Goal: Task Accomplishment & Management: Use online tool/utility

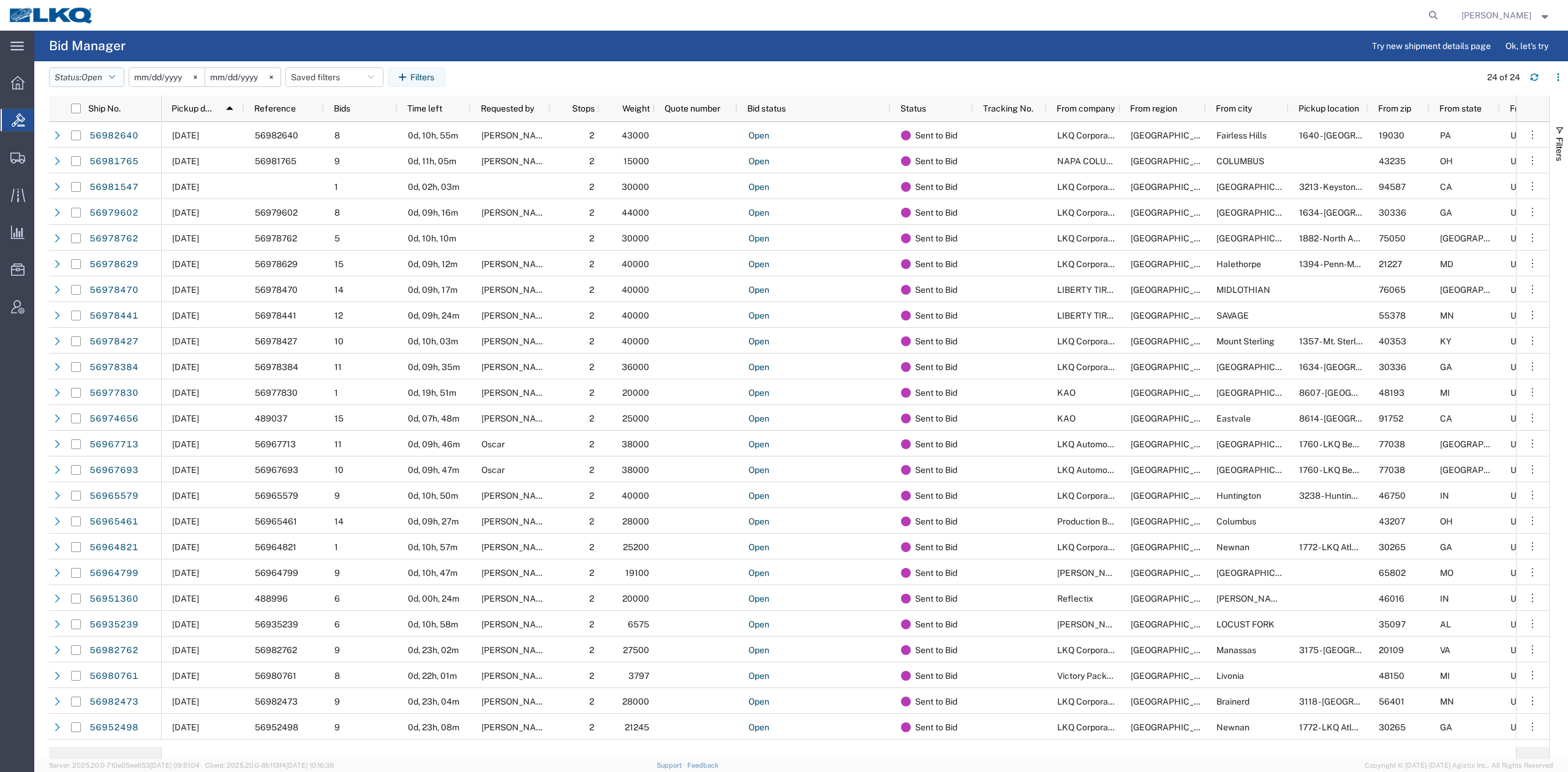
click at [113, 79] on icon "button" at bounding box center [112, 77] width 6 height 9
click at [96, 197] on span "Expired" at bounding box center [121, 199] width 143 height 19
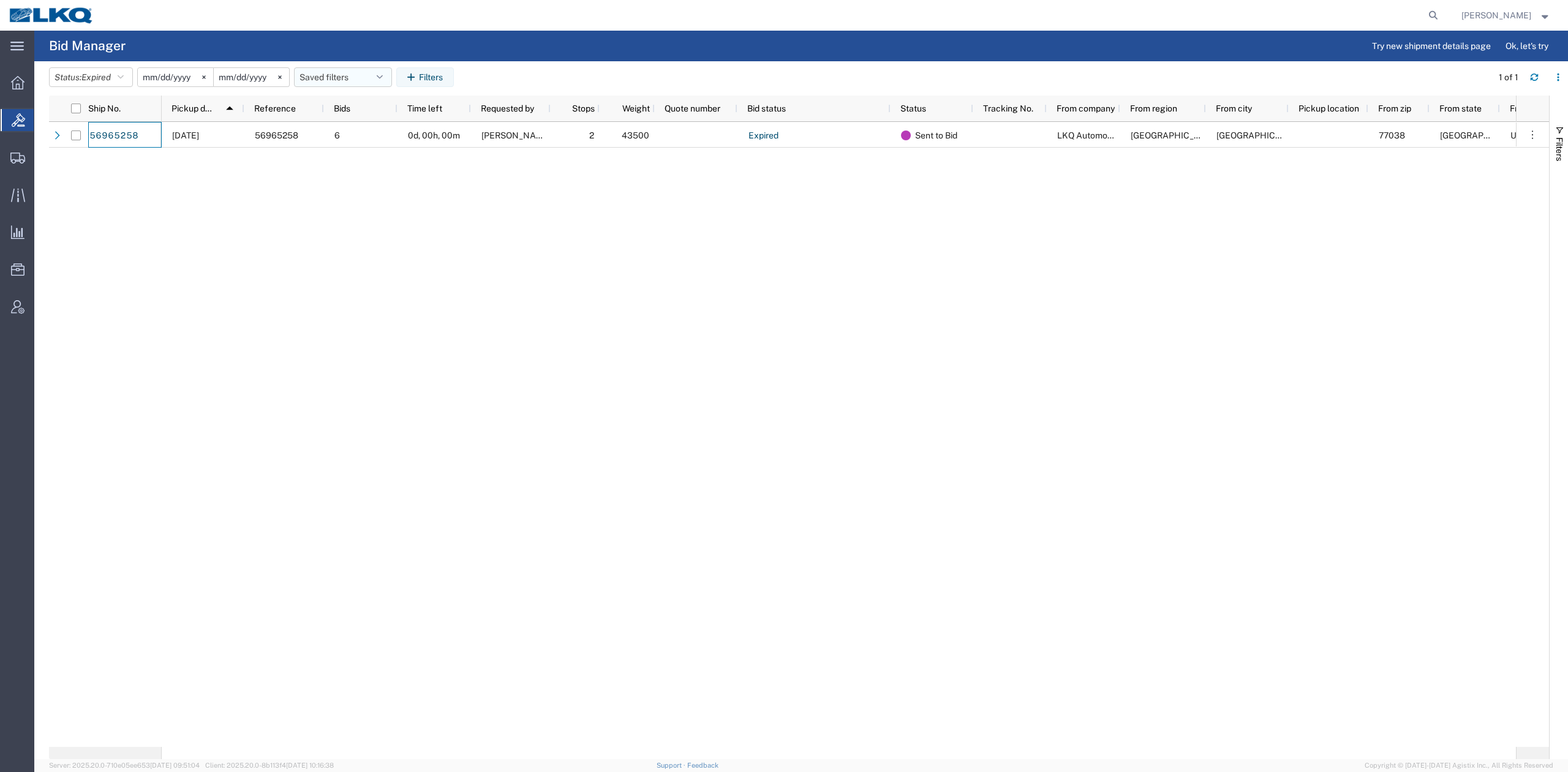
click at [327, 69] on button "Saved filters" at bounding box center [343, 77] width 98 height 20
click at [344, 136] on span "No PGW/LTL" at bounding box center [376, 131] width 160 height 23
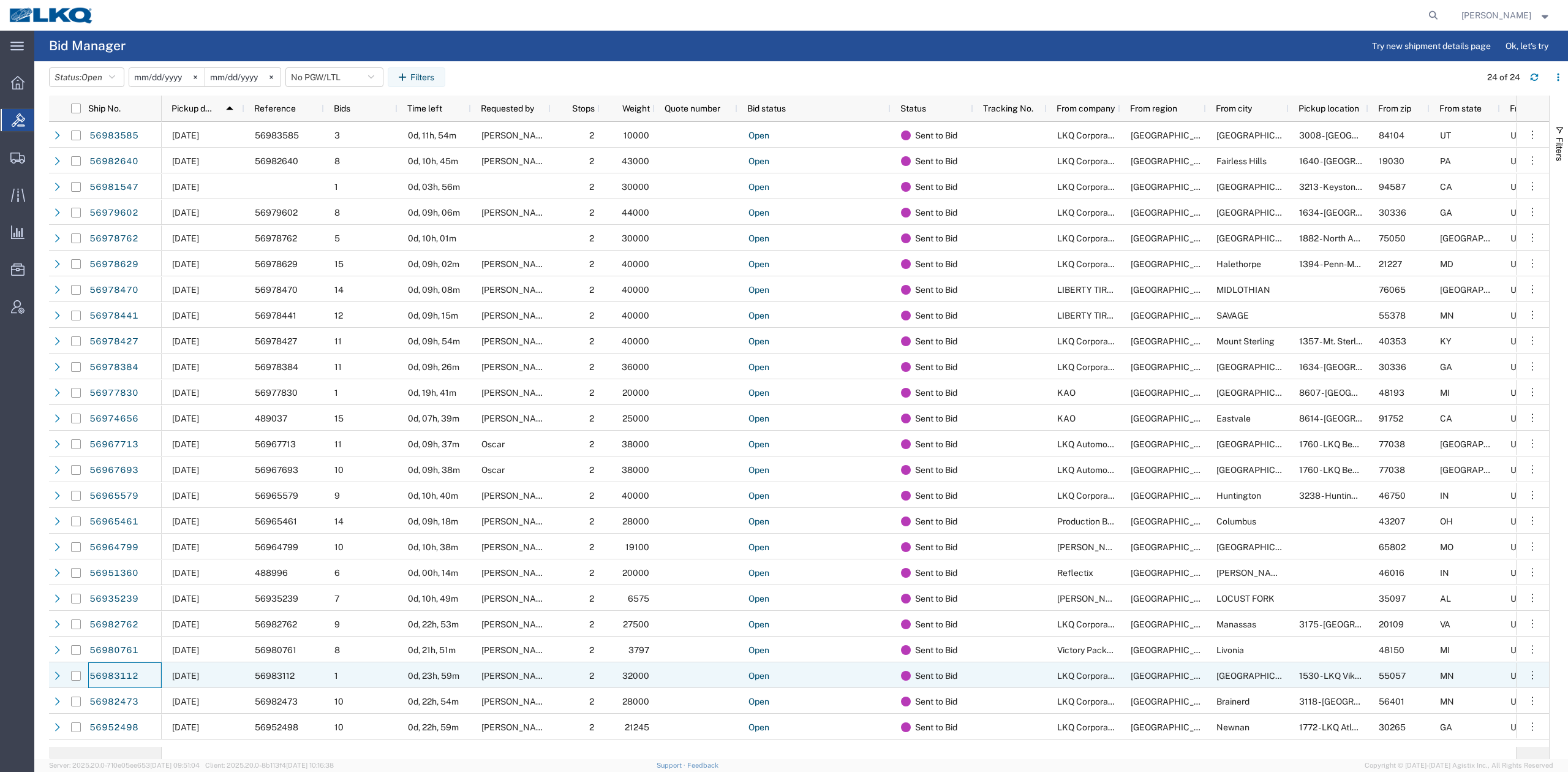
drag, startPoint x: 118, startPoint y: 675, endPoint x: 653, endPoint y: 43, distance: 828.0
click at [653, 43] on agx-page-header "Bid Manager Try new shipment details page Ok, let's try" at bounding box center [801, 46] width 1533 height 31
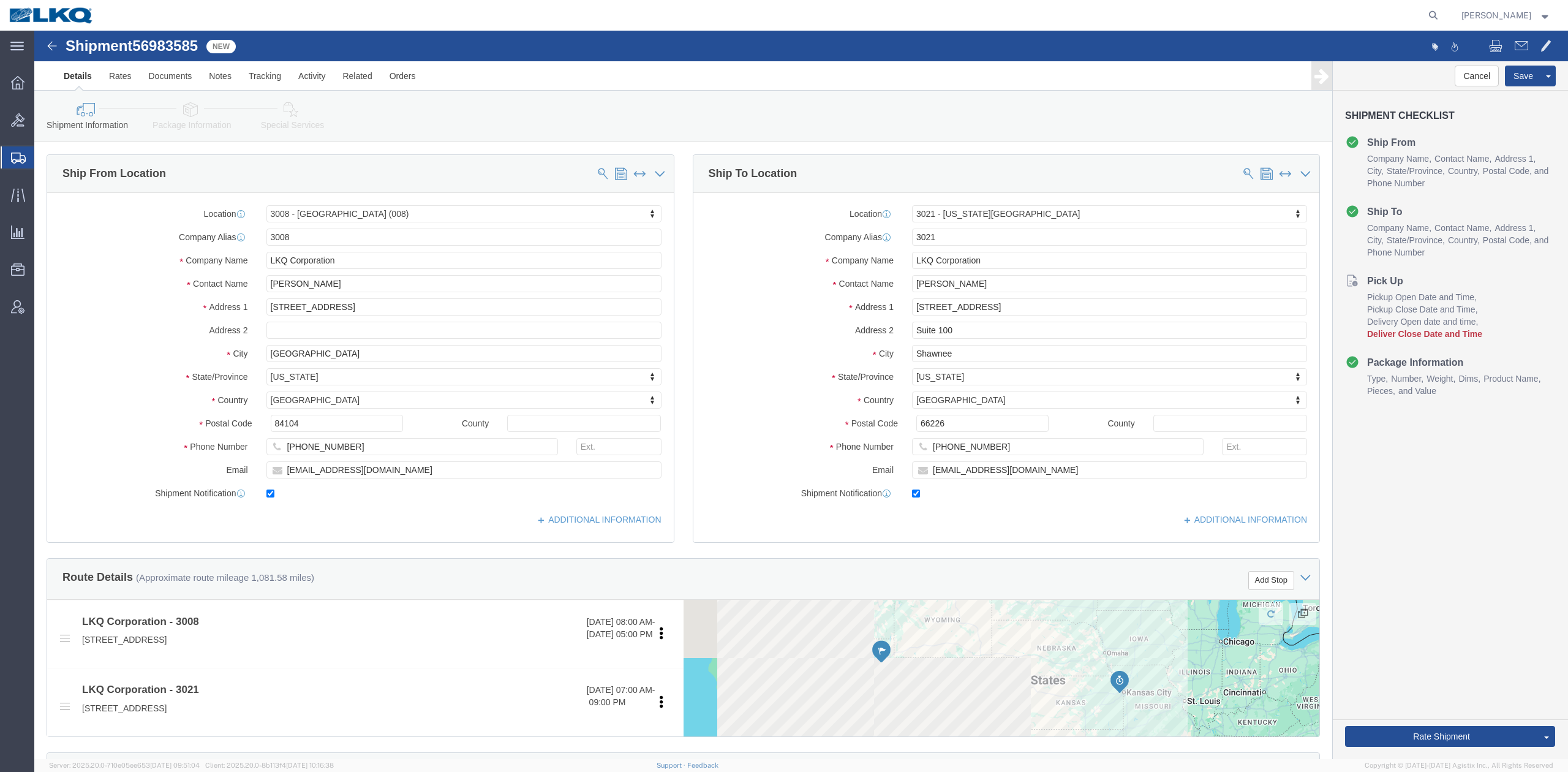
click span "56983585"
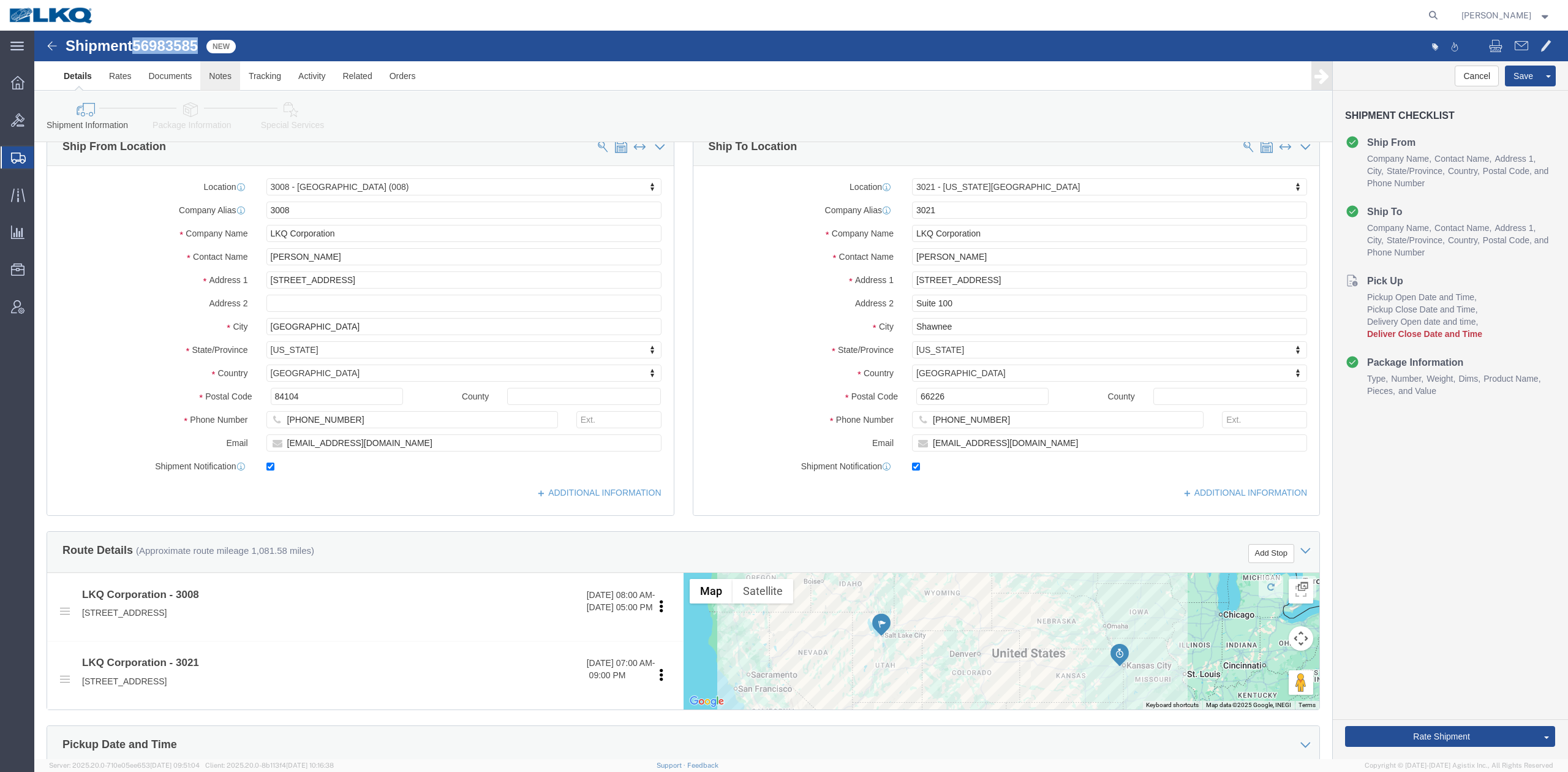
scroll to position [326, 0]
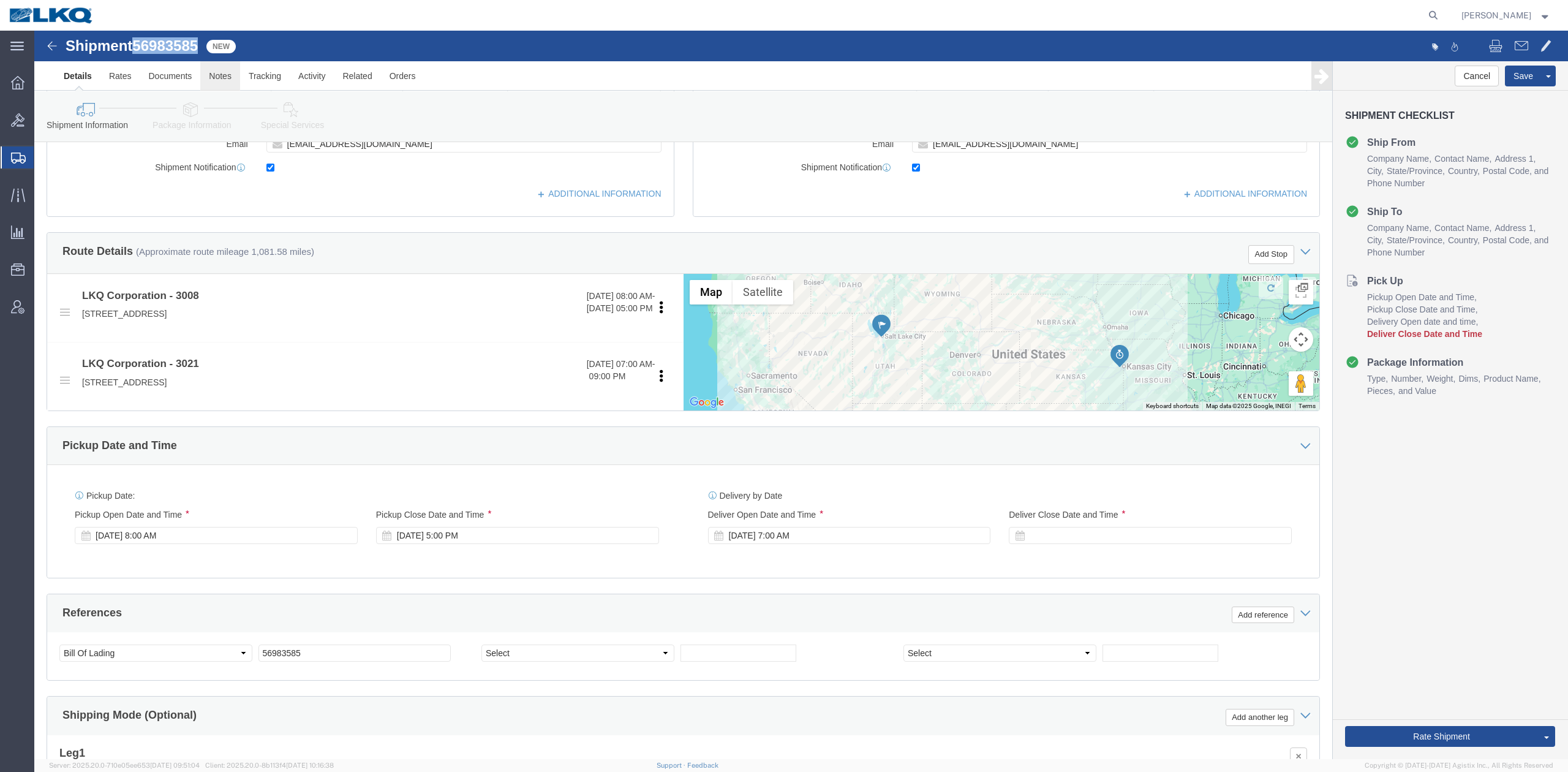
select select "27726"
select select "27738"
click link "Notes"
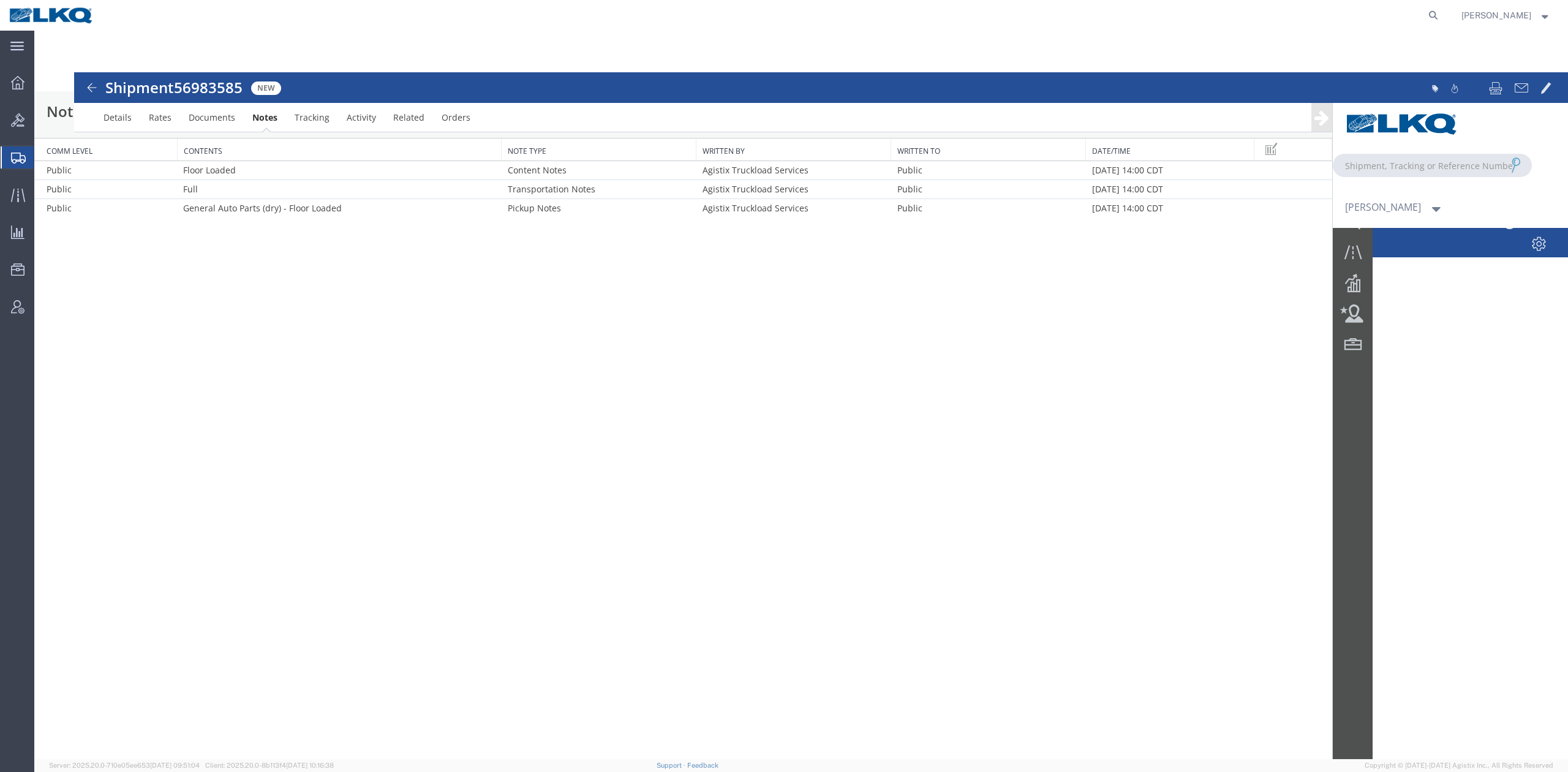
click at [112, 116] on div at bounding box center [801, 395] width 1533 height 728
click at [86, 92] on div at bounding box center [801, 395] width 1533 height 728
drag, startPoint x: 56, startPoint y: 67, endPoint x: 66, endPoint y: 47, distance: 22.4
click at [56, 66] on div at bounding box center [801, 395] width 1533 height 728
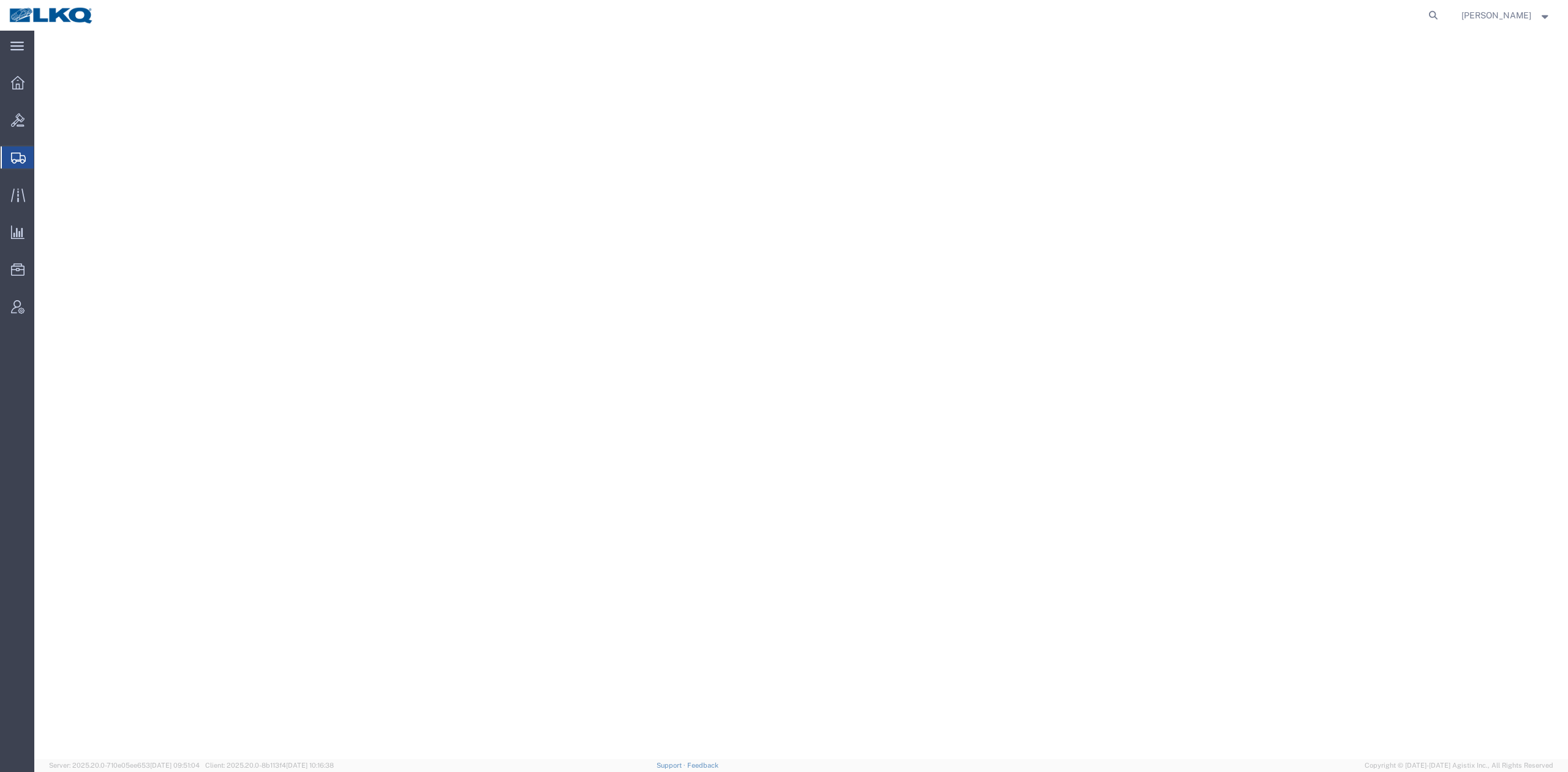
select select "27726"
select select "27738"
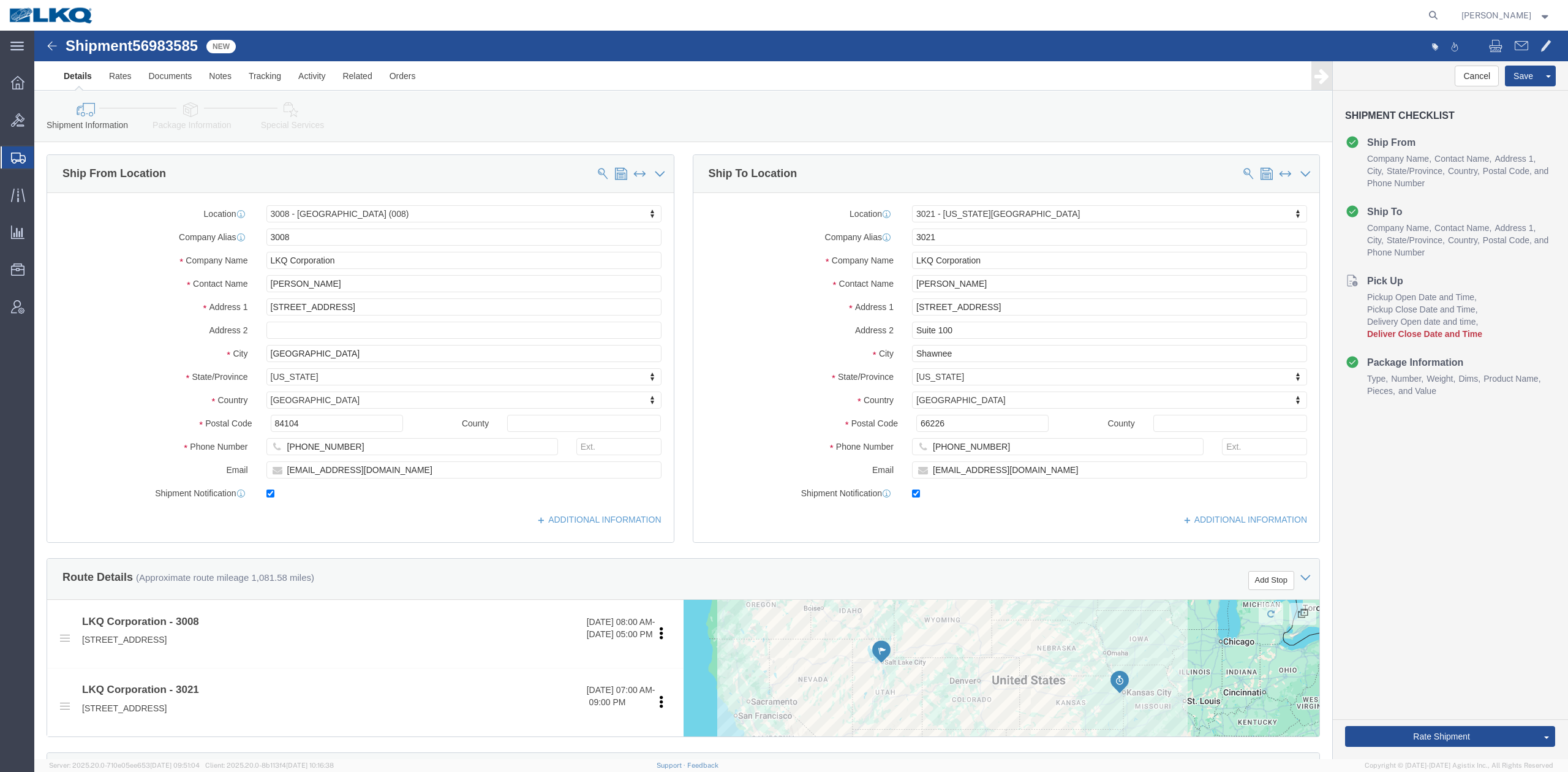
click span "56983585"
drag, startPoint x: 187, startPoint y: 47, endPoint x: 150, endPoint y: 17, distance: 47.6
click link "Notes"
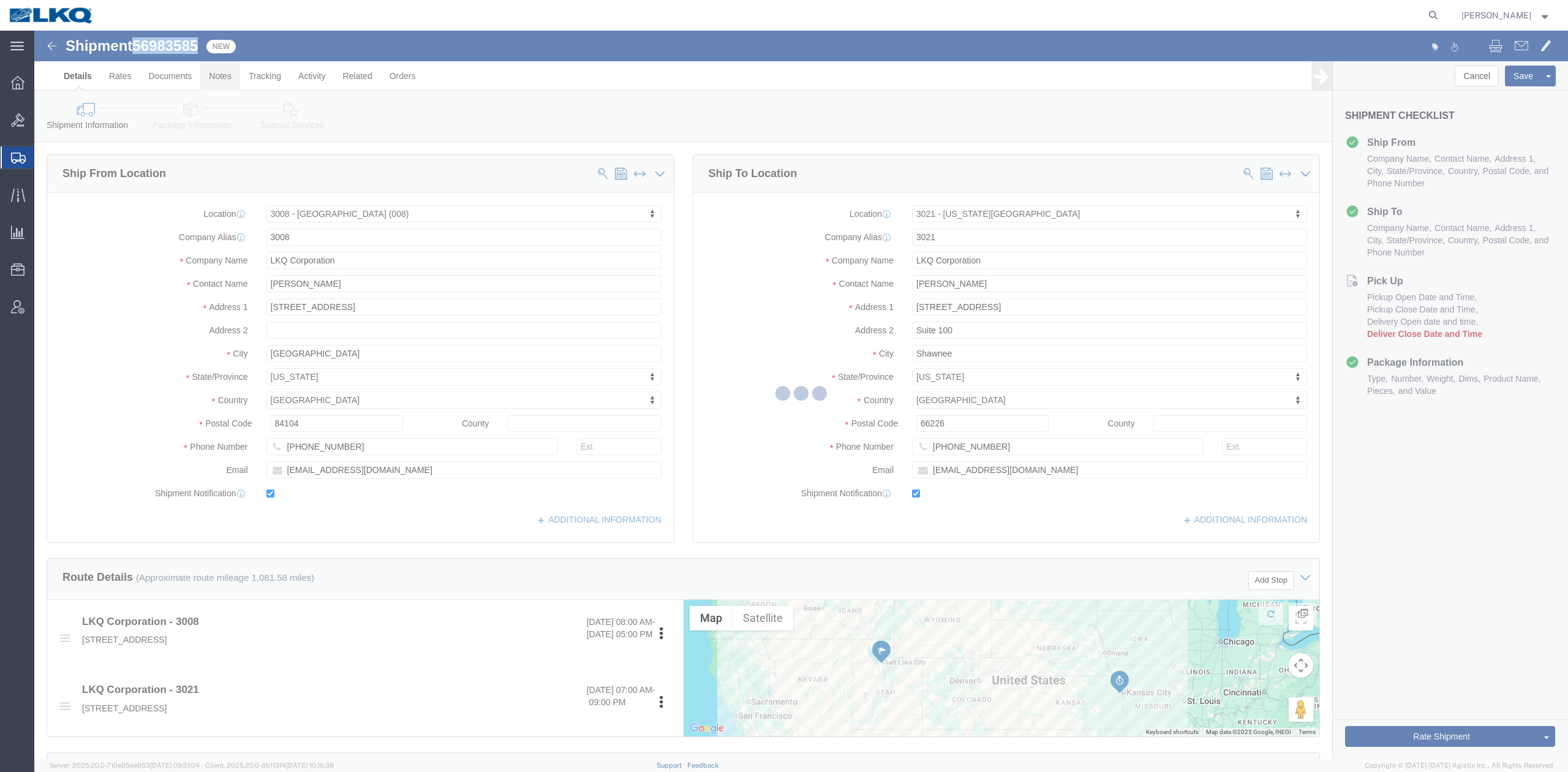
select select "27726"
select select "27738"
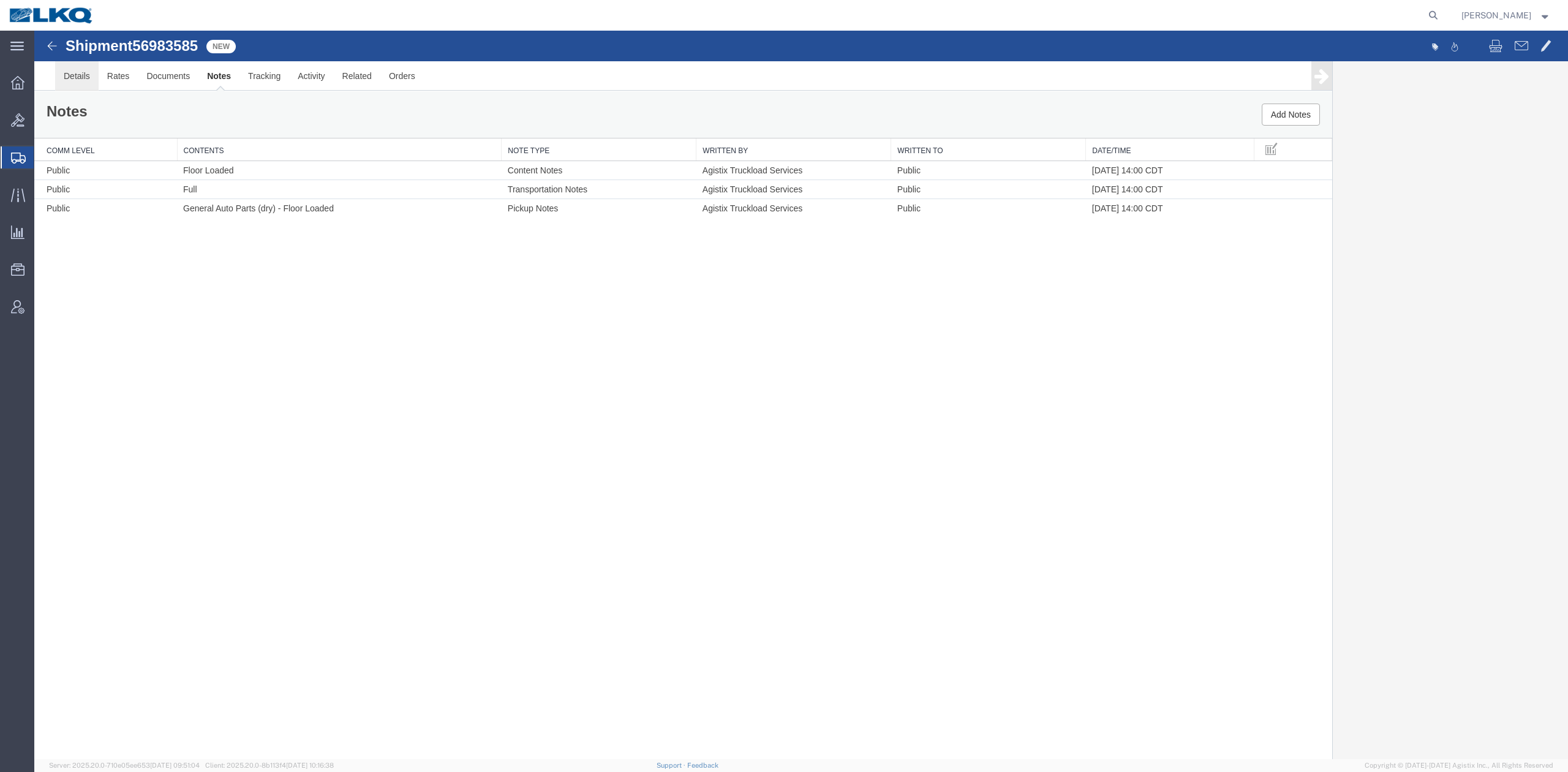
click at [93, 81] on link "Details" at bounding box center [76, 76] width 44 height 30
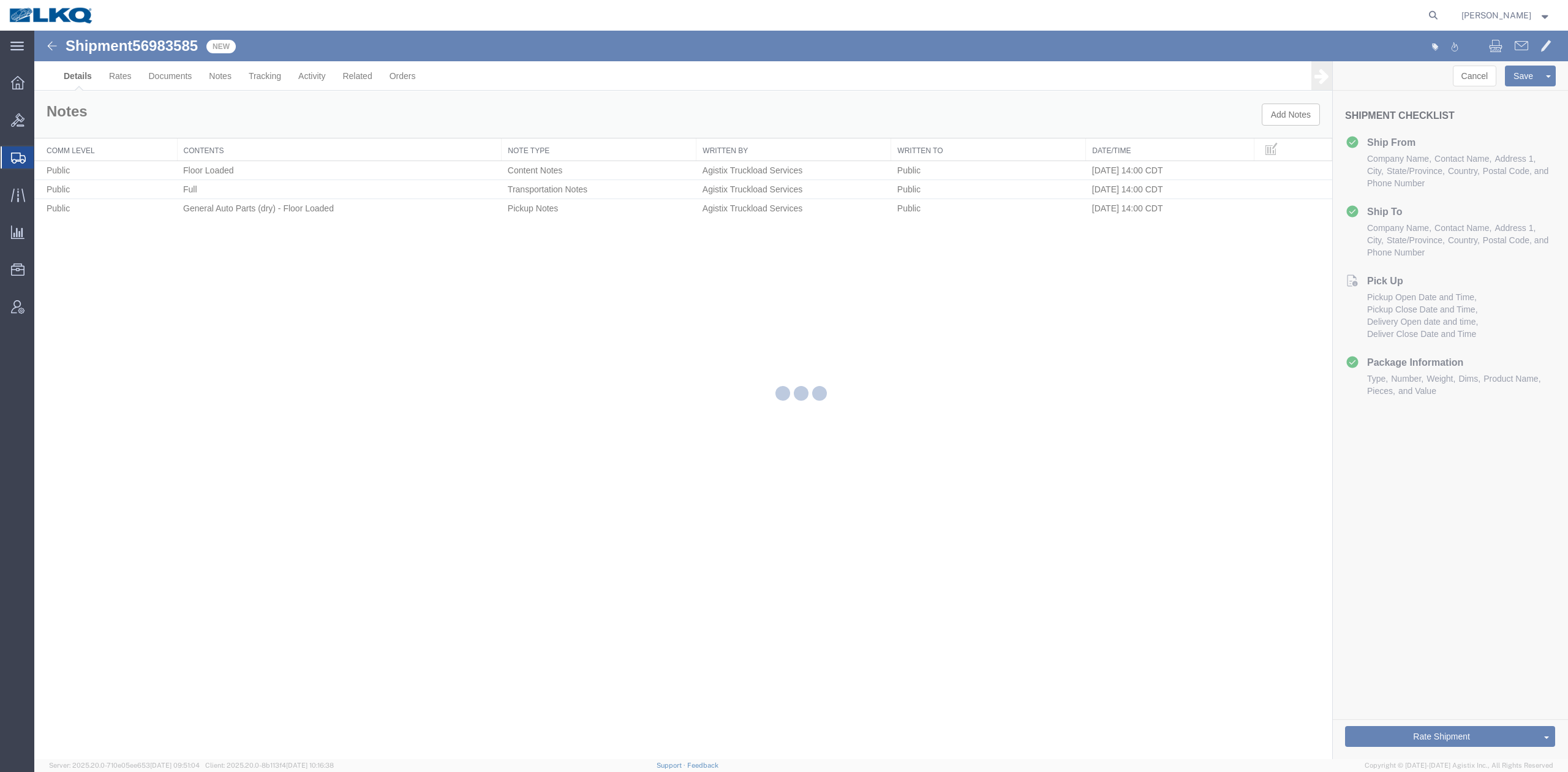
select select "27726"
select select "27738"
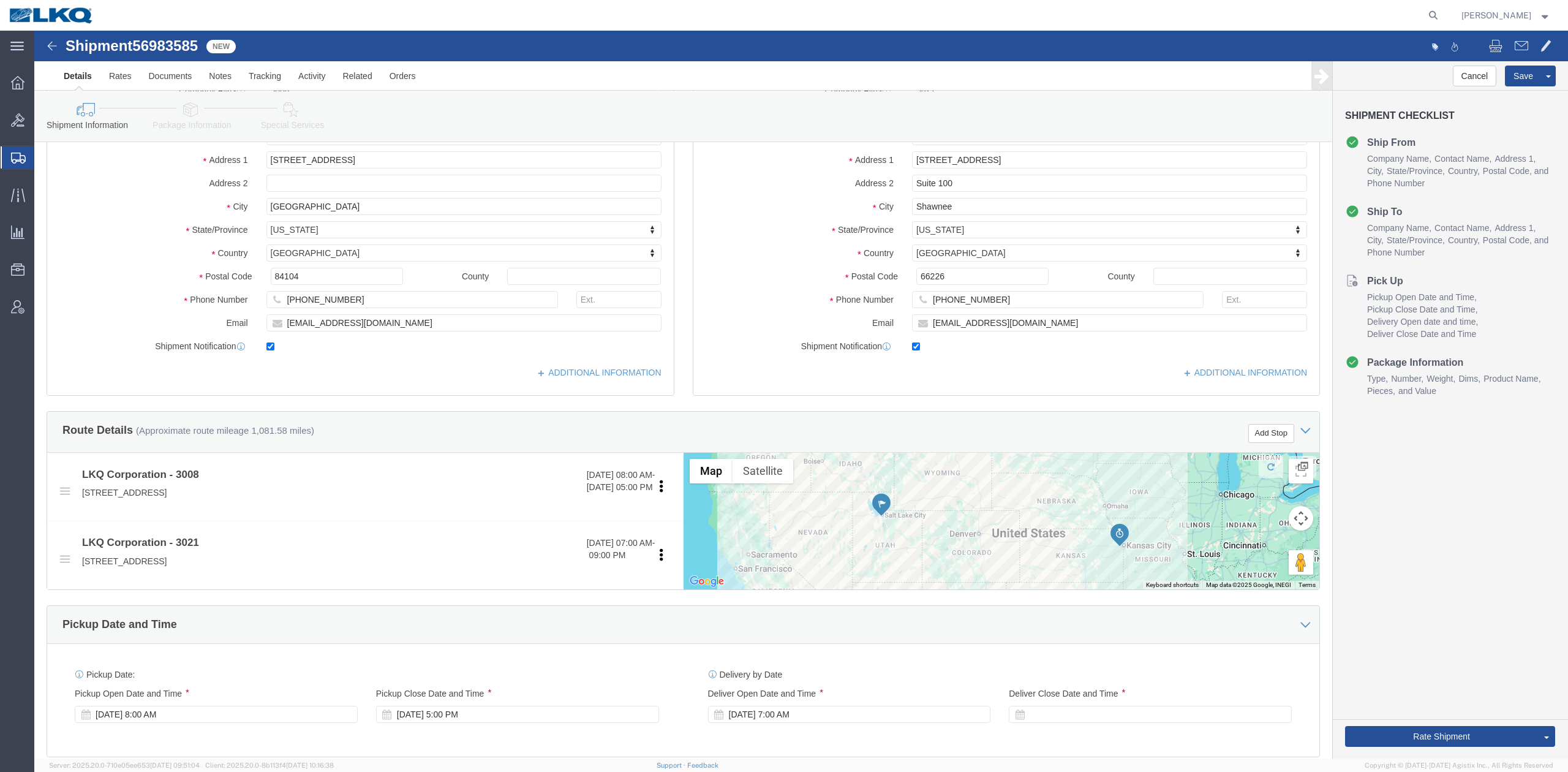
scroll to position [408, 0]
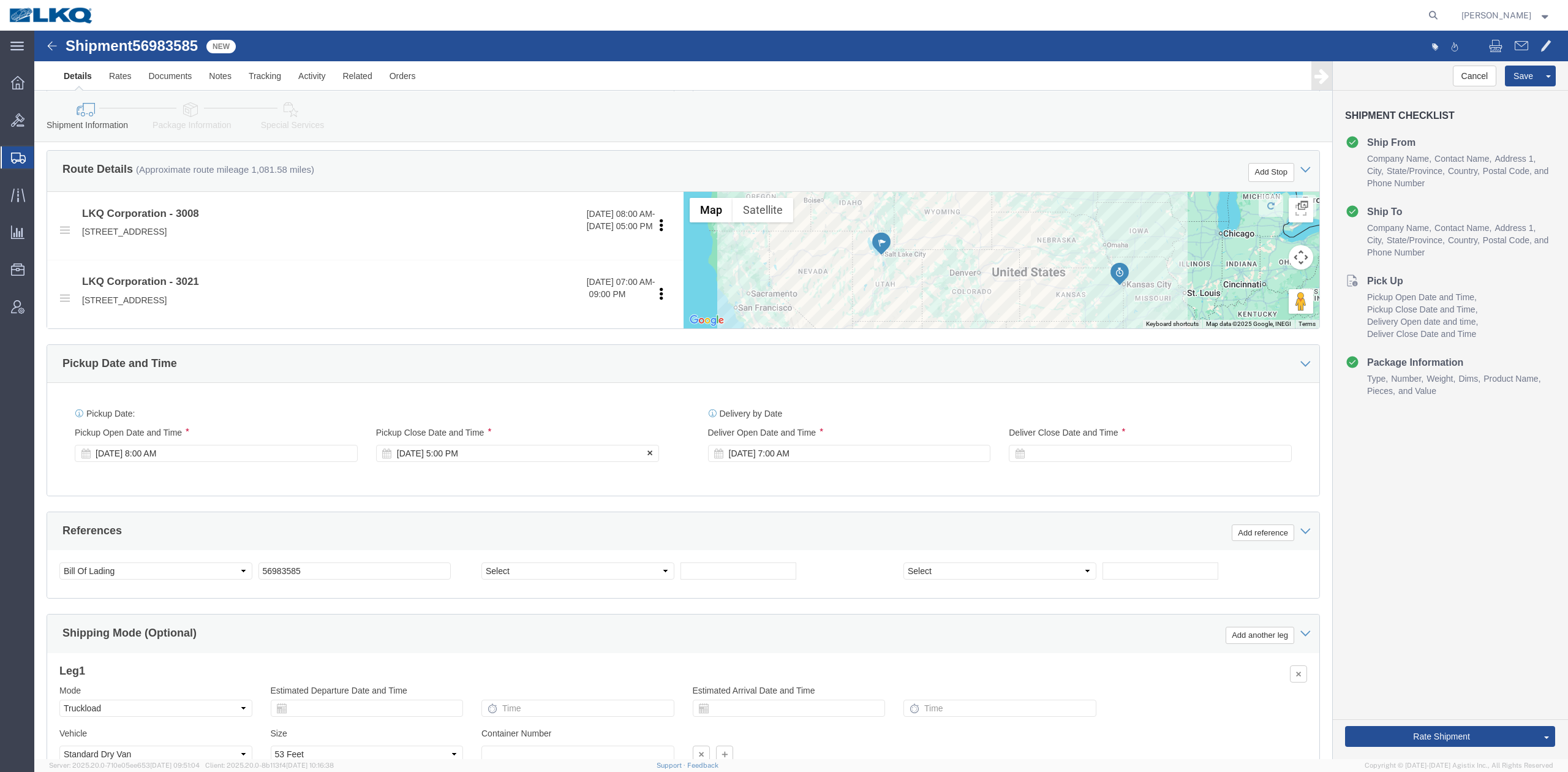
click div "Oct 02 2025 5:00 PM"
click div "Ship From Location Location 3008 - Salt Lake City UT (008) Select My Profile Lo…"
click div "Oct 06 2025 7:00 AM"
click div "Ship From Location Location 3008 - Salt Lake City UT (008) Select My Profile Lo…"
click div
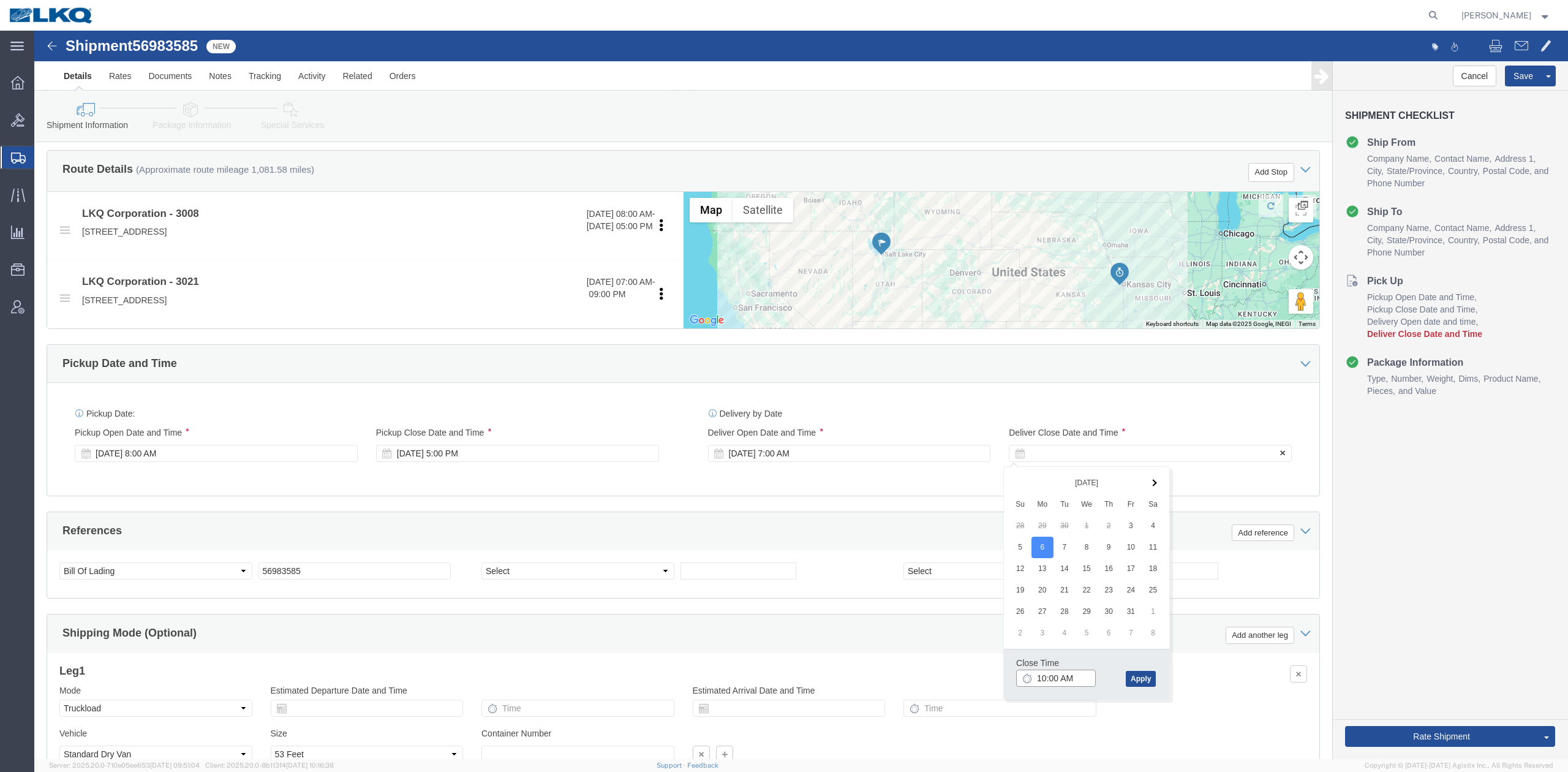
type input "11:00 AM"
click button "Apply"
click div "Ship From Location Location 3008 - Salt Lake City UT (008) Select My Profile Lo…"
drag, startPoint x: 414, startPoint y: 327, endPoint x: 454, endPoint y: 357, distance: 50.0
click div "Pickup Date and Time"
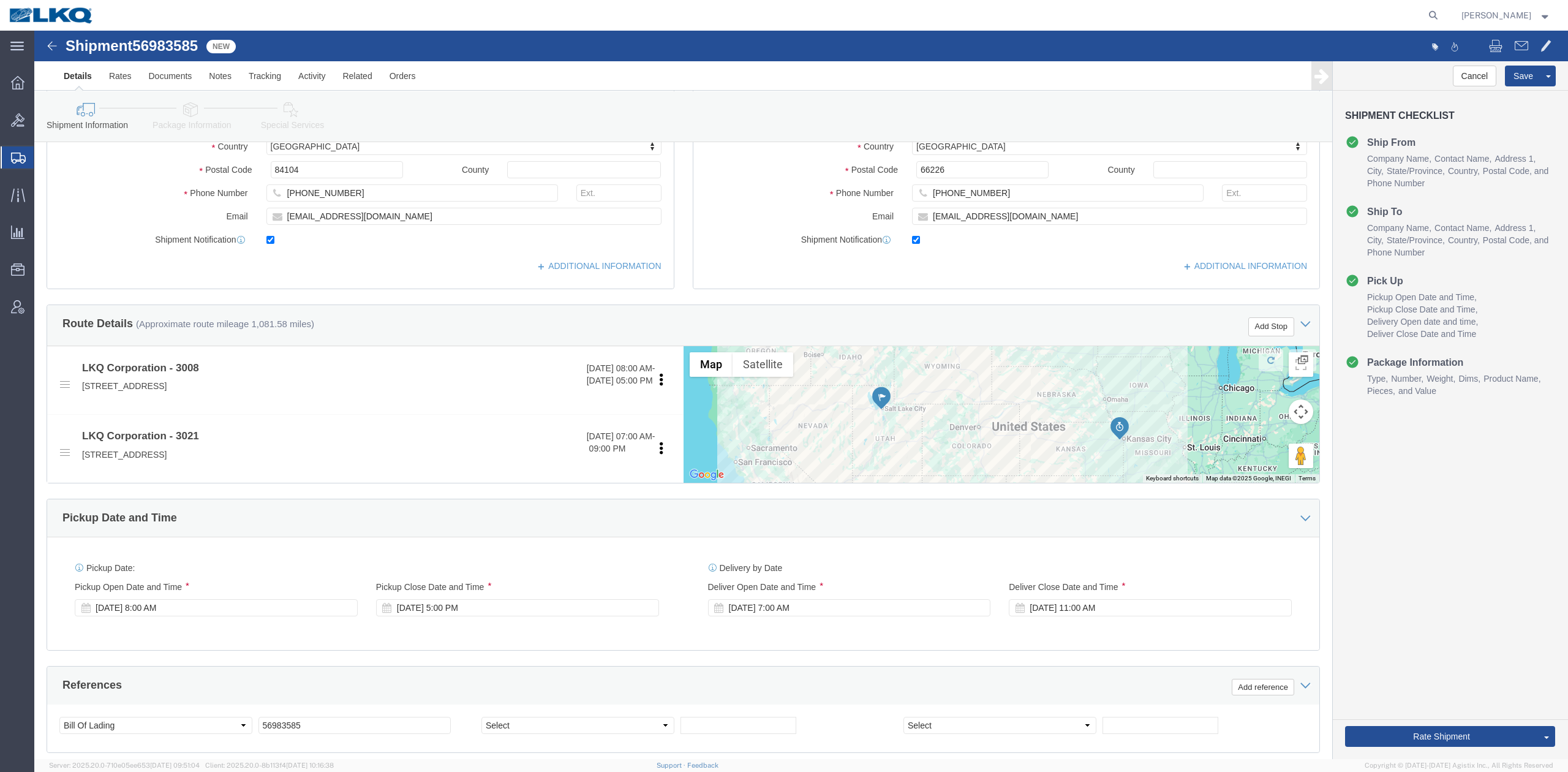
scroll to position [163, 0]
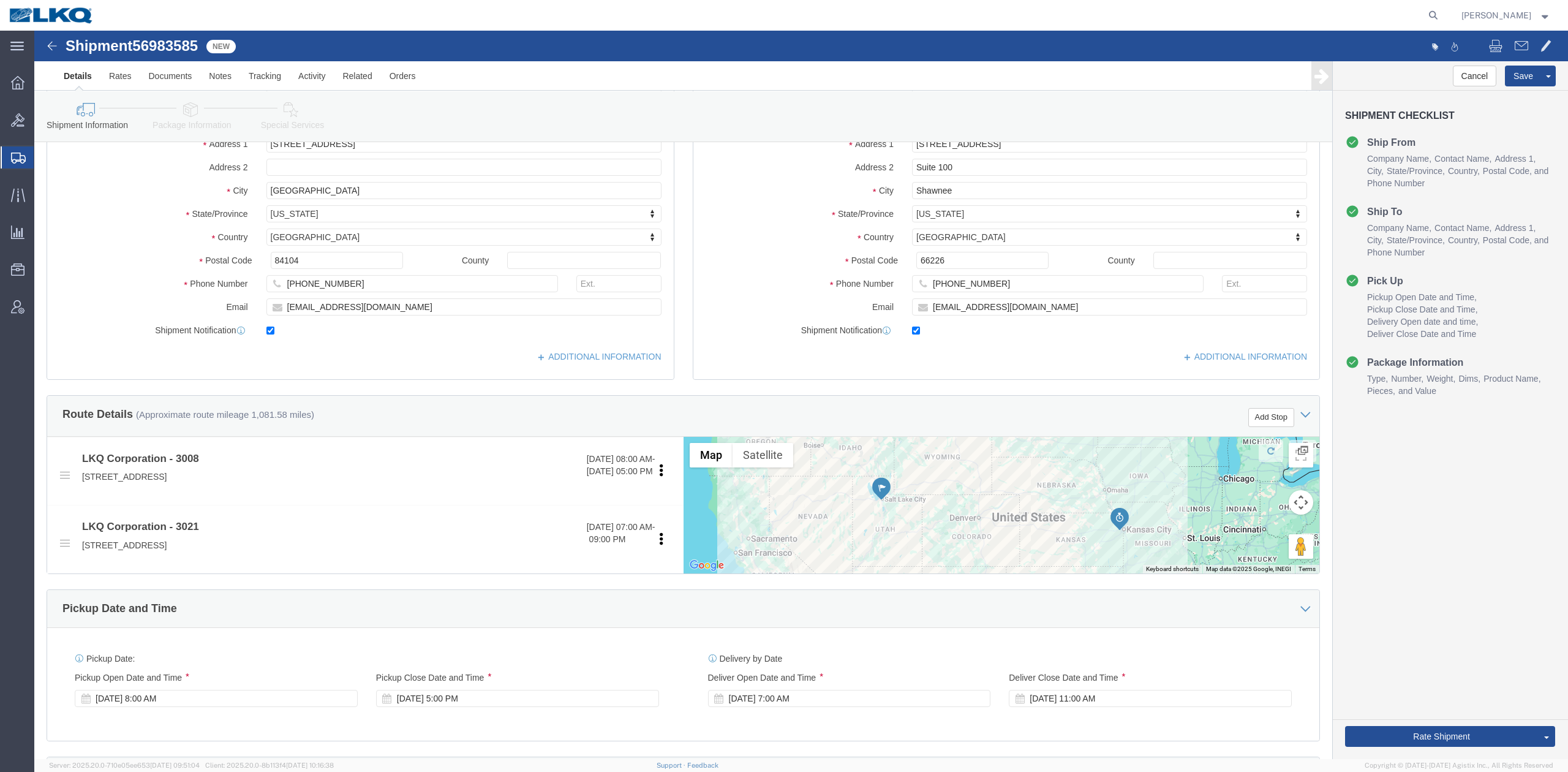
drag, startPoint x: 270, startPoint y: 78, endPoint x: 285, endPoint y: 98, distance: 25.0
click icon
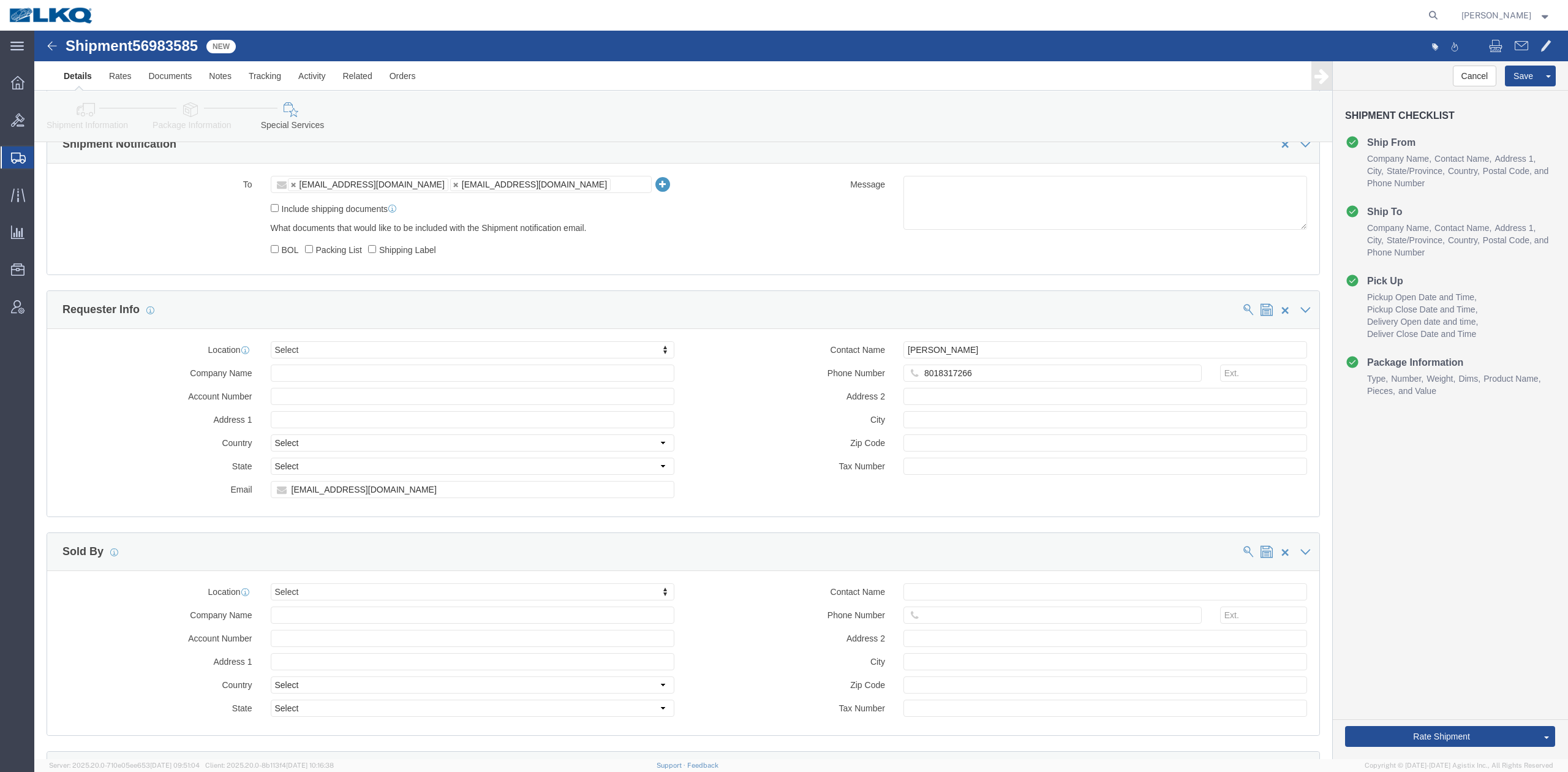
scroll to position [980, 0]
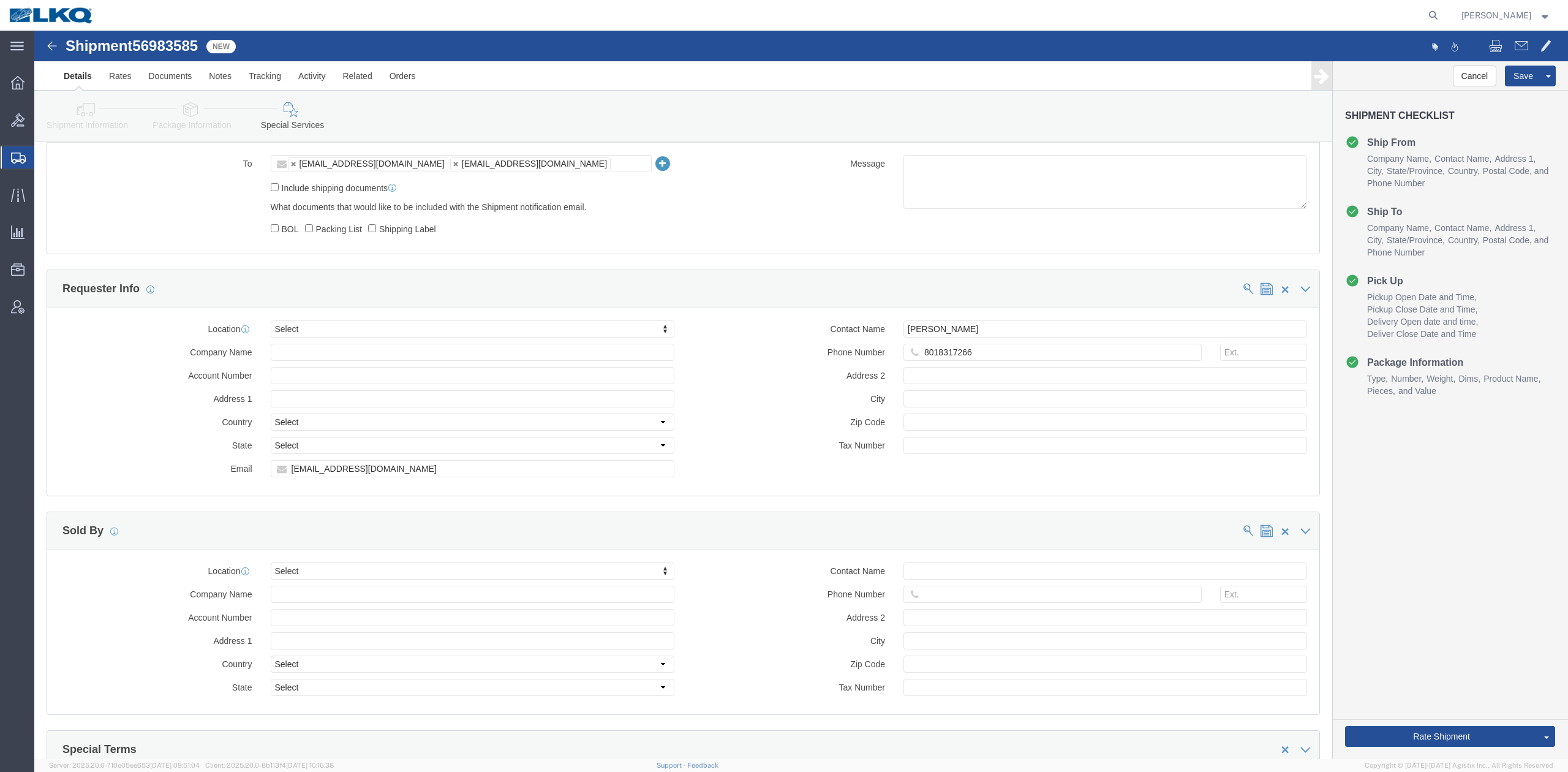
click icon
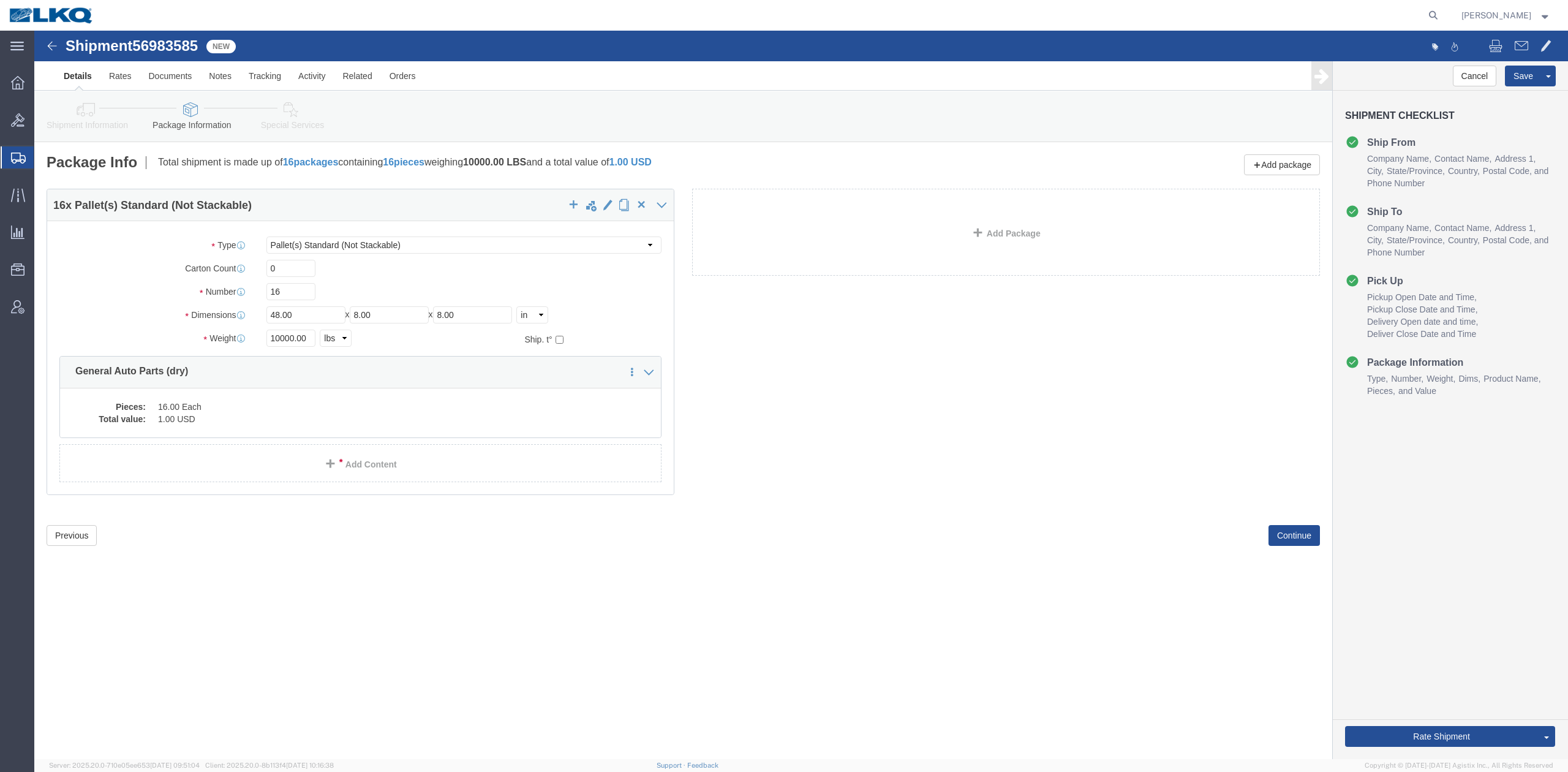
drag, startPoint x: 62, startPoint y: 78, endPoint x: 592, endPoint y: 335, distance: 589.0
click icon
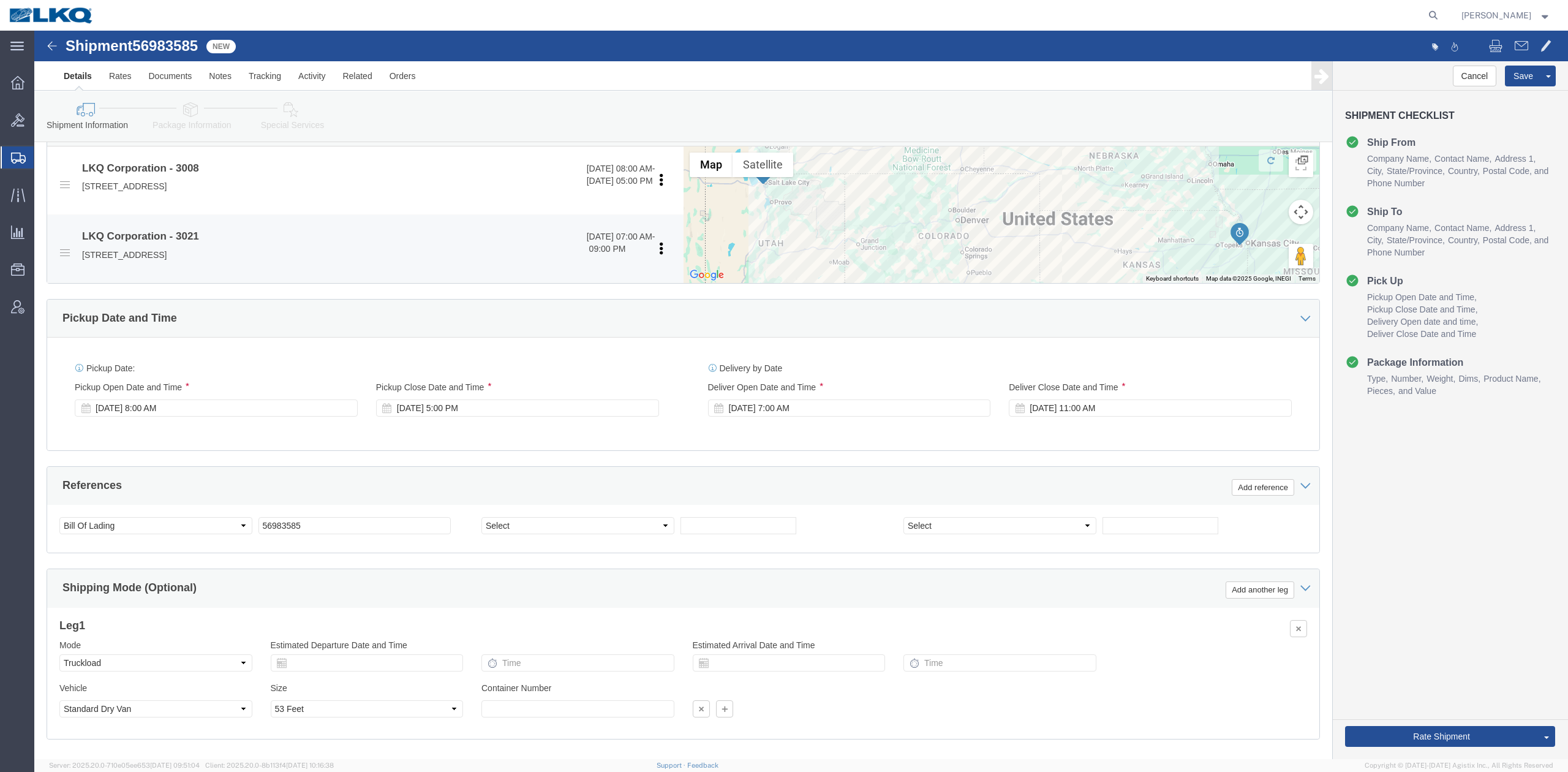
scroll to position [360, 0]
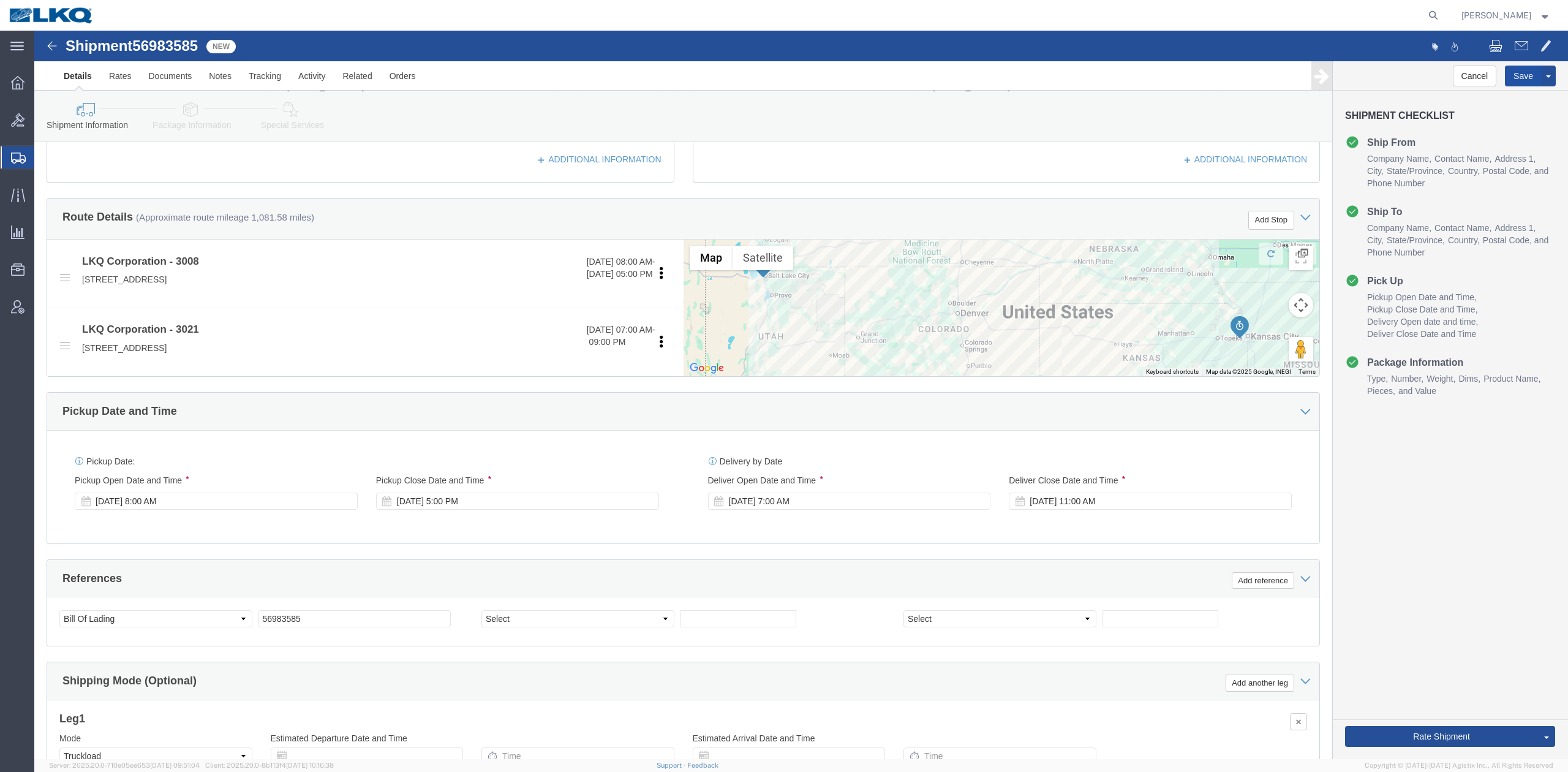
drag, startPoint x: 1472, startPoint y: 44, endPoint x: 1446, endPoint y: 23, distance: 33.4
click button "Save"
click span
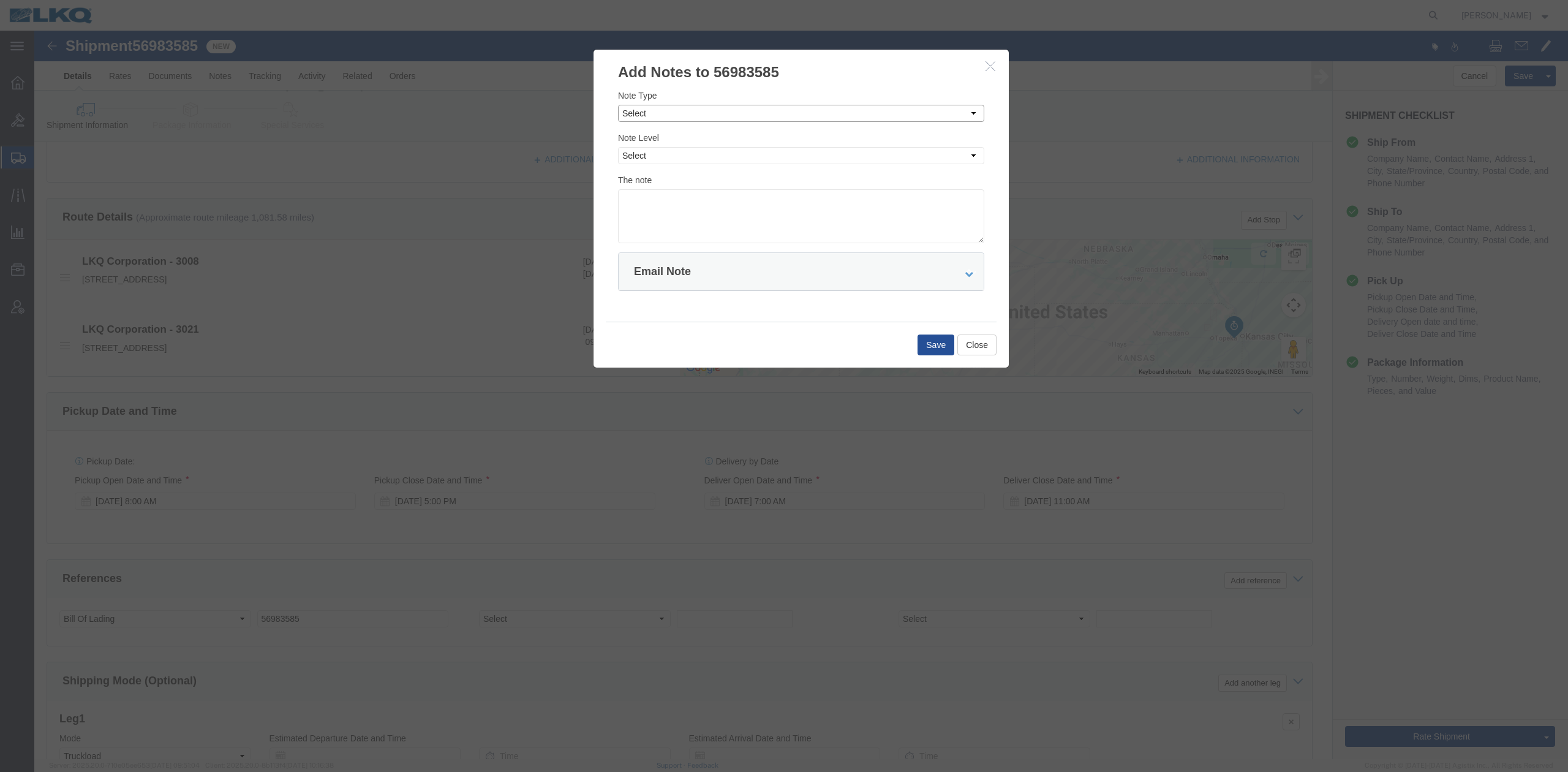
drag, startPoint x: 619, startPoint y: 82, endPoint x: 619, endPoint y: 94, distance: 12.0
click div "Note Type Select Approval Bid Notes Carrier Change Notes Claim Notes Content Ha…"
select select "BID_NOTES"
click select "Select Approval Bid Notes Carrier Change Notes Claim Notes Content Hazmat Notes…"
click select "Select Private to Account Private to Vendor Public"
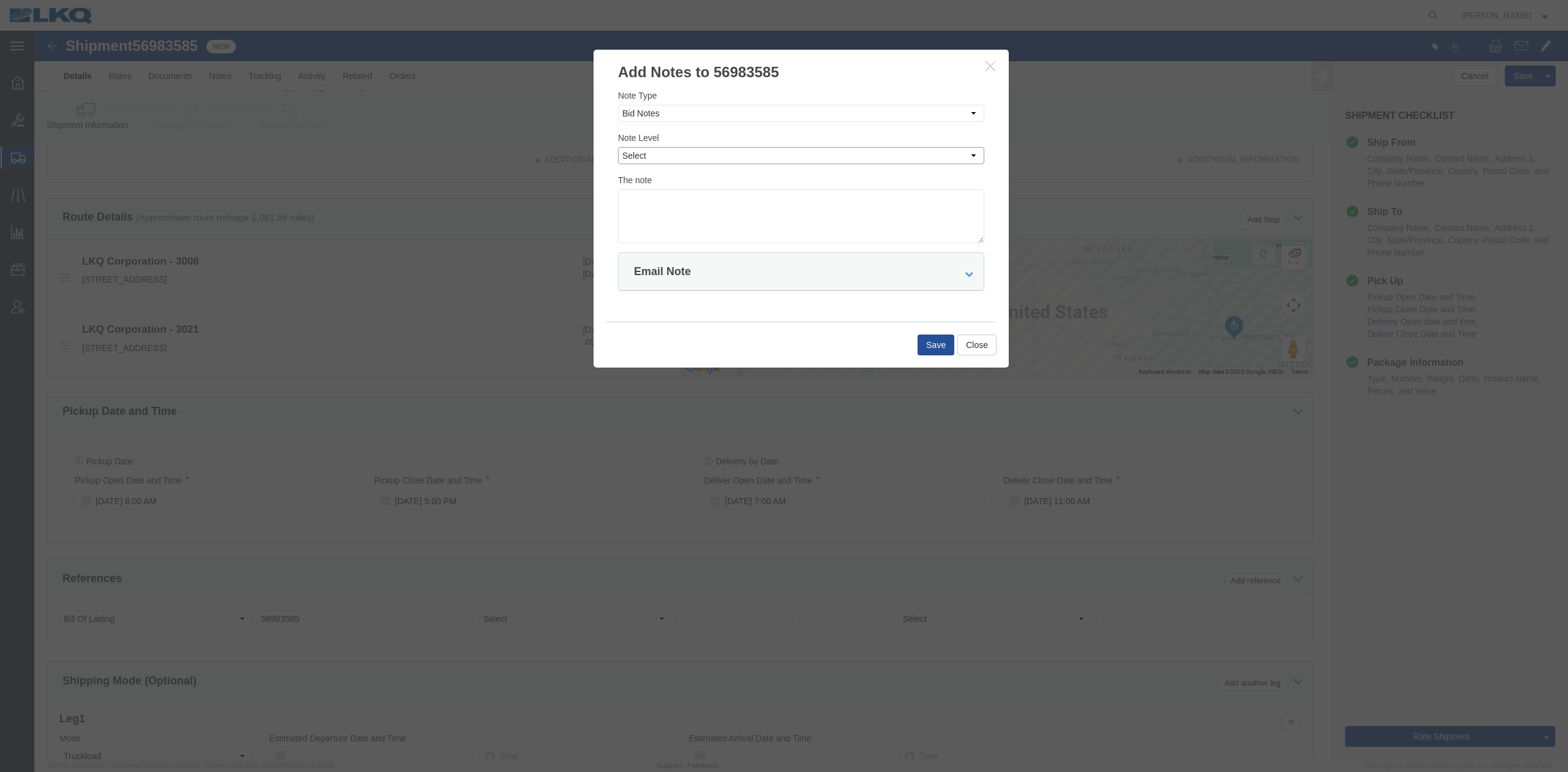
select select "PRIVATE_TO_ACCOUNT"
click select "Select Private to Account Private to Vendor Public"
click textarea
type textarea "DAT: $2050"
click button "Save"
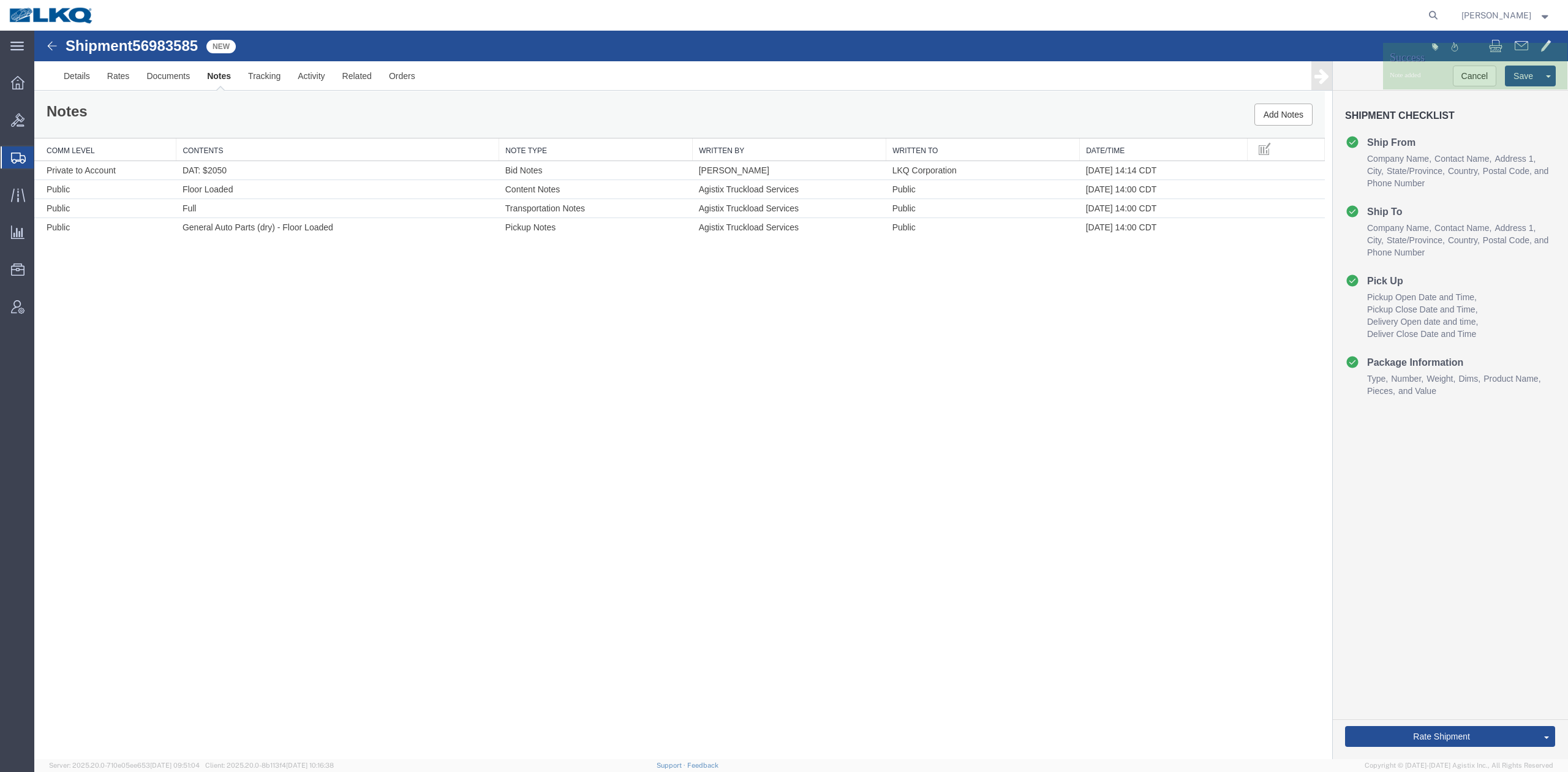
scroll to position [0, 0]
click at [35, 31] on link "Send To Bid" at bounding box center [35, 31] width 0 height 0
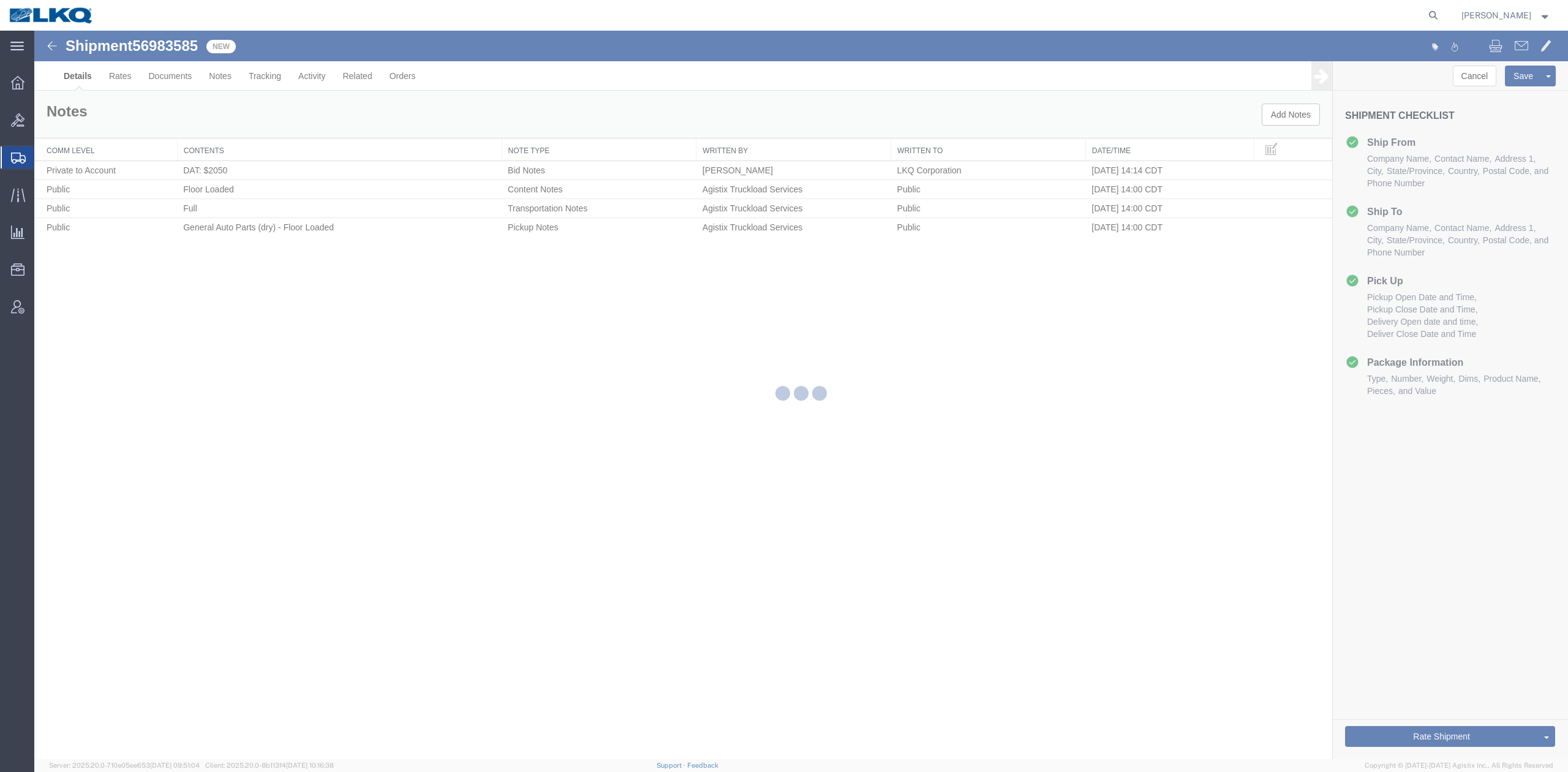
select select "27726"
select select "27738"
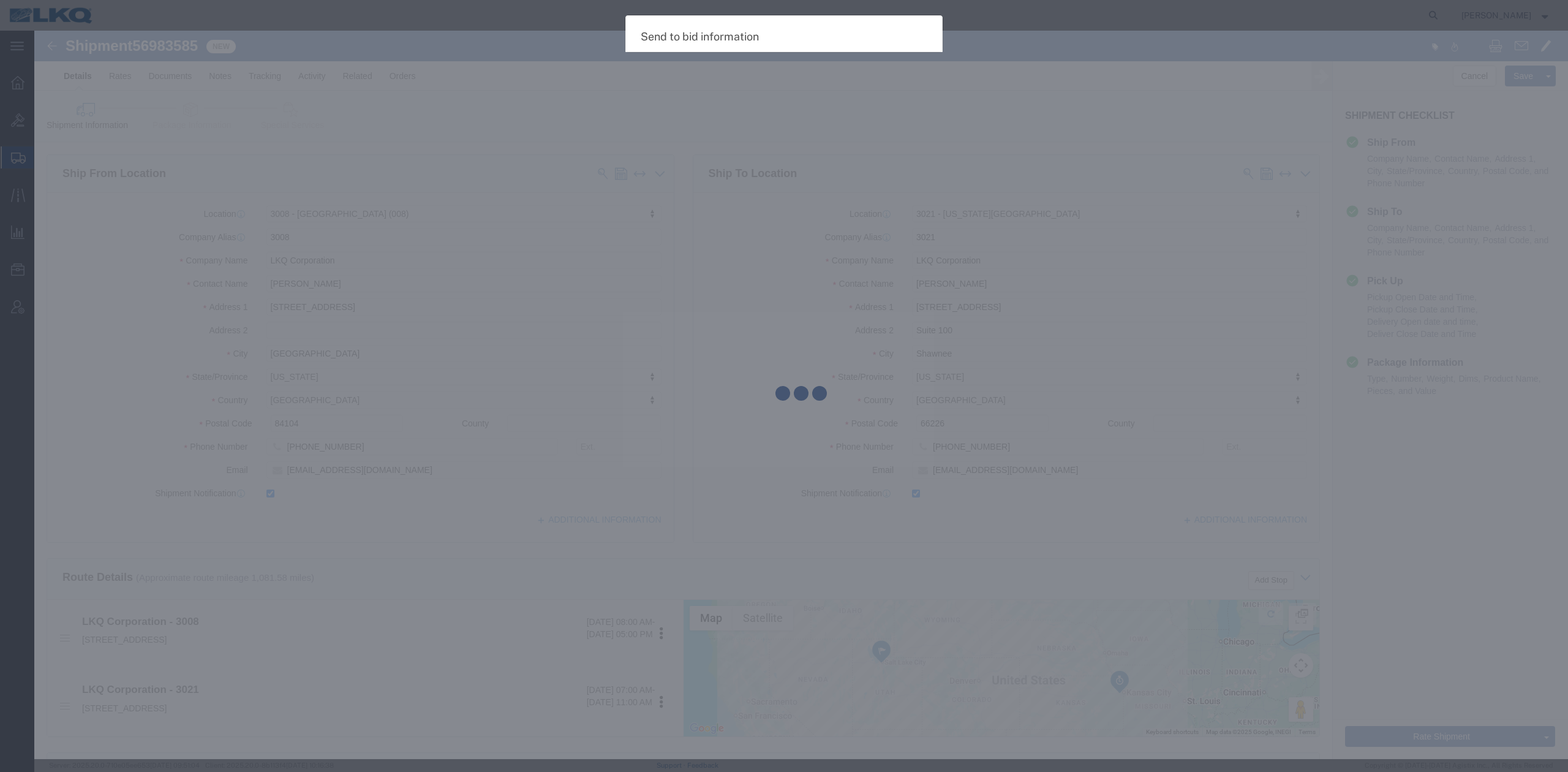
select select "TL"
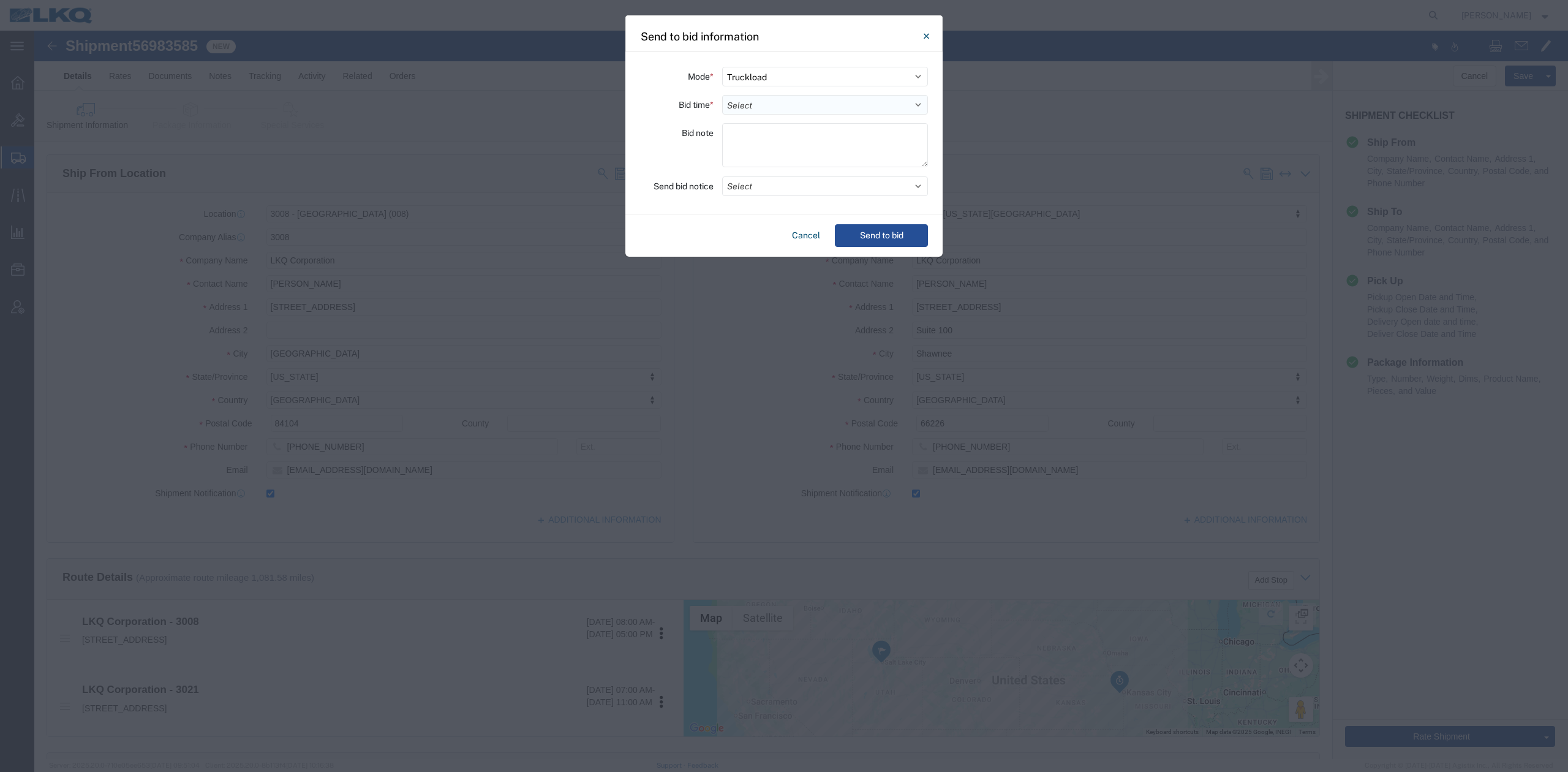
click at [756, 106] on select "Select 30 Min (Rush) 1 Hour (Rush) 2 Hours (Rush) 4 Hours (Rush) 8 Hours (Rush)…" at bounding box center [825, 105] width 206 height 20
select select "12"
click at [722, 95] on select "Select 30 Min (Rush) 1 Hour (Rush) 2 Hours (Rush) 4 Hours (Rush) 8 Hours (Rush)…" at bounding box center [825, 105] width 206 height 20
click at [763, 180] on button "Select" at bounding box center [825, 186] width 206 height 20
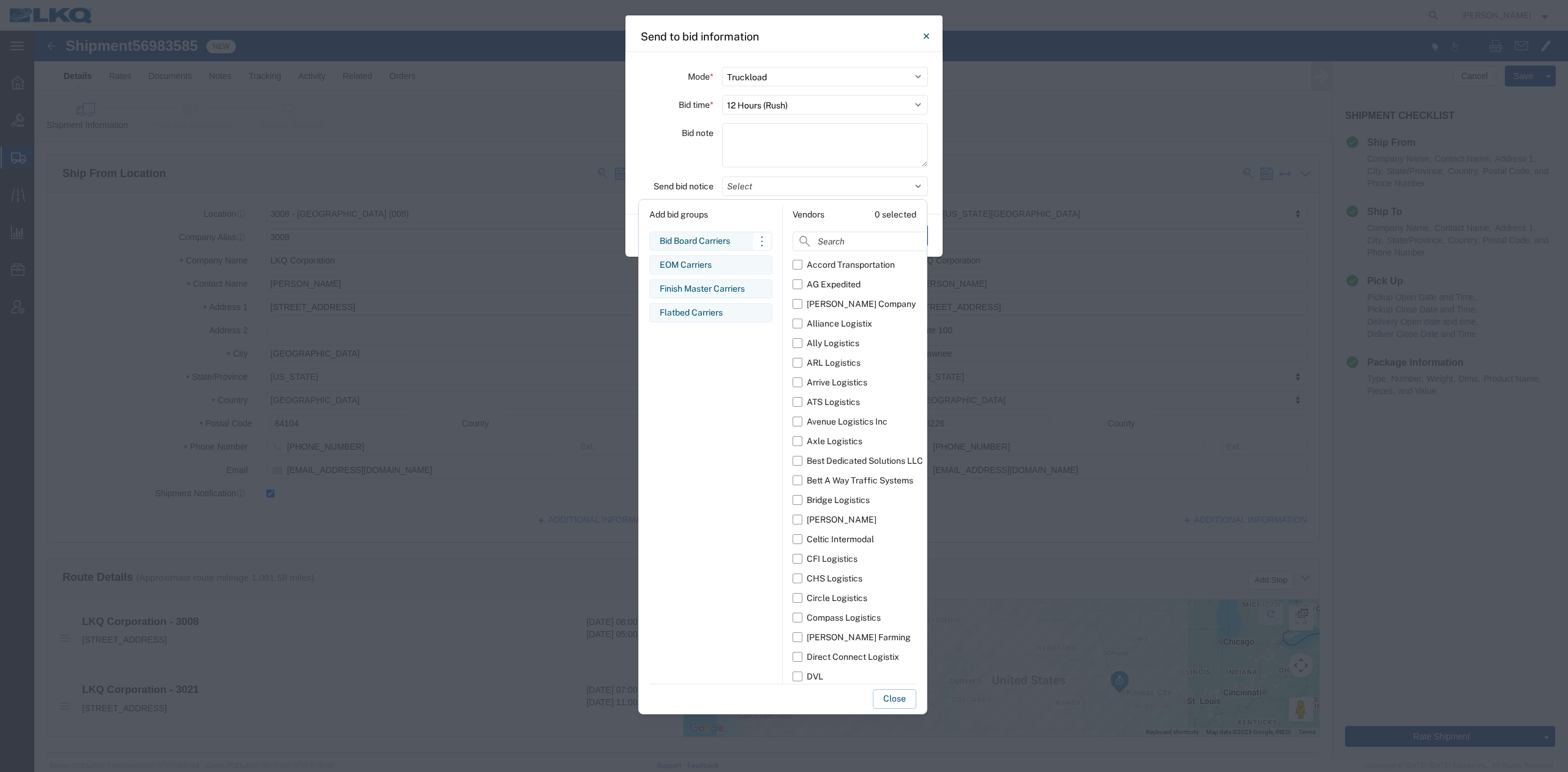
click at [682, 247] on div "Bid Board Carriers" at bounding box center [711, 241] width 102 height 13
click at [880, 697] on button "Close" at bounding box center [894, 699] width 44 height 20
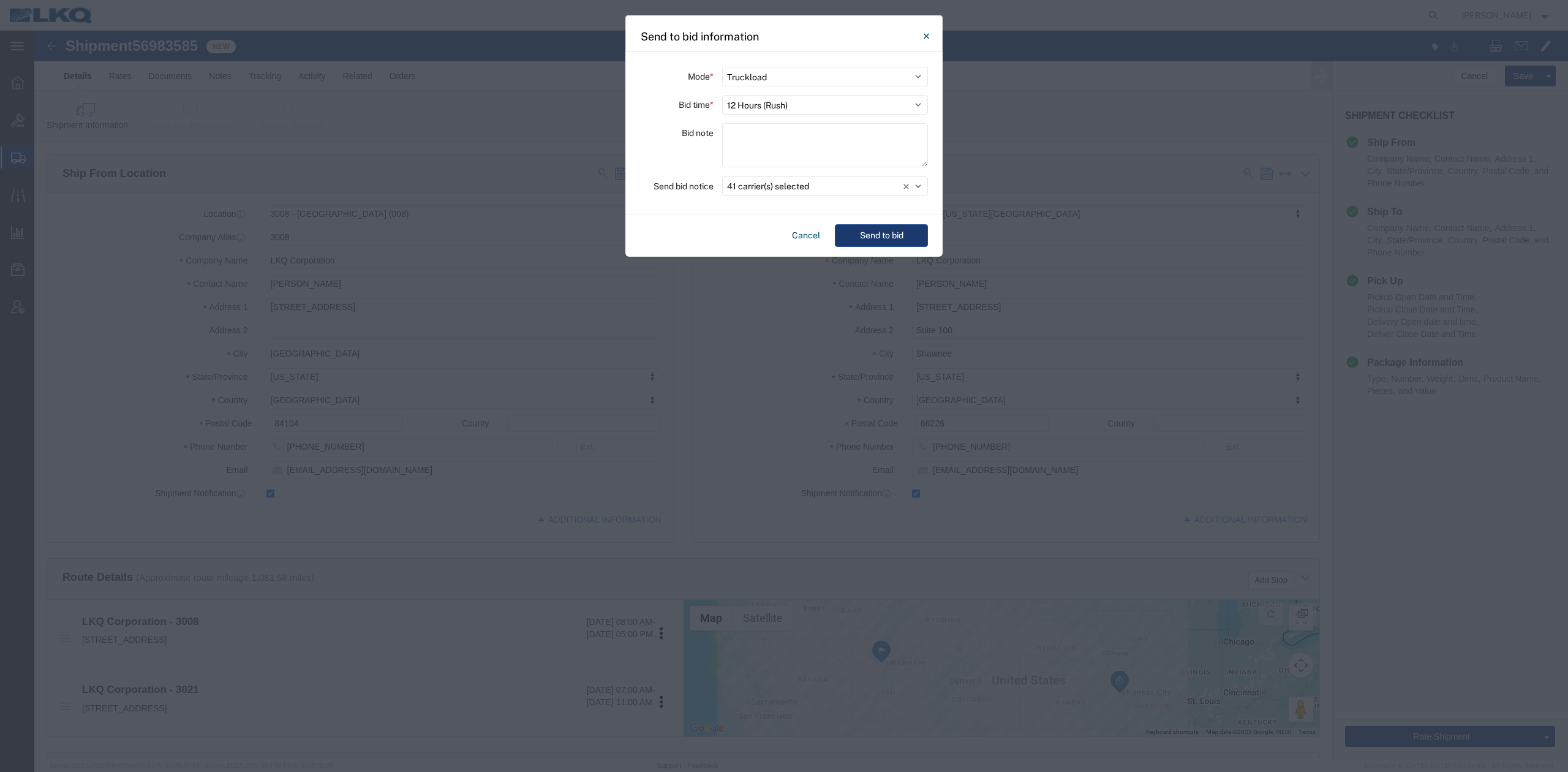
click at [897, 229] on button "Send to bid" at bounding box center [881, 236] width 93 height 23
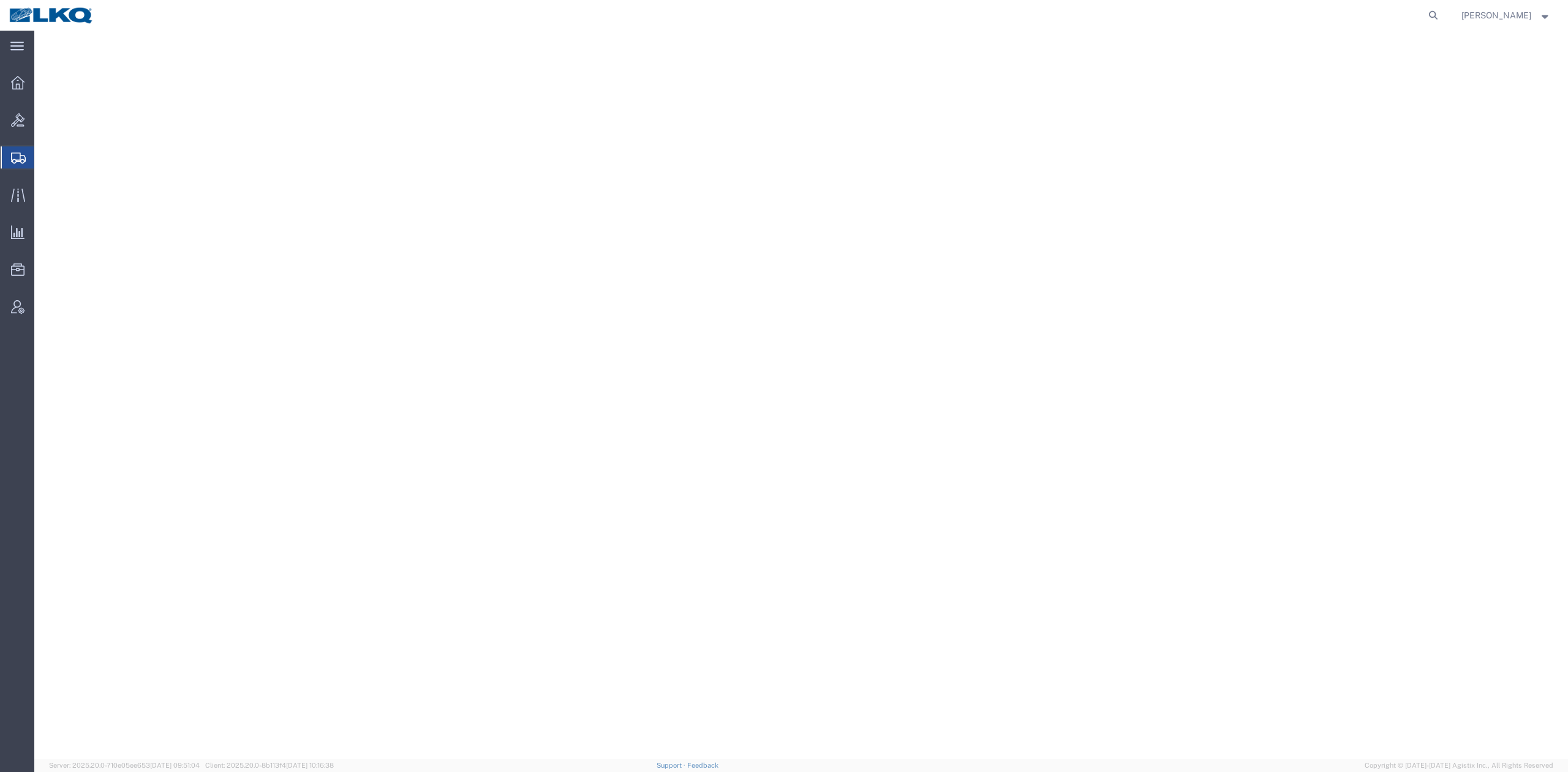
select select
select select "30590"
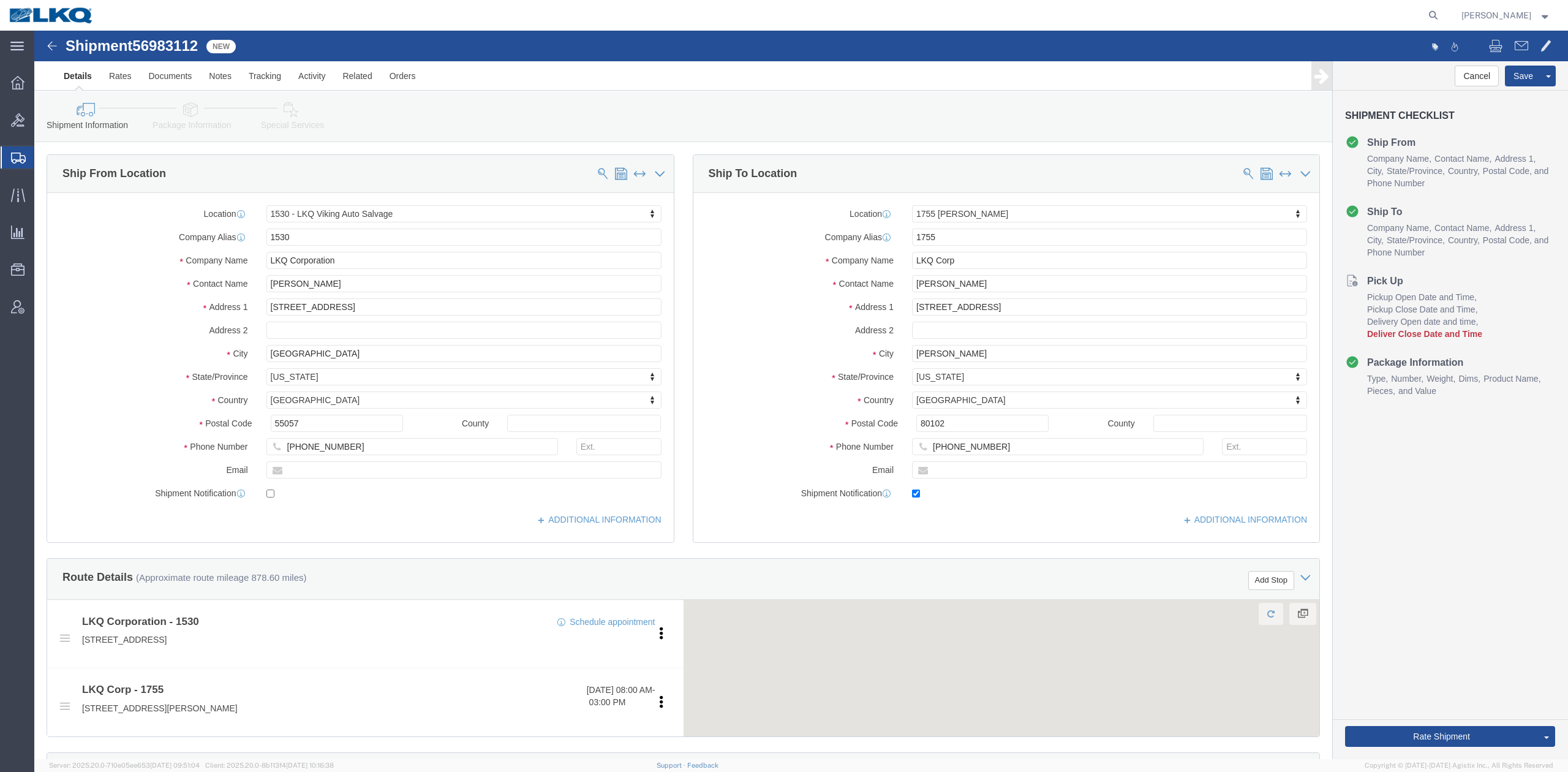
select select "27560"
select select "57311"
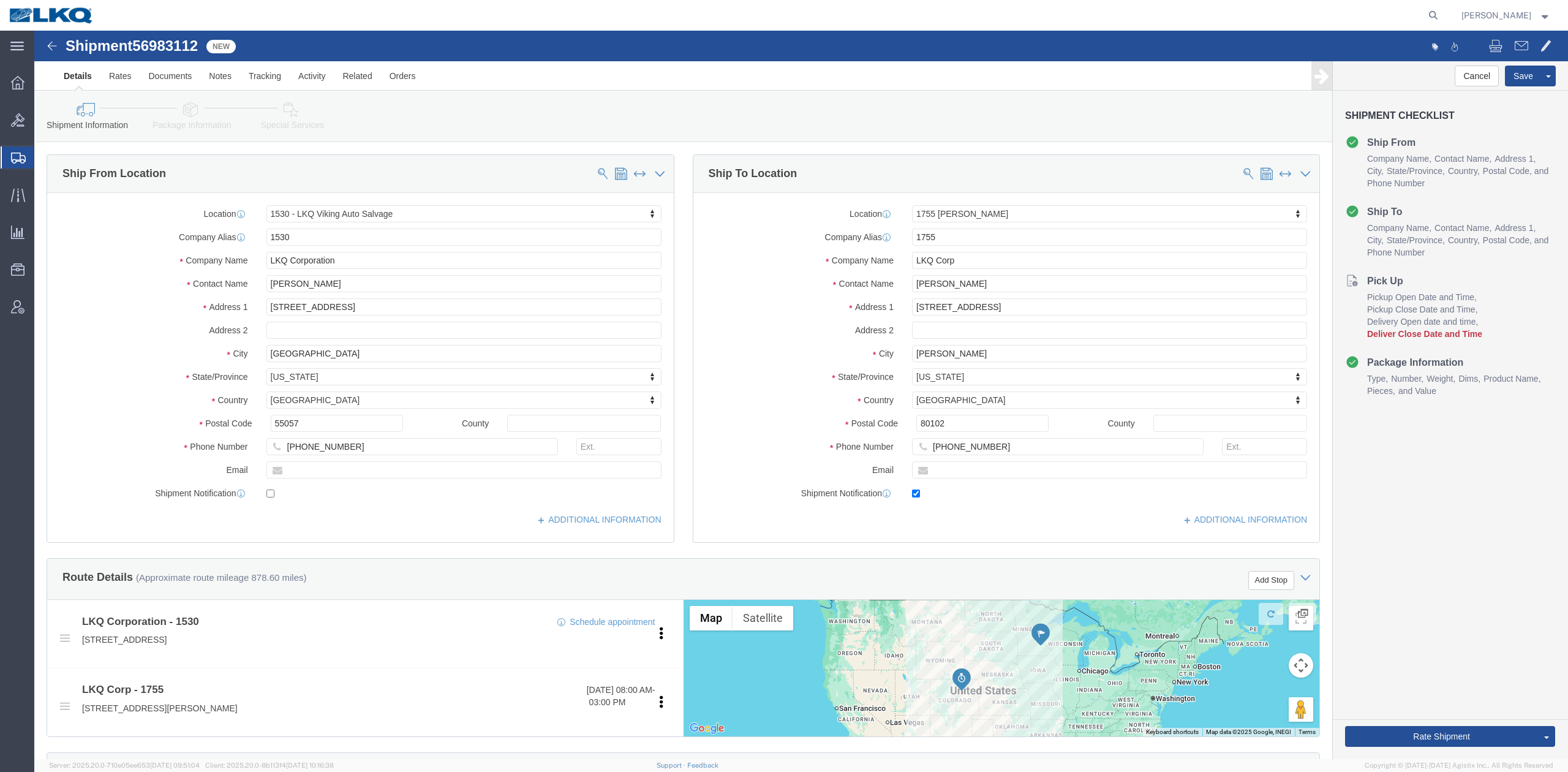
click span "56983112"
copy span "56983112"
click link "Notes"
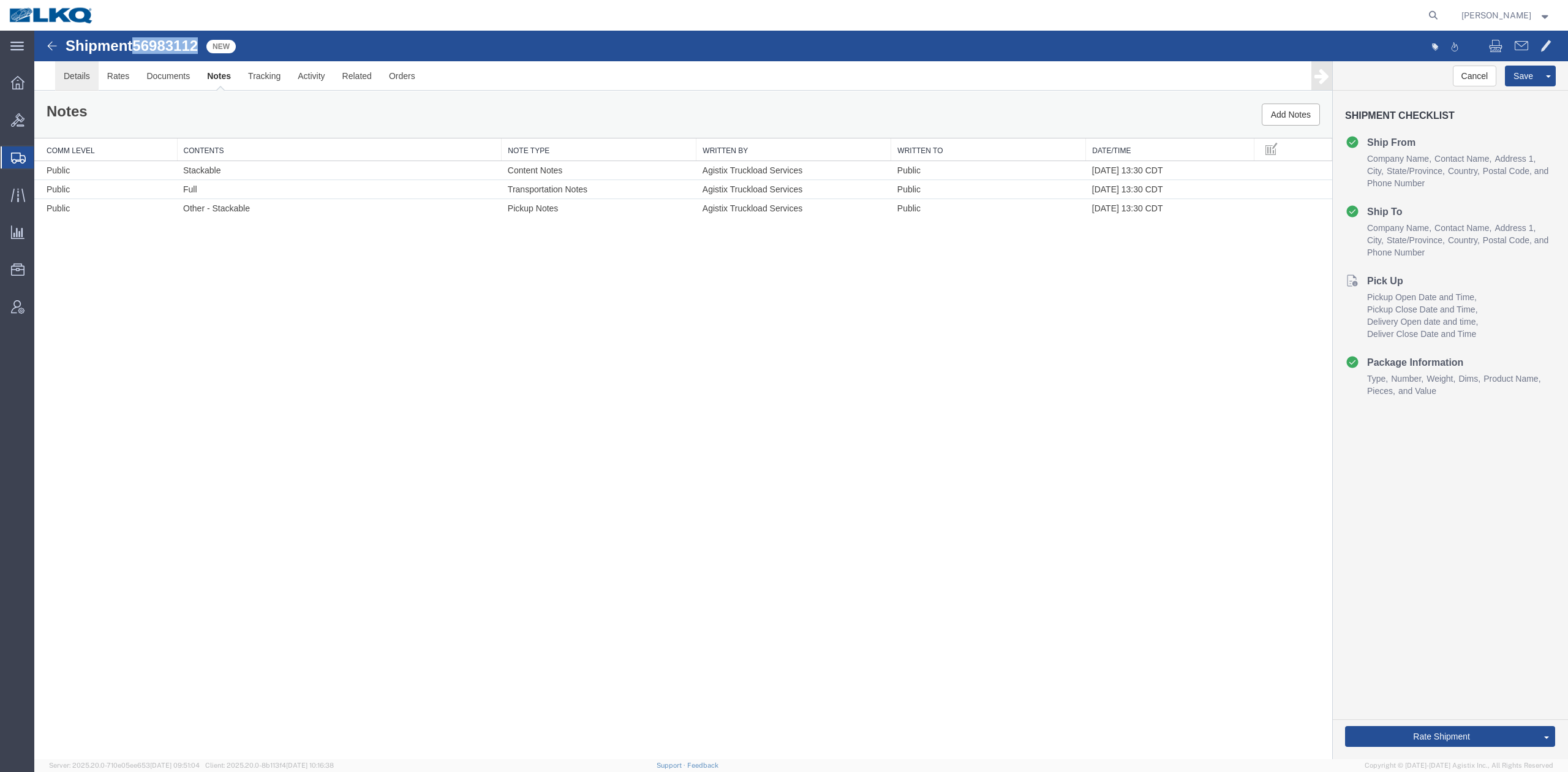
click at [75, 84] on link "Details" at bounding box center [76, 76] width 44 height 30
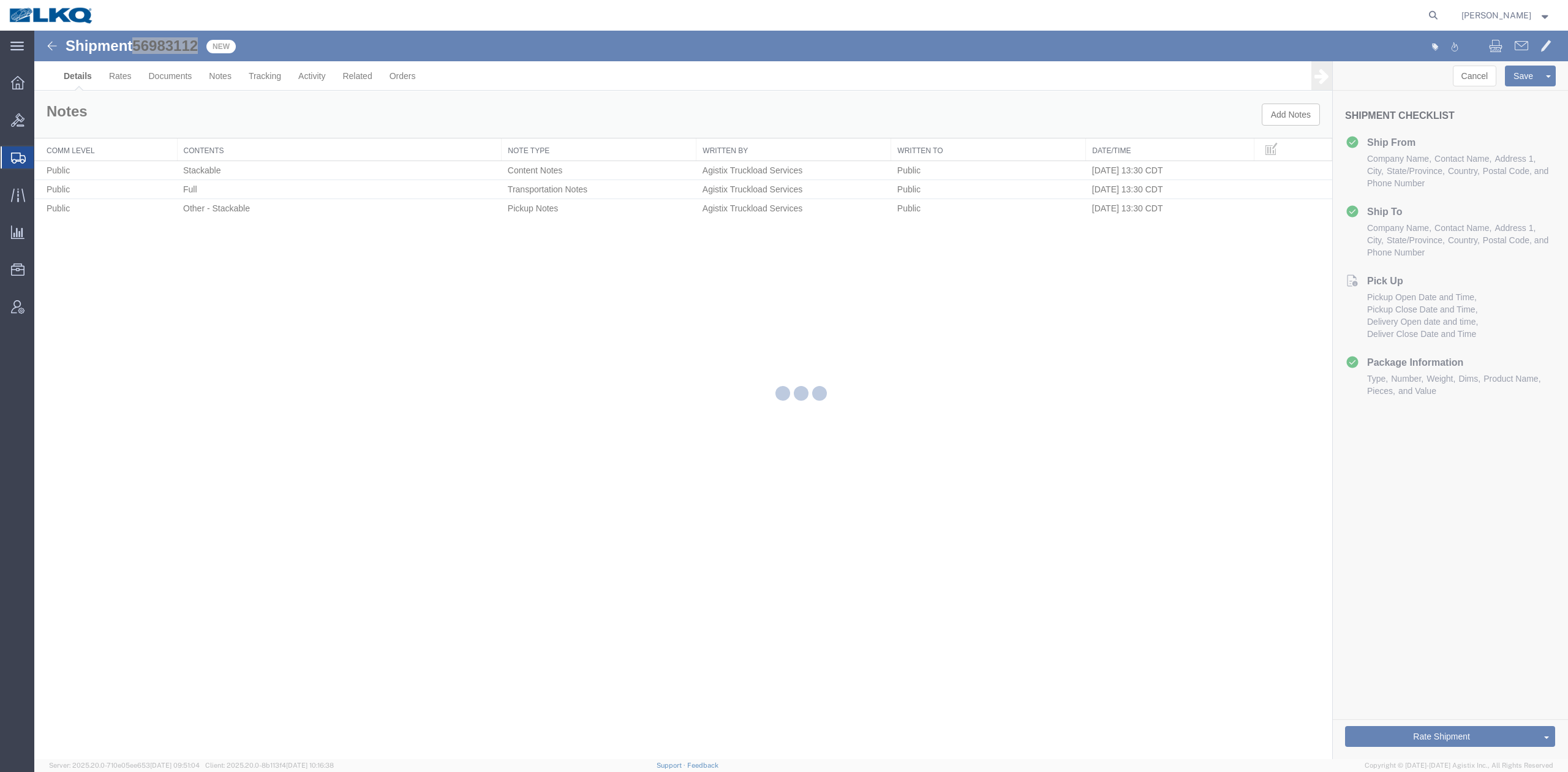
select select "27560"
select select "57311"
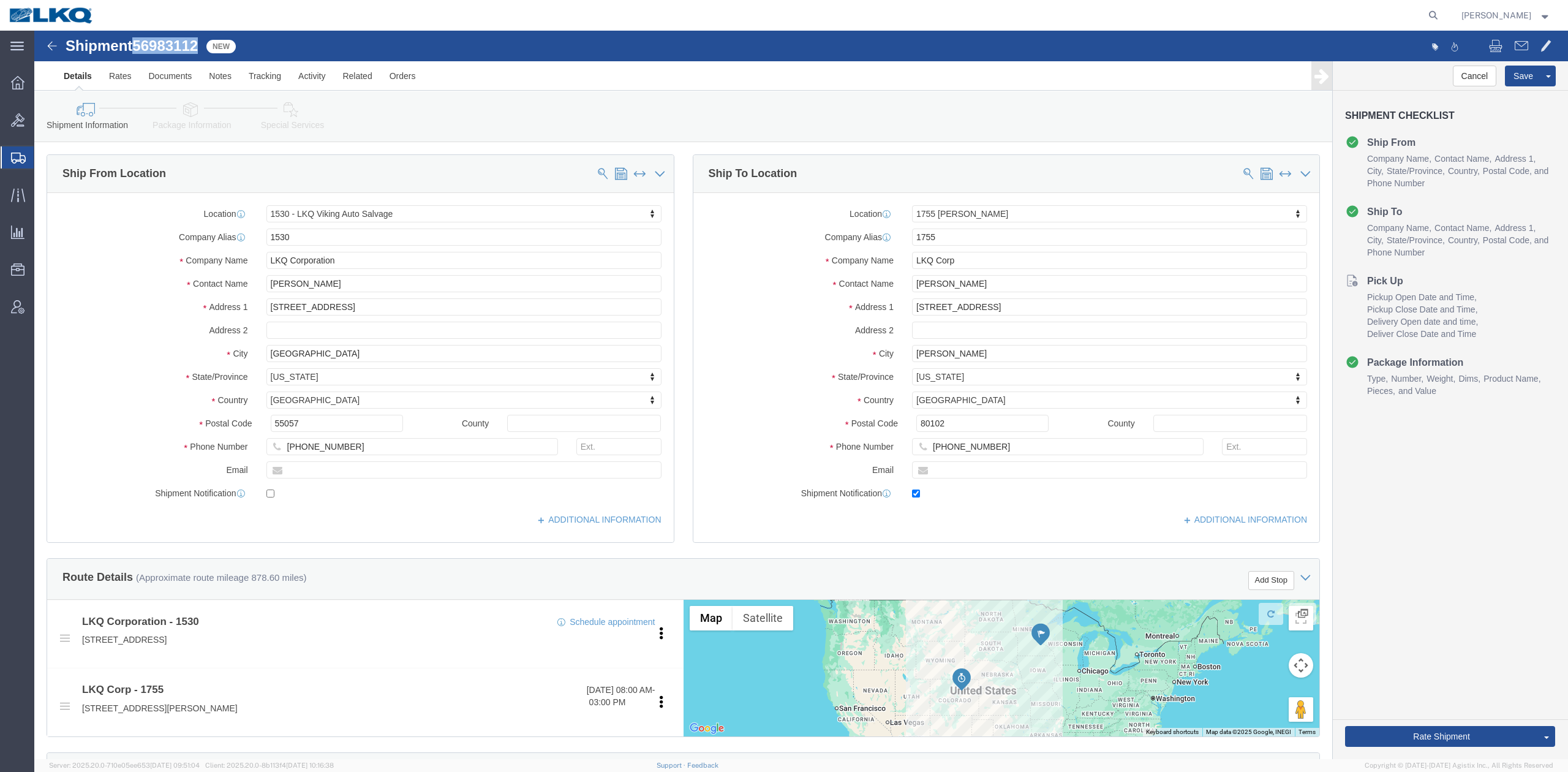
click icon
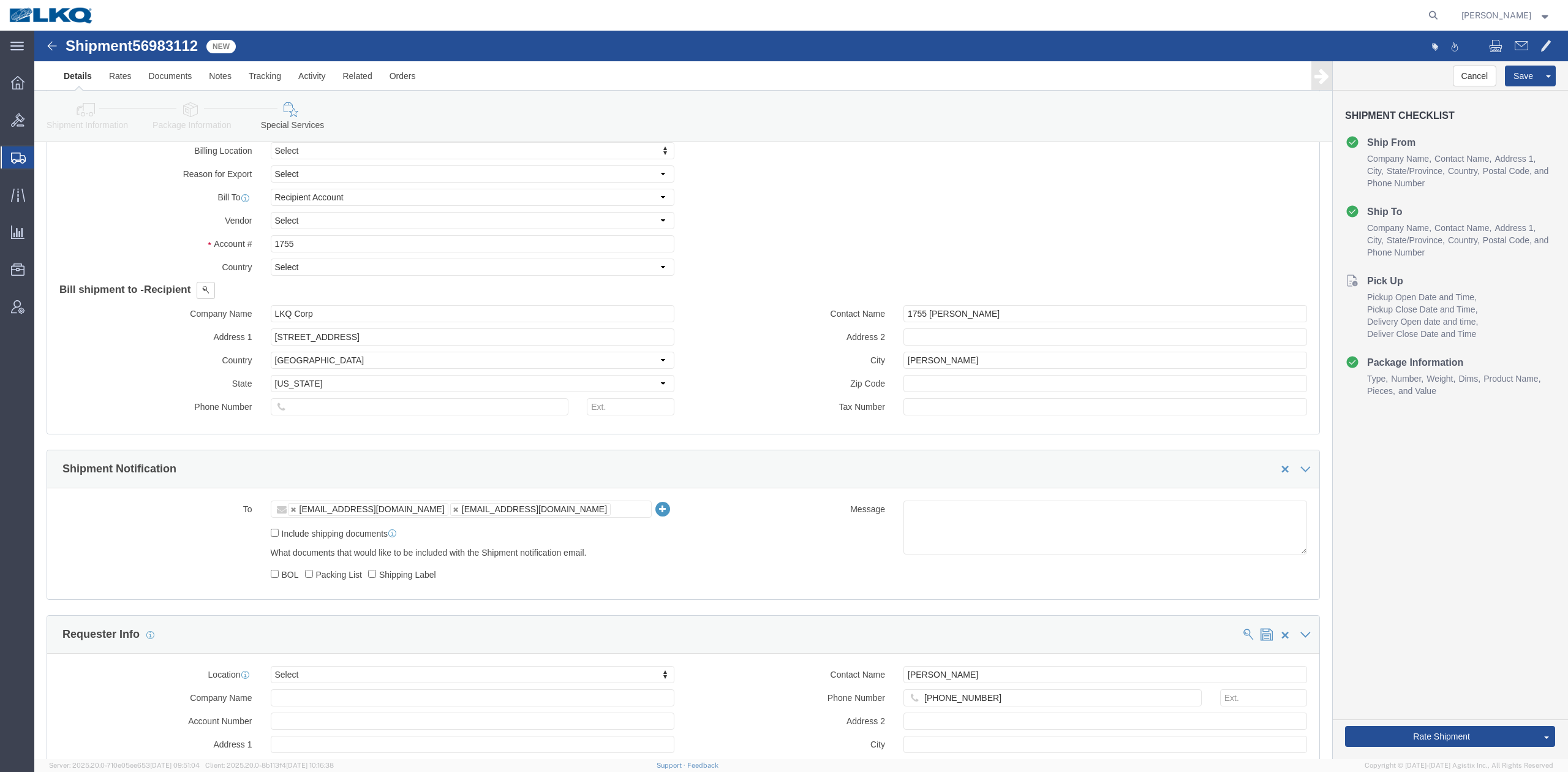
scroll to position [653, 0]
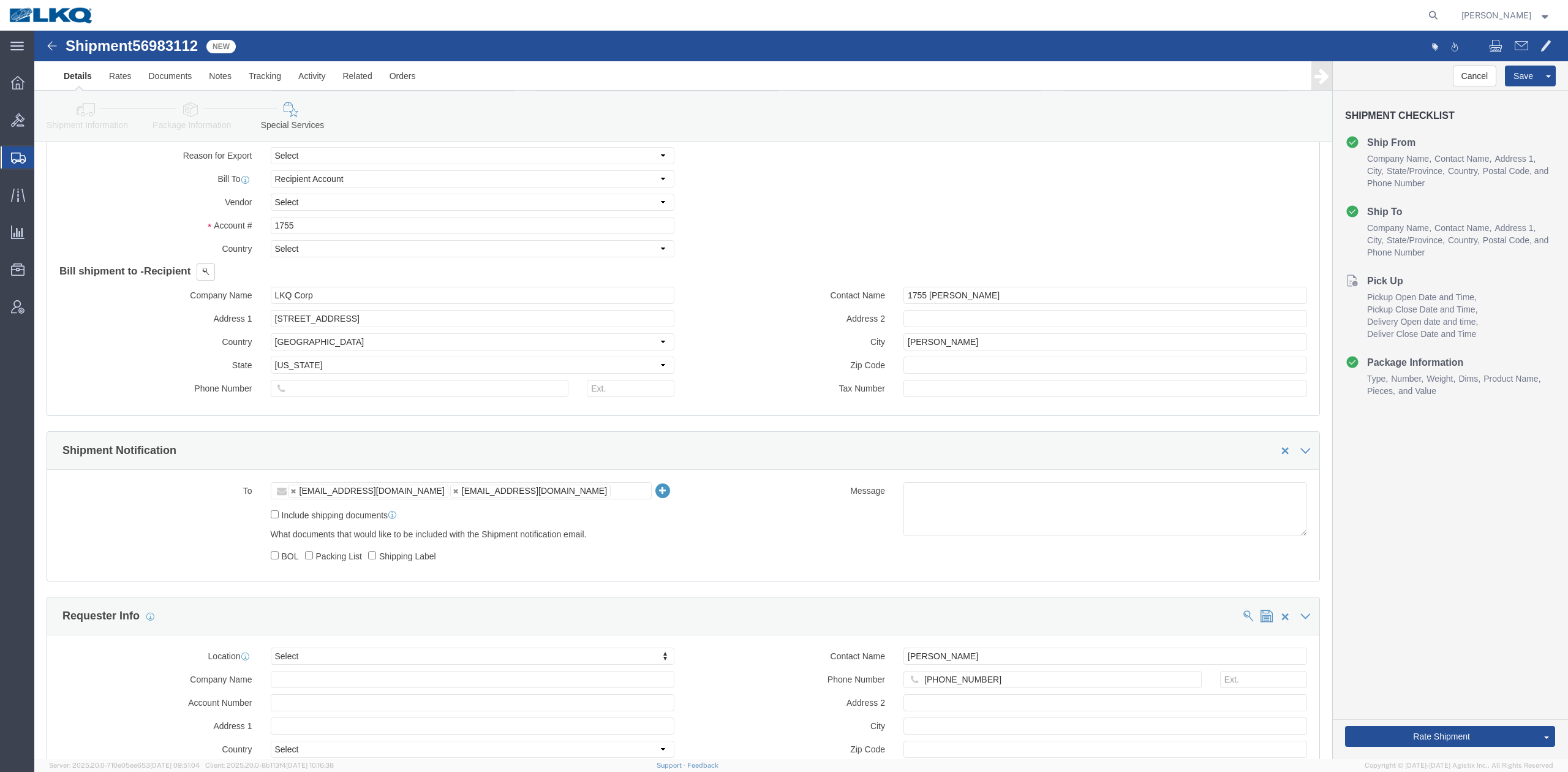
drag, startPoint x: 150, startPoint y: 85, endPoint x: 91, endPoint y: 82, distance: 59.1
click icon
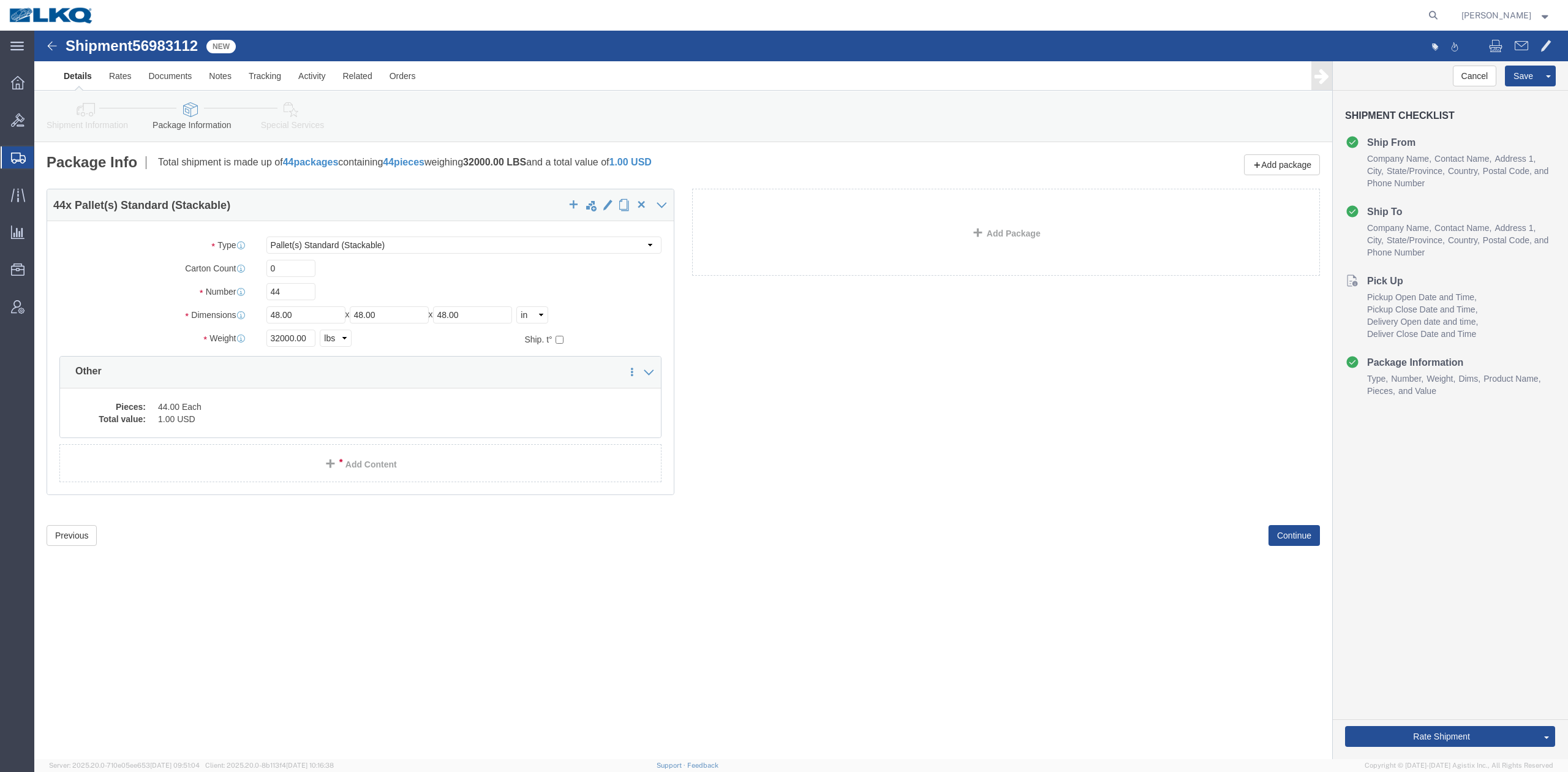
click icon
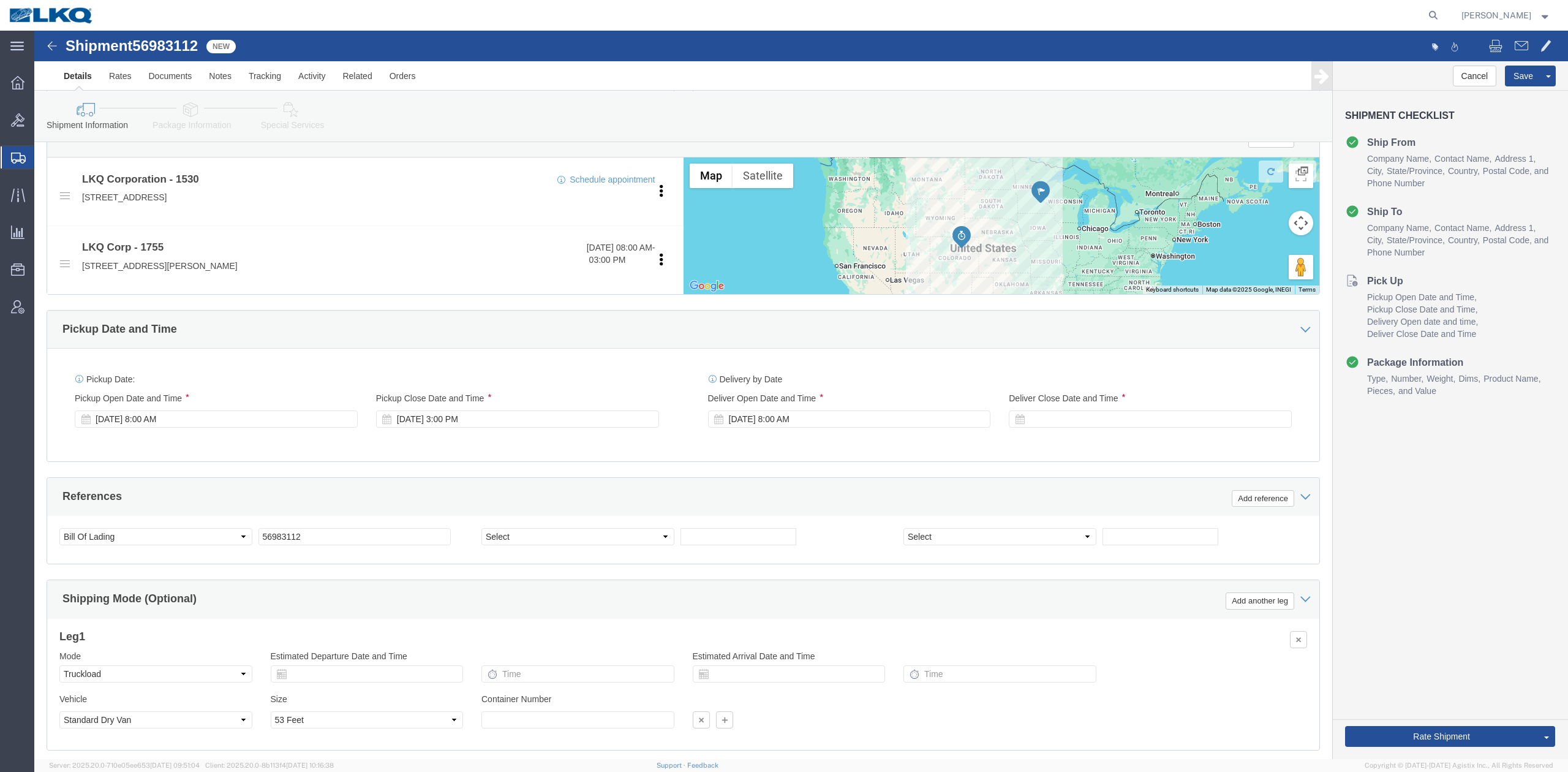
scroll to position [441, 0]
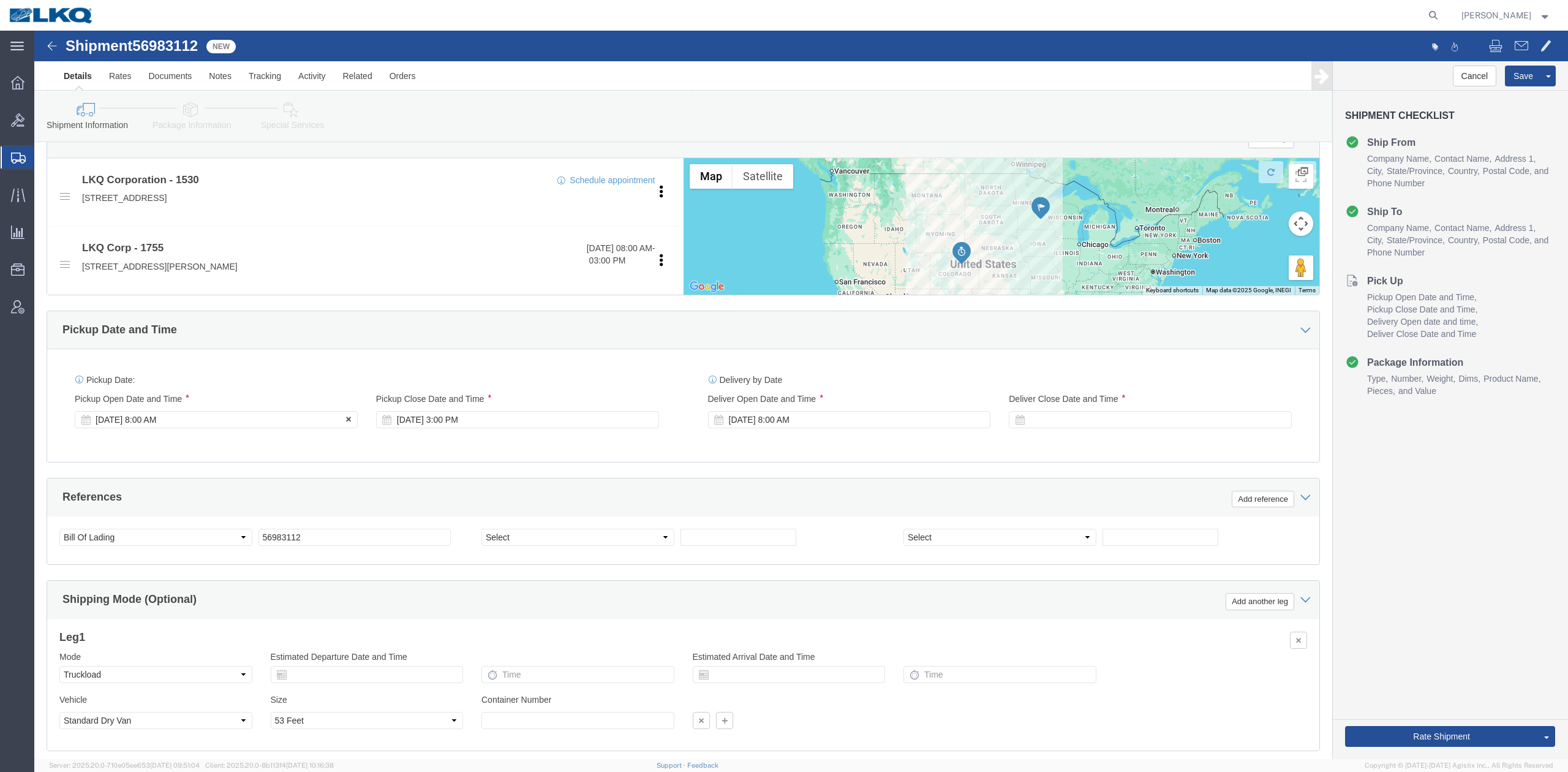
click div "[DATE] 8:00 AM"
click div "Oct 07 2025 3:00 PM"
click div "Ship From Location Location 1530 - LKQ Viking Auto Salvage Select My Profile Lo…"
click div "Oct 17 2025 8:00 AM"
drag, startPoint x: 915, startPoint y: 458, endPoint x: 986, endPoint y: 401, distance: 91.0
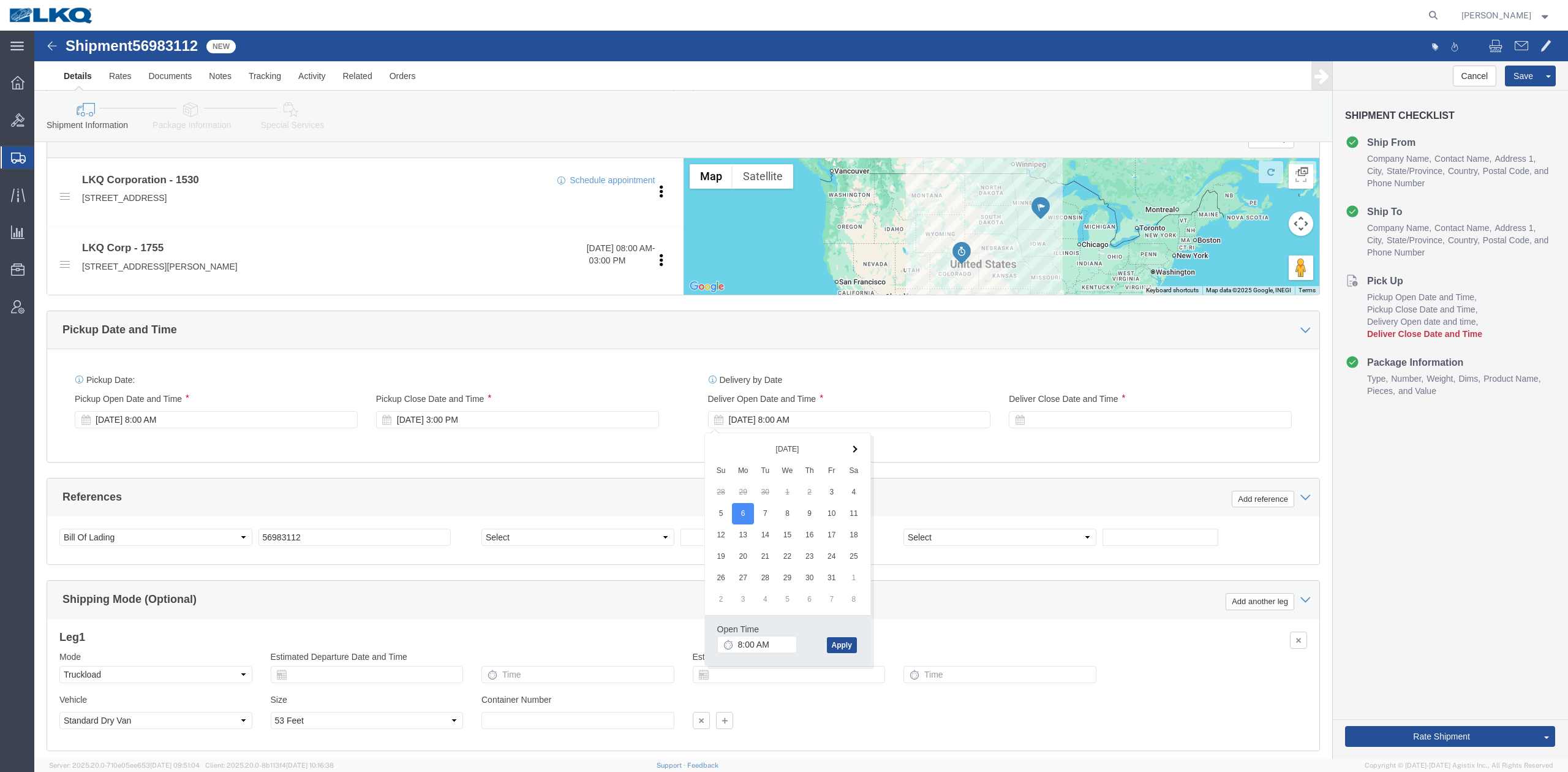
click div "References Add reference"
drag, startPoint x: 1010, startPoint y: 379, endPoint x: 1015, endPoint y: 386, distance: 8.6
click div "Deliver Close Date Deliver Close Time Deliver Close Date and Time"
click div
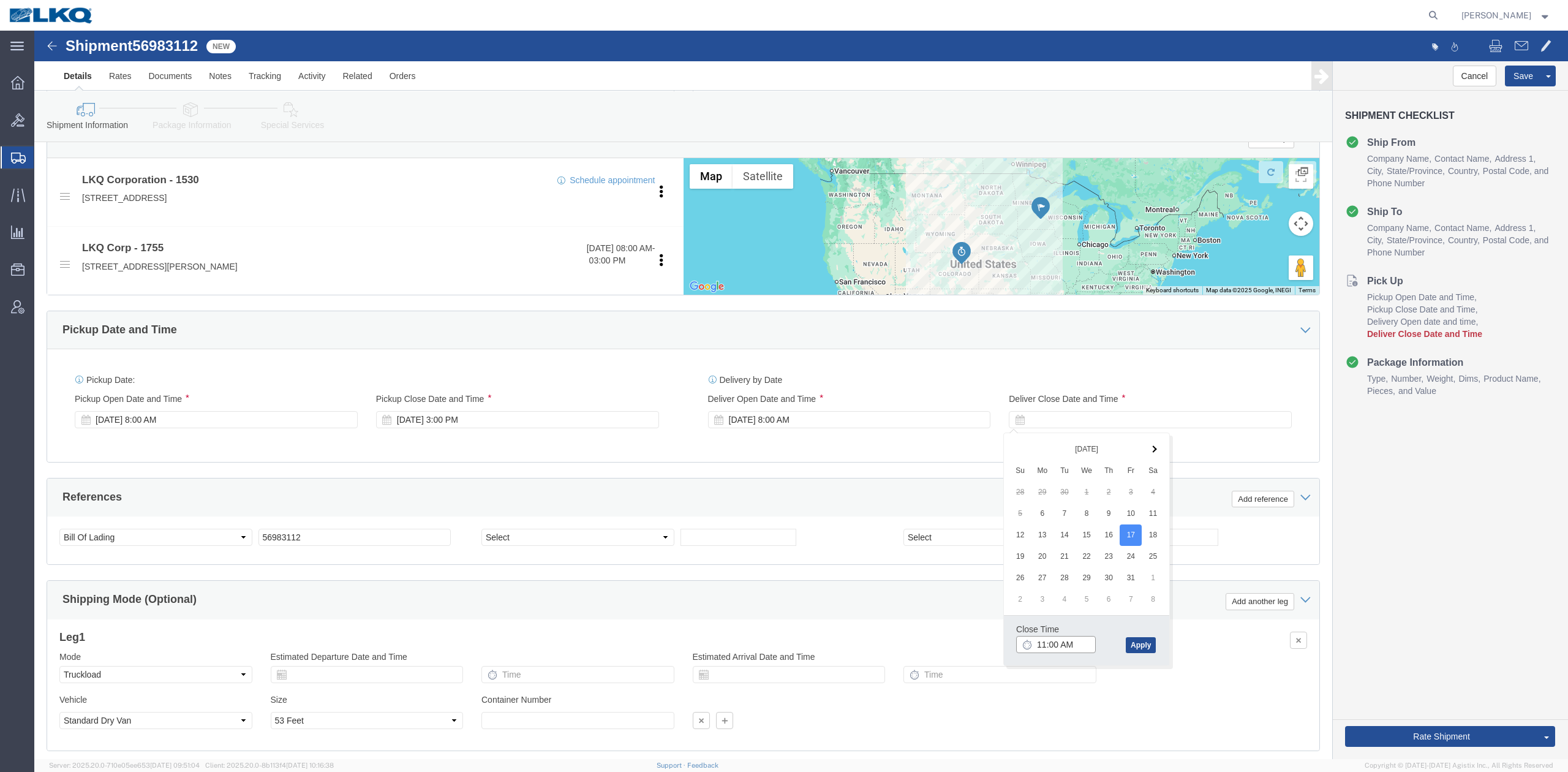
type input "12:00 PM"
click button "Apply"
click div "References Add reference"
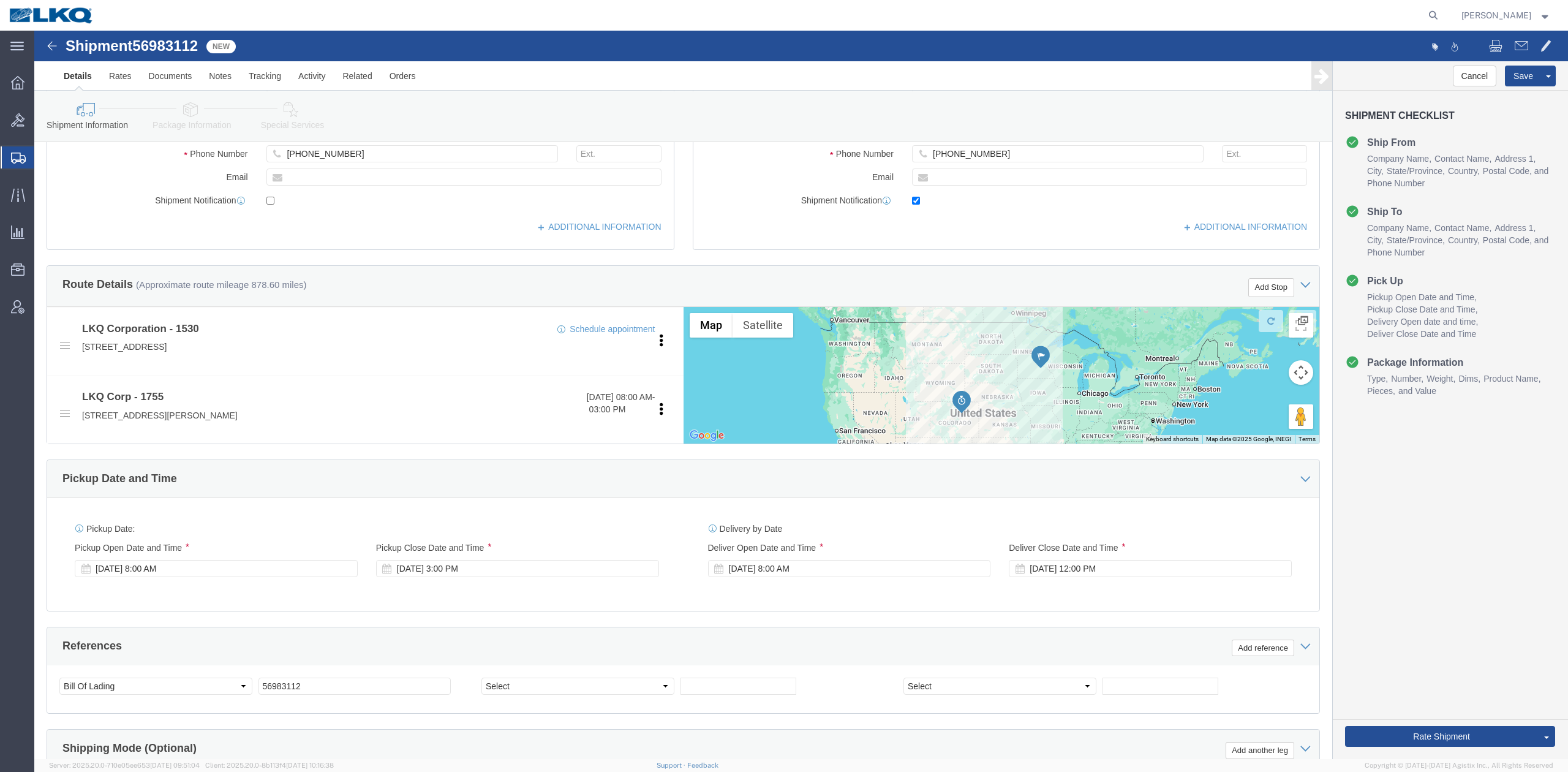
scroll to position [278, 0]
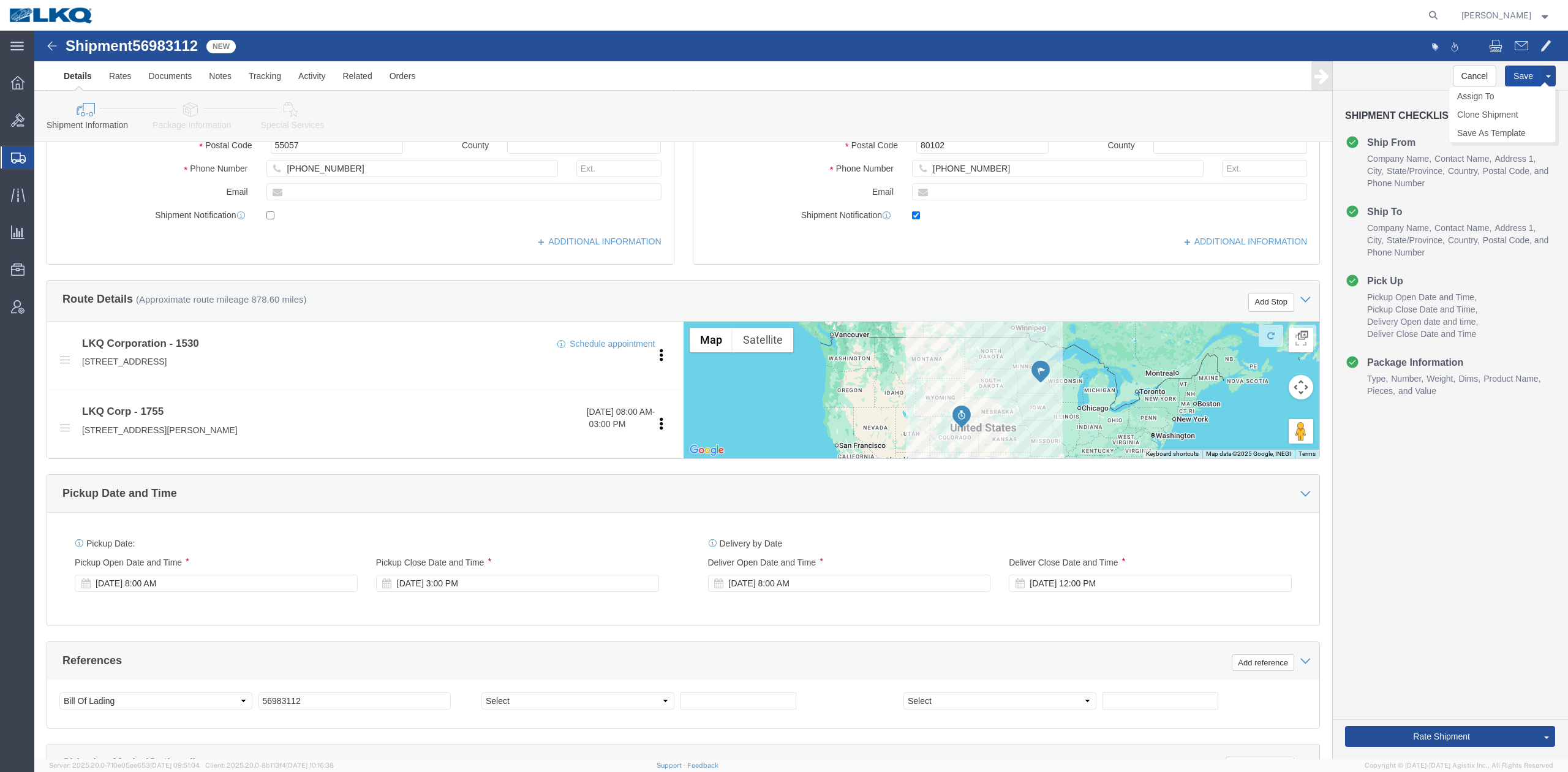
click button "Save"
click button "Rate Shipment"
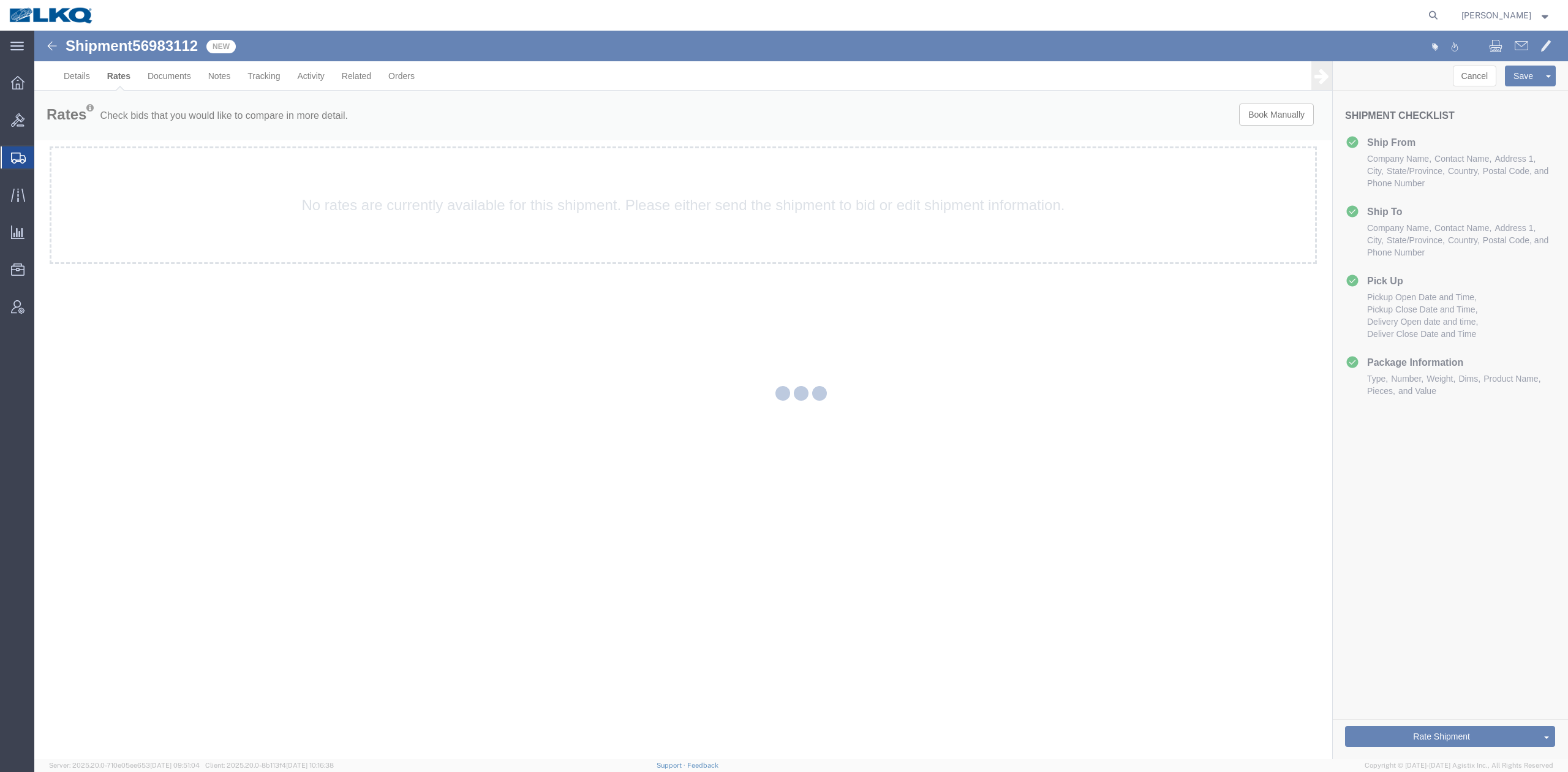
scroll to position [0, 0]
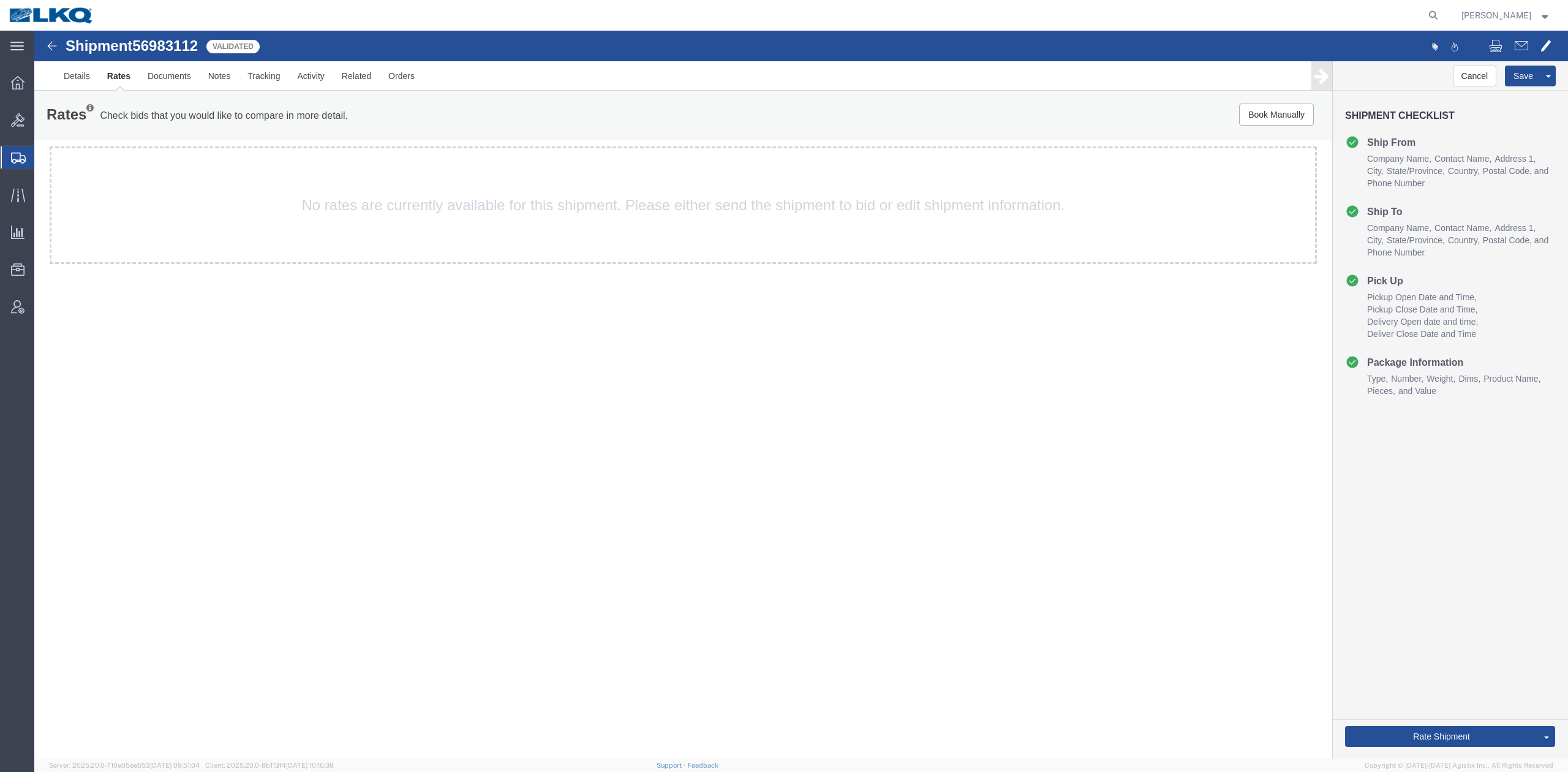
click at [1556, 36] on div "Shipment 56983112 3 of 3 Validated Details Rates Documents Notes Tracking Activ…" at bounding box center [801, 60] width 1533 height 60
click at [1556, 38] on button at bounding box center [1546, 47] width 23 height 26
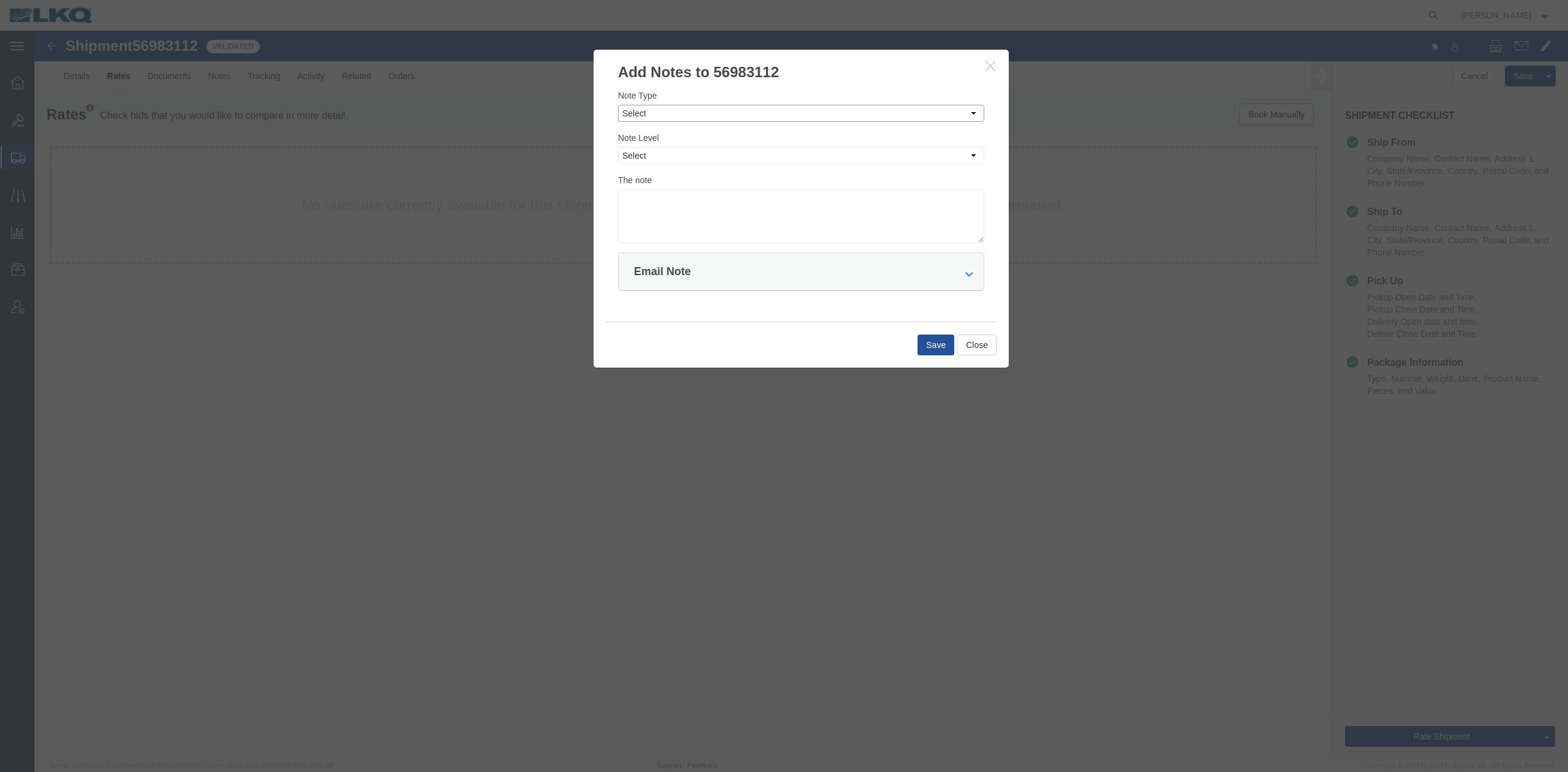
drag, startPoint x: 638, startPoint y: 109, endPoint x: 637, endPoint y: 121, distance: 12.0
click at [638, 109] on select "Select Approval Bid Notes Carrier Change Notes Claim Notes Content Hazmat Notes…" at bounding box center [801, 113] width 366 height 17
select select "BID_NOTES"
click at [618, 105] on select "Select Approval Bid Notes Carrier Change Notes Claim Notes Content Hazmat Notes…" at bounding box center [801, 113] width 366 height 17
click at [639, 160] on select "Select Private to Account Private to Vendor Public" at bounding box center [801, 155] width 366 height 17
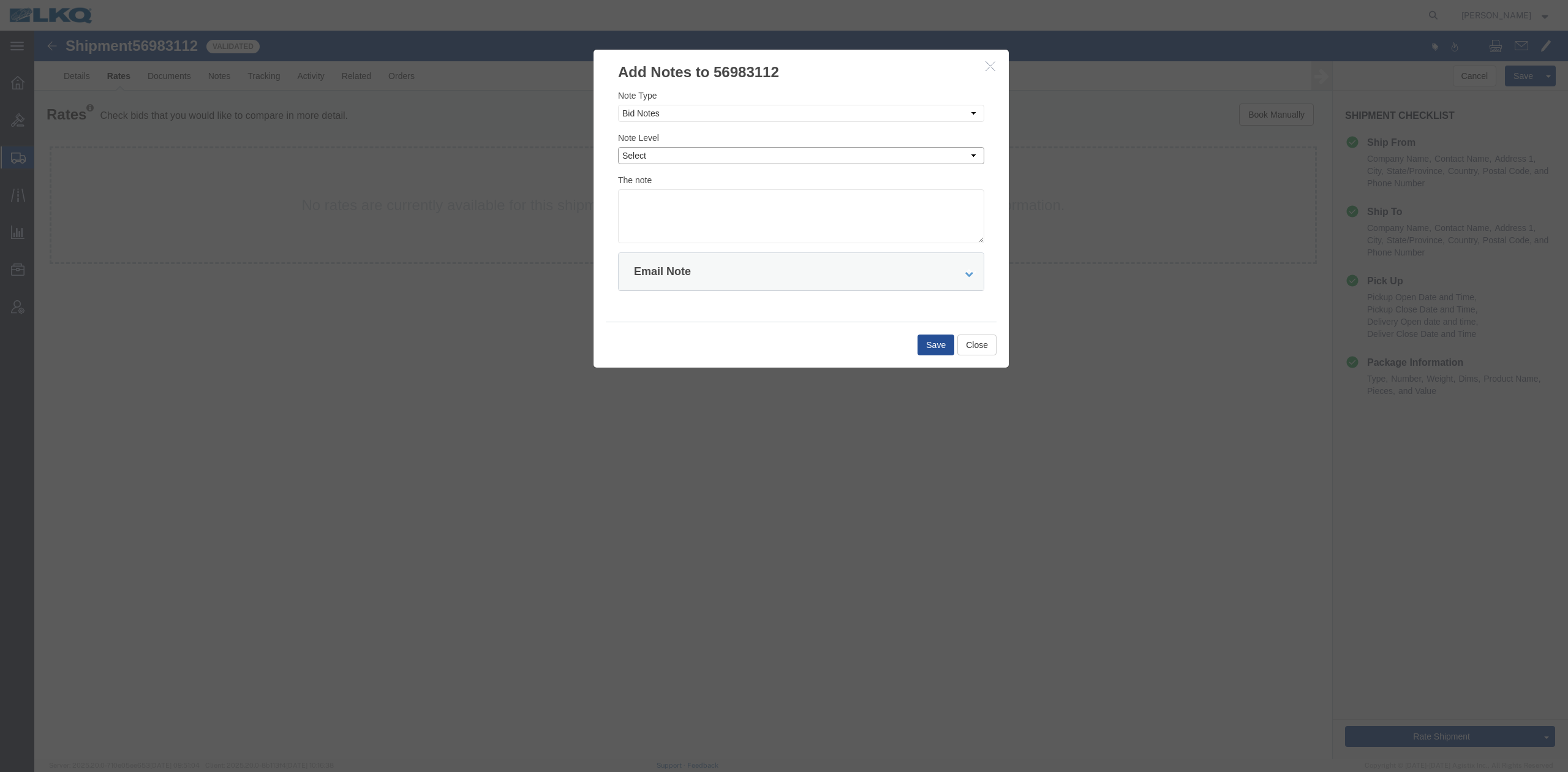
select select "PRIVATE_TO_ACCOUNT"
click at [618, 147] on select "Select Private to Account Private to Vendor Public" at bounding box center [801, 155] width 366 height 17
click at [654, 207] on textarea "D" at bounding box center [801, 216] width 366 height 54
type textarea "DAT: $2457"
click at [924, 339] on button "Save" at bounding box center [936, 345] width 37 height 21
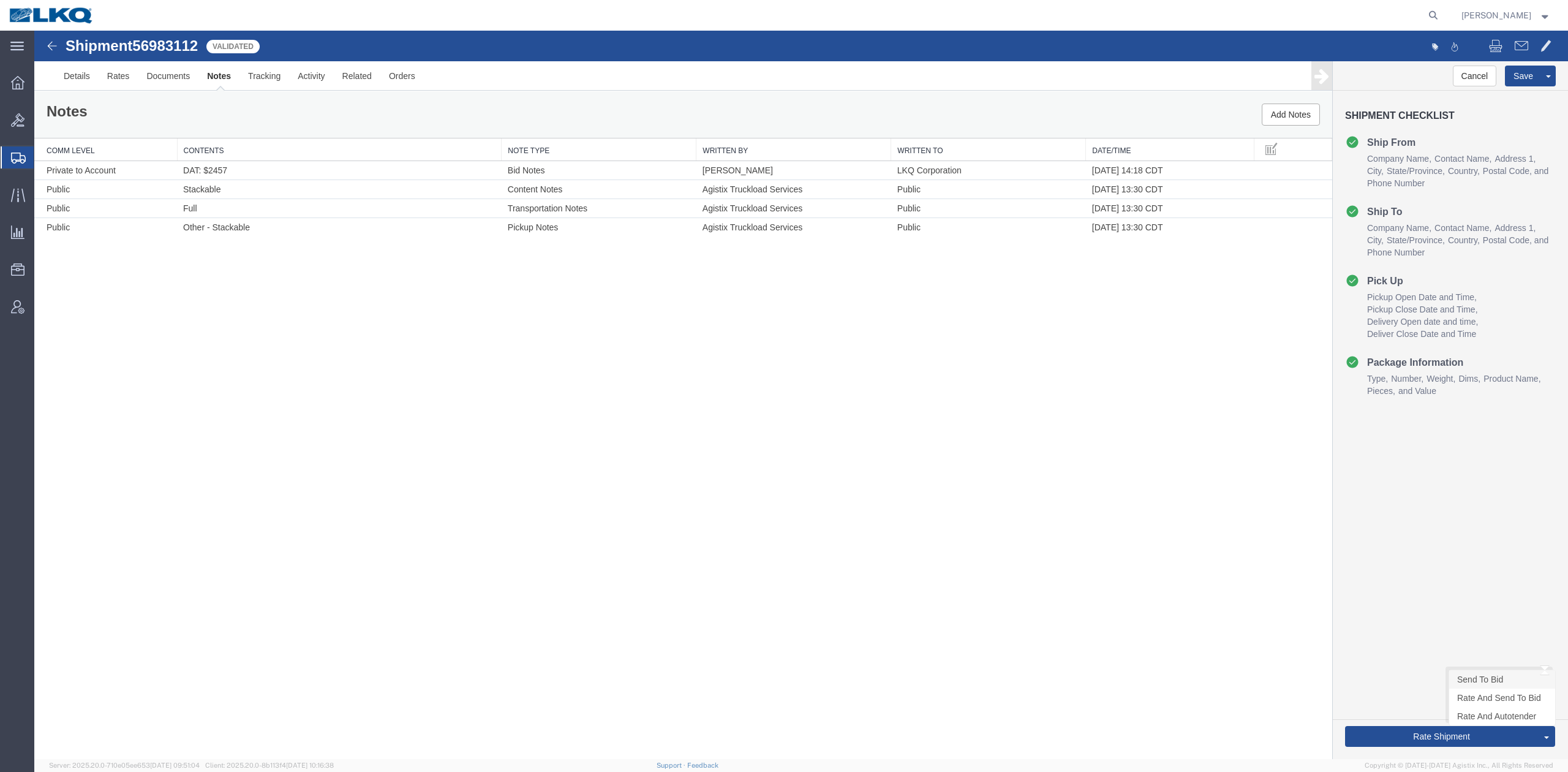
click at [1478, 684] on link "Send To Bid" at bounding box center [1502, 680] width 106 height 18
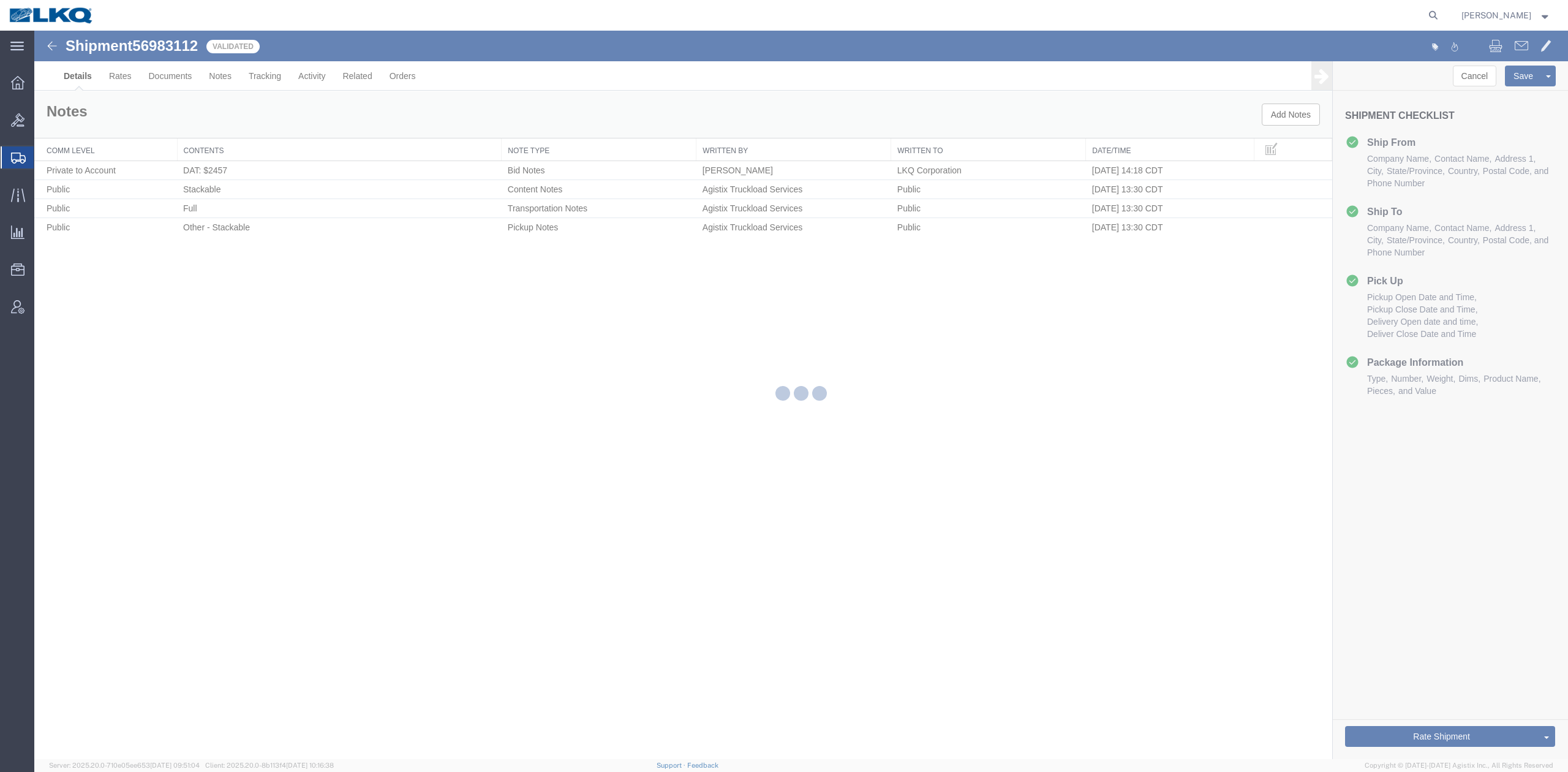
select select "27560"
select select "57311"
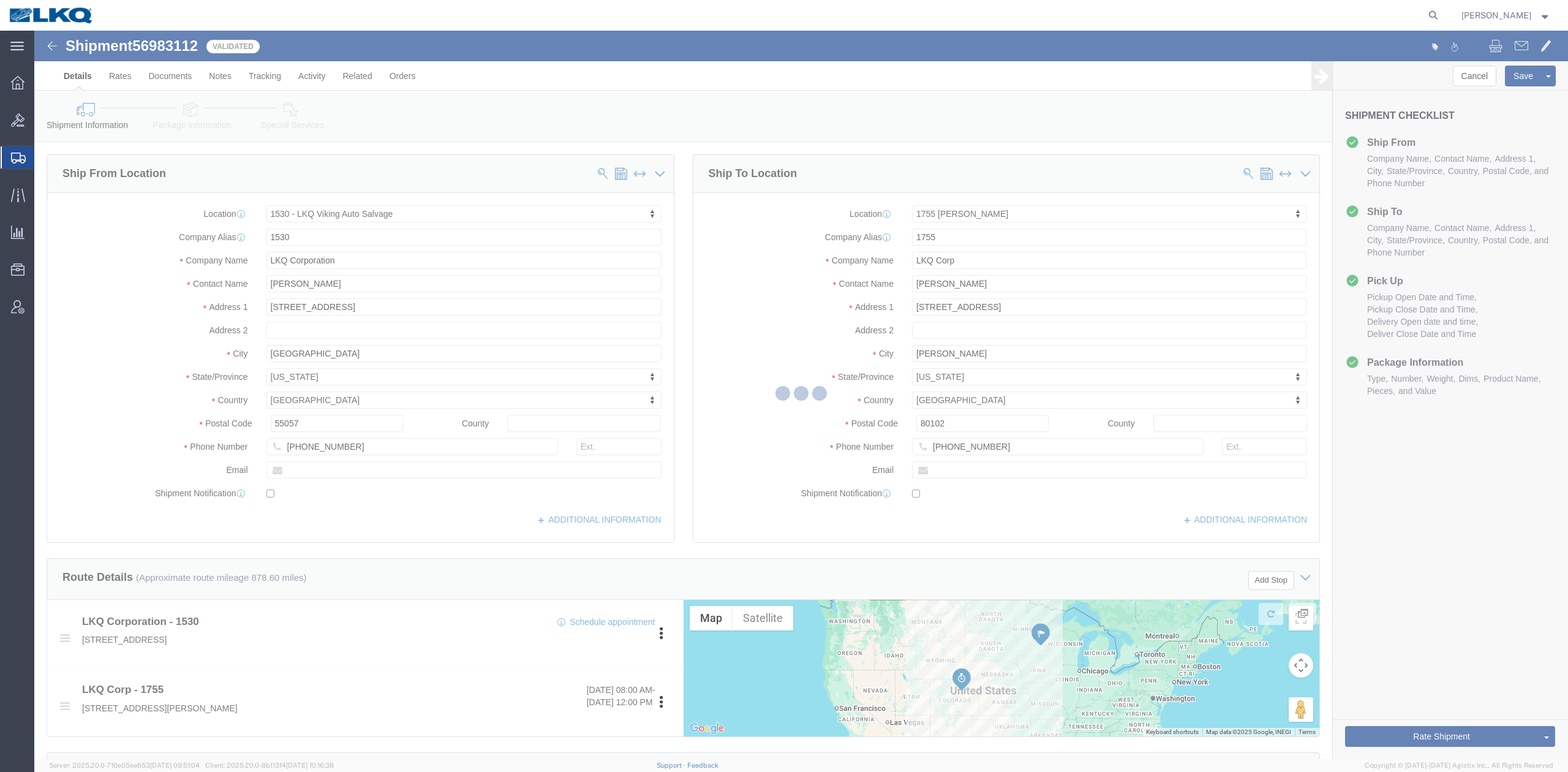
select select "TL"
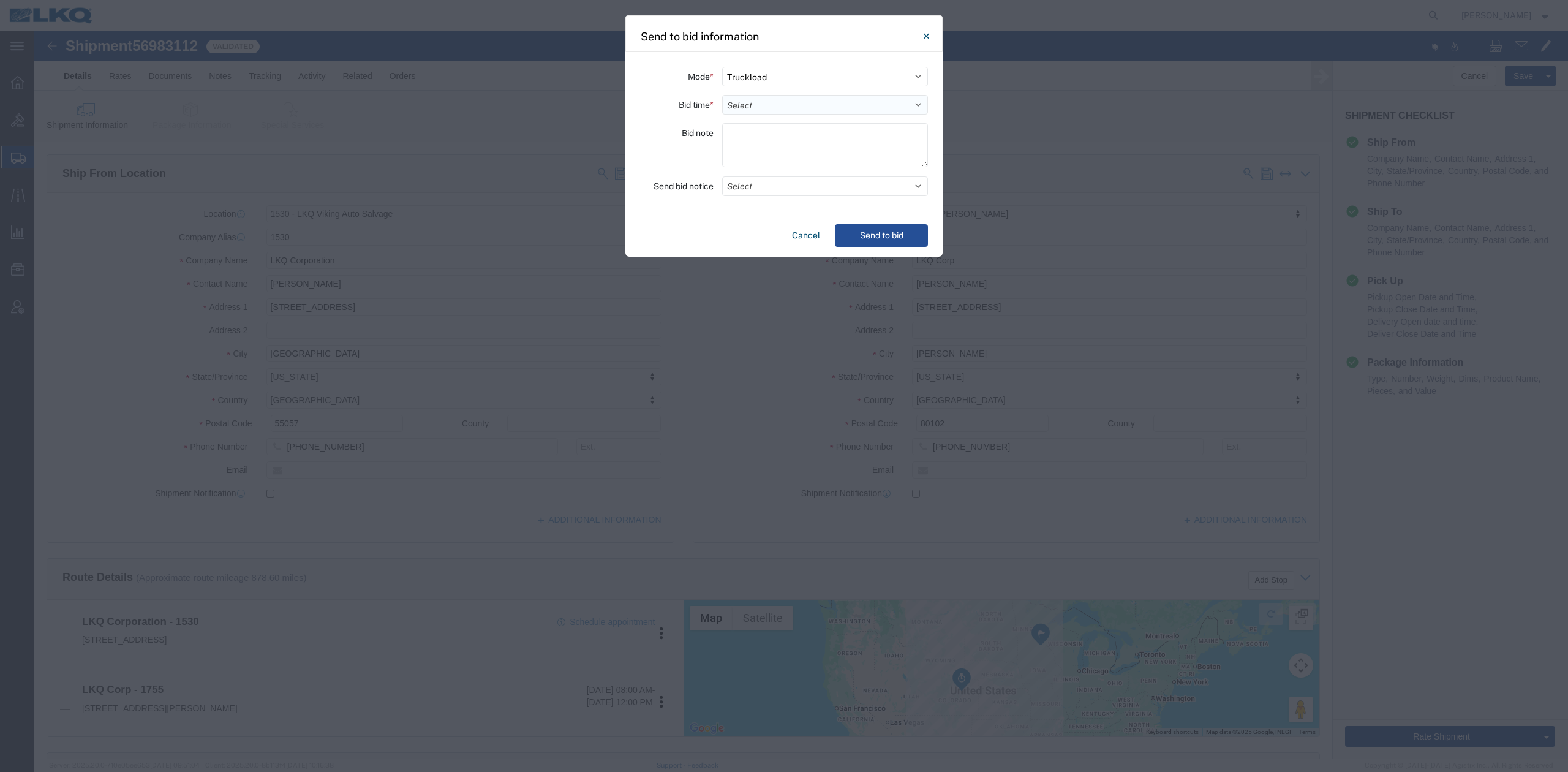
click at [770, 105] on select "Select 30 Min (Rush) 1 Hour (Rush) 2 Hours (Rush) 4 Hours (Rush) 8 Hours (Rush)…" at bounding box center [825, 105] width 206 height 20
select select "24"
click at [722, 95] on select "Select 30 Min (Rush) 1 Hour (Rush) 2 Hours (Rush) 4 Hours (Rush) 8 Hours (Rush)…" at bounding box center [825, 105] width 206 height 20
click at [750, 184] on button "Select" at bounding box center [825, 186] width 206 height 20
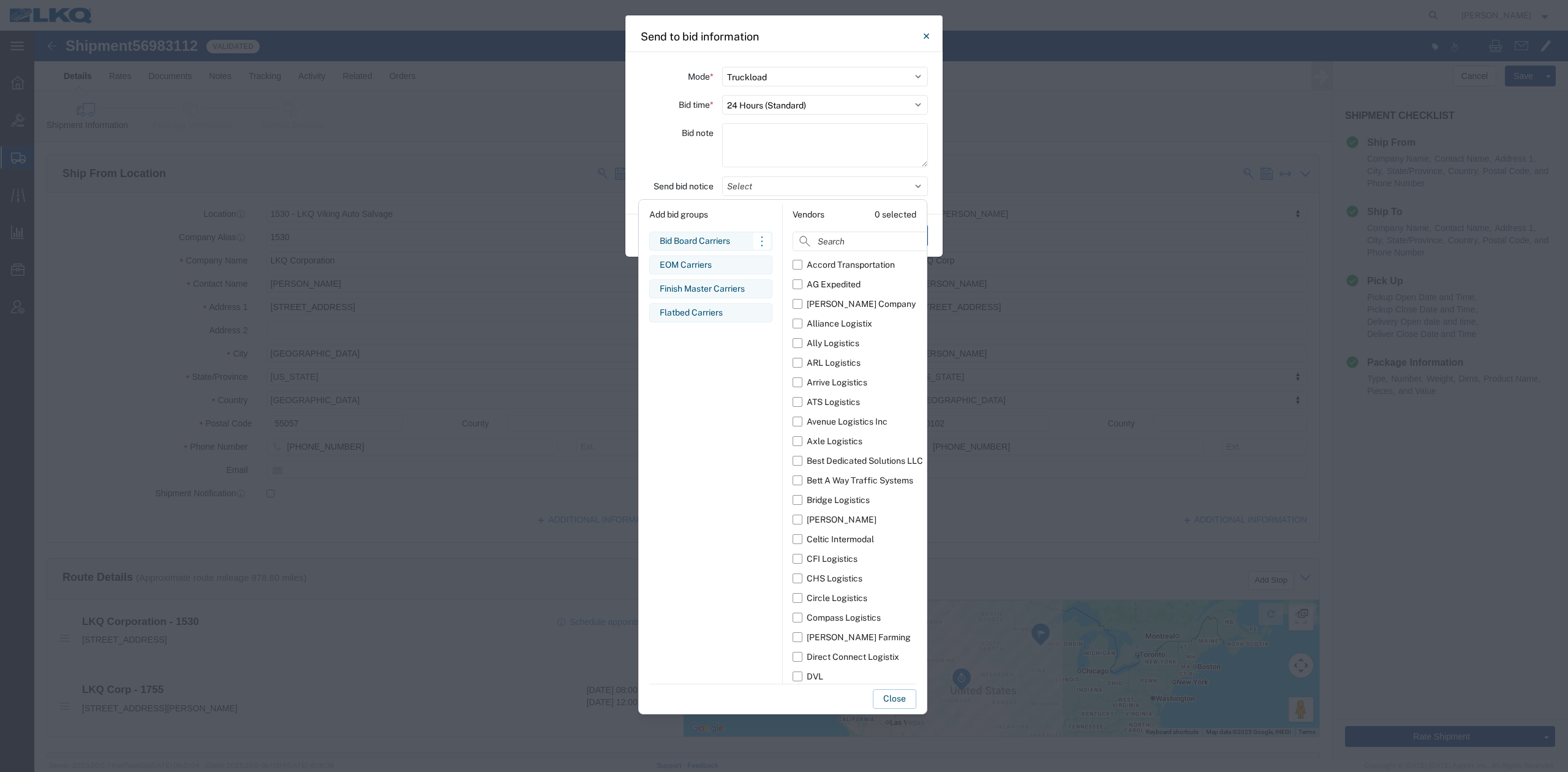
click at [696, 243] on div "Bid Board Carriers" at bounding box center [711, 241] width 102 height 13
click at [894, 699] on button "Close" at bounding box center [894, 699] width 44 height 20
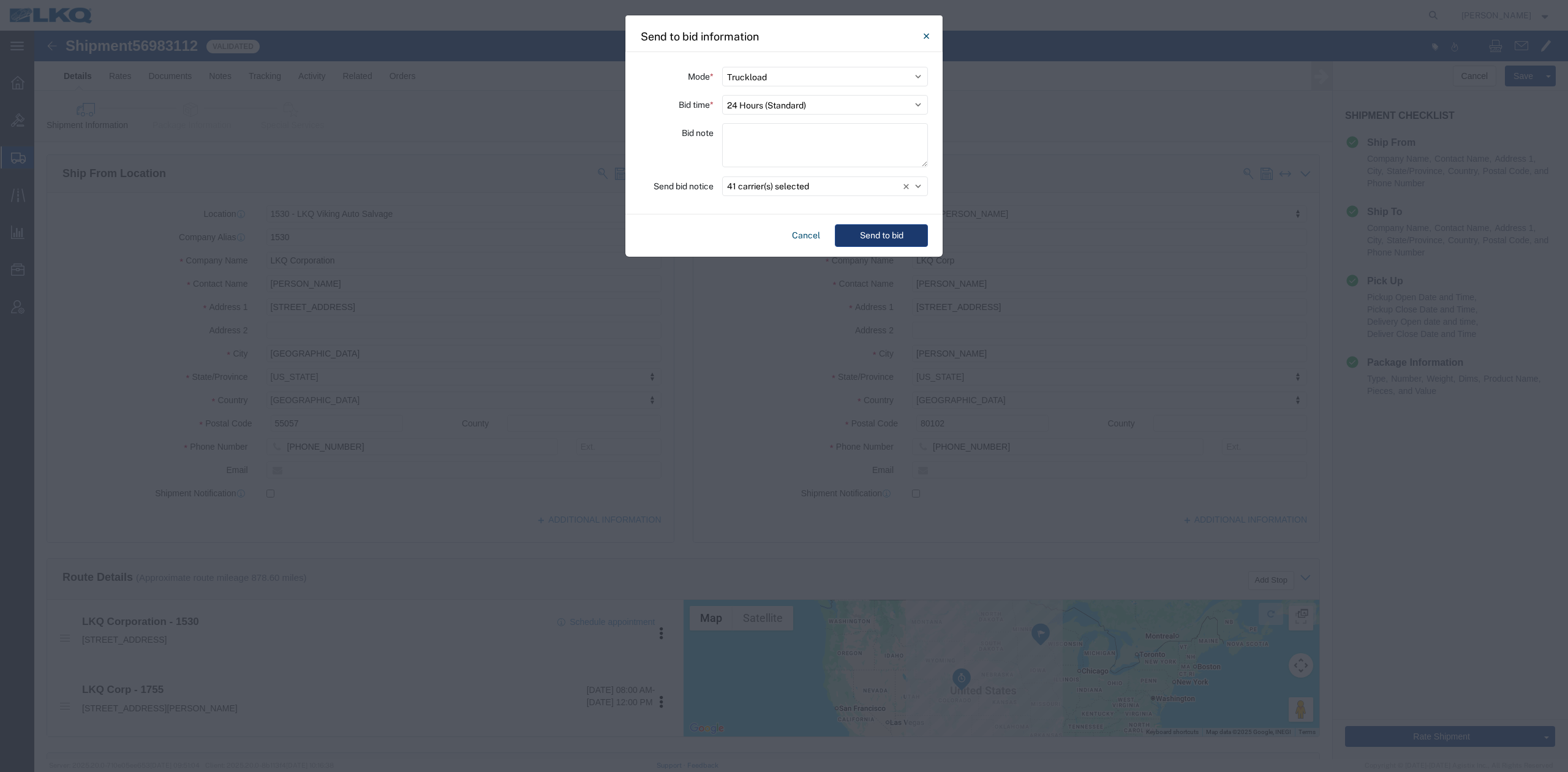
click at [860, 238] on button "Send to bid" at bounding box center [881, 236] width 93 height 23
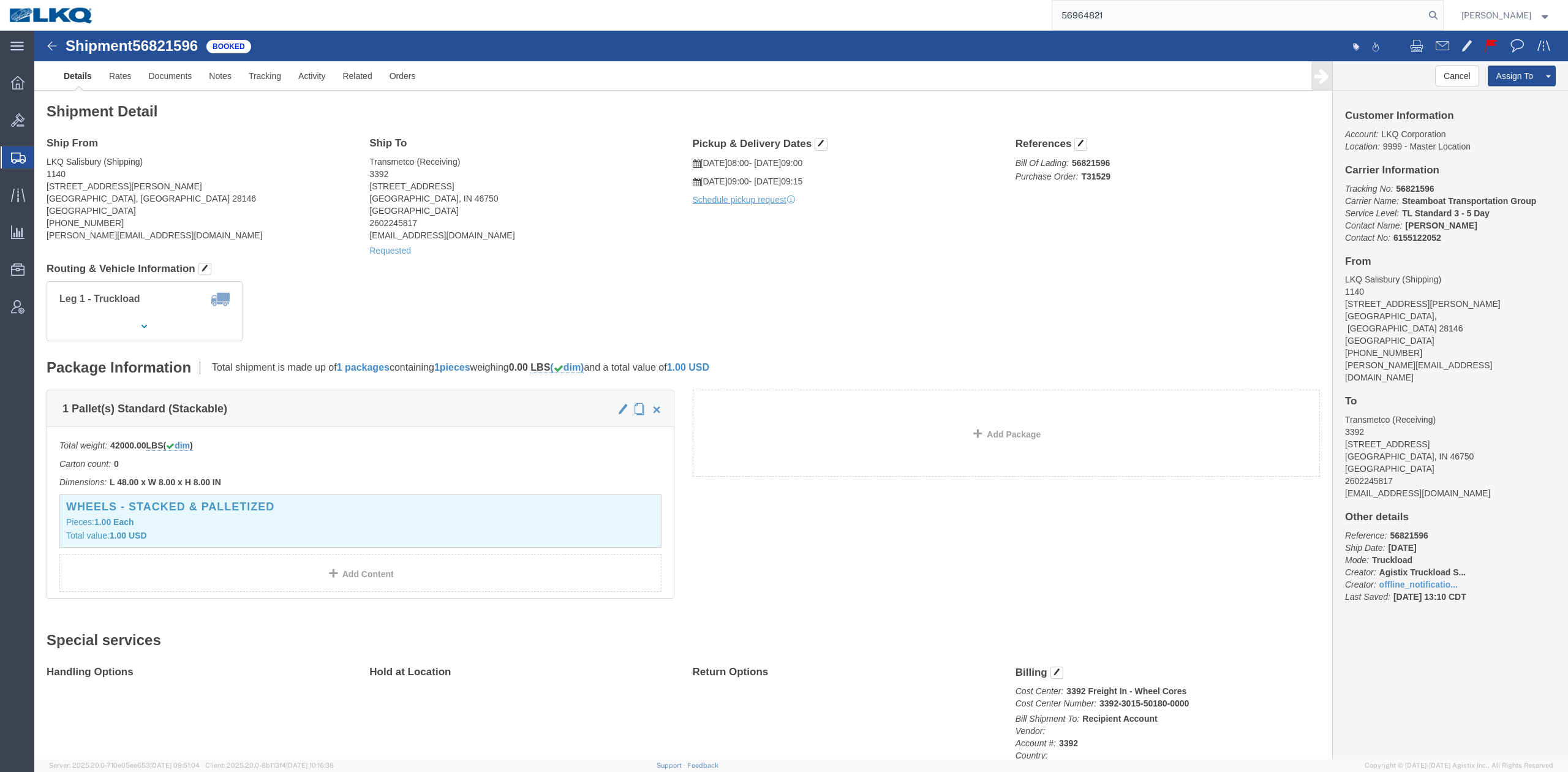
click at [1443, 21] on form "56964821" at bounding box center [1247, 15] width 392 height 31
click at [1443, 20] on form "56964821" at bounding box center [1247, 15] width 392 height 31
click at [1442, 16] on icon at bounding box center [1433, 15] width 17 height 17
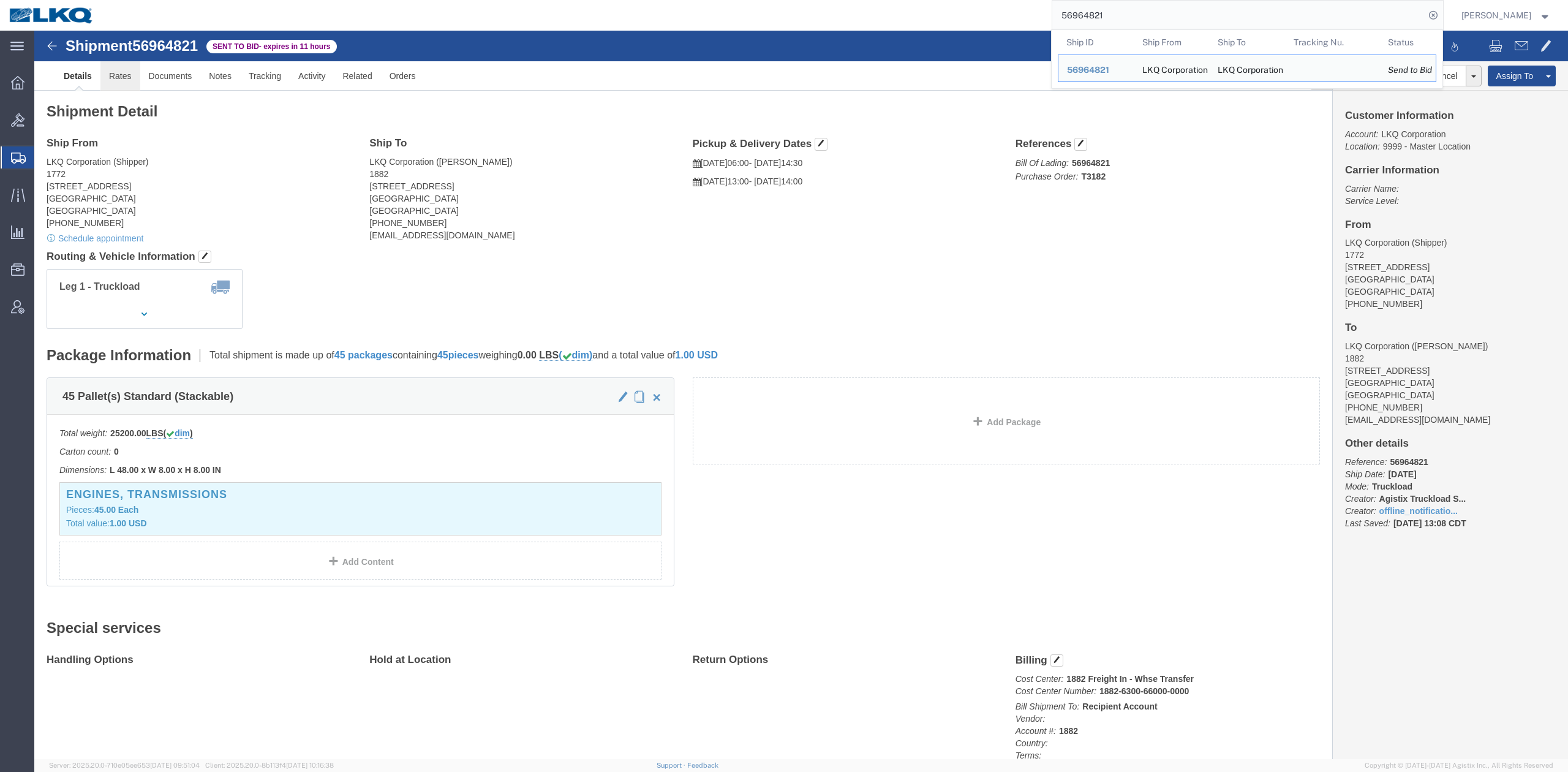
click link "Rates"
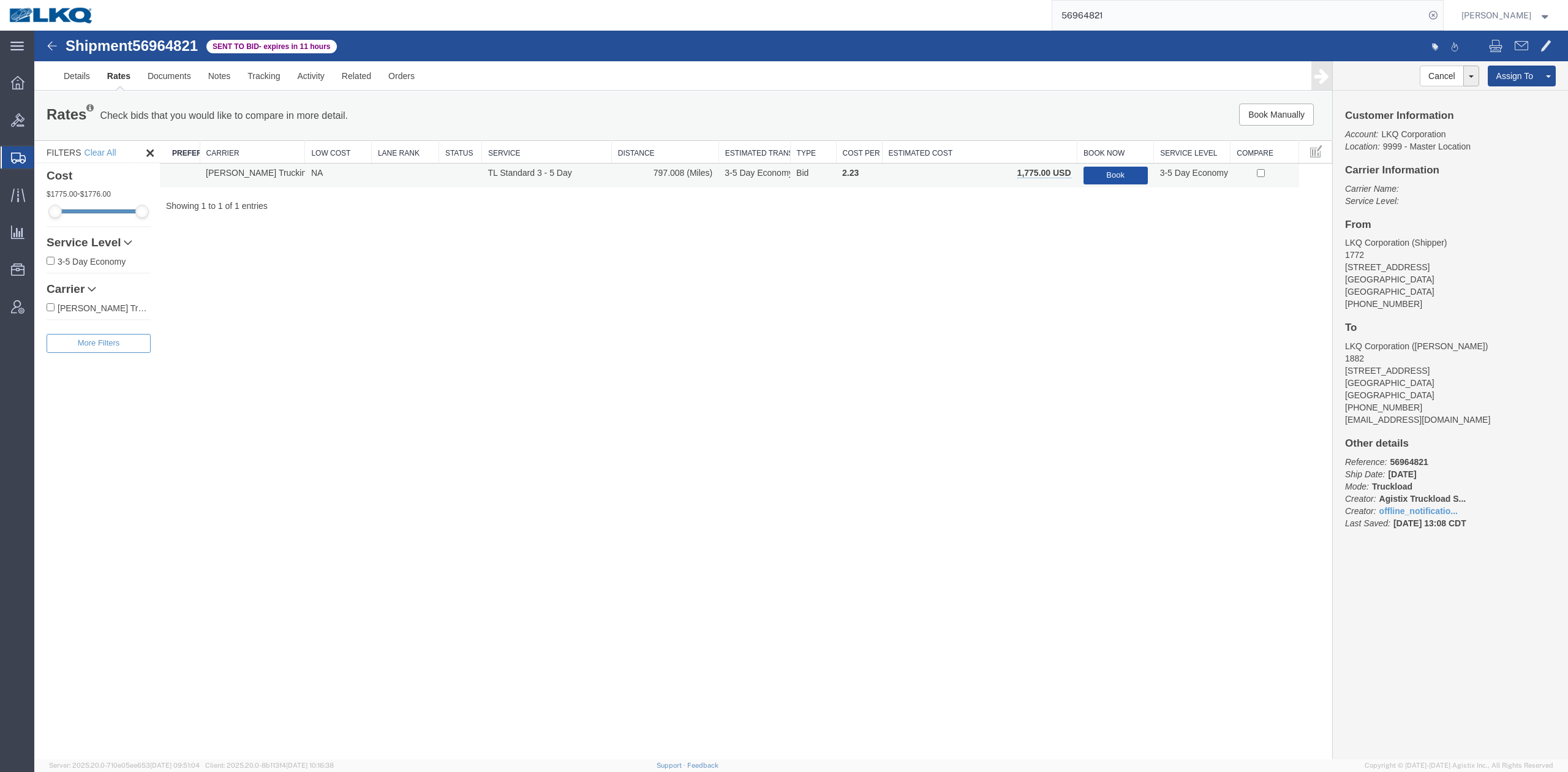
click at [1096, 175] on button "Book" at bounding box center [1116, 175] width 64 height 18
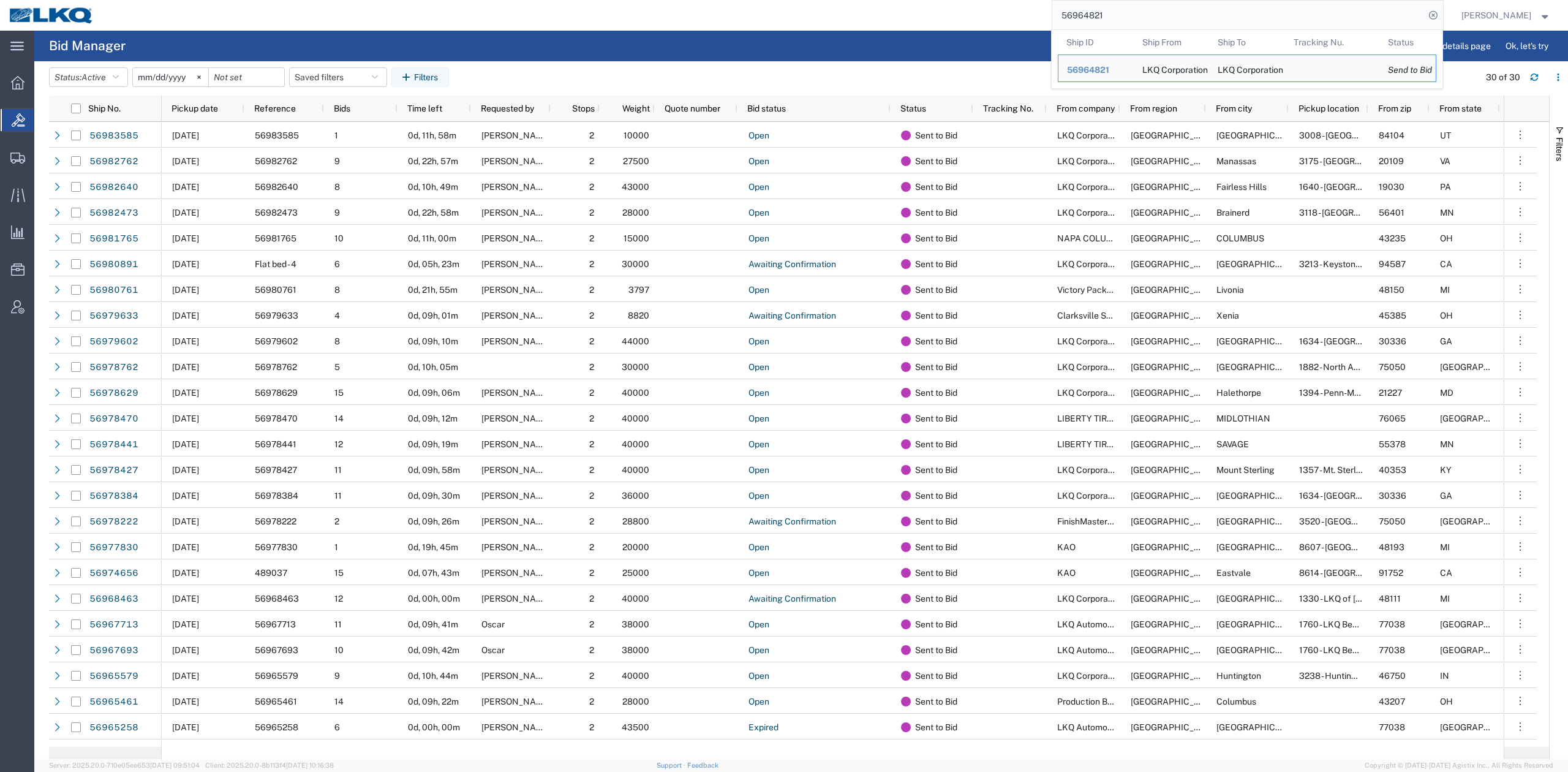
click at [1223, 10] on input "56964821" at bounding box center [1238, 15] width 372 height 30
paste input "23733"
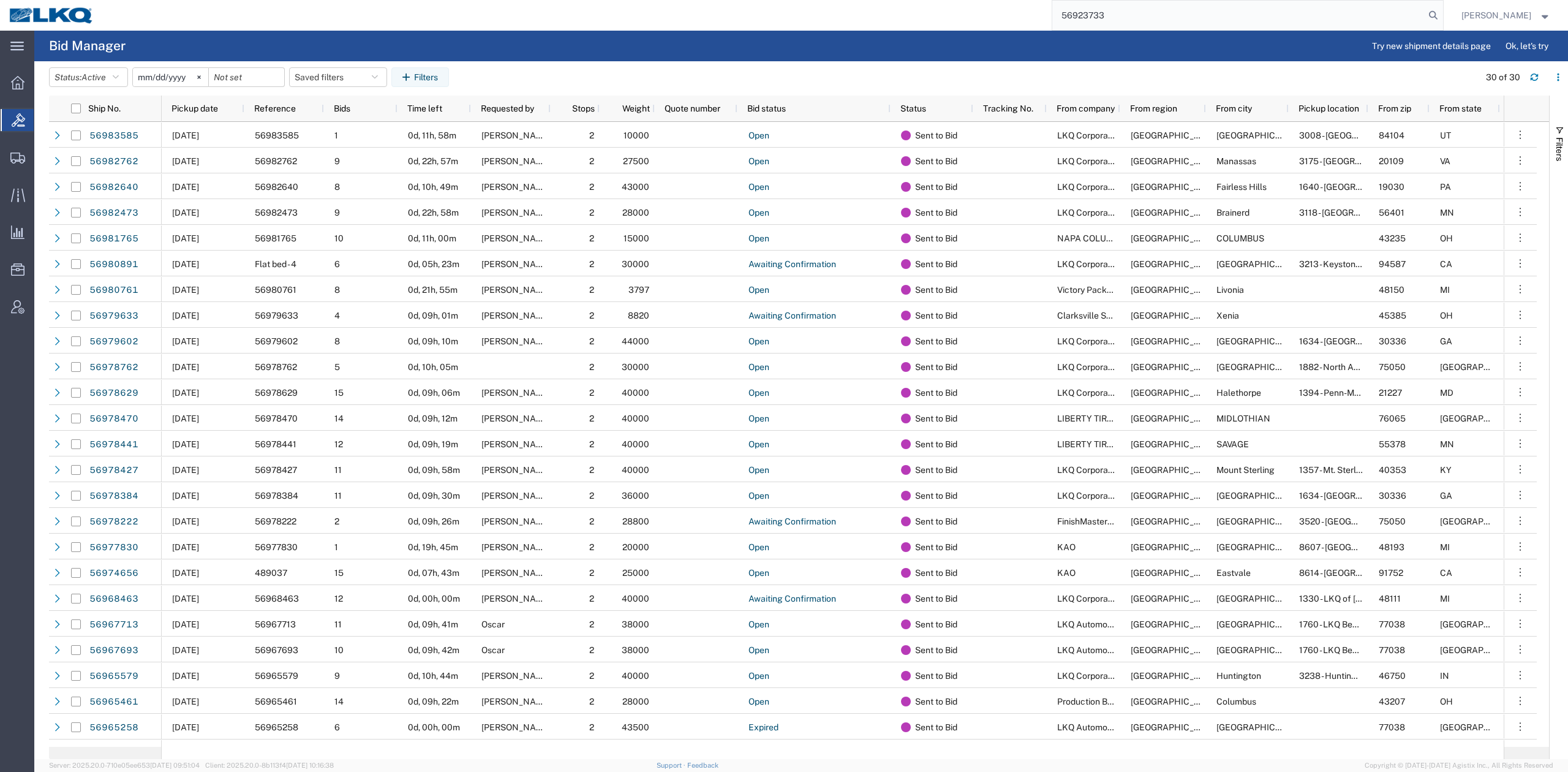
click at [1424, 21] on input "56923733" at bounding box center [1238, 15] width 372 height 30
type input "56923733"
click at [1442, 20] on icon at bounding box center [1433, 15] width 17 height 17
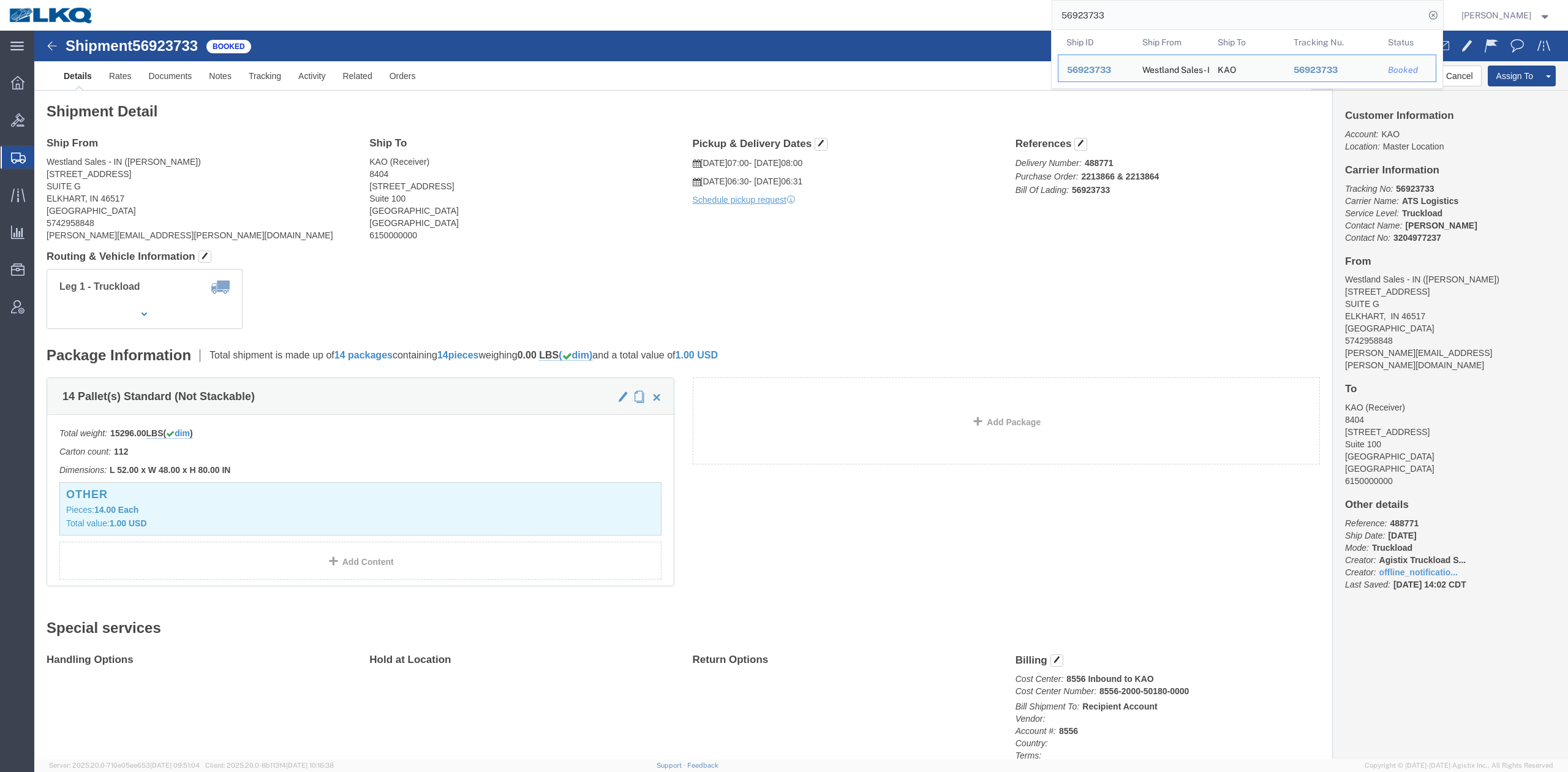
click address "KAO (Receiver) 8404 2900 State Hwy 161 Suite 100 Irving, TX 75038 United States…"
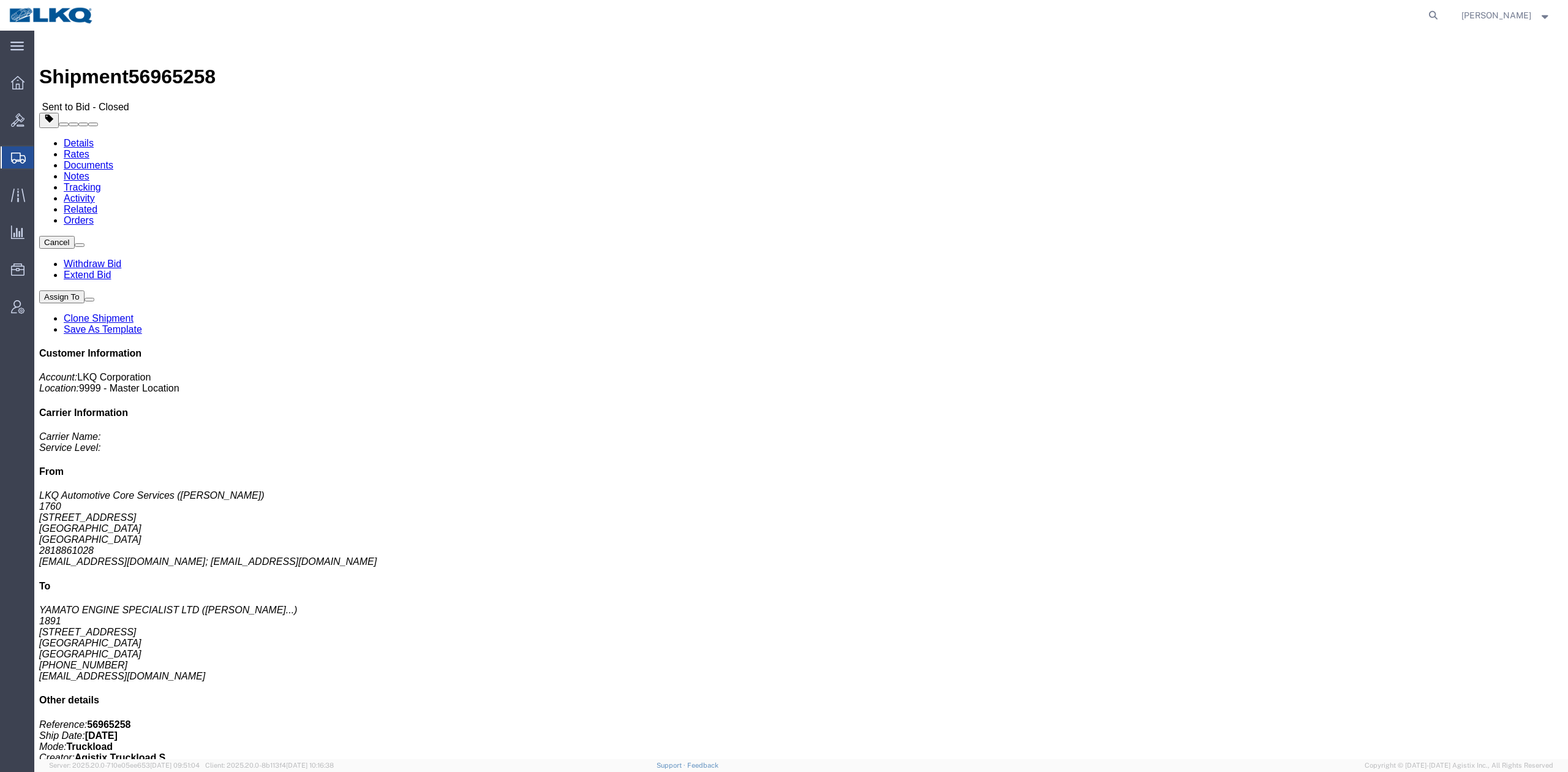
click link "Rates"
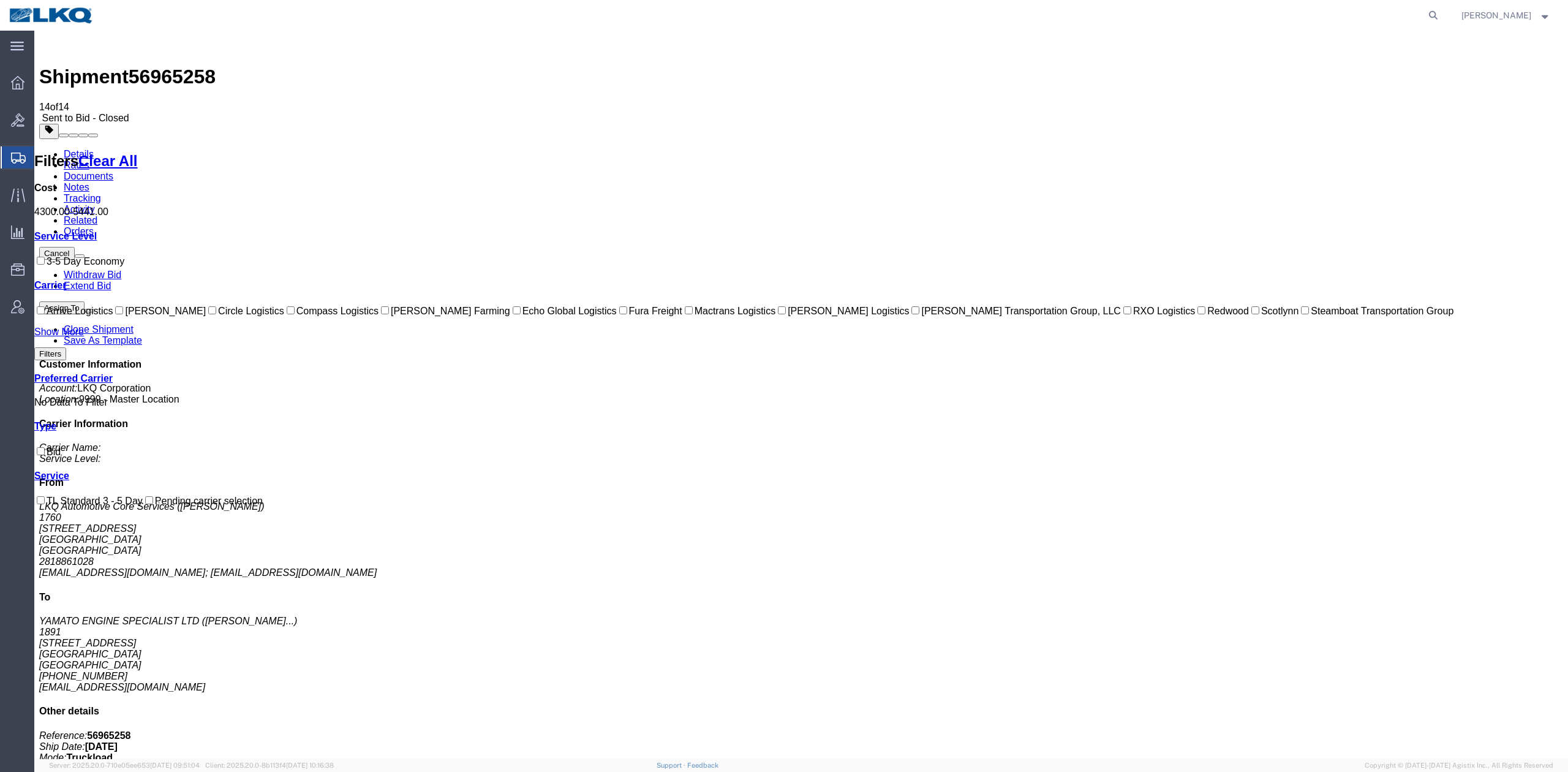
click at [194, 65] on span "56965258" at bounding box center [172, 76] width 87 height 22
copy span "56965258"
click at [89, 182] on link "Notes" at bounding box center [76, 187] width 26 height 10
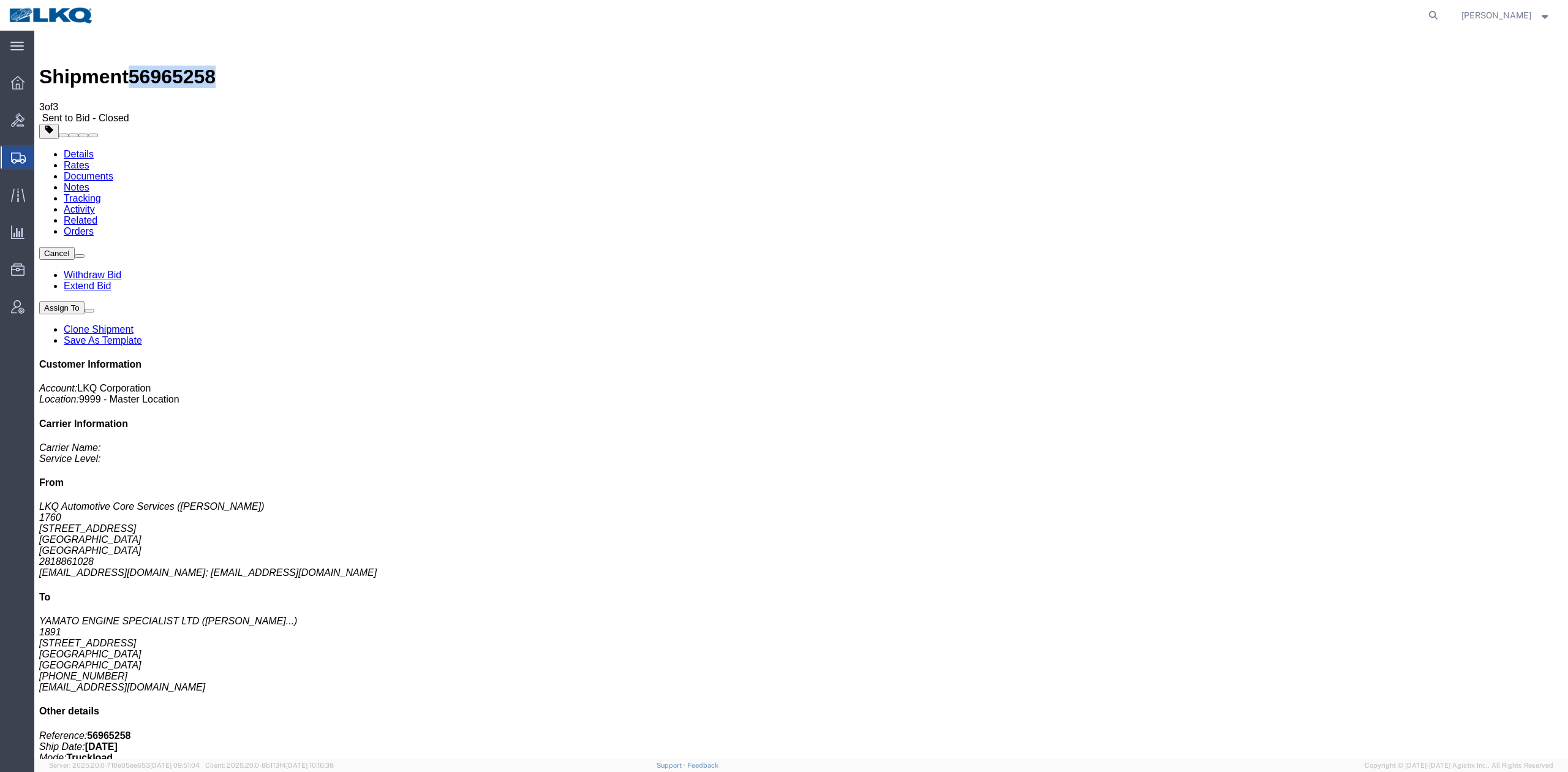
click at [89, 160] on link "Rates" at bounding box center [76, 165] width 26 height 10
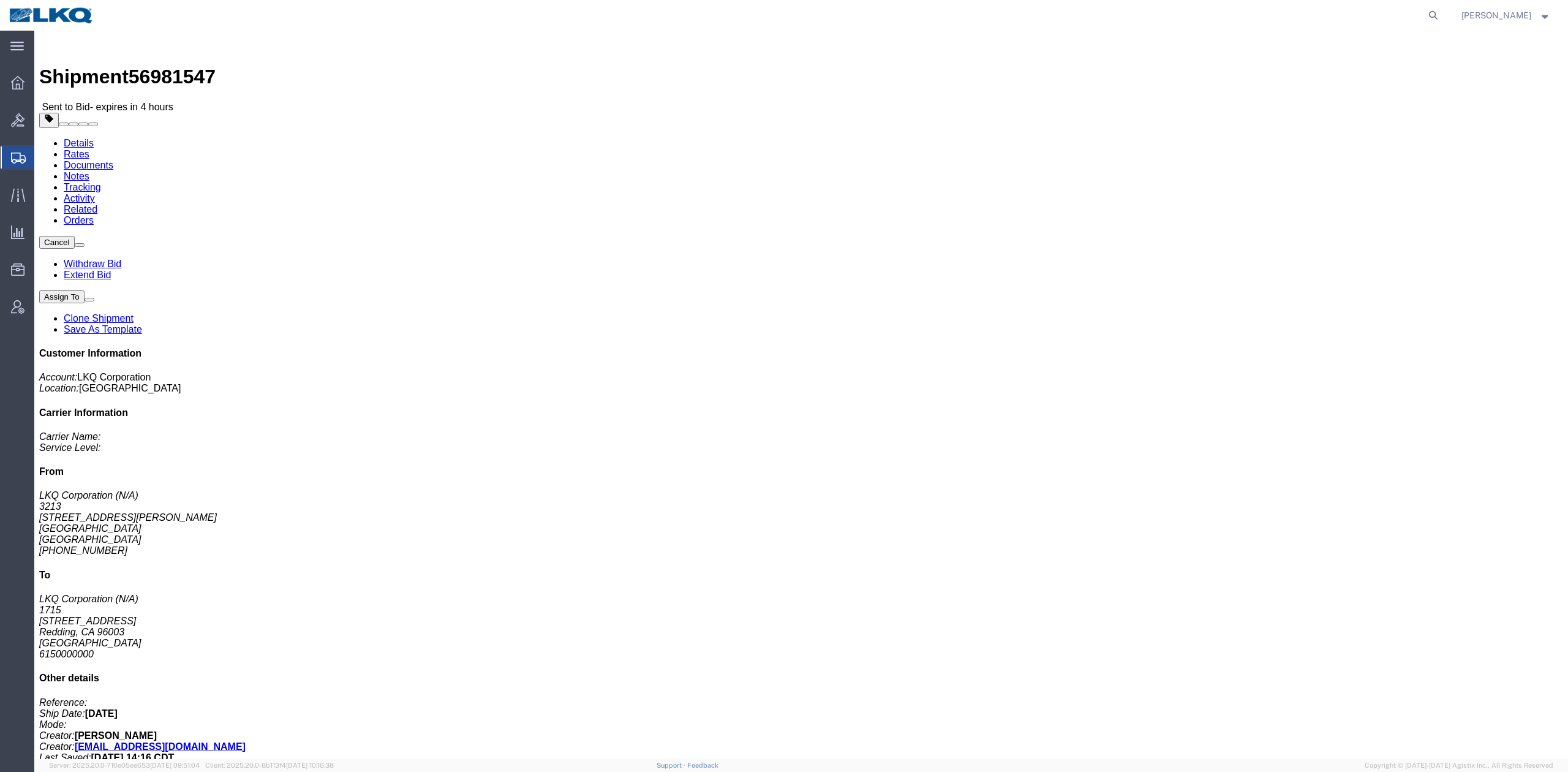
click link "Rates"
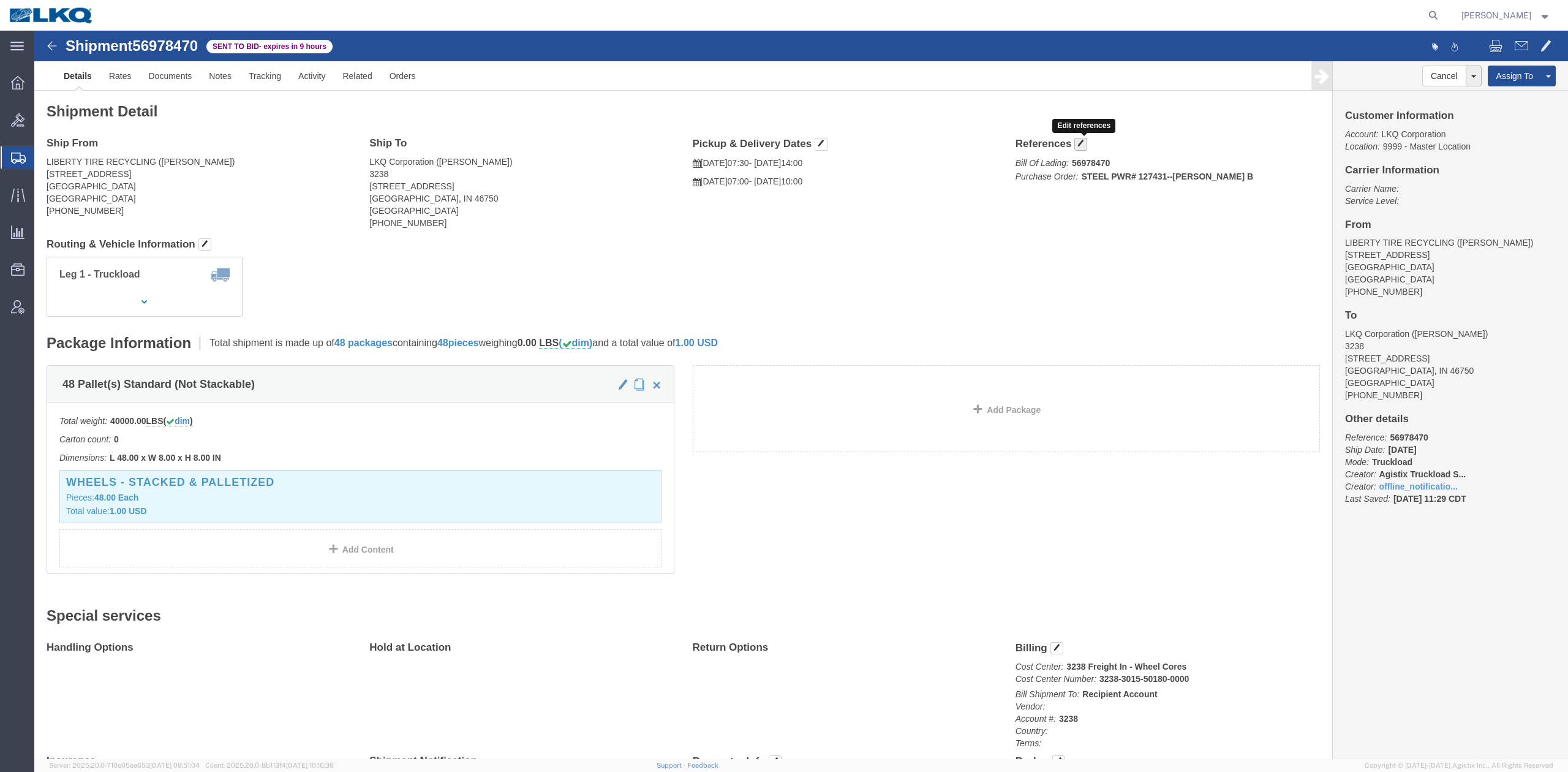
click span "button"
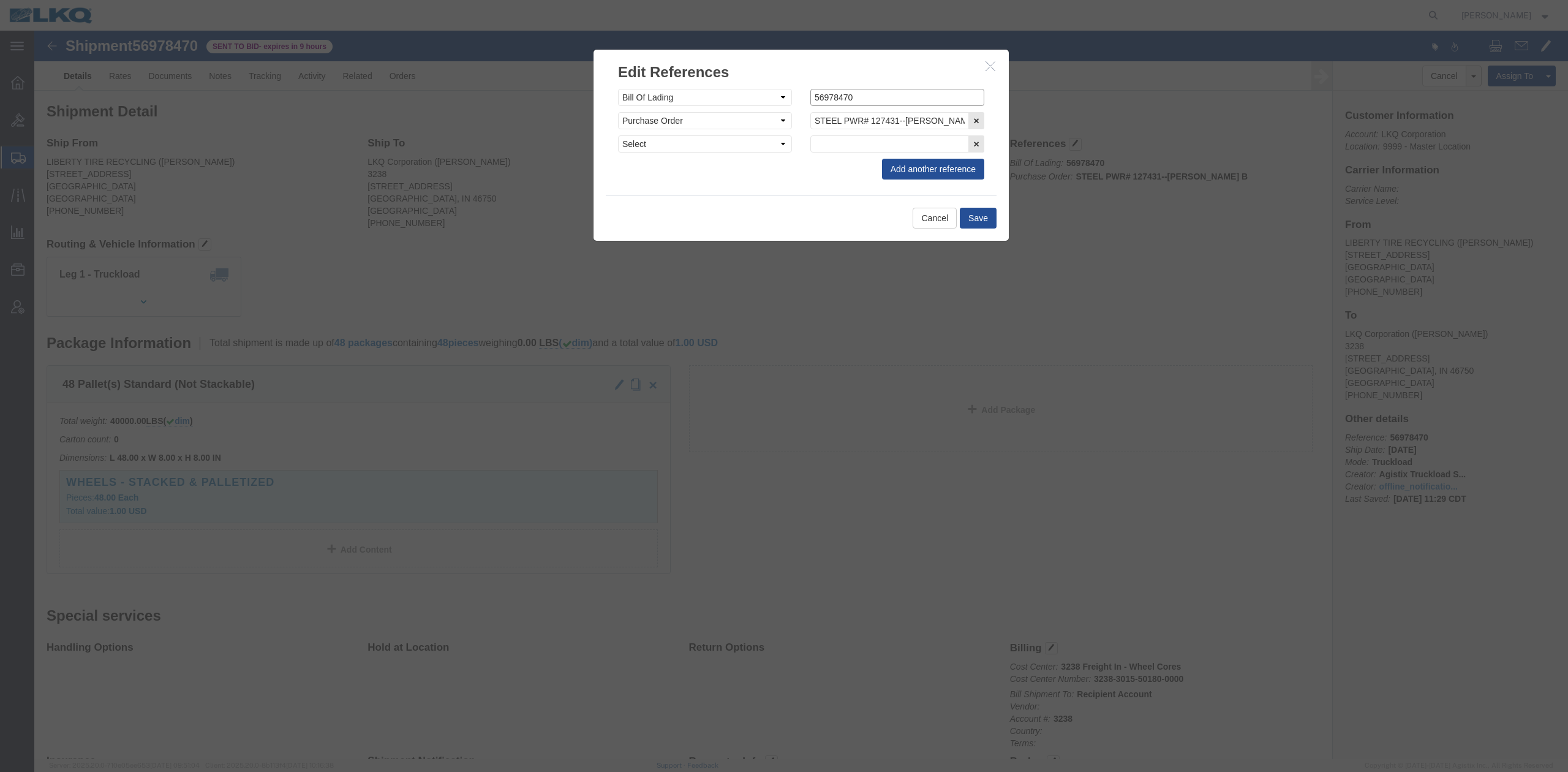
click input "56978470"
paste input "56978470"
type input "x56978470"
click button "Save"
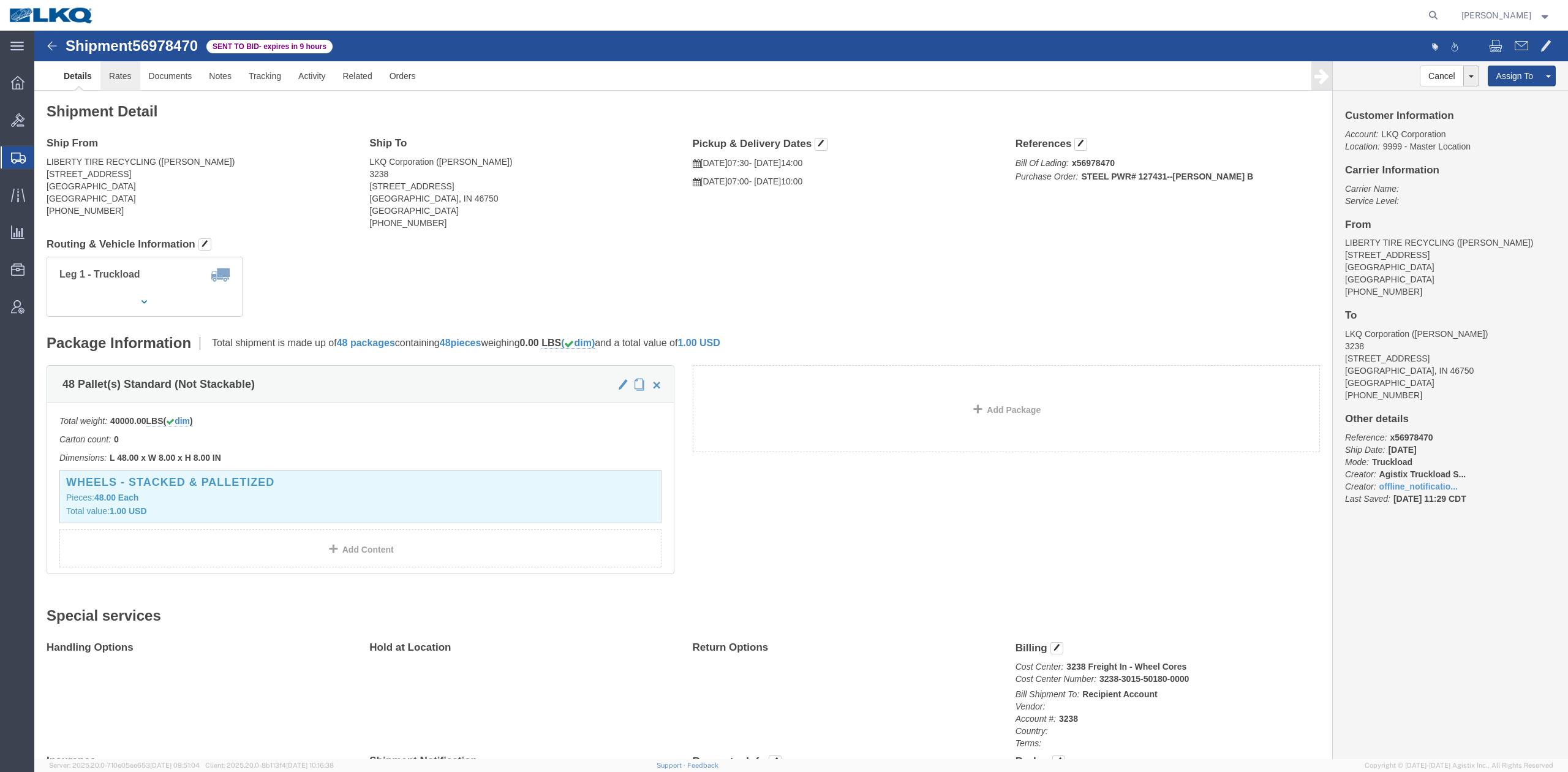
click link "Rates"
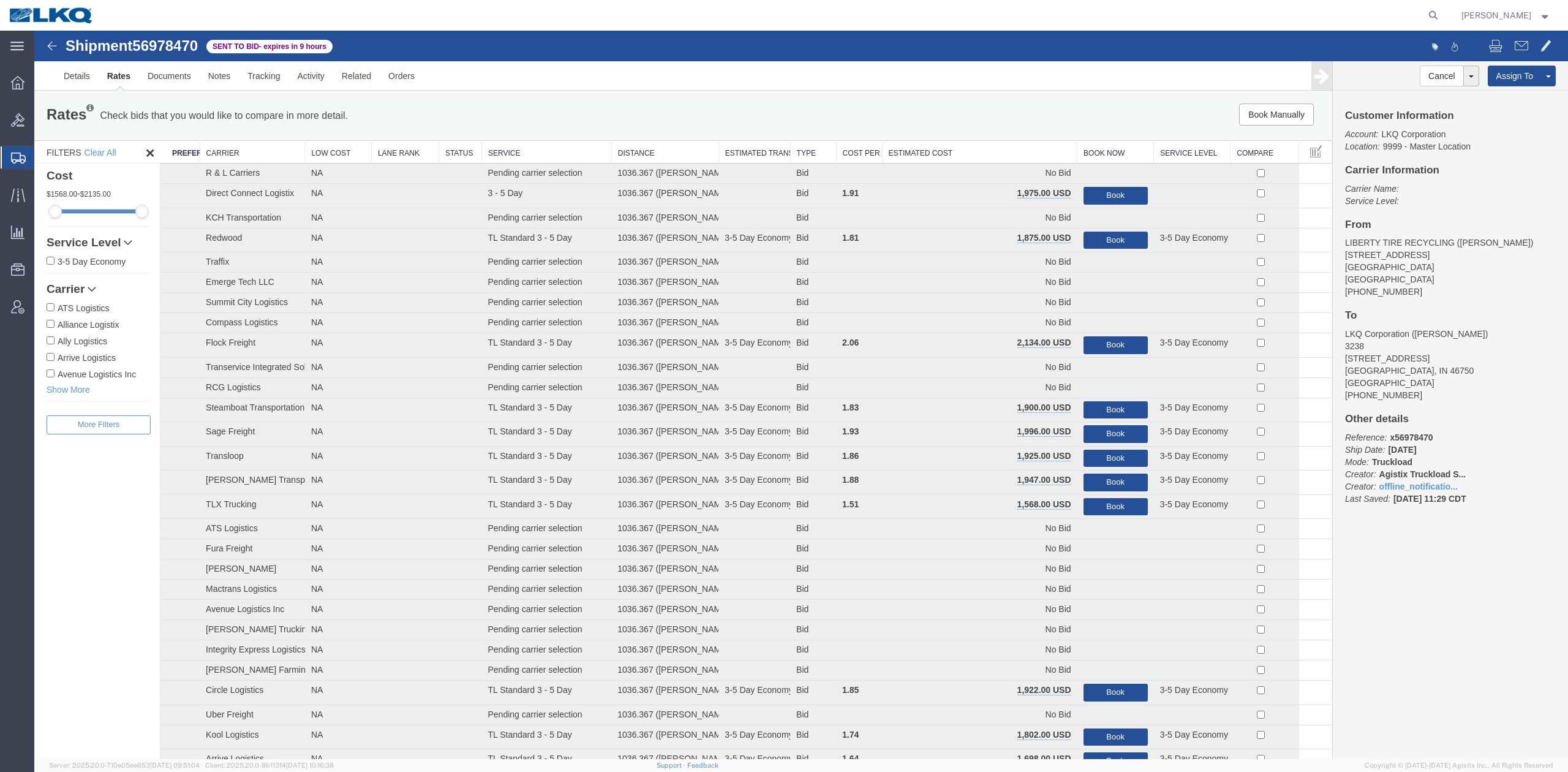
drag, startPoint x: 1023, startPoint y: 155, endPoint x: 536, endPoint y: 121, distance: 488.2
click at [1022, 154] on th "Estimated Cost" at bounding box center [979, 152] width 195 height 23
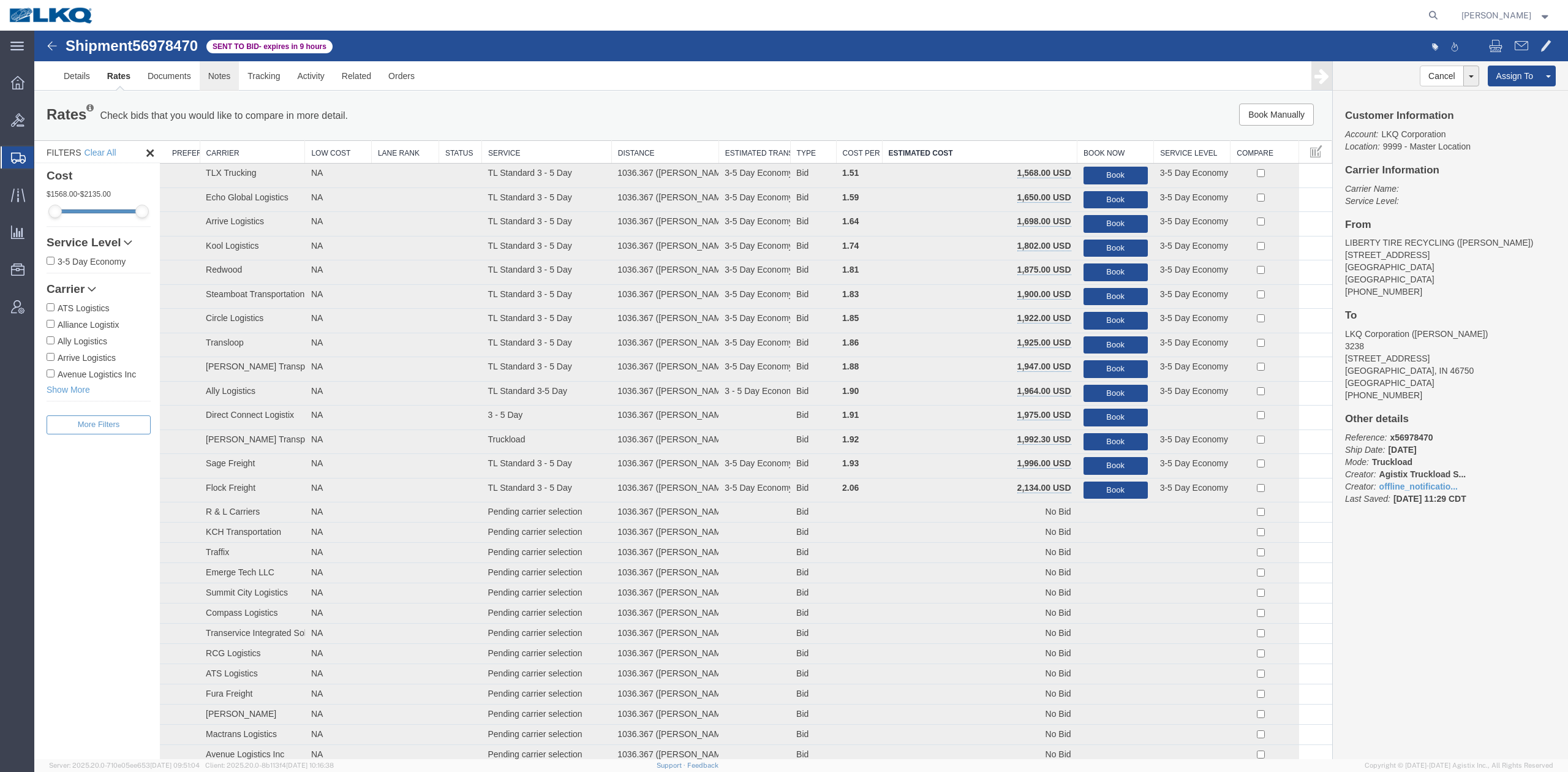
click at [208, 74] on link "Notes" at bounding box center [219, 76] width 40 height 30
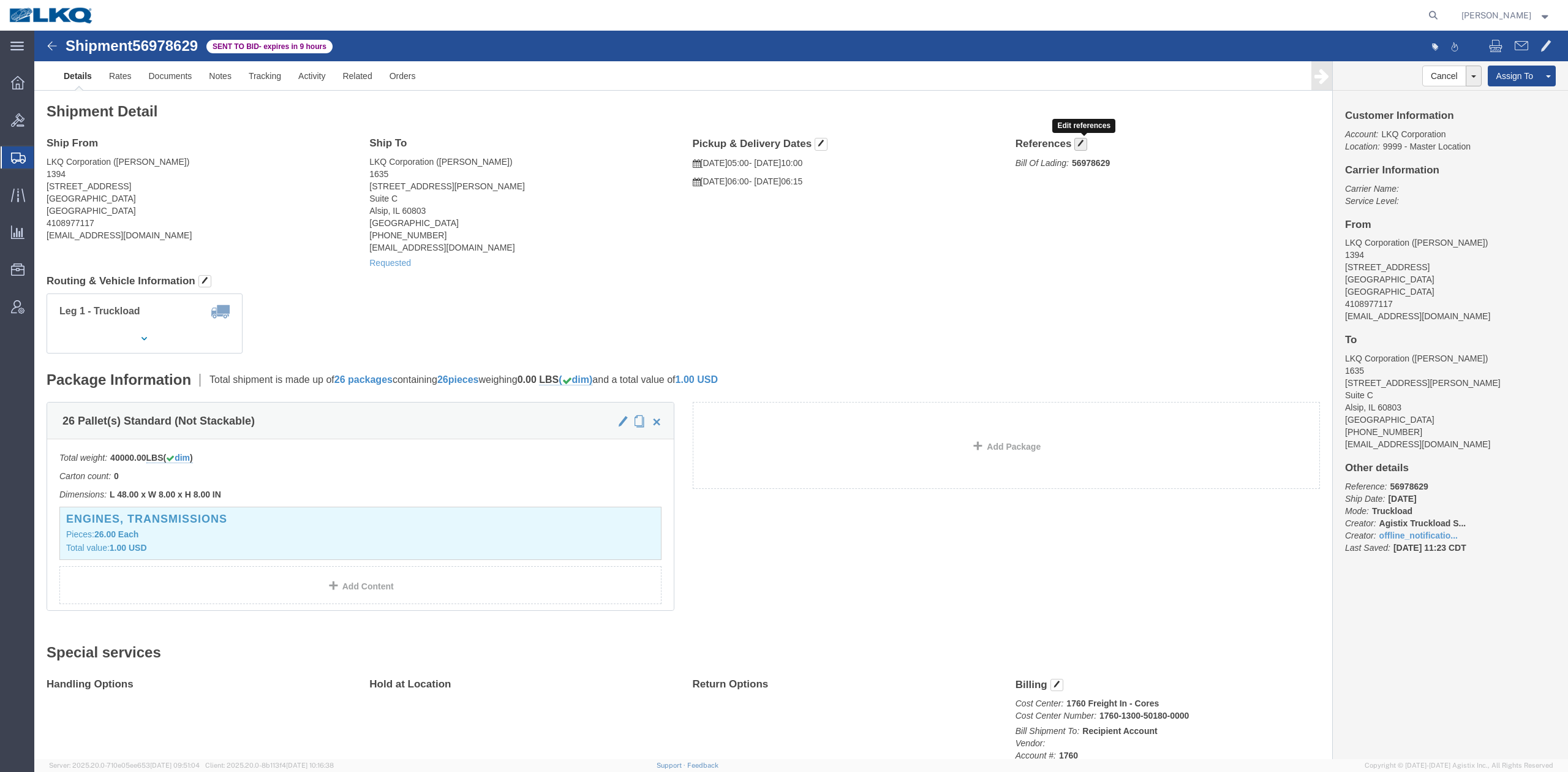
click span "button"
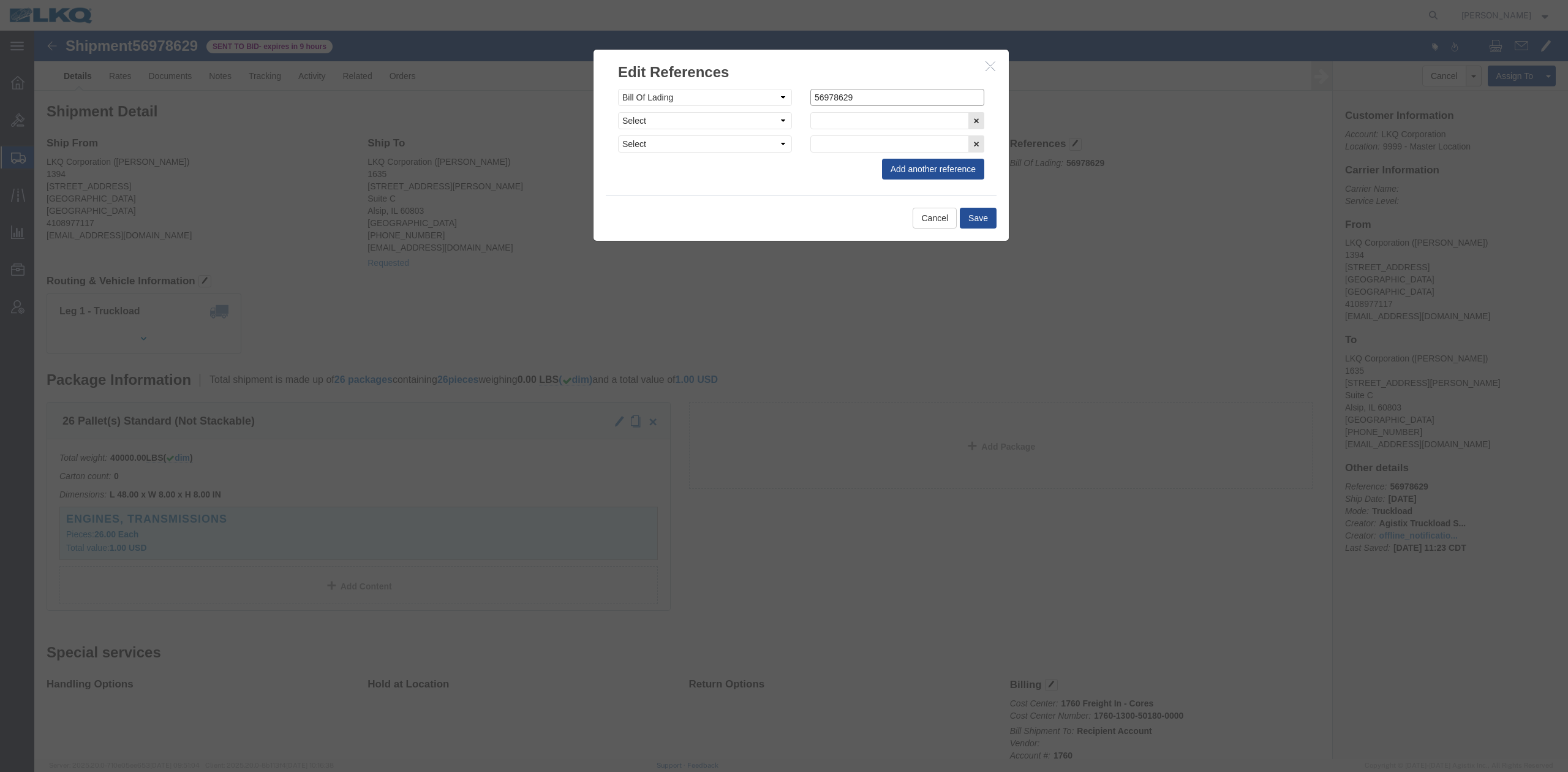
click input "56978629"
paste input "56978629"
type input "x56978629"
click button "Save"
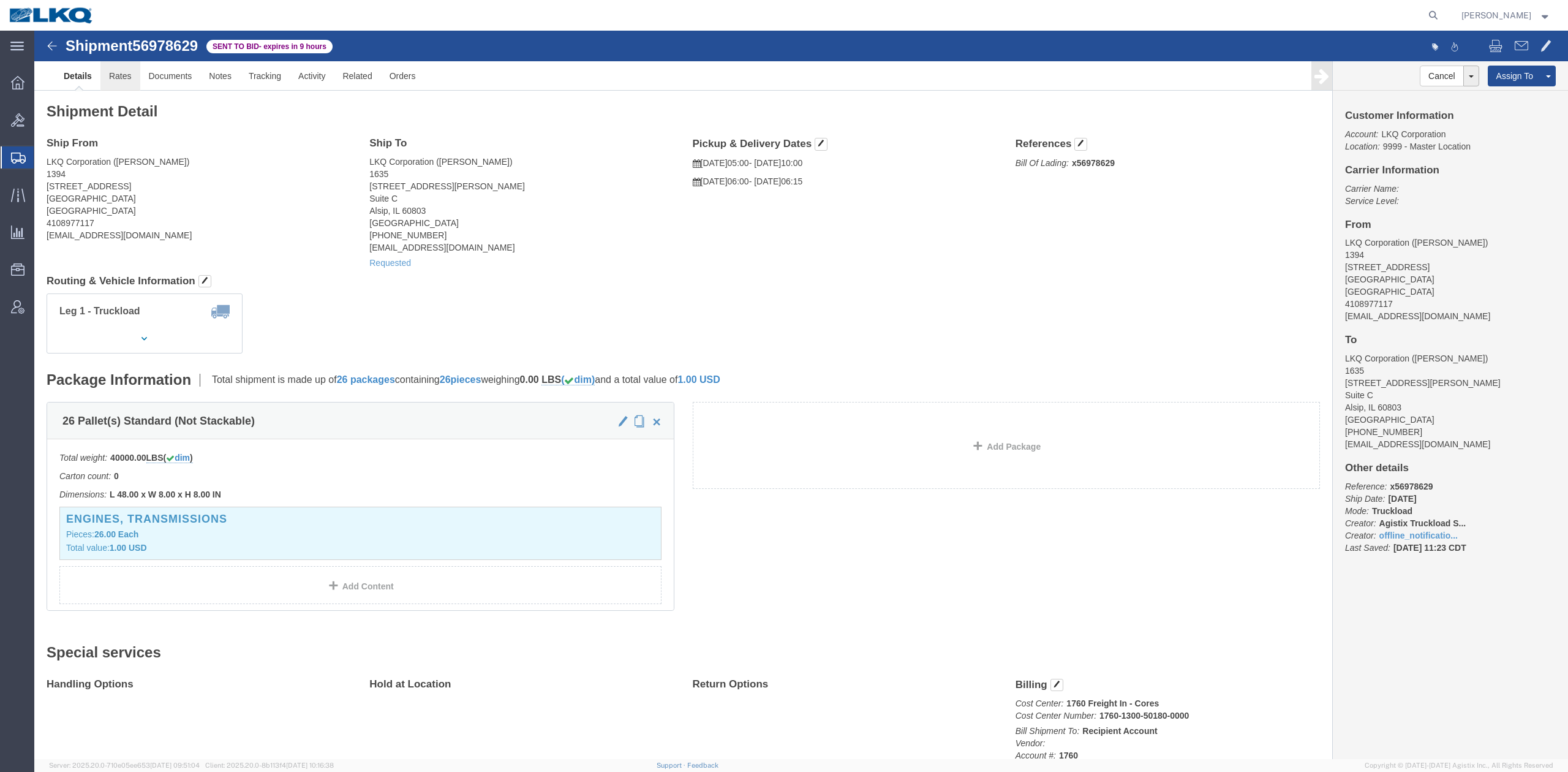
click link "Rates"
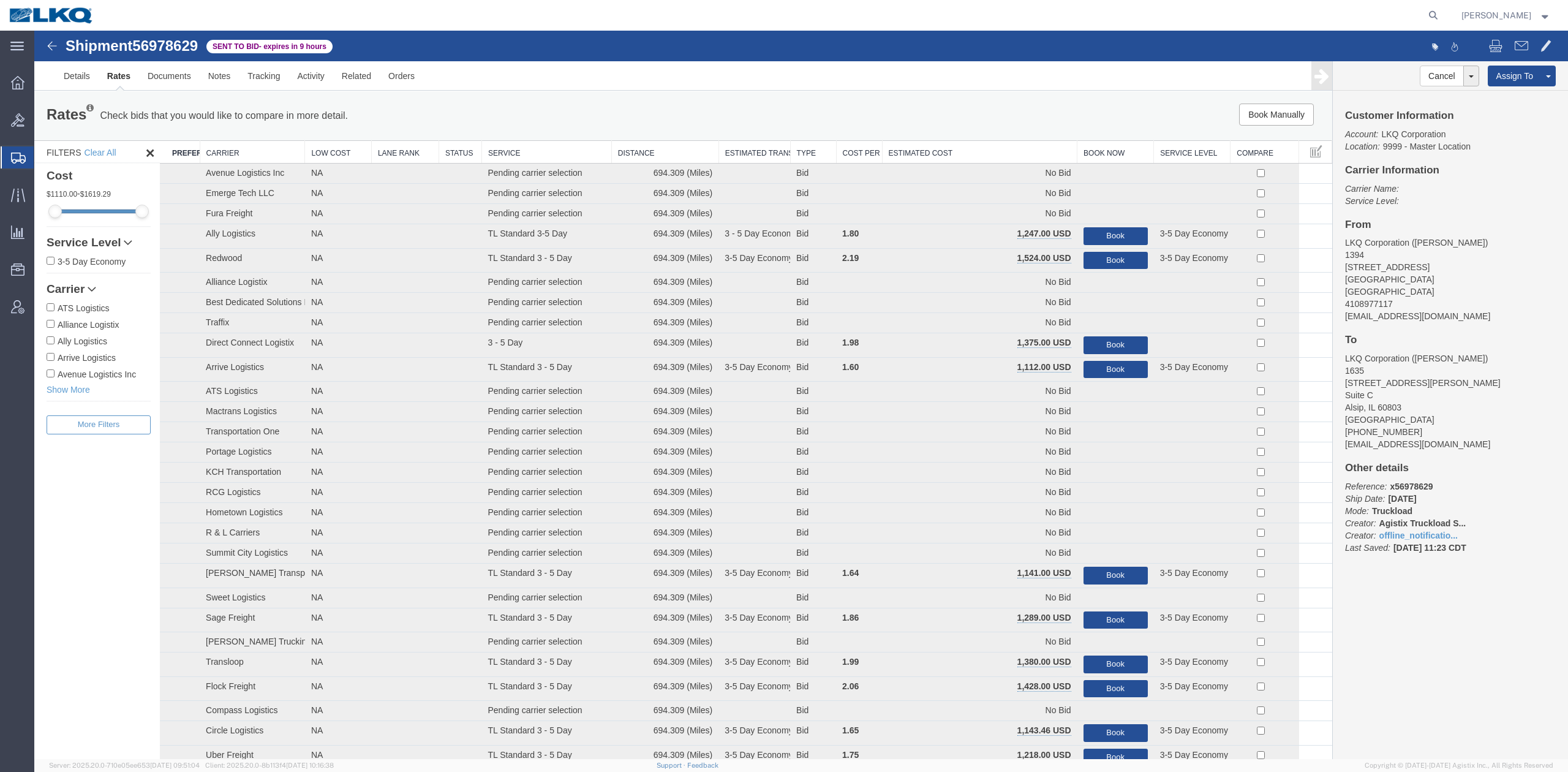
click at [909, 149] on th "Estimated Cost" at bounding box center [979, 152] width 195 height 23
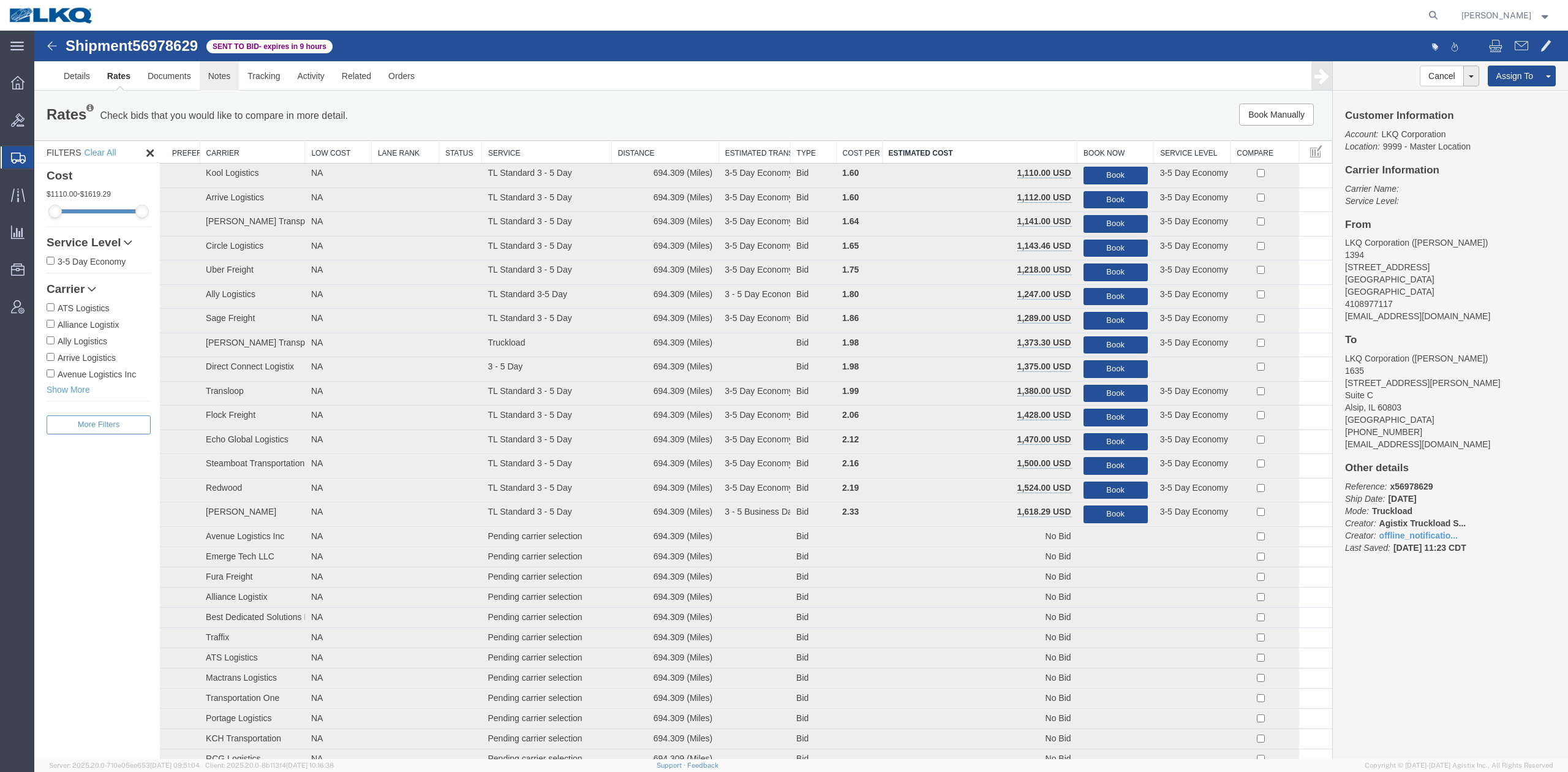
drag, startPoint x: 224, startPoint y: 76, endPoint x: 223, endPoint y: 160, distance: 84.0
click at [224, 76] on link "Notes" at bounding box center [219, 76] width 40 height 30
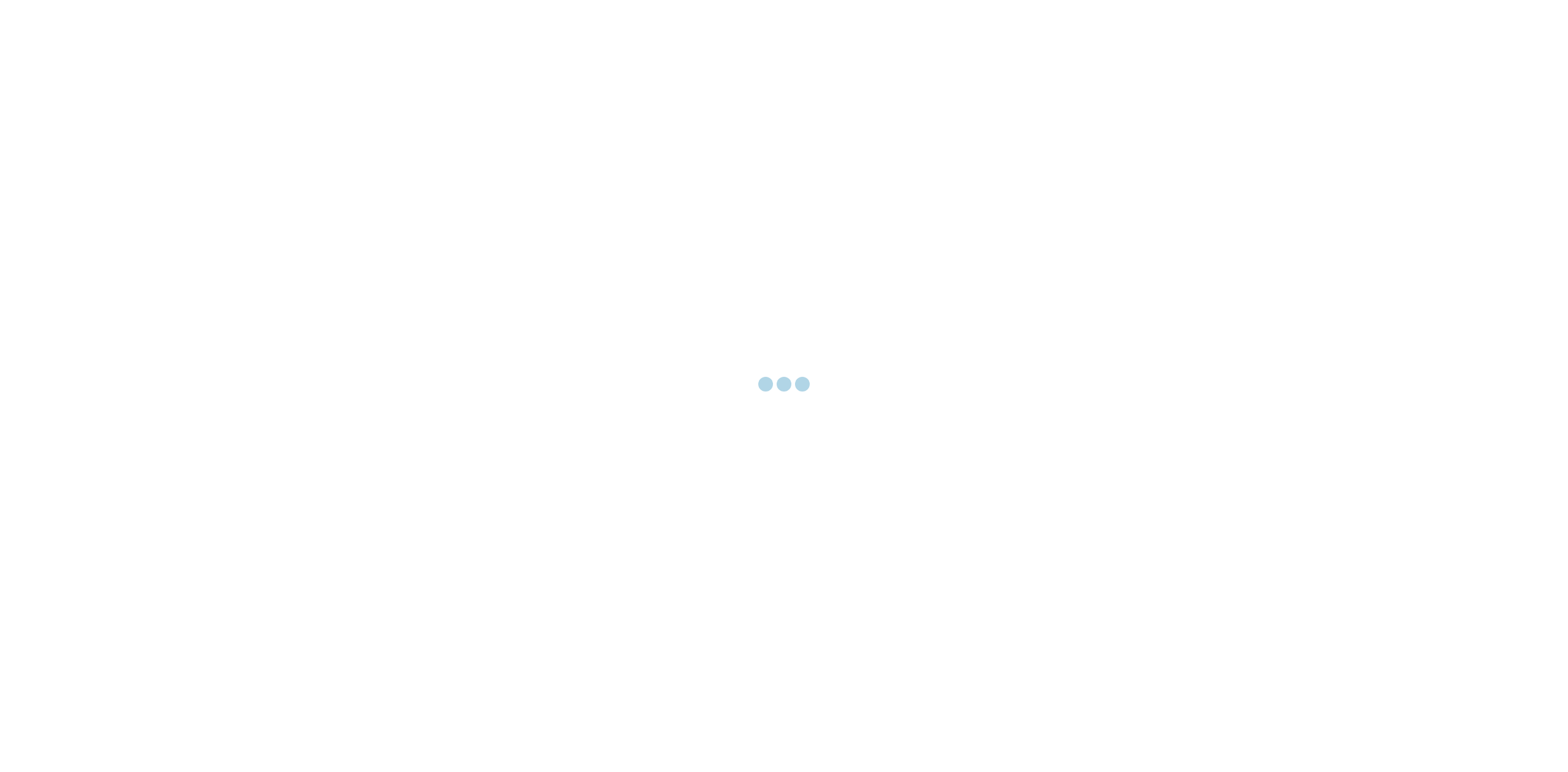
click at [565, 300] on div at bounding box center [784, 386] width 1568 height 772
click at [810, 380] on div at bounding box center [783, 386] width 55 height 18
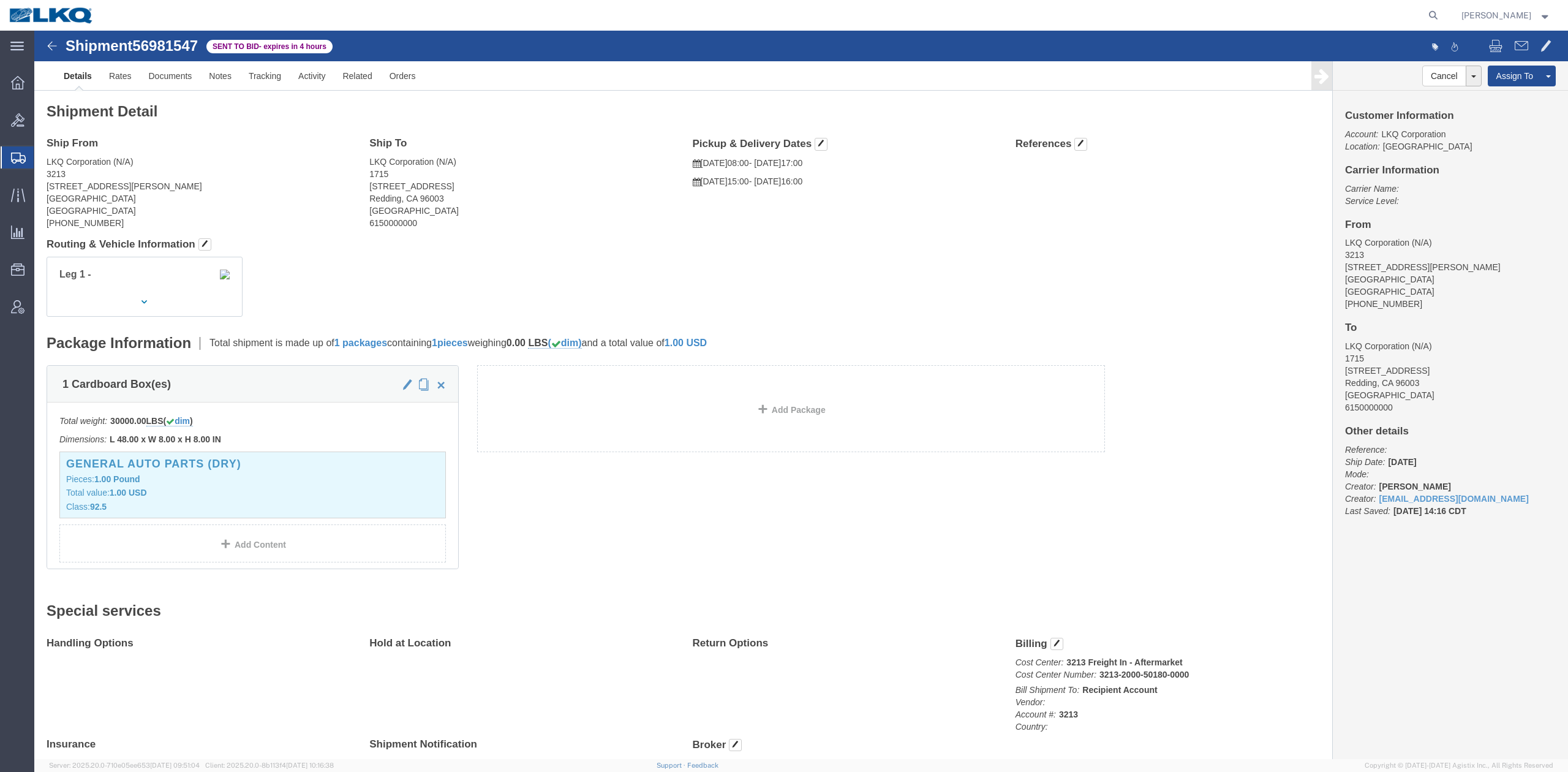
click span "56981547"
click button "button"
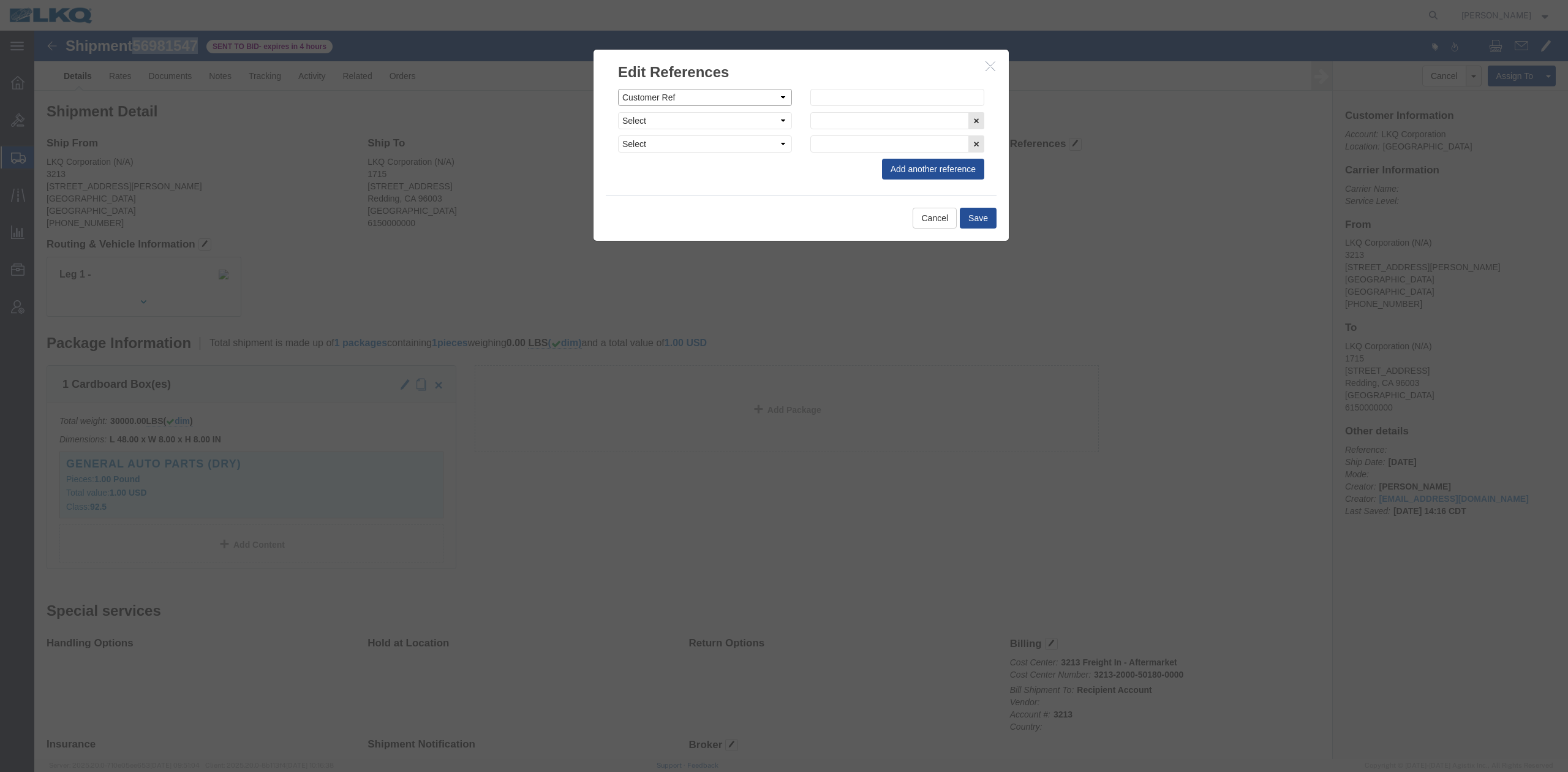
click select "Select Account Type Activity ID Airline Appointment Number ASN Batch Request # …"
select select "BOL"
click select "Select Account Type Activity ID Airline Appointment Number ASN Batch Request # …"
paste input "56981547"
type input "56981547"
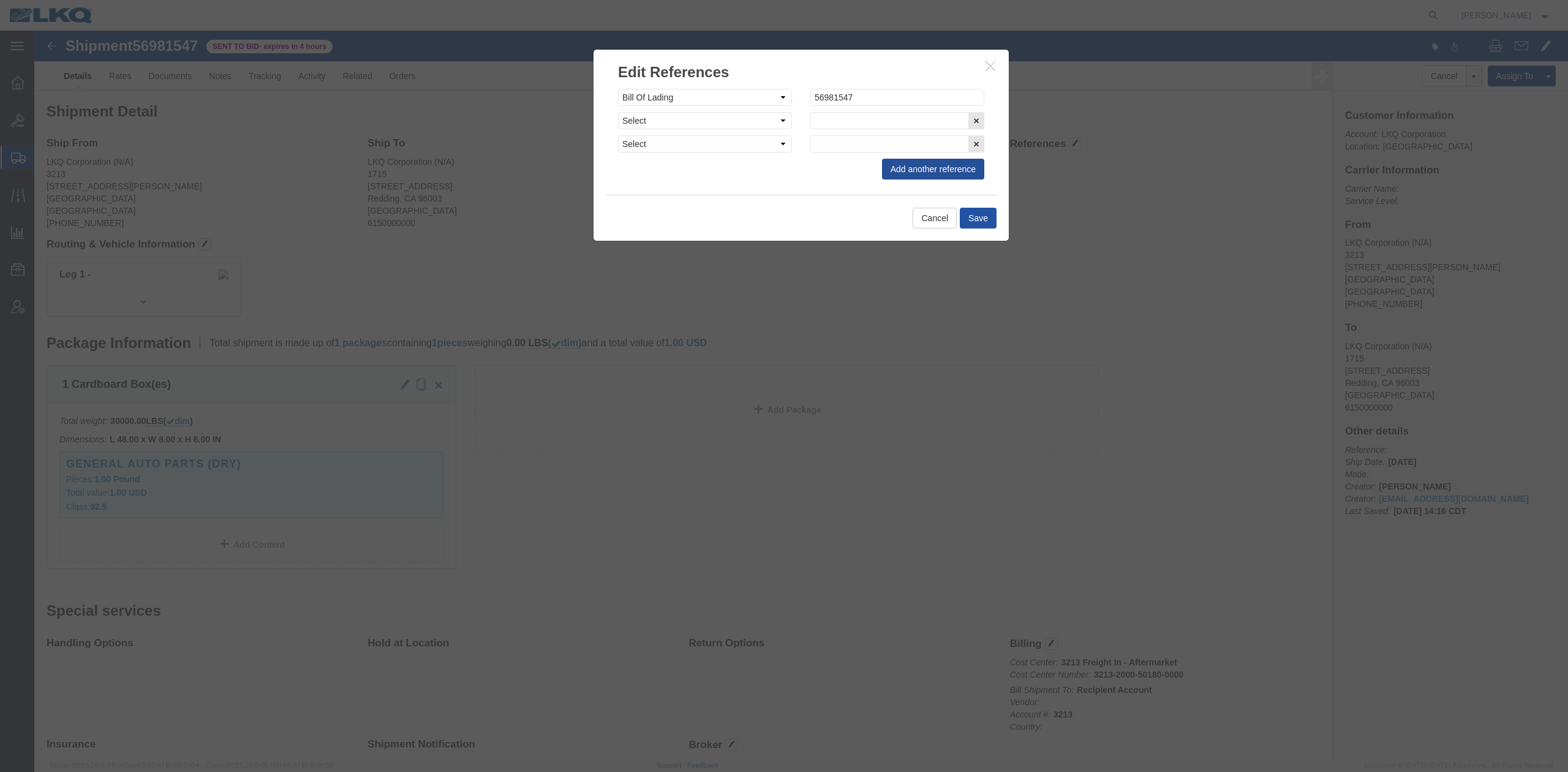
click button "Save"
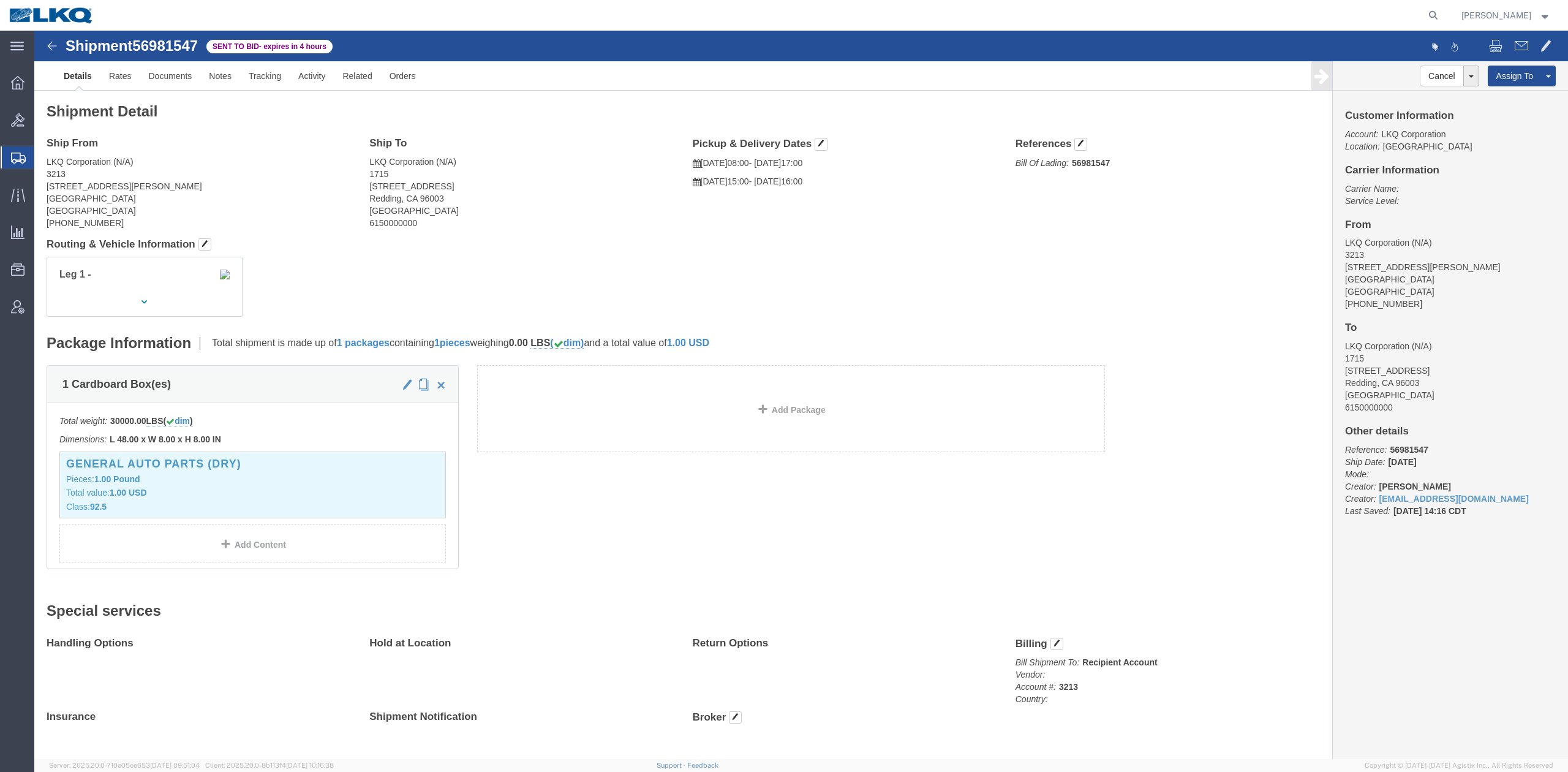
drag, startPoint x: 111, startPoint y: 273, endPoint x: 236, endPoint y: 305, distance: 129.0
click icon "button"
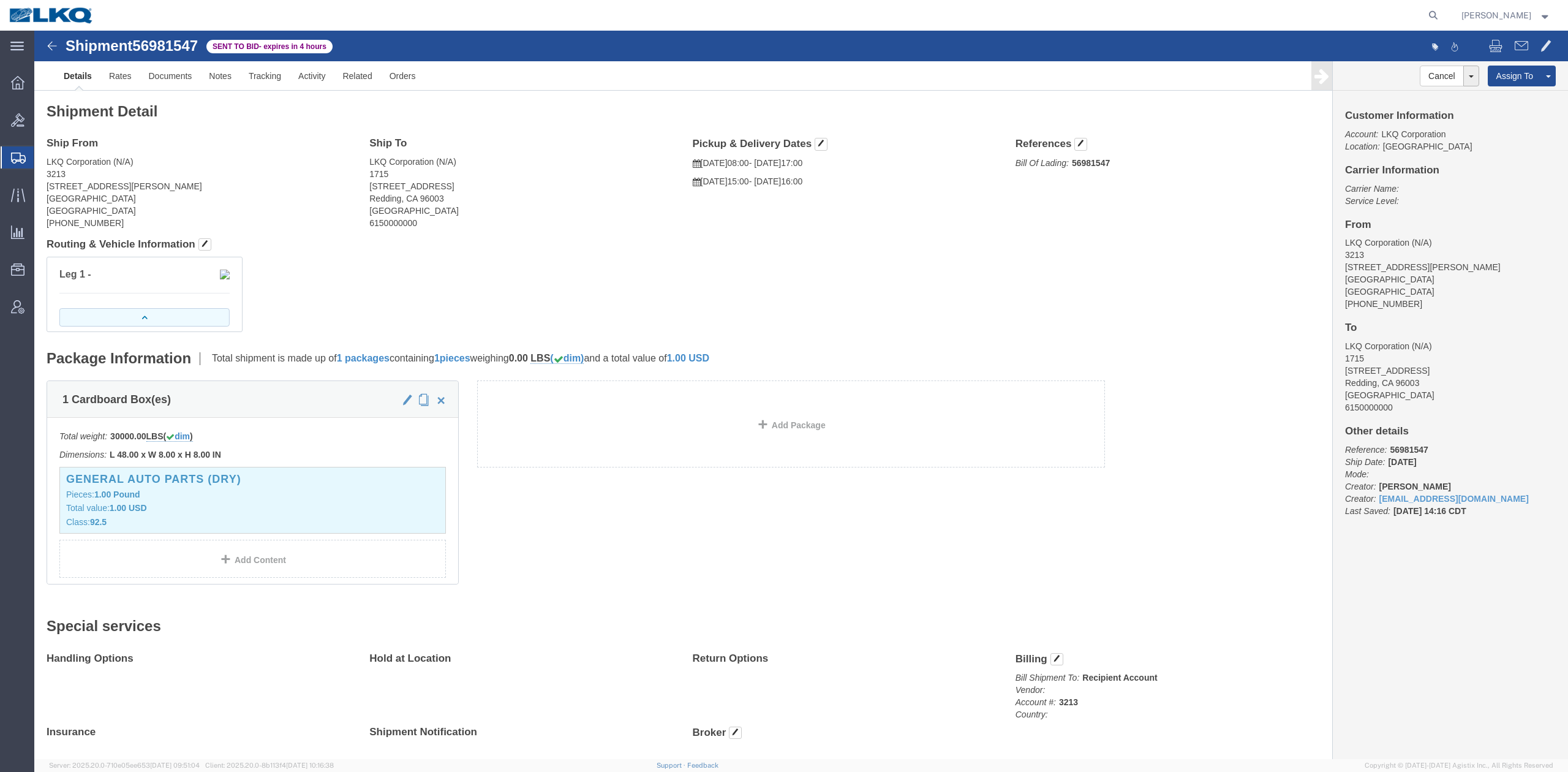
click button "button"
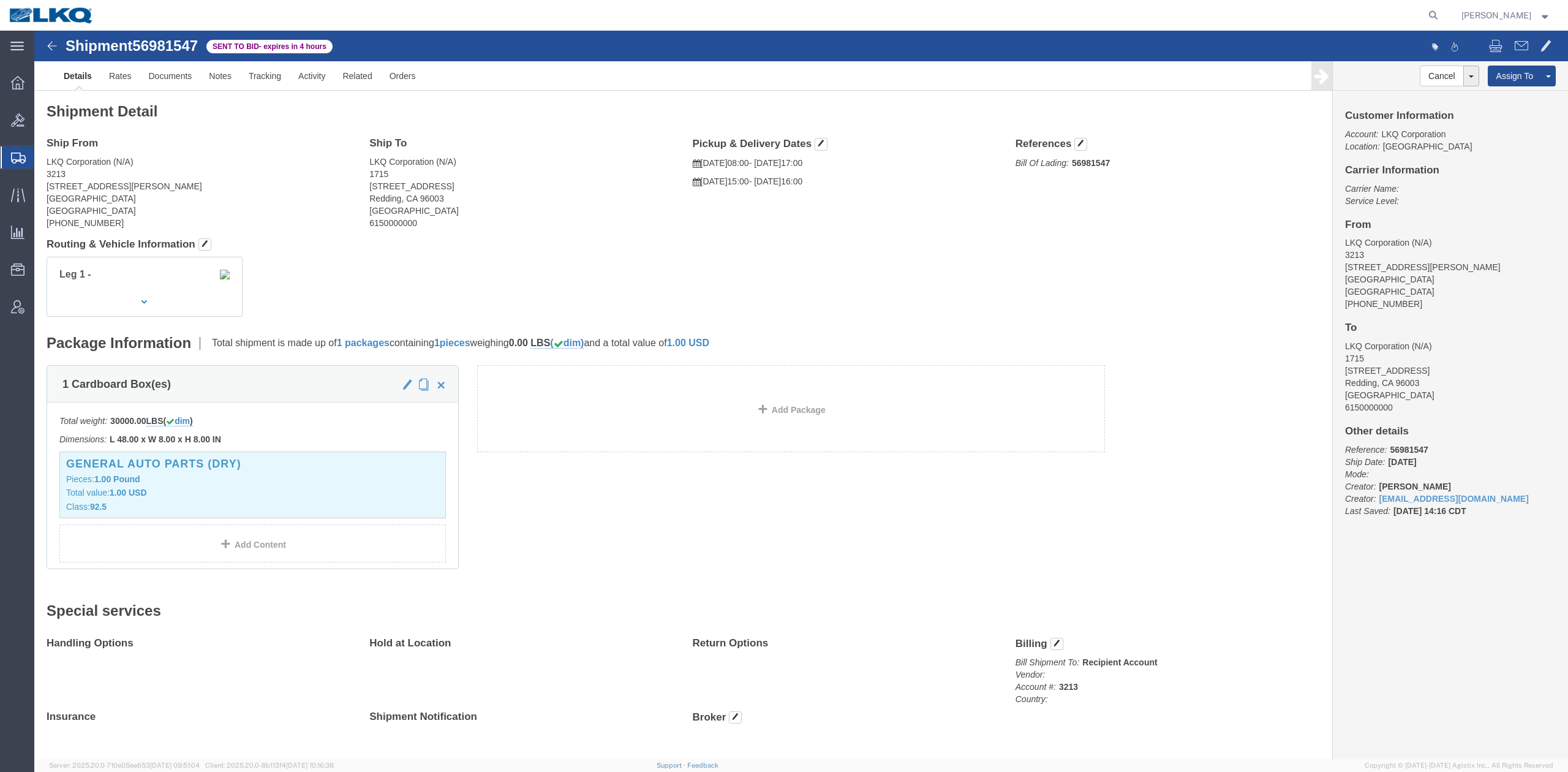
click div "Leg 1 -"
click link "Documents"
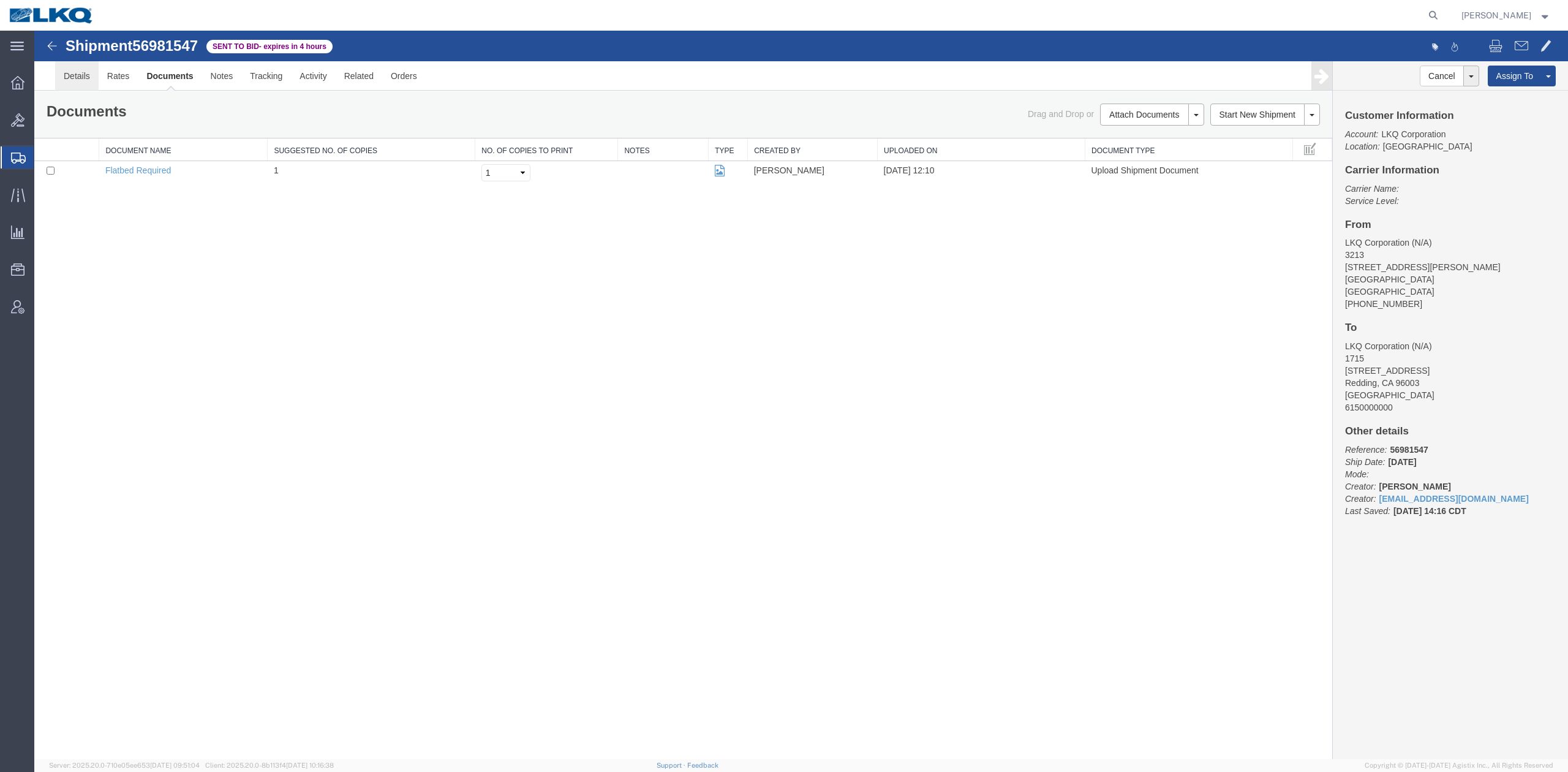
click at [84, 75] on link "Details" at bounding box center [76, 76] width 44 height 30
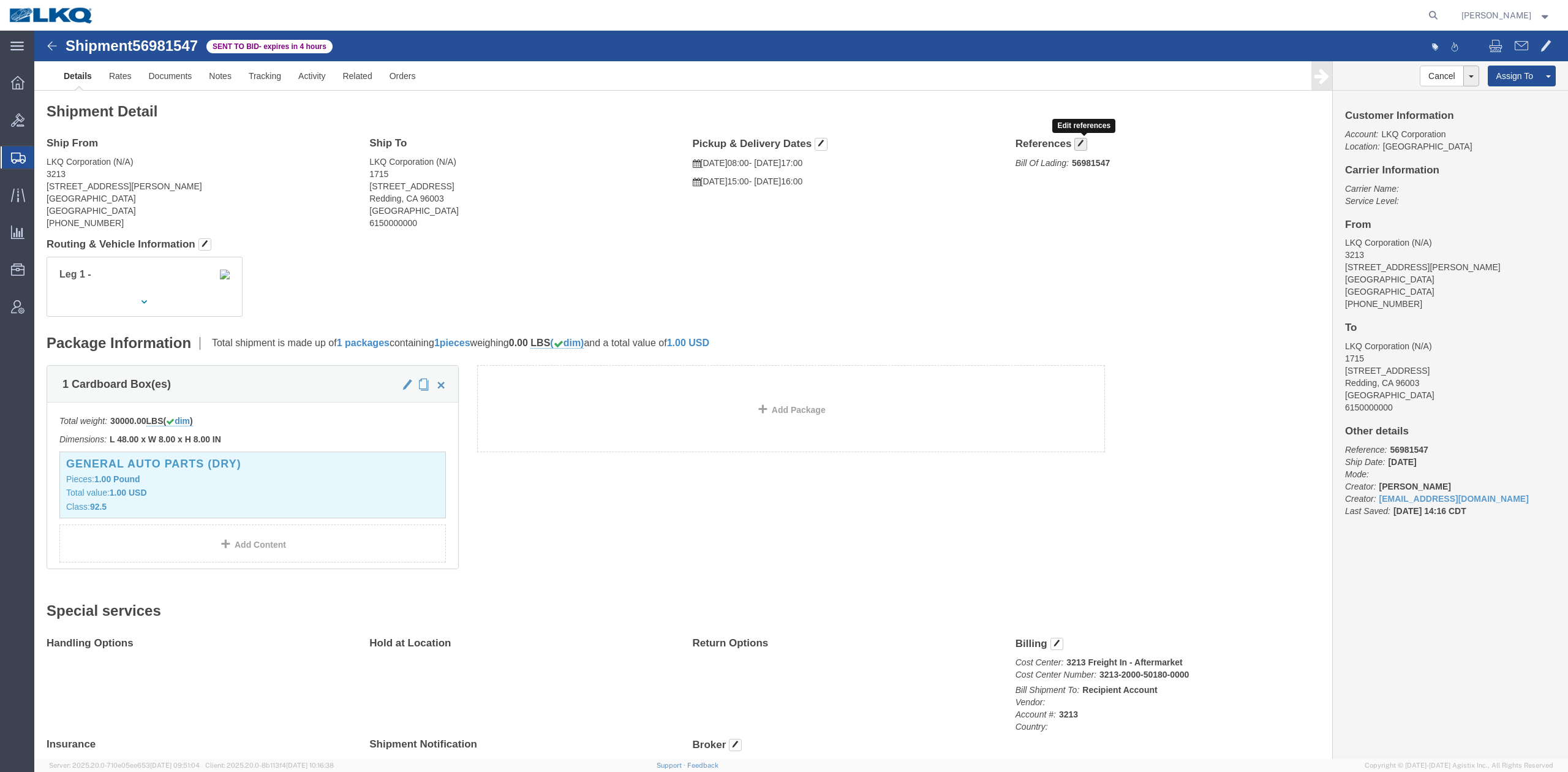
click span "button"
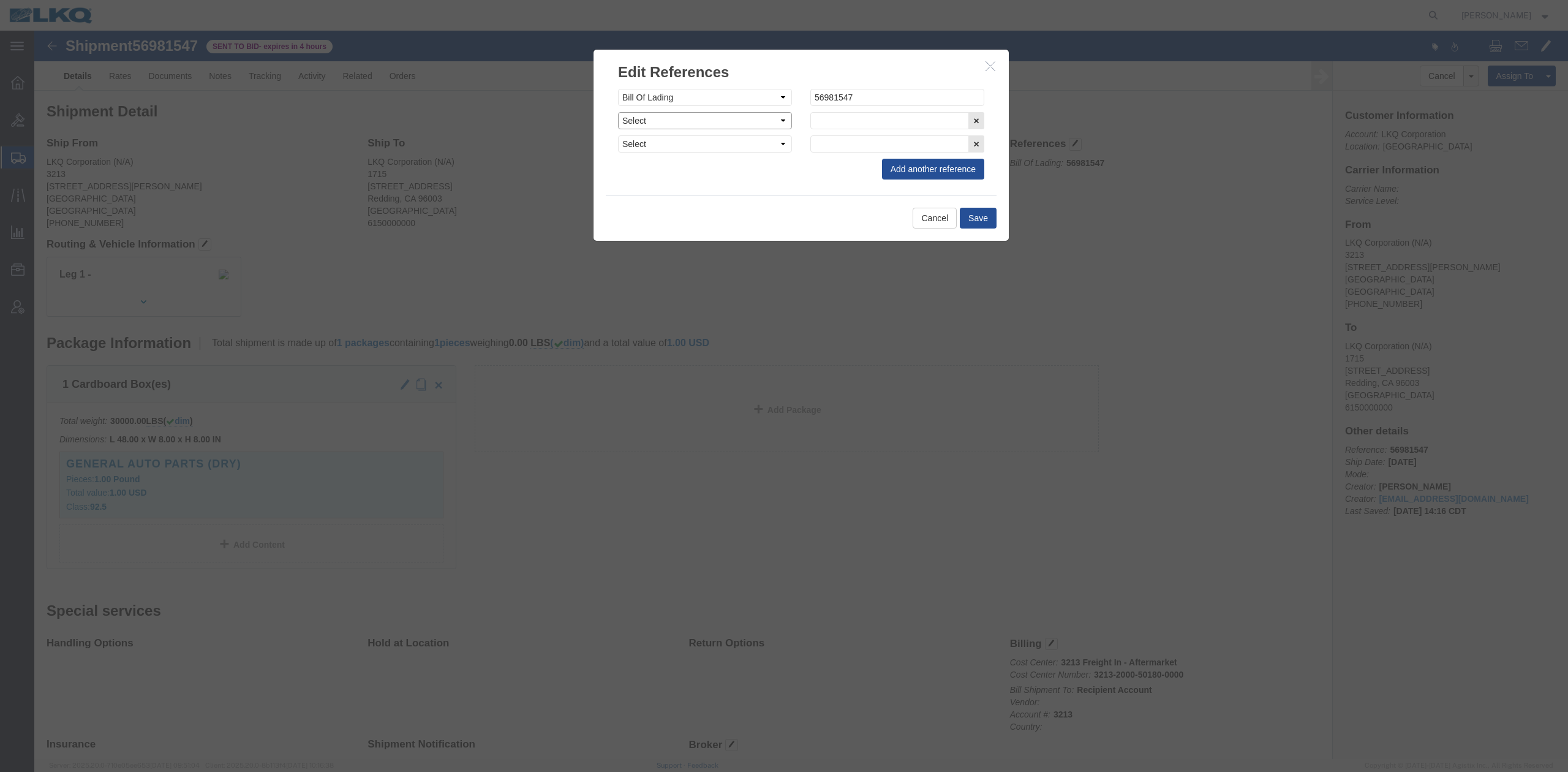
click select "Select Account Type Activity ID Airline Appointment Number ASN Batch Request # …"
select select "GENERAL"
click select "Select Account Type Activity ID Airline Appointment Number ASN Batch Request # …"
type input "L"
type input "FLATBED"
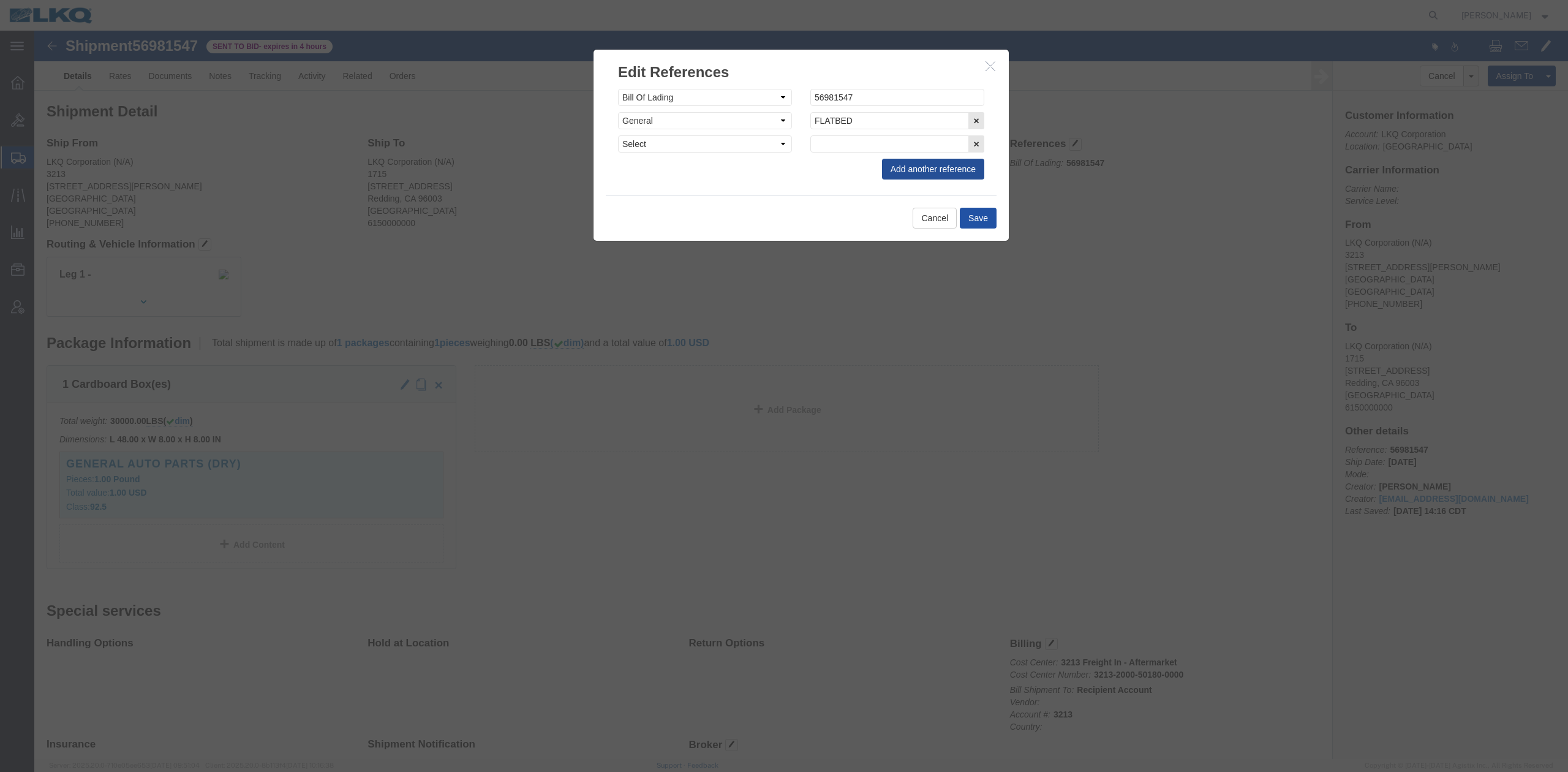
click button "Save"
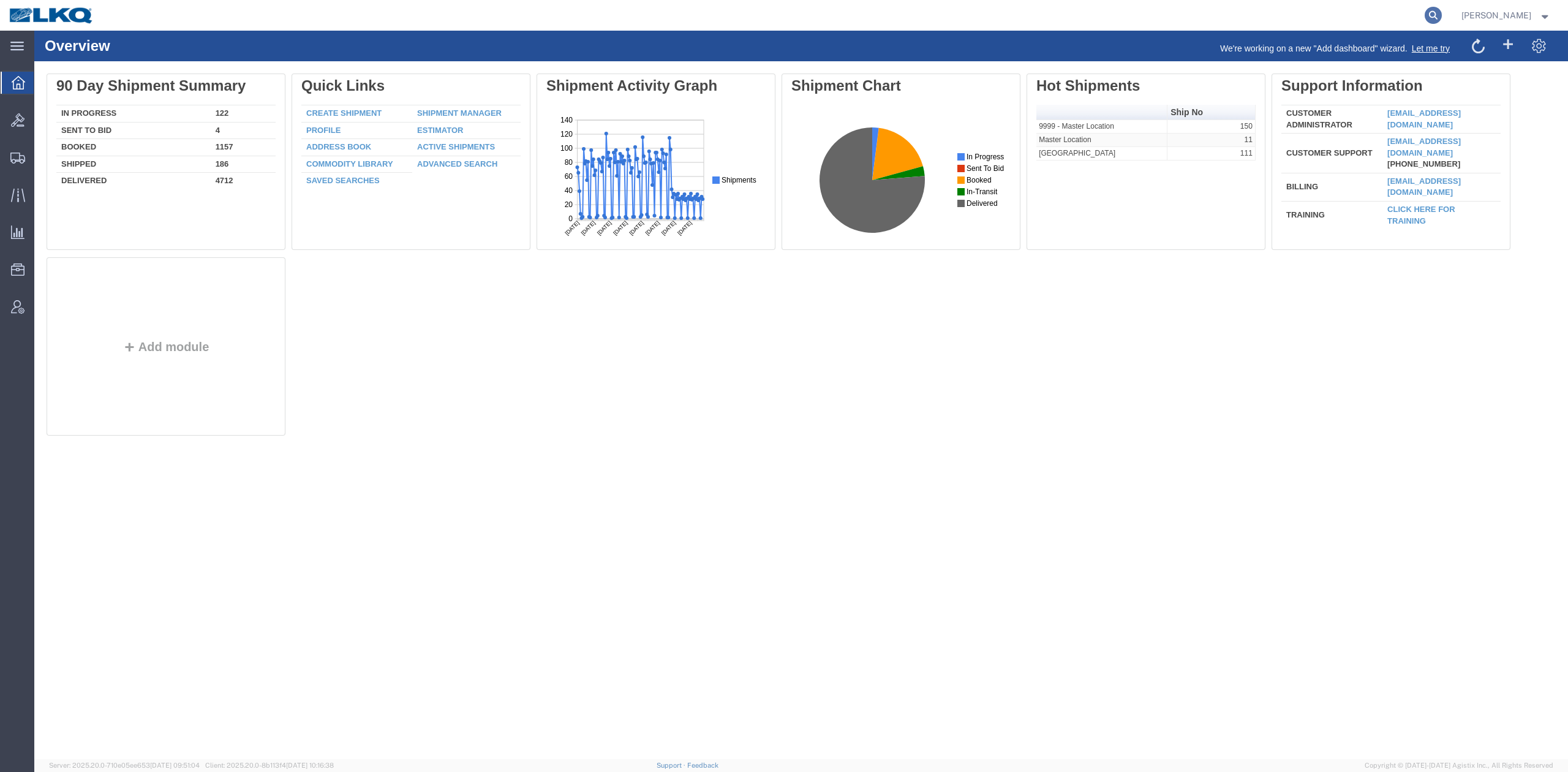
click at [1442, 17] on icon at bounding box center [1433, 15] width 17 height 17
paste input "56978629"
type input "56978629"
click at [1442, 17] on icon at bounding box center [1433, 15] width 17 height 17
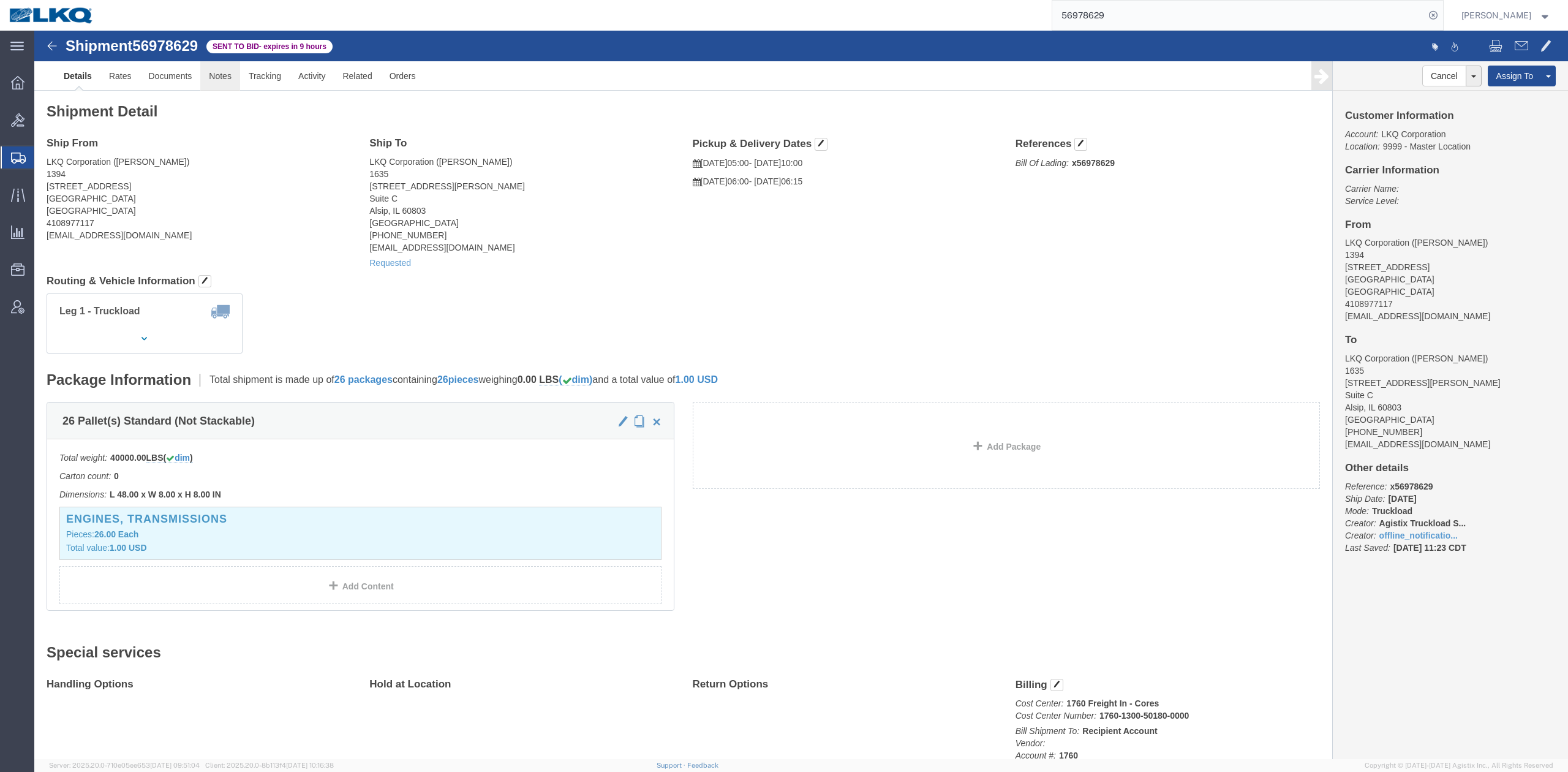
click link "Notes"
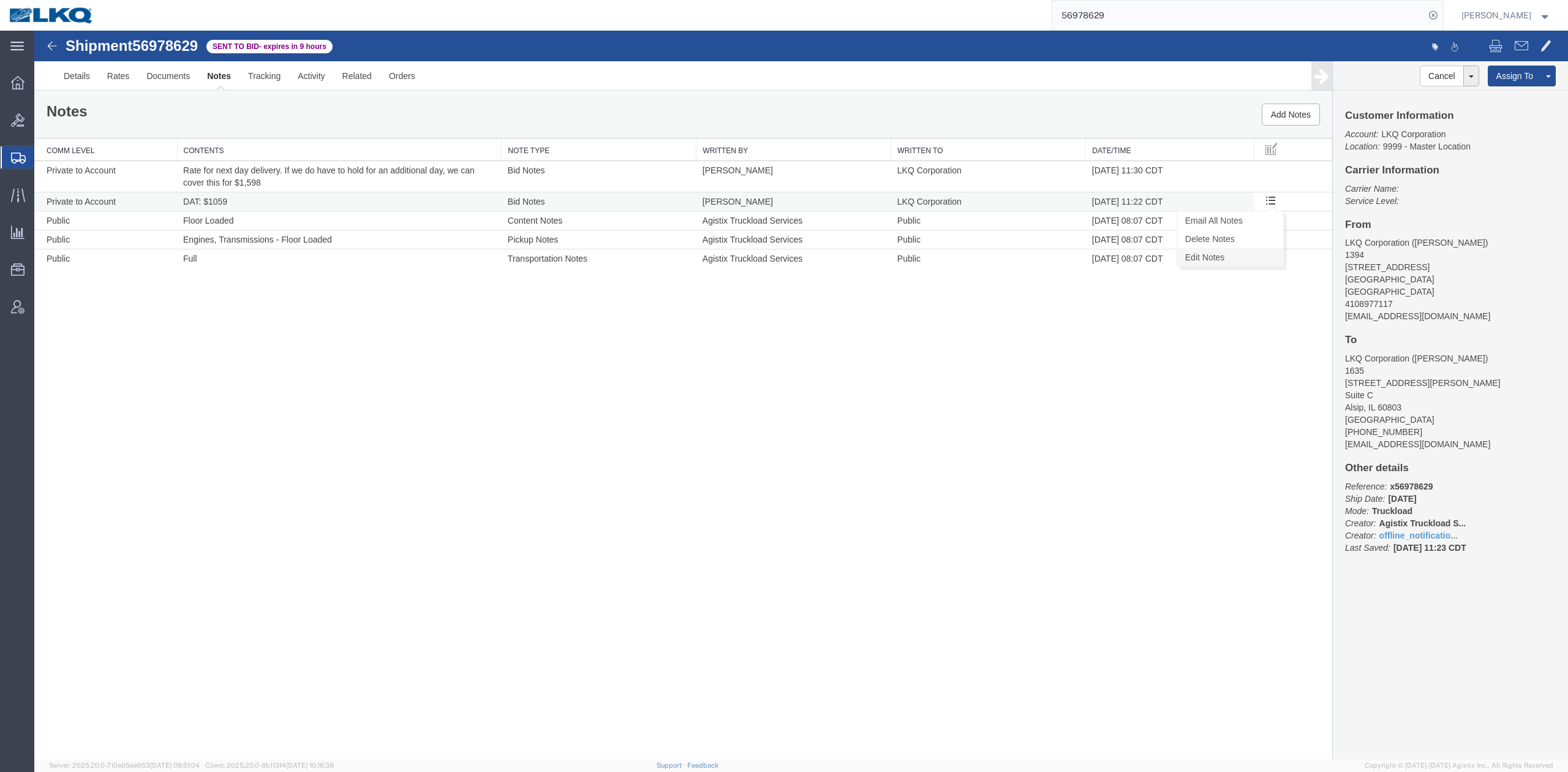
click at [1231, 253] on link "Edit Notes" at bounding box center [1230, 257] width 106 height 18
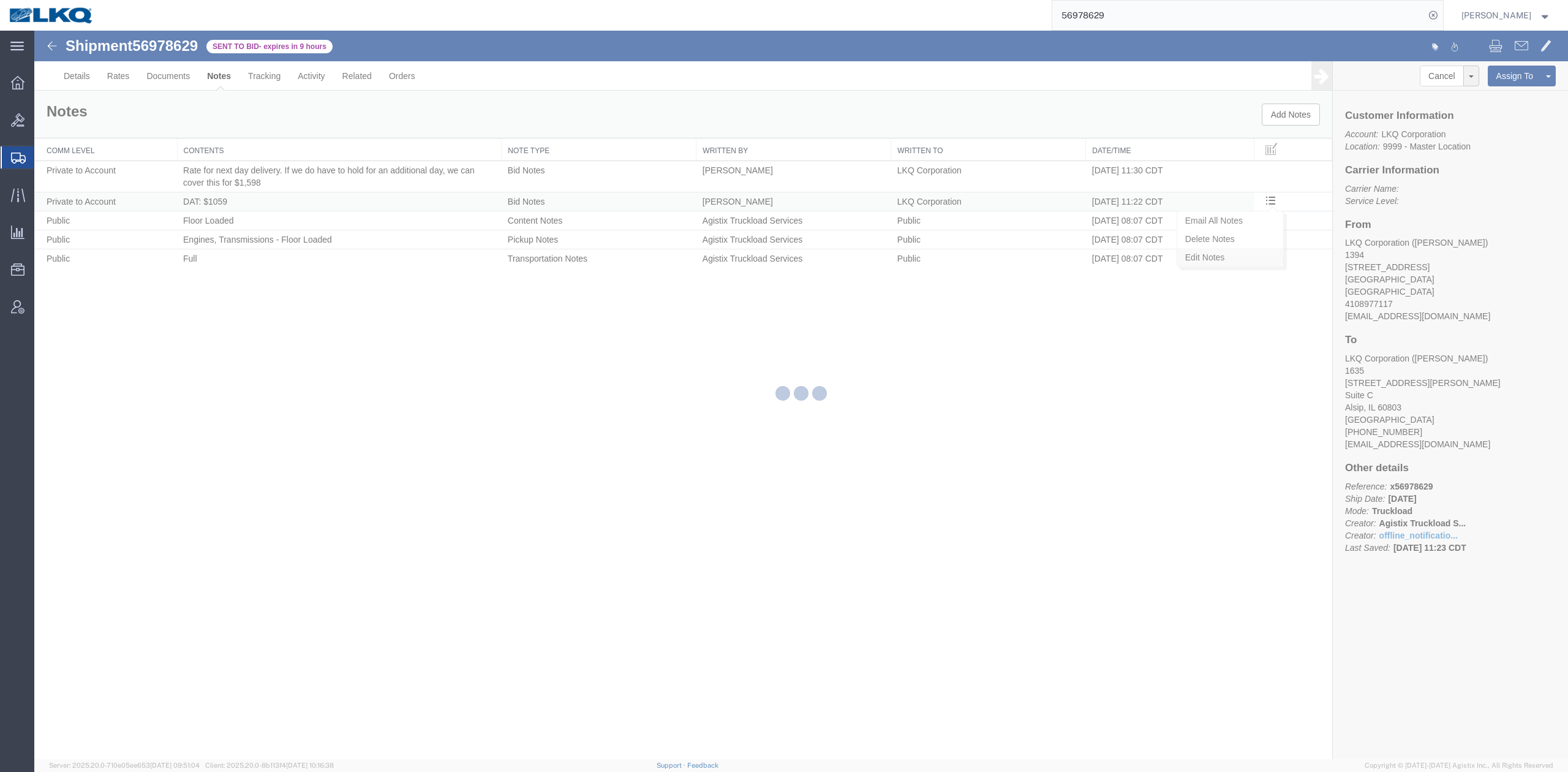
select select "BID_NOTES"
select select "PRIVATE_TO_ACCOUNT"
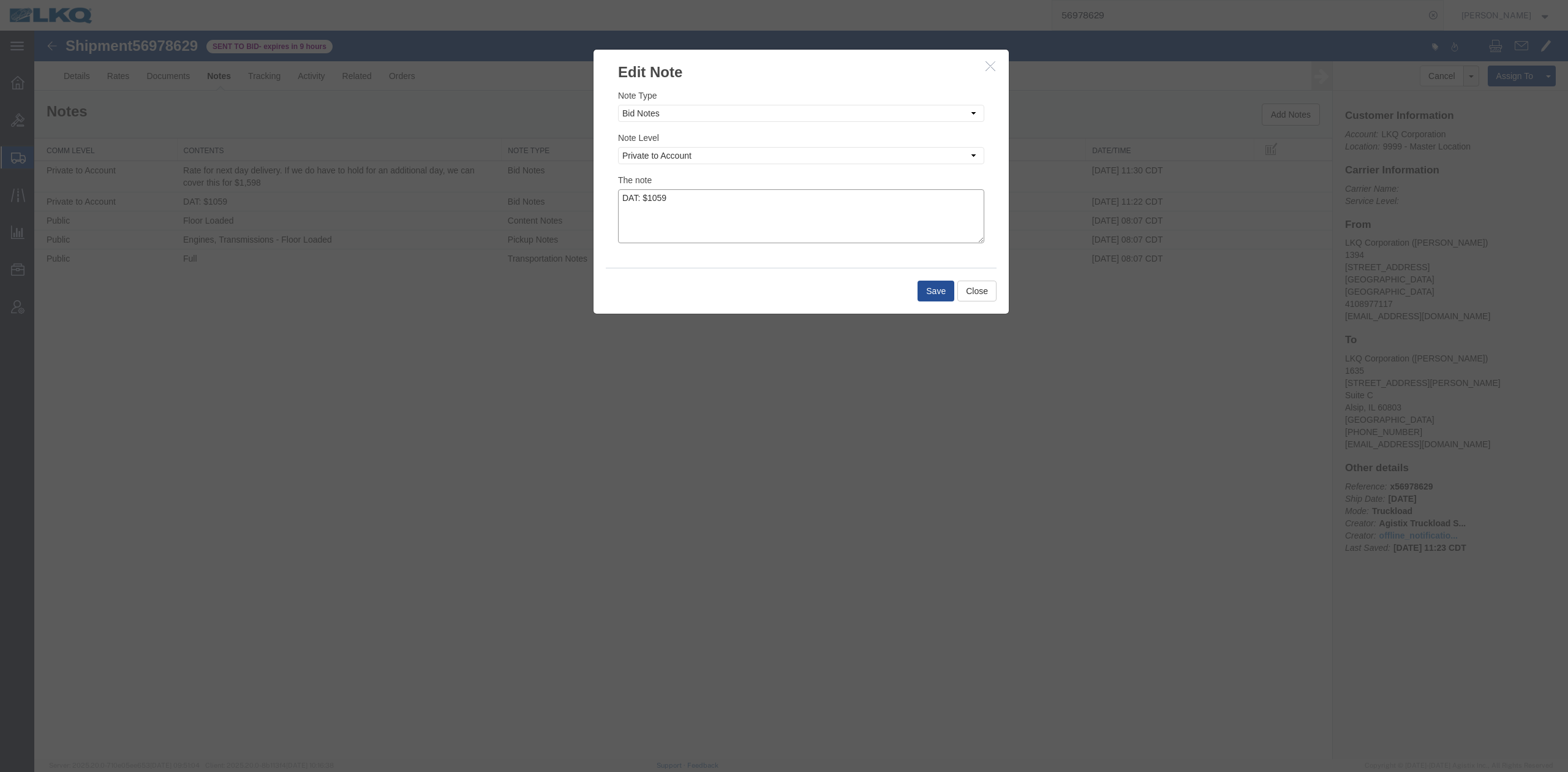
click at [809, 207] on textarea "DAT: $1059" at bounding box center [801, 216] width 366 height 54
type textarea "DAT: $1059, Original: $1100"
click at [941, 293] on button "Save" at bounding box center [936, 291] width 37 height 21
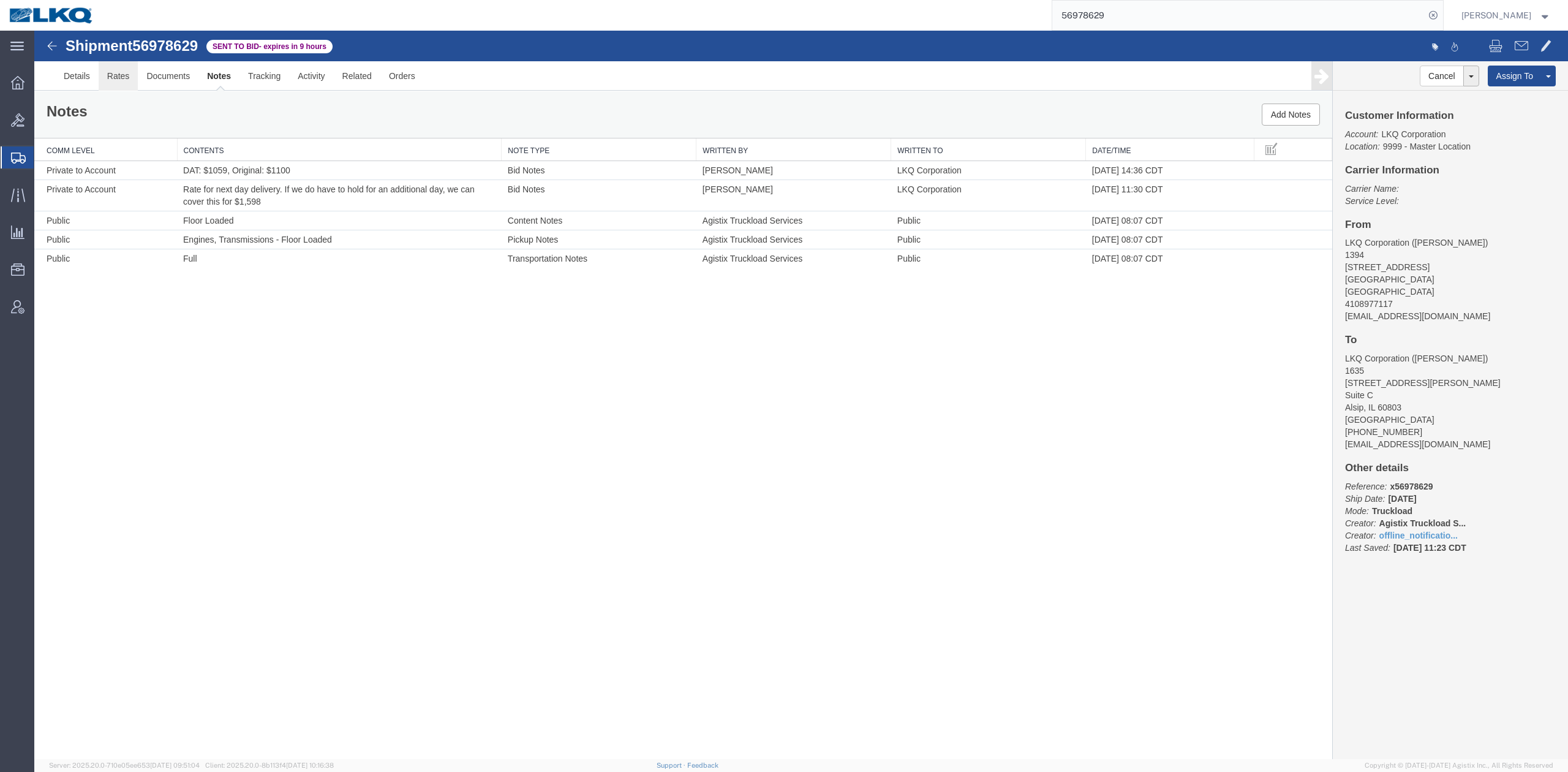
click at [123, 77] on link "Rates" at bounding box center [118, 76] width 40 height 30
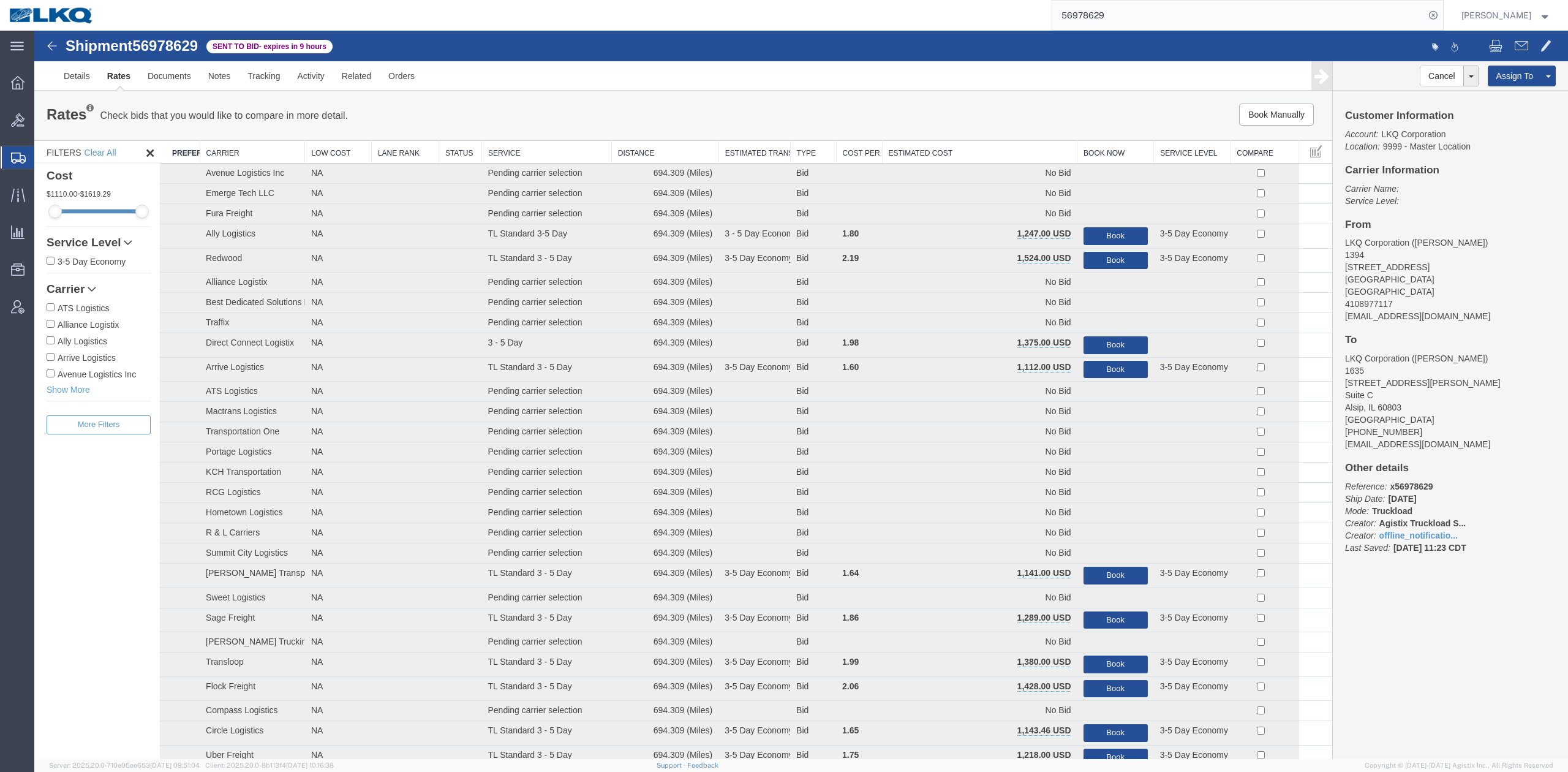
click at [950, 147] on th "Estimated Cost" at bounding box center [979, 152] width 195 height 23
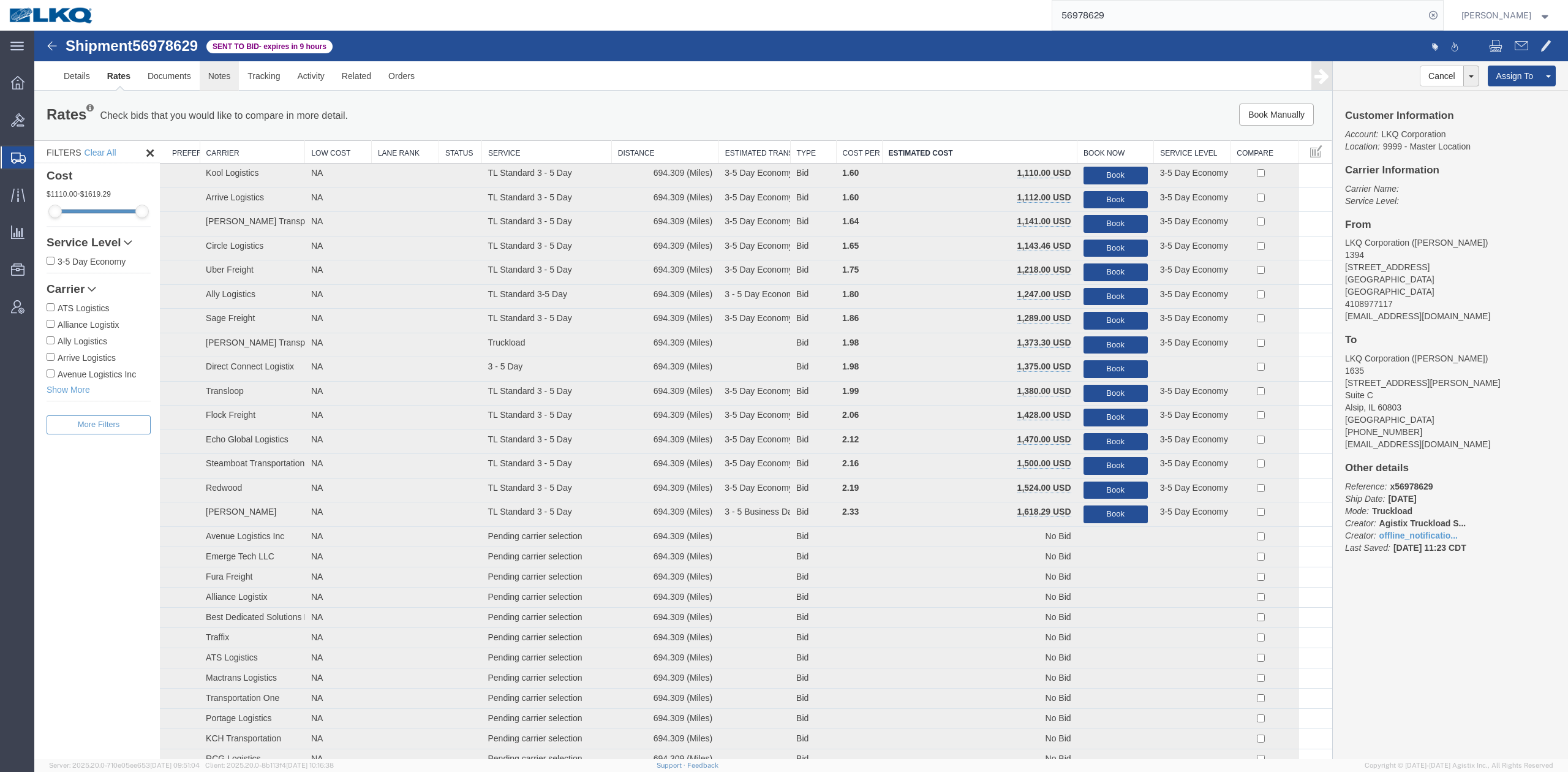
click at [214, 72] on link "Notes" at bounding box center [219, 76] width 40 height 30
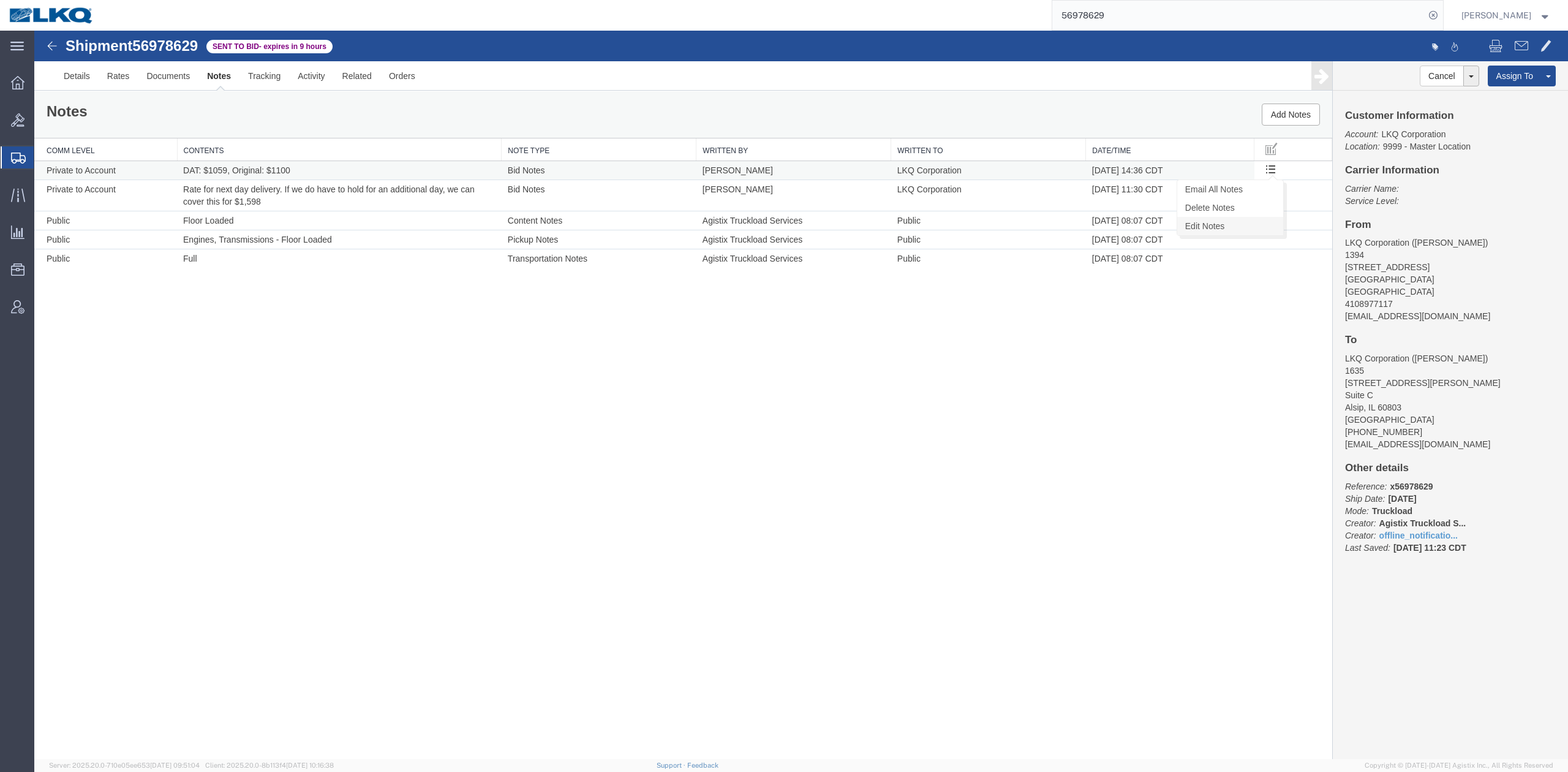
click at [1230, 224] on link "Edit Notes" at bounding box center [1230, 226] width 106 height 18
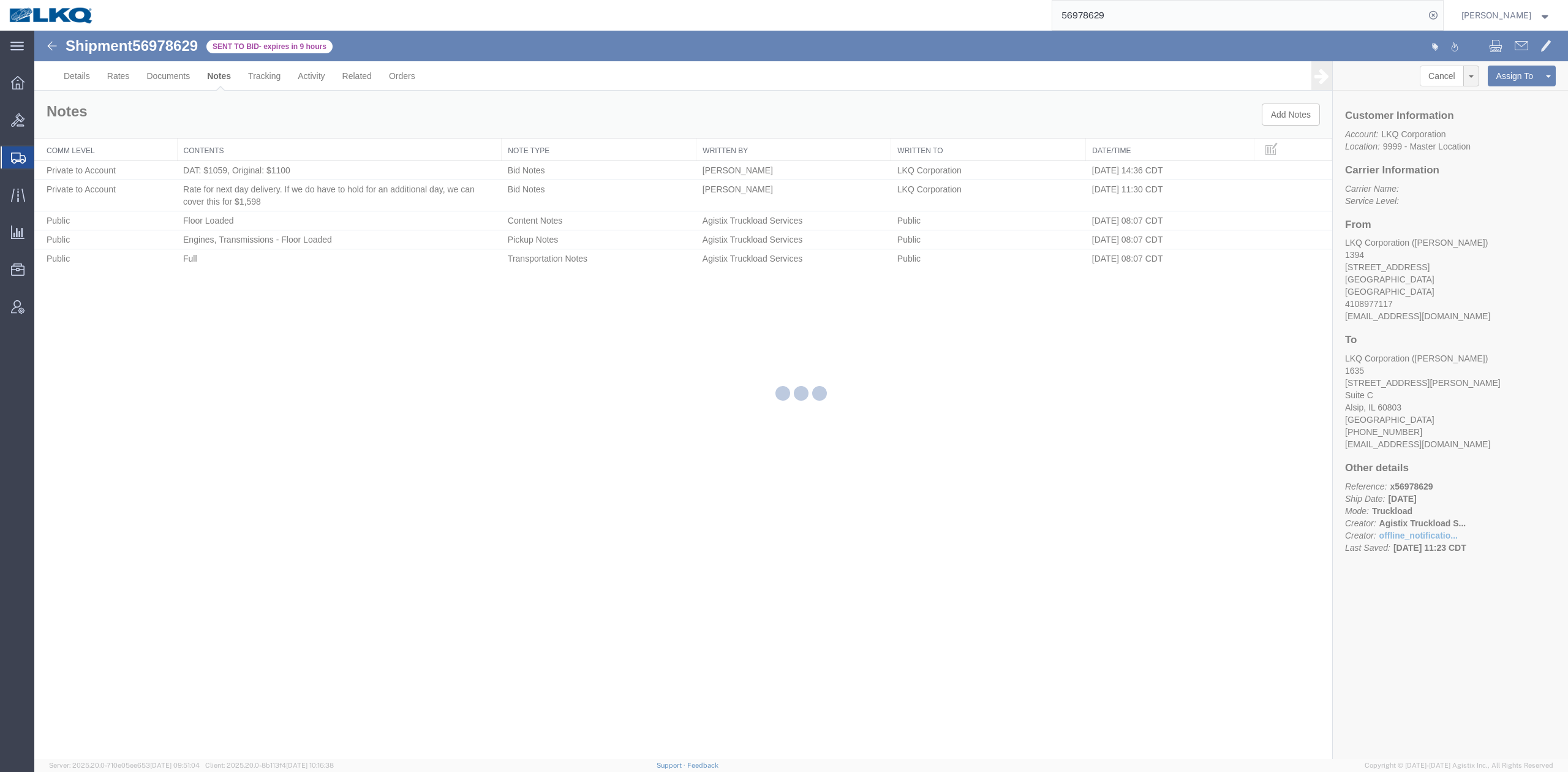
select select "BID_NOTES"
select select "PRIVATE_TO_ACCOUNT"
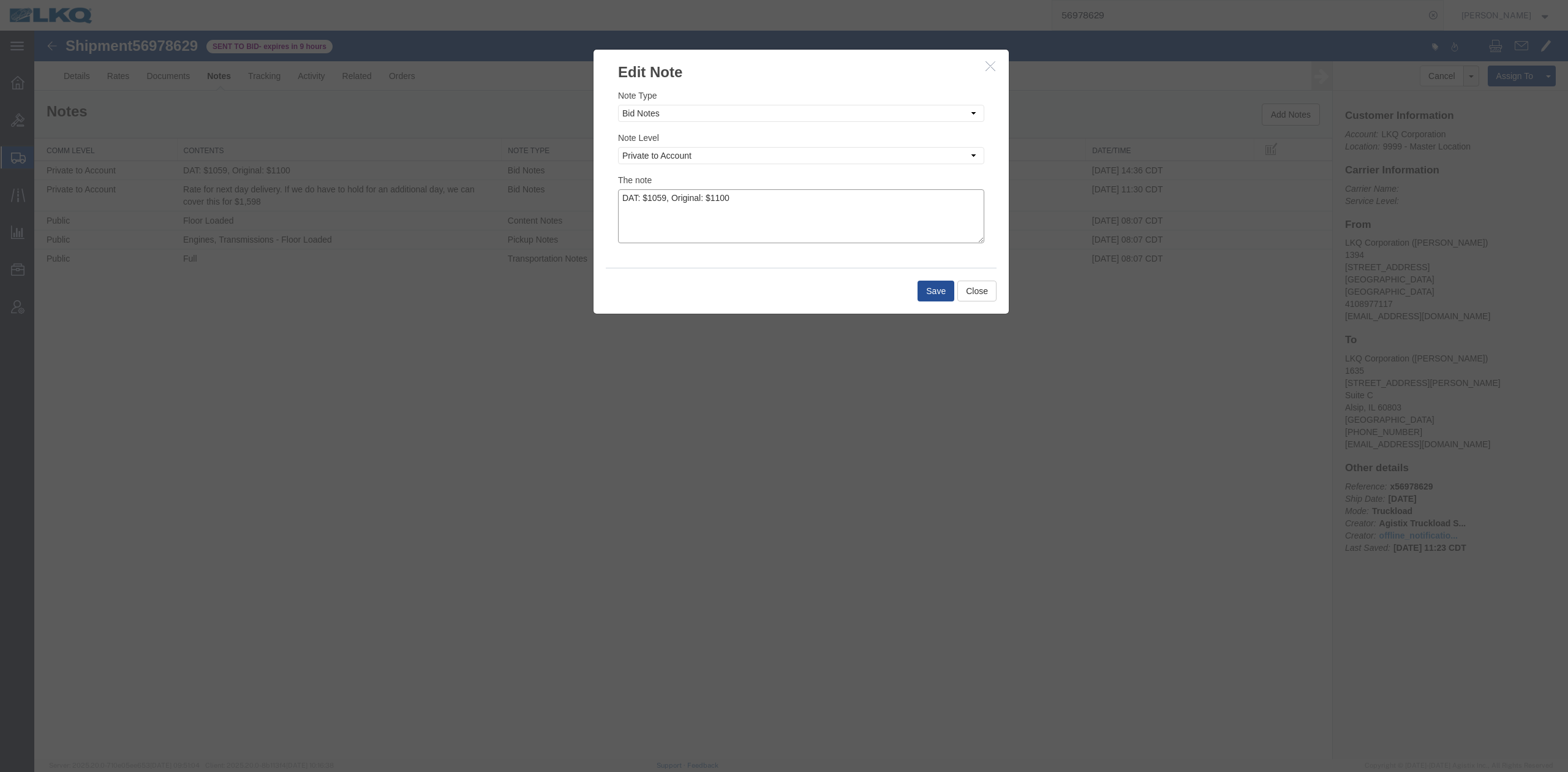
click at [888, 216] on textarea "DAT: $1059, Original: $1100" at bounding box center [801, 216] width 366 height 54
type textarea "DAT: $1059, Original: $1110"
click at [923, 283] on button "Save" at bounding box center [936, 291] width 37 height 21
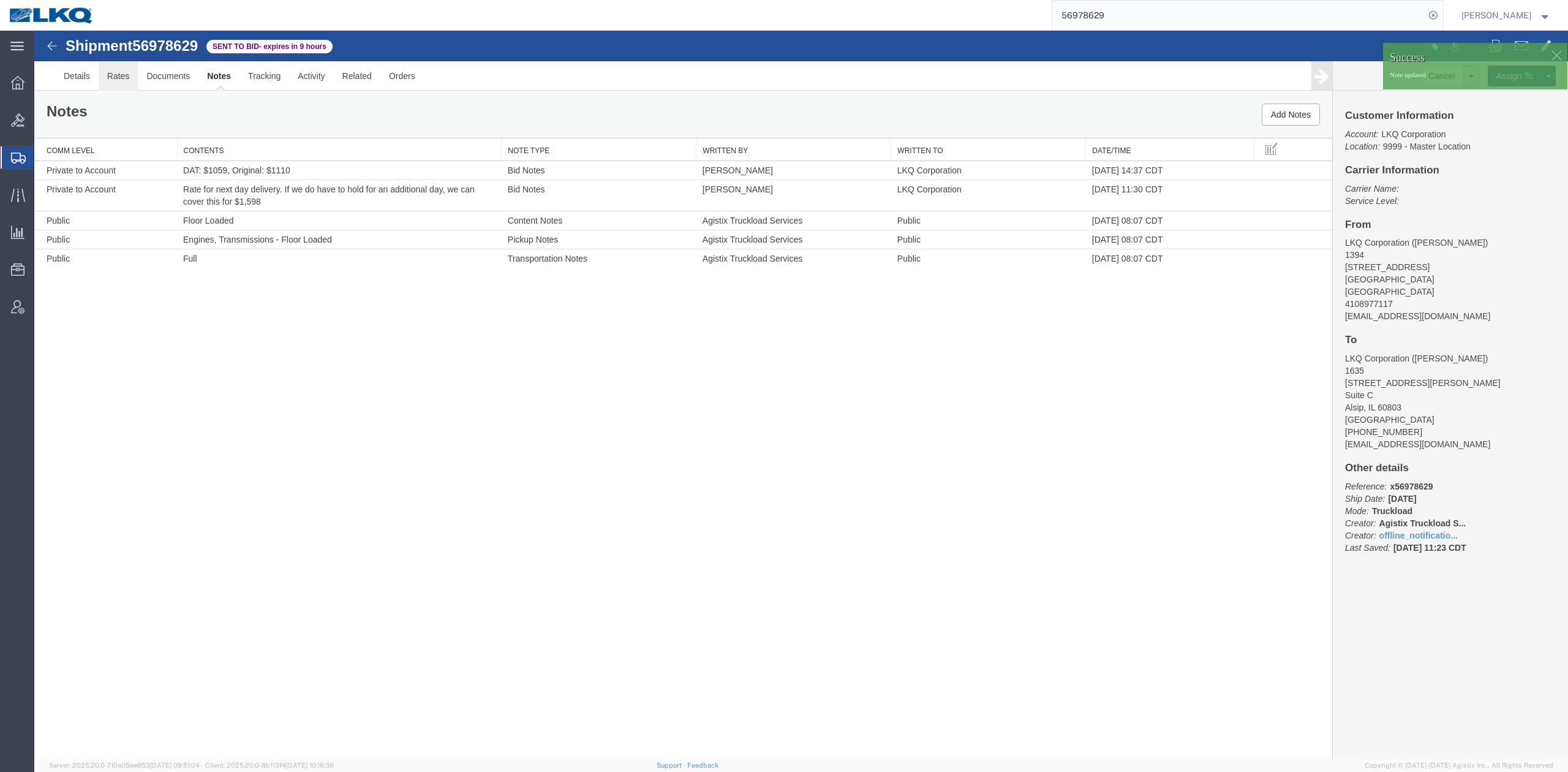
click at [123, 81] on link "Rates" at bounding box center [118, 76] width 40 height 30
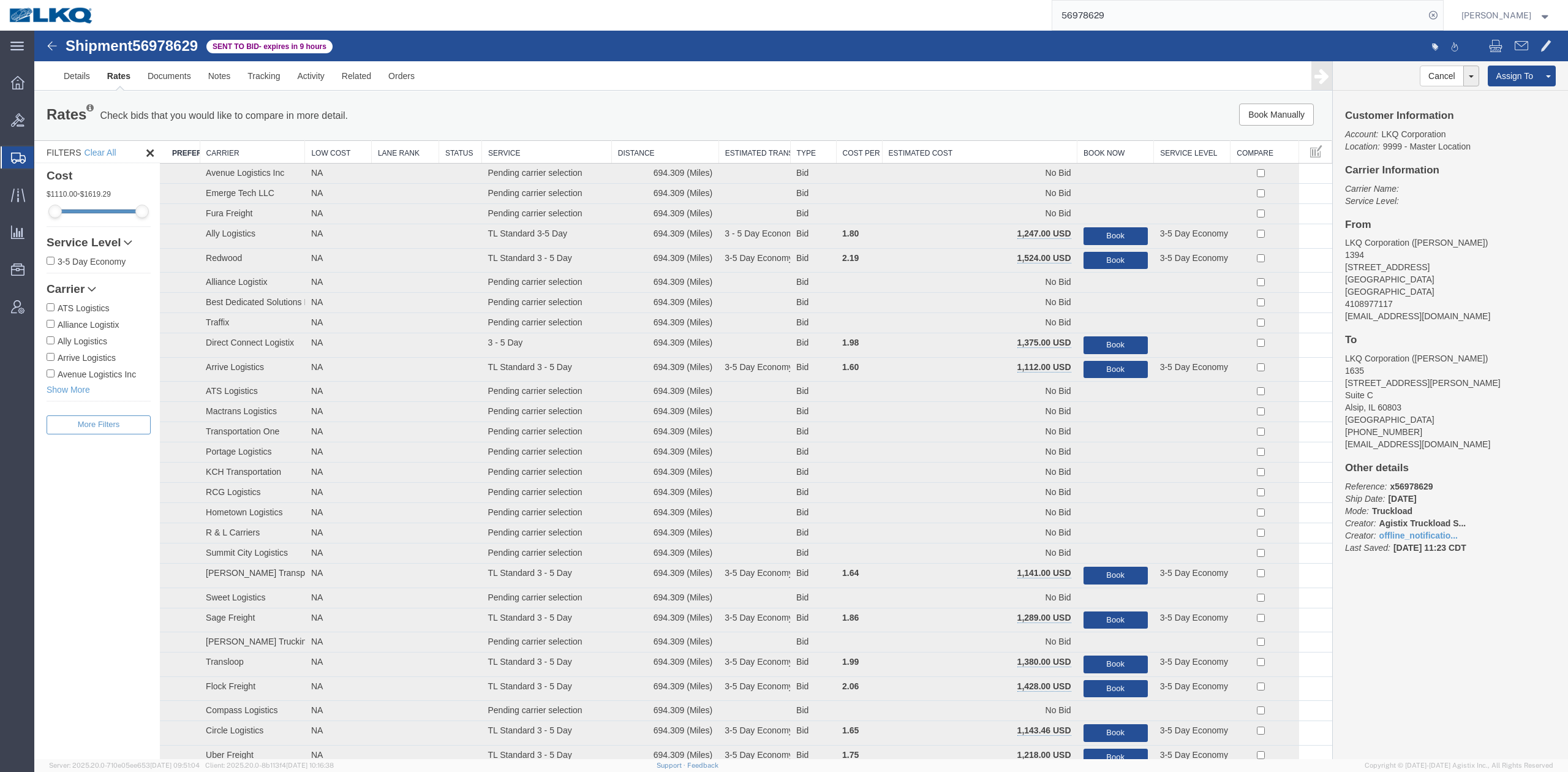
drag, startPoint x: 974, startPoint y: 144, endPoint x: 1093, endPoint y: 175, distance: 123.0
click at [974, 144] on th "Estimated Cost" at bounding box center [979, 152] width 195 height 23
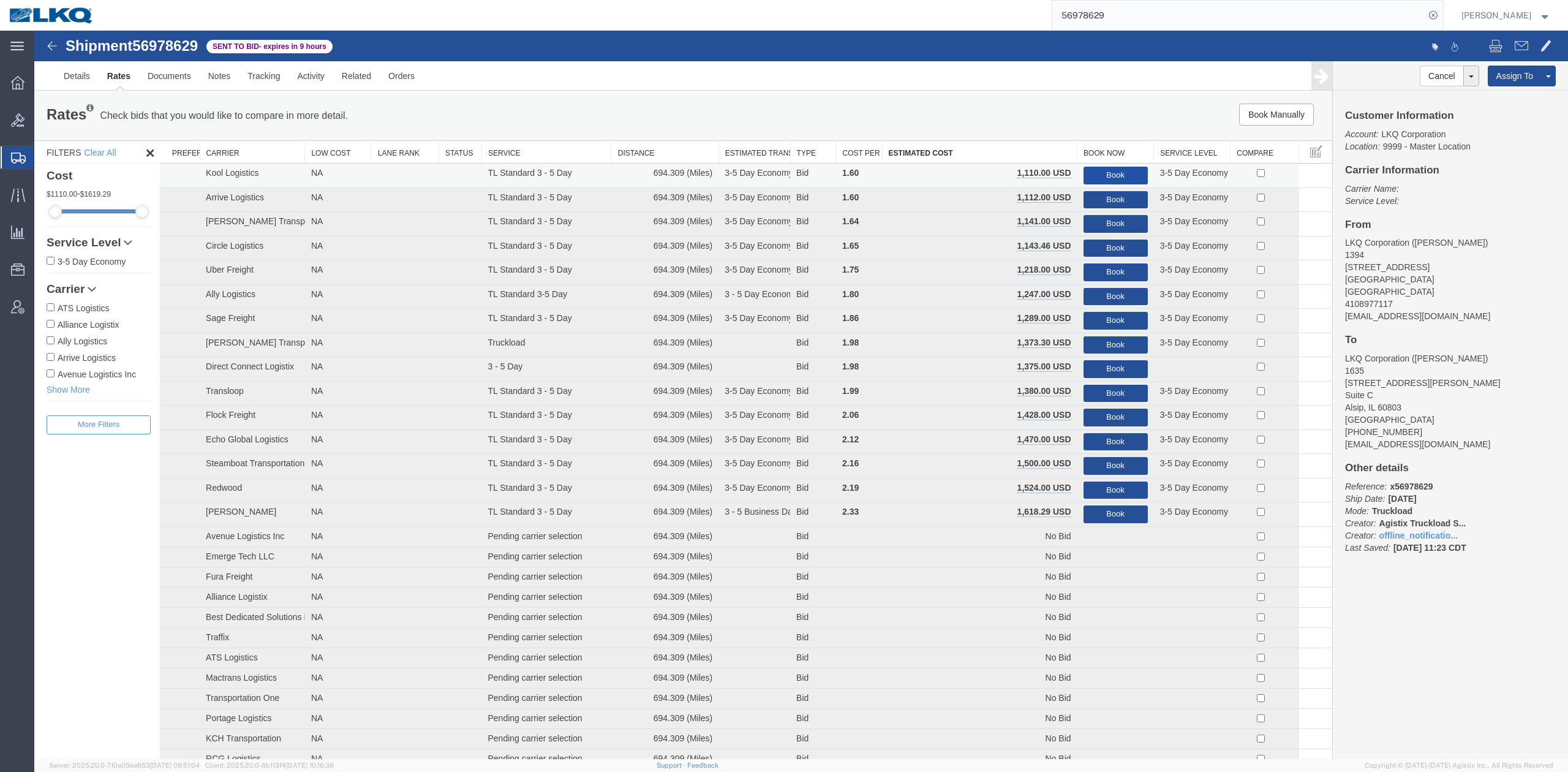
click at [1093, 175] on button "Book" at bounding box center [1116, 175] width 64 height 18
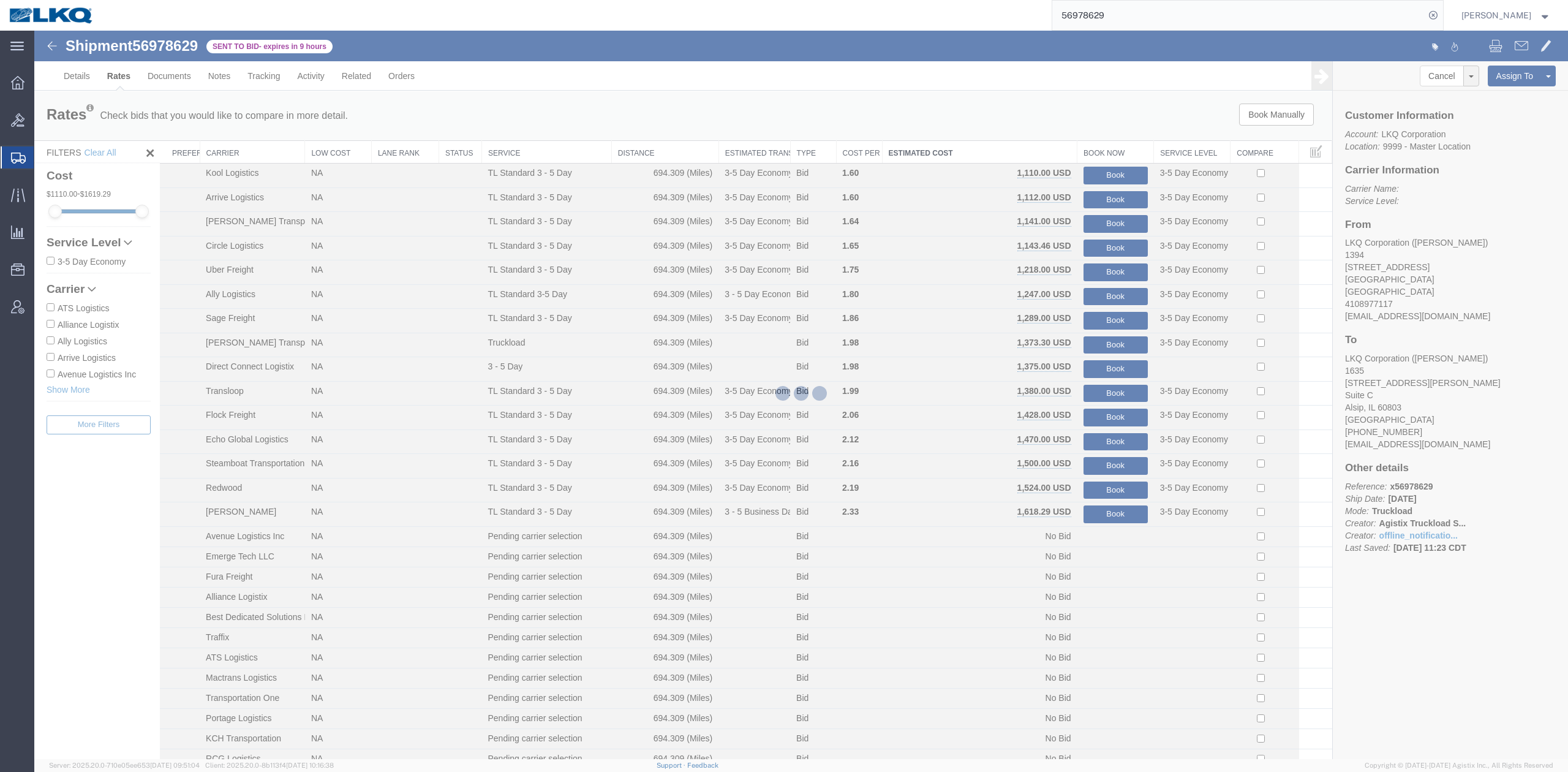
click at [1137, 21] on input "56978629" at bounding box center [1238, 15] width 372 height 30
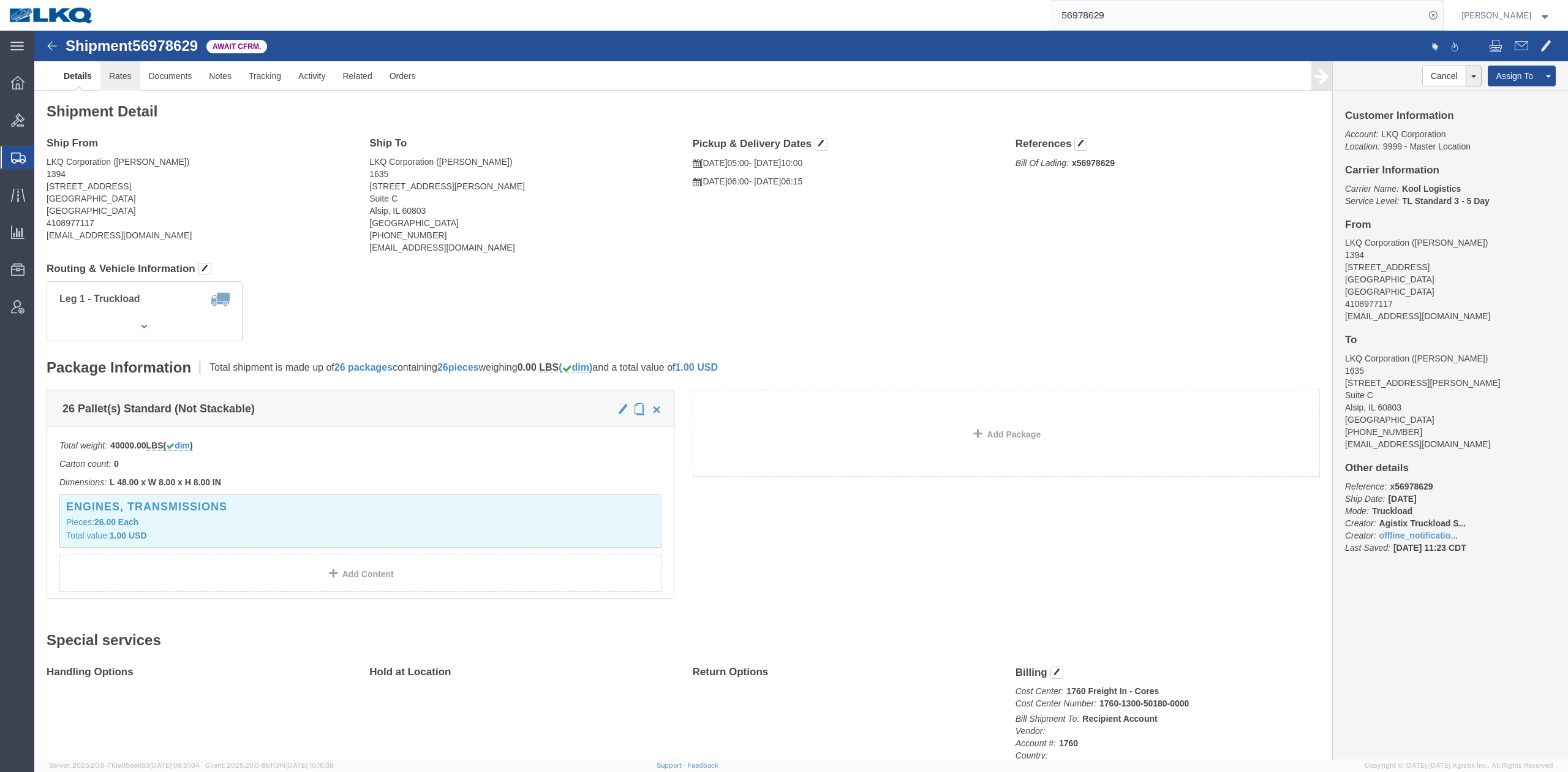
click link "Rates"
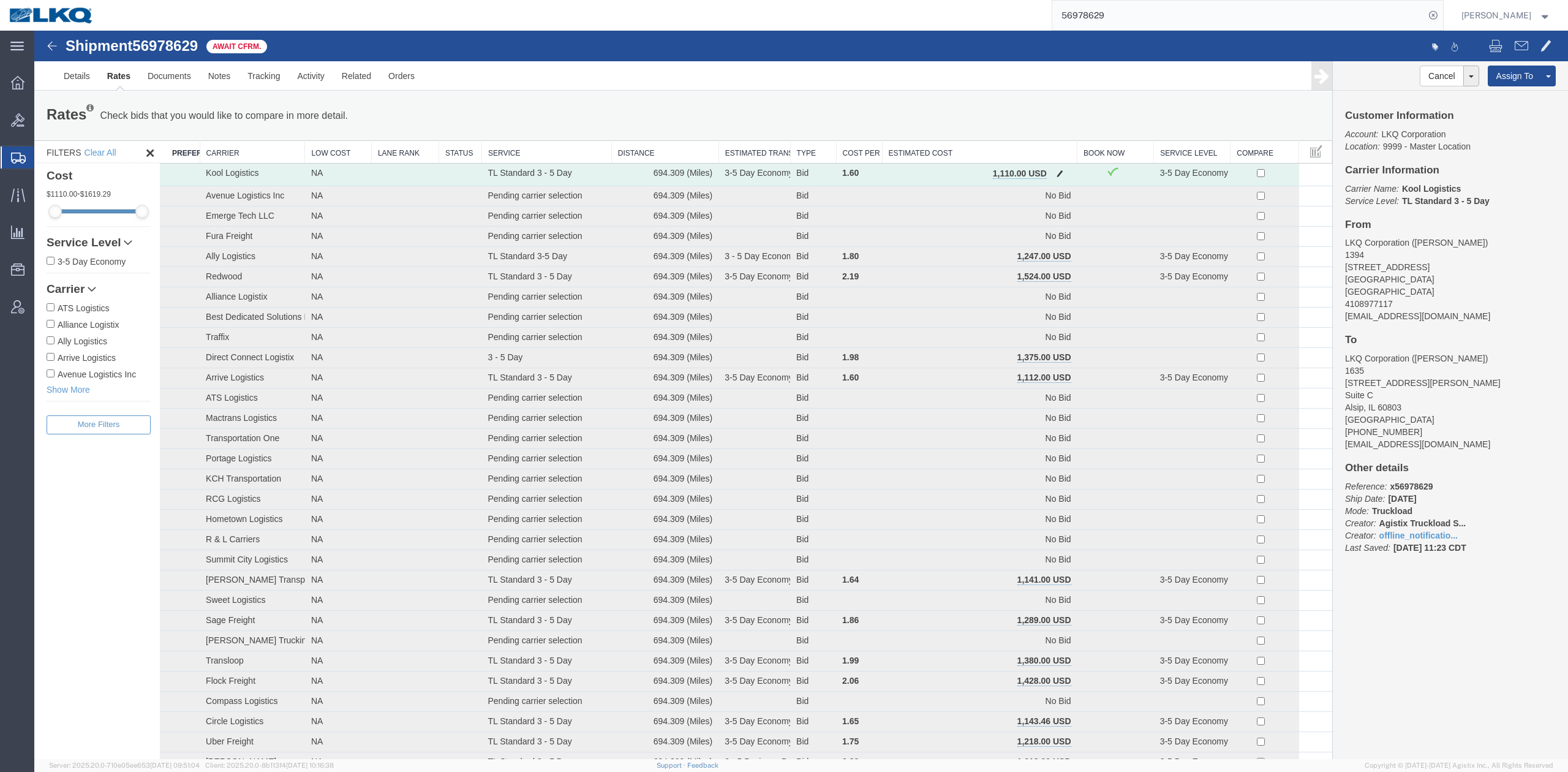
click at [1045, 173] on td "1,110.00 USD" at bounding box center [979, 175] width 195 height 23
click at [1051, 173] on button "button" at bounding box center [1060, 175] width 17 height 16
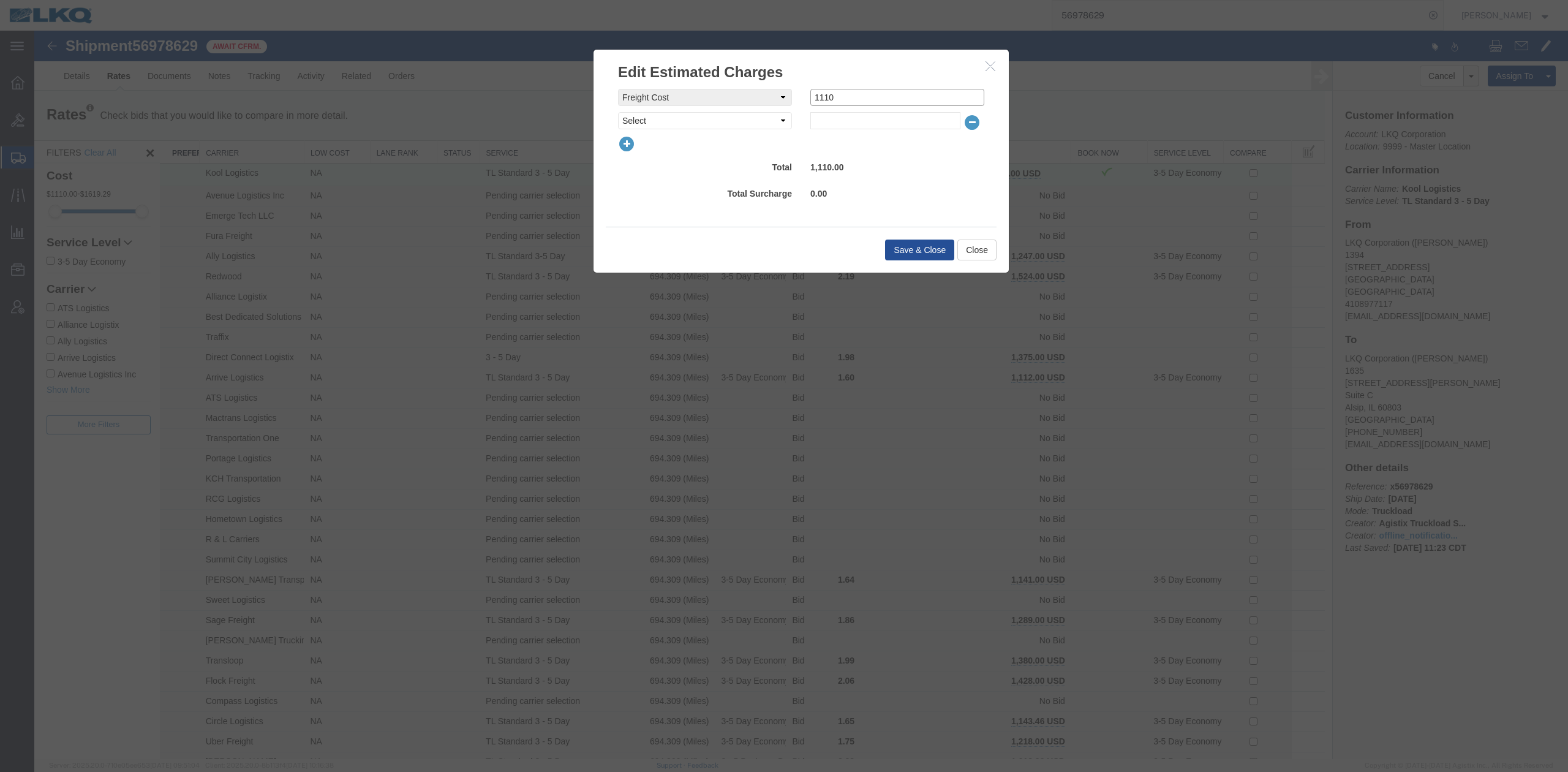
drag, startPoint x: 833, startPoint y: 91, endPoint x: 814, endPoint y: 94, distance: 19.2
click at [814, 94] on input "1110" at bounding box center [897, 97] width 174 height 17
type input "1075"
click at [905, 248] on button "Save & Close" at bounding box center [920, 250] width 69 height 21
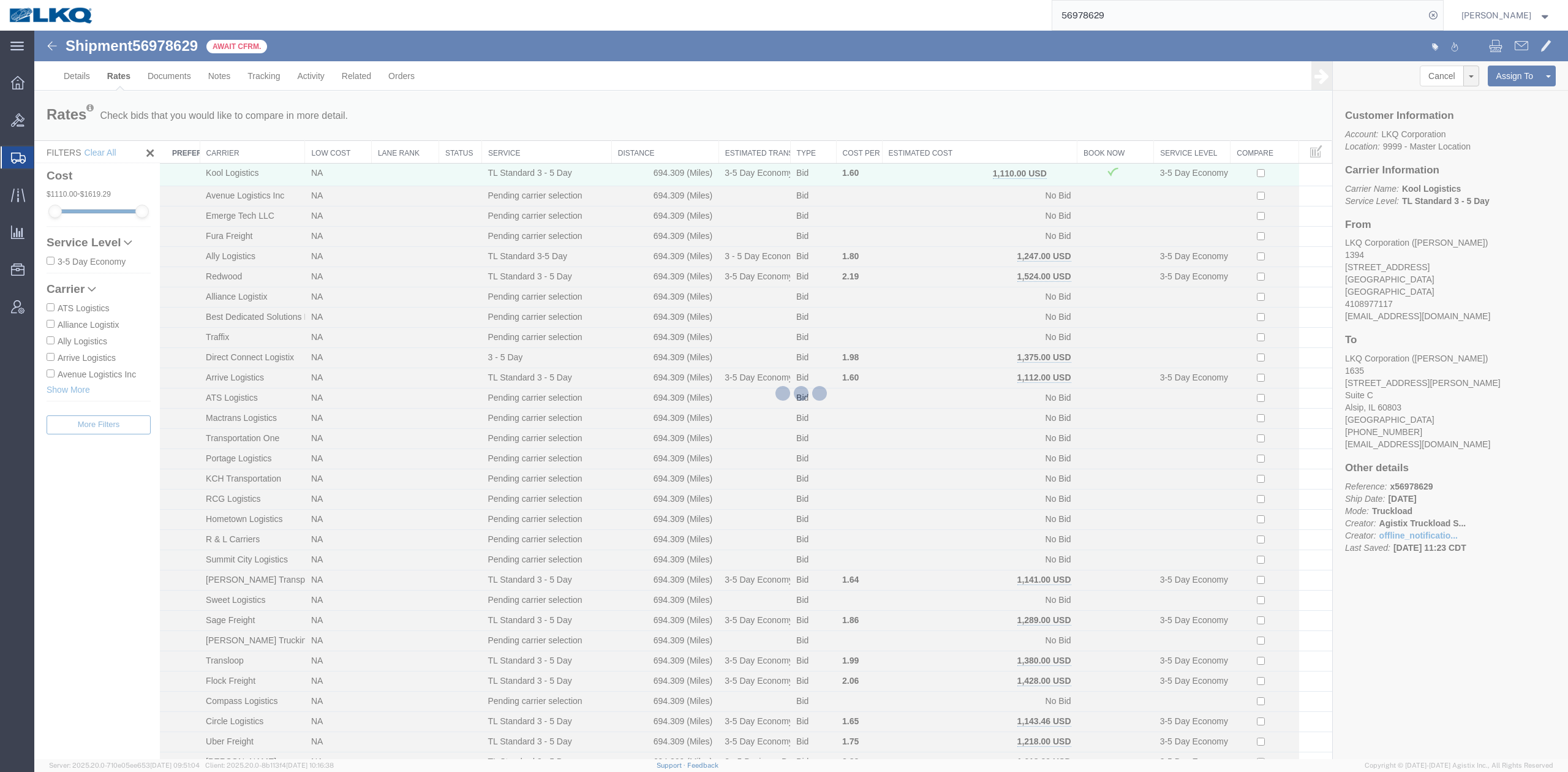
click at [1123, 22] on input "56978629" at bounding box center [1238, 15] width 372 height 30
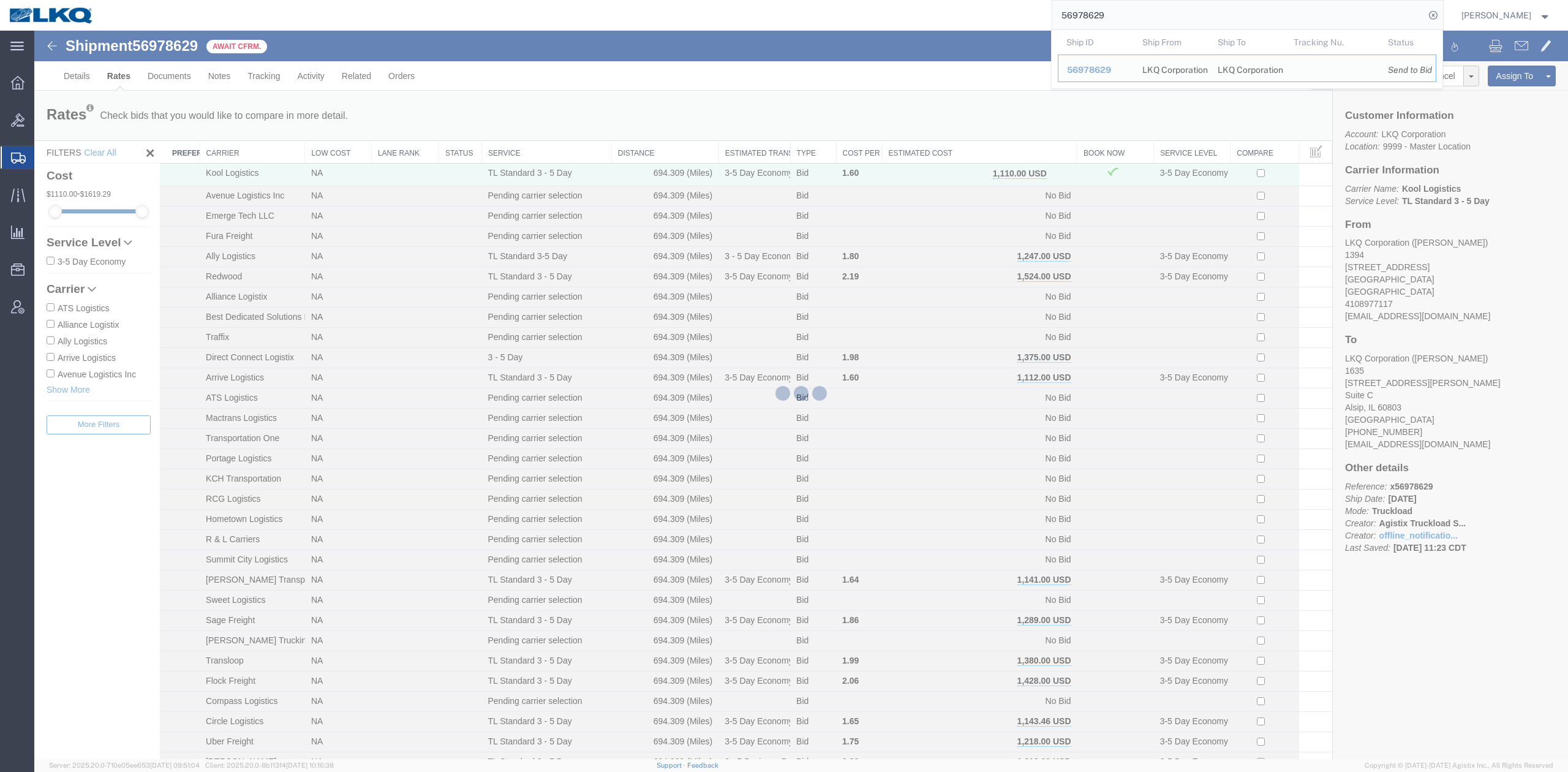
click at [1123, 22] on input "56978629" at bounding box center [1238, 15] width 372 height 30
paste input "470"
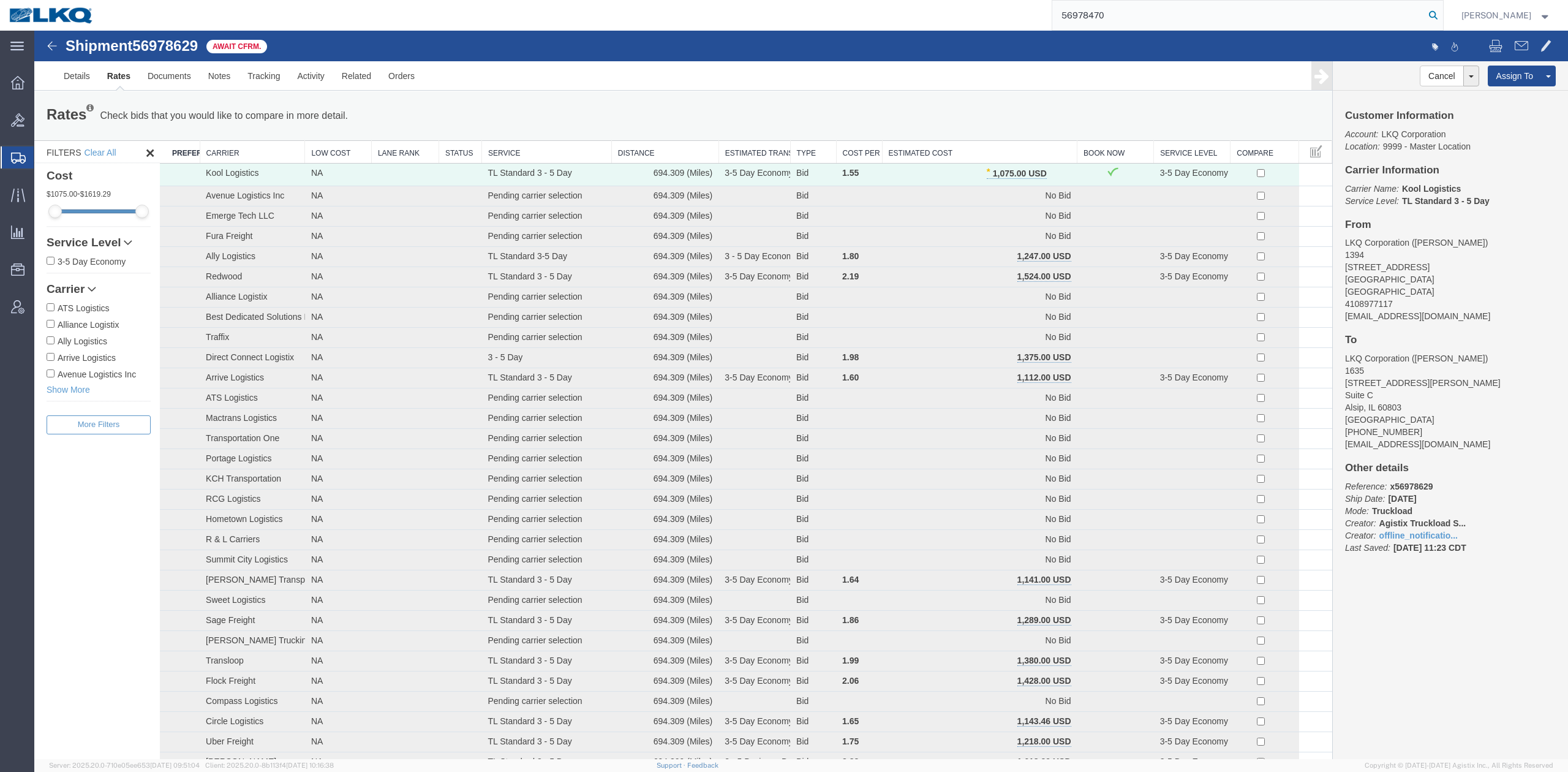
type input "56978470"
click at [1442, 15] on icon at bounding box center [1433, 15] width 17 height 17
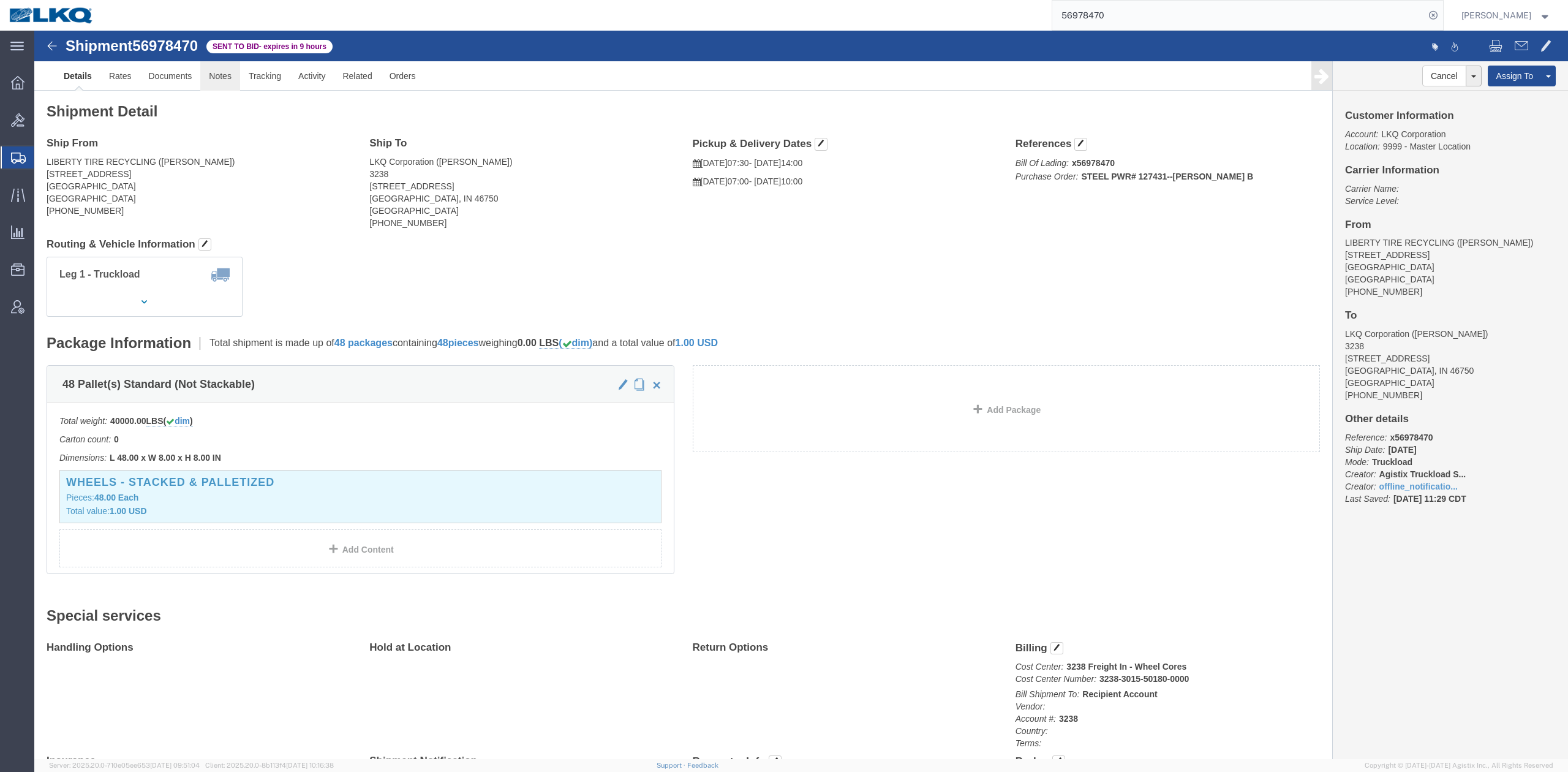
click link "Notes"
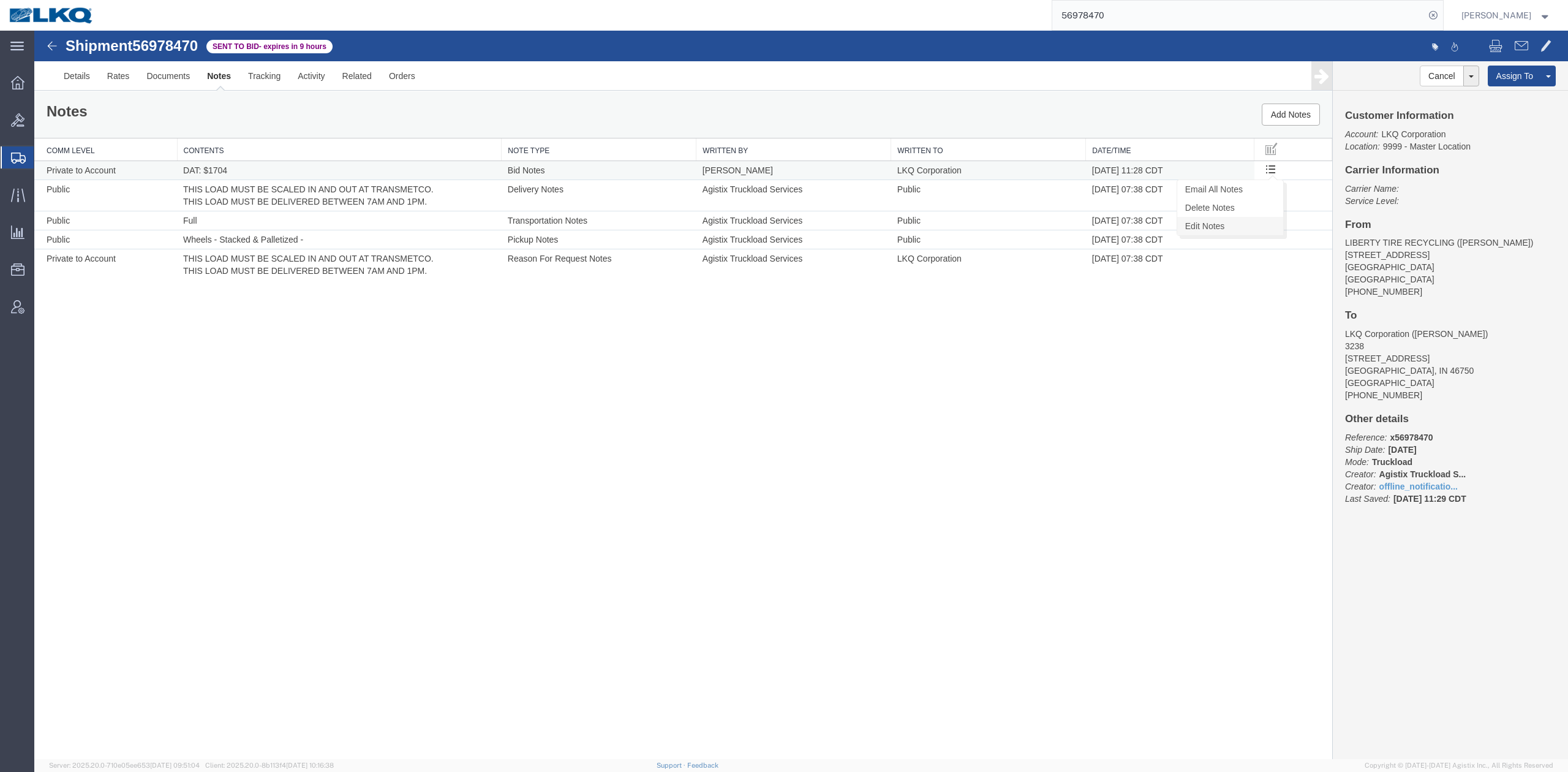
click at [1226, 229] on link "Edit Notes" at bounding box center [1230, 226] width 106 height 18
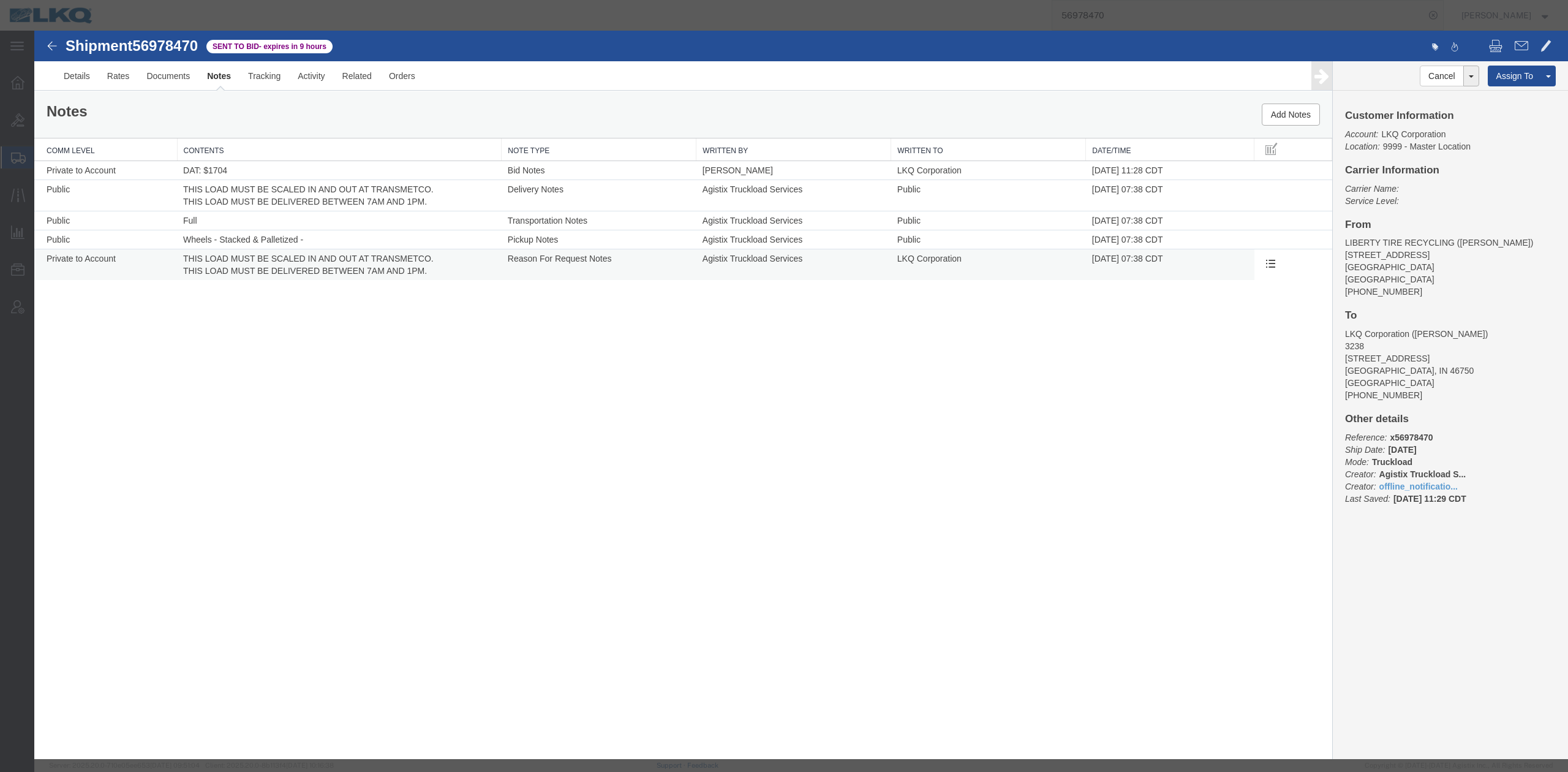
select select "BID_NOTES"
select select "PRIVATE_TO_ACCOUNT"
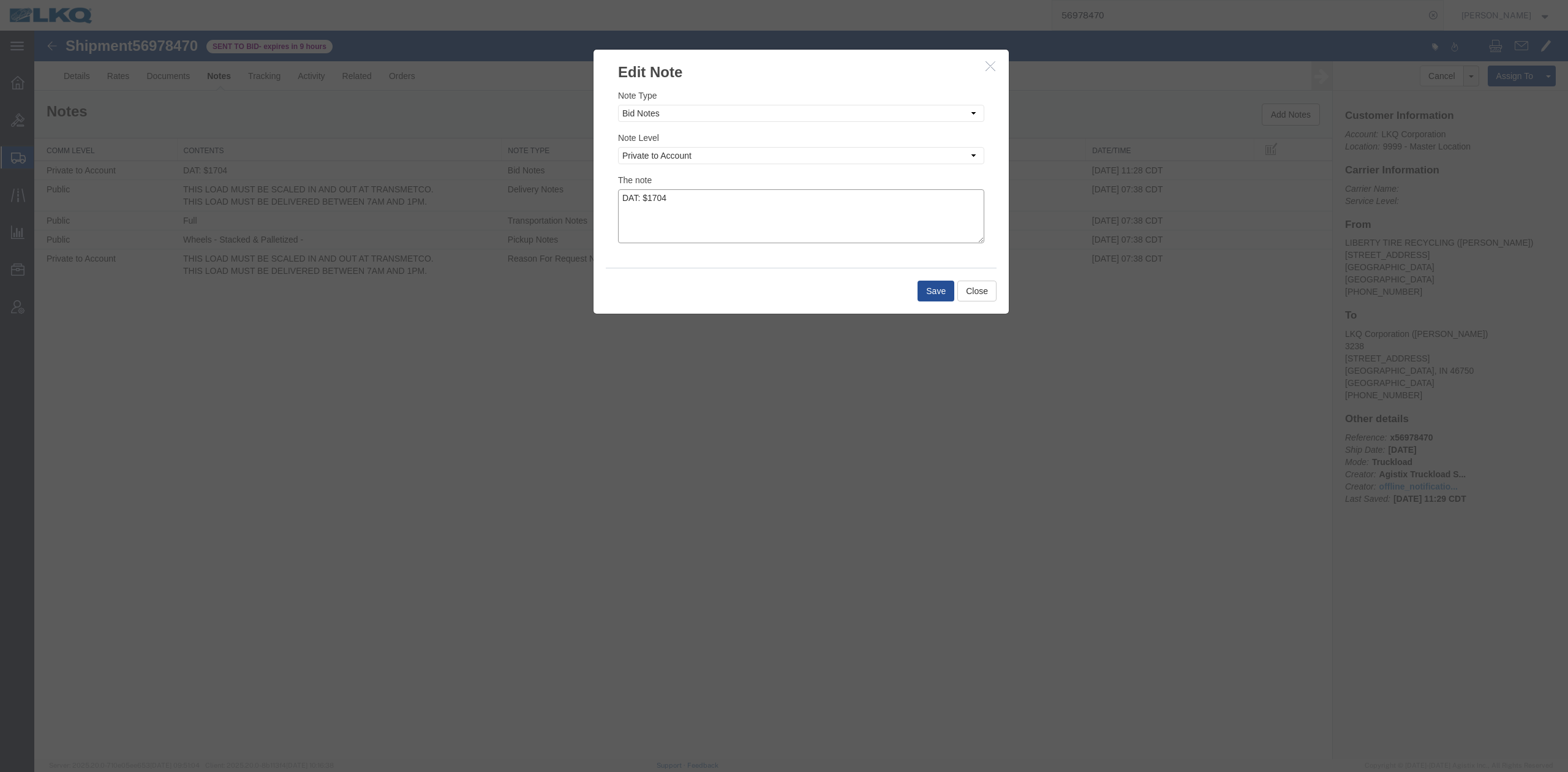
click at [785, 229] on textarea "DAT: $1704" at bounding box center [801, 216] width 366 height 54
type textarea "DAT: $1704, Original: $1650"
click at [920, 287] on button "Save" at bounding box center [936, 291] width 37 height 21
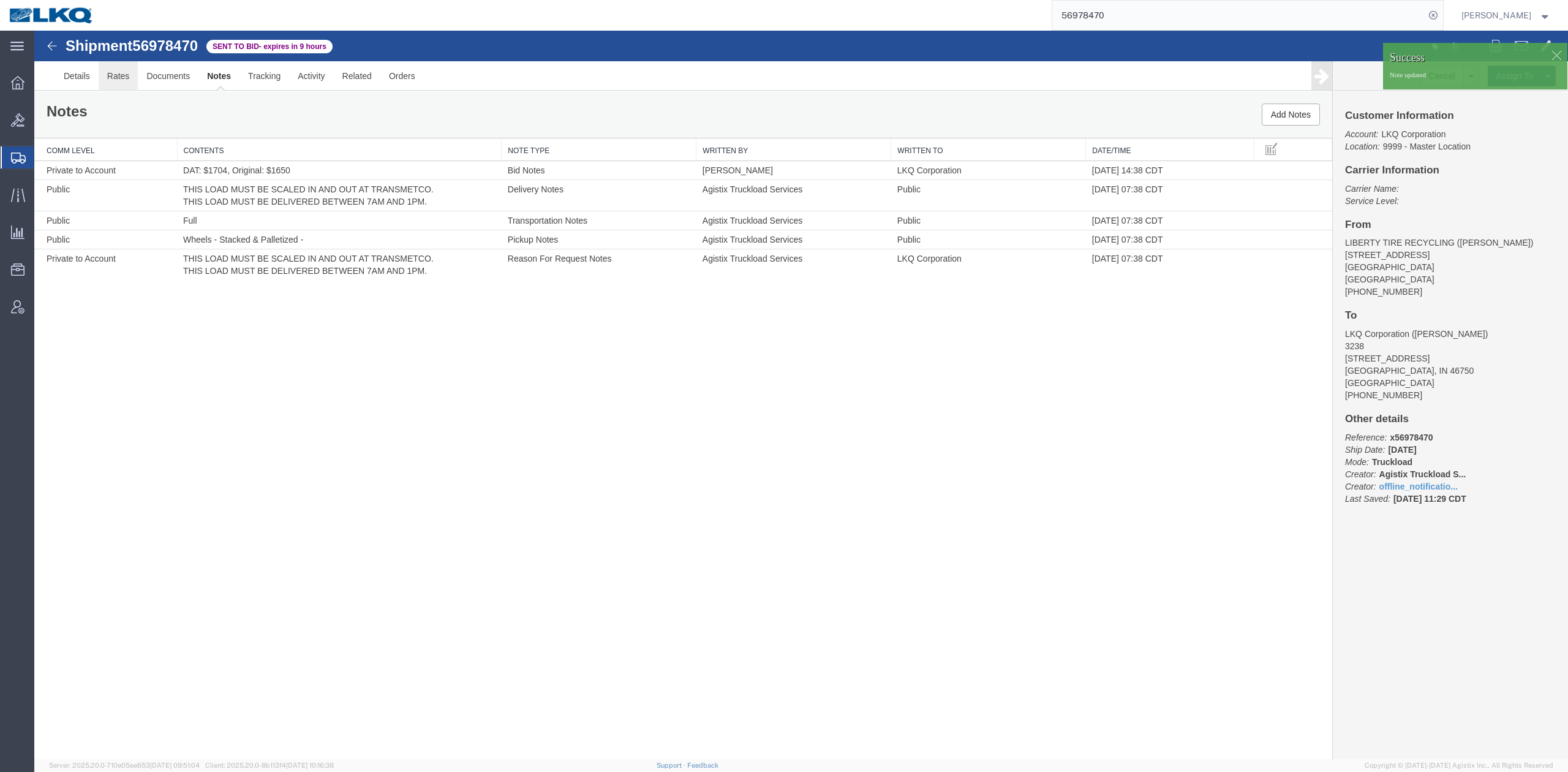
click at [119, 78] on link "Rates" at bounding box center [118, 76] width 40 height 30
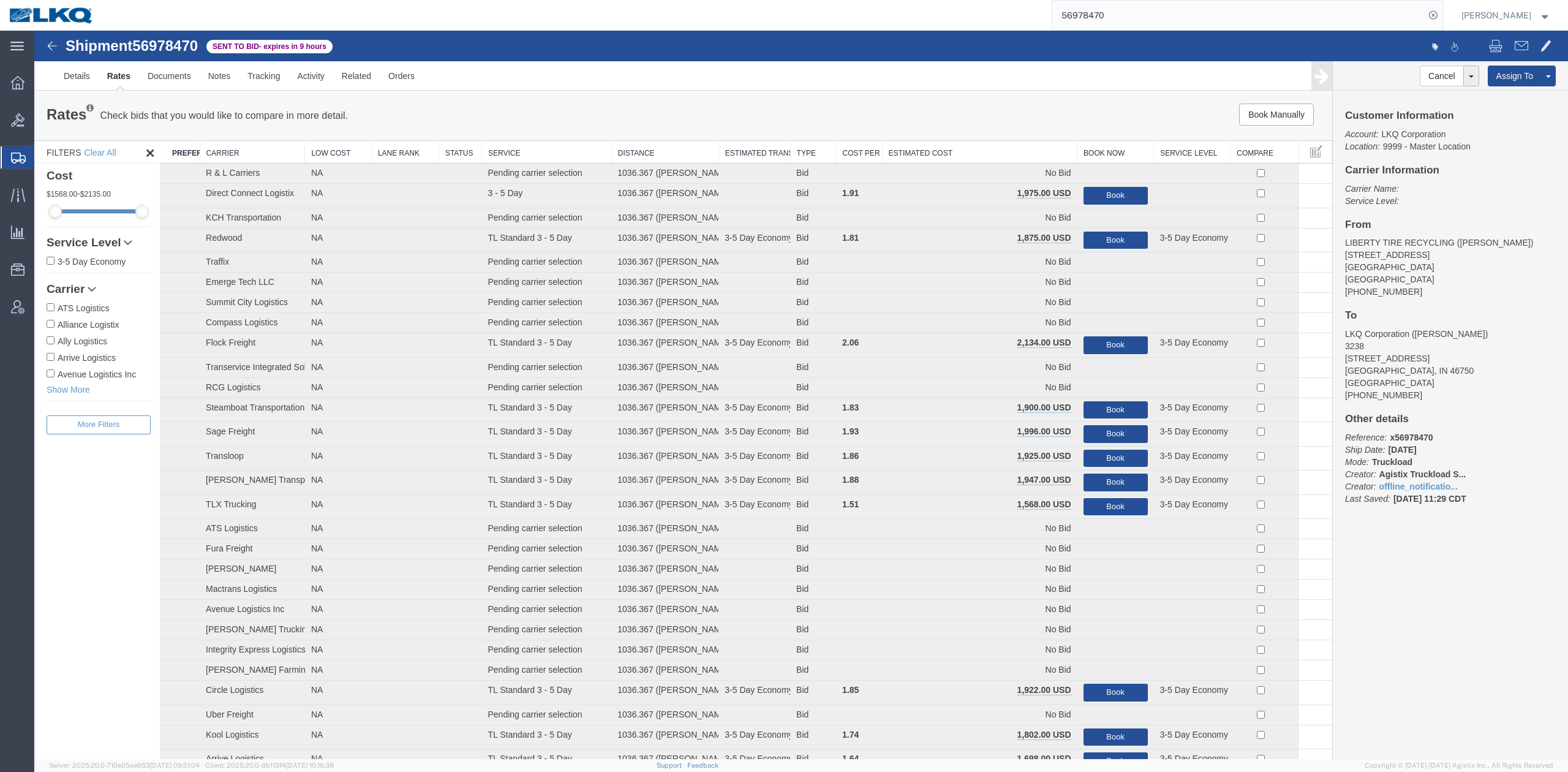
click at [1008, 138] on div "Rates Check bids that you would like to compare in more detail. Compare Filter …" at bounding box center [683, 115] width 1297 height 49
drag, startPoint x: 1005, startPoint y: 143, endPoint x: 1017, endPoint y: 148, distance: 13.0
click at [1005, 143] on th "Estimated Cost" at bounding box center [979, 152] width 195 height 23
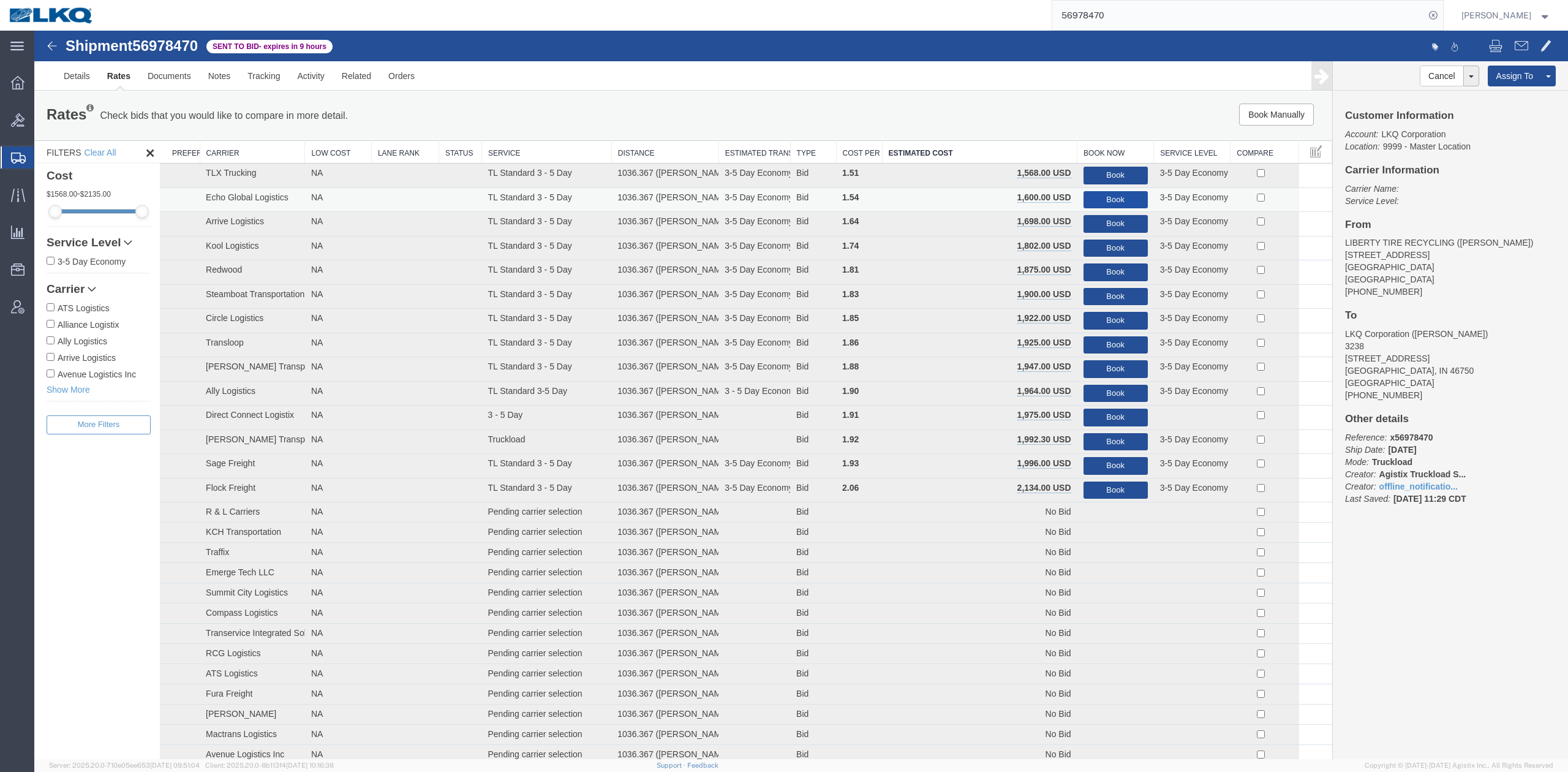
click at [1094, 200] on button "Book" at bounding box center [1116, 200] width 64 height 18
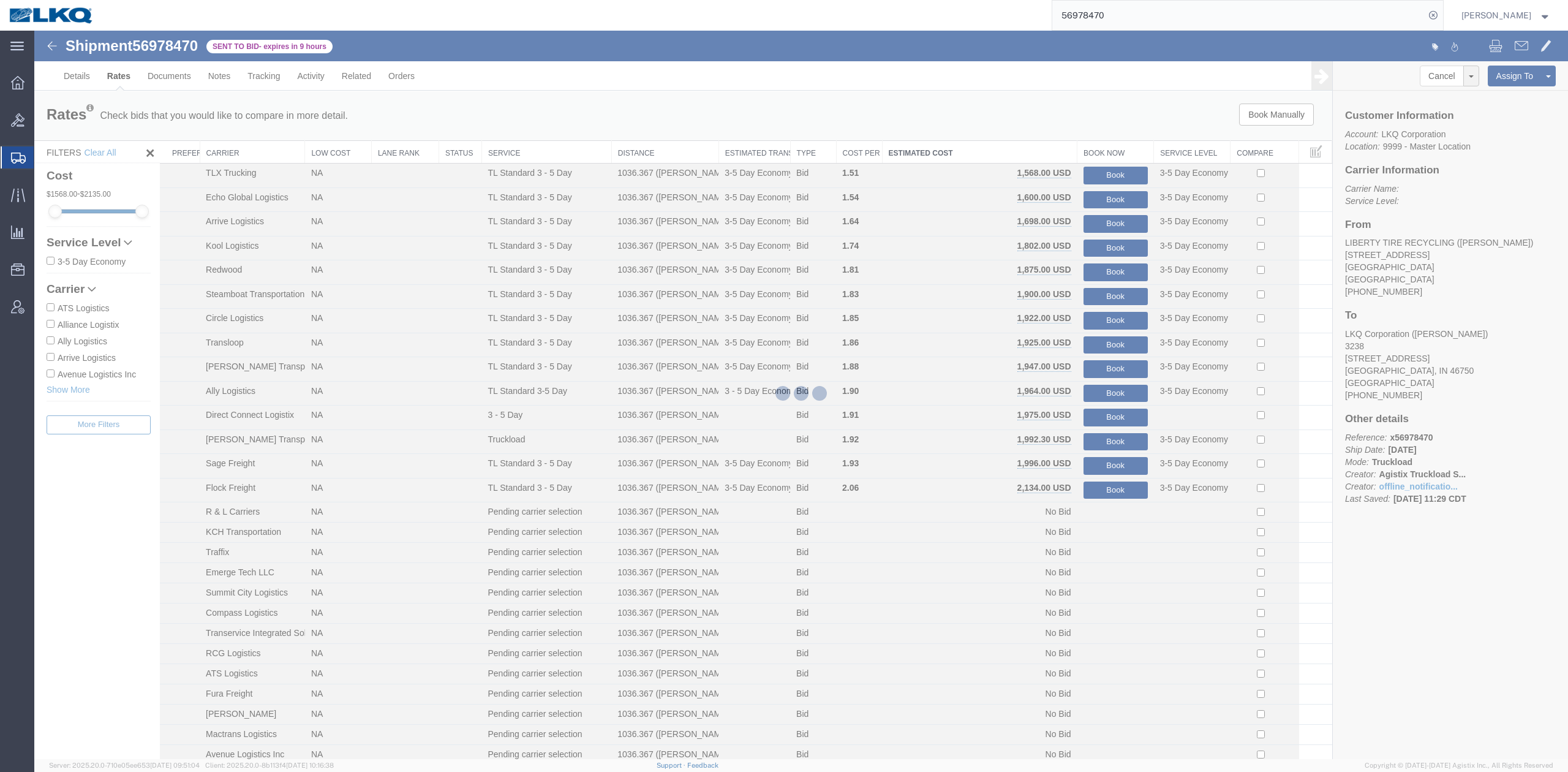
click at [1113, 9] on input "56978470" at bounding box center [1238, 15] width 372 height 30
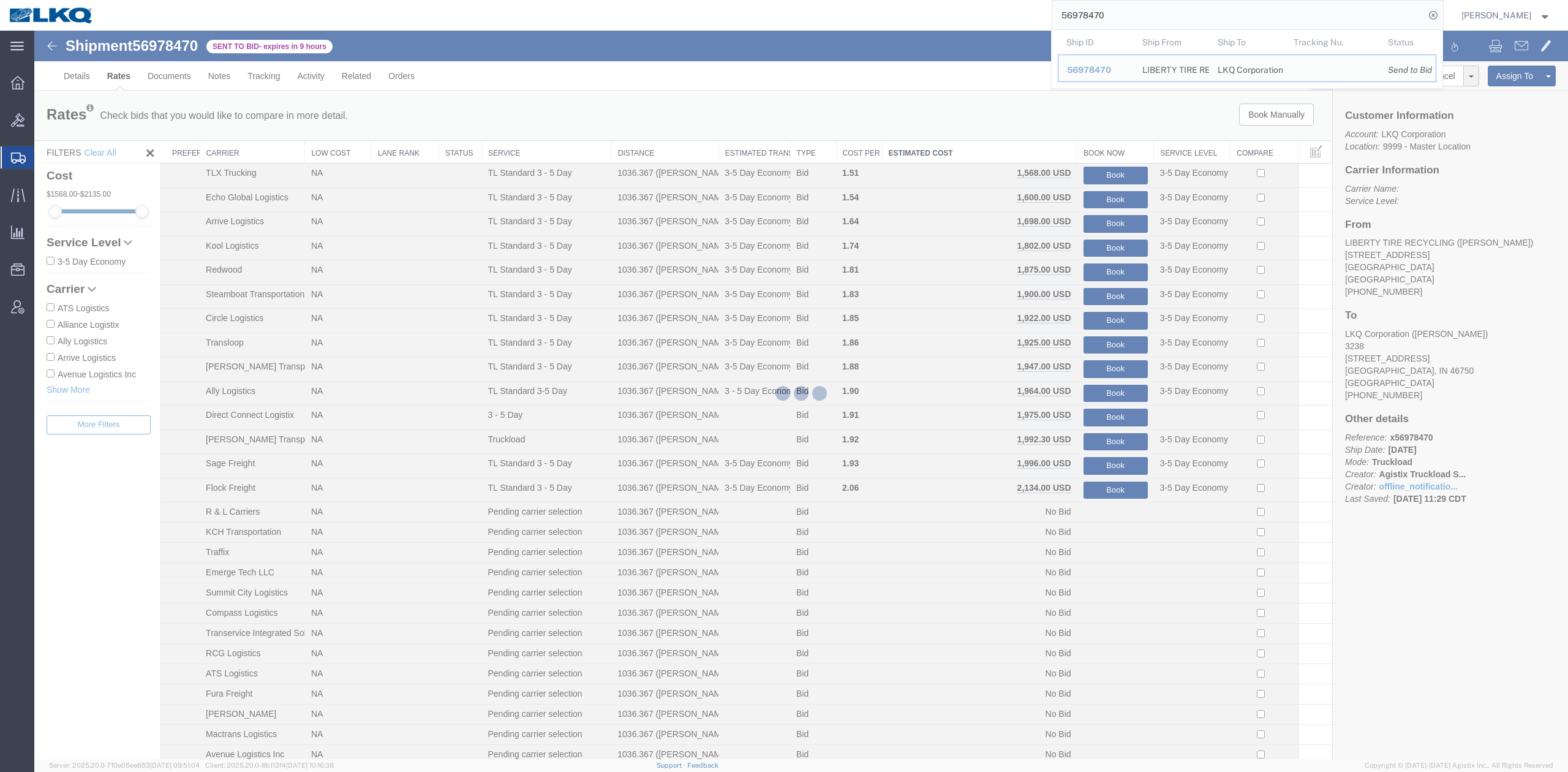
paste input "41"
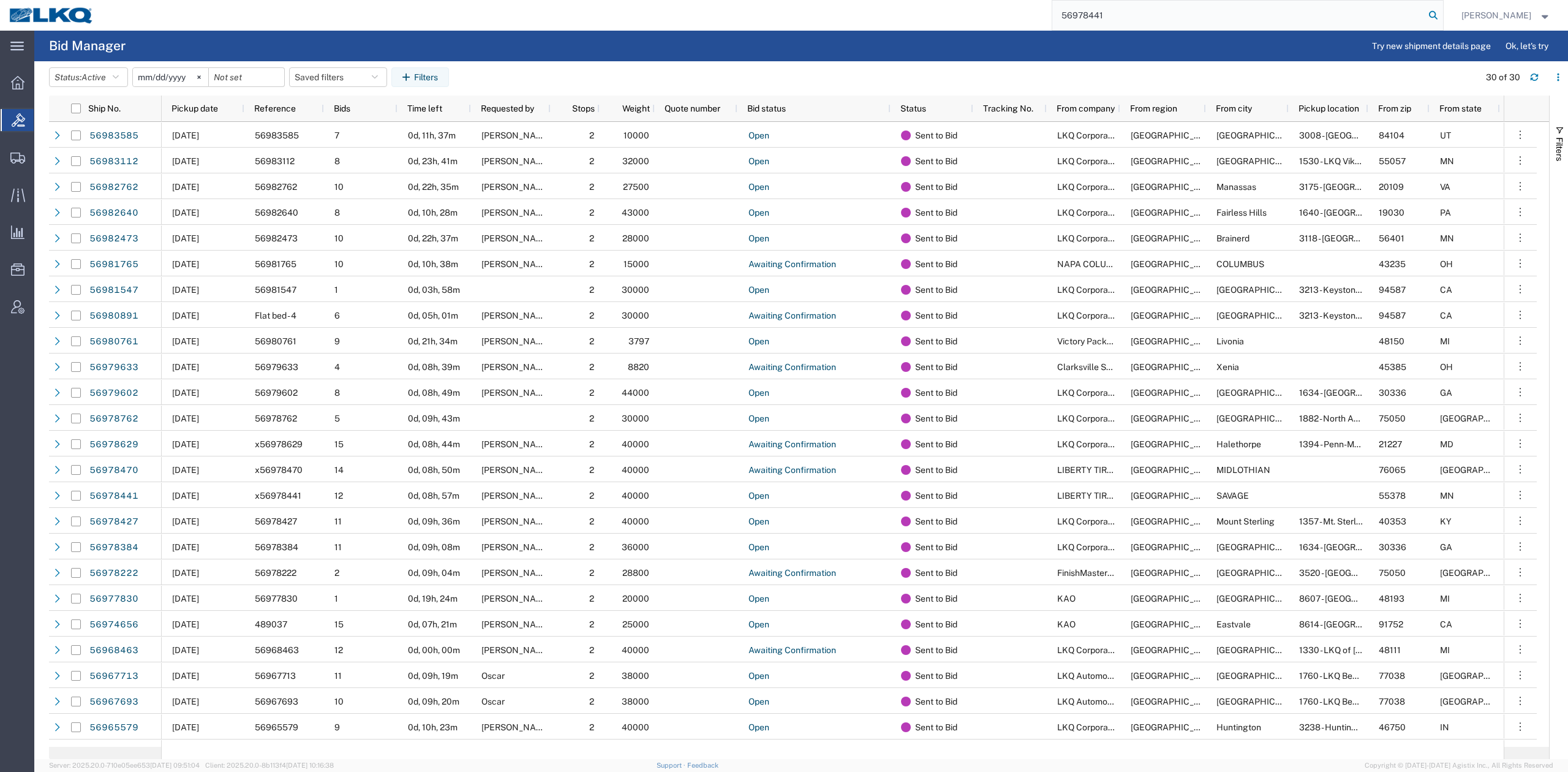
type input "56978441"
click at [1442, 15] on icon at bounding box center [1433, 15] width 17 height 17
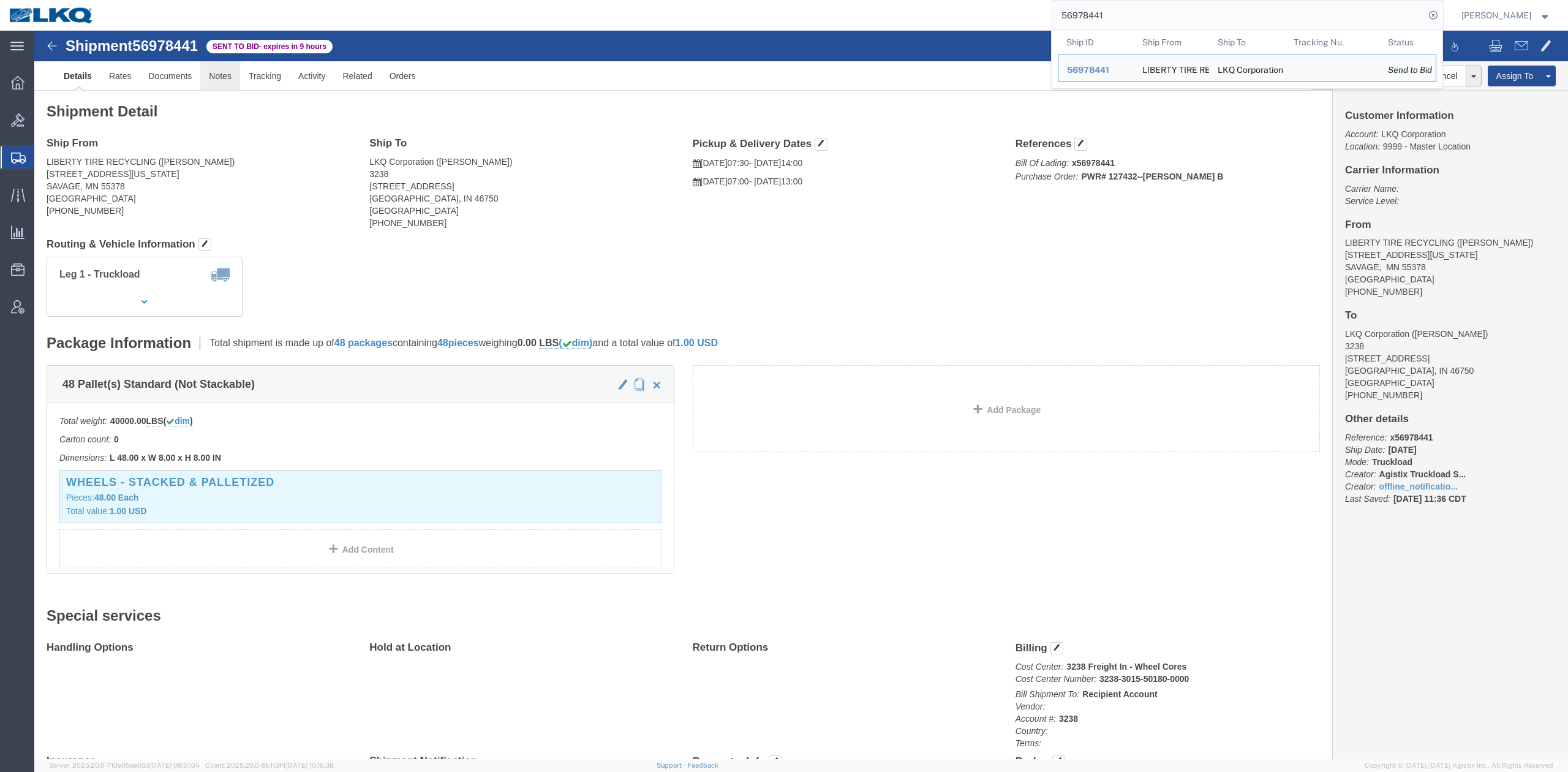
click link "Notes"
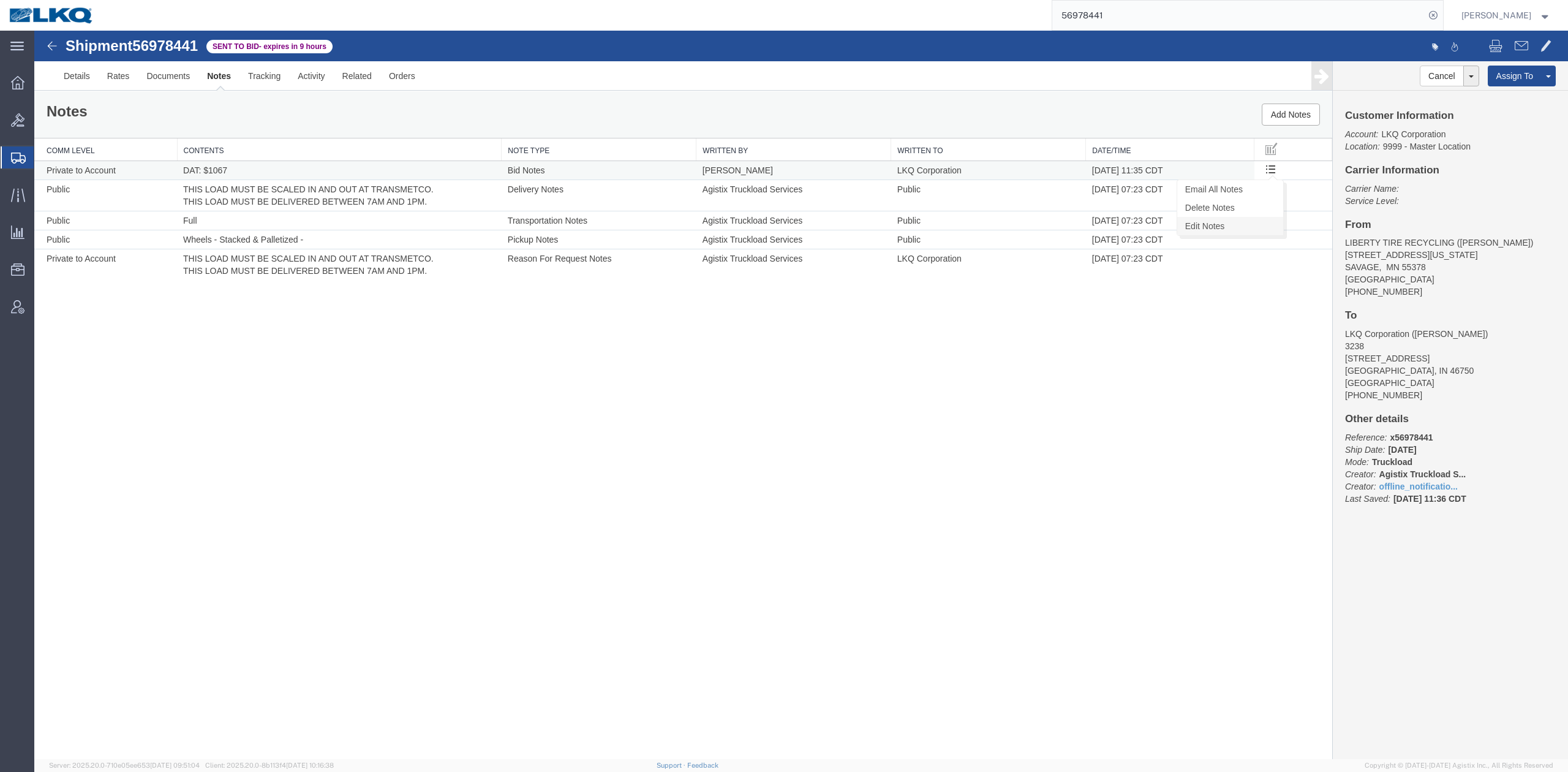
click at [1222, 231] on link "Edit Notes" at bounding box center [1230, 226] width 106 height 18
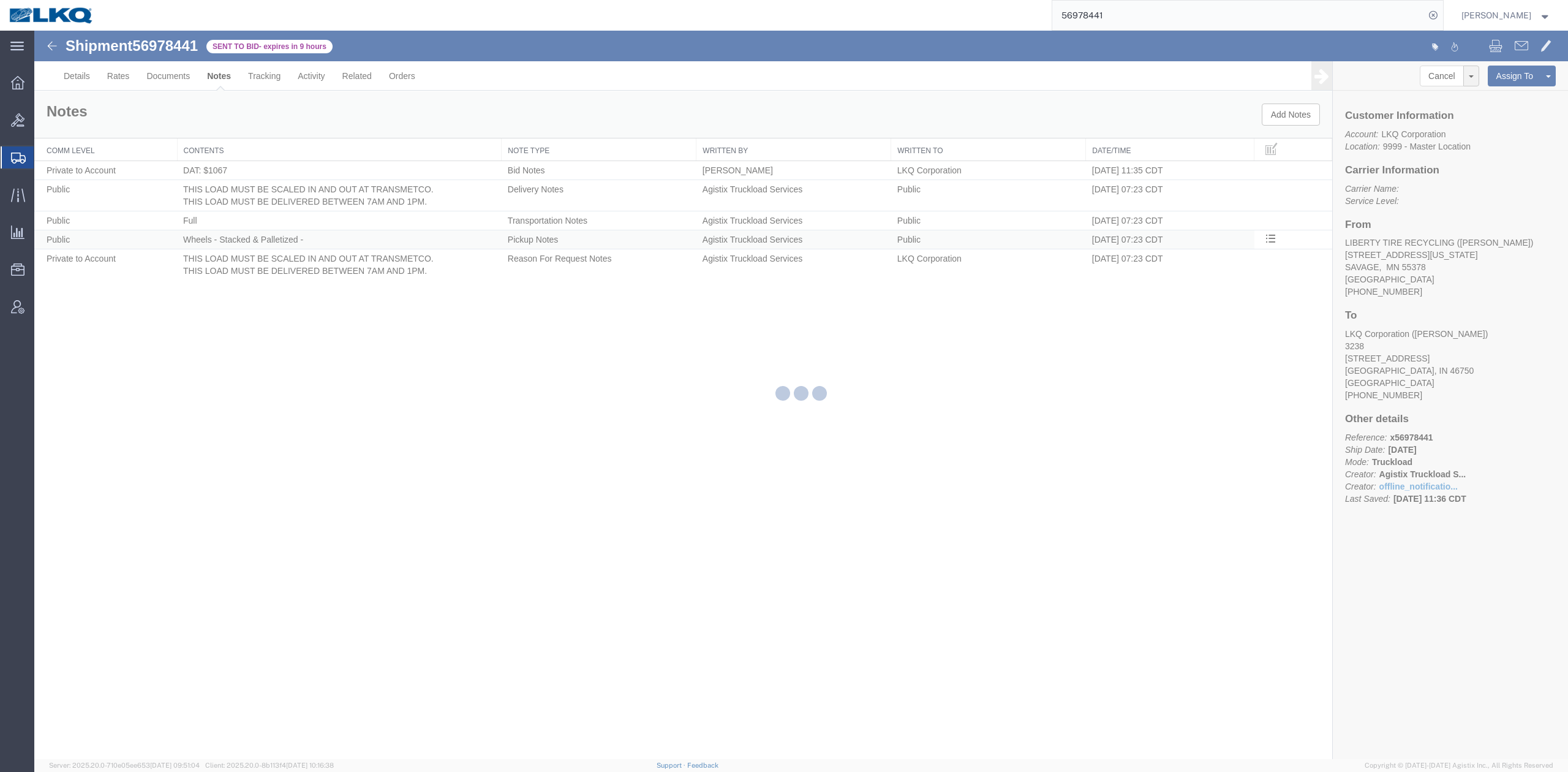
select select "BID_NOTES"
select select "PRIVATE_TO_ACCOUNT"
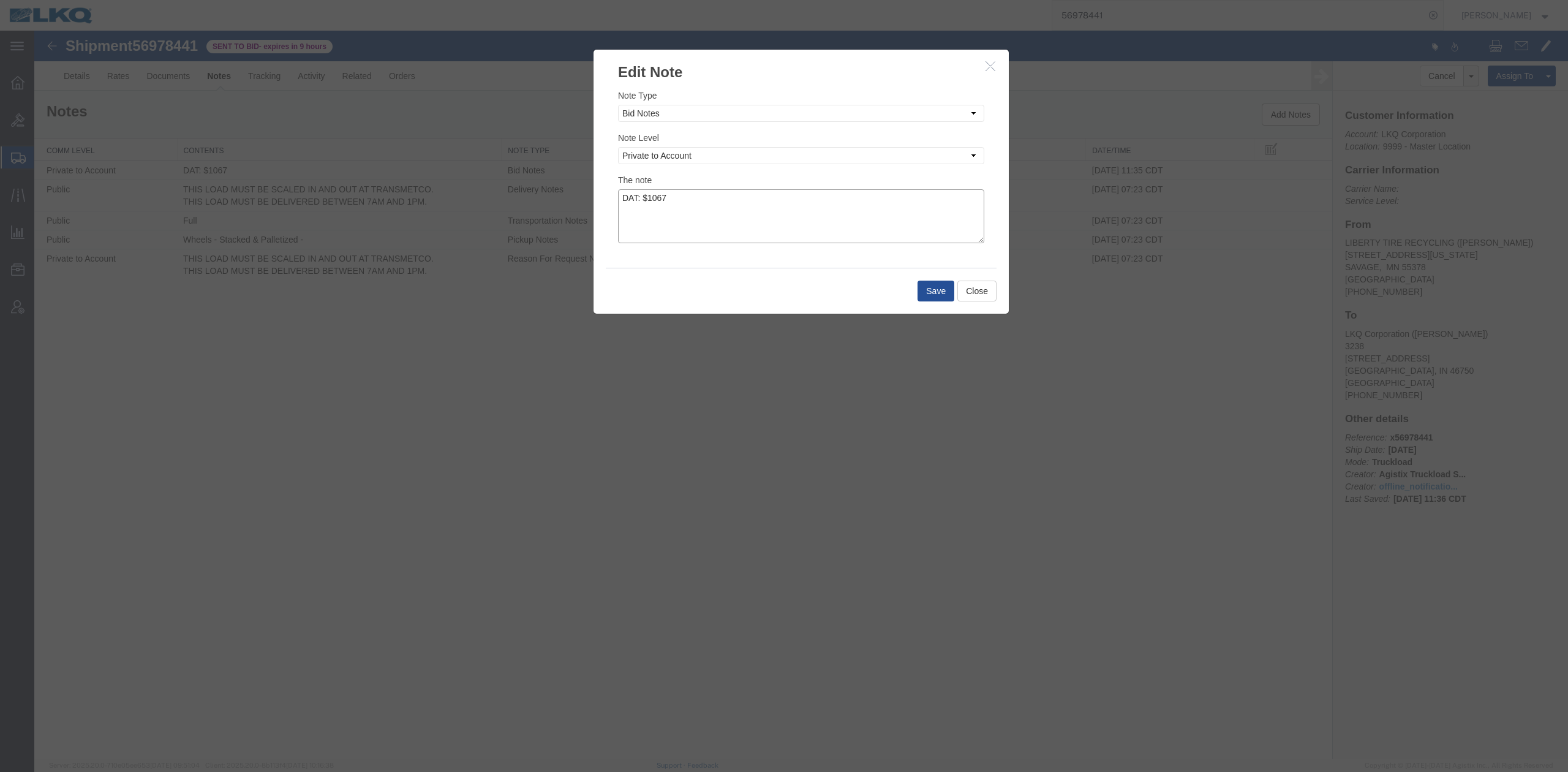
click at [809, 229] on textarea "DAT: $1067" at bounding box center [801, 216] width 366 height 54
type textarea "DAT: $1067, Original: $1130"
click at [920, 292] on button "Save" at bounding box center [936, 291] width 37 height 21
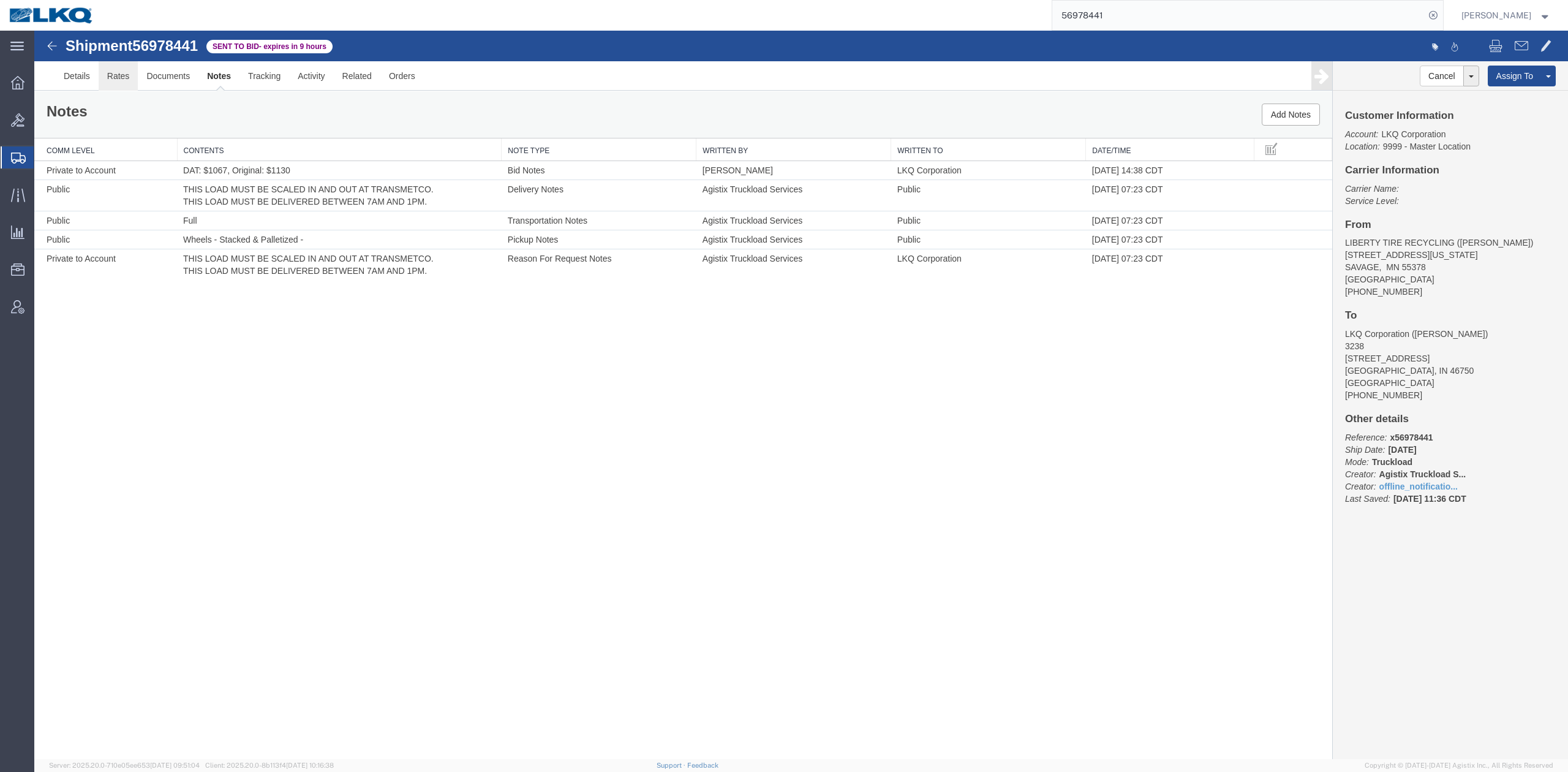
click at [110, 68] on link "Rates" at bounding box center [118, 76] width 40 height 30
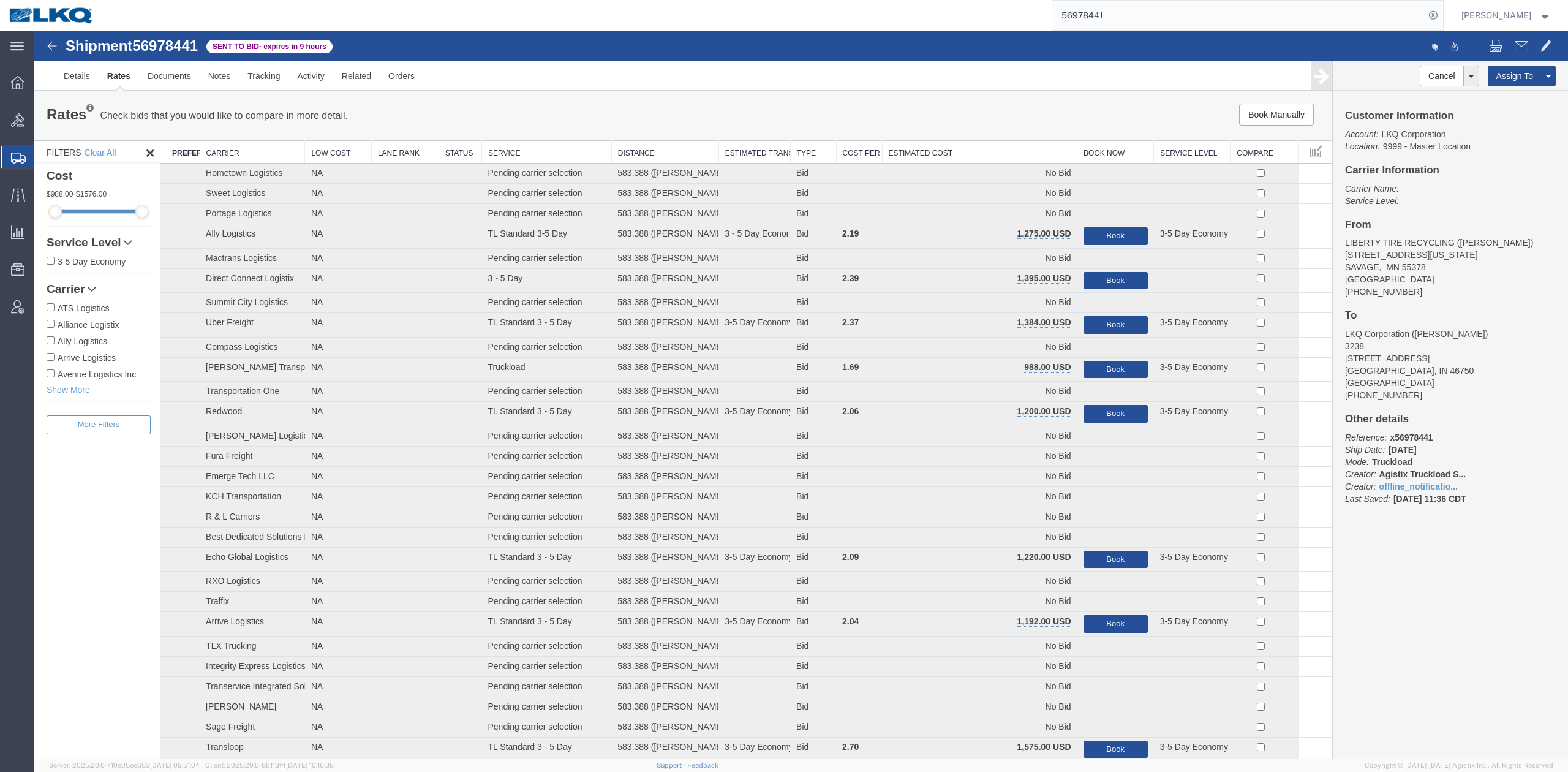
click at [975, 141] on th "Estimated Cost" at bounding box center [979, 152] width 195 height 23
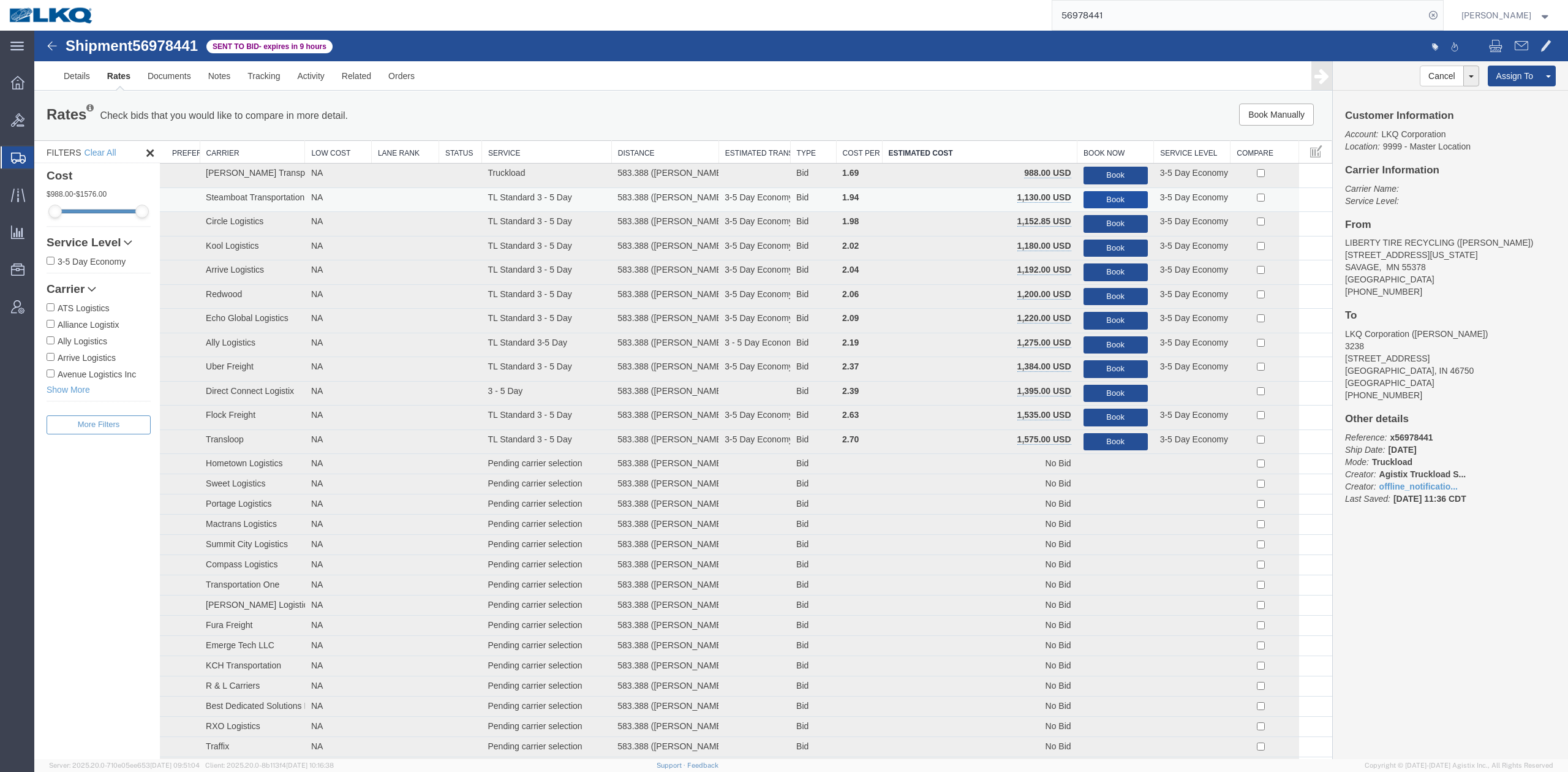
click at [1091, 199] on button "Book" at bounding box center [1116, 200] width 64 height 18
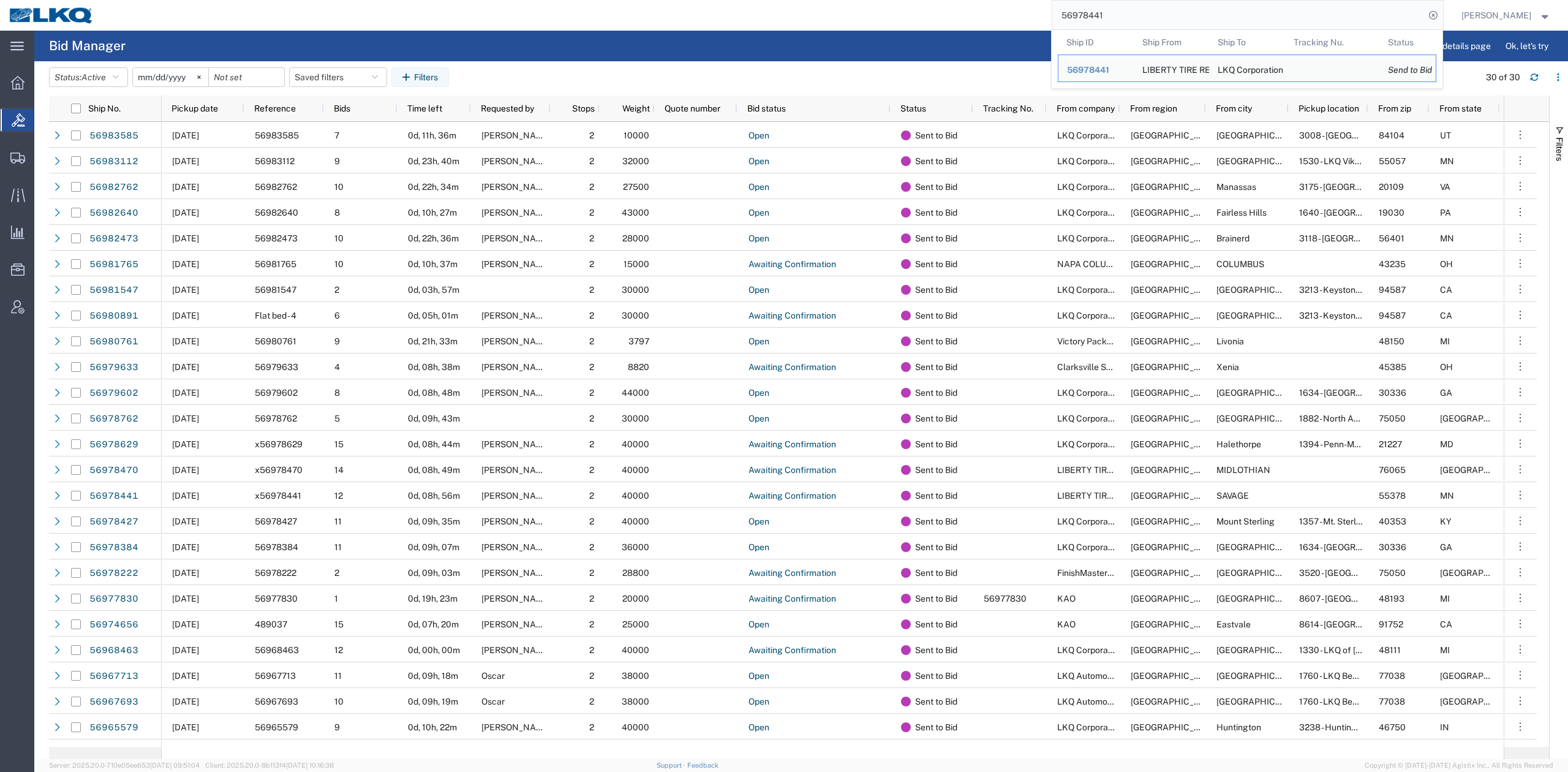
click at [1149, 11] on input "56978441" at bounding box center [1238, 15] width 372 height 30
paste input "27"
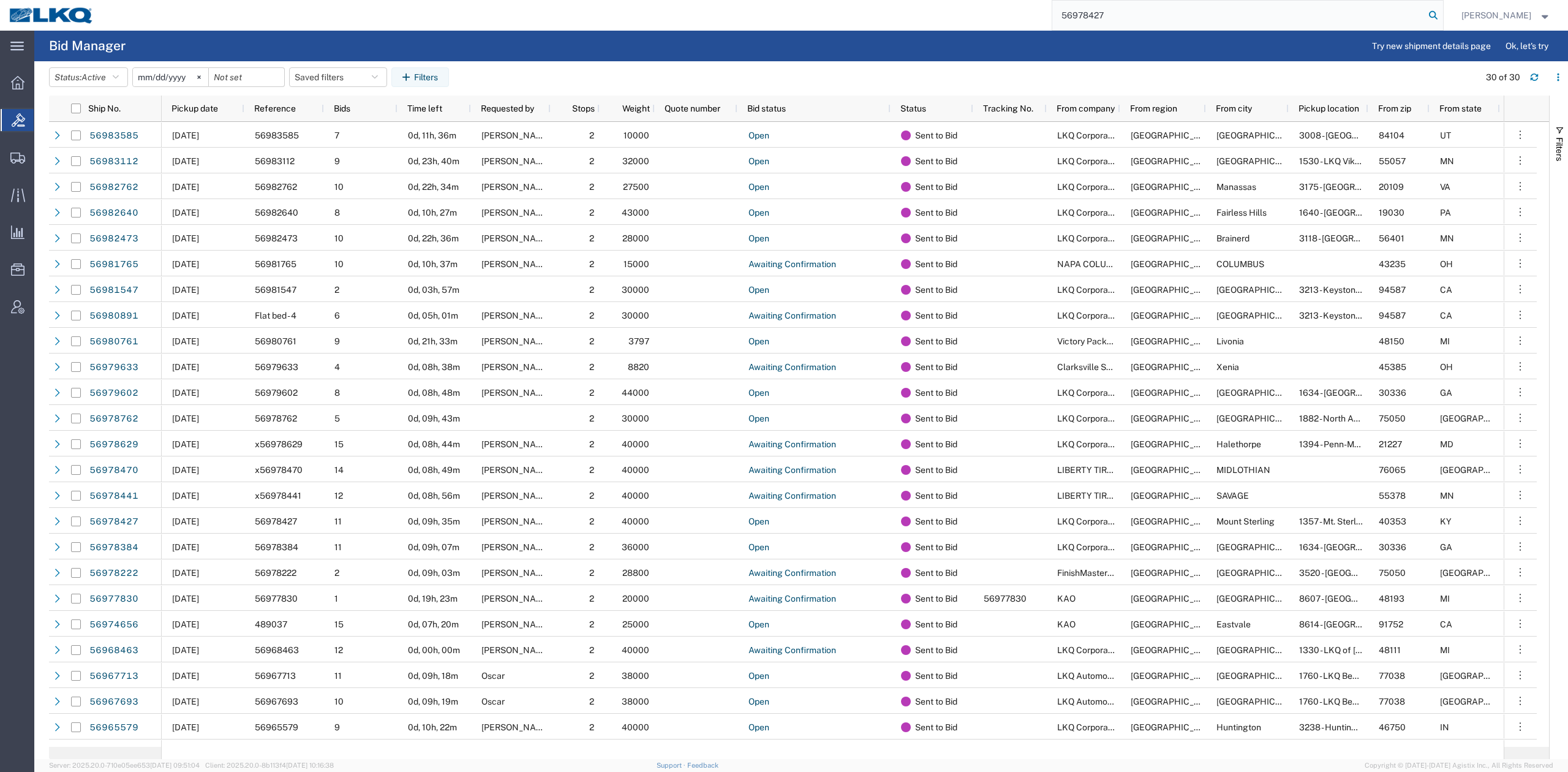
click at [1442, 11] on icon at bounding box center [1433, 15] width 17 height 17
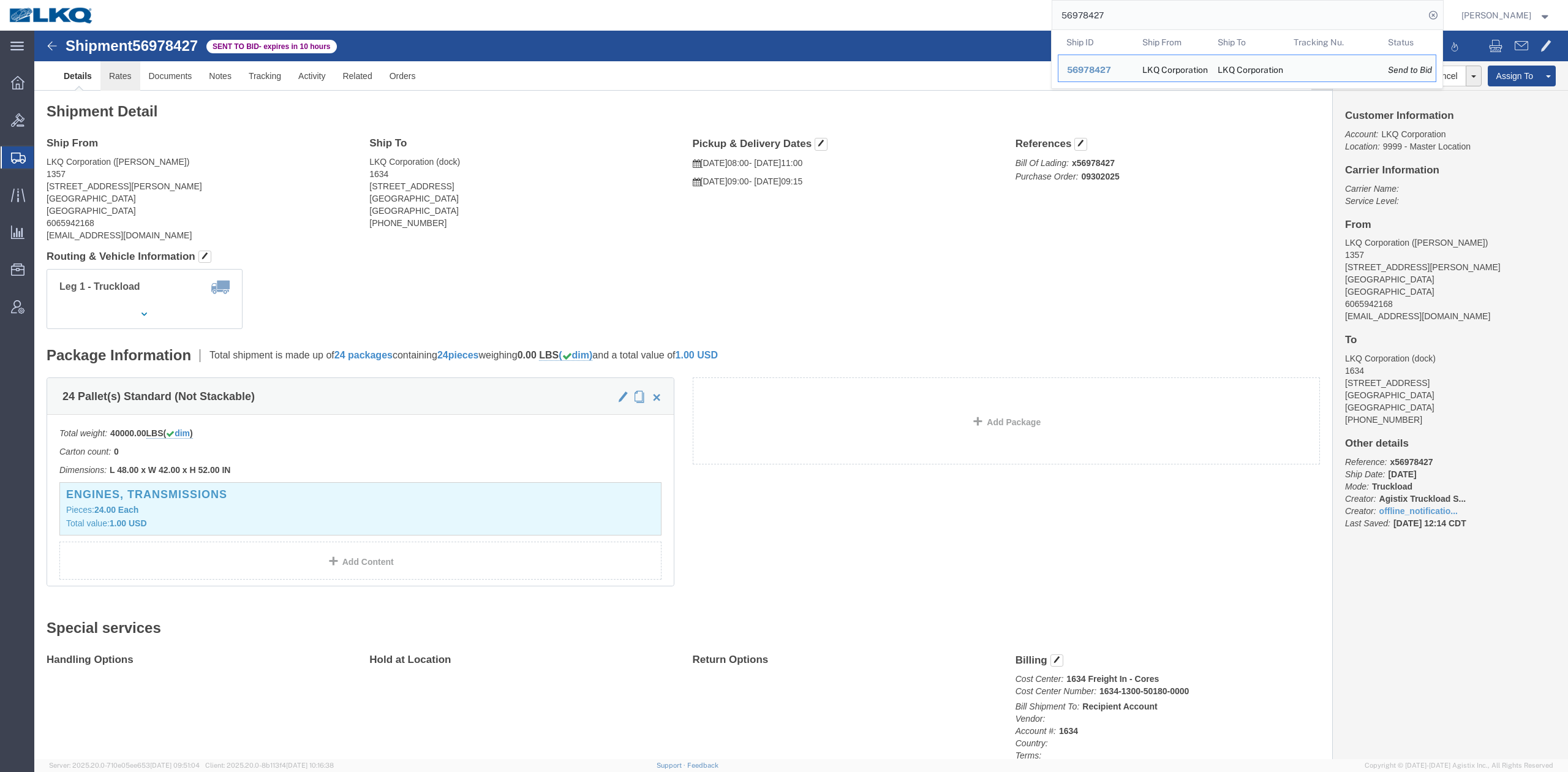
drag, startPoint x: 116, startPoint y: 81, endPoint x: 96, endPoint y: 103, distance: 29.7
click link "Rates"
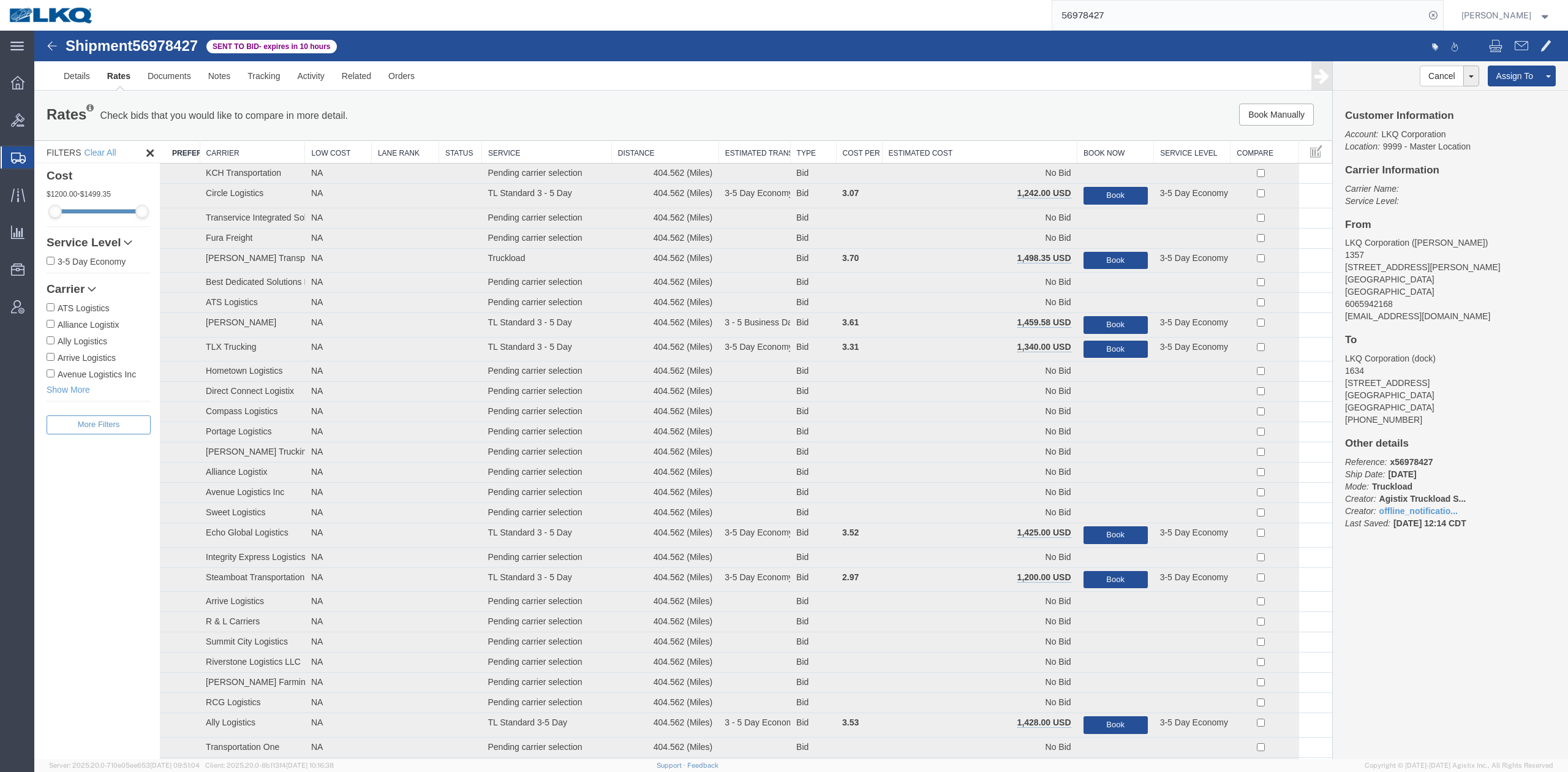
click at [951, 143] on th "Estimated Cost" at bounding box center [979, 152] width 195 height 23
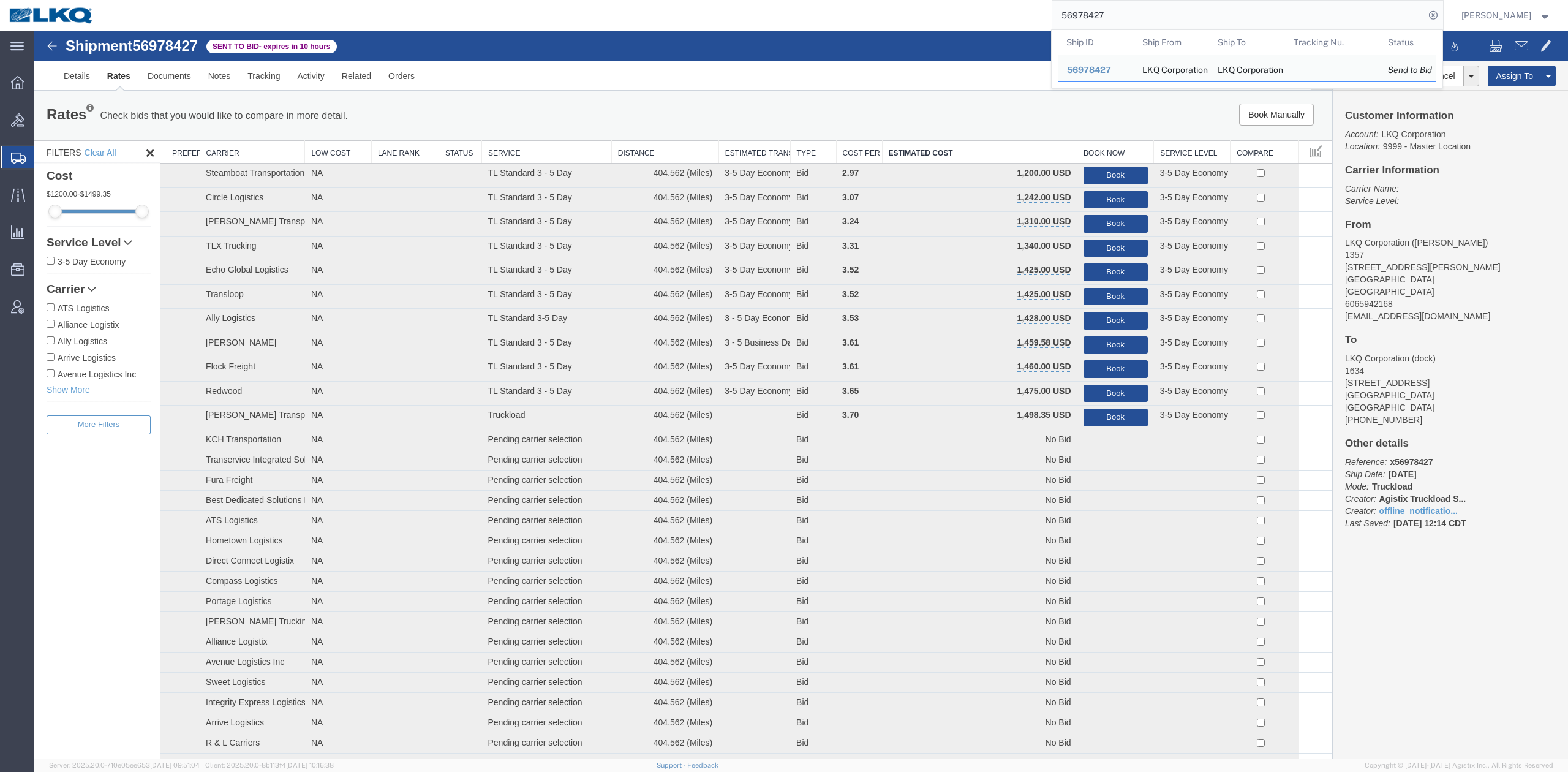
click at [1114, 15] on input "56978427" at bounding box center [1238, 15] width 372 height 30
paste input "51360"
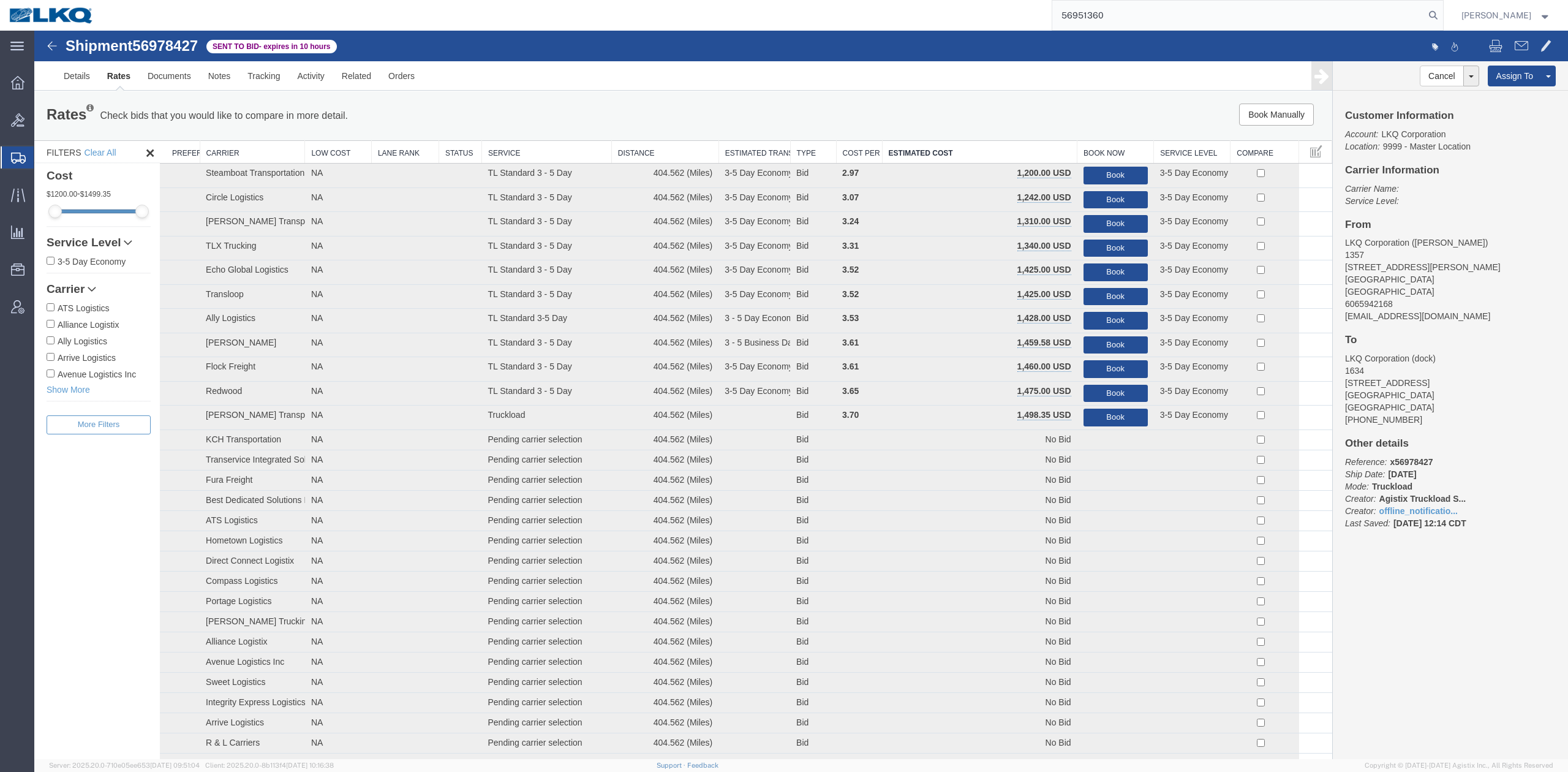
drag, startPoint x: 1440, startPoint y: 12, endPoint x: 1469, endPoint y: 17, distance: 29.4
click at [1468, 16] on nav "56951360 Matt Harvey" at bounding box center [788, 15] width 1559 height 31
click at [1469, 17] on nav "56951360 Matt Harvey" at bounding box center [788, 15] width 1559 height 31
drag, startPoint x: 1450, startPoint y: 15, endPoint x: 1444, endPoint y: 23, distance: 10.0
click at [1443, 23] on form "56951360" at bounding box center [1247, 15] width 392 height 31
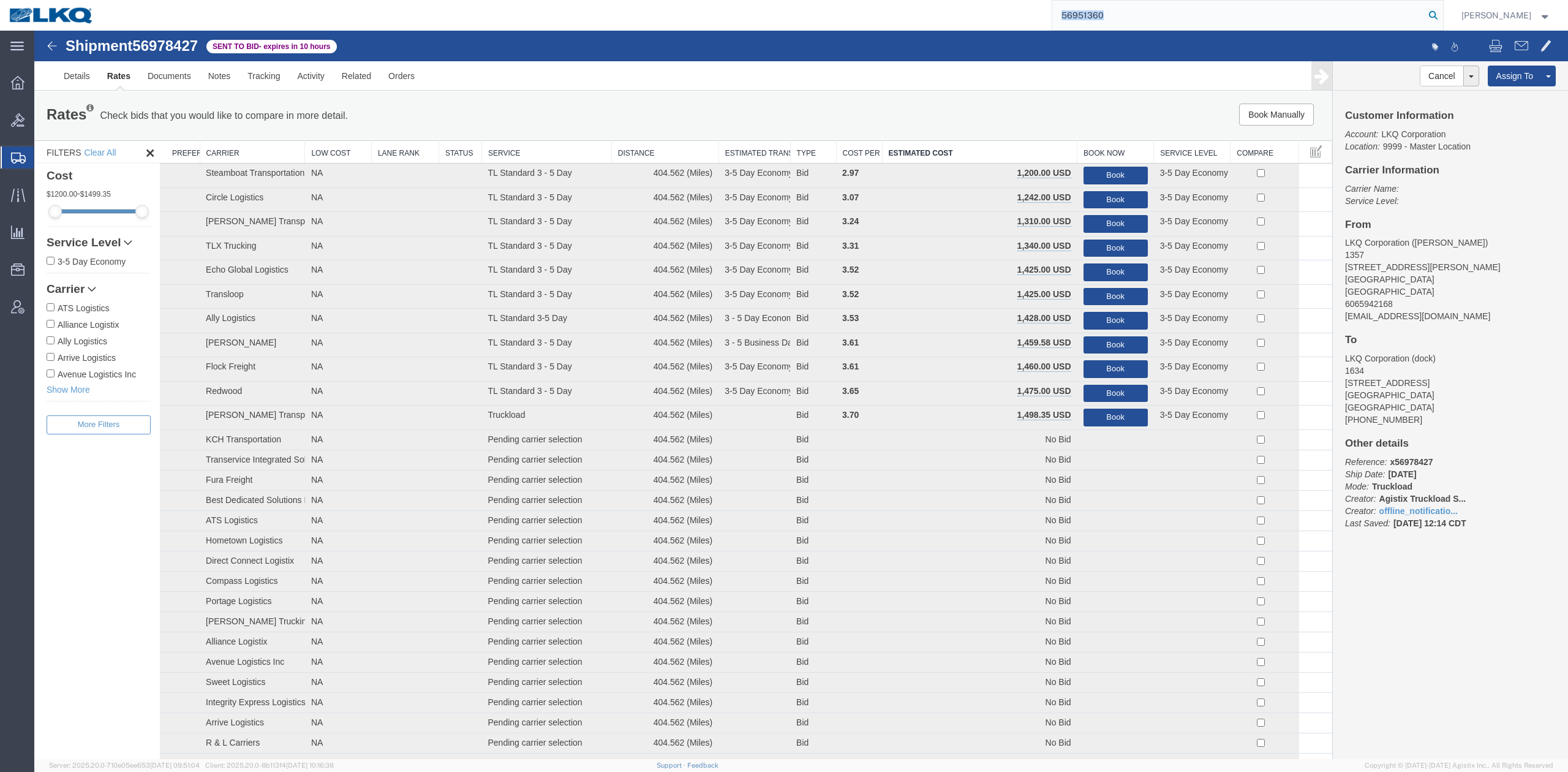
click at [1442, 18] on icon at bounding box center [1433, 15] width 17 height 17
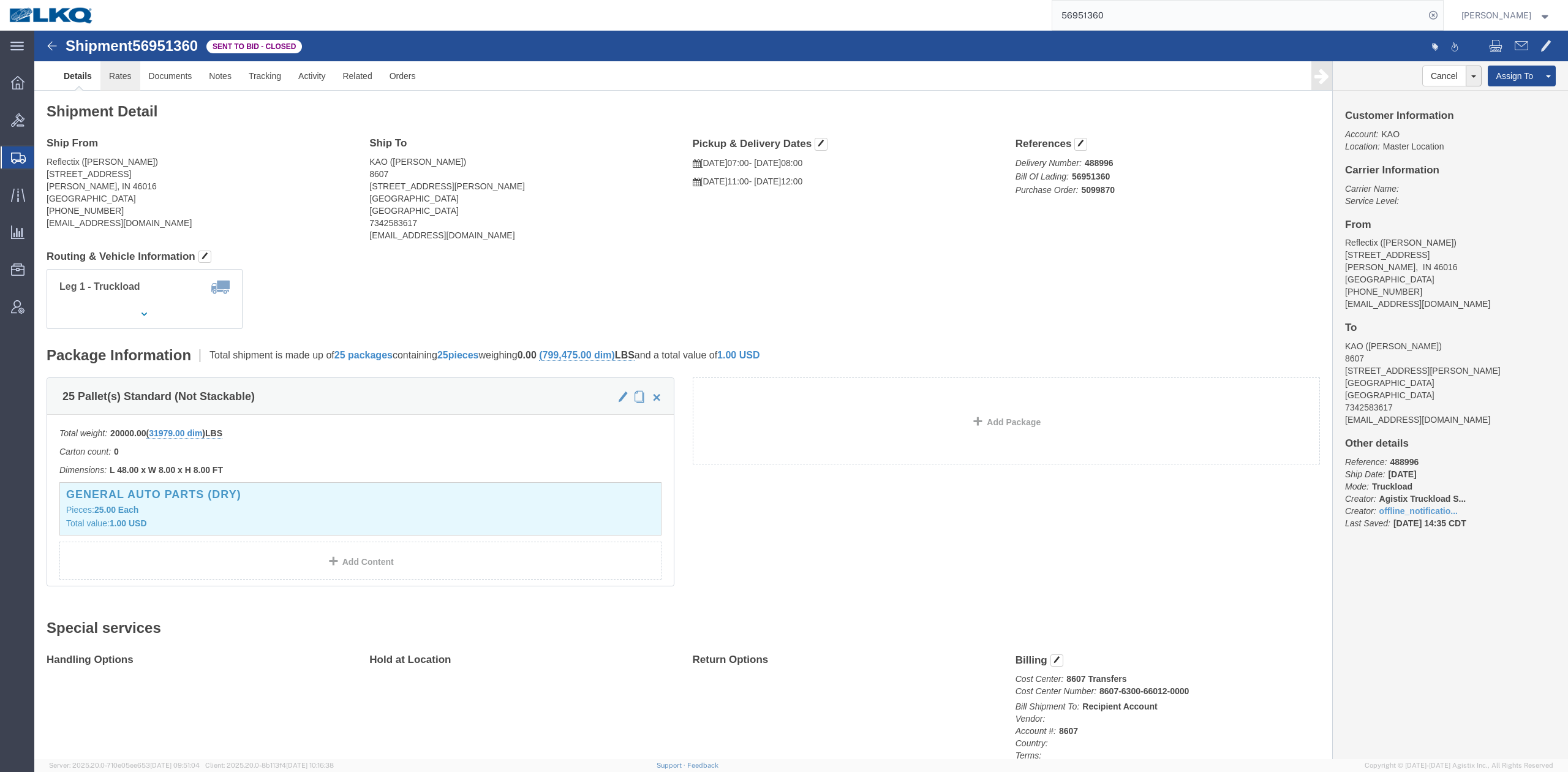
click link "Rates"
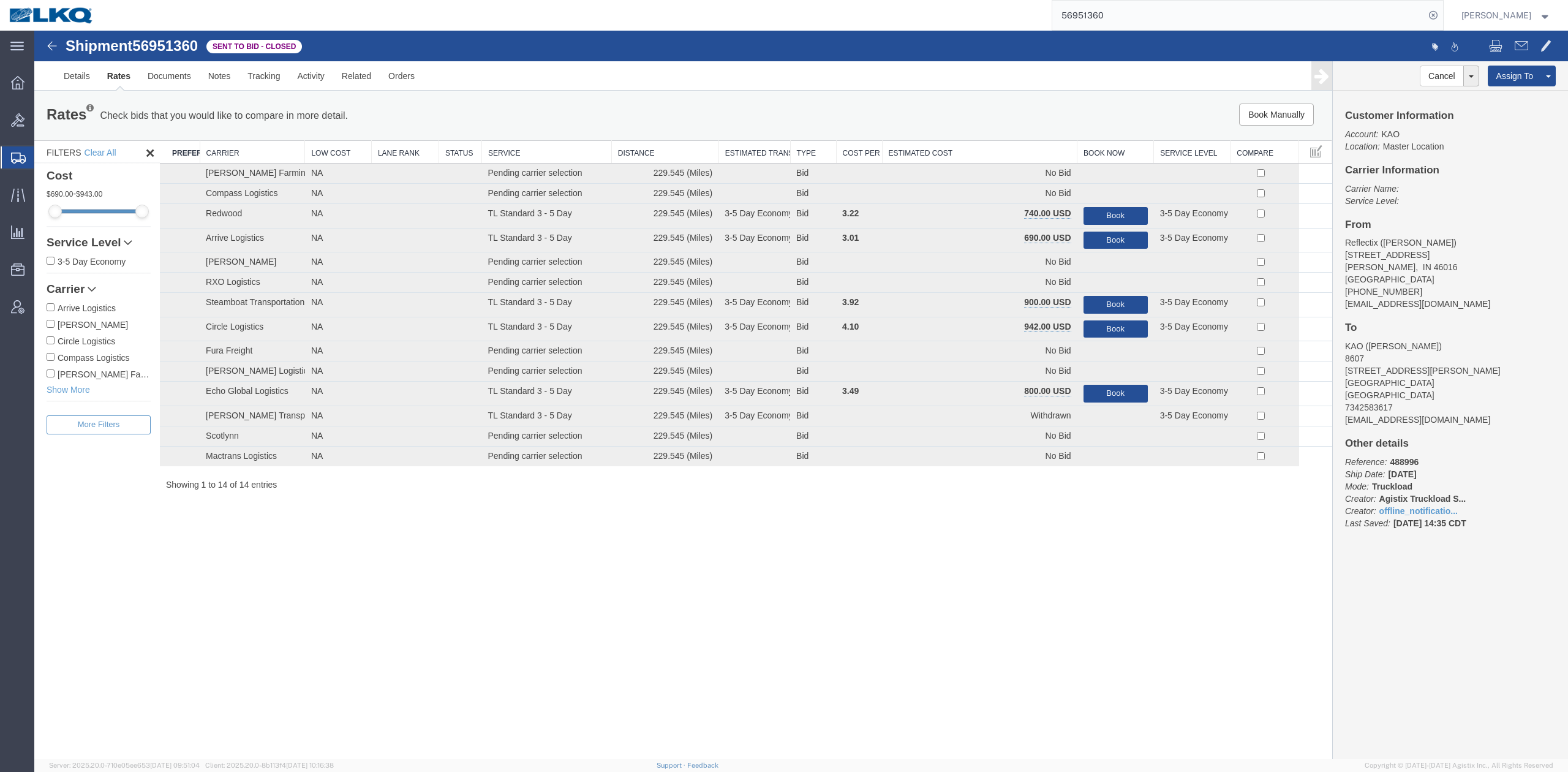
click at [986, 147] on th "Estimated Cost" at bounding box center [979, 152] width 195 height 23
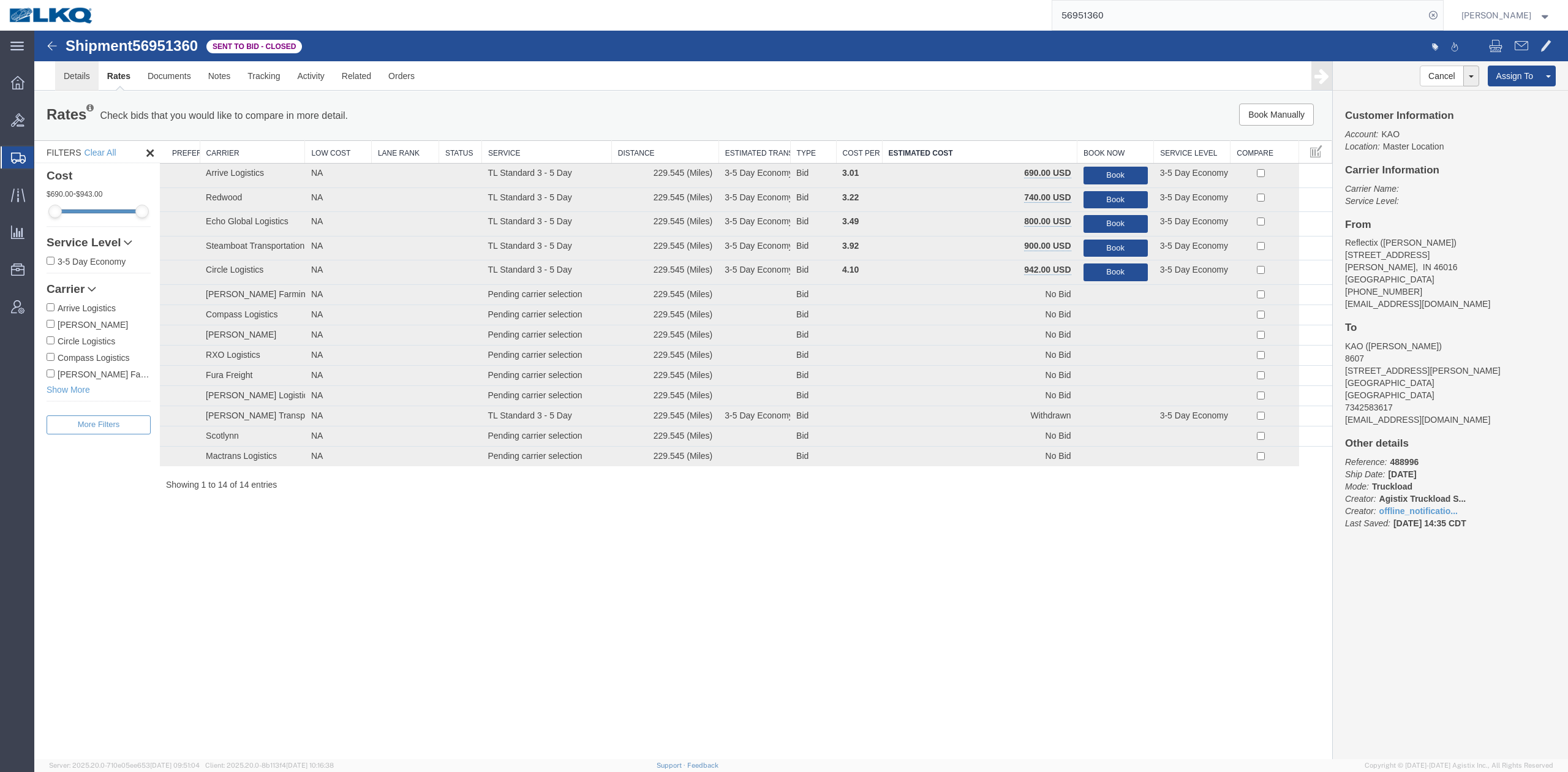
click at [66, 82] on link "Details" at bounding box center [76, 76] width 44 height 30
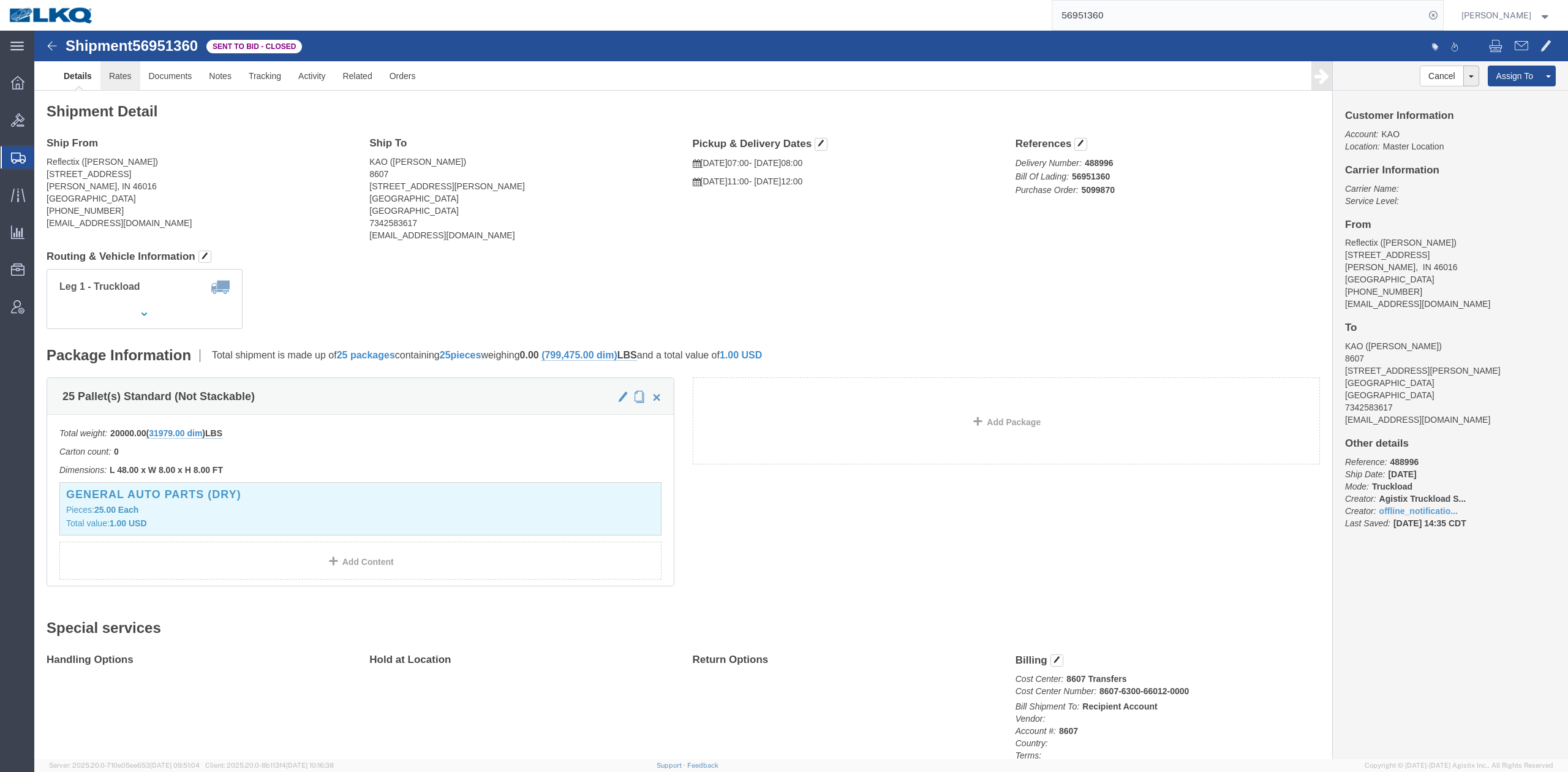
click link "Rates"
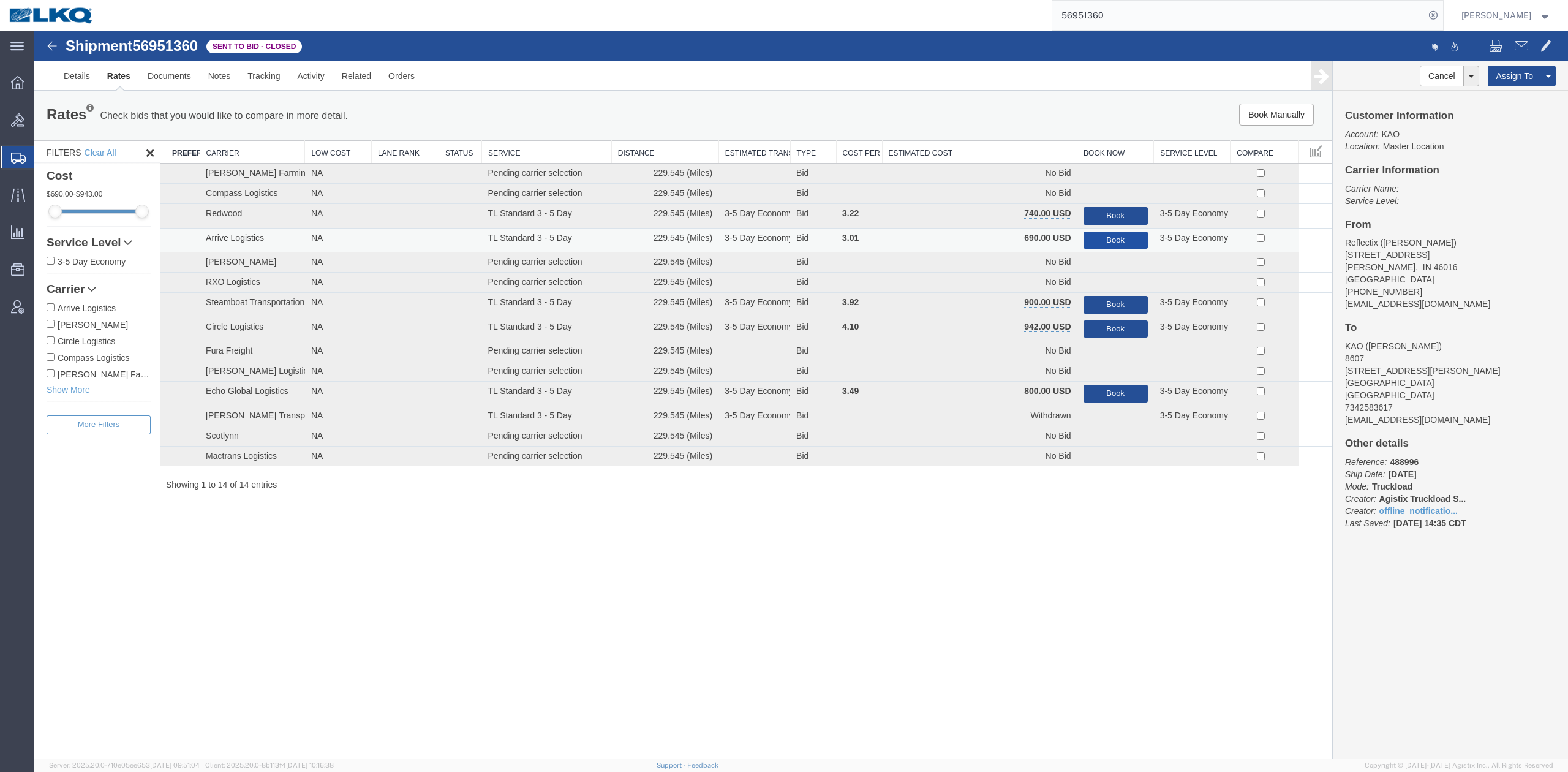
click at [1105, 243] on button "Book" at bounding box center [1116, 240] width 64 height 18
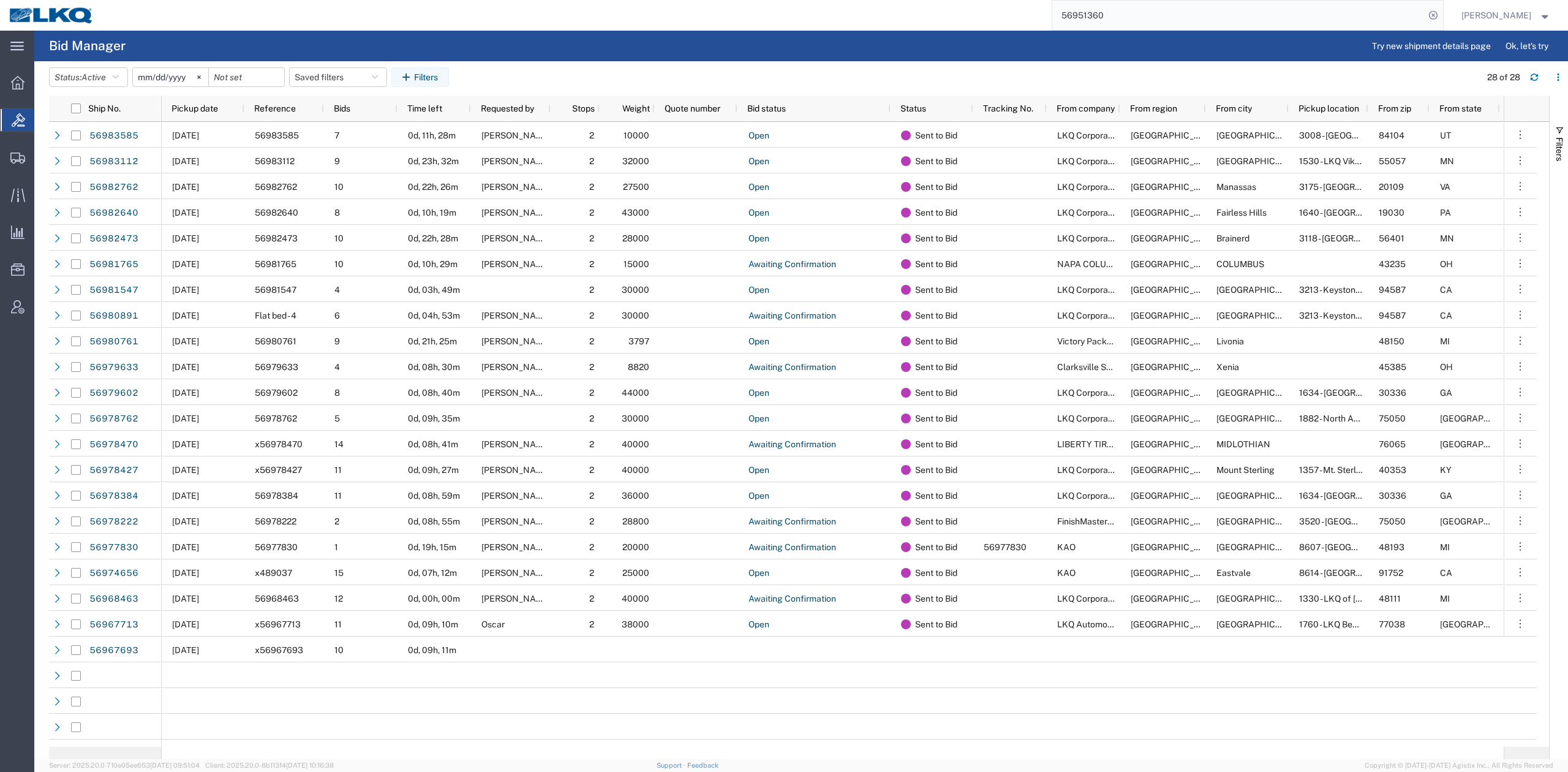
click at [1113, 5] on input "56951360" at bounding box center [1238, 15] width 372 height 30
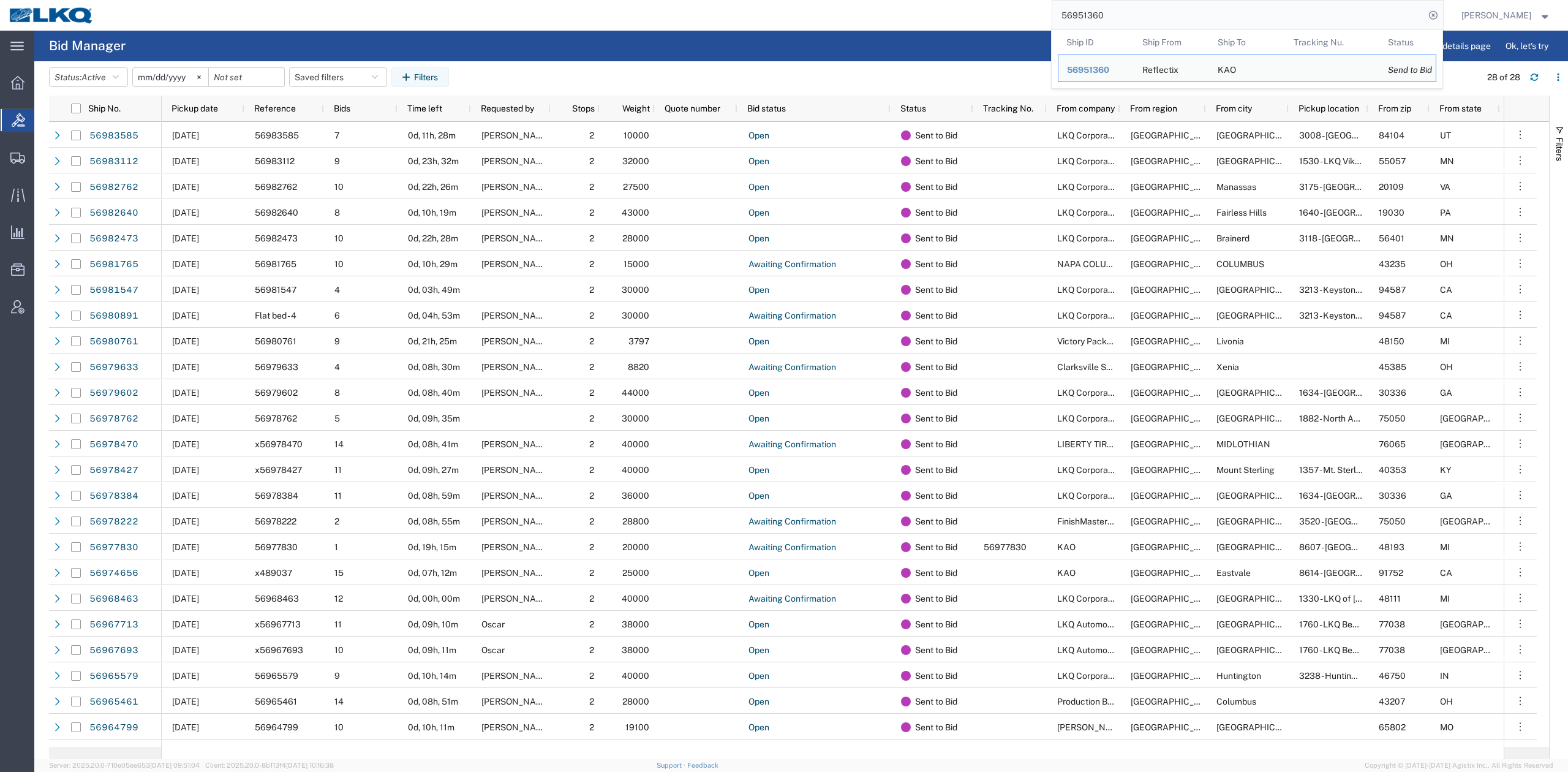
click at [1113, 4] on input "56951360" at bounding box center [1238, 15] width 372 height 30
paste input "67328"
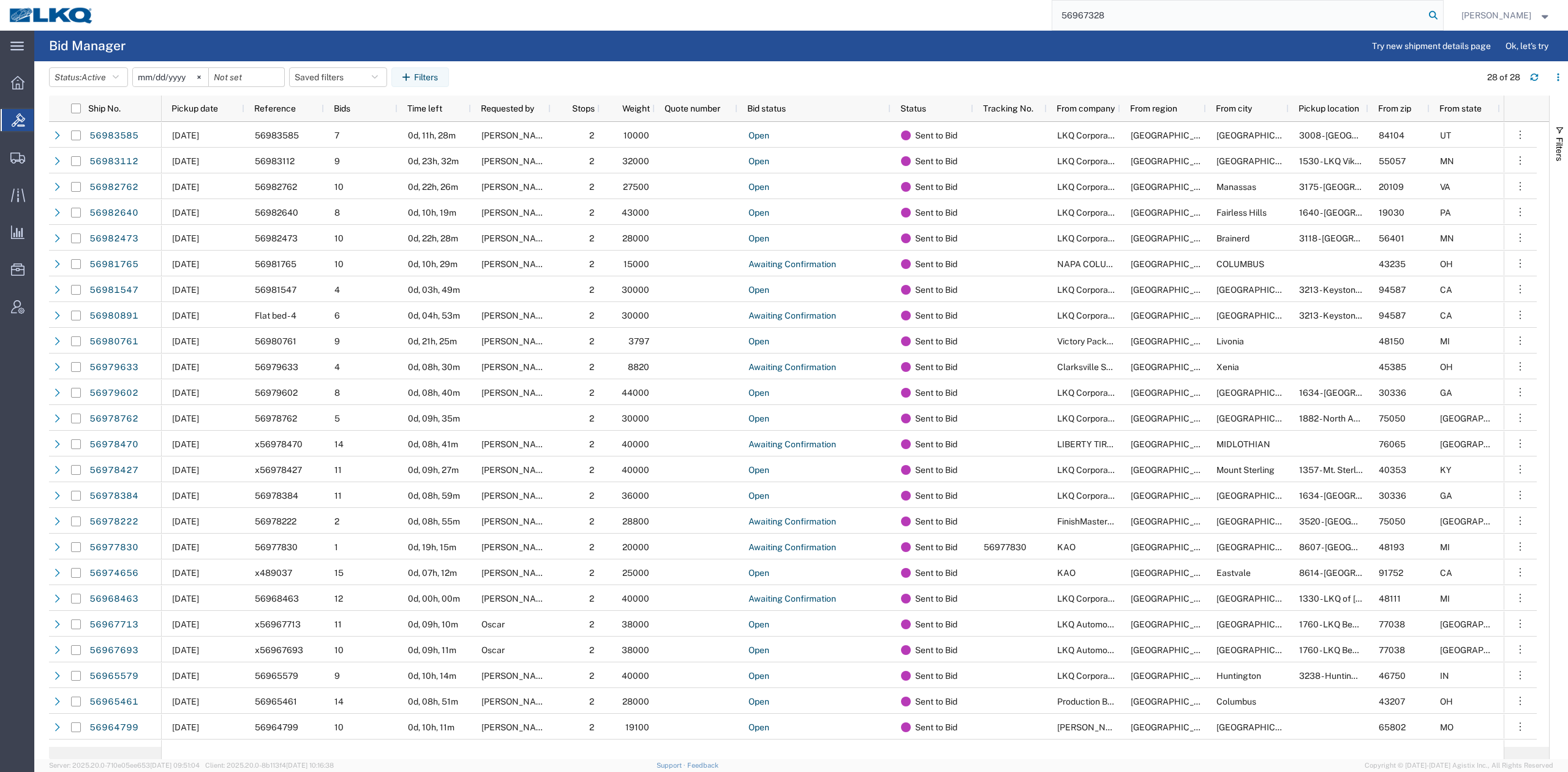
type input "56967328"
click at [1442, 16] on icon at bounding box center [1433, 15] width 17 height 17
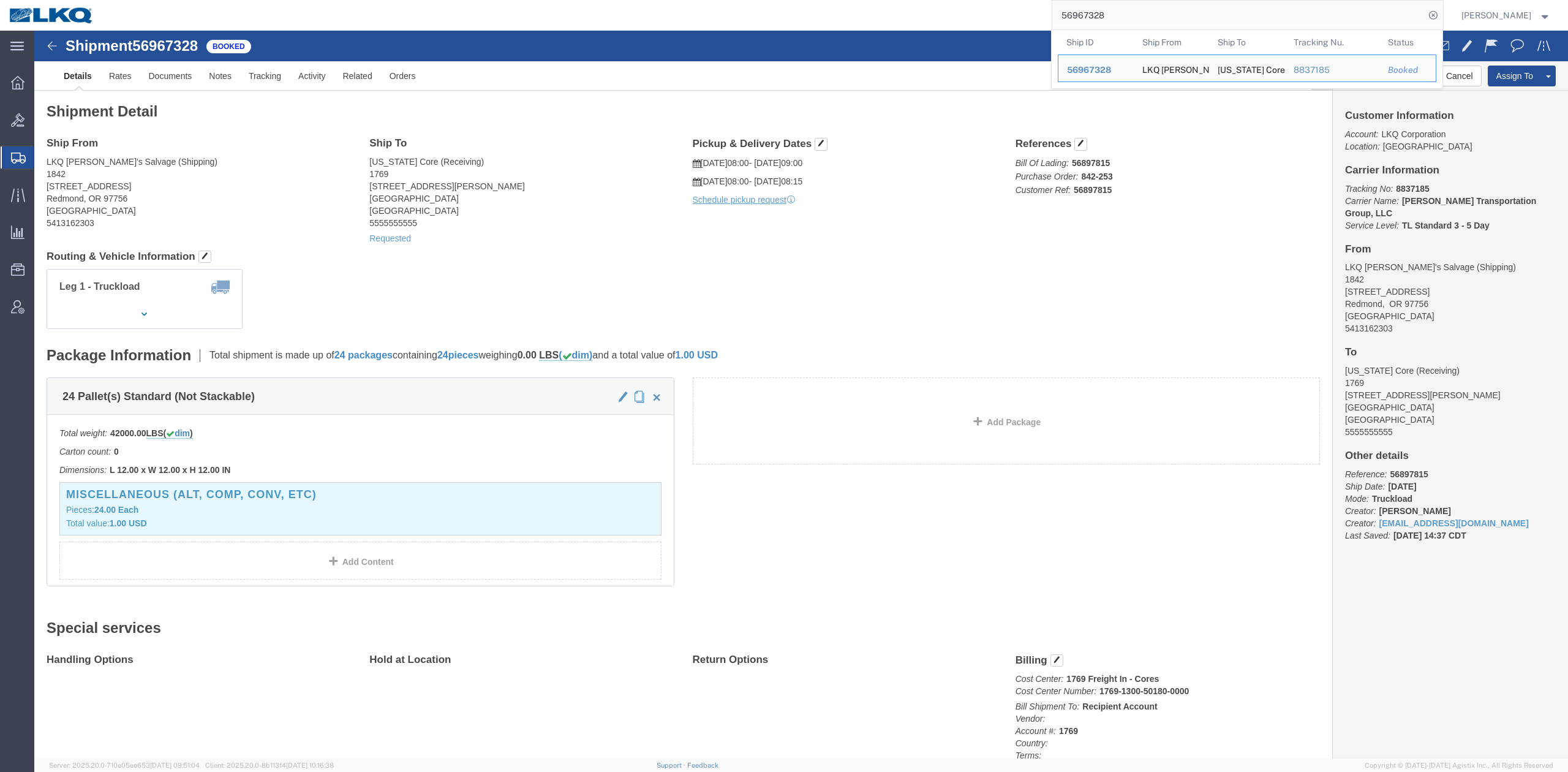
click div "Ship From LKQ Brad's Salvage (Shipping) 1842 2727 SW 13th St Redmond, OR 97756 …"
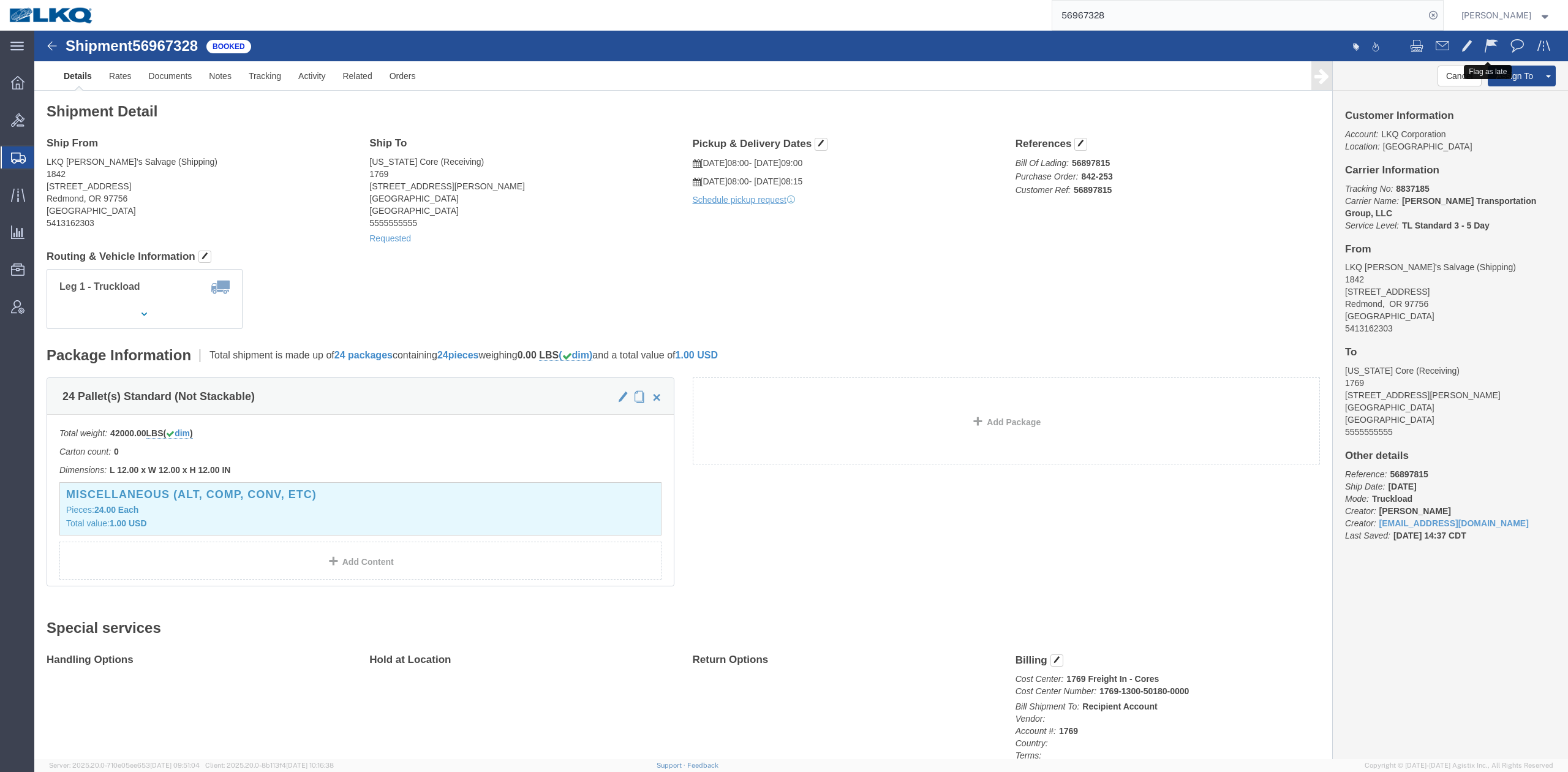
drag, startPoint x: 1446, startPoint y: 22, endPoint x: 873, endPoint y: 67, distance: 574.8
click span
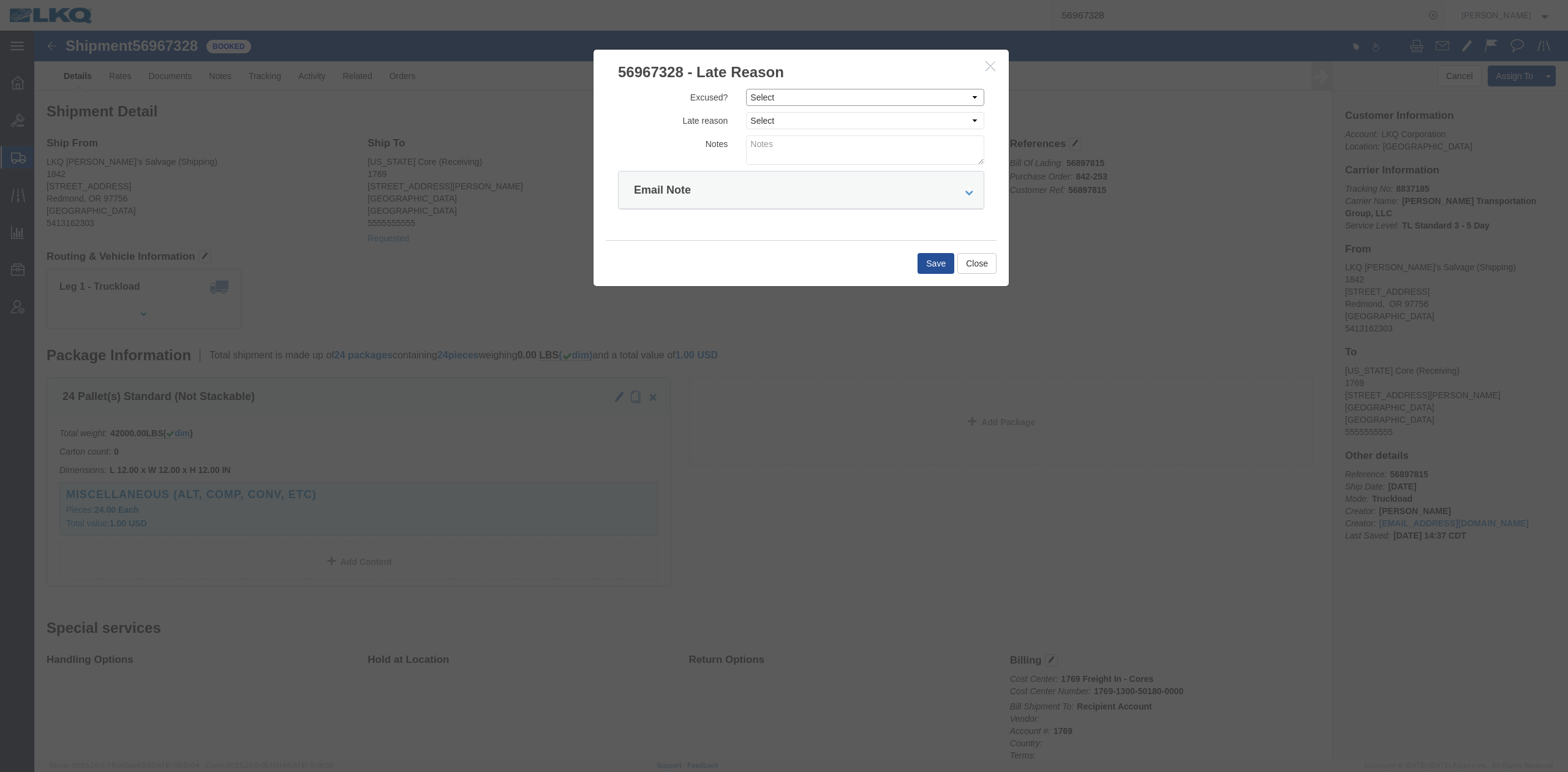
drag, startPoint x: 735, startPoint y: 66, endPoint x: 504, endPoint y: 112, distance: 235.5
click select "Select Excused Not Excused"
drag, startPoint x: 618, startPoint y: 70, endPoint x: 561, endPoint y: 78, distance: 57.6
click label "Excused?"
drag, startPoint x: 721, startPoint y: 91, endPoint x: 569, endPoint y: 119, distance: 154.6
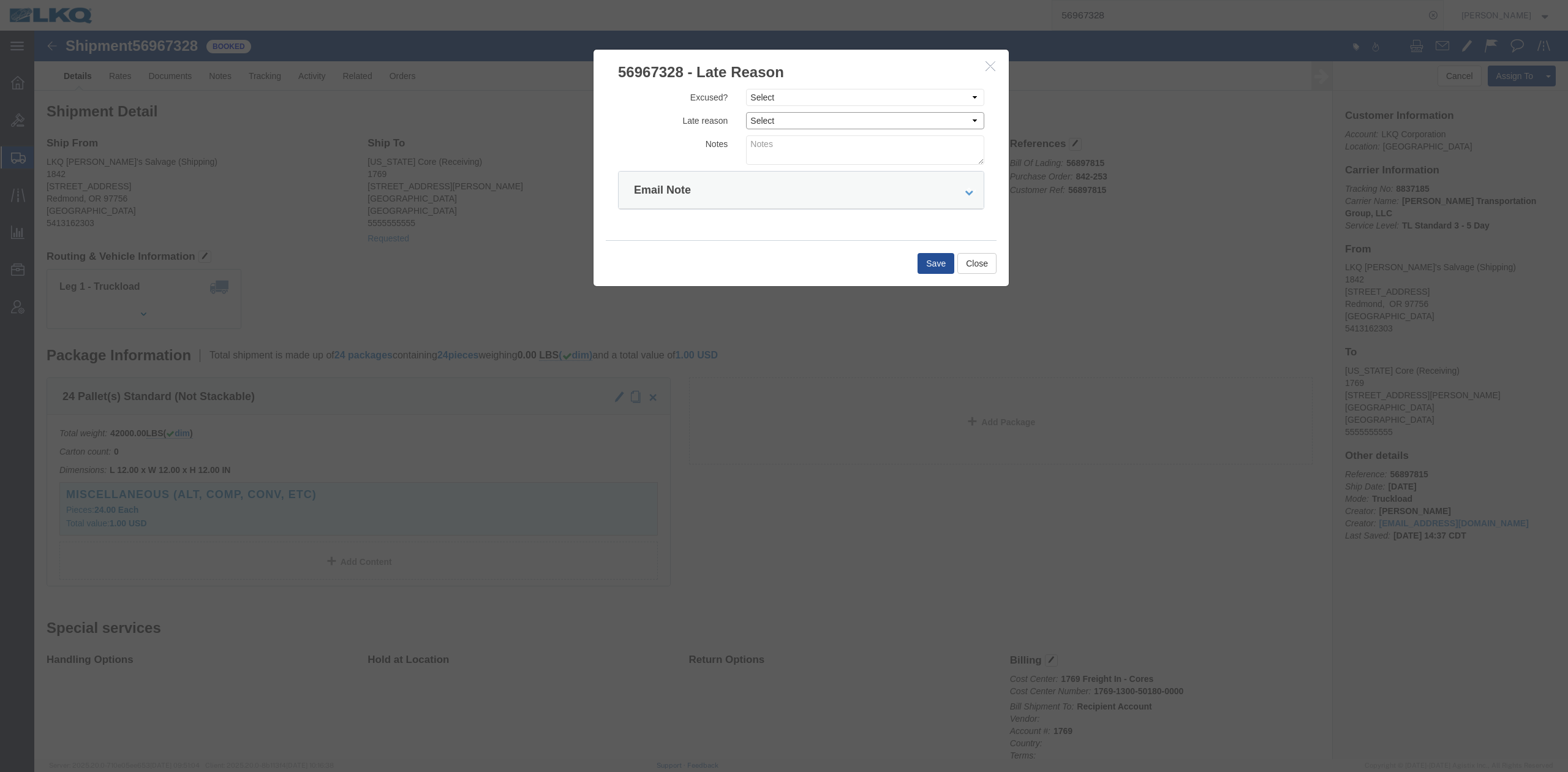
click select "Select Bad Carrier Data Carrier Admin Error Delay Accident Driver Error Lack of…"
click label "Late reason"
click select "Select Excused Not Excused"
click button "button"
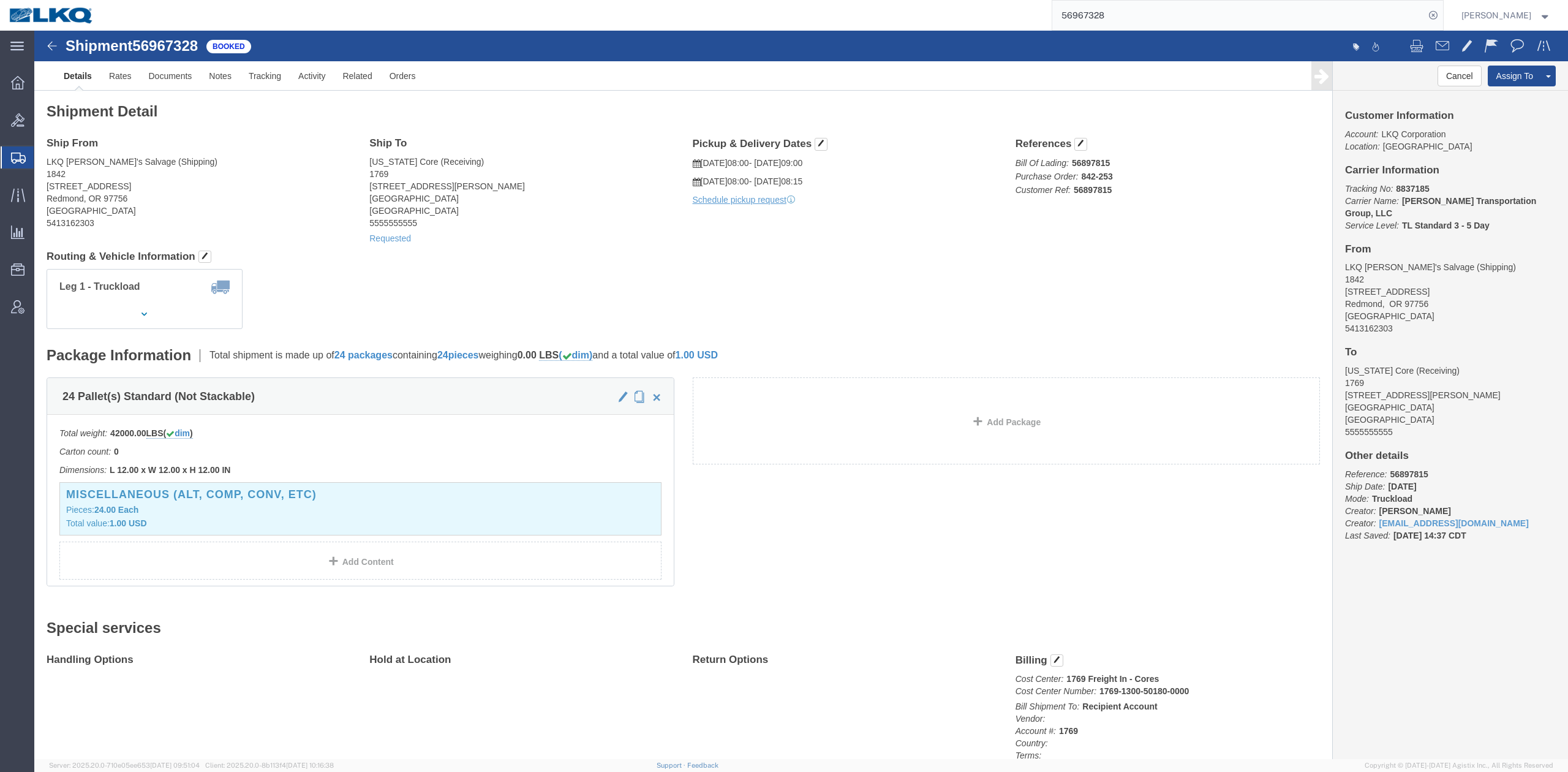
click at [1098, 18] on input "56967328" at bounding box center [1238, 15] width 372 height 30
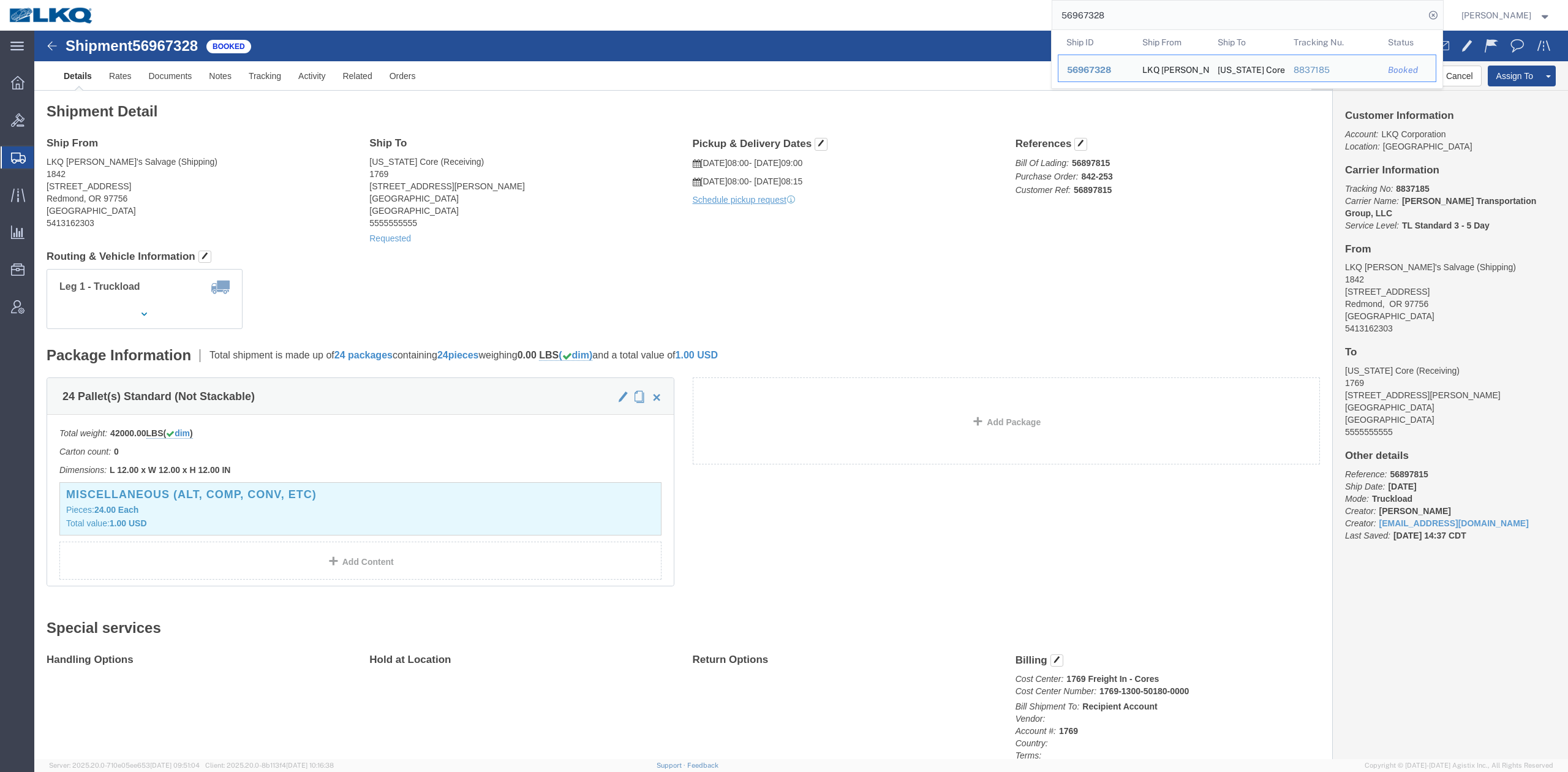
click at [1098, 18] on input "56967328" at bounding box center [1238, 15] width 372 height 30
paste input "74656"
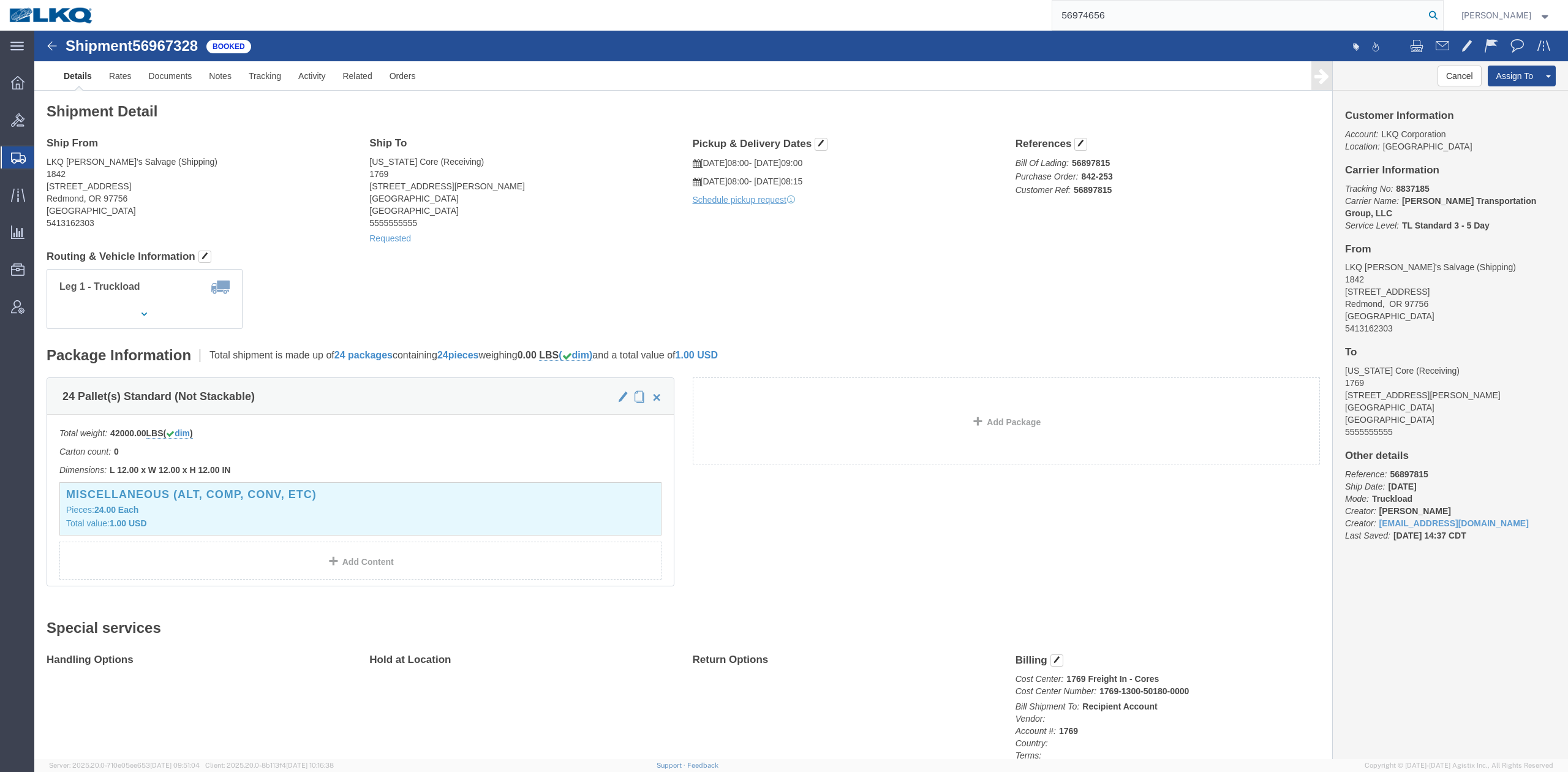
type input "56974656"
drag, startPoint x: 1451, startPoint y: 10, endPoint x: 936, endPoint y: 164, distance: 537.5
click at [1442, 10] on icon at bounding box center [1433, 15] width 17 height 17
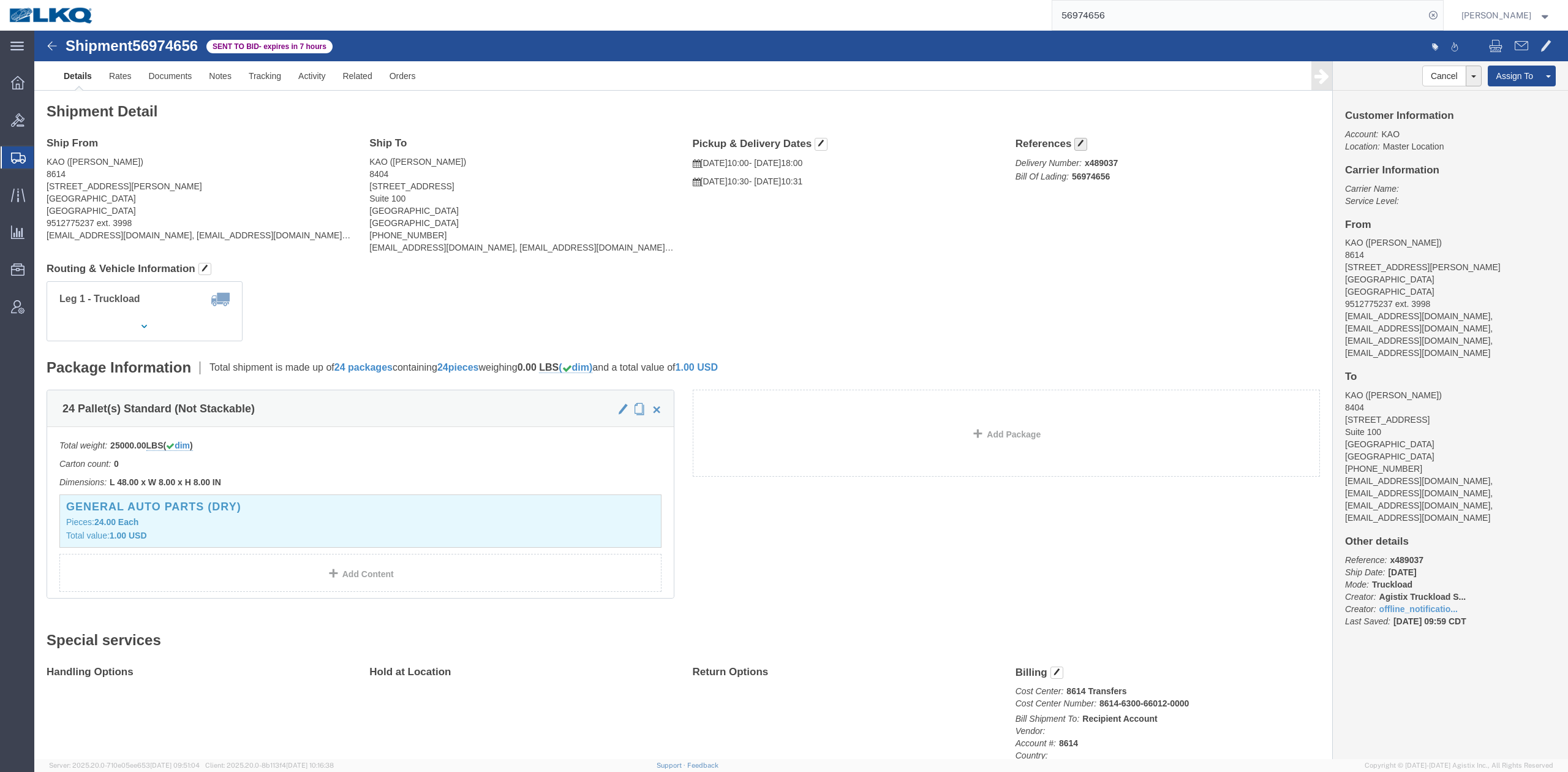
click span "button"
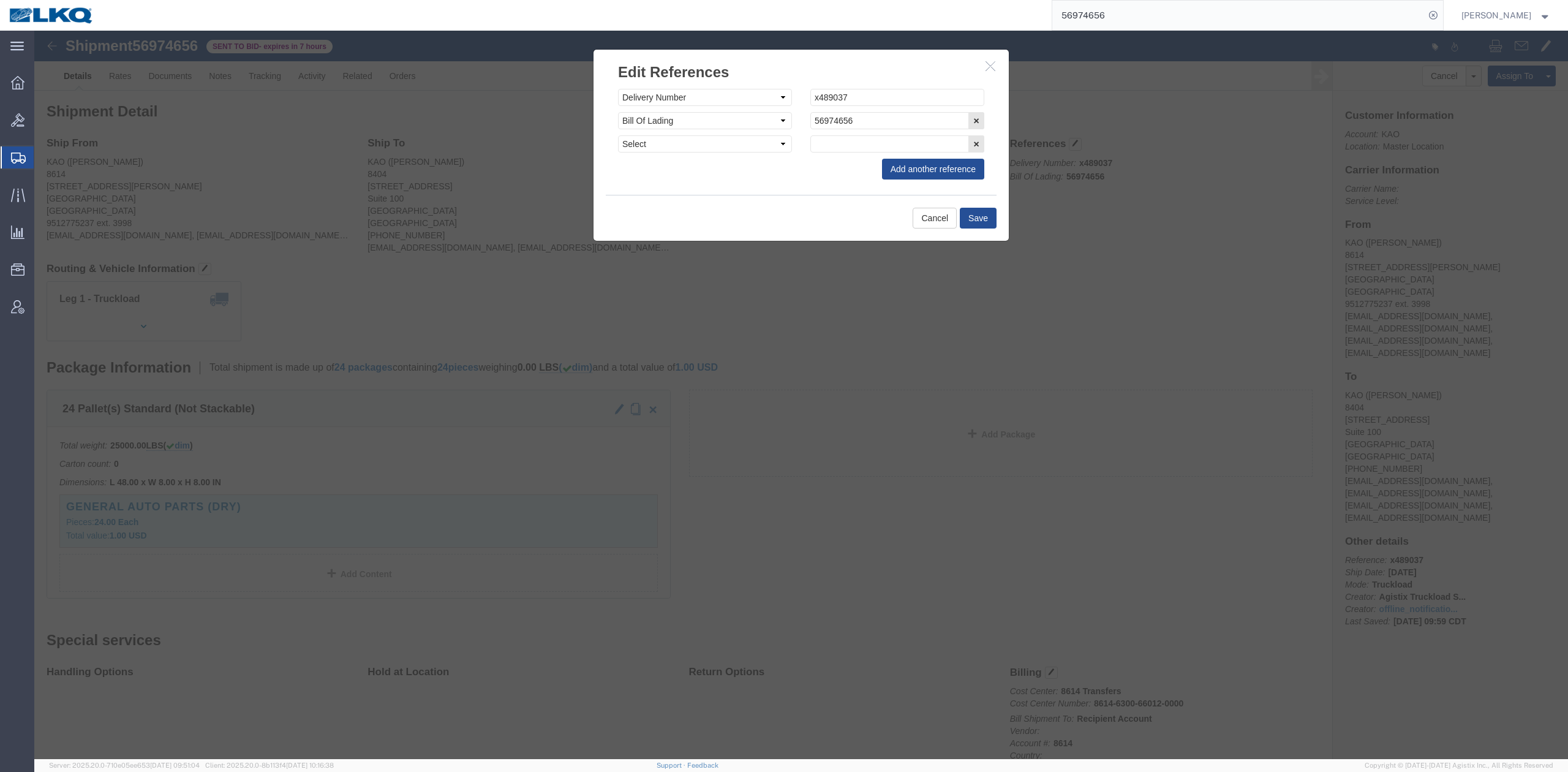
click div
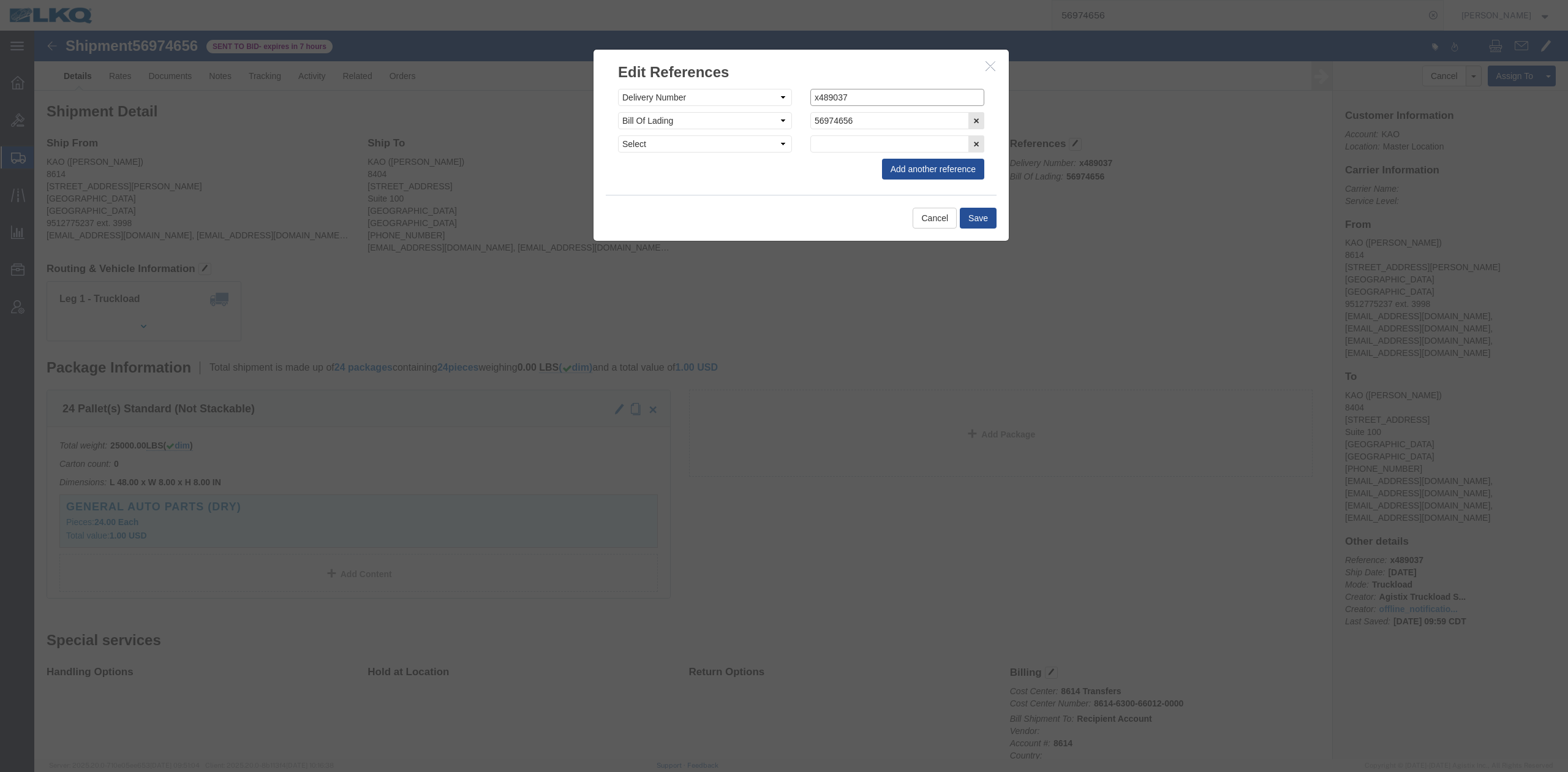
drag, startPoint x: 780, startPoint y: 64, endPoint x: 582, endPoint y: 81, distance: 198.7
click div "Select Account Type Activity ID Airline Appointment Number ASN Batch Request # …"
type input "489037"
click button "Save"
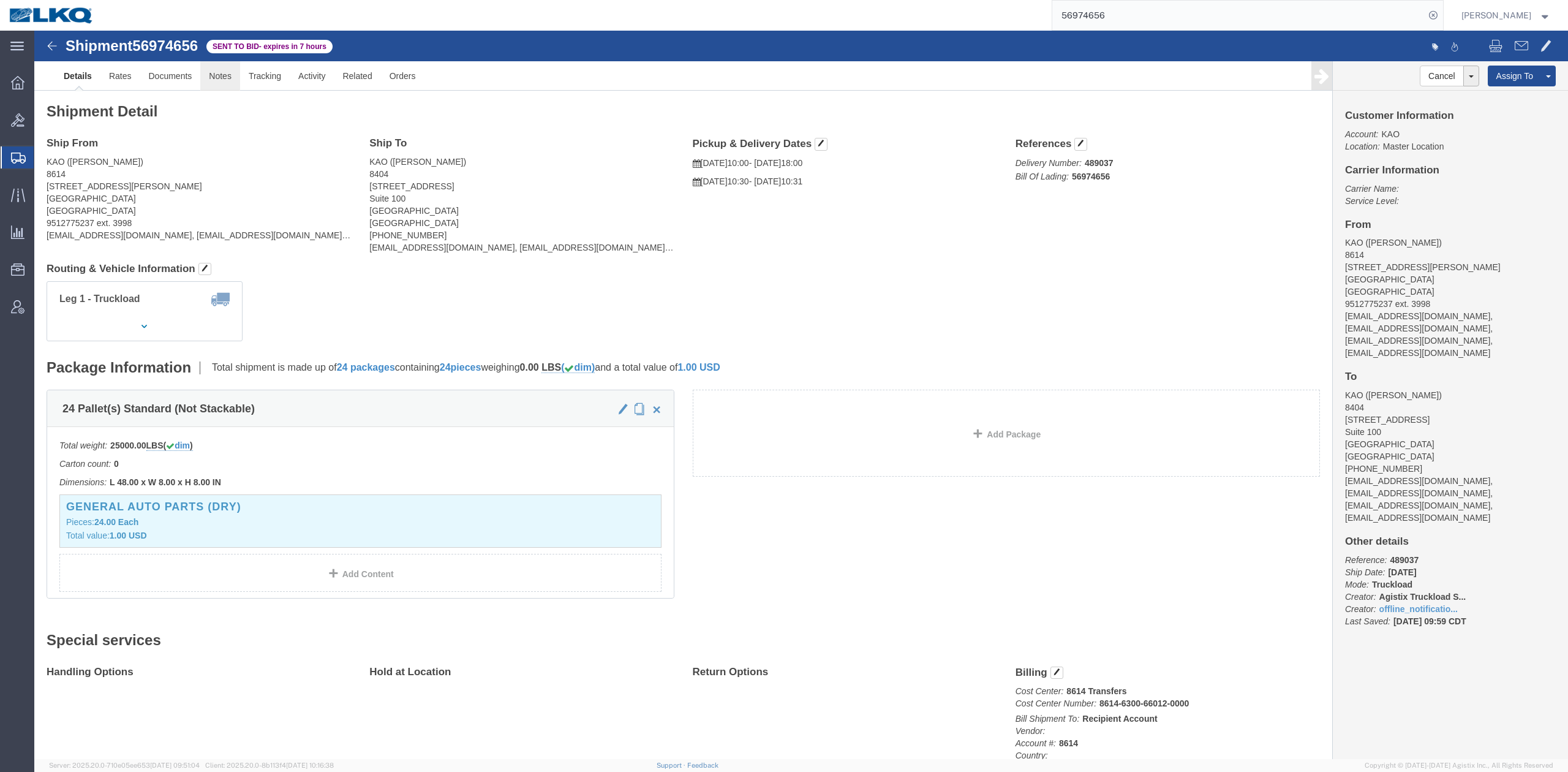
drag, startPoint x: 219, startPoint y: 81, endPoint x: 184, endPoint y: 51, distance: 46.1
click link "Notes"
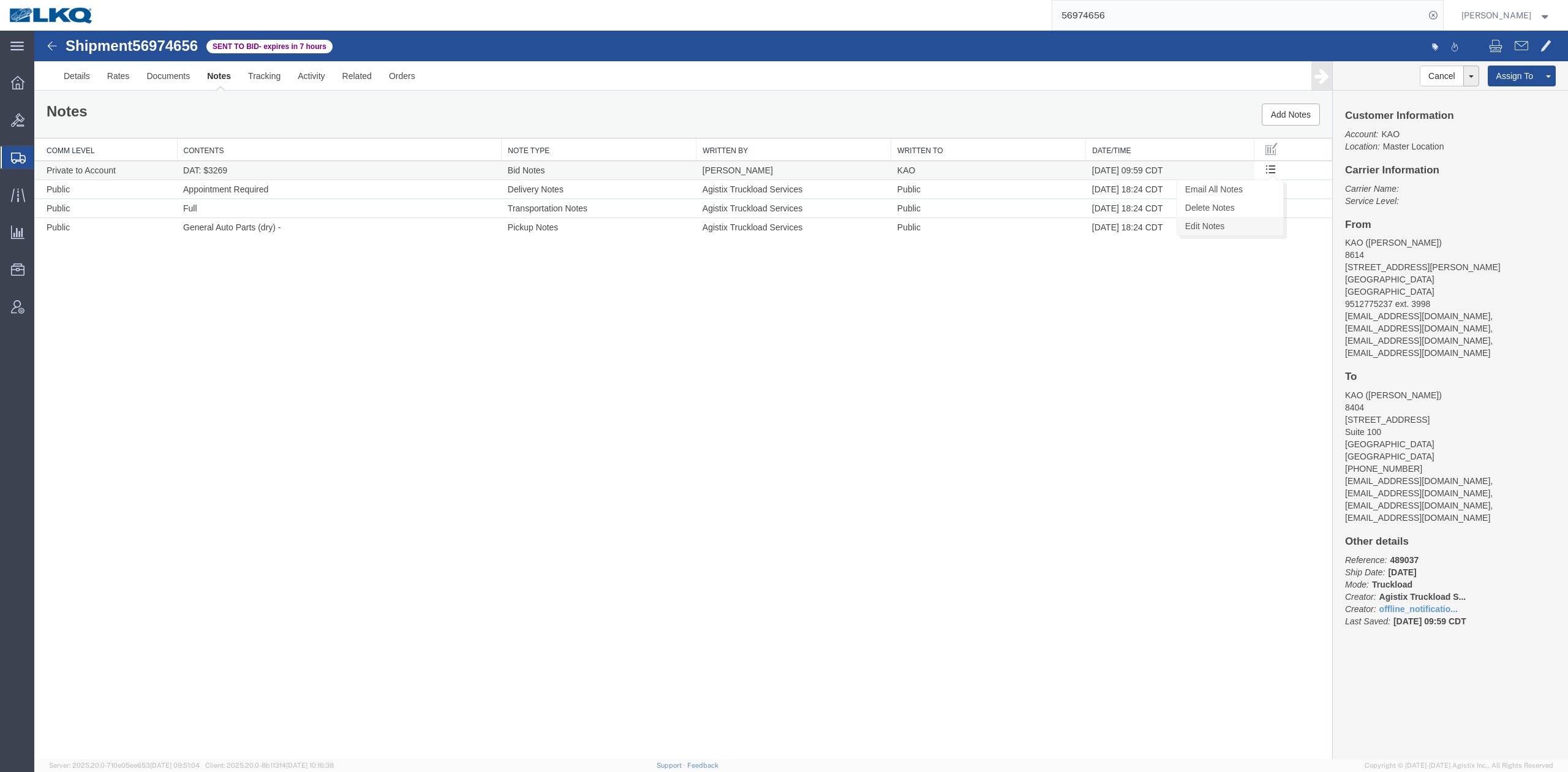
click at [1243, 224] on link "Edit Notes" at bounding box center [1230, 226] width 106 height 18
select select "BID_NOTES"
select select "PRIVATE_TO_ACCOUNT"
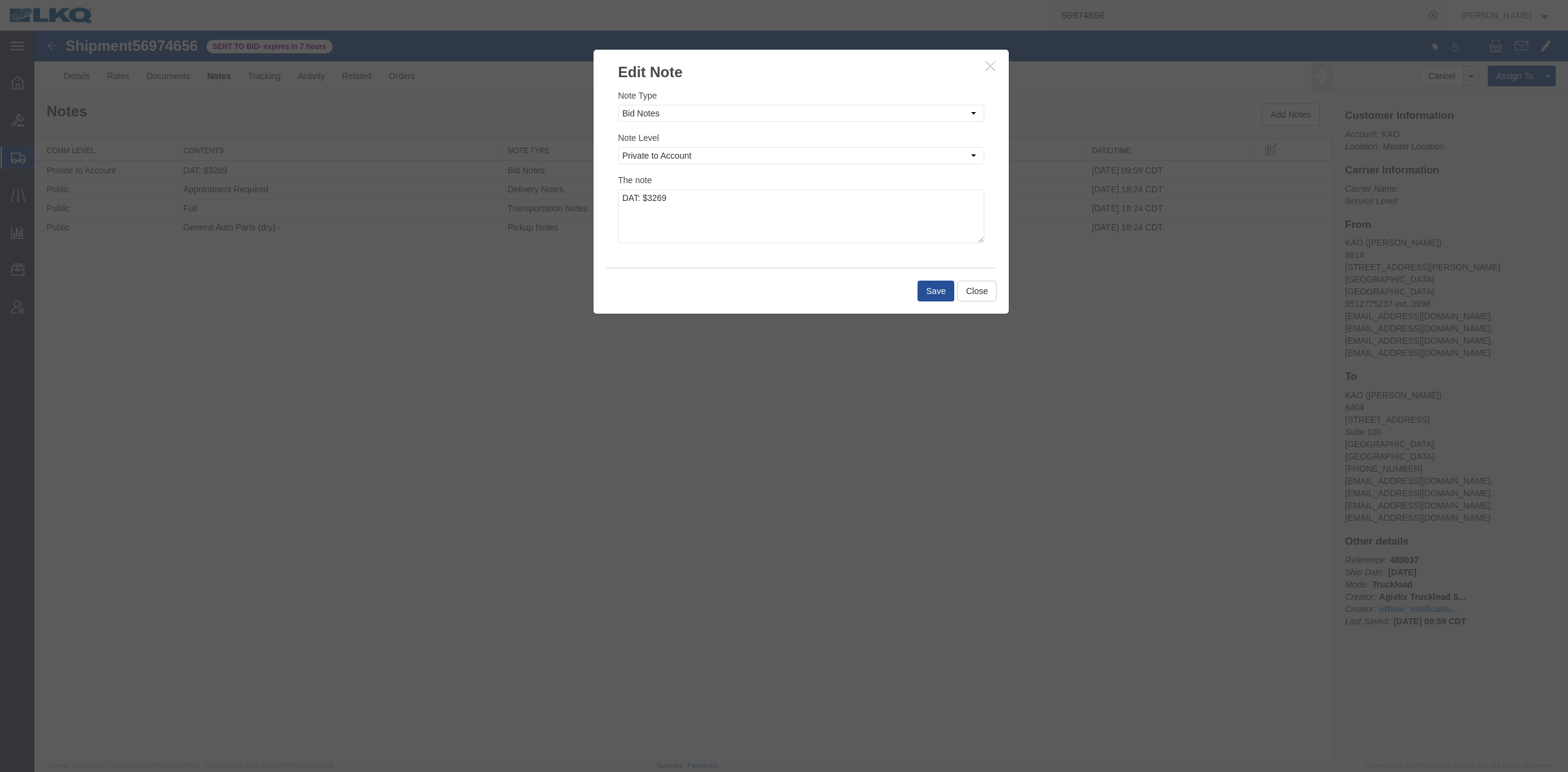
click at [916, 186] on div "The note DAT: $3269" at bounding box center [801, 208] width 366 height 70
click at [890, 207] on textarea "DAT: $3269" at bounding box center [801, 216] width 366 height 54
type textarea "DAT: $3269, Original: $3289"
click at [925, 282] on div "Save Close" at bounding box center [801, 290] width 391 height 46
click at [927, 285] on button "Save" at bounding box center [936, 291] width 37 height 21
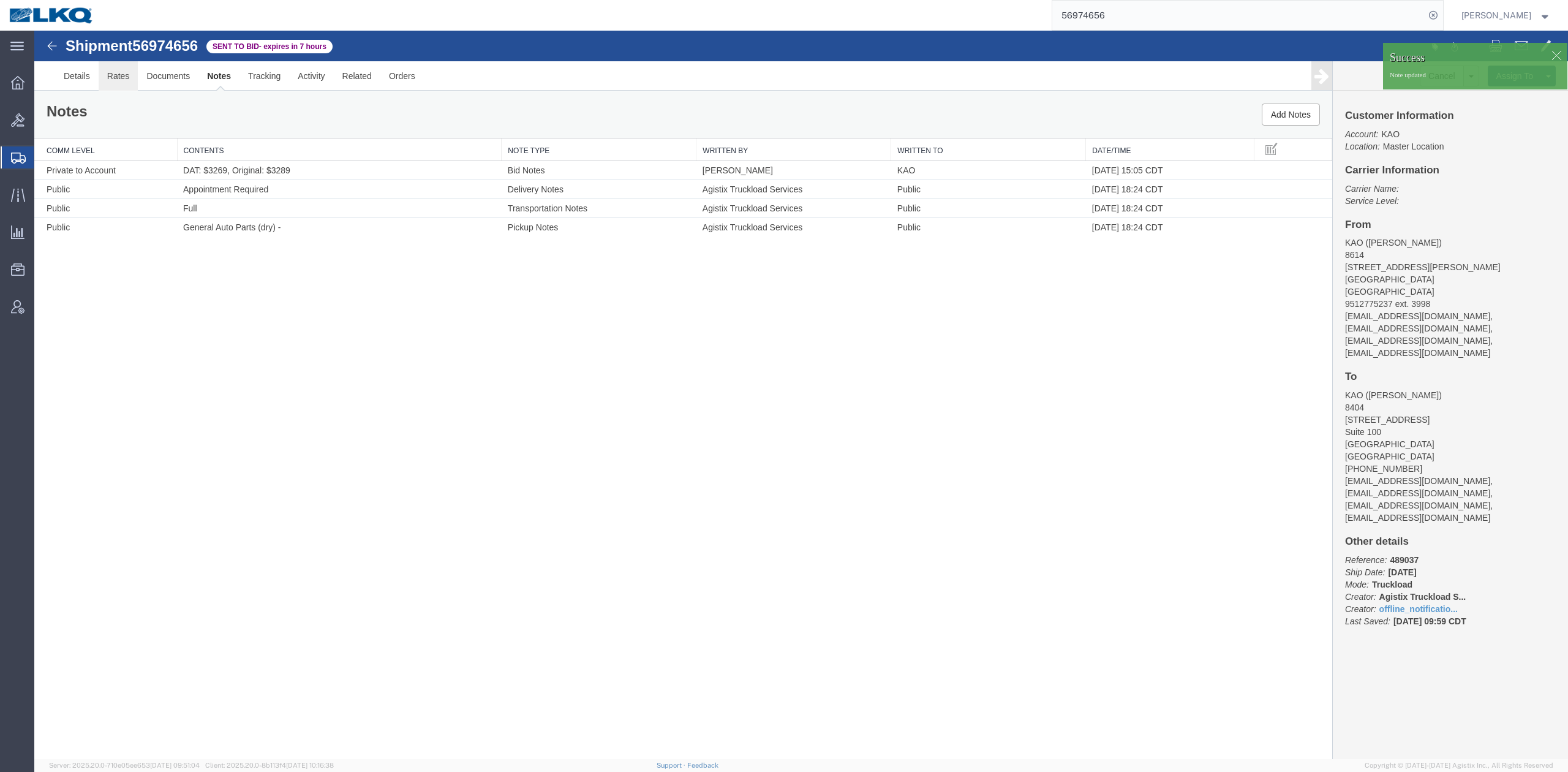
click at [119, 77] on link "Rates" at bounding box center [118, 76] width 40 height 30
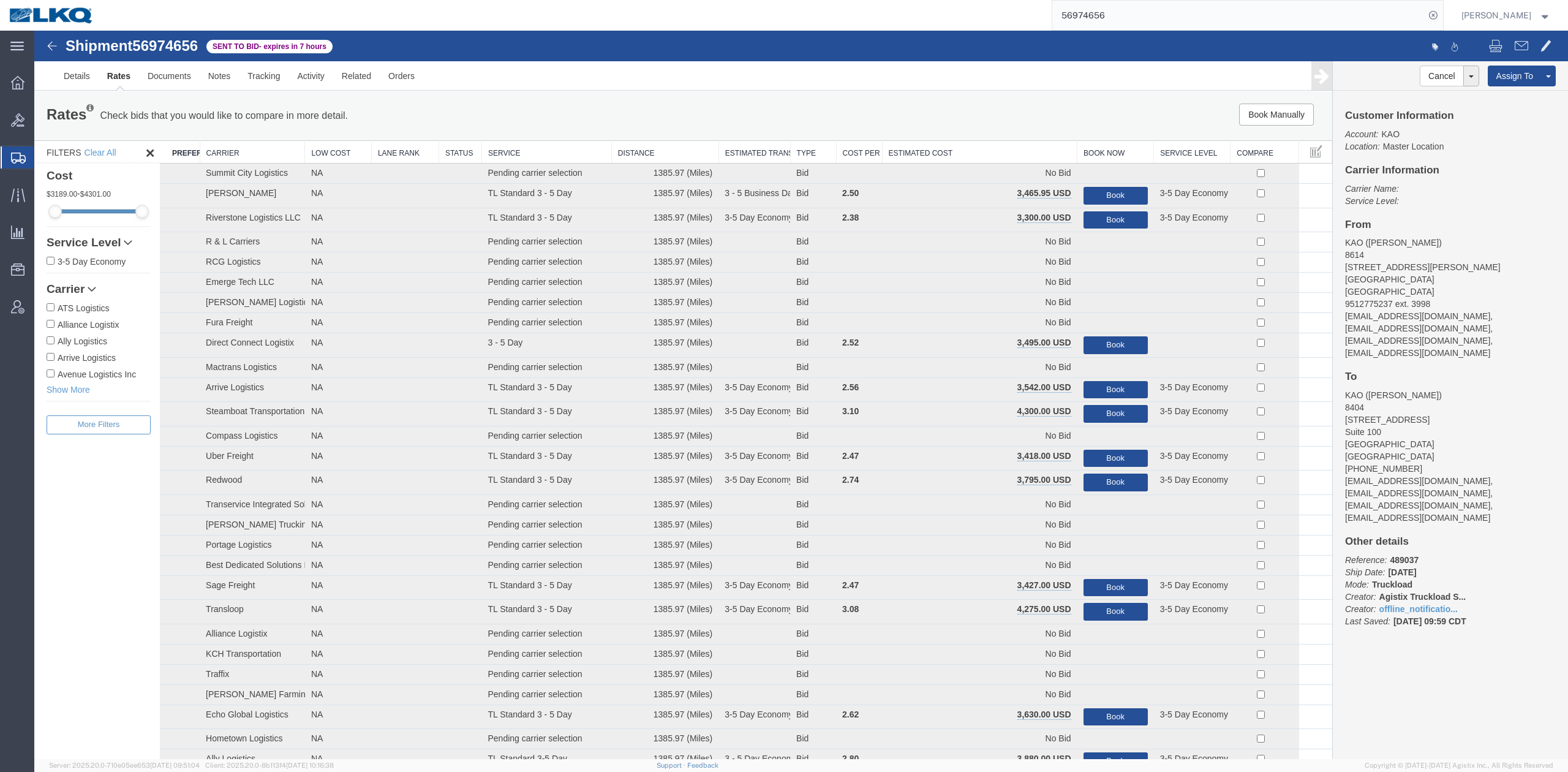
click at [1037, 157] on th "Estimated Cost" at bounding box center [979, 152] width 195 height 23
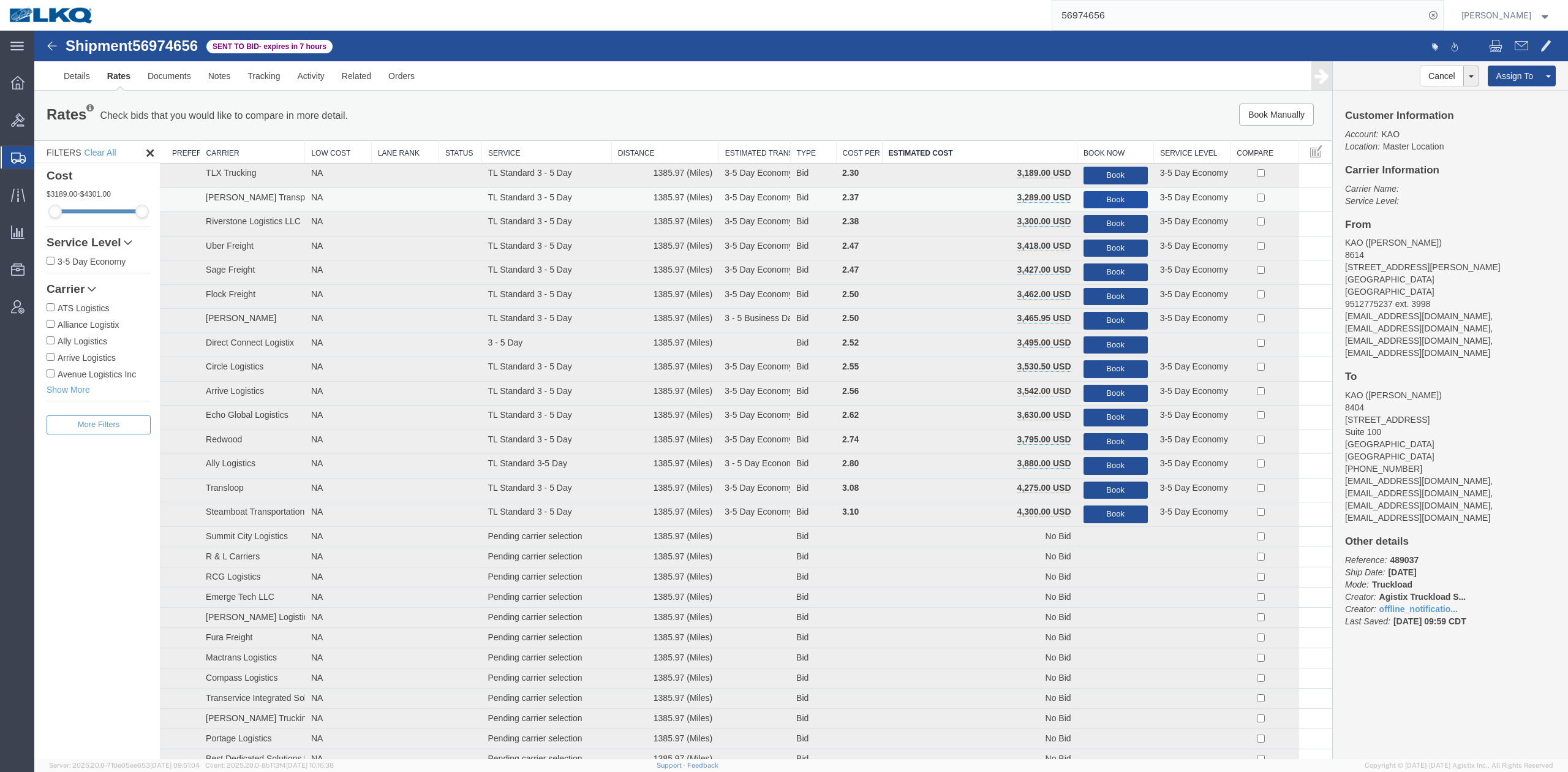
click at [1096, 200] on button "Book" at bounding box center [1116, 200] width 64 height 18
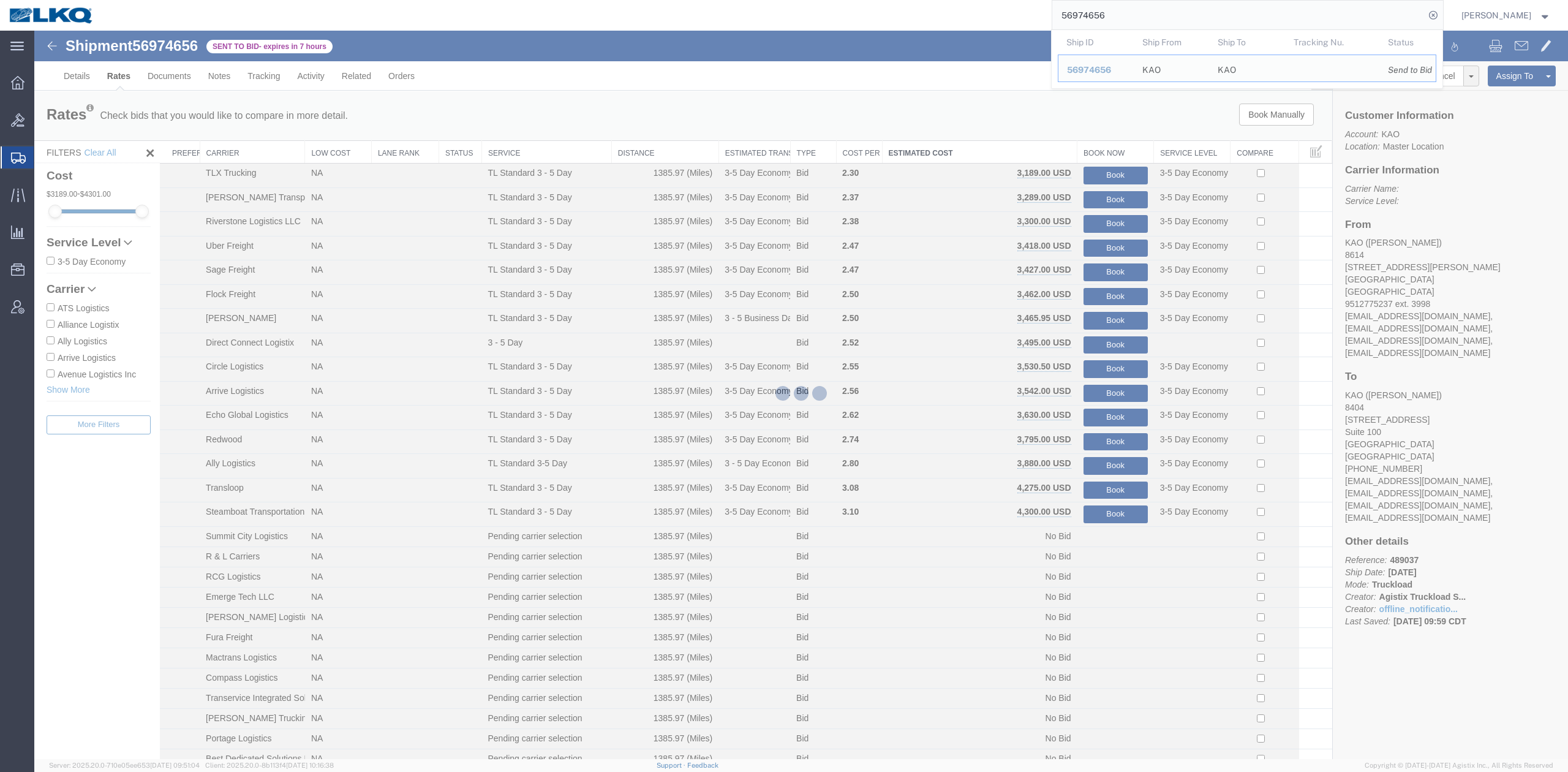
click at [1130, 26] on input "56974656" at bounding box center [1238, 15] width 372 height 30
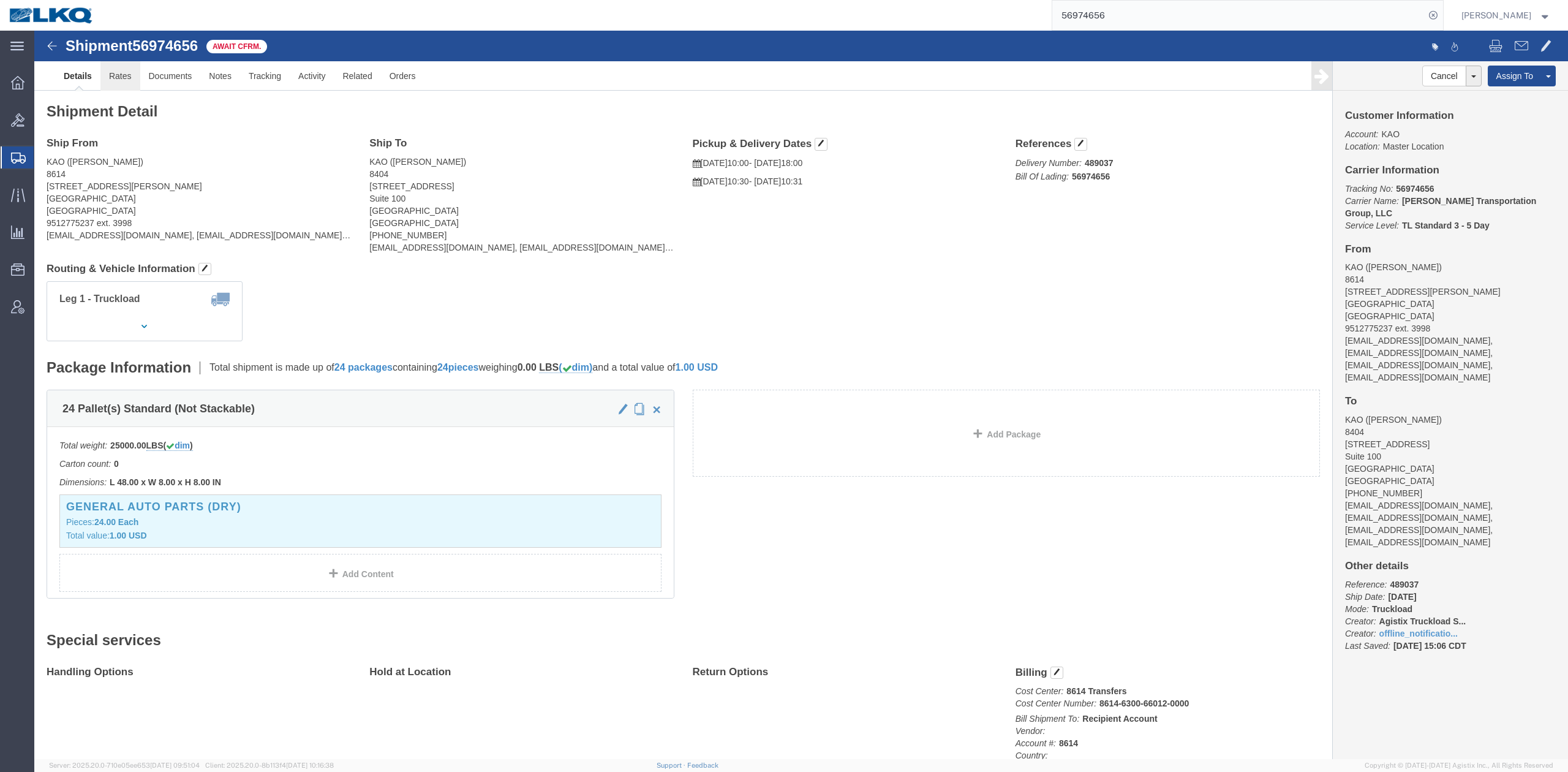
click link "Rates"
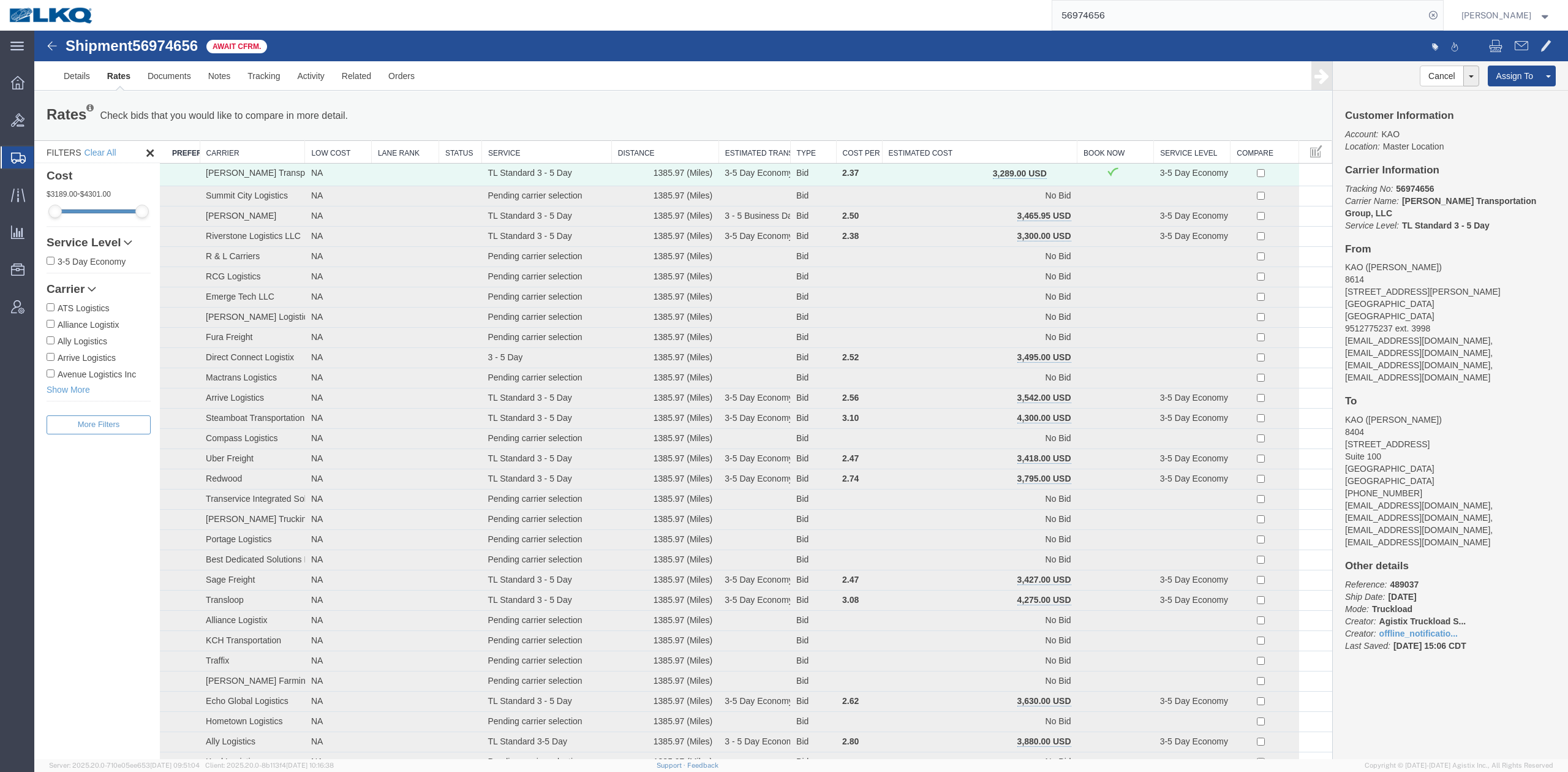
click at [1056, 177] on span "button" at bounding box center [1060, 173] width 7 height 9
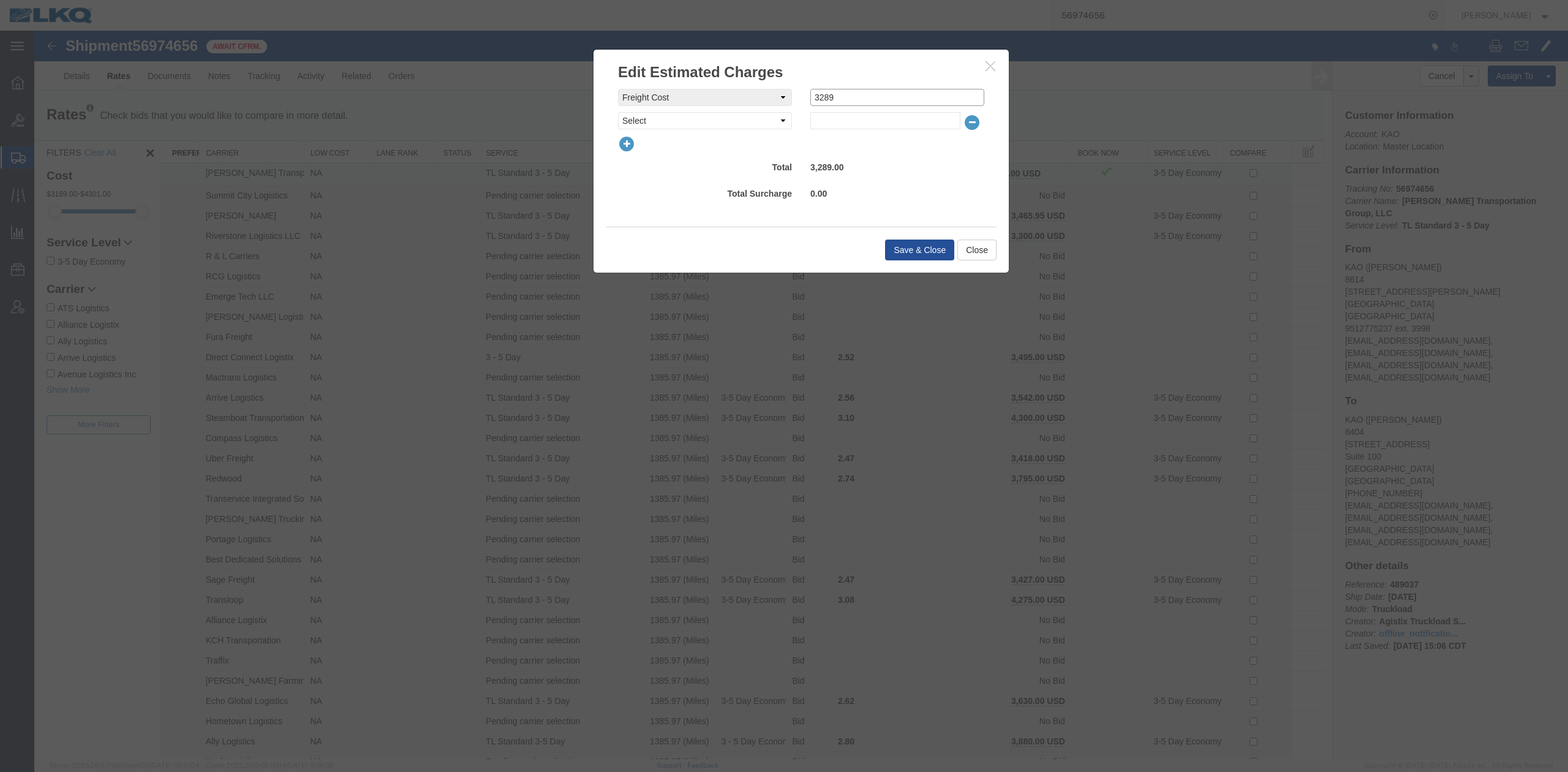
drag, startPoint x: 819, startPoint y: 101, endPoint x: 905, endPoint y: 218, distance: 145.2
click at [846, 112] on div "freightCost Select AES Filing Accessorial Delivery Charge Additional Invoice De…" at bounding box center [801, 109] width 366 height 41
type input "3225"
click at [919, 253] on button "Save & Close" at bounding box center [920, 250] width 69 height 21
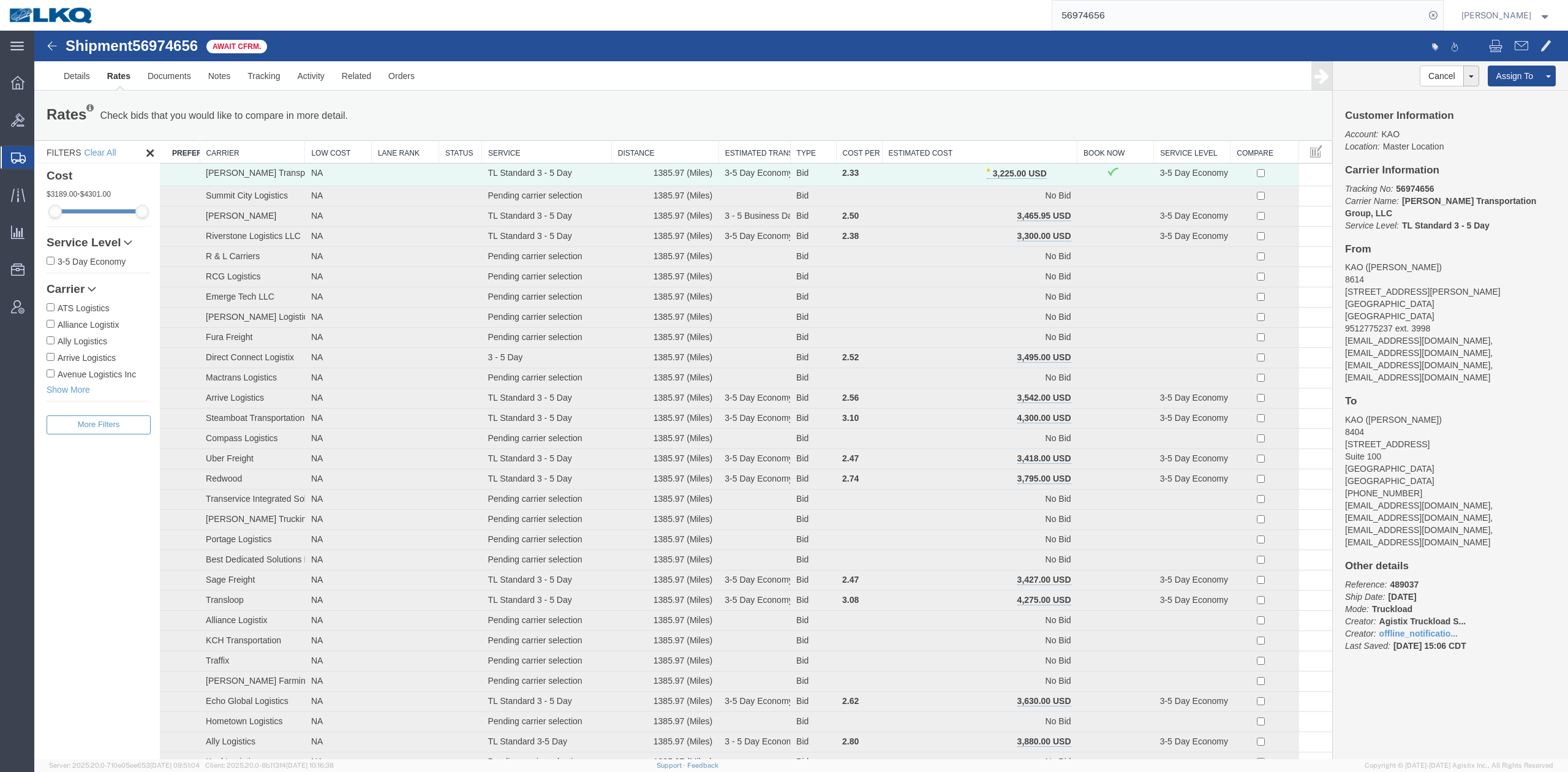
click at [1114, 8] on input "56974656" at bounding box center [1238, 15] width 372 height 30
paste input "67693"
type input "56967693"
click at [1442, 20] on icon at bounding box center [1433, 15] width 17 height 17
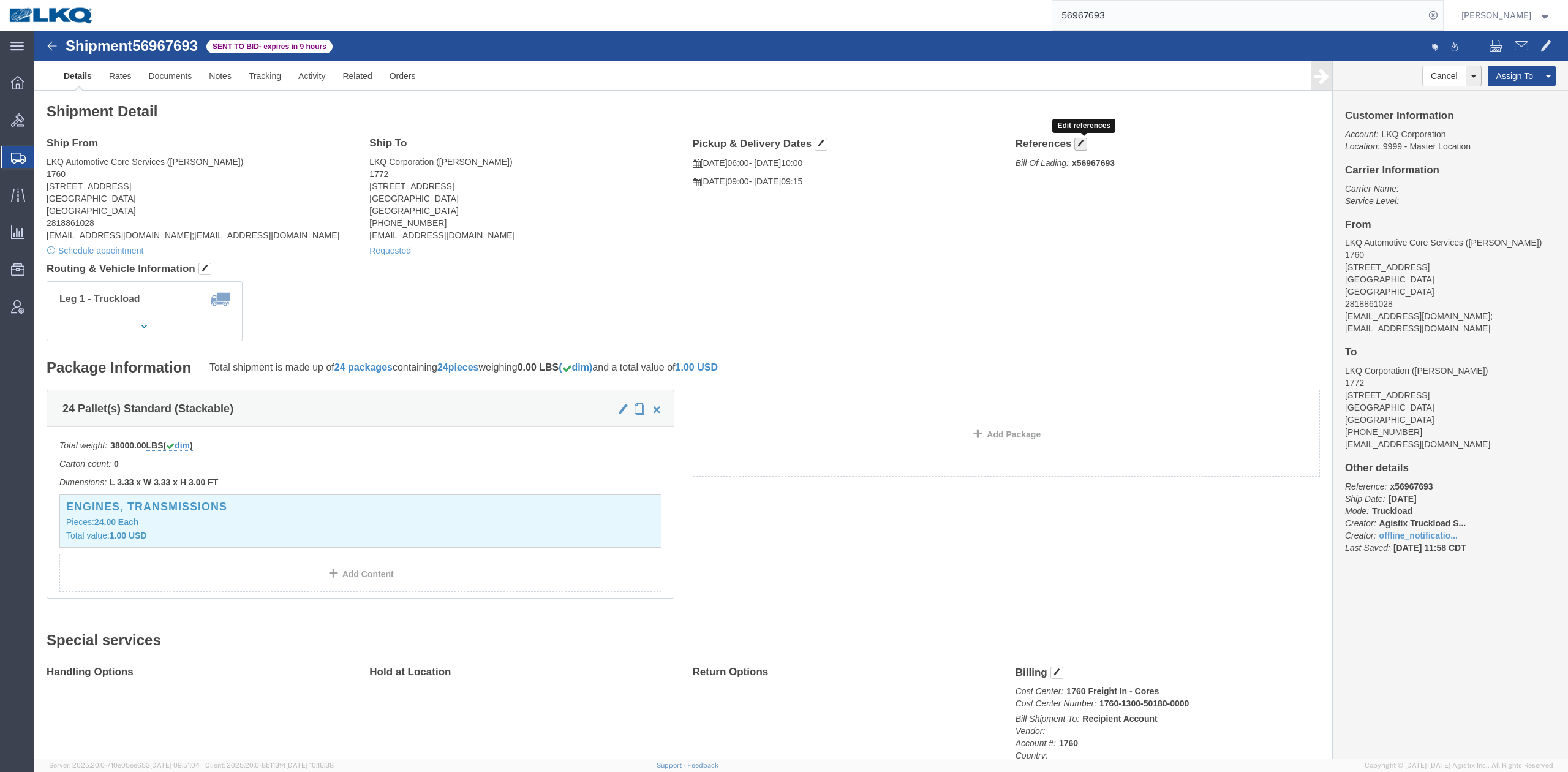
click span "button"
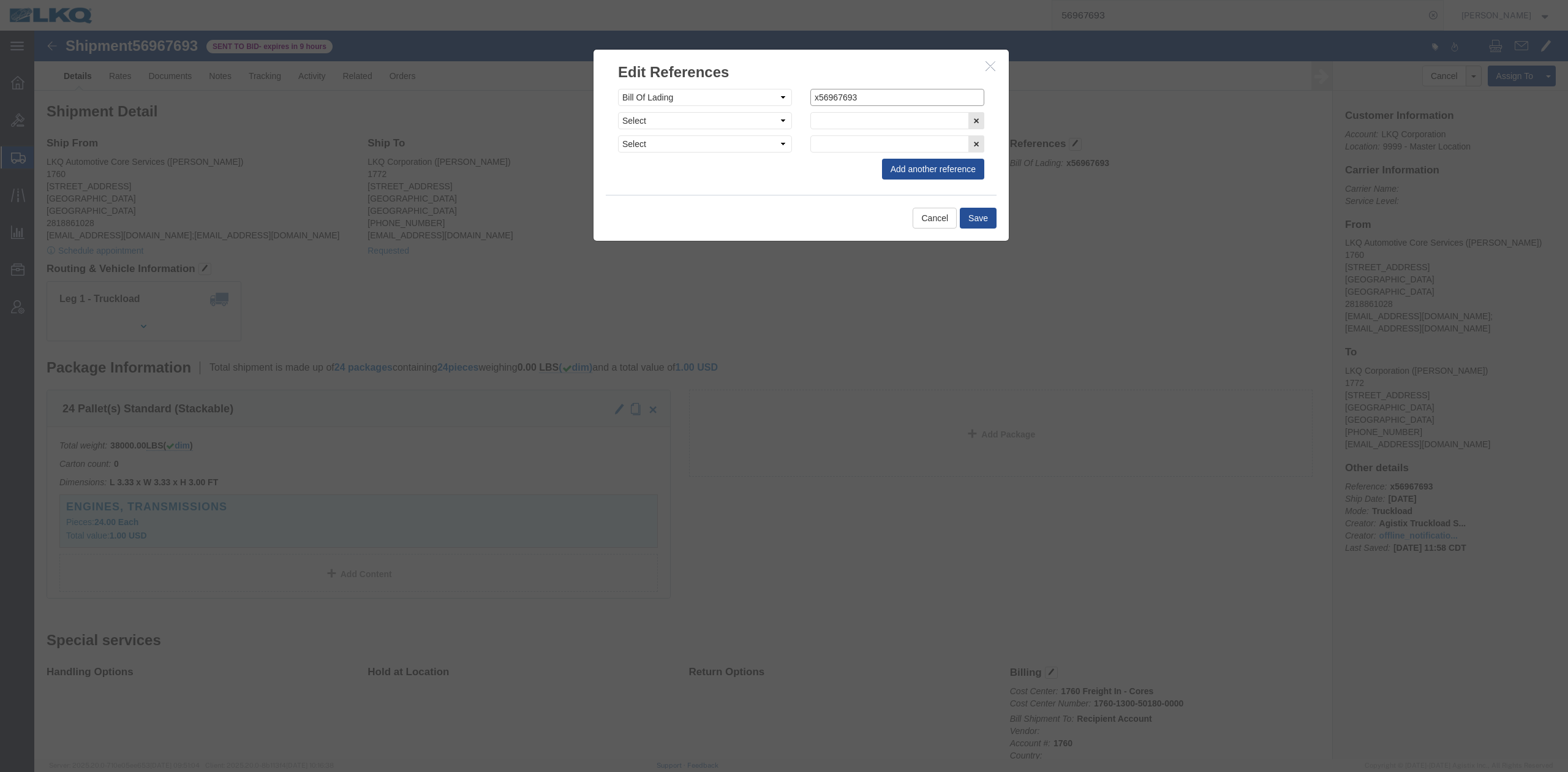
drag, startPoint x: 777, startPoint y: 60, endPoint x: 793, endPoint y: 144, distance: 85.5
click input "x56967693"
type input "56967693"
click button "Save"
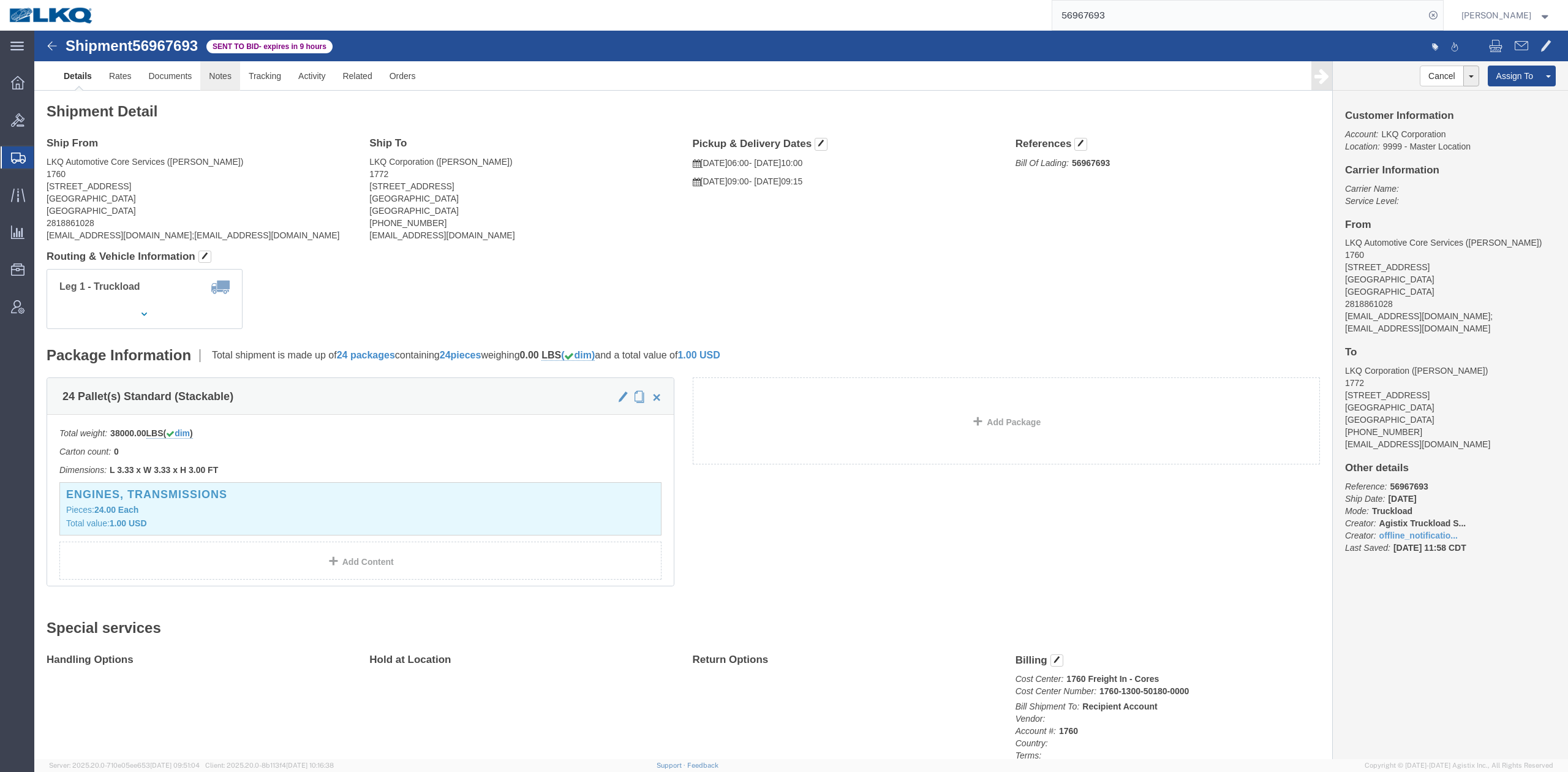
drag, startPoint x: 219, startPoint y: 76, endPoint x: 184, endPoint y: 46, distance: 46.1
click link "Notes"
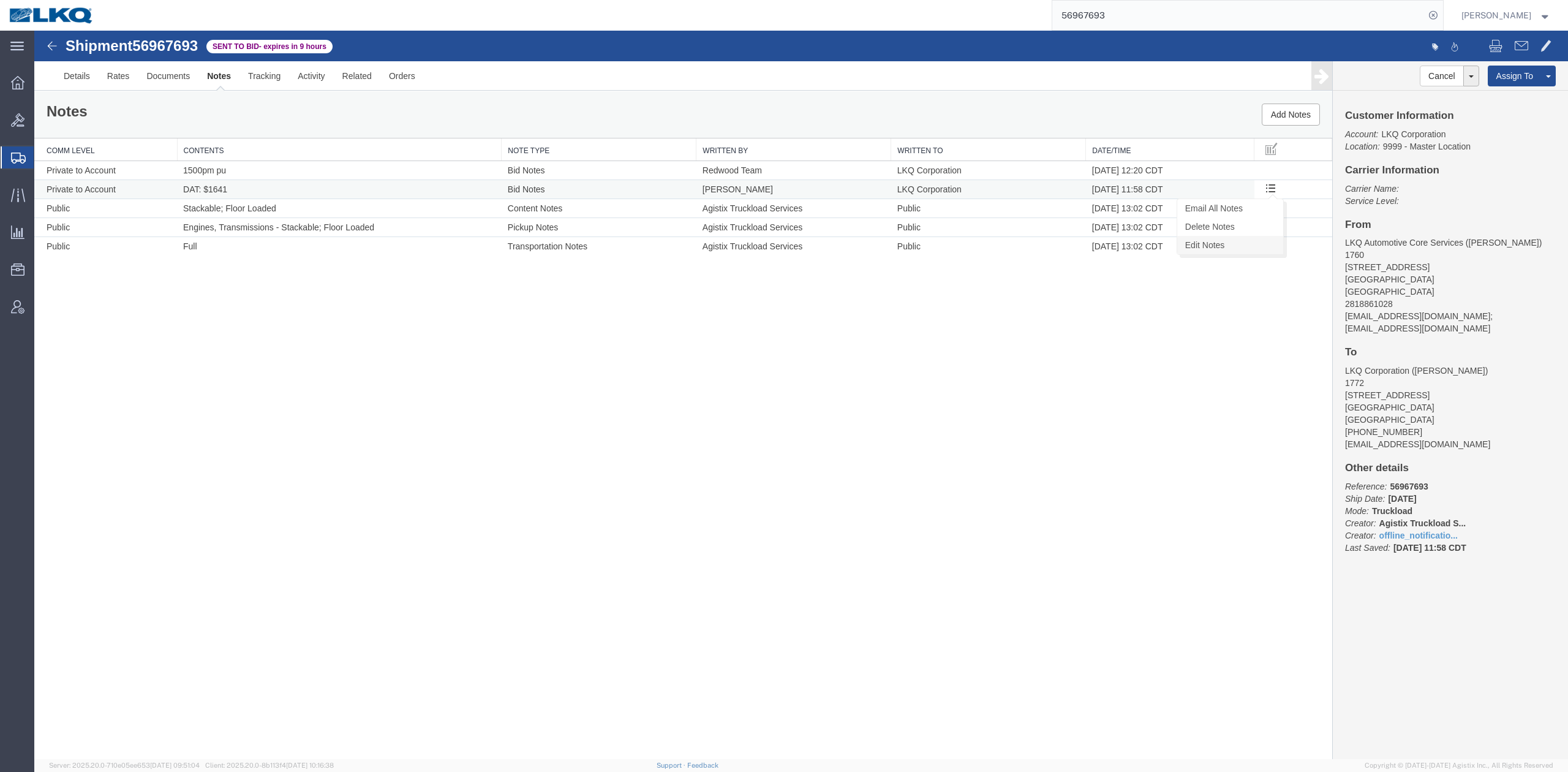
click at [1242, 243] on link "Edit Notes" at bounding box center [1230, 245] width 106 height 18
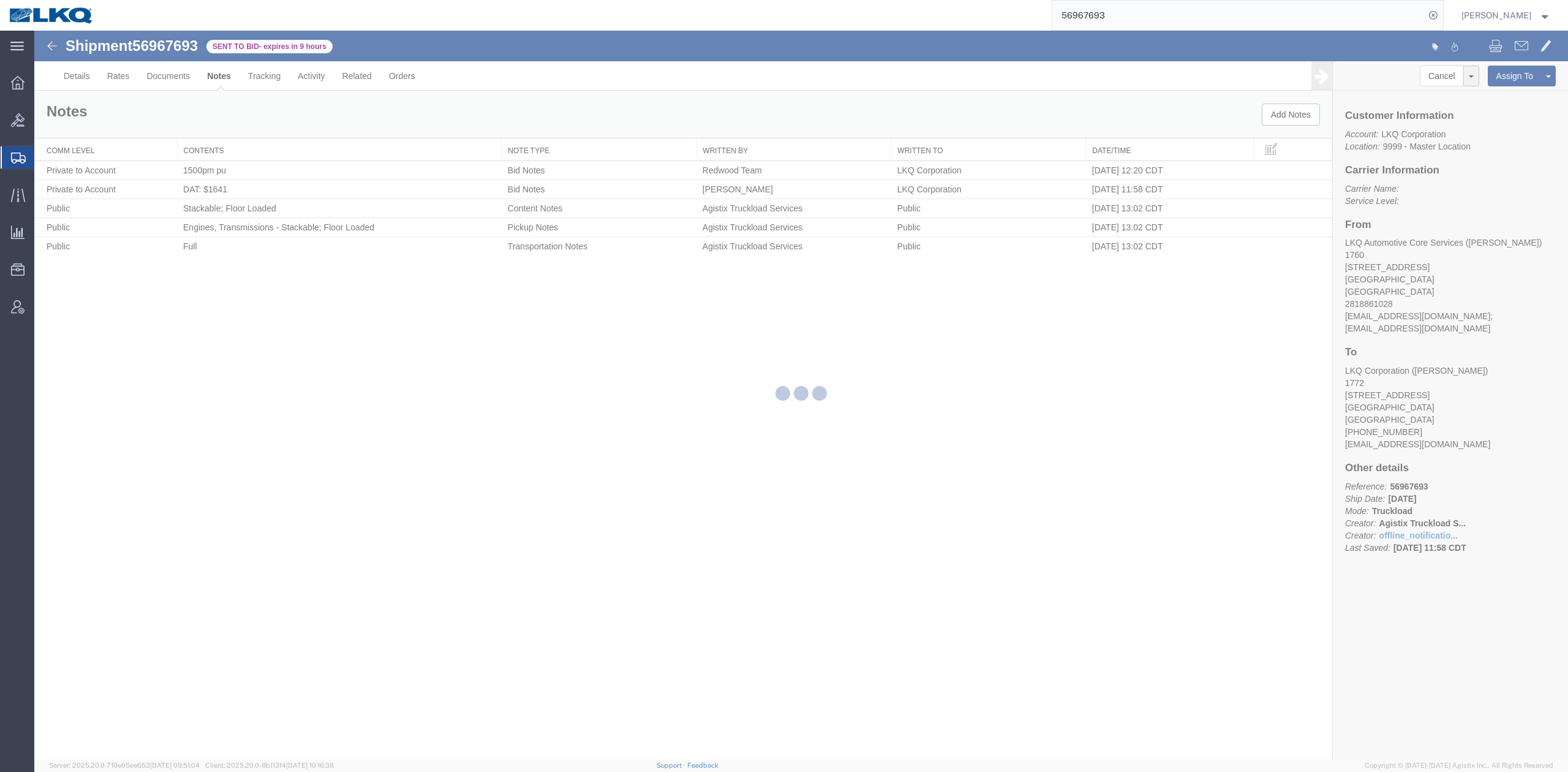
select select "BID_NOTES"
select select "PRIVATE_TO_ACCOUNT"
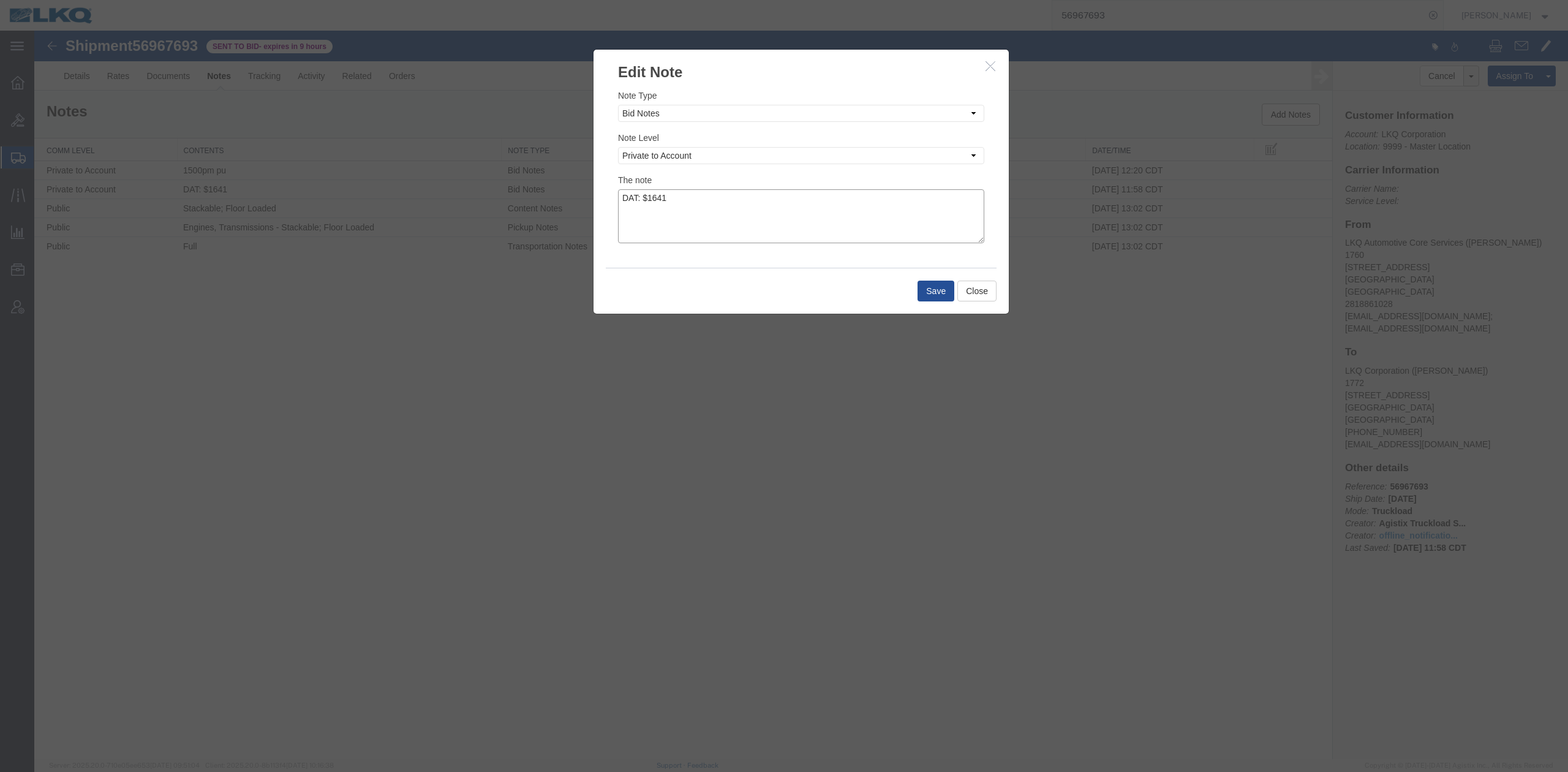
click at [785, 219] on textarea "DAT: $1641" at bounding box center [801, 216] width 366 height 54
type textarea "DAT: $1641, Original: $1862"
click at [926, 289] on button "Save" at bounding box center [936, 291] width 37 height 21
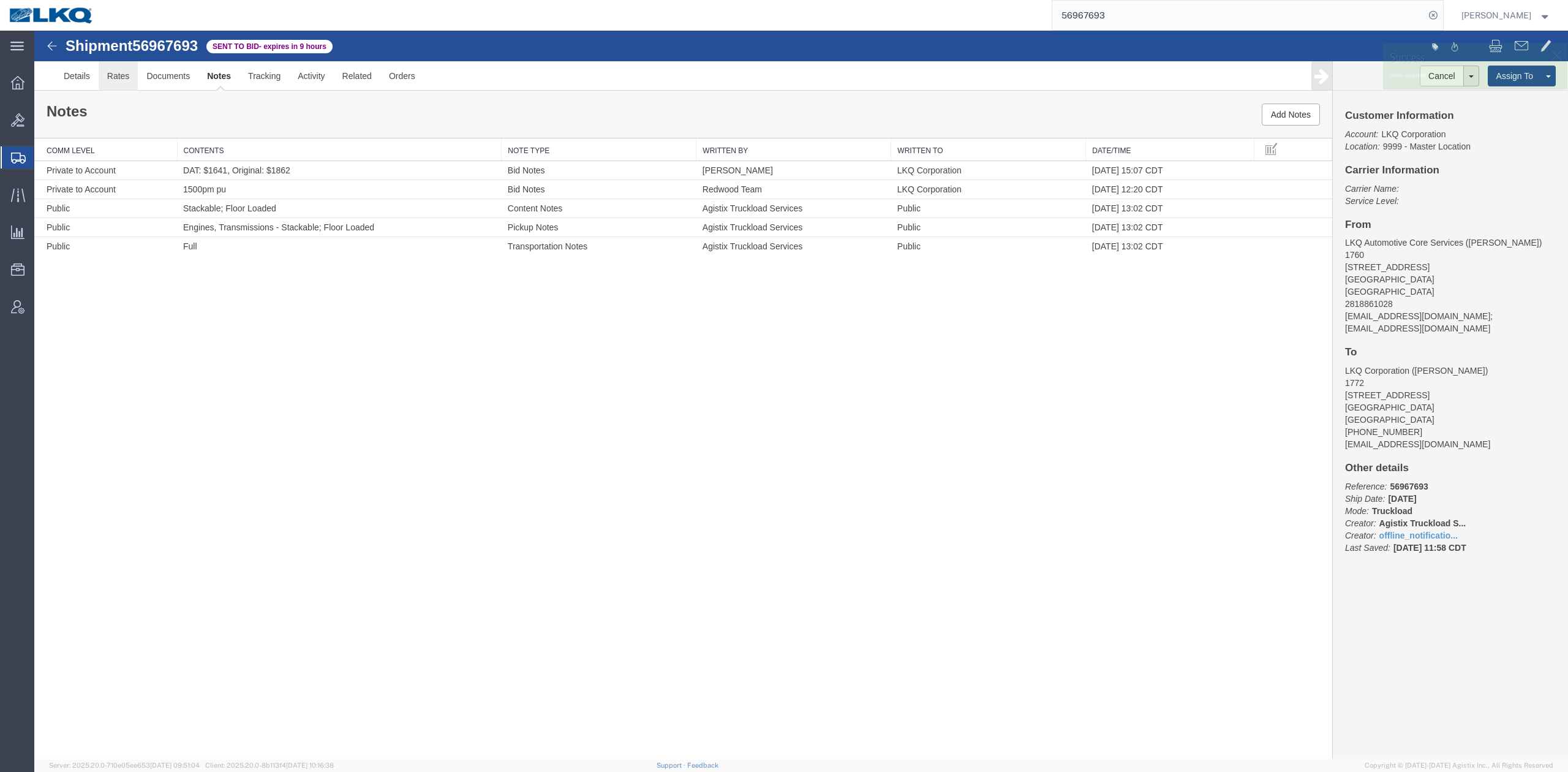
click at [116, 72] on link "Rates" at bounding box center [118, 76] width 40 height 30
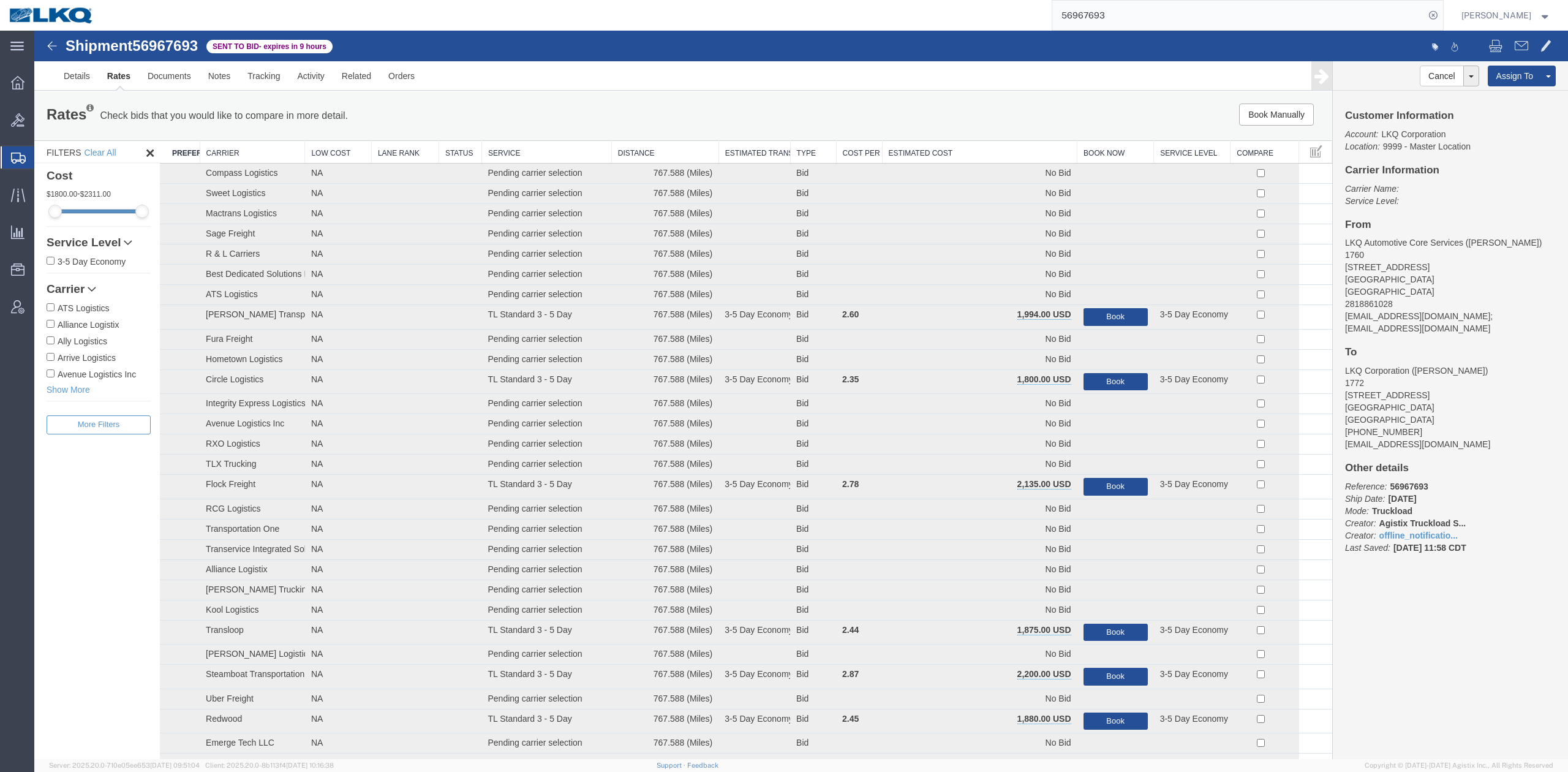
click at [953, 155] on th "Estimated Cost" at bounding box center [979, 152] width 195 height 23
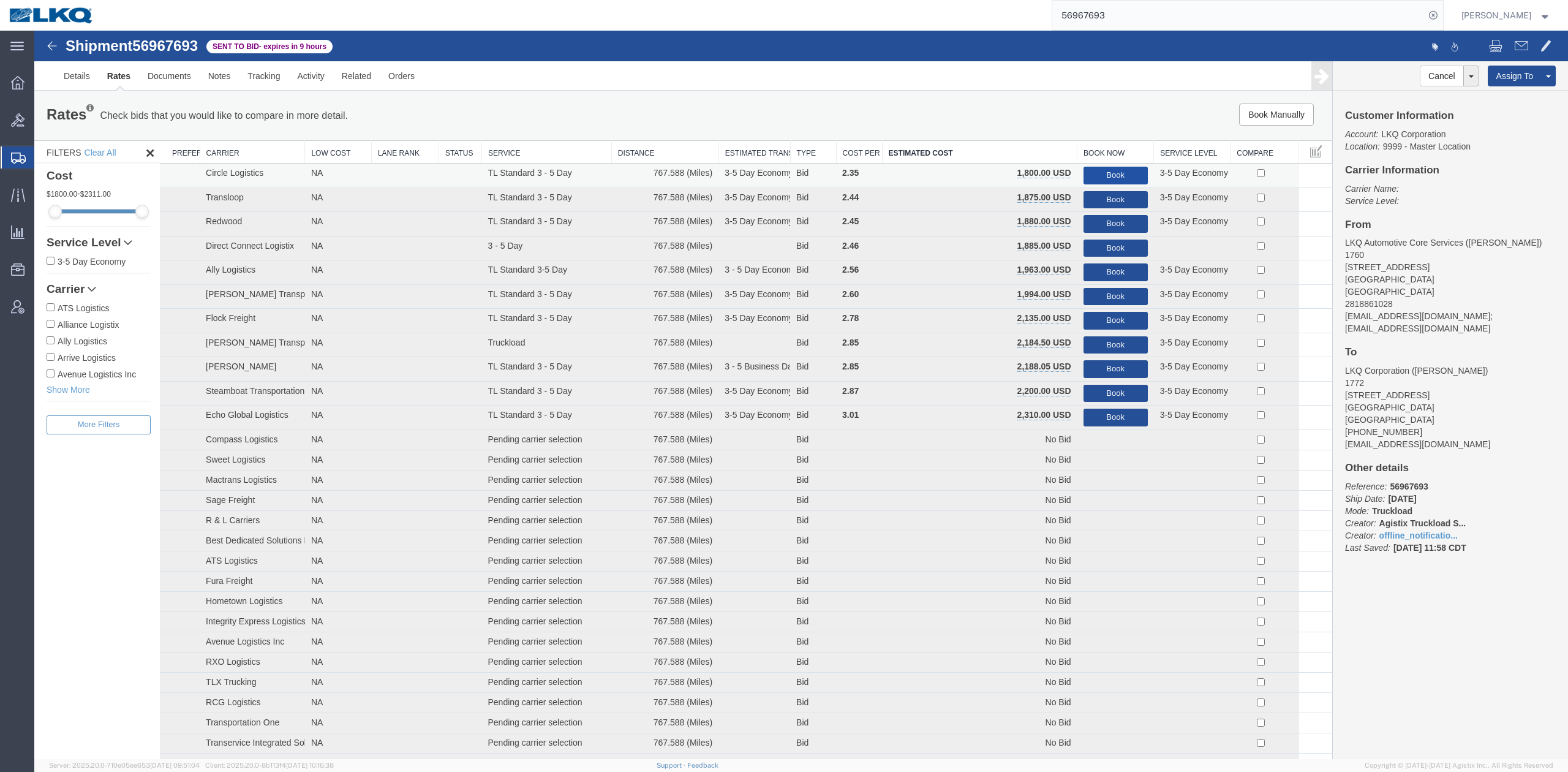
click at [1092, 170] on button "Book" at bounding box center [1116, 175] width 64 height 18
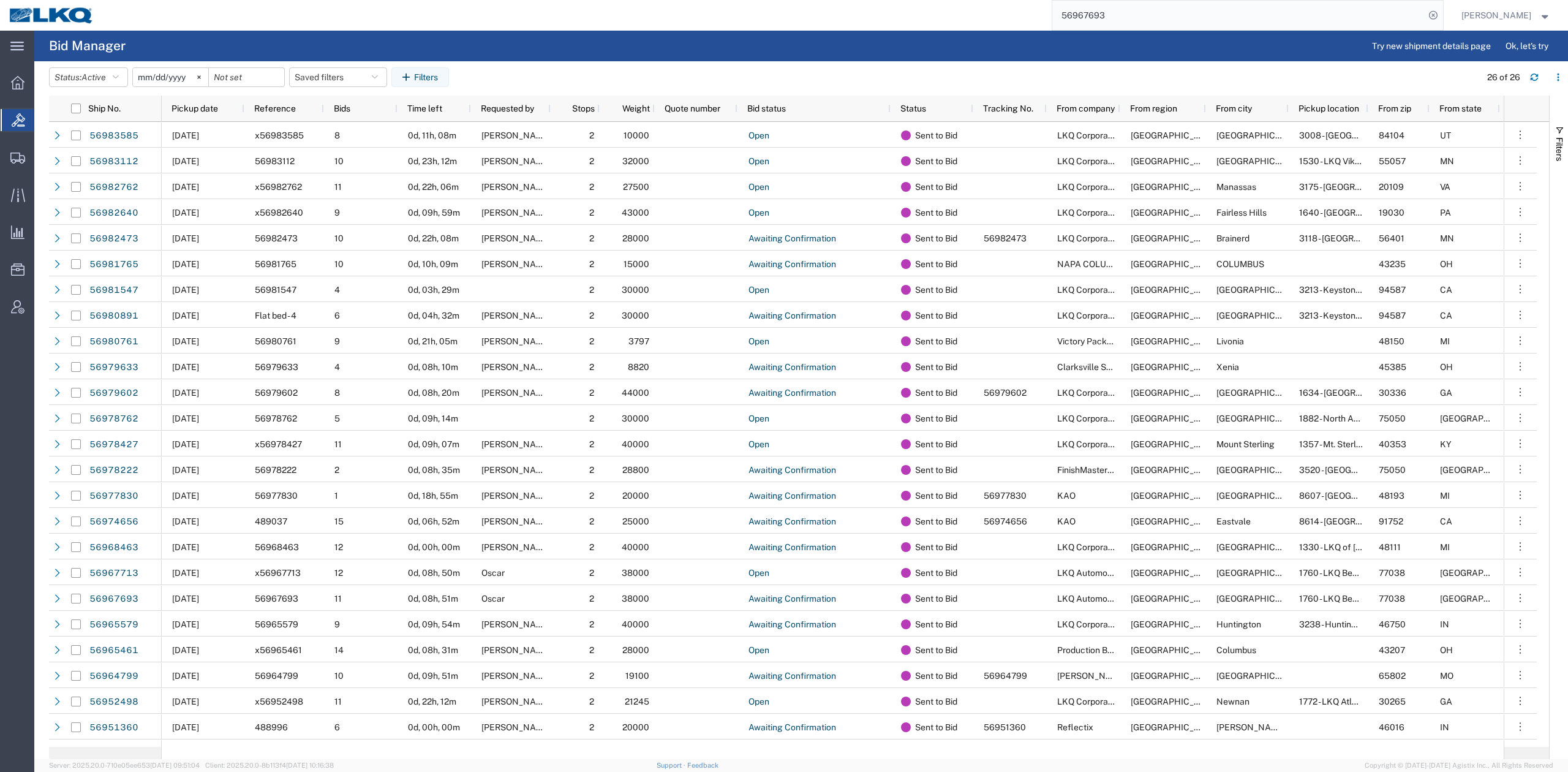
click at [1151, 27] on input "56967693" at bounding box center [1238, 15] width 372 height 30
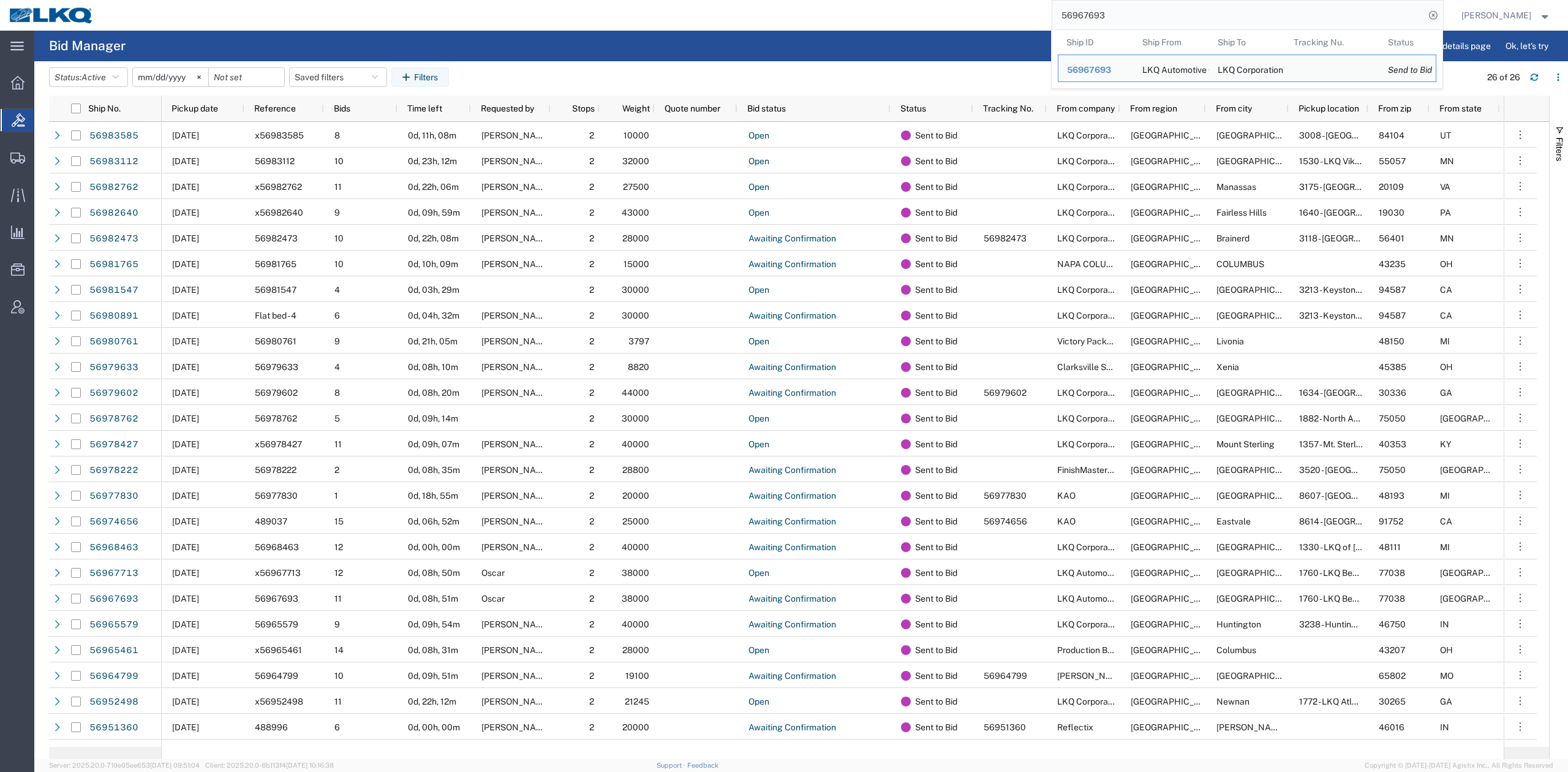
paste input "71"
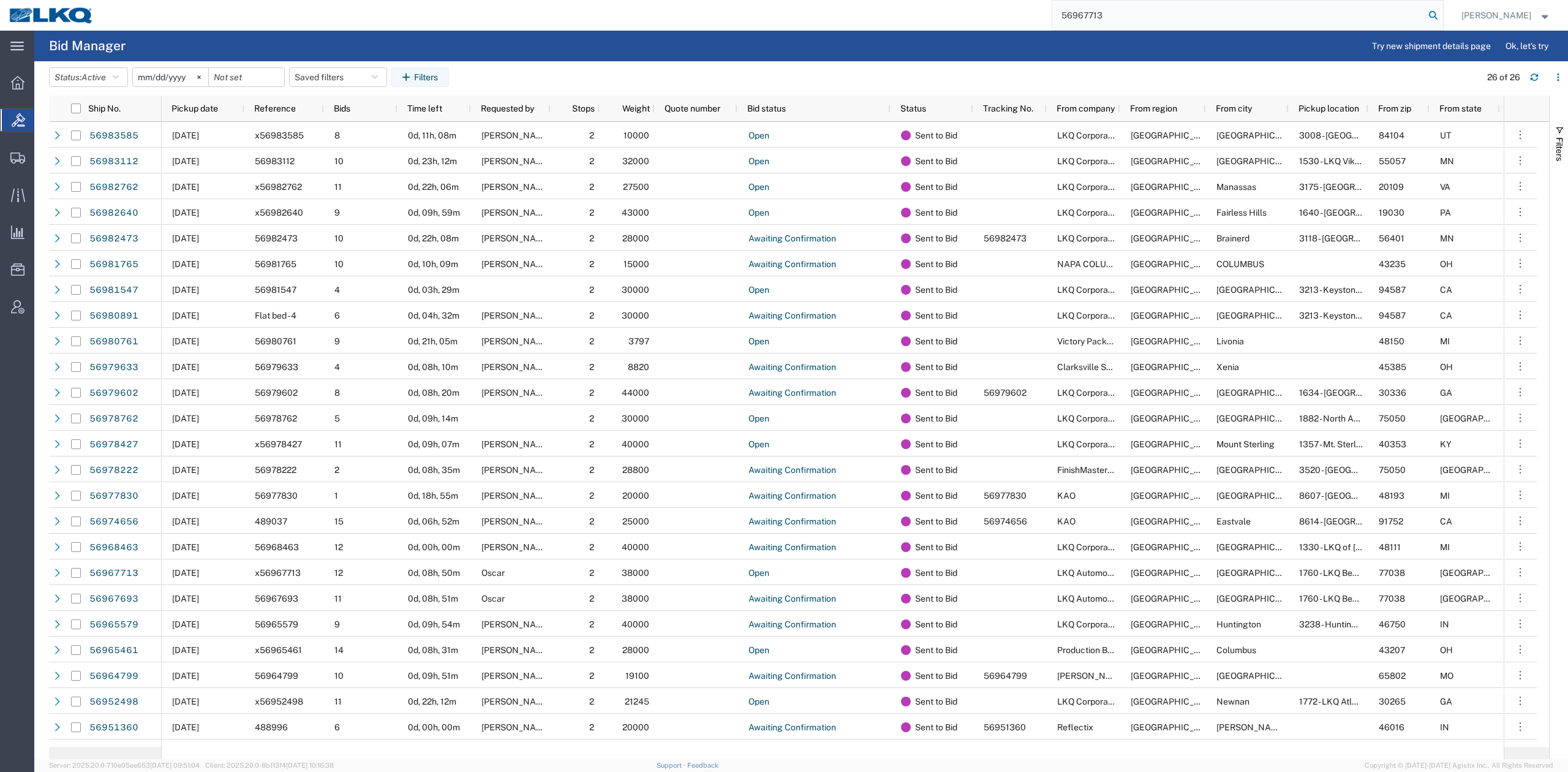
click at [1442, 20] on icon at bounding box center [1433, 15] width 17 height 17
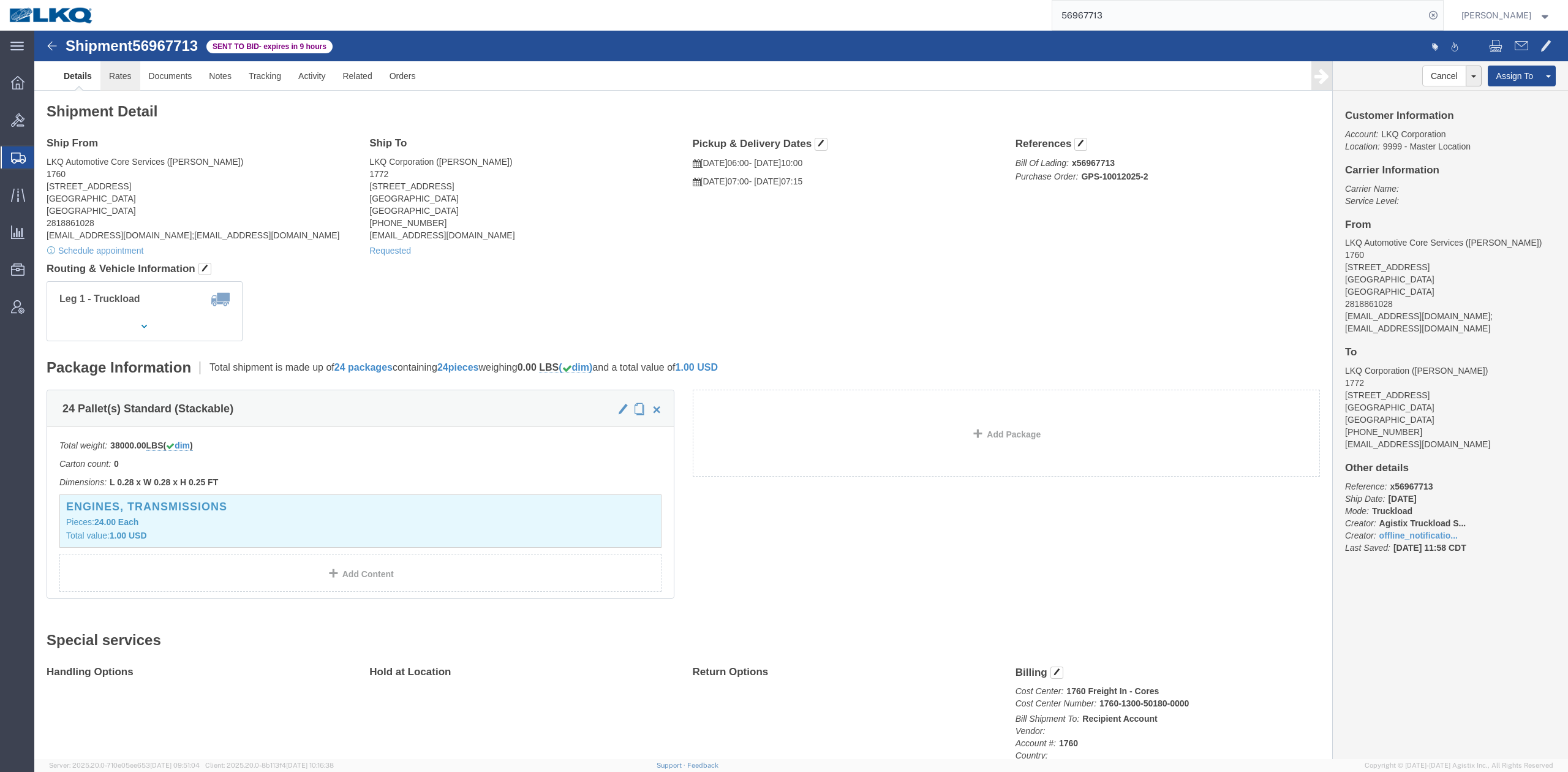
click link "Rates"
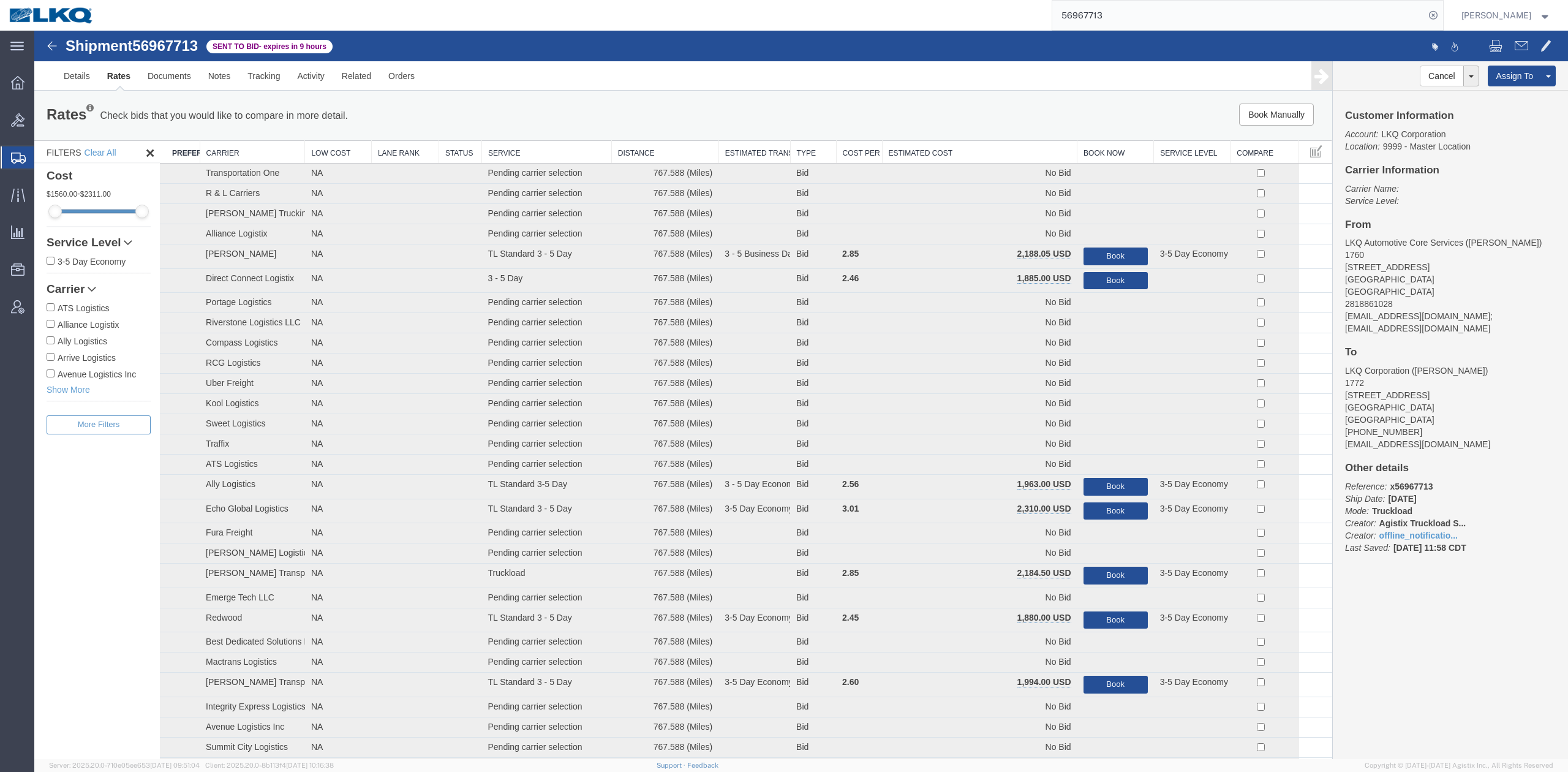
click at [1003, 149] on th "Estimated Cost" at bounding box center [979, 152] width 195 height 23
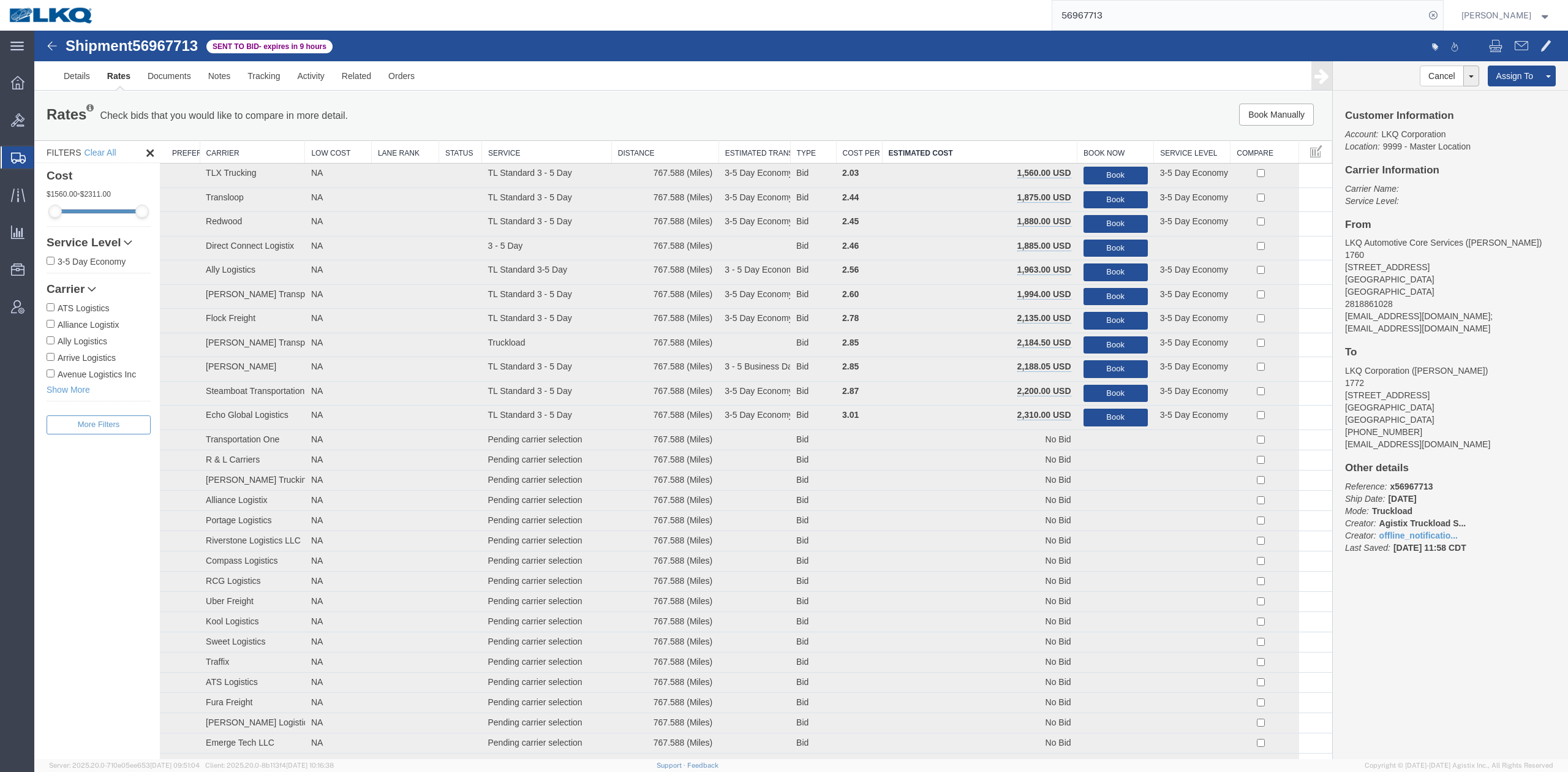
click at [1093, 18] on input "56967713" at bounding box center [1238, 15] width 372 height 30
paste input "5461"
drag, startPoint x: 1448, startPoint y: 15, endPoint x: 1086, endPoint y: 163, distance: 391.1
click at [1442, 14] on icon at bounding box center [1433, 15] width 17 height 17
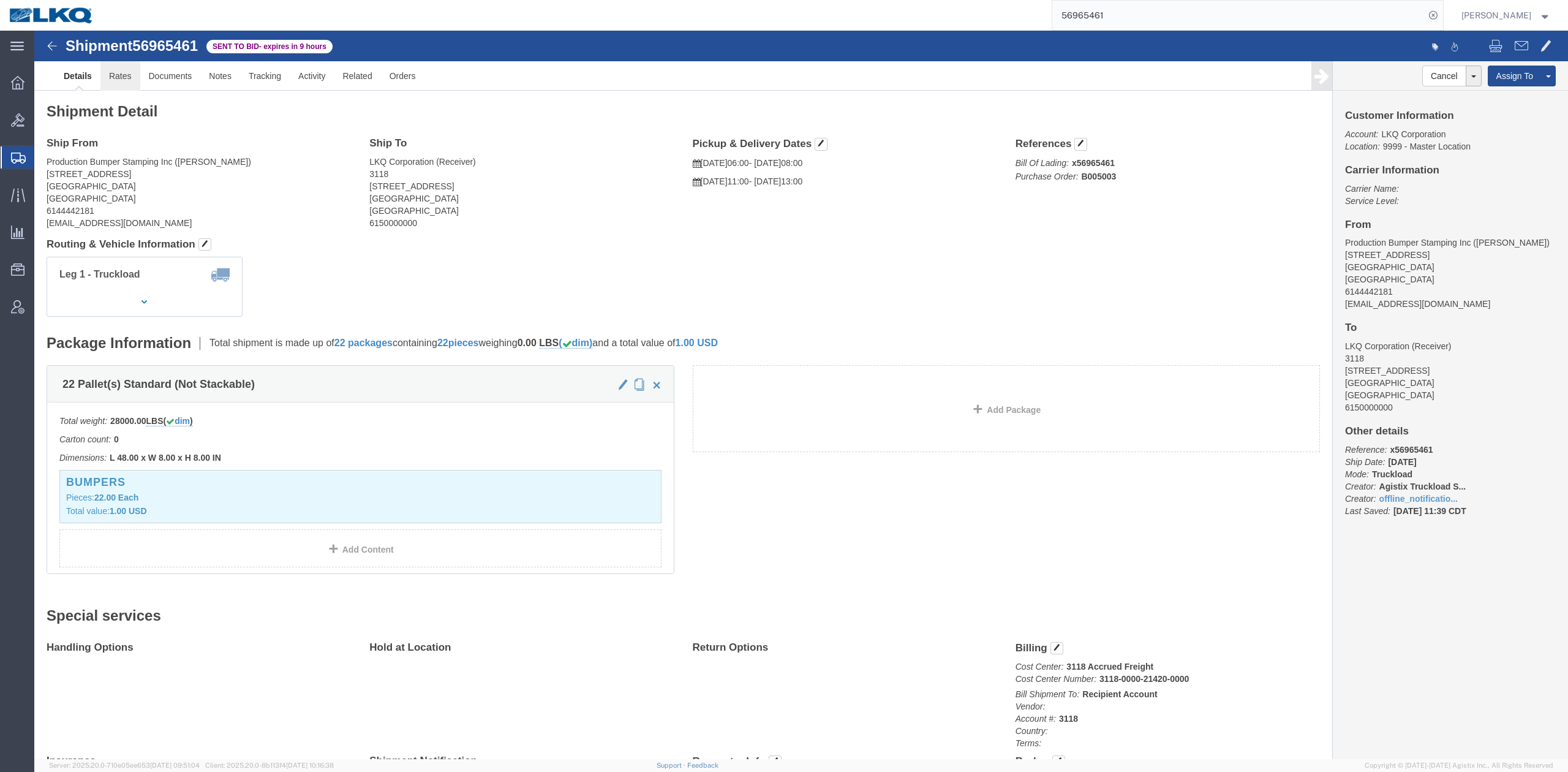
click link "Rates"
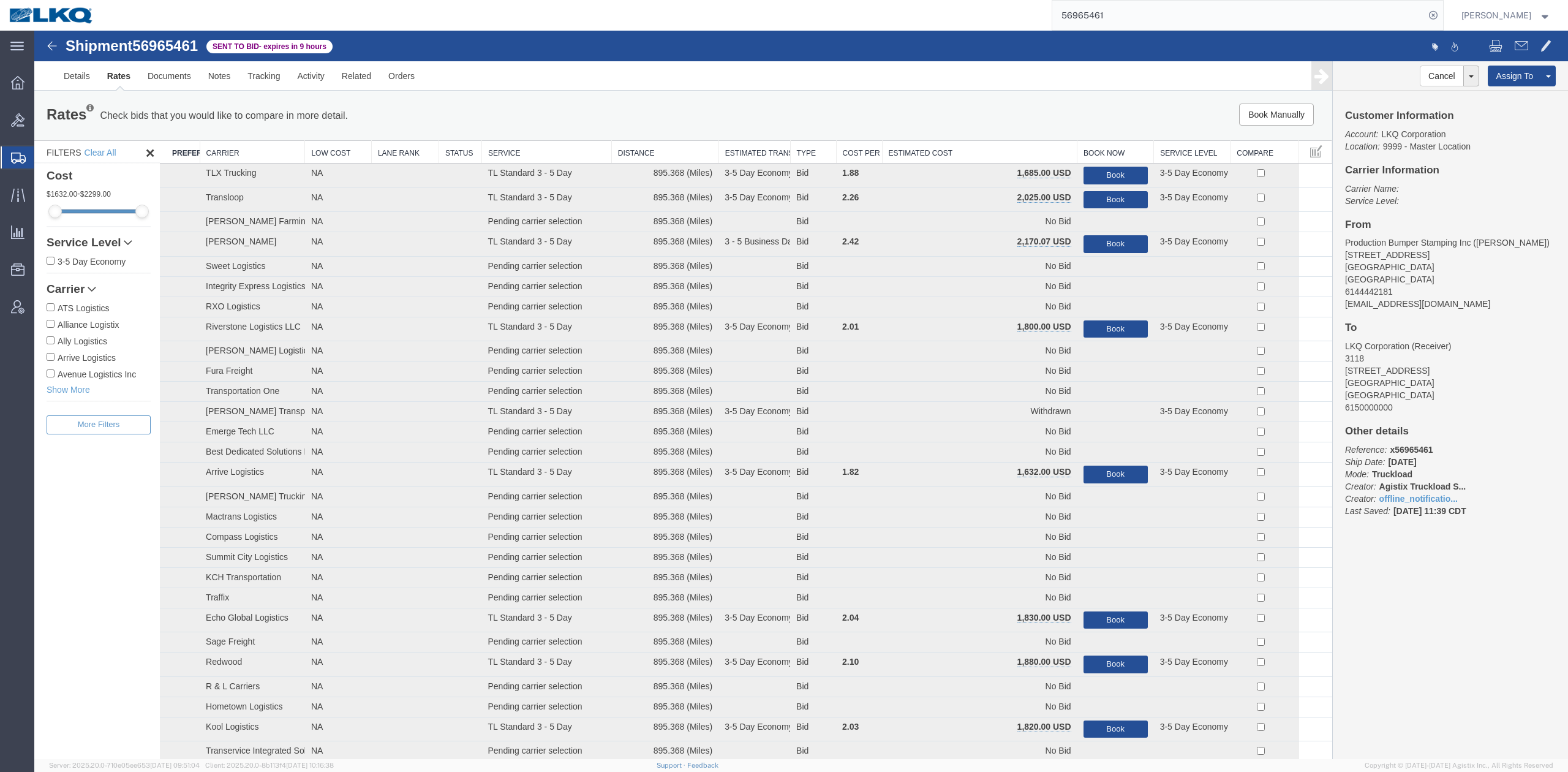
click at [979, 152] on th "Estimated Cost" at bounding box center [979, 152] width 195 height 23
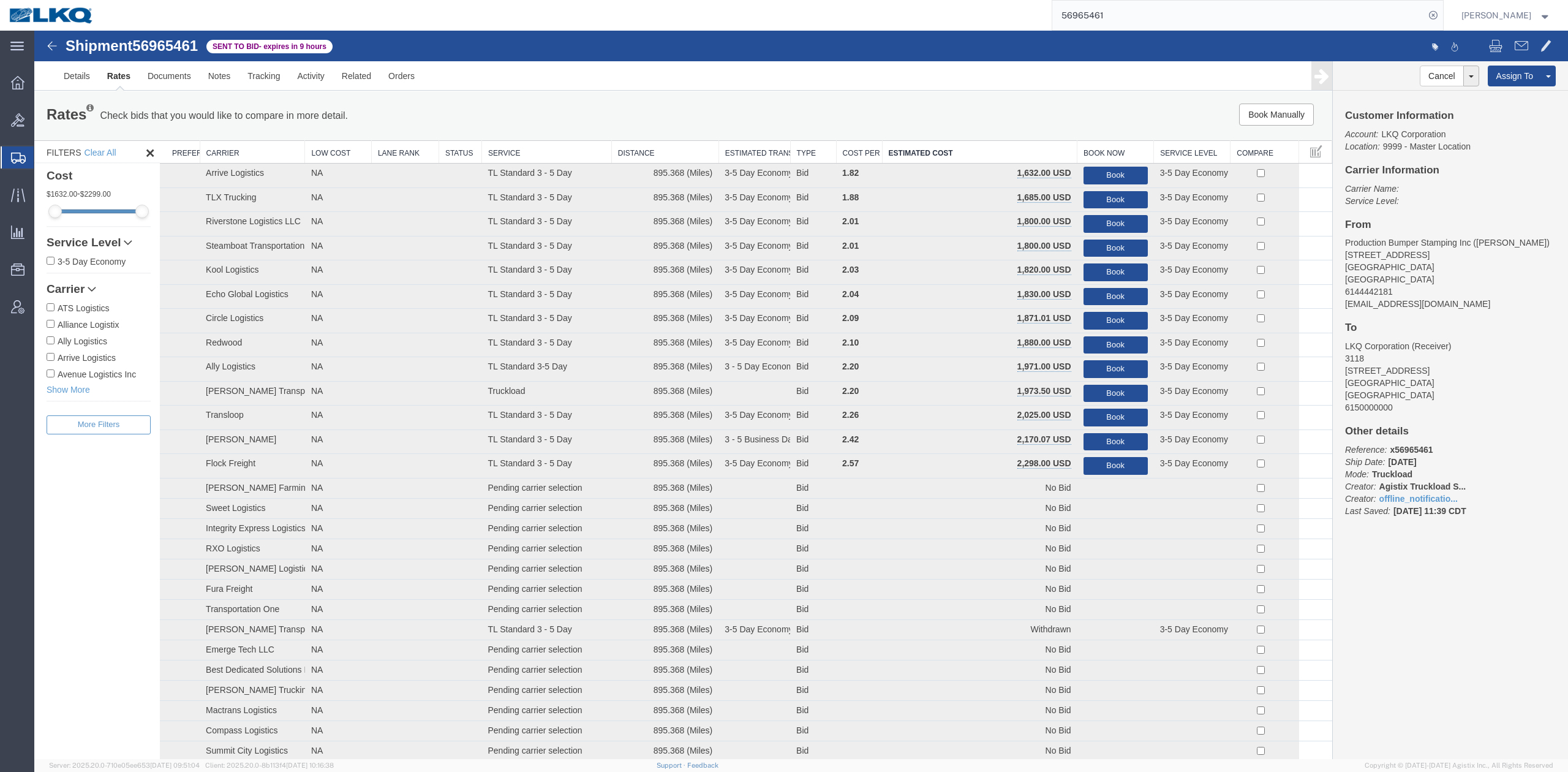
click at [1134, 15] on input "56965461" at bounding box center [1238, 15] width 372 height 30
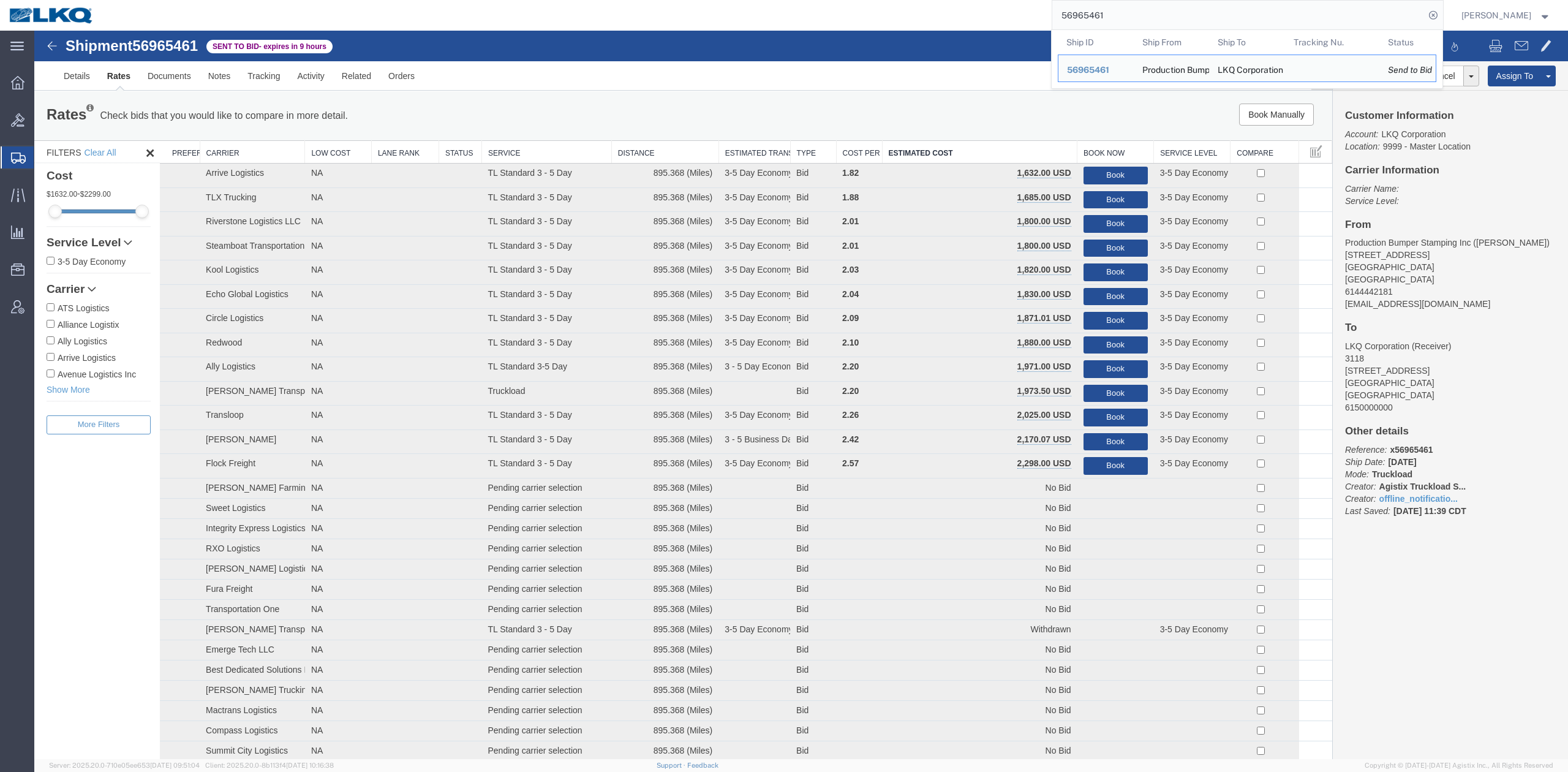
paste input "78427"
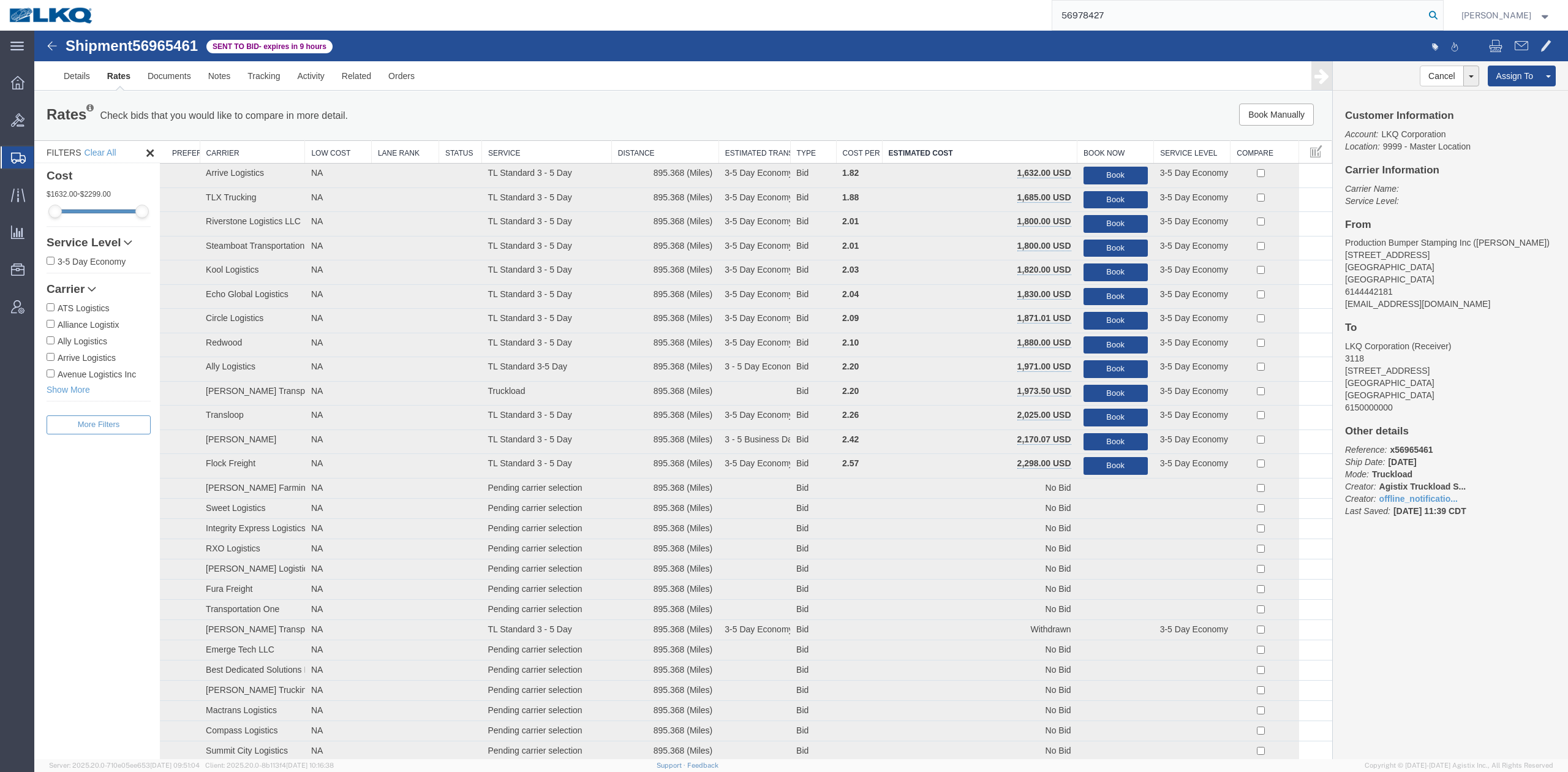
type input "56978427"
drag, startPoint x: 1455, startPoint y: 20, endPoint x: 1058, endPoint y: 107, distance: 406.4
click at [1442, 20] on icon at bounding box center [1433, 15] width 17 height 17
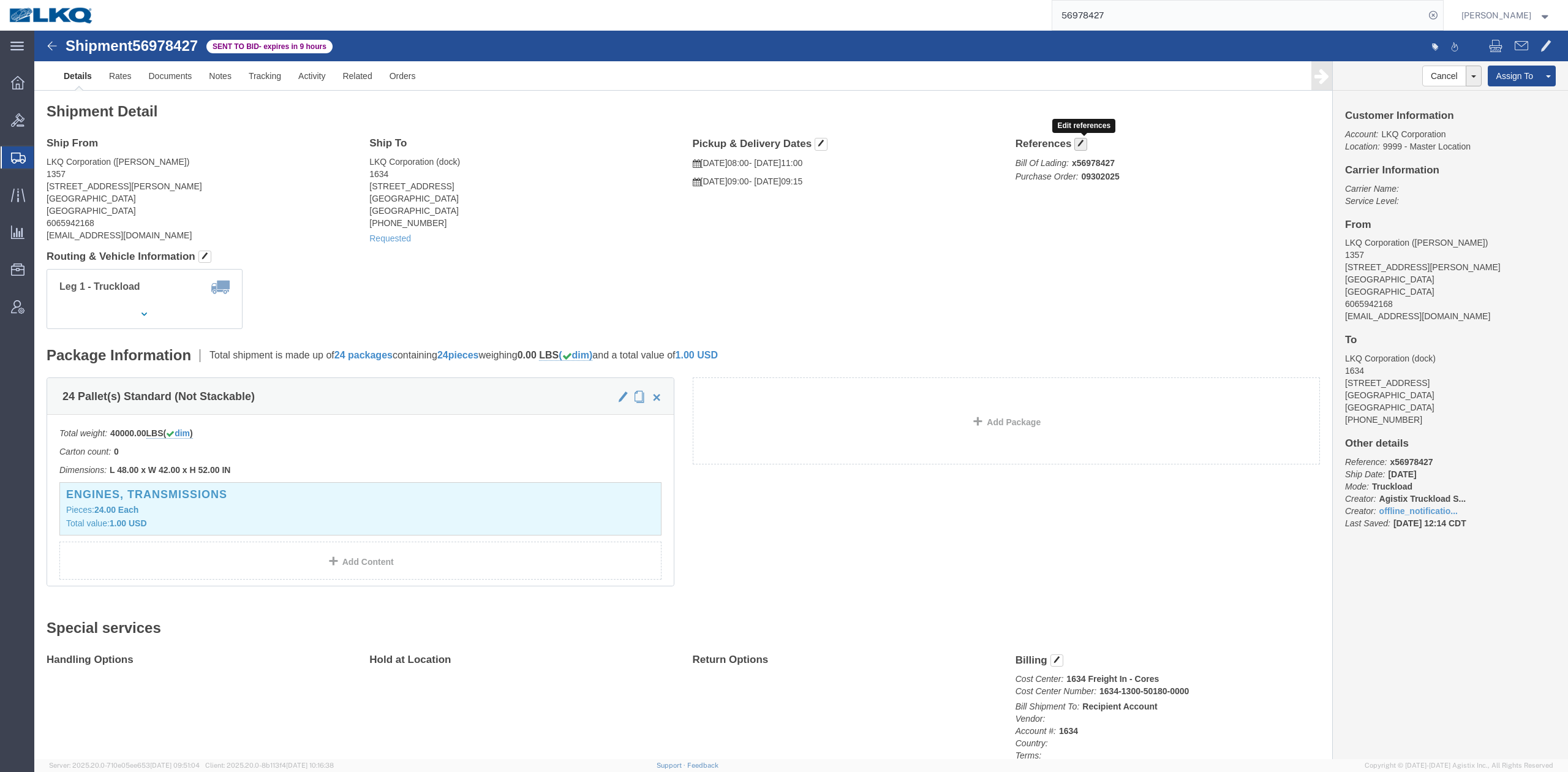
click button "button"
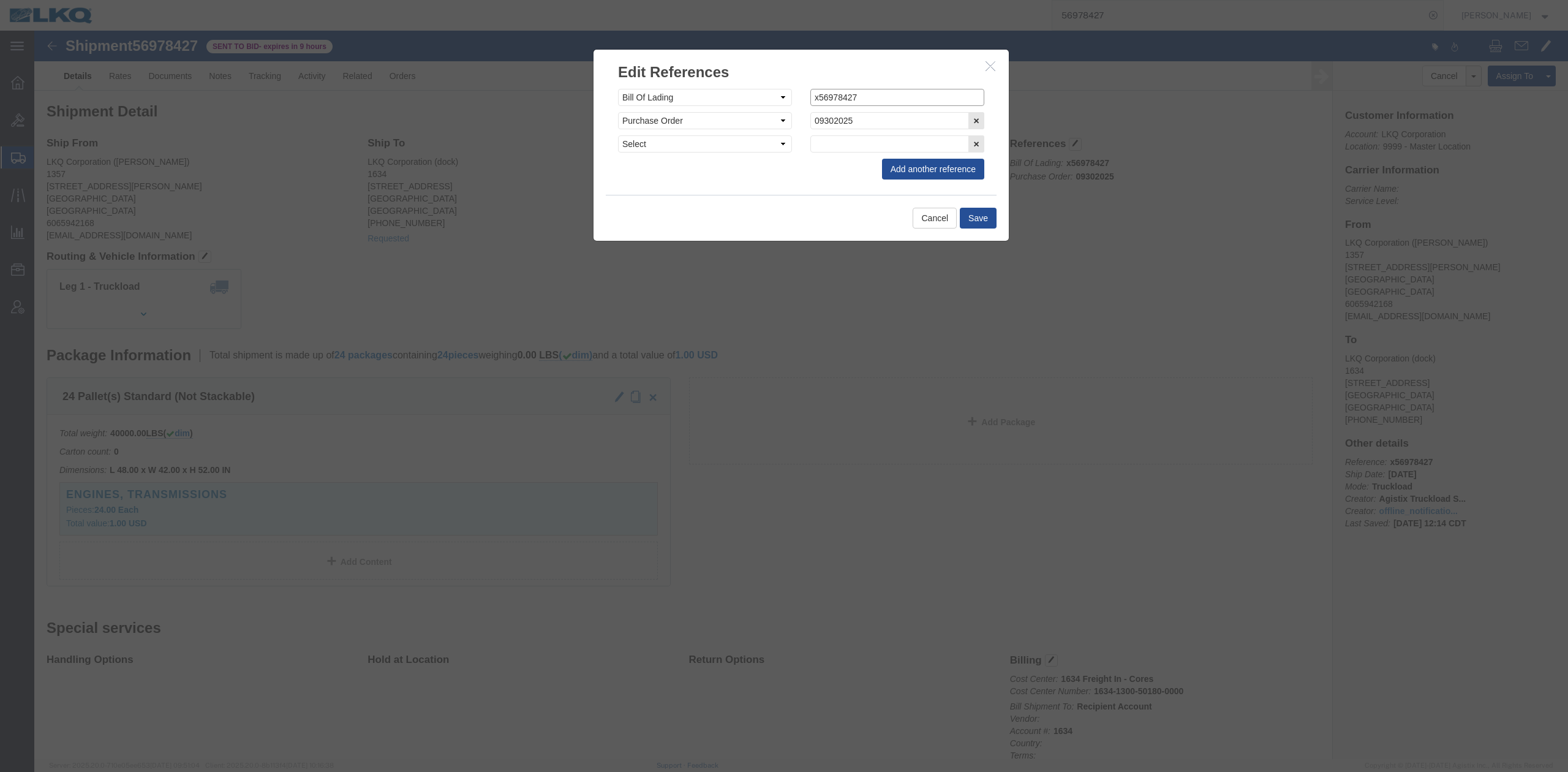
click input "x56978427"
type input "56978427"
click button "Save"
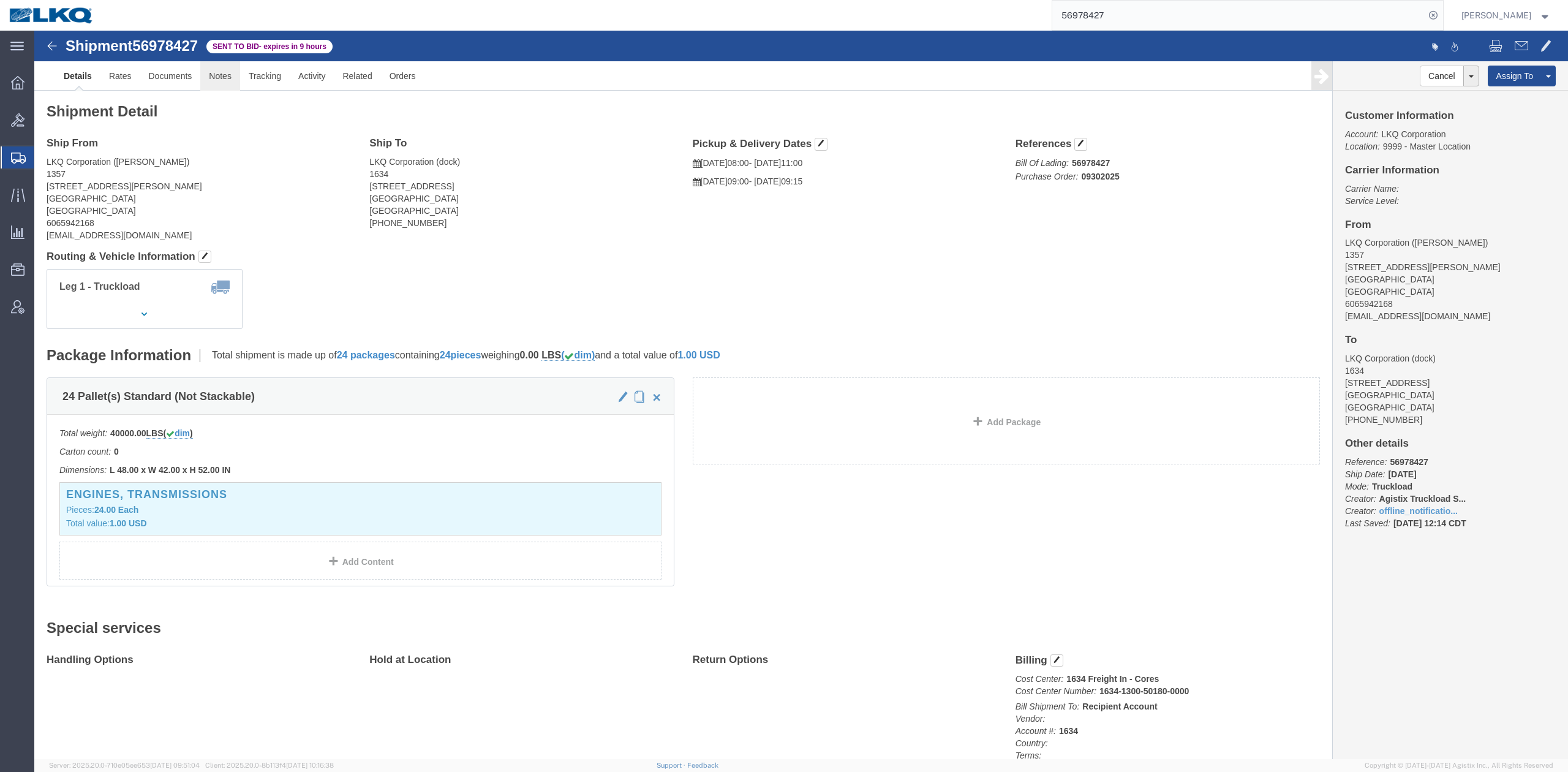
click link "Notes"
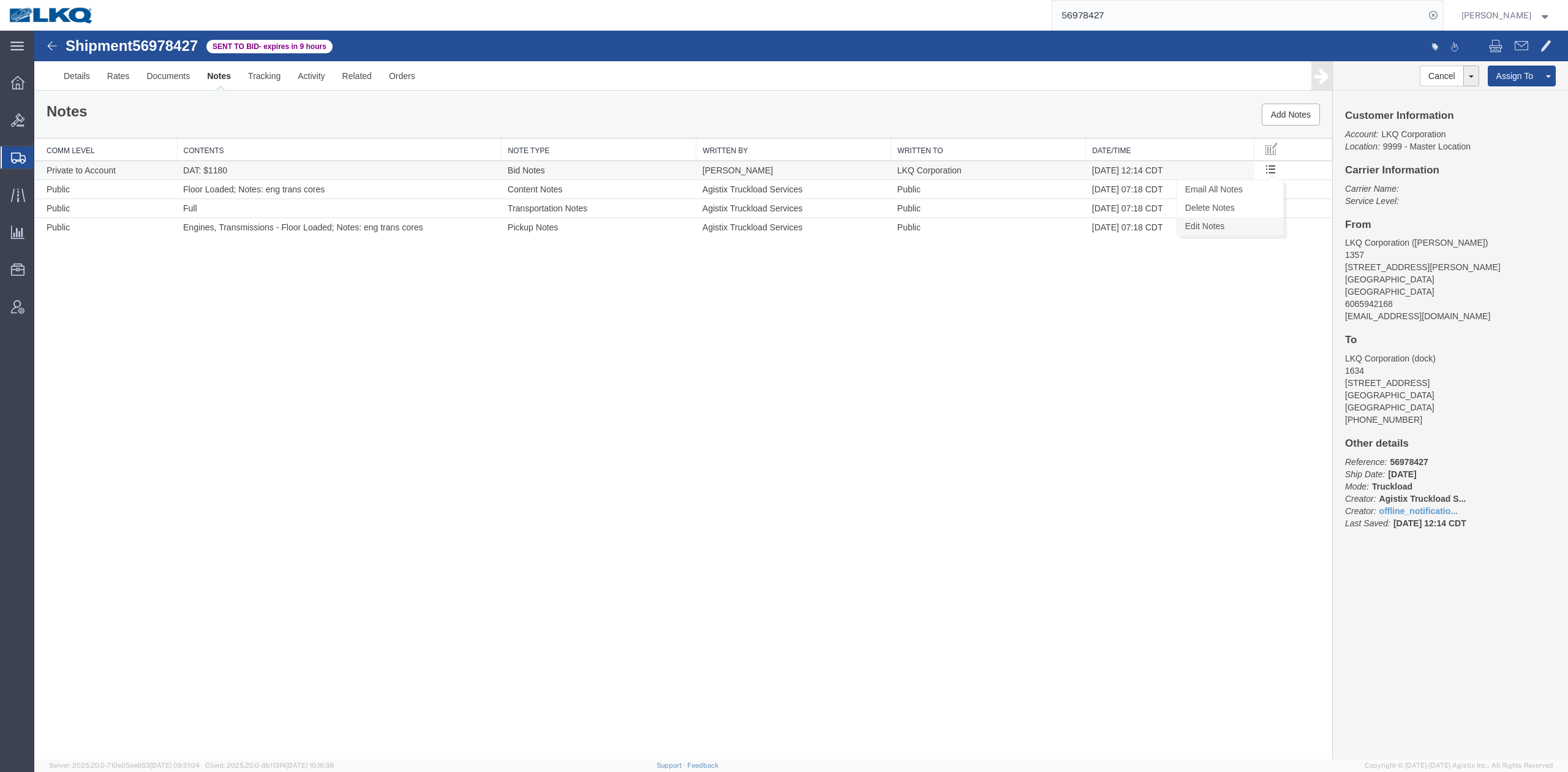
click at [1238, 223] on link "Edit Notes" at bounding box center [1230, 226] width 106 height 18
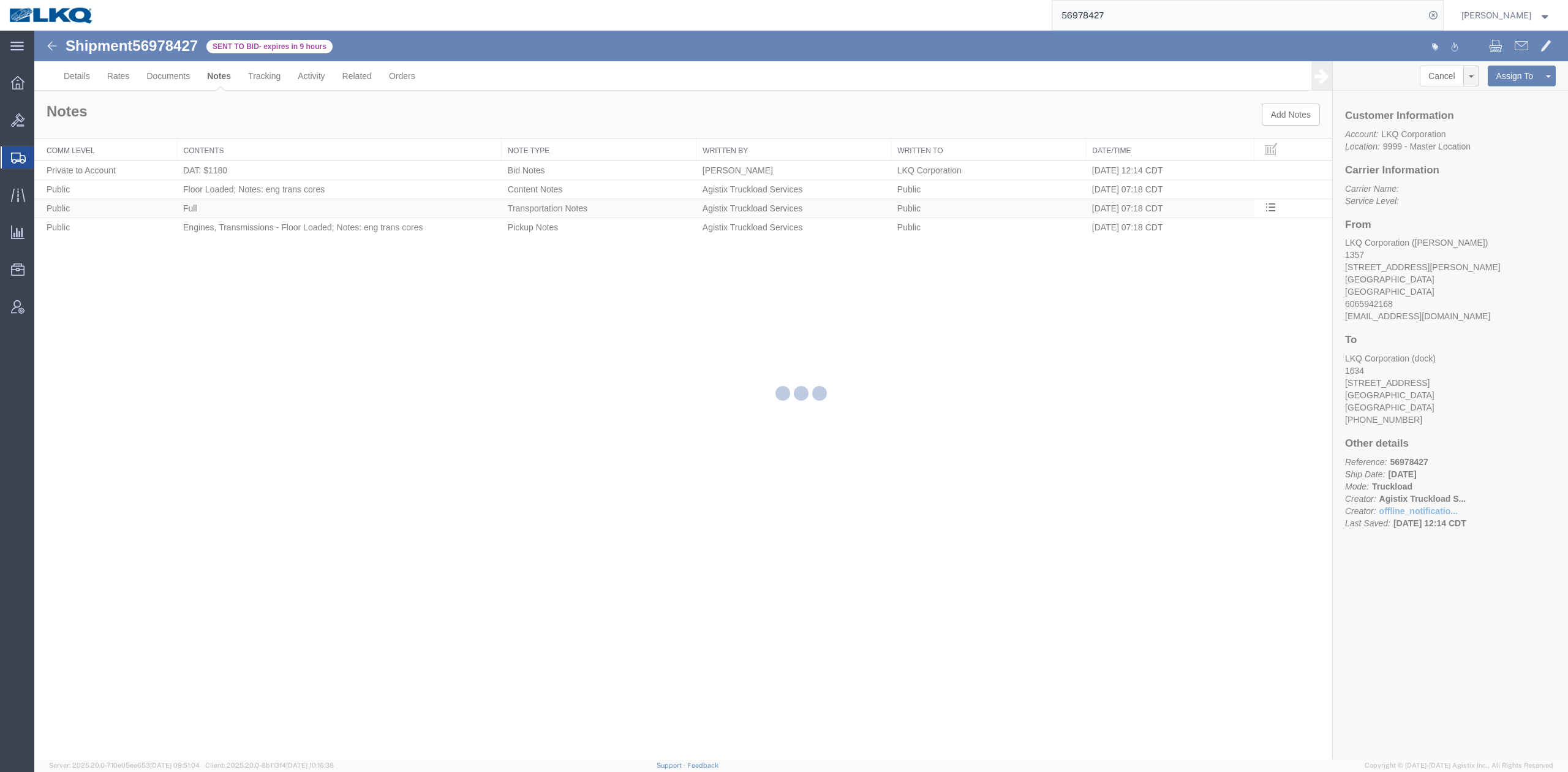
select select "BID_NOTES"
select select "PRIVATE_TO_ACCOUNT"
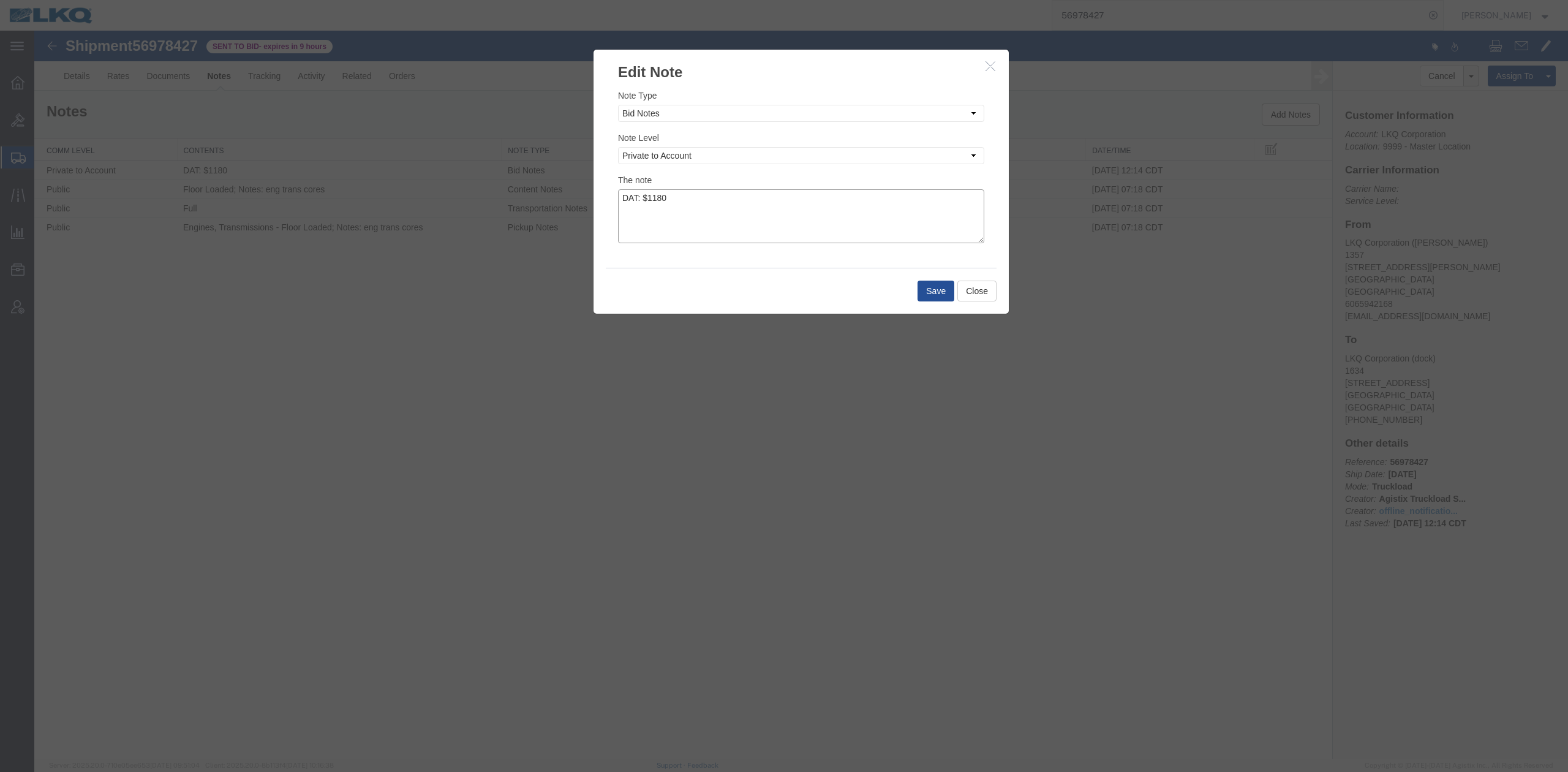
click at [831, 192] on textarea "DAT: $1180" at bounding box center [801, 216] width 366 height 54
type textarea "DAT: $1180, Original: $1242"
click at [941, 300] on button "Save" at bounding box center [936, 291] width 37 height 21
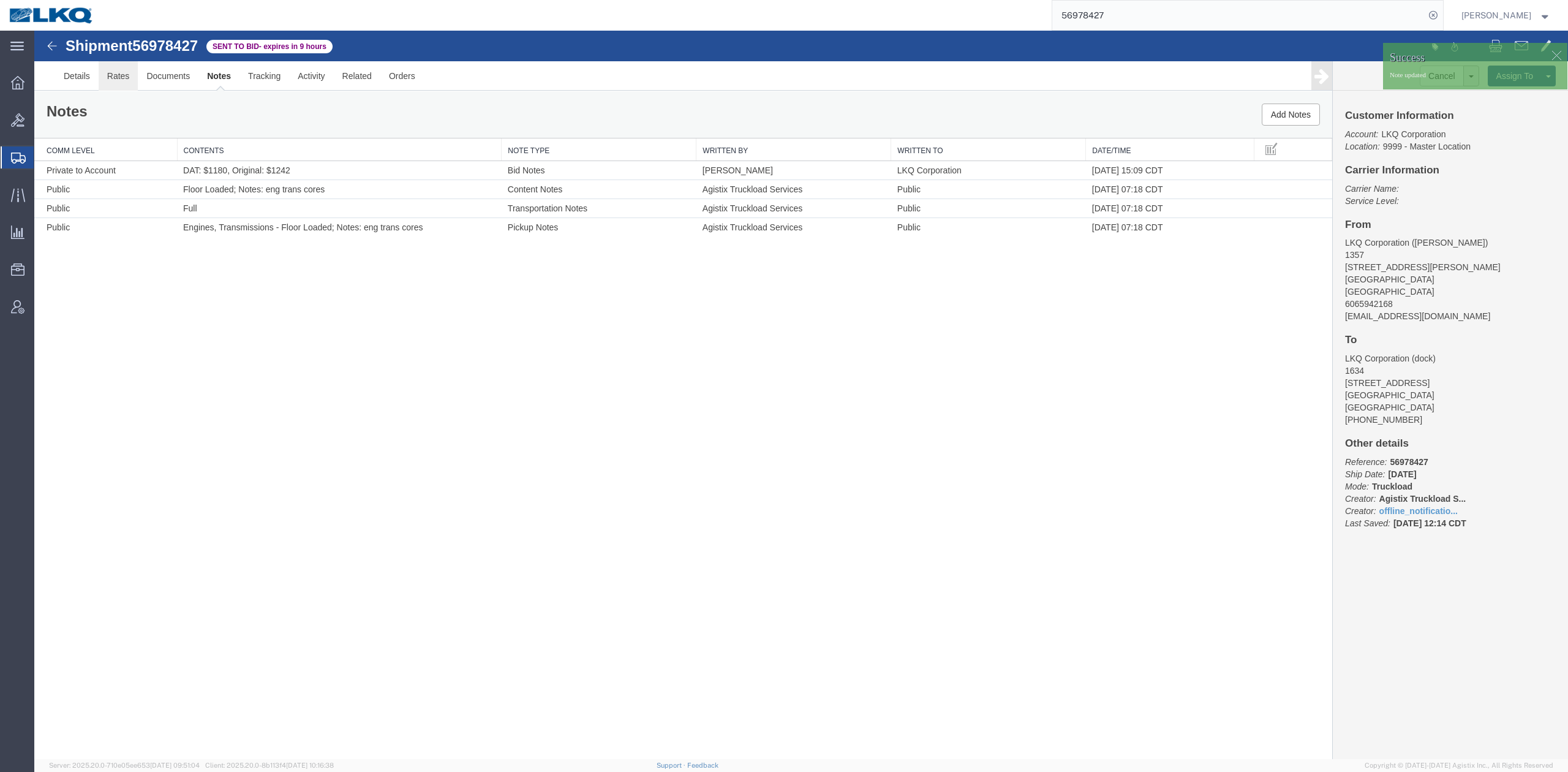
click at [123, 76] on link "Rates" at bounding box center [118, 76] width 40 height 30
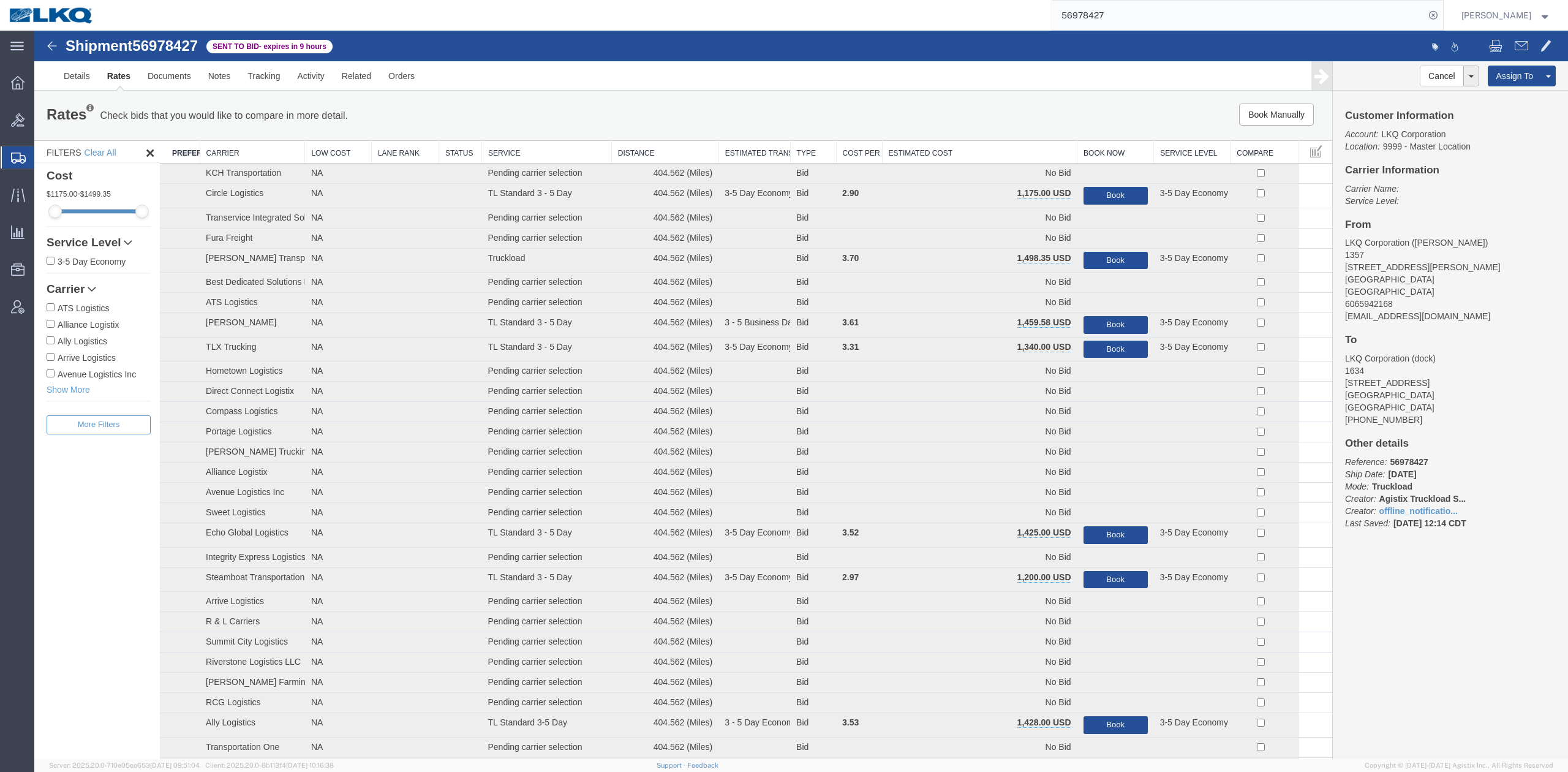
click at [1003, 152] on th "Estimated Cost" at bounding box center [979, 152] width 195 height 23
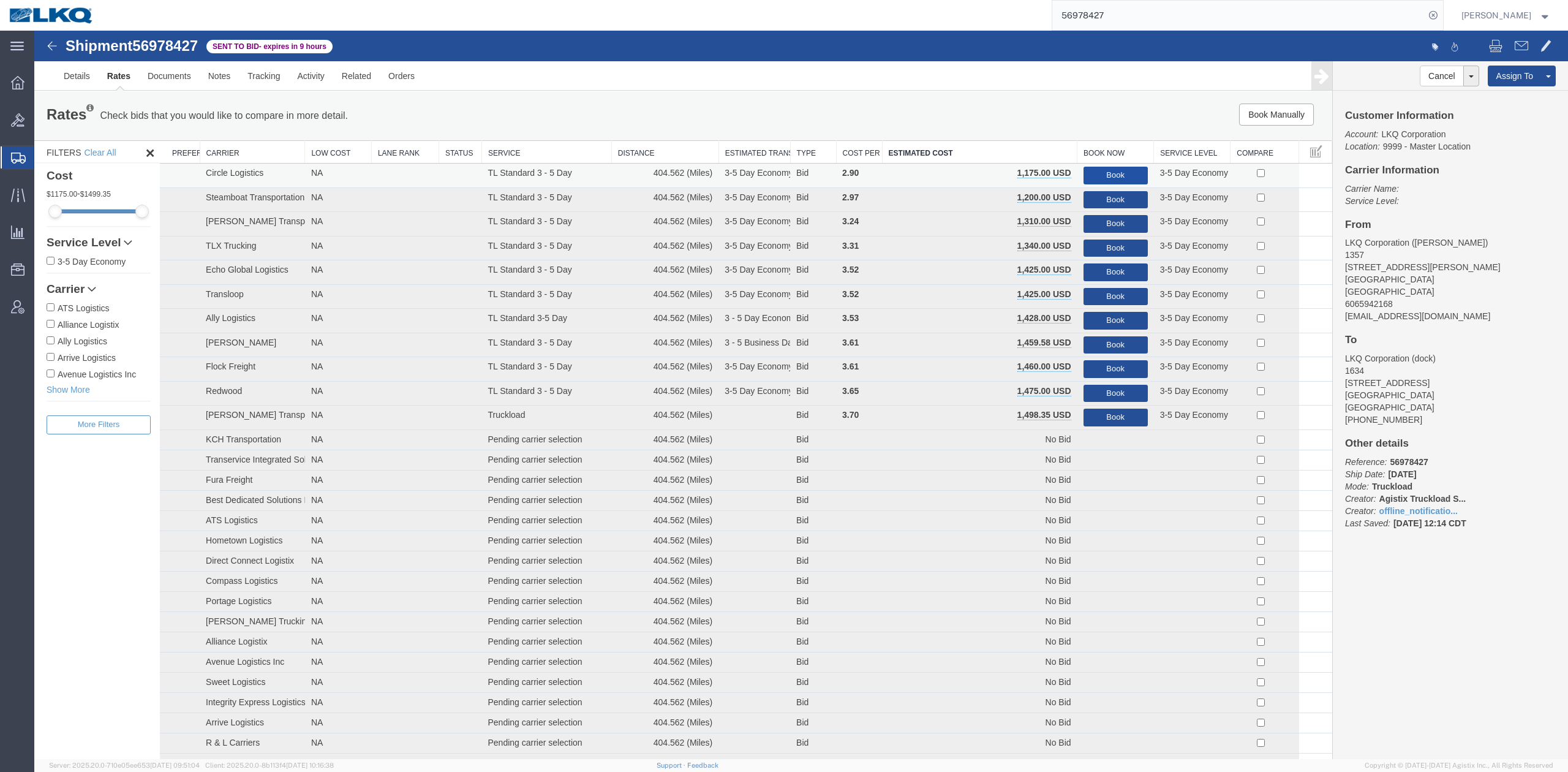
click at [1102, 174] on button "Book" at bounding box center [1116, 175] width 64 height 18
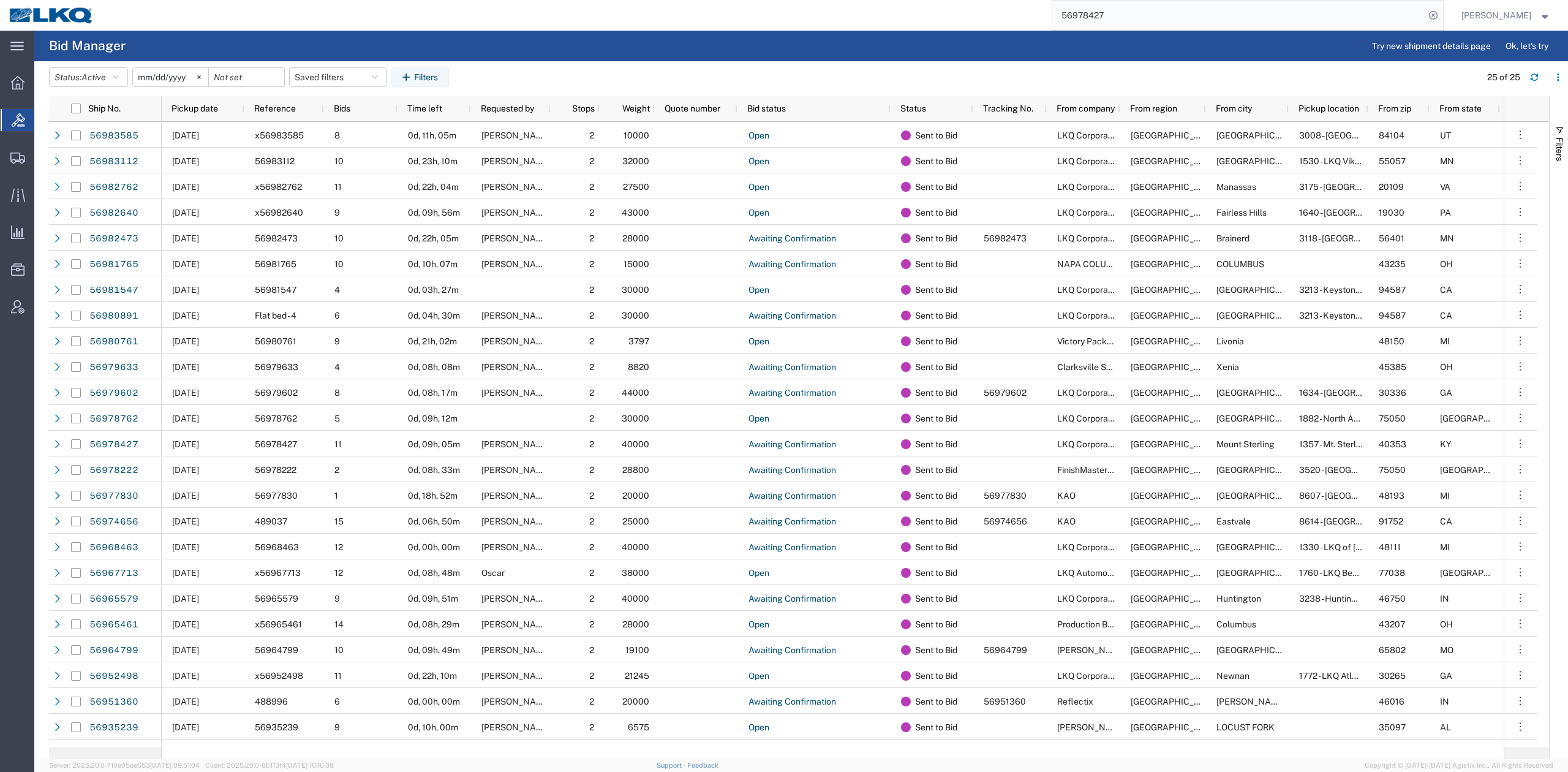
click at [1094, 10] on input "56978427" at bounding box center [1238, 15] width 372 height 30
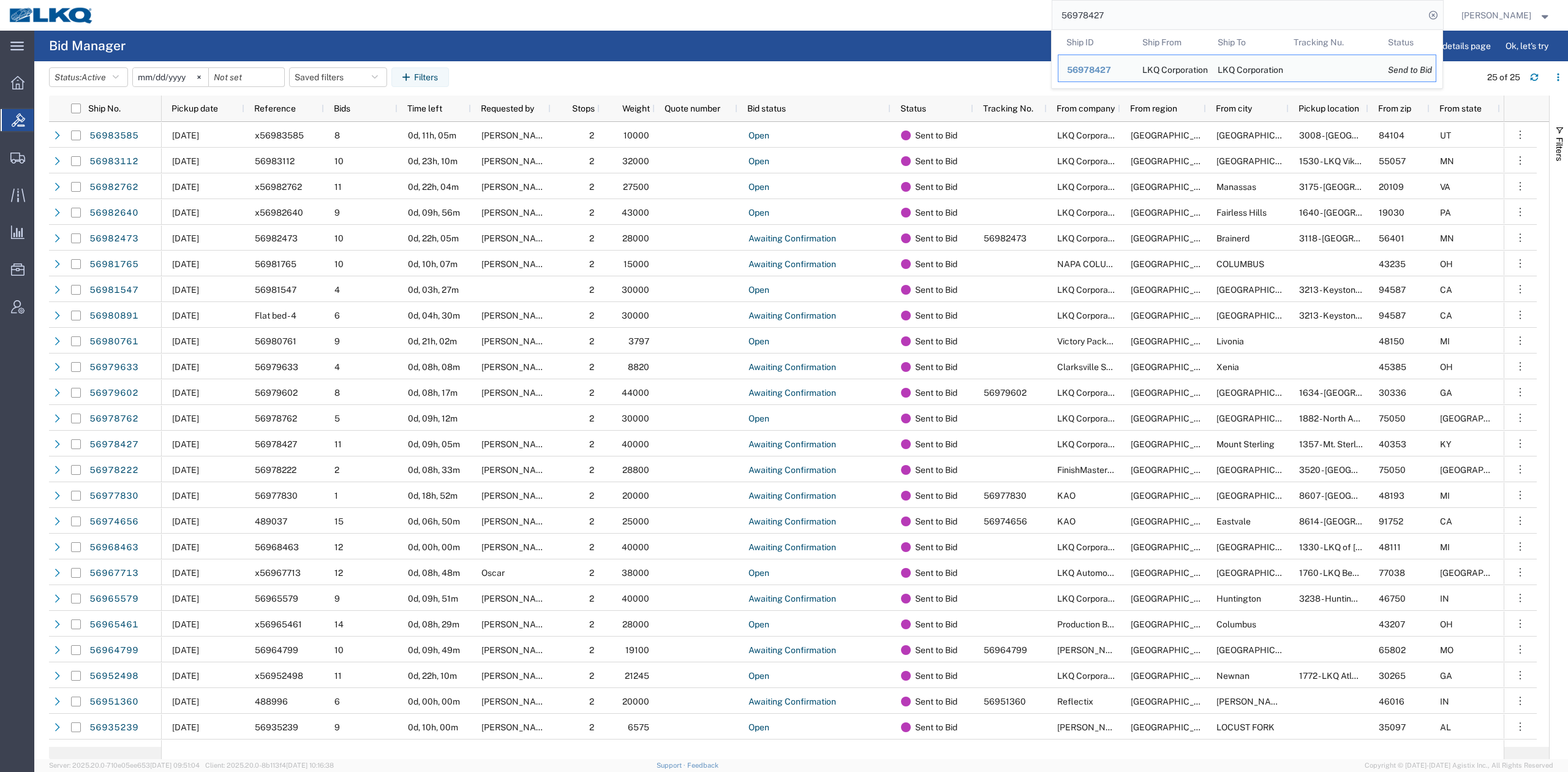
paste input "82762"
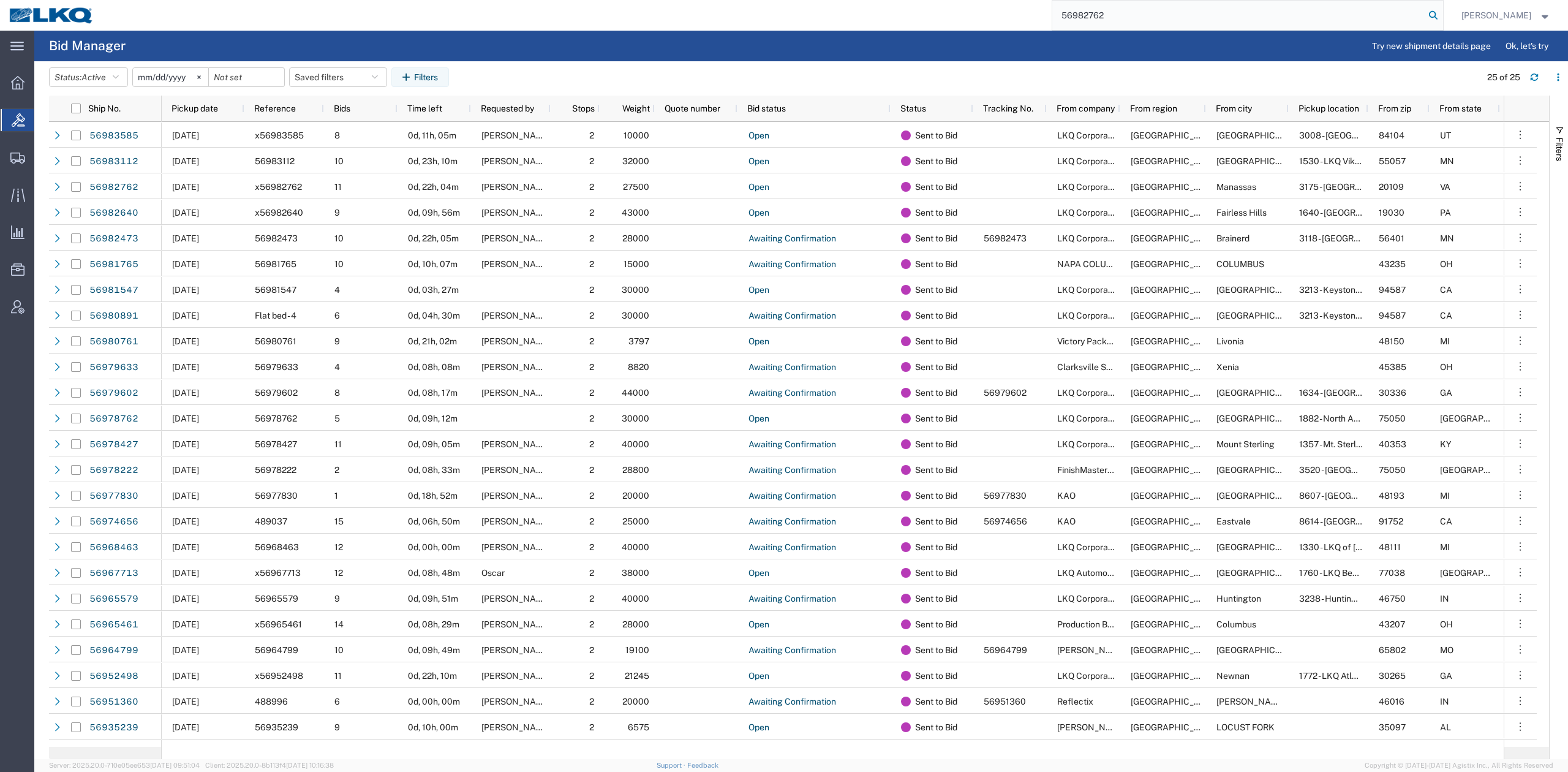
click at [1442, 9] on icon at bounding box center [1433, 15] width 17 height 17
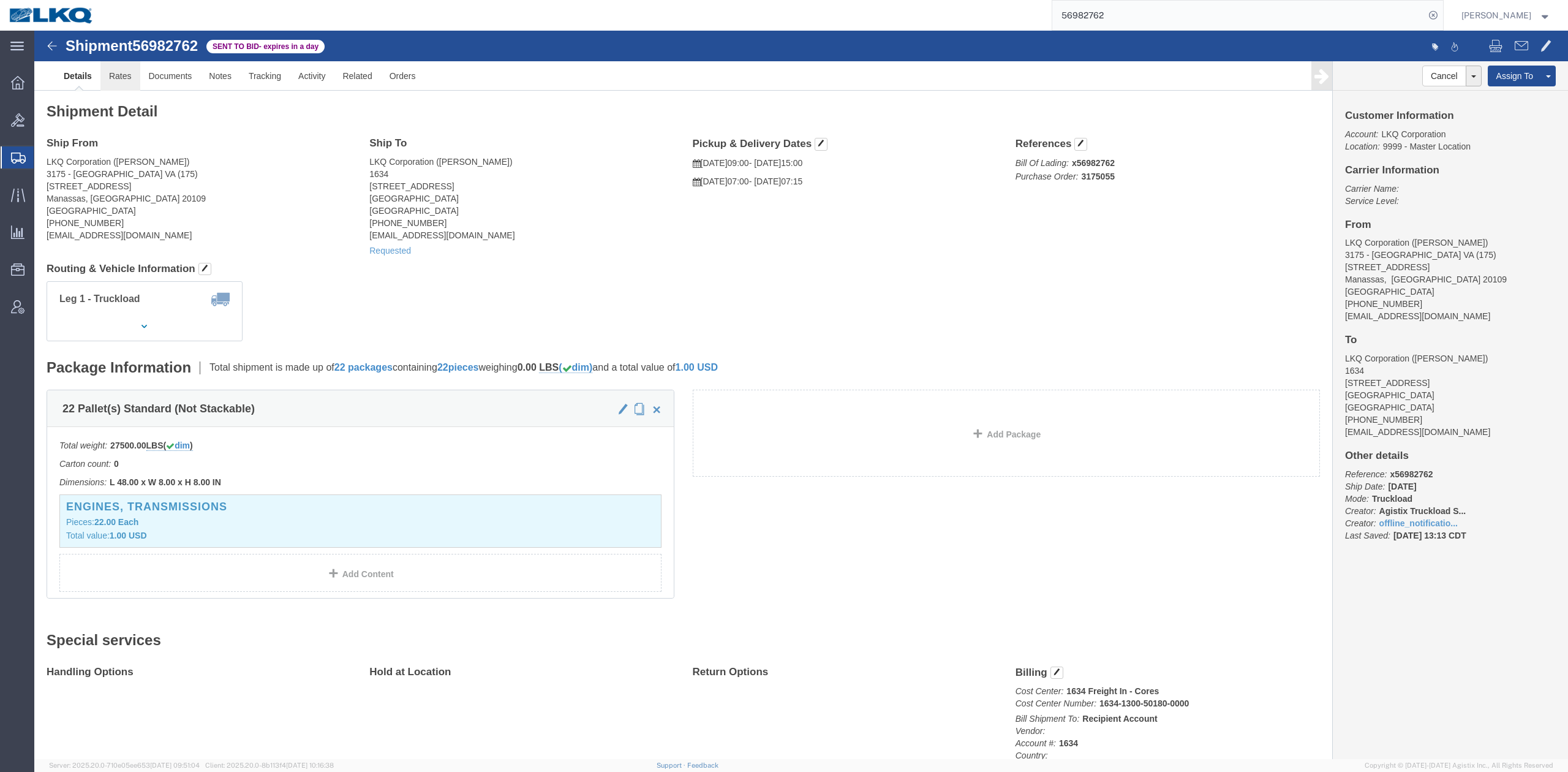
drag, startPoint x: 91, startPoint y: 37, endPoint x: 96, endPoint y: 58, distance: 21.6
click link "Rates"
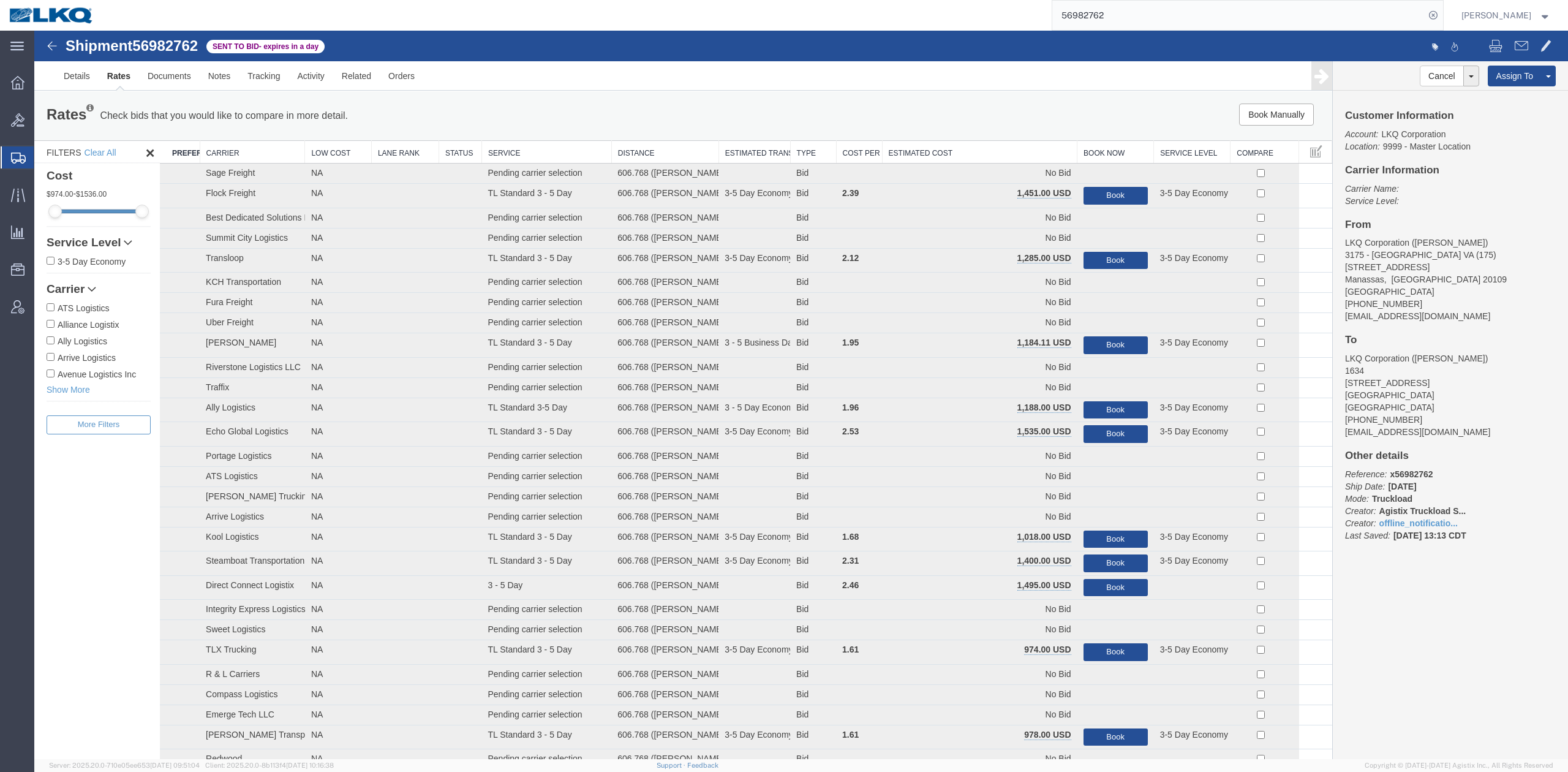
click at [1000, 147] on th "Estimated Cost" at bounding box center [979, 152] width 195 height 23
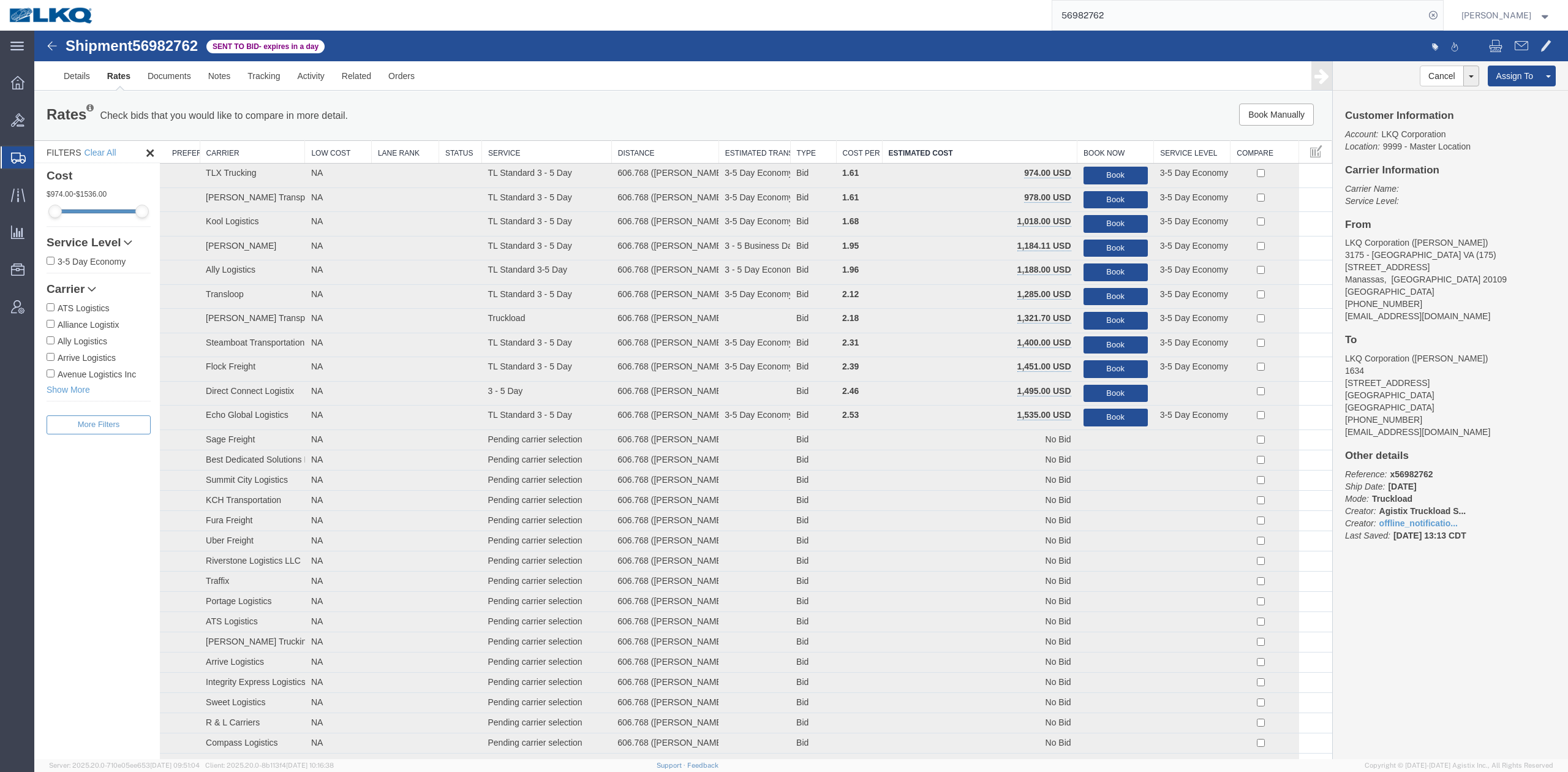
click at [1127, 15] on input "56982762" at bounding box center [1238, 15] width 372 height 30
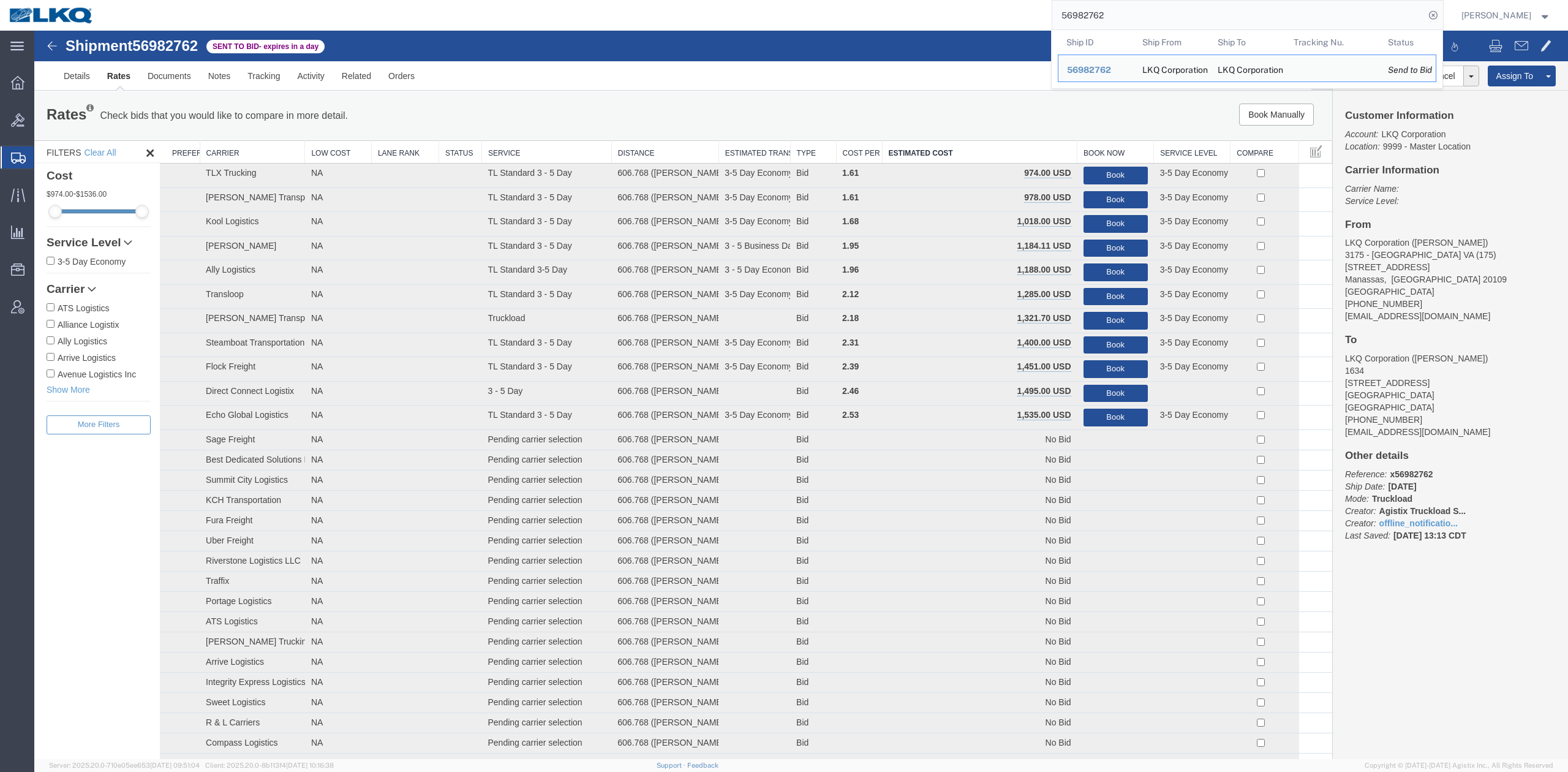
click at [1127, 15] on input "56982762" at bounding box center [1238, 15] width 372 height 30
paste input "52498"
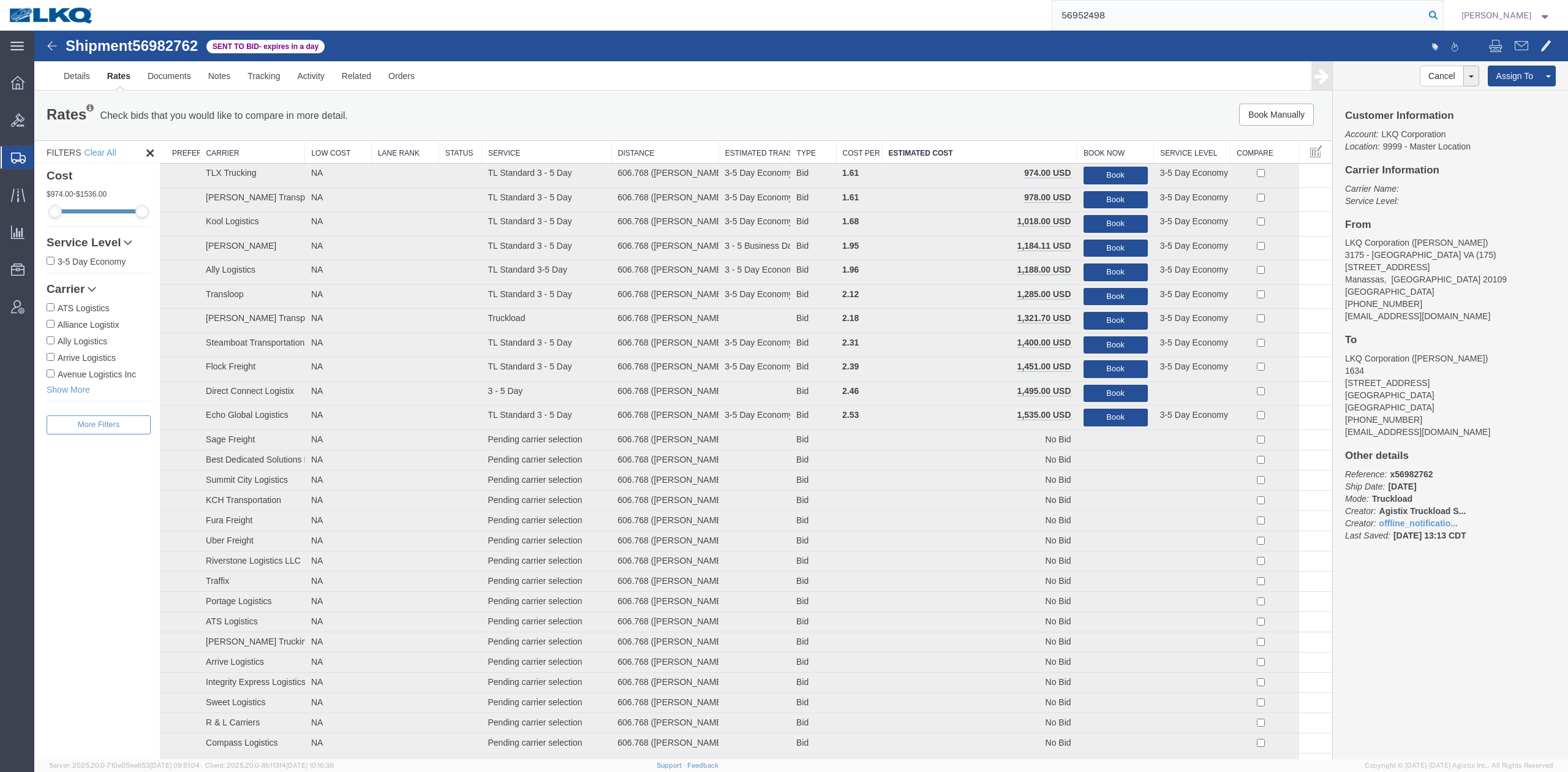
type input "56952498"
click at [1442, 15] on icon at bounding box center [1433, 15] width 17 height 17
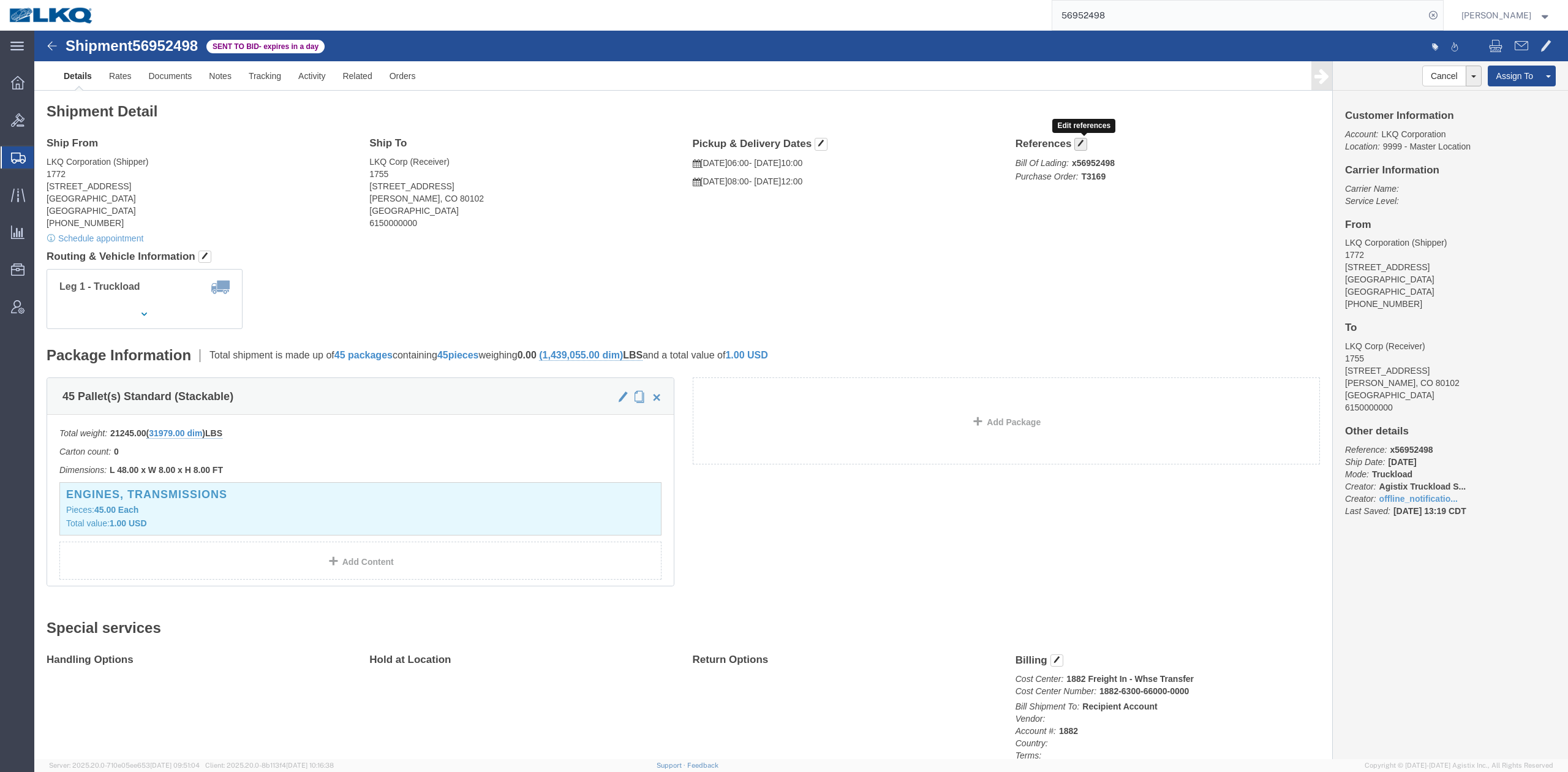
click button "button"
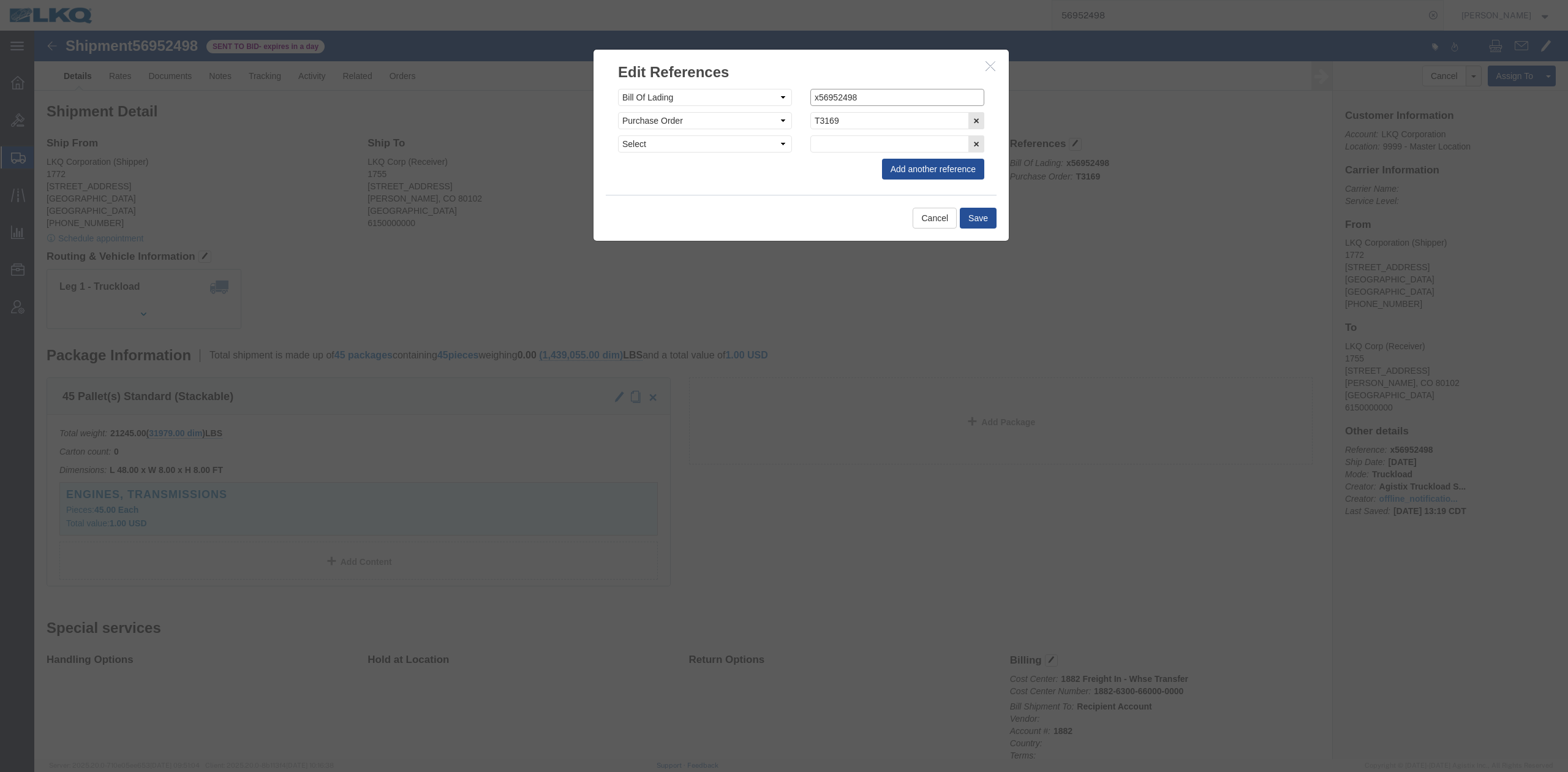
drag, startPoint x: 778, startPoint y: 59, endPoint x: 807, endPoint y: 157, distance: 102.2
click input "x56952498"
type input "56952498"
drag, startPoint x: 938, startPoint y: 196, endPoint x: 584, endPoint y: 196, distance: 354.0
click button "Save"
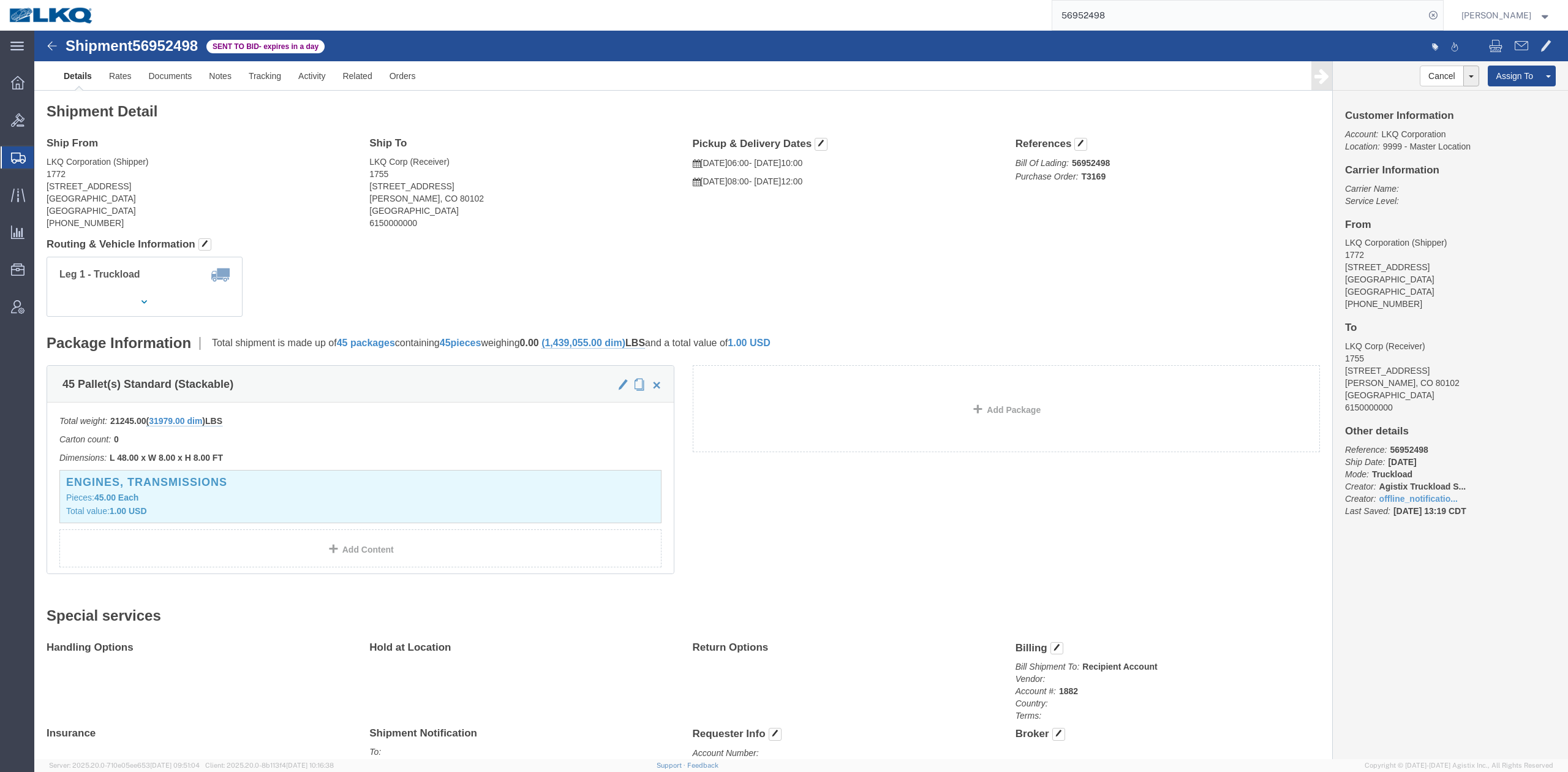
click div
click link "Notes"
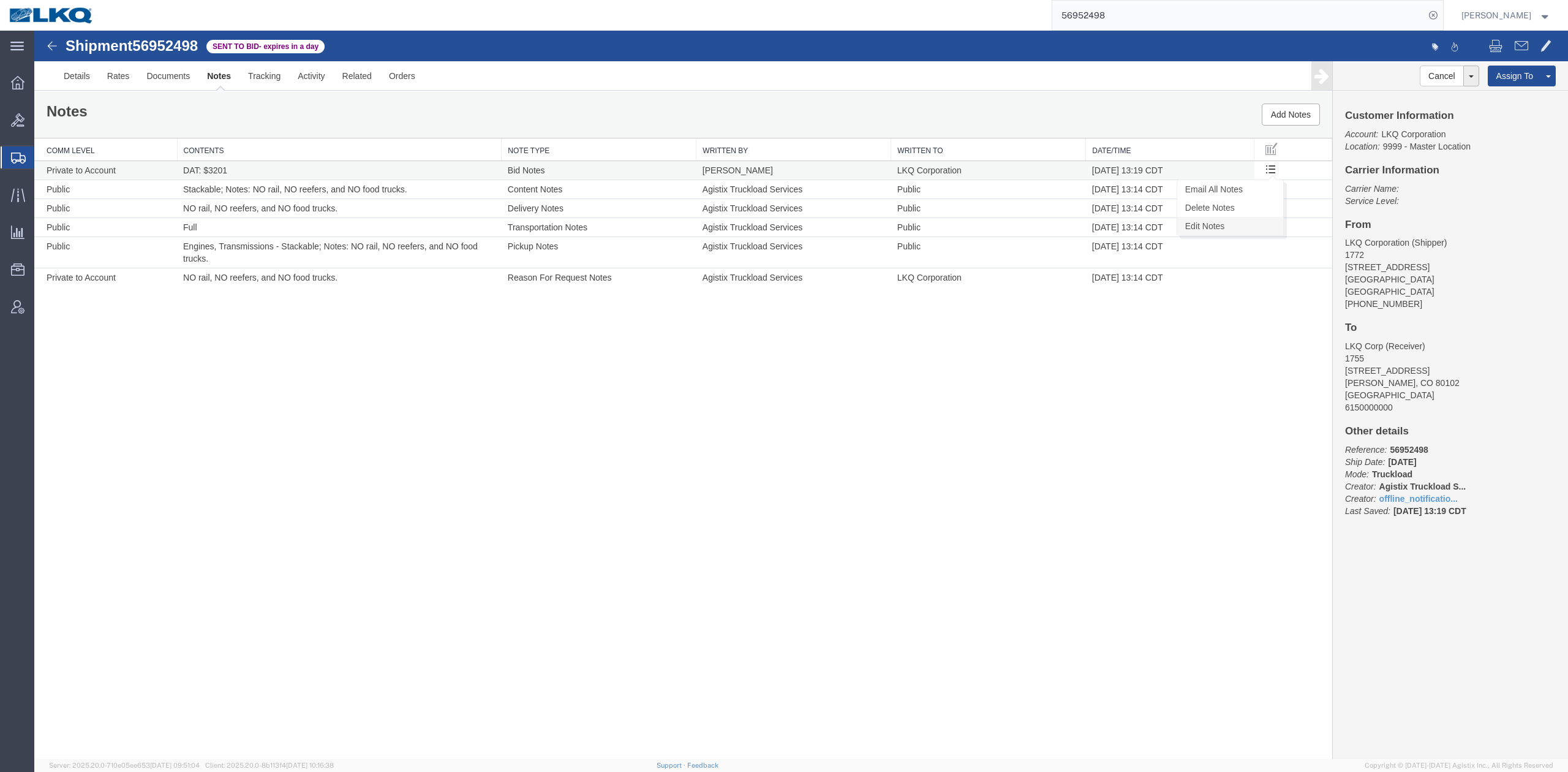
click at [1244, 226] on link "Edit Notes" at bounding box center [1230, 226] width 106 height 18
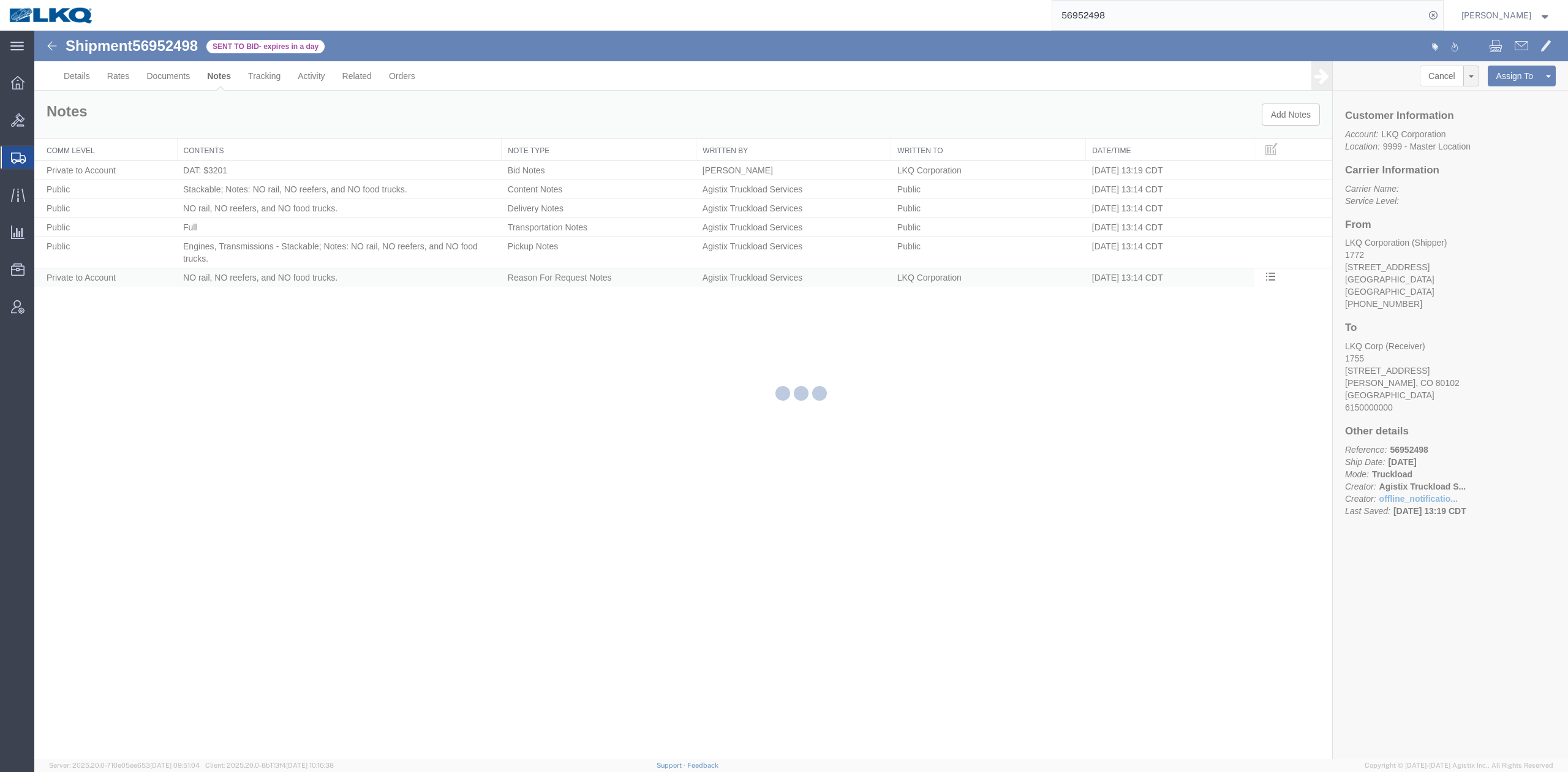
select select "BID_NOTES"
select select "PRIVATE_TO_ACCOUNT"
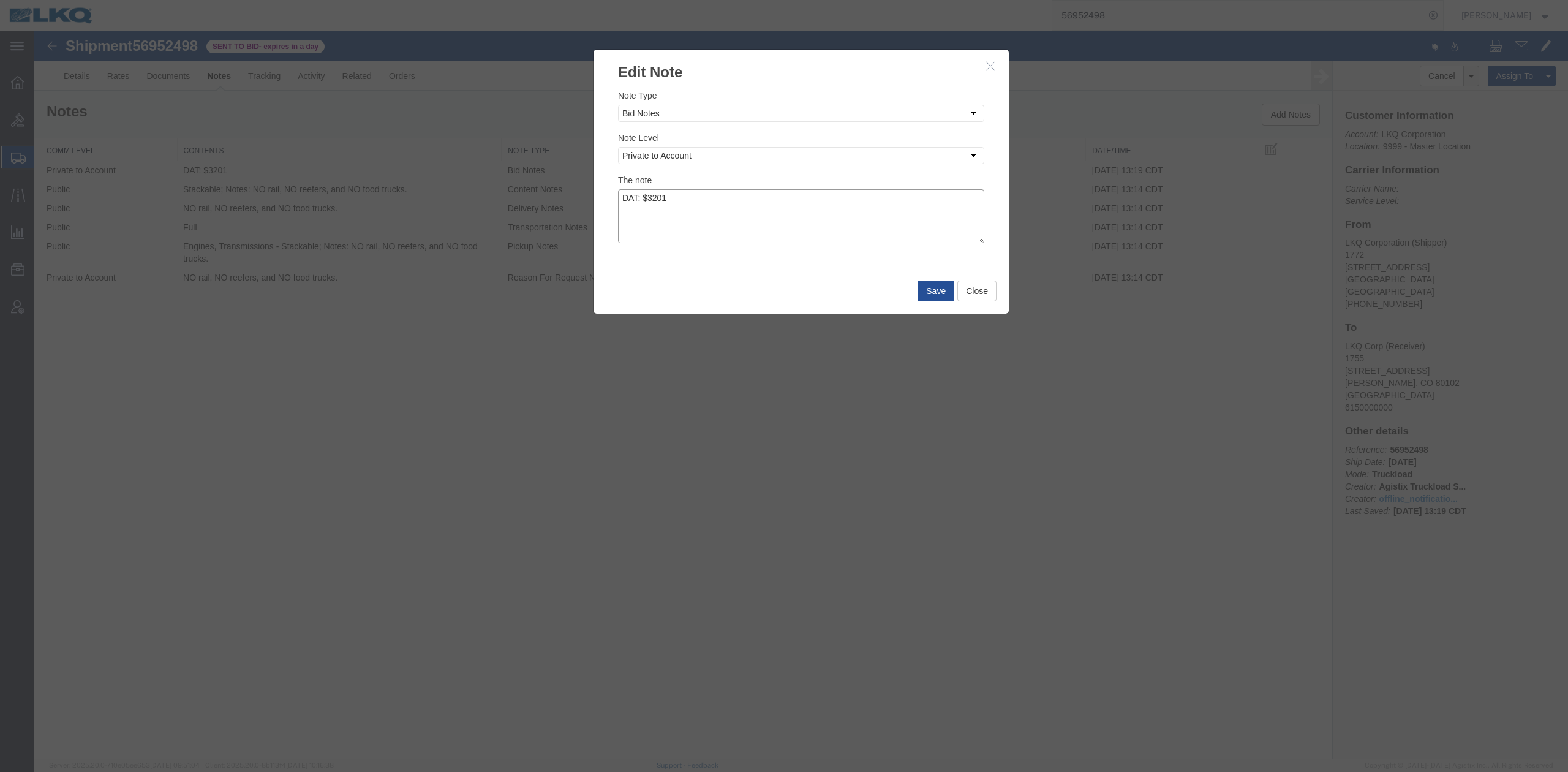
click at [784, 204] on textarea "DAT: $3201" at bounding box center [801, 216] width 366 height 54
type textarea "DAT: $3201, Original: $2900"
click at [923, 292] on button "Save" at bounding box center [936, 291] width 37 height 21
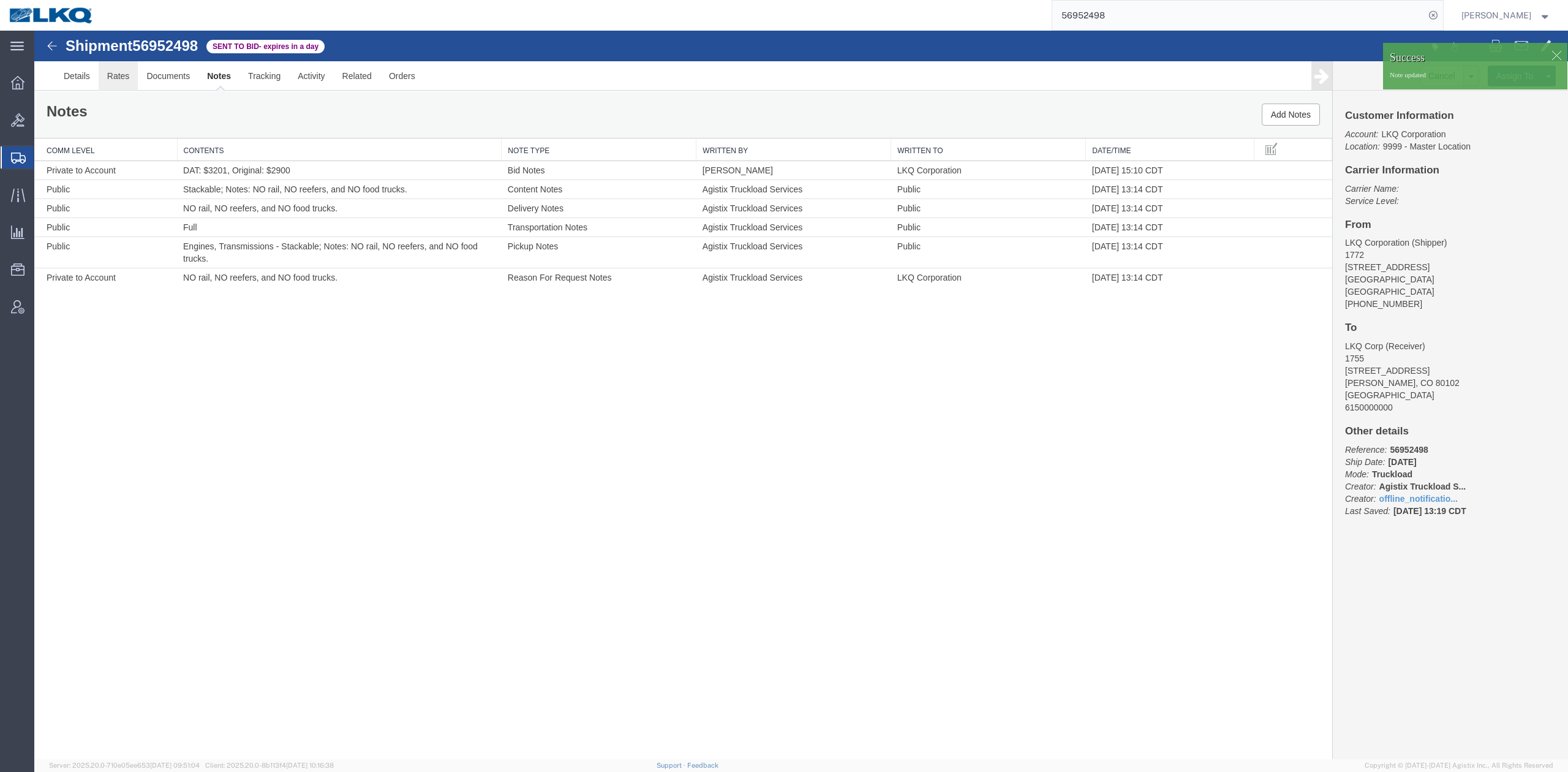
click at [121, 72] on link "Rates" at bounding box center [118, 76] width 40 height 30
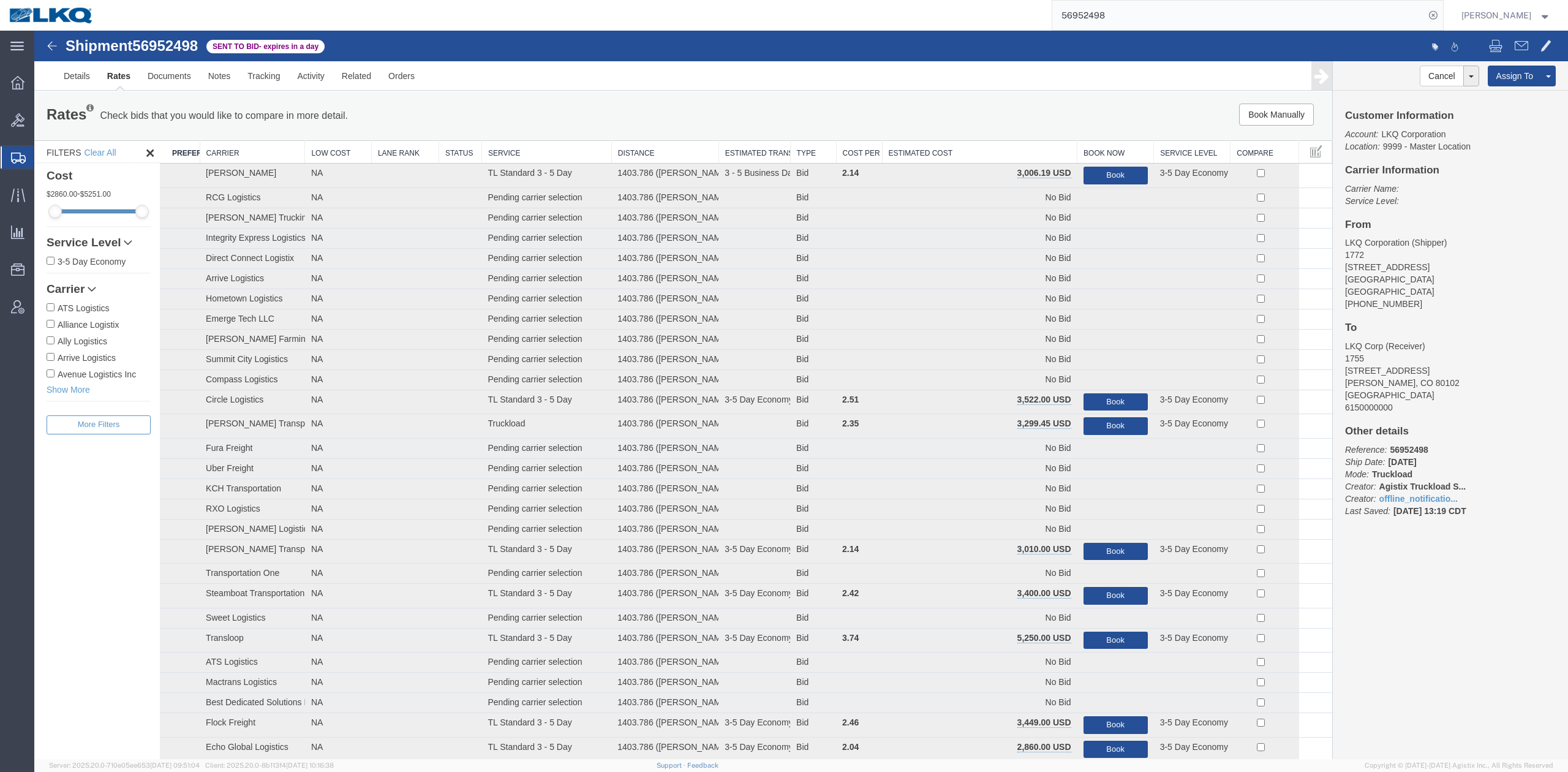
click at [973, 162] on th "Estimated Cost" at bounding box center [979, 152] width 195 height 23
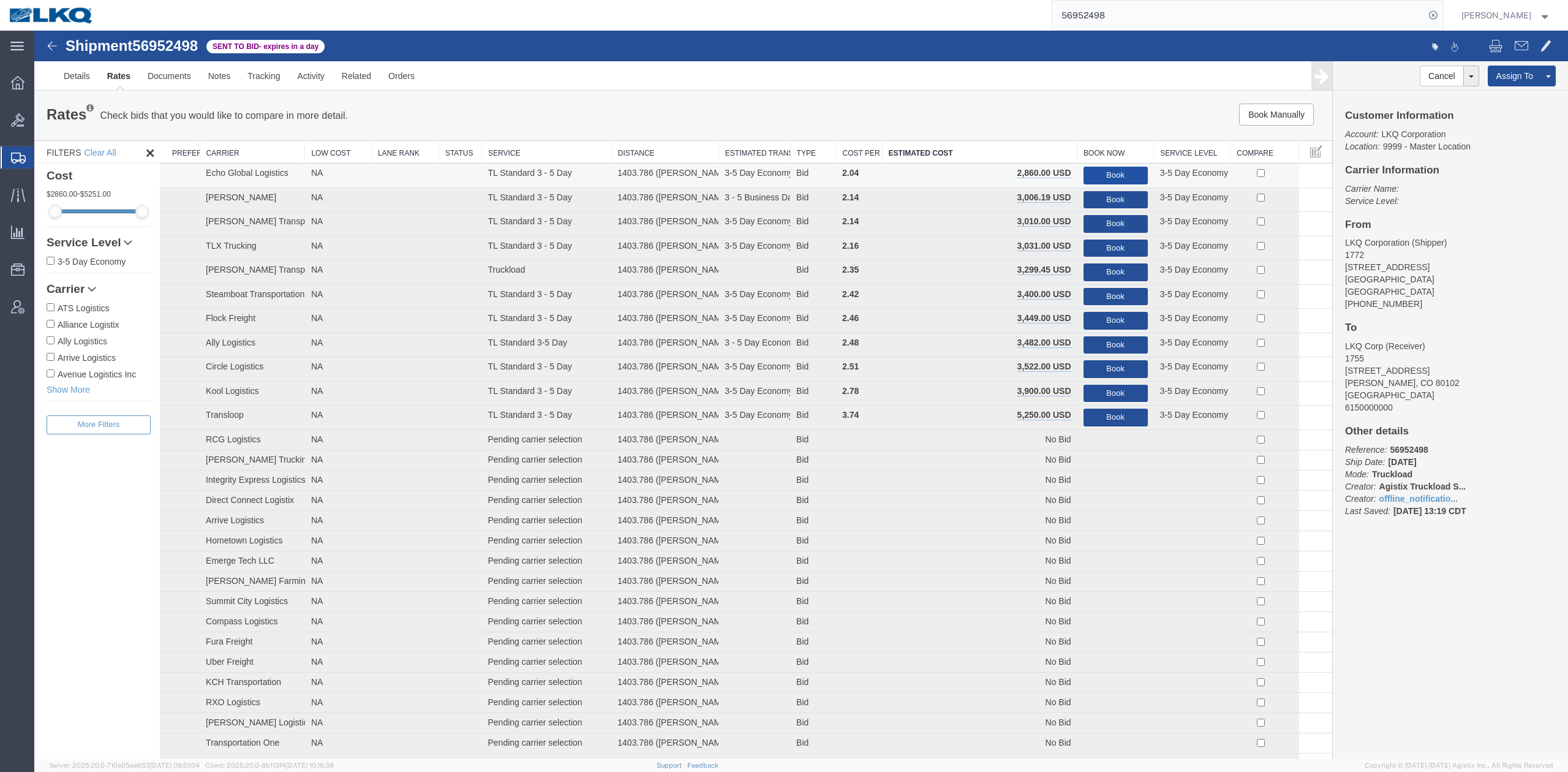
click at [1088, 176] on button "Book" at bounding box center [1116, 175] width 64 height 18
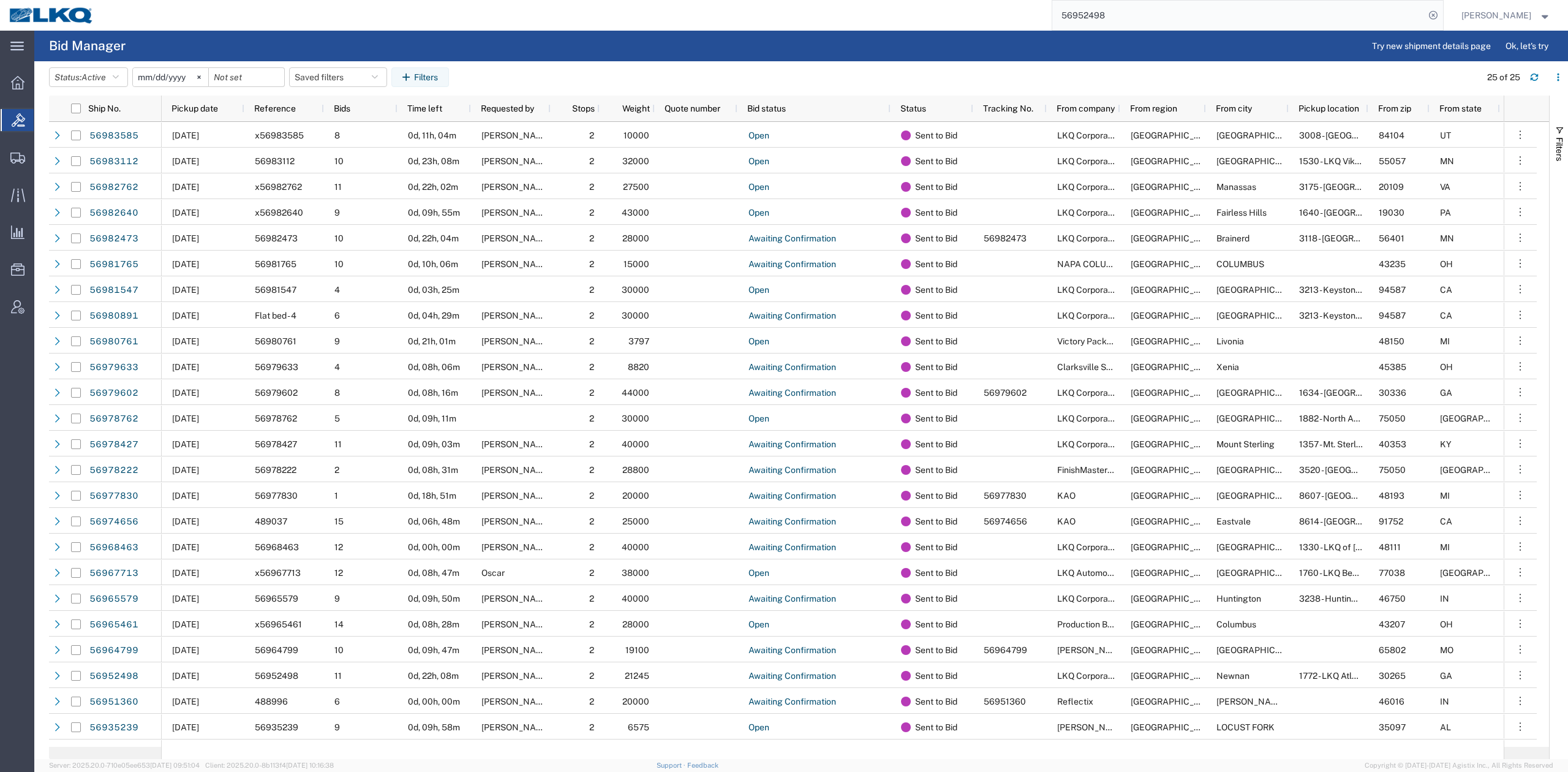
click at [1139, 20] on input "56952498" at bounding box center [1238, 15] width 372 height 30
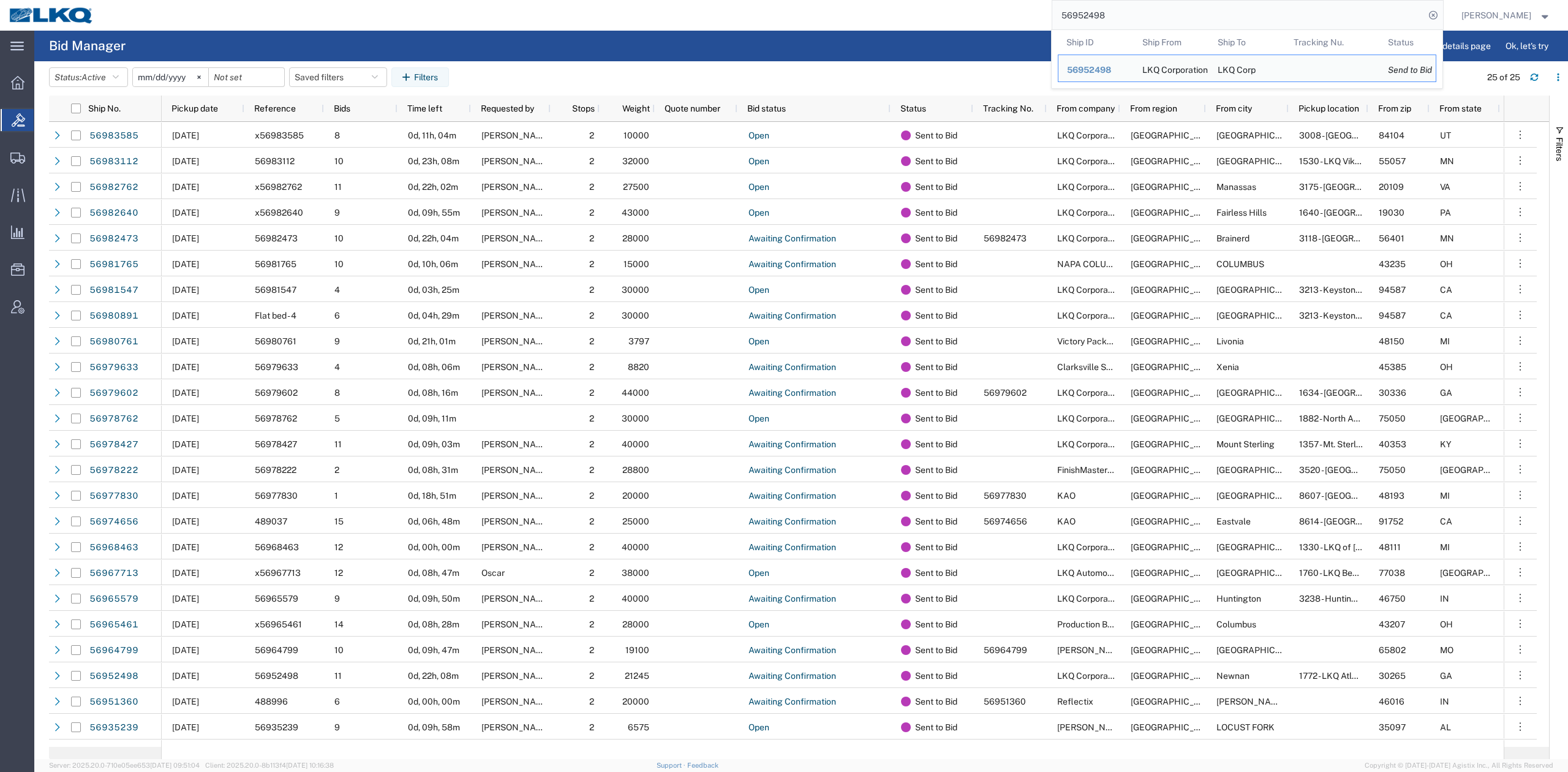
paste input "83585"
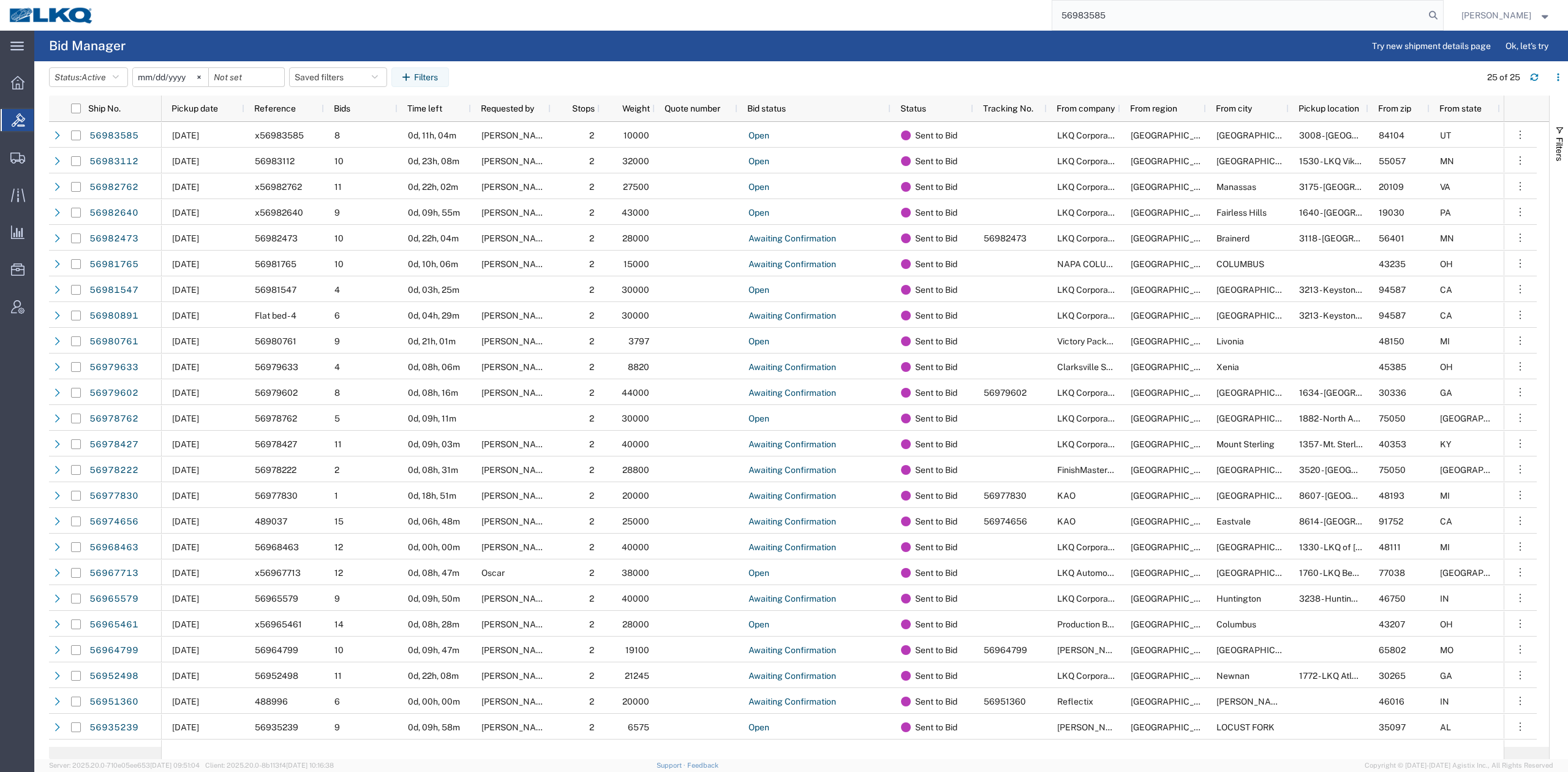
click at [1424, 15] on input "56983585" at bounding box center [1238, 15] width 372 height 30
click at [1424, 15] on input "56983585" at bounding box center [1238, 15] width 372 height 30
type input "56983585"
click at [1442, 16] on icon at bounding box center [1433, 15] width 17 height 17
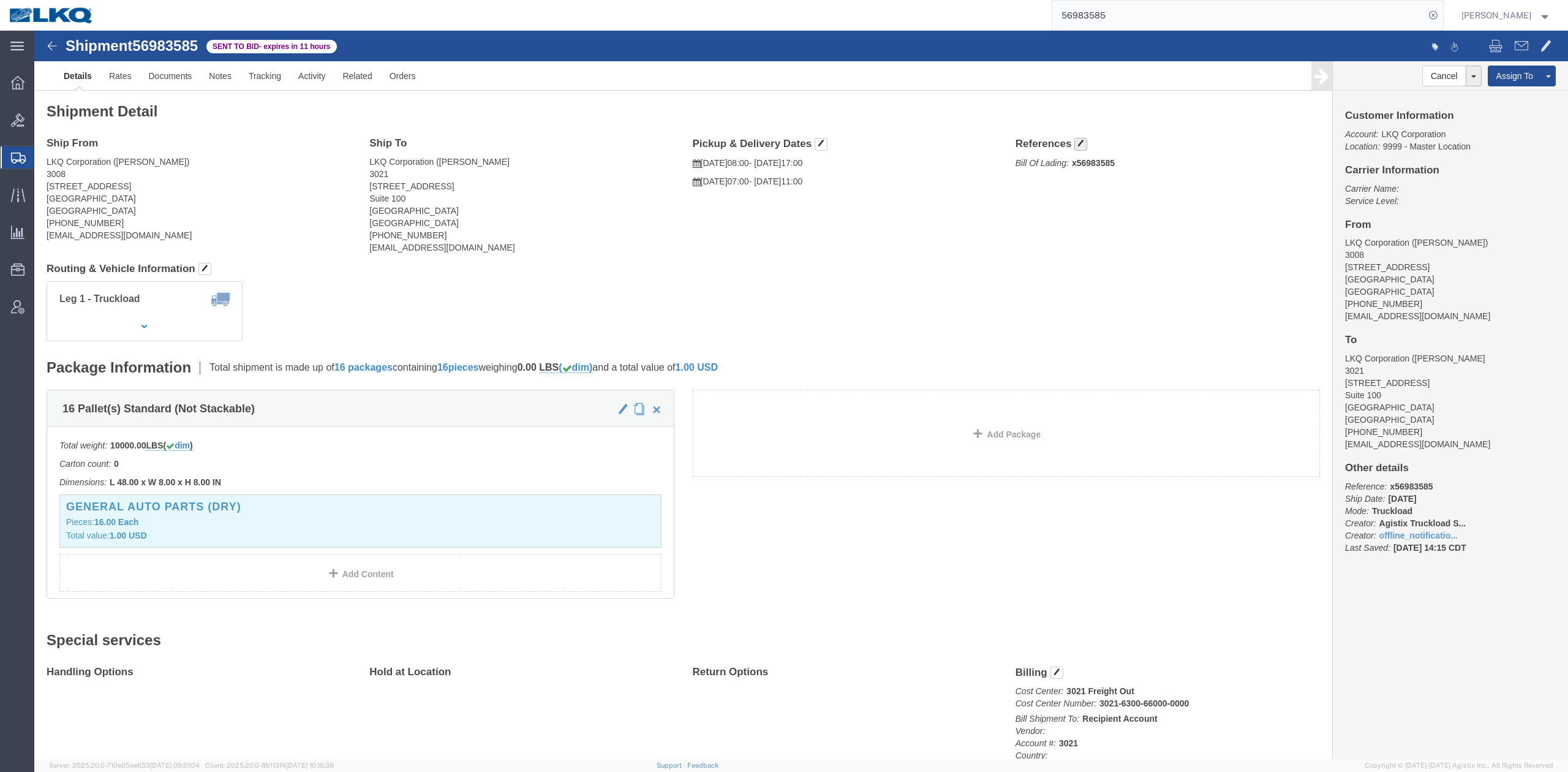
drag, startPoint x: 1050, startPoint y: 115, endPoint x: 747, endPoint y: 57, distance: 308.5
click button "button"
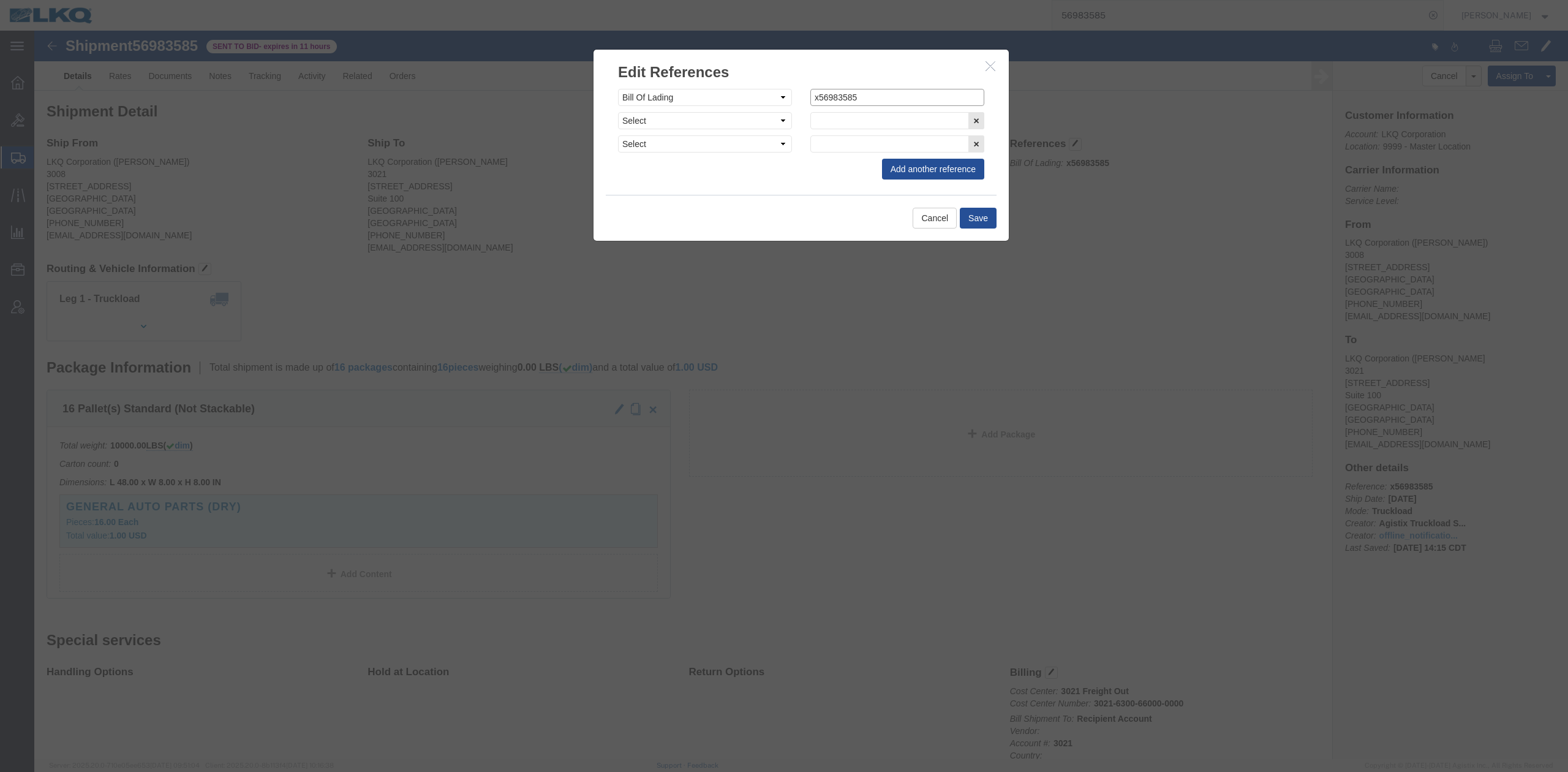
click input "x56983585"
type input "56983585"
click button "Save"
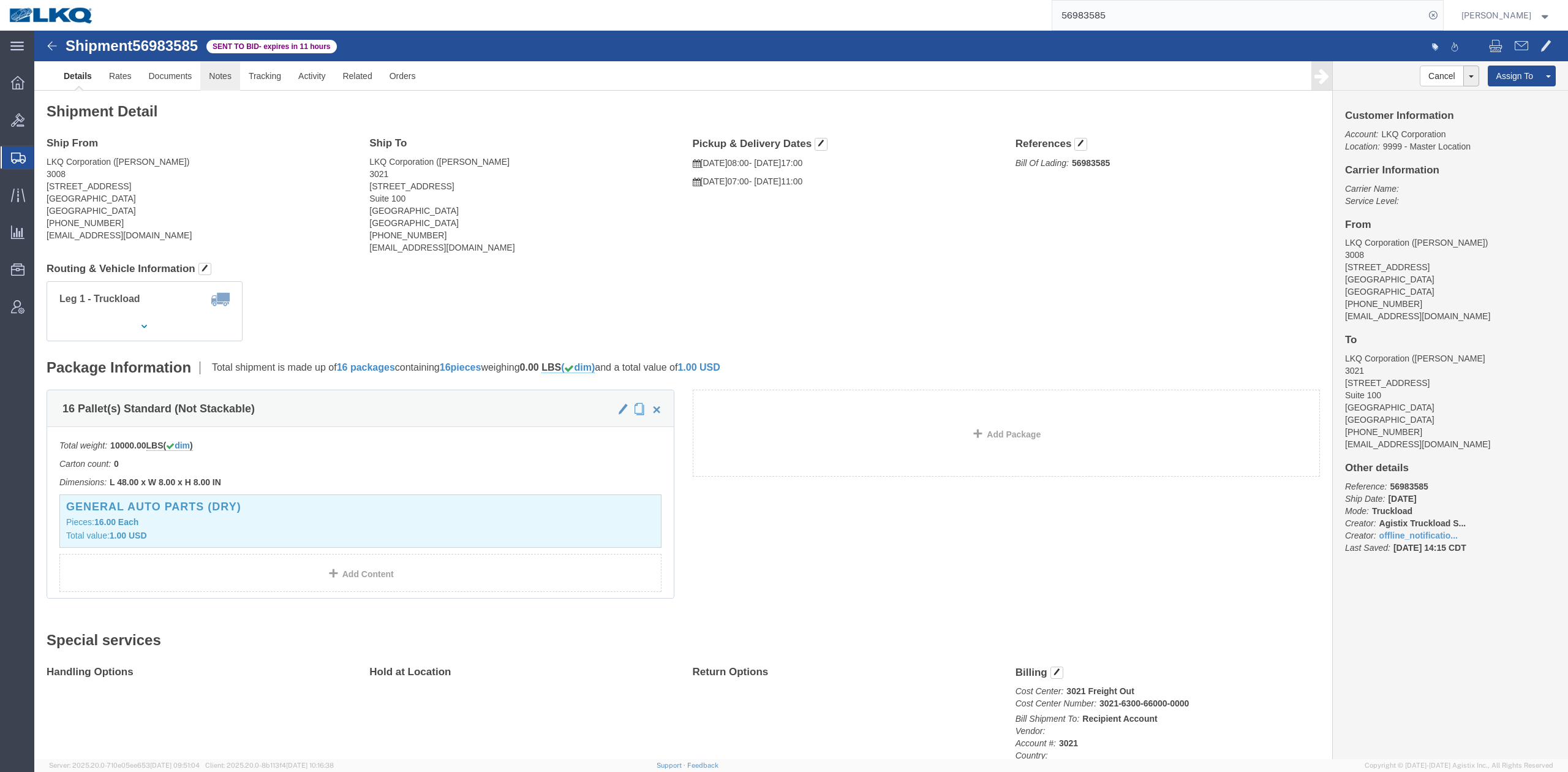
click link "Notes"
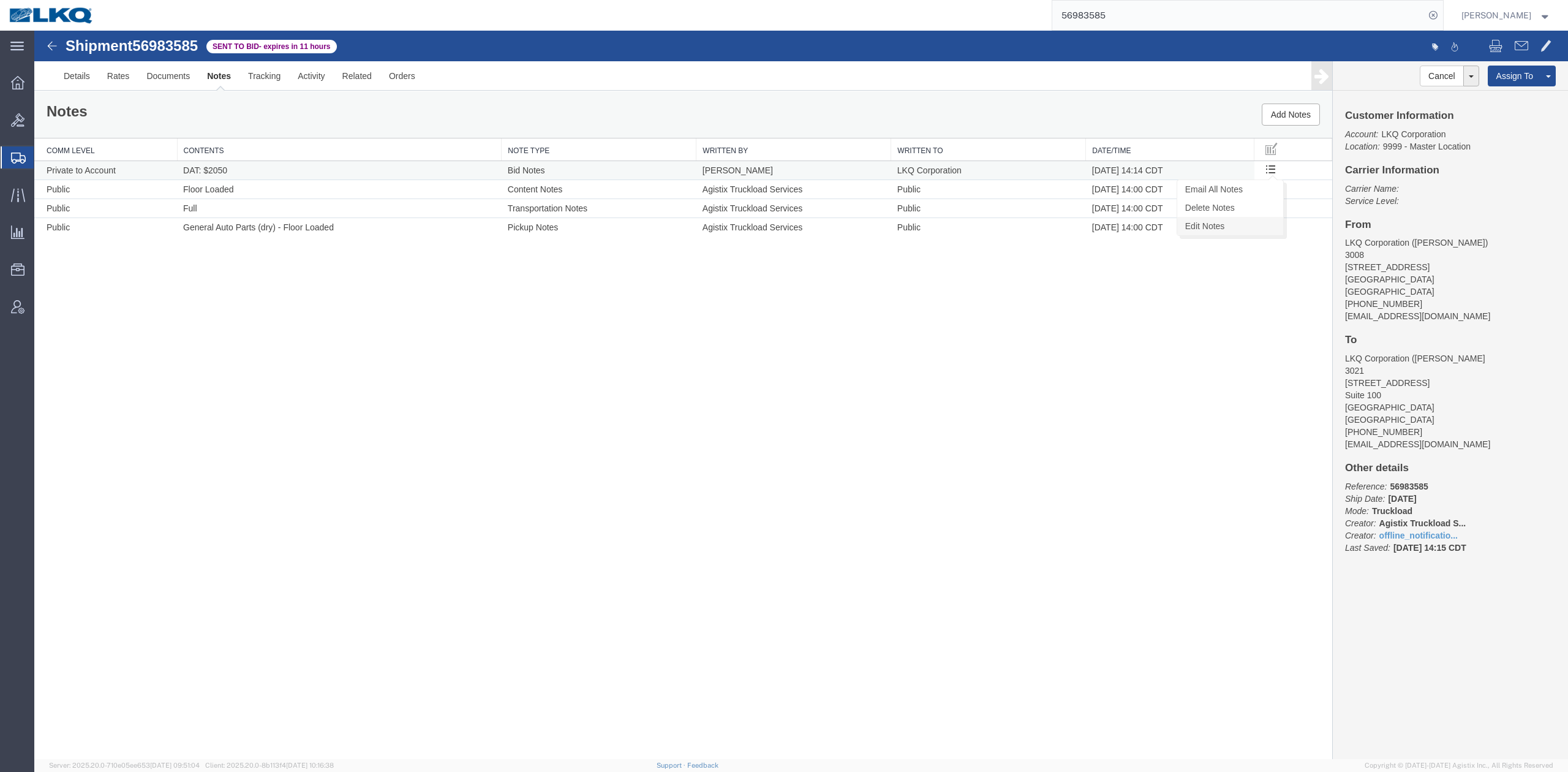
click at [1238, 223] on link "Edit Notes" at bounding box center [1230, 226] width 106 height 18
select select "BID_NOTES"
select select "PRIVATE_TO_ACCOUNT"
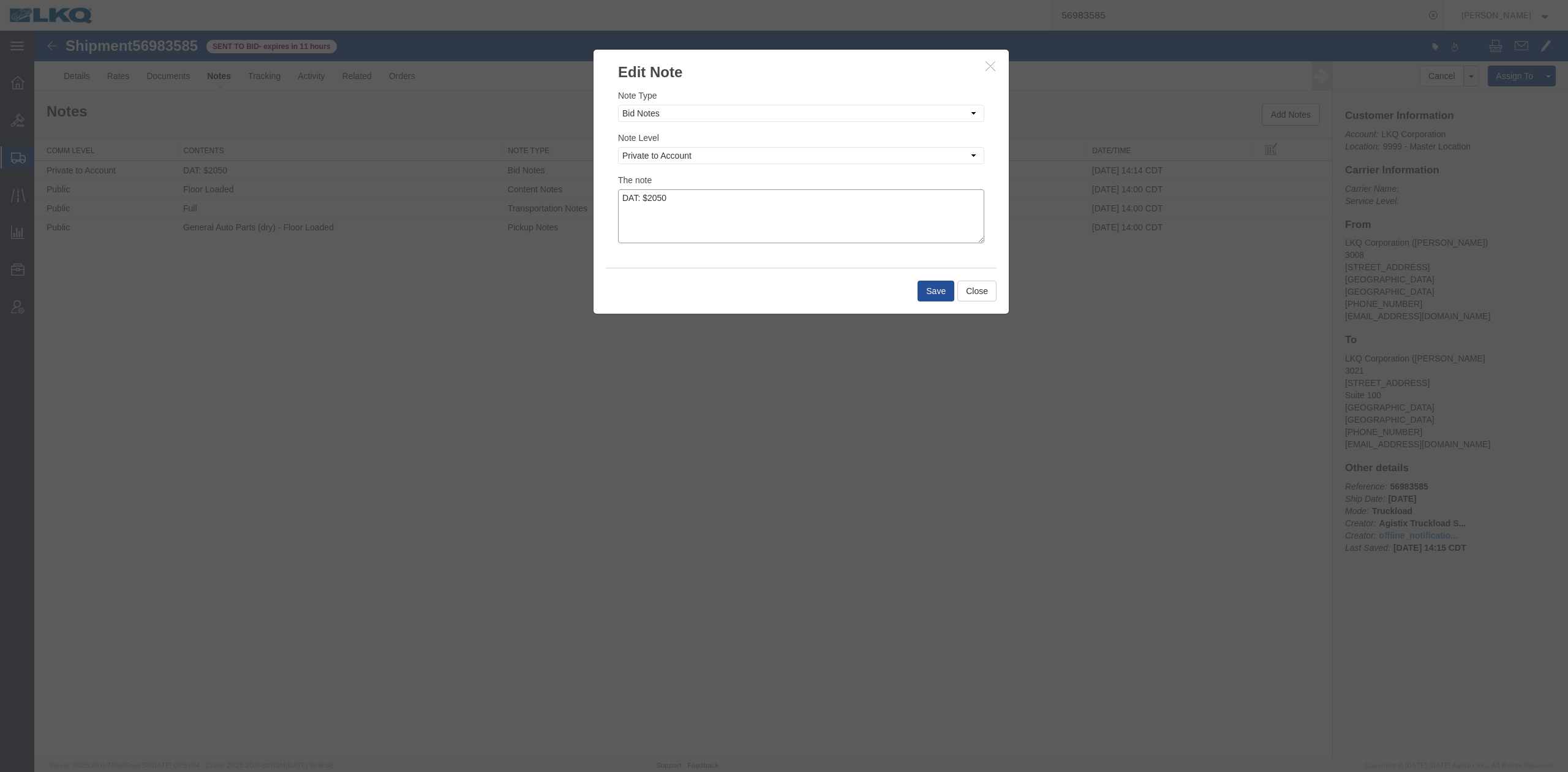
click at [949, 202] on textarea "DAT: $2050" at bounding box center [801, 216] width 366 height 54
type textarea "DAT: $2050, Original: $2180"
click at [939, 292] on button "Save" at bounding box center [936, 291] width 37 height 21
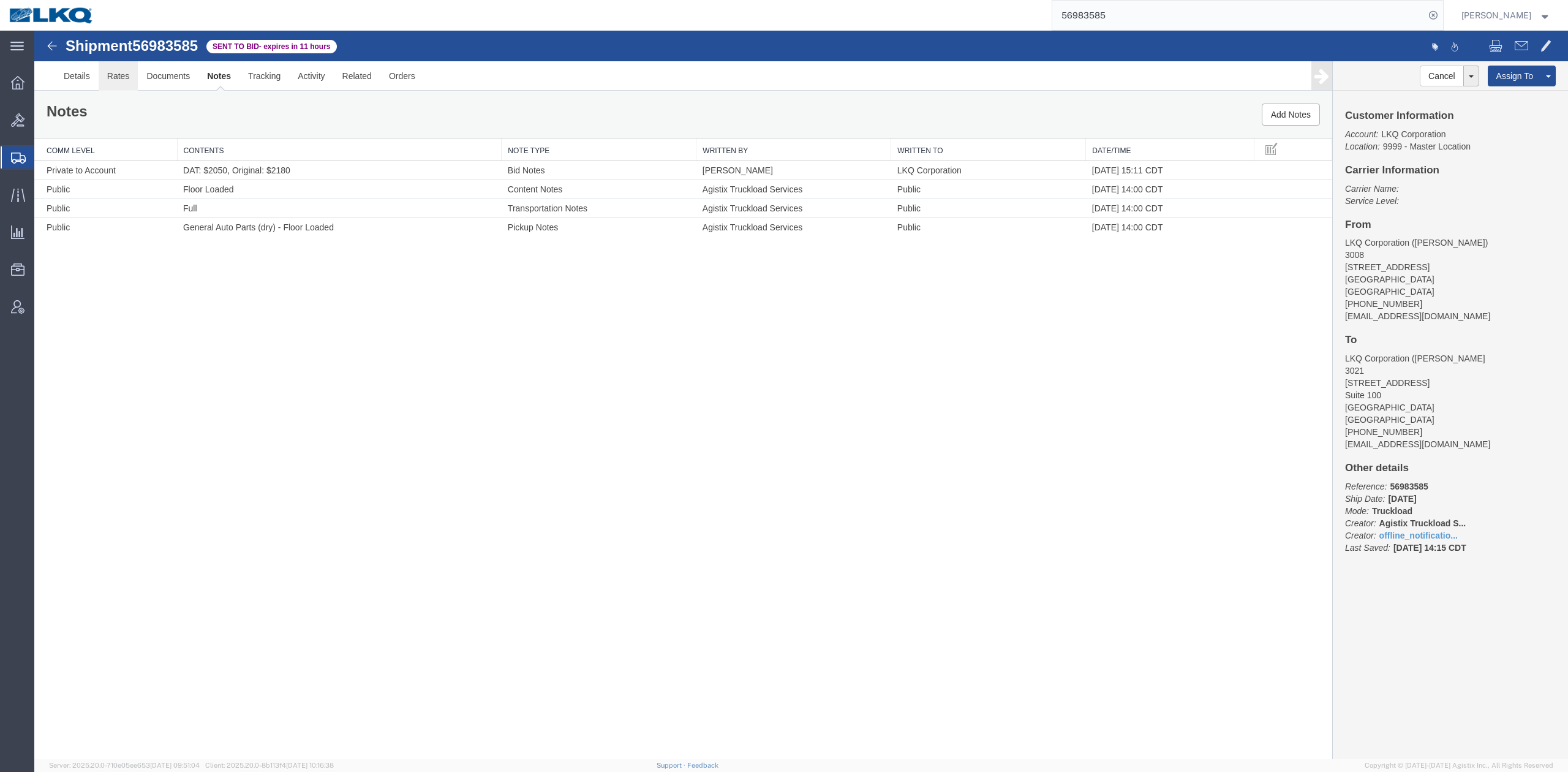
click at [123, 75] on link "Rates" at bounding box center [118, 76] width 40 height 30
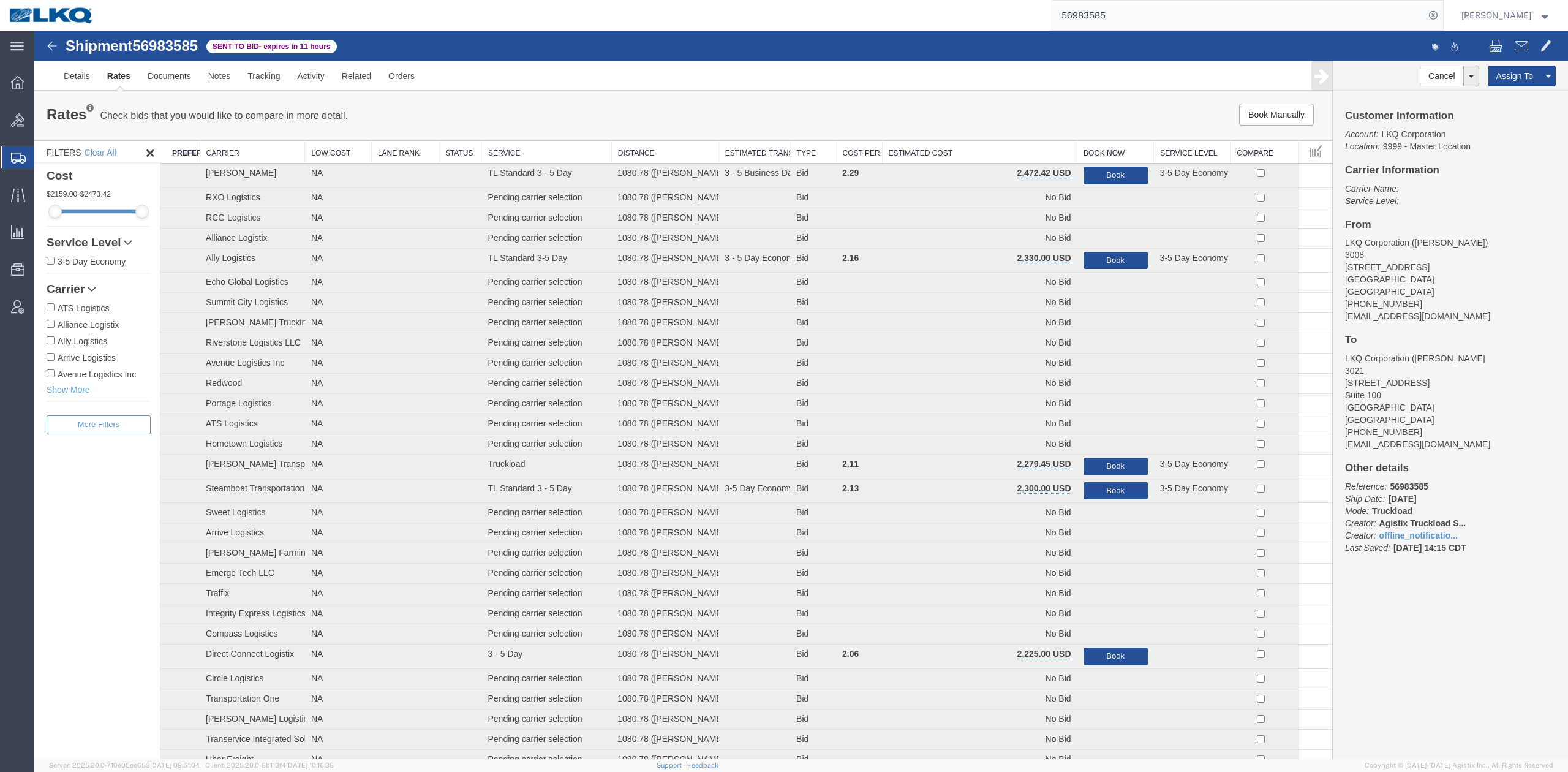
click at [953, 157] on th "Estimated Cost" at bounding box center [979, 152] width 195 height 23
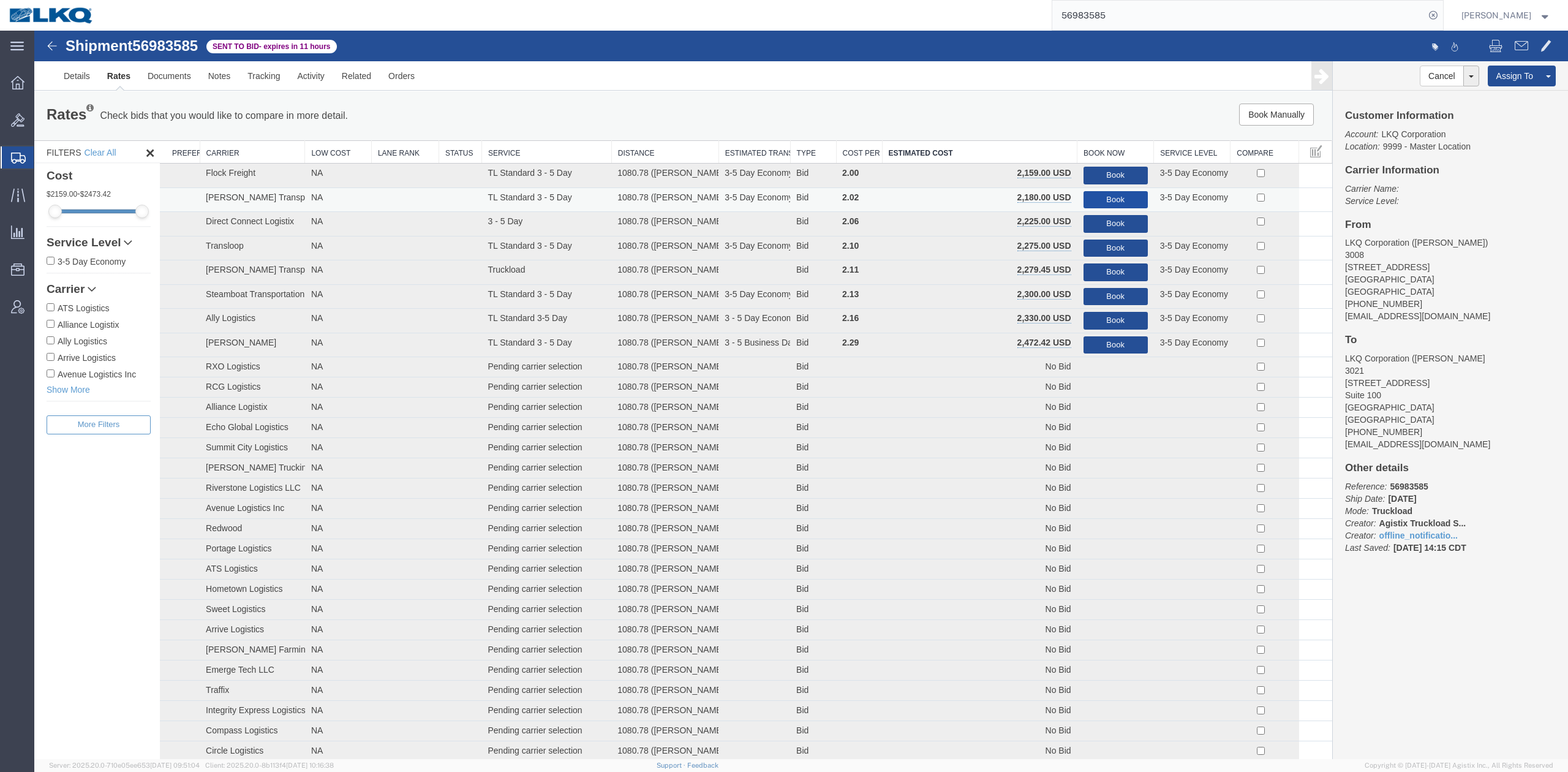
click at [1103, 199] on button "Book" at bounding box center [1116, 200] width 64 height 18
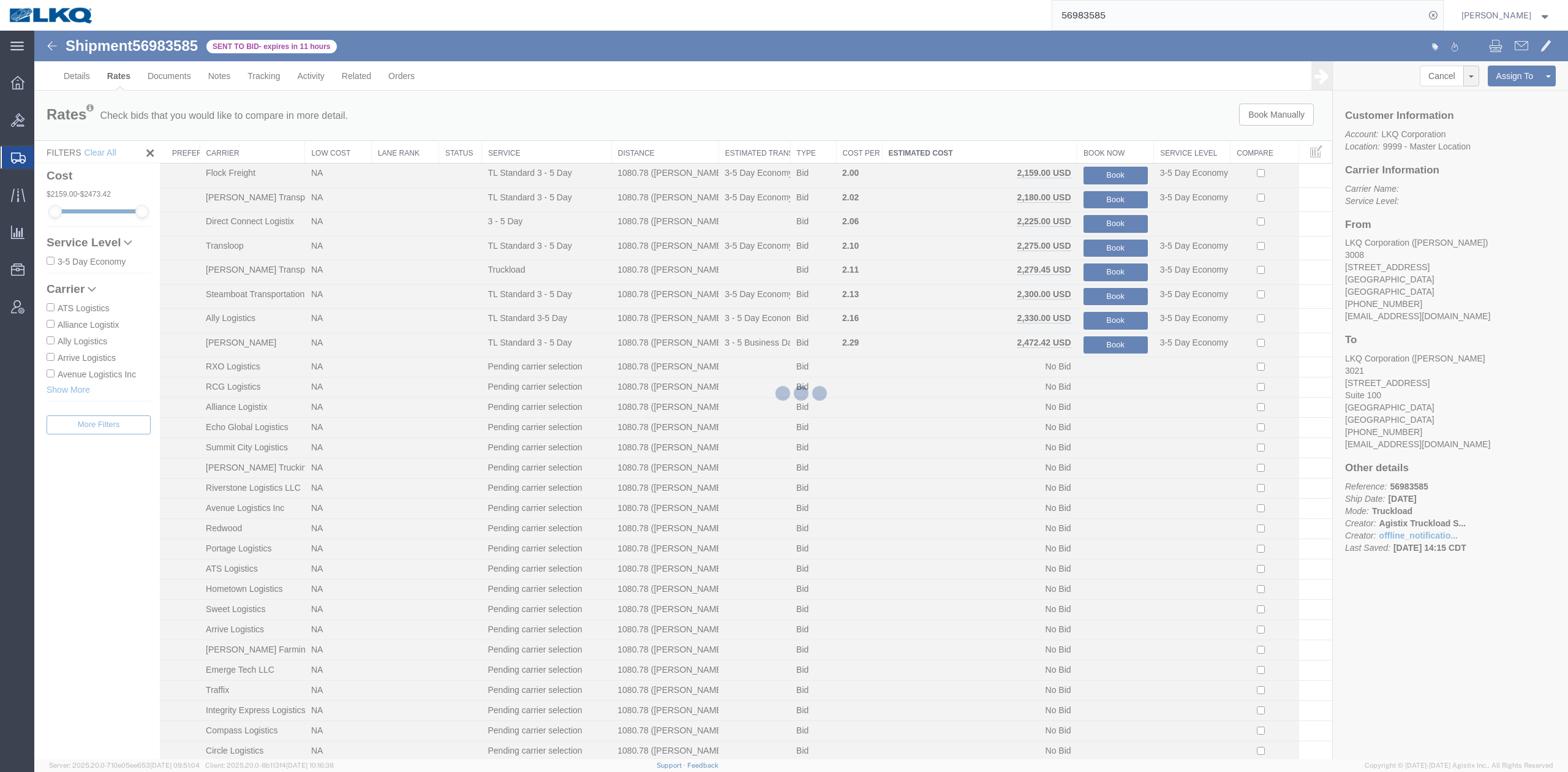
click at [1155, 0] on form "56983585" at bounding box center [1247, 15] width 392 height 31
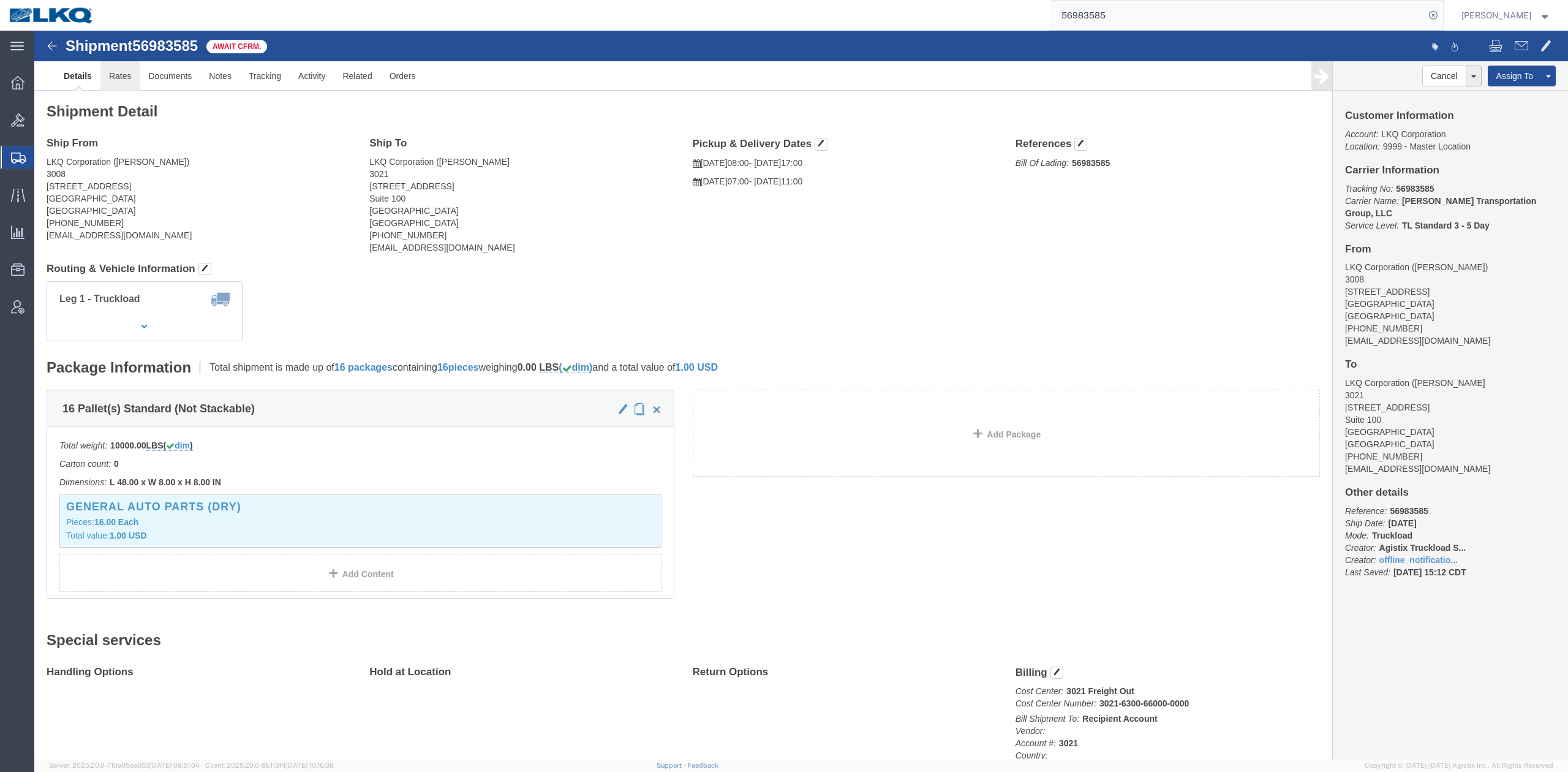
click link "Rates"
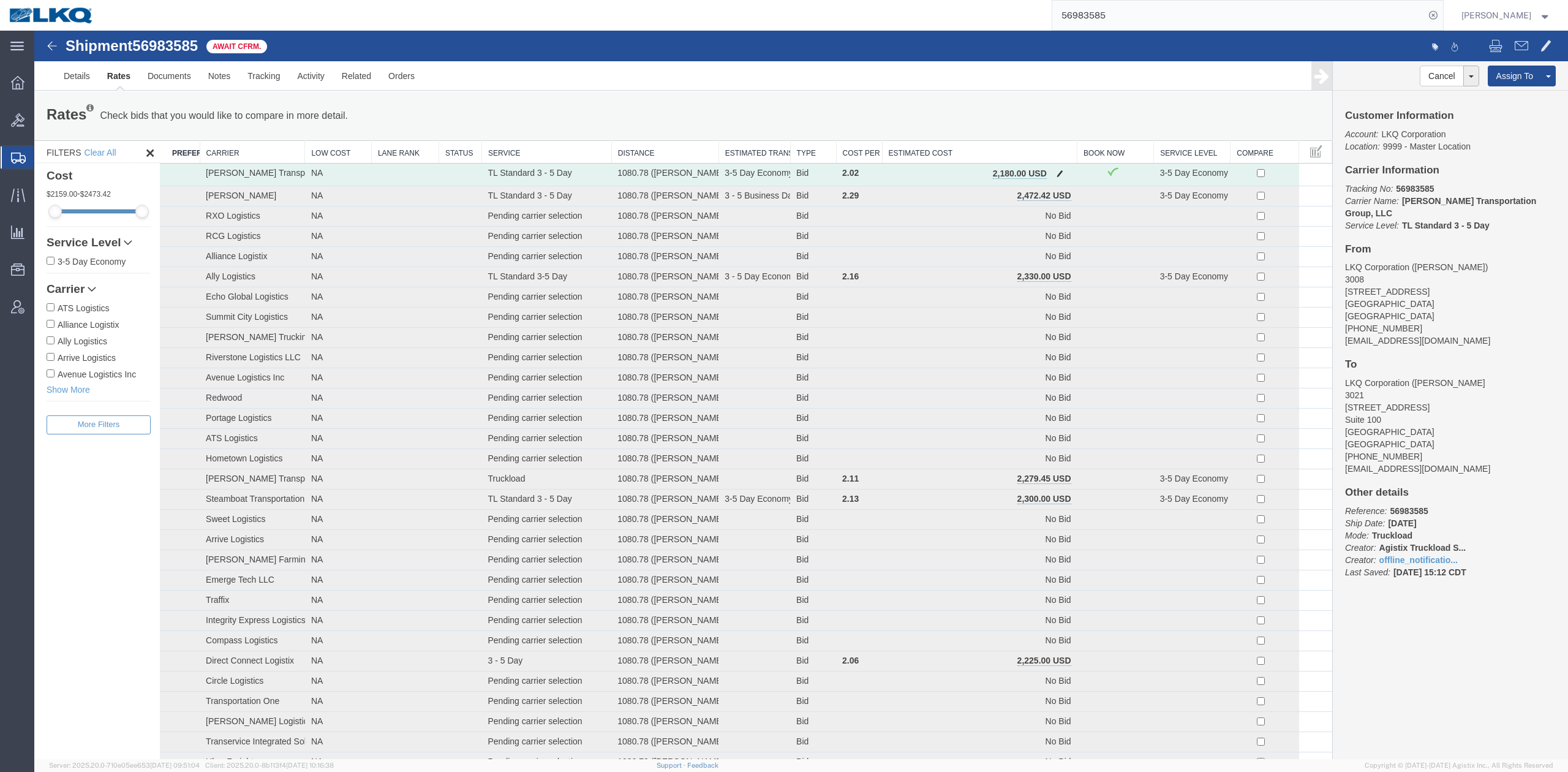
click at [1056, 175] on span "button" at bounding box center [1060, 173] width 7 height 9
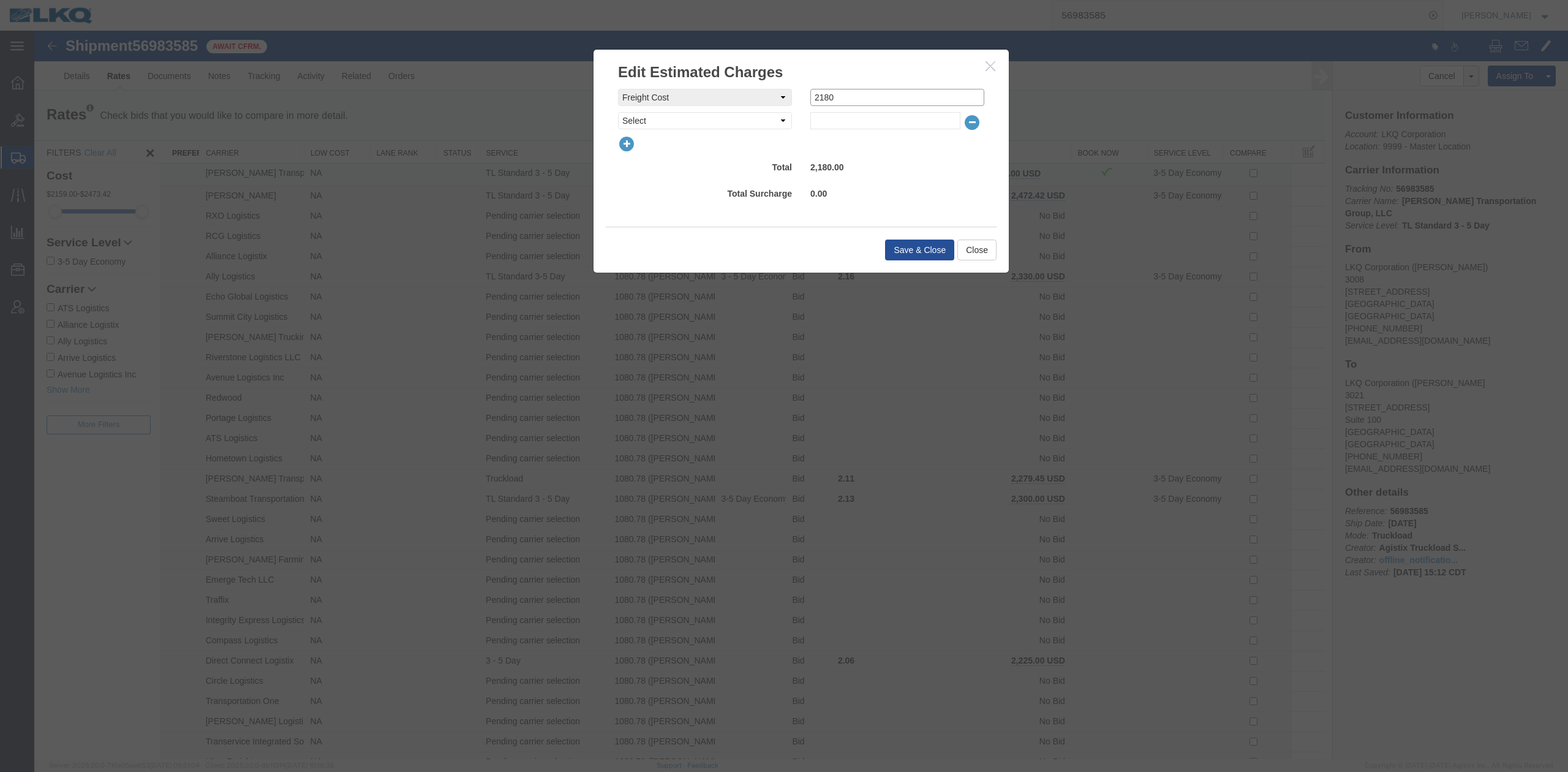
drag, startPoint x: 822, startPoint y: 94, endPoint x: 844, endPoint y: 115, distance: 30.4
click at [838, 101] on input "2180" at bounding box center [897, 97] width 174 height 17
type input "2100"
click at [902, 242] on button "Save & Close" at bounding box center [920, 250] width 69 height 21
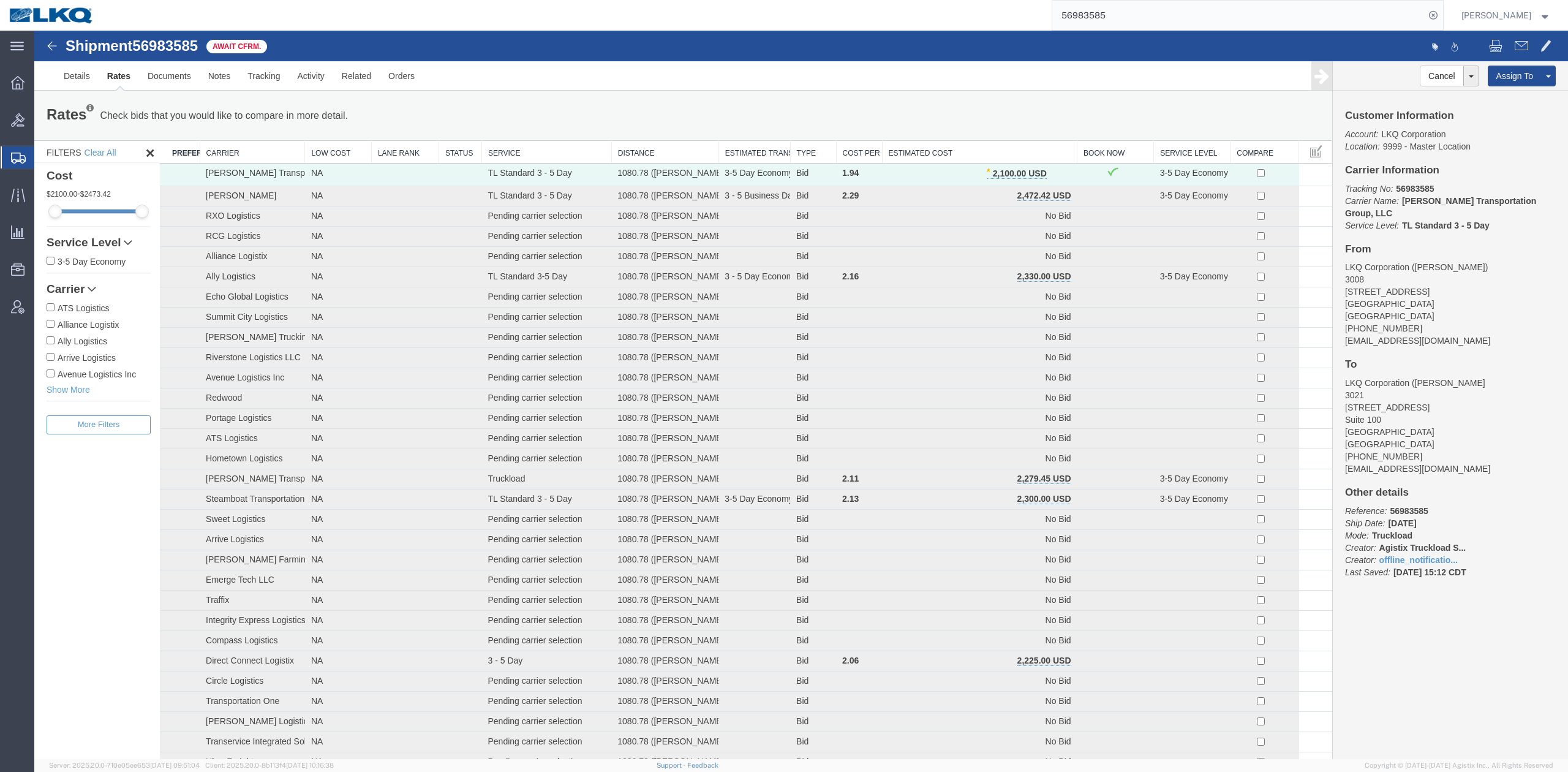
click at [1119, 39] on div at bounding box center [1184, 47] width 766 height 26
click at [1117, 20] on input "56983585" at bounding box center [1238, 15] width 372 height 30
paste input "35239"
type input "56935239"
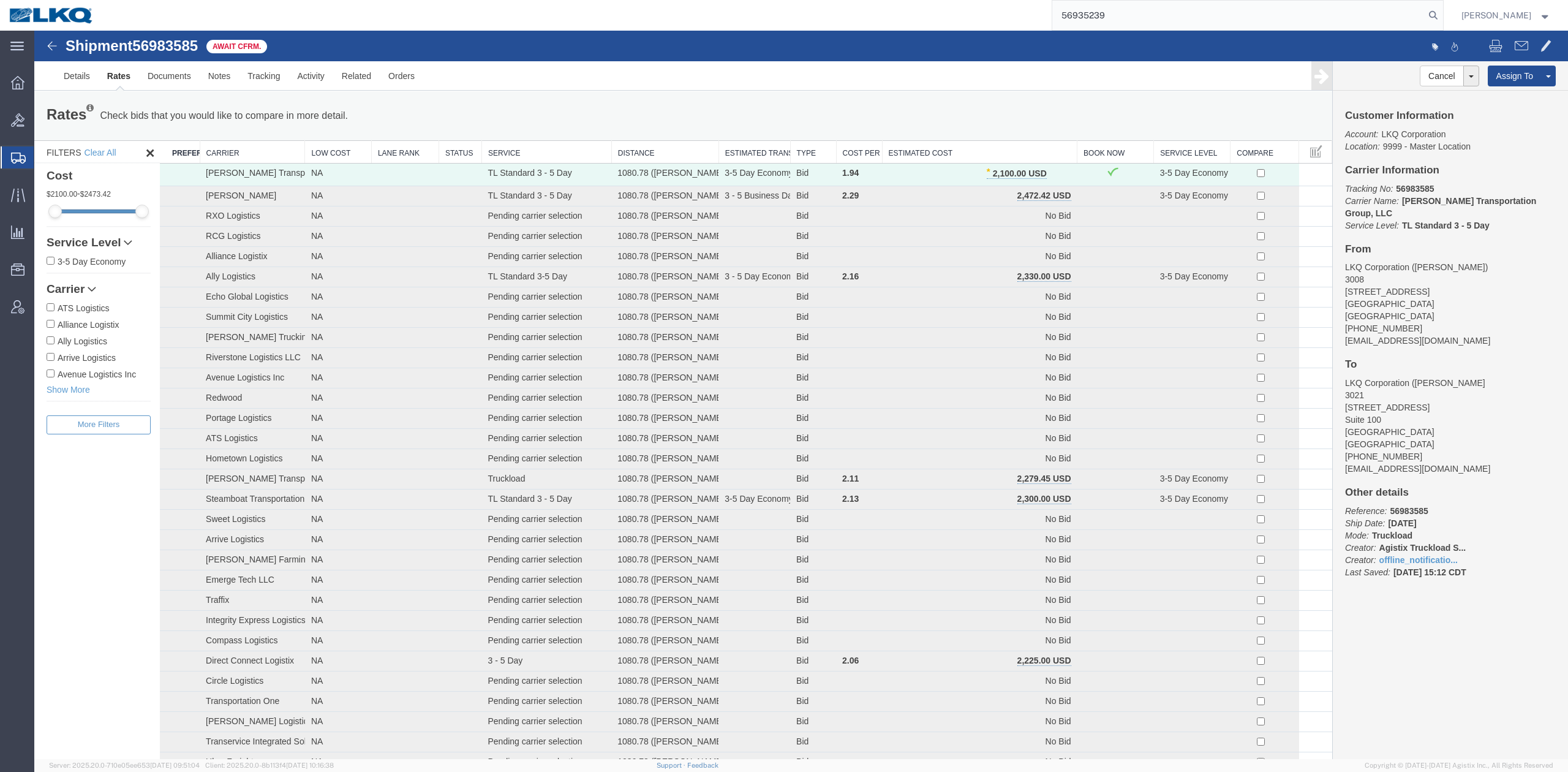
click at [1443, 7] on form "56935239" at bounding box center [1247, 15] width 392 height 31
drag, startPoint x: 1454, startPoint y: 10, endPoint x: 623, endPoint y: 354, distance: 899.4
click at [1442, 10] on icon at bounding box center [1433, 15] width 17 height 17
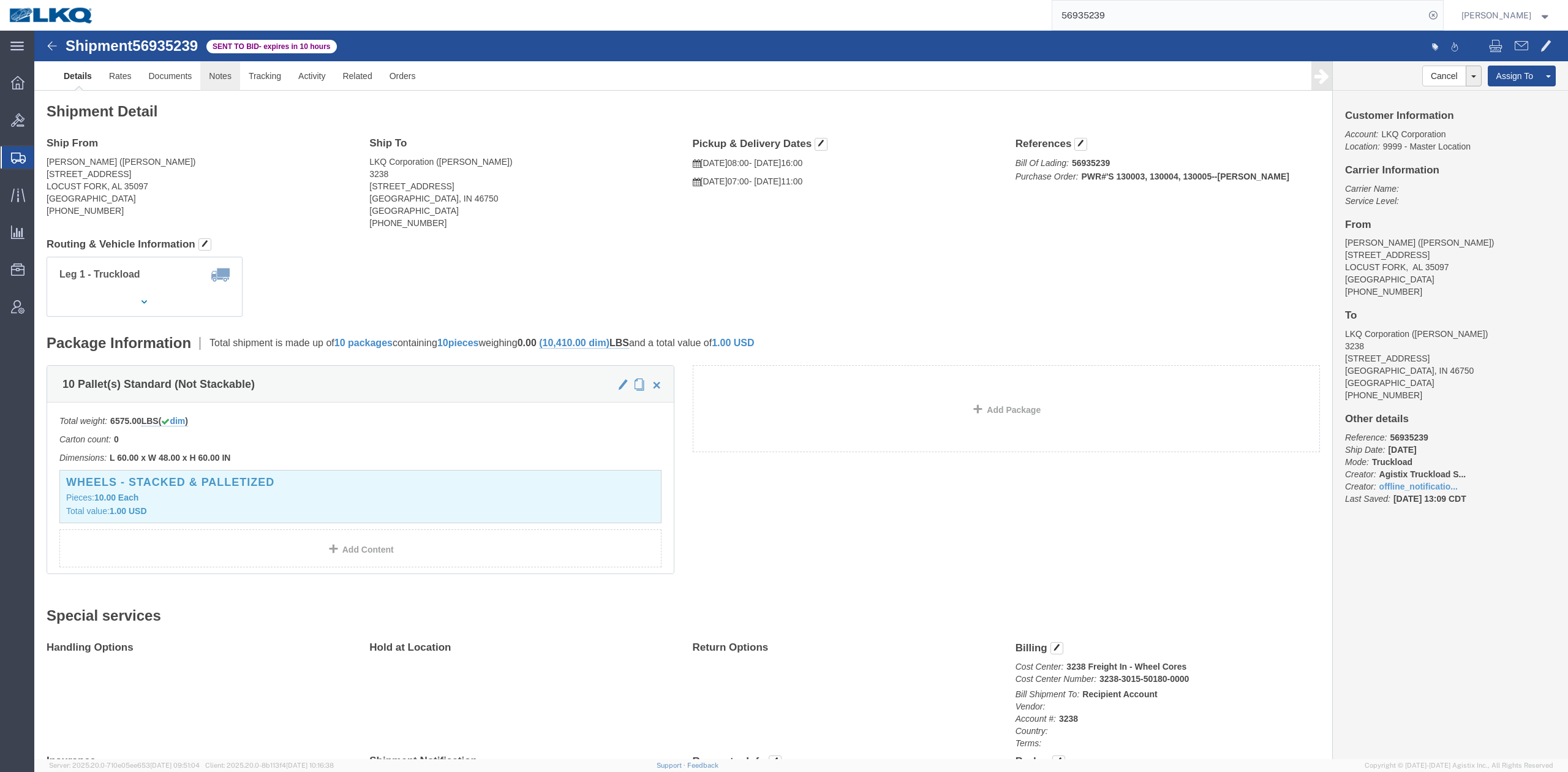
click link "Notes"
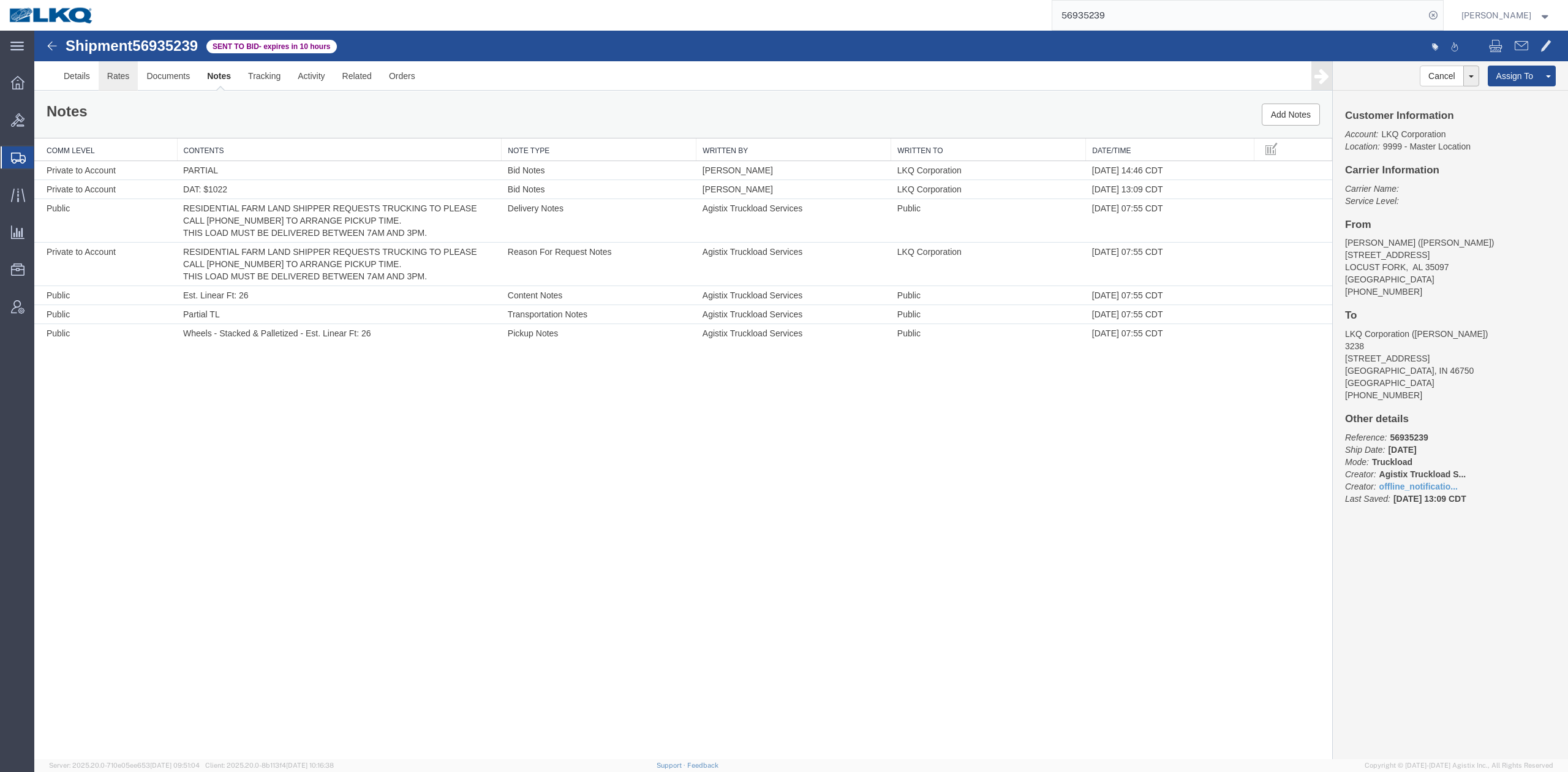
click at [119, 73] on link "Rates" at bounding box center [118, 76] width 40 height 30
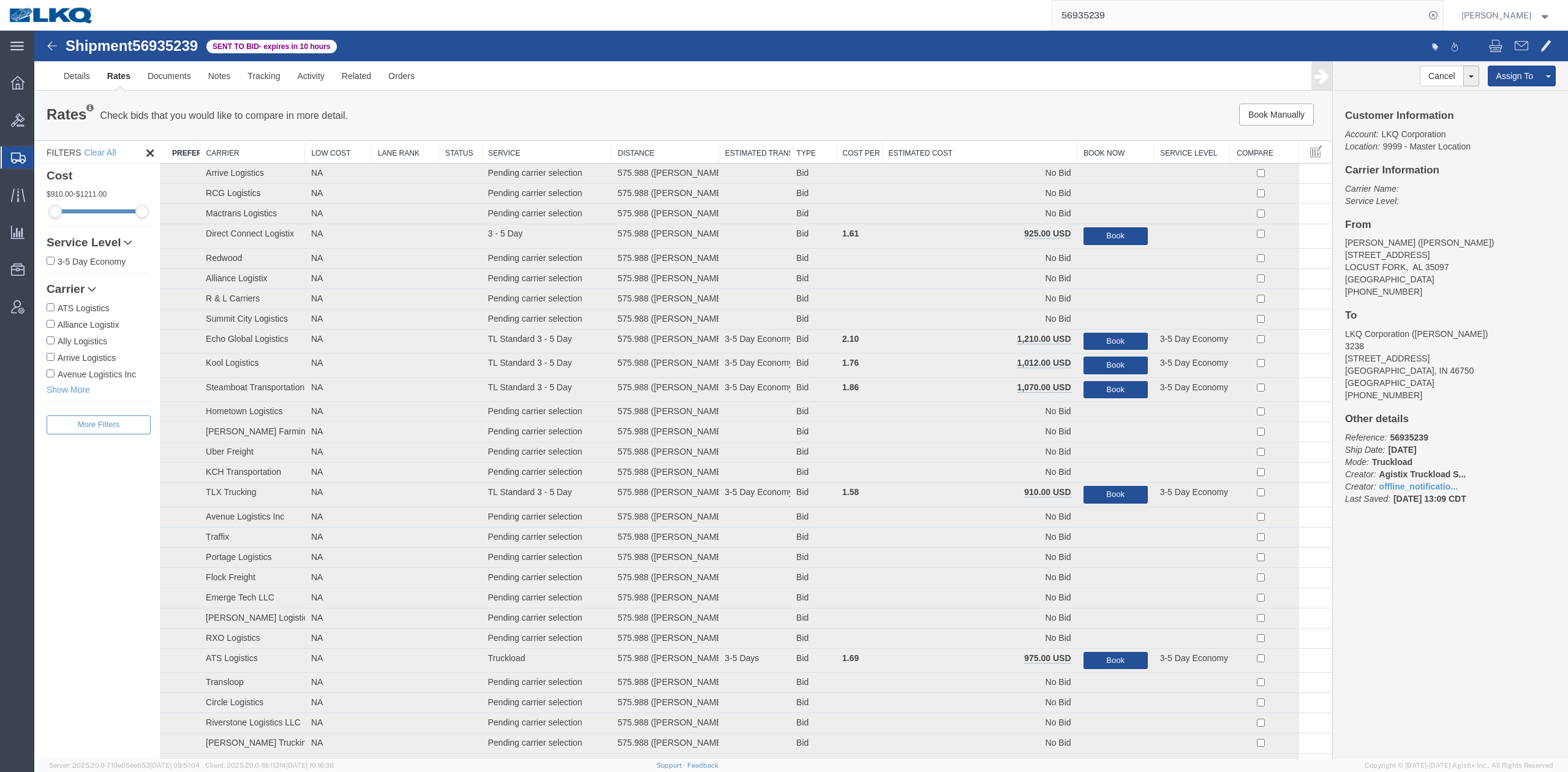
click at [974, 150] on th "Estimated Cost" at bounding box center [979, 152] width 195 height 23
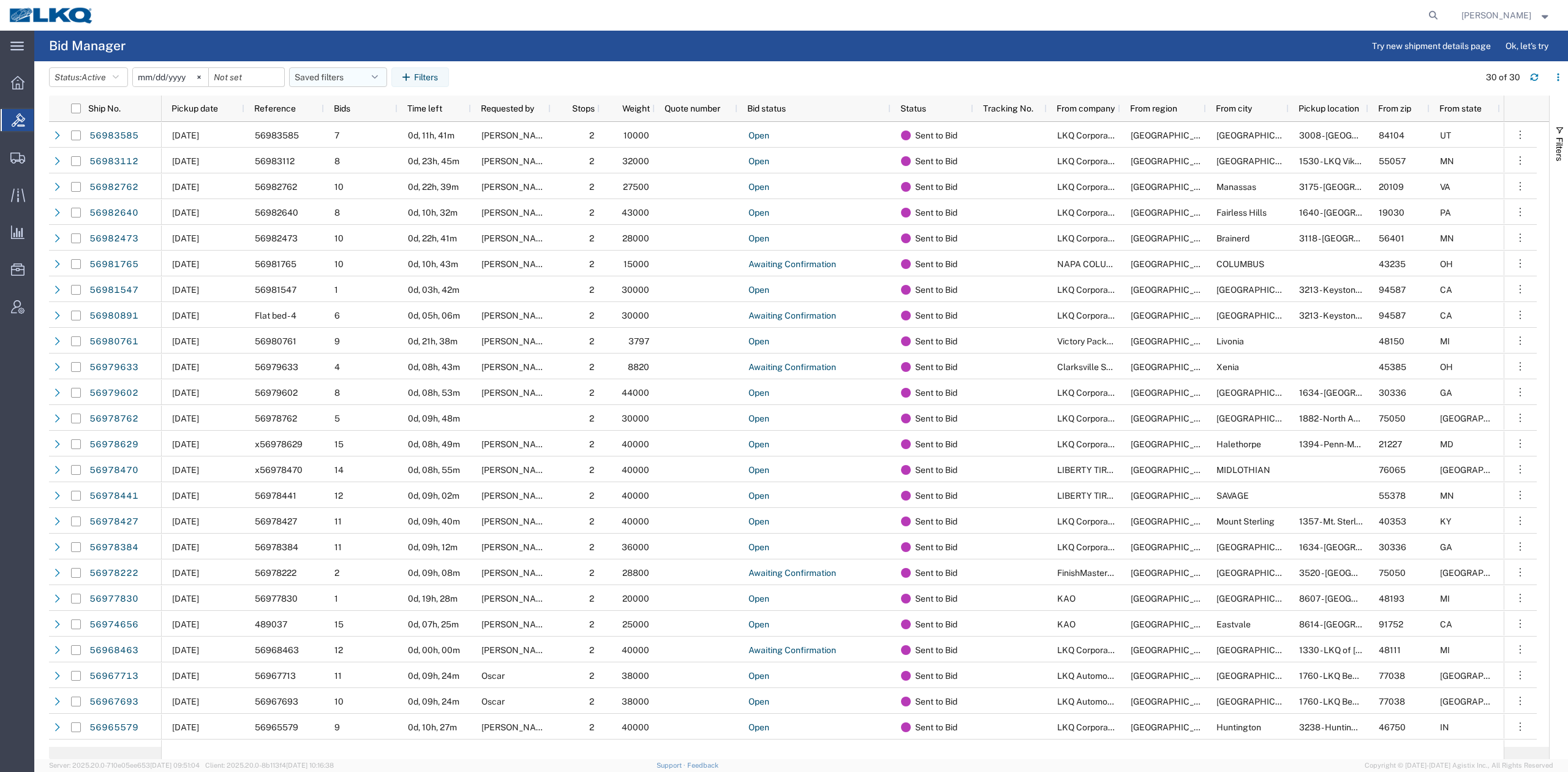
click at [343, 77] on button "Saved filters" at bounding box center [338, 77] width 98 height 20
click at [348, 133] on span "No PGW/LTL" at bounding box center [371, 131] width 160 height 23
type input "2025-01-01"
type input "2025-12-31"
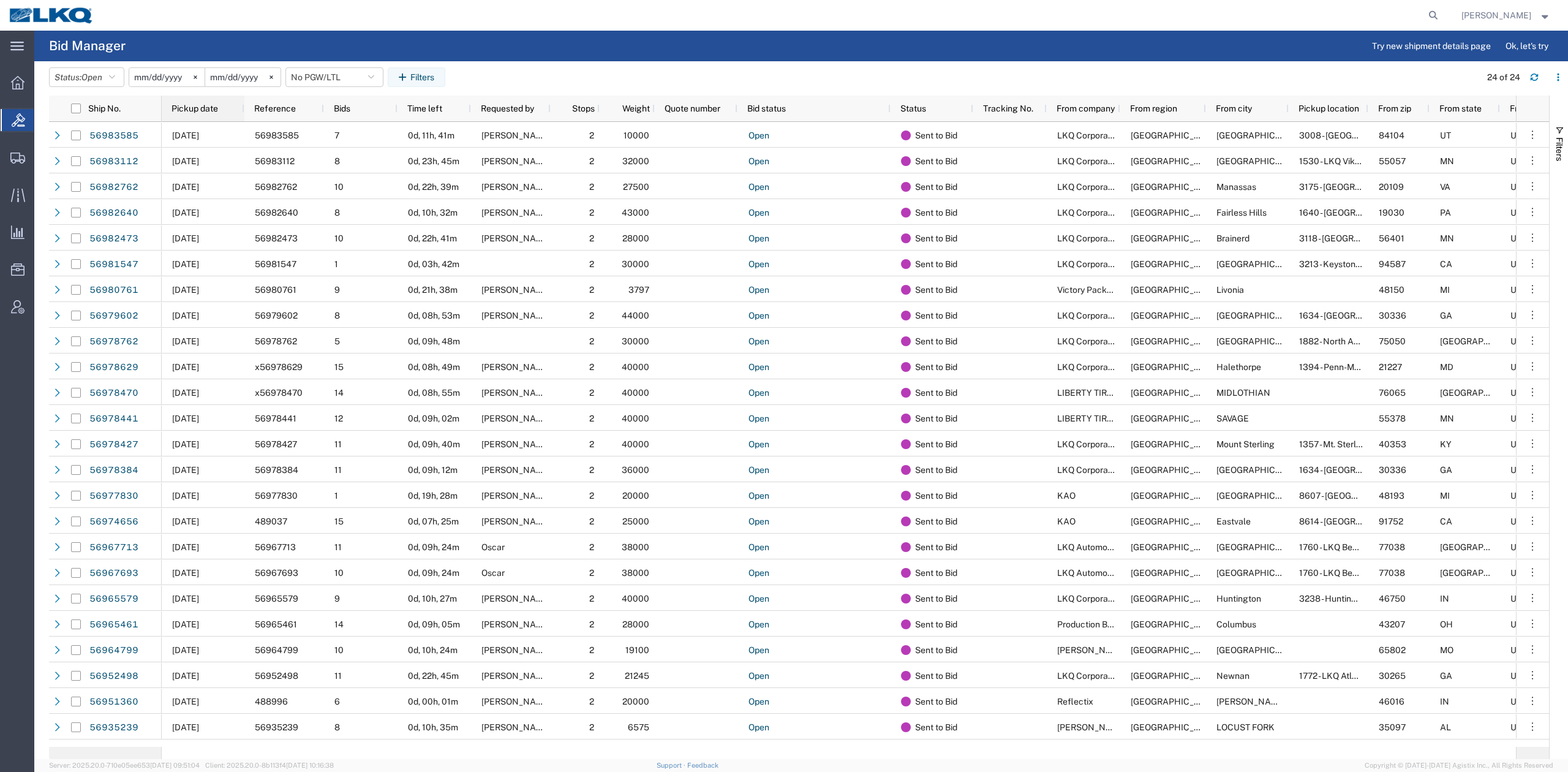
click at [197, 108] on span "Pickup date" at bounding box center [195, 109] width 47 height 10
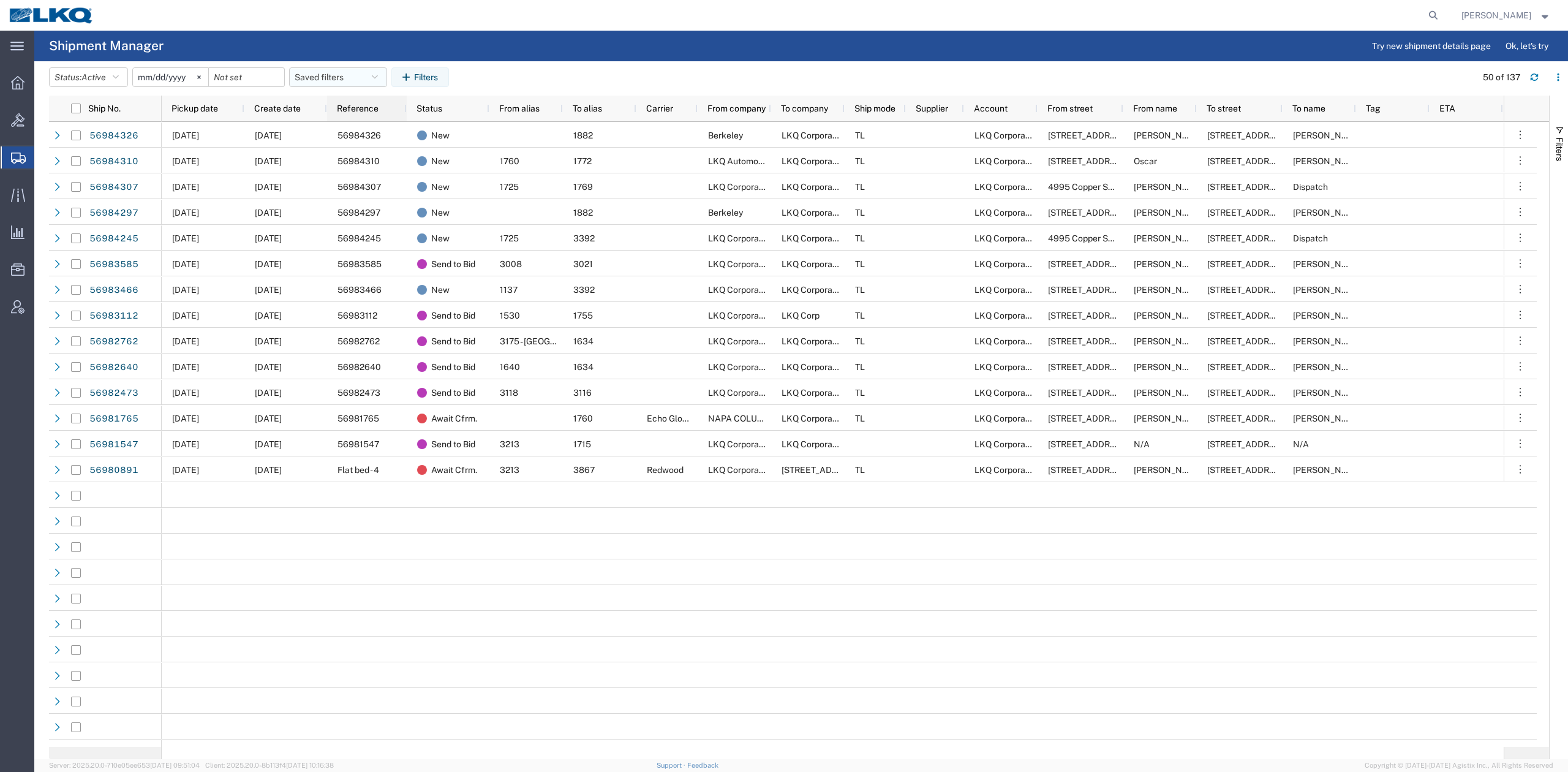
click at [339, 78] on button "Saved filters" at bounding box center [338, 77] width 98 height 20
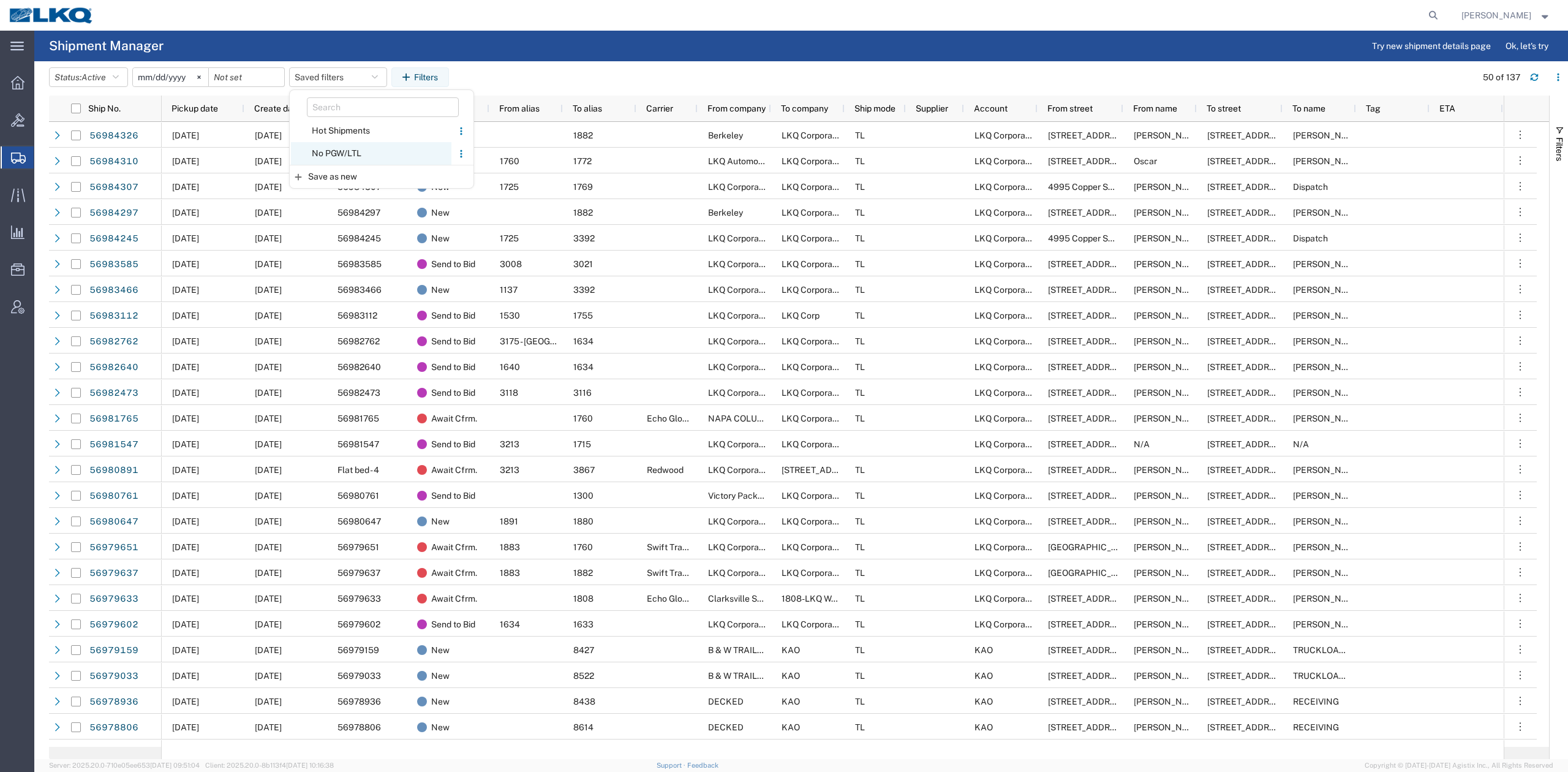
click at [332, 150] on span "No PGW/LTL" at bounding box center [371, 154] width 160 height 23
type input "2025-01-01"
type input "2025-12-31"
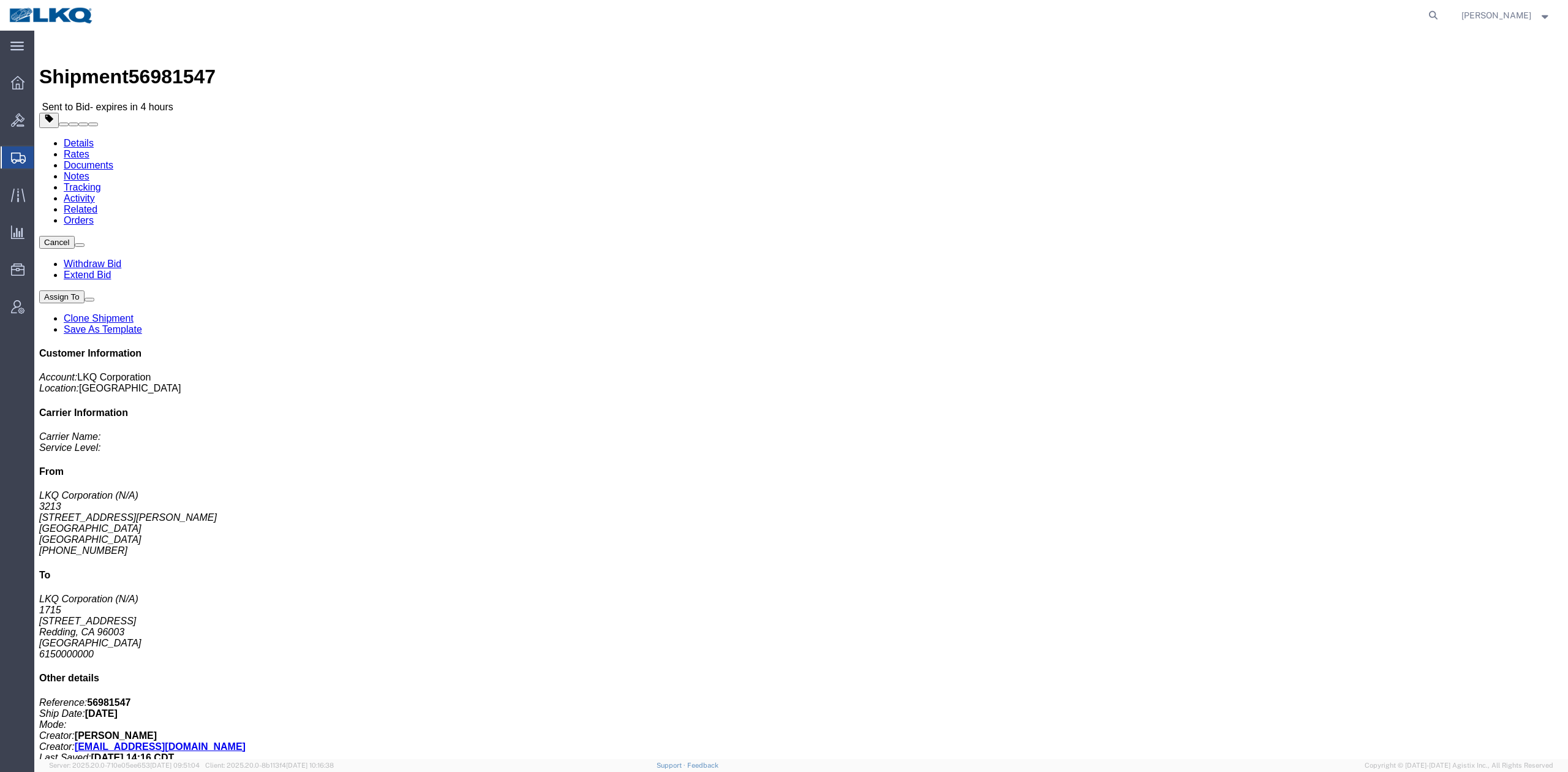
click span "56981547"
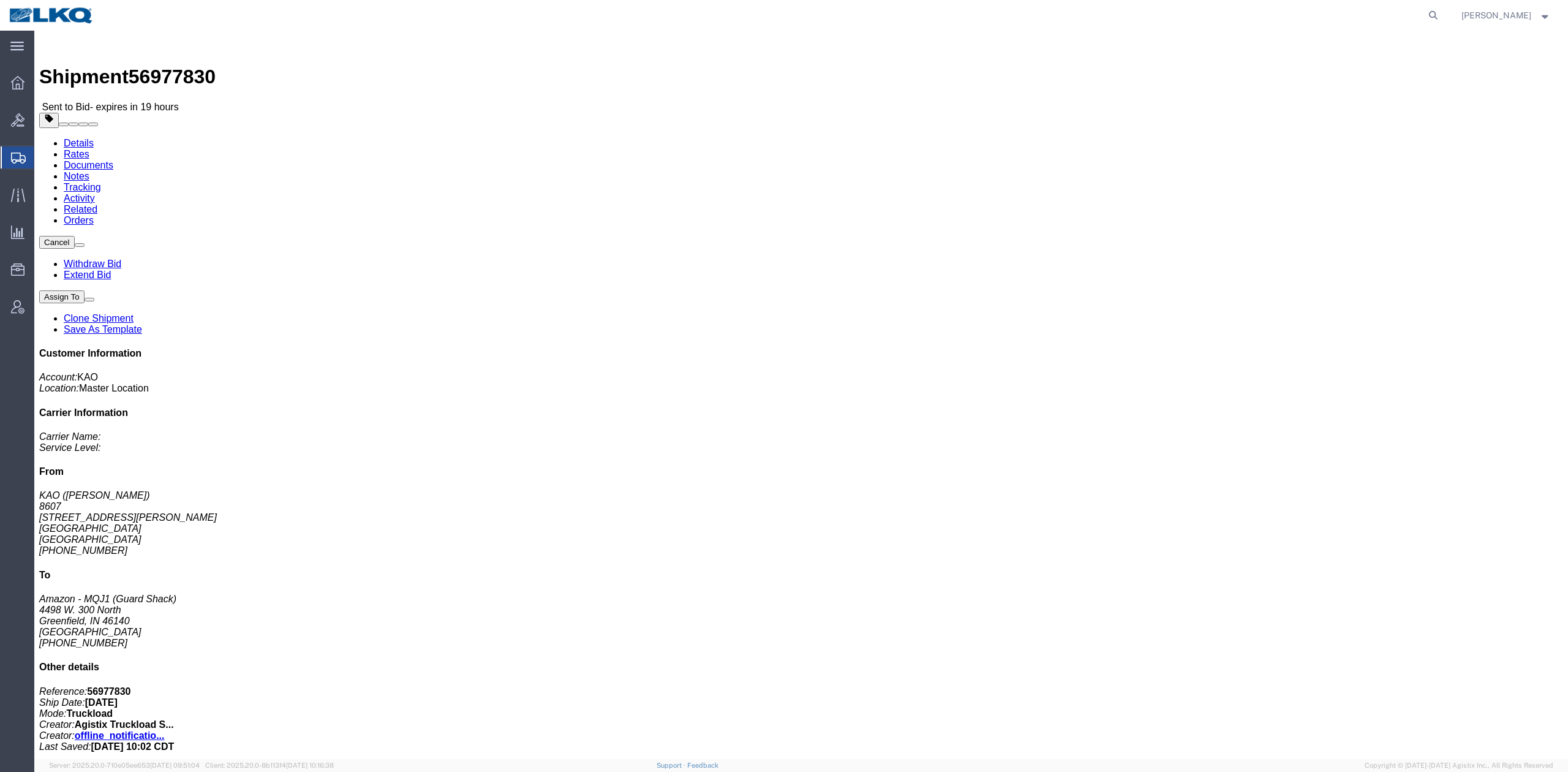
click link "Rates"
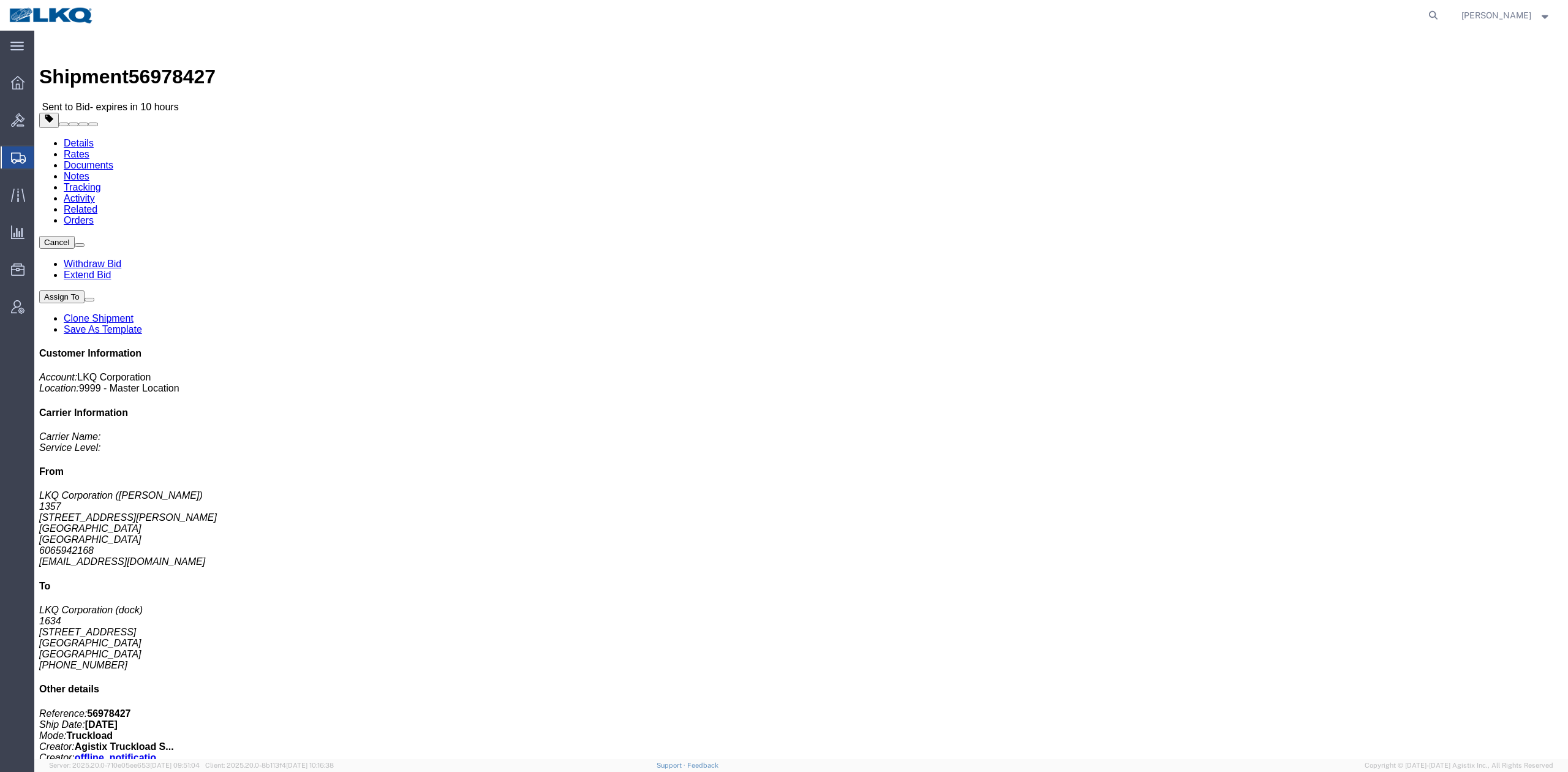
drag, startPoint x: 1042, startPoint y: 117, endPoint x: 1030, endPoint y: 203, distance: 86.8
click span "button"
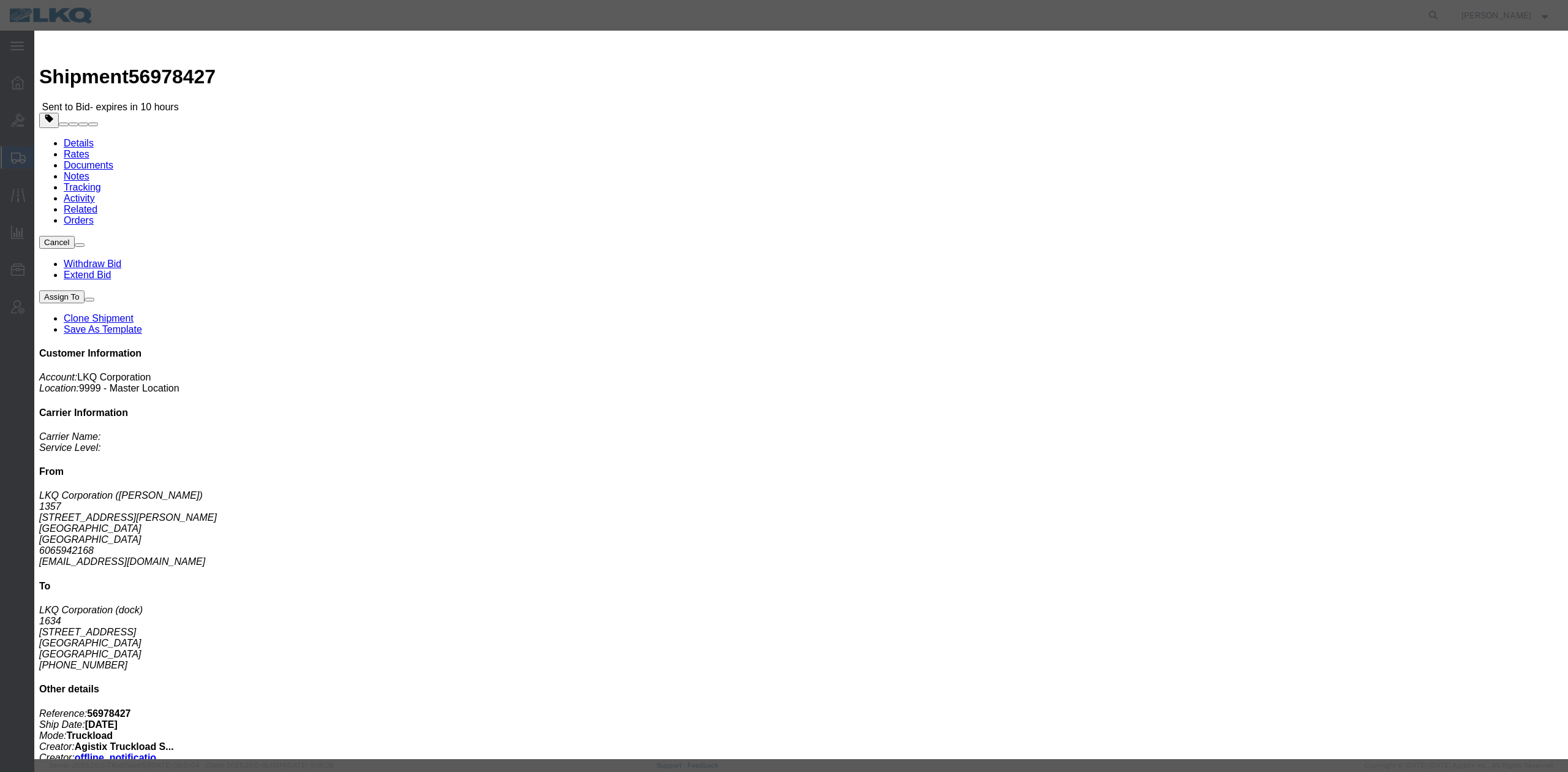
click input "56978427"
paste input "56978427"
type input "x56978427"
click button "Save"
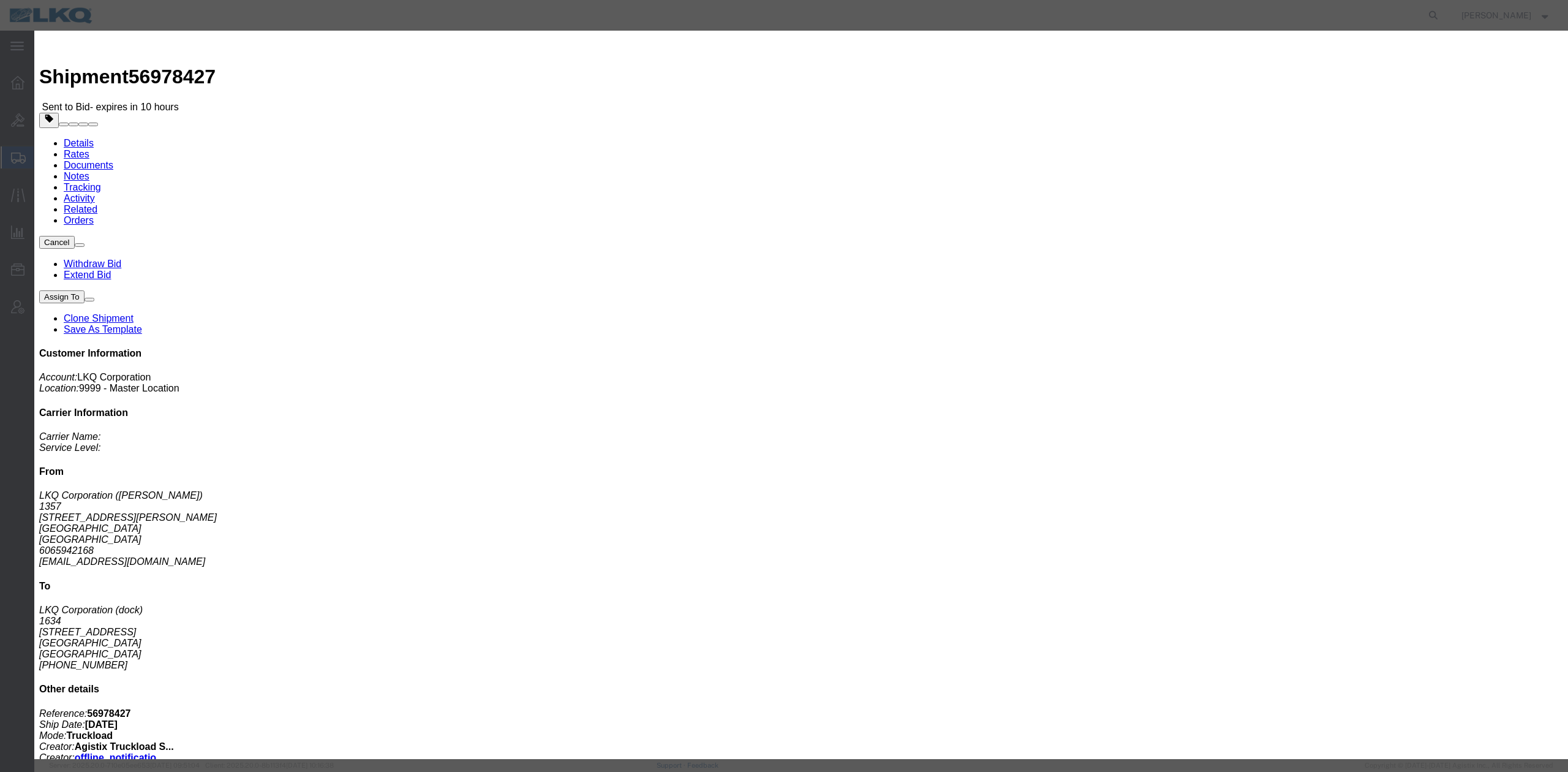
click button "Save"
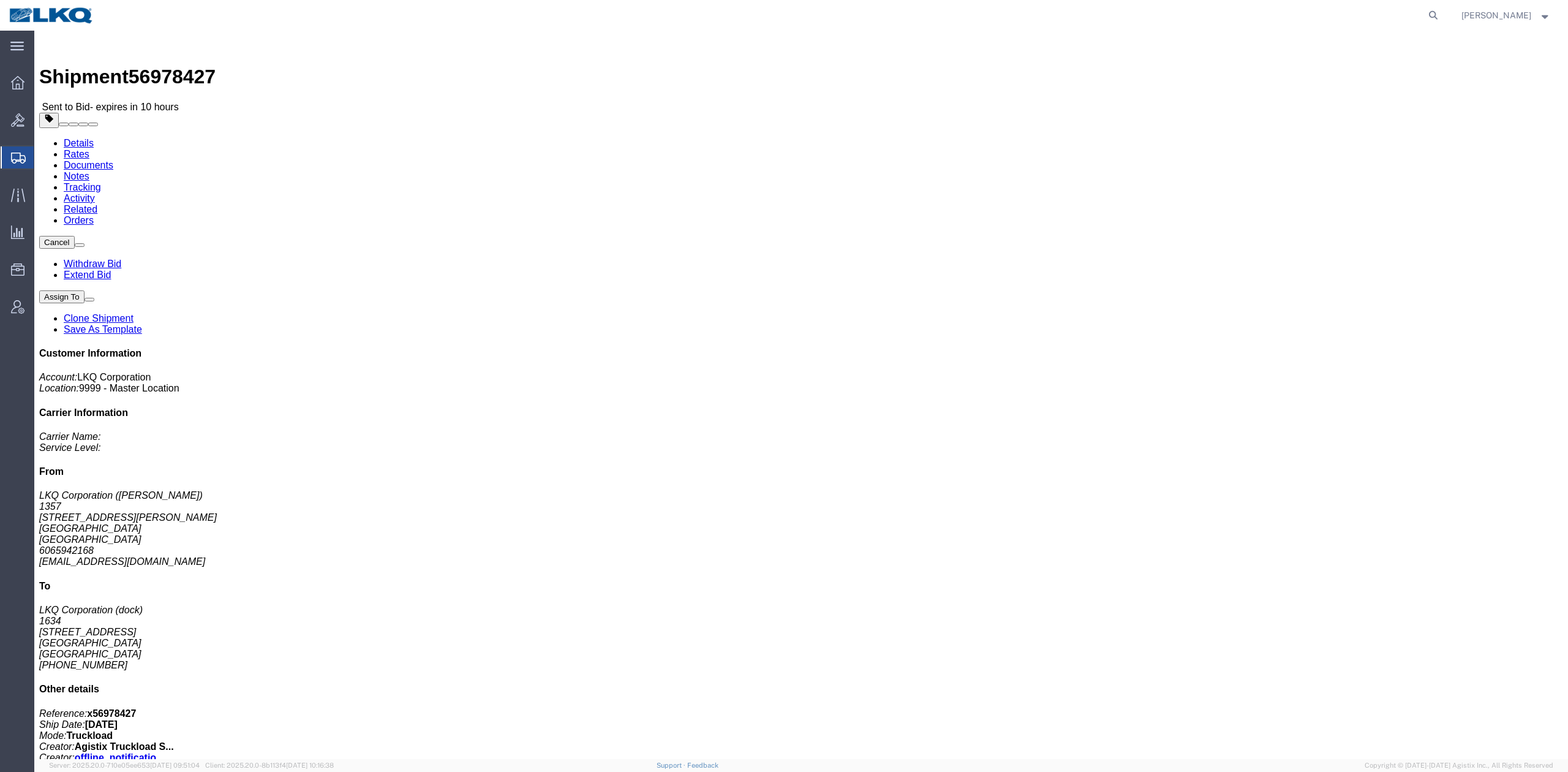
drag, startPoint x: 219, startPoint y: 74, endPoint x: 185, endPoint y: 44, distance: 45.3
click link "Notes"
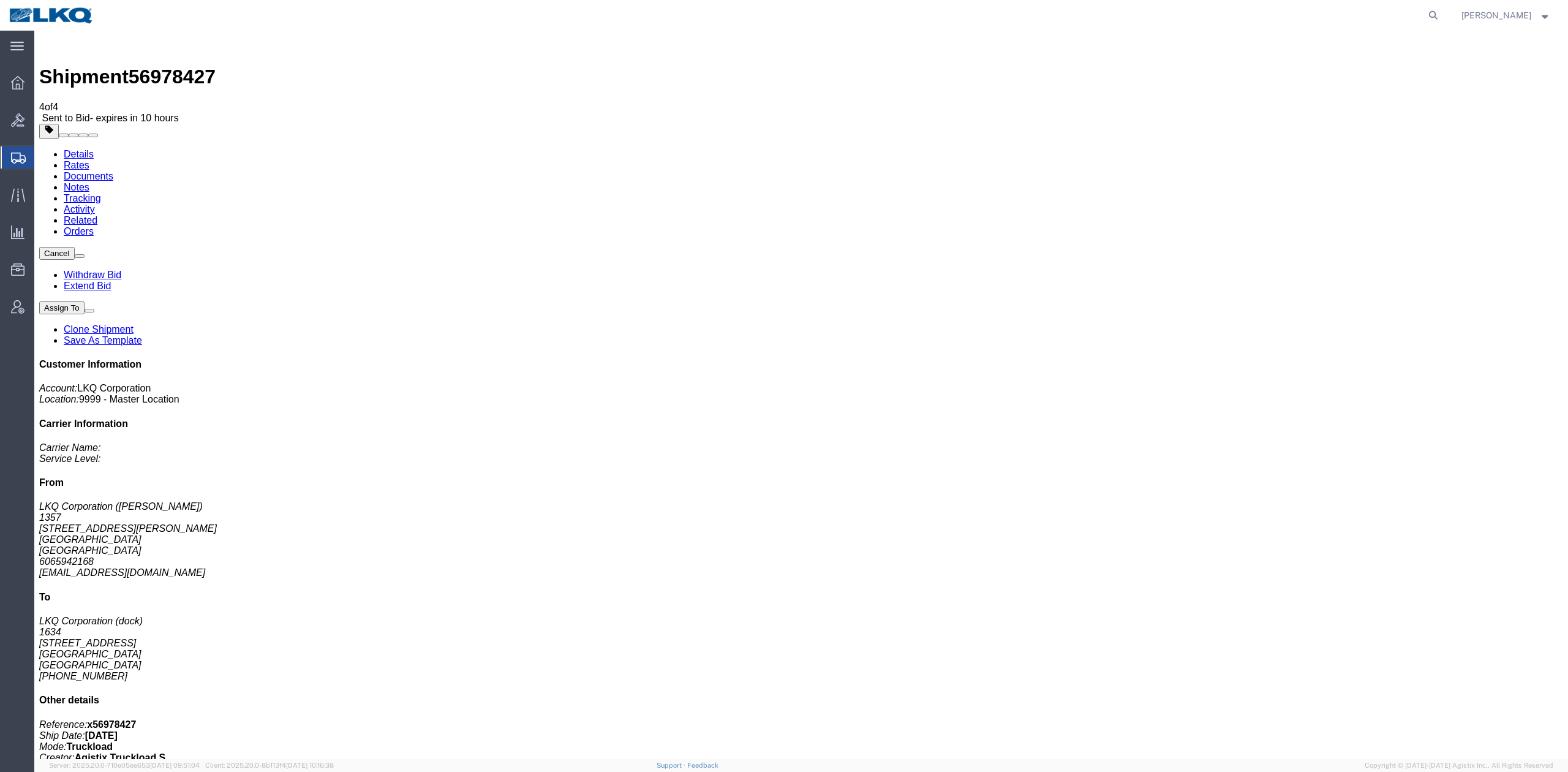
drag, startPoint x: 160, startPoint y: 108, endPoint x: 126, endPoint y: 77, distance: 46.0
click at [89, 160] on link "Rates" at bounding box center [76, 165] width 26 height 10
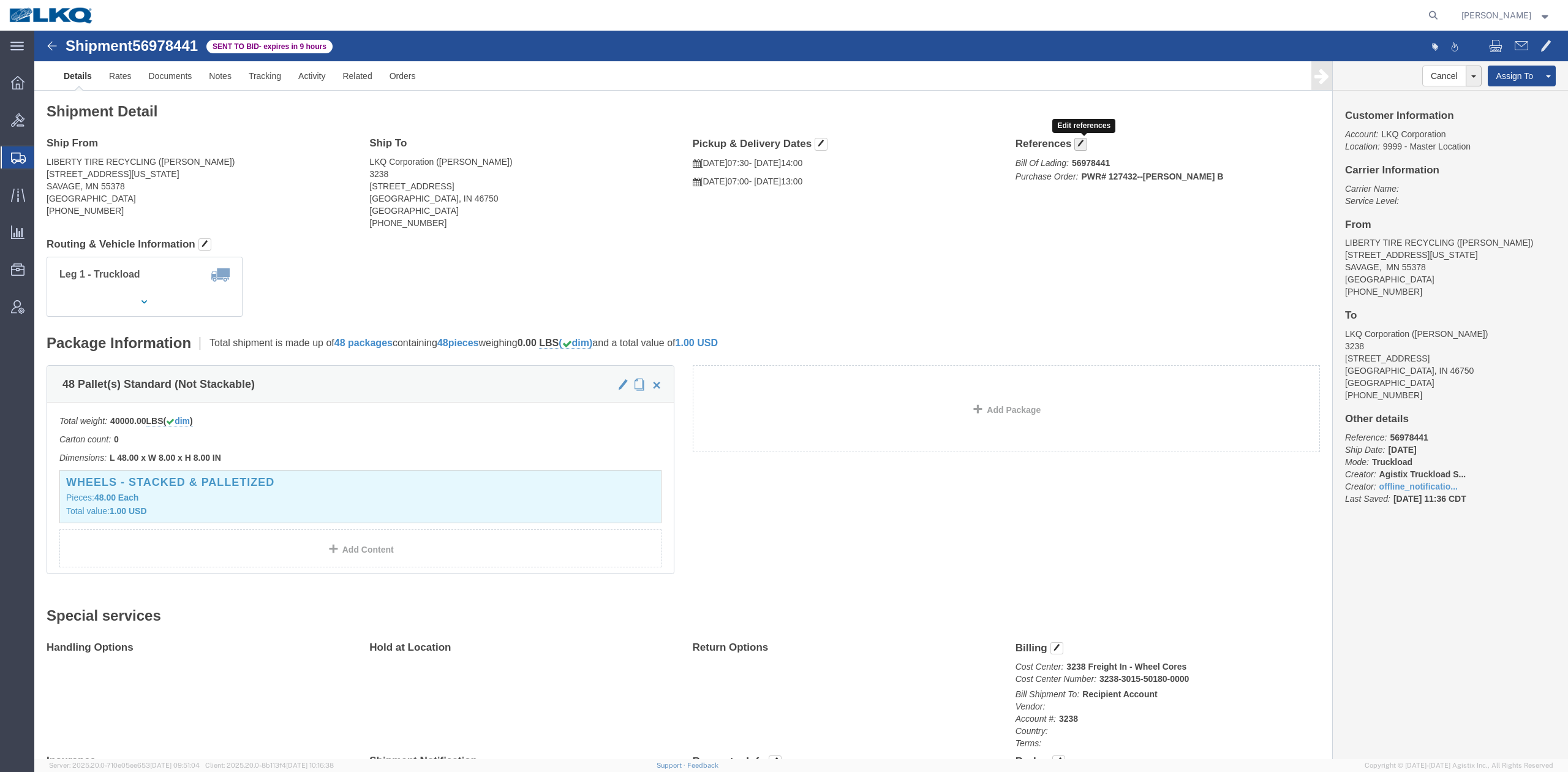
click button "button"
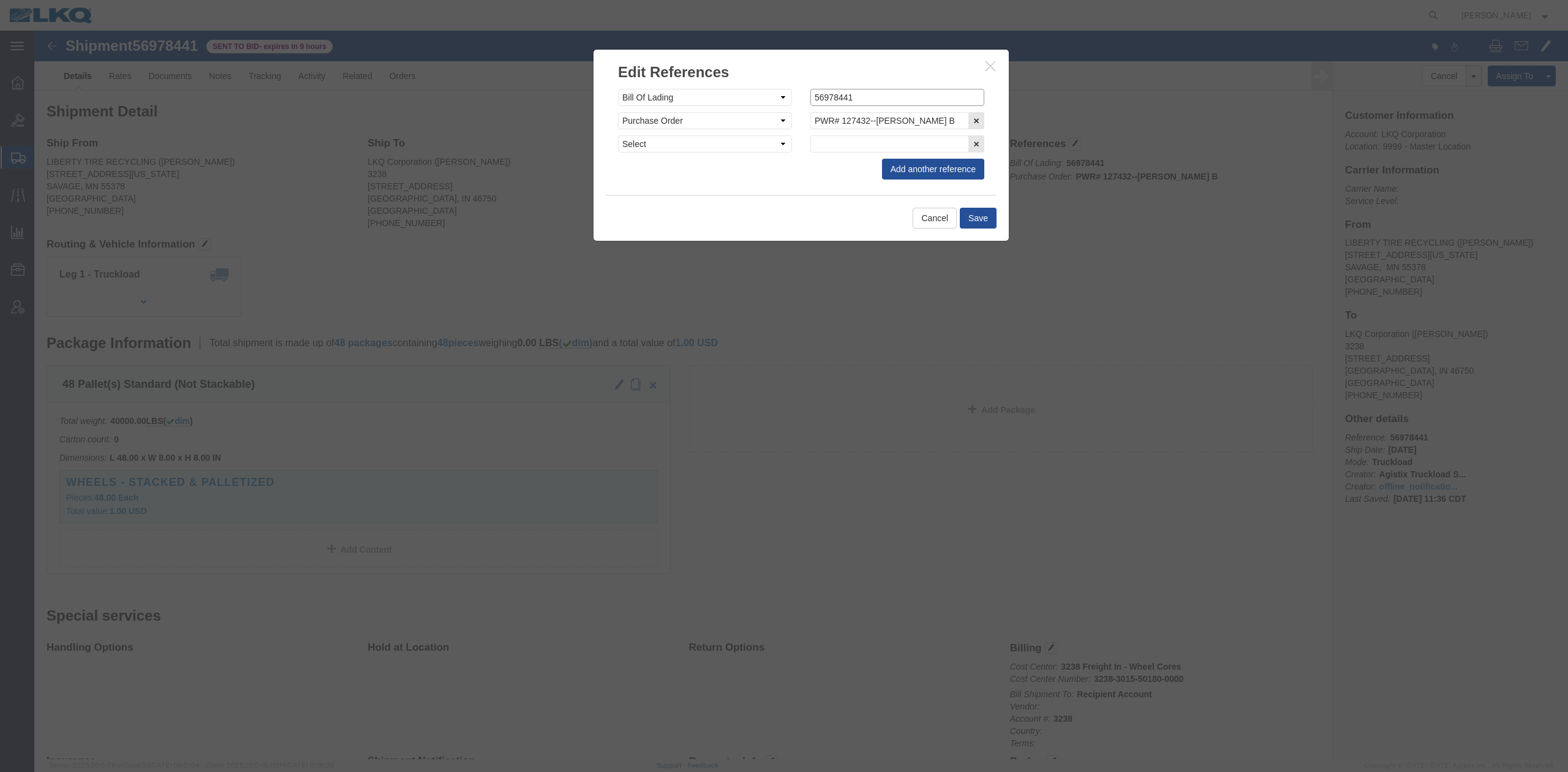
click input "56978441"
paste input "56978441"
type input "x56978441"
click button "Save"
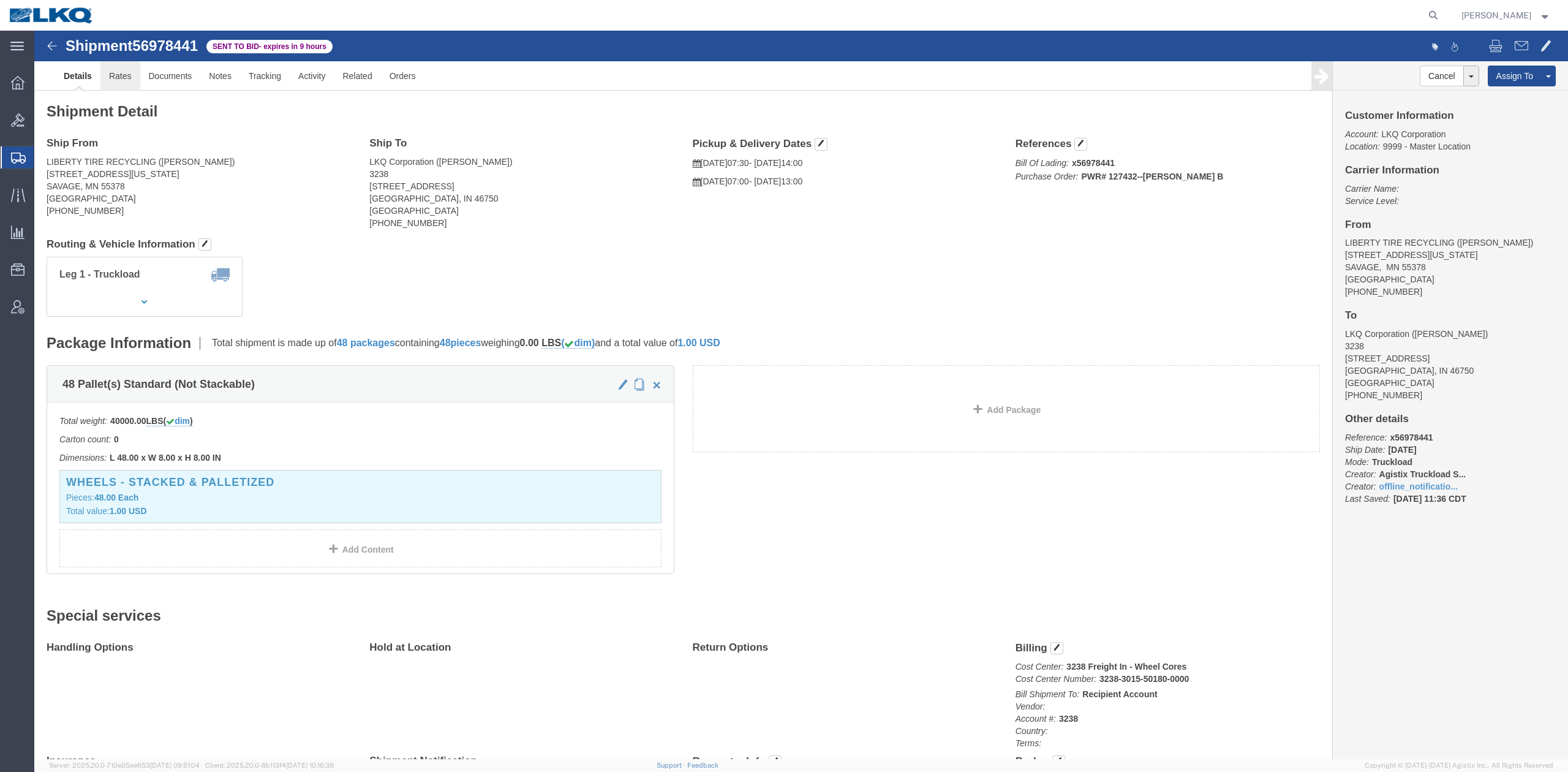
click link "Rates"
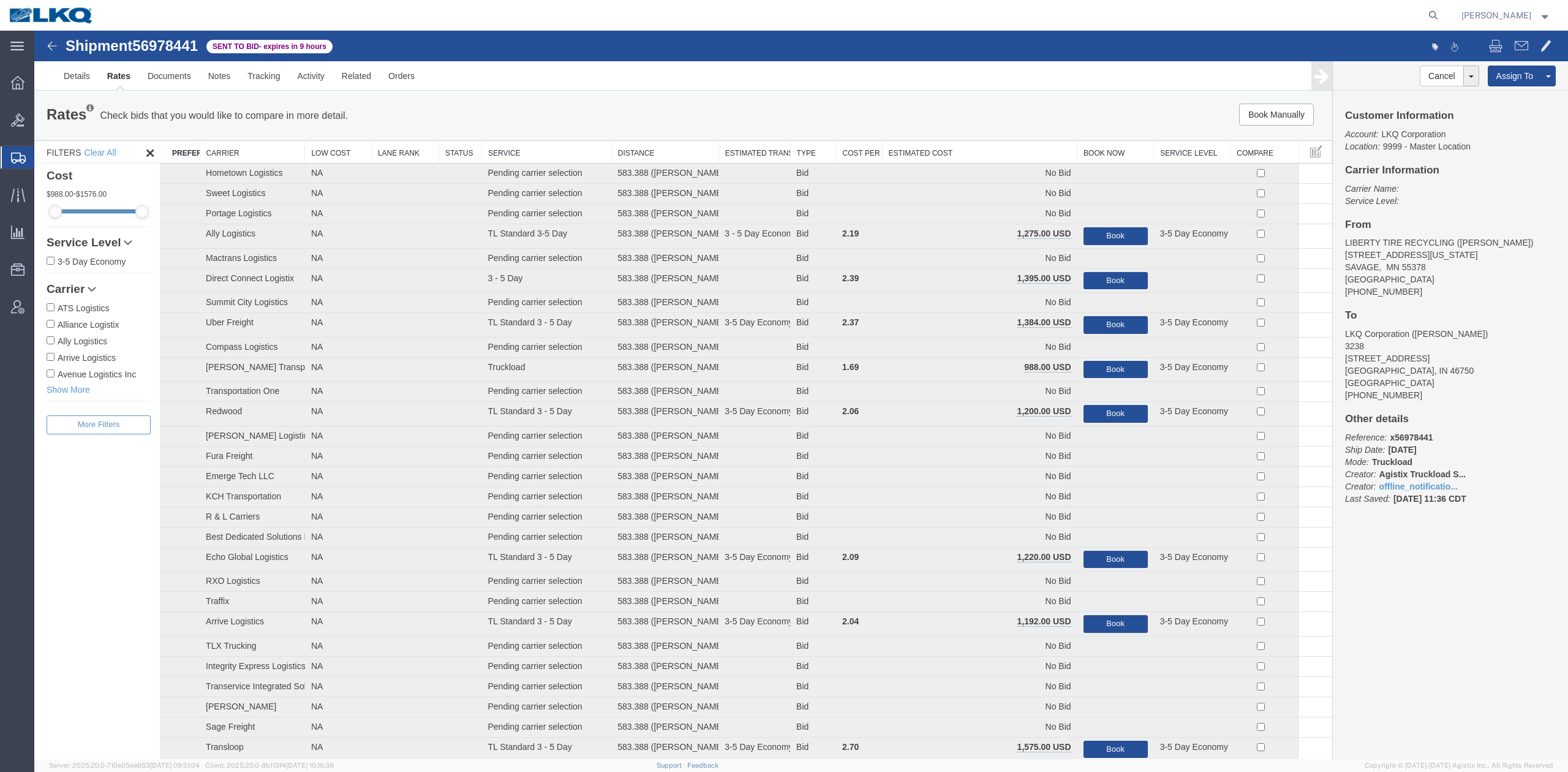
click at [922, 147] on th "Estimated Cost" at bounding box center [979, 152] width 195 height 23
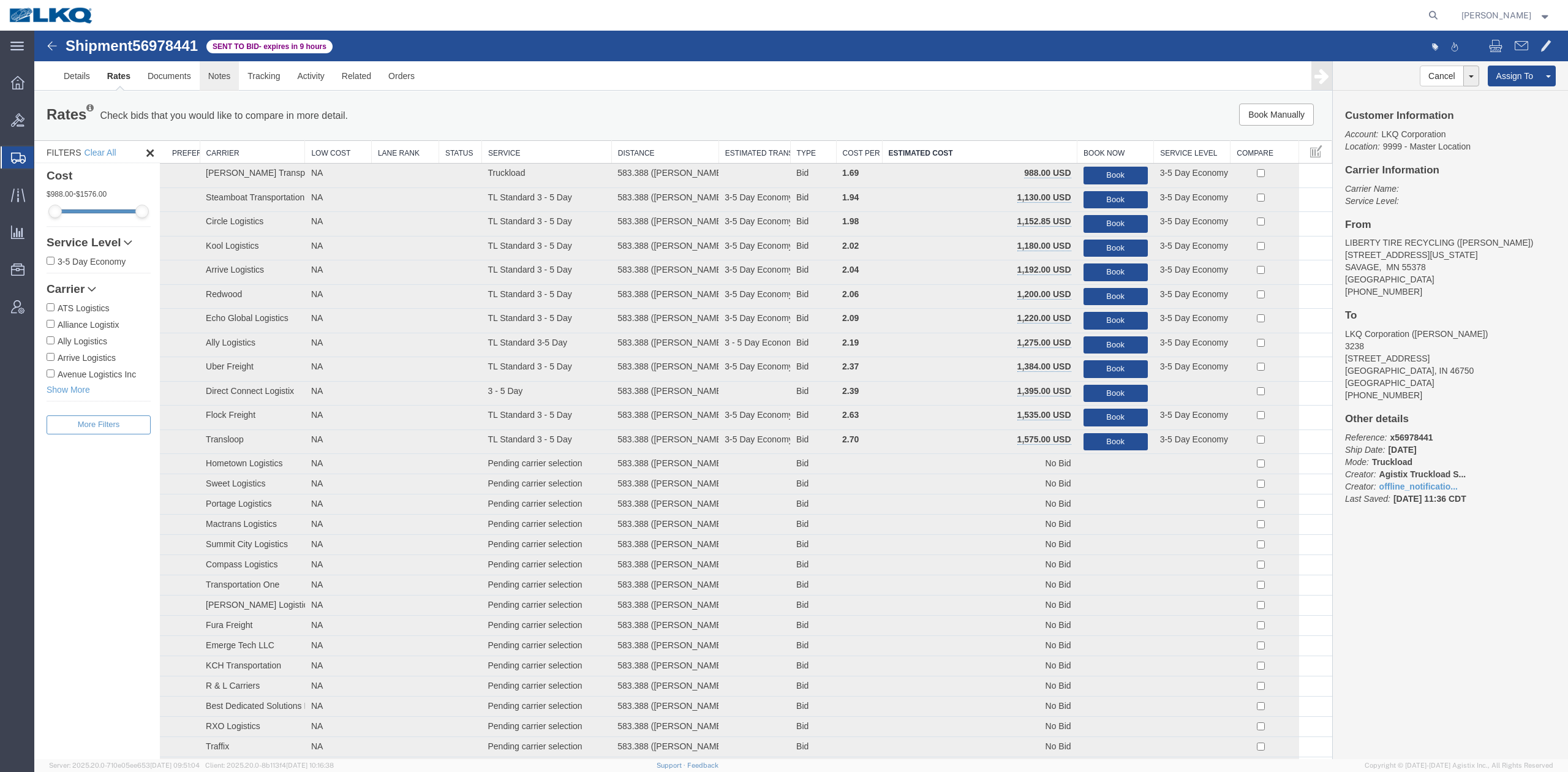
click at [224, 89] on link "Notes" at bounding box center [219, 76] width 40 height 30
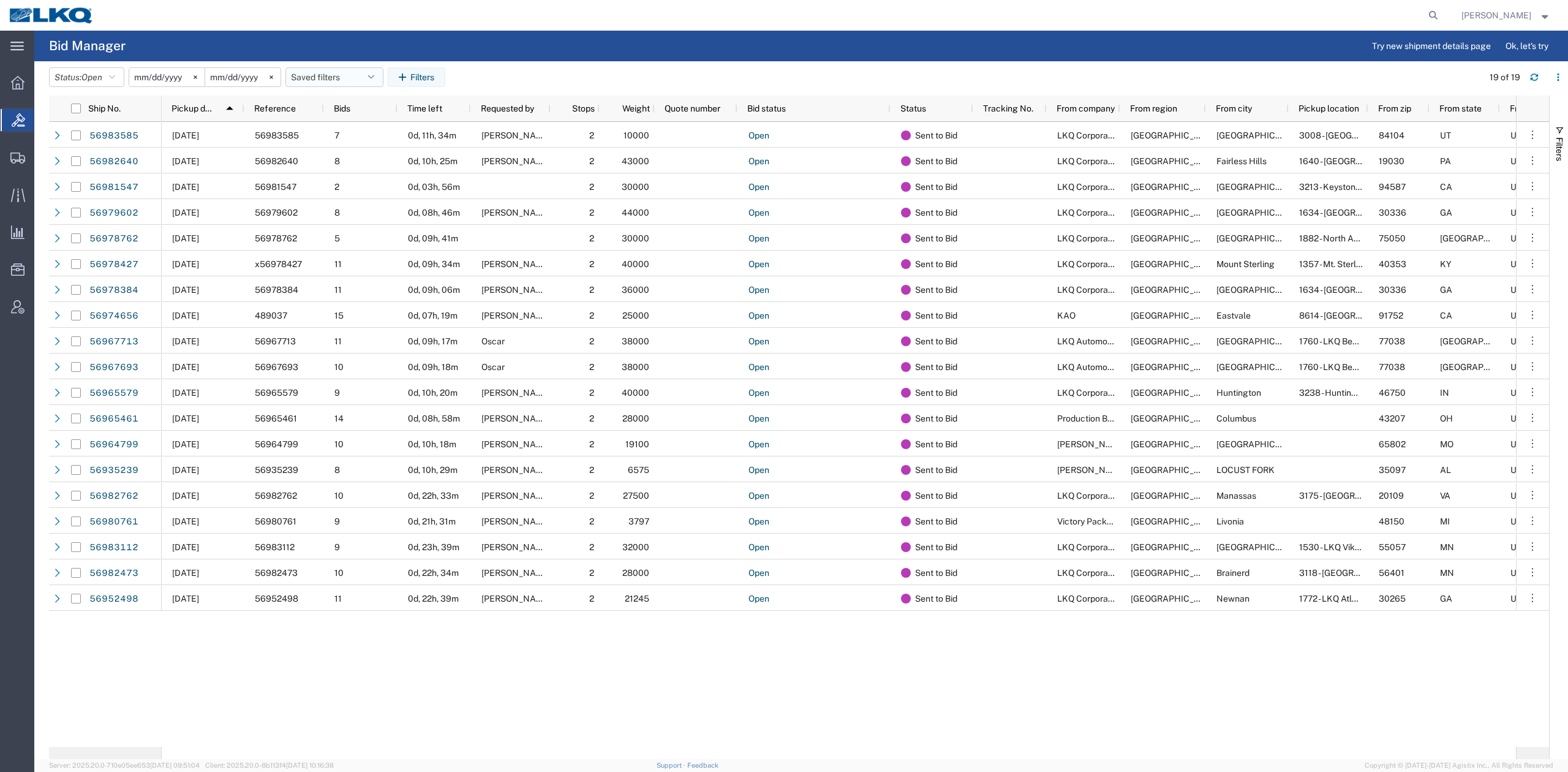
click at [366, 79] on button "Saved filters" at bounding box center [334, 77] width 98 height 20
click at [357, 128] on span "No PGW/LTL" at bounding box center [367, 131] width 160 height 23
click at [115, 79] on icon "button" at bounding box center [112, 77] width 6 height 9
click at [88, 196] on span "Expired" at bounding box center [121, 199] width 143 height 19
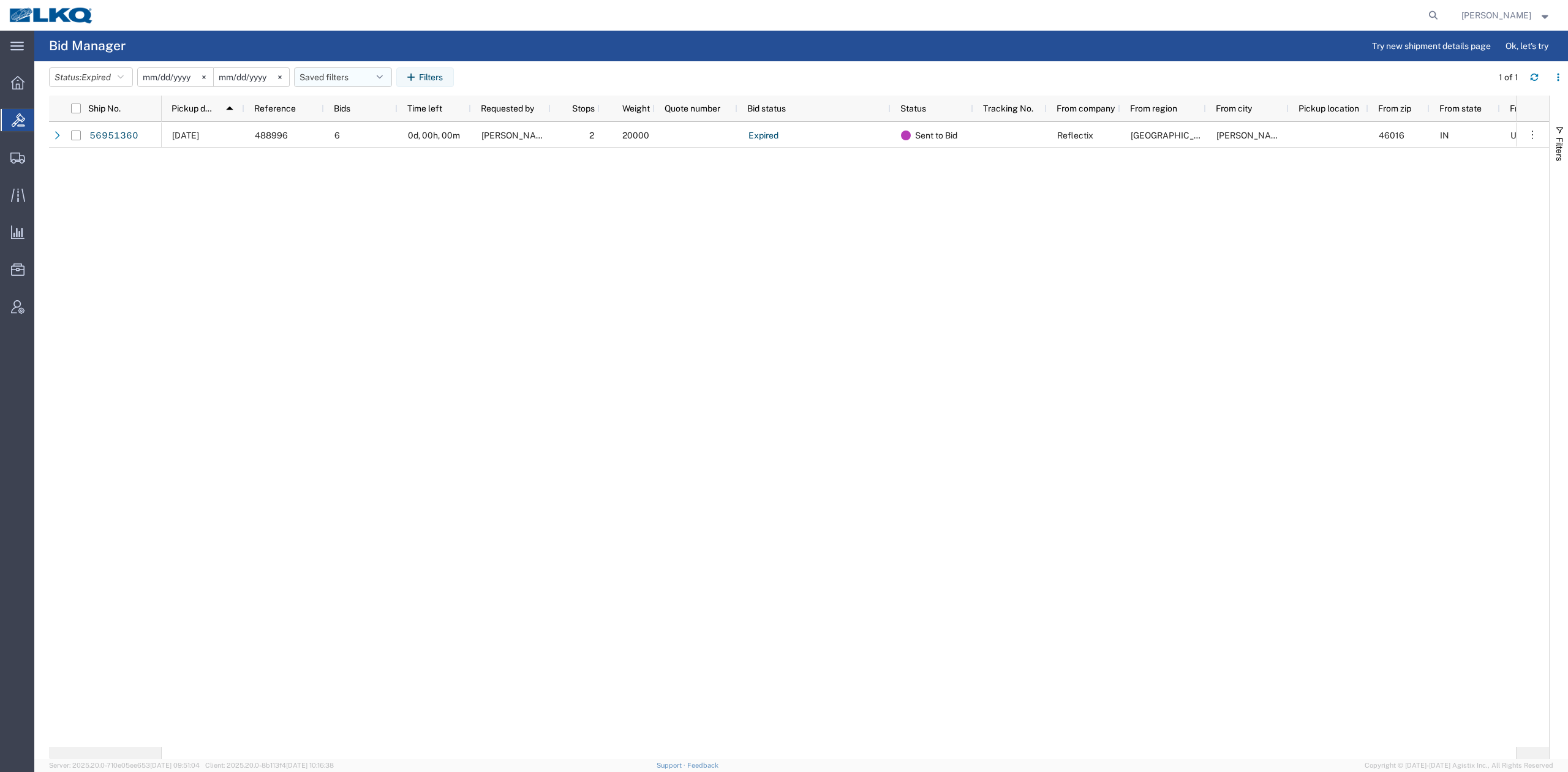
click at [353, 73] on button "Saved filters" at bounding box center [343, 77] width 98 height 20
click at [365, 293] on div "10/01/2025 488996 6 0d, 00h, 00m paul bullock 2 20000 Expired Sent to Bid Refle…" at bounding box center [838, 434] width 1354 height 625
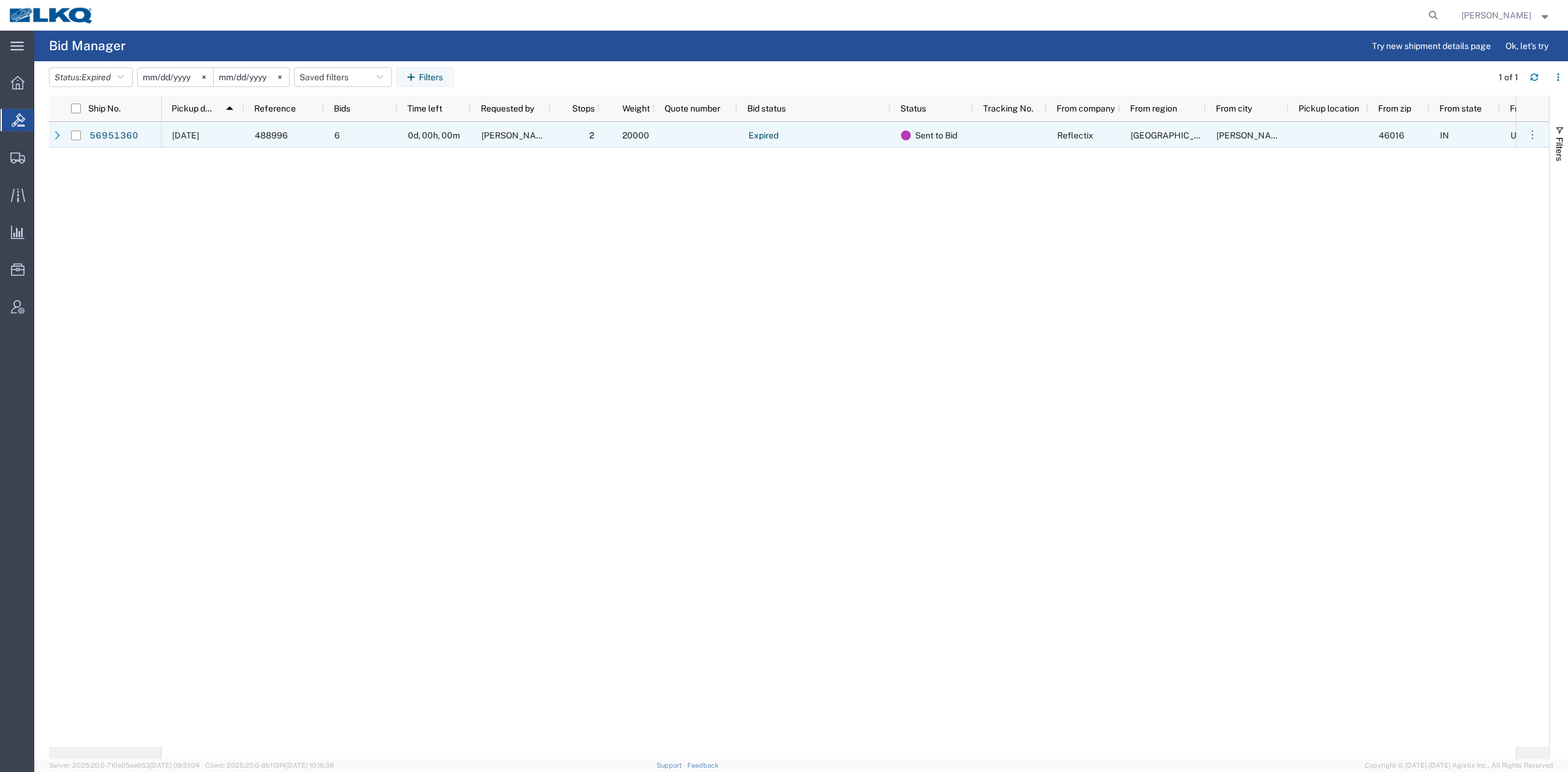
click at [332, 133] on div "6" at bounding box center [361, 135] width 73 height 26
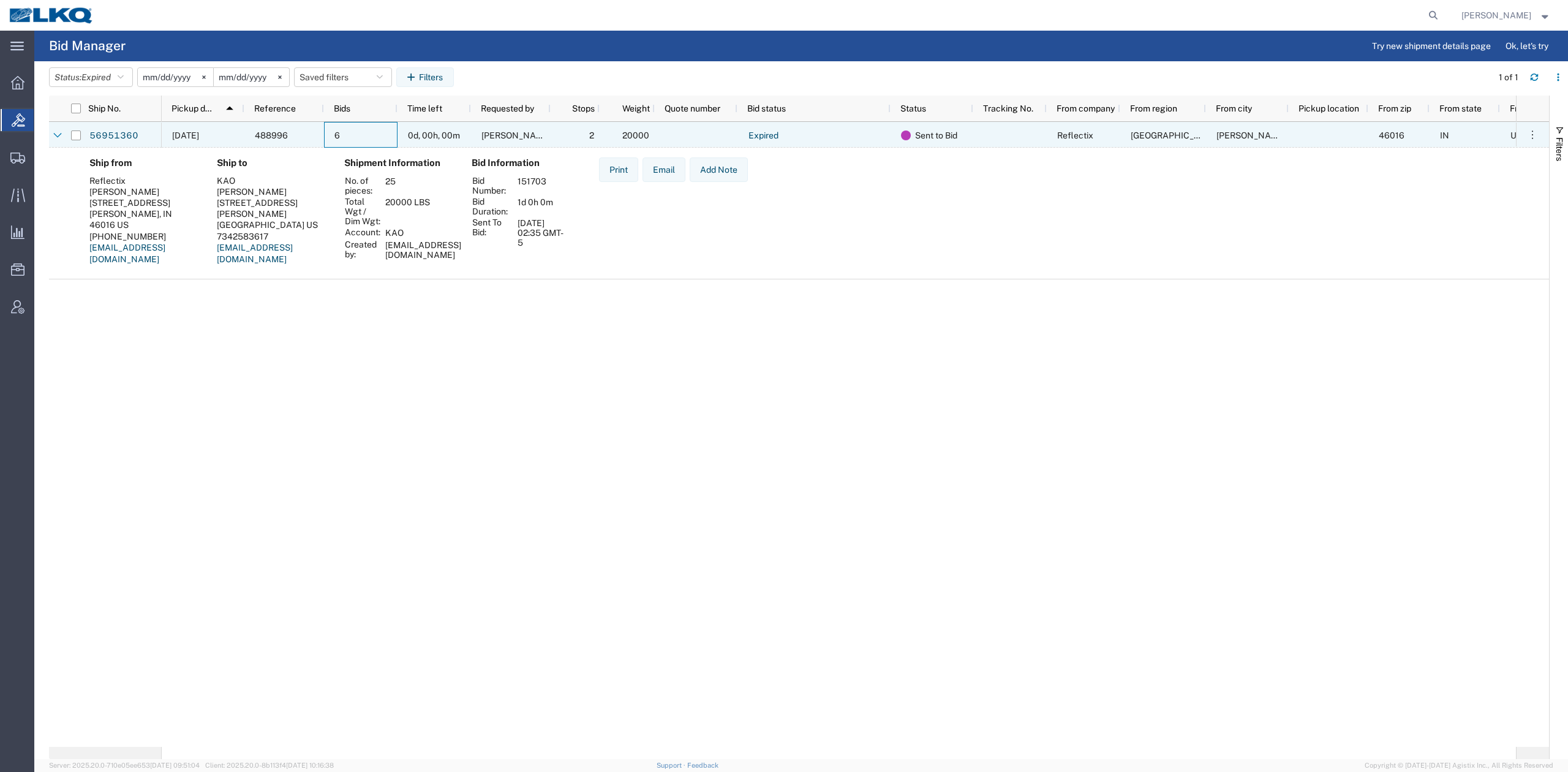
click at [332, 133] on div "6" at bounding box center [361, 135] width 73 height 26
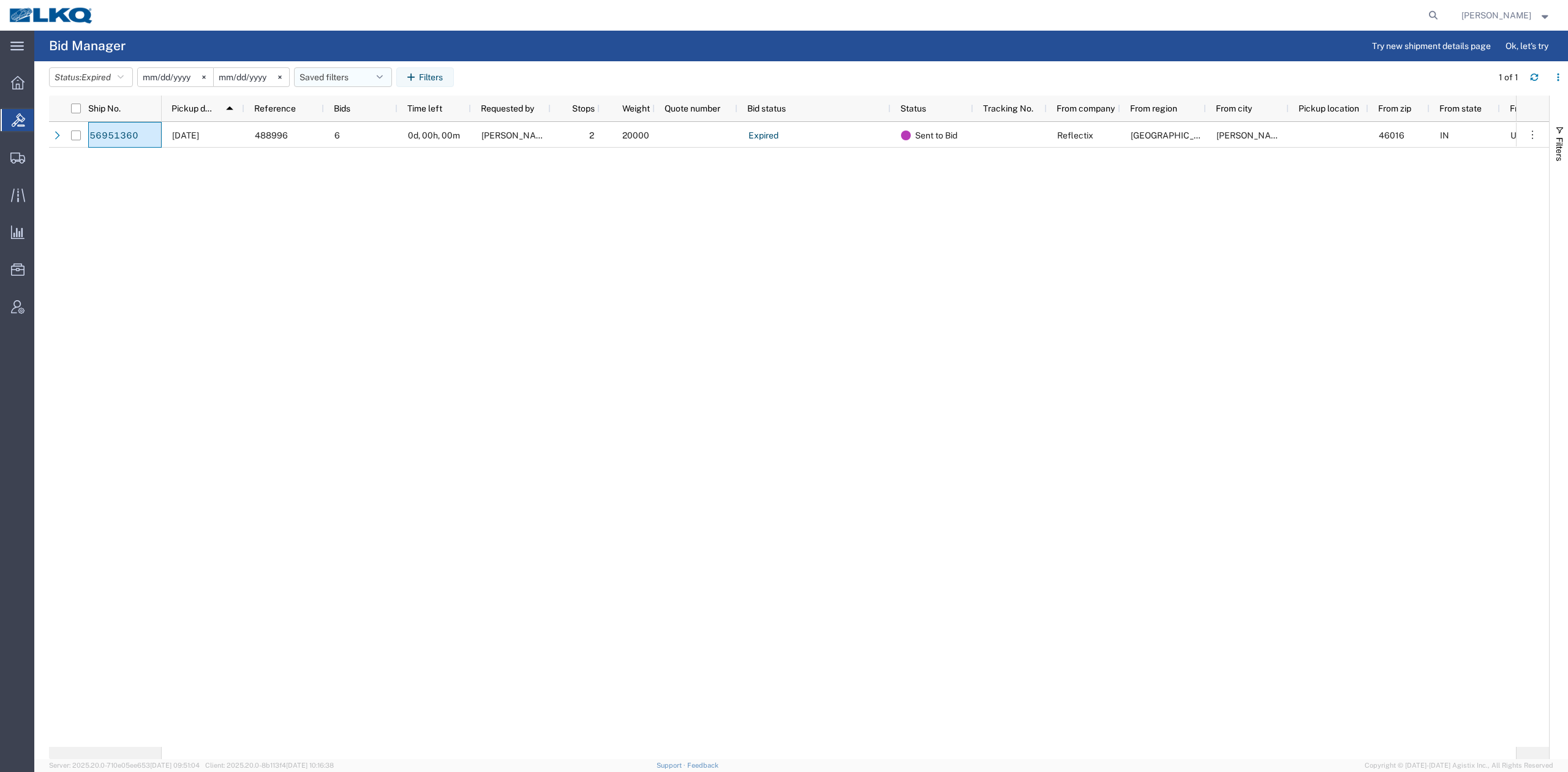
click at [346, 83] on button "Saved filters" at bounding box center [343, 77] width 98 height 20
click at [346, 131] on span "No PGW/LTL" at bounding box center [376, 131] width 160 height 23
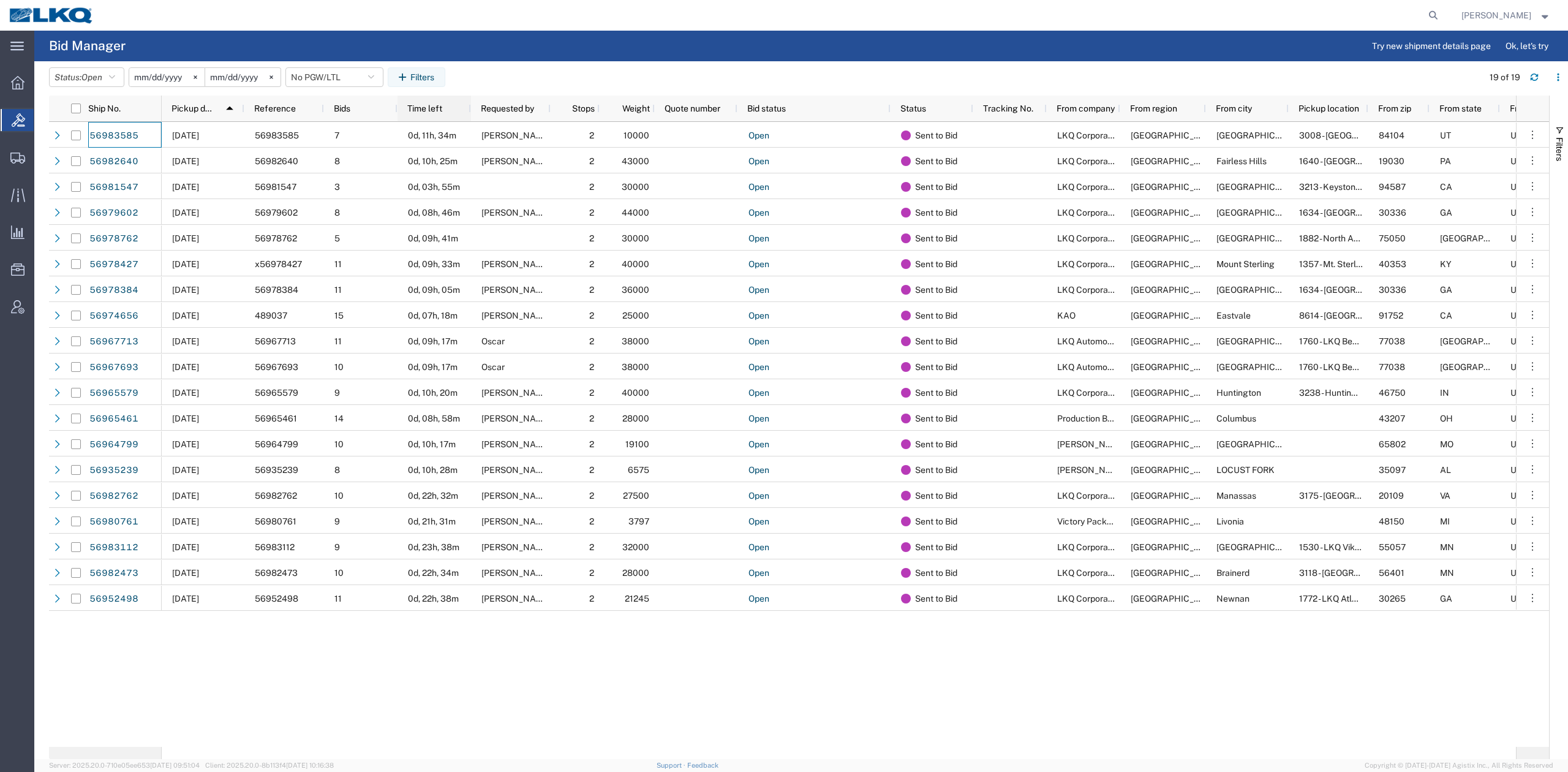
click at [446, 111] on div "Time left" at bounding box center [436, 109] width 59 height 20
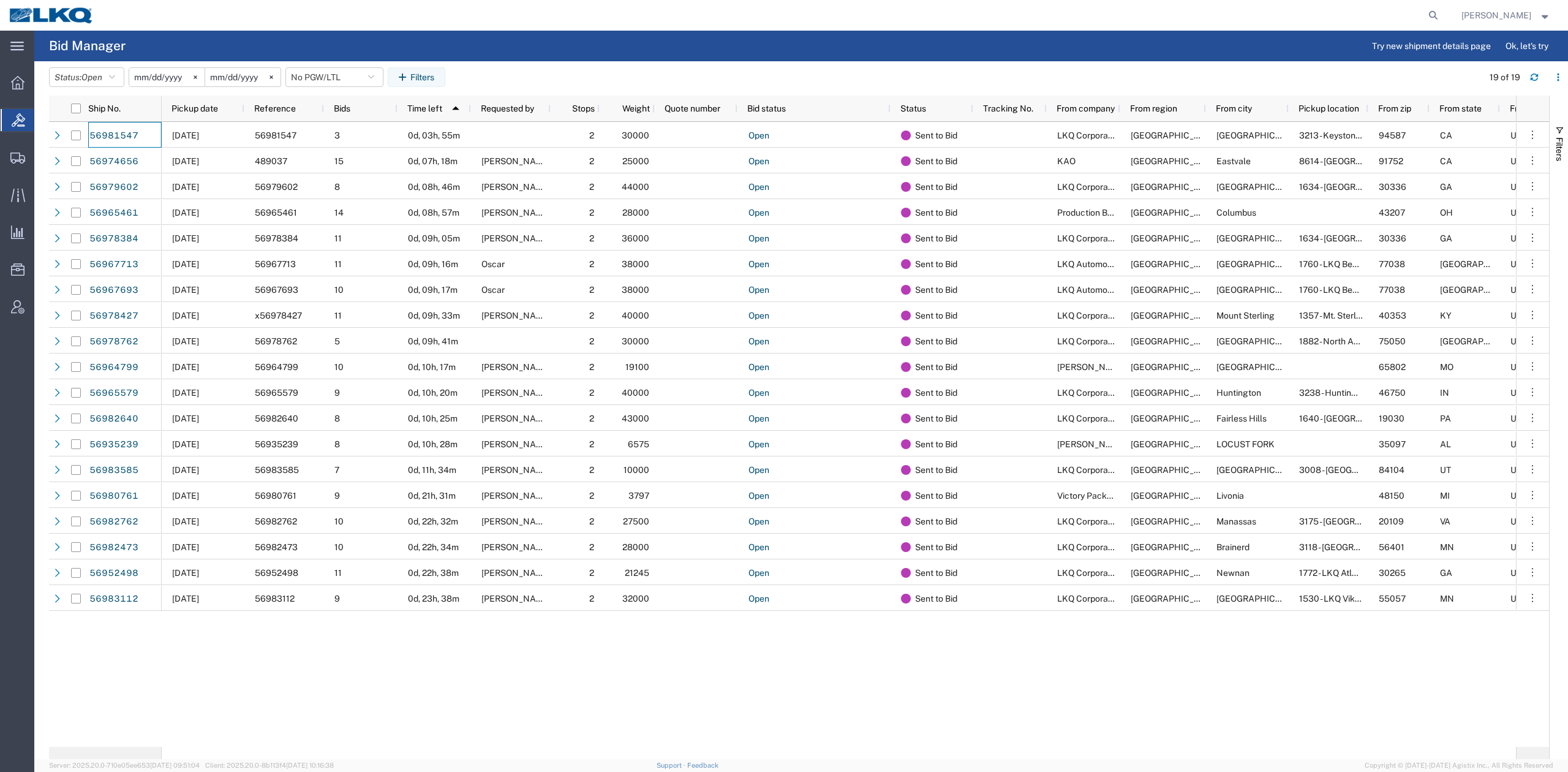
click at [211, 111] on span "Pickup date" at bounding box center [195, 109] width 47 height 10
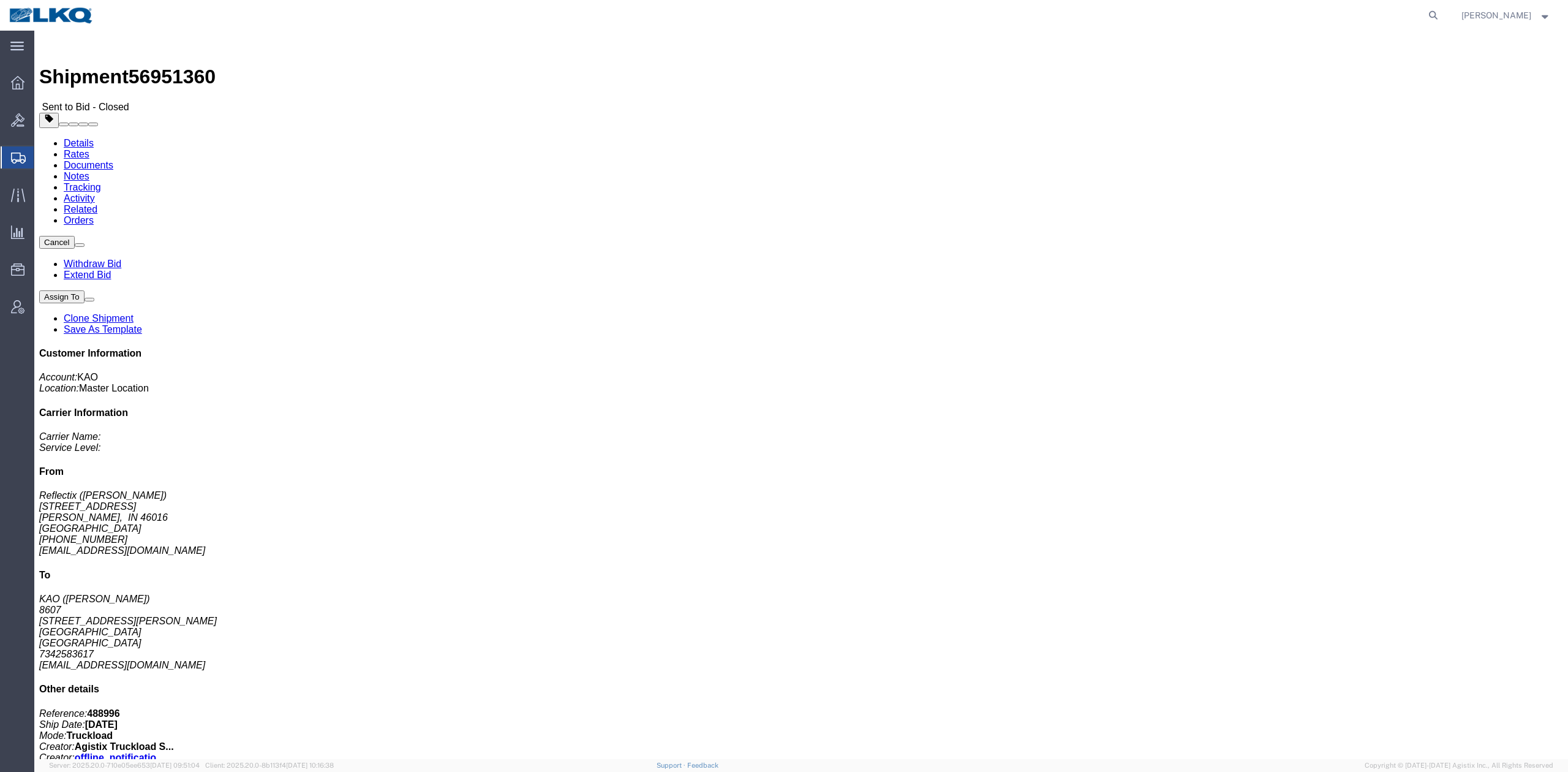
drag, startPoint x: 1, startPoint y: 133, endPoint x: 142, endPoint y: 18, distance: 182.0
click span "56951360"
drag, startPoint x: 196, startPoint y: 56, endPoint x: 148, endPoint y: 57, distance: 48.0
click link "Notes"
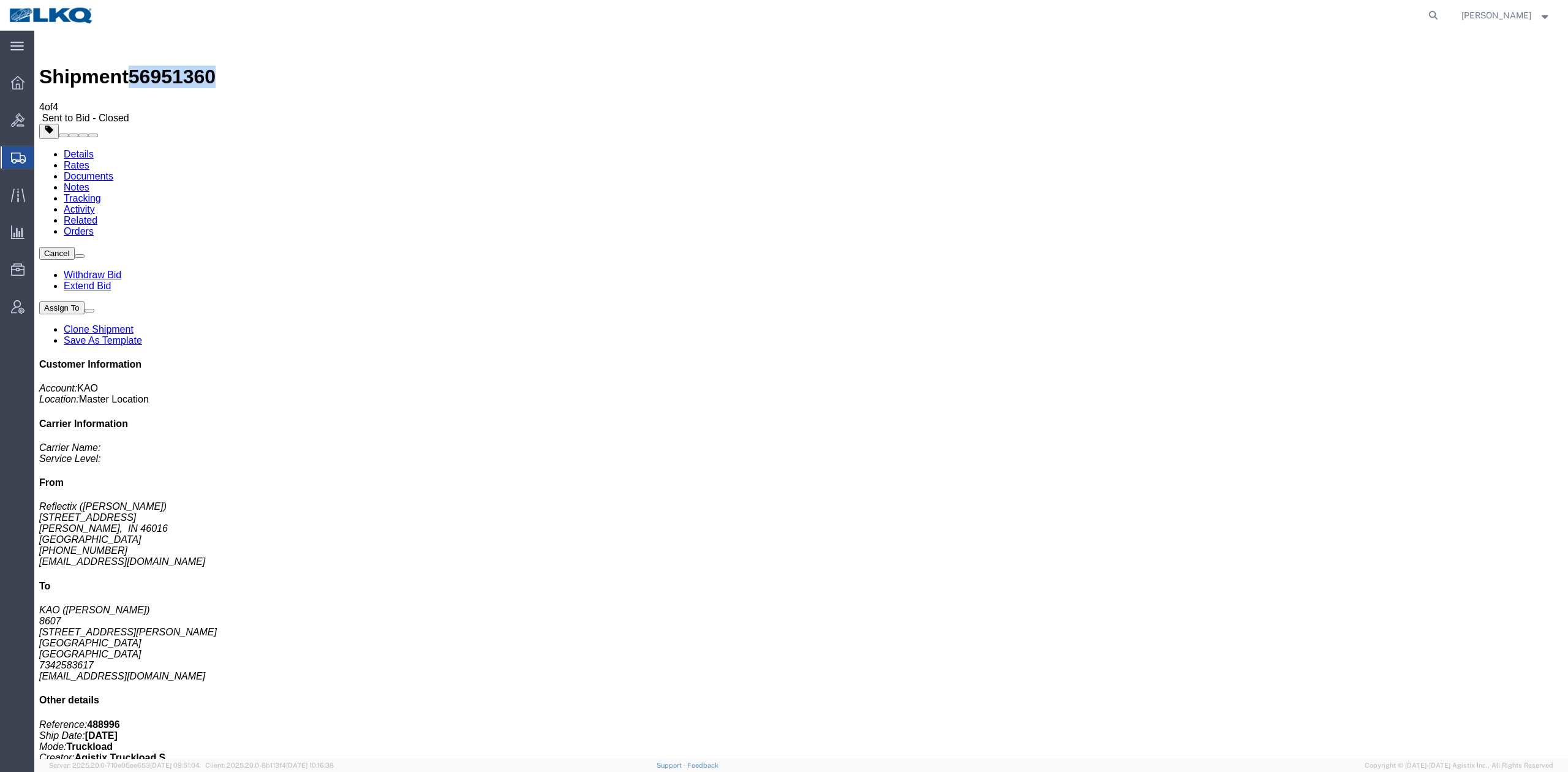
click at [89, 160] on link "Rates" at bounding box center [76, 165] width 26 height 10
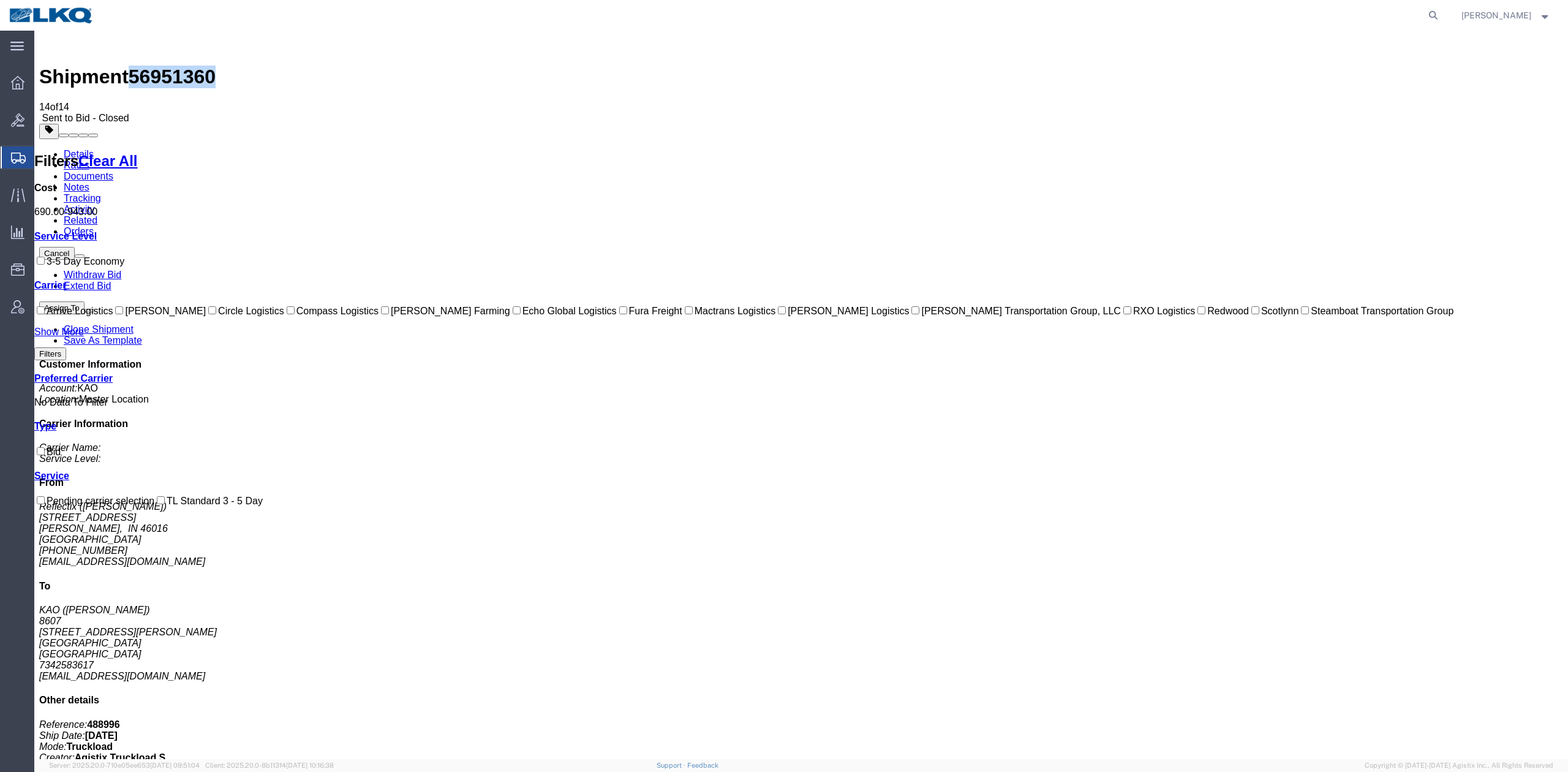
click at [784, 149] on ul "Details Rates Documents Notes Tracking Activity Related Orders" at bounding box center [801, 192] width 1524 height 88
click at [95, 204] on link "Activity" at bounding box center [79, 209] width 31 height 10
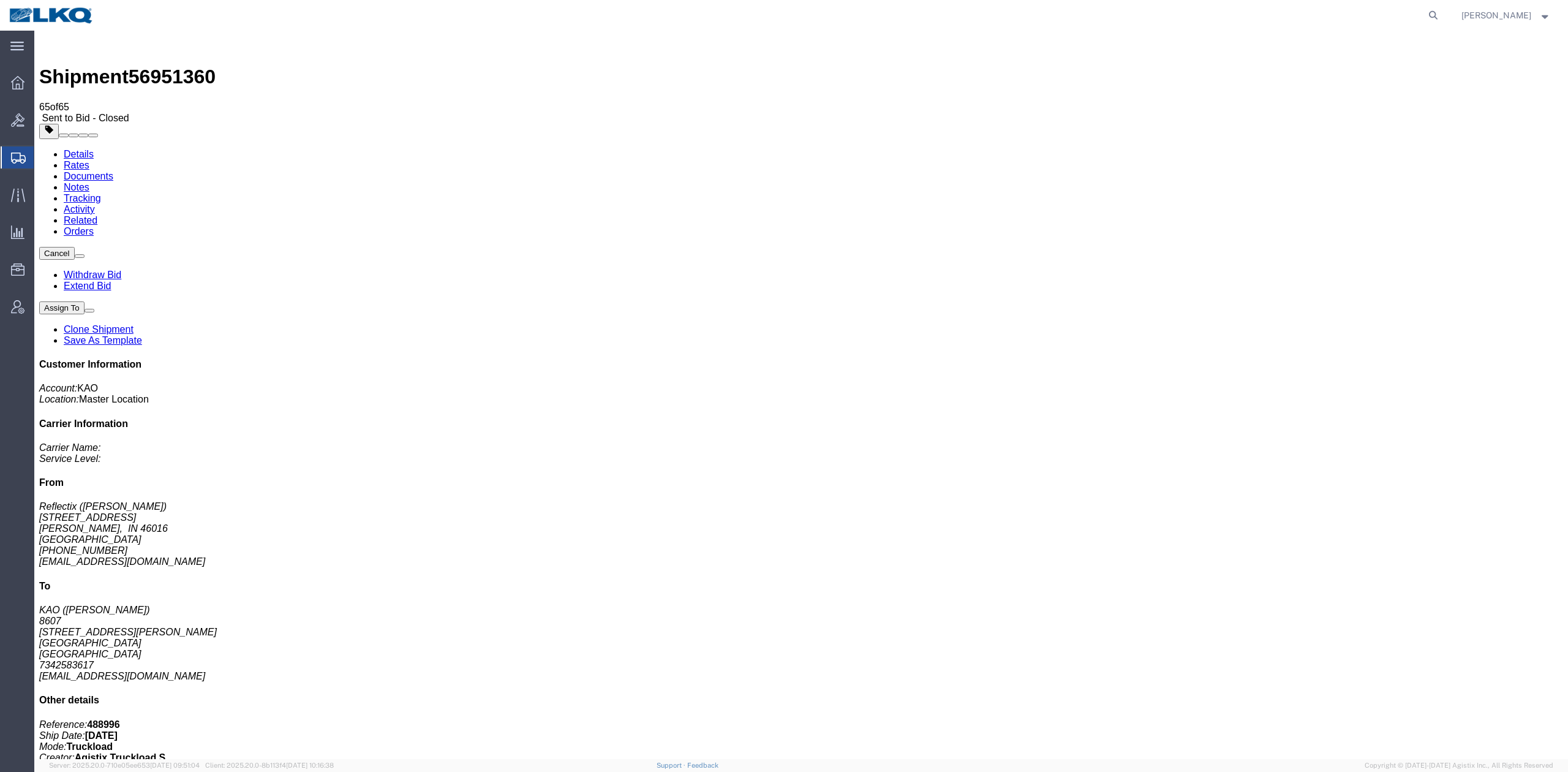
click at [89, 160] on link "Rates" at bounding box center [76, 165] width 26 height 10
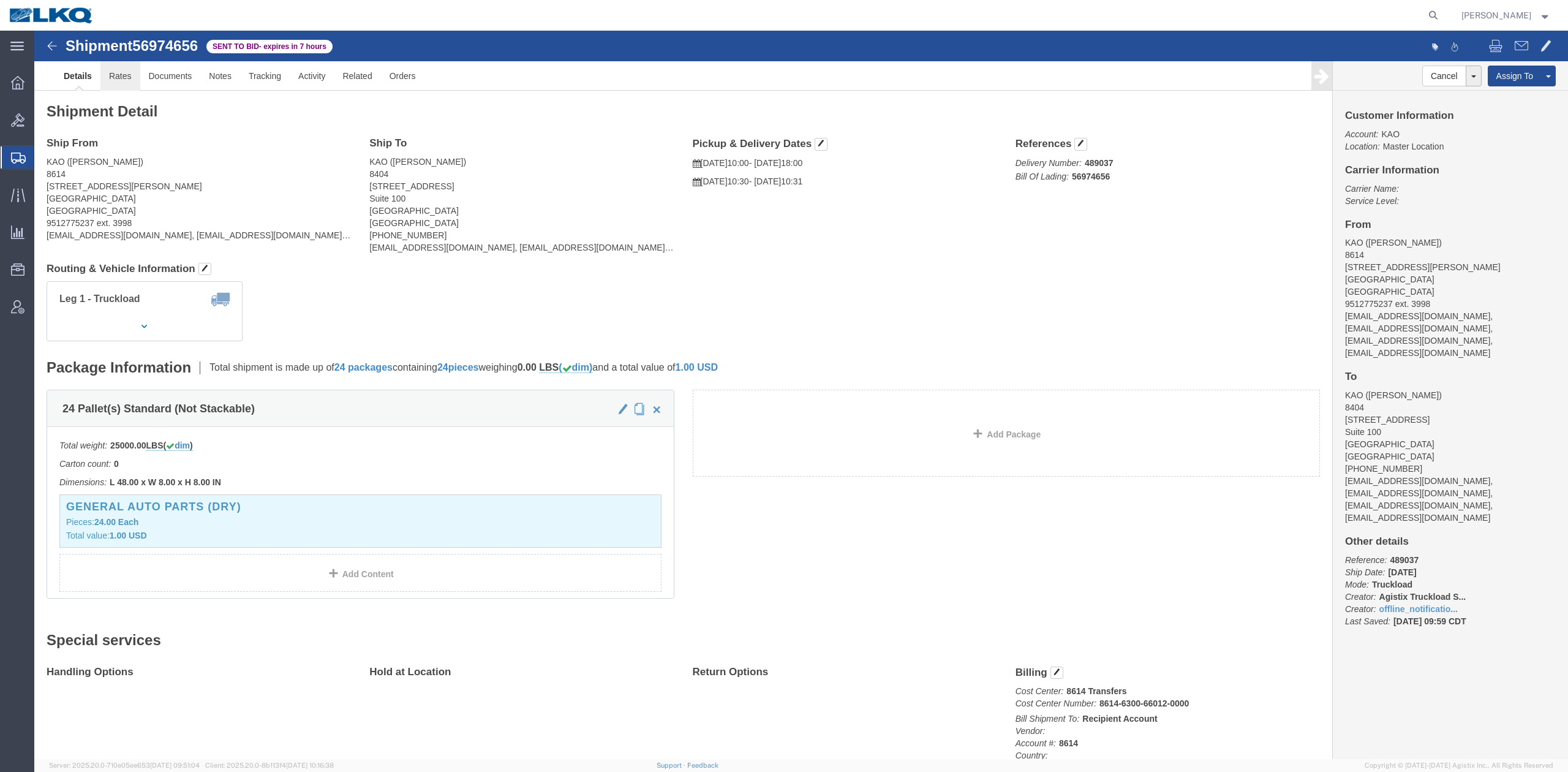
click link "Rates"
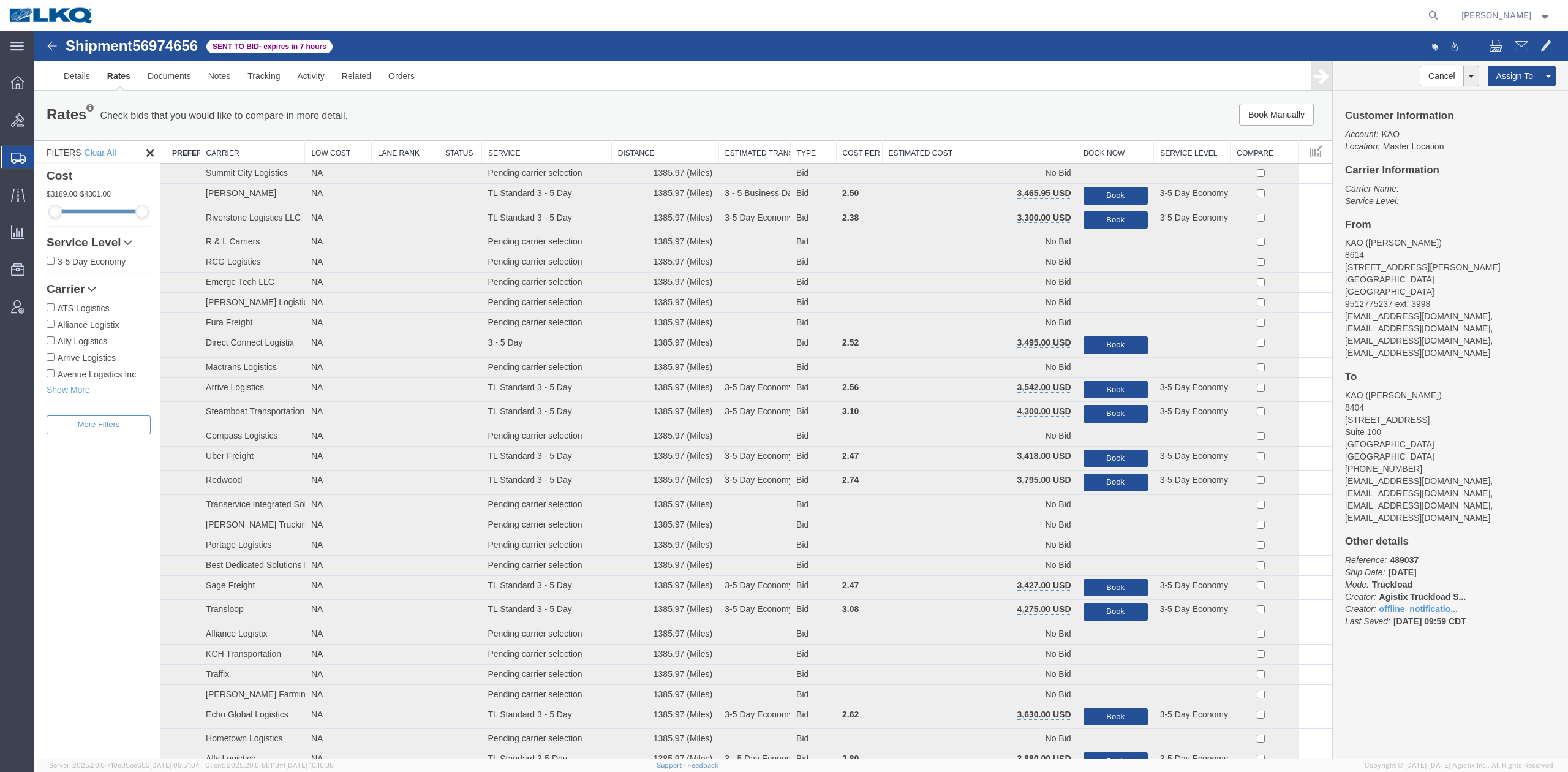
click at [917, 155] on th "Estimated Cost" at bounding box center [979, 152] width 195 height 23
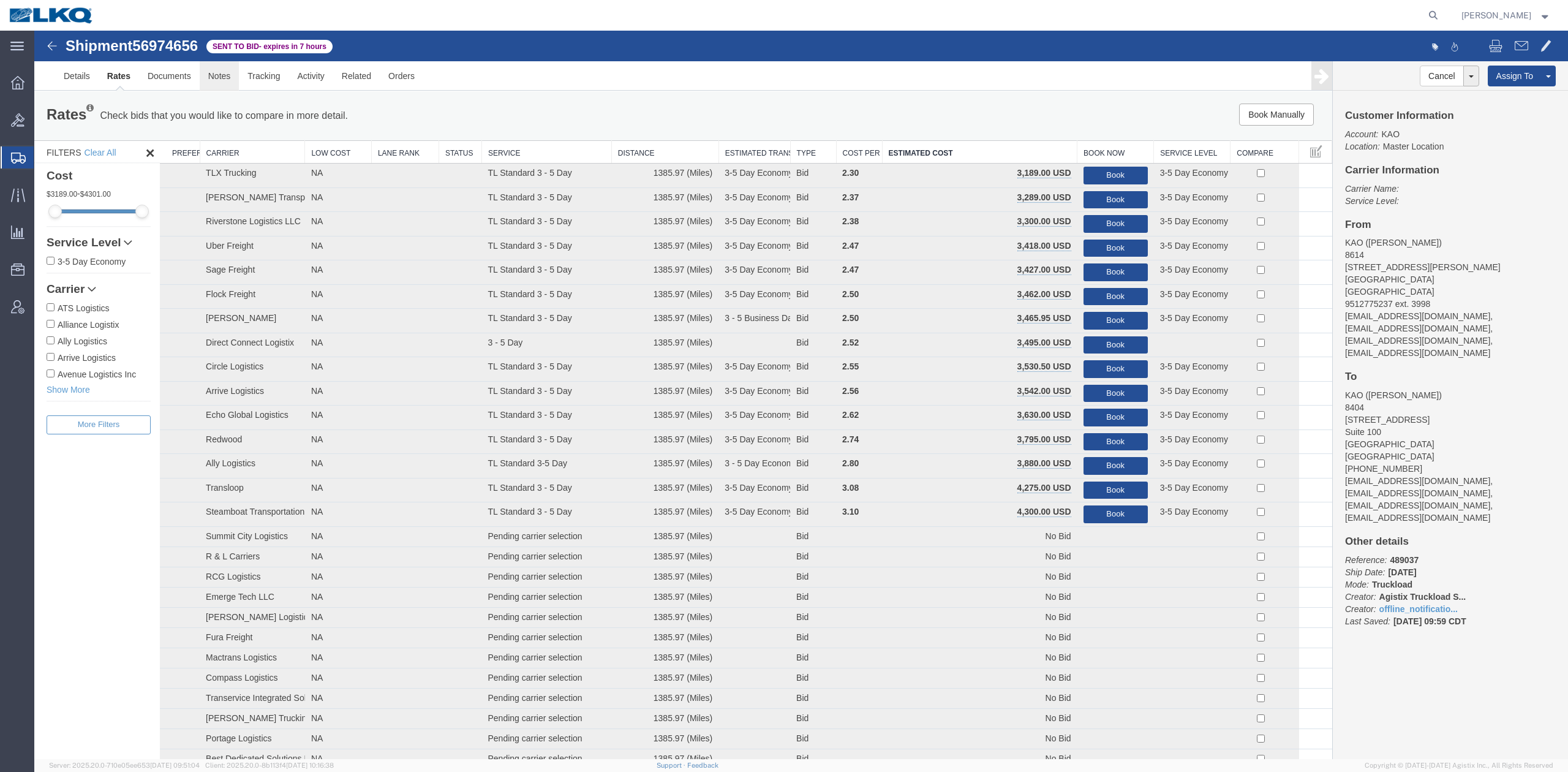
click at [232, 82] on link "Notes" at bounding box center [219, 76] width 40 height 30
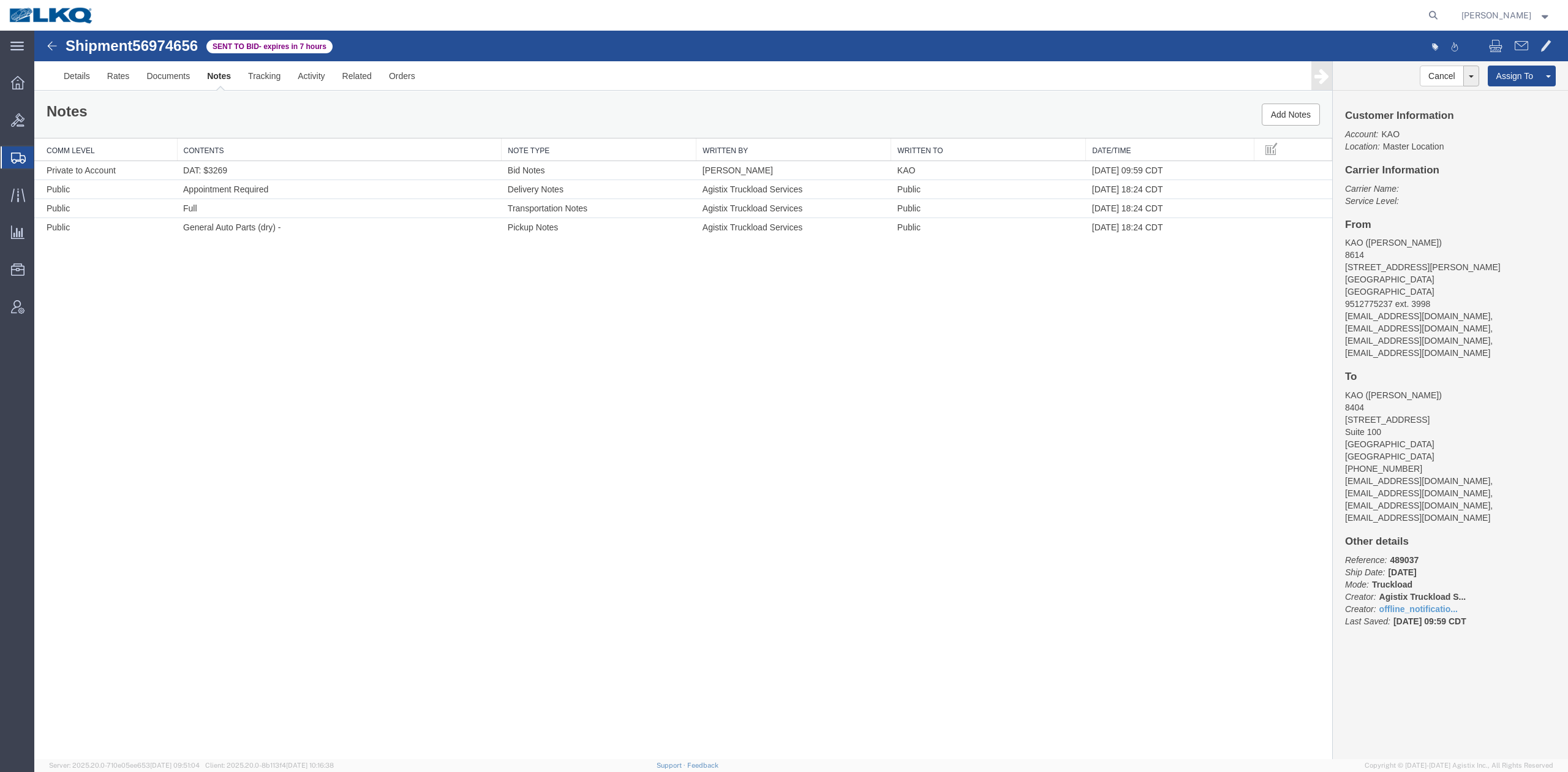
click at [164, 51] on span "56974656" at bounding box center [165, 46] width 65 height 17
copy span "56974656"
click at [76, 87] on link "Details" at bounding box center [76, 76] width 44 height 30
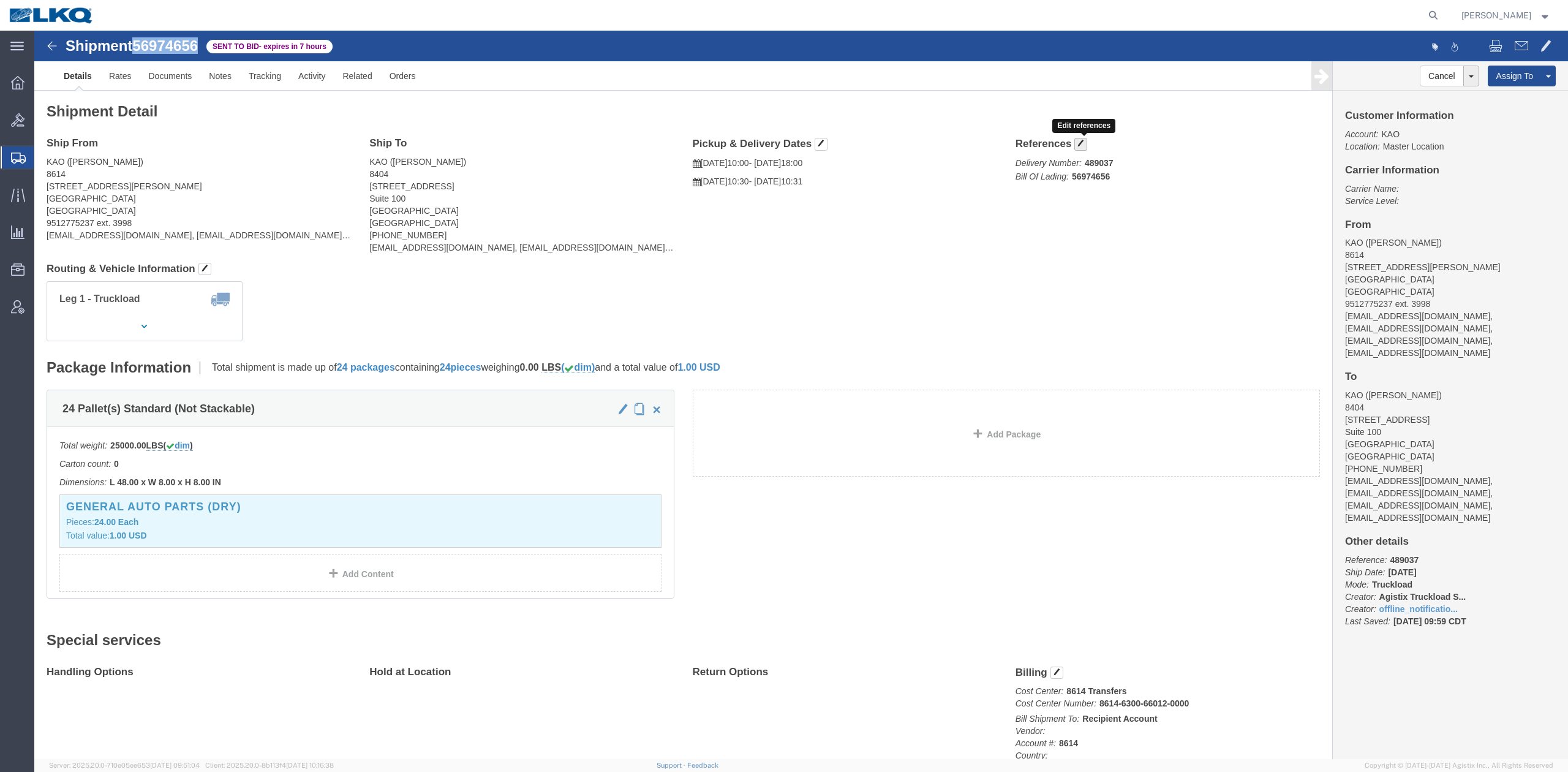
click span "button"
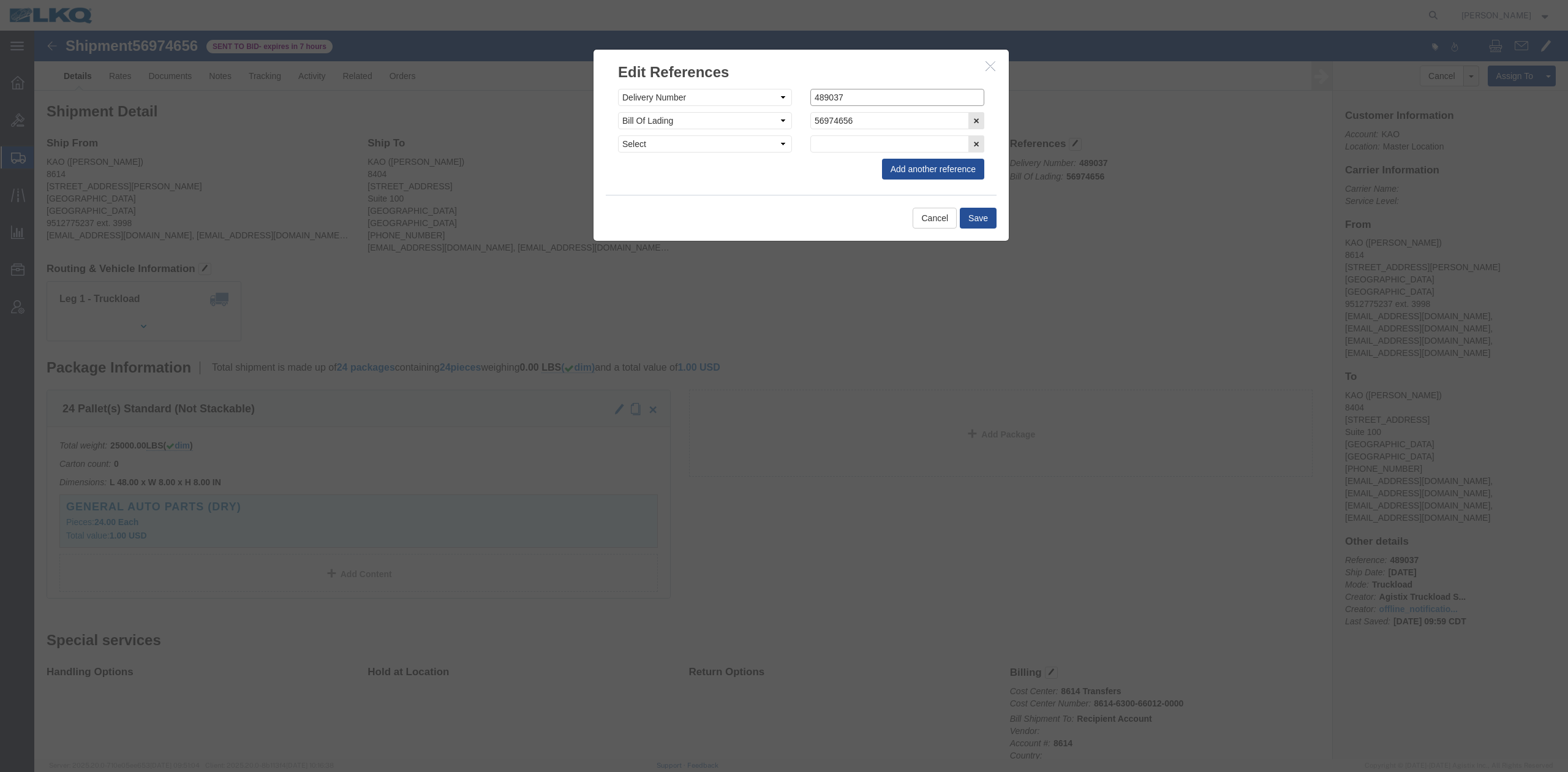
click input "489037"
type input "x489037"
click button "Save"
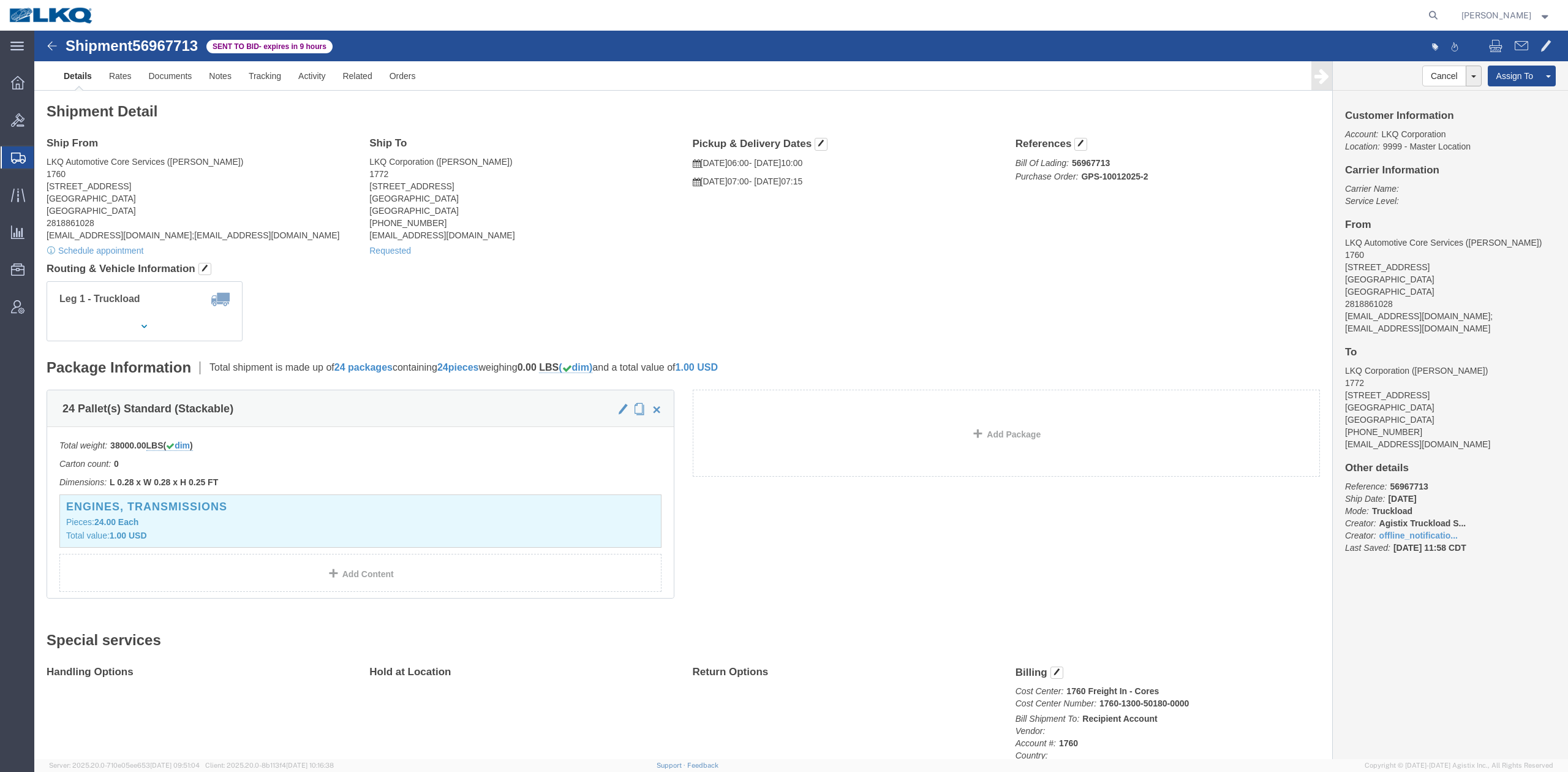
click link "Details"
click button "button"
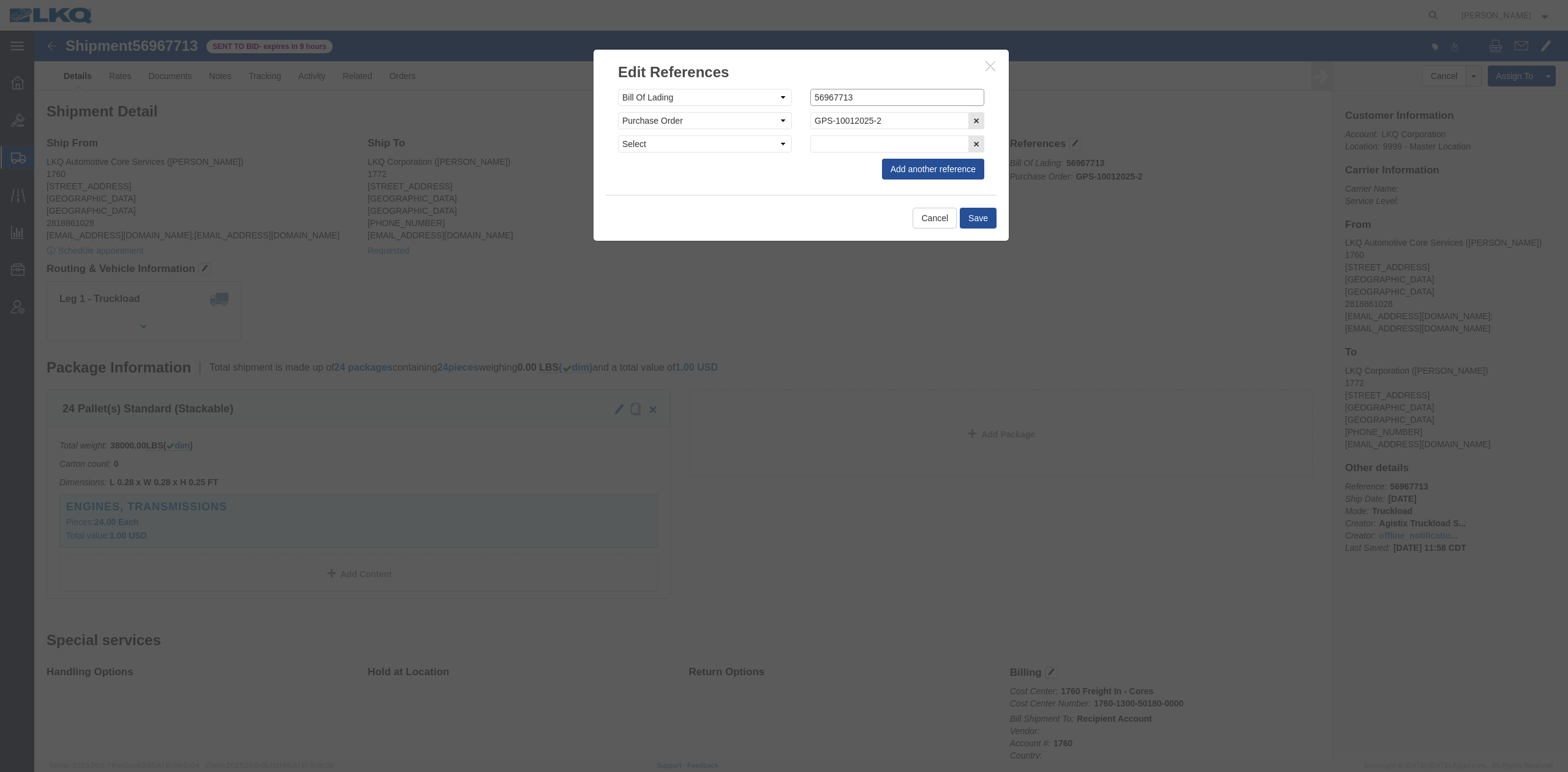
click input "56967713"
drag, startPoint x: 797, startPoint y: 68, endPoint x: 778, endPoint y: 71, distance: 19.2
click input "xv"
paste input "56967713"
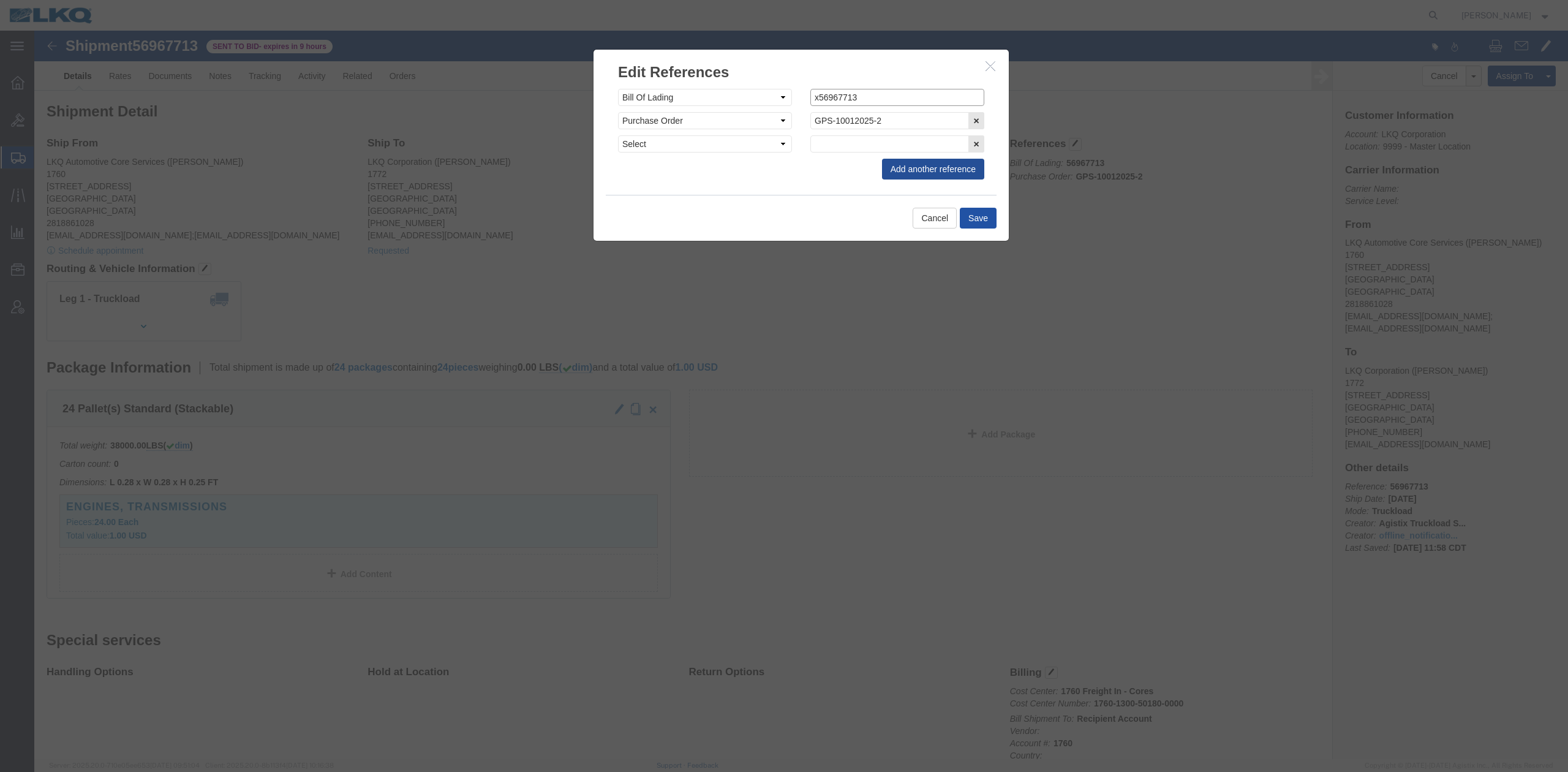
type input "x56967713"
click button "Save"
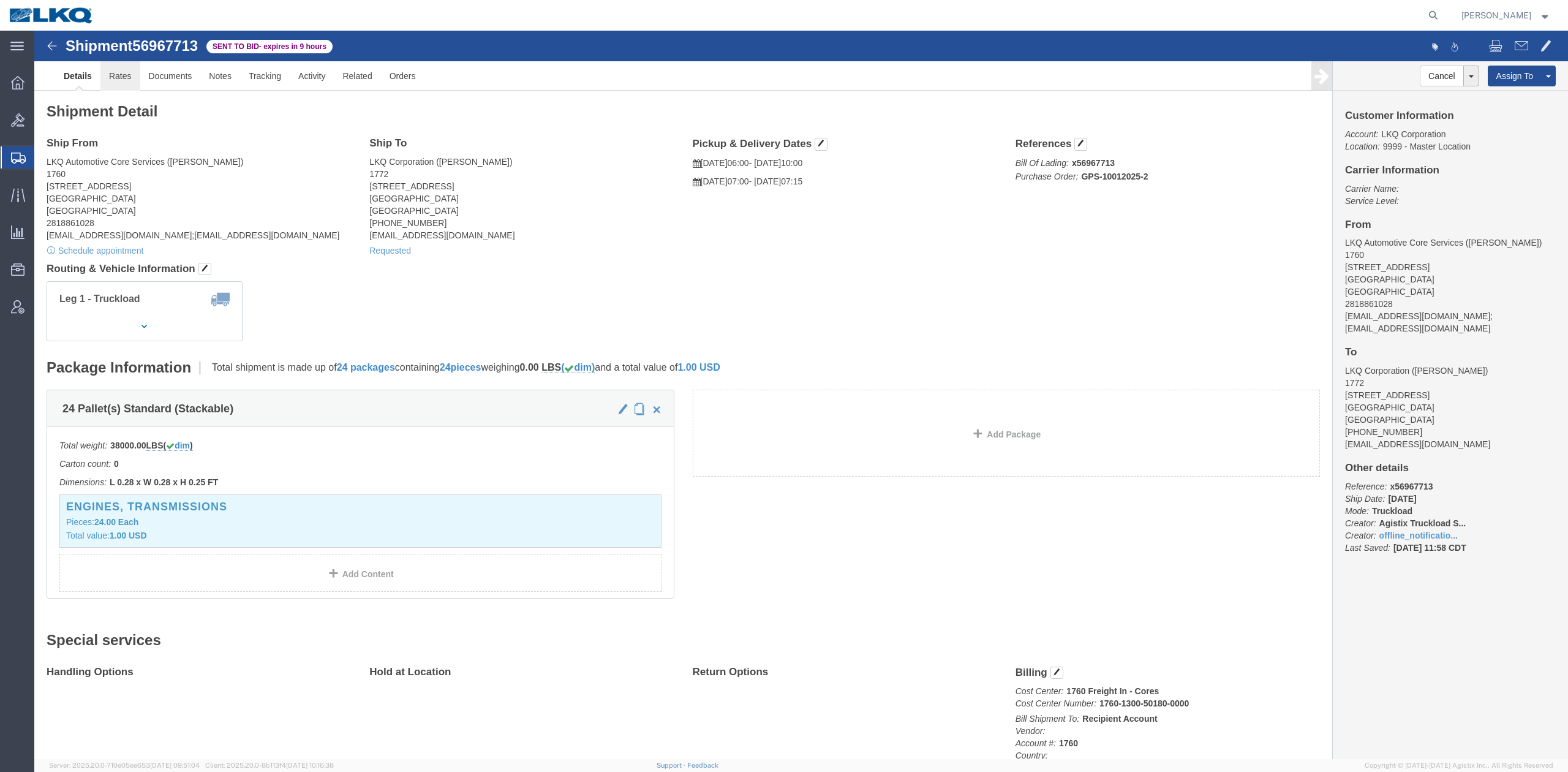
click link "Rates"
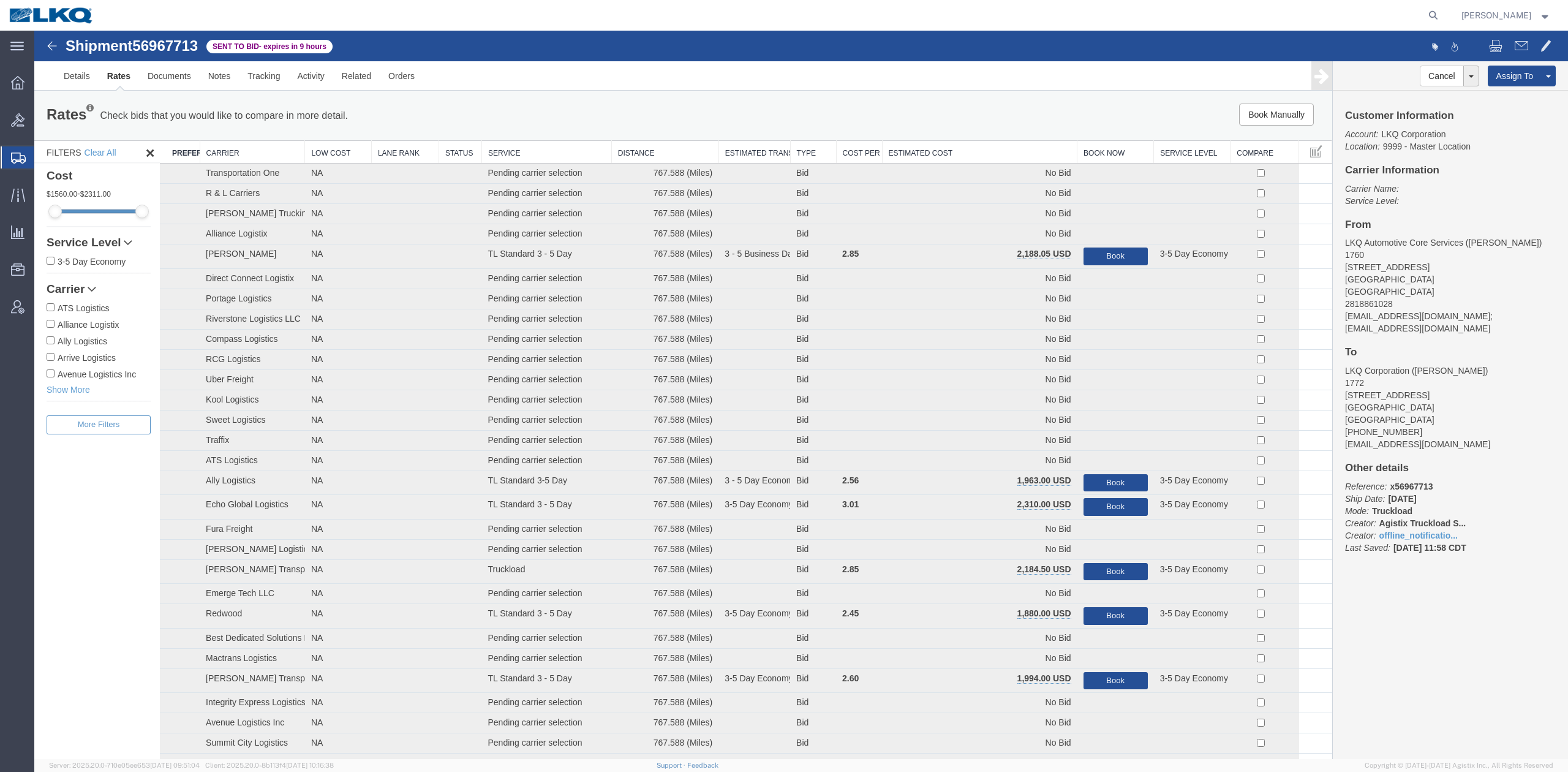
click at [1003, 150] on th "Estimated Cost" at bounding box center [979, 152] width 195 height 23
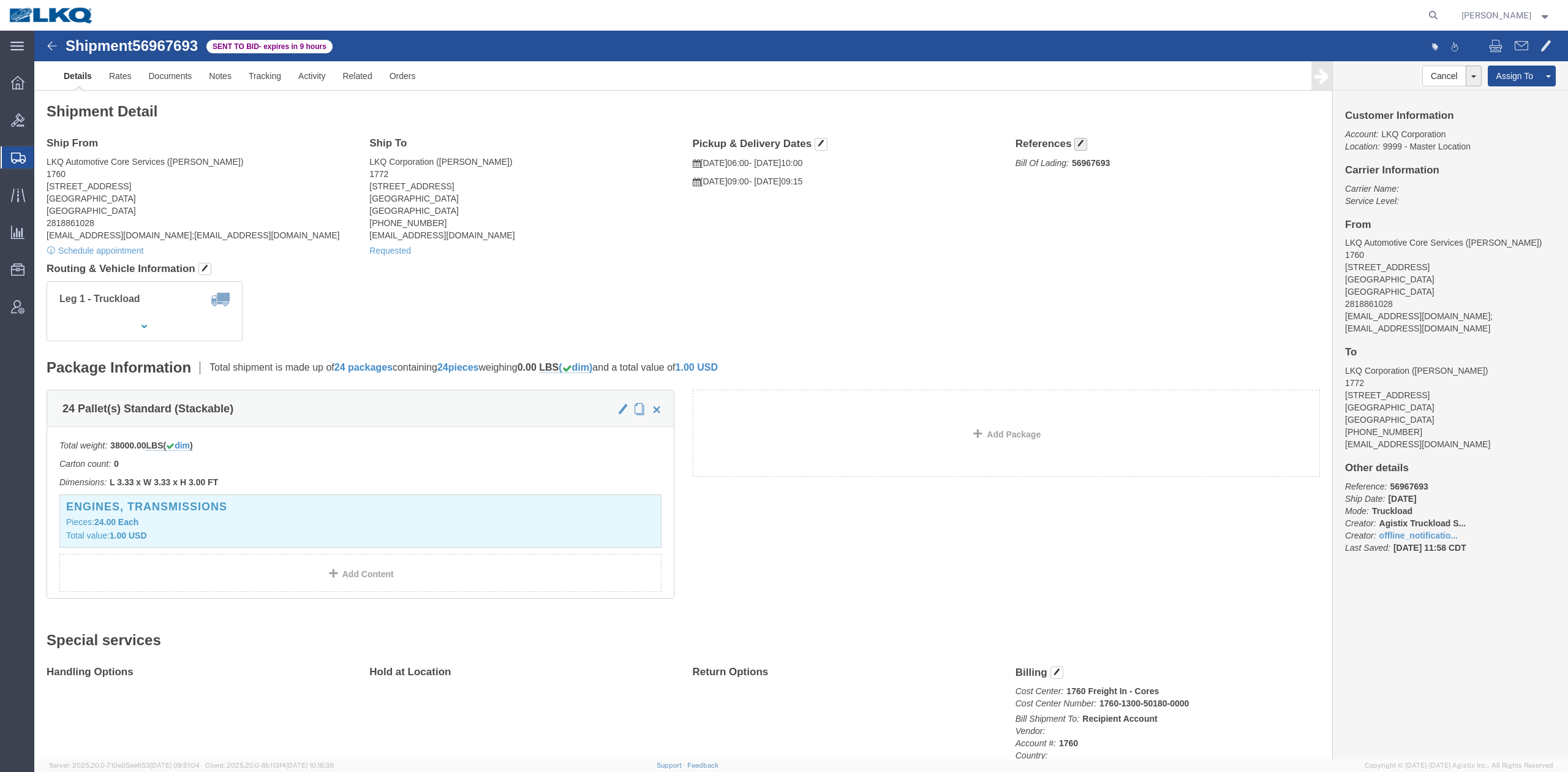
click span "button"
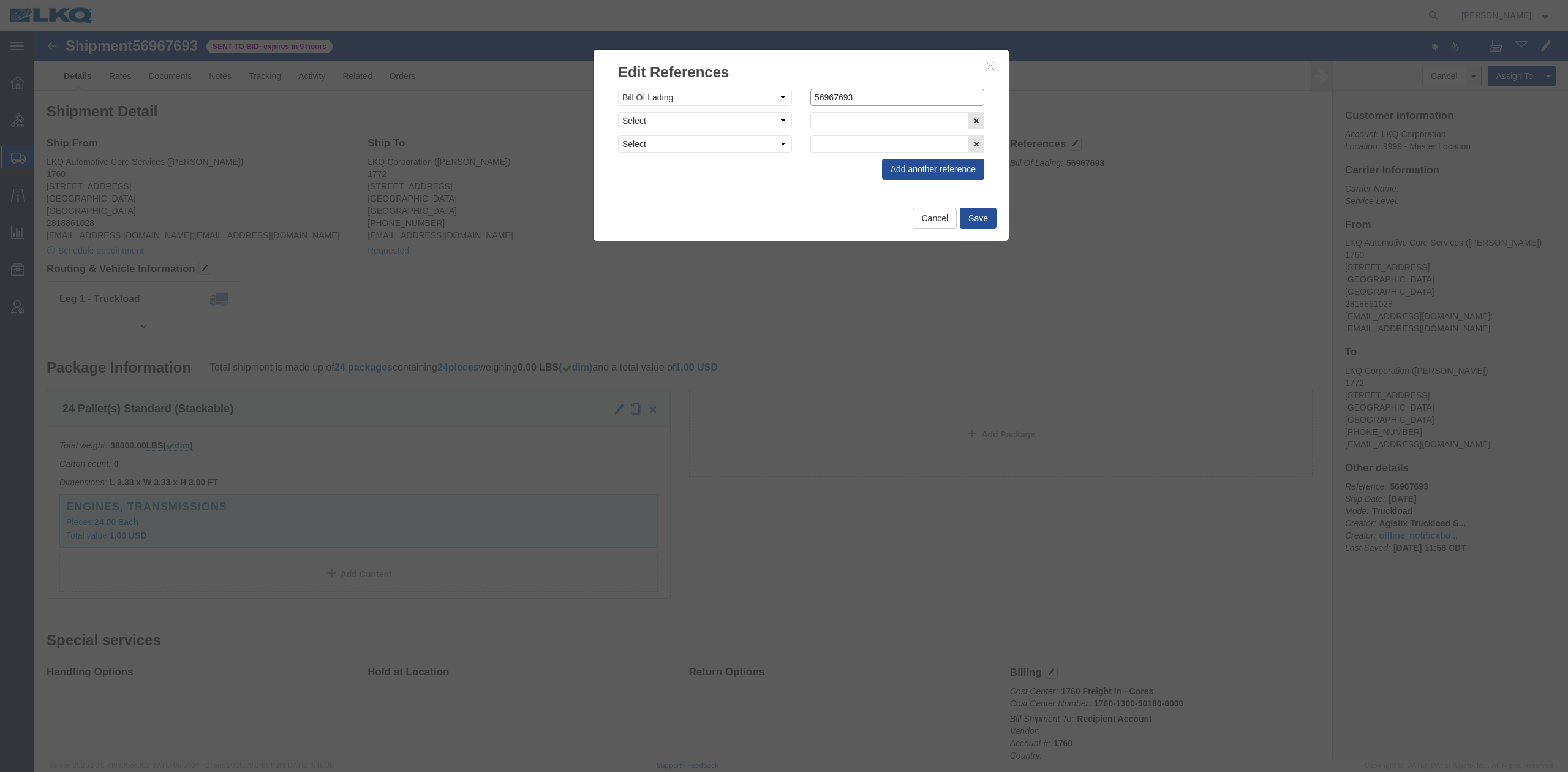
click input "56967693"
paste input "56967693"
type input "x56967693"
click button "Save"
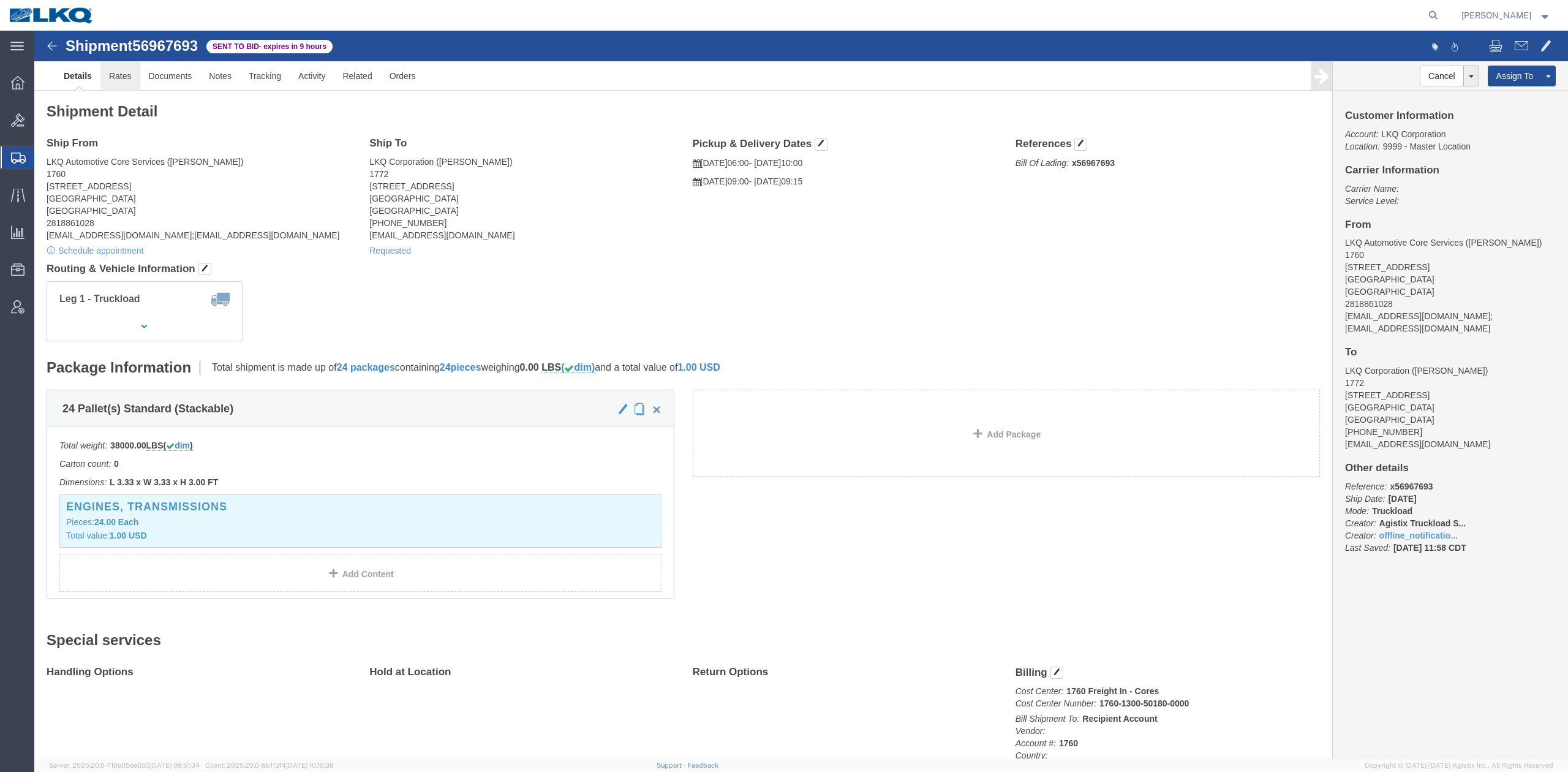
click link "Rates"
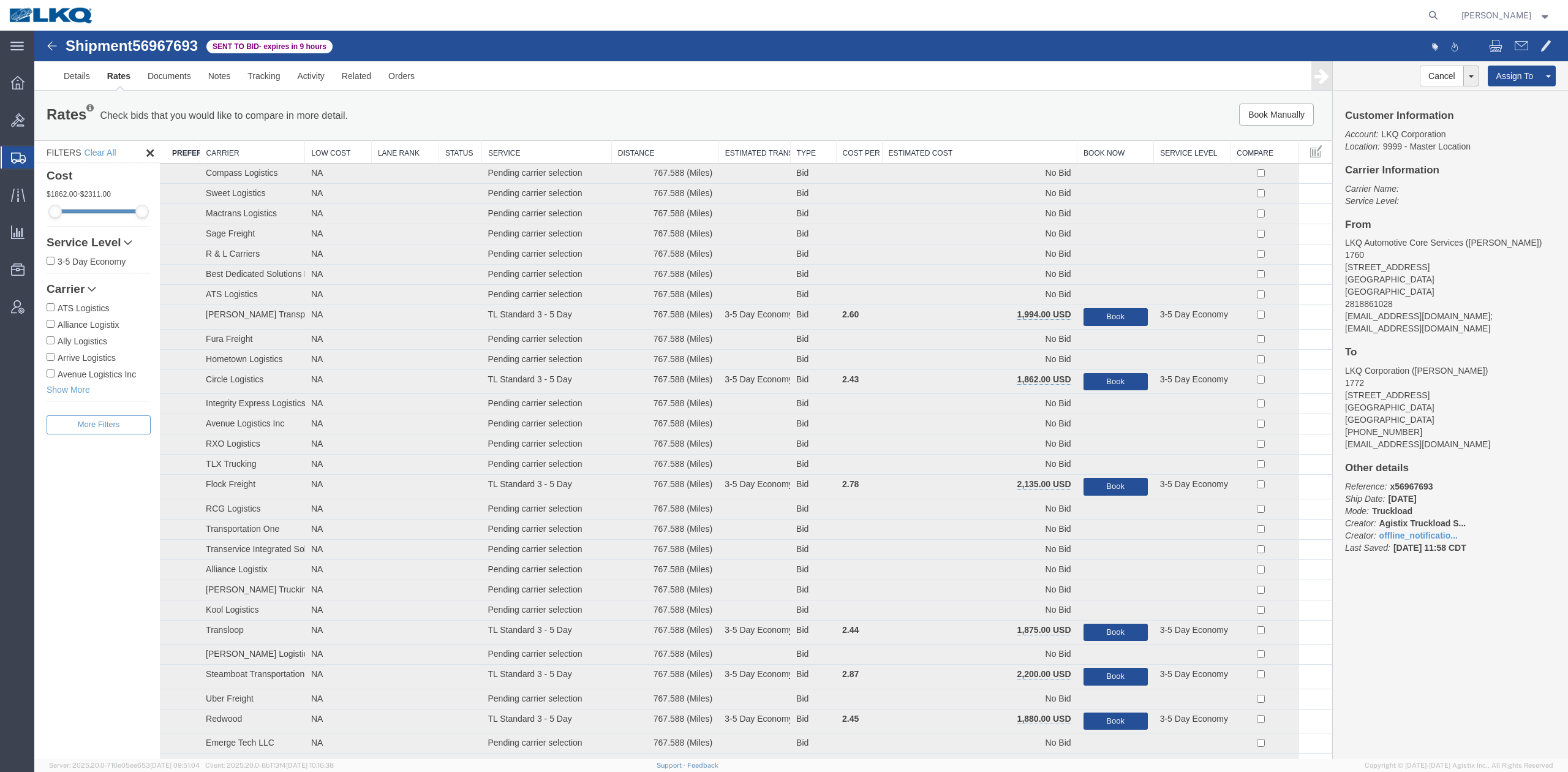
click at [995, 152] on th "Estimated Cost" at bounding box center [979, 152] width 195 height 23
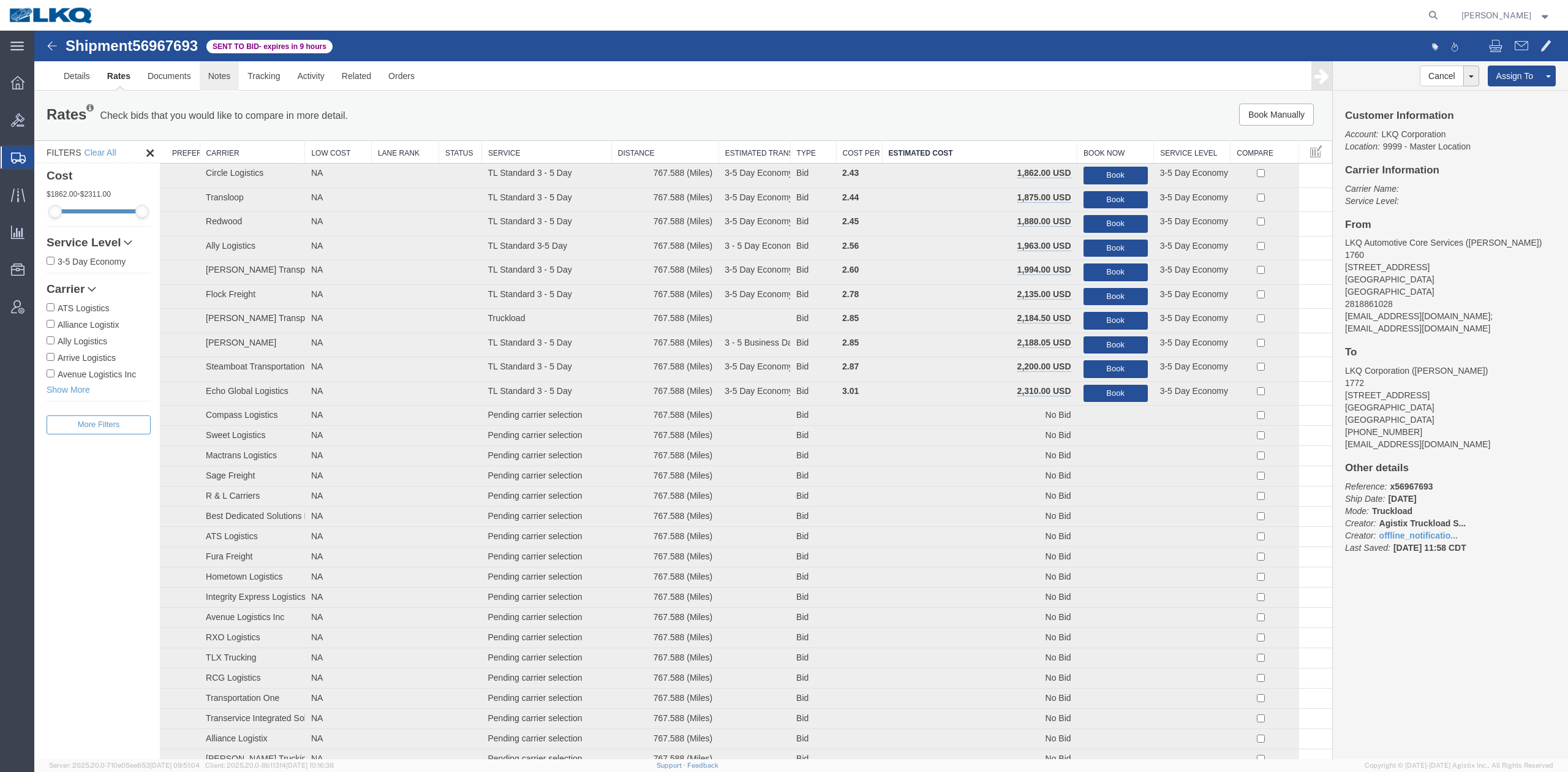
drag, startPoint x: 234, startPoint y: 78, endPoint x: 226, endPoint y: 78, distance: 8.0
click at [234, 78] on link "Notes" at bounding box center [219, 76] width 40 height 30
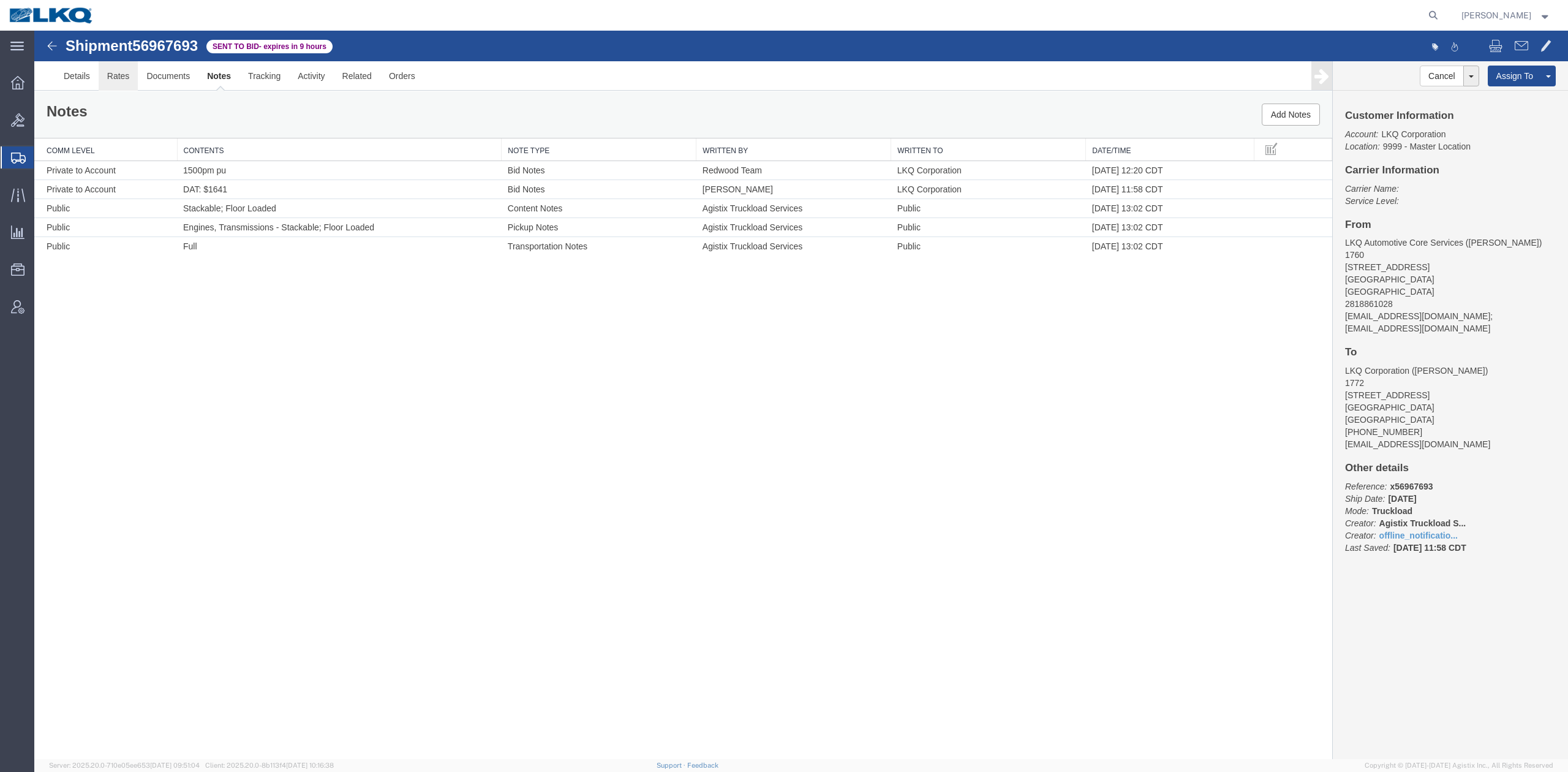
click at [115, 74] on link "Rates" at bounding box center [118, 76] width 40 height 30
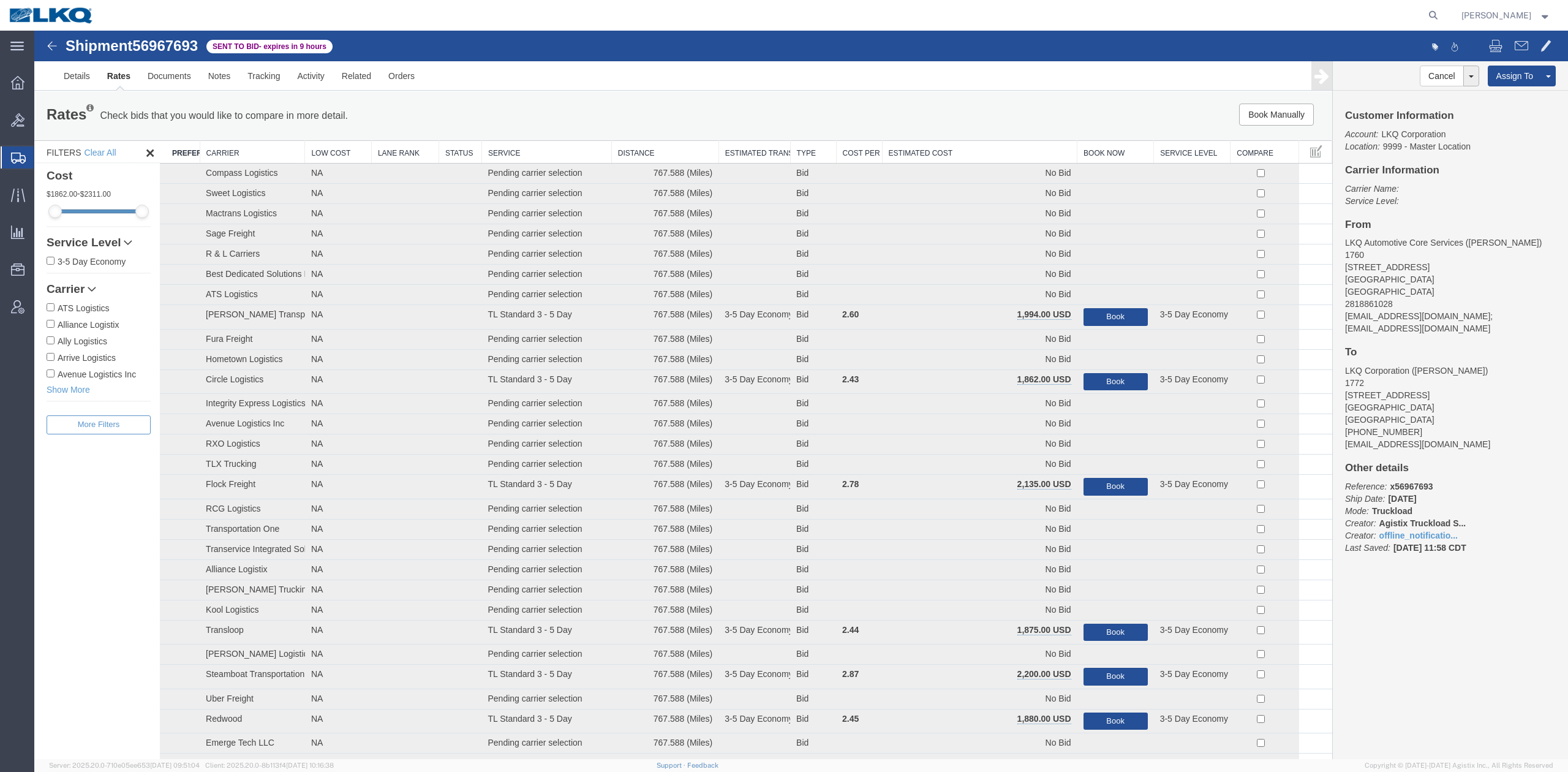
click at [973, 144] on th "Estimated Cost" at bounding box center [979, 152] width 195 height 23
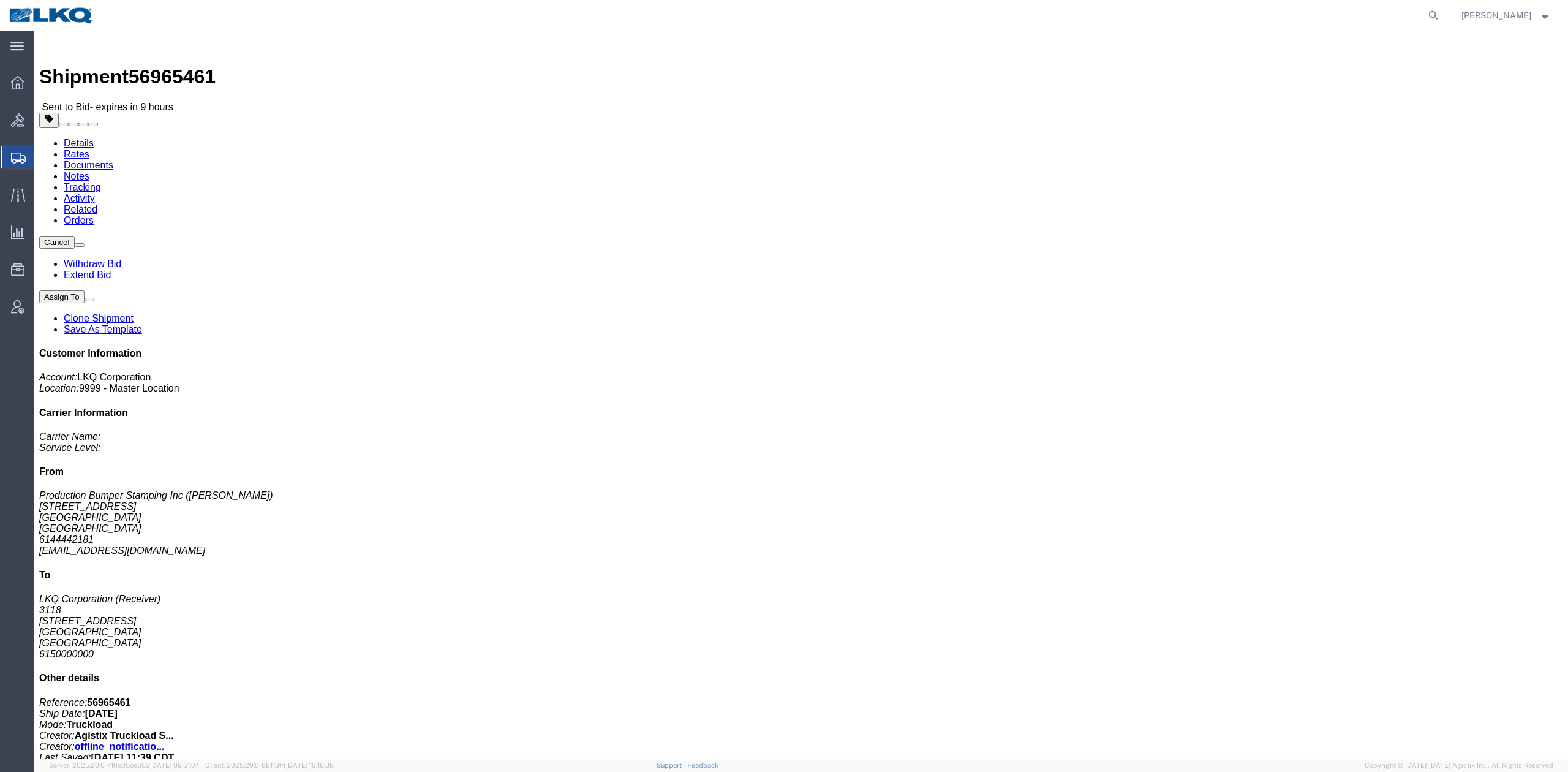
click span "button"
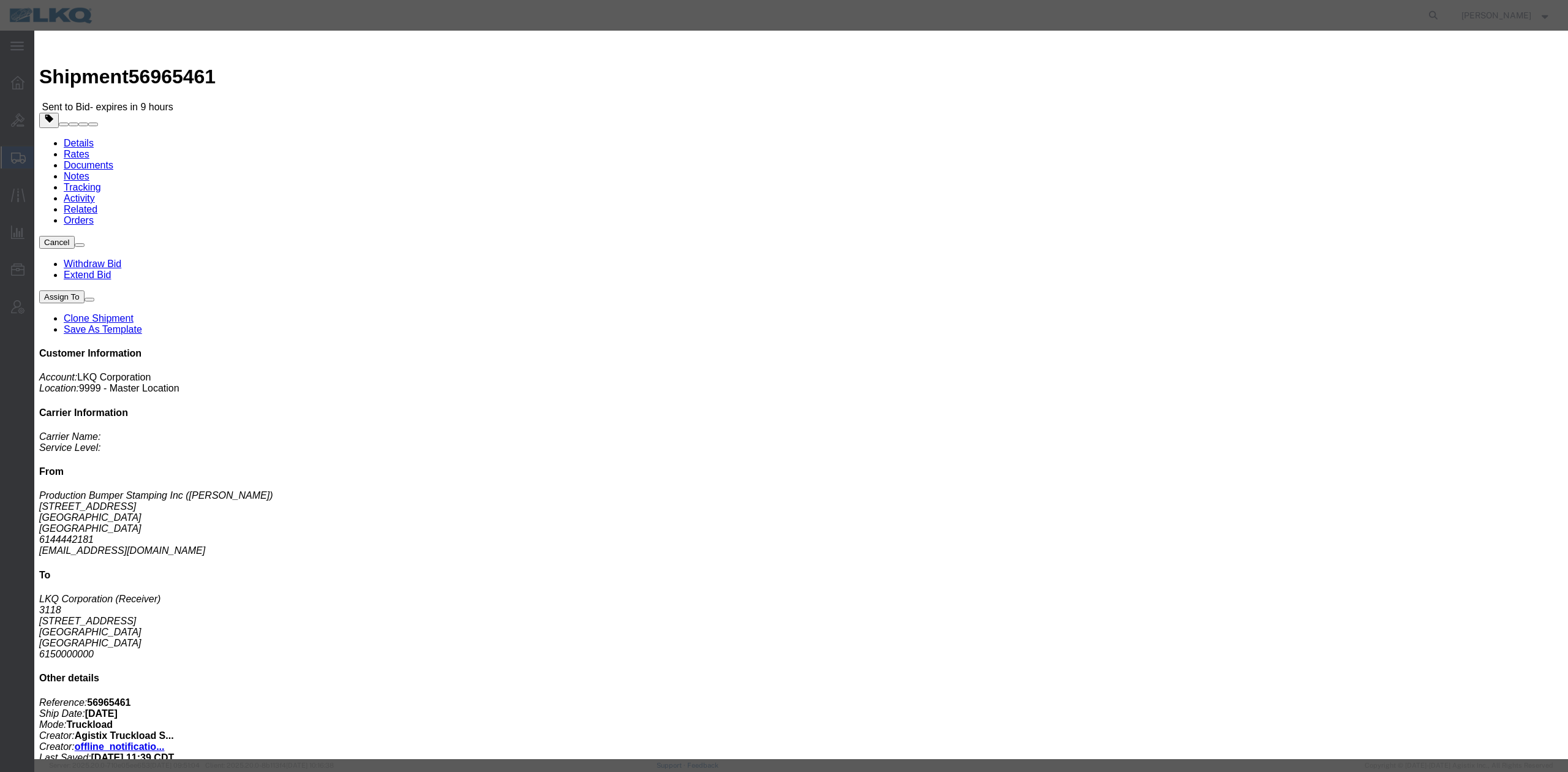
click input "56965461"
paste input "56965461"
type input "x56965461"
click button "Save"
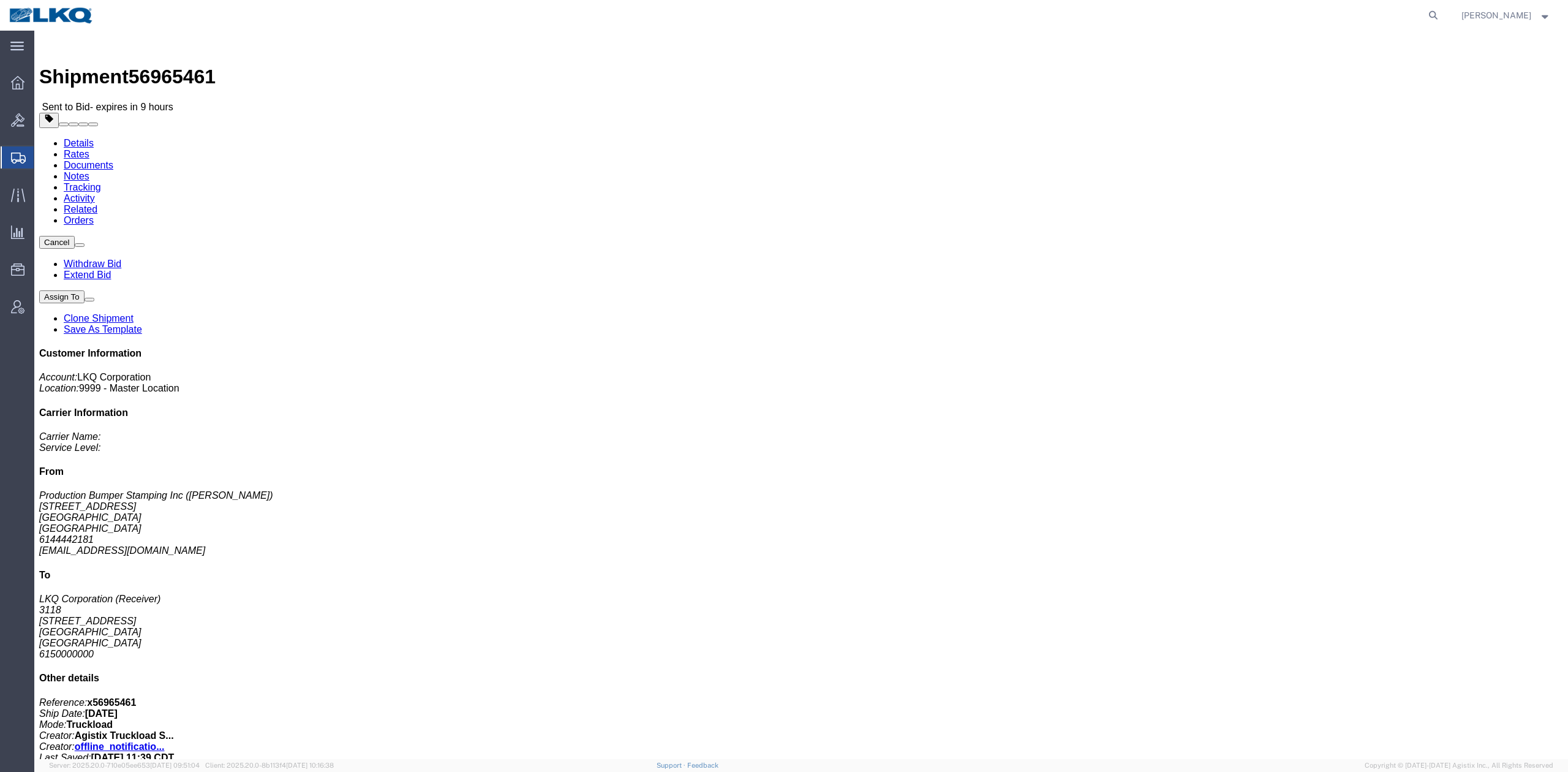
click link "Rates"
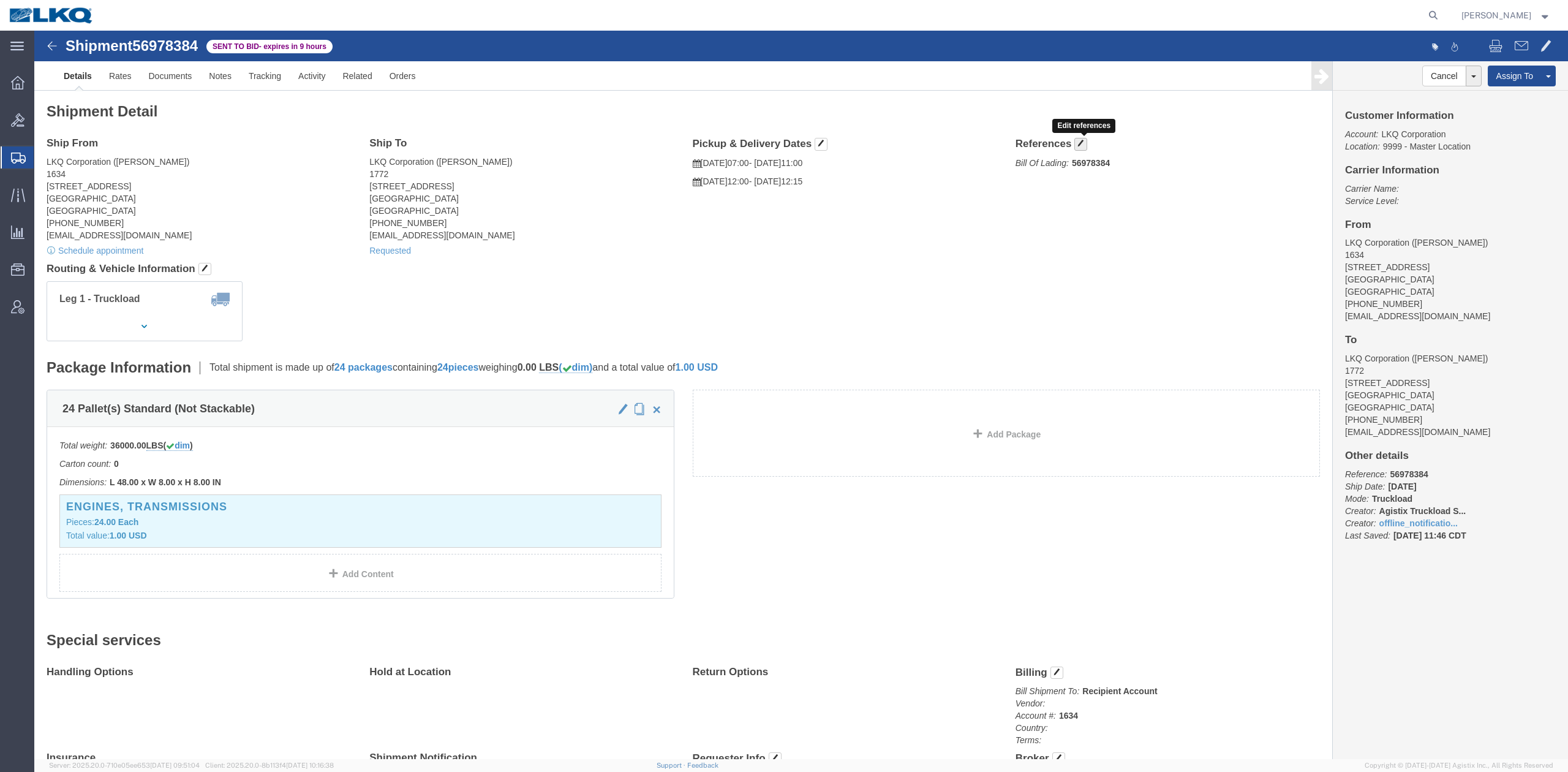
click button "button"
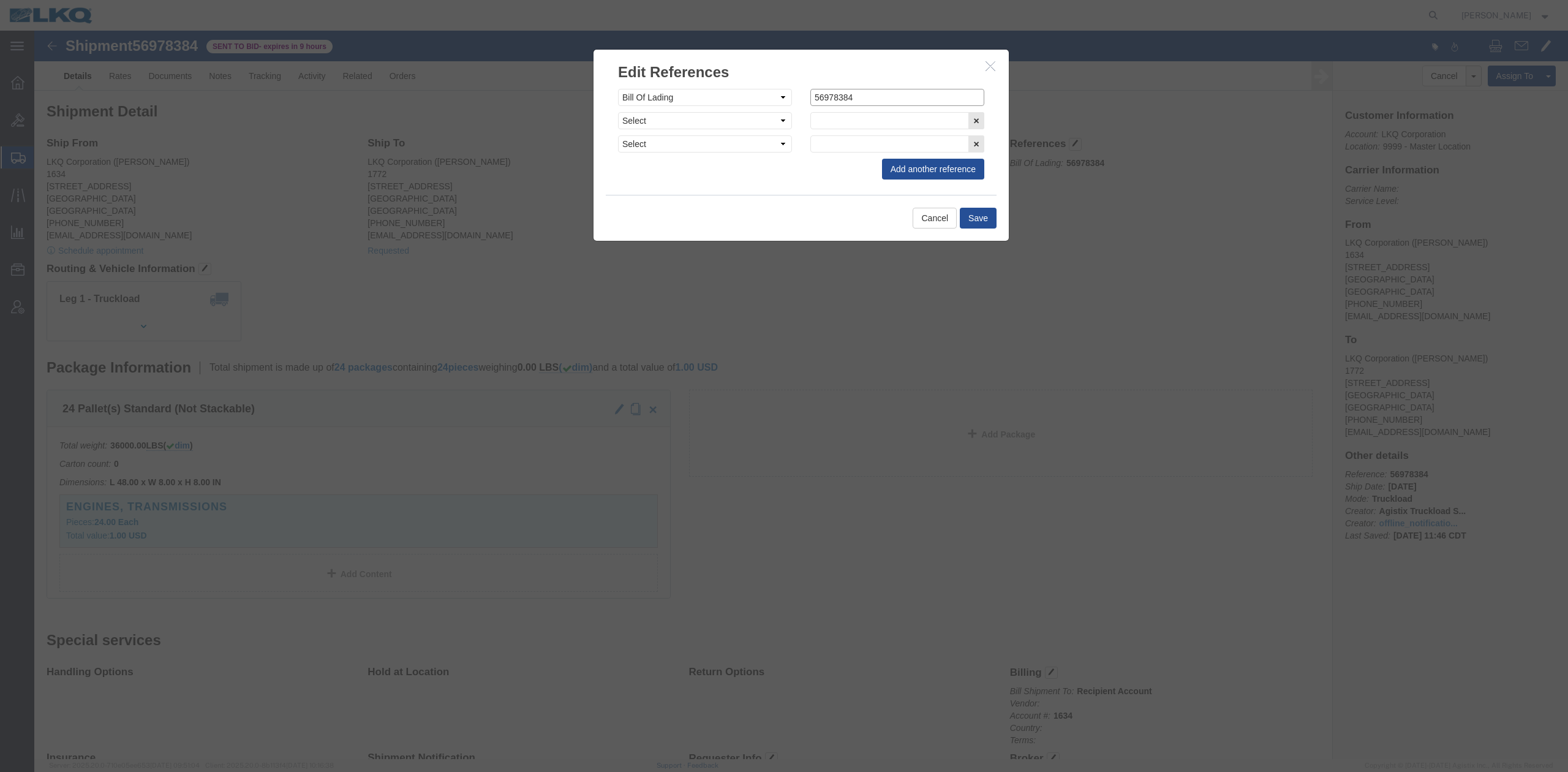
click input "56978384"
paste input "56978384"
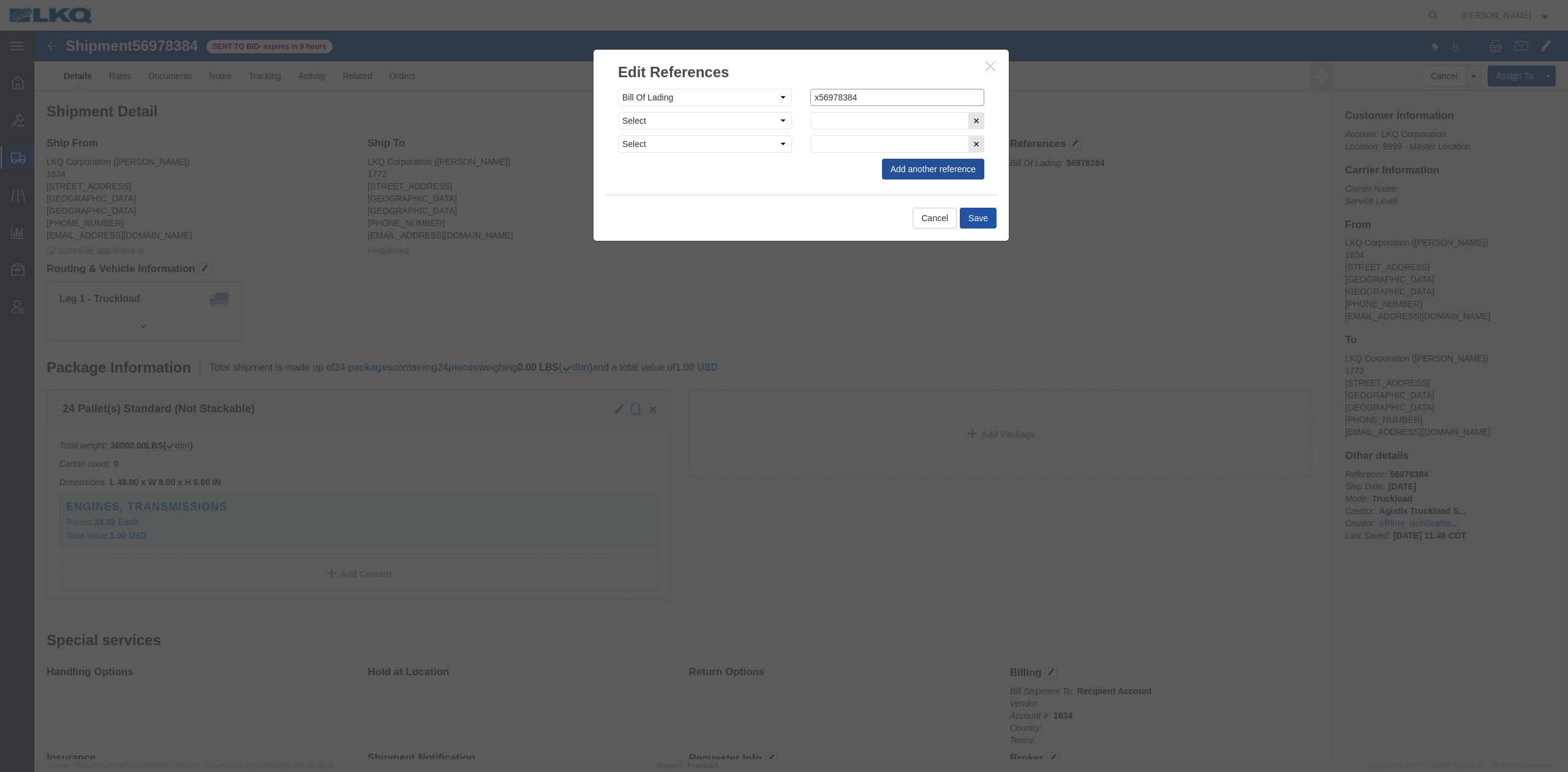
type input "x56978384"
click button "Save"
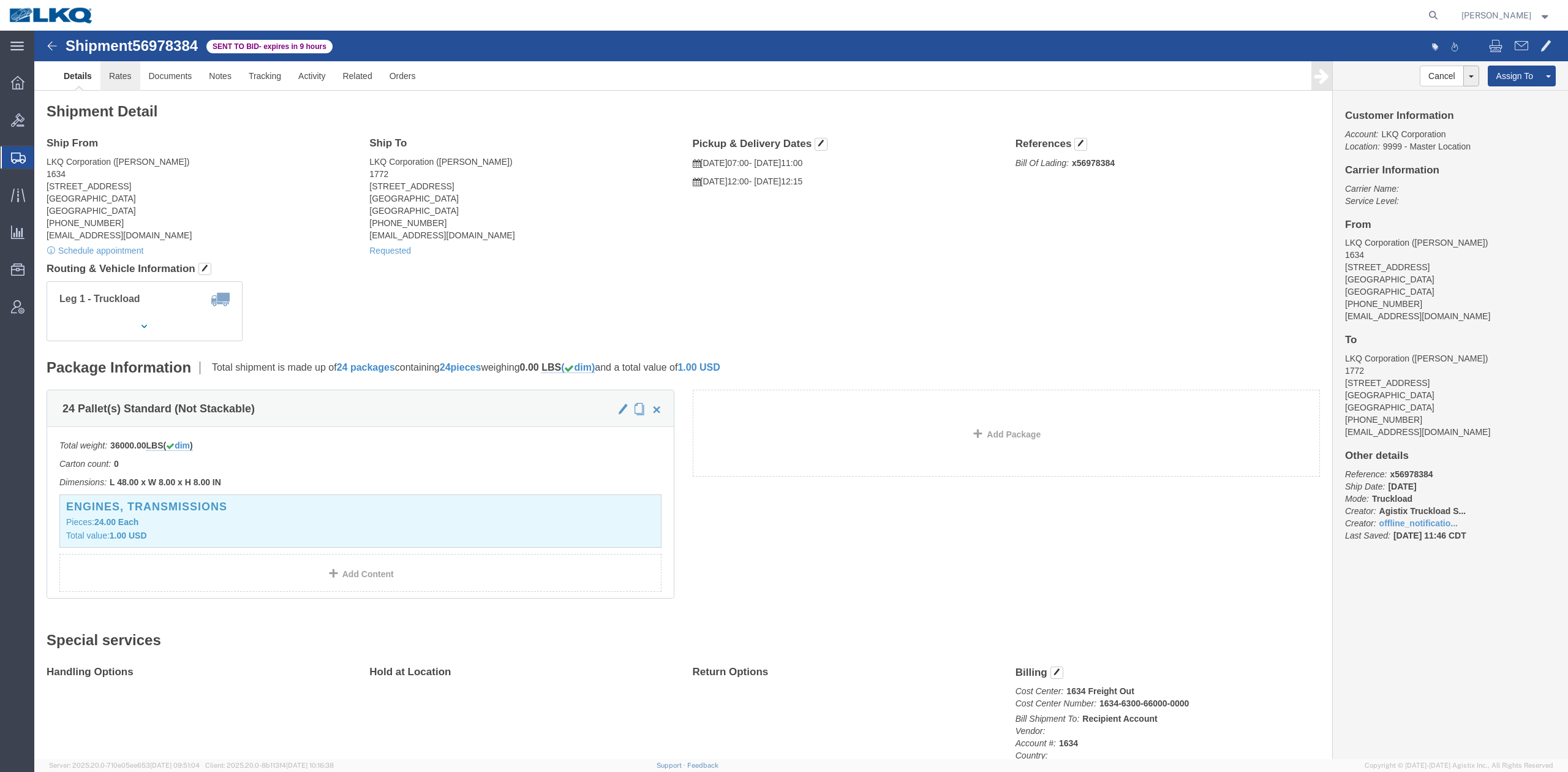
click link "Rates"
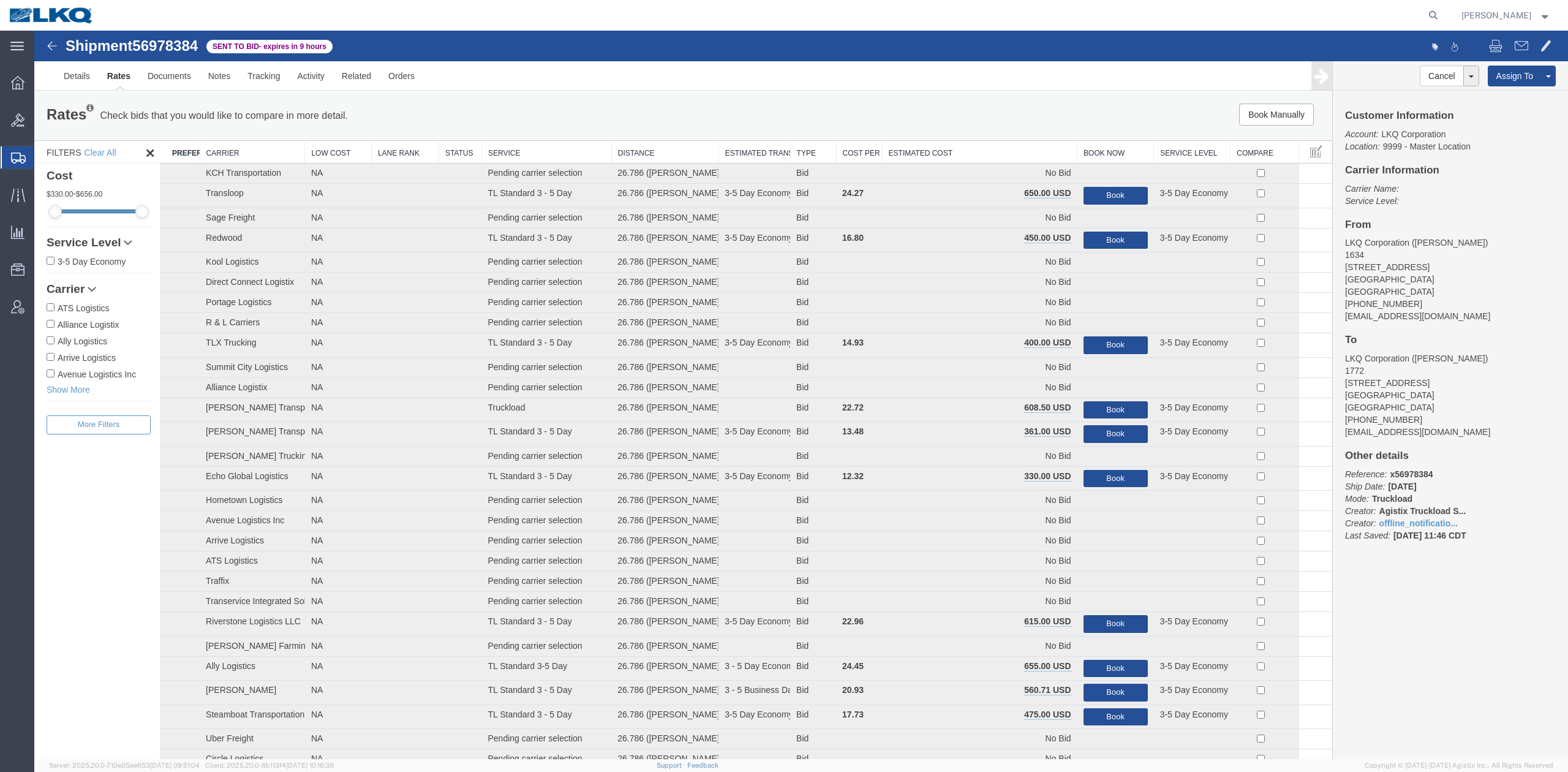
click at [945, 139] on div "Rates Check bids that you would like to compare in more detail. Compare Filter …" at bounding box center [683, 115] width 1297 height 49
click at [945, 141] on th "Estimated Cost" at bounding box center [979, 152] width 195 height 23
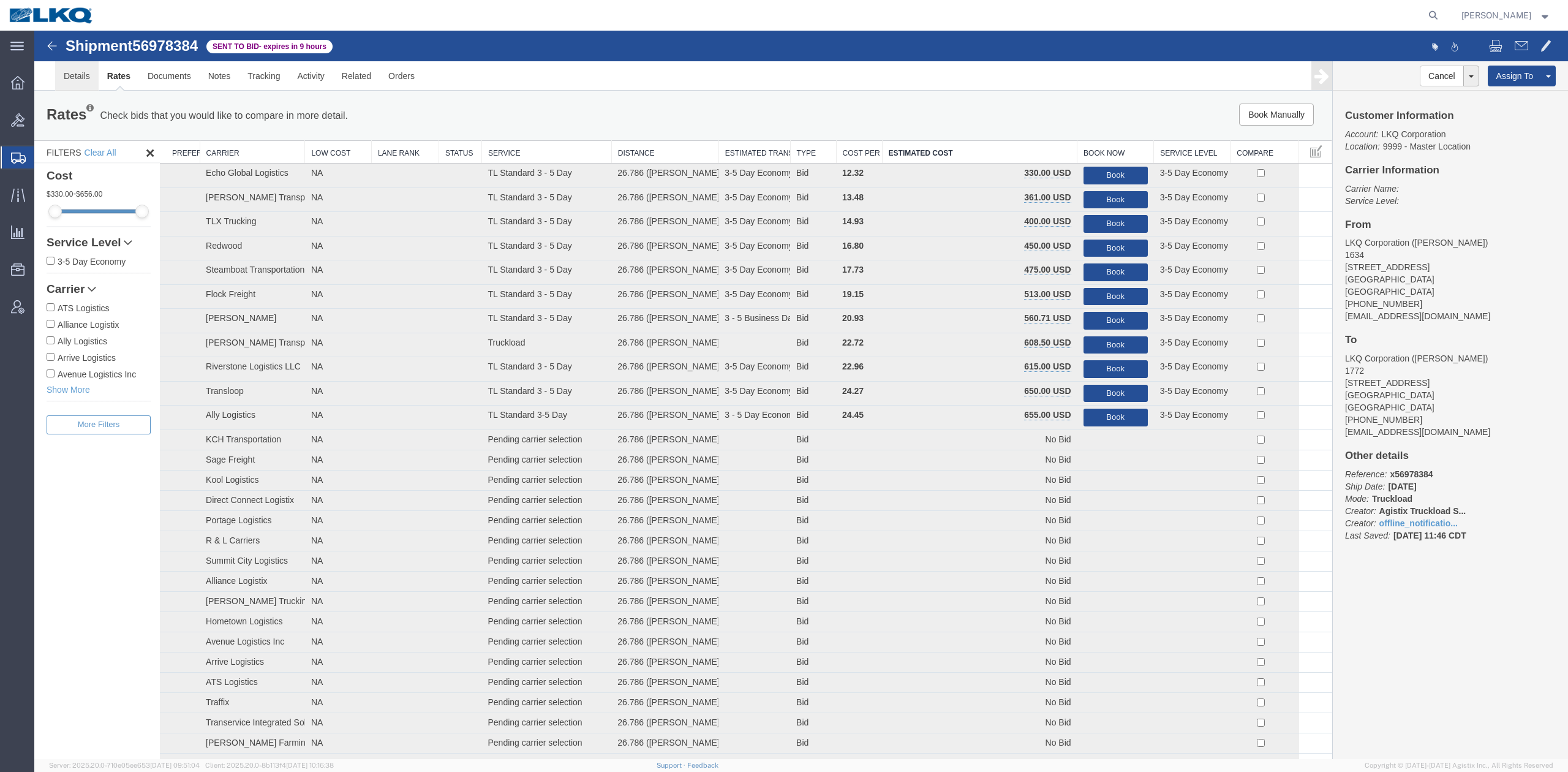
click at [75, 77] on link "Details" at bounding box center [76, 76] width 44 height 30
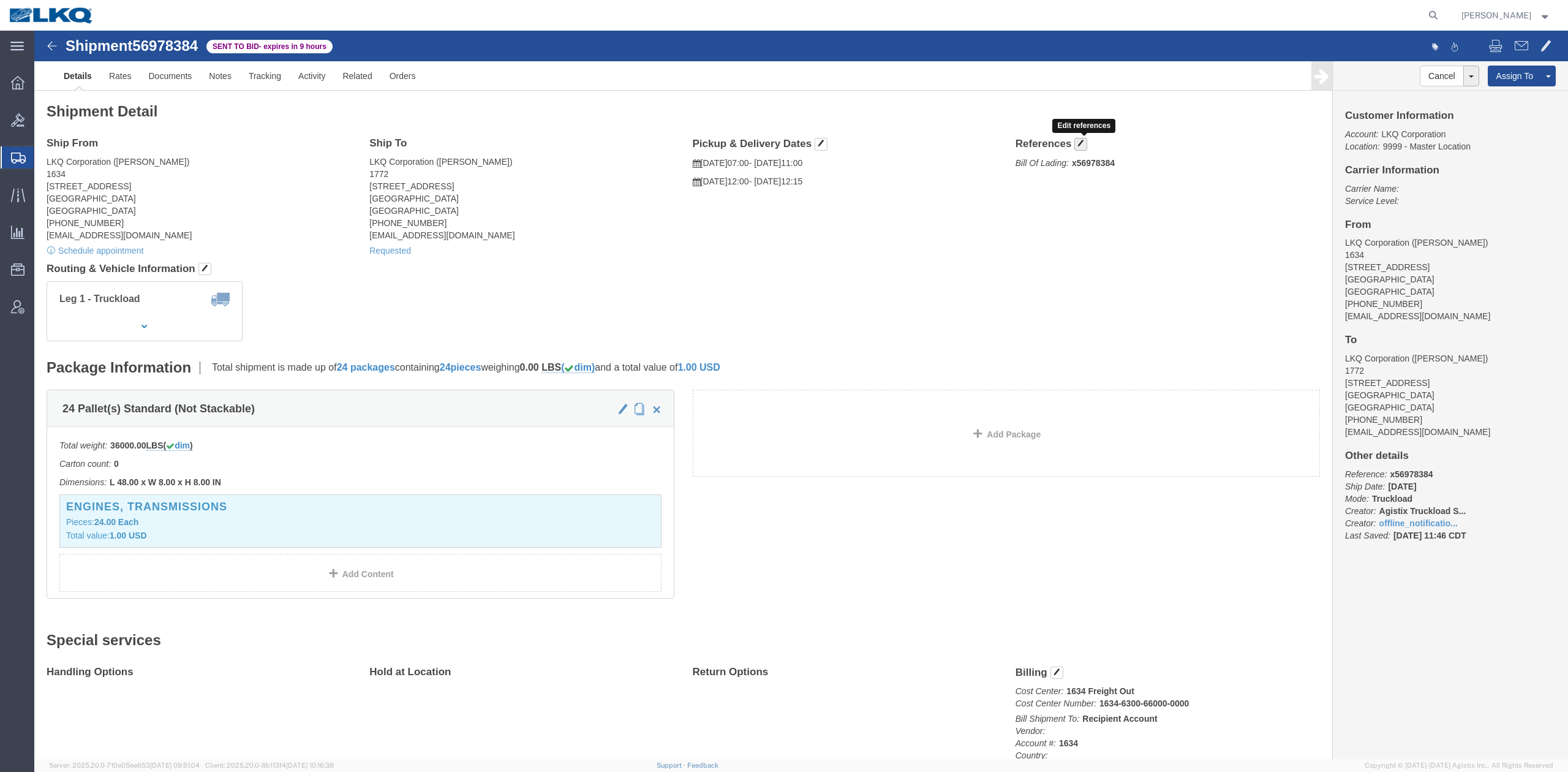
click span "button"
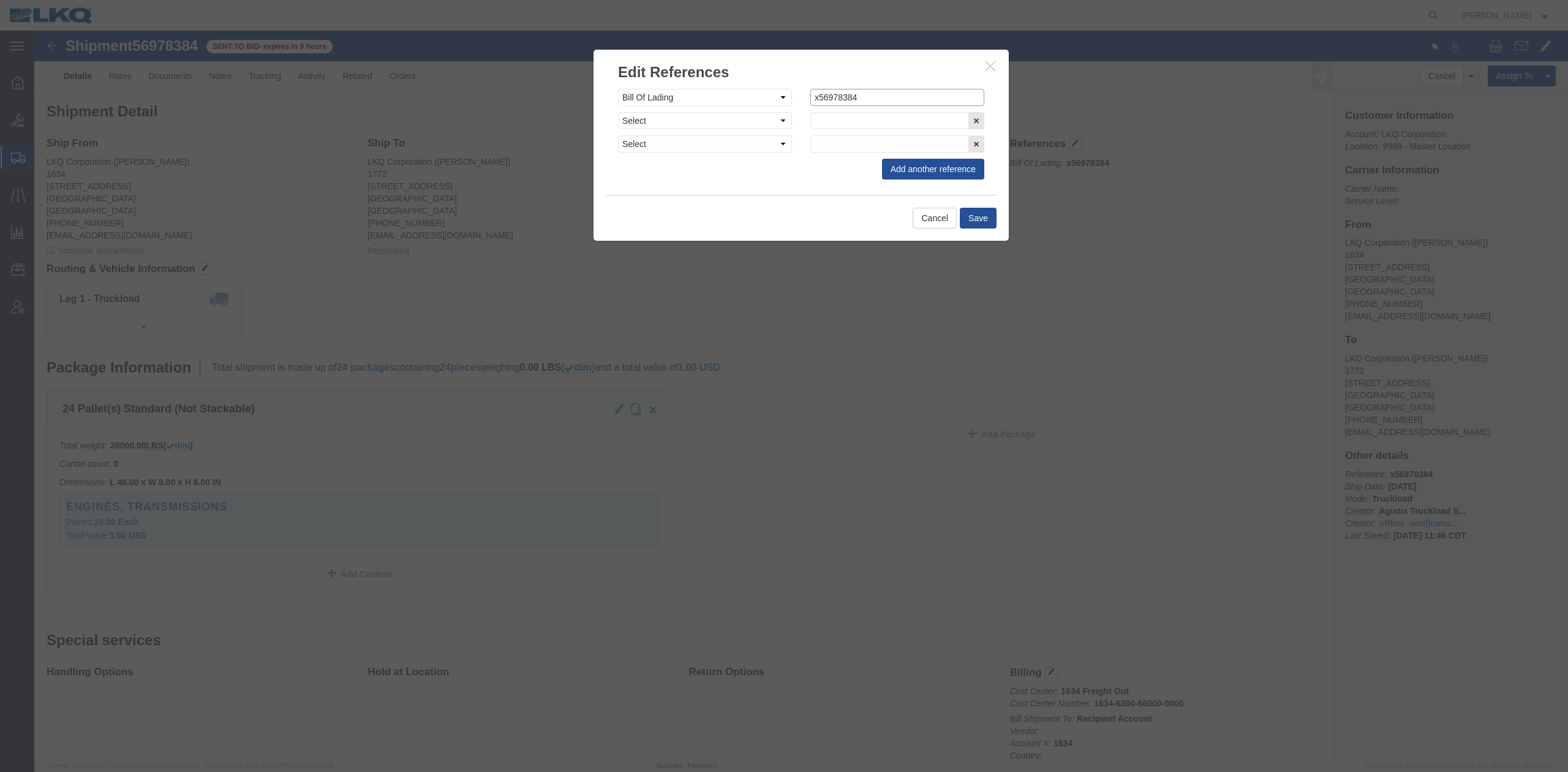
drag, startPoint x: 782, startPoint y: 66, endPoint x: 799, endPoint y: 87, distance: 27.0
click input "x56978384"
type input "56978384"
click button "Save"
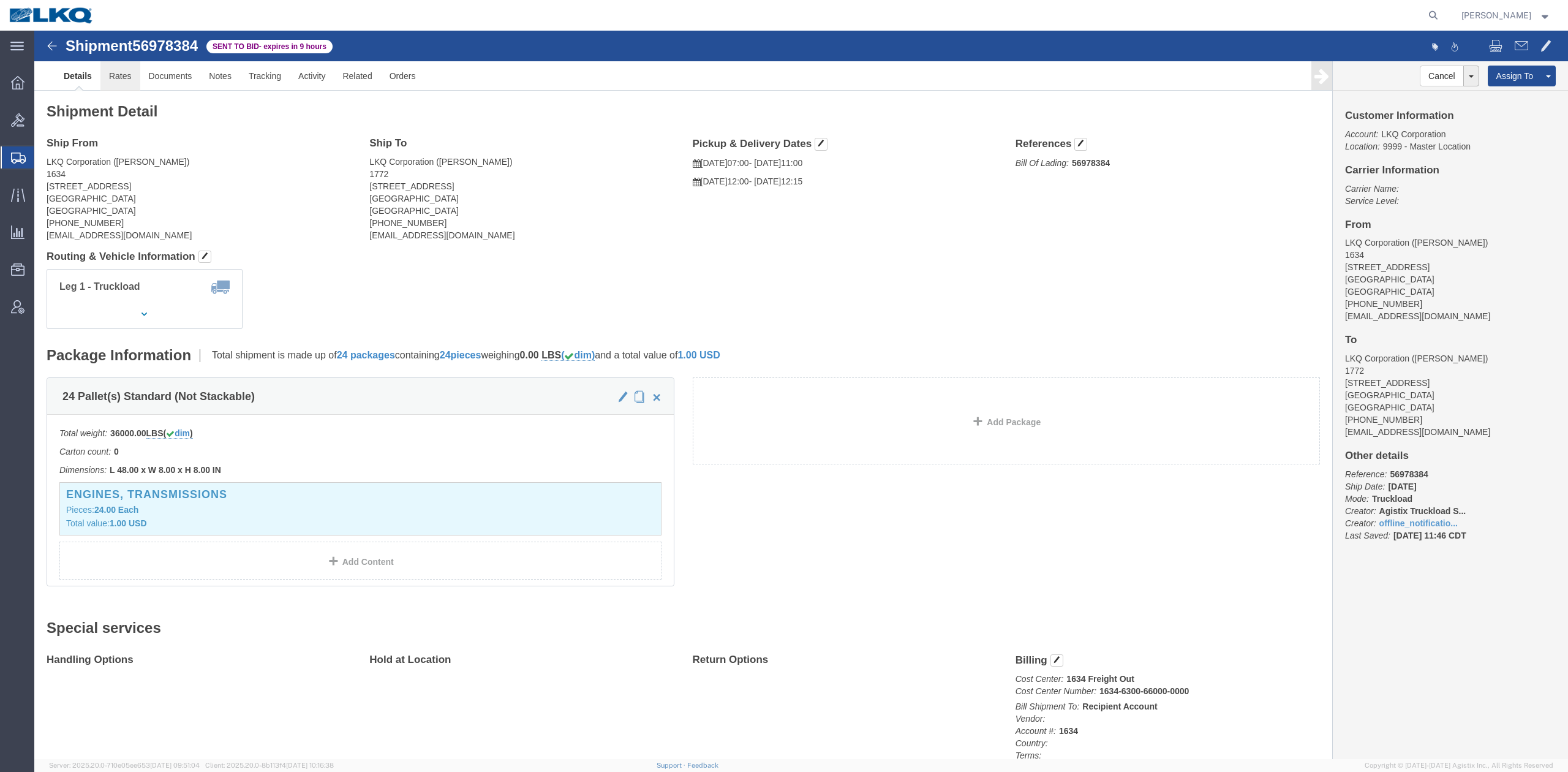
drag, startPoint x: 119, startPoint y: 74, endPoint x: 84, endPoint y: 44, distance: 46.1
click link "Rates"
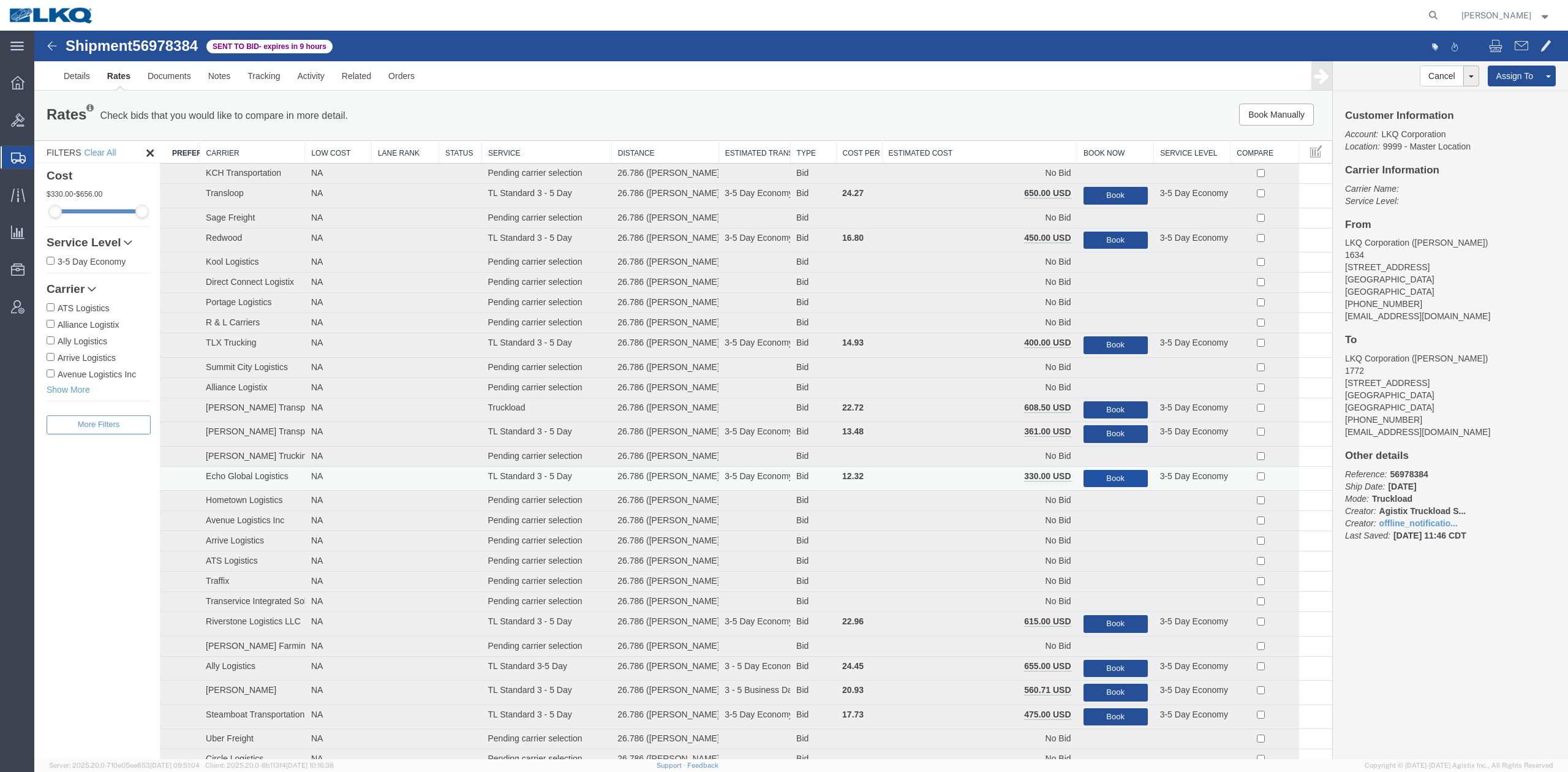
click at [981, 147] on th "Estimated Cost" at bounding box center [979, 152] width 195 height 23
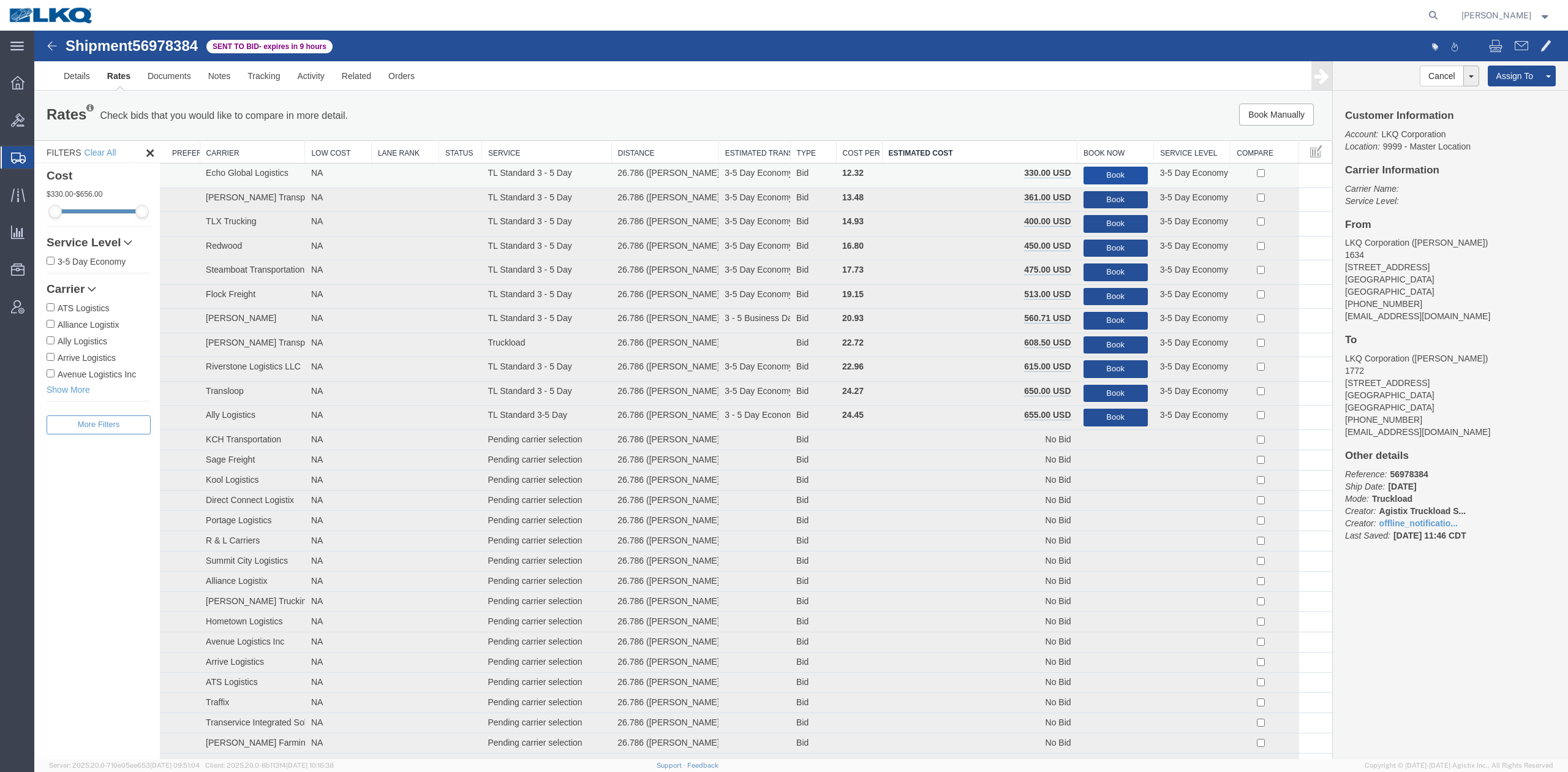
click at [1111, 172] on button "Book" at bounding box center [1116, 175] width 64 height 18
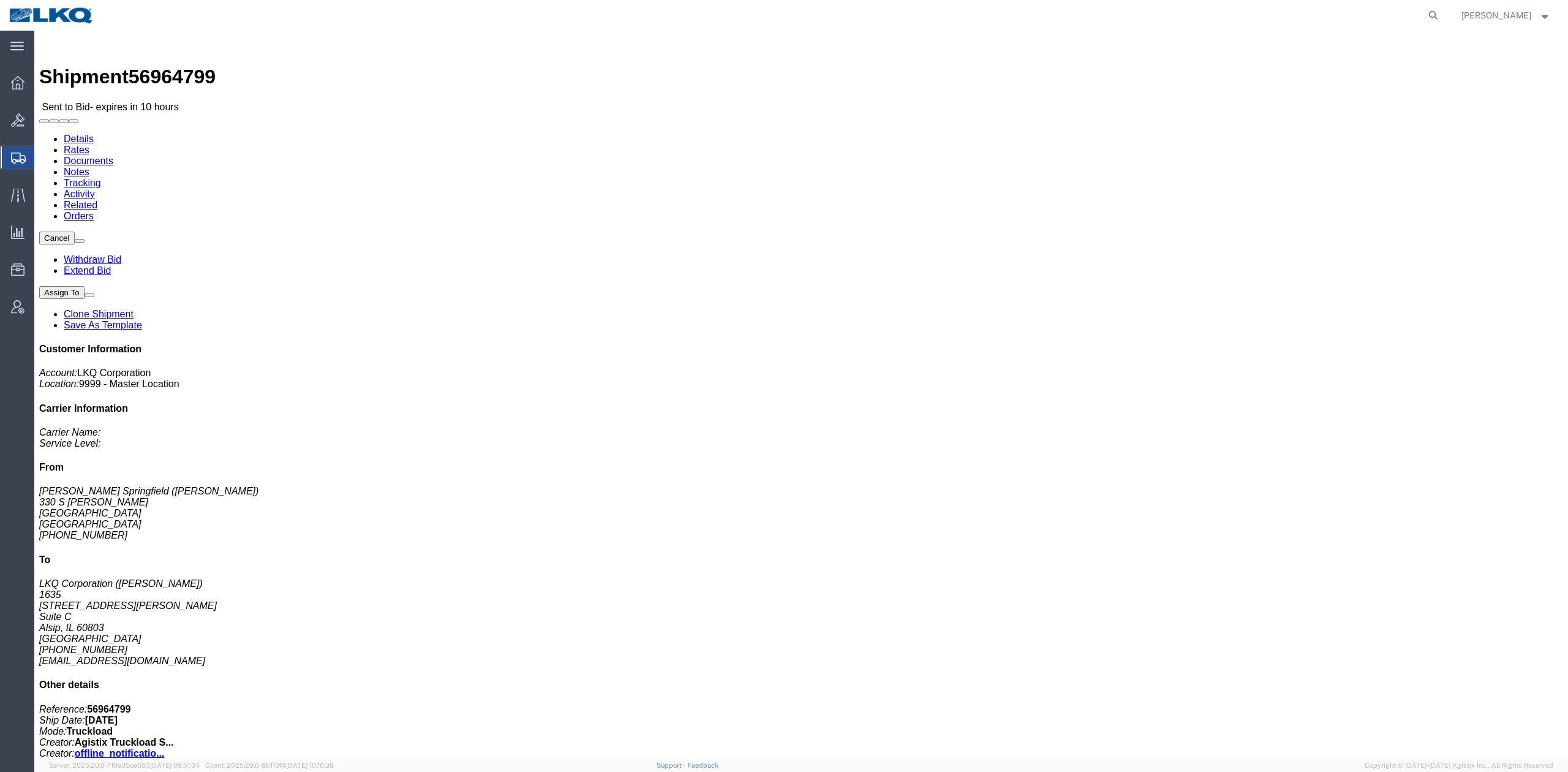
click span "button"
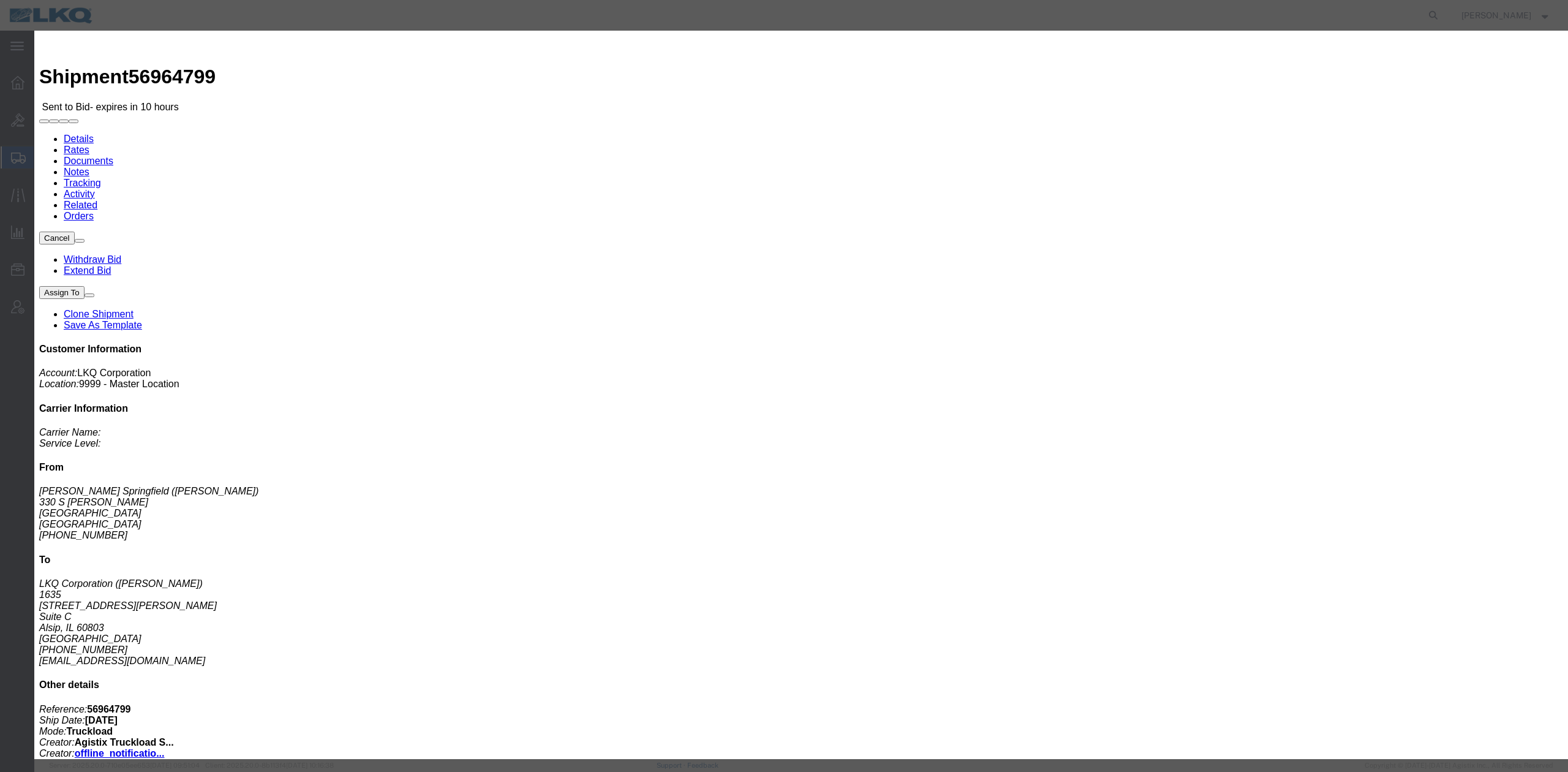
click input "56964799"
paste input "56964799"
type input "x56964799"
click button "Save"
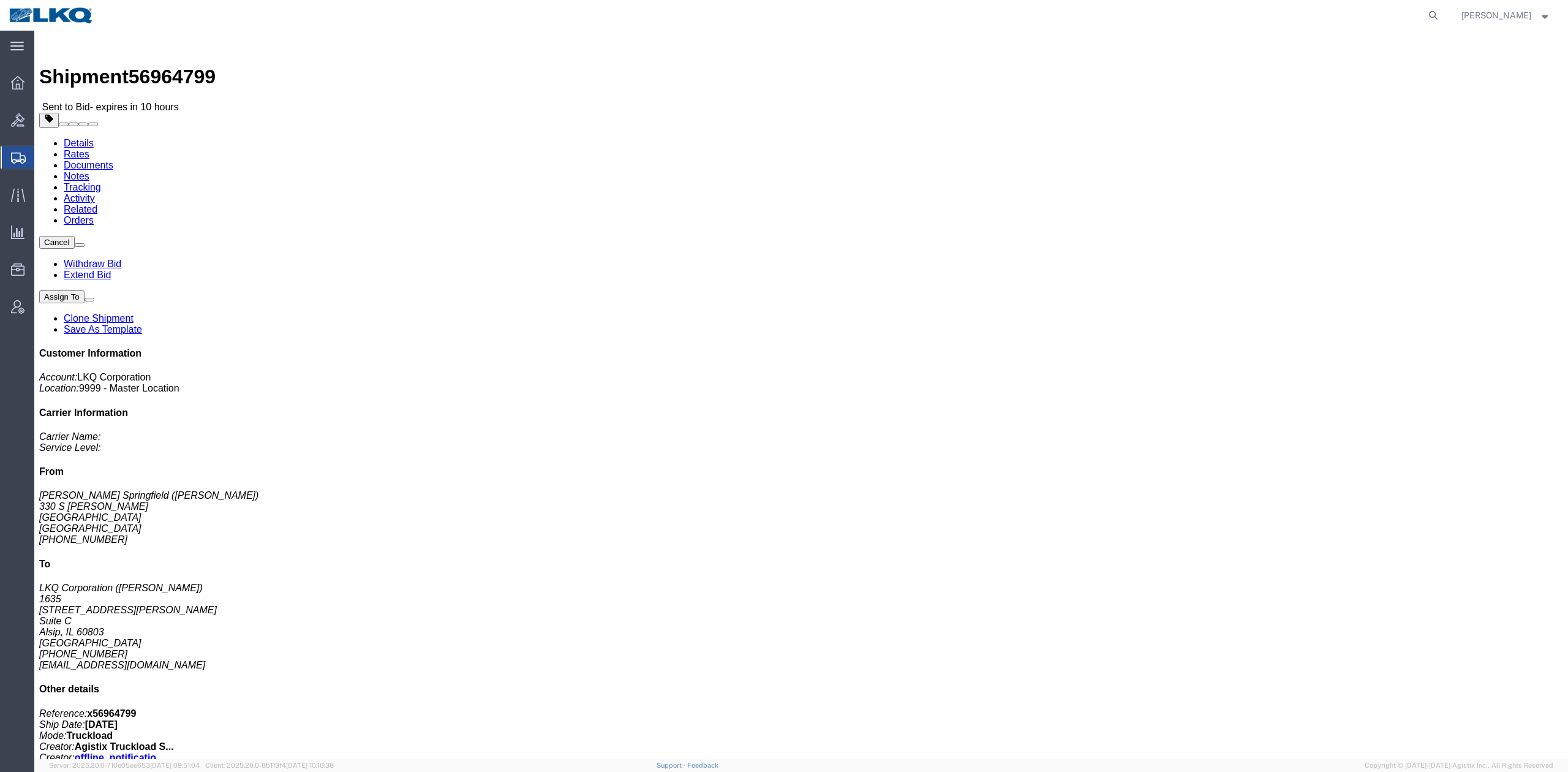
click link "Rates"
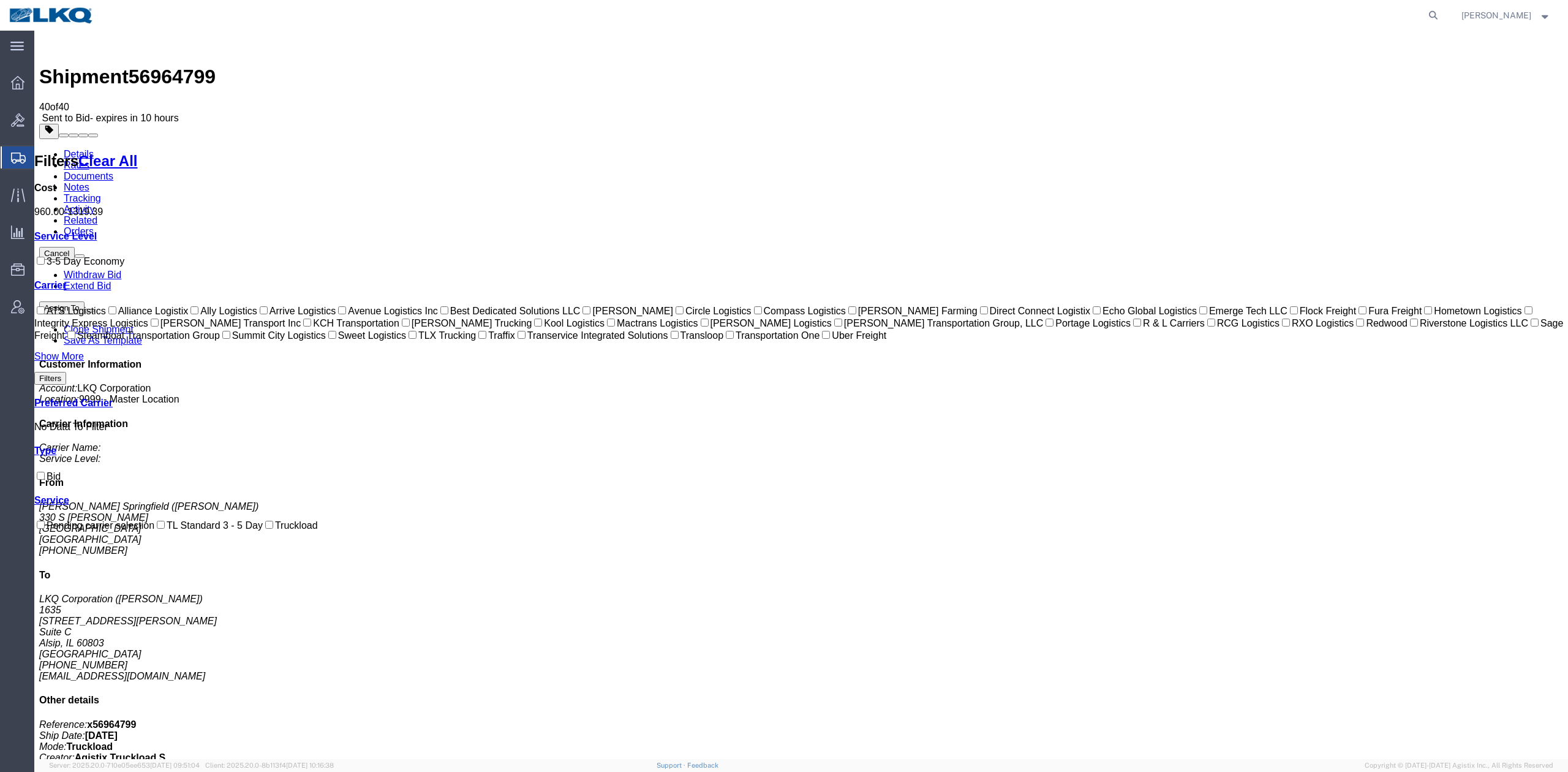
click at [89, 182] on link "Notes" at bounding box center [76, 187] width 26 height 10
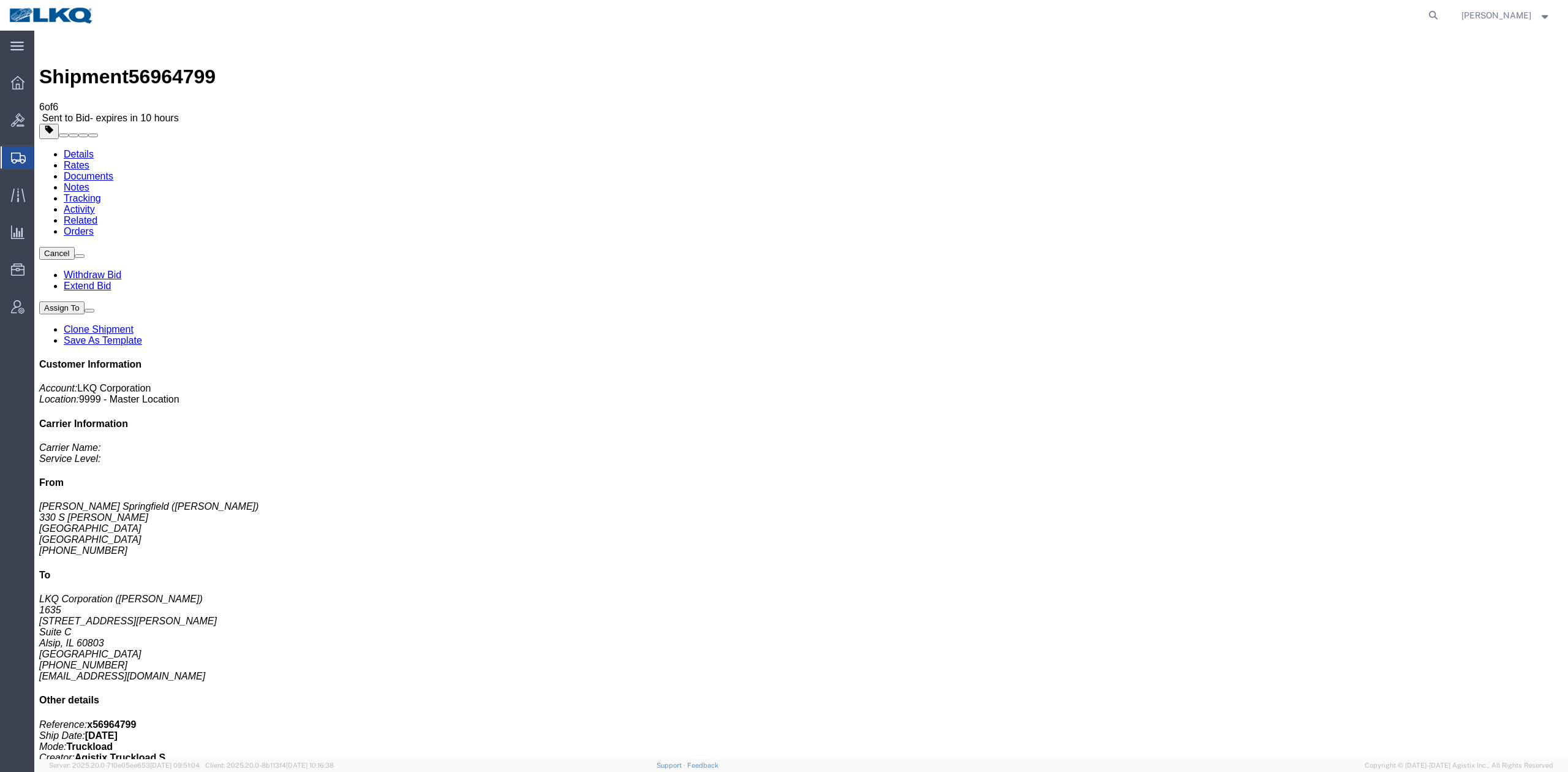
click at [66, 149] on link "Details" at bounding box center [78, 154] width 30 height 10
drag, startPoint x: 1041, startPoint y: 108, endPoint x: 953, endPoint y: 120, distance: 88.8
click span "button"
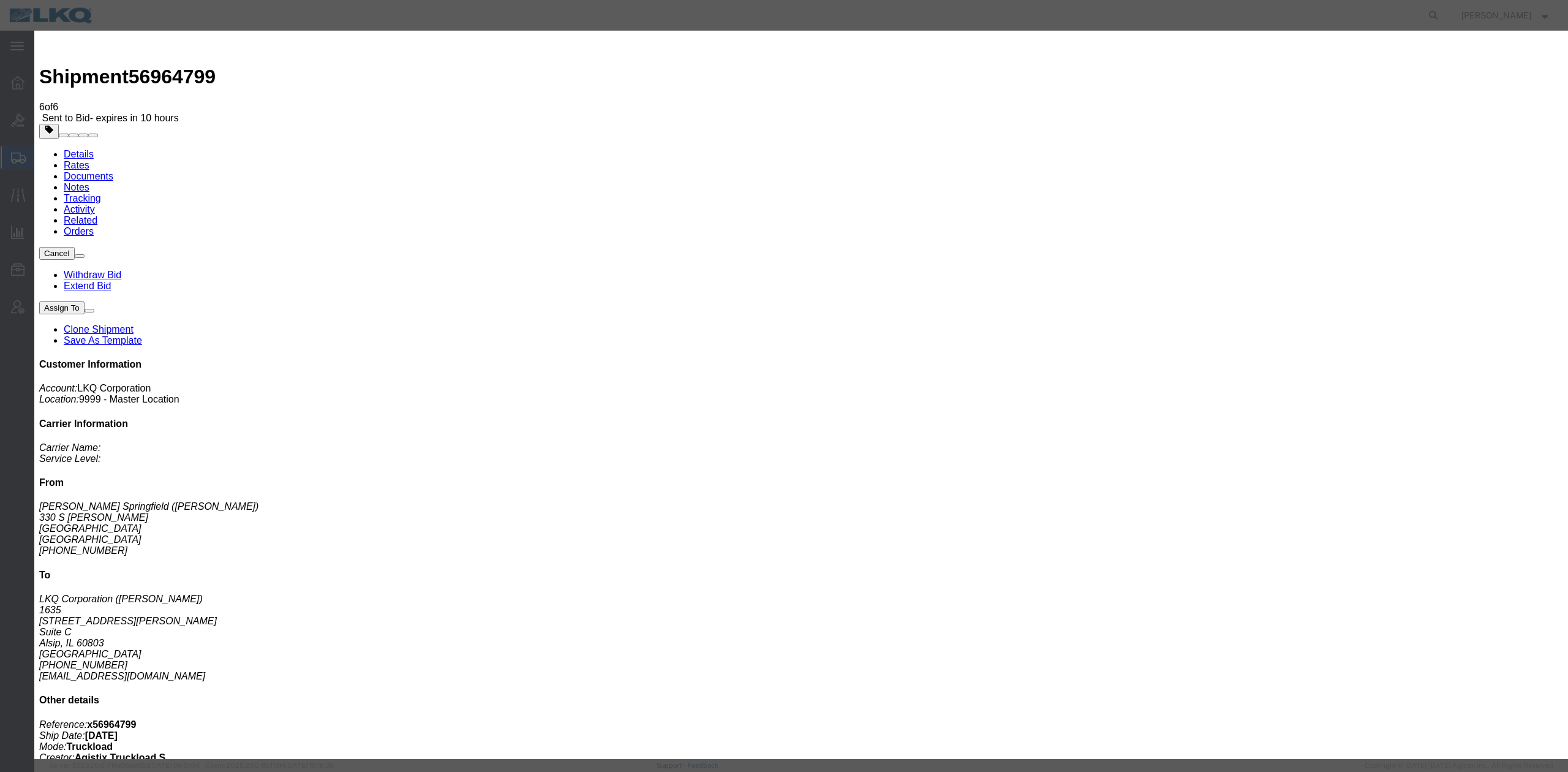
drag, startPoint x: 780, startPoint y: 64, endPoint x: 873, endPoint y: 152, distance: 128.0
click input "x56964799"
type input "56964799"
click div "Cancel Save"
click button "Save"
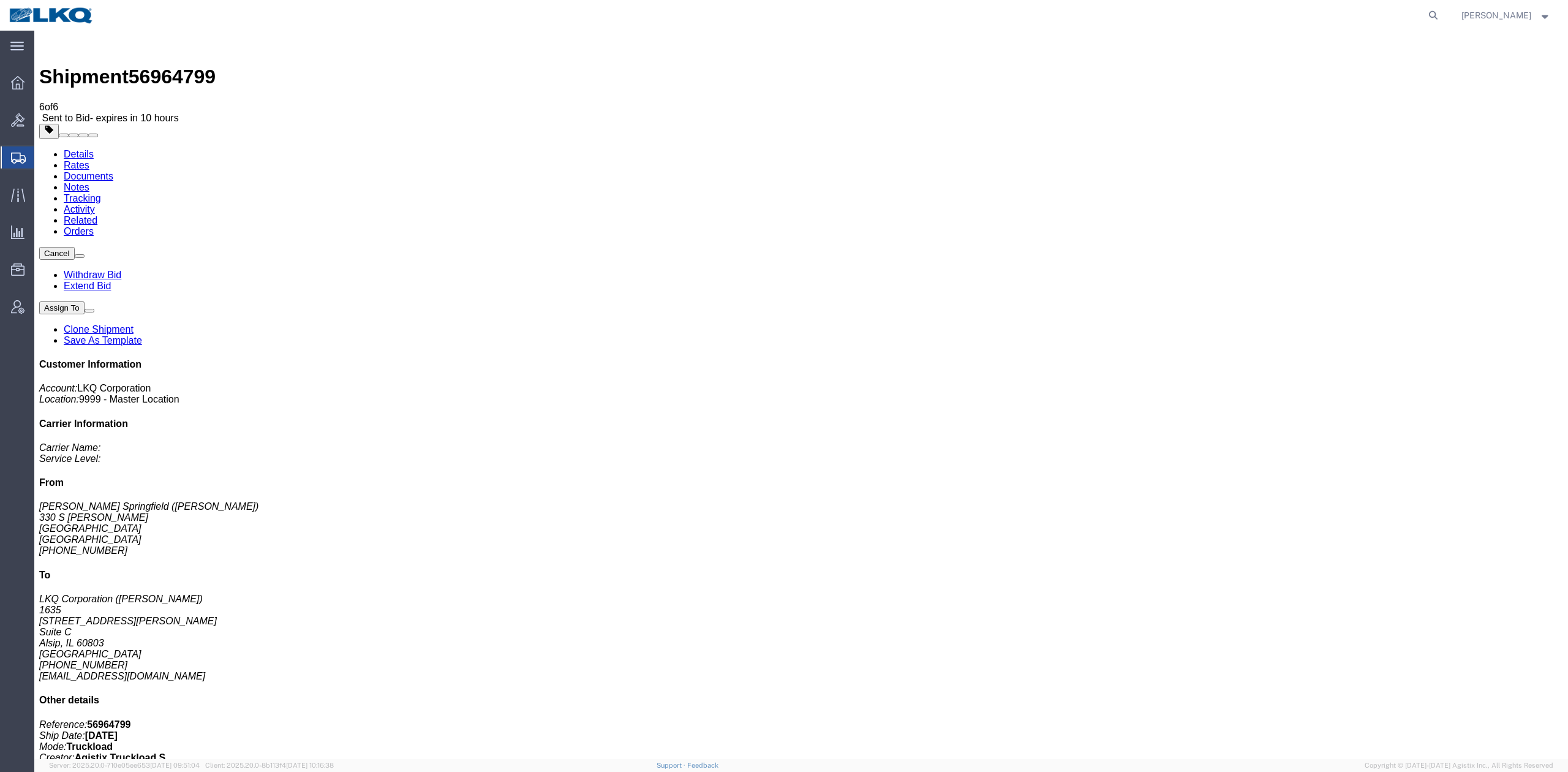
click link "Rates"
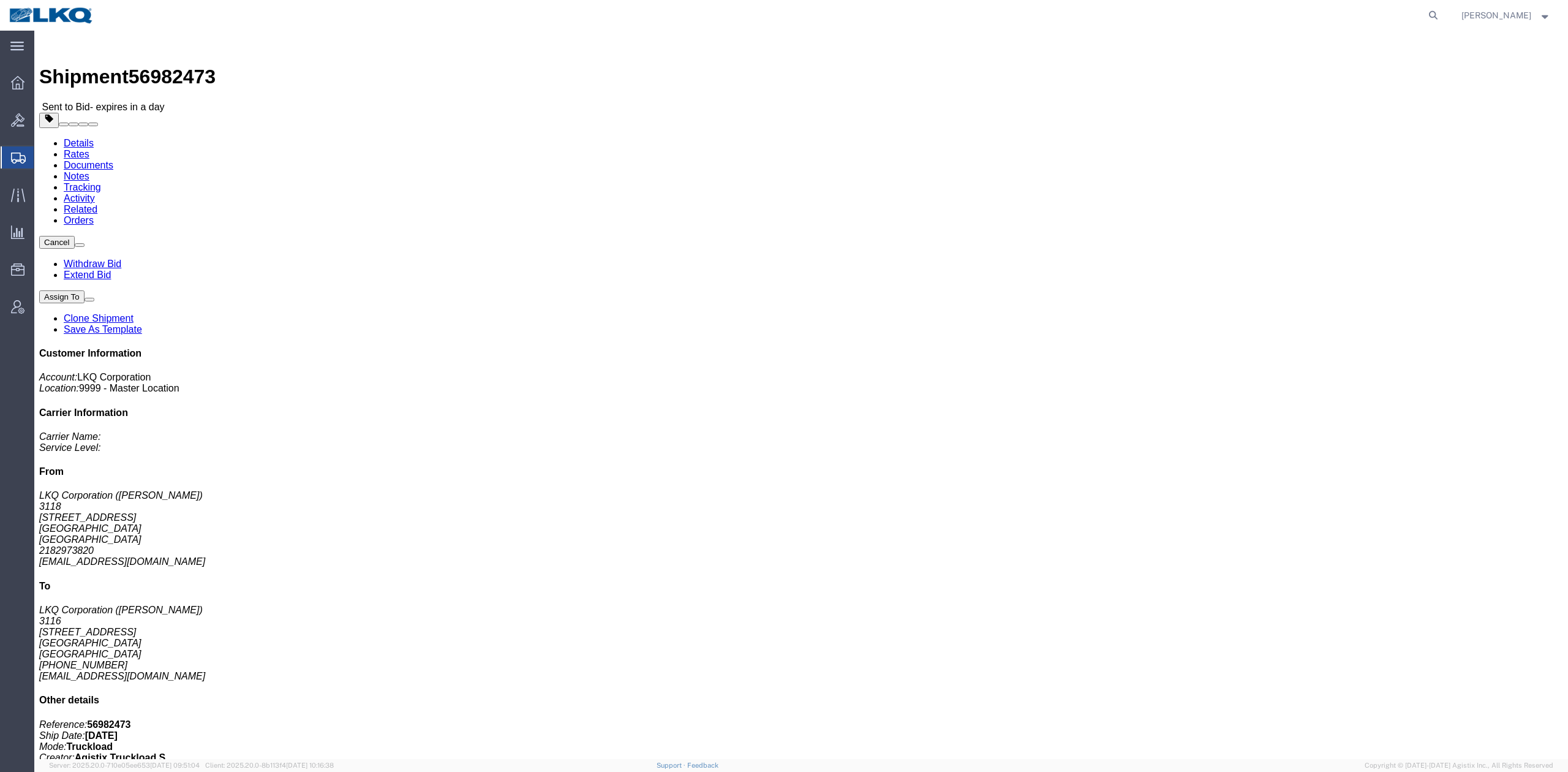
click button "button"
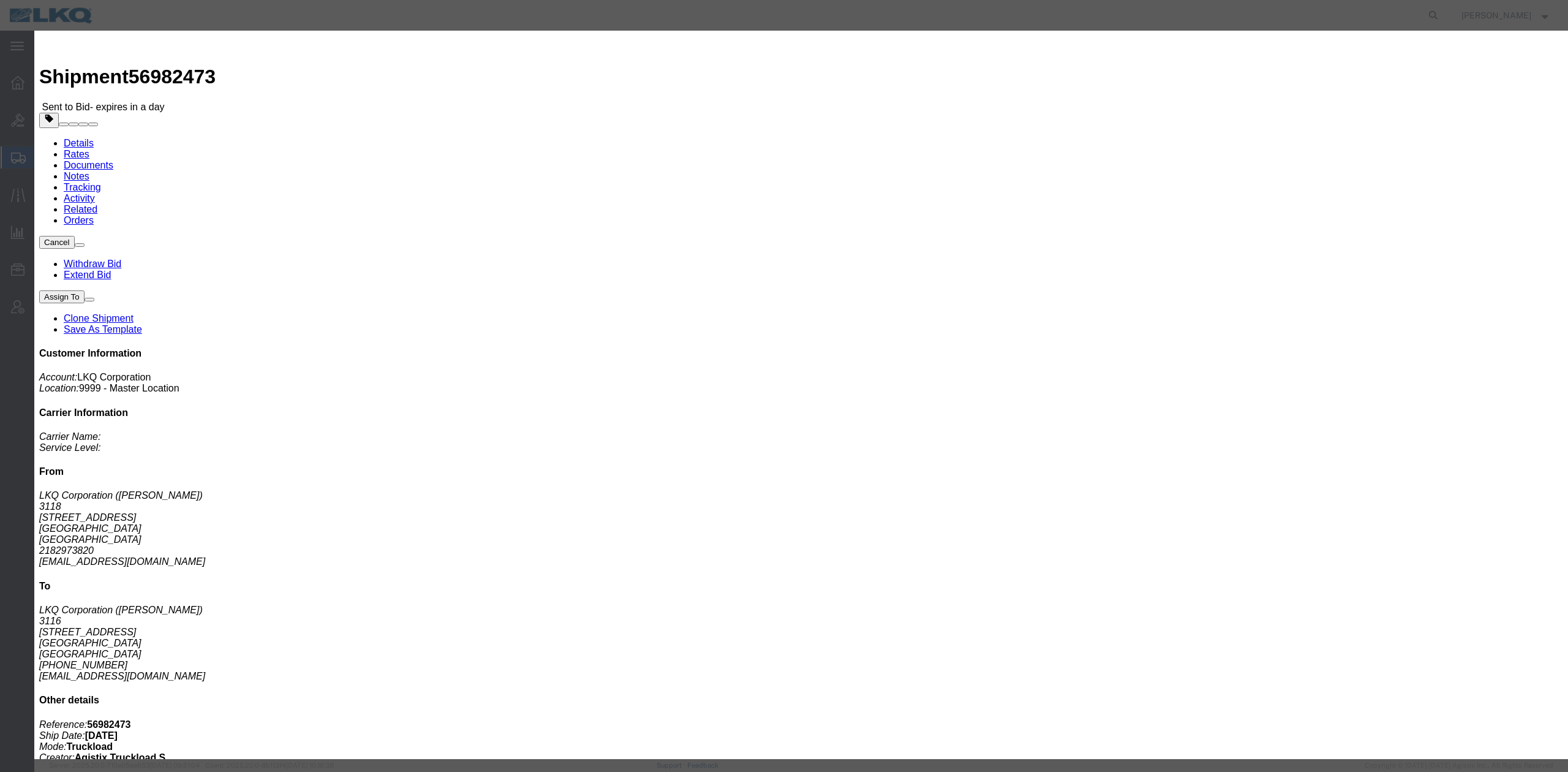
click input "56982473"
paste input "56982473"
type input "x56982473"
click button "Save"
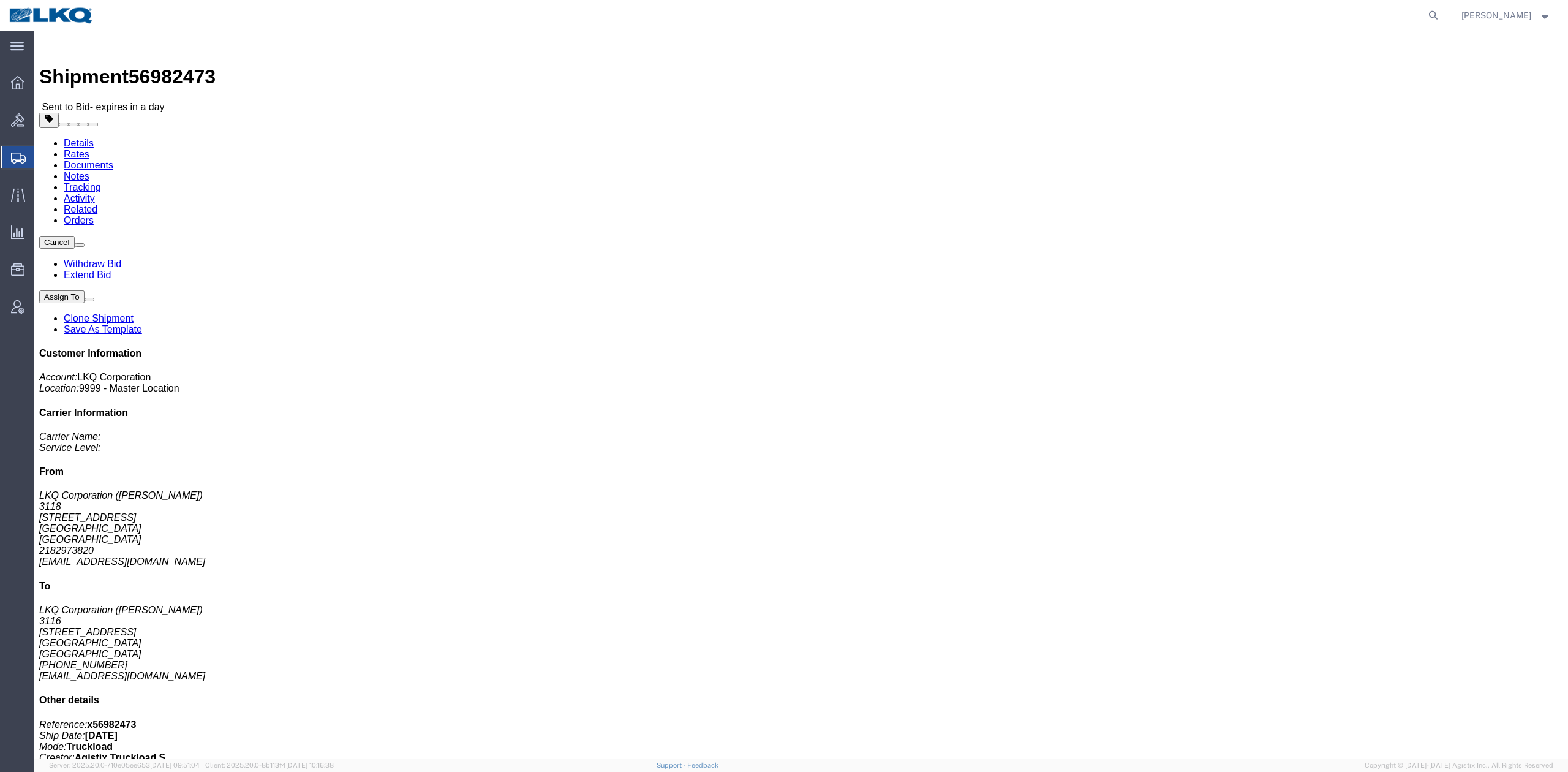
click link "Rates"
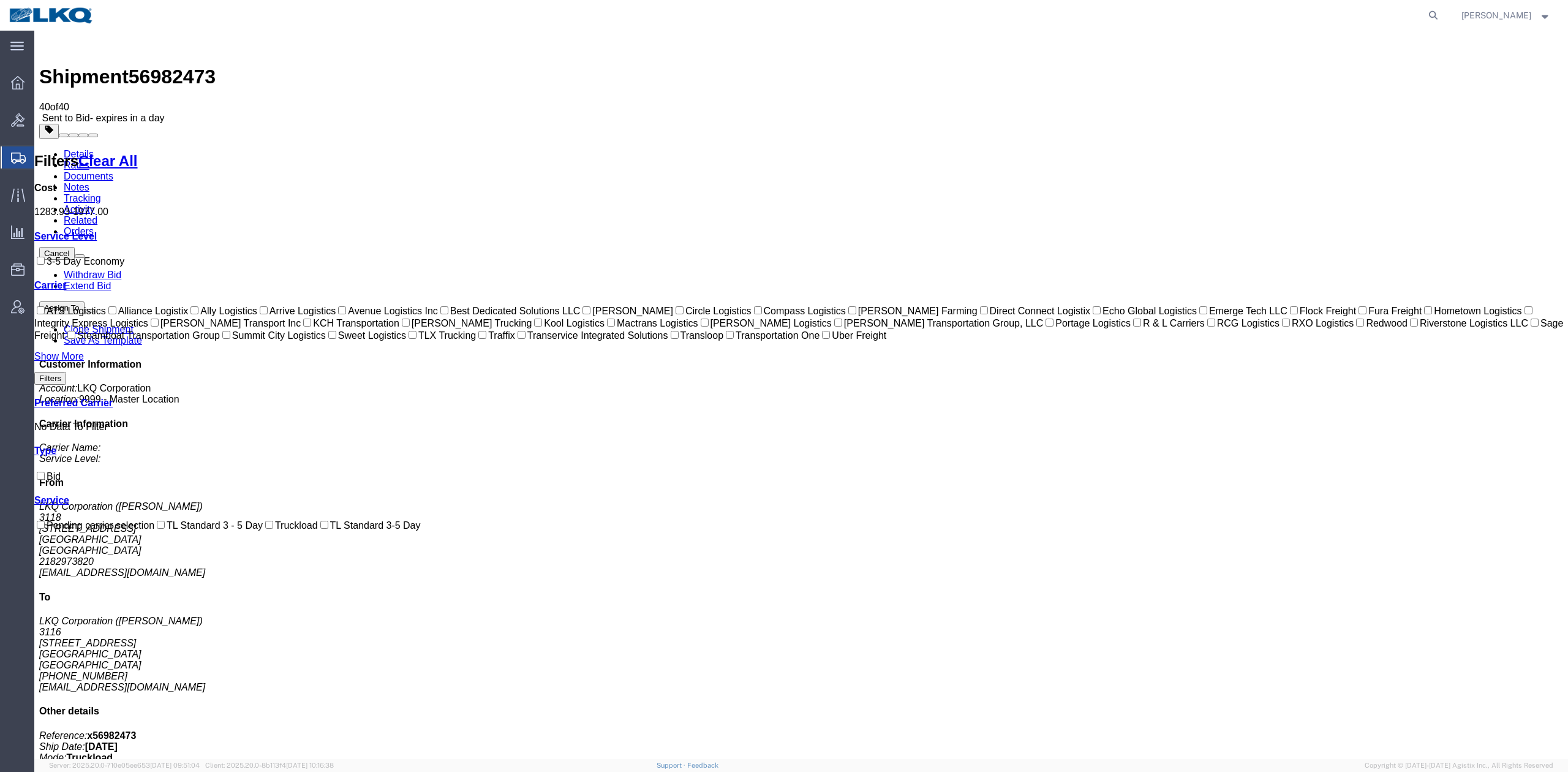
drag, startPoint x: 1026, startPoint y: 183, endPoint x: 992, endPoint y: 154, distance: 44.7
click at [89, 182] on link "Notes" at bounding box center [76, 187] width 26 height 10
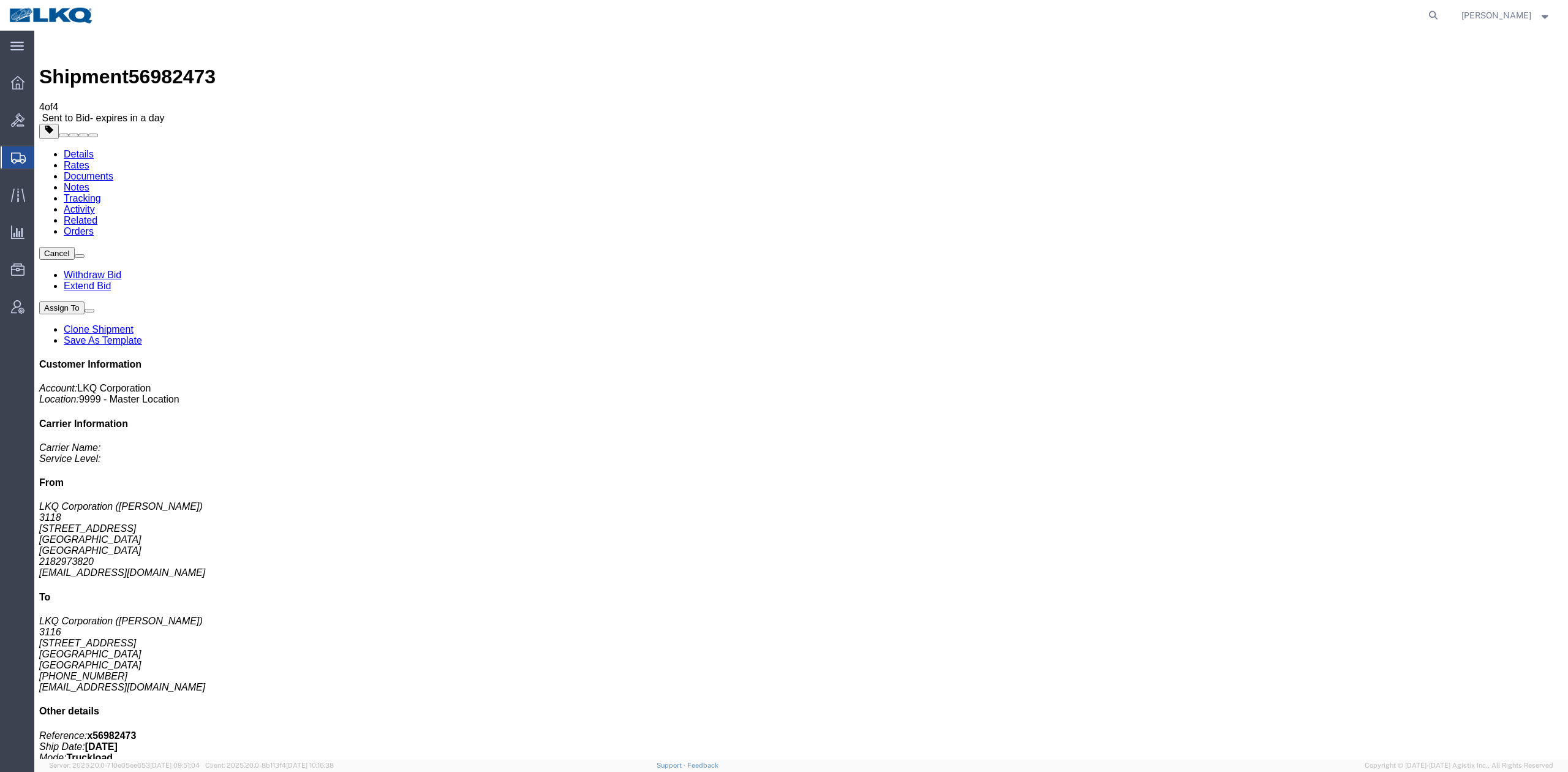
click at [83, 149] on link "Details" at bounding box center [78, 154] width 30 height 10
click button "button"
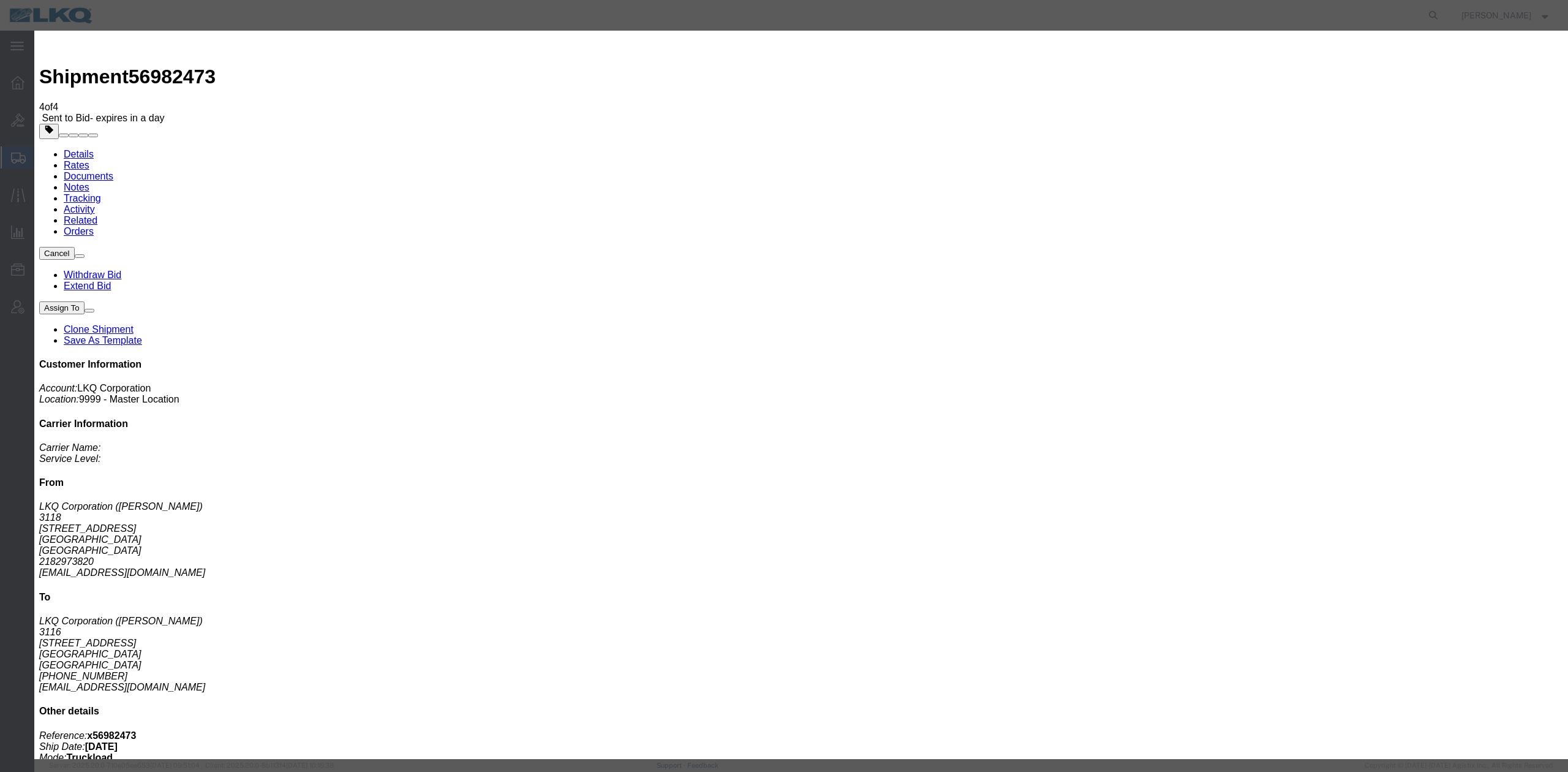
click input "x56982473"
type input "56982473"
click div "Cancel Save"
click button "Save"
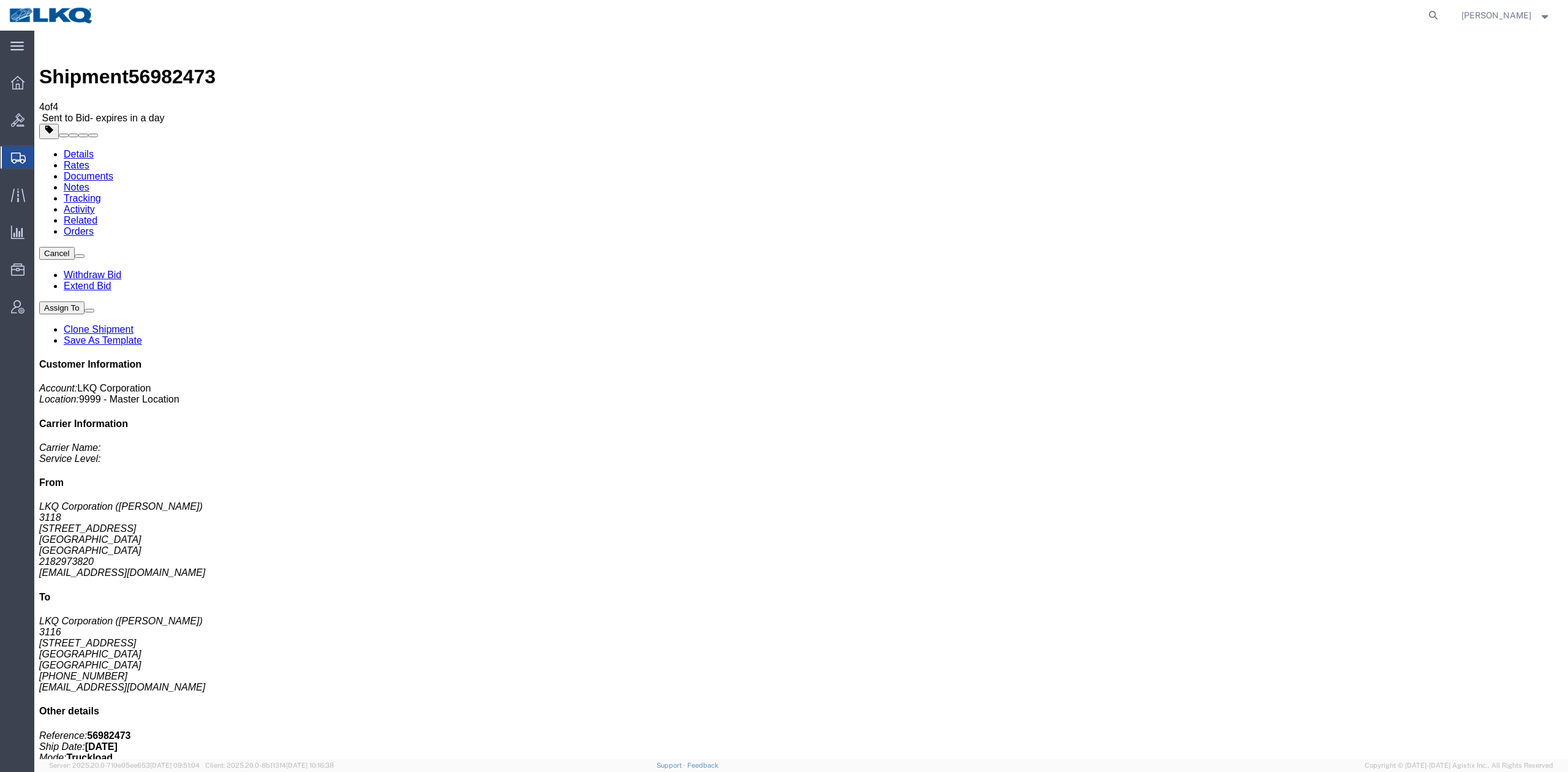
click link "Rates"
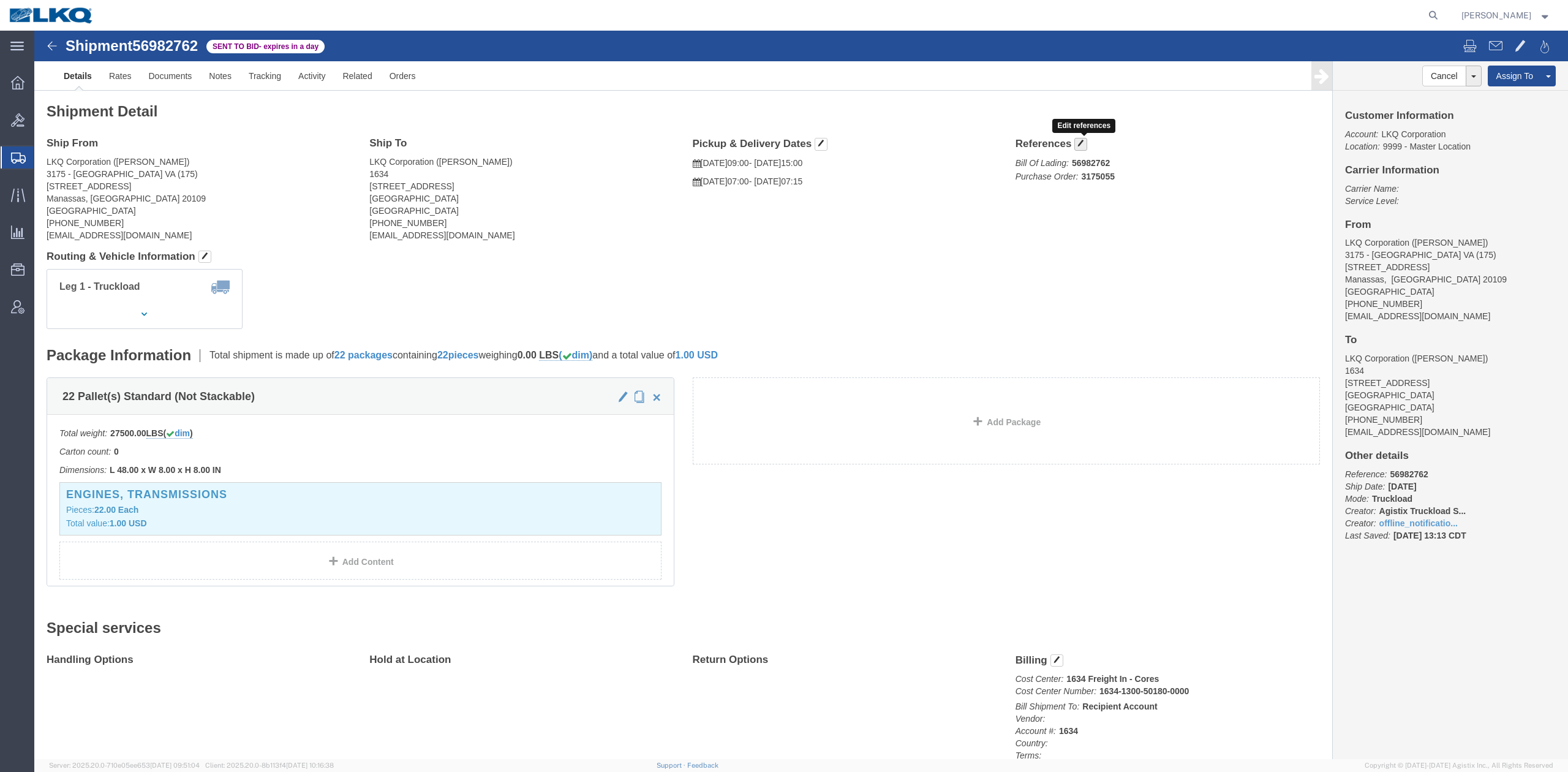
click span "button"
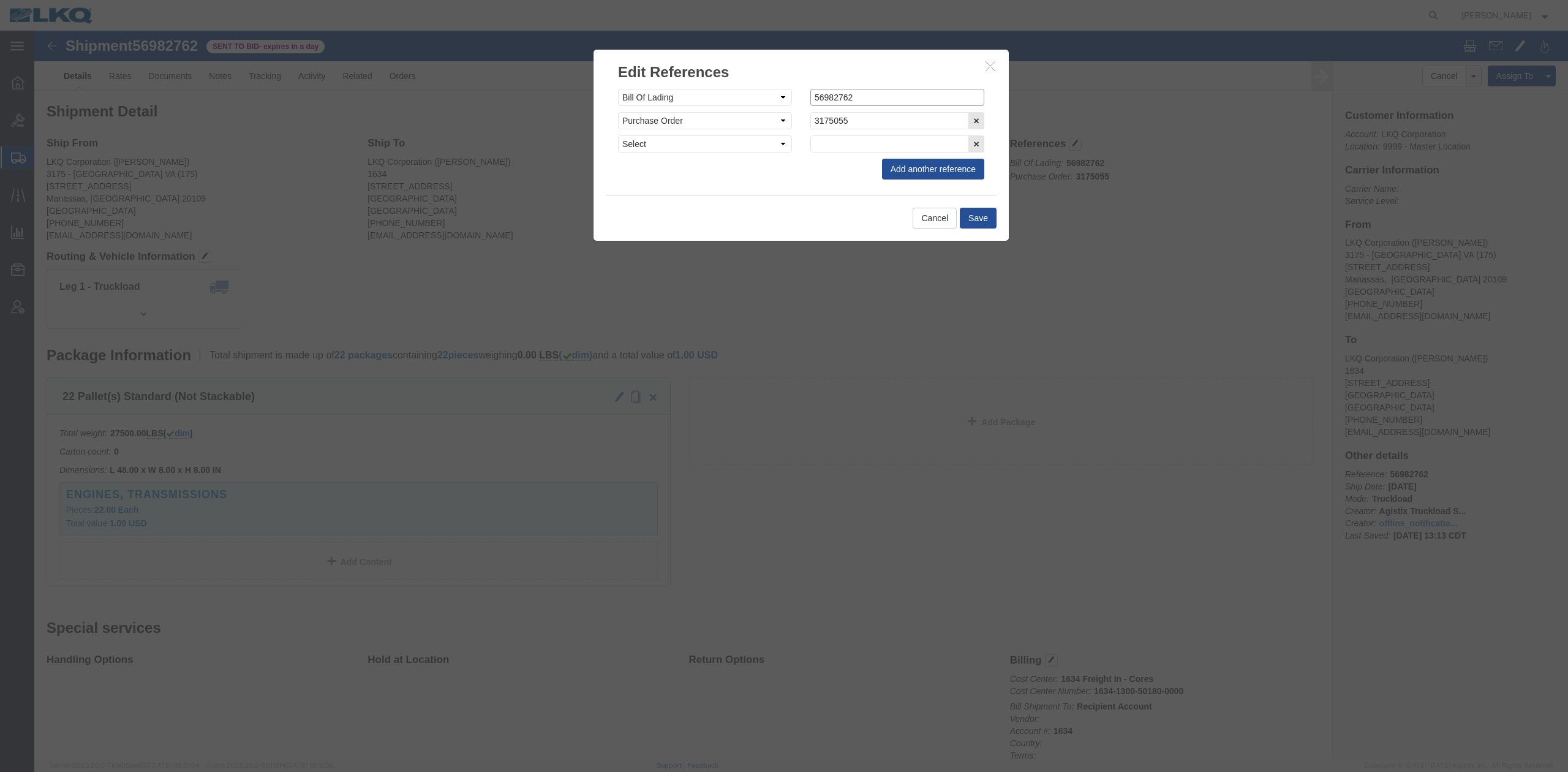
click input "56982762"
paste input "56982762"
click input "56982762"
drag, startPoint x: 780, startPoint y: 71, endPoint x: 746, endPoint y: 70, distance: 34.0
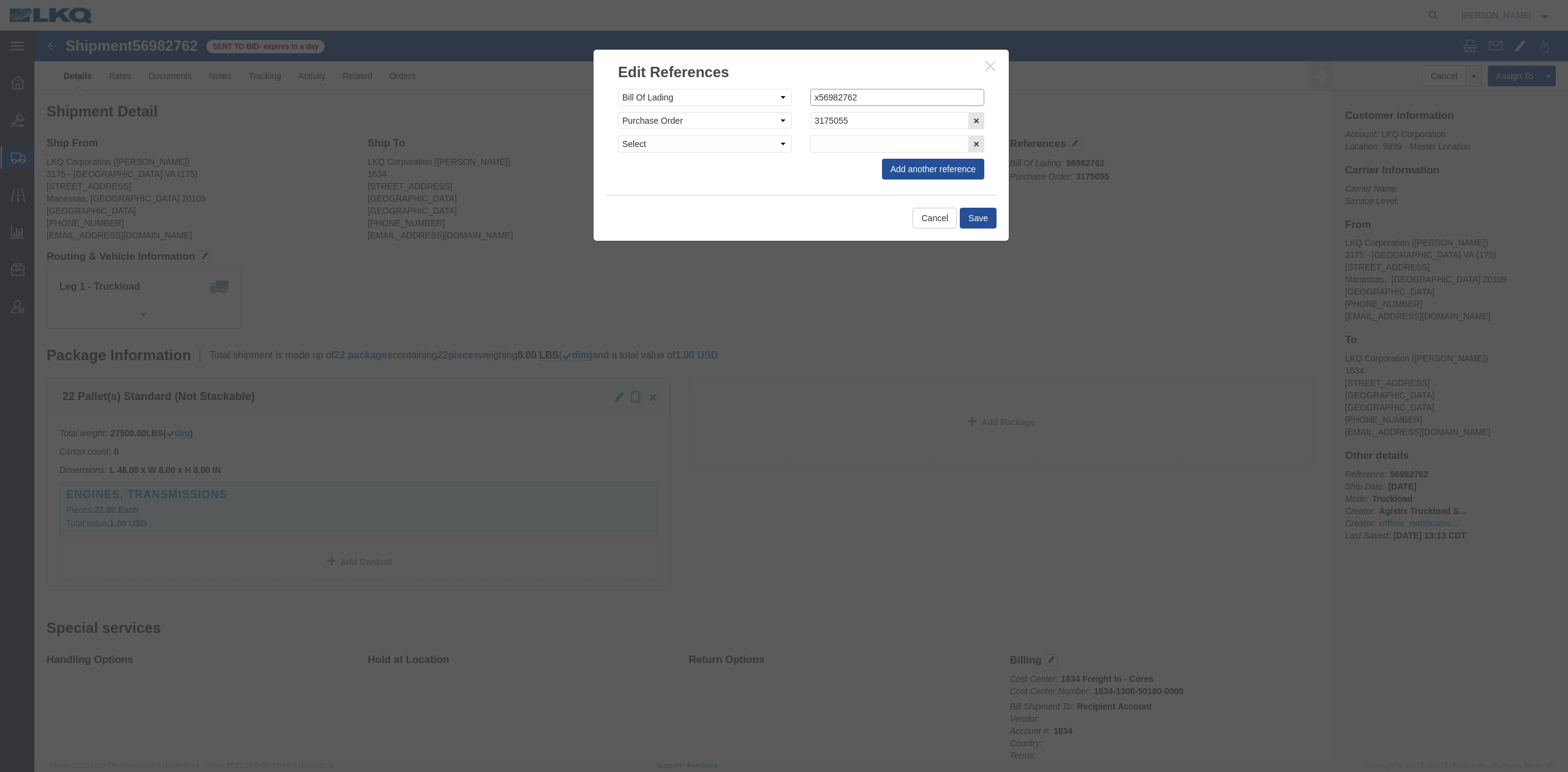
click div "Select Account Type Activity ID Airline Appointment Number ASN Batch Request # …"
type input "x56982762"
click button "Save"
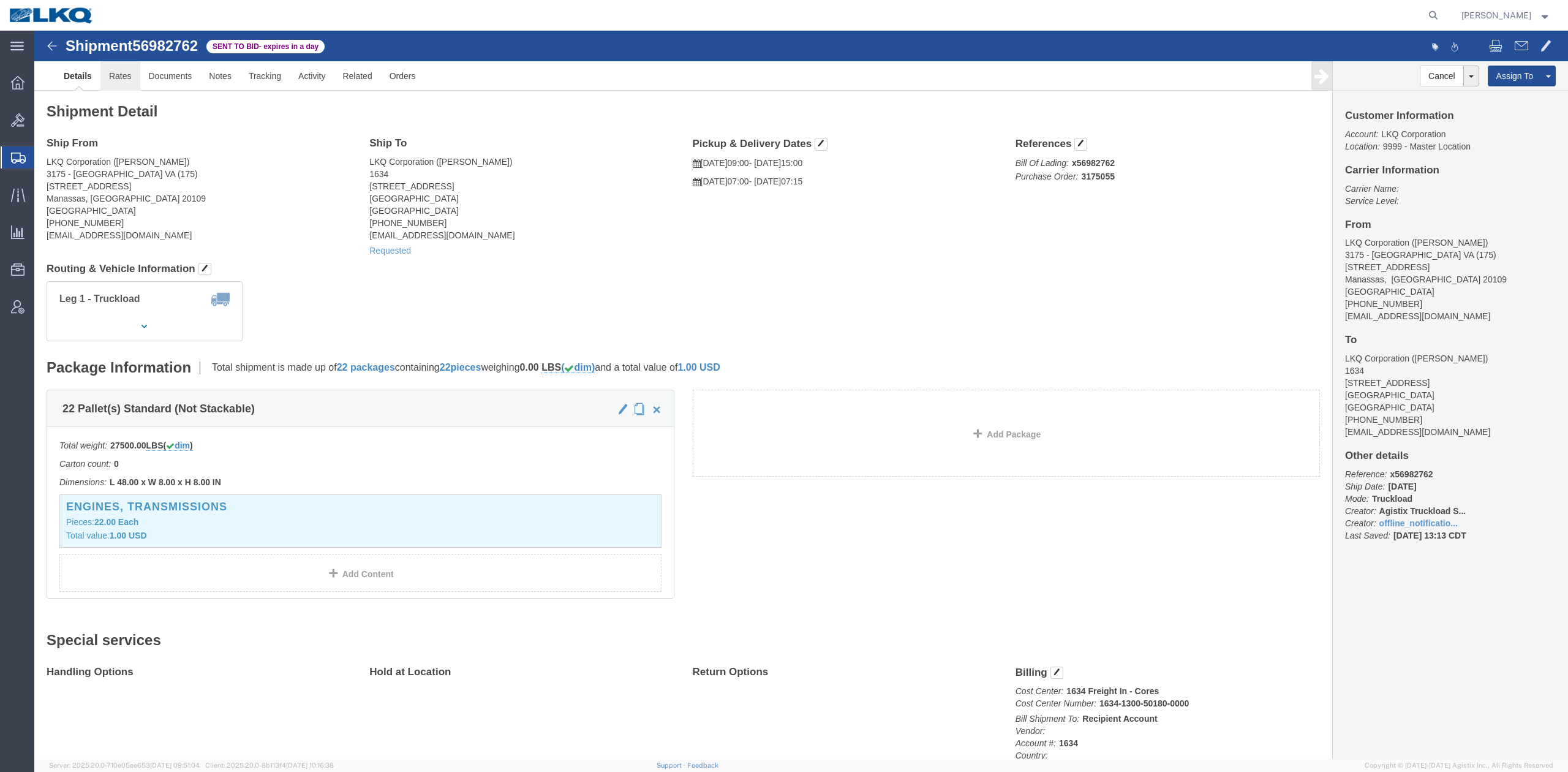
click link "Rates"
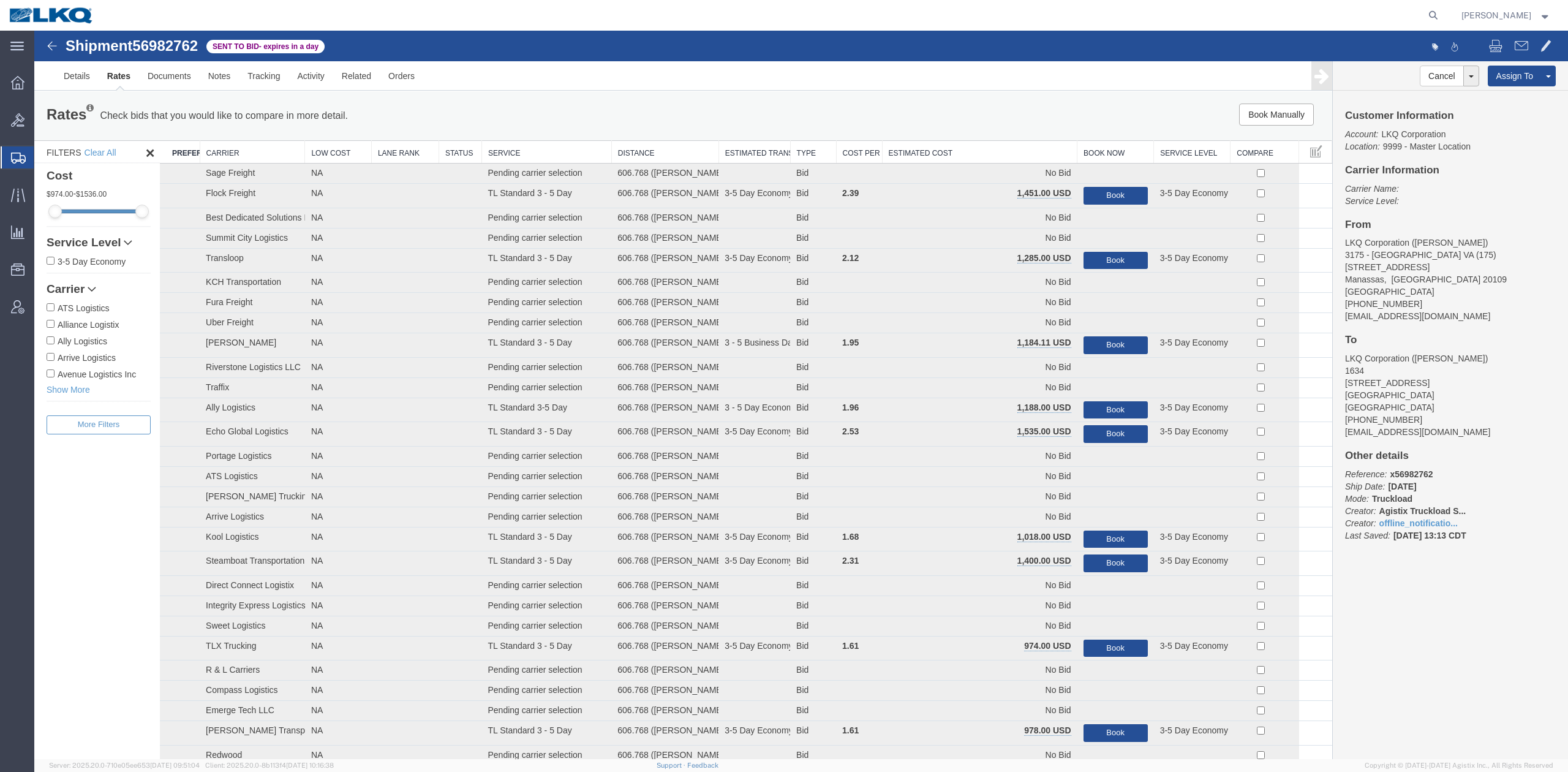
click at [986, 152] on th "Estimated Cost" at bounding box center [979, 152] width 195 height 23
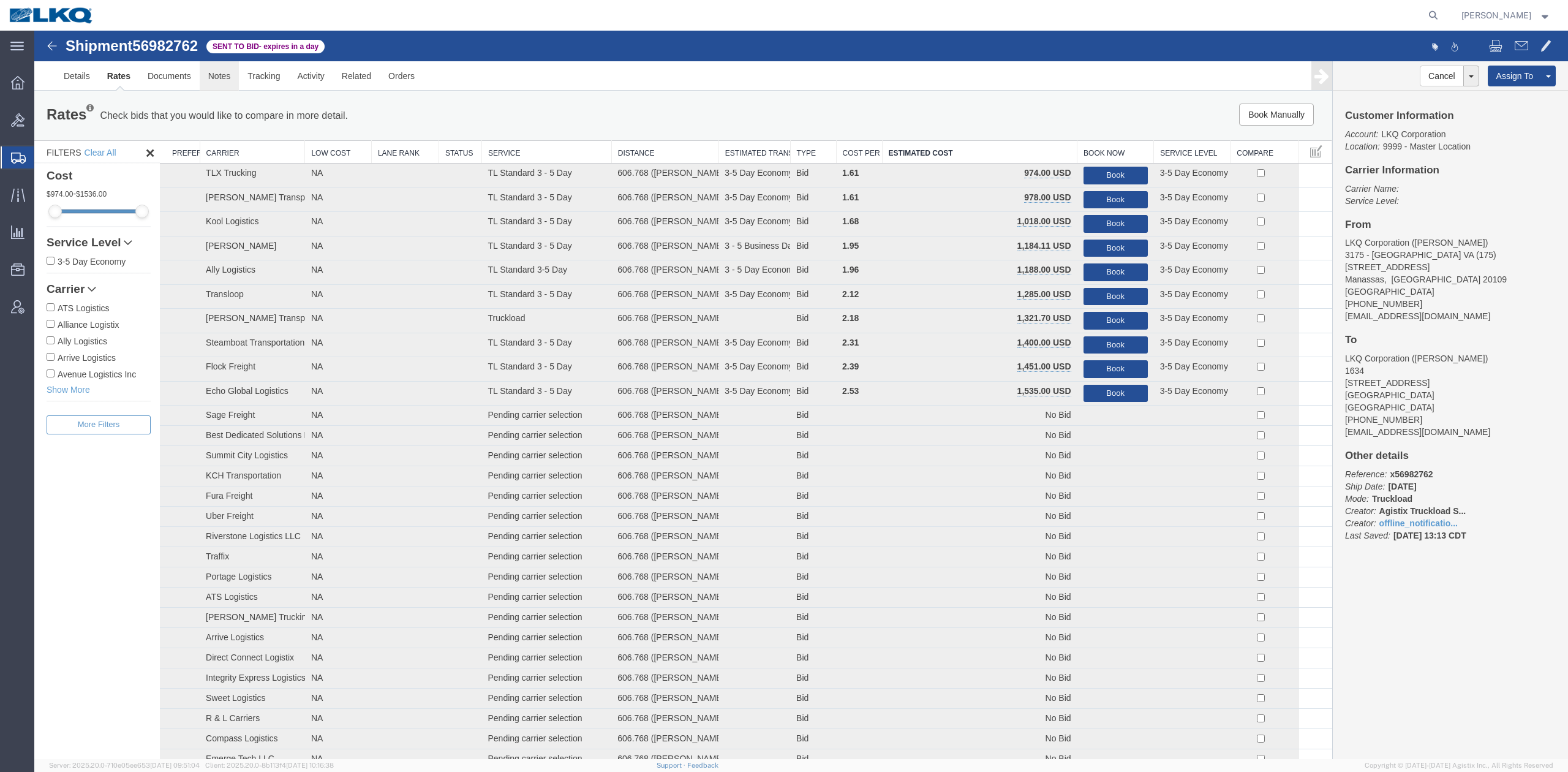
click at [229, 76] on link "Notes" at bounding box center [219, 76] width 40 height 30
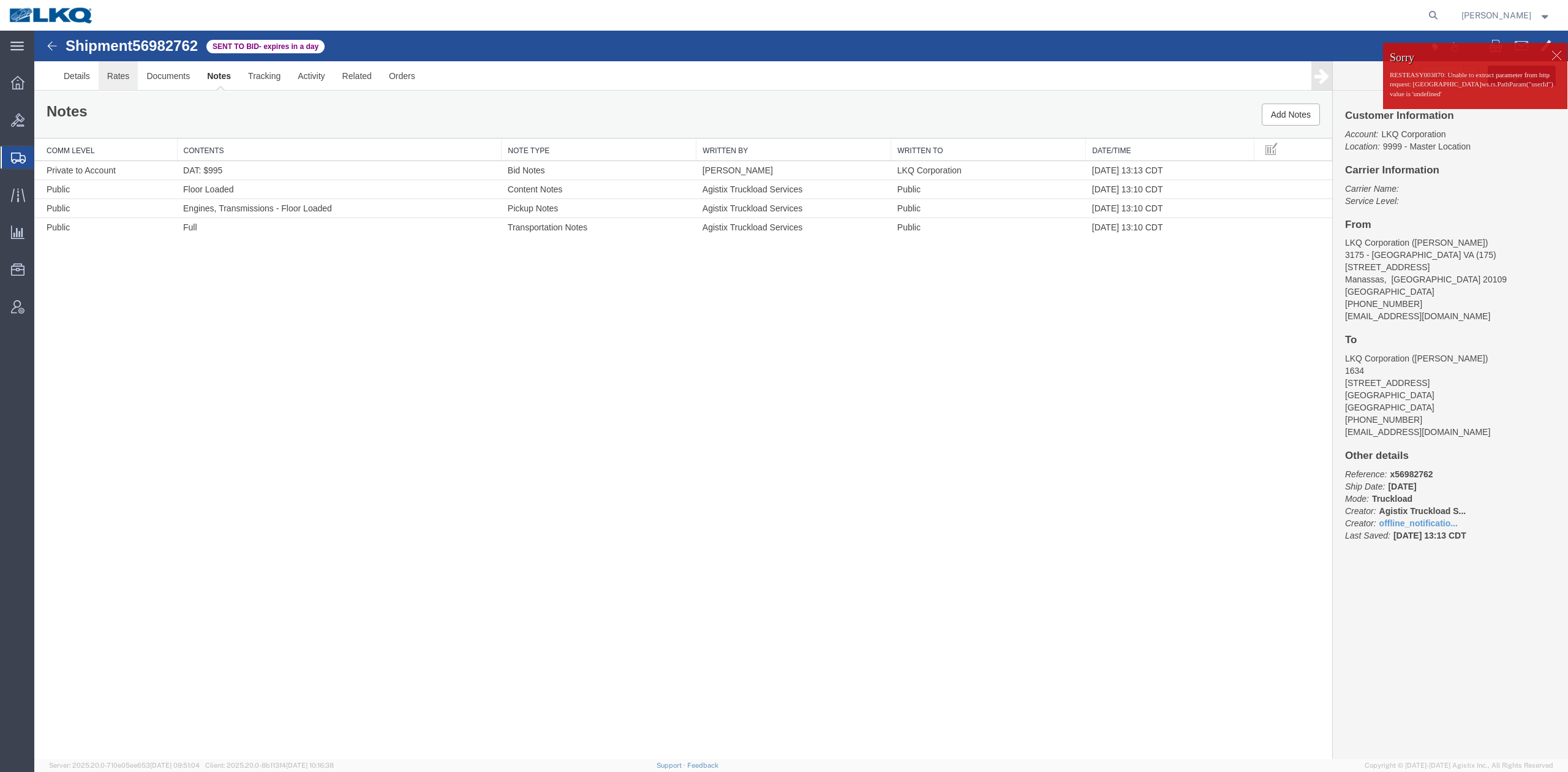
click at [121, 81] on link "Rates" at bounding box center [118, 76] width 40 height 30
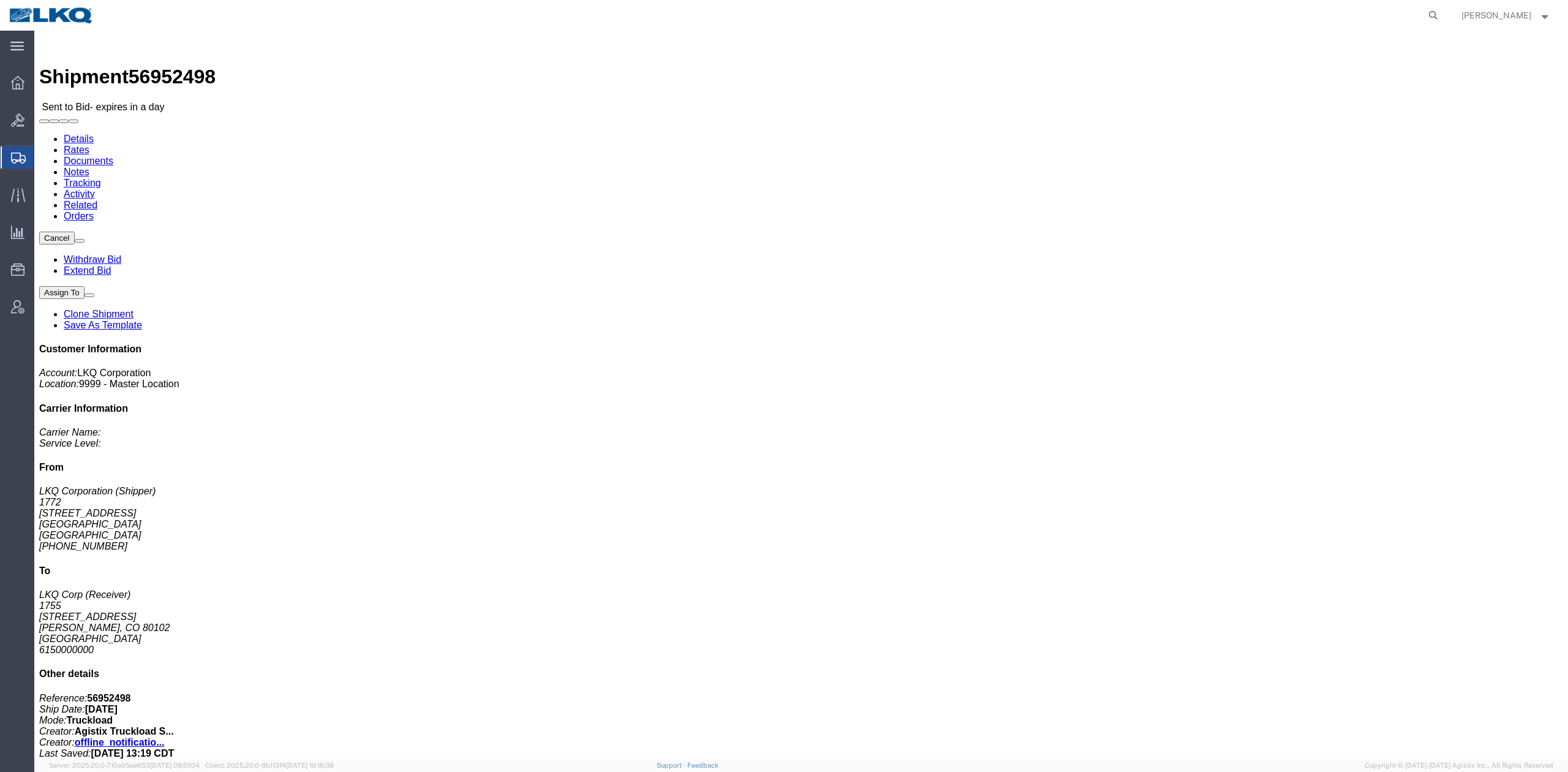
click button "button"
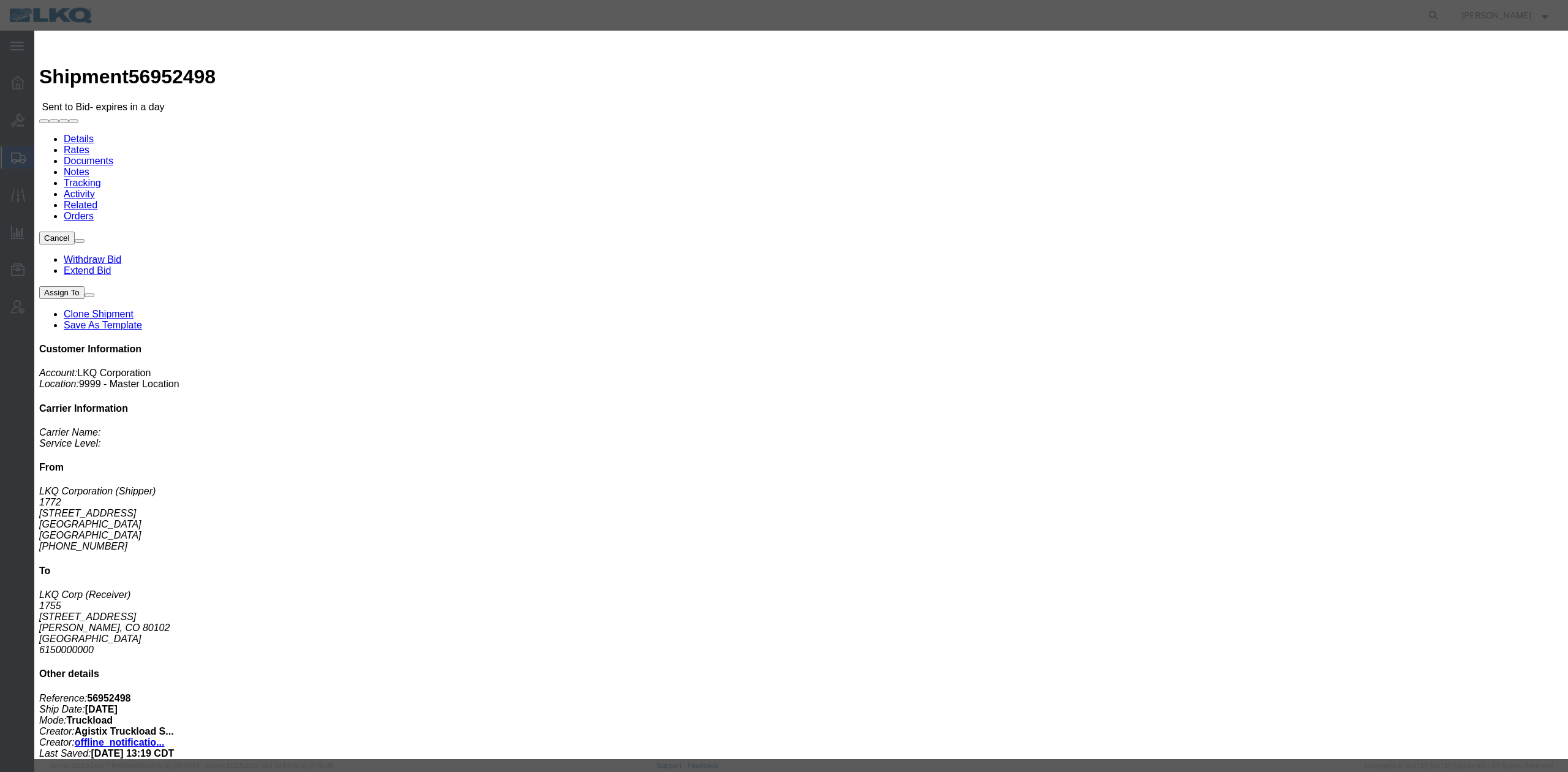
click input "56952498"
paste input "56952498"
type input "x56952498"
click button "Save"
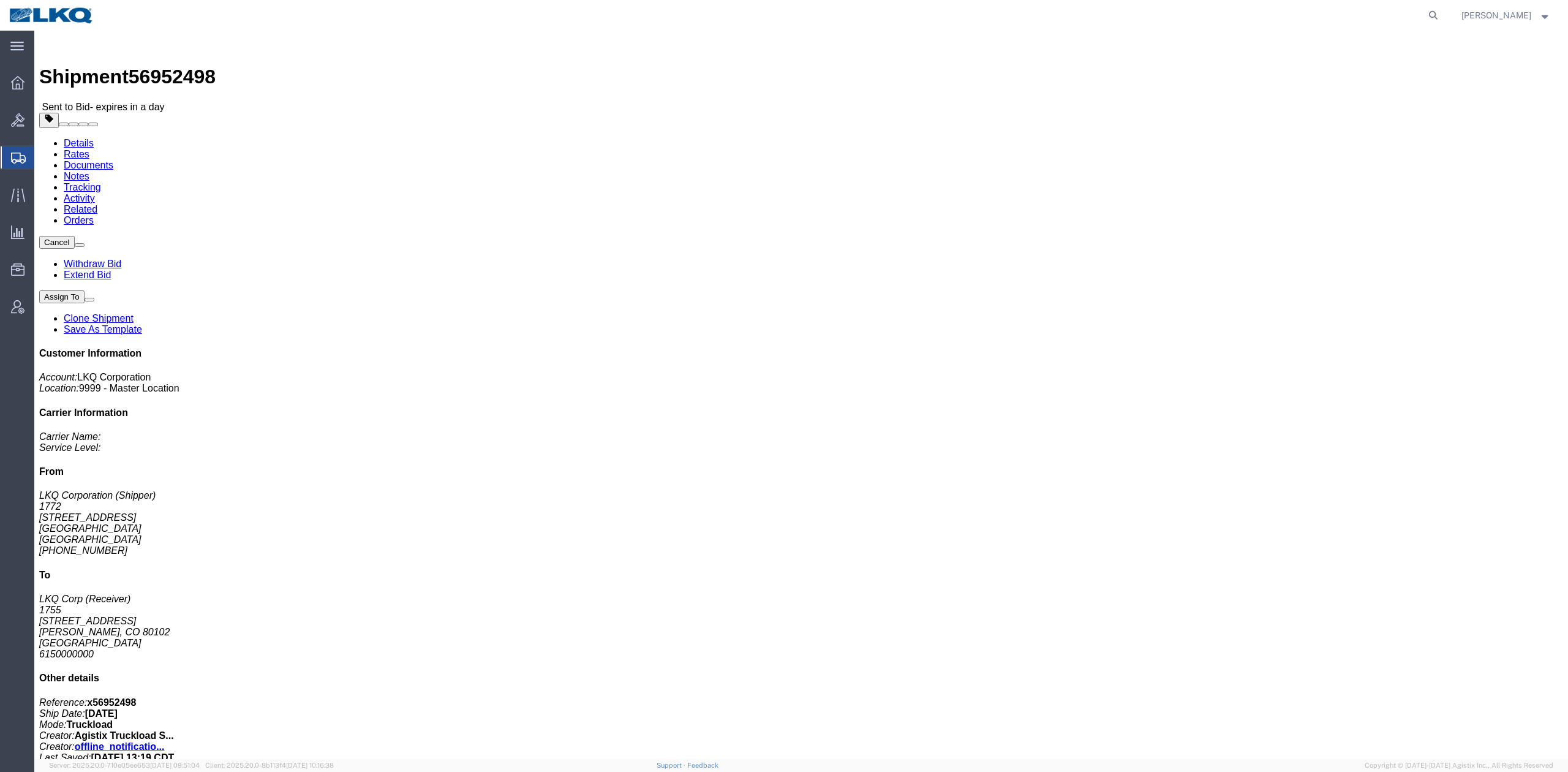
click link "Rates"
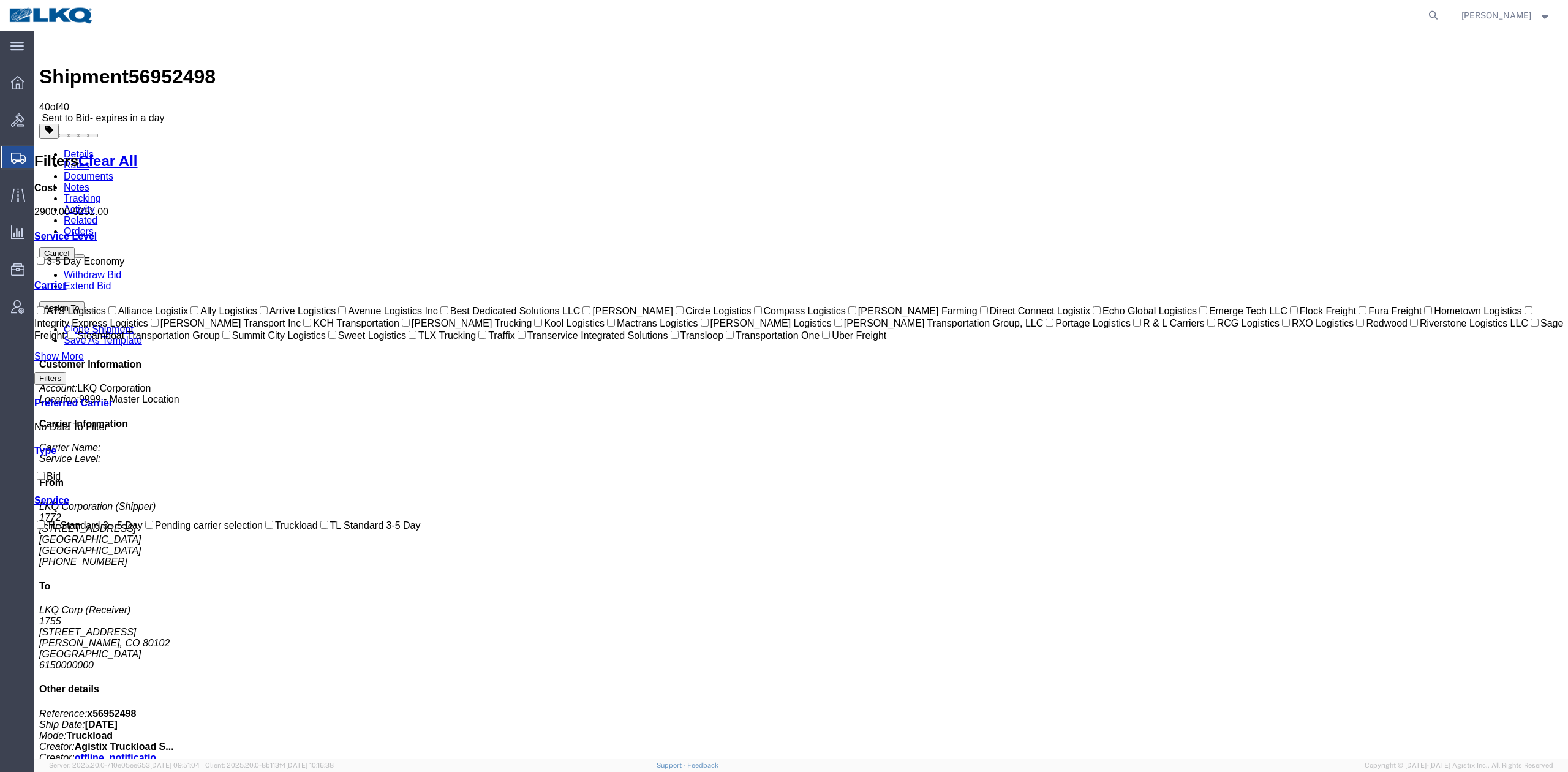
click at [89, 182] on link "Notes" at bounding box center [76, 187] width 26 height 10
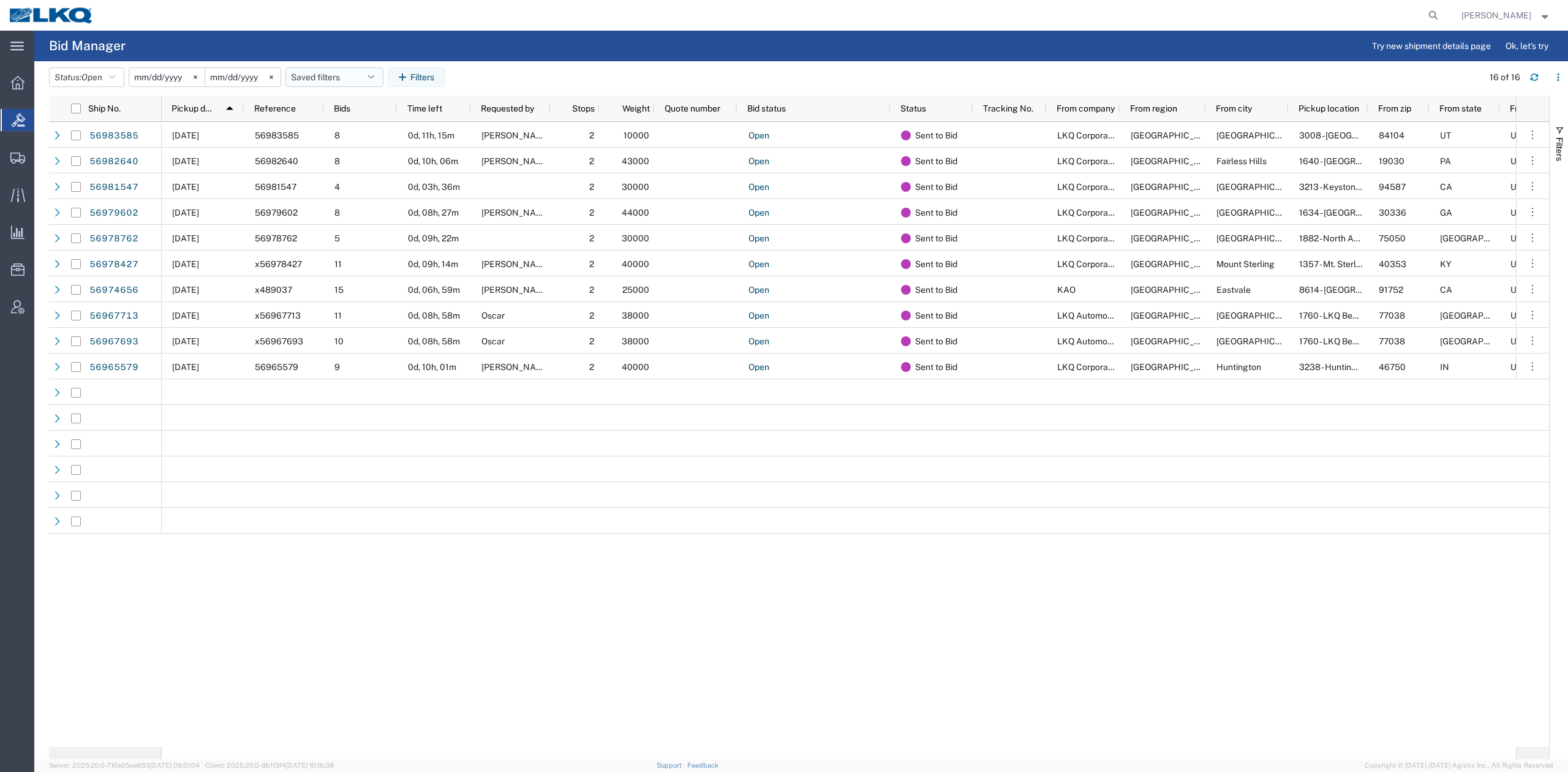
click at [322, 81] on button "Saved filters" at bounding box center [334, 77] width 98 height 20
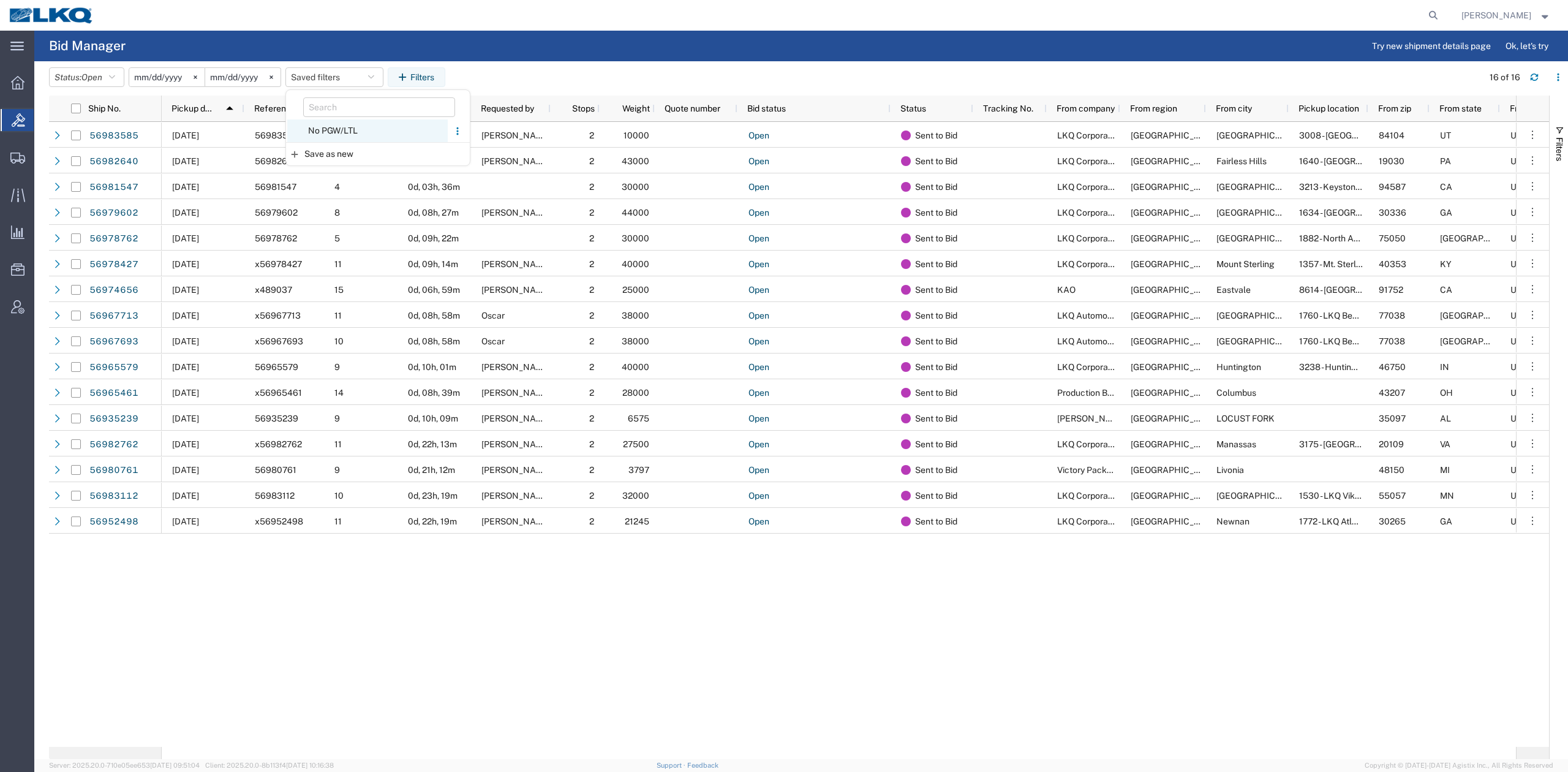
click at [339, 136] on span "No PGW/LTL" at bounding box center [367, 131] width 160 height 23
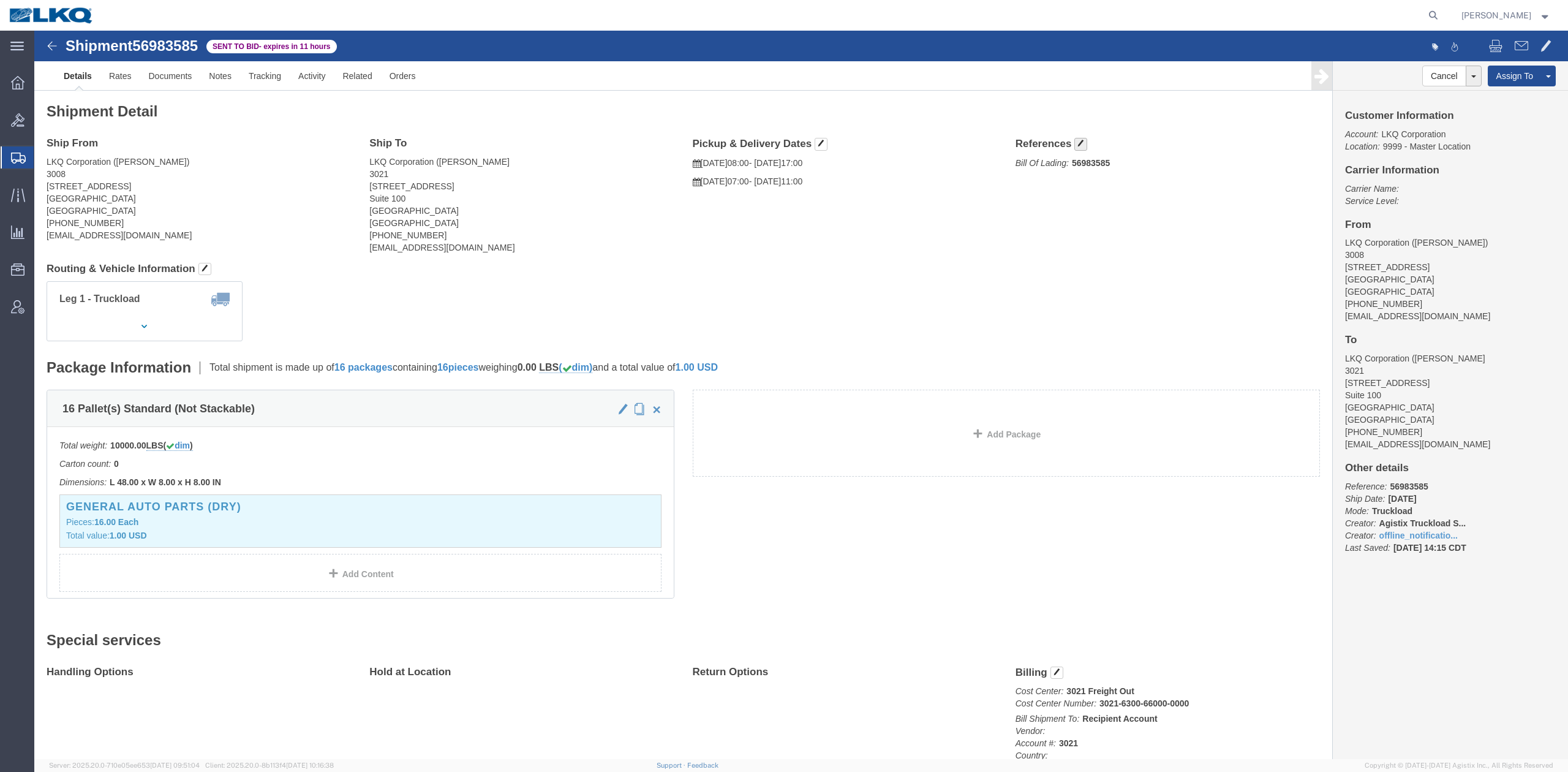
click div "Shipment Detail Ship From LKQ Corporation (NATE G) 3008 3455 W Ninigret Dr Salt…"
click button "button"
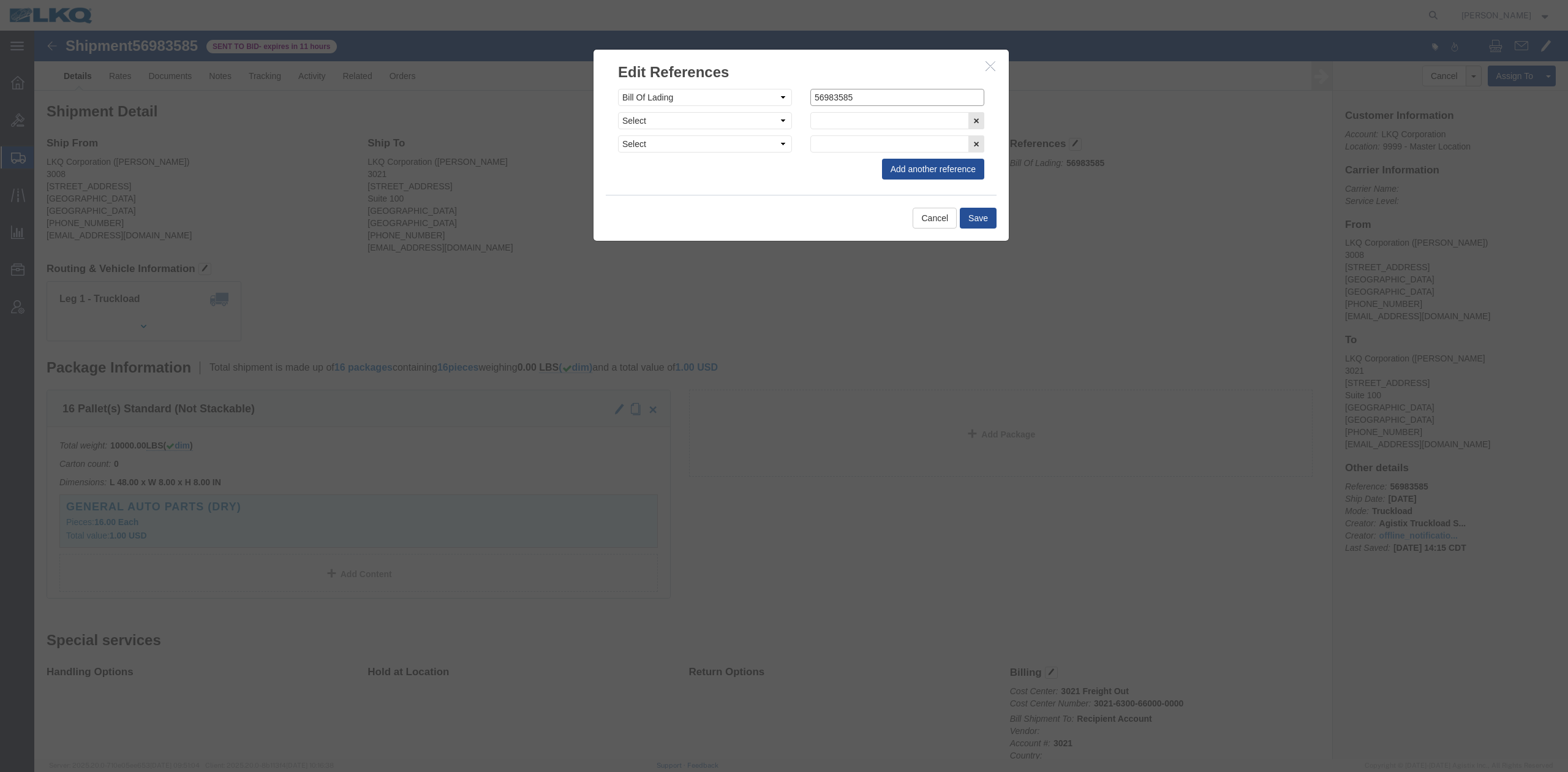
click input "56983585"
paste input "56983585"
type input "x56983585"
click button "Save"
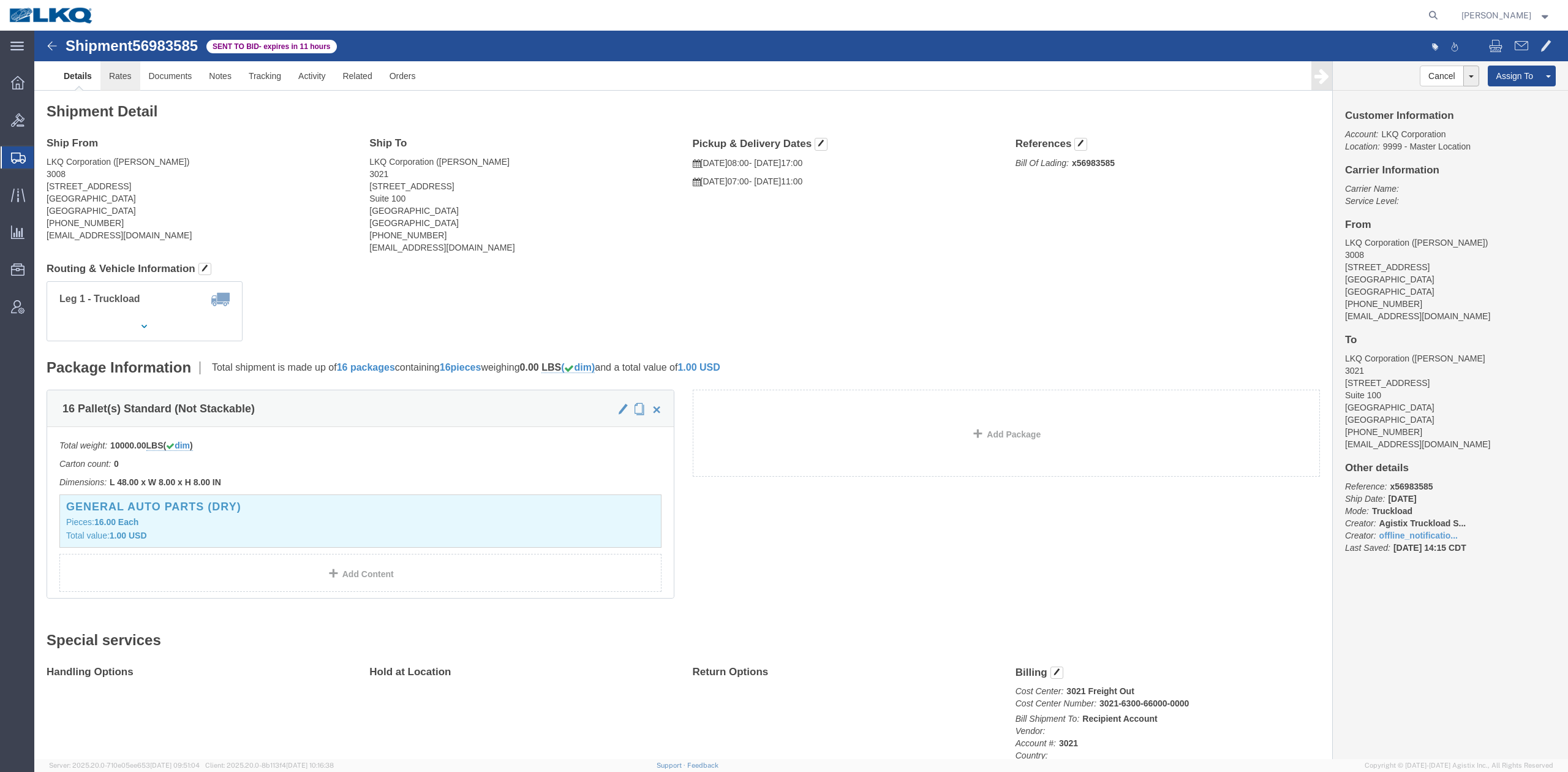
click link "Rates"
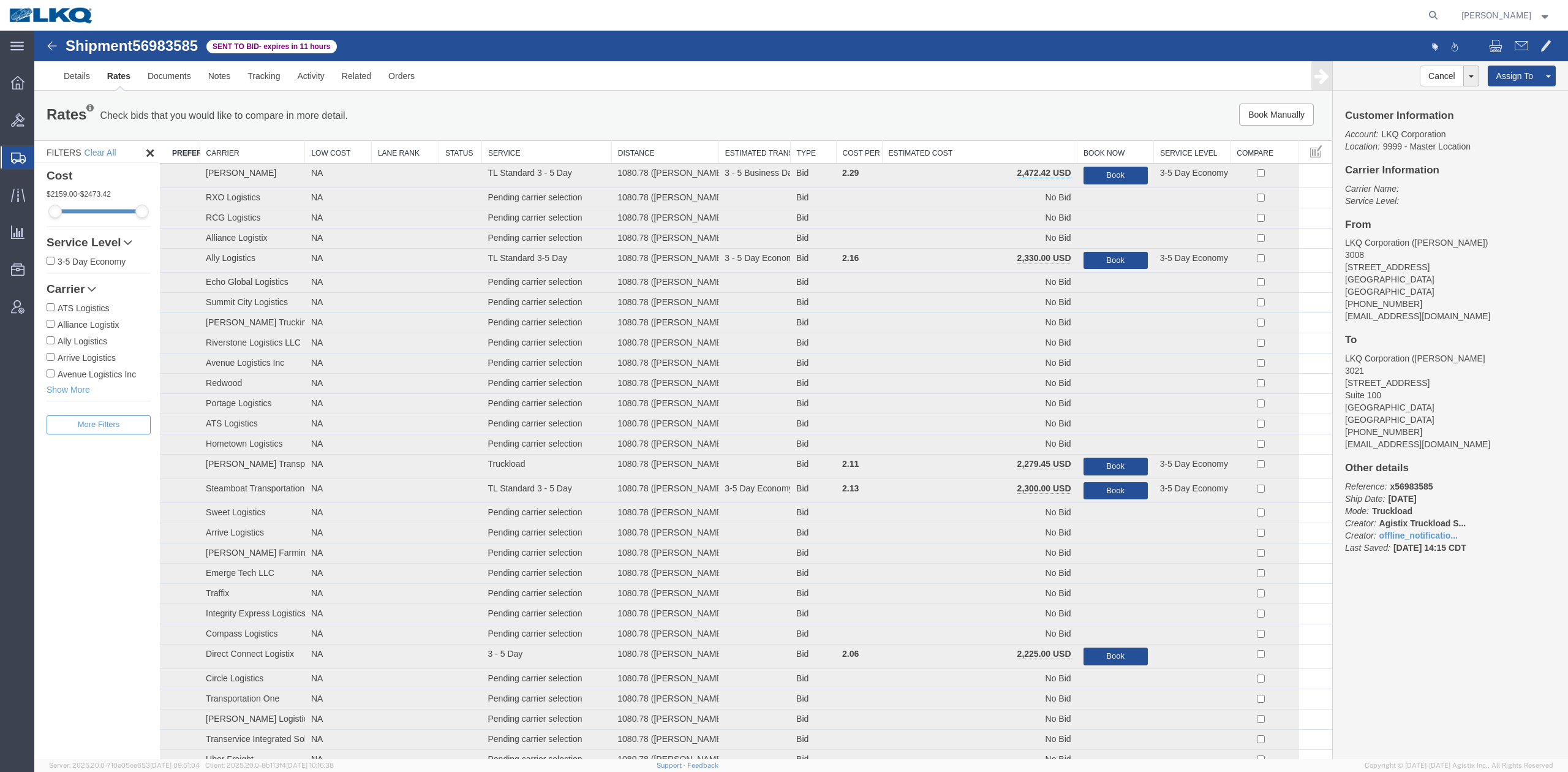
drag, startPoint x: 897, startPoint y: 157, endPoint x: 846, endPoint y: 130, distance: 57.7
click at [899, 157] on th "Estimated Cost" at bounding box center [979, 152] width 195 height 23
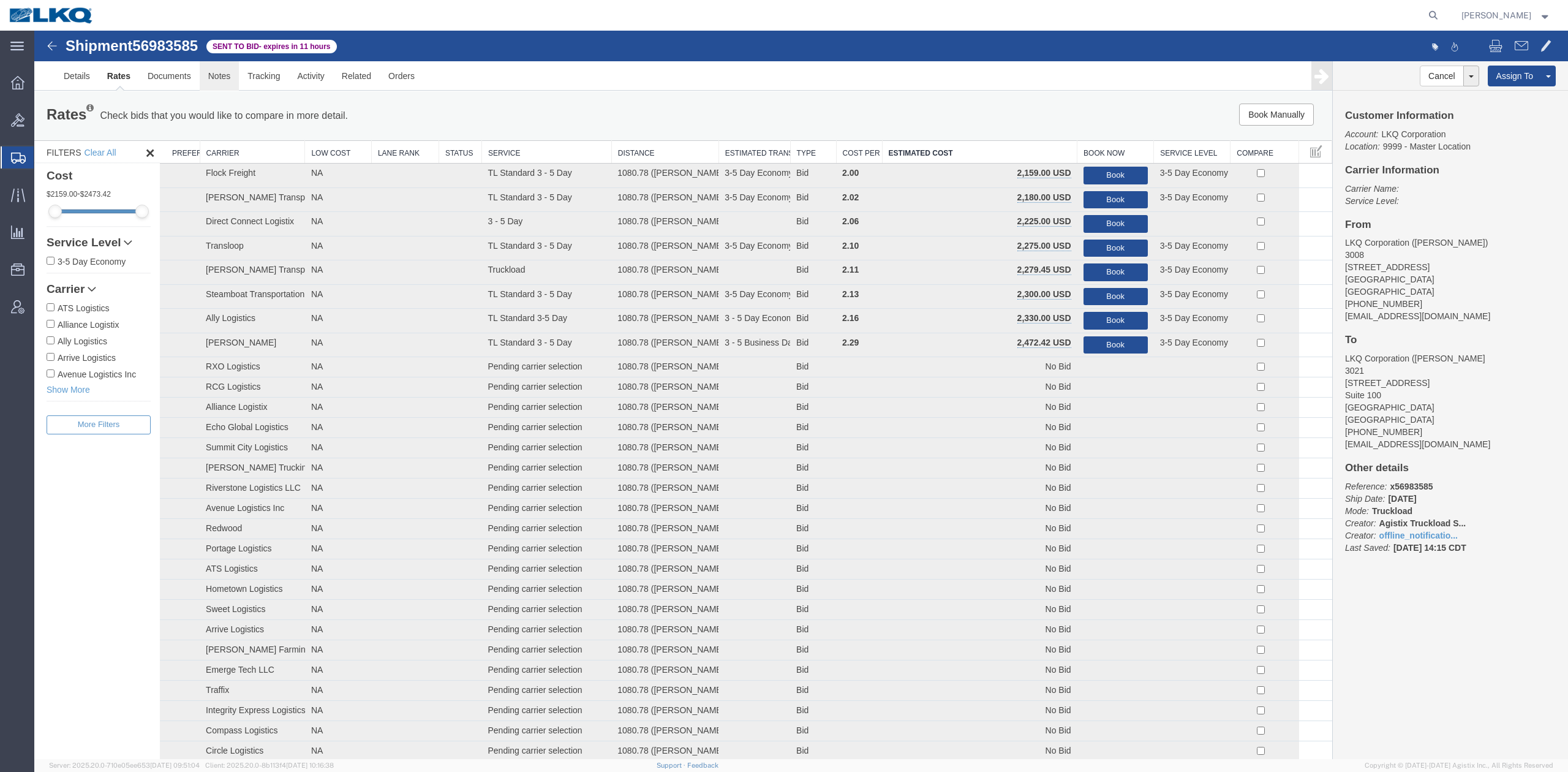
click at [235, 73] on link "Notes" at bounding box center [219, 76] width 40 height 30
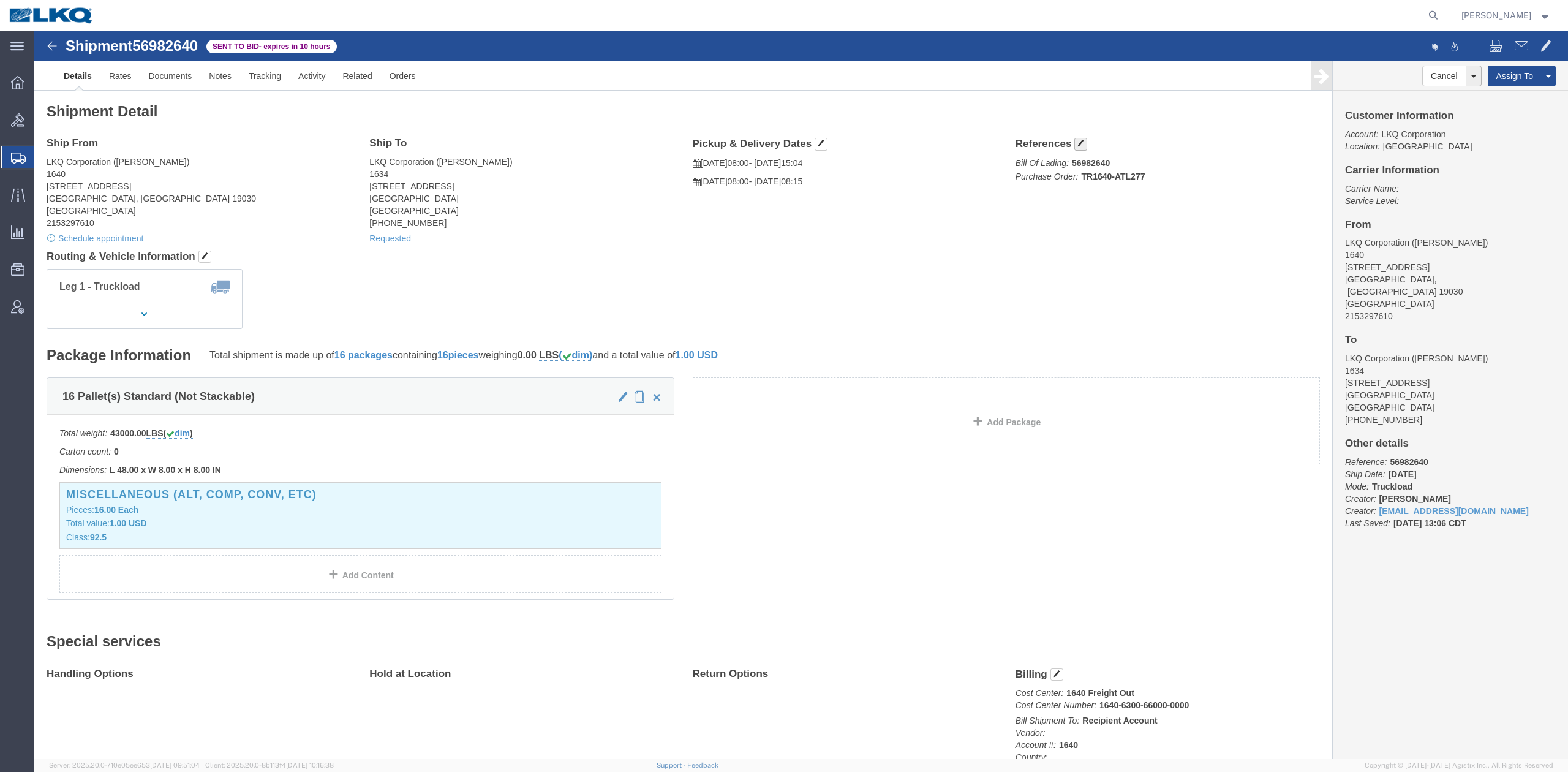
click h4 "References"
click span "button"
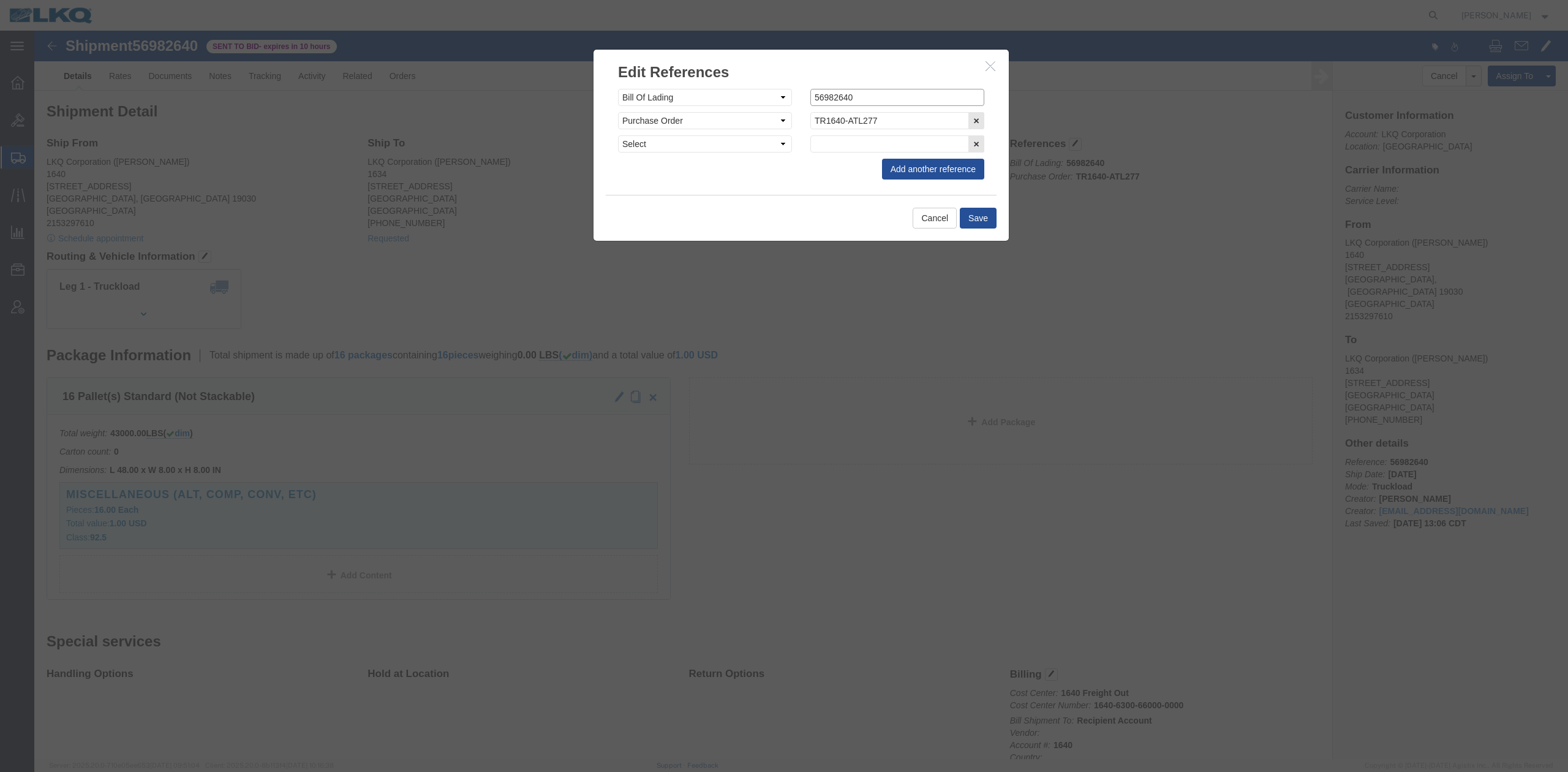
click input "56982640"
paste input "56982640"
type input "x56982640"
click button "Save"
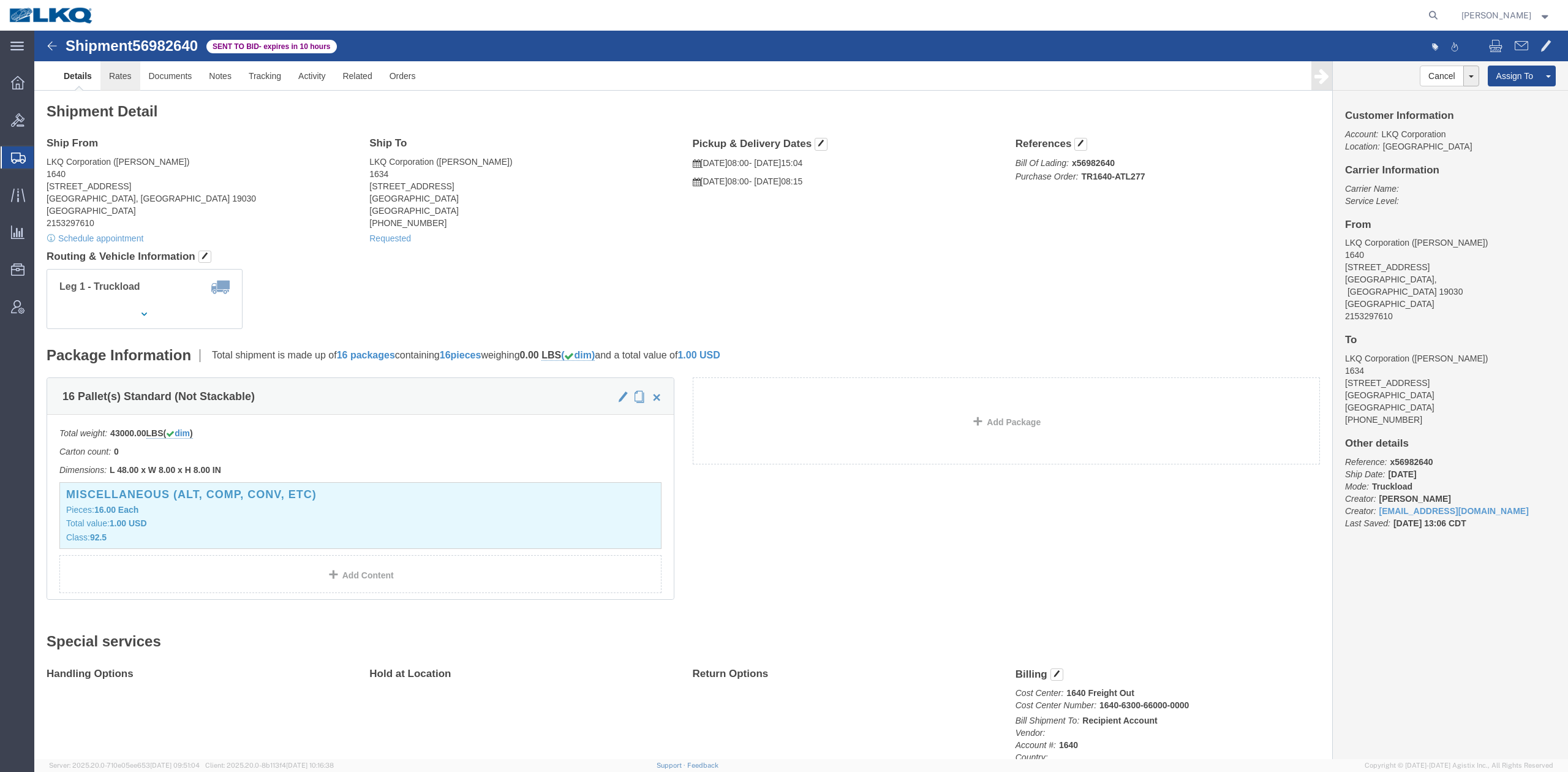
click link "Rates"
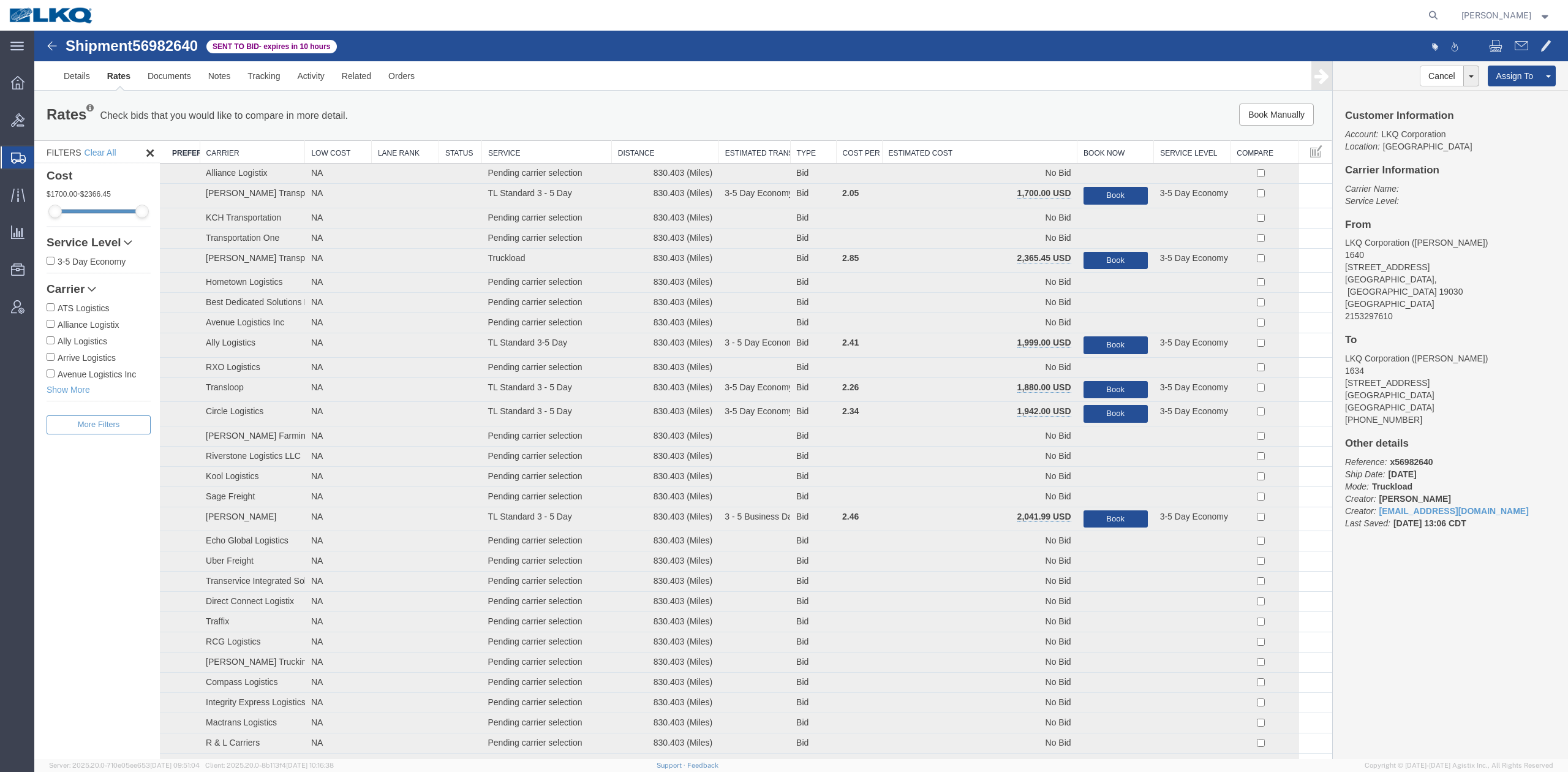
click at [902, 155] on th "Estimated Cost" at bounding box center [979, 152] width 195 height 23
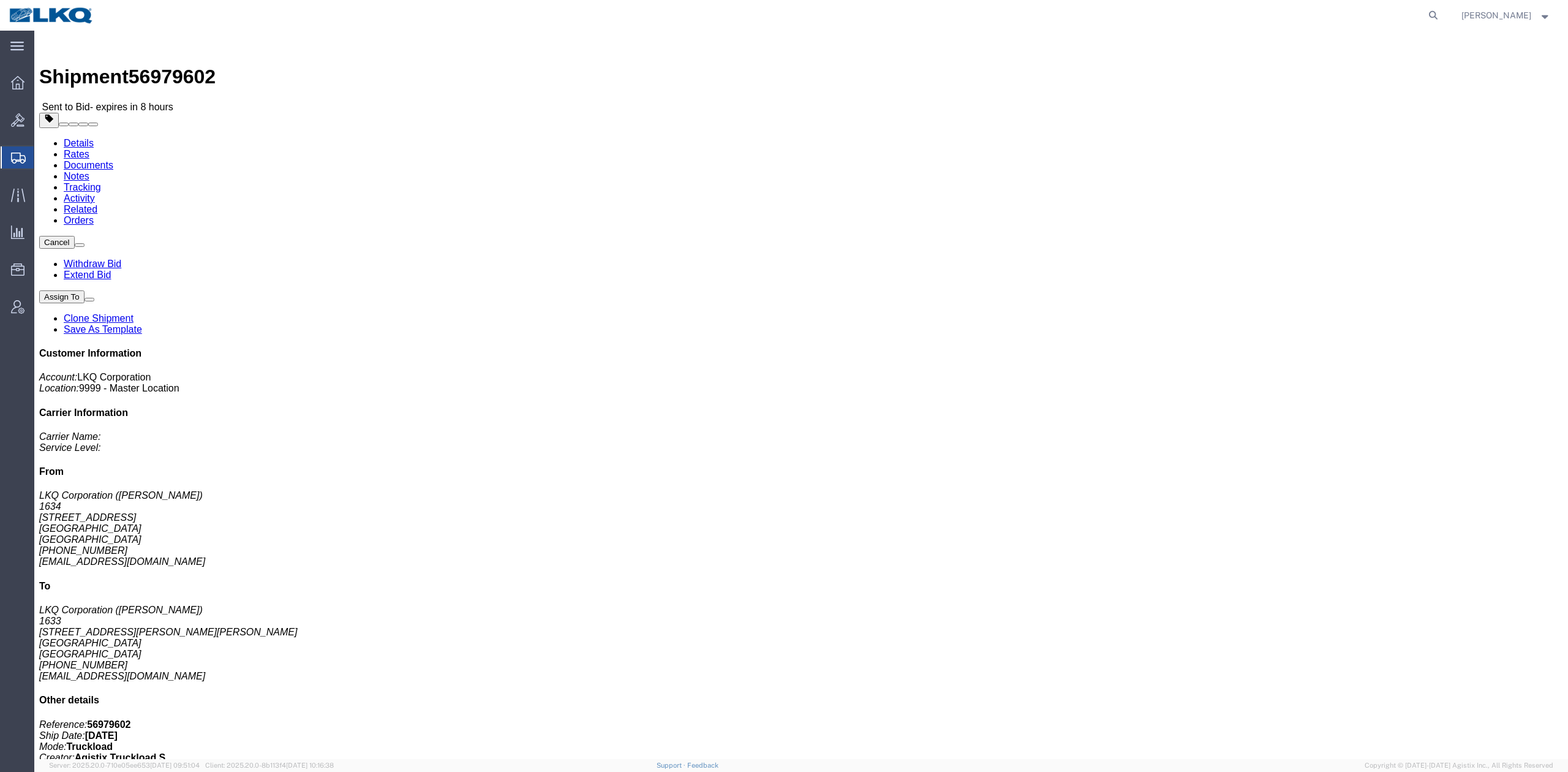
click link "Rates"
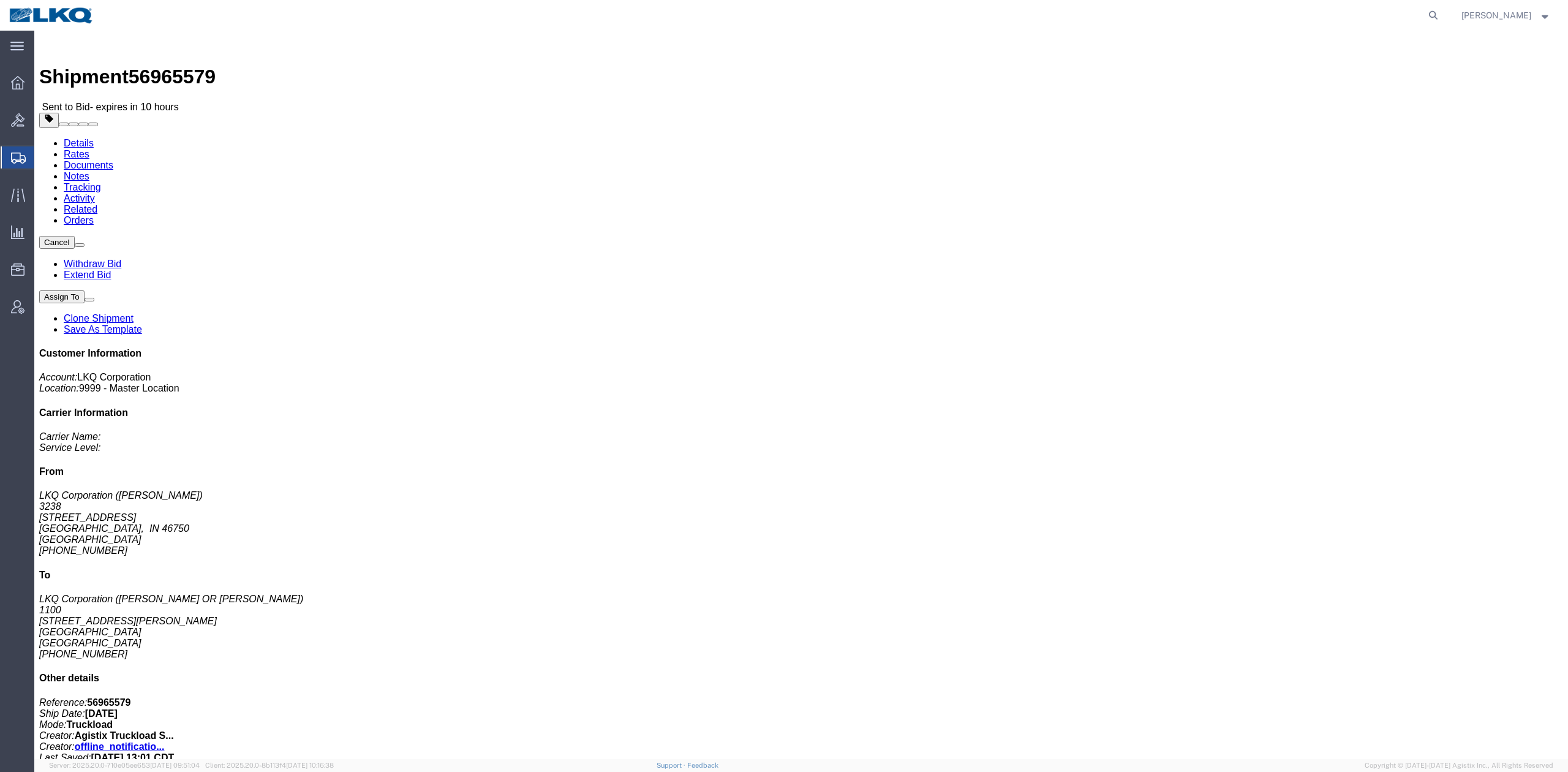
click span "button"
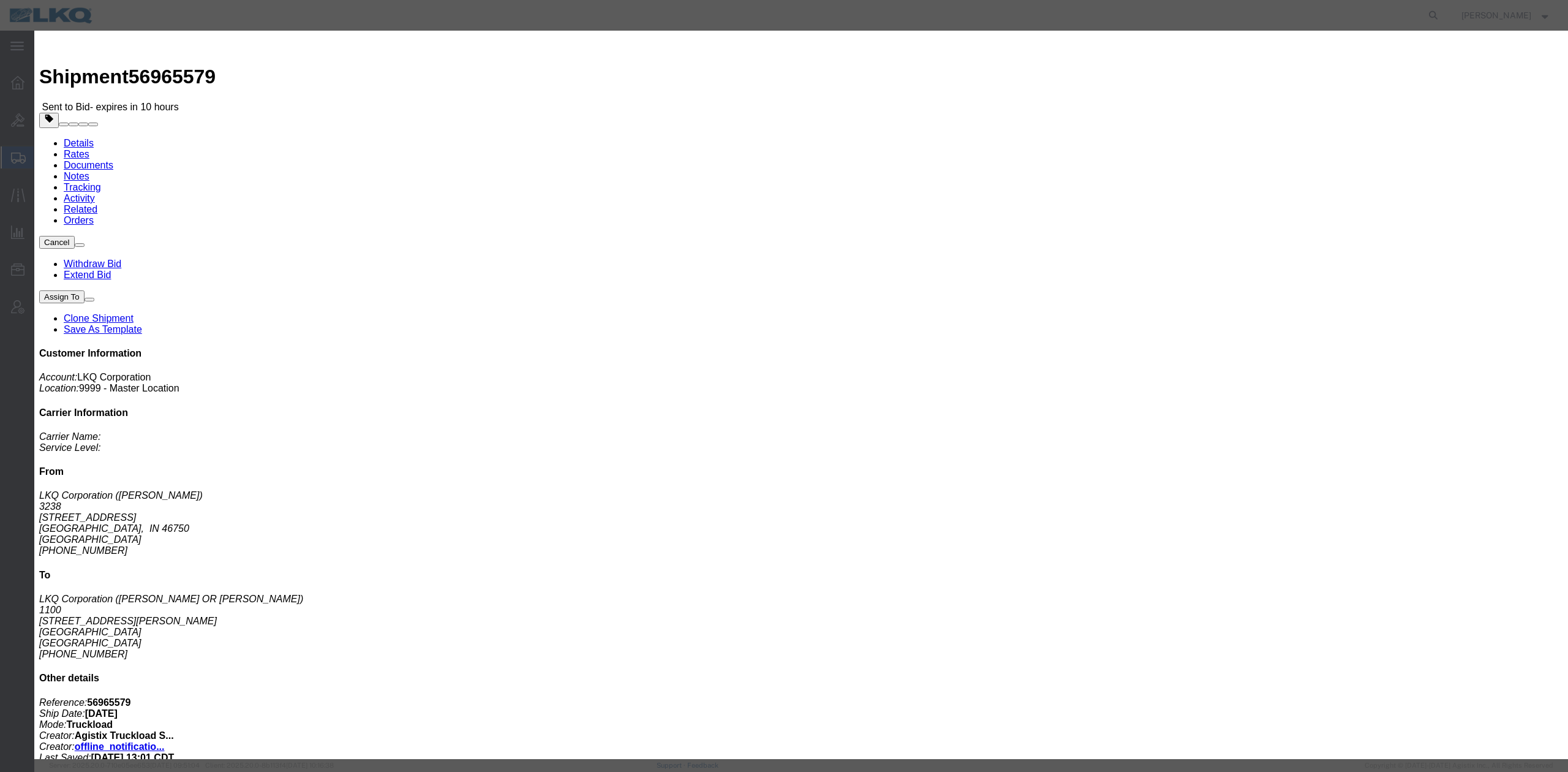
click input "56965579"
paste input "56965579"
type input "x56965579"
click button "Save"
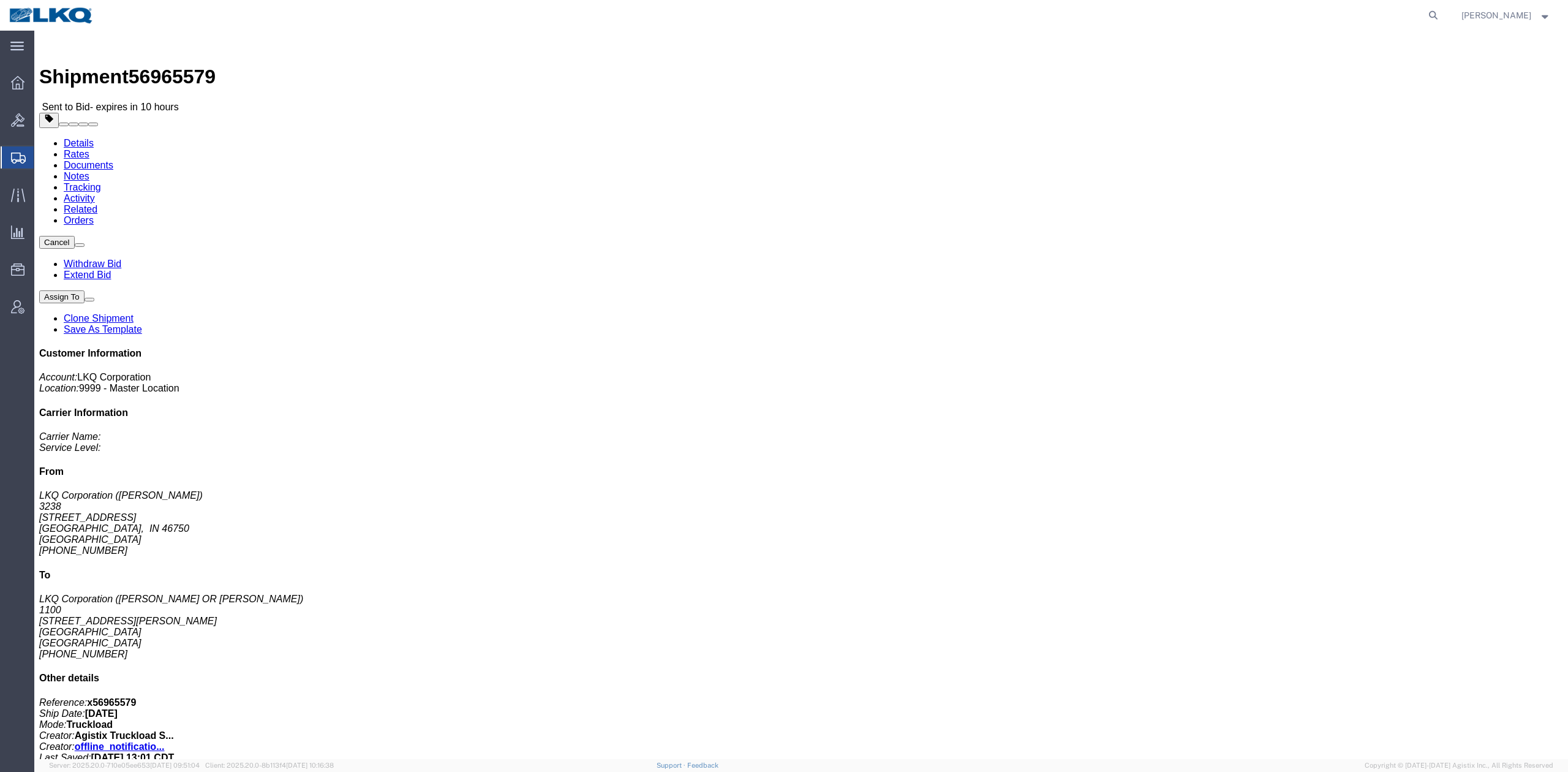
drag, startPoint x: 76, startPoint y: 51, endPoint x: 292, endPoint y: 82, distance: 218.2
click link "Rates"
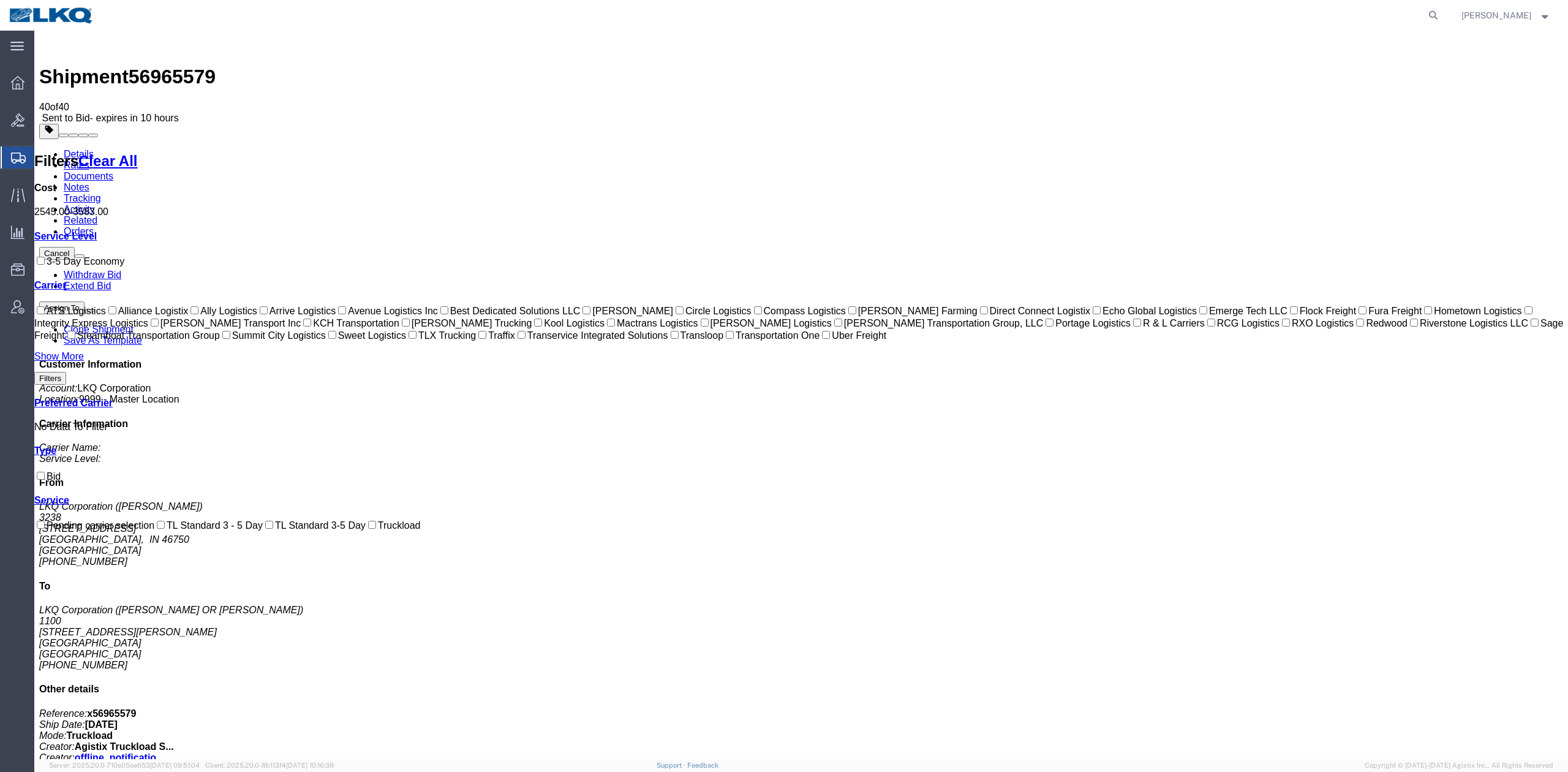
click at [89, 182] on link "Notes" at bounding box center [76, 187] width 26 height 10
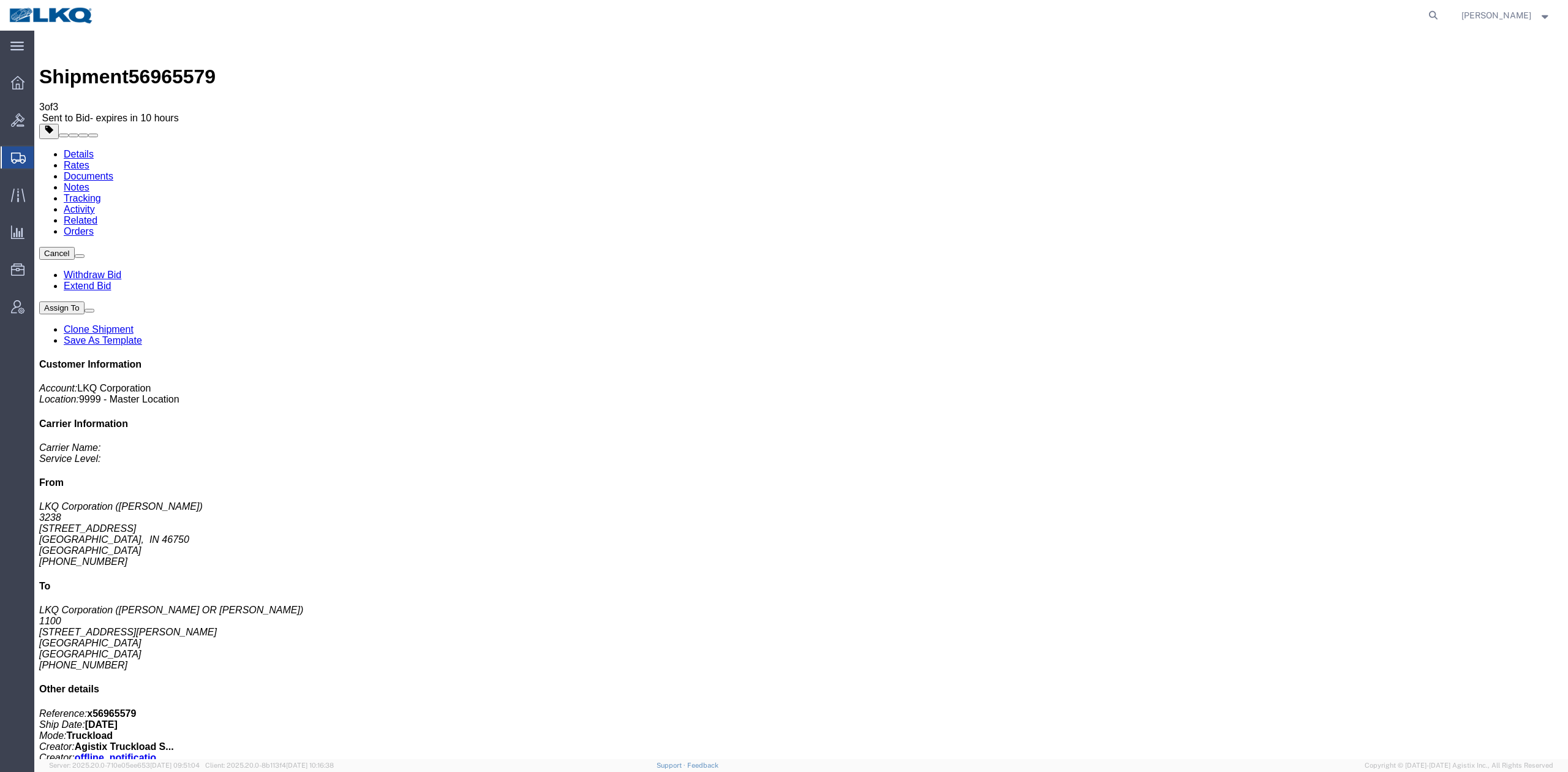
click at [81, 149] on link "Details" at bounding box center [78, 154] width 30 height 10
click span "button"
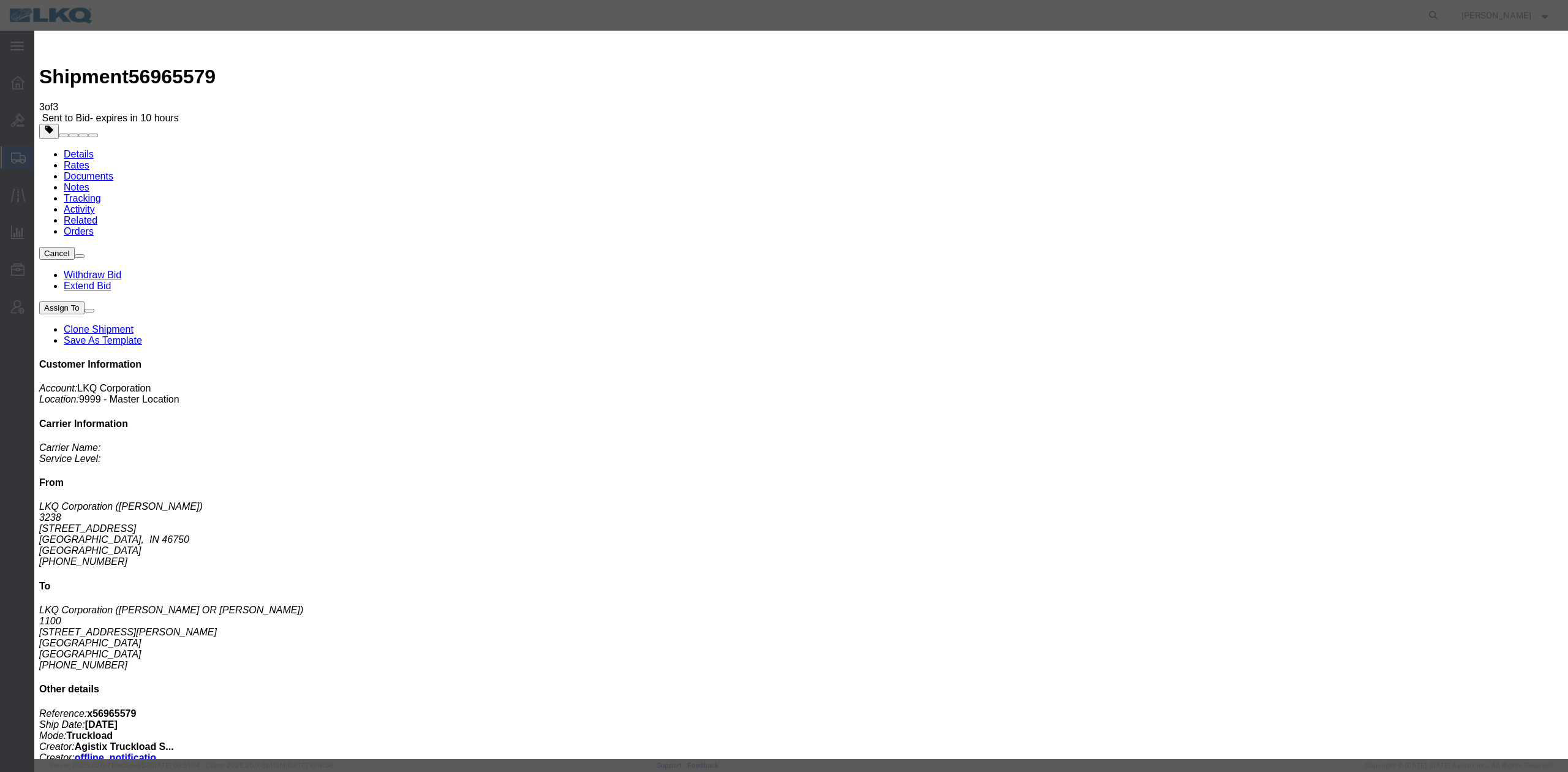
click input "x56965579"
type input "56965579"
click button "Save"
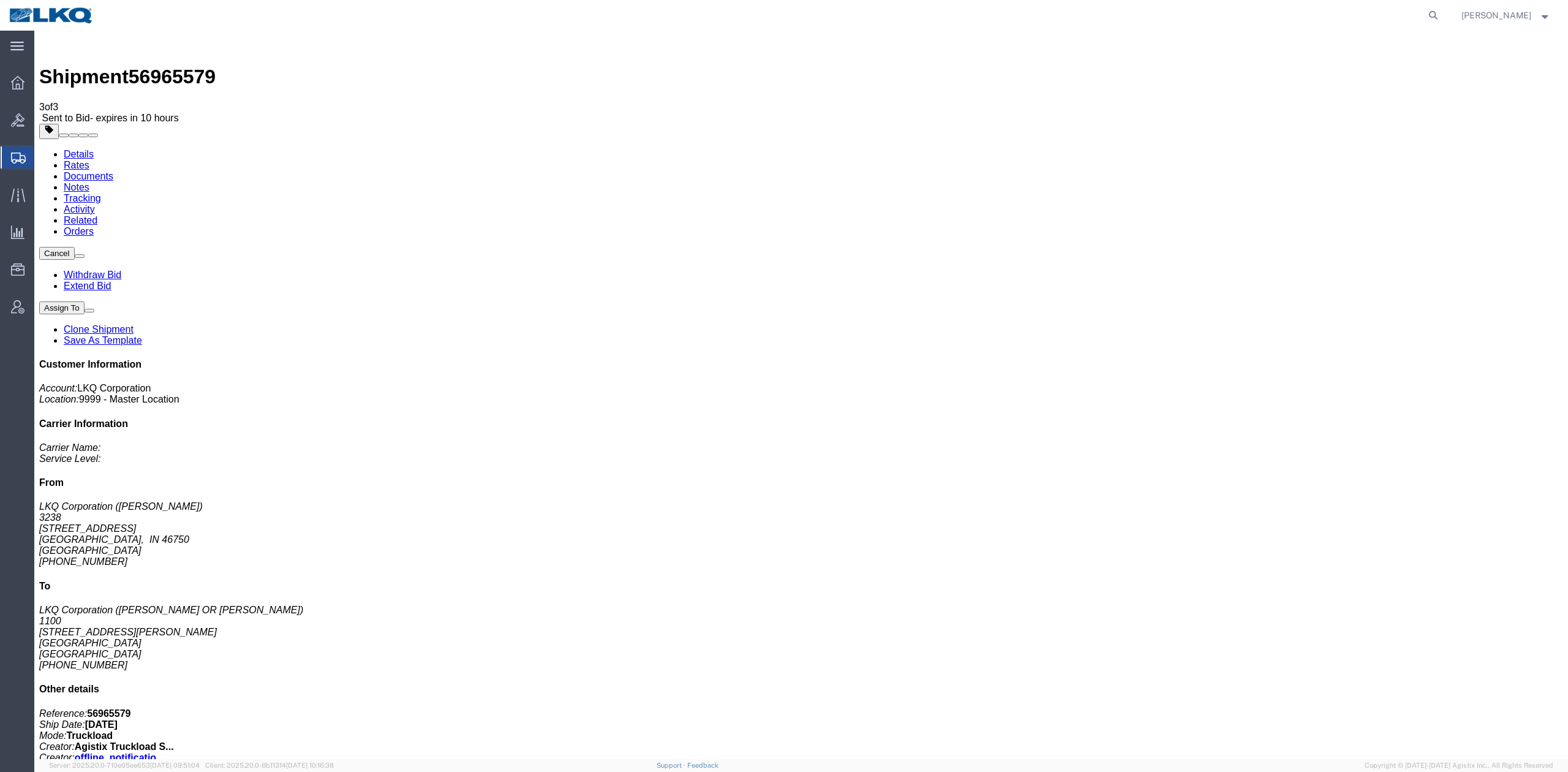
click link "Rates"
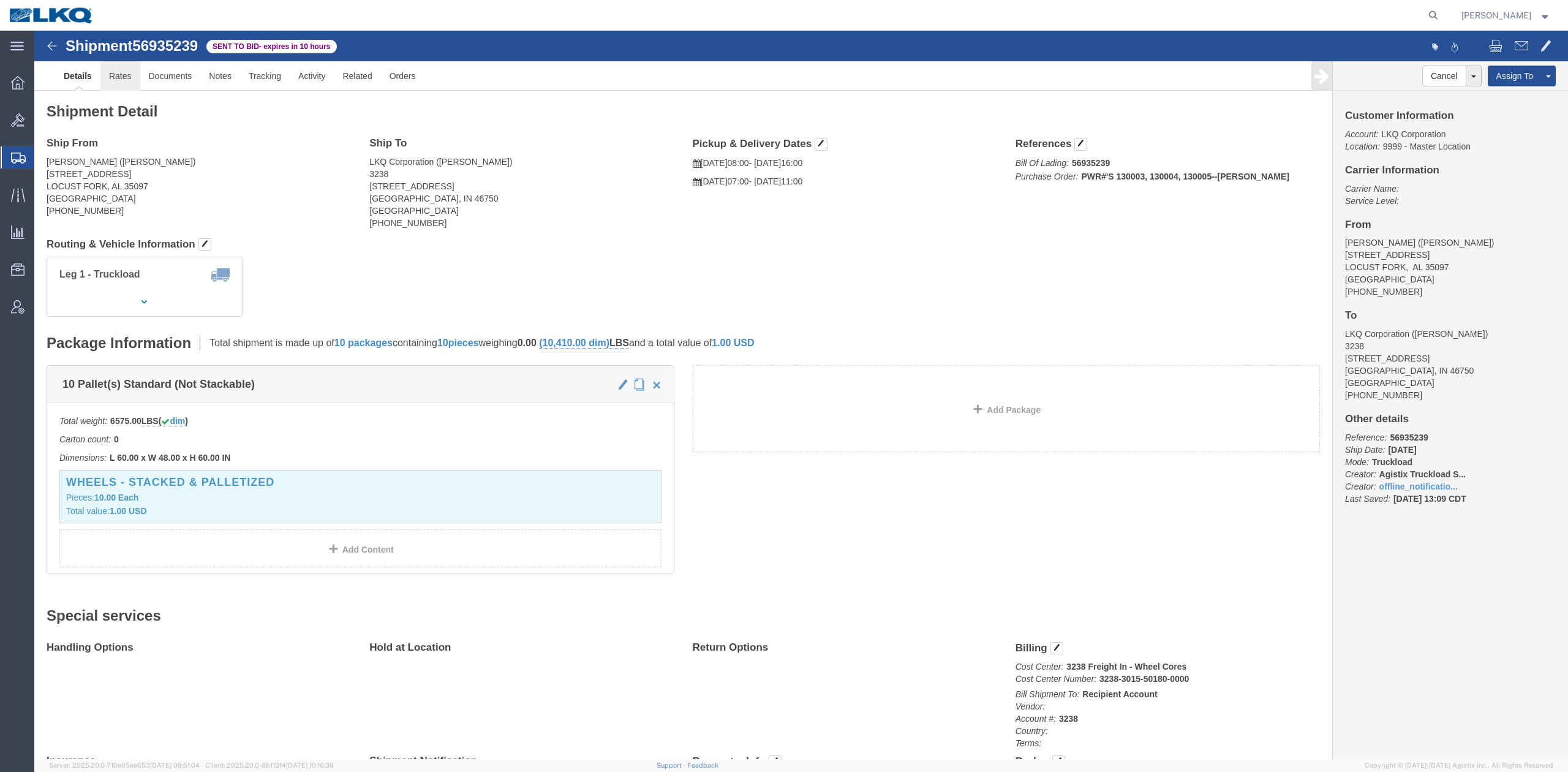
drag, startPoint x: 89, startPoint y: 39, endPoint x: 124, endPoint y: 66, distance: 44.2
click link "Rates"
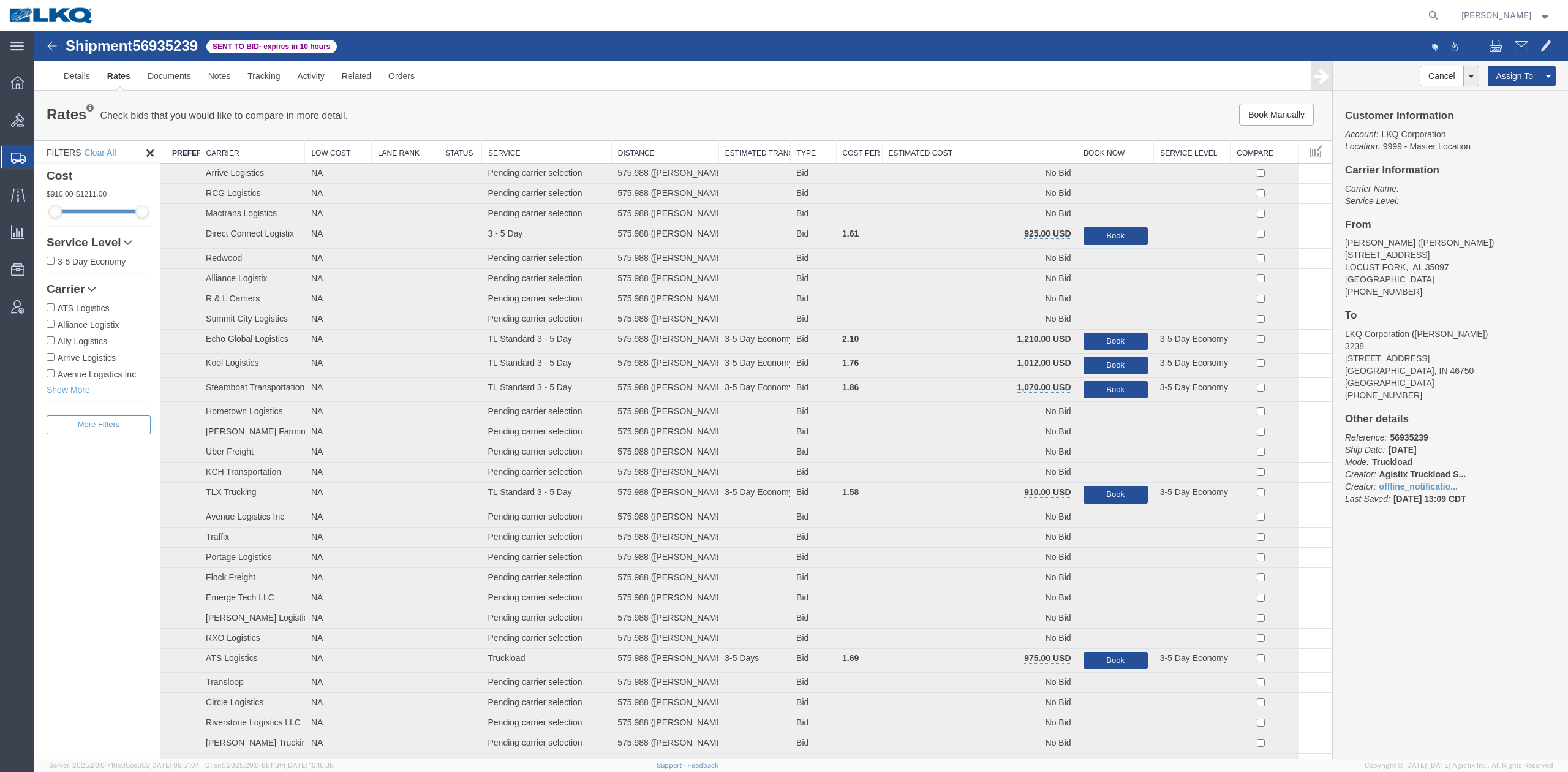
click at [992, 154] on th "Estimated Cost" at bounding box center [979, 152] width 195 height 23
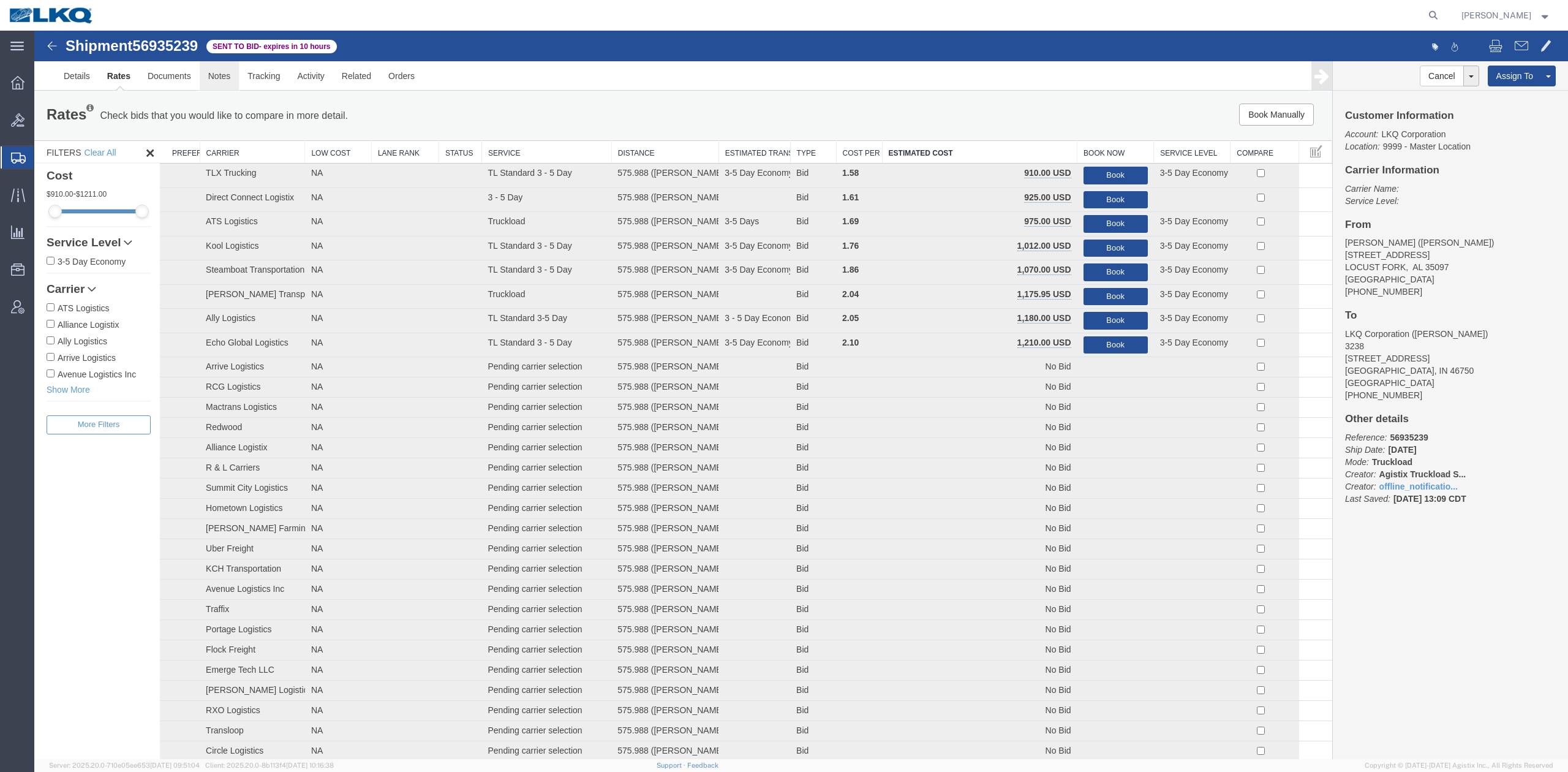
click at [226, 73] on link "Notes" at bounding box center [219, 76] width 40 height 30
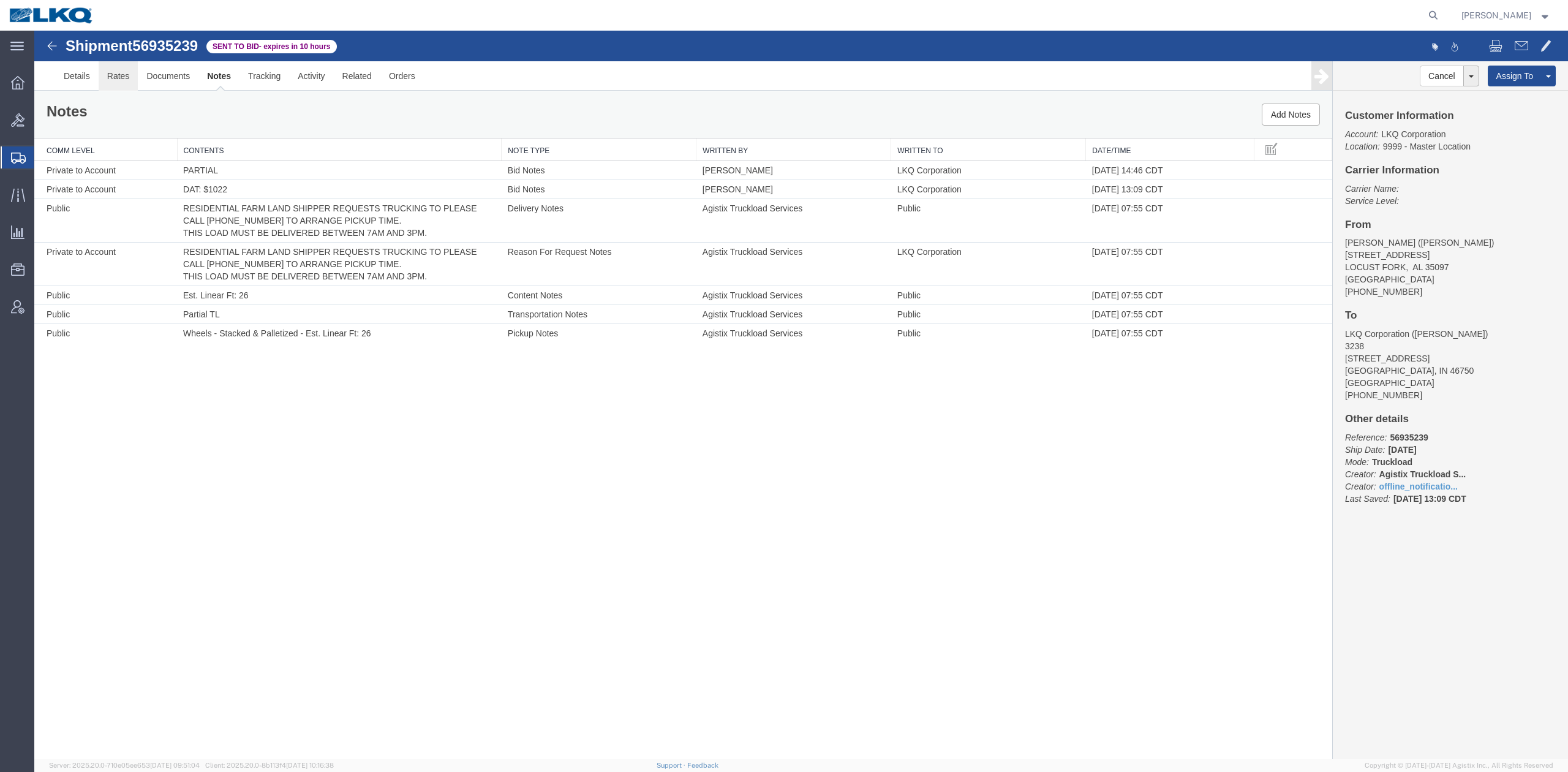
click at [121, 76] on link "Rates" at bounding box center [118, 76] width 40 height 30
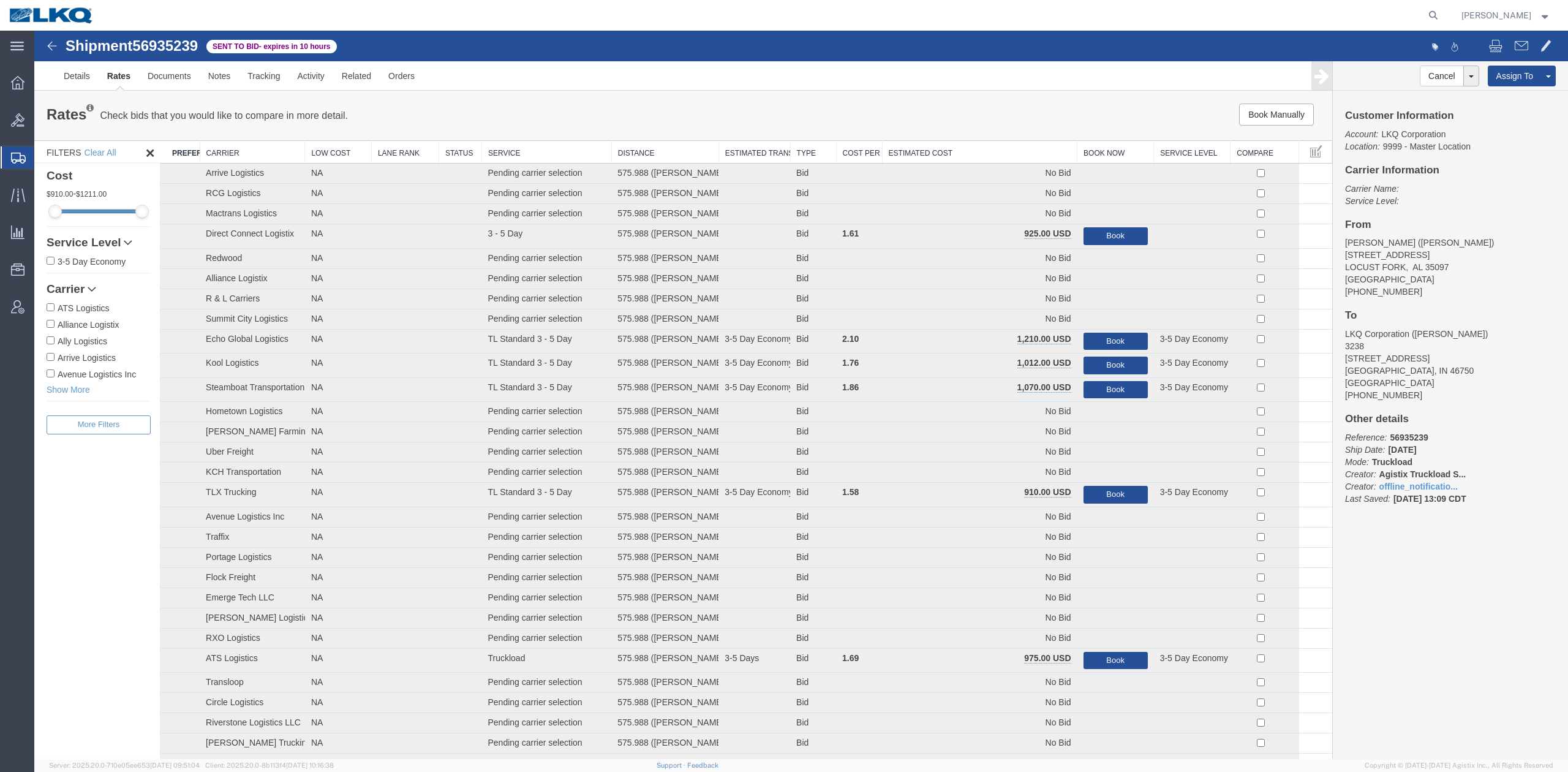
click at [944, 150] on th "Estimated Cost" at bounding box center [979, 152] width 195 height 23
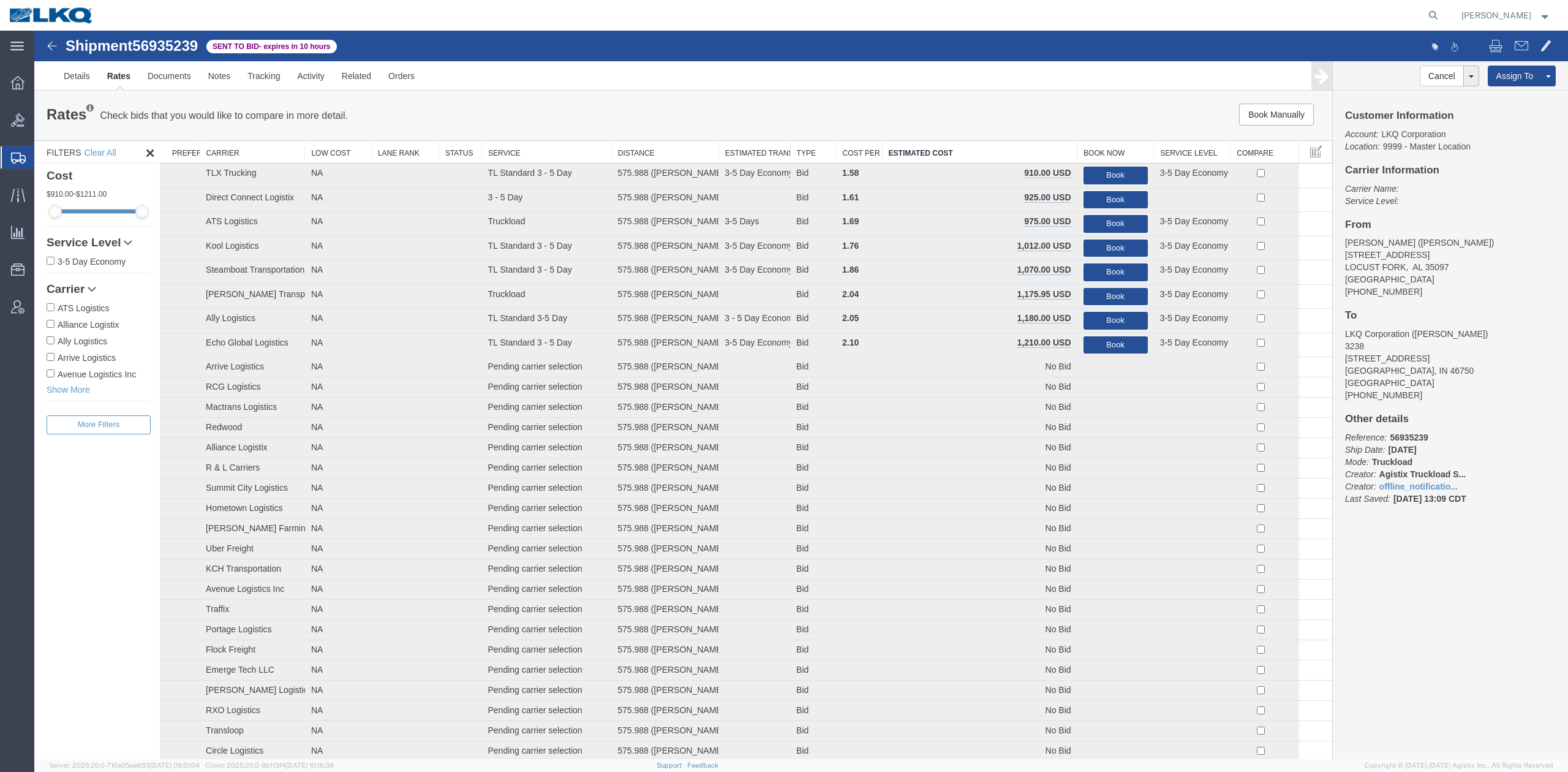
click at [169, 43] on span "56935239" at bounding box center [165, 46] width 65 height 17
copy span "56935239"
click at [219, 82] on link "Notes" at bounding box center [219, 76] width 40 height 30
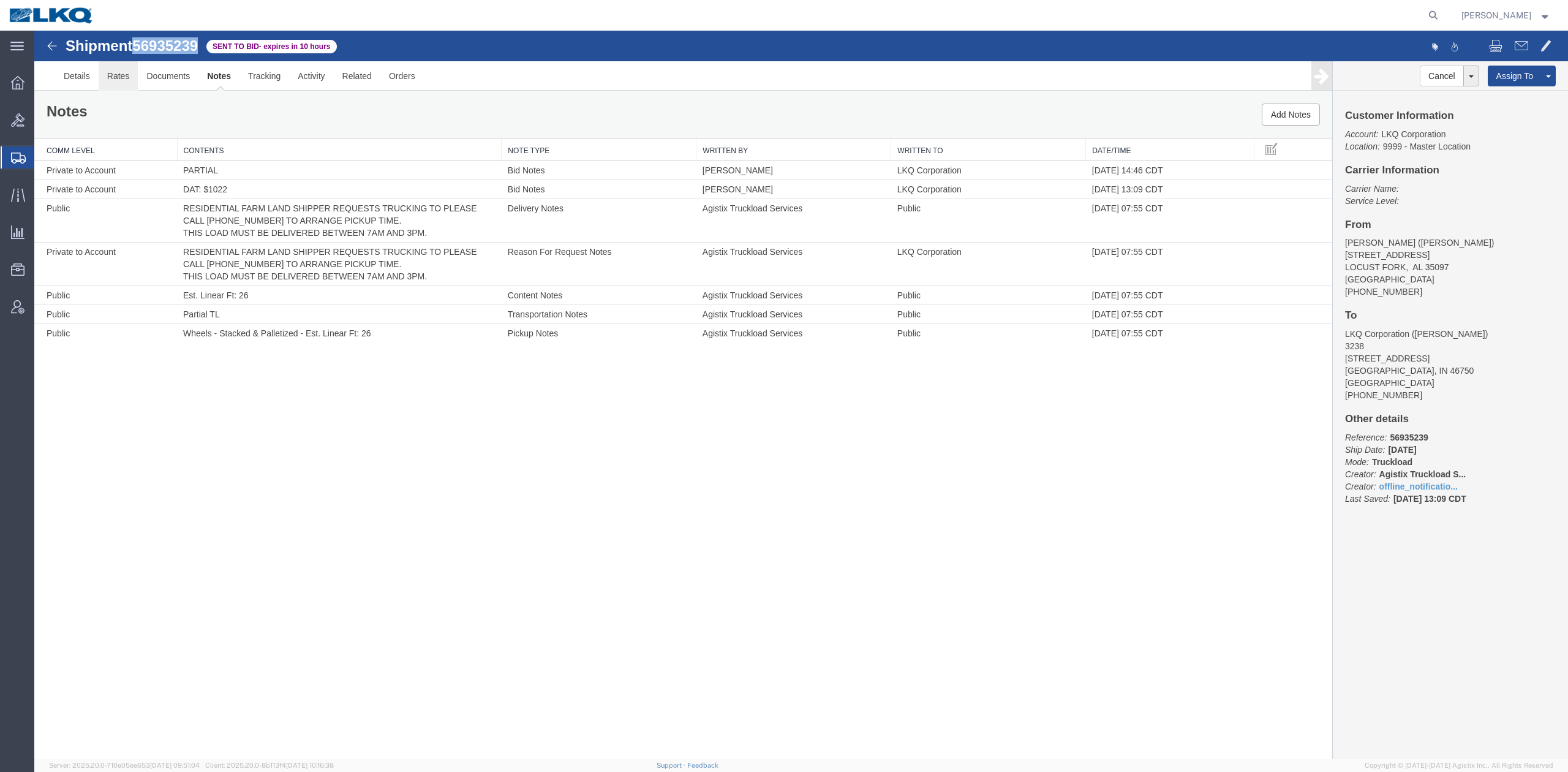
click at [121, 74] on link "Rates" at bounding box center [118, 76] width 40 height 30
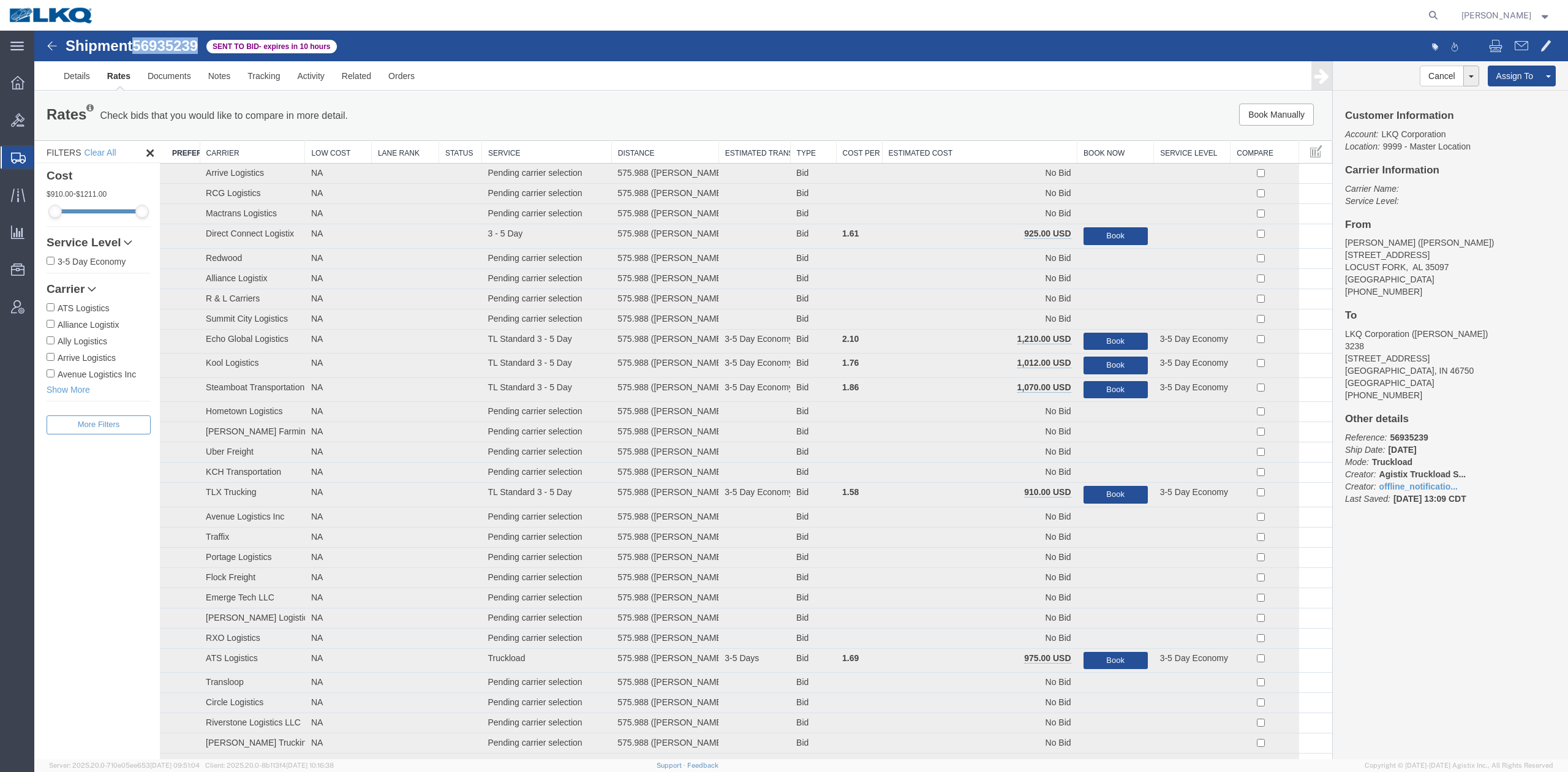
click at [921, 160] on th "Estimated Cost" at bounding box center [979, 152] width 195 height 23
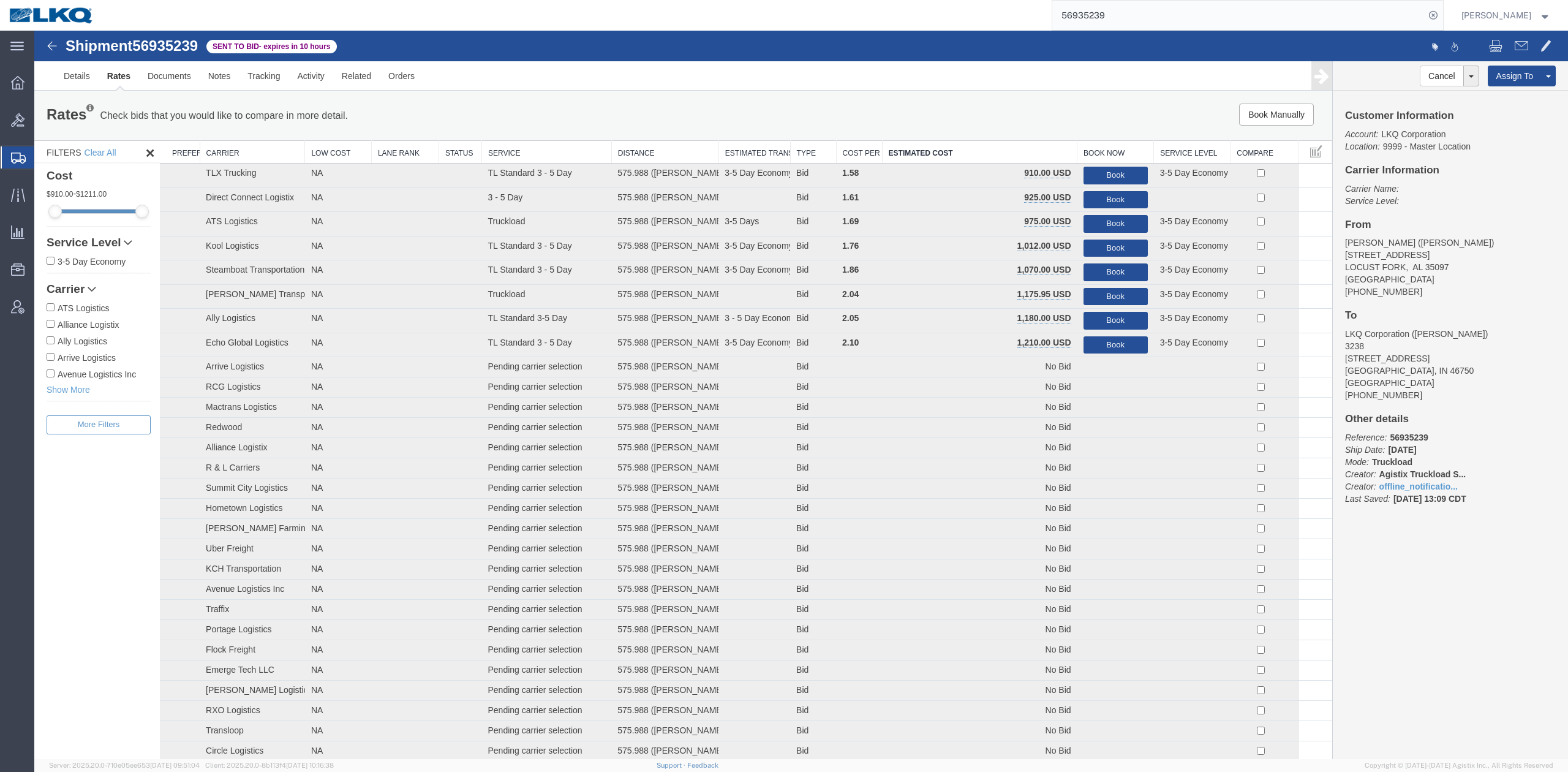
click at [1100, 16] on input "56935239" at bounding box center [1238, 15] width 372 height 30
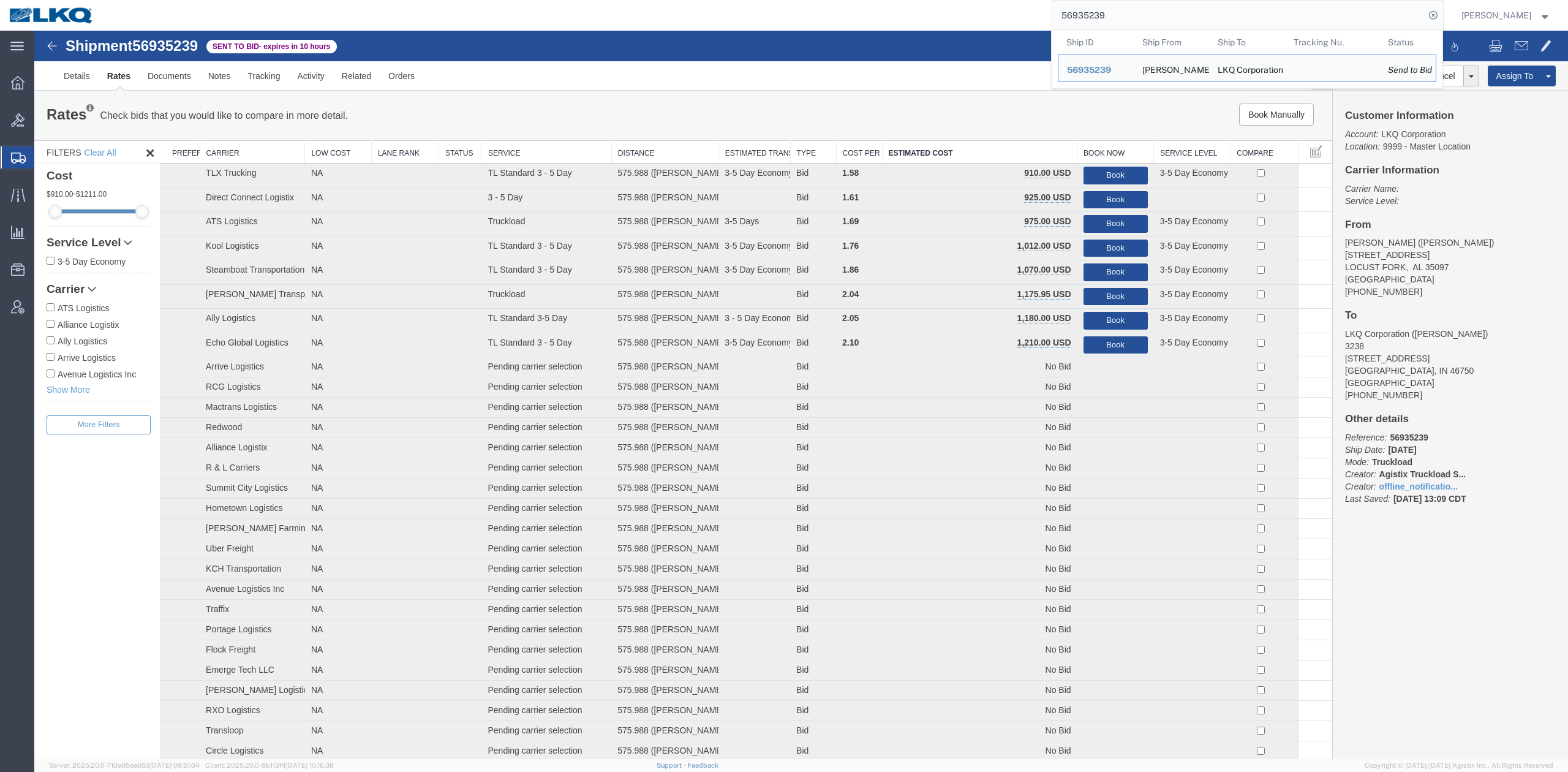
click at [1100, 16] on input "56935239" at bounding box center [1238, 15] width 372 height 30
paste input "67713"
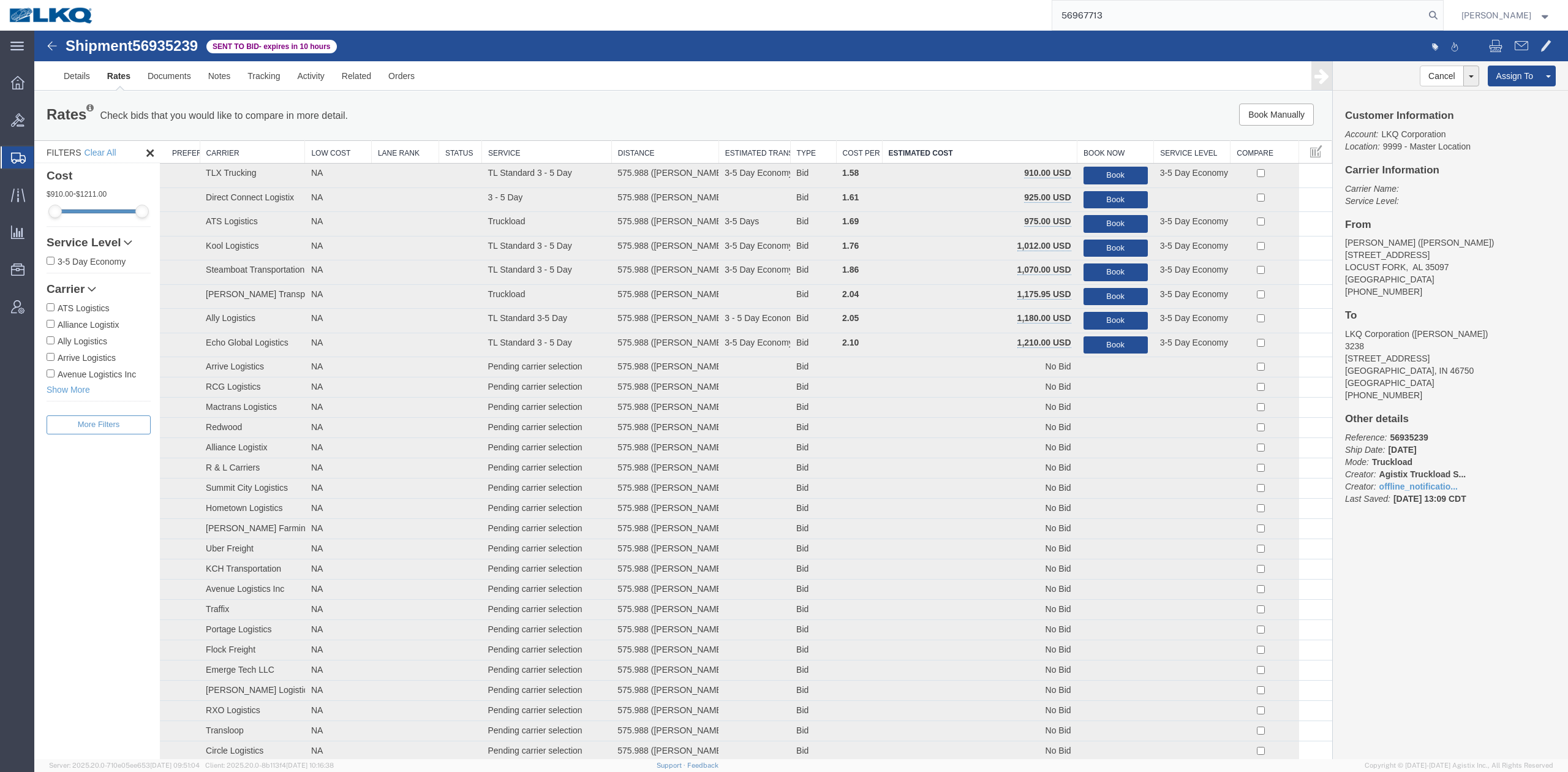
click at [1443, 3] on form "56967713" at bounding box center [1247, 15] width 392 height 31
drag, startPoint x: 1453, startPoint y: 9, endPoint x: 1443, endPoint y: 21, distance: 15.6
click at [1442, 10] on icon at bounding box center [1433, 15] width 17 height 17
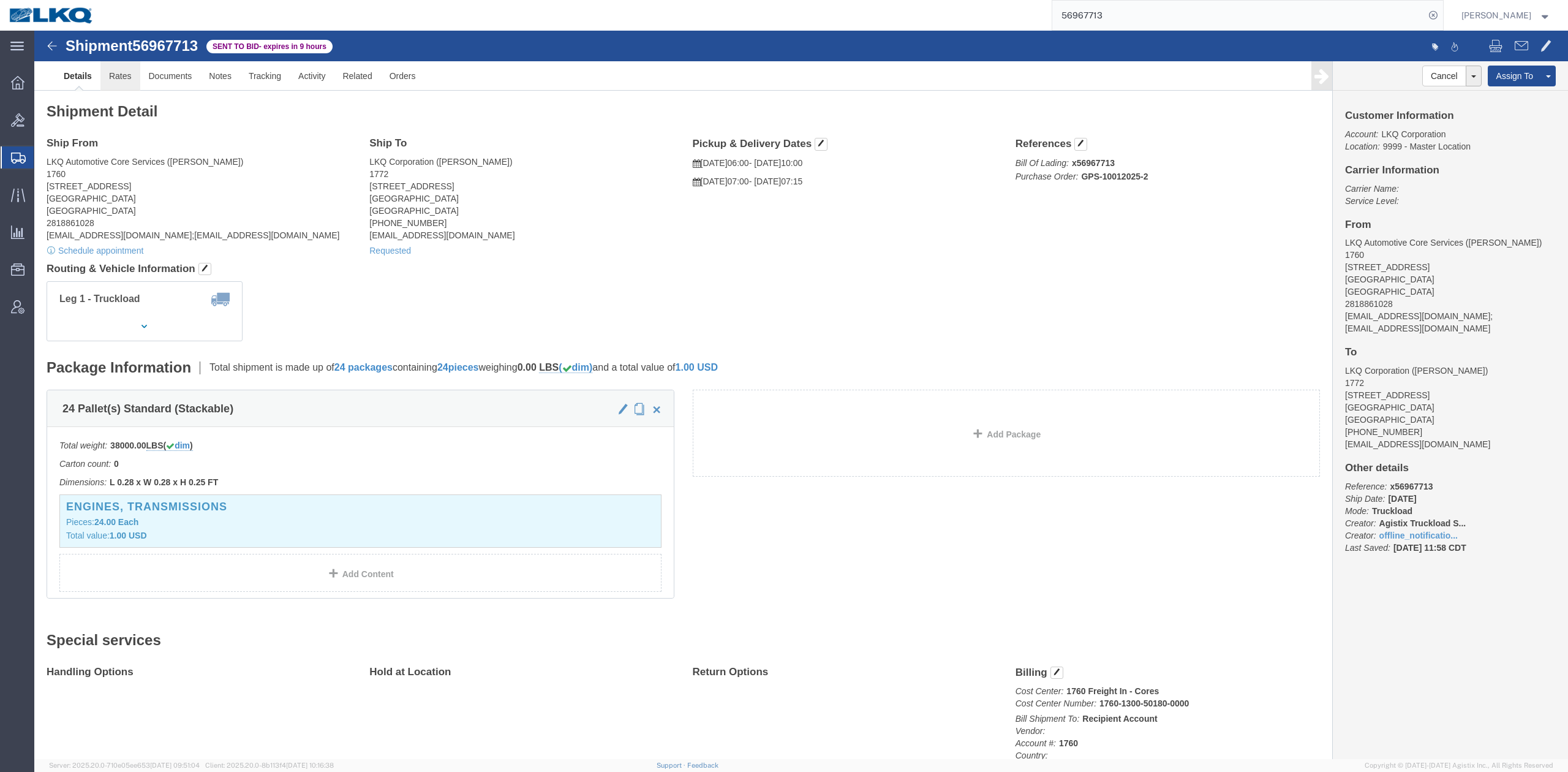
click link "Rates"
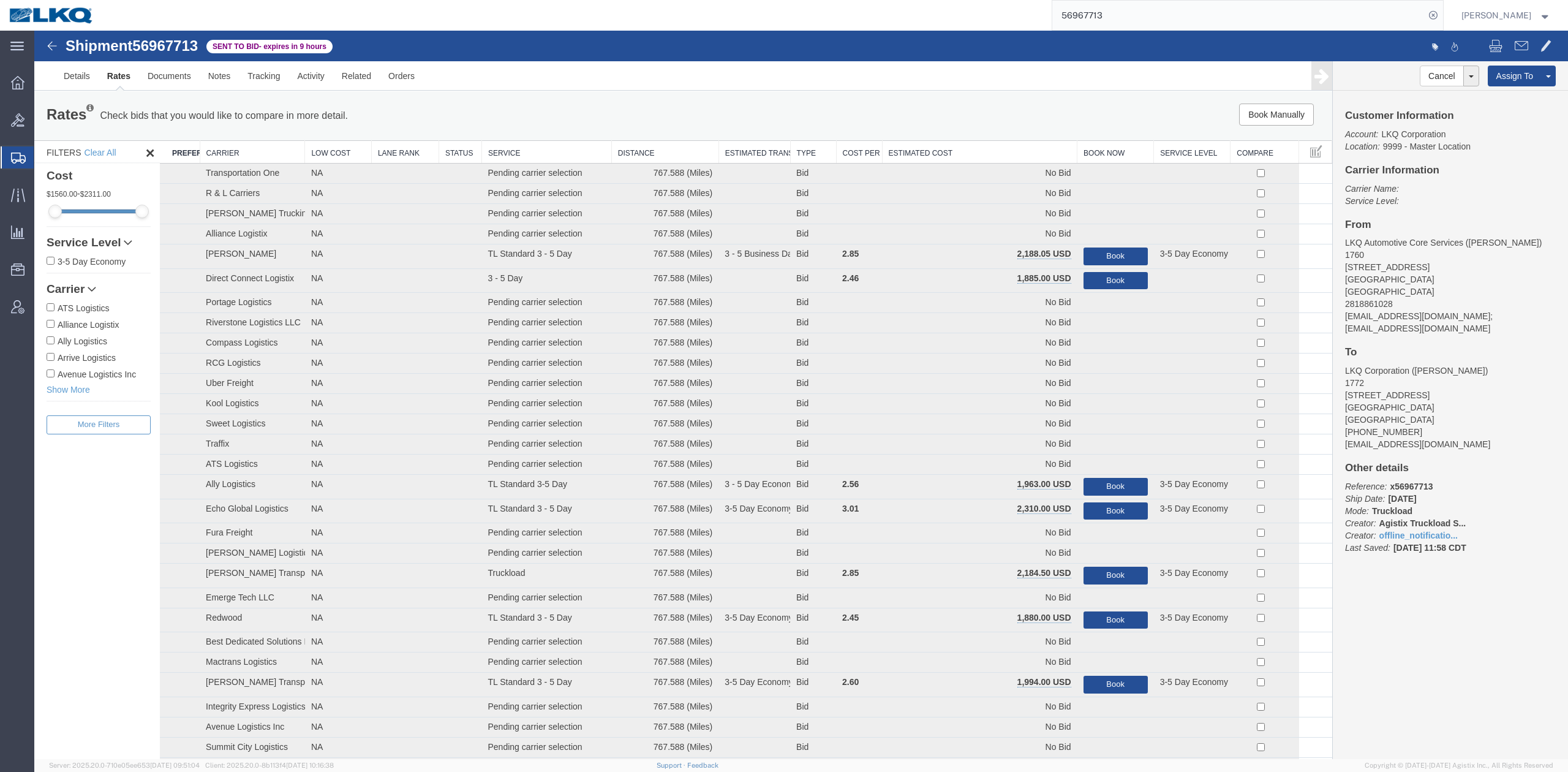
click at [1014, 152] on th "Estimated Cost" at bounding box center [979, 152] width 195 height 23
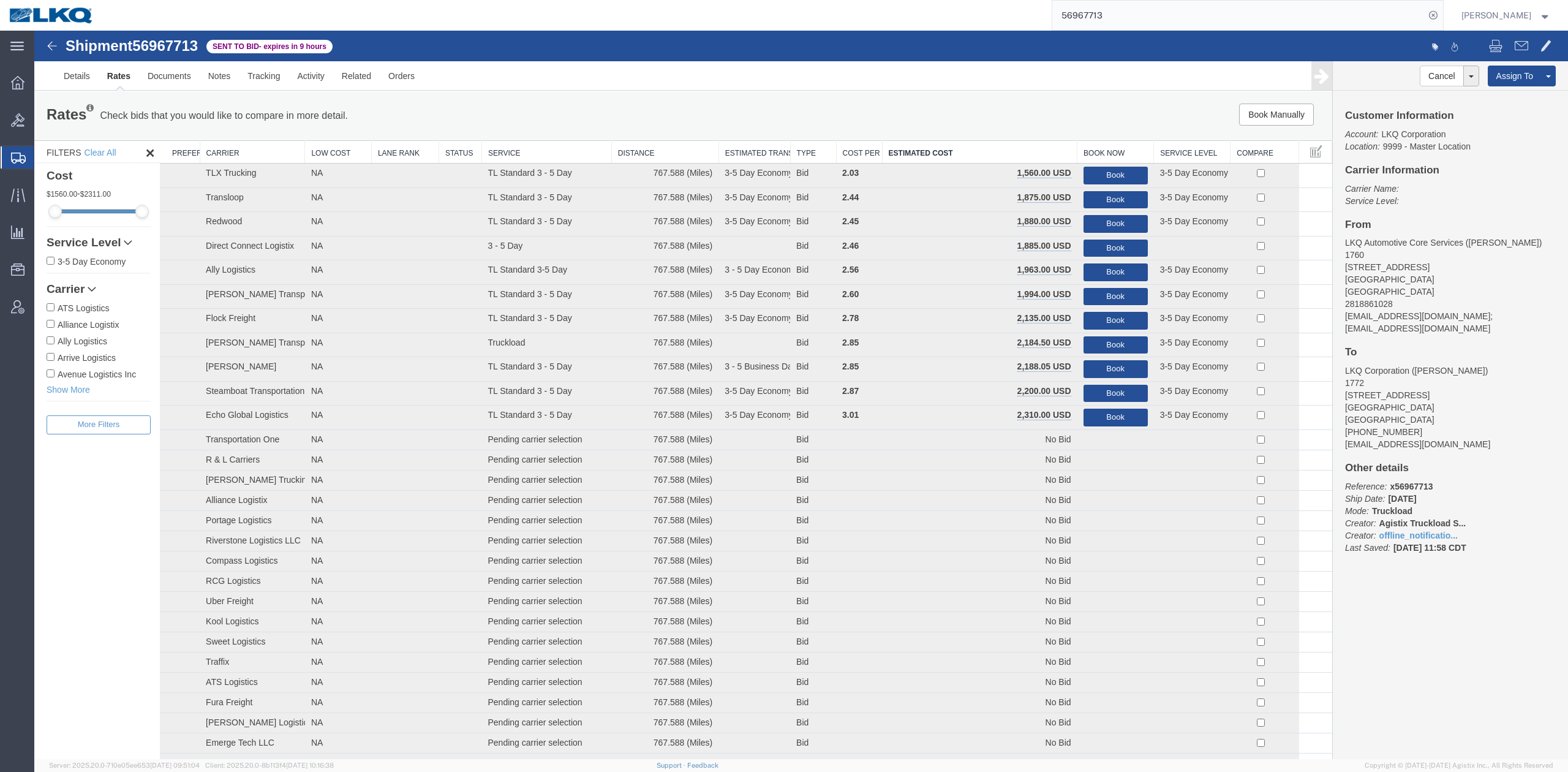
click at [1112, 16] on input "56967713" at bounding box center [1238, 15] width 372 height 30
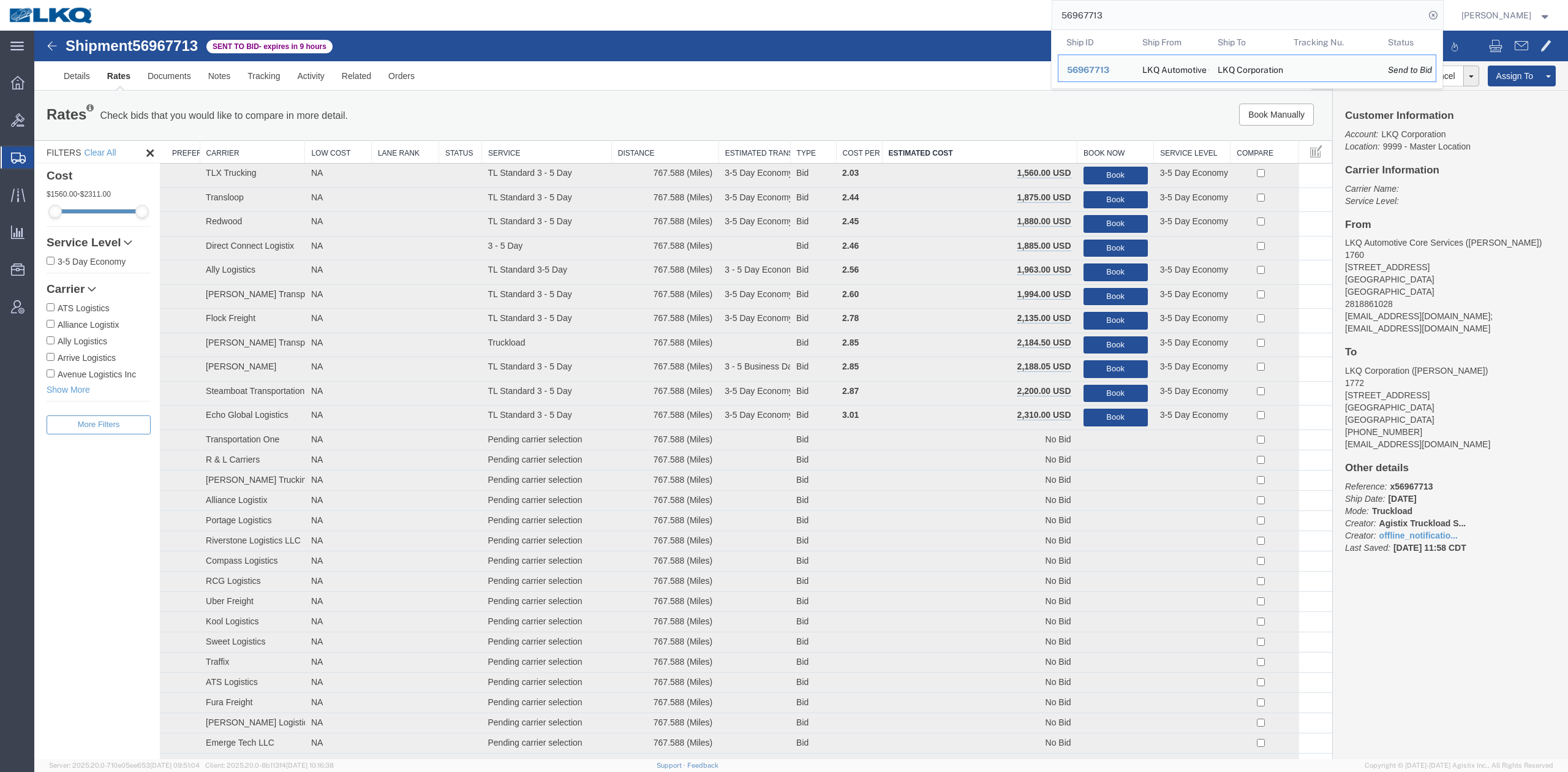
click at [1112, 16] on input "56967713" at bounding box center [1238, 15] width 372 height 30
paste input "35239"
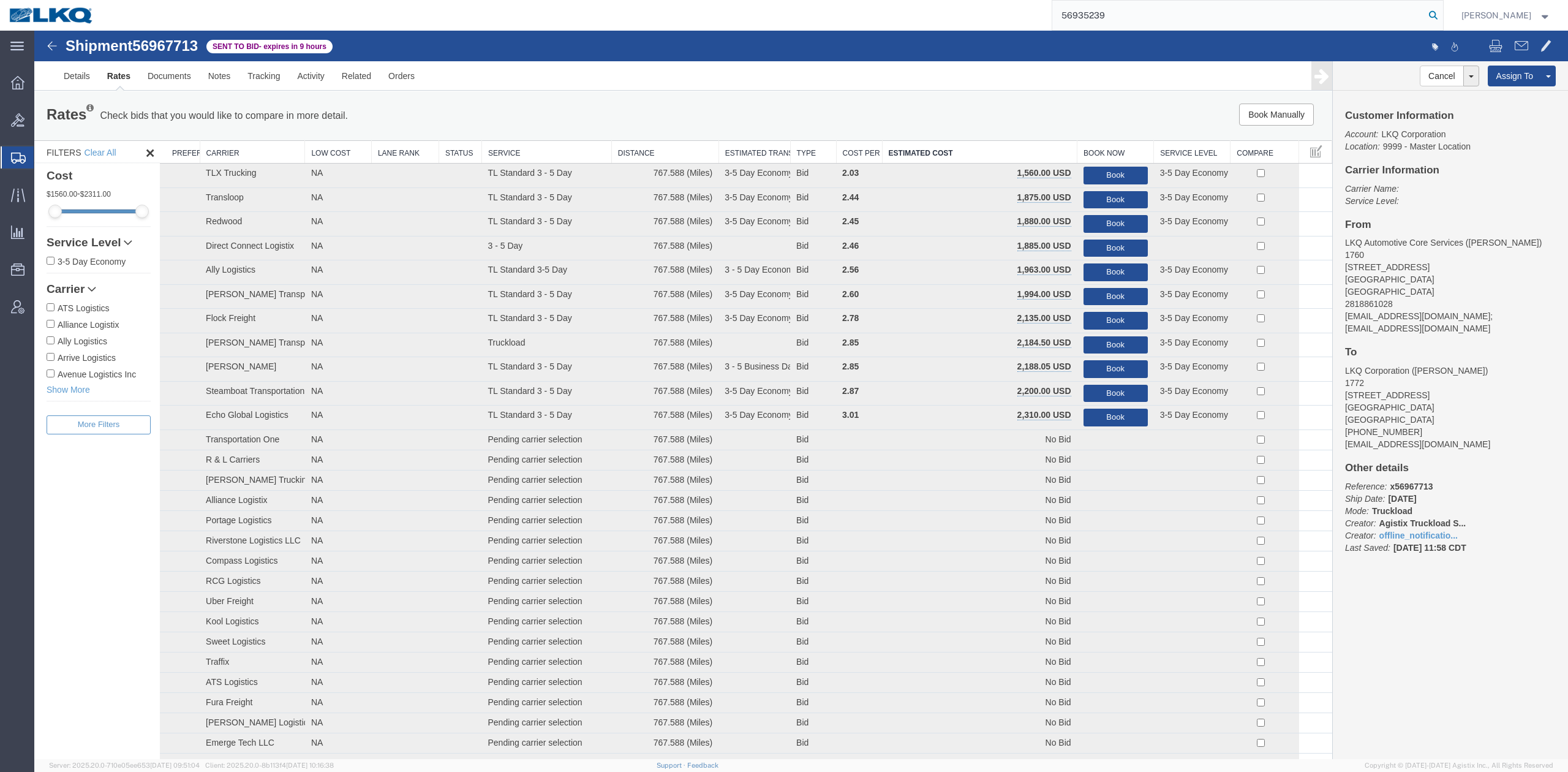
click at [1442, 9] on icon at bounding box center [1433, 15] width 17 height 17
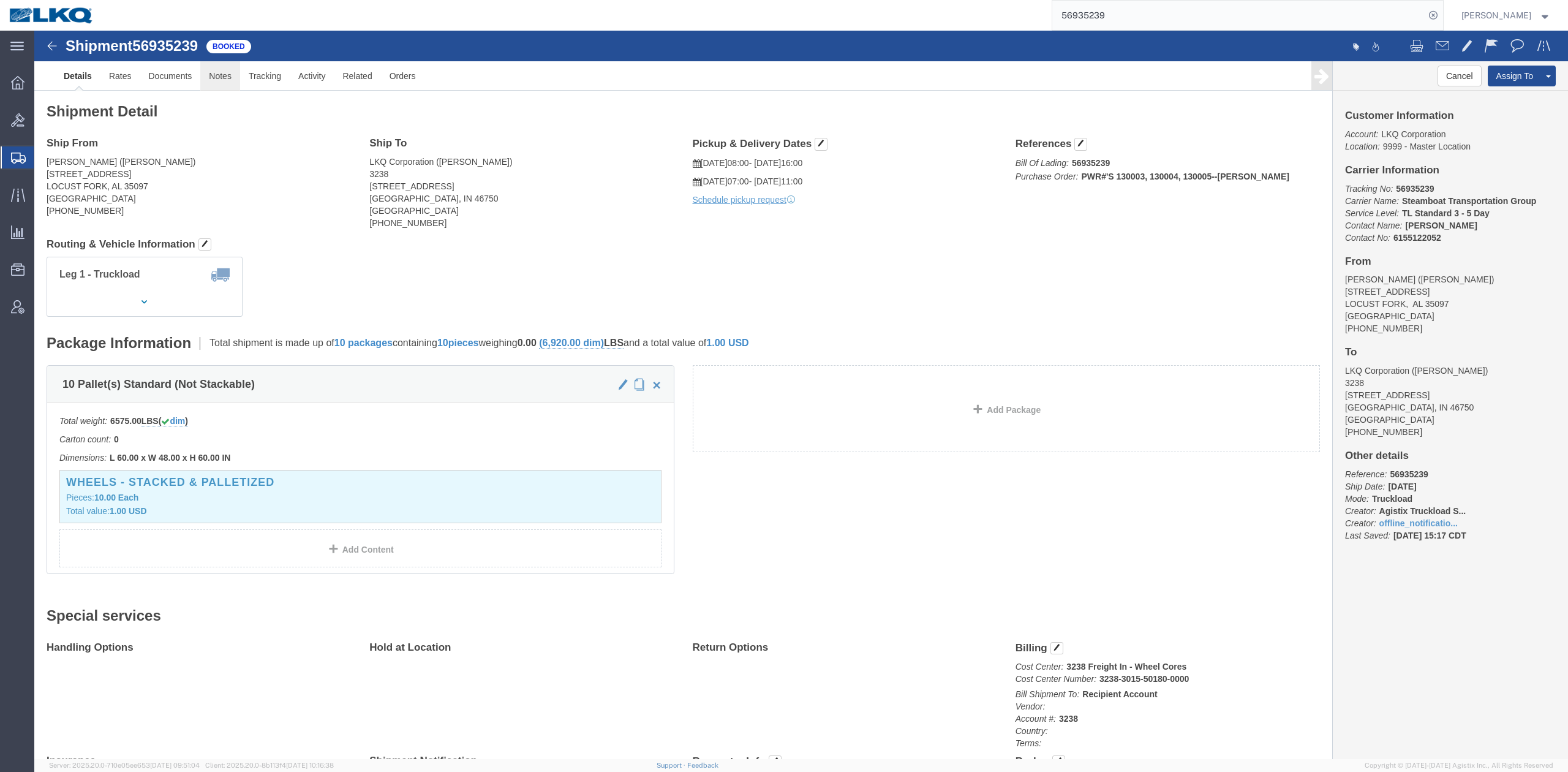
click link "Notes"
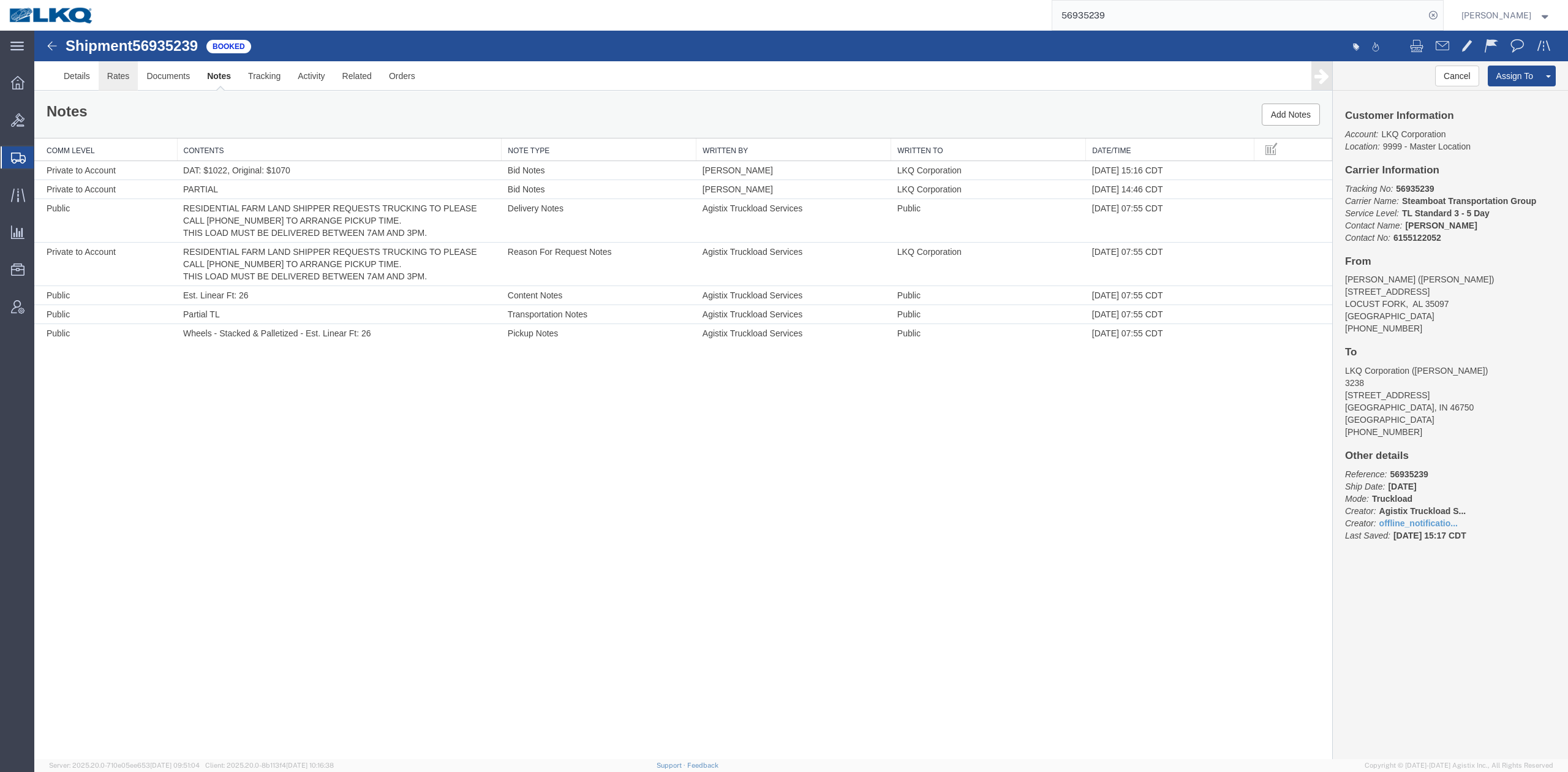
click at [119, 81] on link "Rates" at bounding box center [118, 76] width 40 height 30
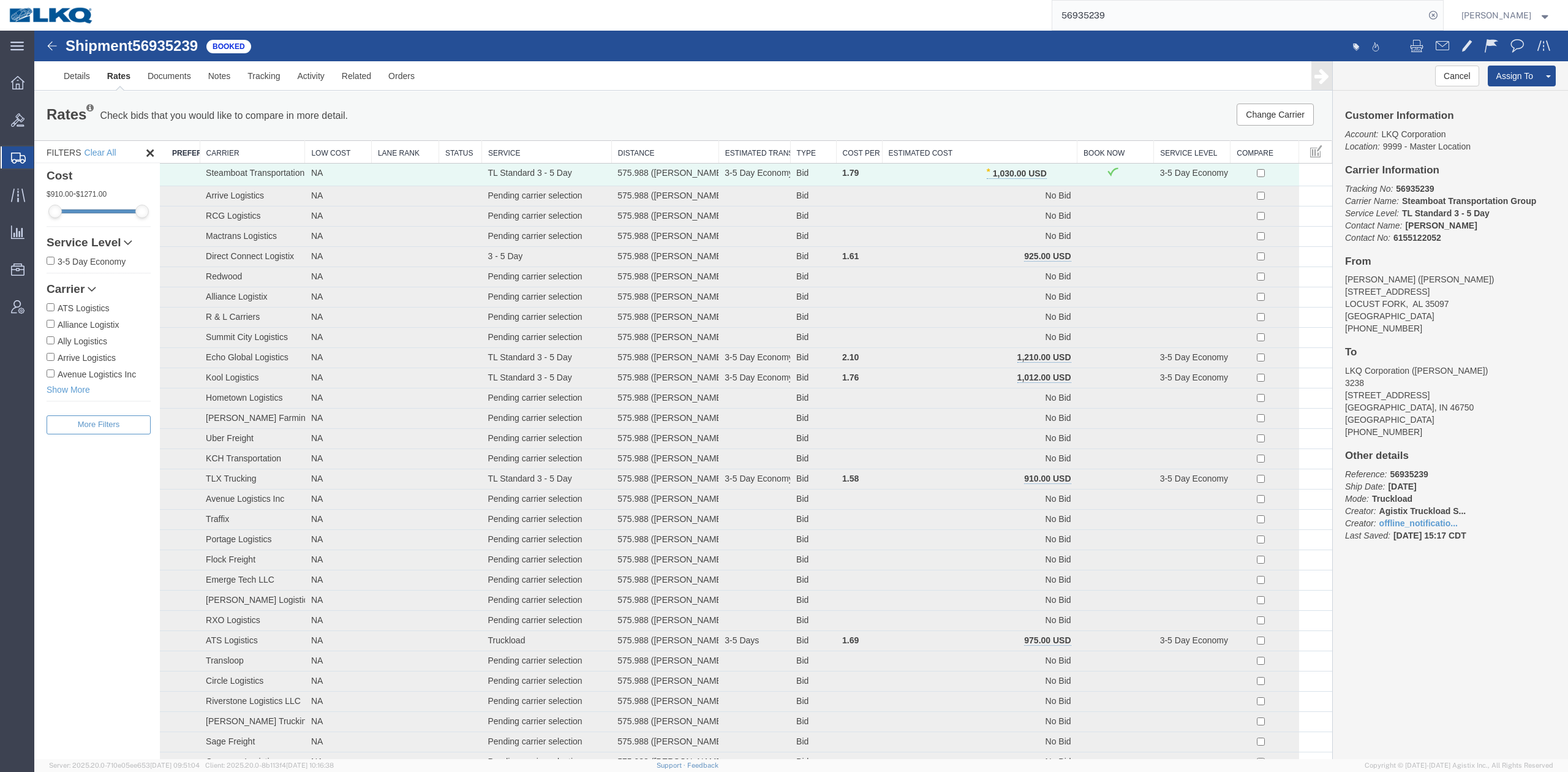
click at [1125, 23] on input "56935239" at bounding box center [1238, 15] width 372 height 30
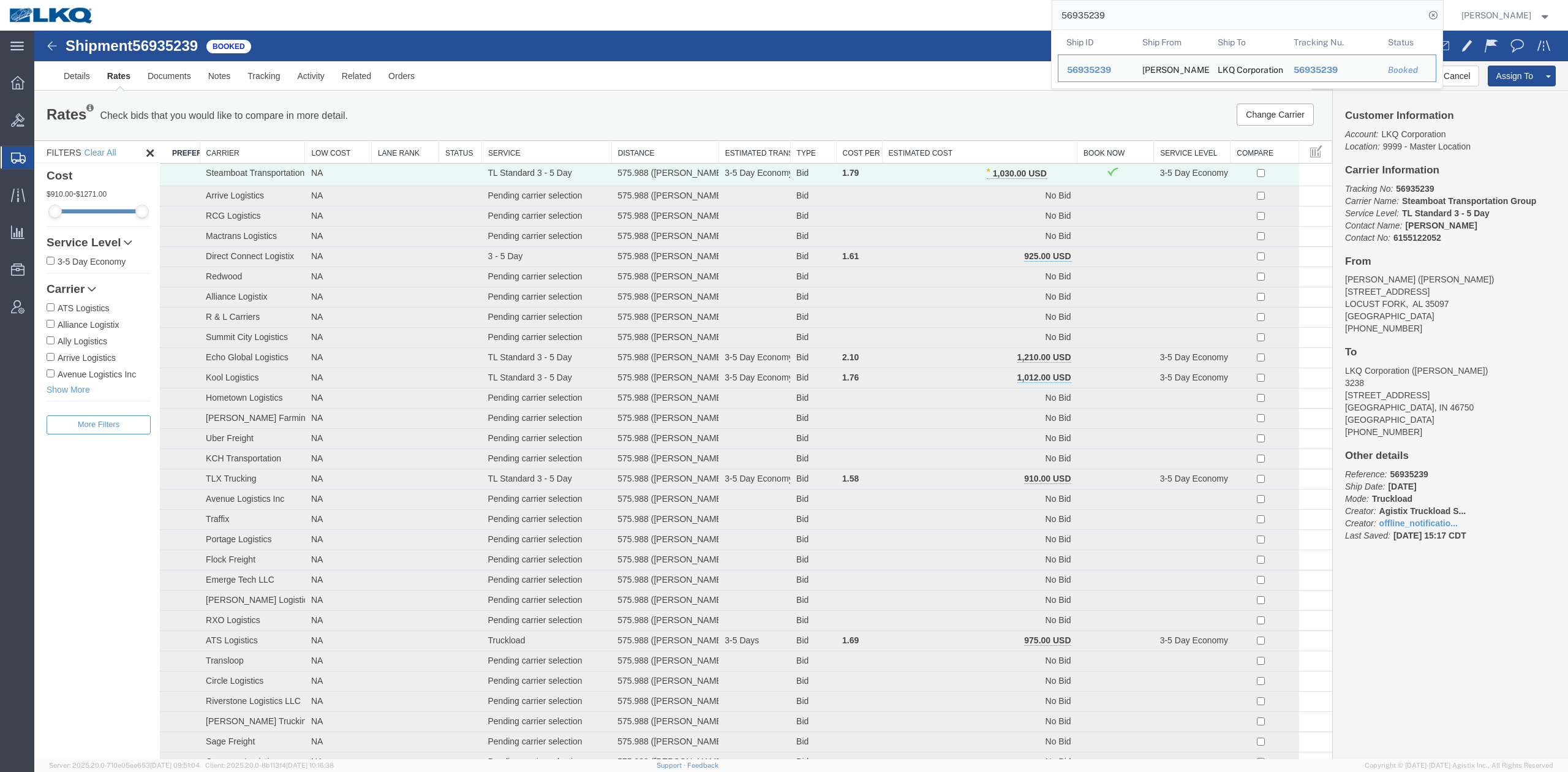
click at [1125, 23] on input "56935239" at bounding box center [1238, 15] width 372 height 30
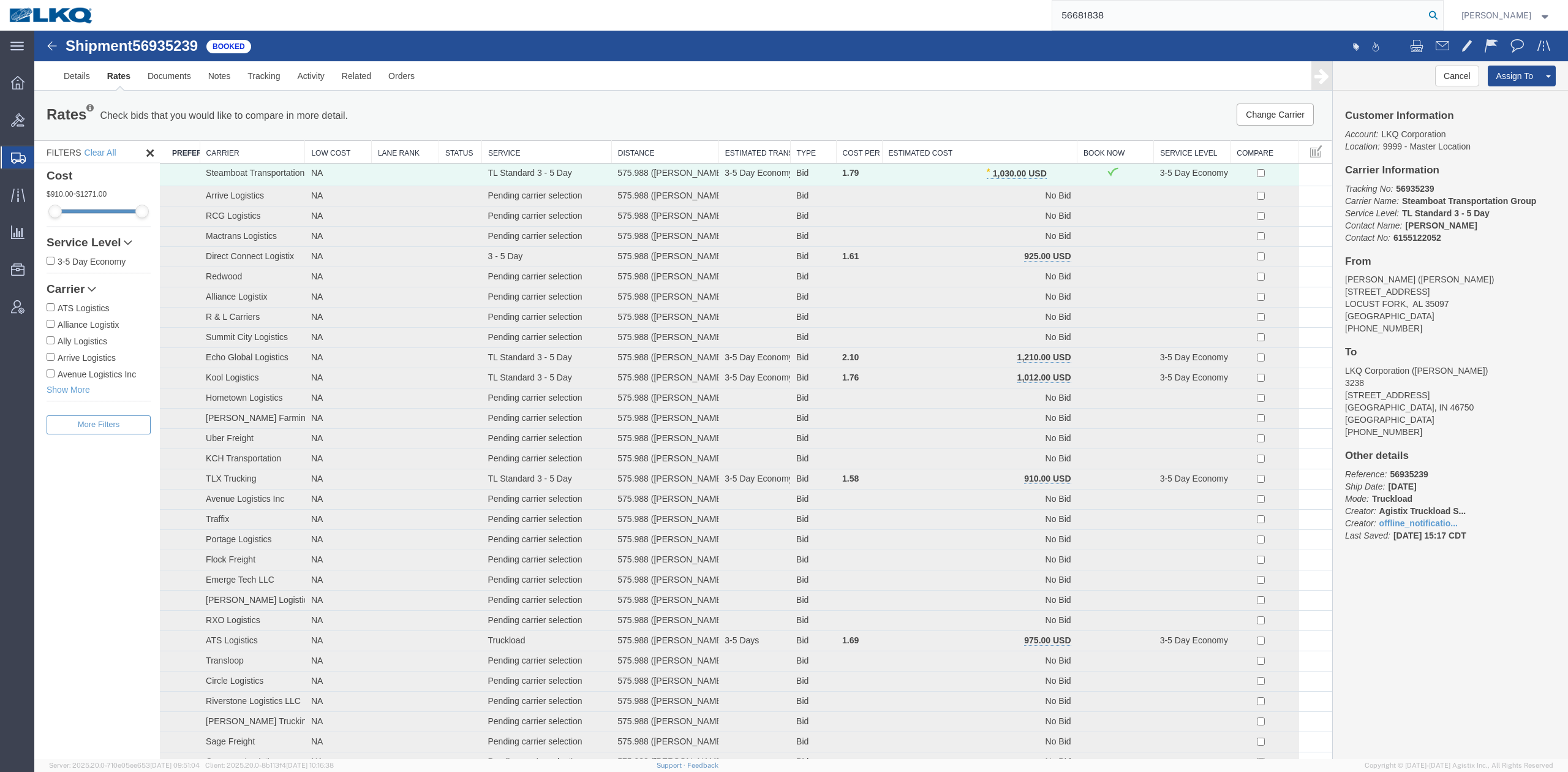
type input "56681838"
click at [1442, 12] on icon at bounding box center [1433, 15] width 17 height 17
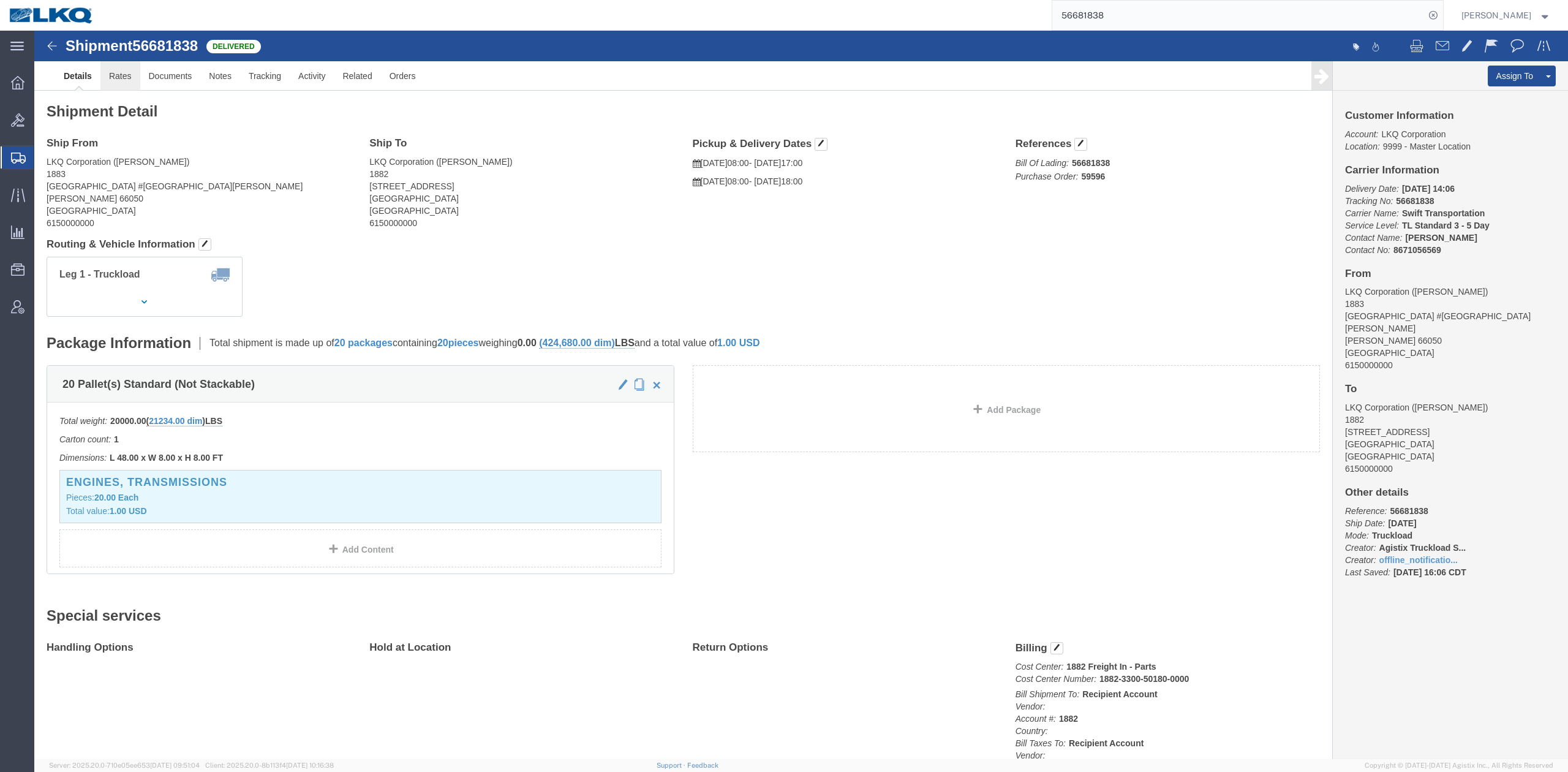
click link "Rates"
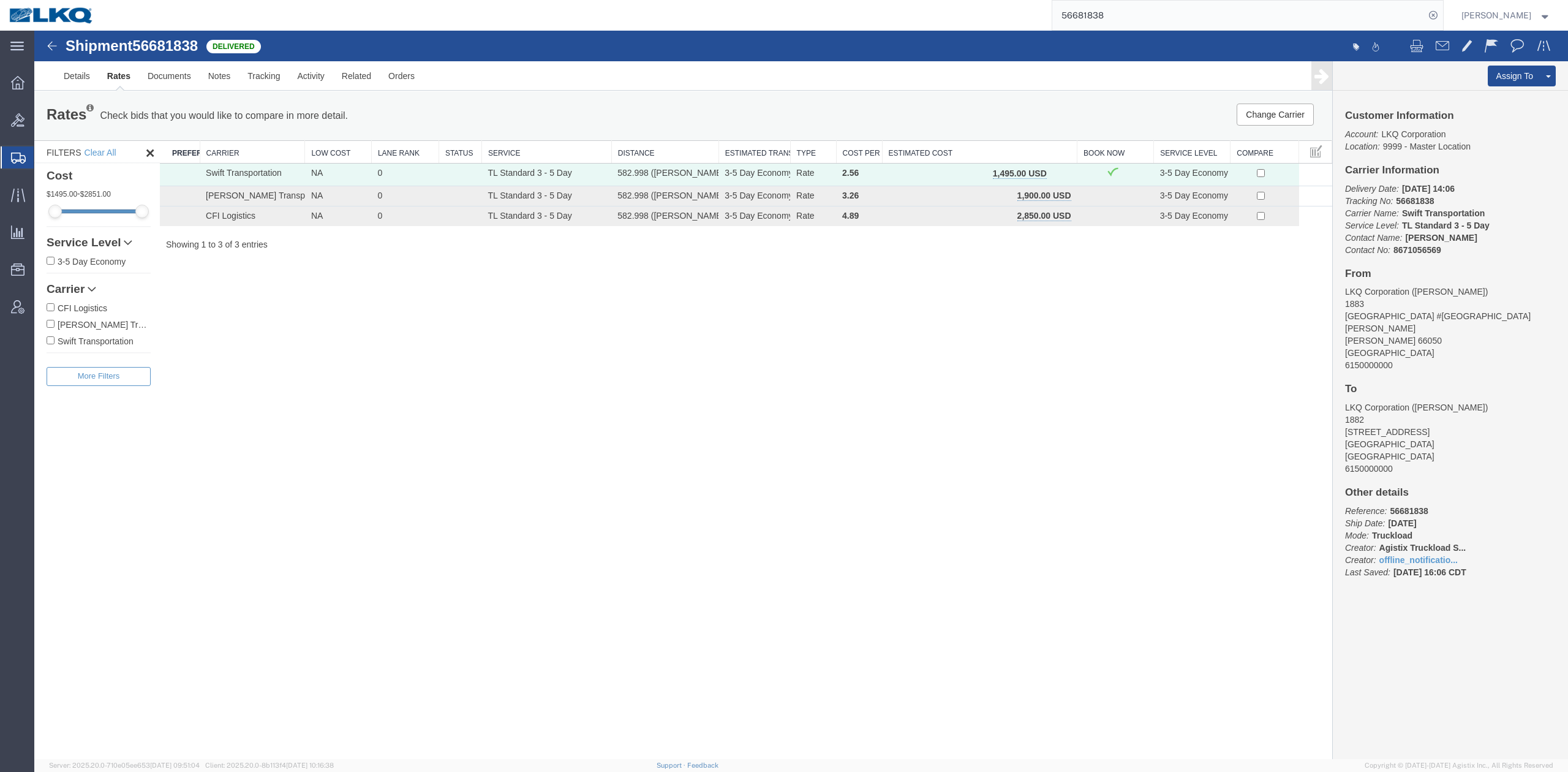
click at [1061, 169] on span "button" at bounding box center [1060, 173] width 7 height 9
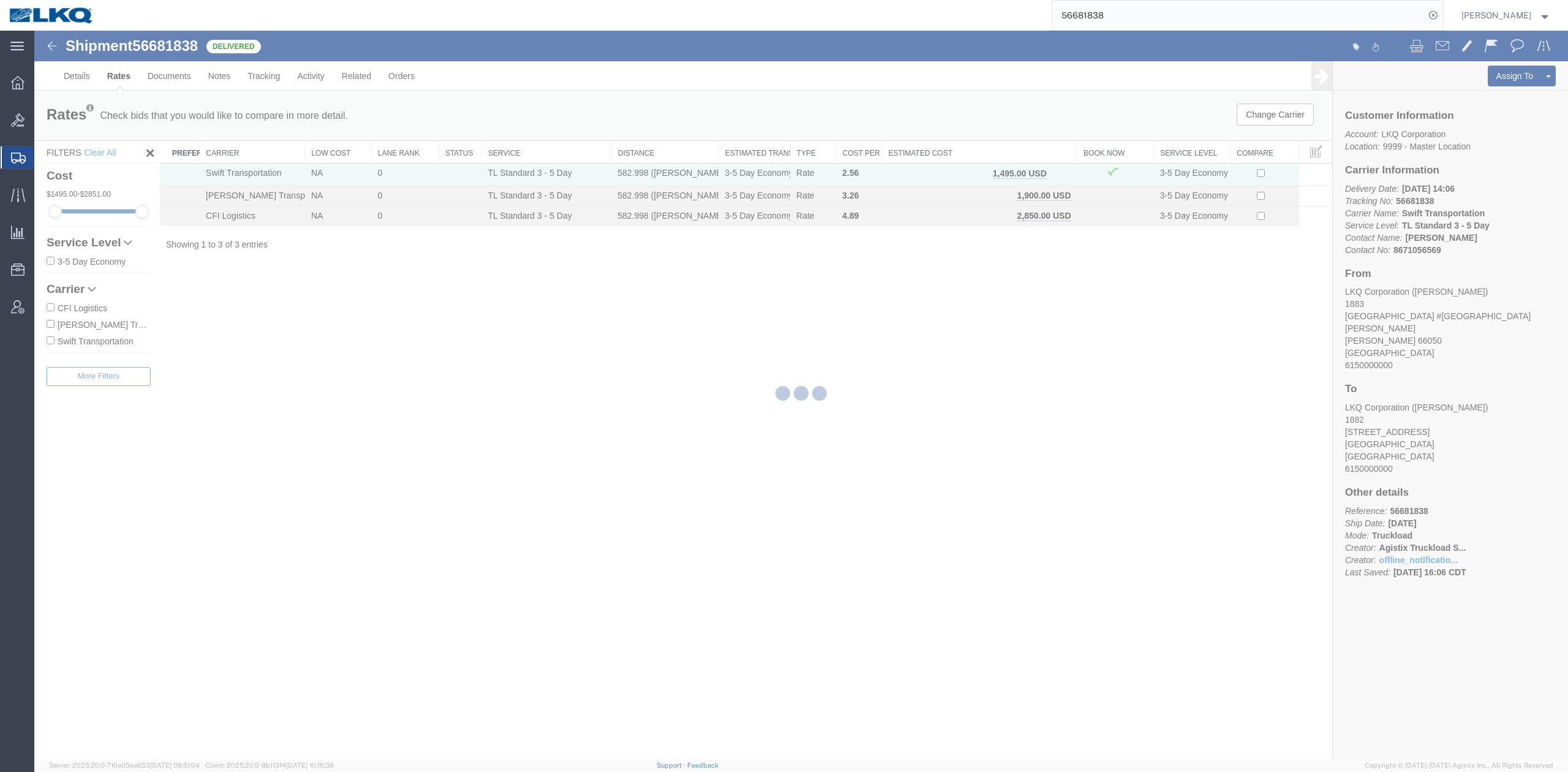
click at [702, 494] on div at bounding box center [801, 395] width 1533 height 728
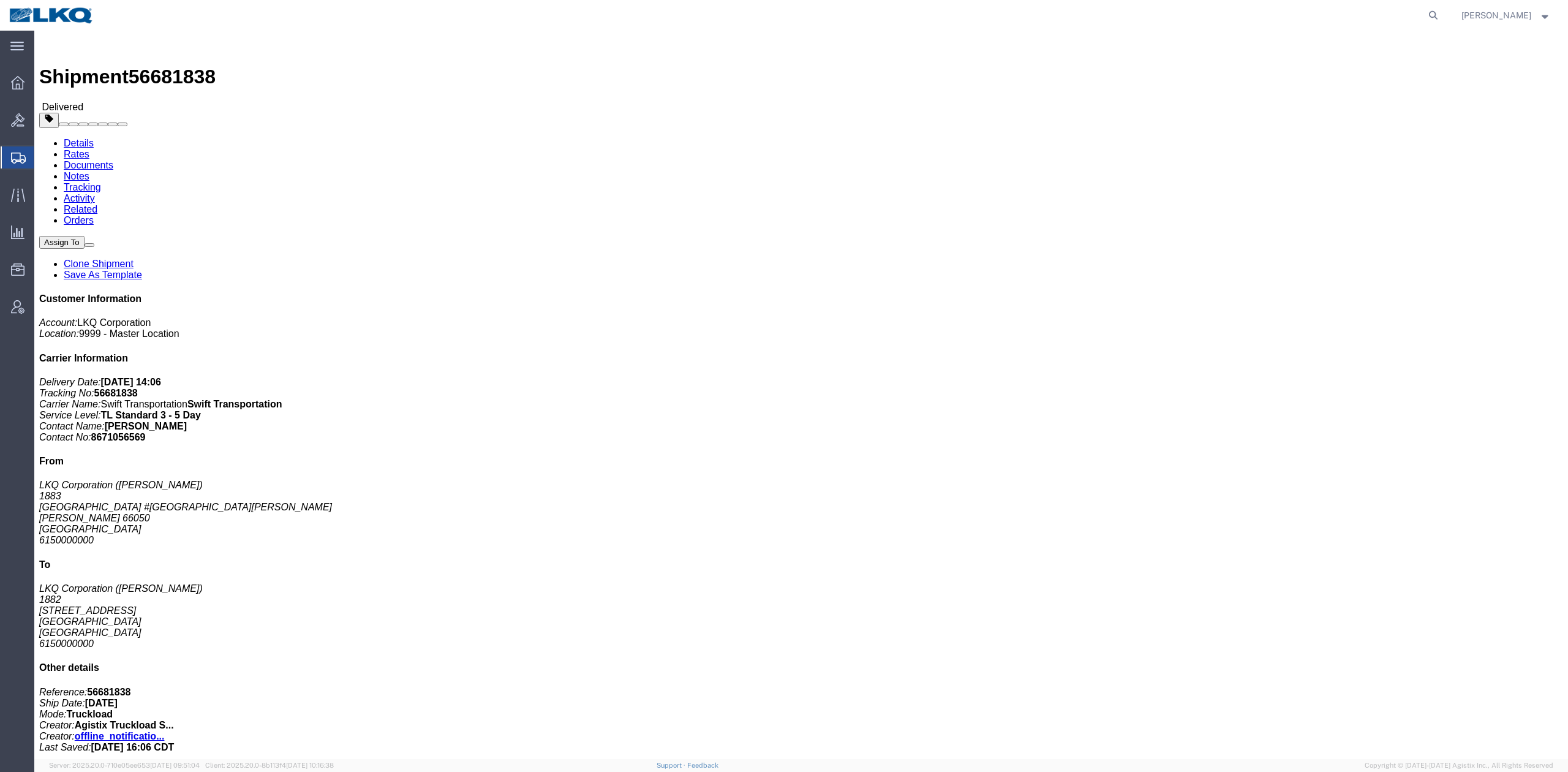
click link "Rates"
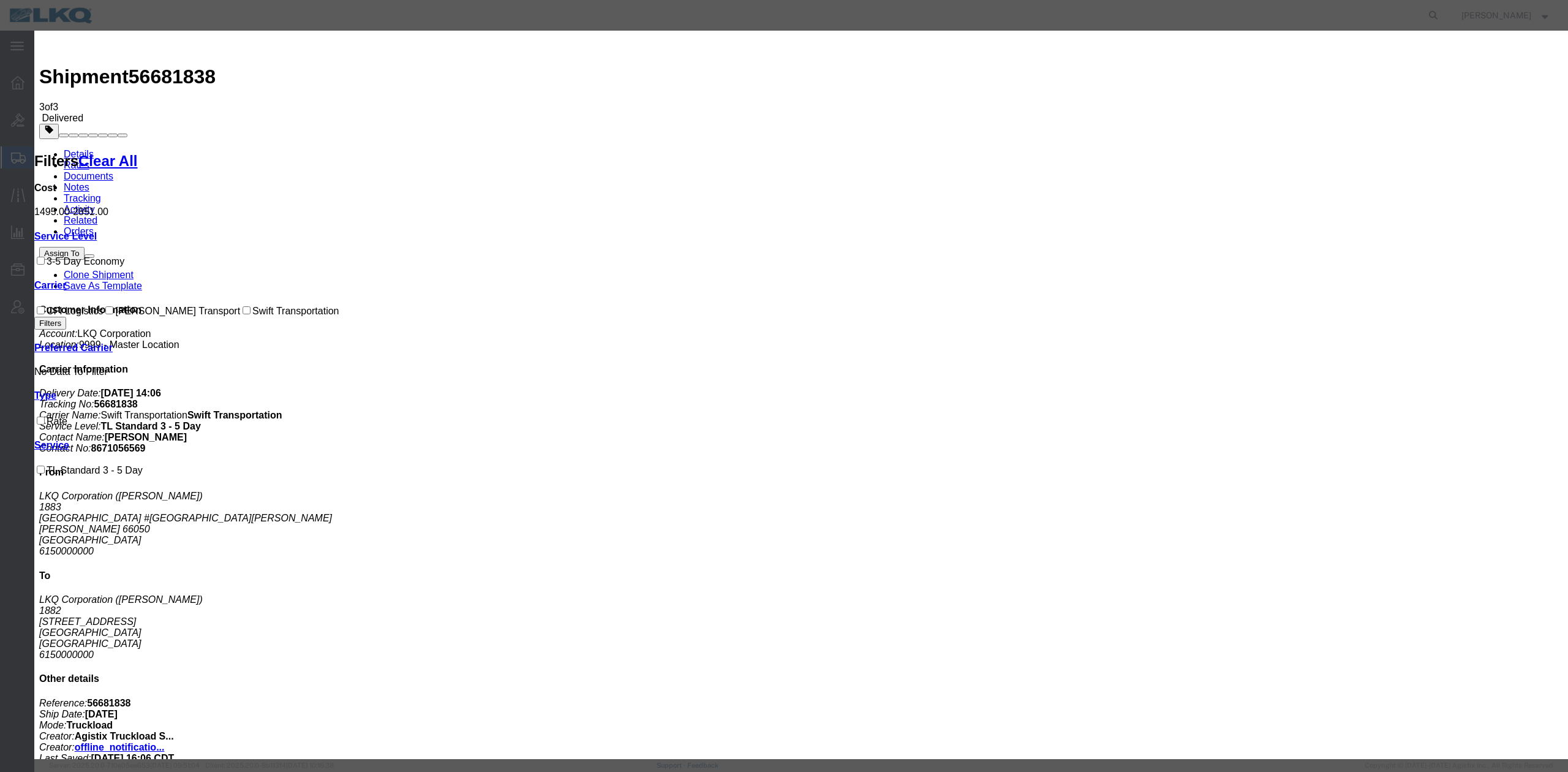
select select "FUEL_CHARGE"
type input "190.96"
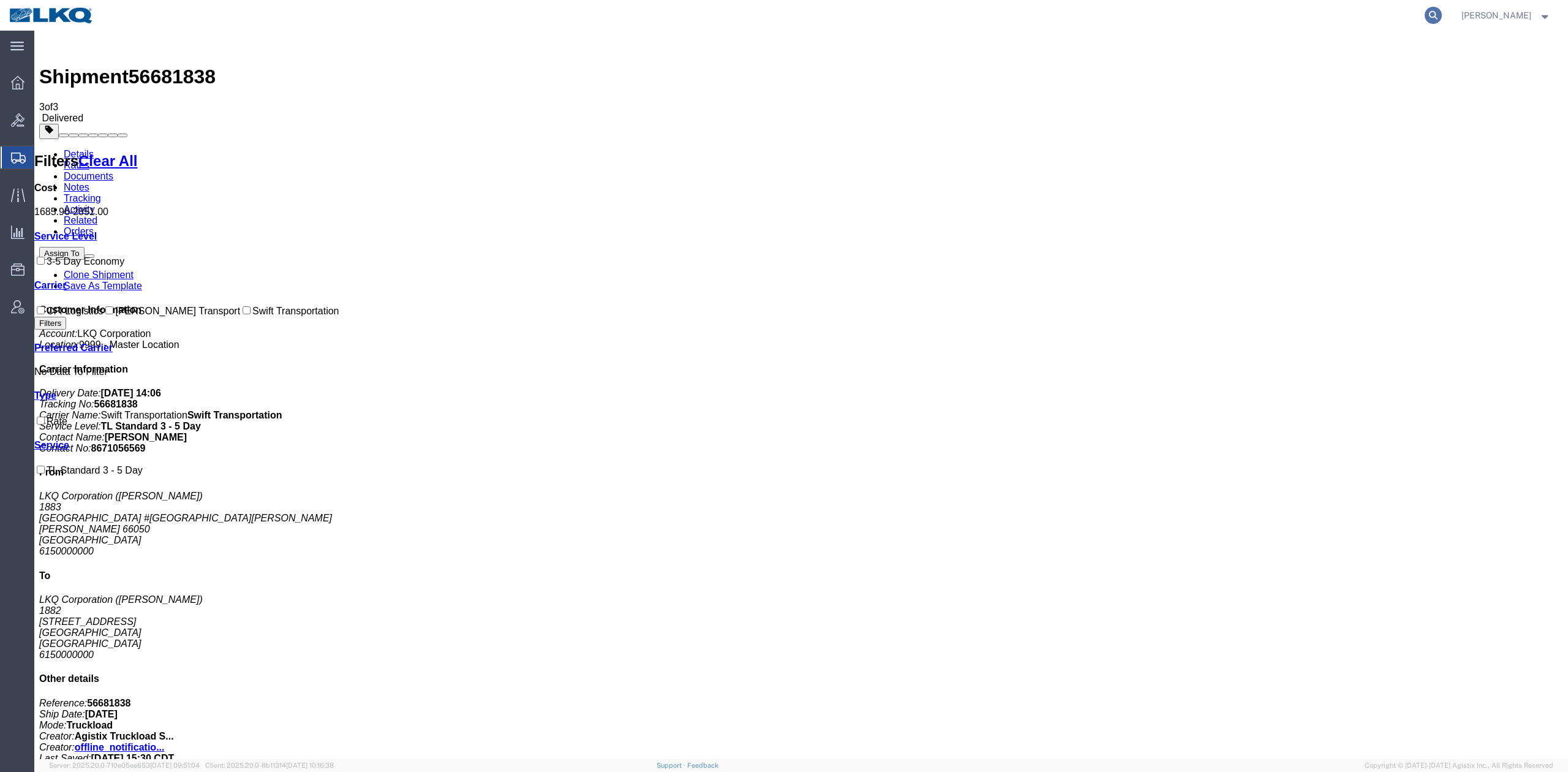
click at [1442, 16] on icon at bounding box center [1433, 15] width 17 height 17
paste input "56522050"
type input "56522050"
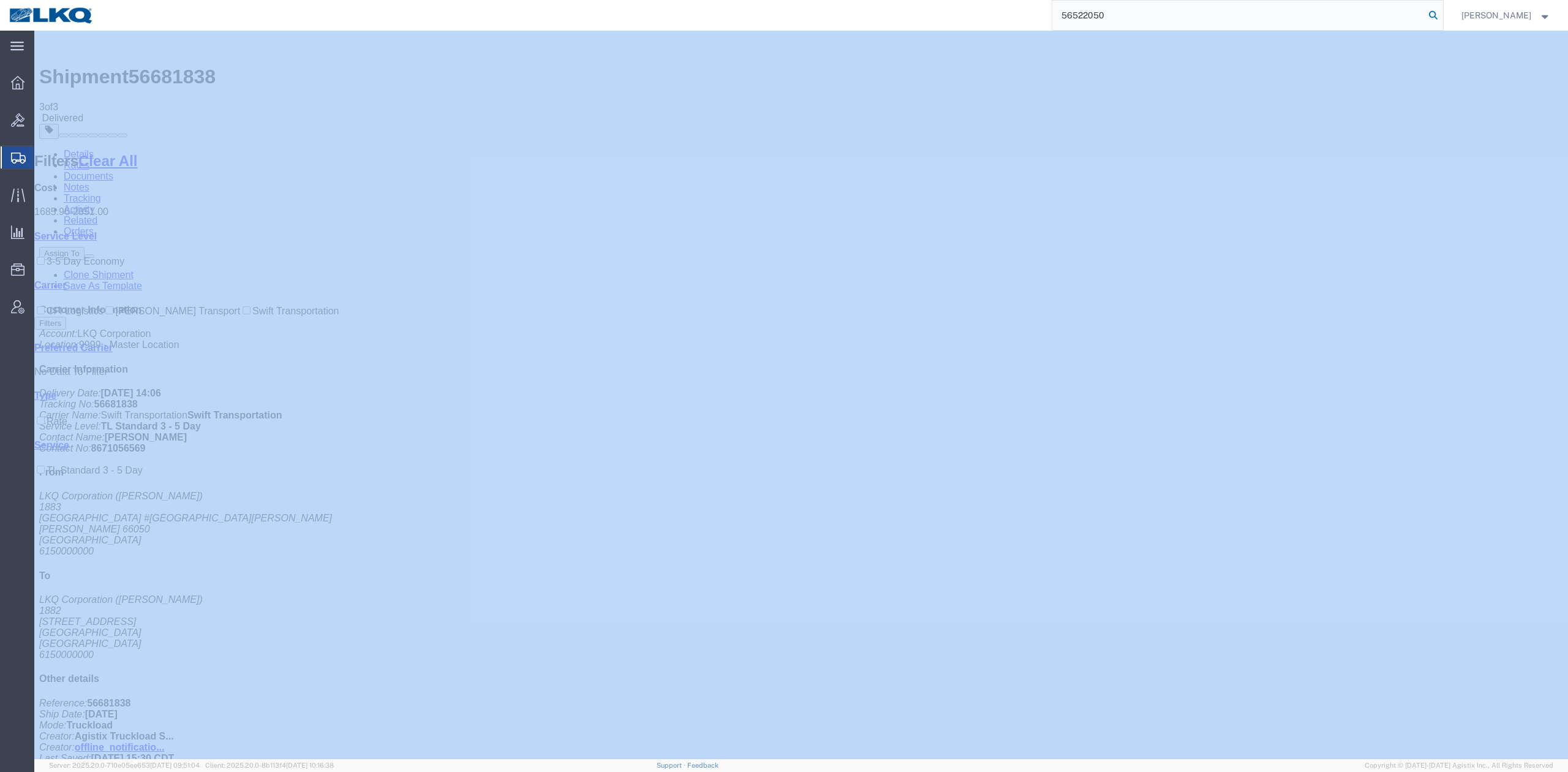
click at [1442, 16] on icon at bounding box center [1433, 15] width 17 height 17
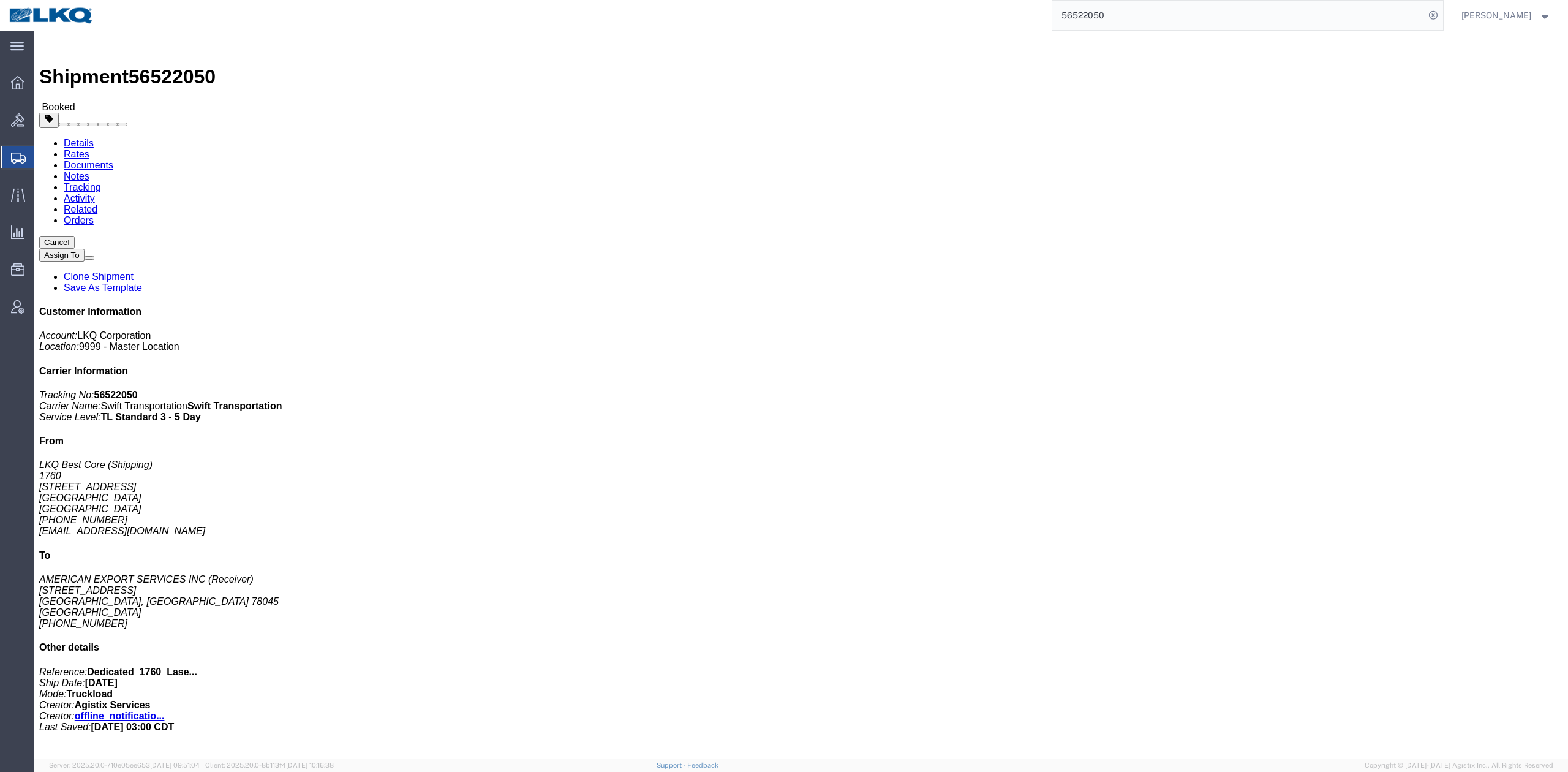
click link "Rates"
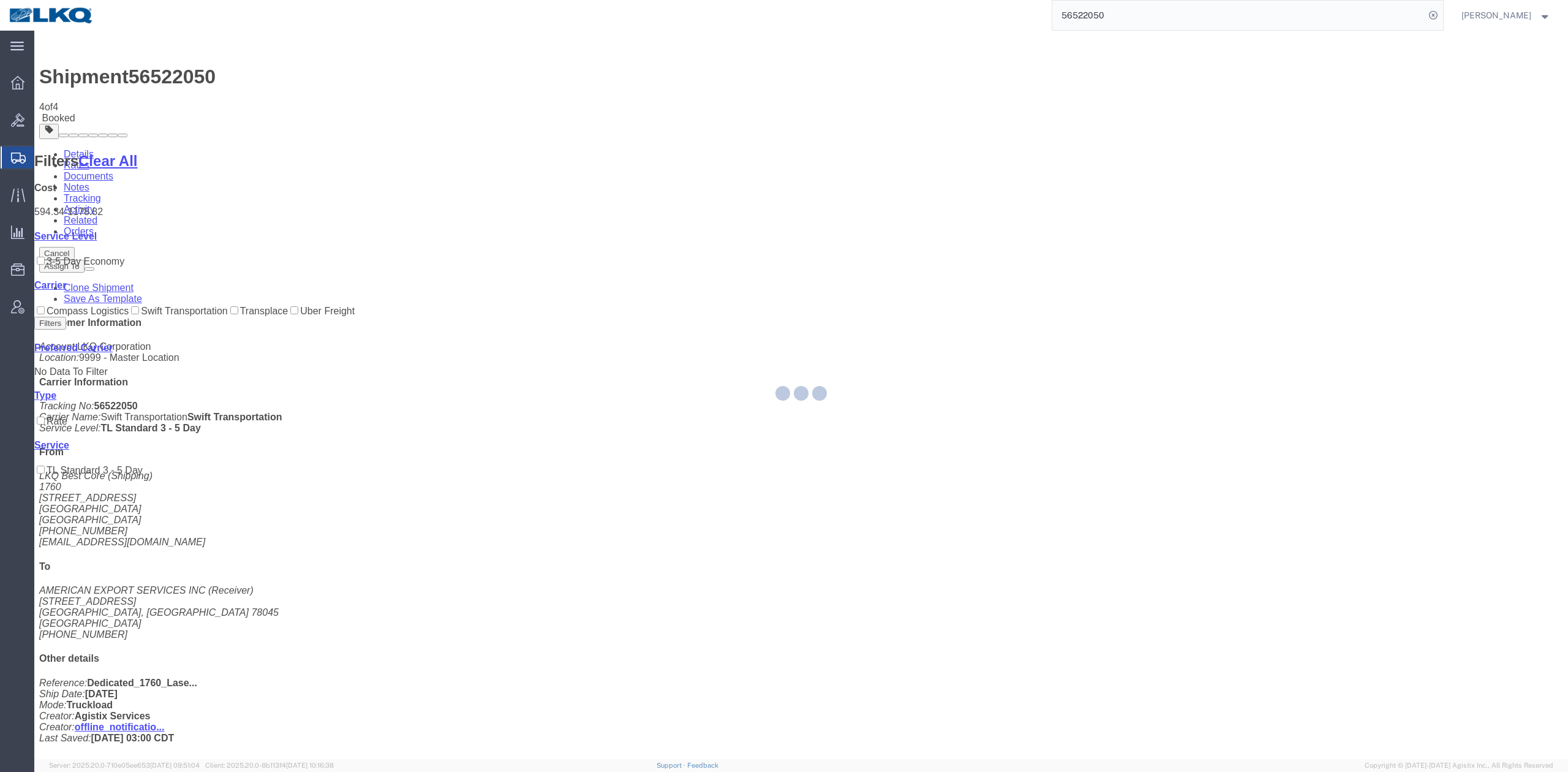
drag, startPoint x: 1022, startPoint y: 151, endPoint x: 1056, endPoint y: 181, distance: 45.3
click at [1056, 181] on div at bounding box center [801, 395] width 1533 height 728
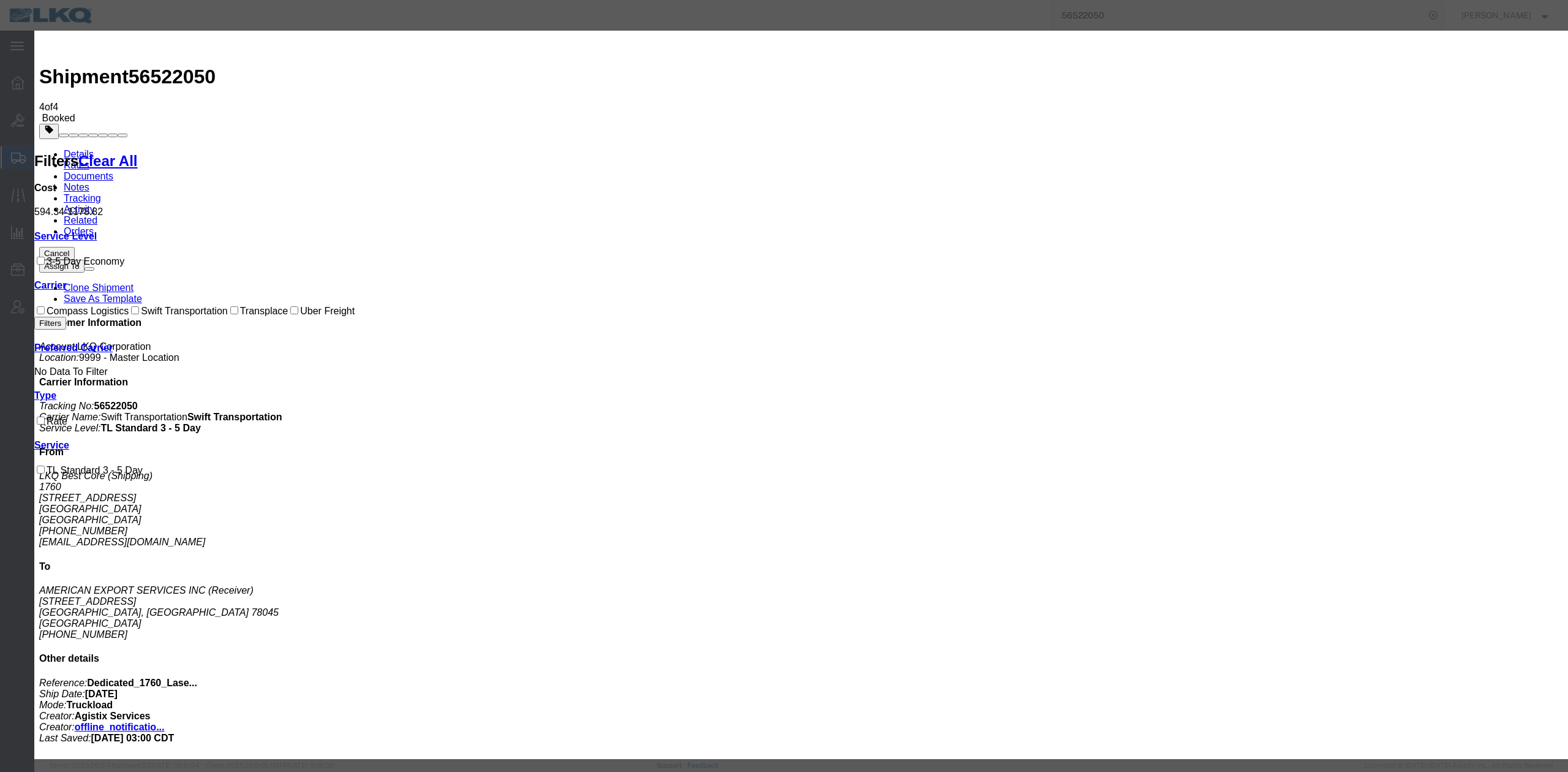
select select "FUEL_CHARGE"
type input "136.40"
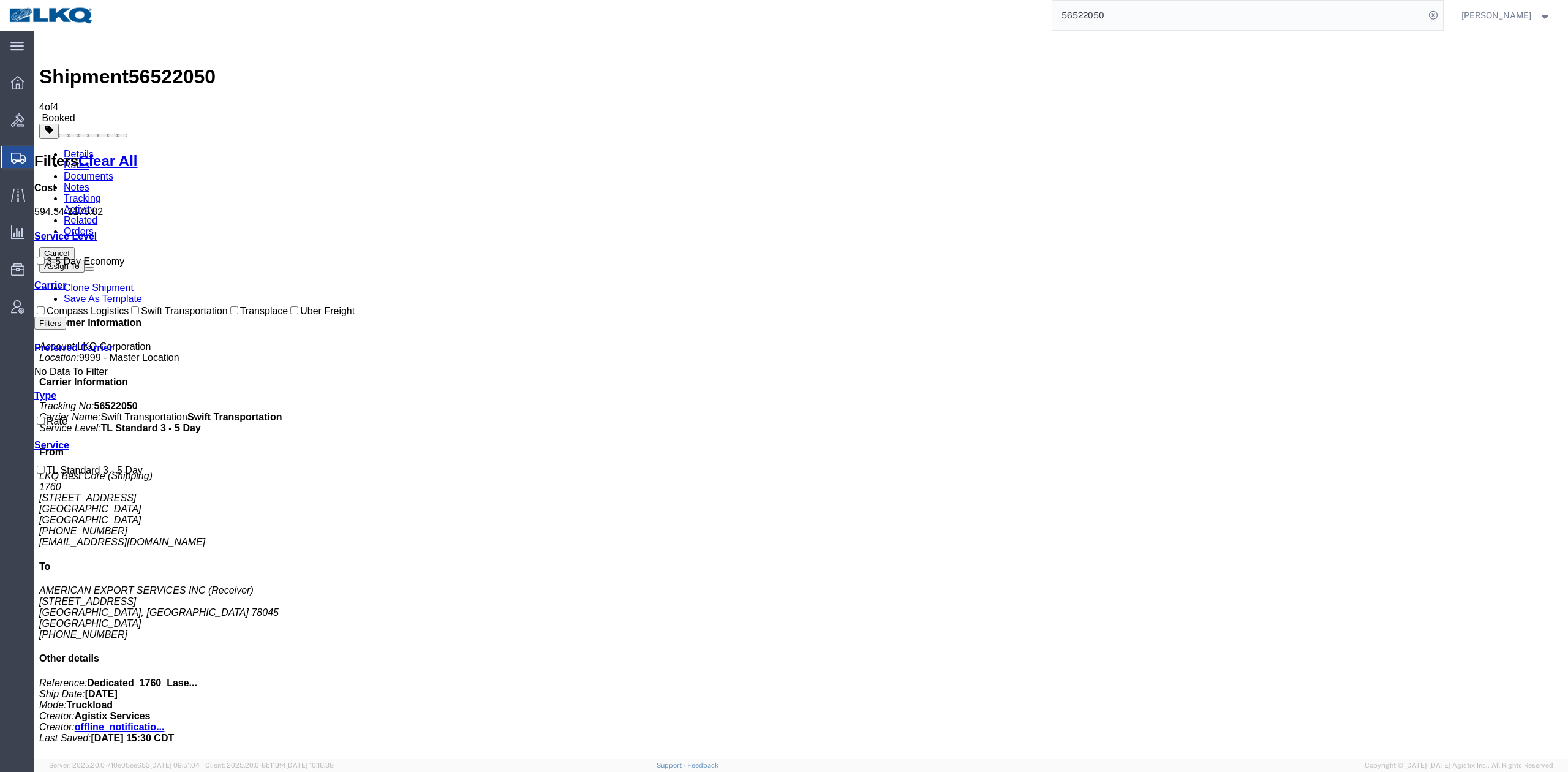
click at [1165, 17] on input "56522050" at bounding box center [1238, 15] width 372 height 30
paste input "876207"
type input "56876207"
drag, startPoint x: 1449, startPoint y: 15, endPoint x: 864, endPoint y: 279, distance: 641.8
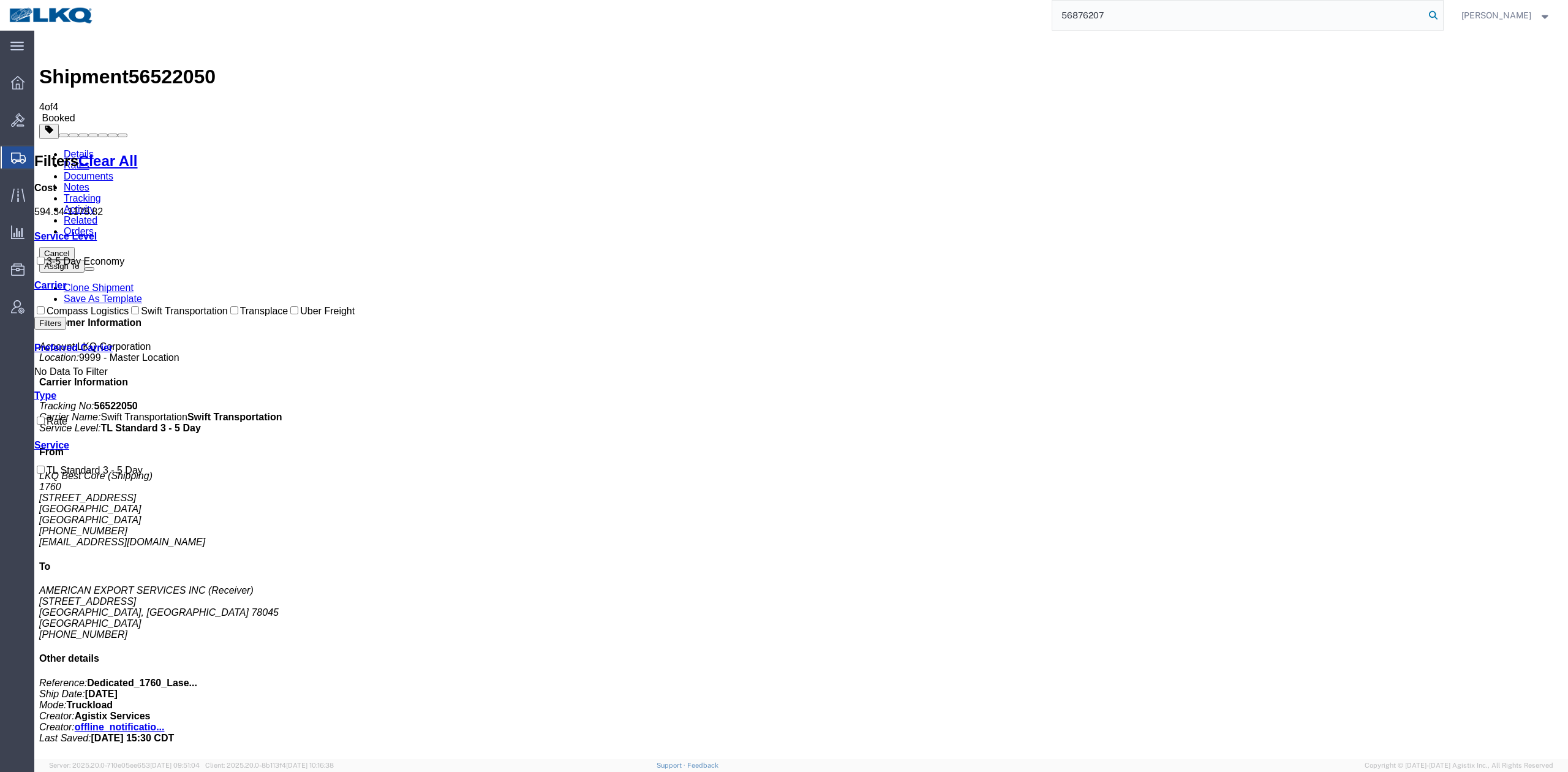
click at [1442, 15] on icon at bounding box center [1433, 15] width 17 height 17
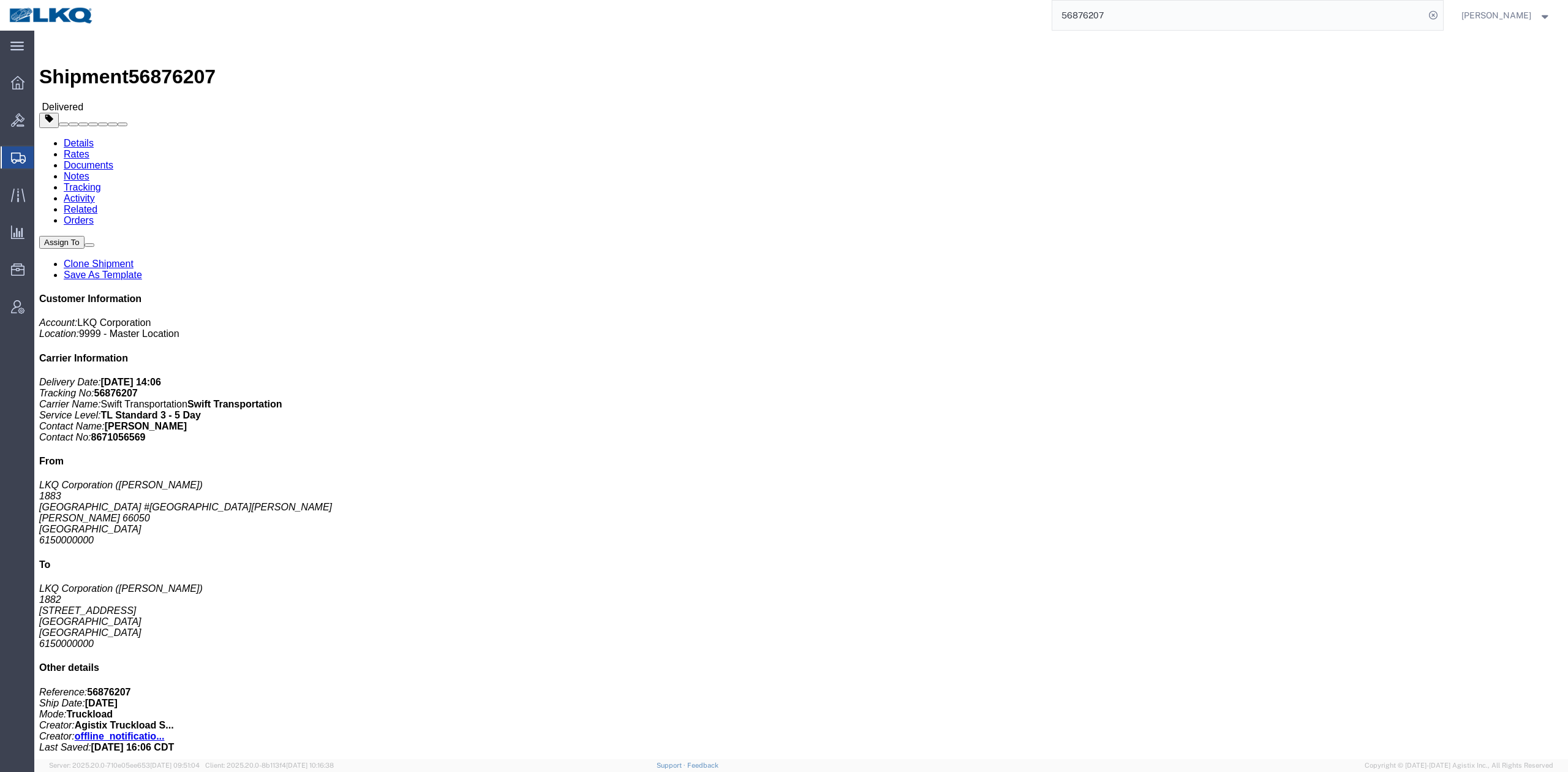
click link "Rates"
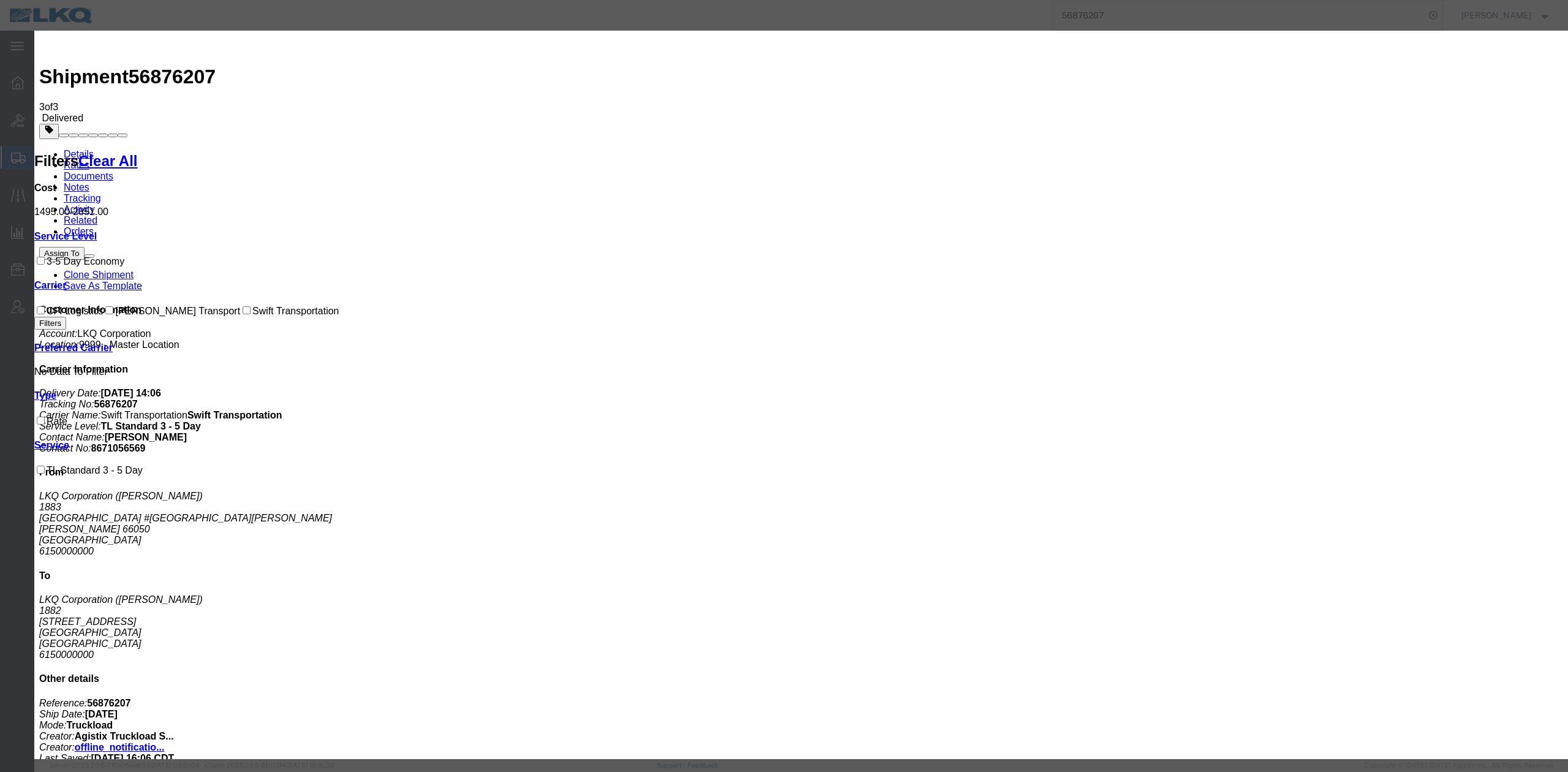
select select "FUEL_CHARGE"
type input "190.96"
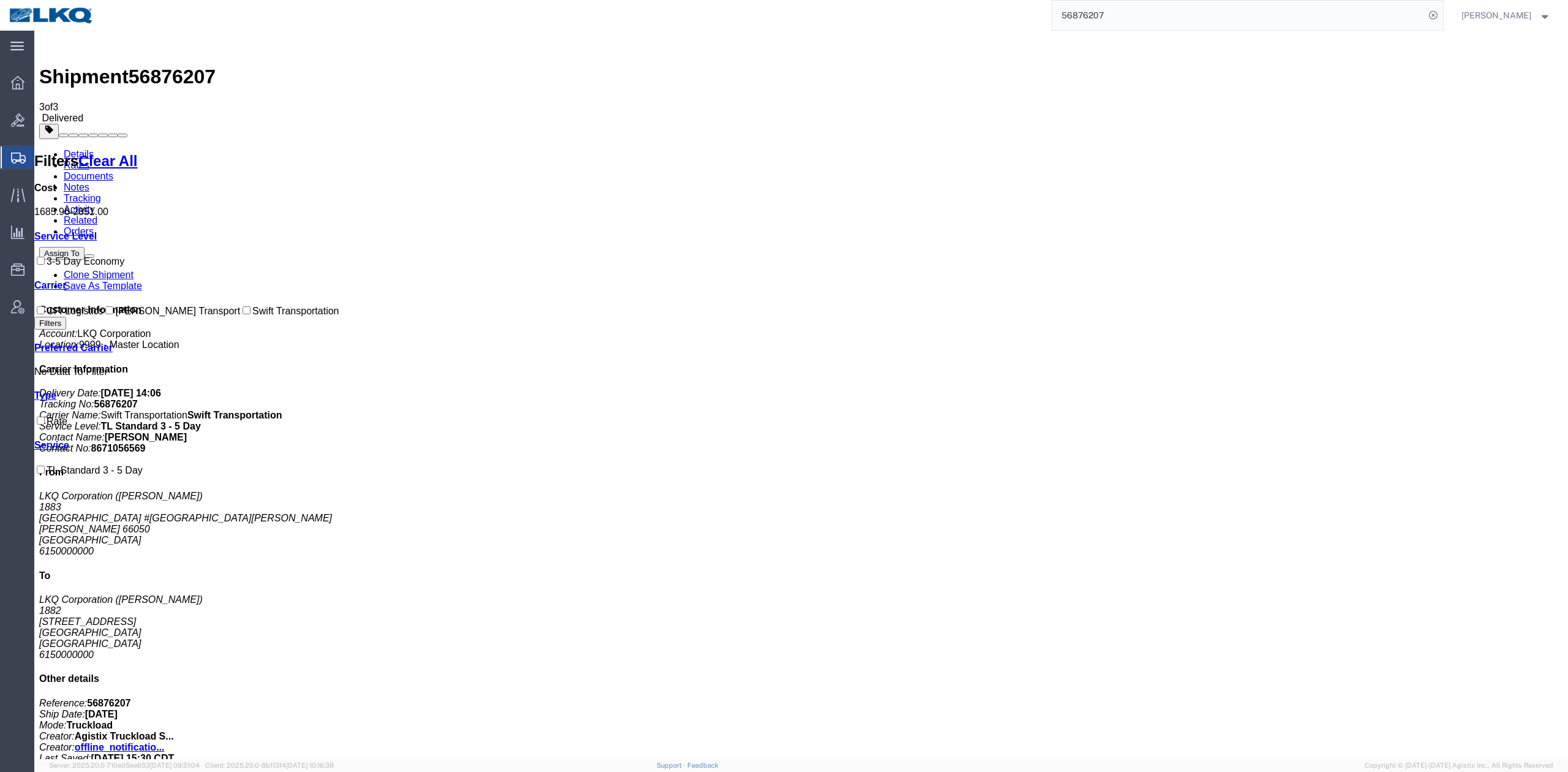
click at [1181, 14] on input "56876207" at bounding box center [1238, 15] width 372 height 30
paste input "60826"
type input "56860826"
click at [1442, 15] on icon at bounding box center [1433, 15] width 17 height 17
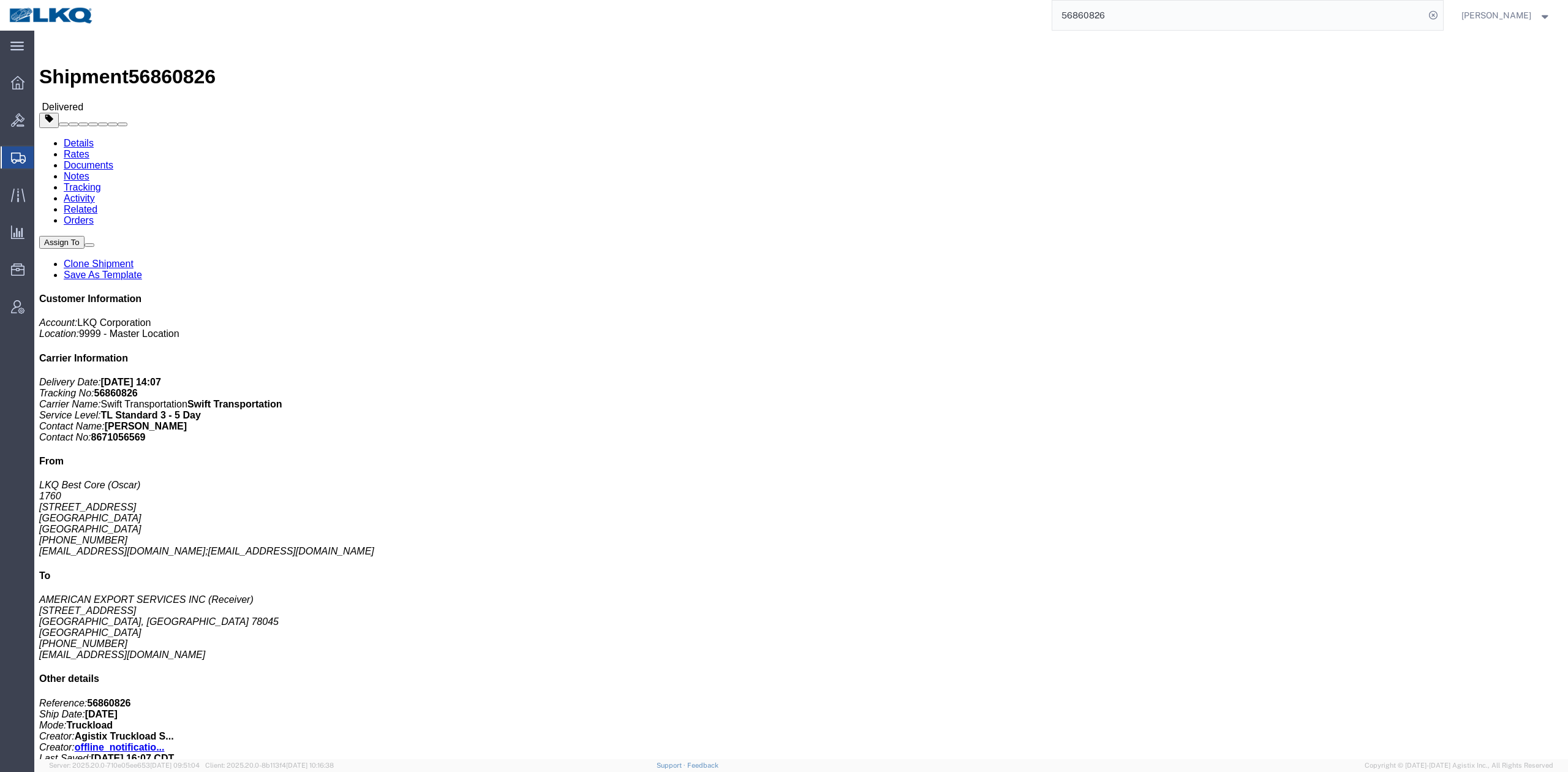
click link "Rates"
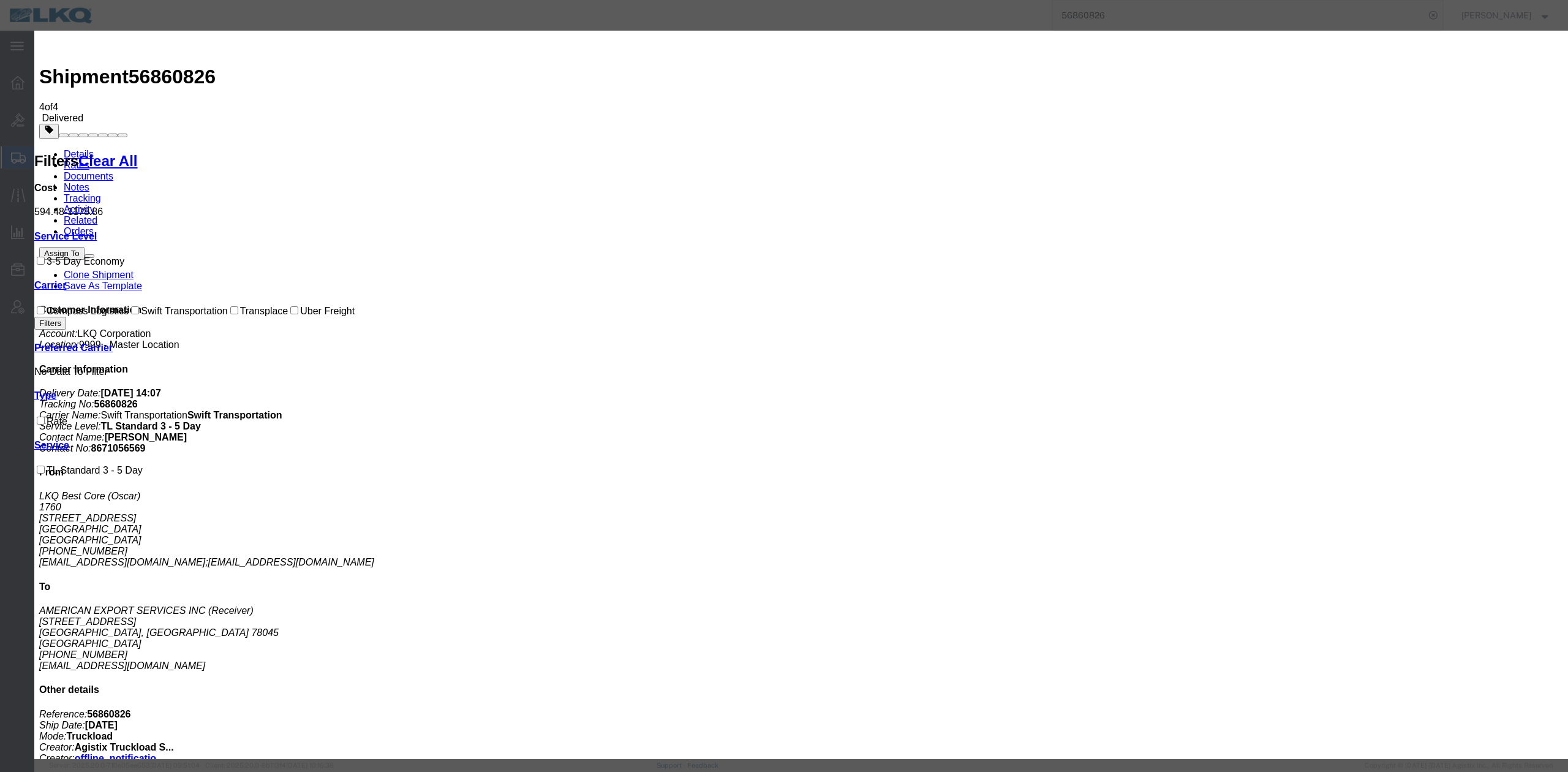
select select "FUEL_CHARGE"
type input "136.40"
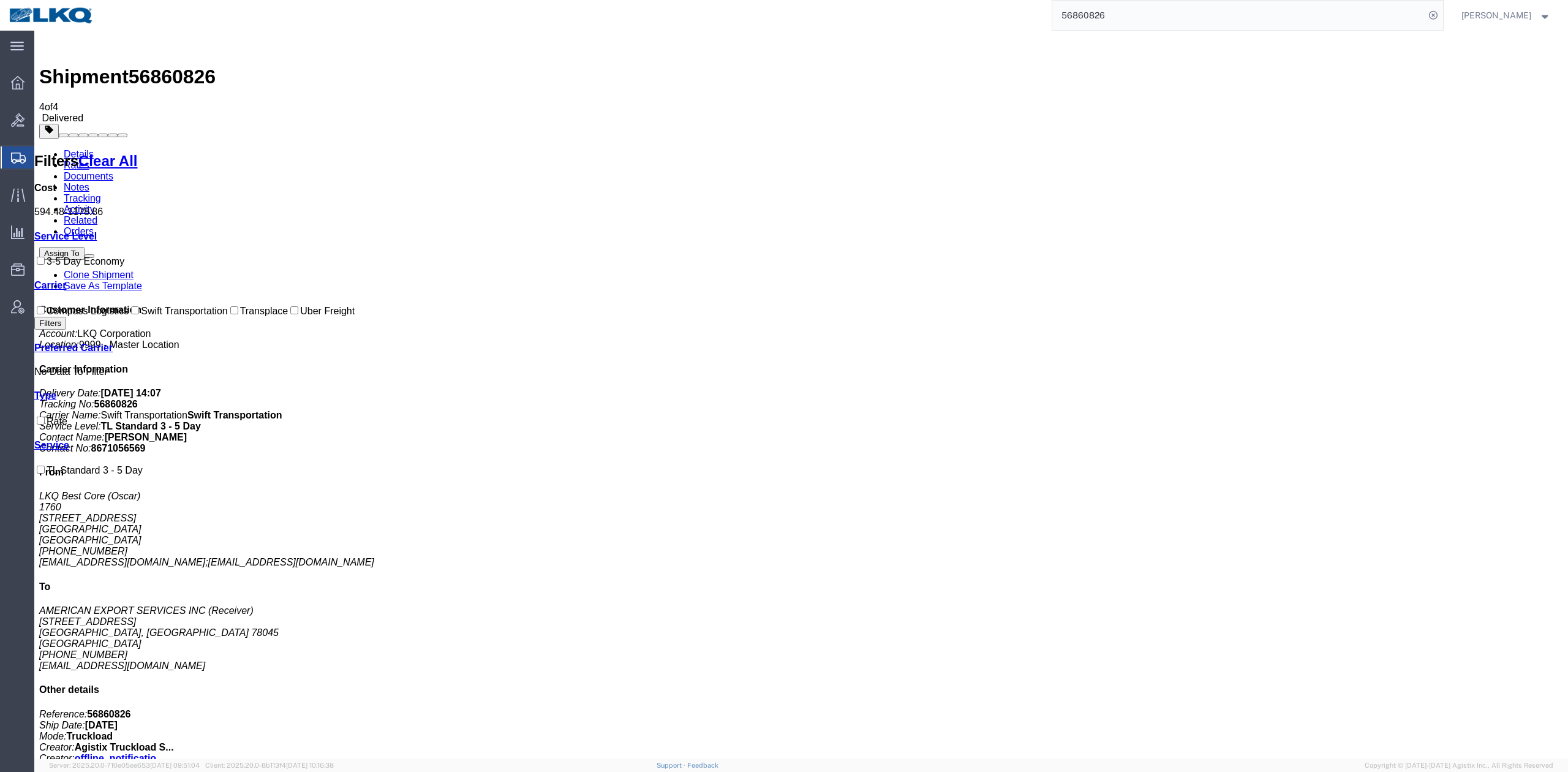
click at [1161, 22] on input "56860826" at bounding box center [1238, 15] width 372 height 30
paste input "508440"
type input "56508440"
drag, startPoint x: 1458, startPoint y: 16, endPoint x: 691, endPoint y: 321, distance: 825.4
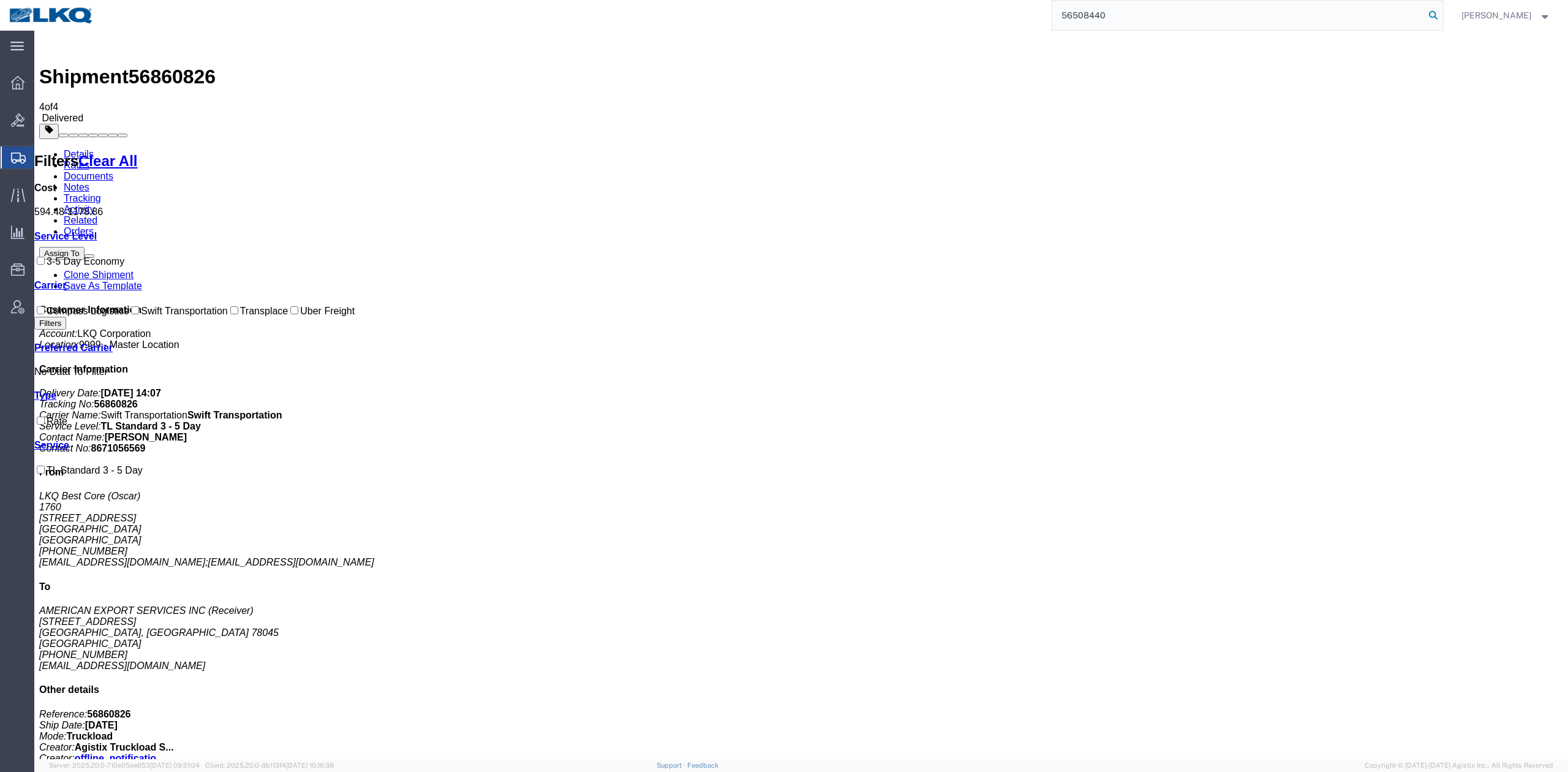
click at [1442, 16] on icon at bounding box center [1433, 15] width 17 height 17
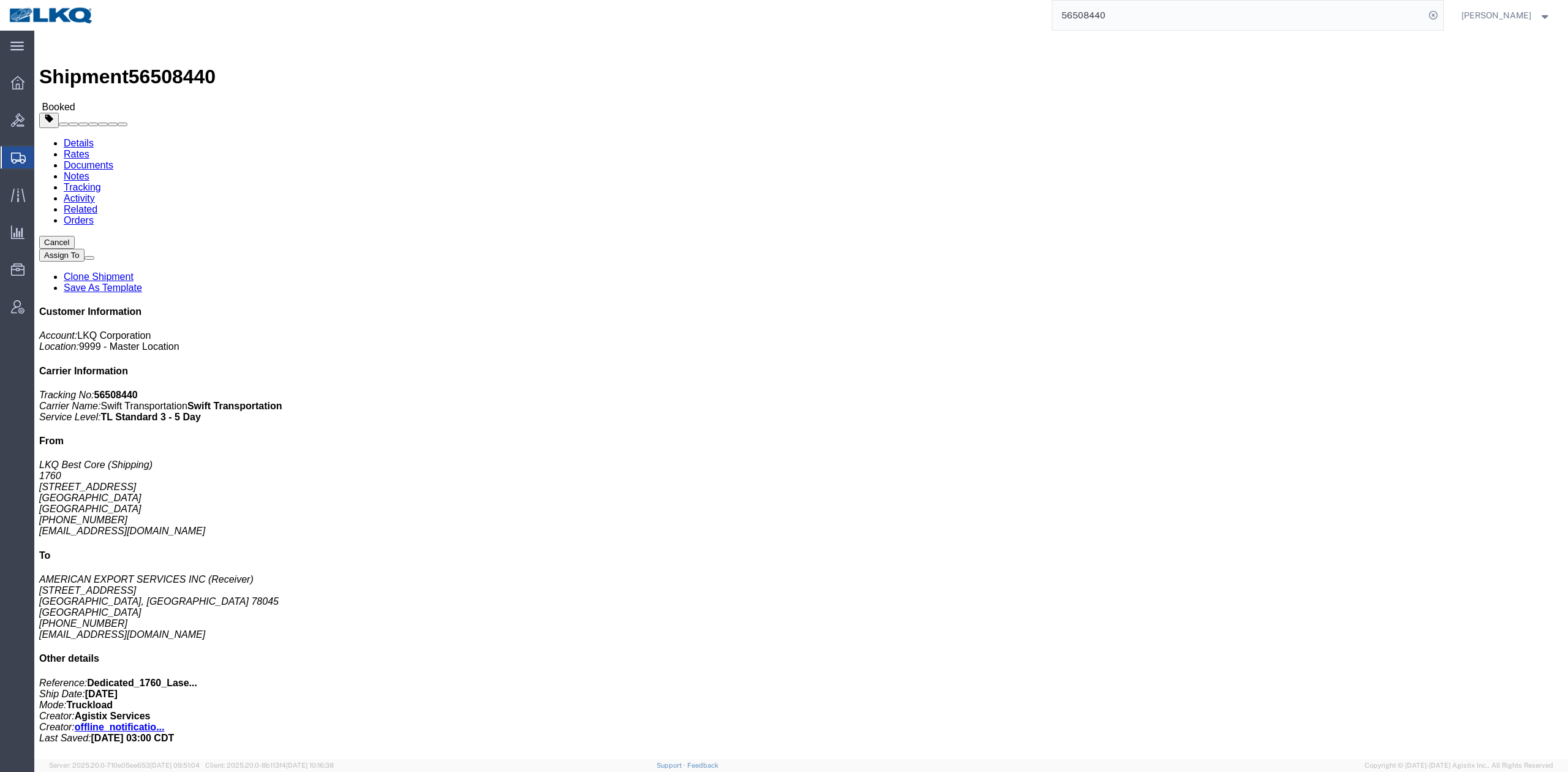
drag, startPoint x: 121, startPoint y: 72, endPoint x: 86, endPoint y: 42, distance: 46.1
click link "Rates"
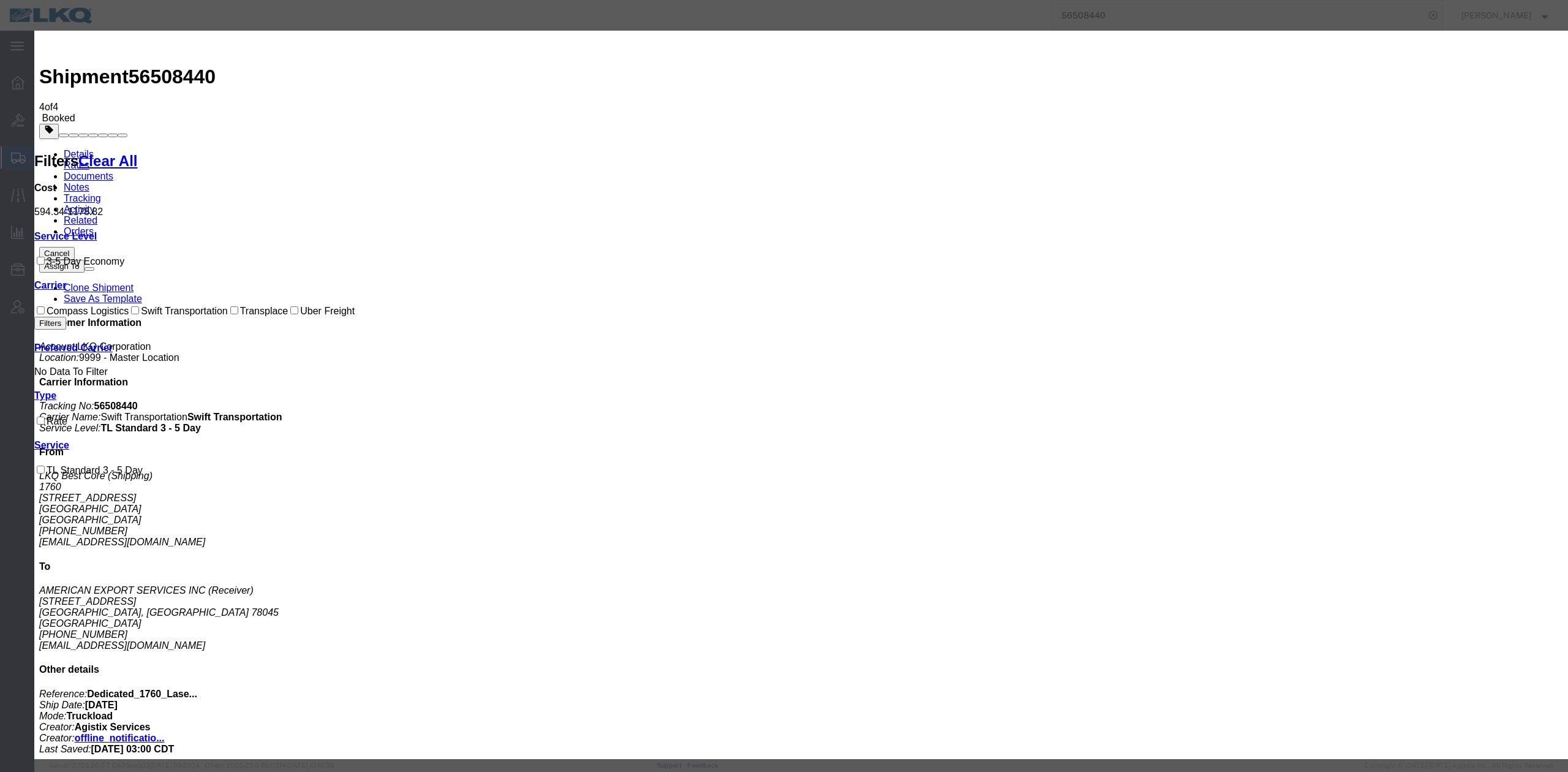
select select "FUEL_CHARGE"
type input "136.40"
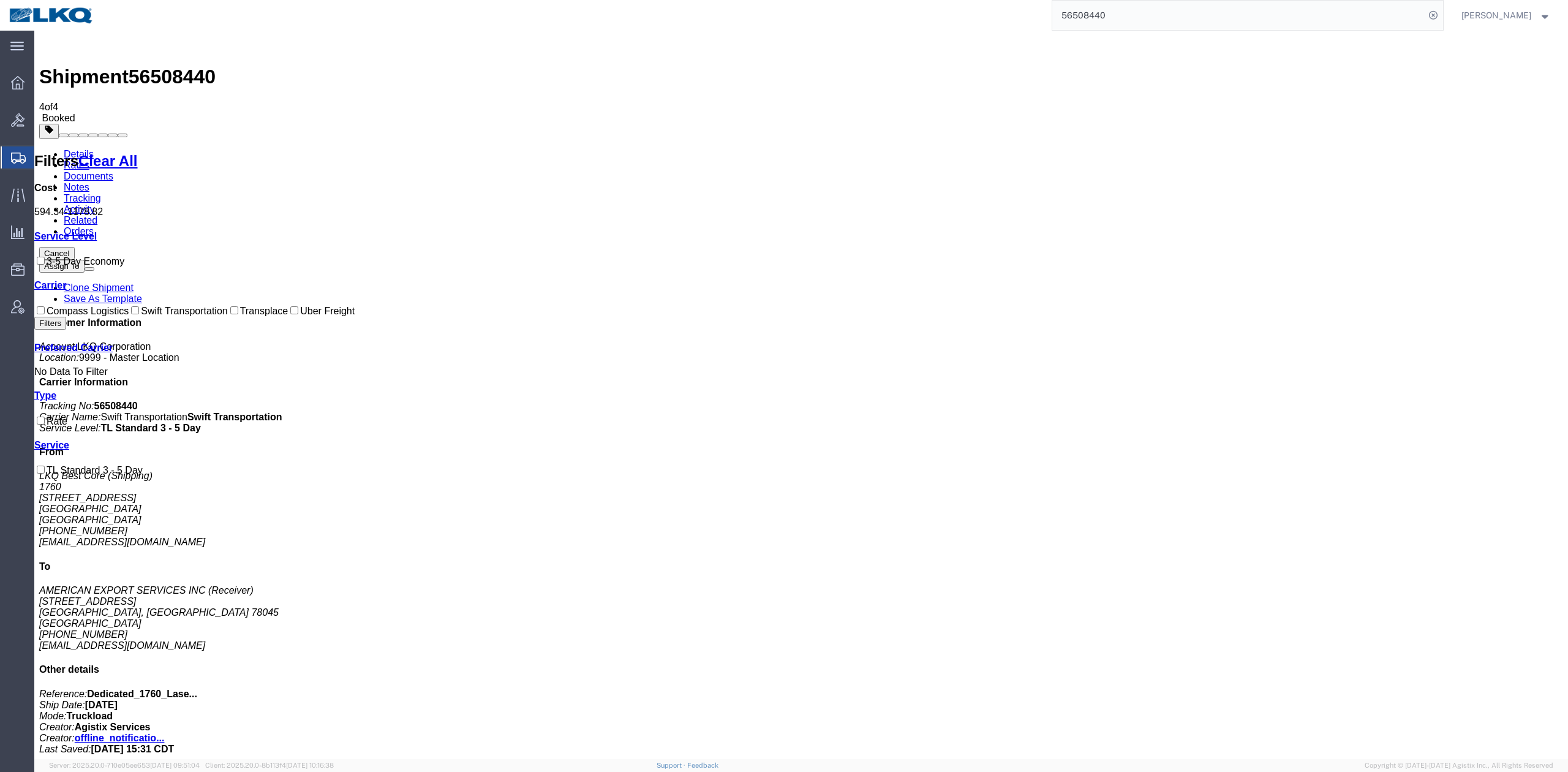
click at [1123, 23] on input "56508440" at bounding box center [1238, 15] width 372 height 30
click at [1127, 14] on input "56508440" at bounding box center [1238, 15] width 372 height 30
paste input "453621"
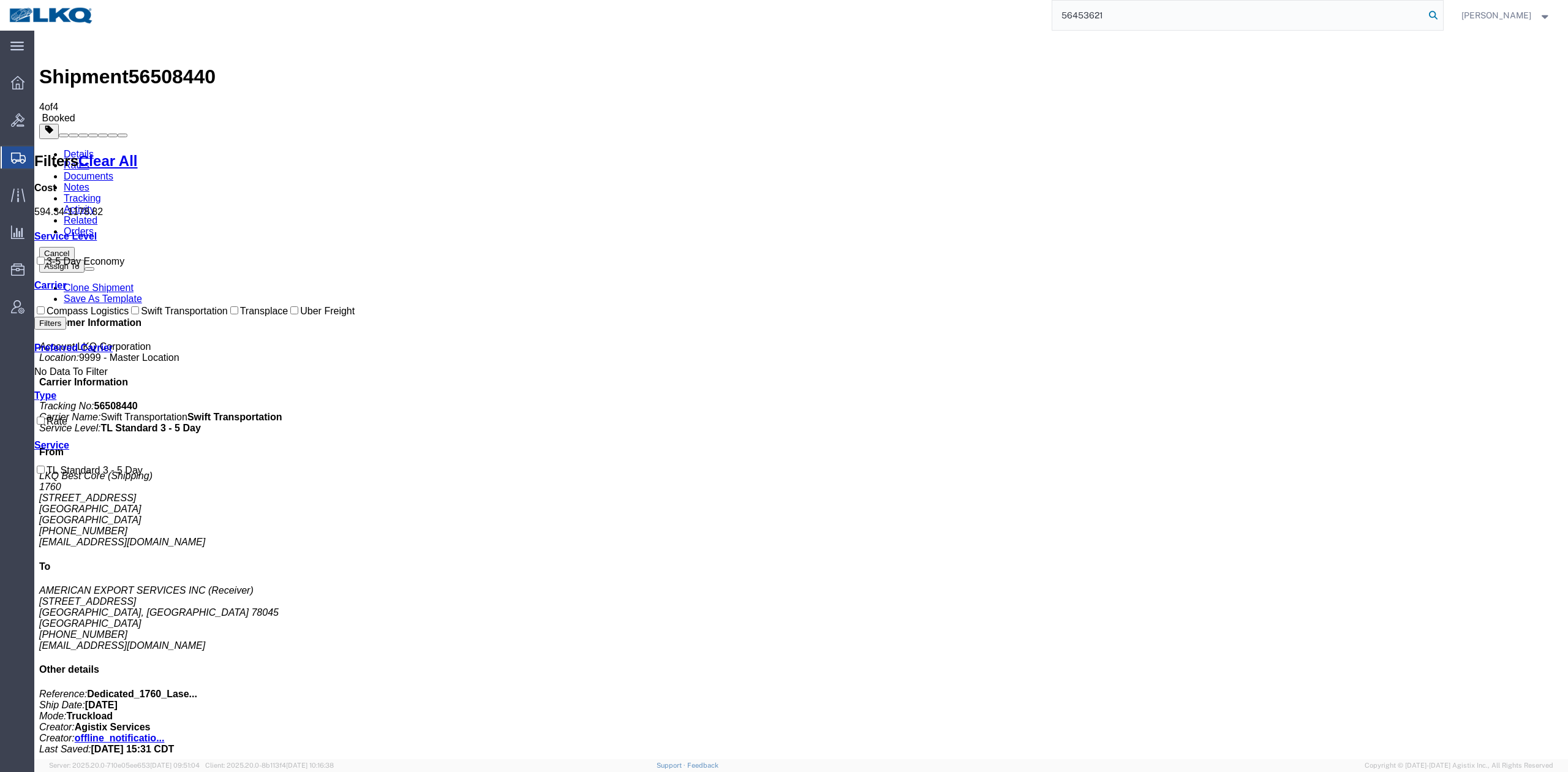
type input "56453621"
click at [1442, 18] on icon at bounding box center [1433, 15] width 17 height 17
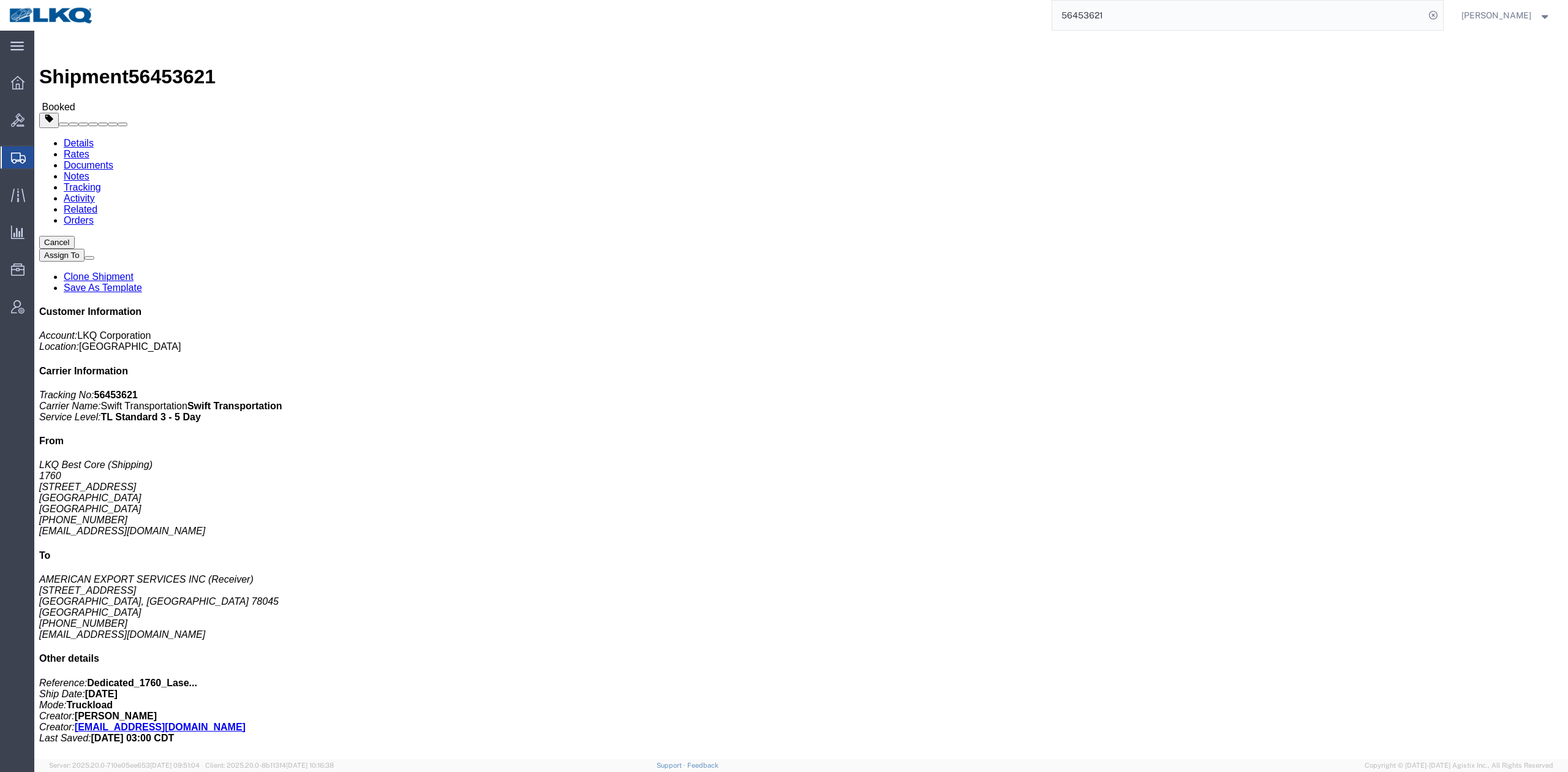
click link "Rates"
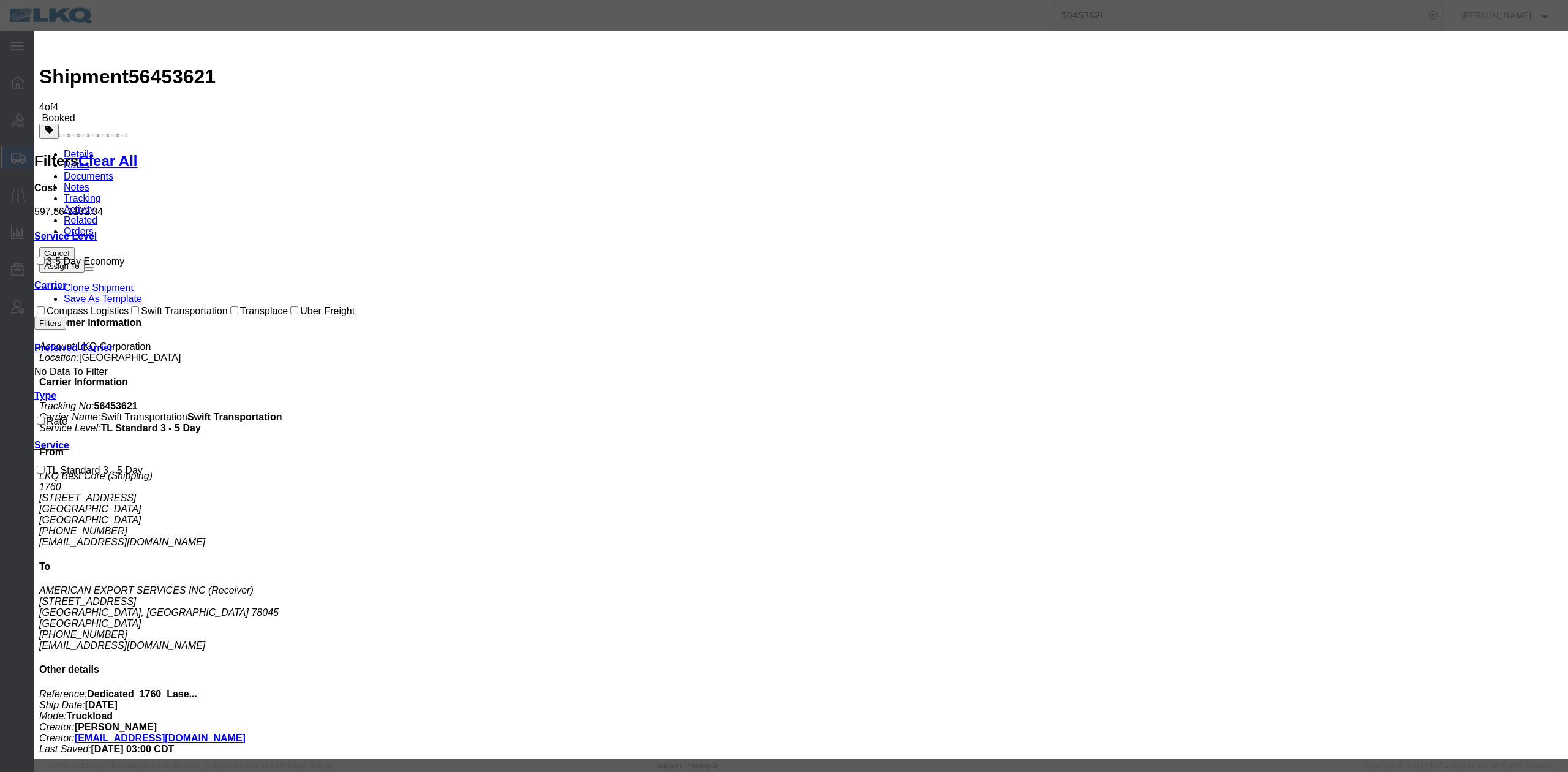
select select "FUEL_CHARGE"
type input "139.50"
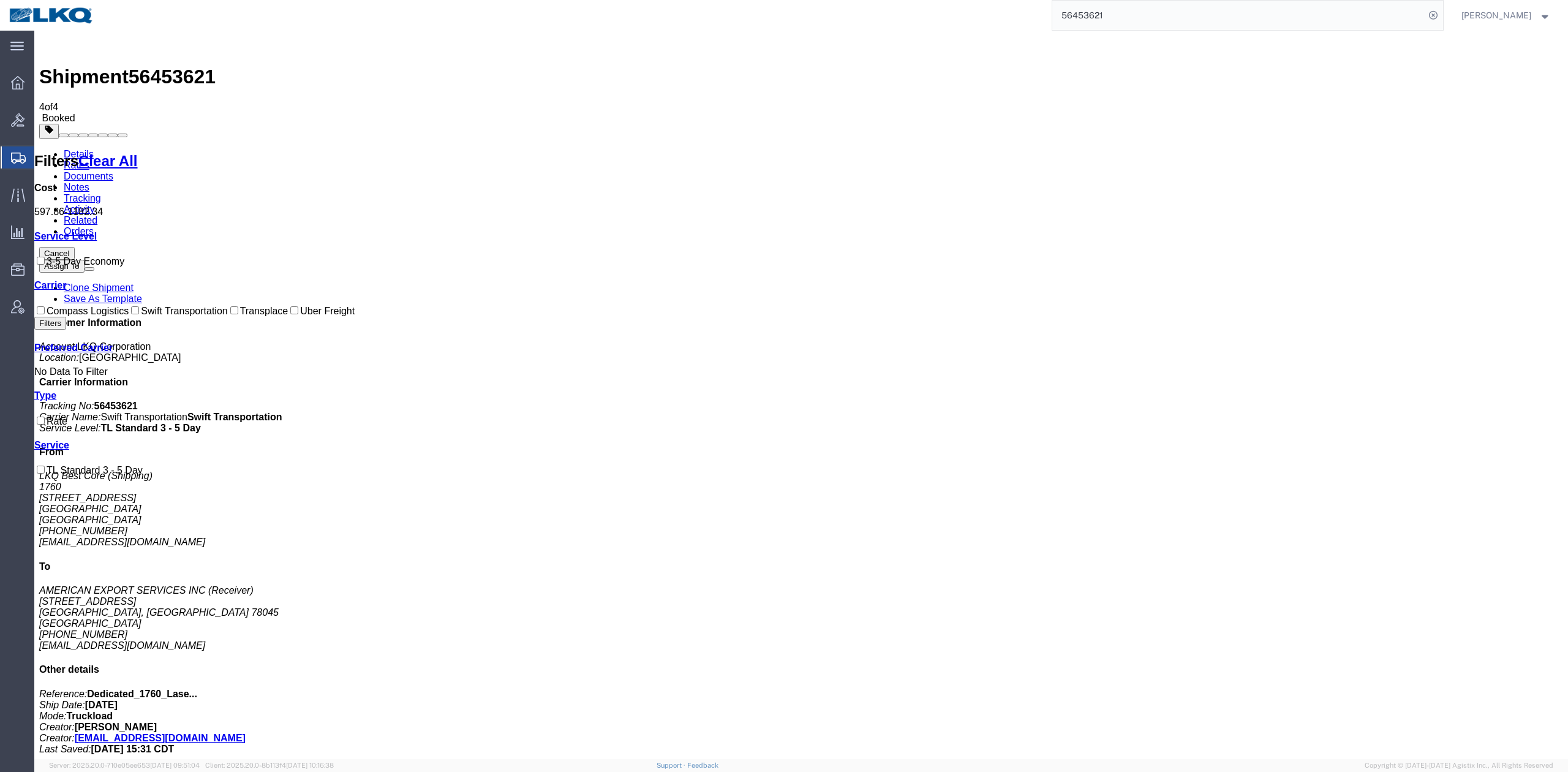
click at [1100, 13] on input "56453621" at bounding box center [1238, 15] width 372 height 30
paste input "508425"
type input "56508425"
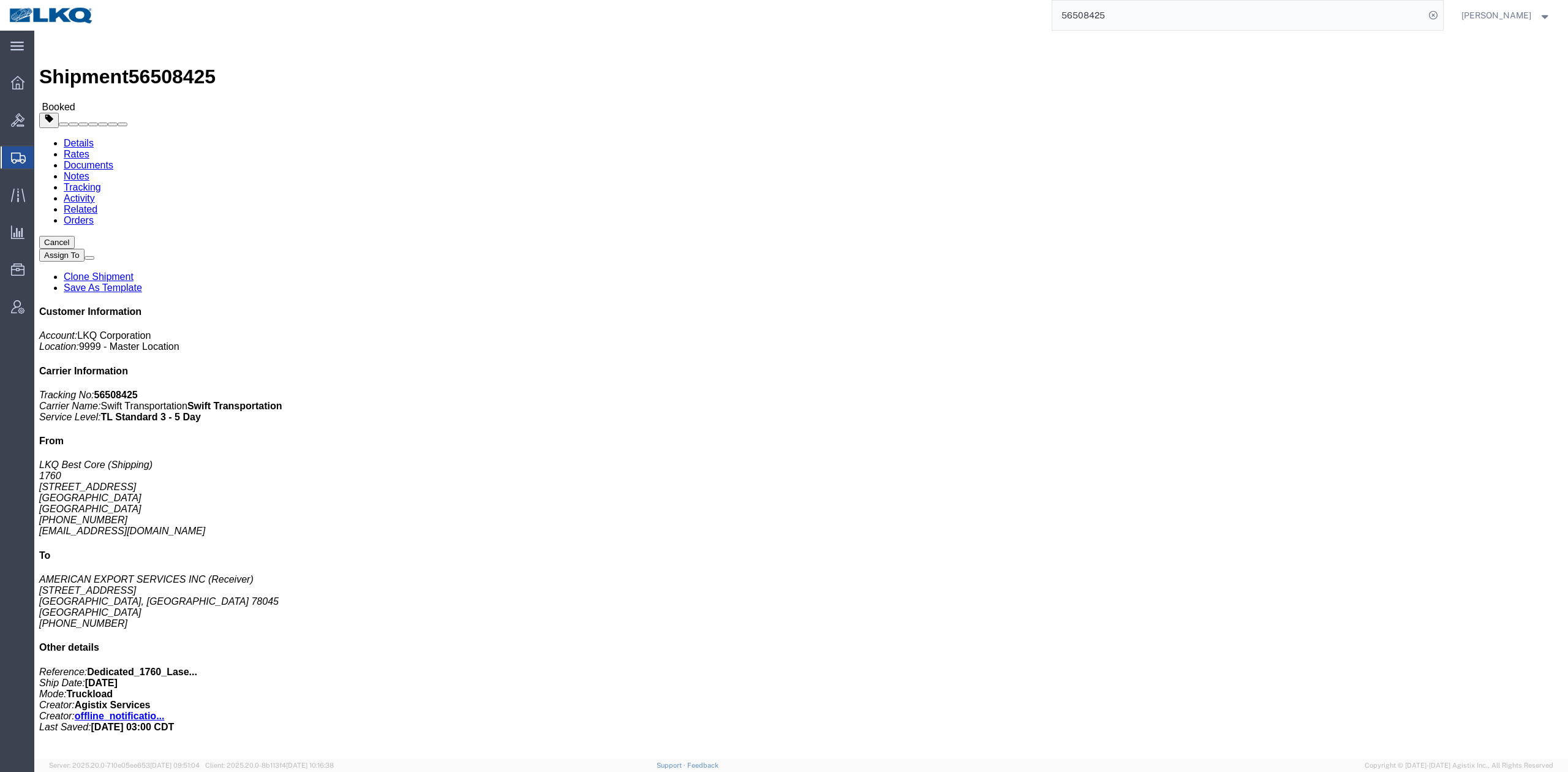
click link "Rates"
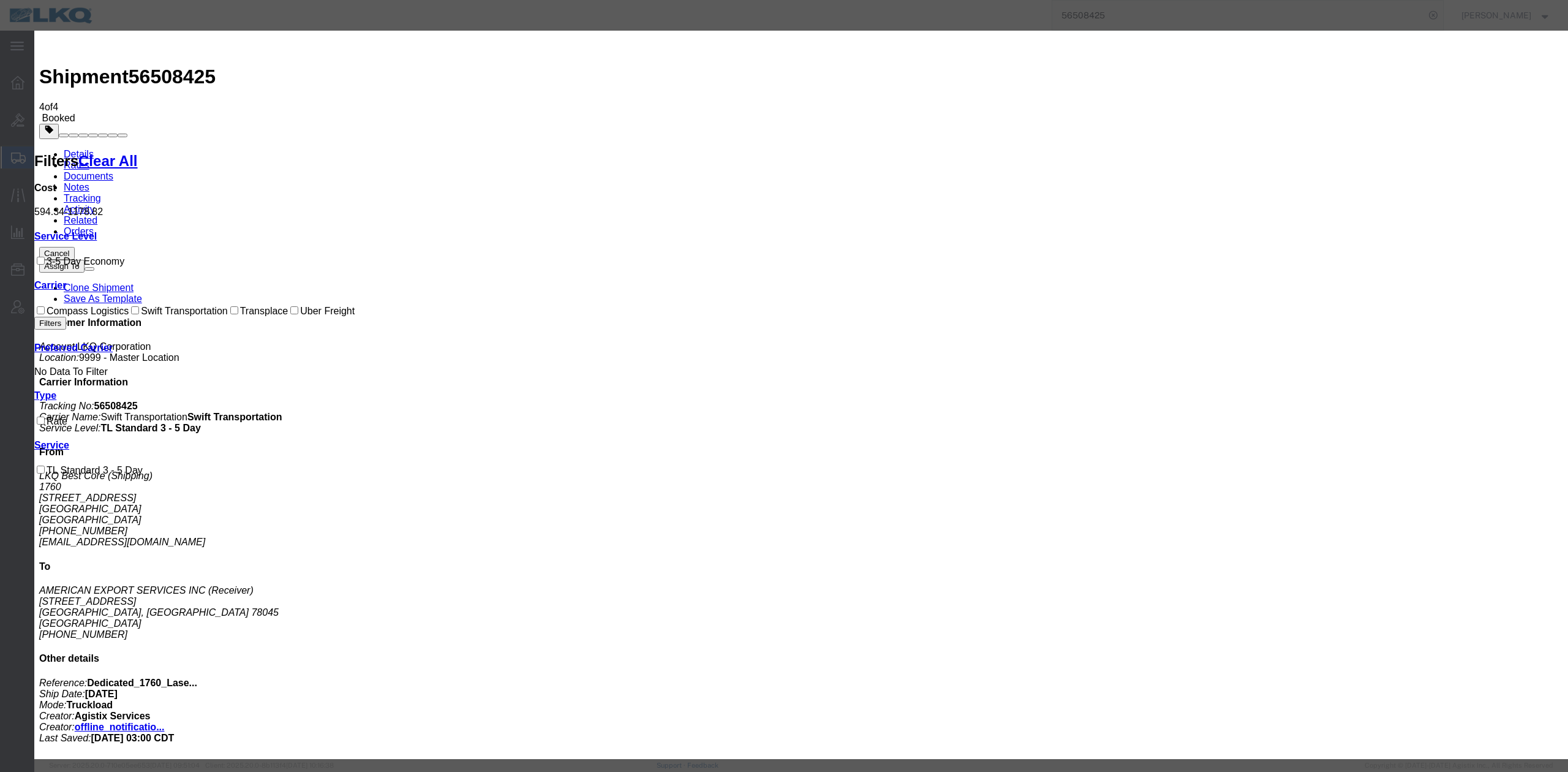
select select "FUEL_CHARGE"
type input "136.40"
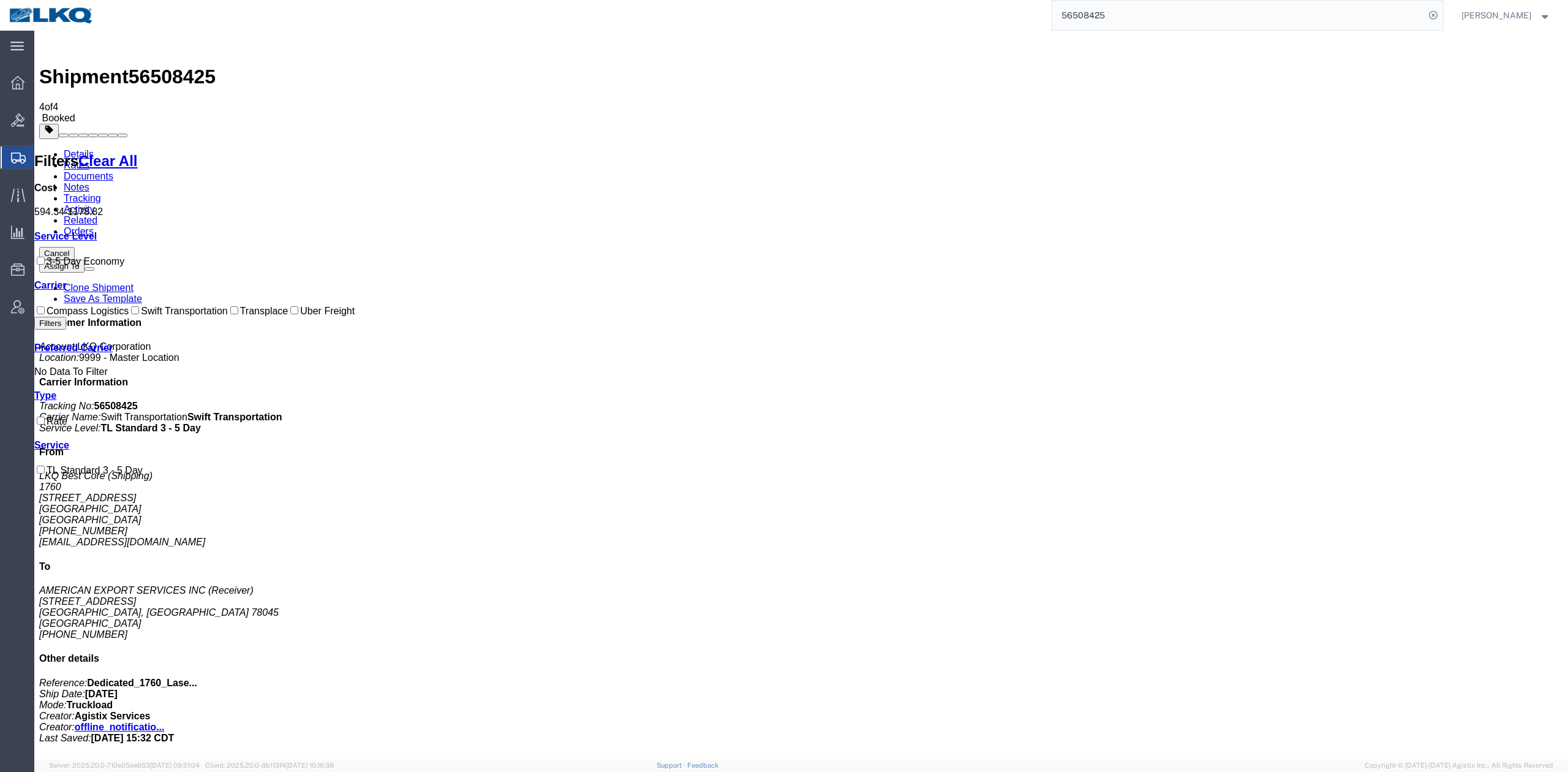
click at [1114, 10] on input "56508425" at bounding box center [1238, 15] width 372 height 30
click at [1114, 9] on input "56508425" at bounding box center [1238, 15] width 372 height 30
paste input "66716"
type input "56667165"
drag, startPoint x: 1453, startPoint y: 14, endPoint x: 1444, endPoint y: 20, distance: 10.8
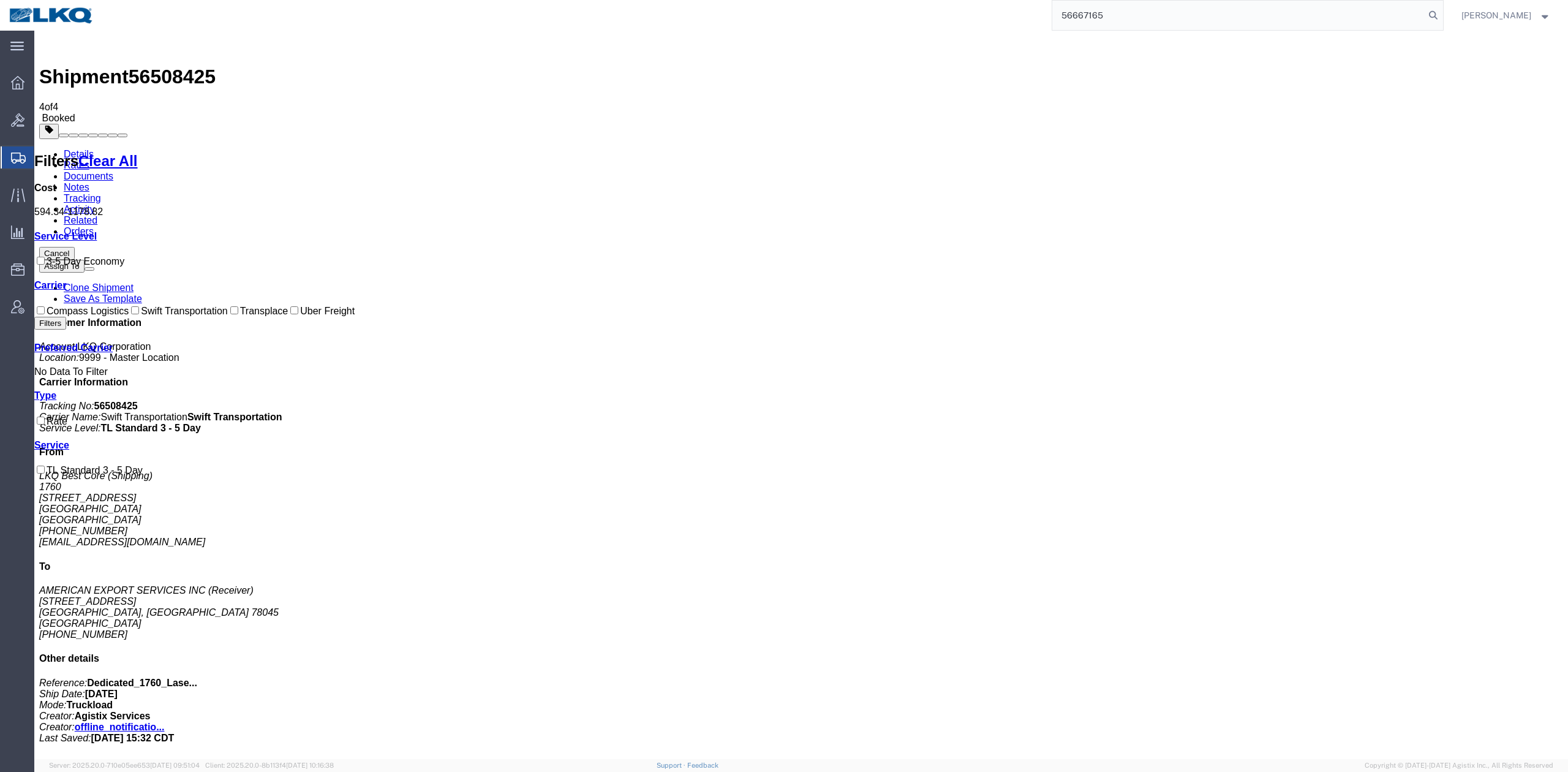
click at [1442, 15] on icon at bounding box center [1433, 15] width 17 height 17
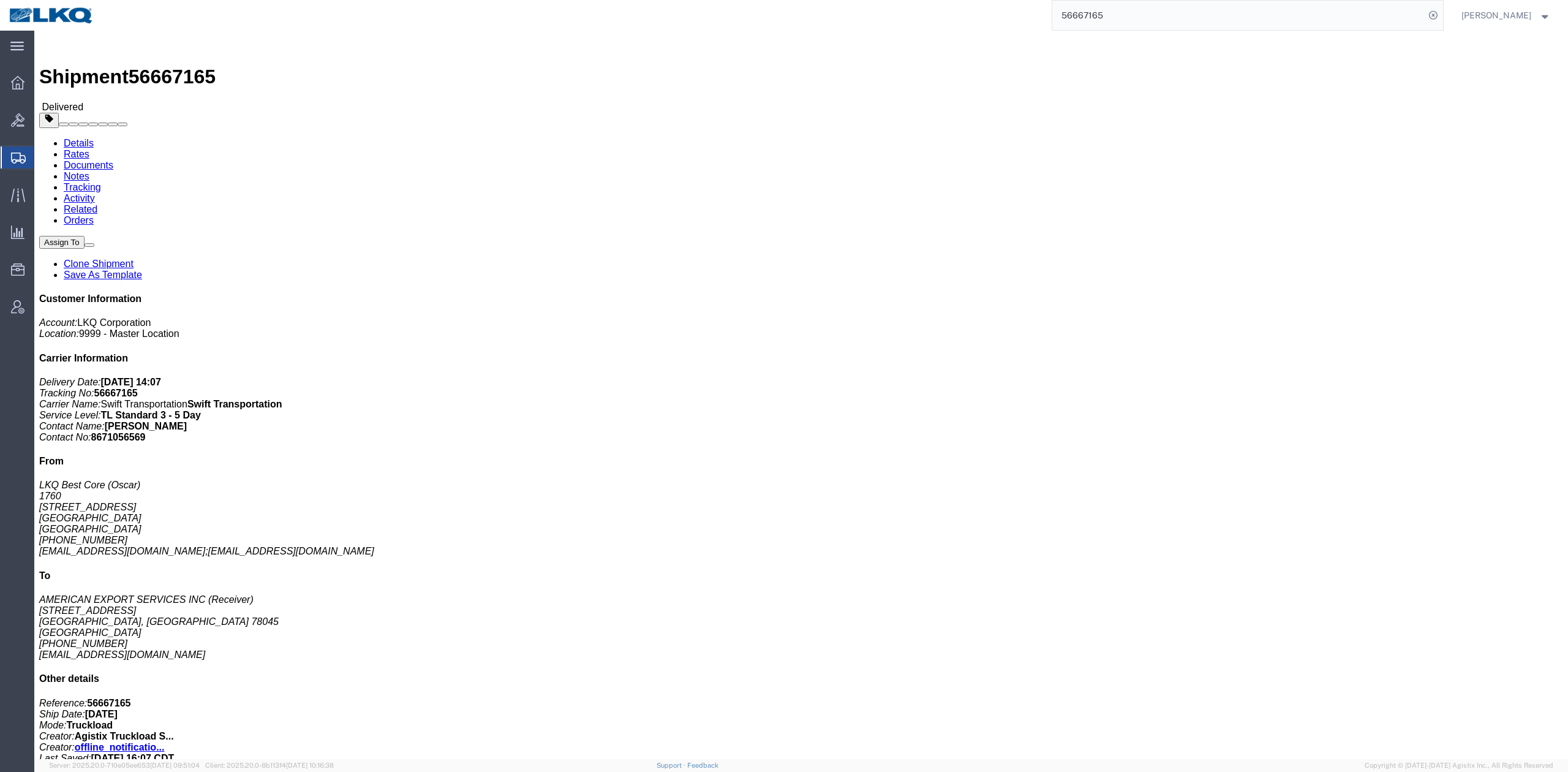
drag, startPoint x: 128, startPoint y: 77, endPoint x: 93, endPoint y: 47, distance: 46.1
click link "Rates"
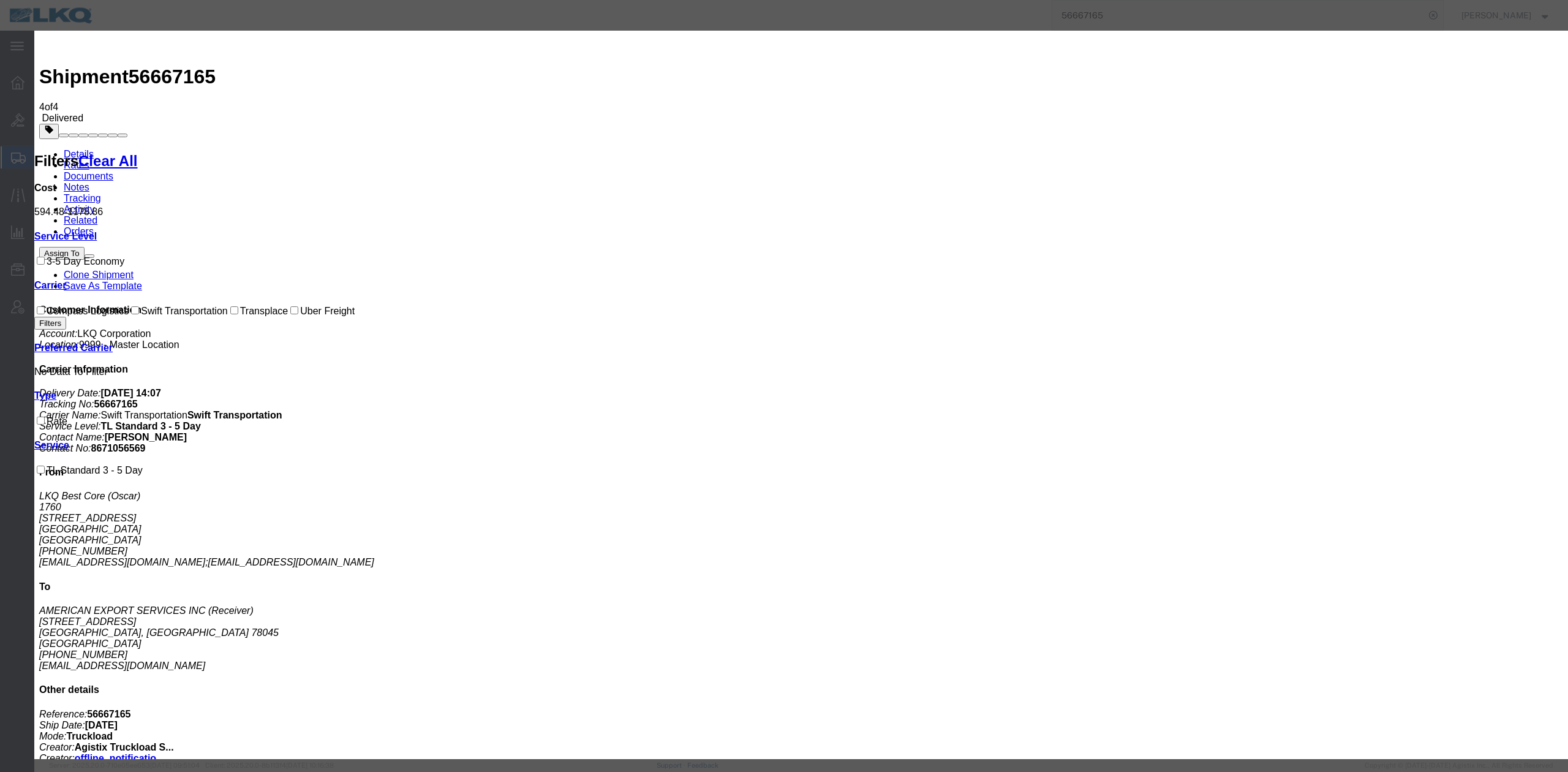
select select "FUEL_CHARGE"
type input "136.84"
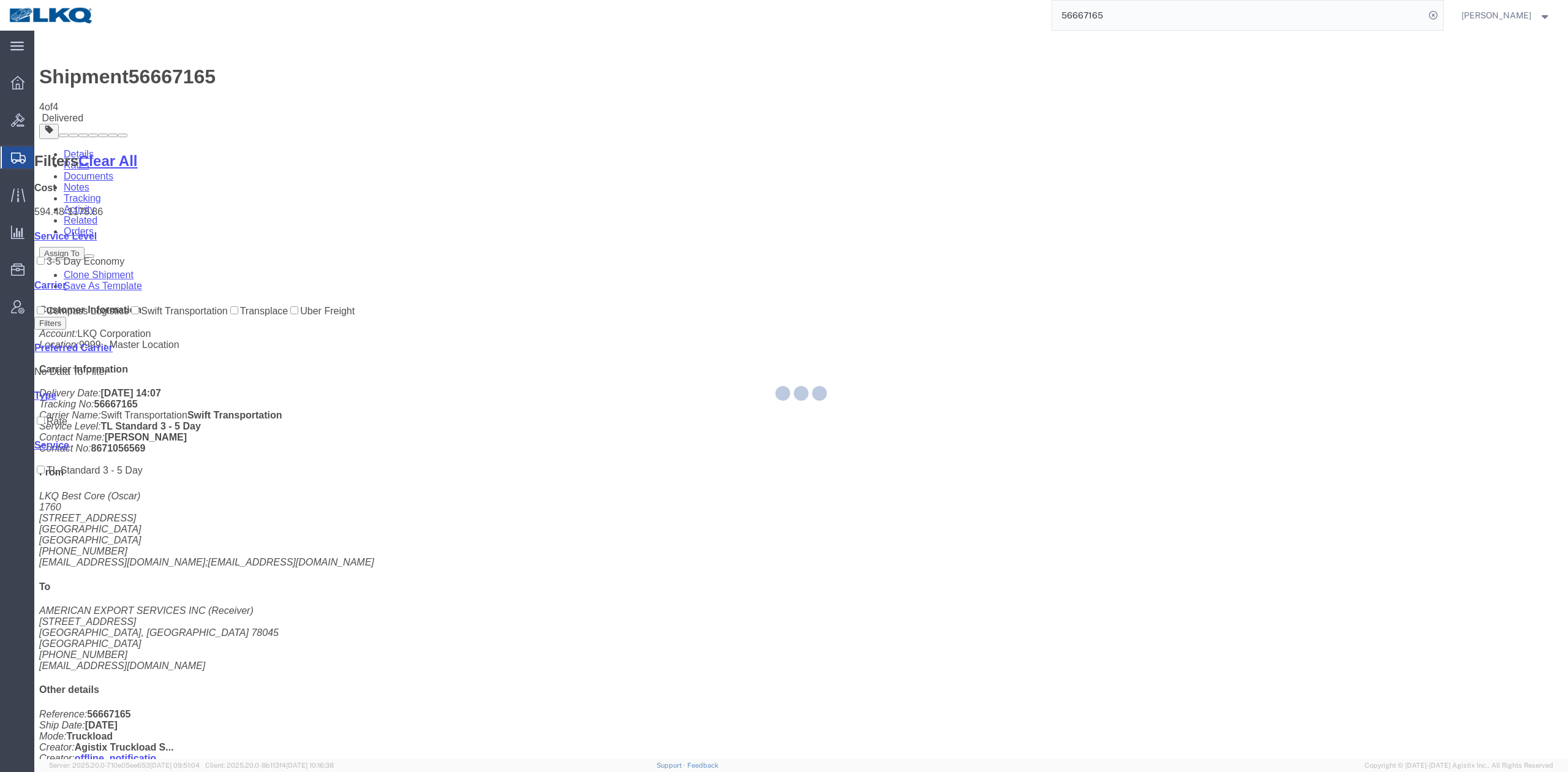
click at [1111, 11] on input "56667165" at bounding box center [1238, 15] width 372 height 30
click at [1111, 10] on input "56667165" at bounding box center [1238, 15] width 372 height 30
paste input "804840"
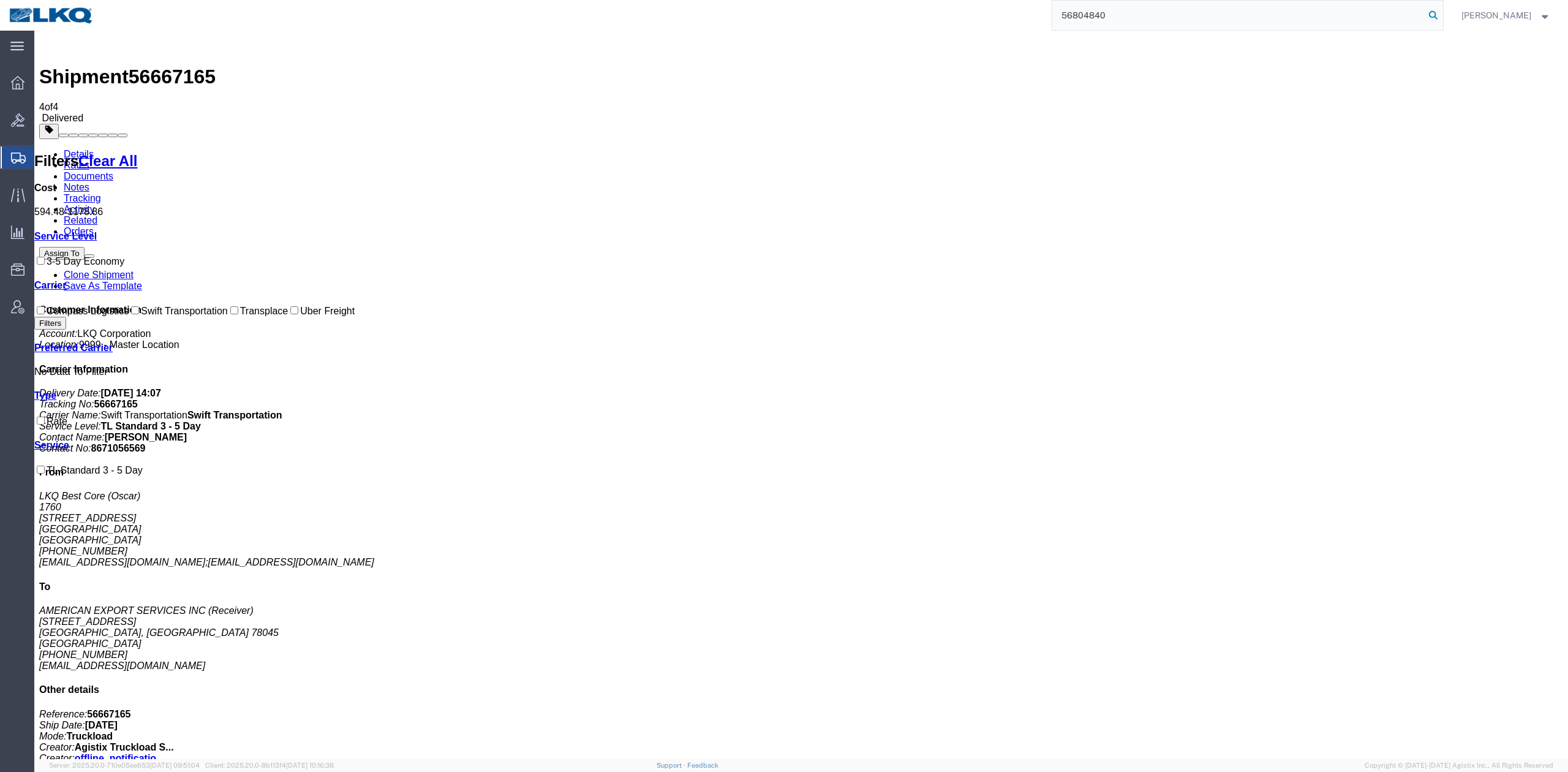
type input "56804840"
click at [1442, 10] on icon at bounding box center [1433, 15] width 17 height 17
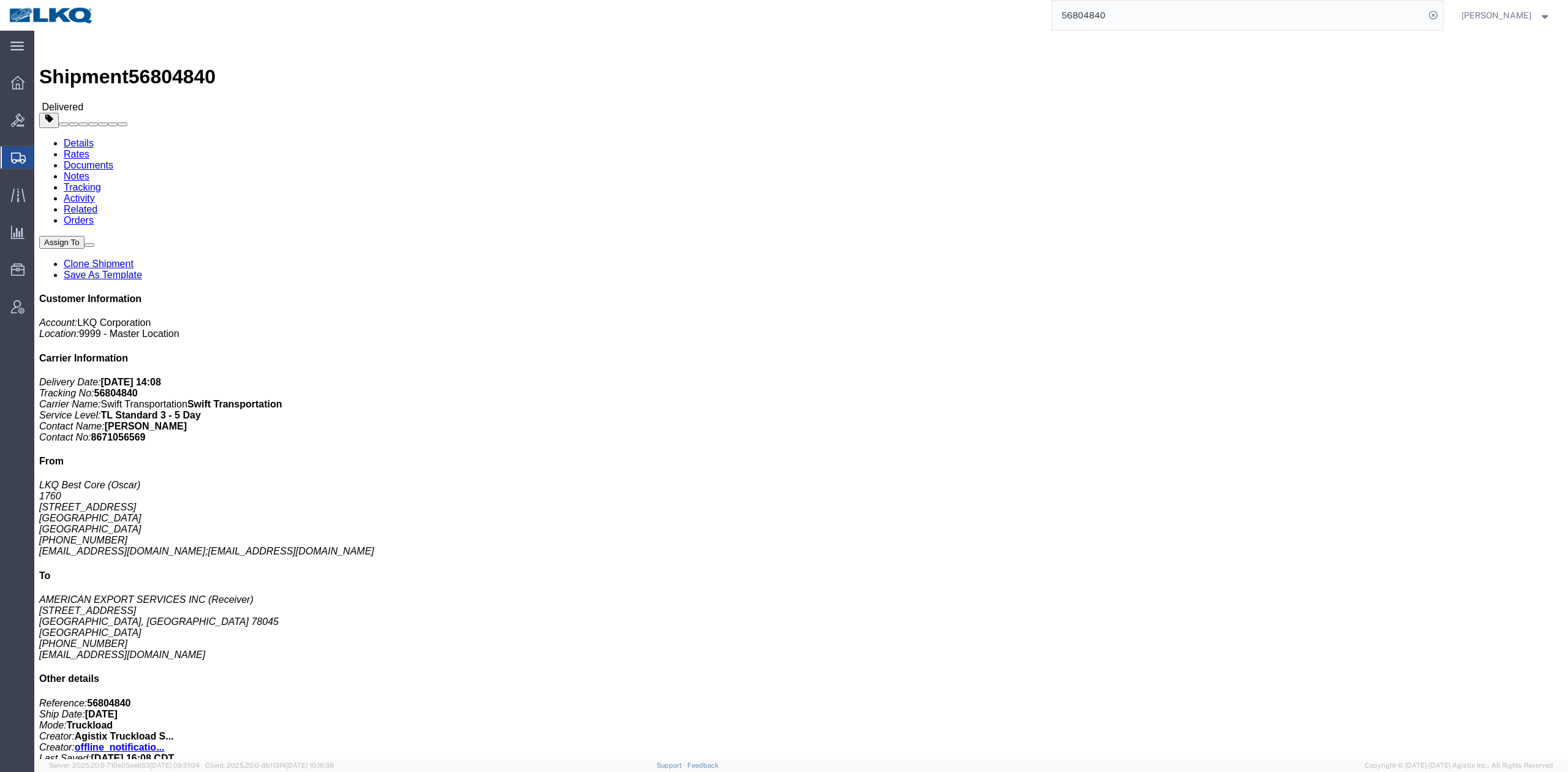
click link "Rates"
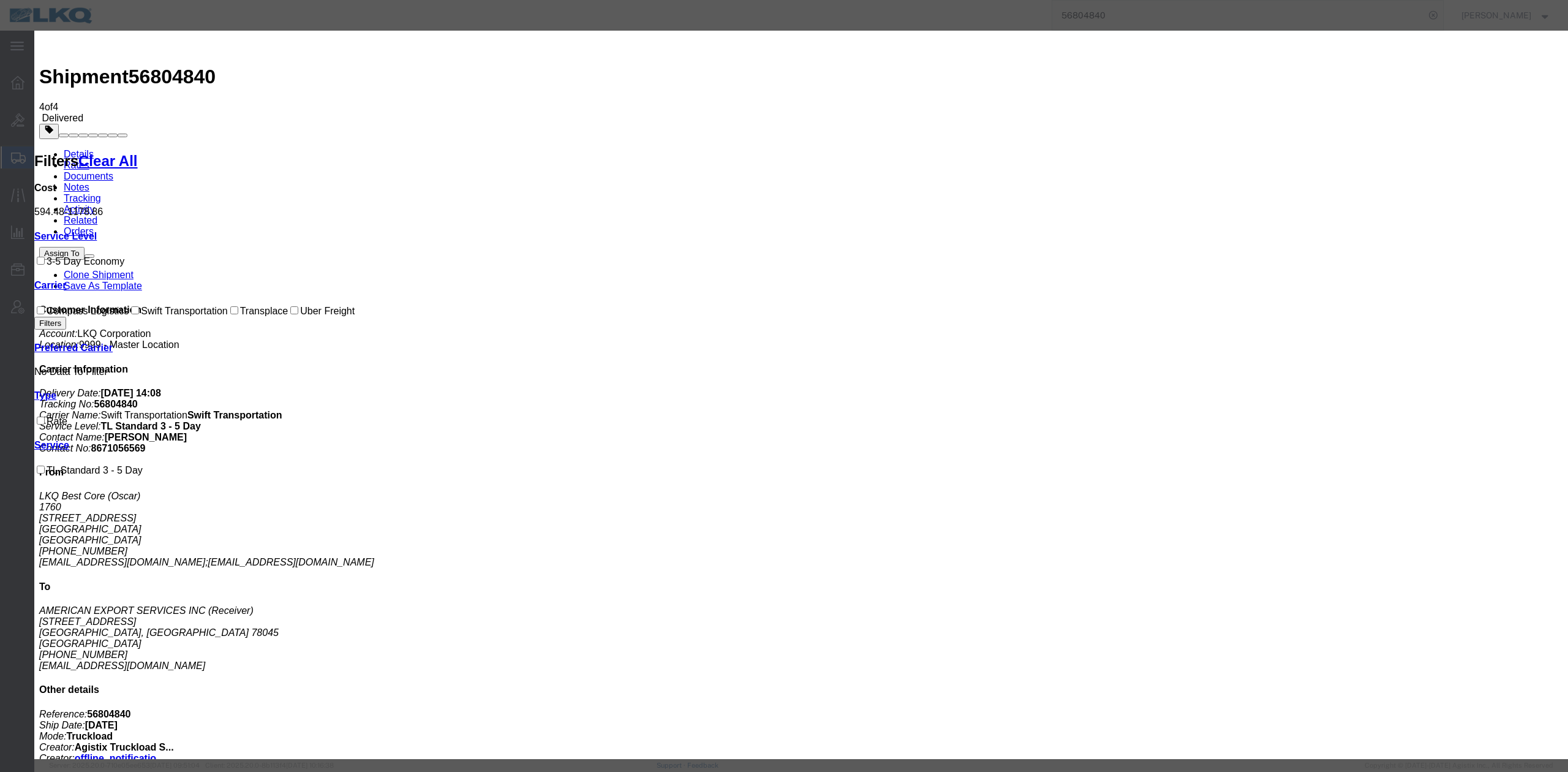
select select "FUEL_CHARGE"
type input "136.84"
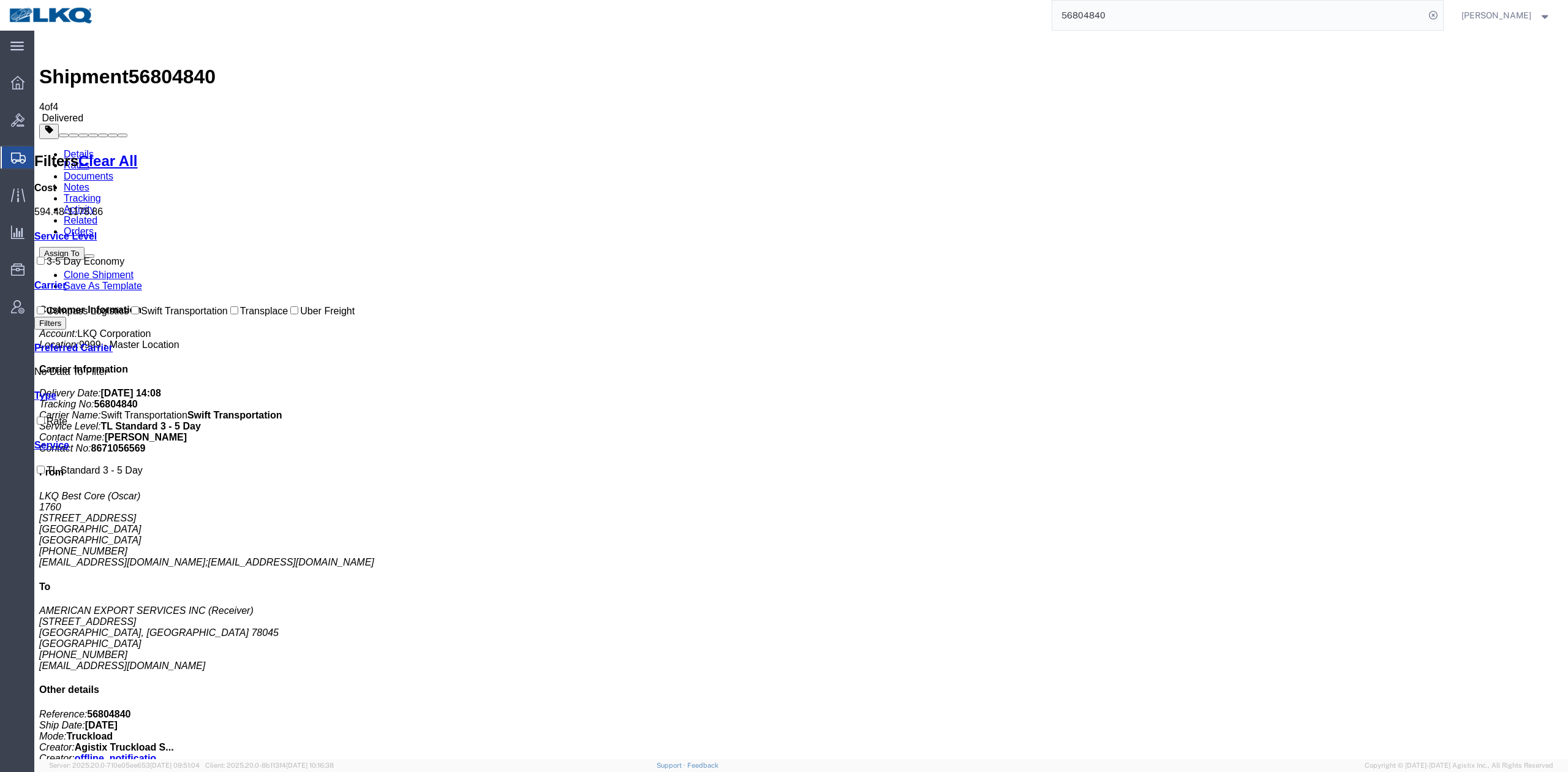
click at [1140, 21] on input "56804840" at bounding box center [1238, 15] width 372 height 30
paste input "426897"
drag, startPoint x: 1460, startPoint y: 17, endPoint x: 1451, endPoint y: 28, distance: 14.2
click at [1442, 16] on icon at bounding box center [1433, 15] width 17 height 17
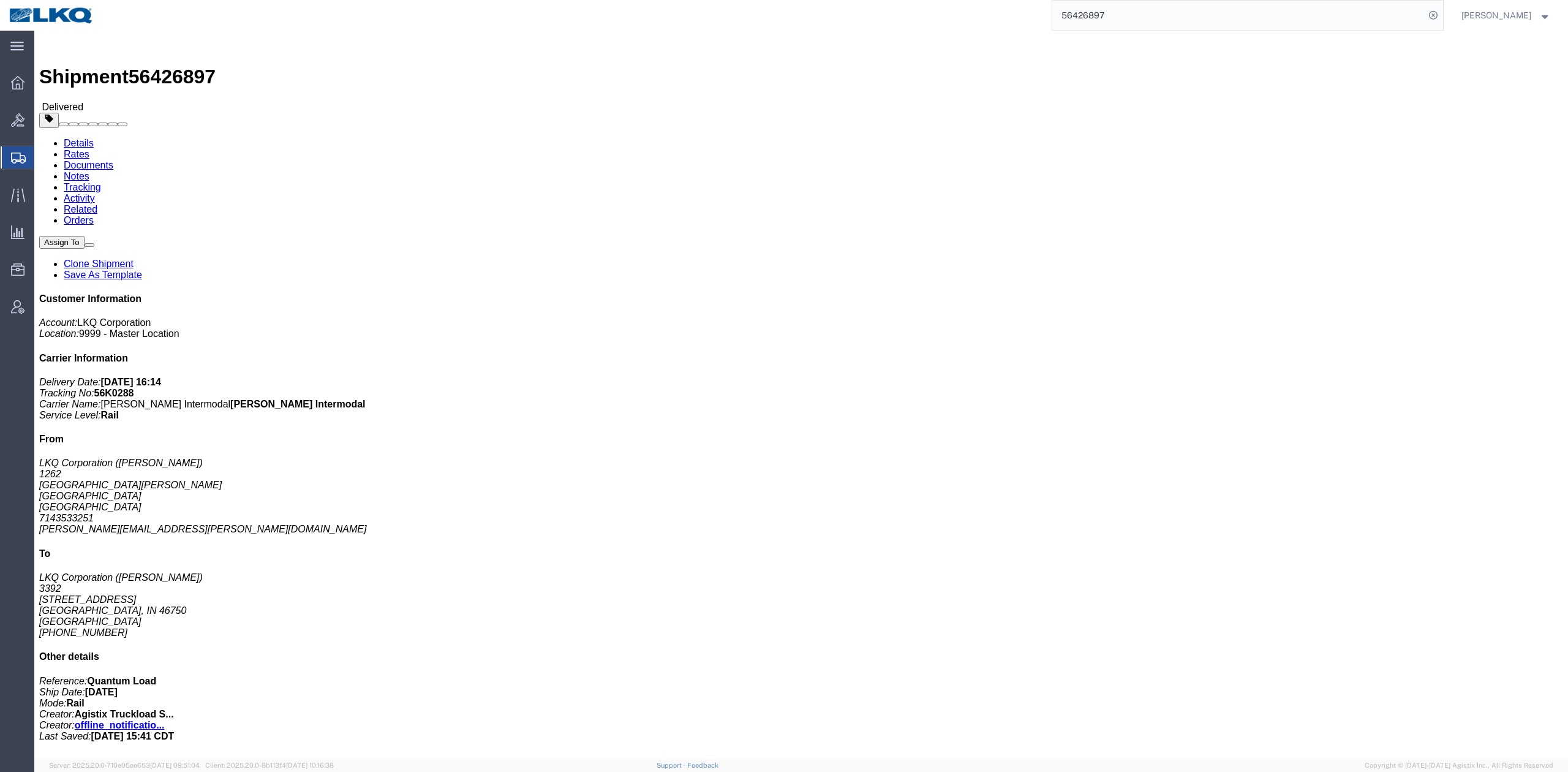
drag, startPoint x: 663, startPoint y: 200, endPoint x: 213, endPoint y: 153, distance: 452.4
click div "Ship From LKQ Corporation (RAMON GARCIA) 1262 1232 Blinn Ave Los Angeles, CA 90…"
click at [1130, 10] on input "56426897" at bounding box center [1238, 15] width 372 height 30
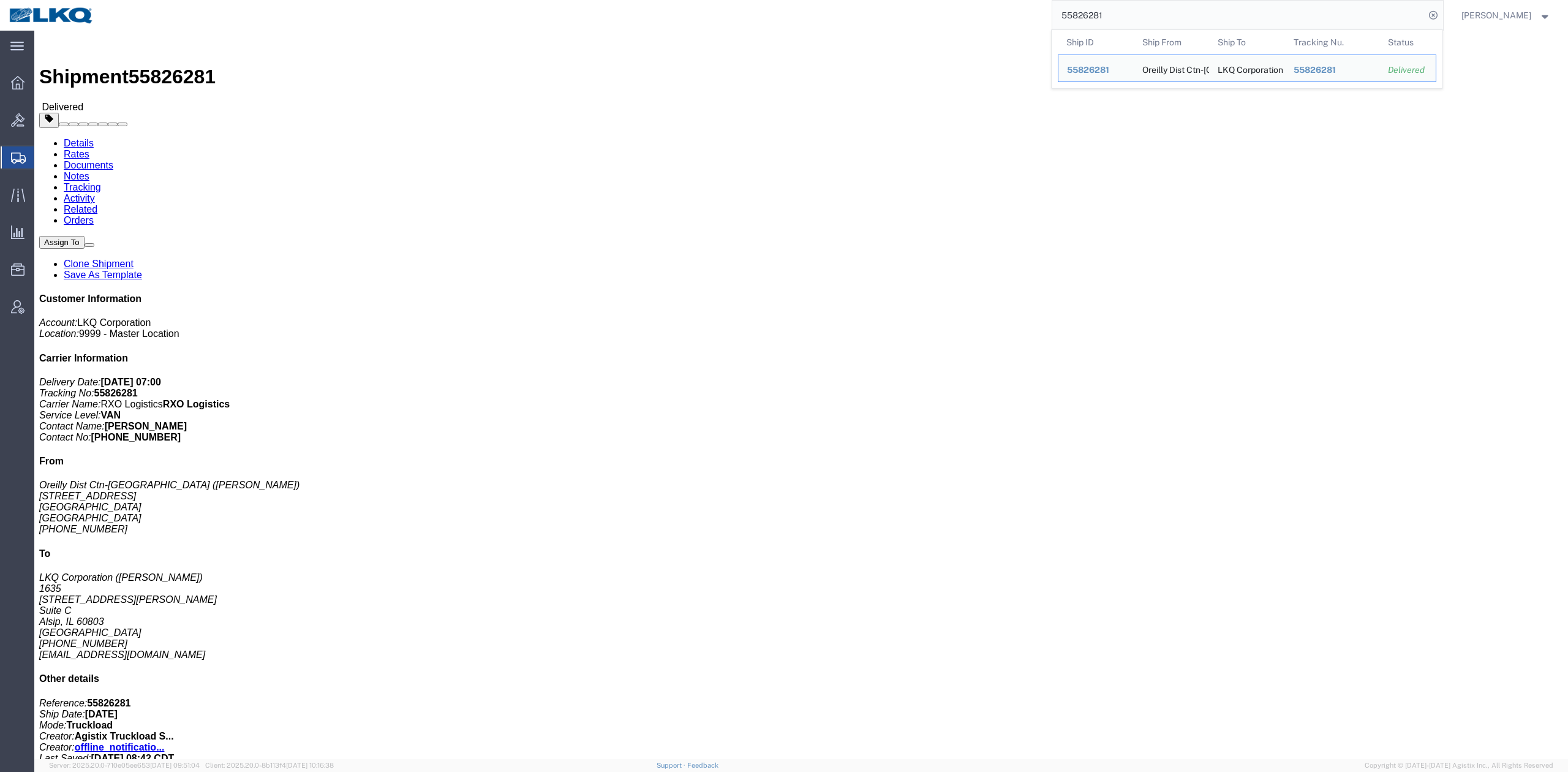
click link "Rates"
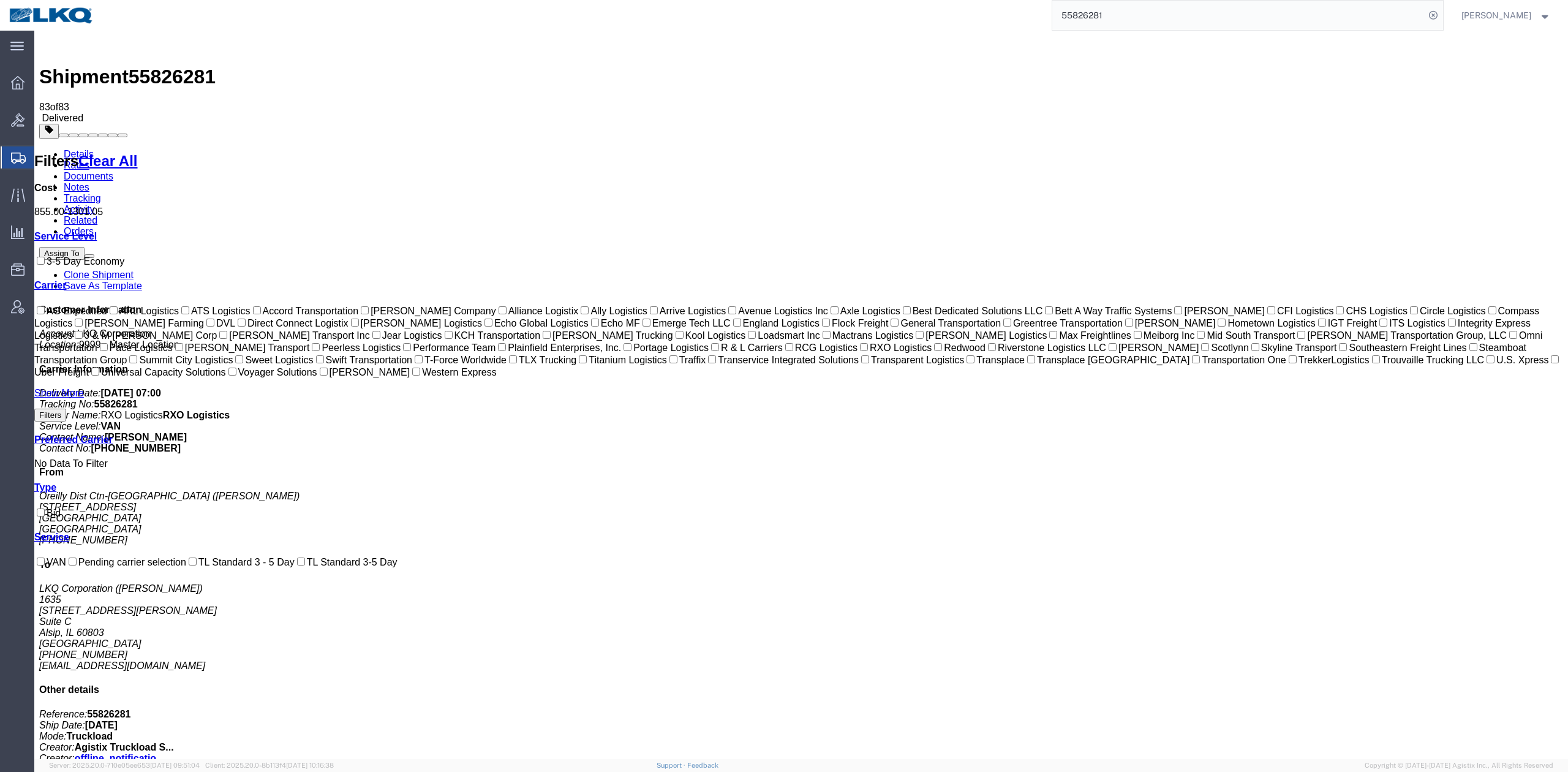
click at [160, 65] on span "55826281" at bounding box center [172, 76] width 87 height 22
copy span "55826281"
click at [1125, 26] on input "55826281" at bounding box center [1238, 15] width 372 height 30
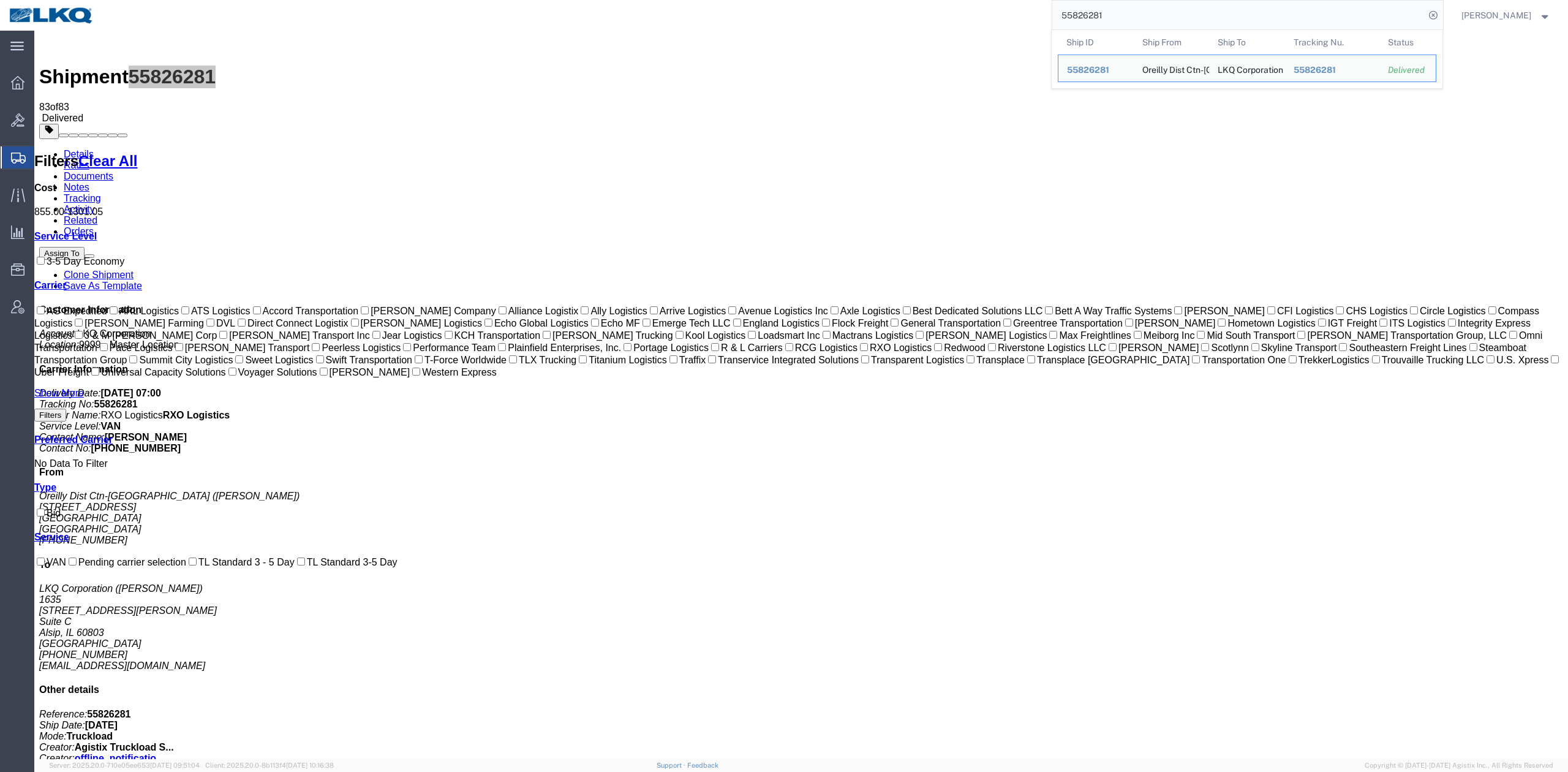
click at [1125, 26] on input "55826281" at bounding box center [1238, 15] width 372 height 30
paste input "696546"
type input "56965461"
click at [1442, 15] on icon at bounding box center [1433, 15] width 17 height 17
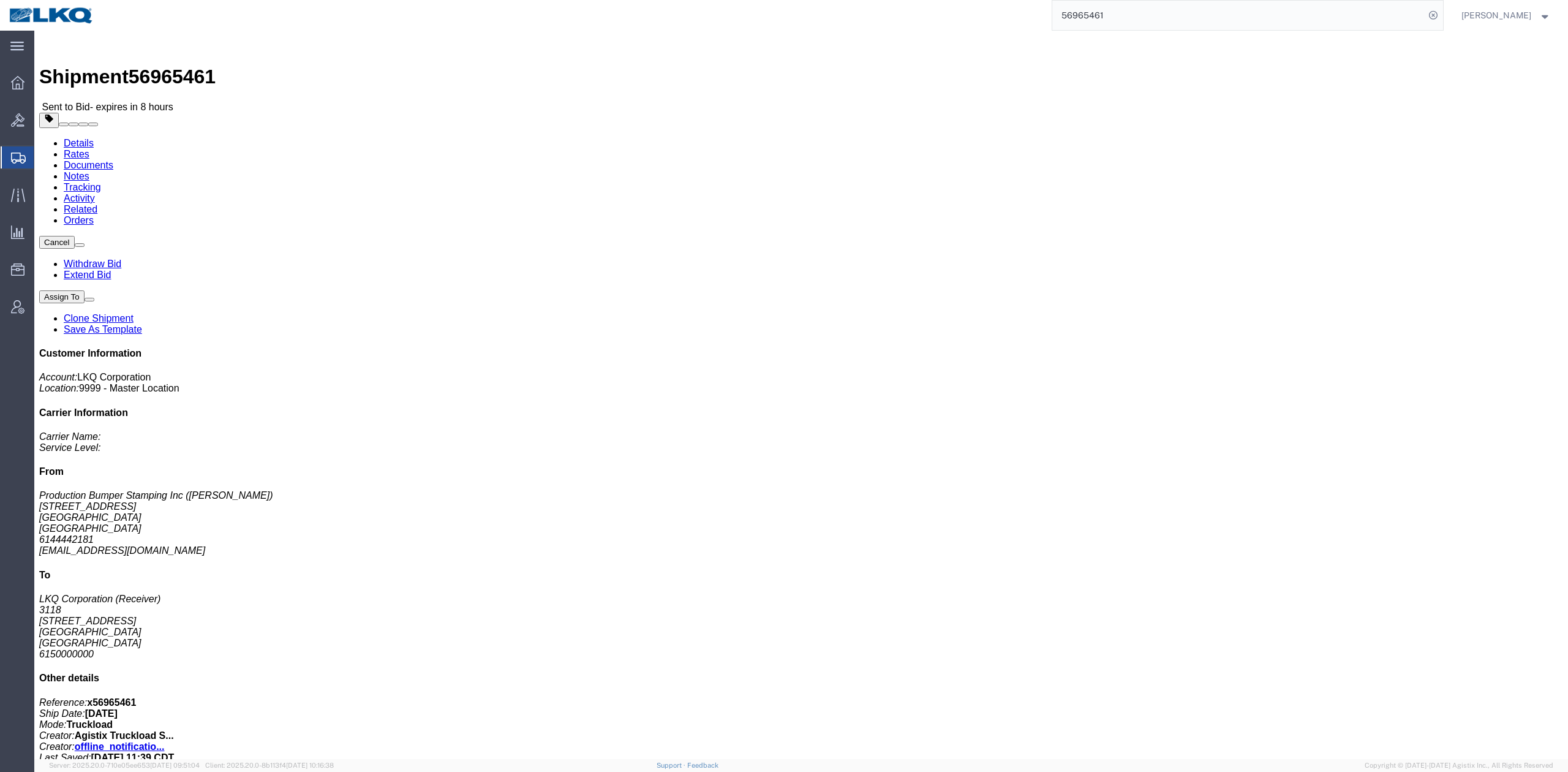
click link "Rates"
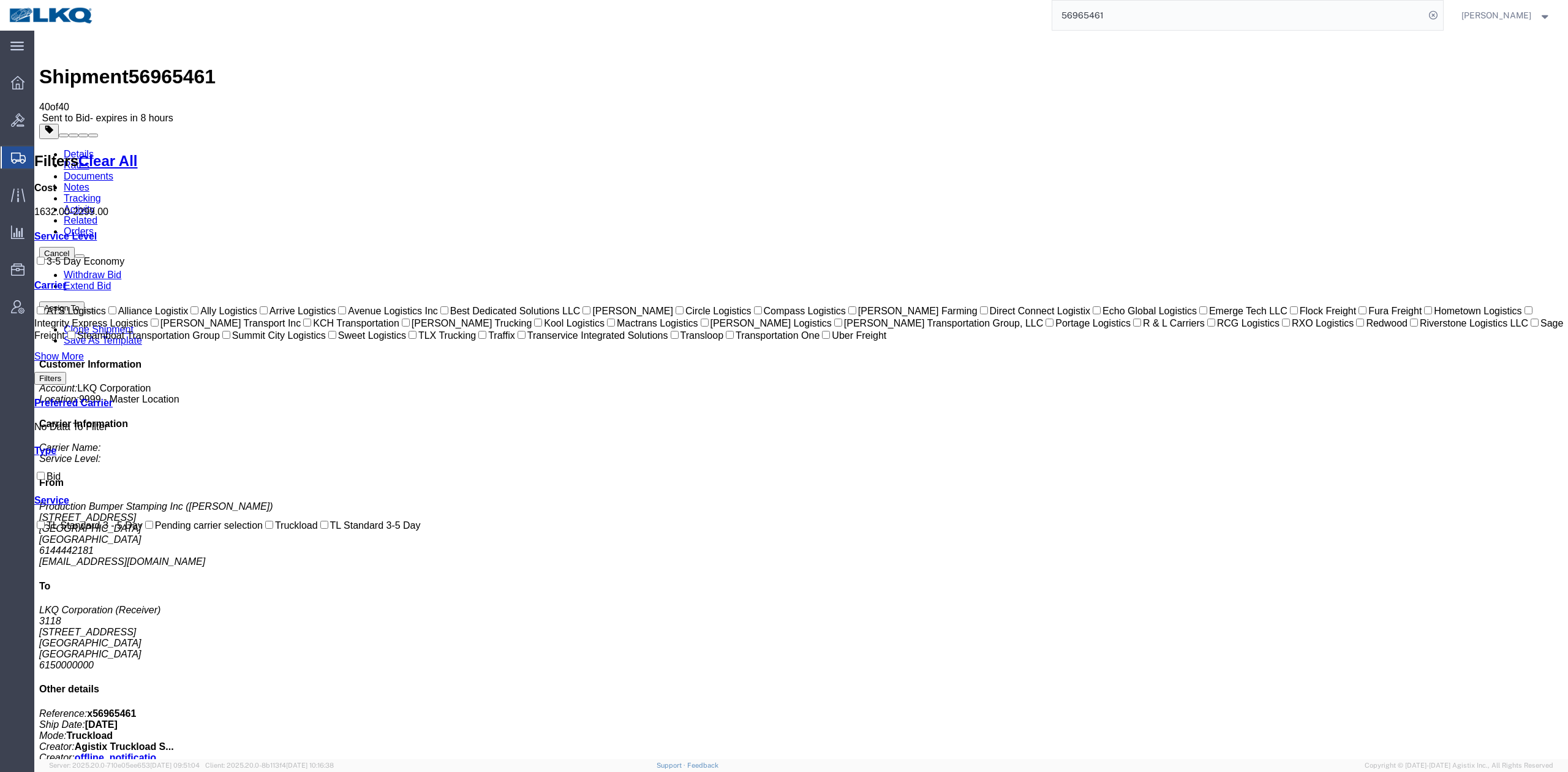
drag, startPoint x: 1002, startPoint y: 157, endPoint x: 793, endPoint y: 128, distance: 211.0
click at [73, 149] on link "Details" at bounding box center [78, 154] width 30 height 10
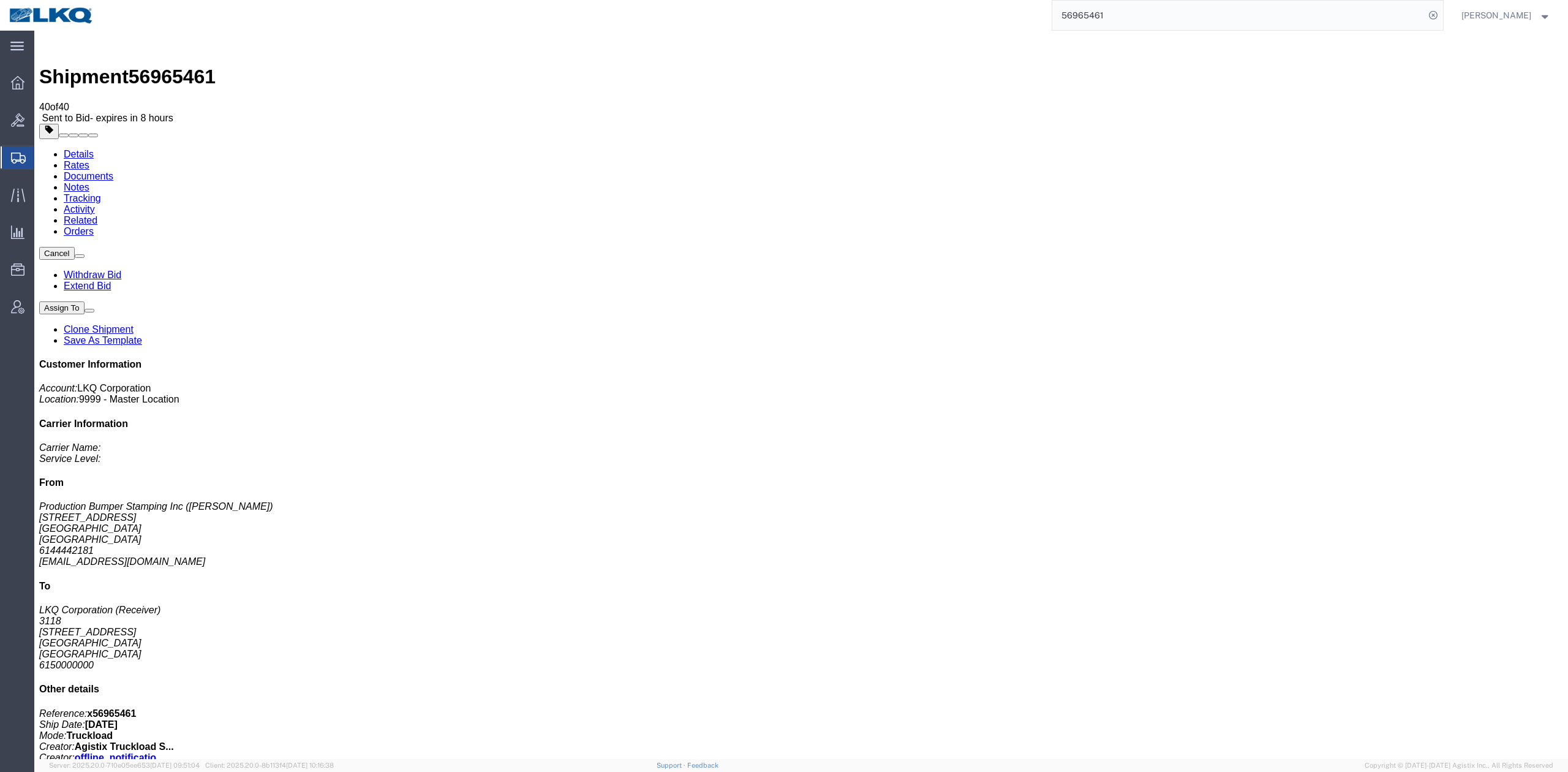
drag, startPoint x: 1042, startPoint y: 115, endPoint x: 969, endPoint y: 110, distance: 73.2
click span "button"
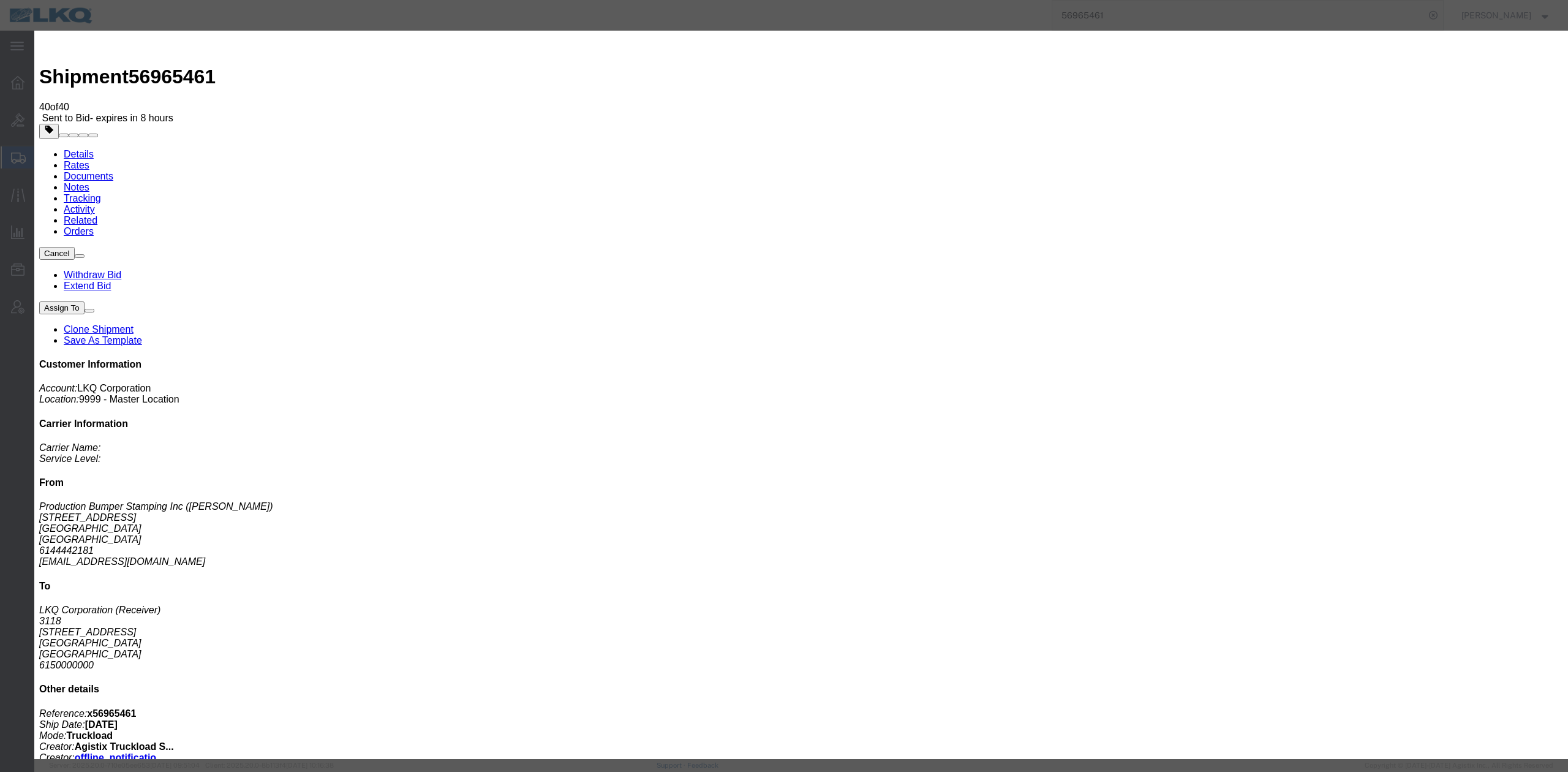
click input "x56965461"
type input "56965461"
click button "Save"
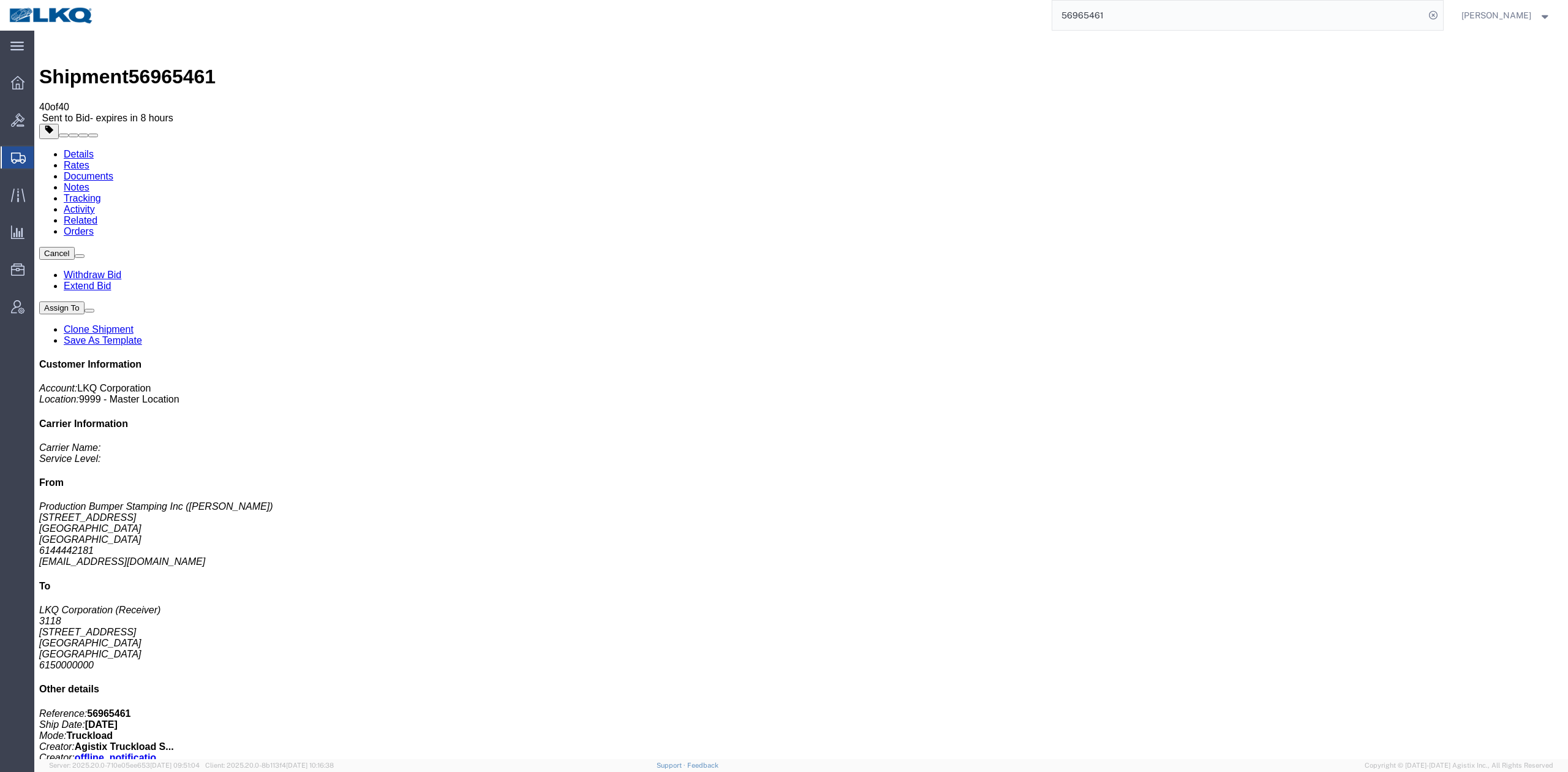
click link "Rates"
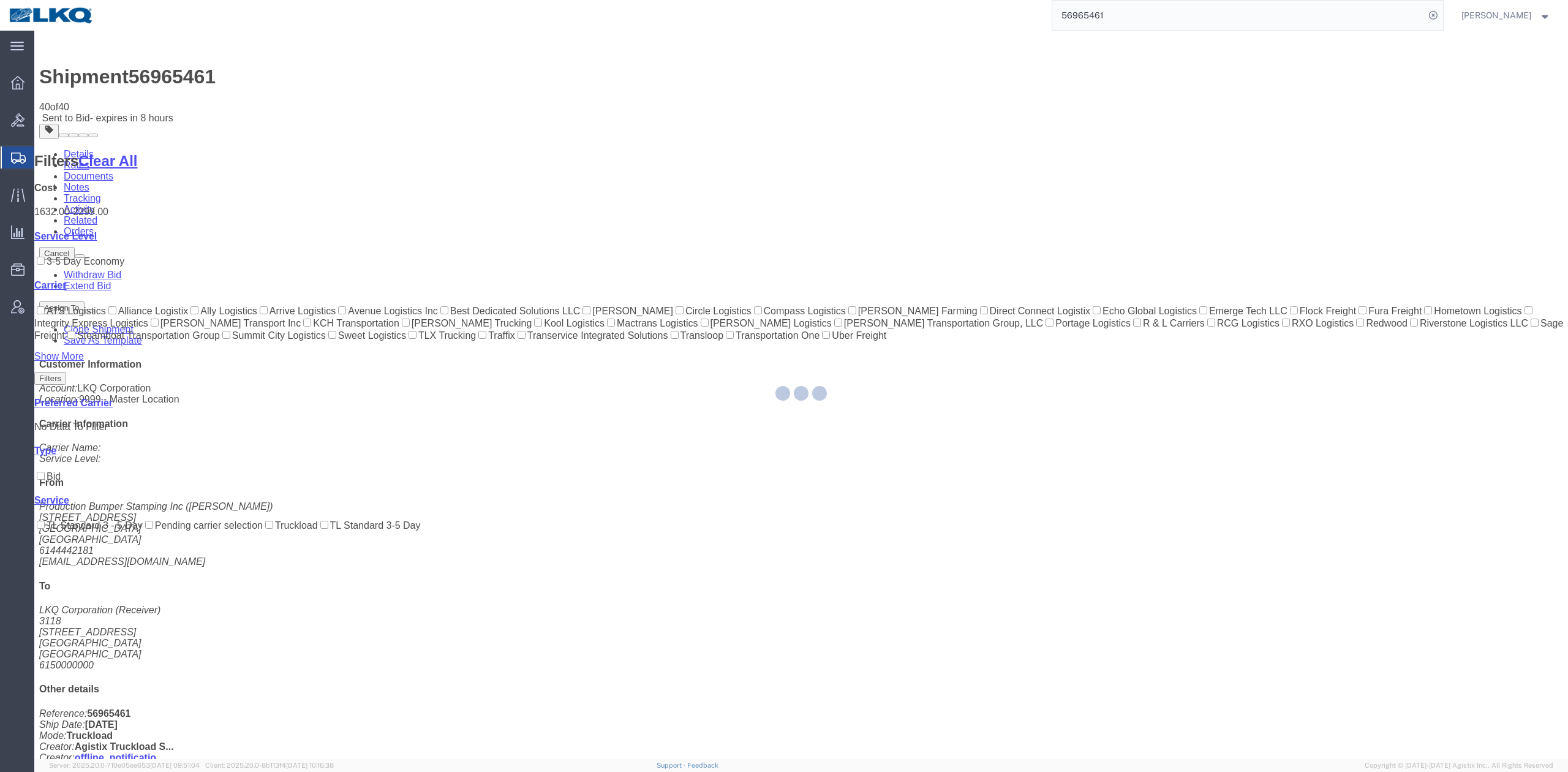
click at [1125, 21] on input "56965461" at bounding box center [1238, 15] width 372 height 30
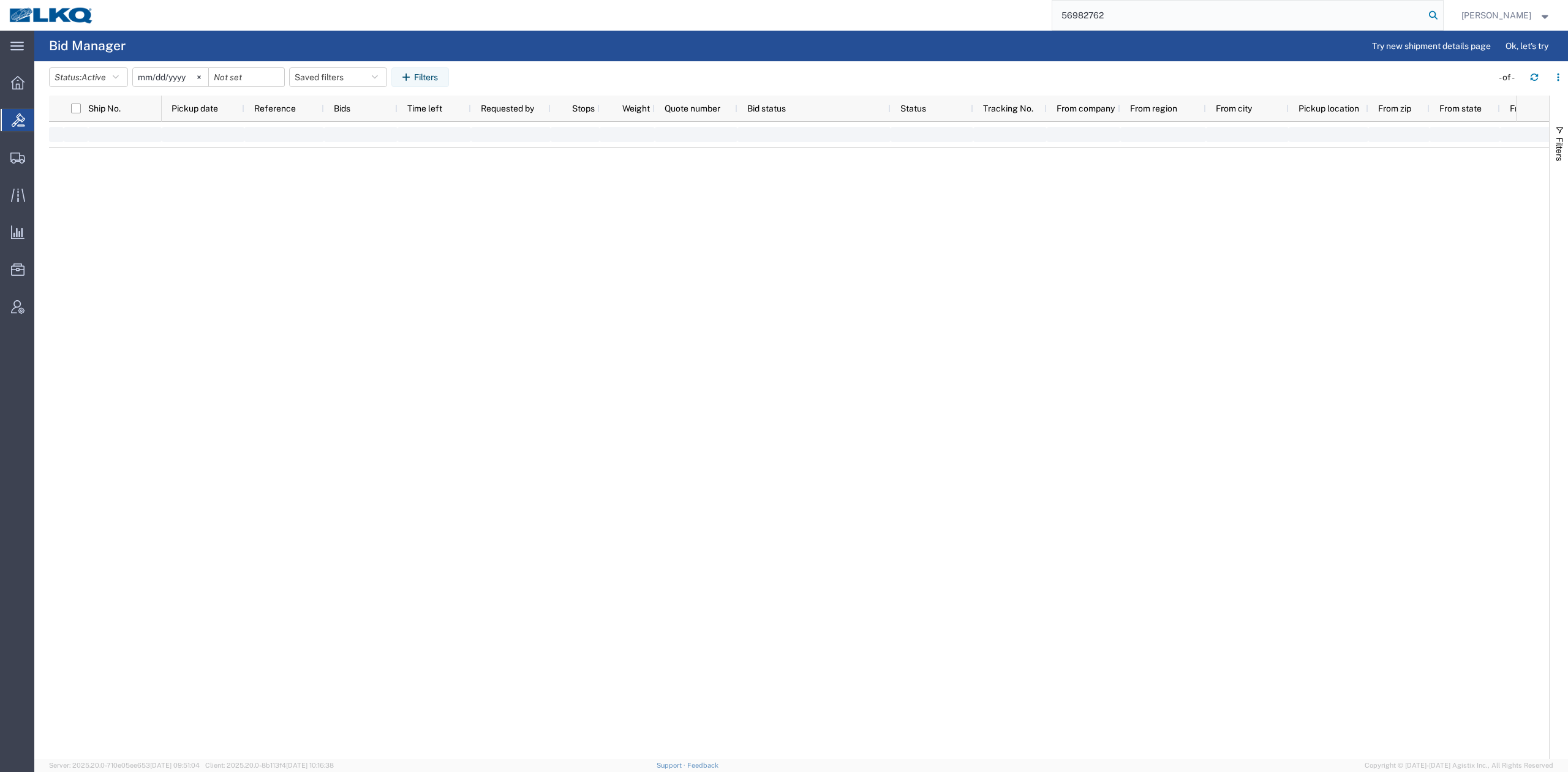
type input "56982762"
click at [1442, 21] on icon at bounding box center [1433, 15] width 17 height 17
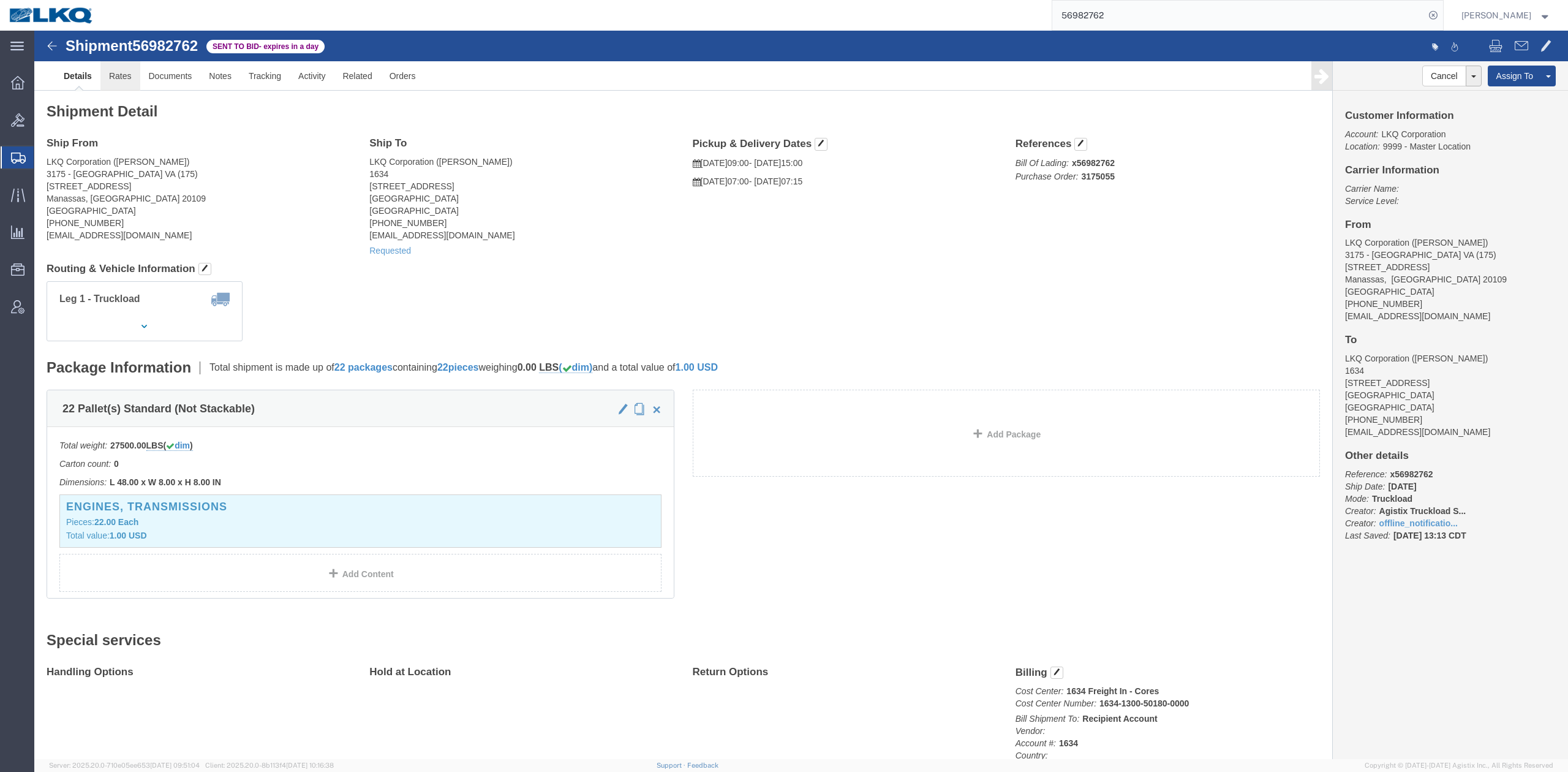
click link "Rates"
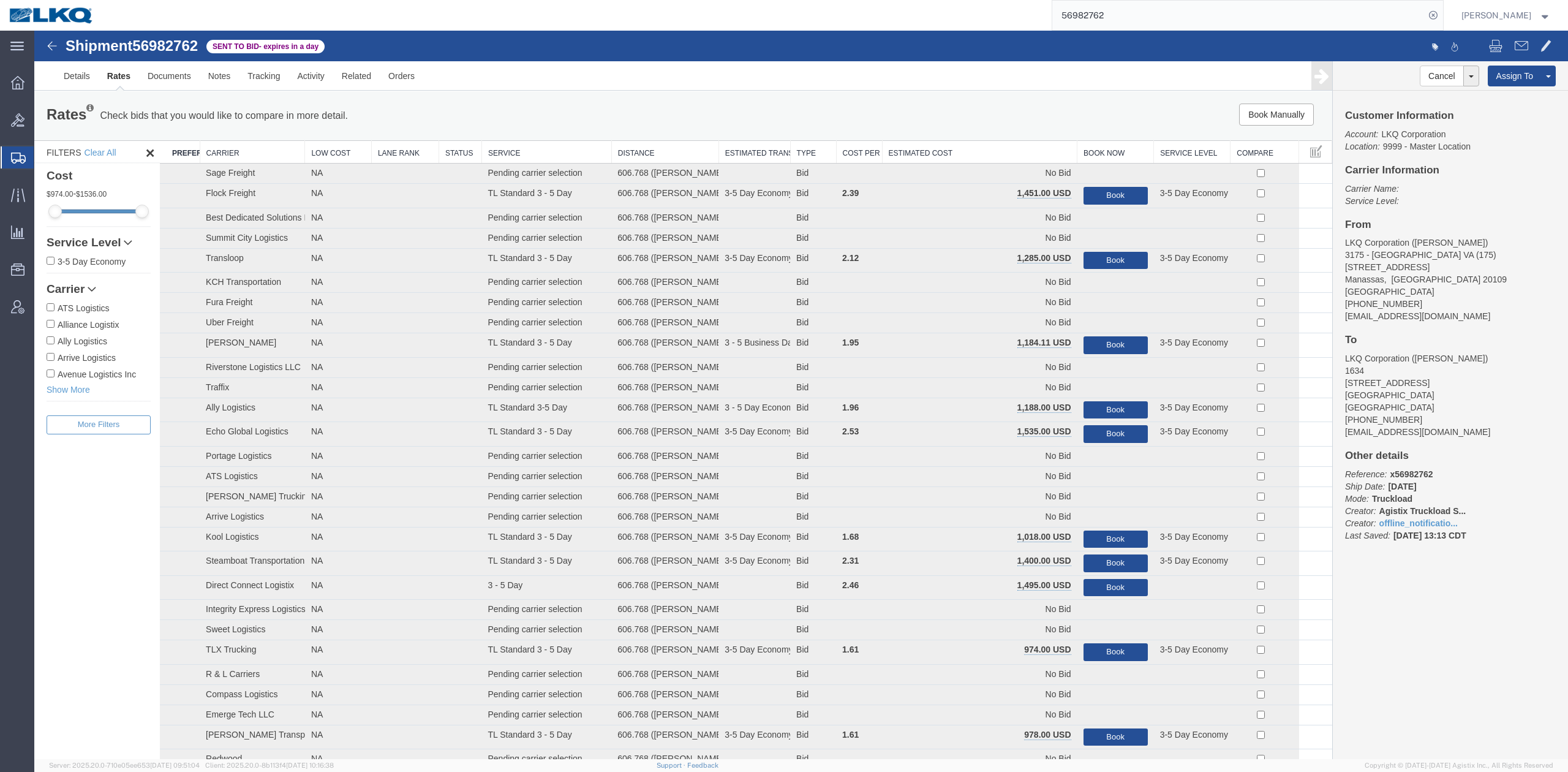
click at [943, 154] on th "Estimated Cost" at bounding box center [979, 152] width 195 height 23
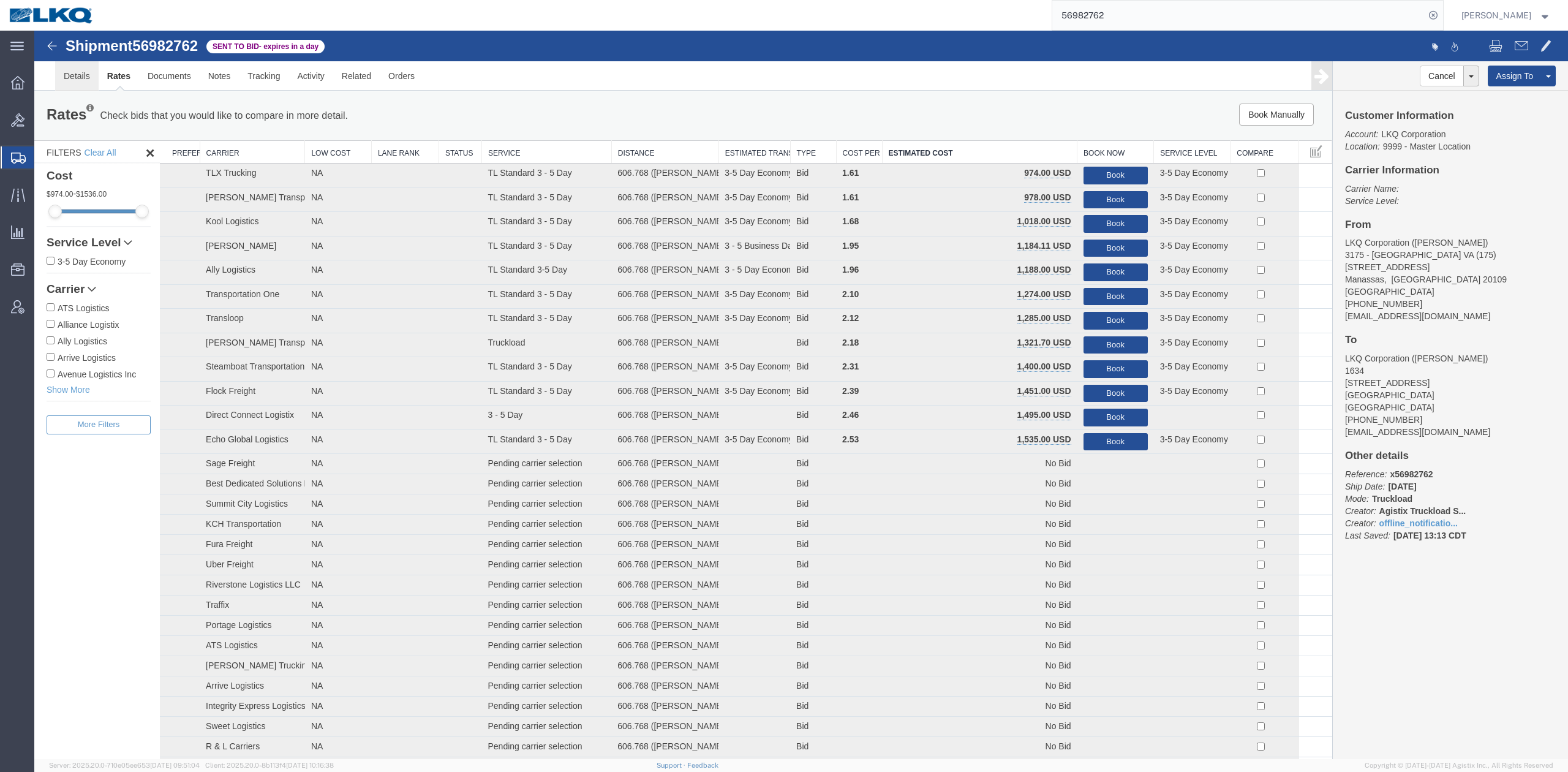
click at [73, 76] on link "Details" at bounding box center [76, 76] width 44 height 30
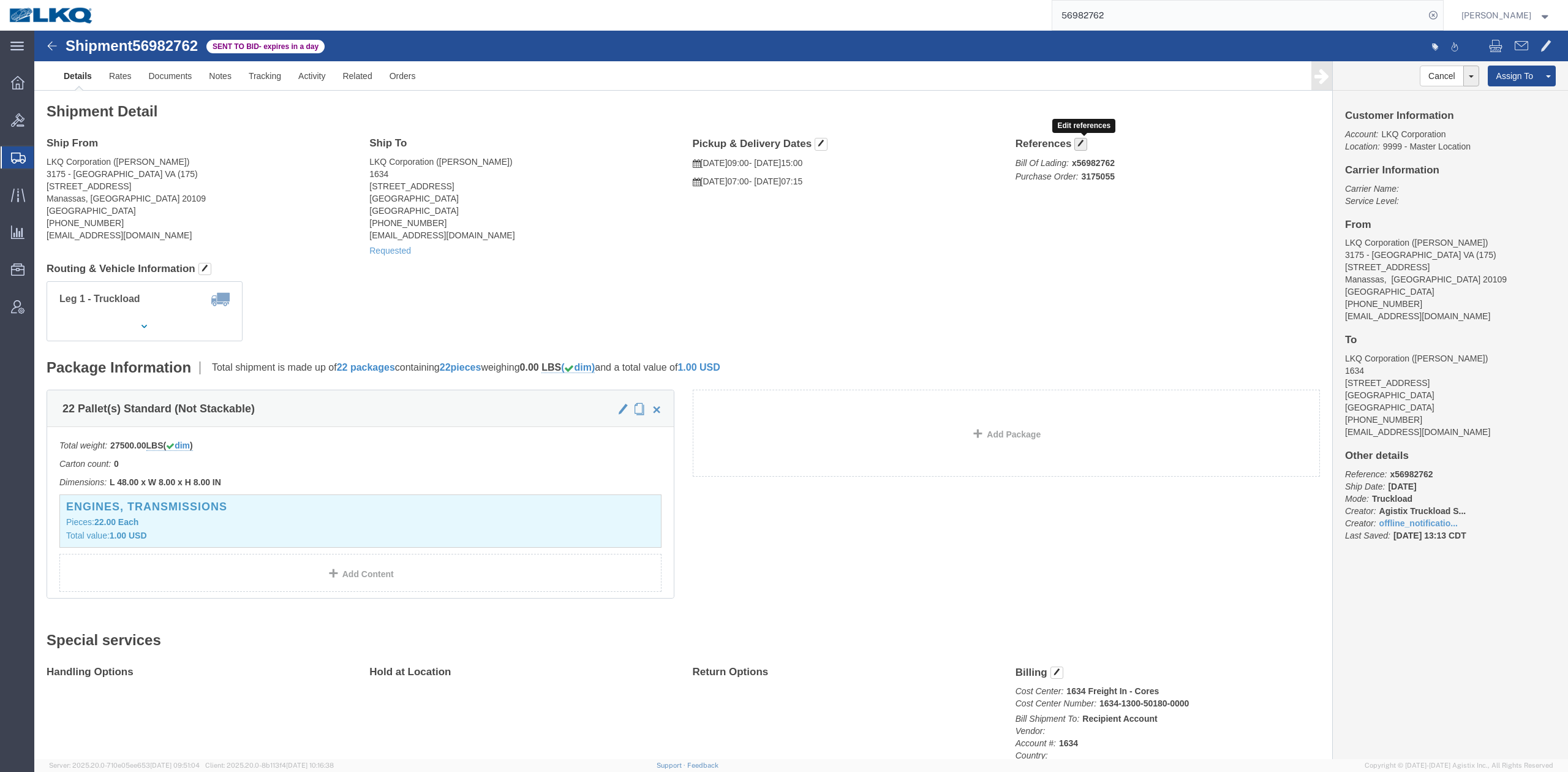
click span "button"
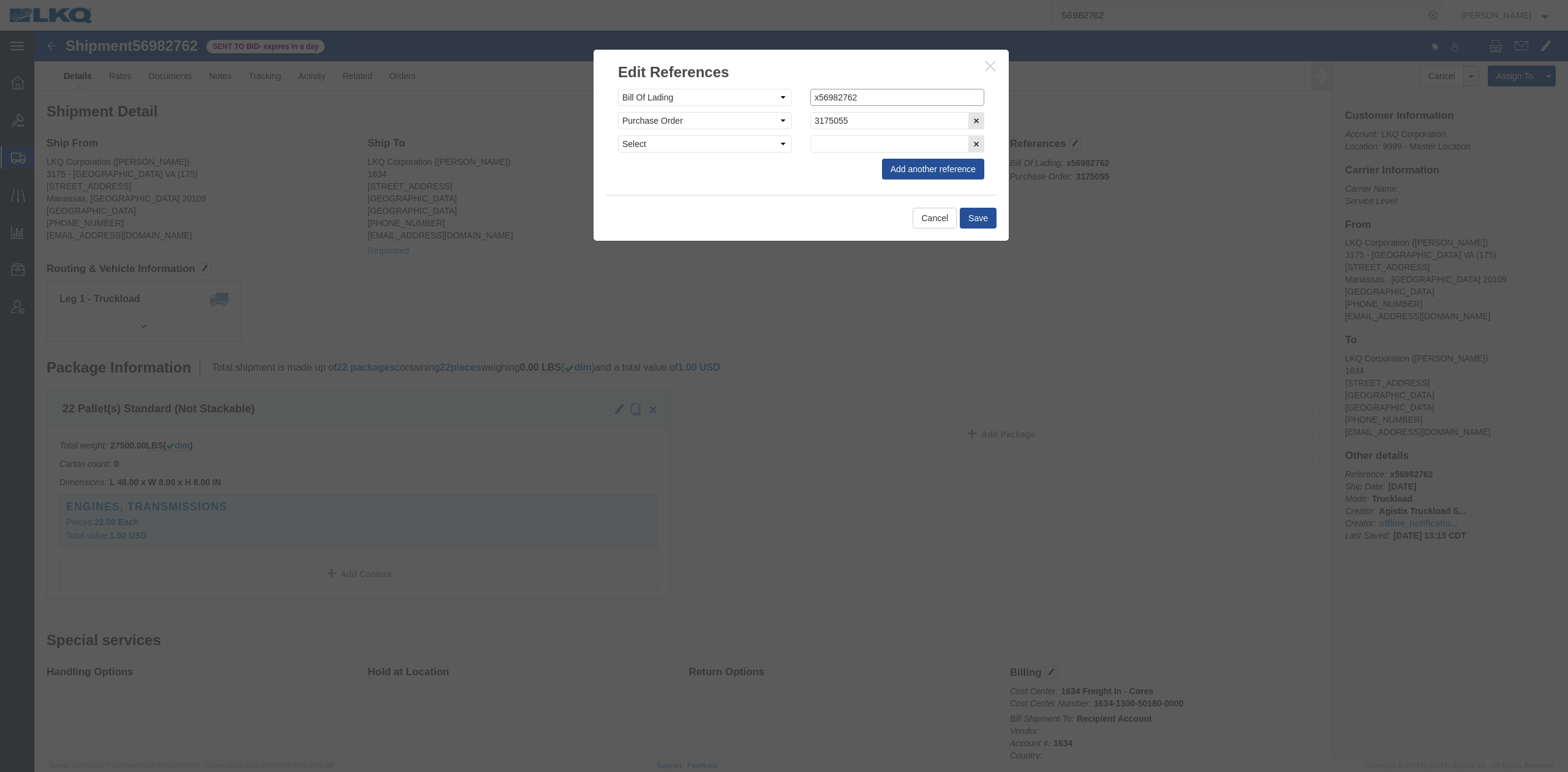
click input "x56982762"
type input "56982762"
click button "Save"
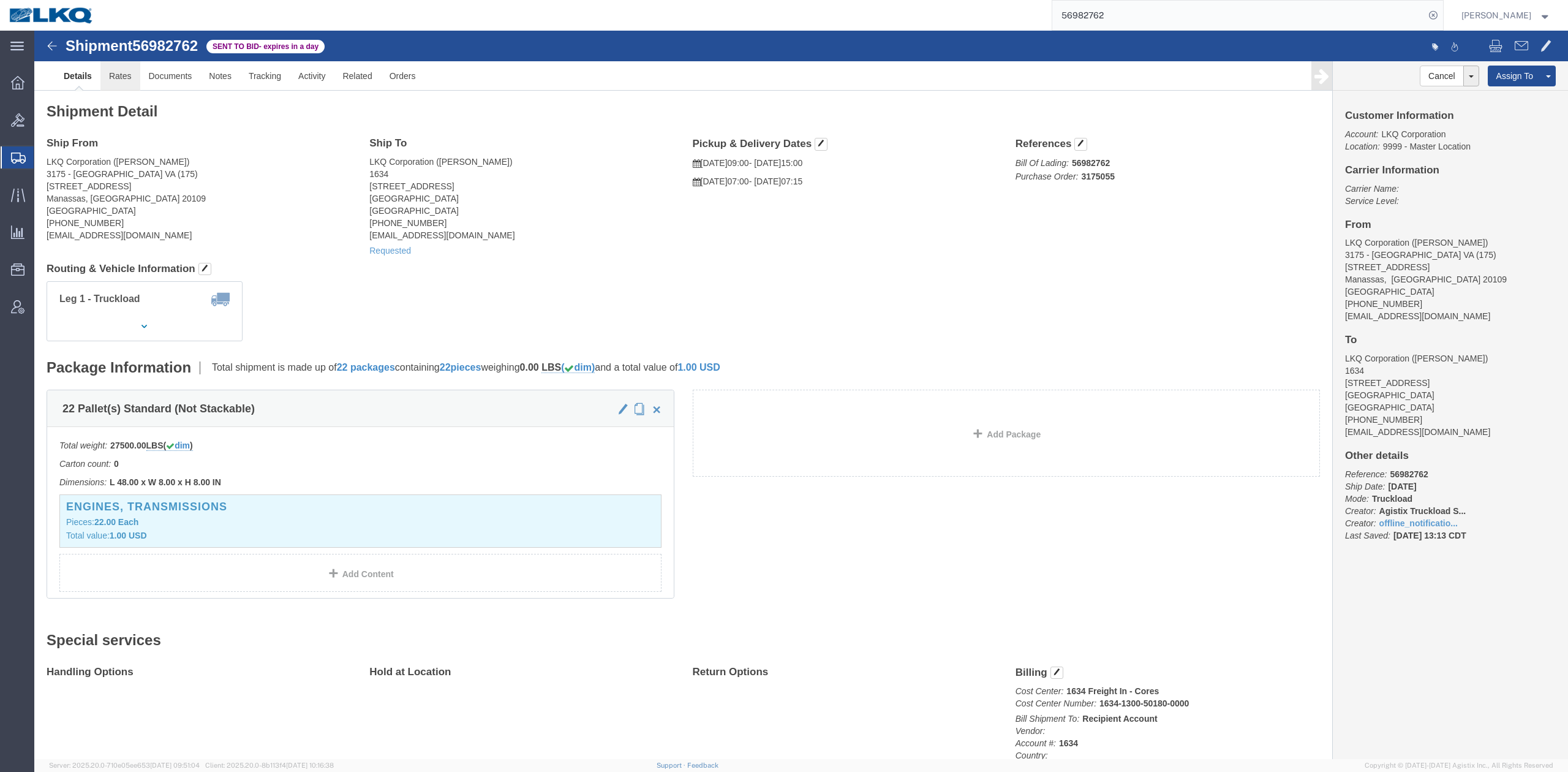
drag, startPoint x: 96, startPoint y: 39, endPoint x: 17, endPoint y: 138, distance: 126.7
click link "Rates"
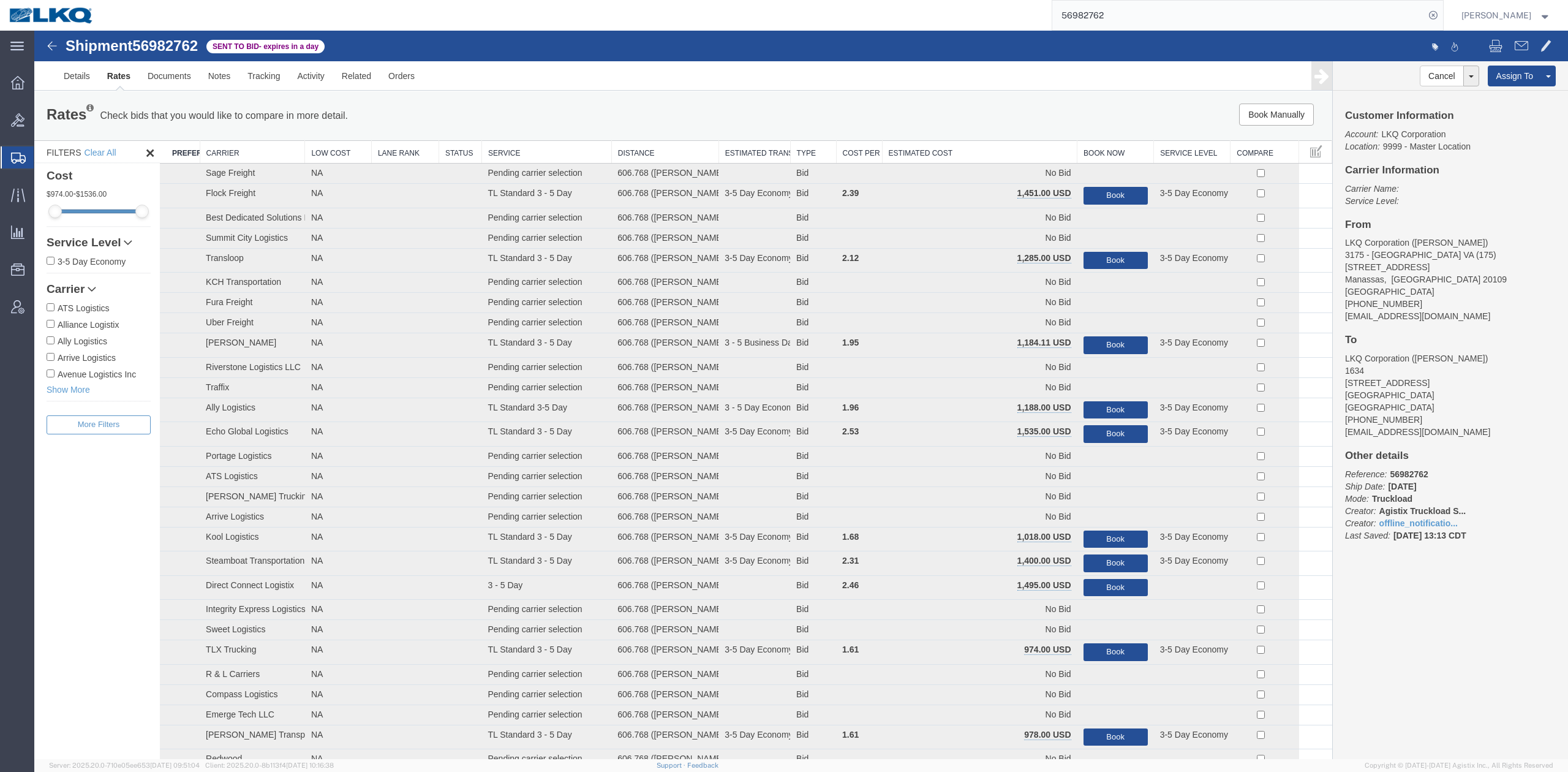
drag, startPoint x: 979, startPoint y: 152, endPoint x: 1096, endPoint y: 159, distance: 117.2
click at [979, 152] on th "Estimated Cost" at bounding box center [979, 152] width 195 height 23
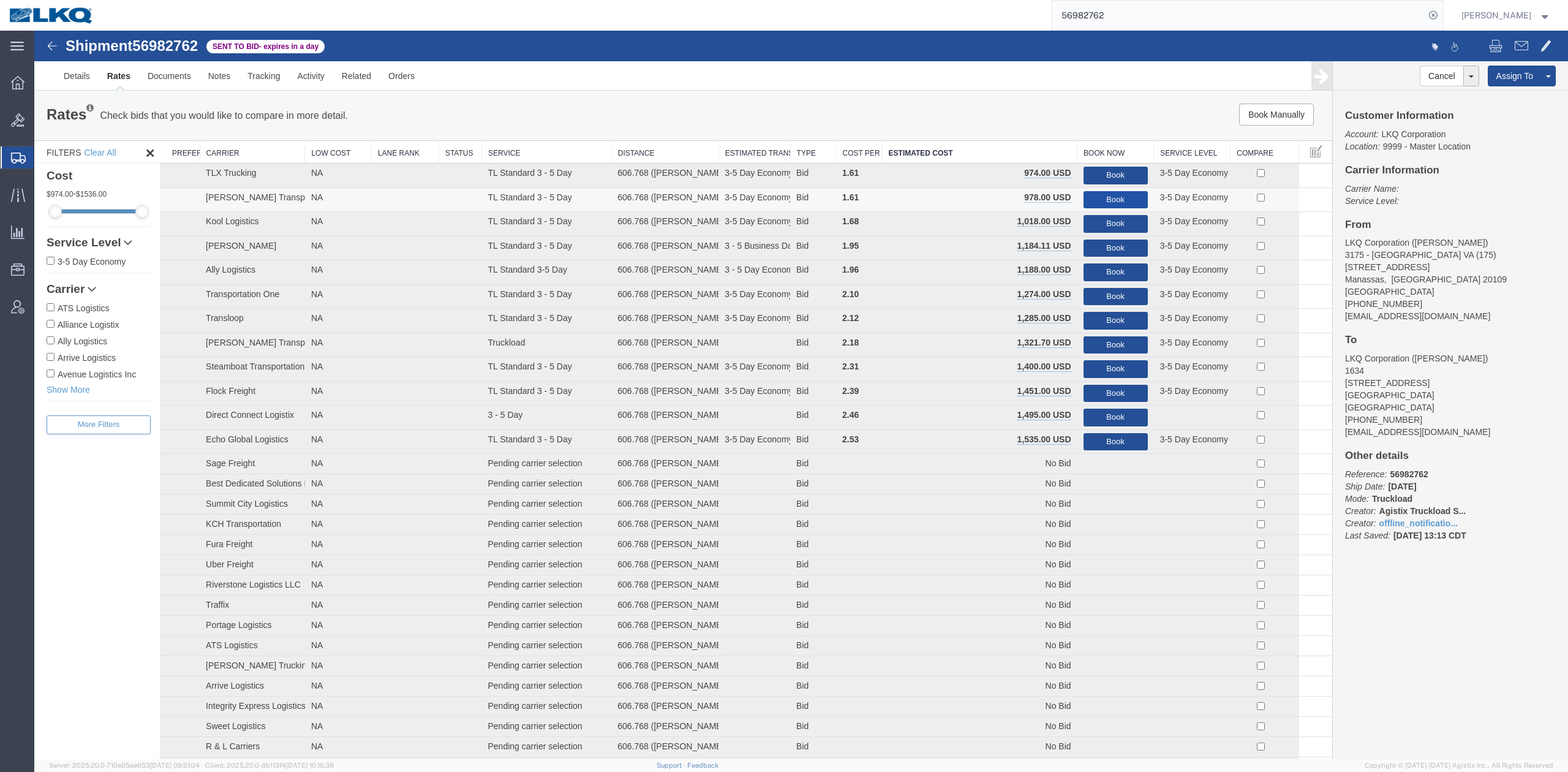
click at [1101, 200] on button "Book" at bounding box center [1116, 200] width 64 height 18
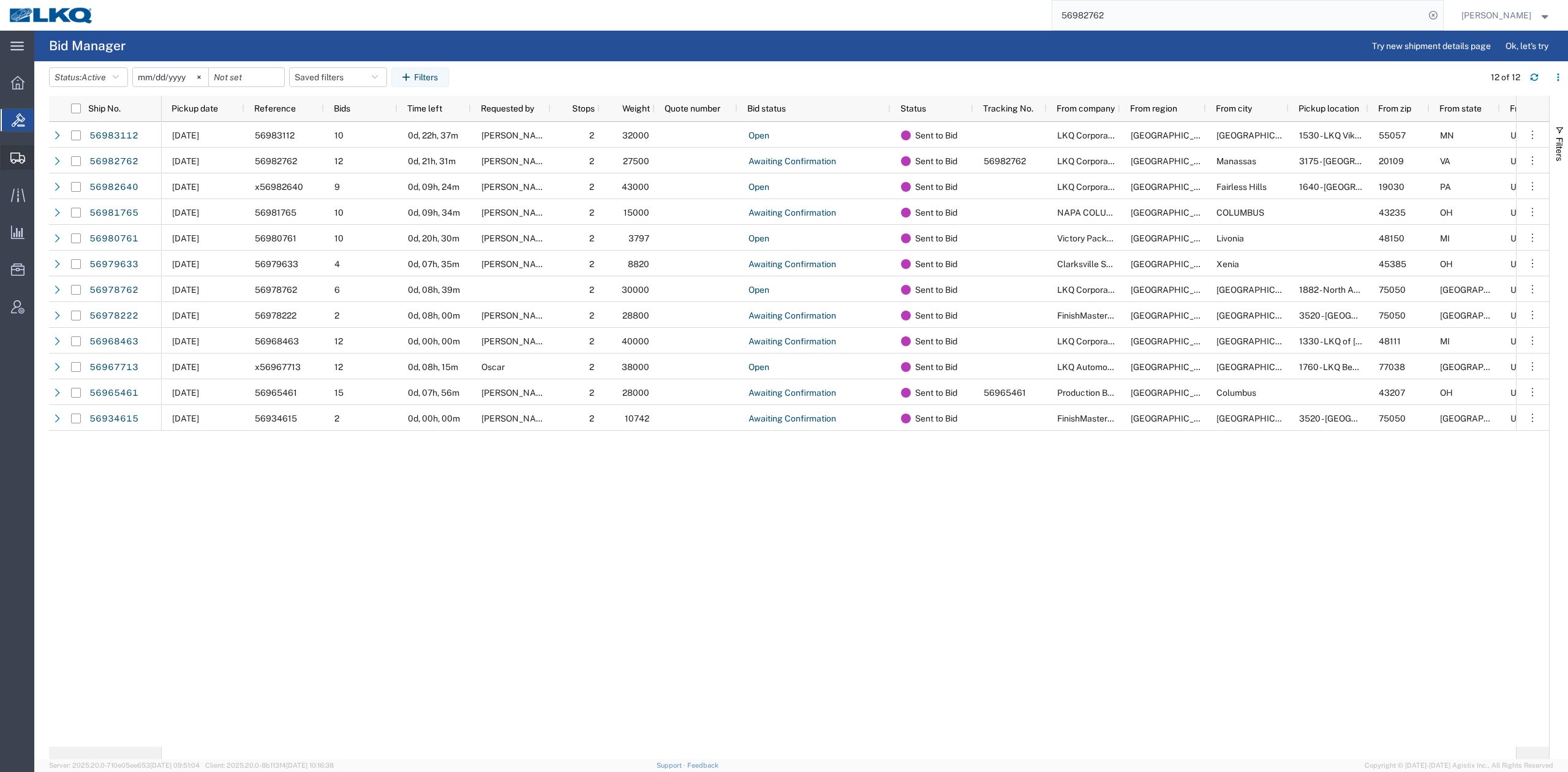
click at [0, 0] on span "Shipment Manager" at bounding box center [0, 0] width 0 height 0
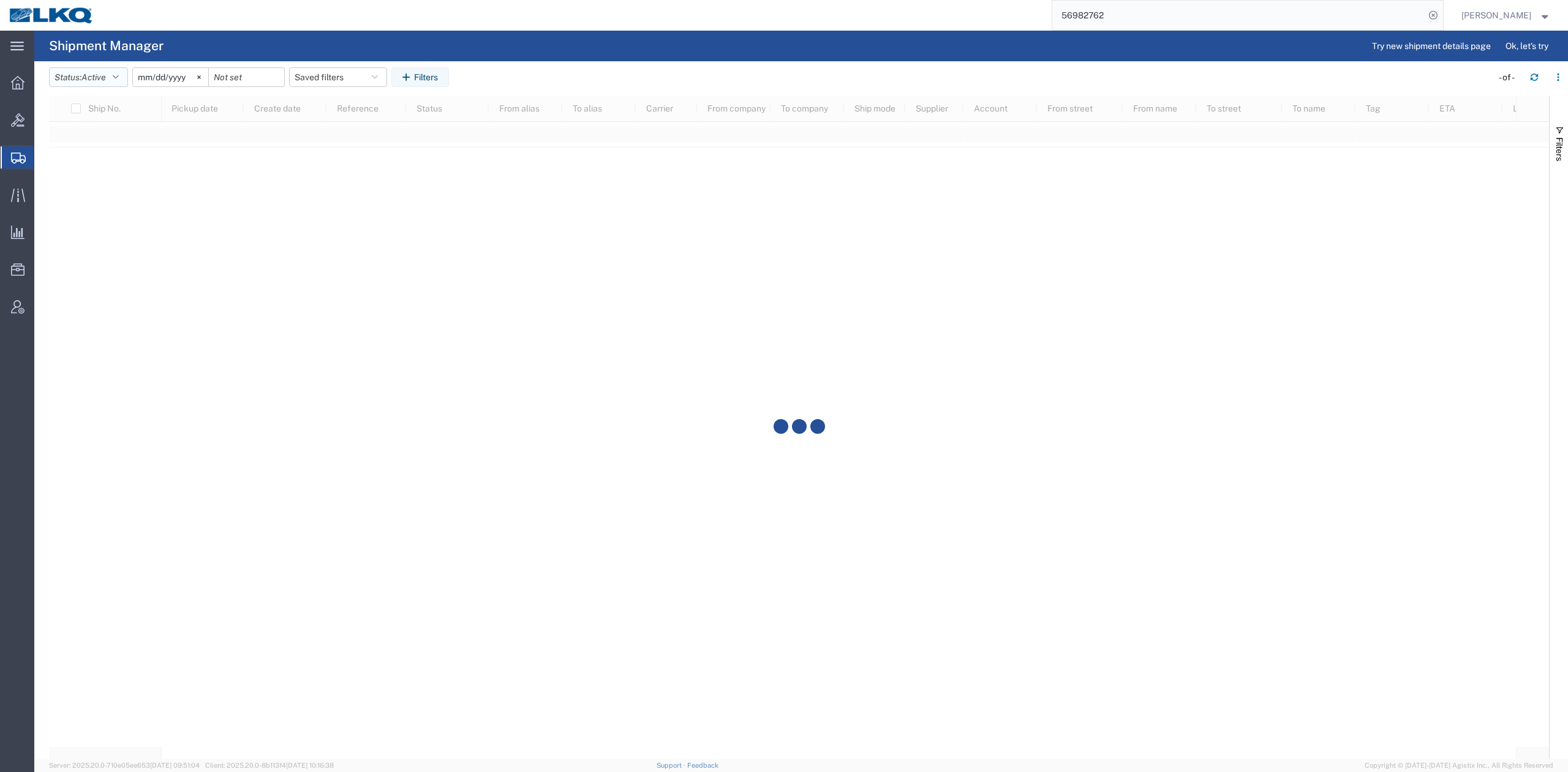
click at [106, 73] on span "Active" at bounding box center [94, 77] width 25 height 10
click at [84, 146] on span "All" at bounding box center [121, 142] width 143 height 19
click at [143, 78] on input "2025-08-30" at bounding box center [157, 77] width 75 height 18
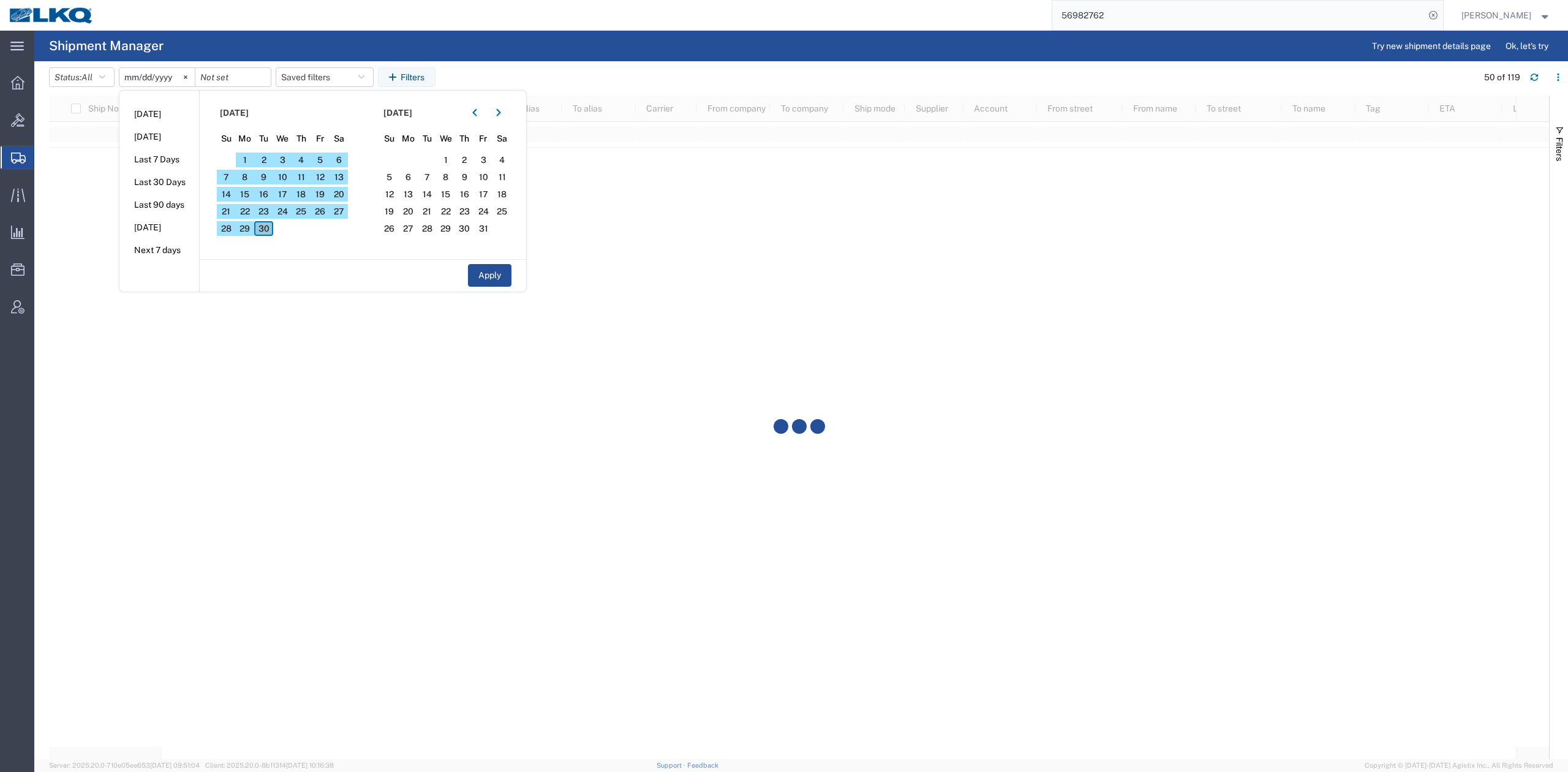
drag, startPoint x: 278, startPoint y: 234, endPoint x: 271, endPoint y: 229, distance: 8.6
click at [275, 231] on section "September 2025 Su Mo Tu We Th Fr Sa 31 1 2 3 4 5 6 7 8 9 10 11 12 13 14 15 16 1…" at bounding box center [281, 175] width 163 height 168
click at [271, 229] on span "30" at bounding box center [263, 229] width 19 height 15
click at [269, 231] on span "30" at bounding box center [263, 229] width 19 height 15
click at [481, 276] on button "Apply" at bounding box center [489, 275] width 44 height 23
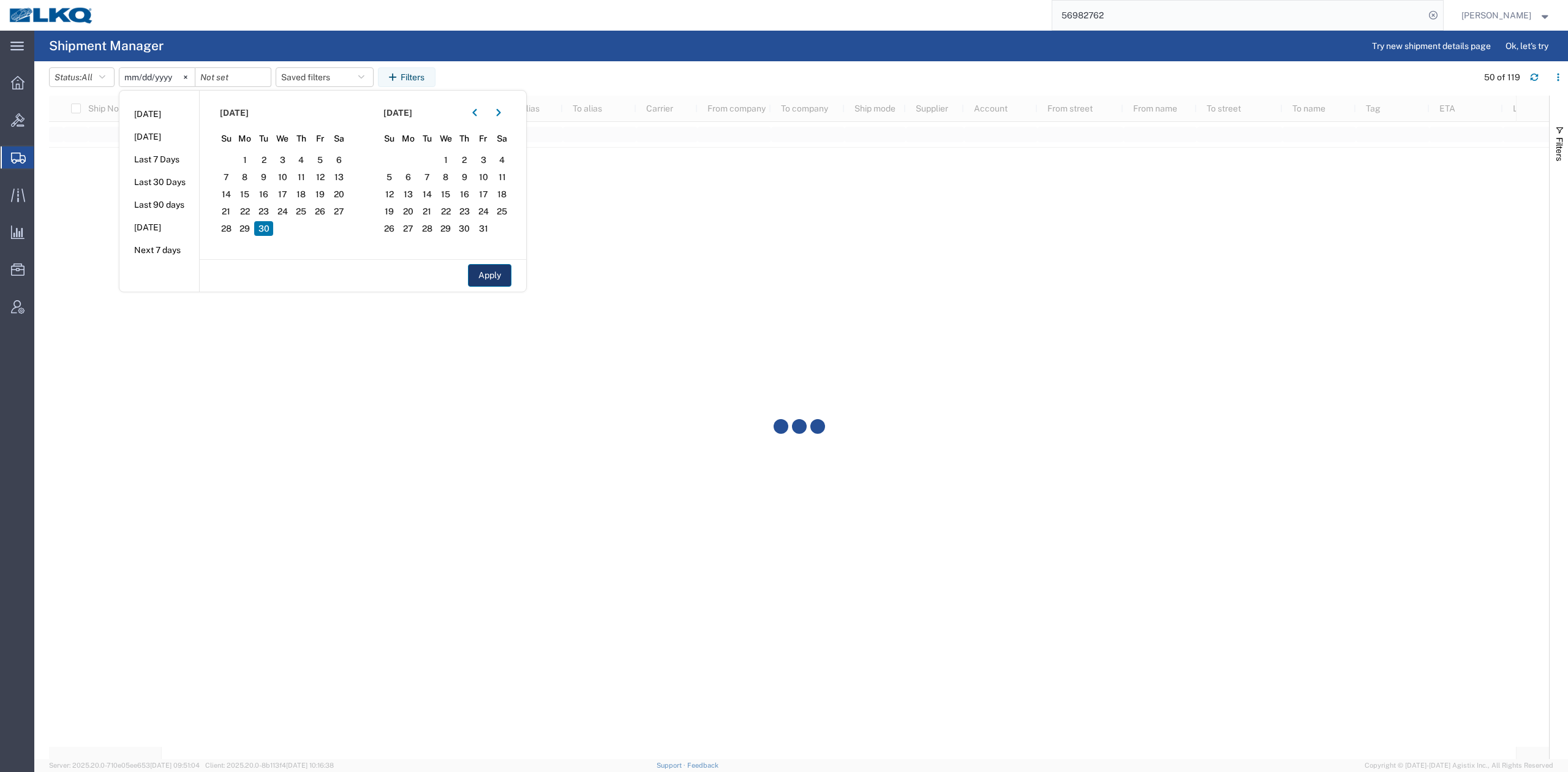
type input "2025-09-30"
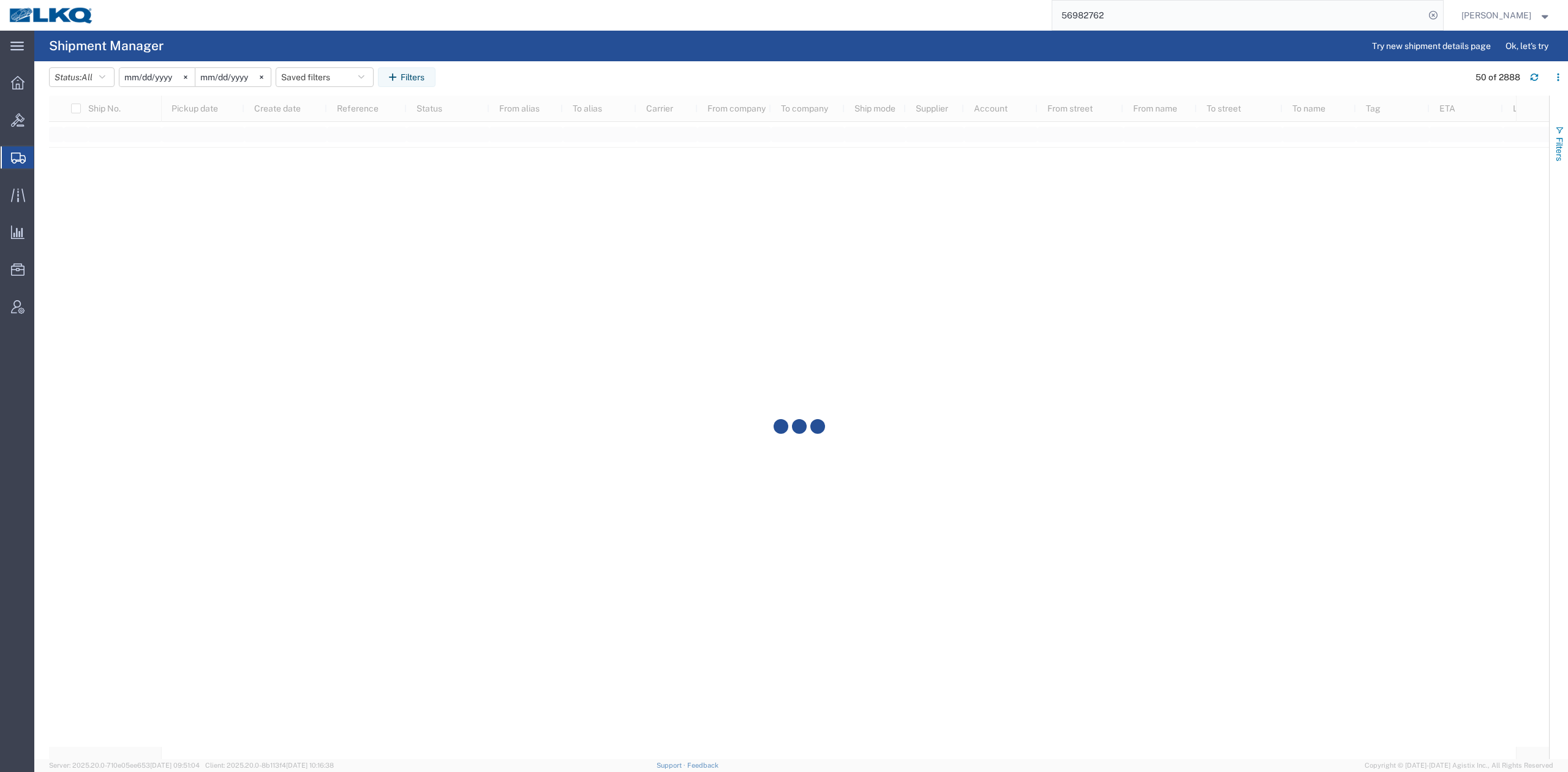
click at [1556, 142] on span "Filters" at bounding box center [1559, 149] width 10 height 24
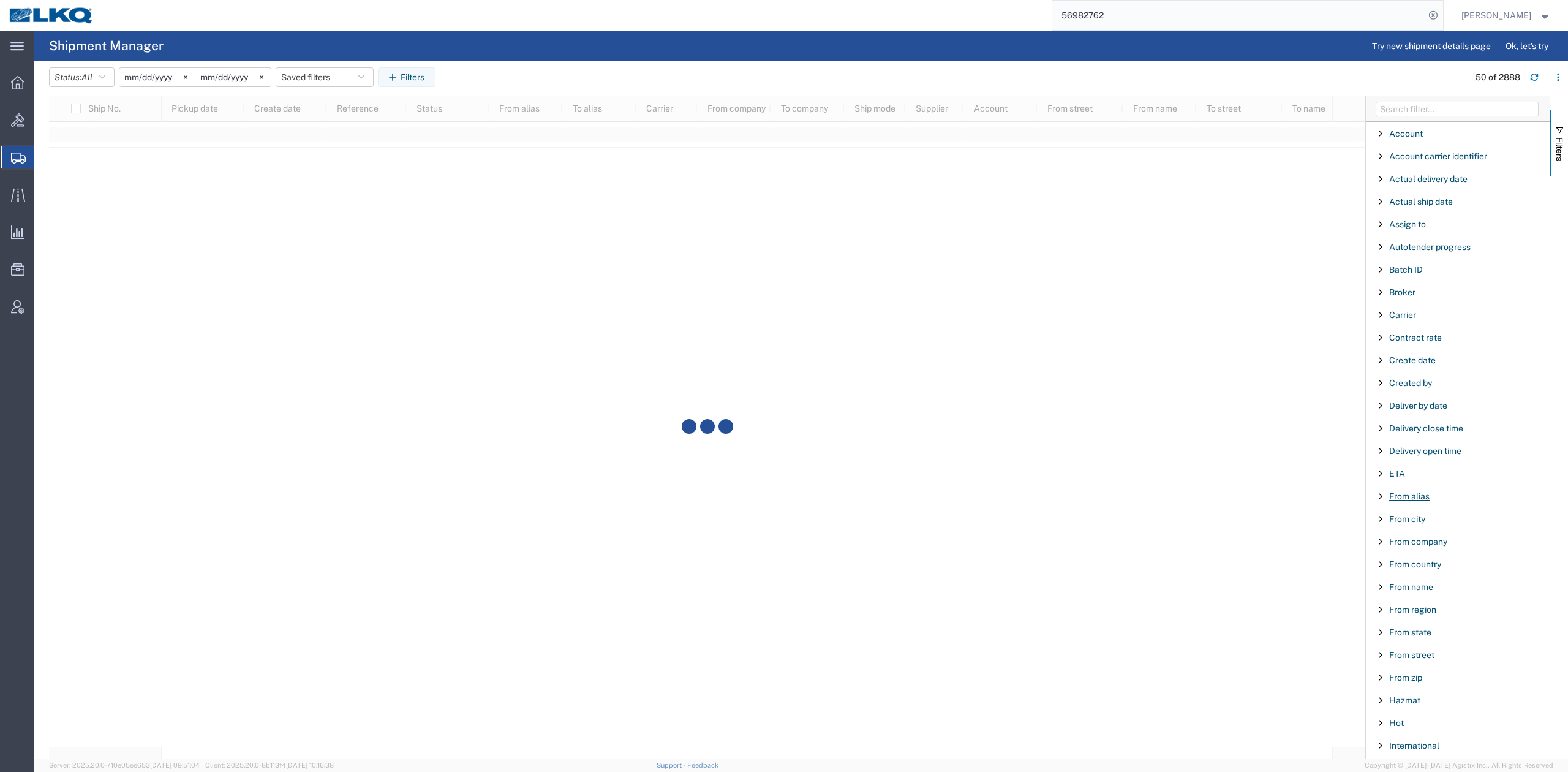
click at [1404, 501] on span "From alias" at bounding box center [1409, 496] width 41 height 10
type input "3063"
click at [1562, 142] on span "Filters" at bounding box center [1559, 149] width 10 height 24
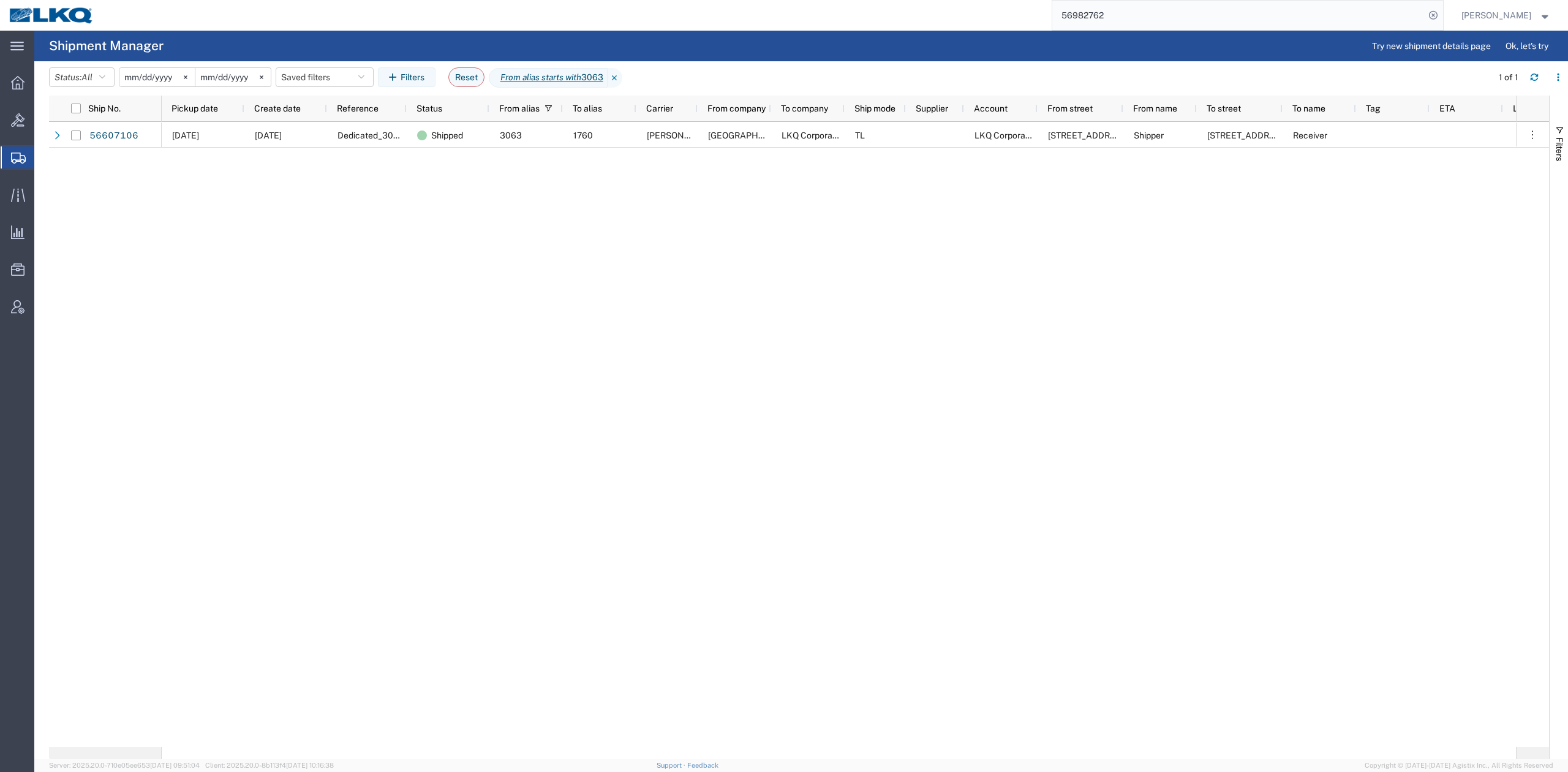
click at [892, 400] on div "09/30/2025 08/26/2025 Dedicated_3063_1760_Eng Trans Shipped 3063 1760 Nolan Tra…" at bounding box center [838, 434] width 1354 height 625
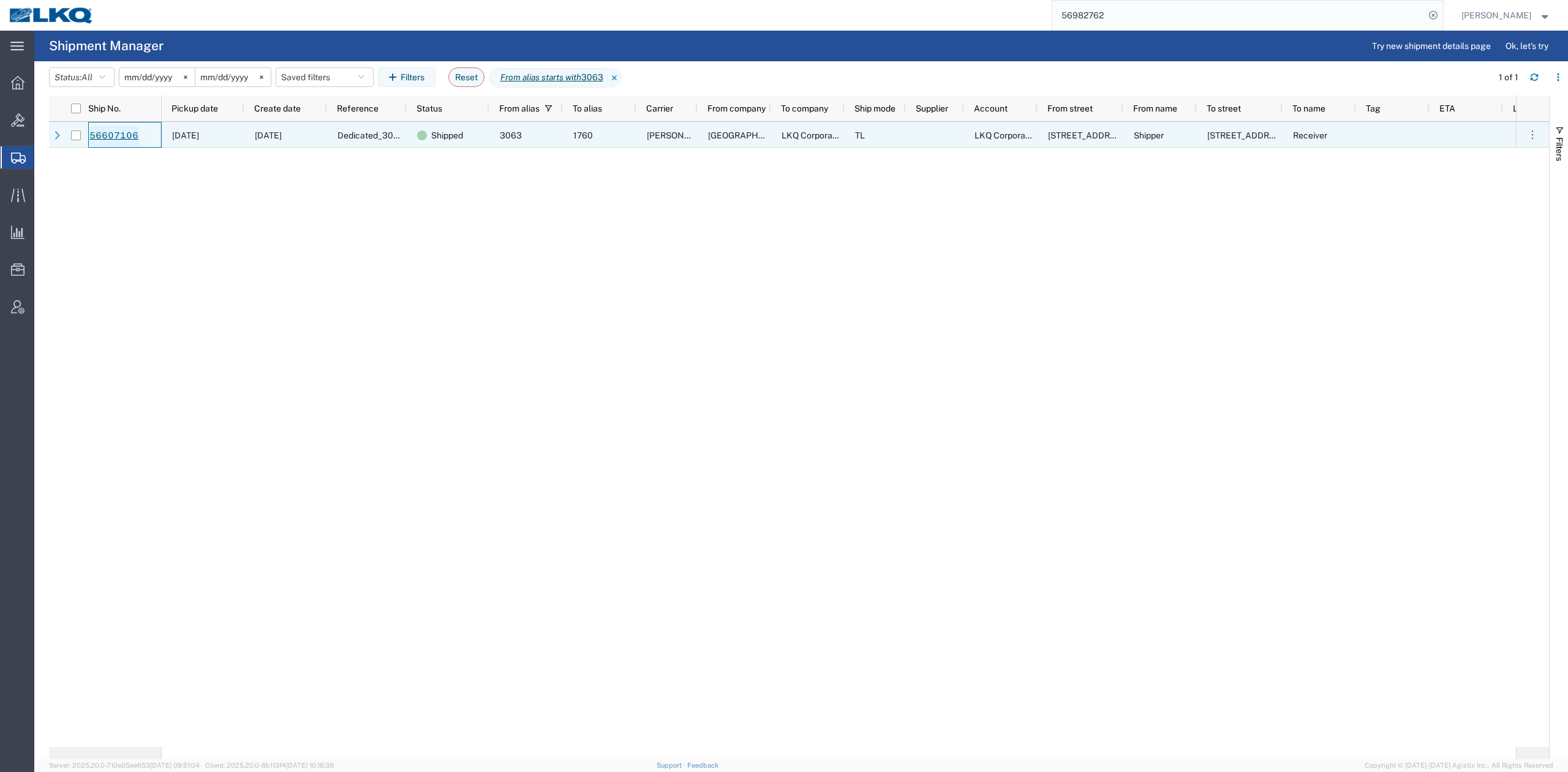
click at [121, 131] on link "56607106" at bounding box center [113, 136] width 50 height 20
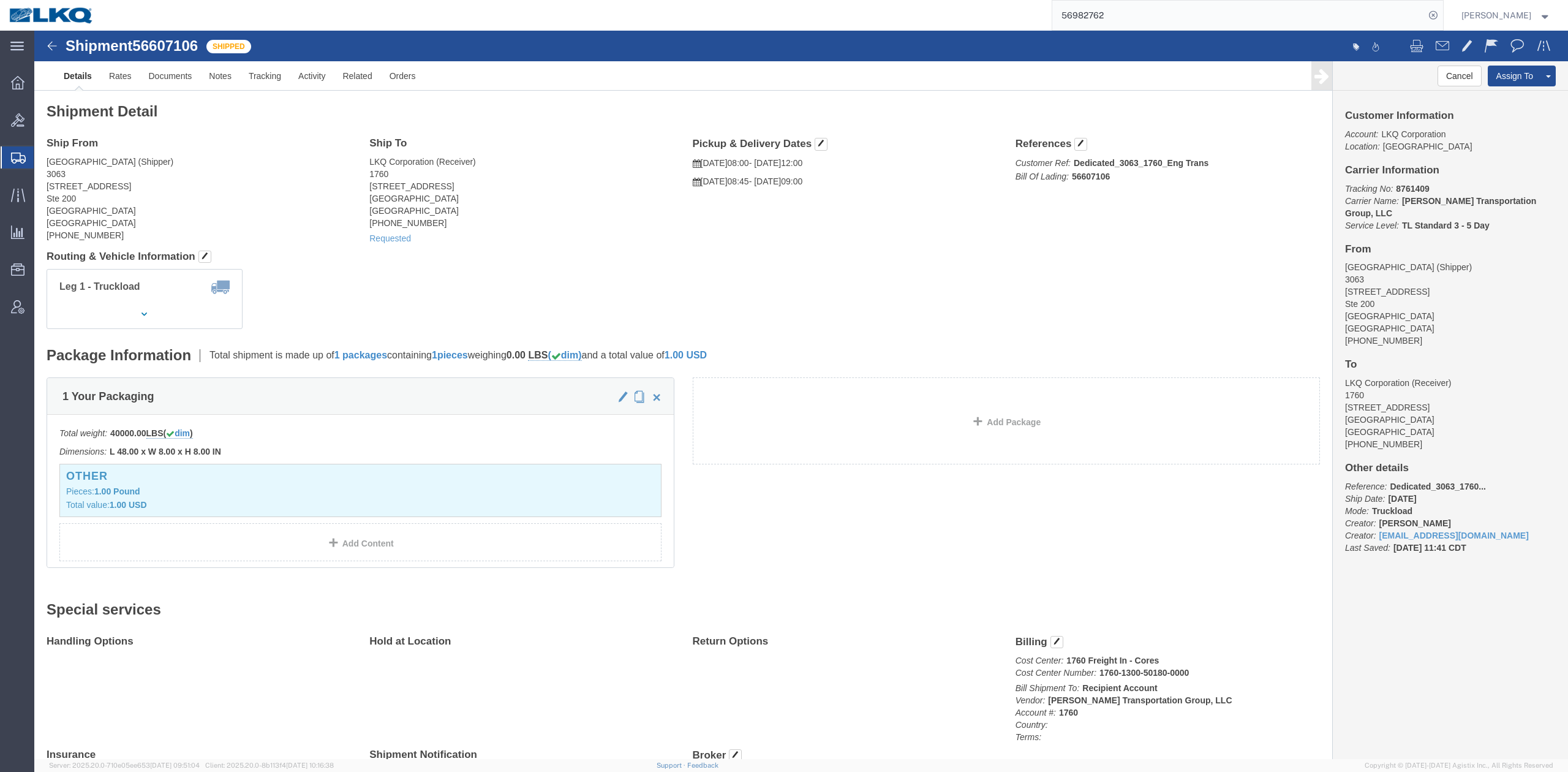
click at [1129, 28] on input "56982762" at bounding box center [1238, 15] width 372 height 30
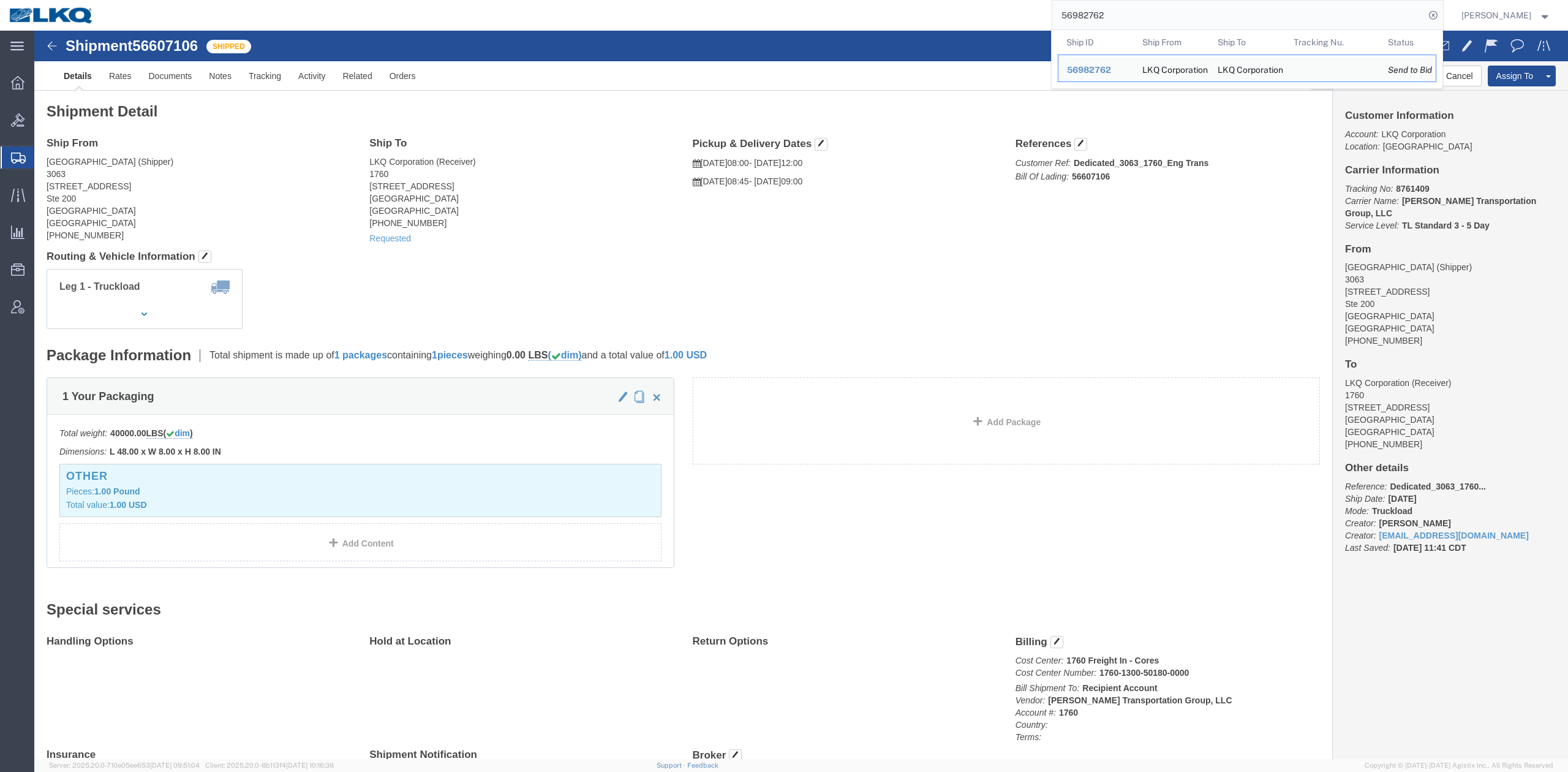
click at [1129, 28] on input "56982762" at bounding box center [1238, 15] width 372 height 30
paste input "640"
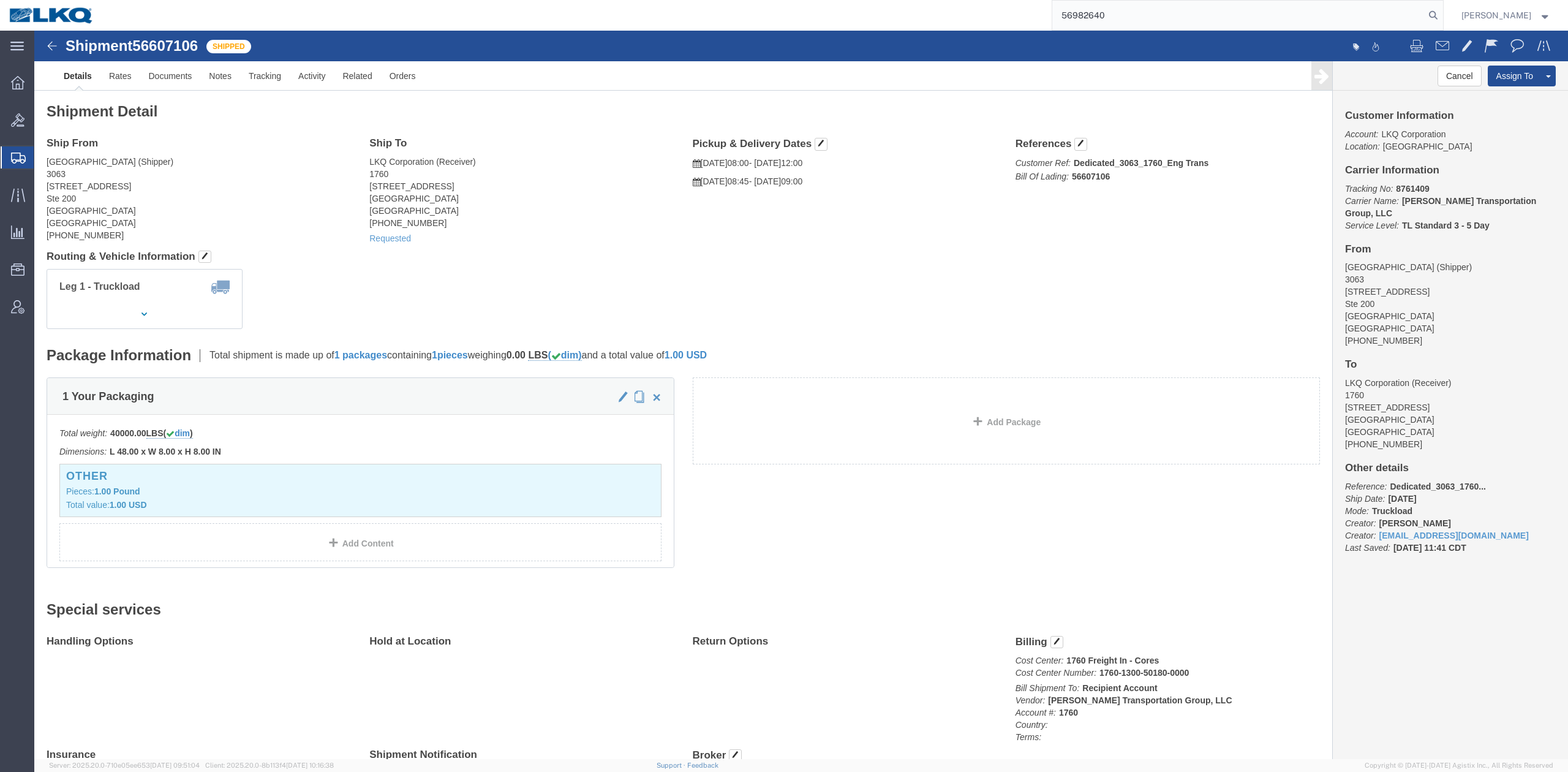
type input "56982640"
click at [1443, 13] on form "56982640" at bounding box center [1247, 15] width 392 height 31
drag, startPoint x: 1459, startPoint y: 14, endPoint x: 1151, endPoint y: 108, distance: 322.0
click at [1442, 14] on icon at bounding box center [1433, 15] width 17 height 17
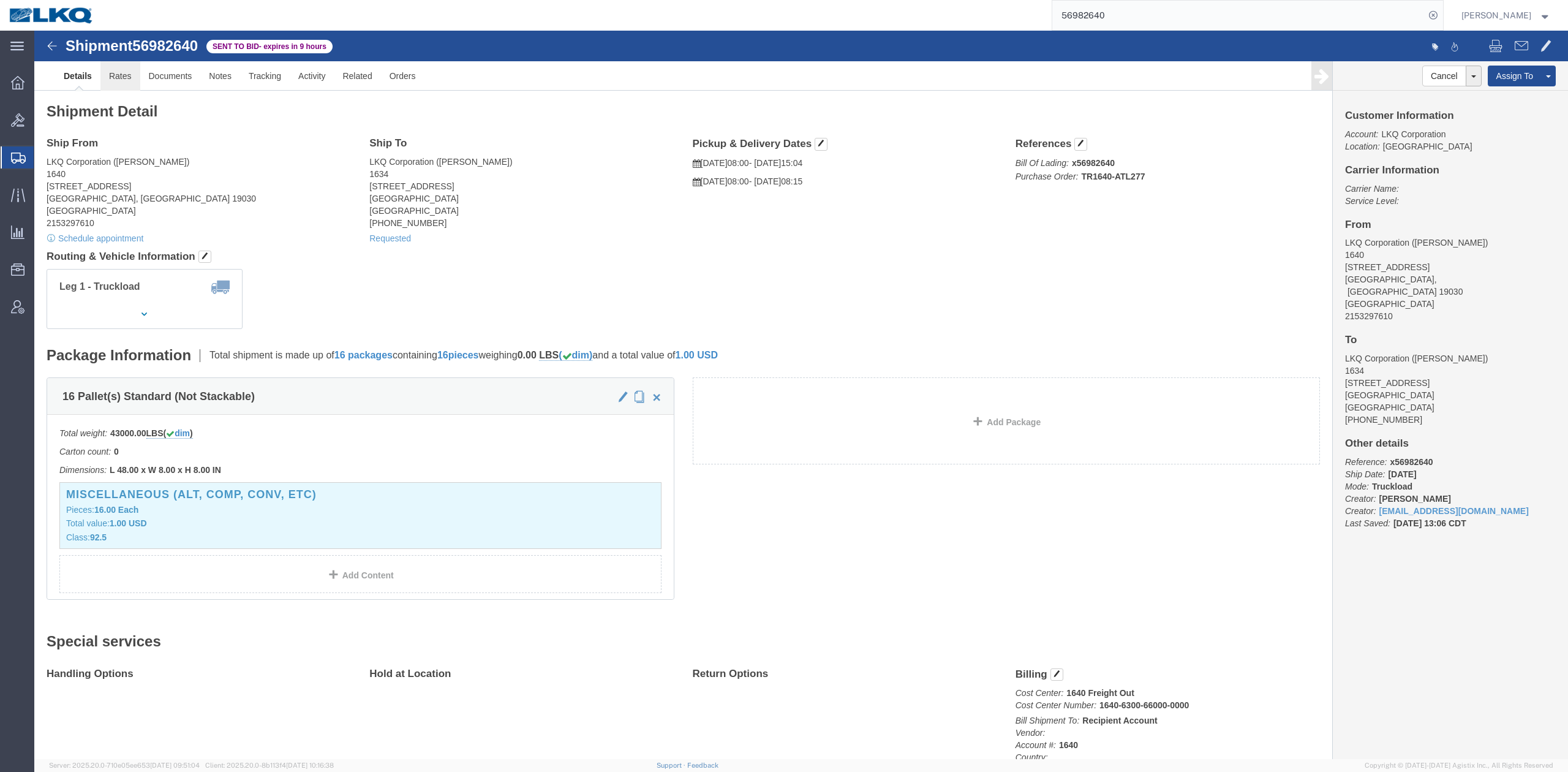
click link "Rates"
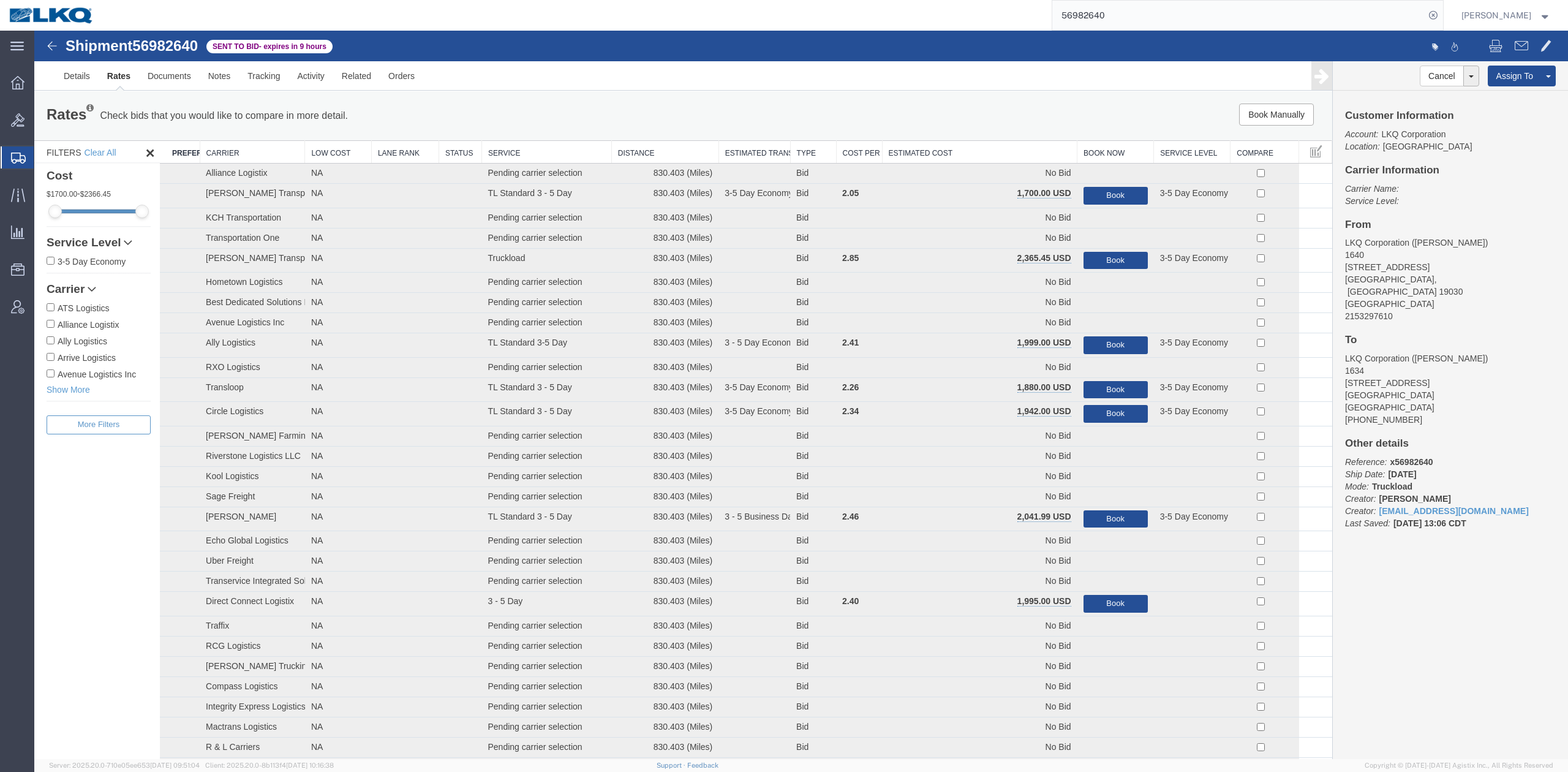
click at [995, 148] on th "Estimated Cost" at bounding box center [979, 152] width 195 height 23
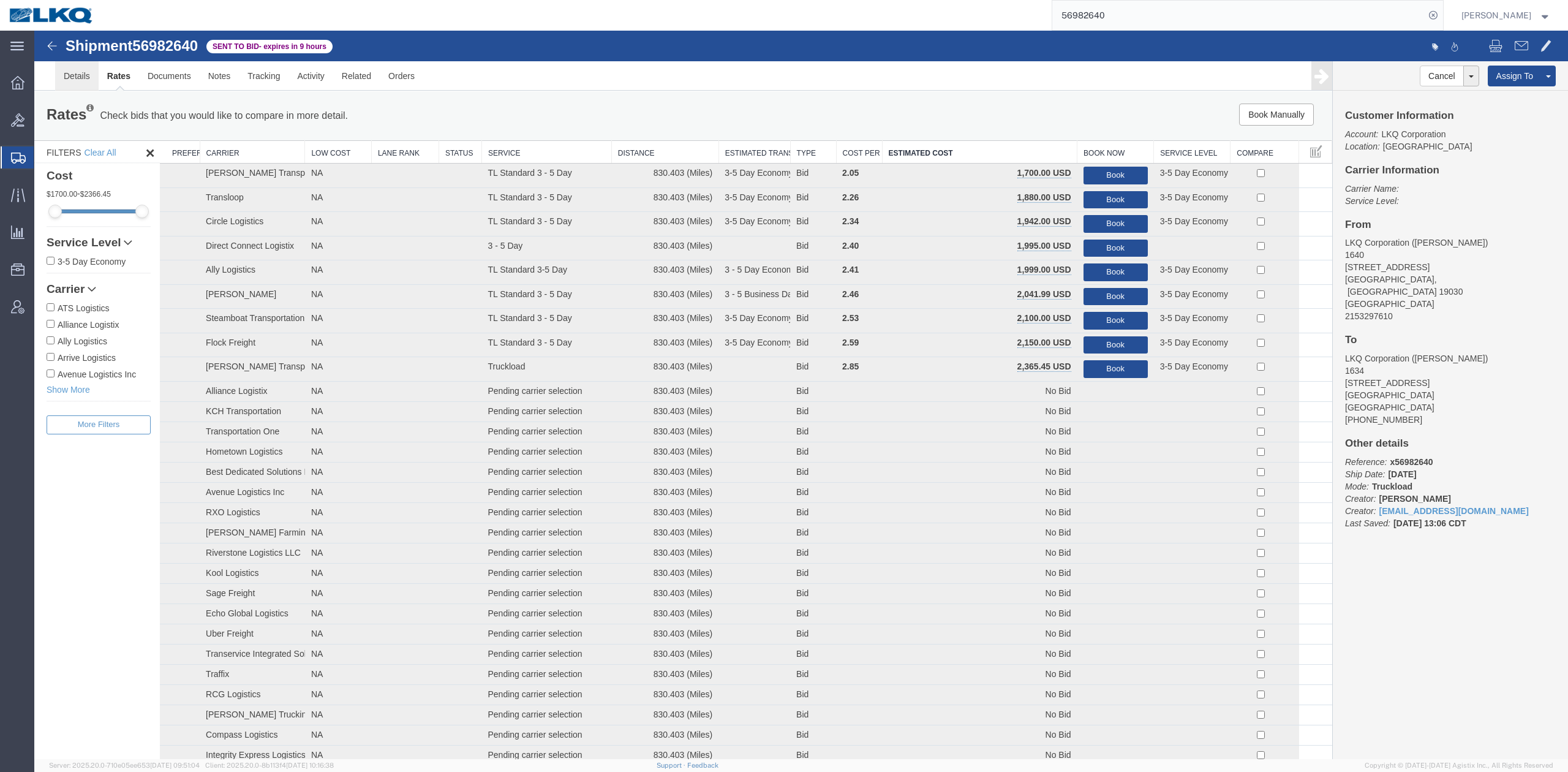
click at [55, 68] on link "Details" at bounding box center [76, 76] width 44 height 30
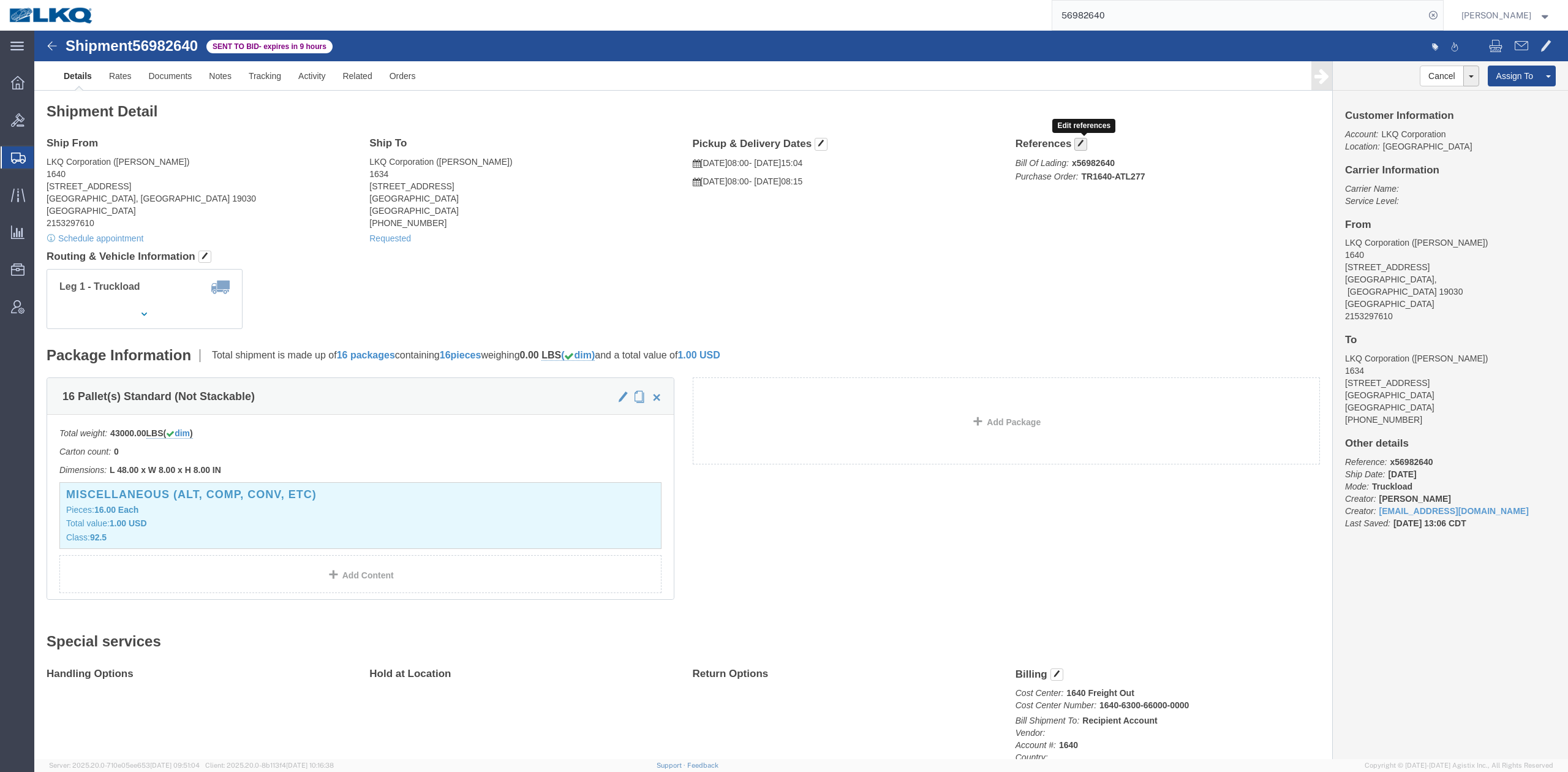
click span "button"
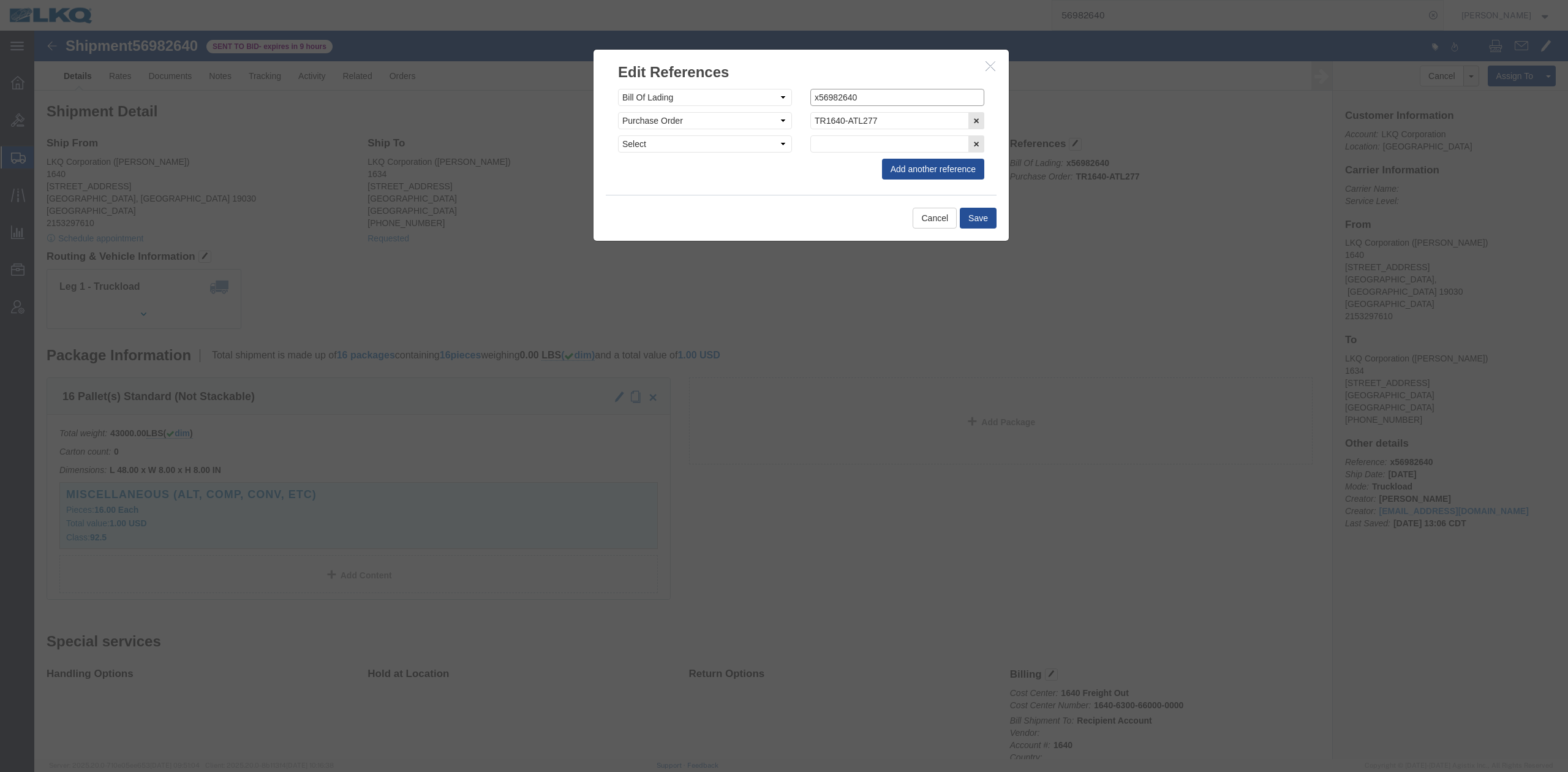
click input "x56982640"
type input "56982640"
drag, startPoint x: 933, startPoint y: 176, endPoint x: 933, endPoint y: 183, distance: 7.0
click div "Cancel Save"
click button "Save"
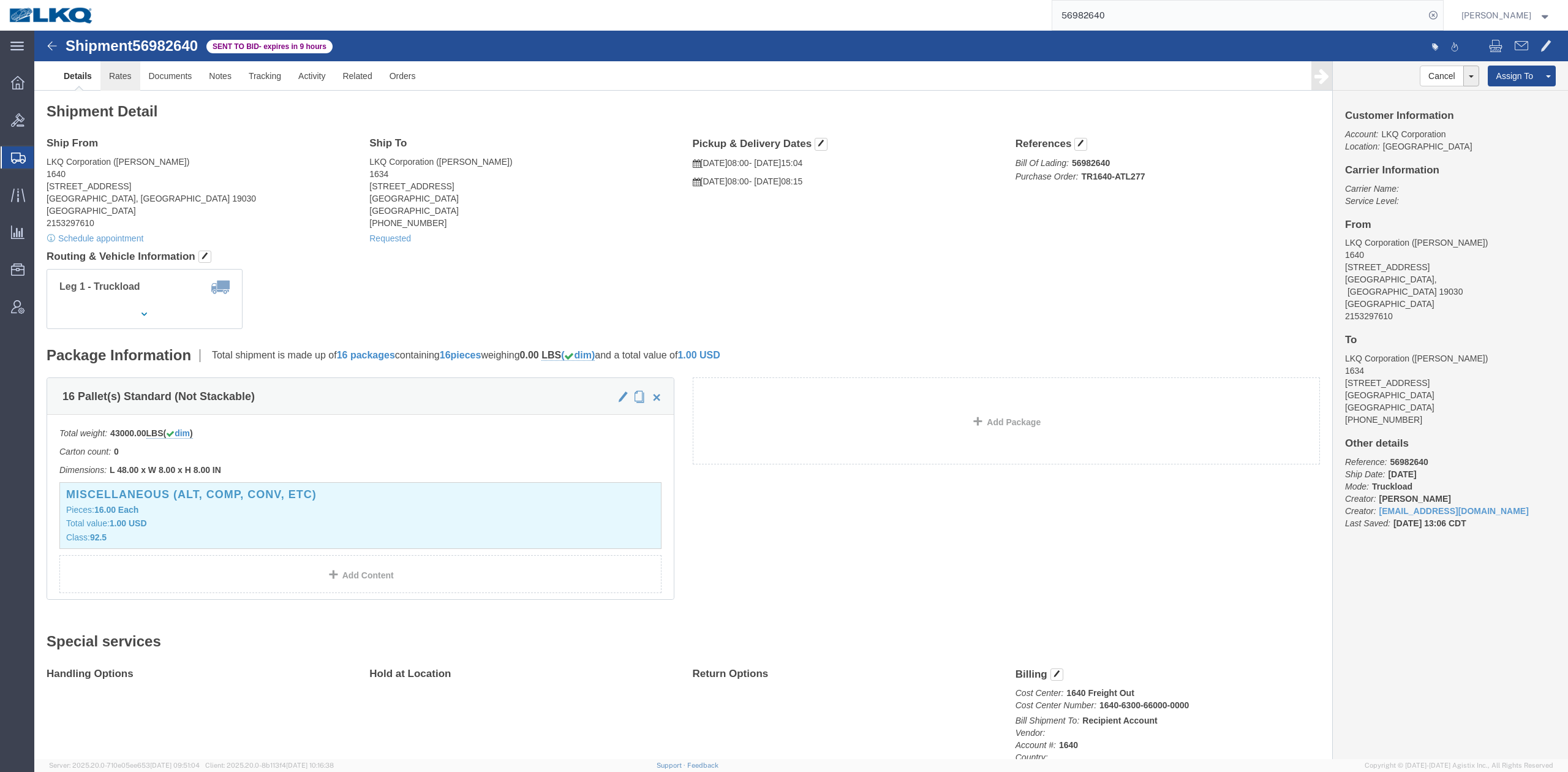
click link "Rates"
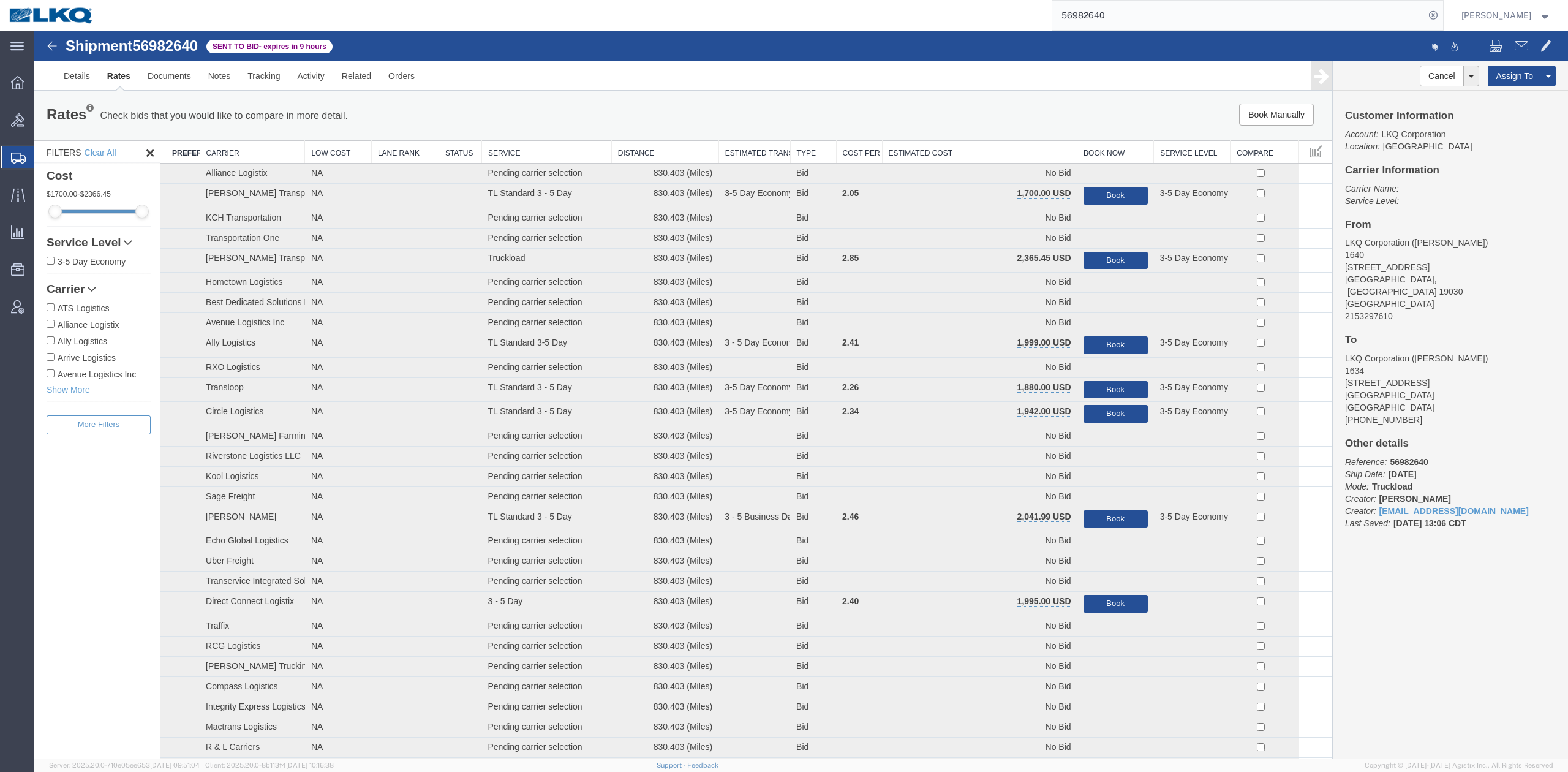
click at [1018, 155] on th "Estimated Cost" at bounding box center [979, 152] width 195 height 23
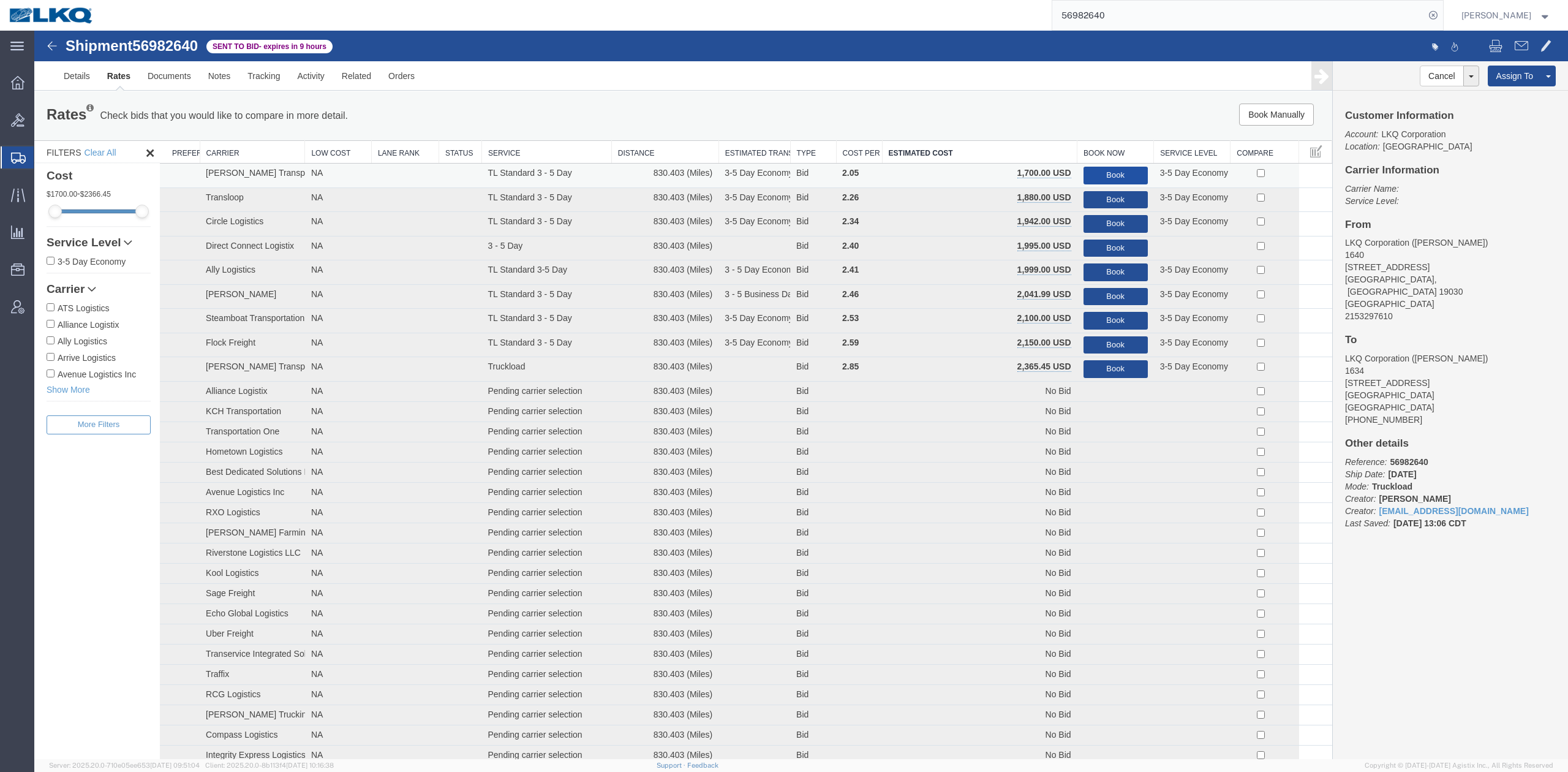
click at [1090, 168] on button "Book" at bounding box center [1116, 175] width 64 height 18
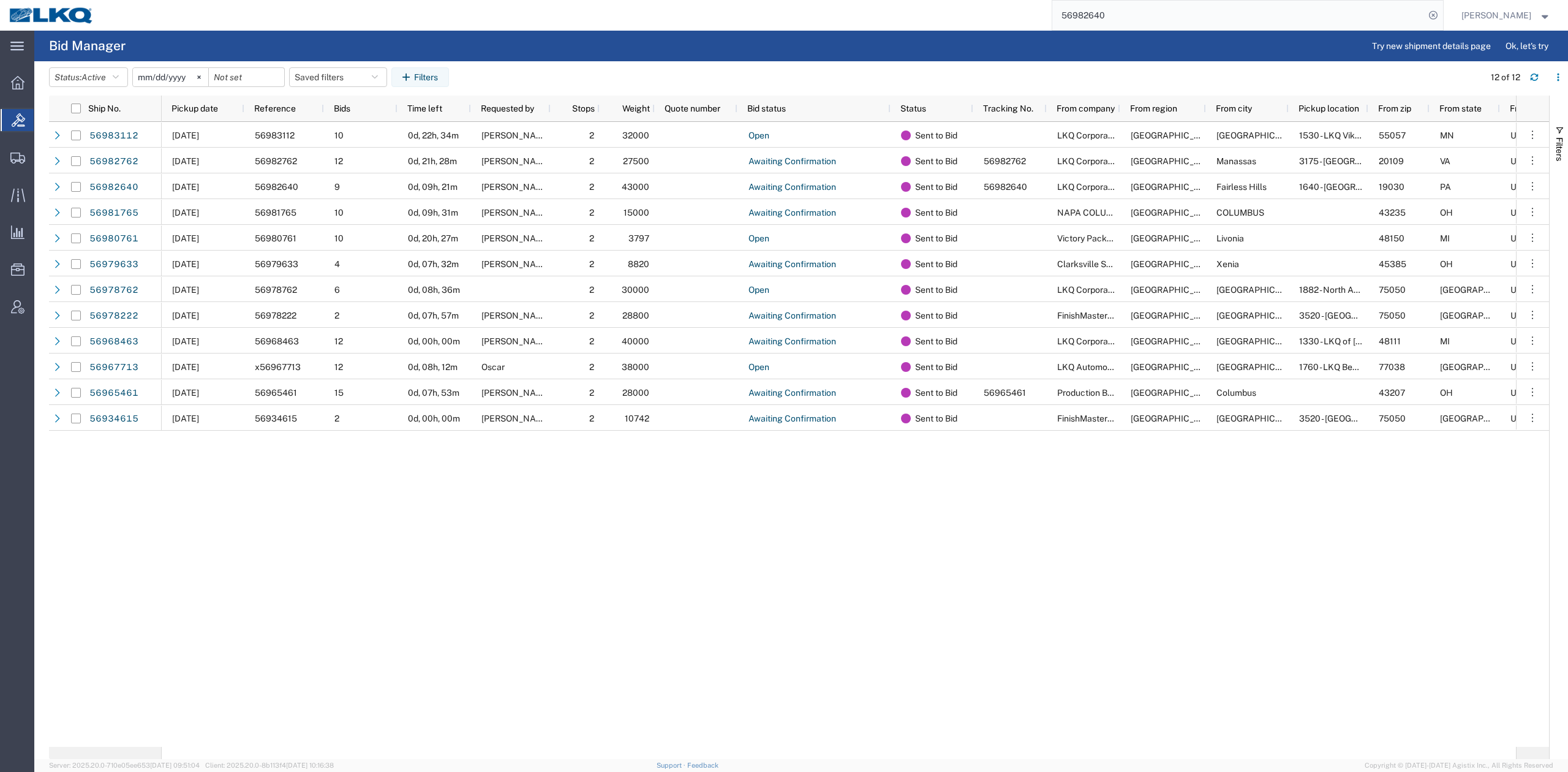
click at [1209, 21] on input "56982640" at bounding box center [1238, 15] width 372 height 30
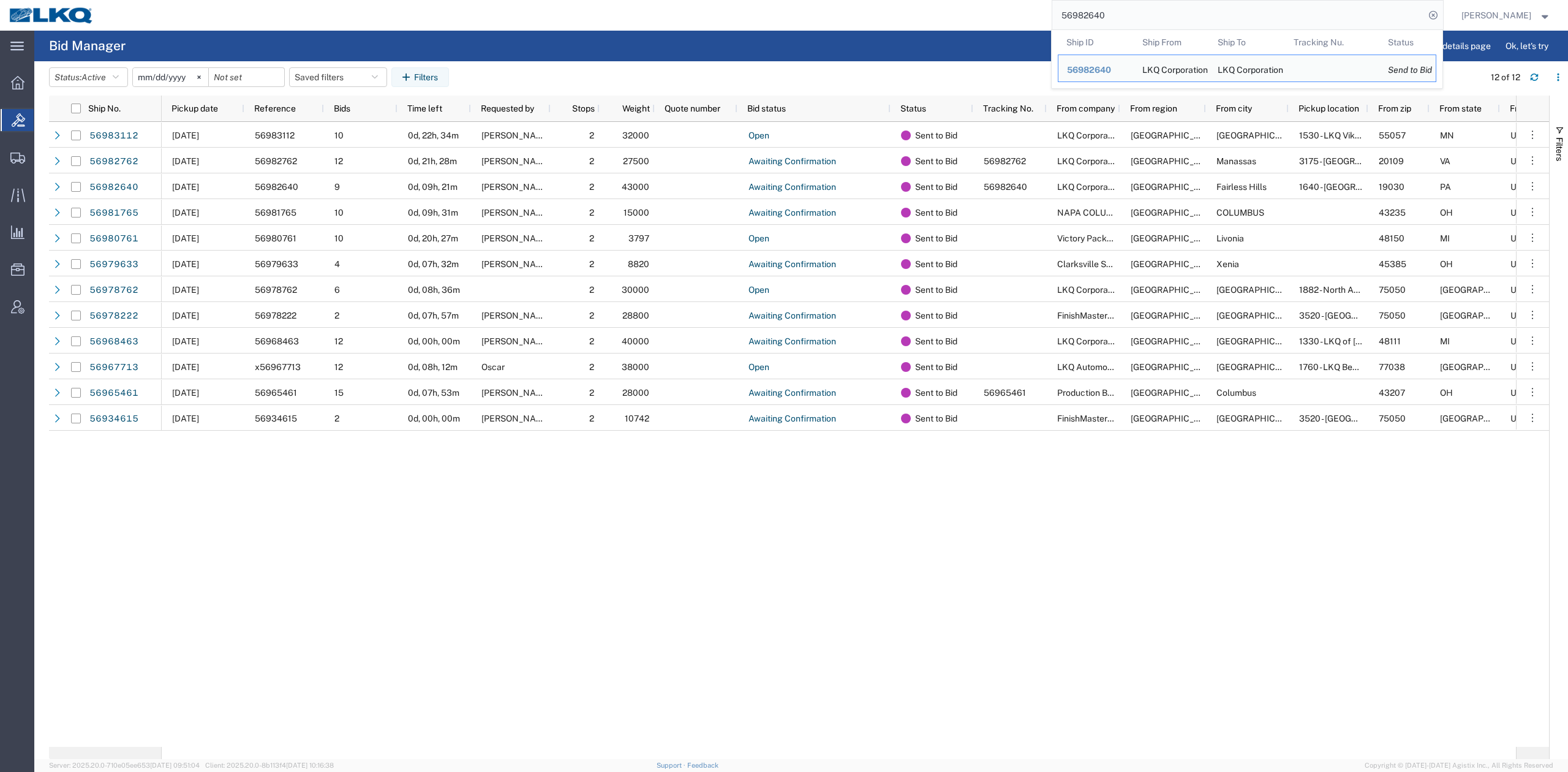
paste input "67713"
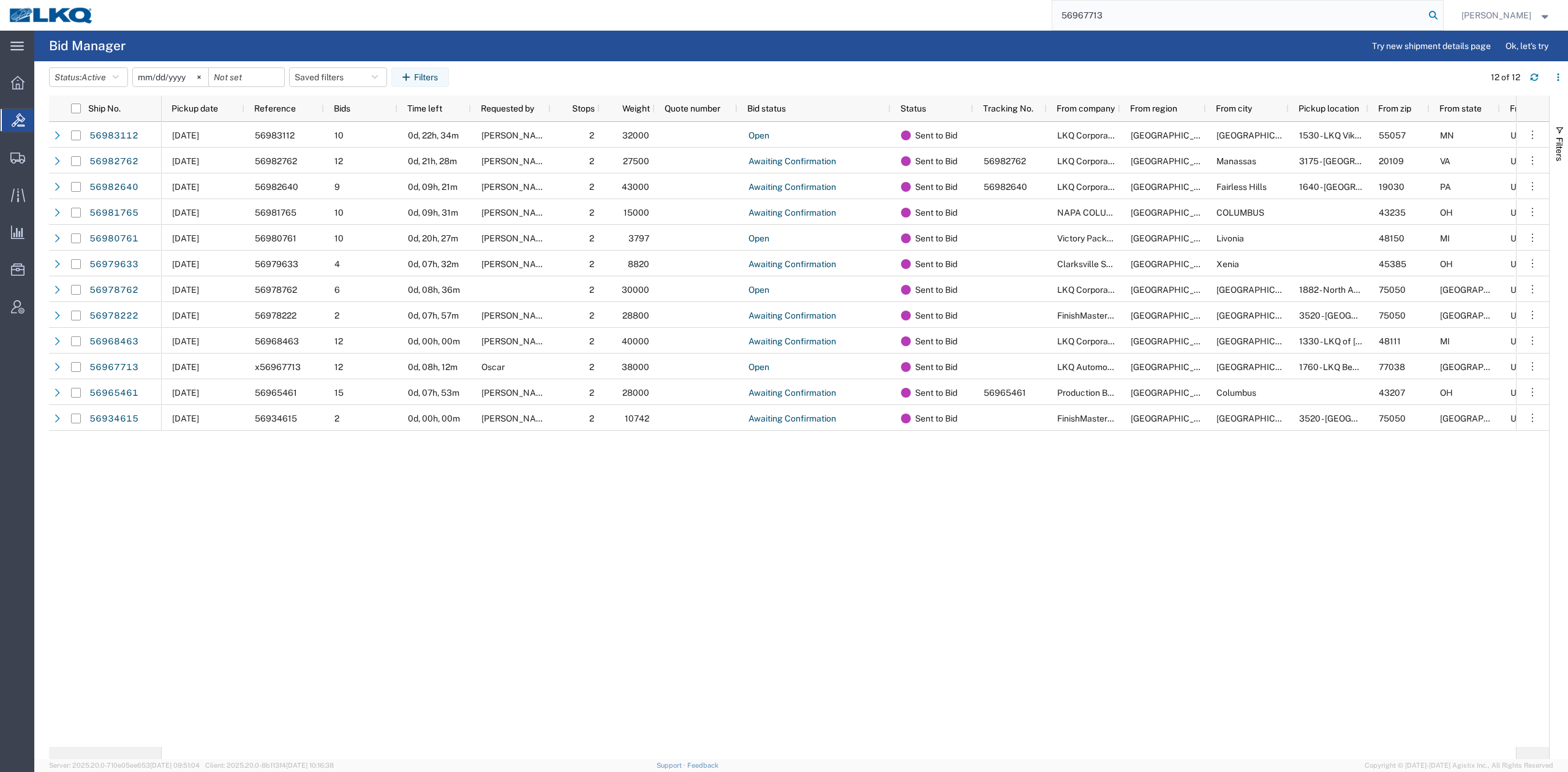
type input "56967713"
click at [1442, 20] on icon at bounding box center [1433, 15] width 17 height 17
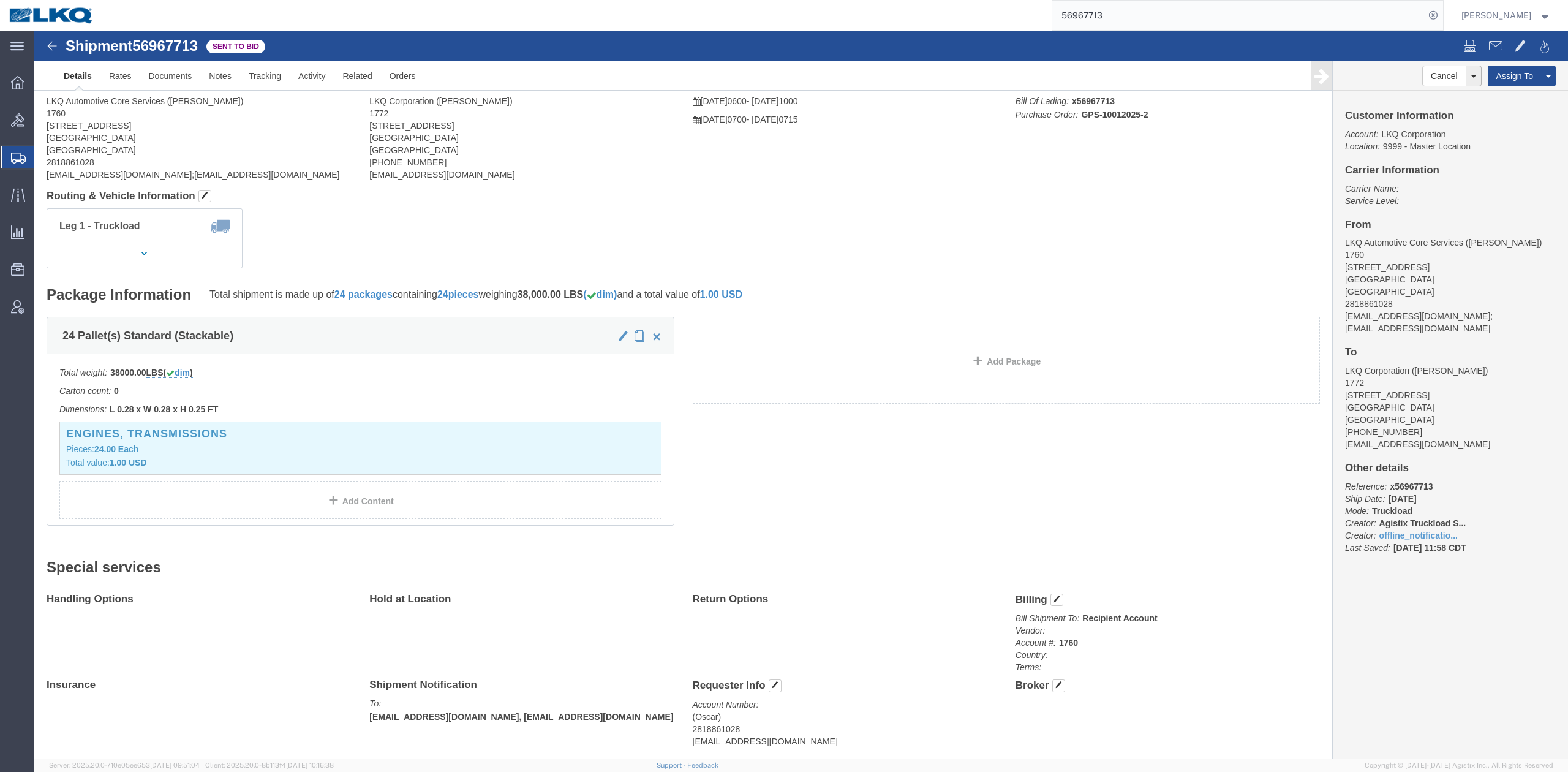
drag, startPoint x: 523, startPoint y: 154, endPoint x: 489, endPoint y: 122, distance: 46.7
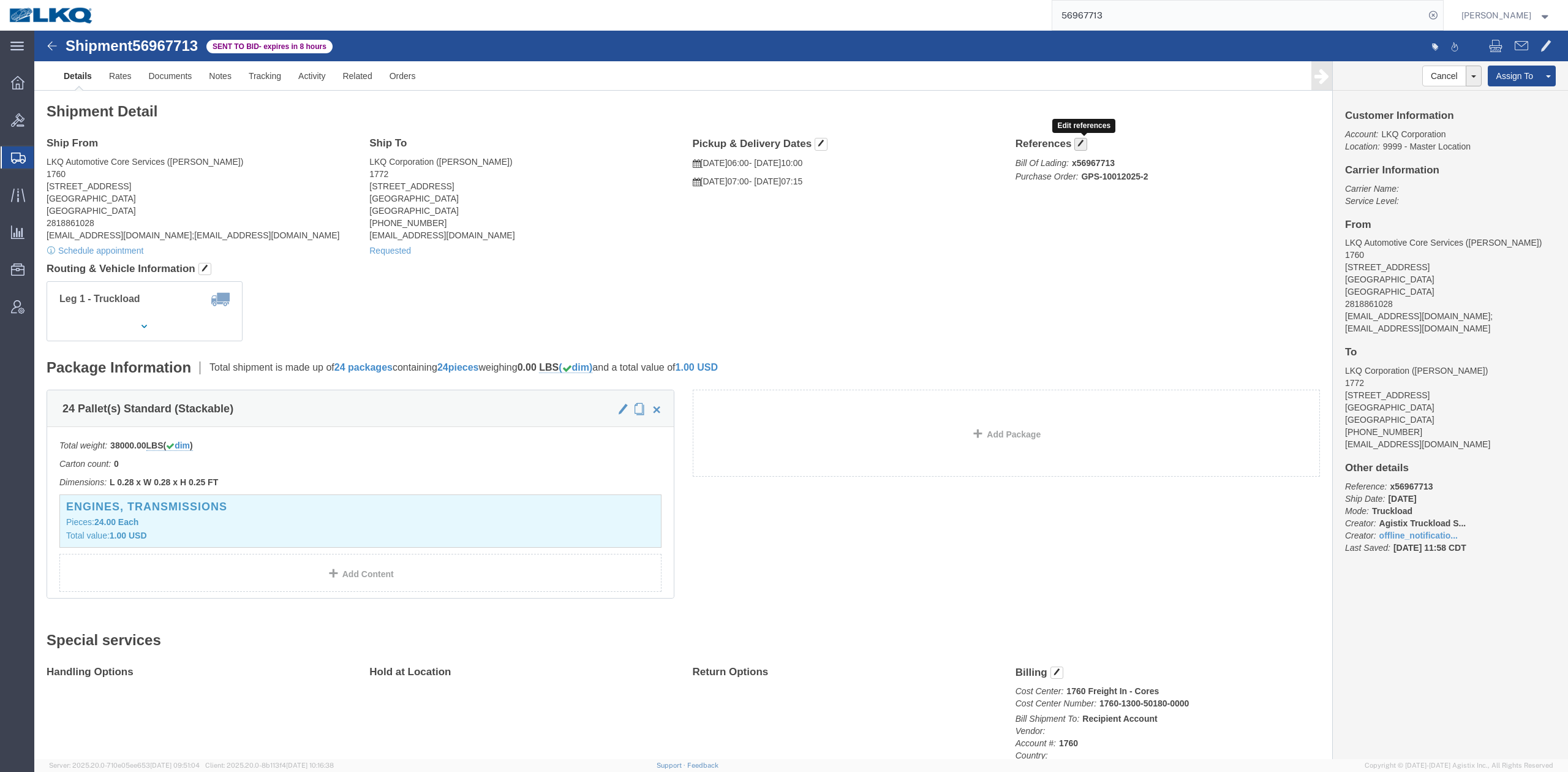
click button "button"
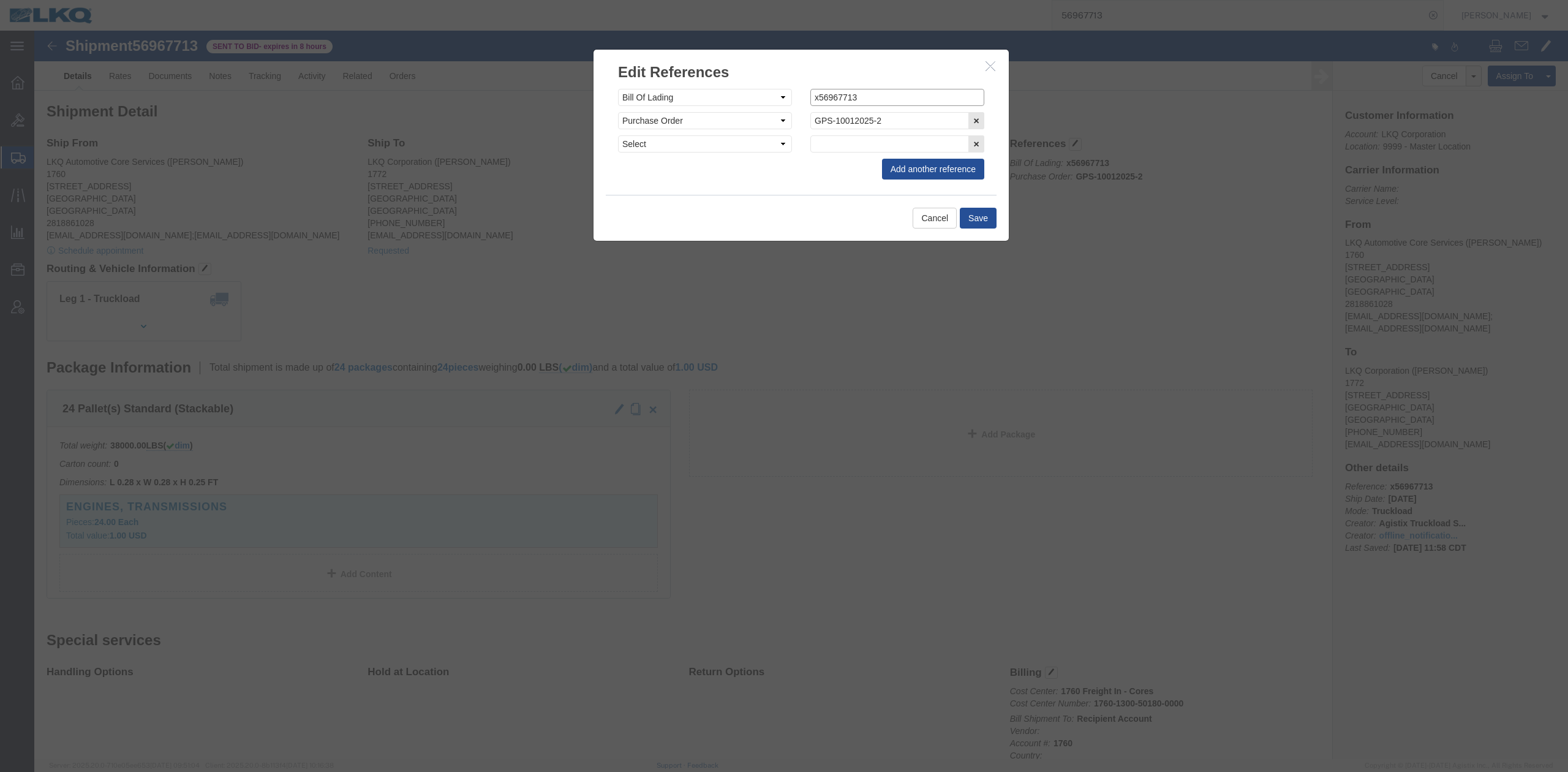
click input "x56967713"
type input "56967713"
click button "Save"
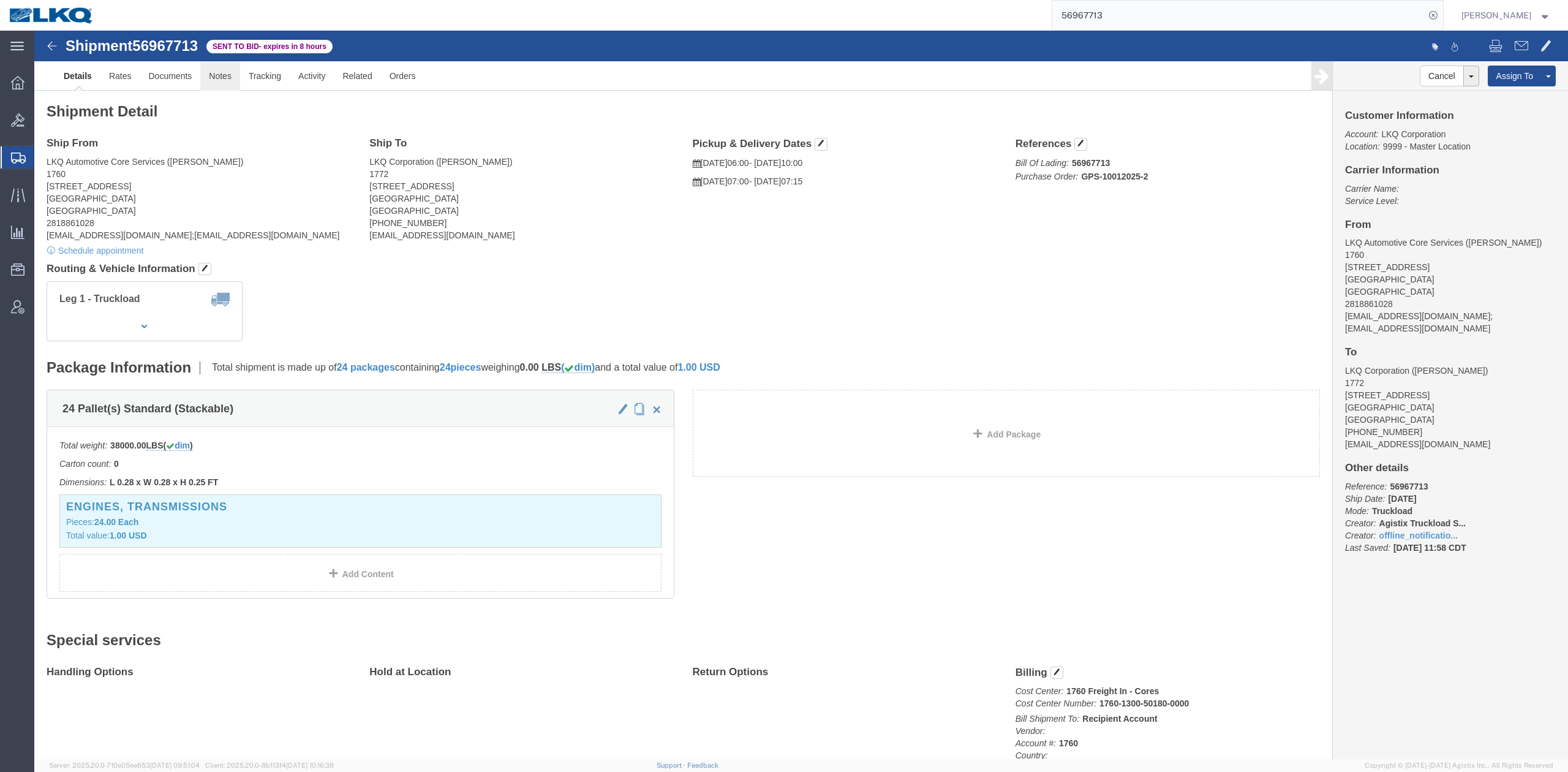
click link "Notes"
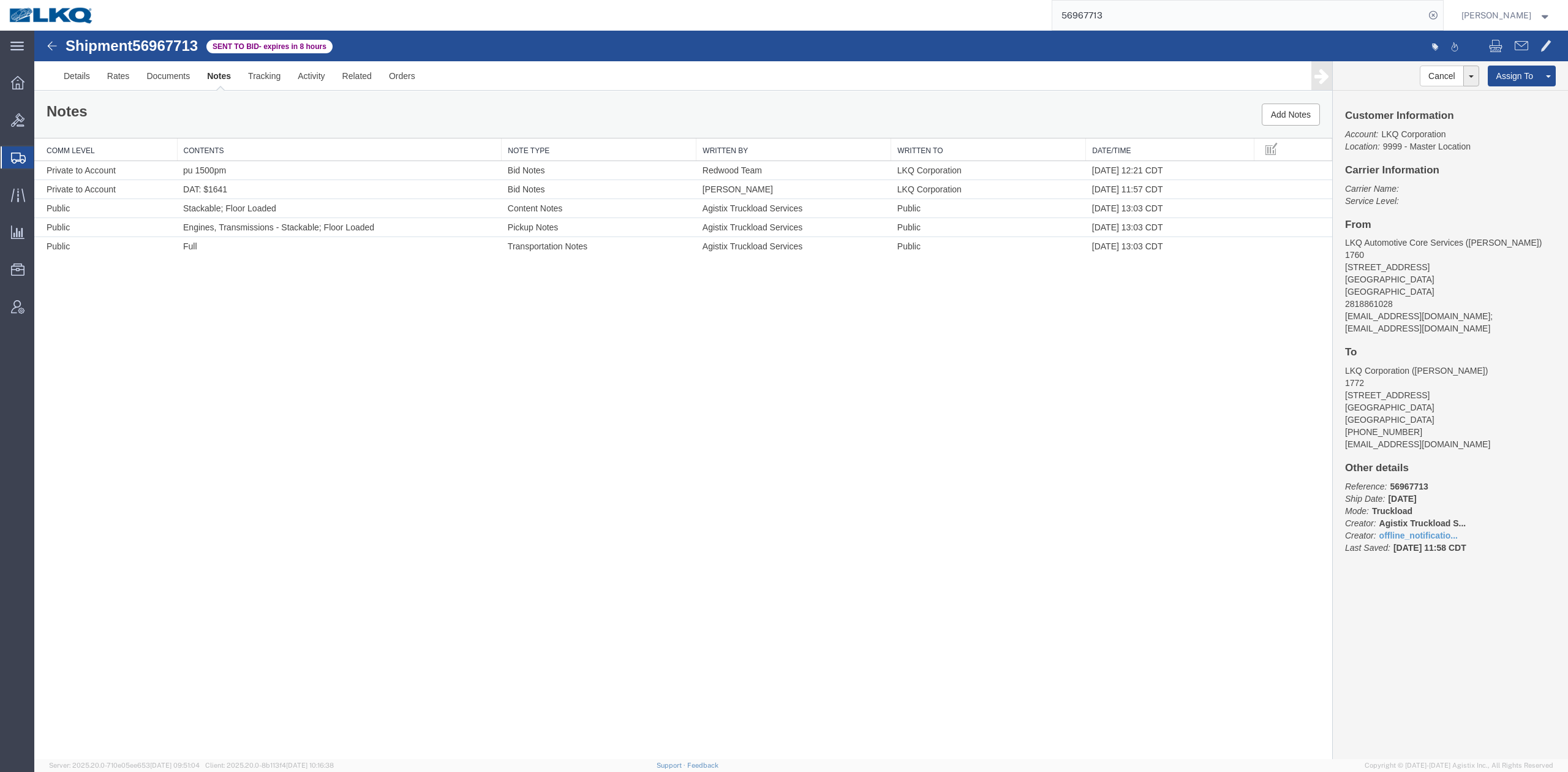
click at [35, 31] on link "Edit Notes" at bounding box center [35, 31] width 0 height 0
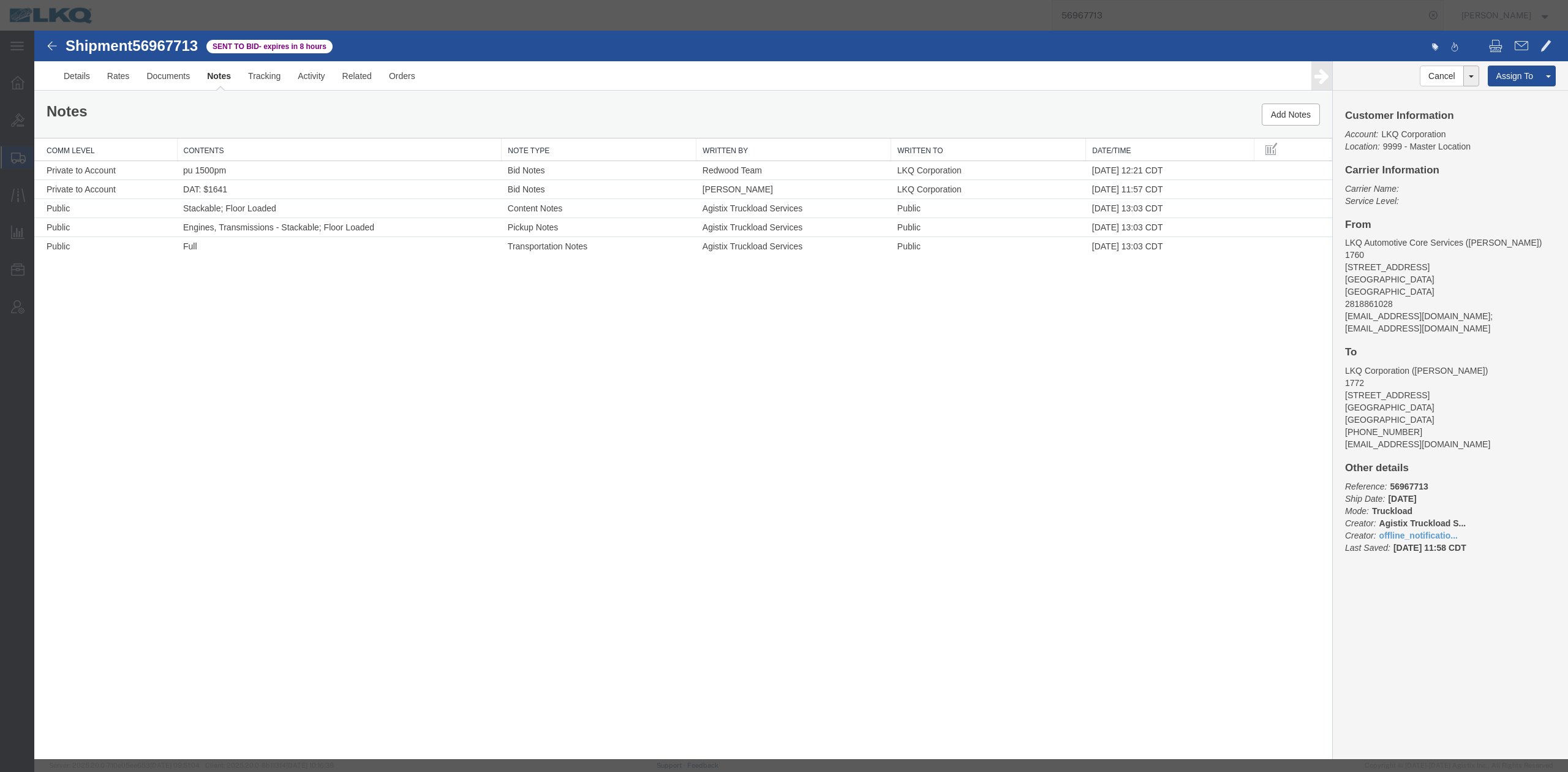
select select "BID_NOTES"
select select "PRIVATE_TO_ACCOUNT"
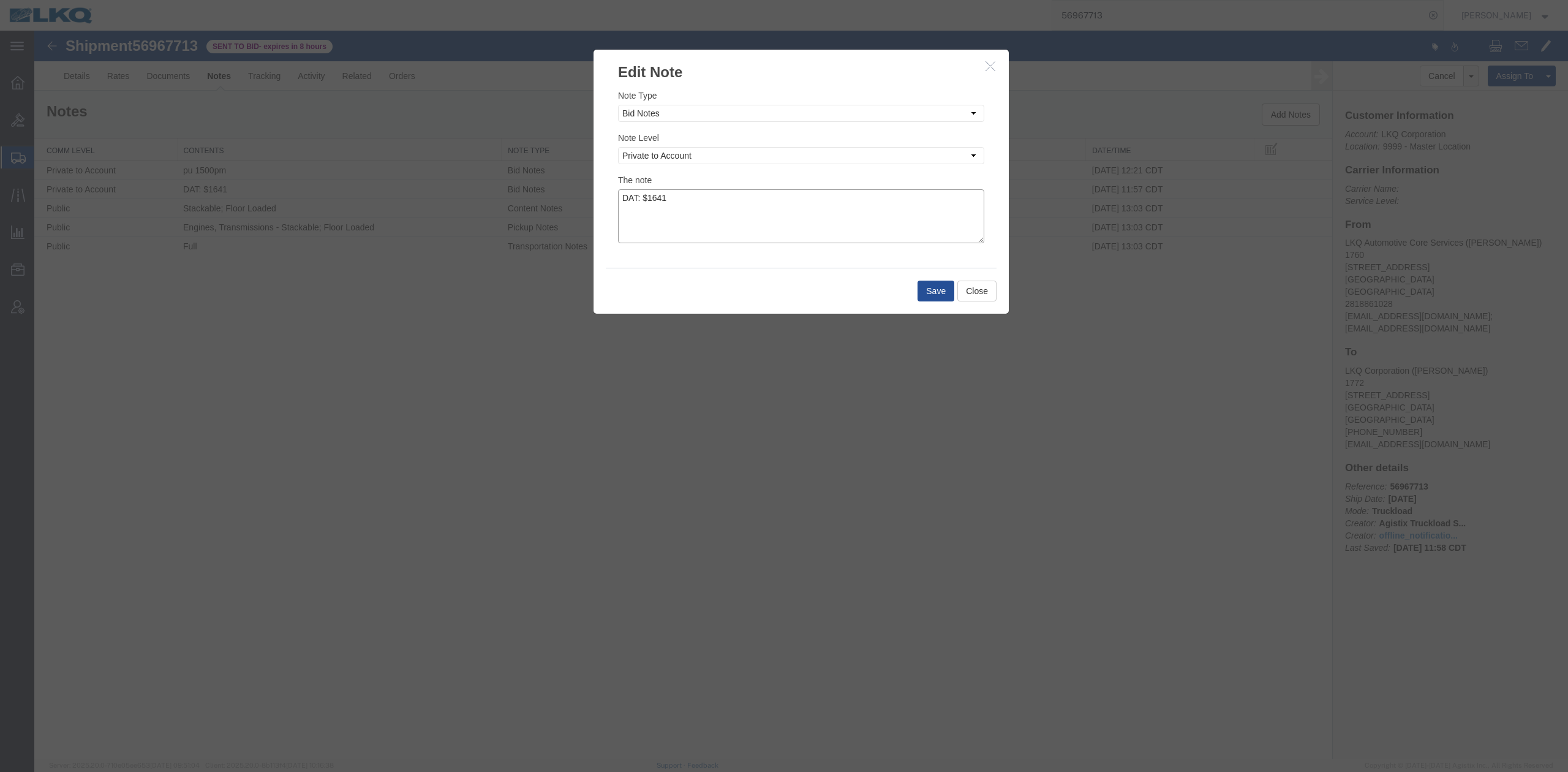
drag, startPoint x: 822, startPoint y: 241, endPoint x: 818, endPoint y: 236, distance: 6.4
click at [819, 236] on textarea "DAT: $1641" at bounding box center [801, 216] width 366 height 54
type textarea "DAT: $1641, Original: $1880"
click at [934, 304] on div "Save Close" at bounding box center [801, 290] width 391 height 46
click at [937, 284] on button "Save" at bounding box center [936, 291] width 37 height 21
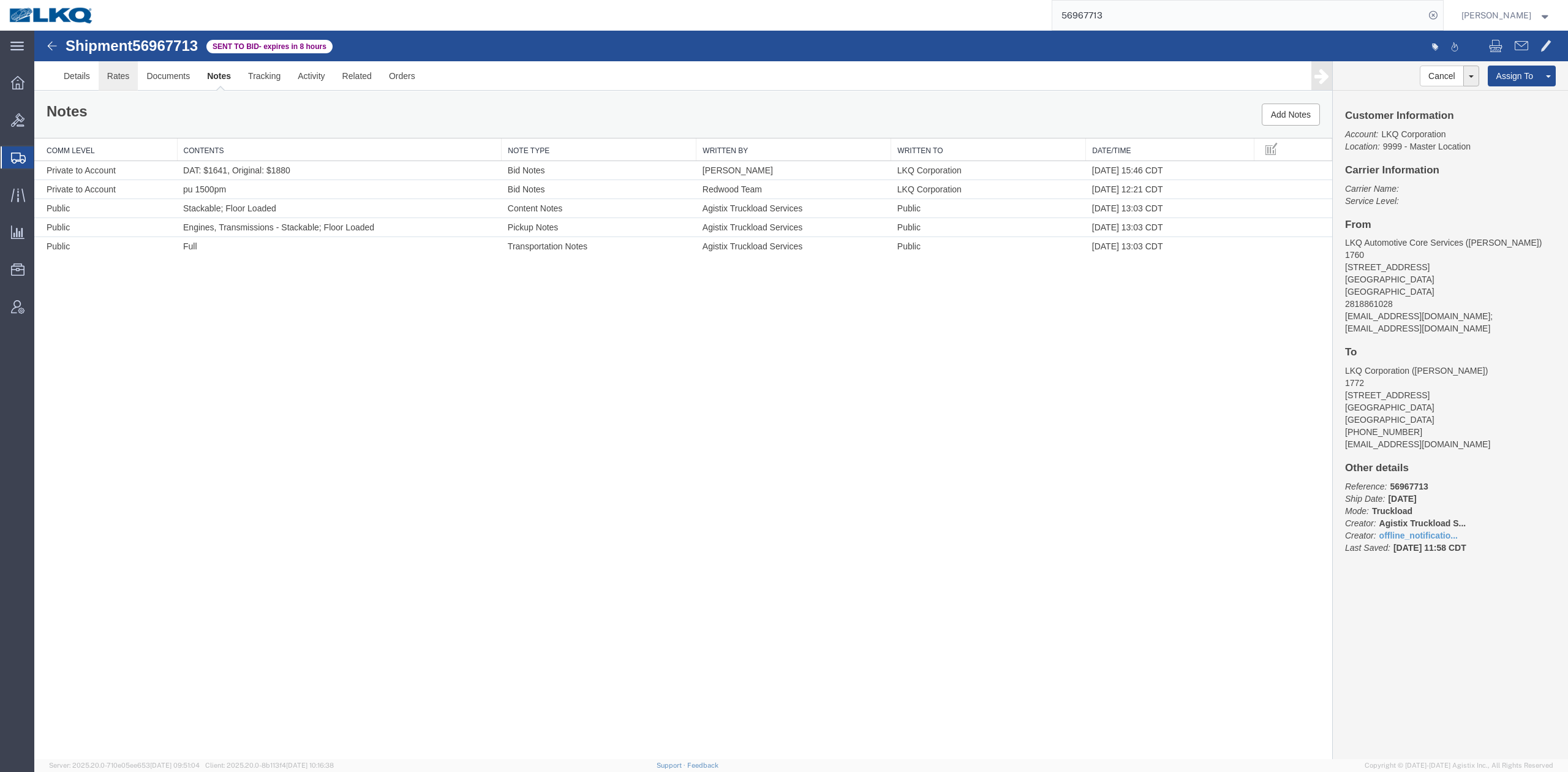
click at [134, 73] on link "Rates" at bounding box center [118, 76] width 40 height 30
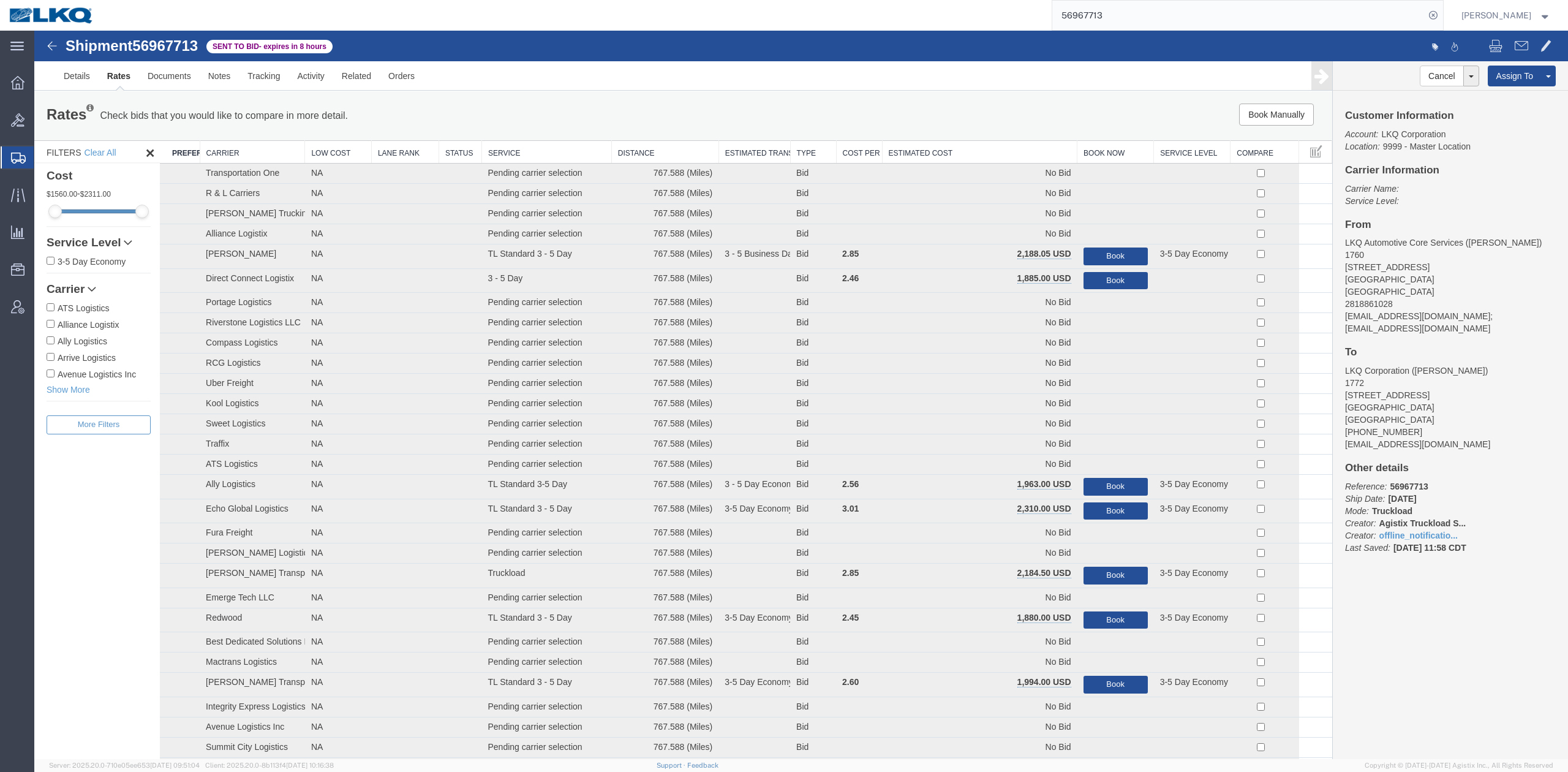
click at [910, 157] on th "Estimated Cost" at bounding box center [979, 152] width 195 height 23
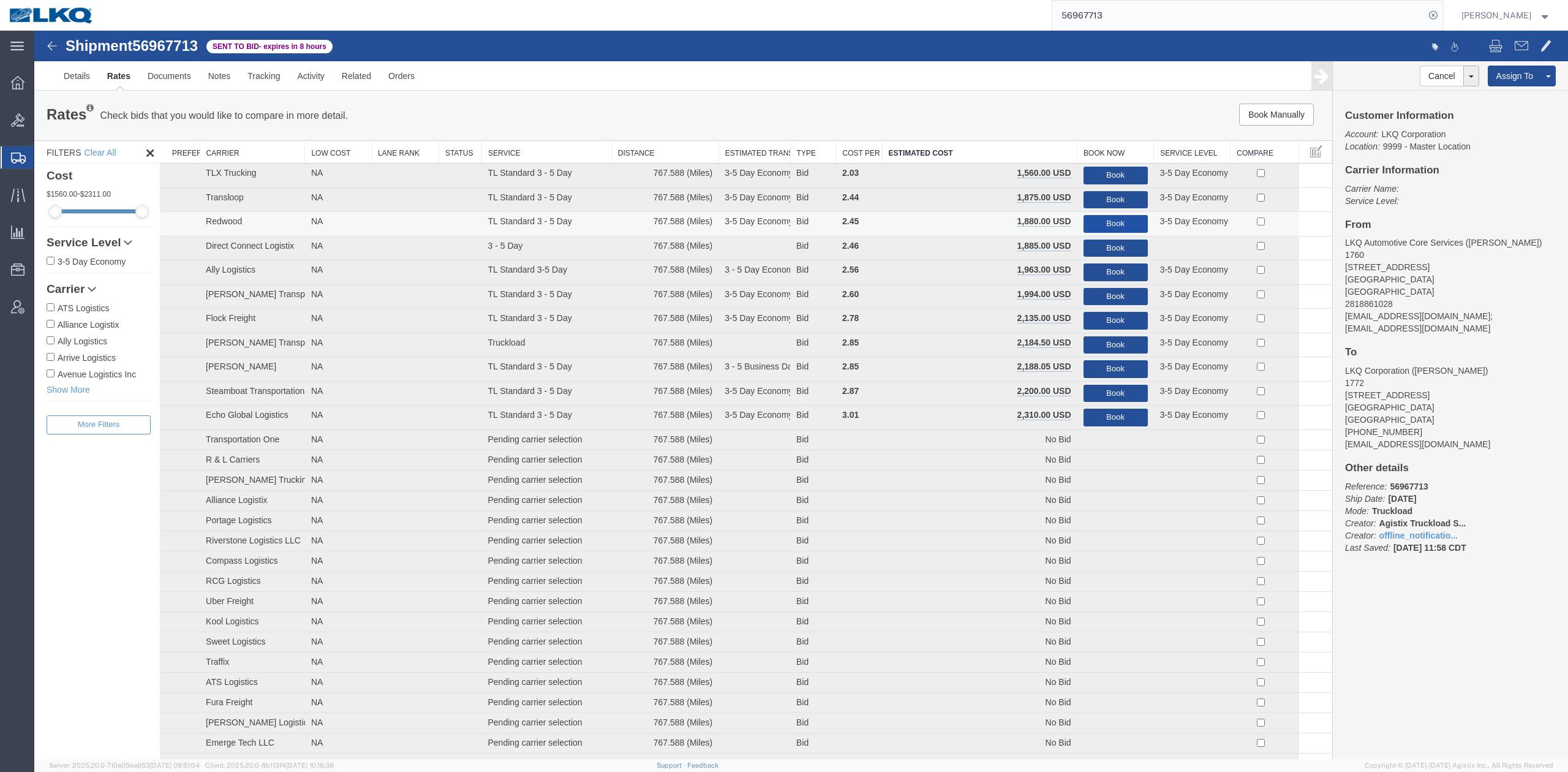
click at [1103, 220] on button "Book" at bounding box center [1116, 224] width 64 height 18
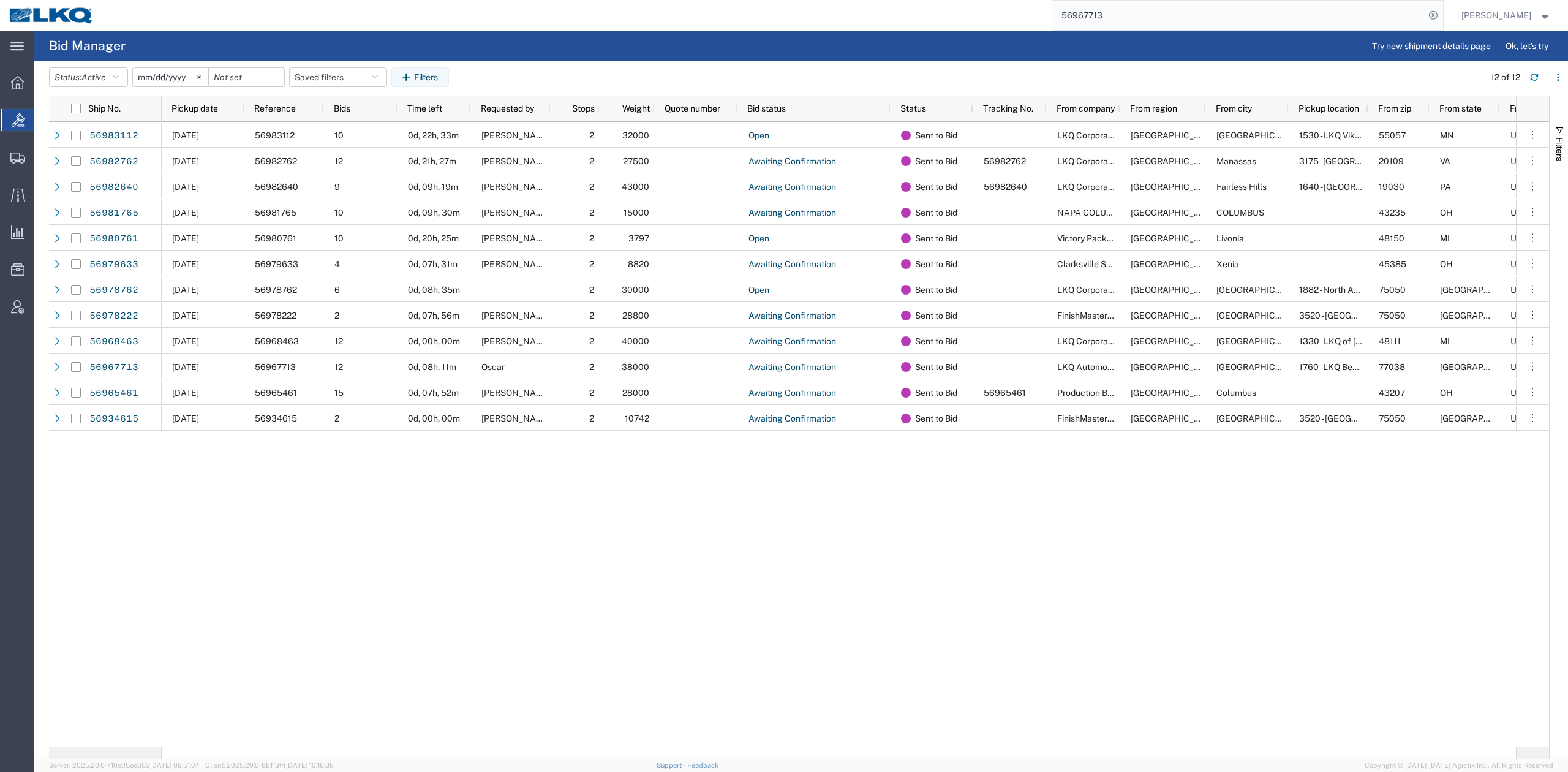
click at [1146, 28] on input "56967713" at bounding box center [1238, 15] width 372 height 30
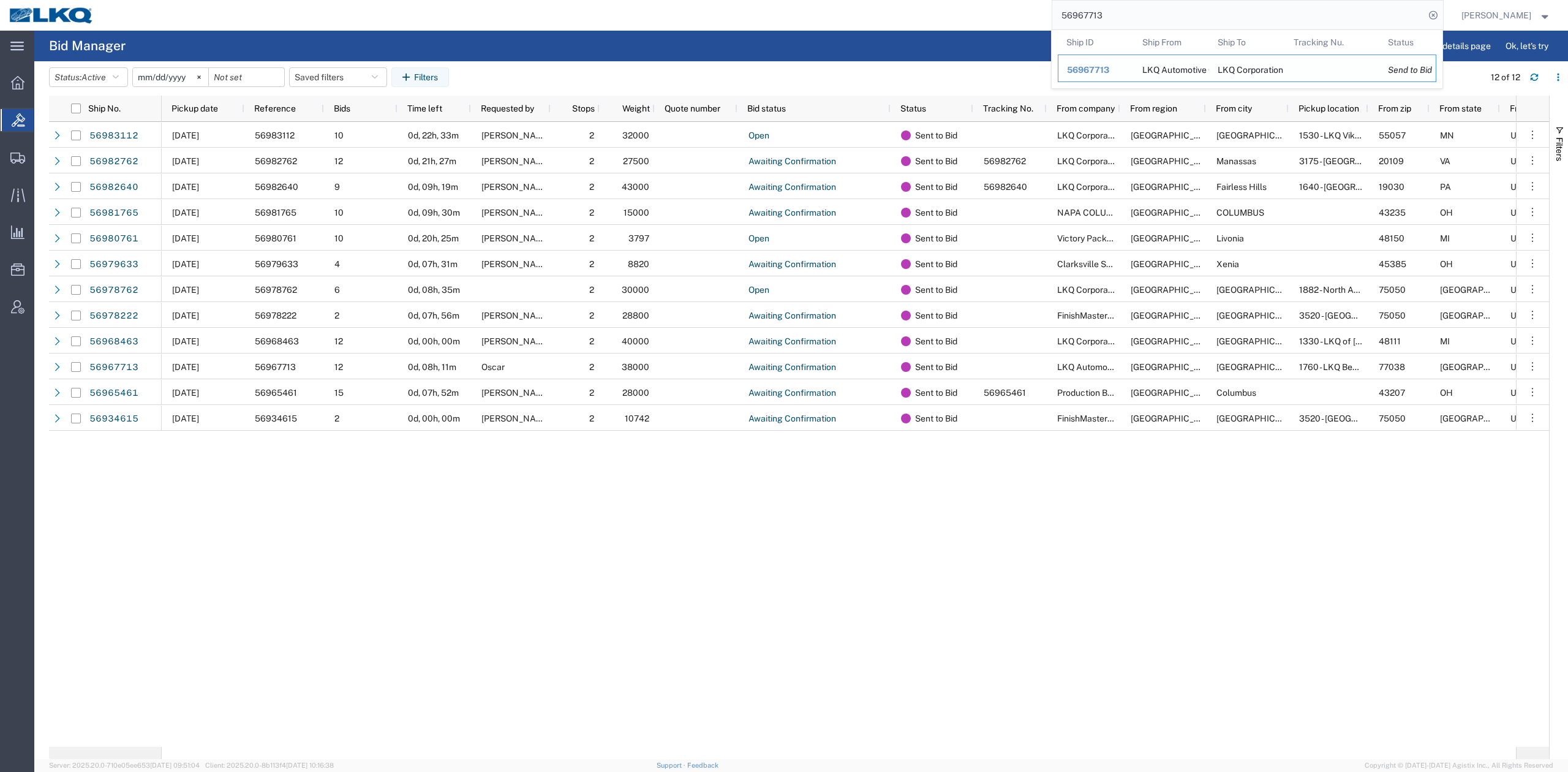
click at [1109, 73] on span "56967713" at bounding box center [1088, 70] width 43 height 10
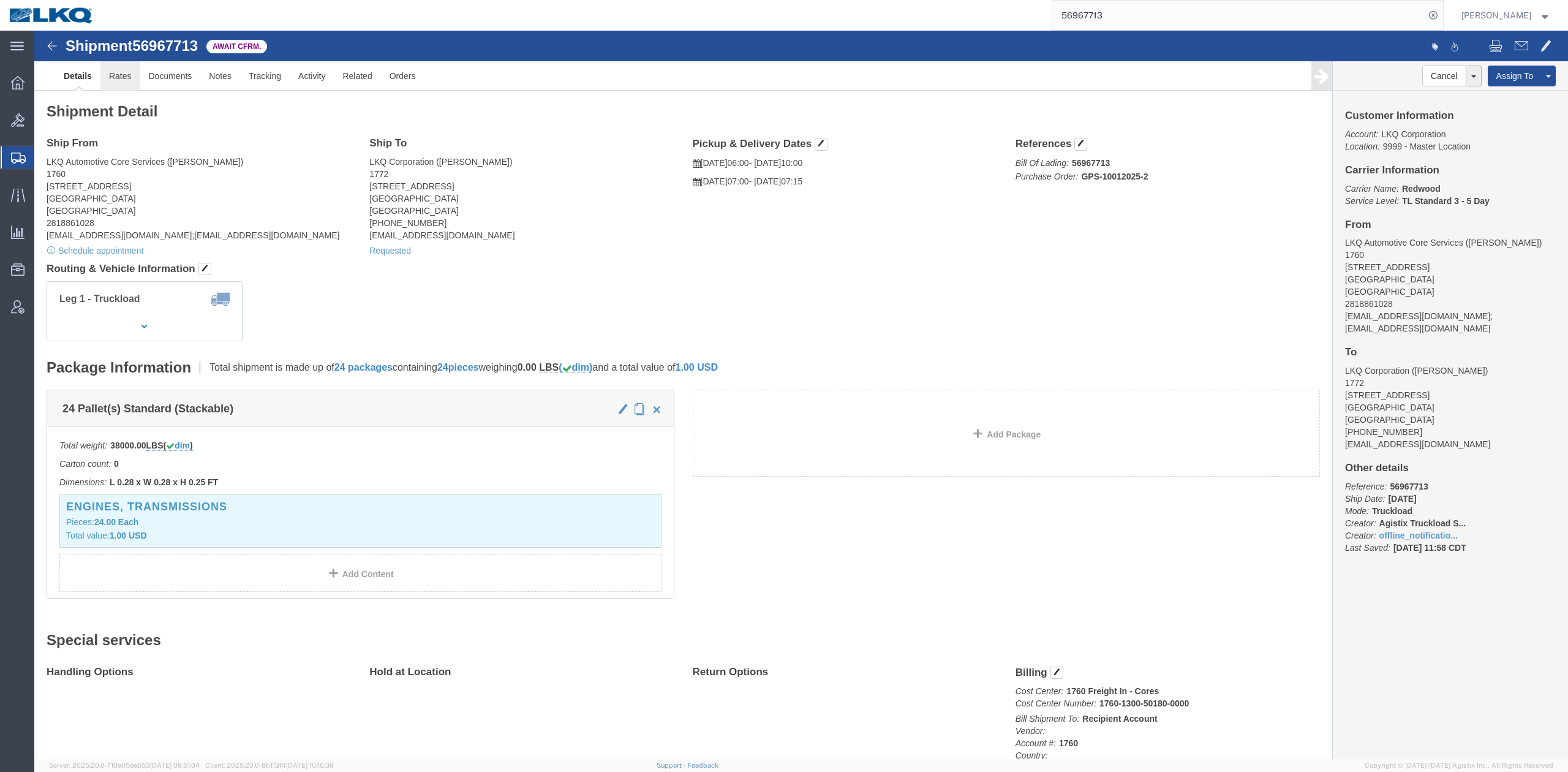
drag, startPoint x: 78, startPoint y: 49, endPoint x: 6, endPoint y: 113, distance: 96.3
click link "Rates"
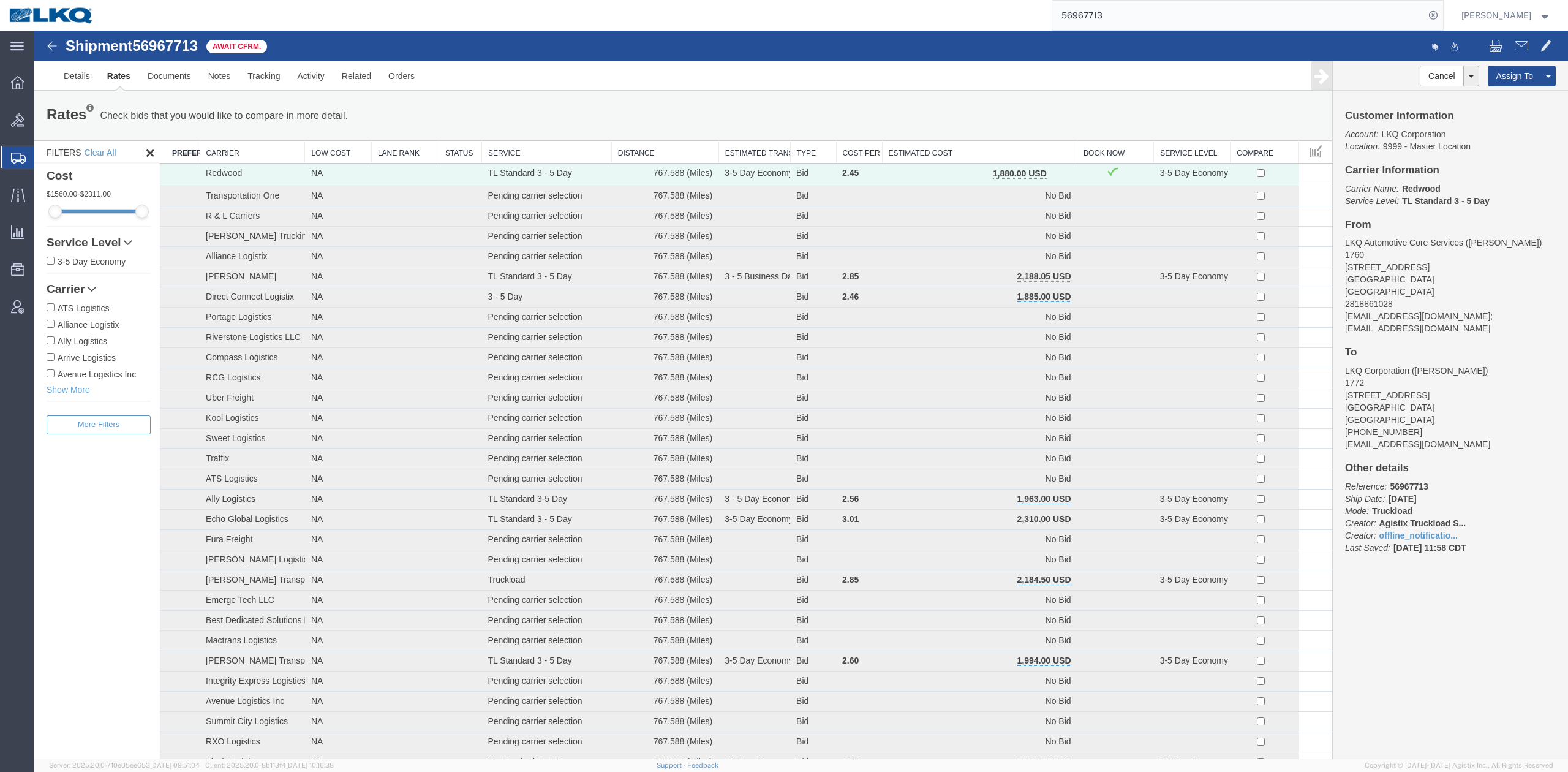
click at [1056, 169] on span "button" at bounding box center [1060, 173] width 7 height 9
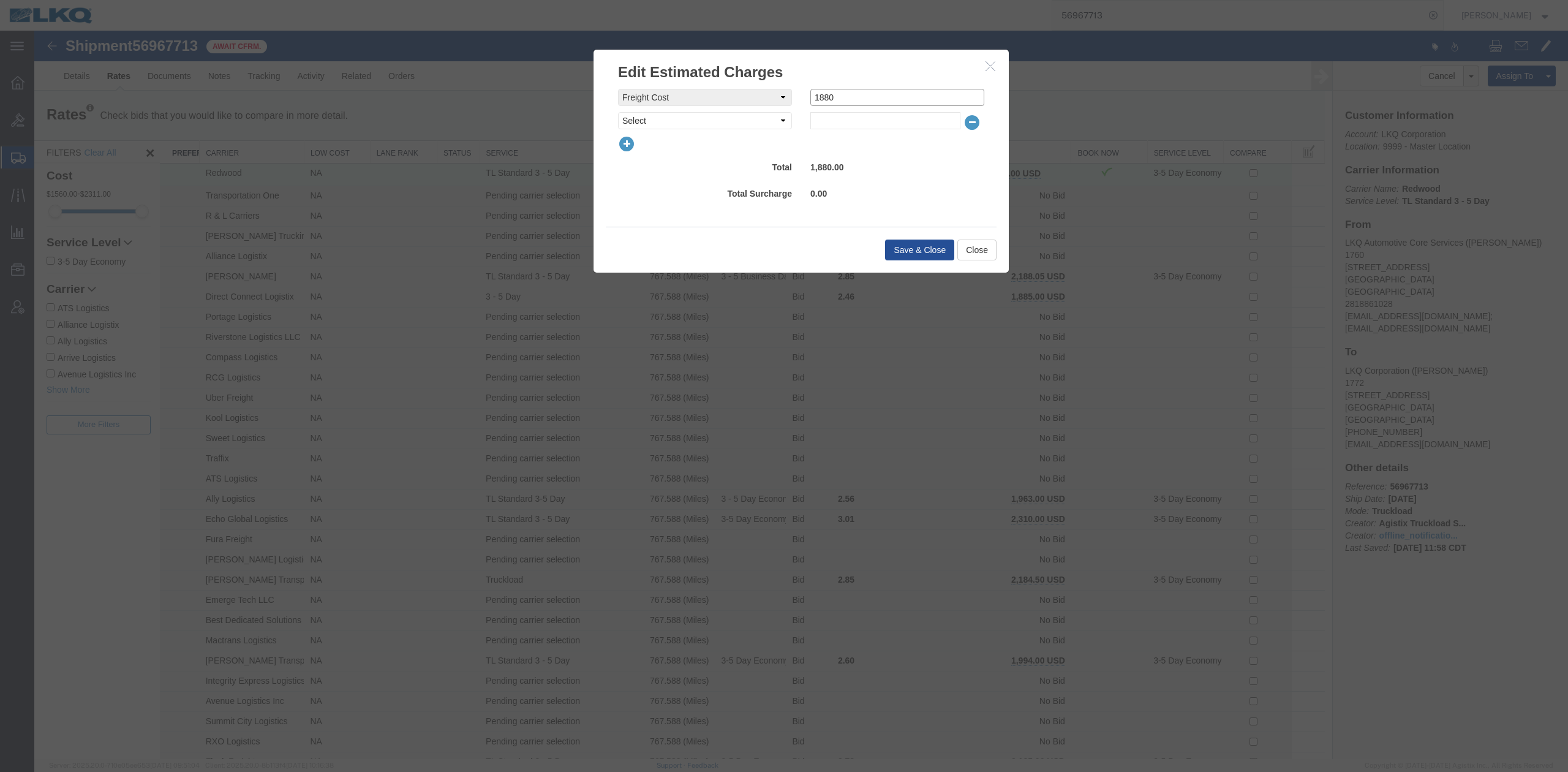
drag, startPoint x: 831, startPoint y: 101, endPoint x: 846, endPoint y: 120, distance: 24.2
click at [836, 101] on input "1880" at bounding box center [897, 97] width 174 height 17
type input "1840"
click at [917, 248] on button "Save & Close" at bounding box center [920, 250] width 69 height 21
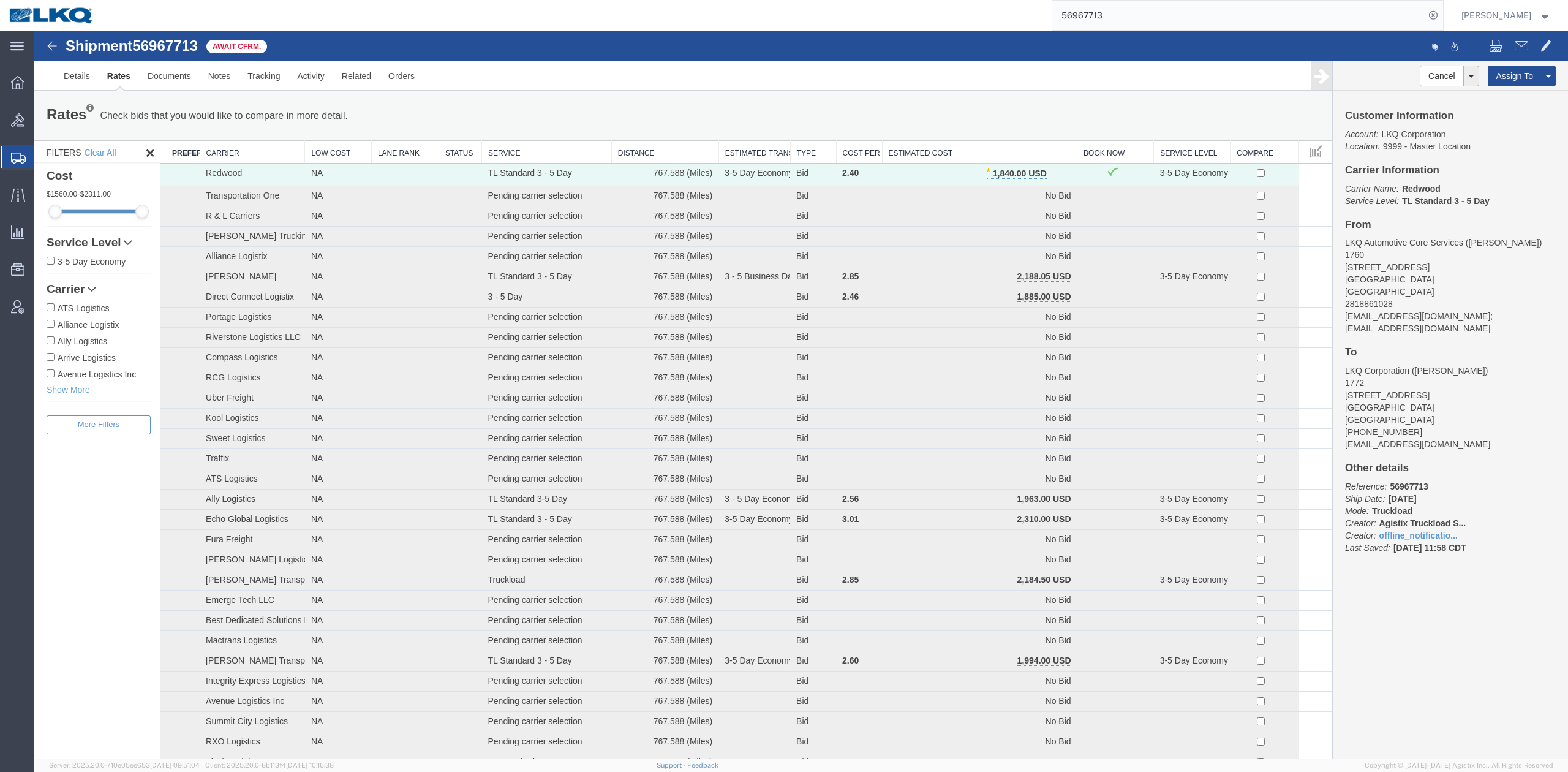
click at [1114, 12] on input "56967713" at bounding box center [1238, 15] width 372 height 30
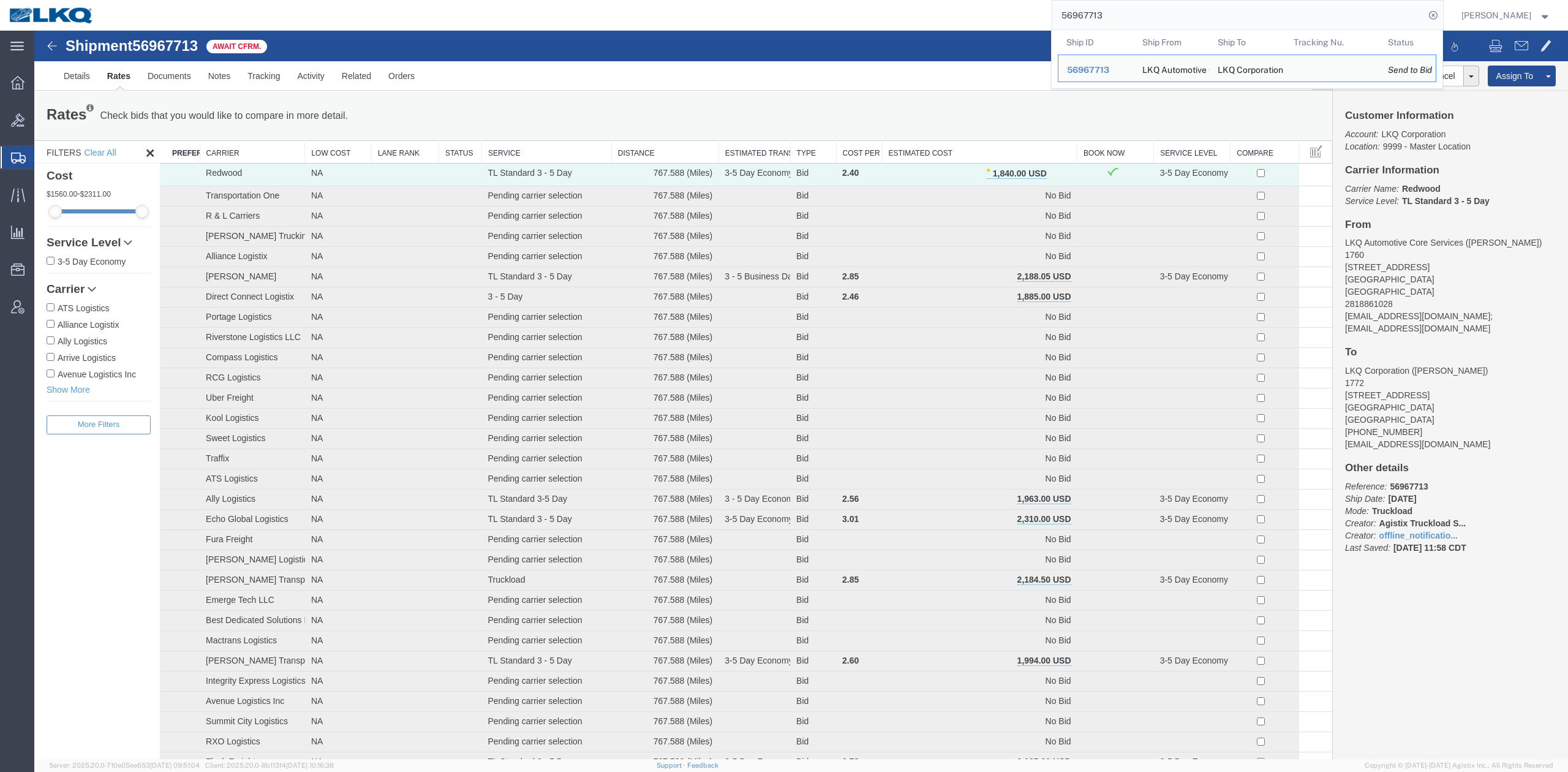
paste input "81547"
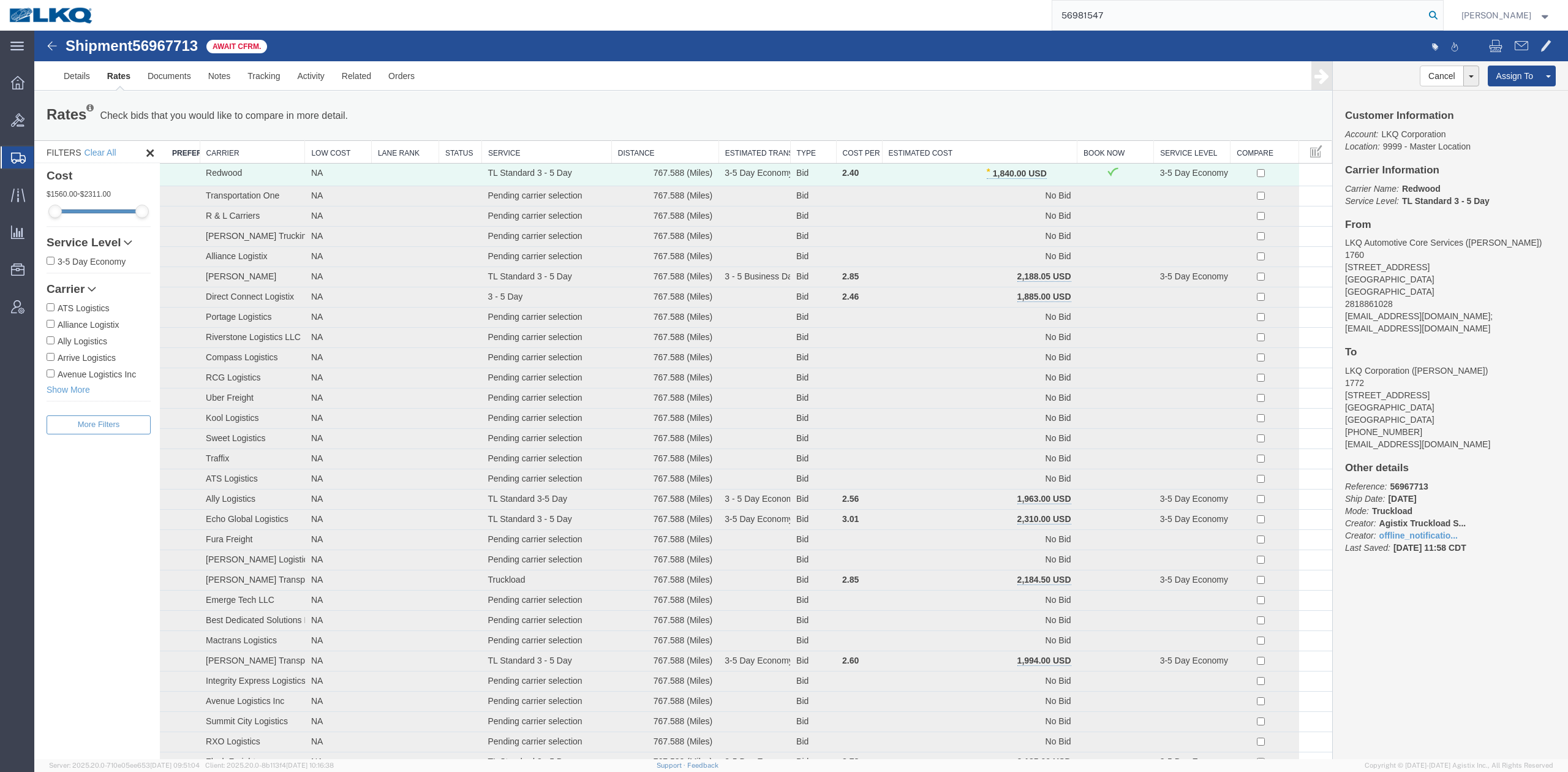
drag, startPoint x: 1459, startPoint y: 18, endPoint x: 1410, endPoint y: 4, distance: 51.0
click at [1442, 18] on icon at bounding box center [1433, 15] width 17 height 17
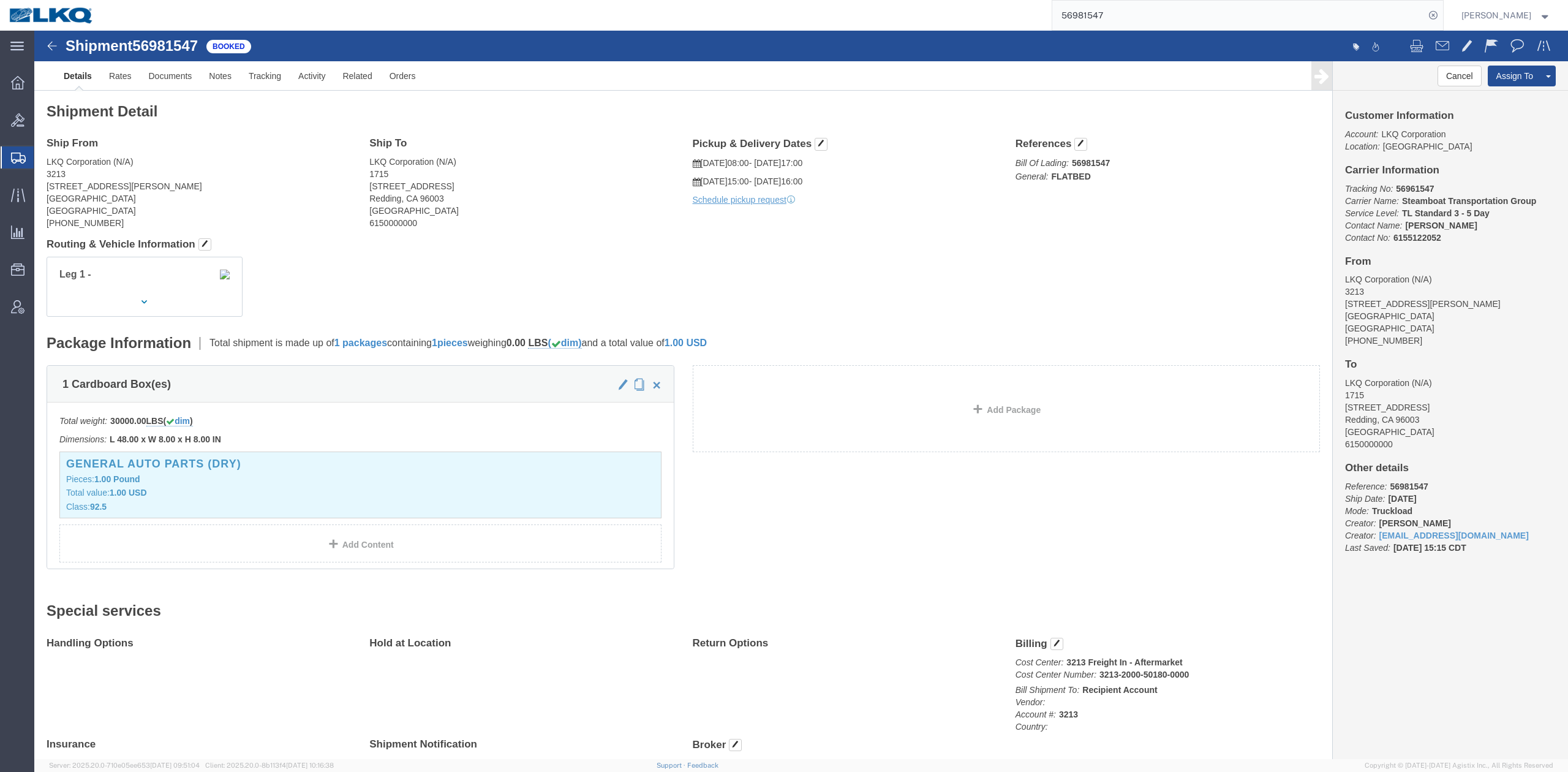
click at [1093, 6] on input "56981547" at bounding box center [1238, 15] width 372 height 30
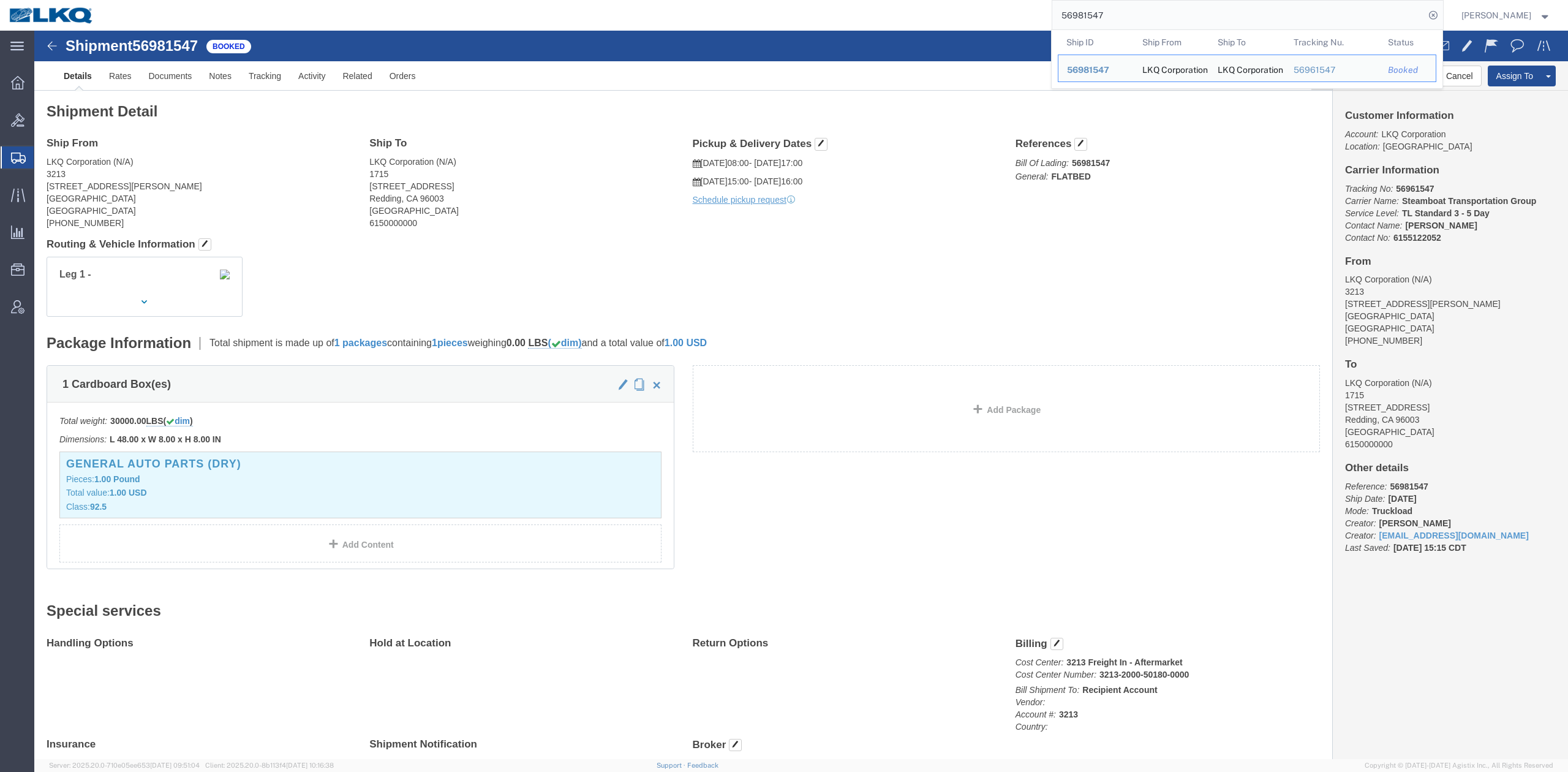
paste input "22908"
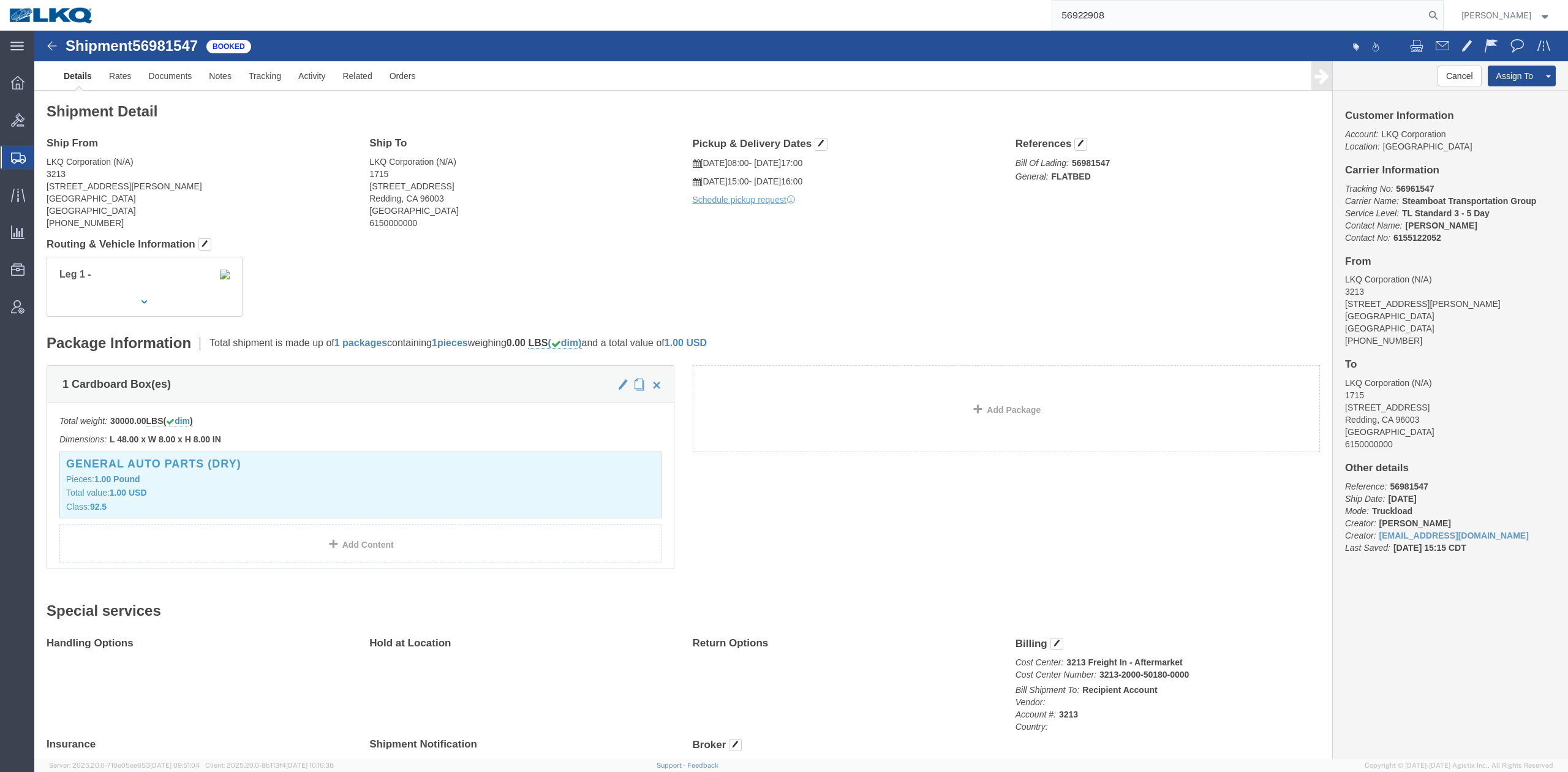
click at [1134, 7] on input "56922908" at bounding box center [1238, 15] width 372 height 30
paste input "search"
click at [1442, 20] on icon at bounding box center [1433, 15] width 17 height 17
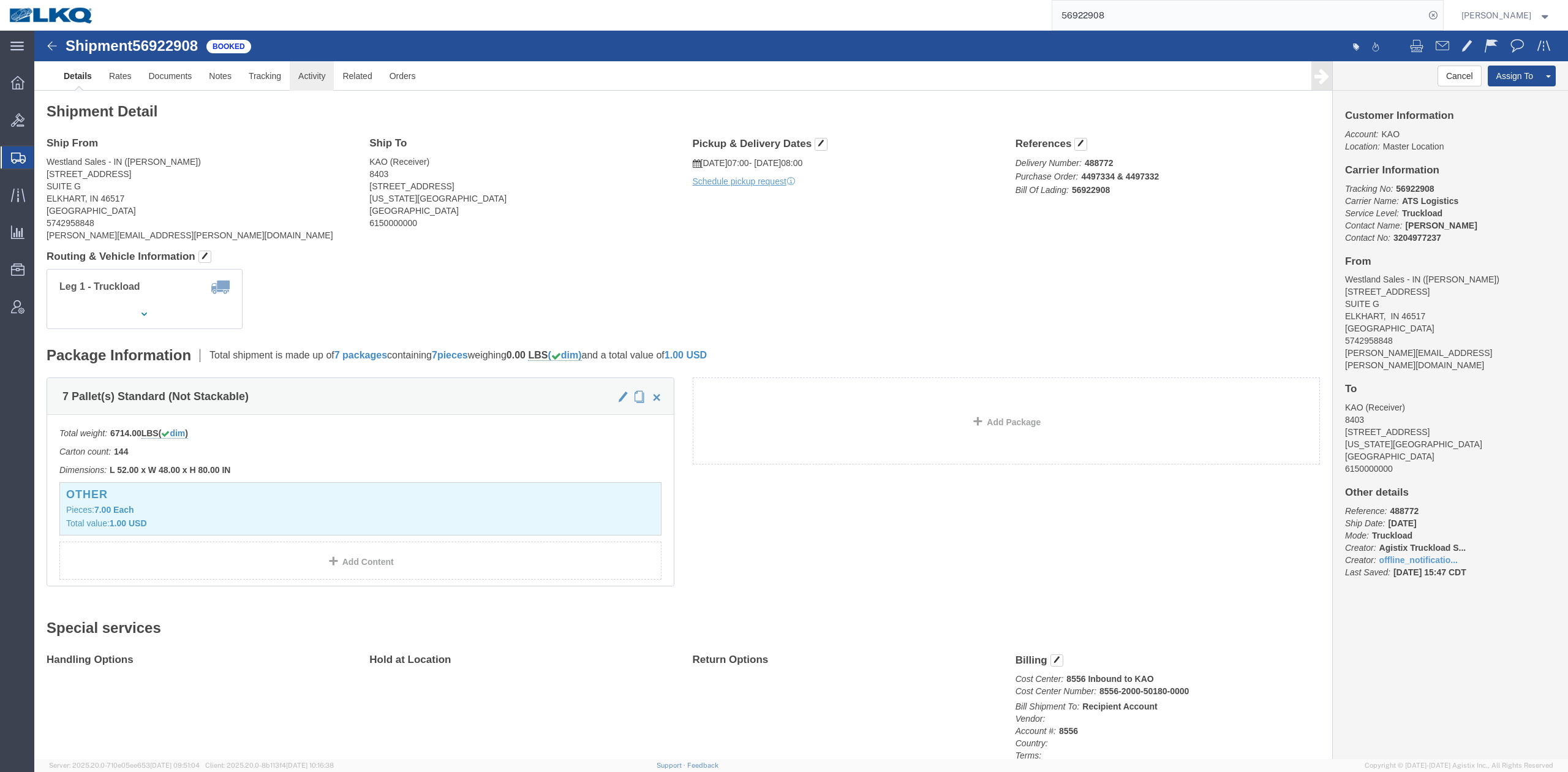
click link "Activity"
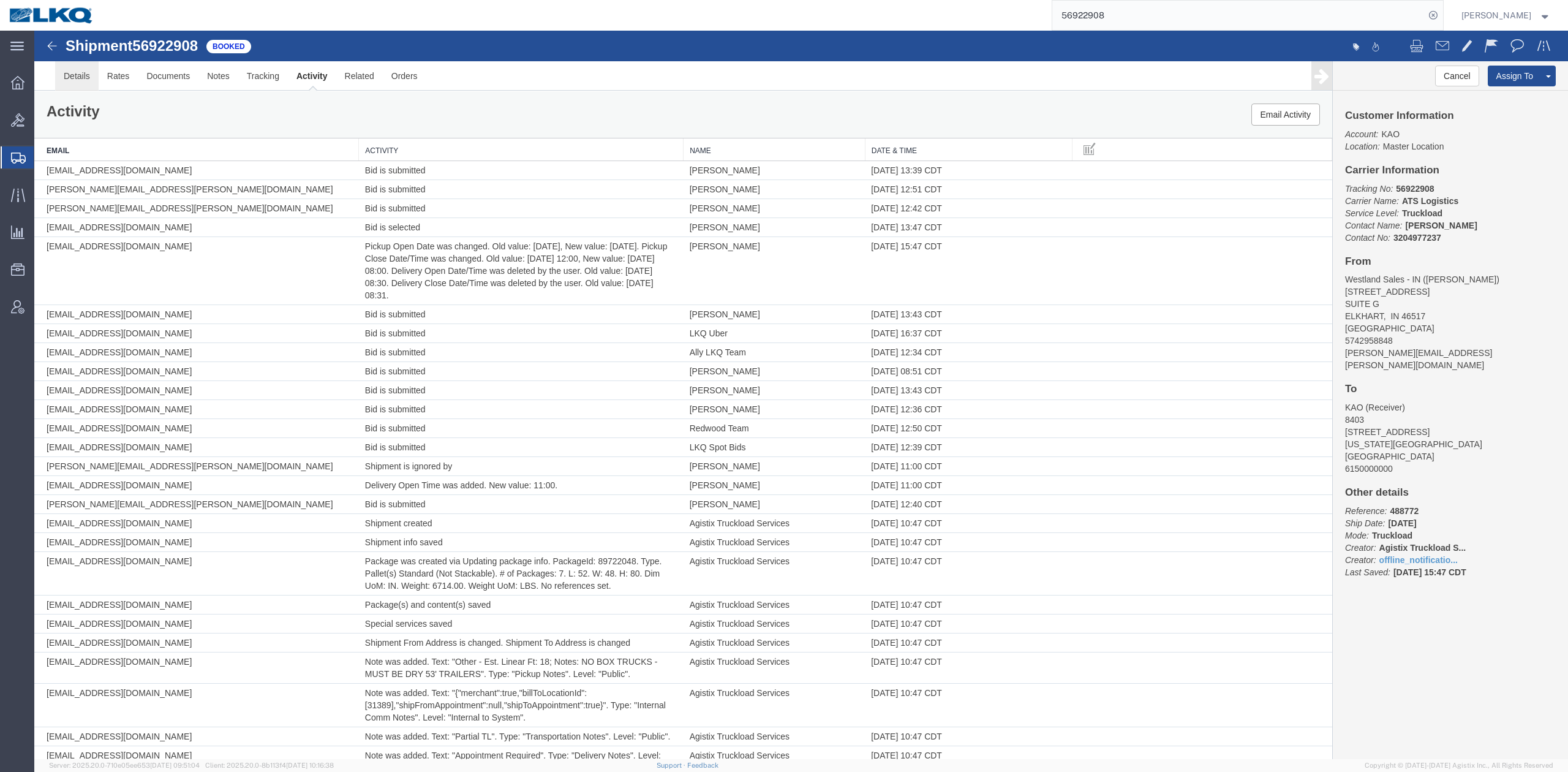
click at [83, 72] on link "Details" at bounding box center [76, 76] width 44 height 30
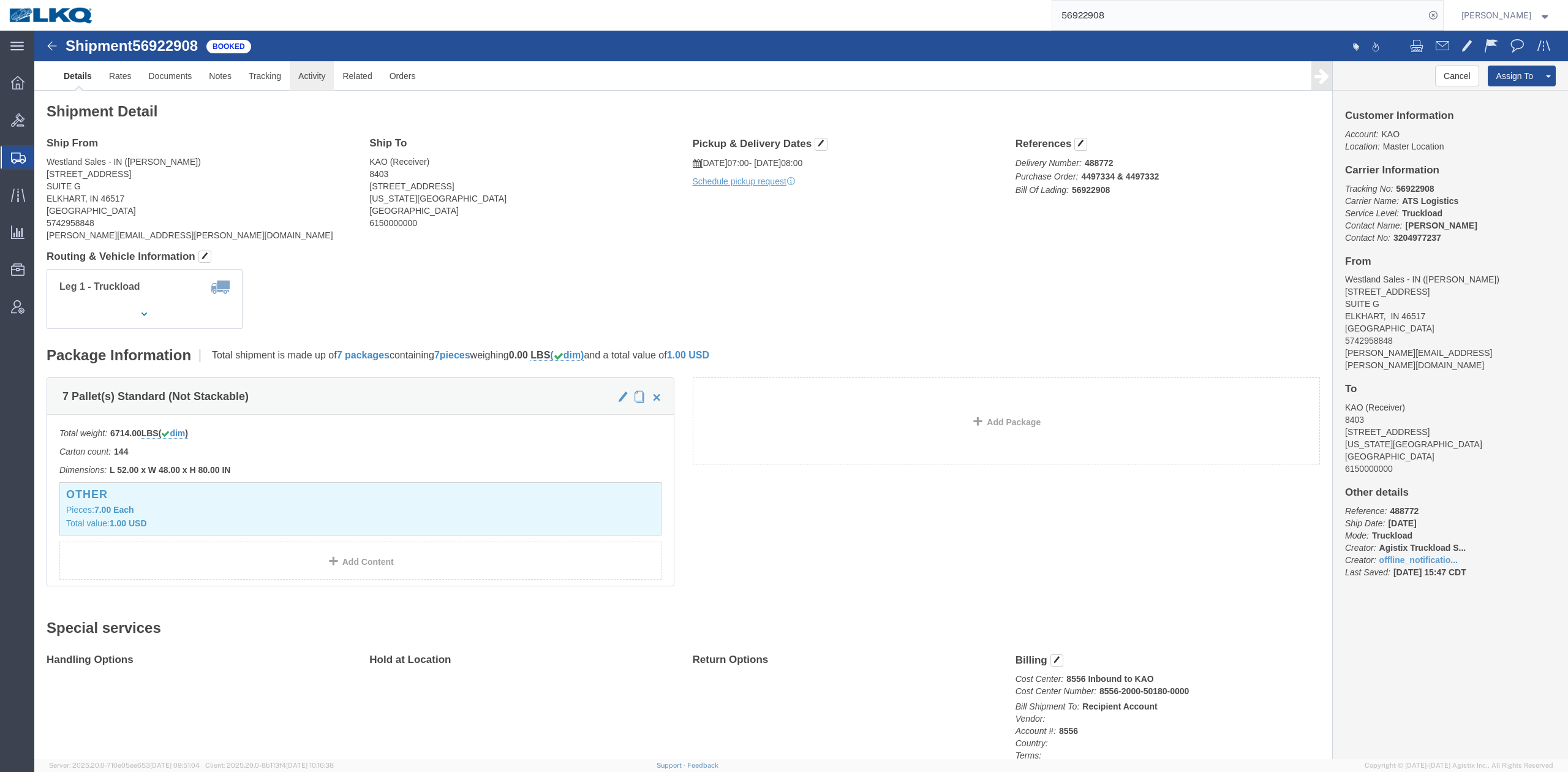
click link "Activity"
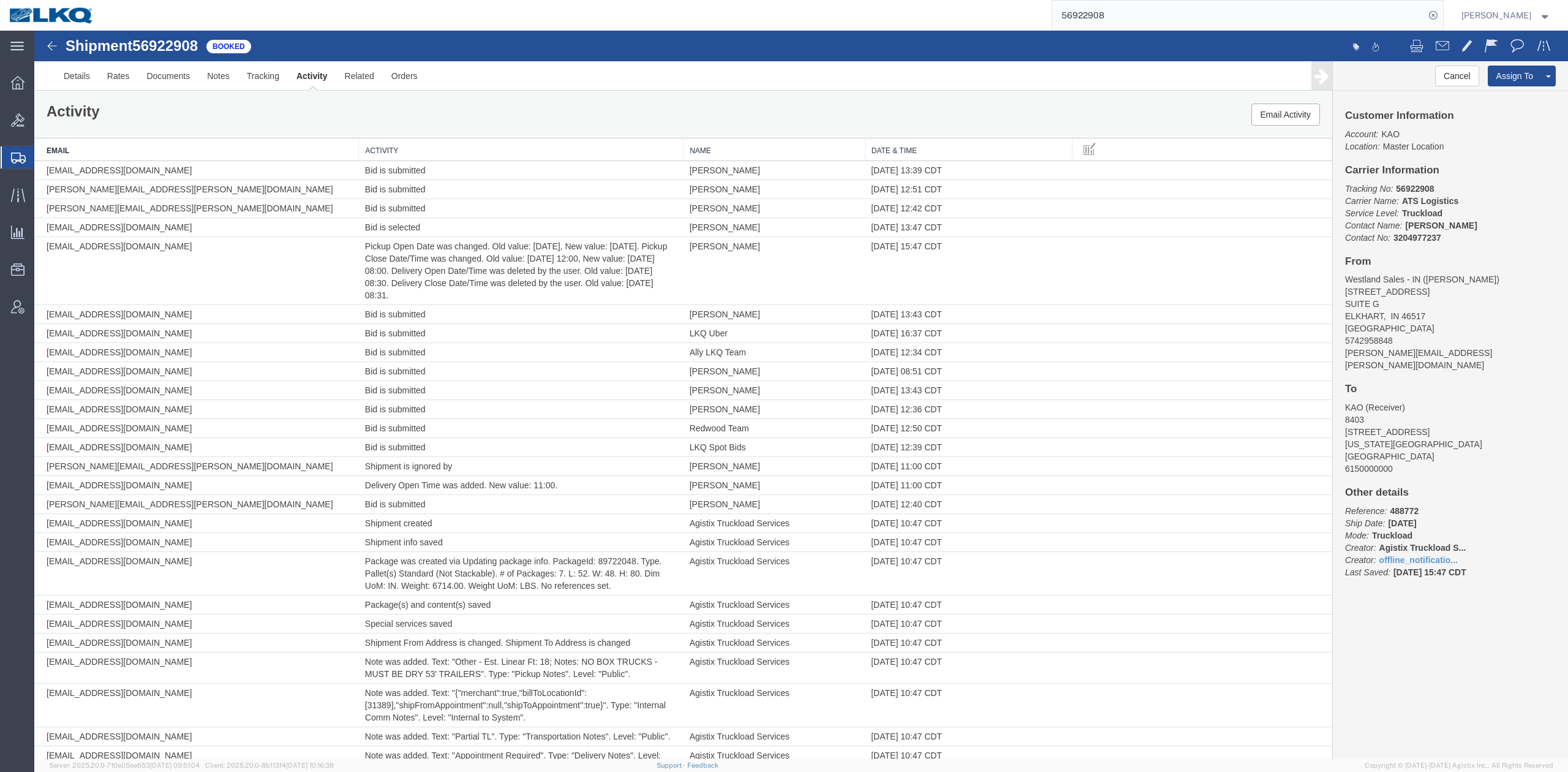
click at [166, 38] on span "56922908" at bounding box center [165, 46] width 65 height 17
copy div "Shipment 56922908 87 of 87 Booked"
click at [336, 96] on div "Activity Email Activity" at bounding box center [683, 115] width 1297 height 47
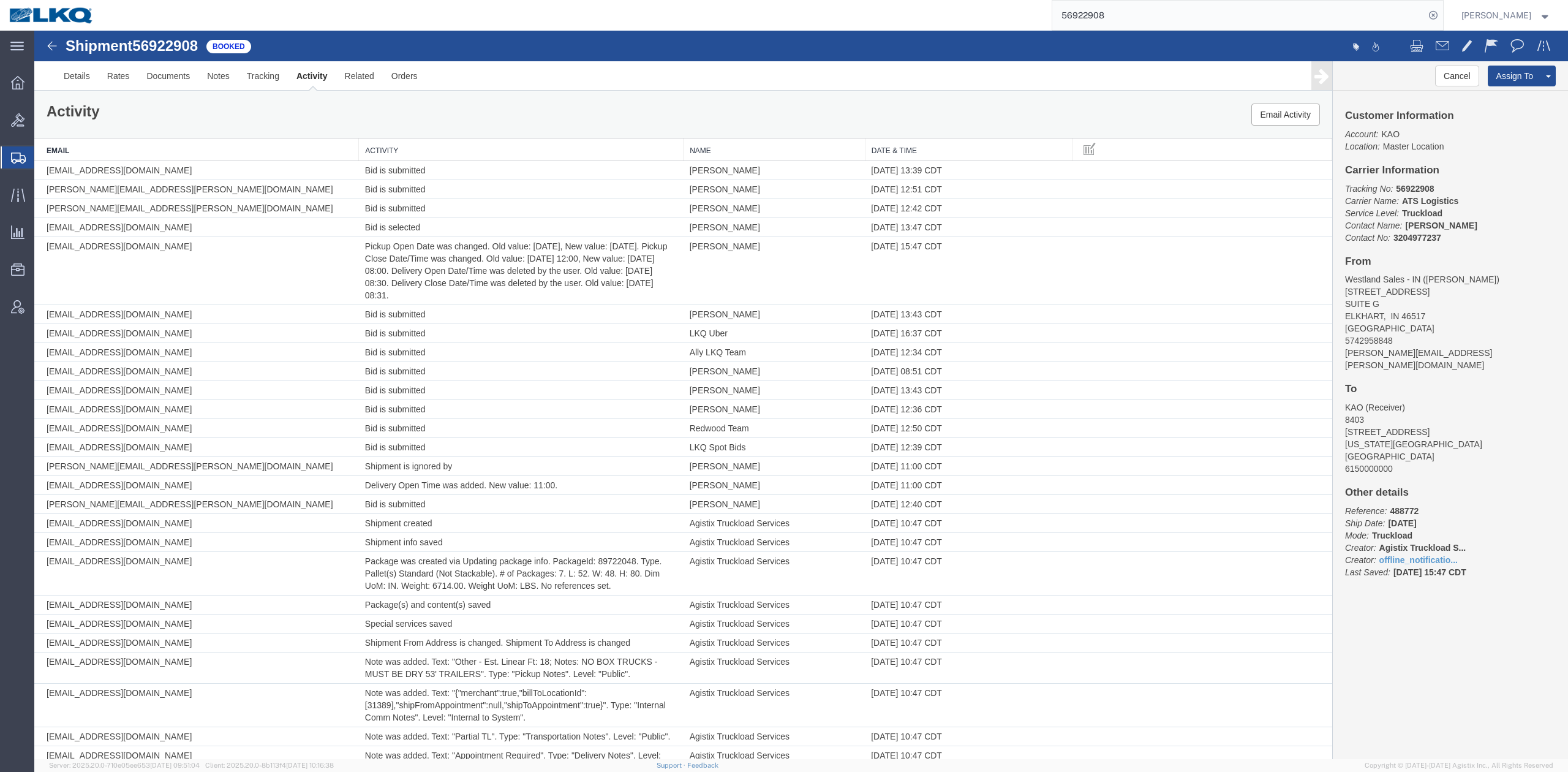
click at [1114, 18] on input "56922908" at bounding box center [1238, 15] width 372 height 30
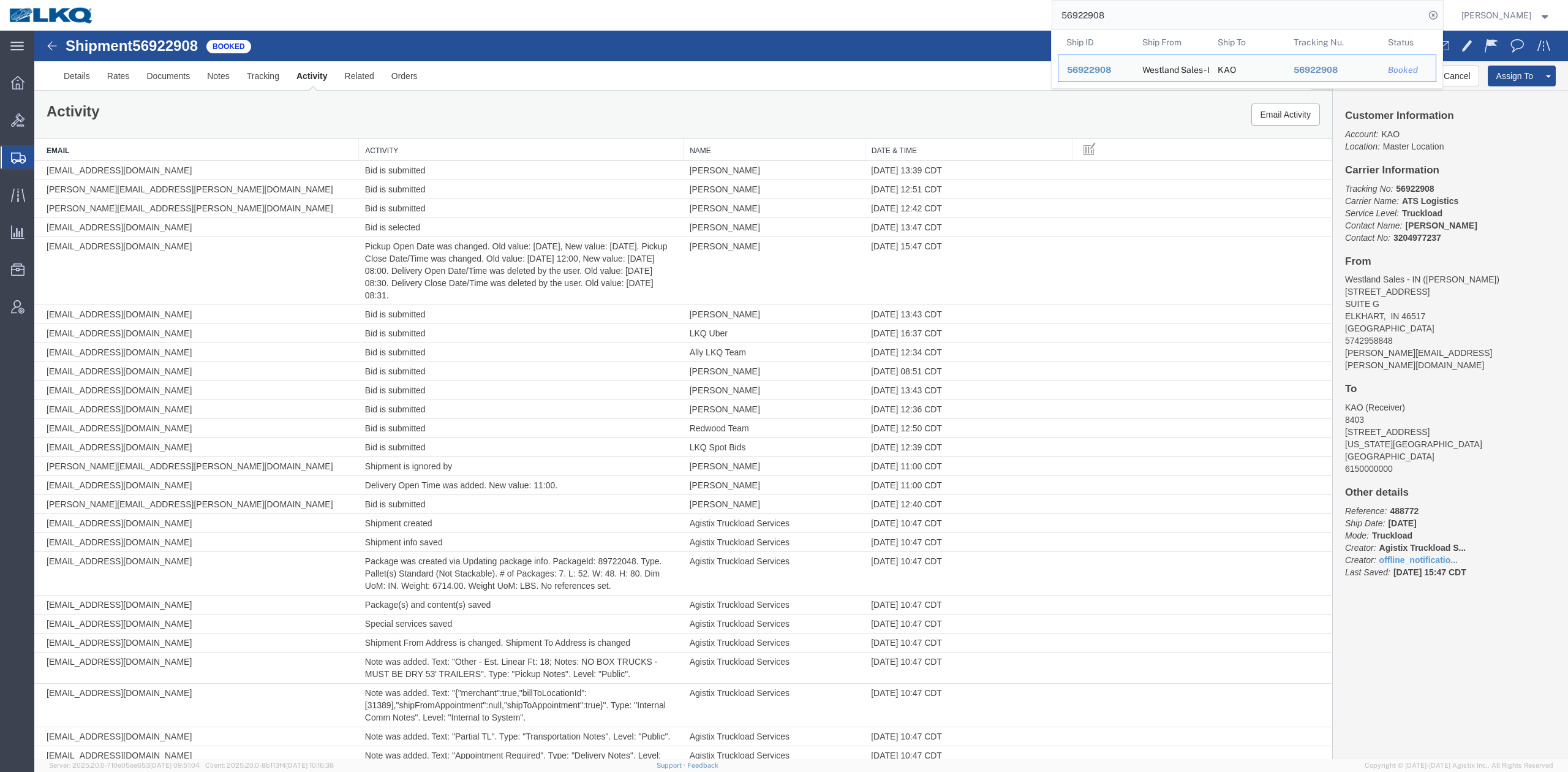
click at [1114, 18] on input "56922908" at bounding box center [1238, 15] width 372 height 30
paste input "77830"
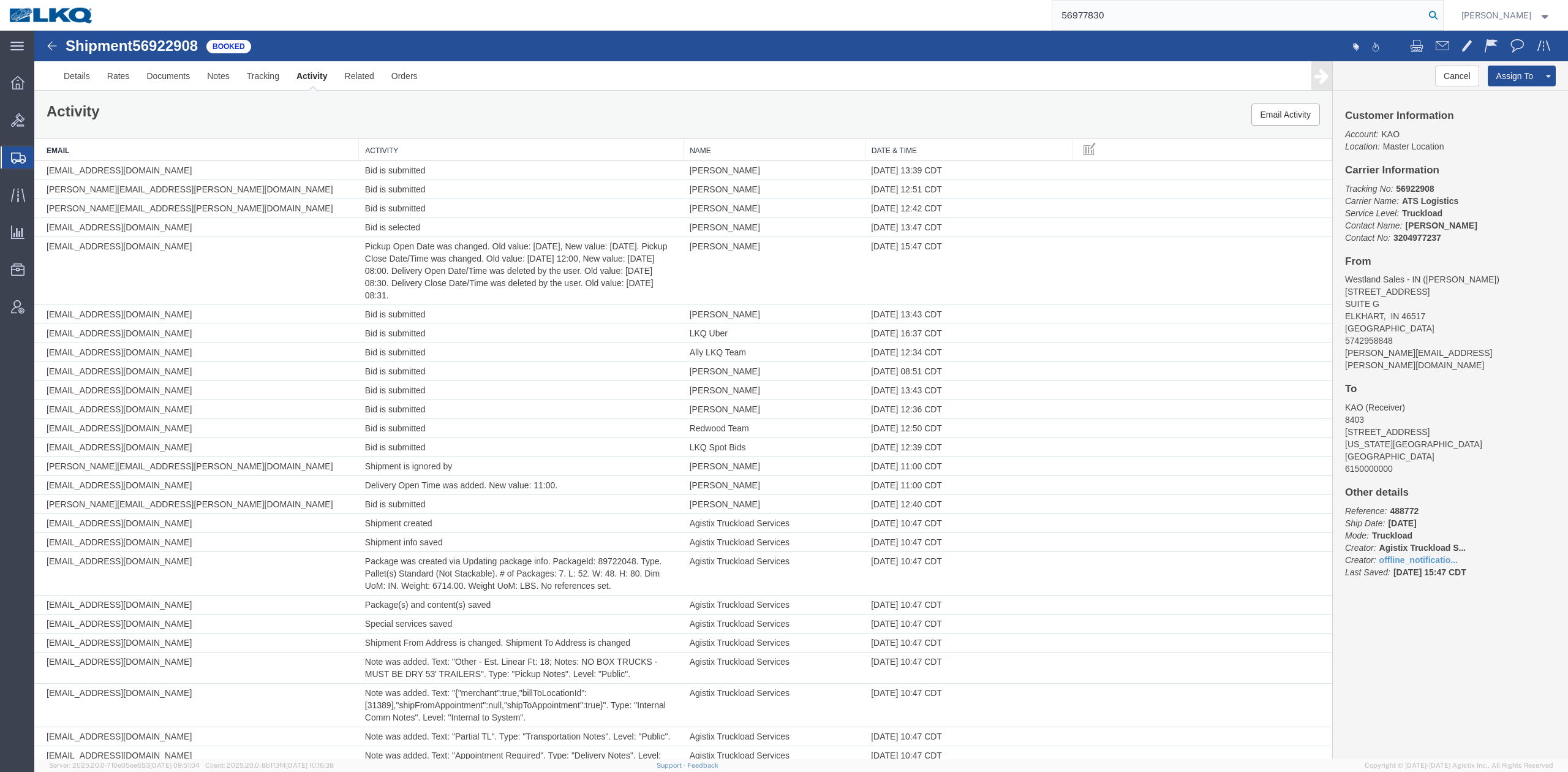
click at [1442, 16] on icon at bounding box center [1433, 15] width 17 height 17
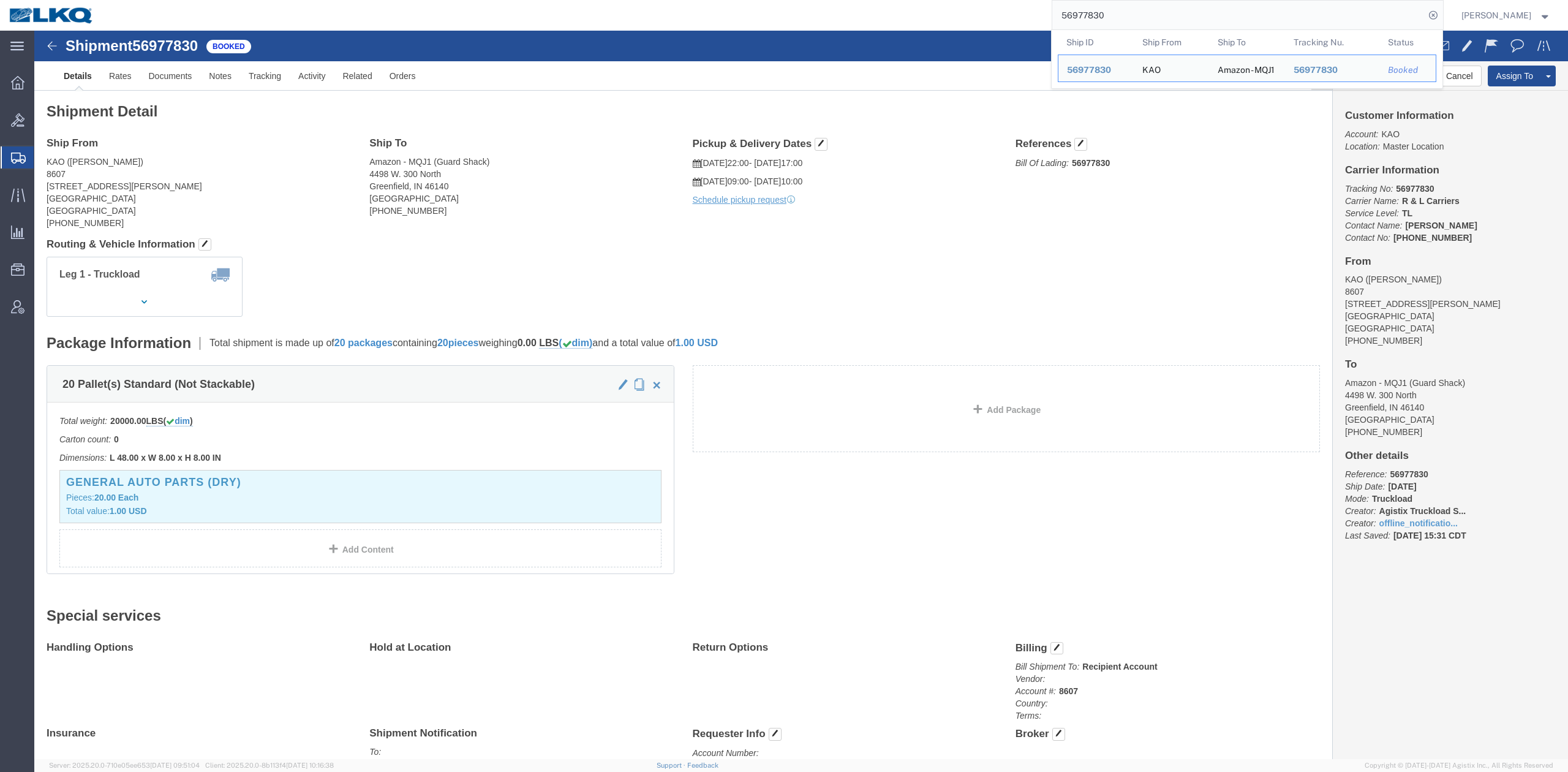
click at [1127, 20] on input "56977830" at bounding box center [1238, 15] width 372 height 30
paste input "67328"
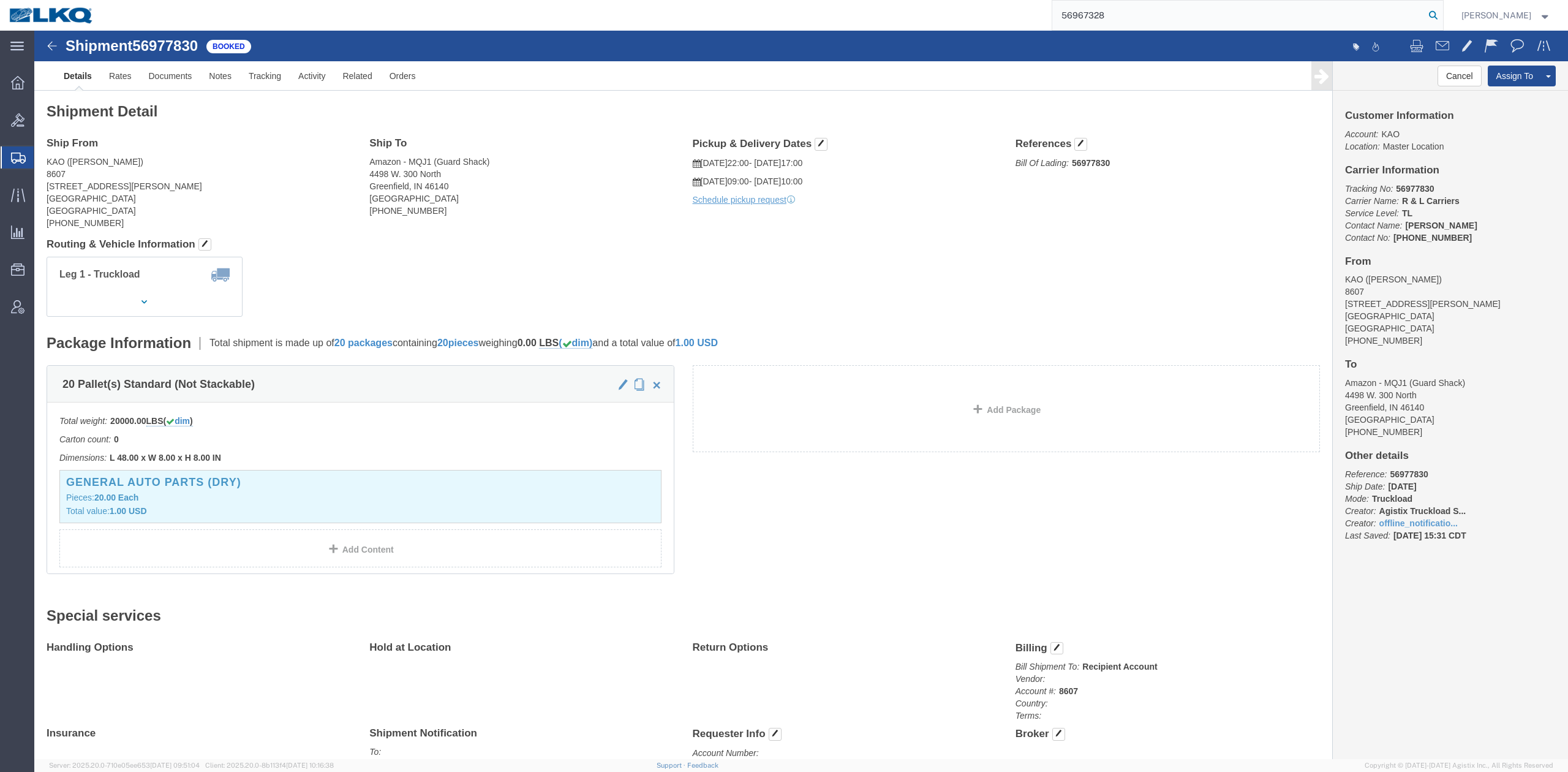
click at [1442, 22] on icon at bounding box center [1433, 15] width 17 height 17
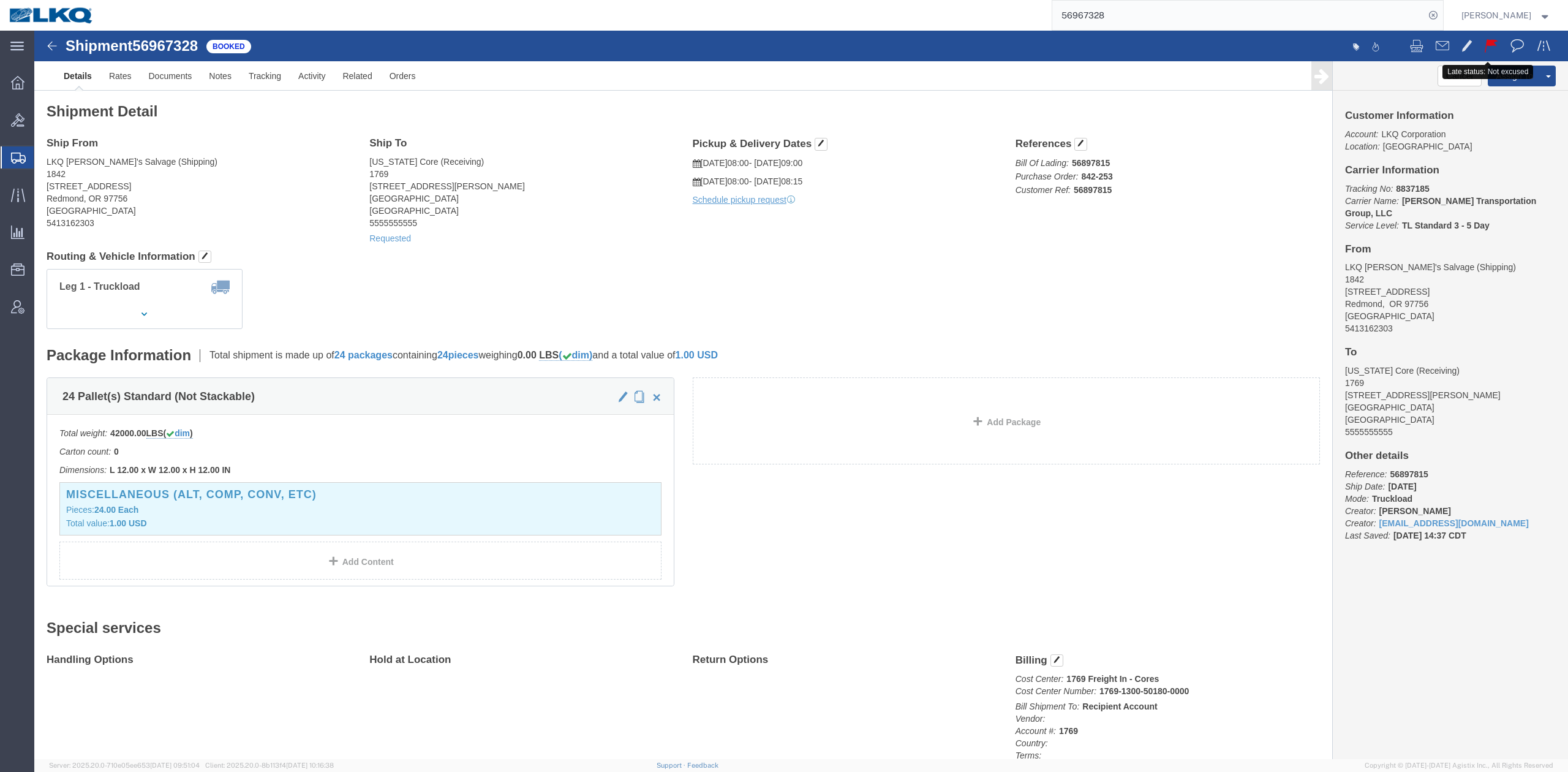
drag, startPoint x: 1446, startPoint y: 19, endPoint x: 1431, endPoint y: 23, distance: 15.5
click span
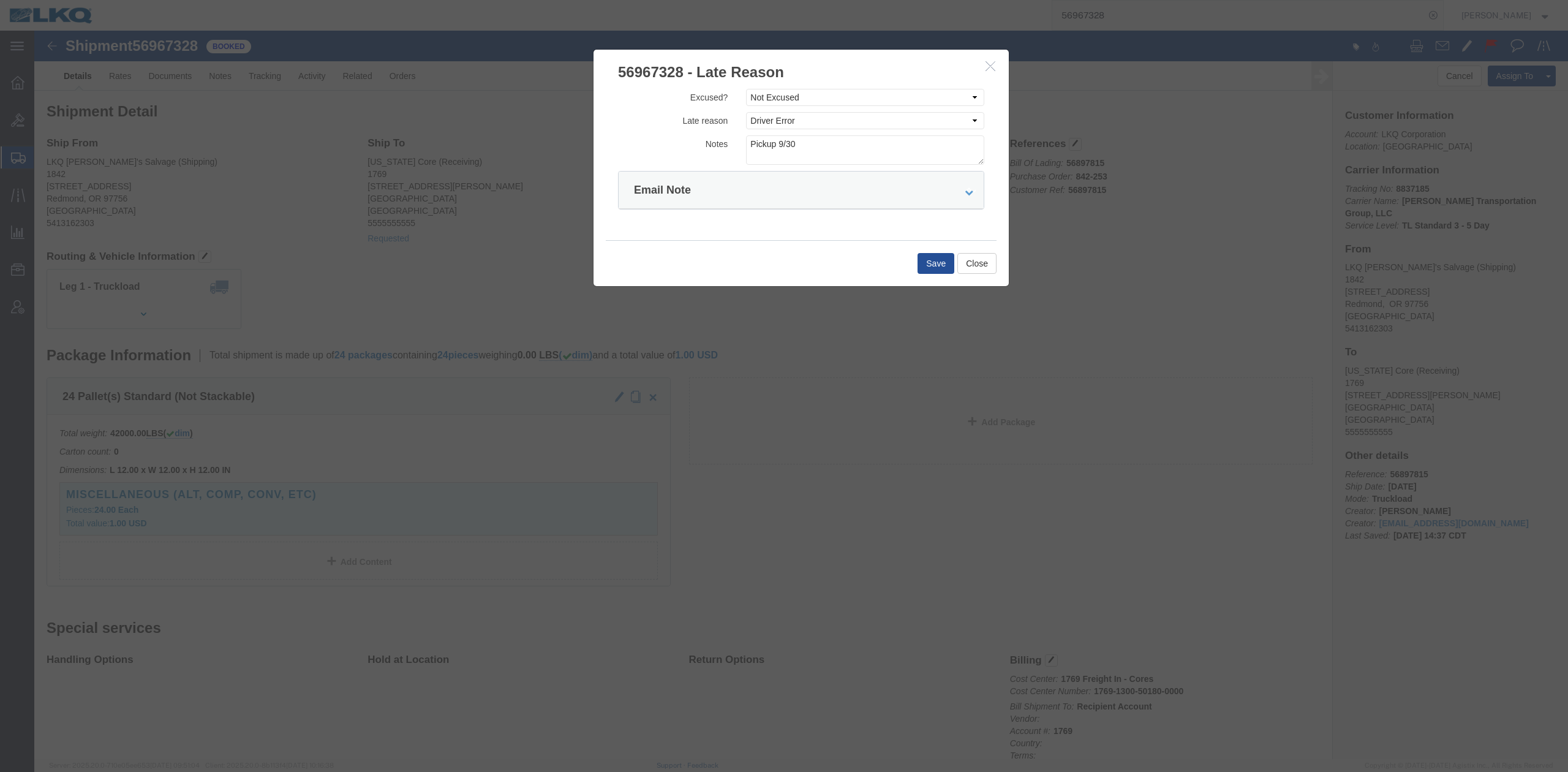
click icon "button"
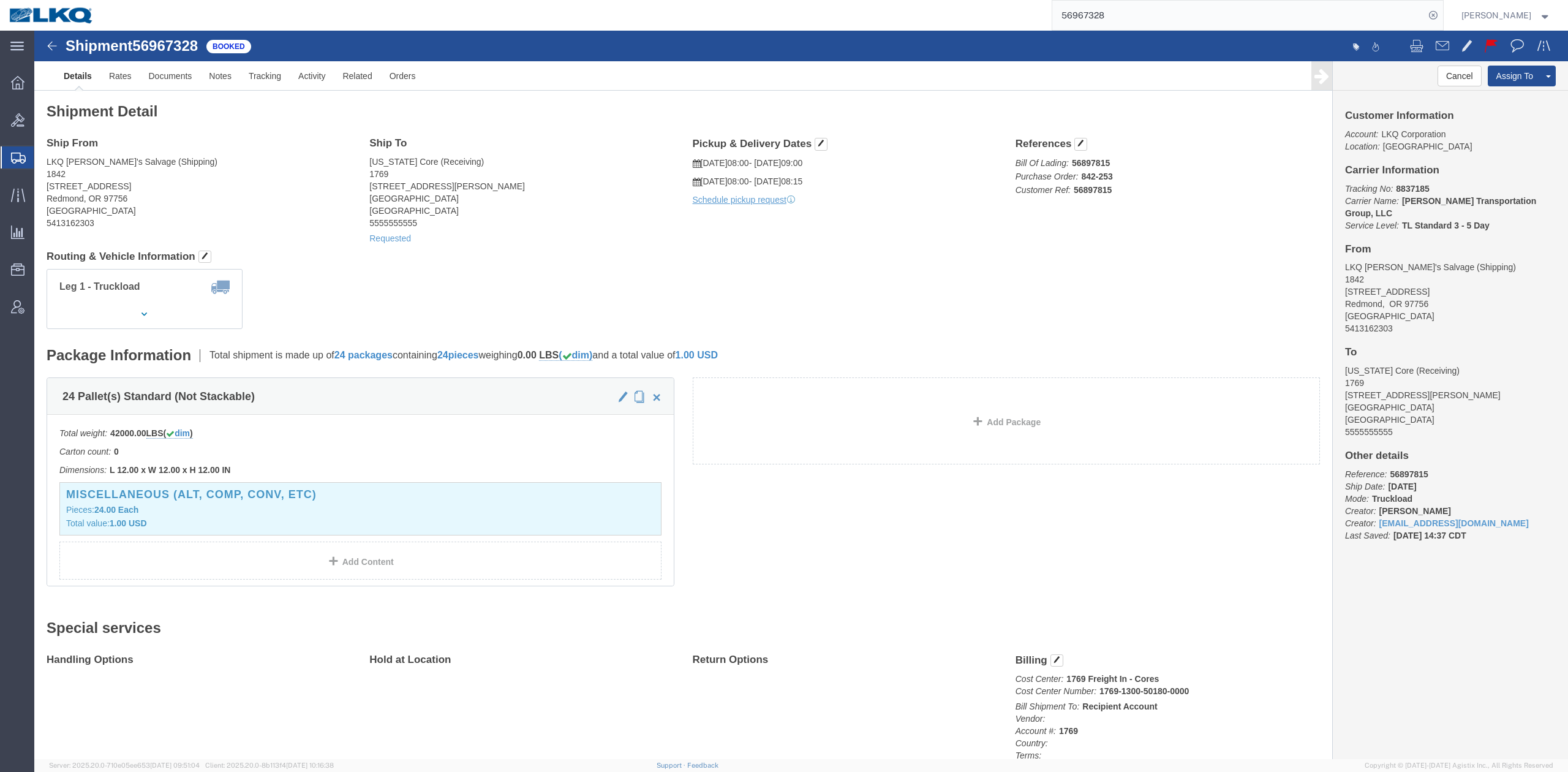
click at [1093, 18] on input "56967328" at bounding box center [1238, 15] width 372 height 30
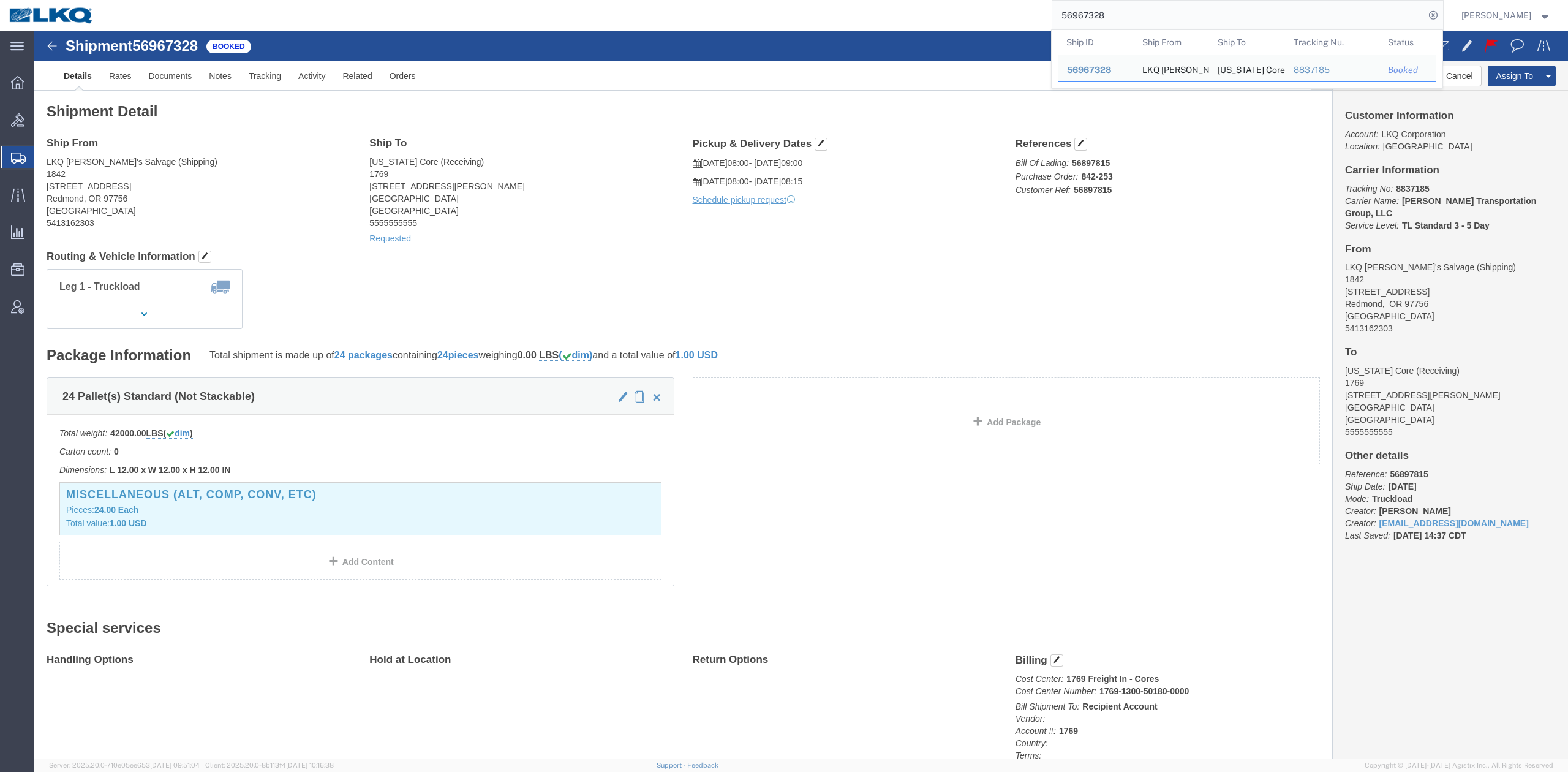
paste input "607081"
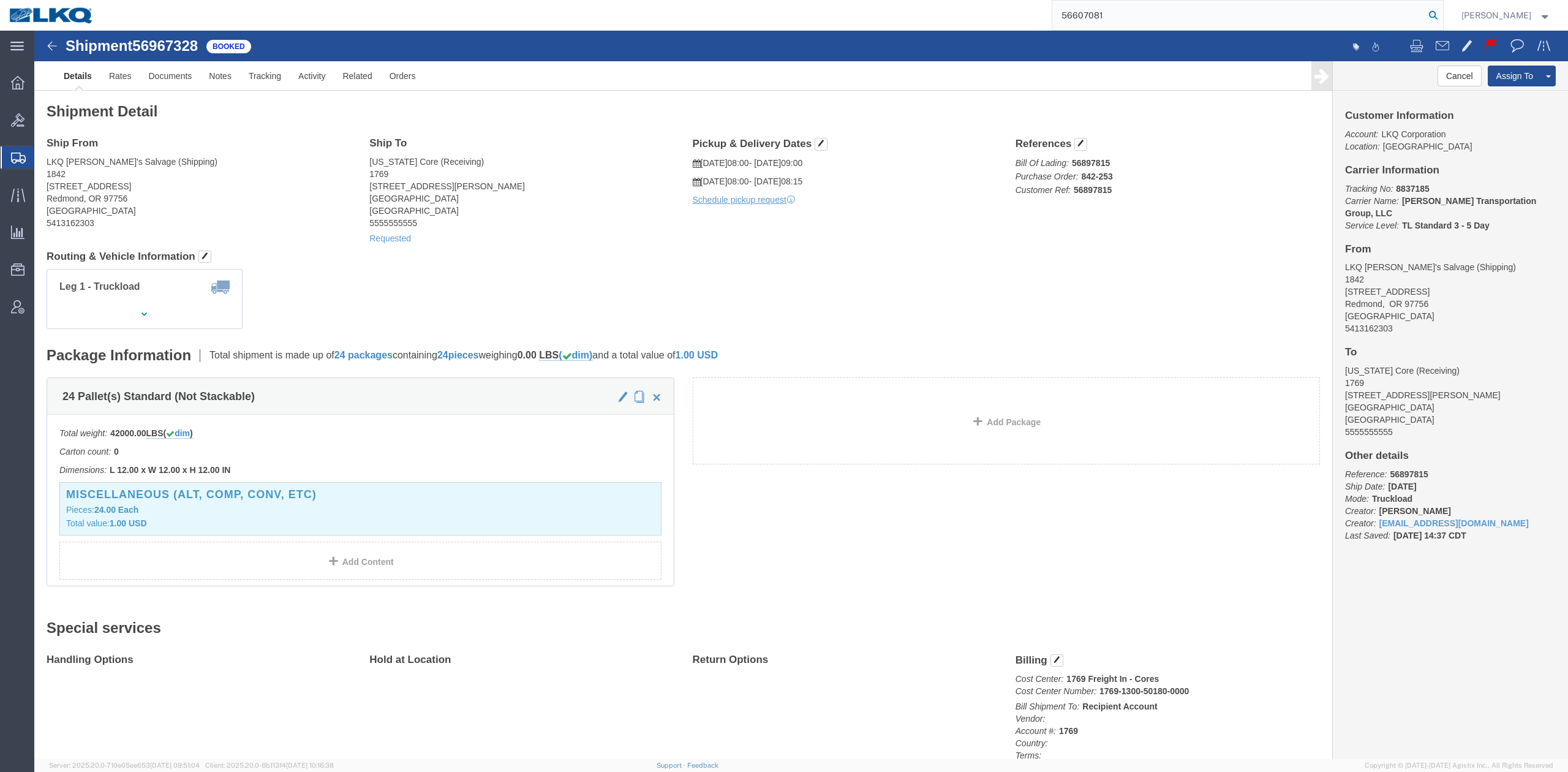
drag, startPoint x: 1455, startPoint y: 13, endPoint x: 1069, endPoint y: 121, distance: 400.8
click at [1442, 13] on icon at bounding box center [1433, 15] width 17 height 17
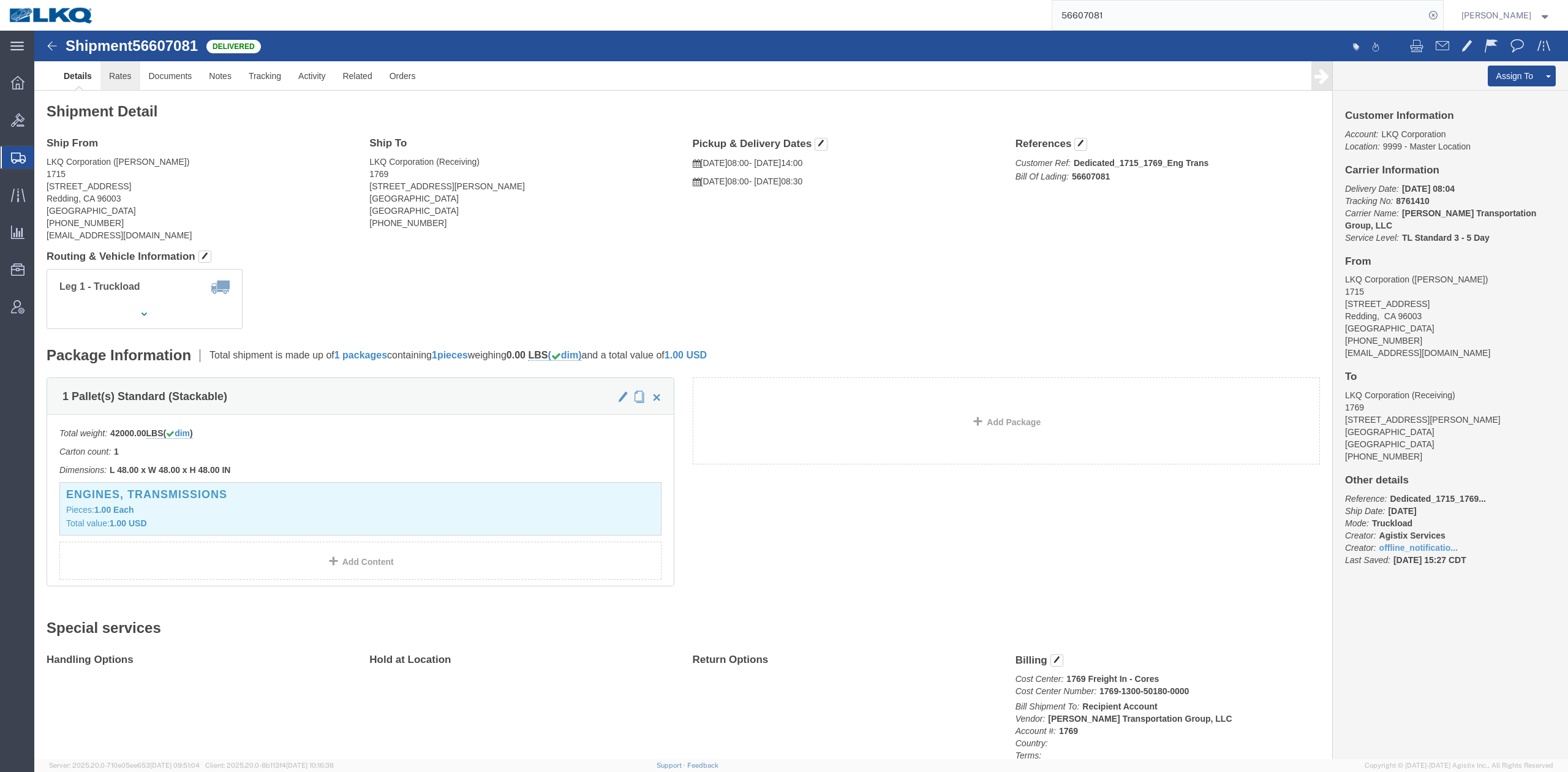
click link "Rates"
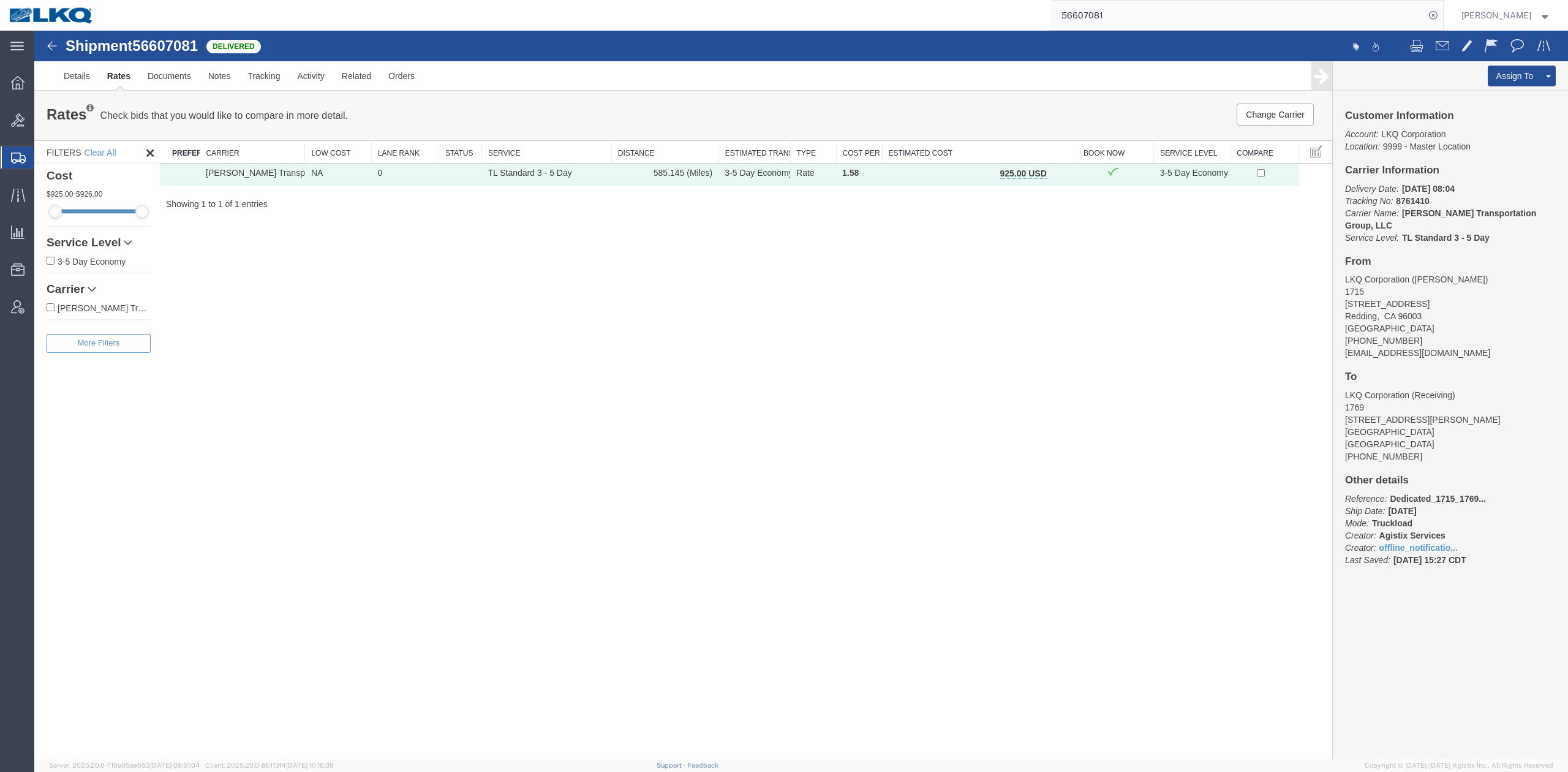
click at [920, 335] on div "Shipment 56607081 1 of 1 Delivered Details Rates Documents Notes Tracking Activ…" at bounding box center [801, 395] width 1533 height 728
click at [81, 79] on link "Details" at bounding box center [76, 76] width 44 height 30
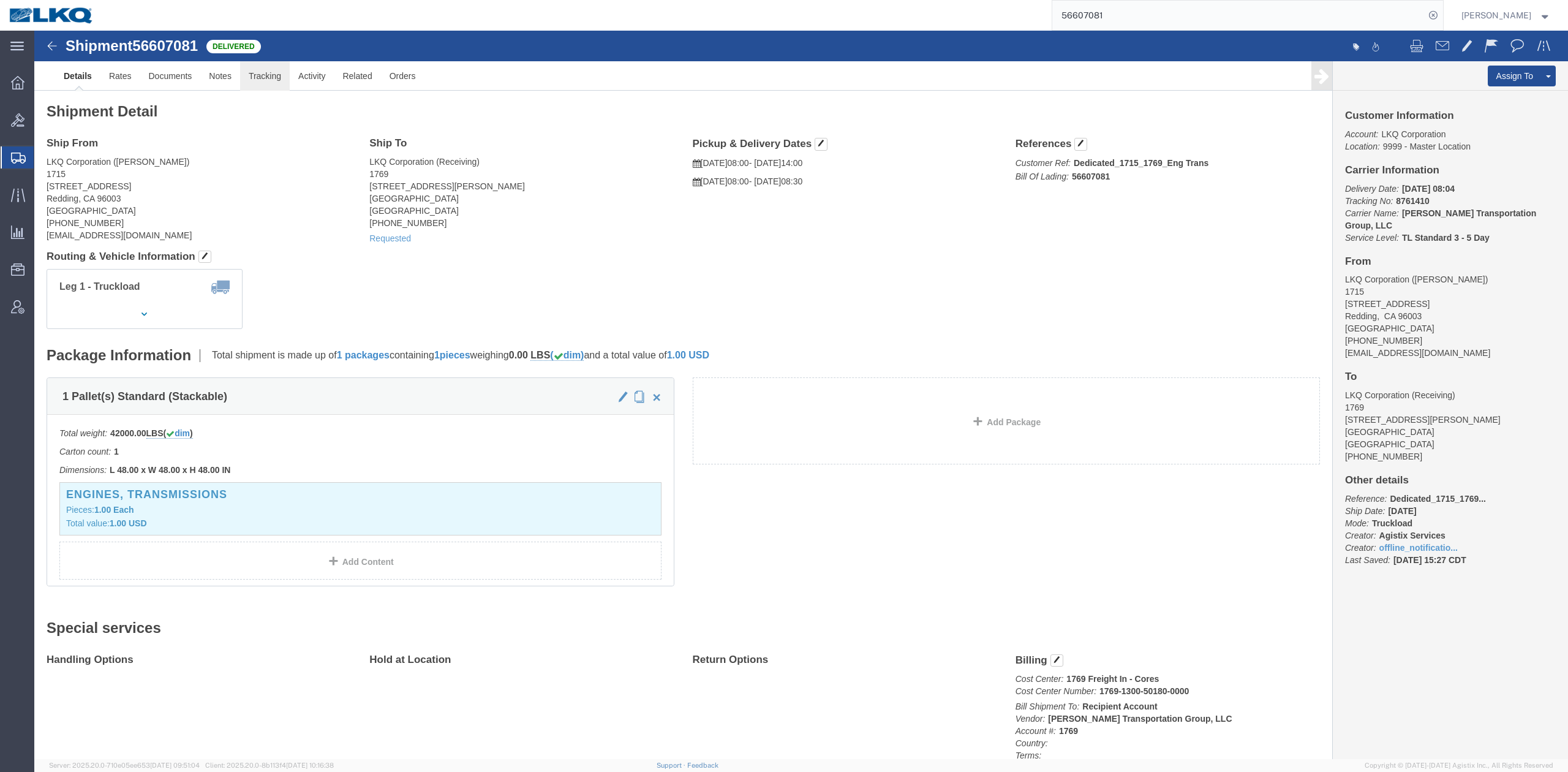
click link "Tracking"
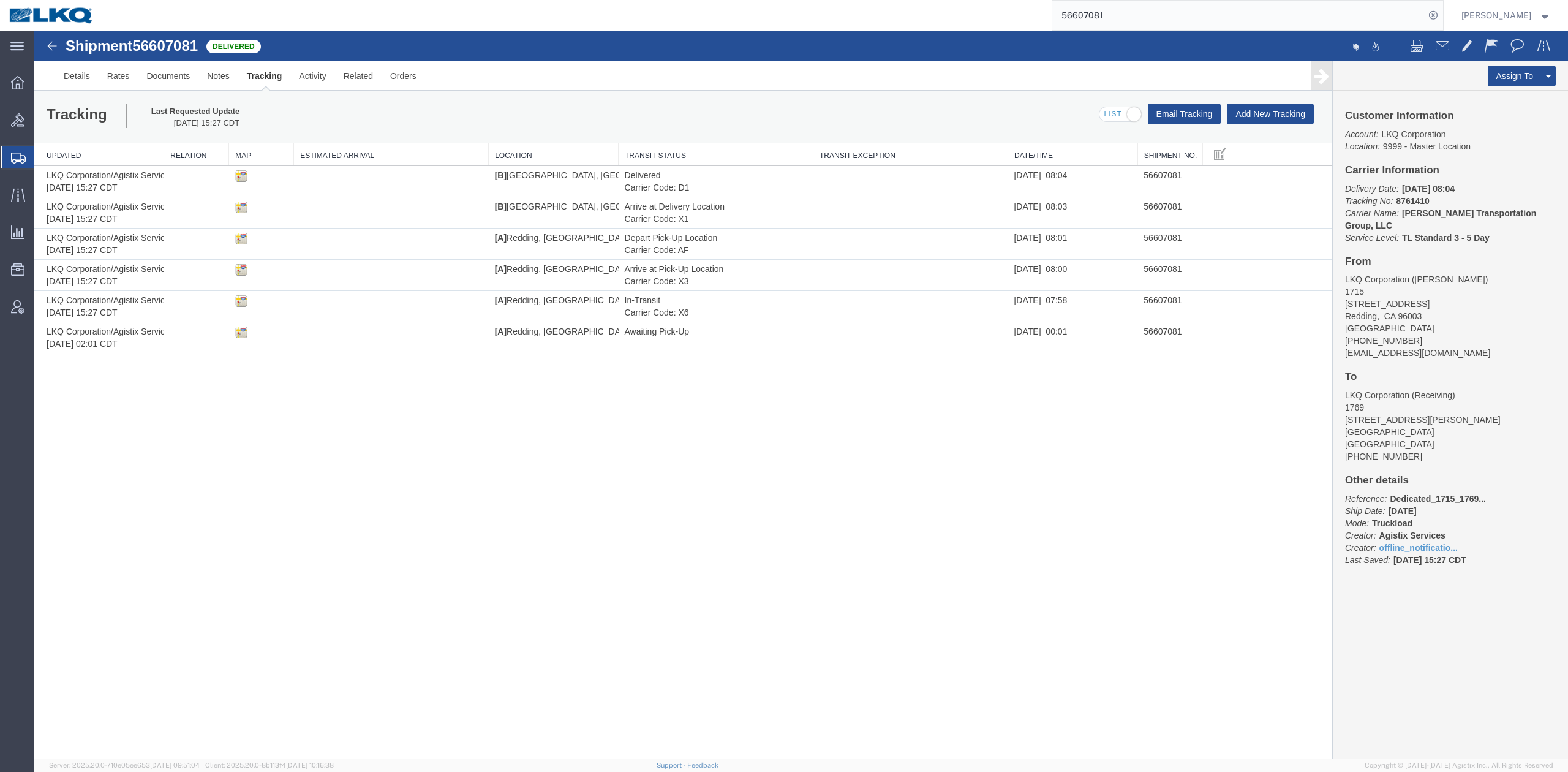
click at [1156, 20] on input "56607081" at bounding box center [1238, 15] width 372 height 30
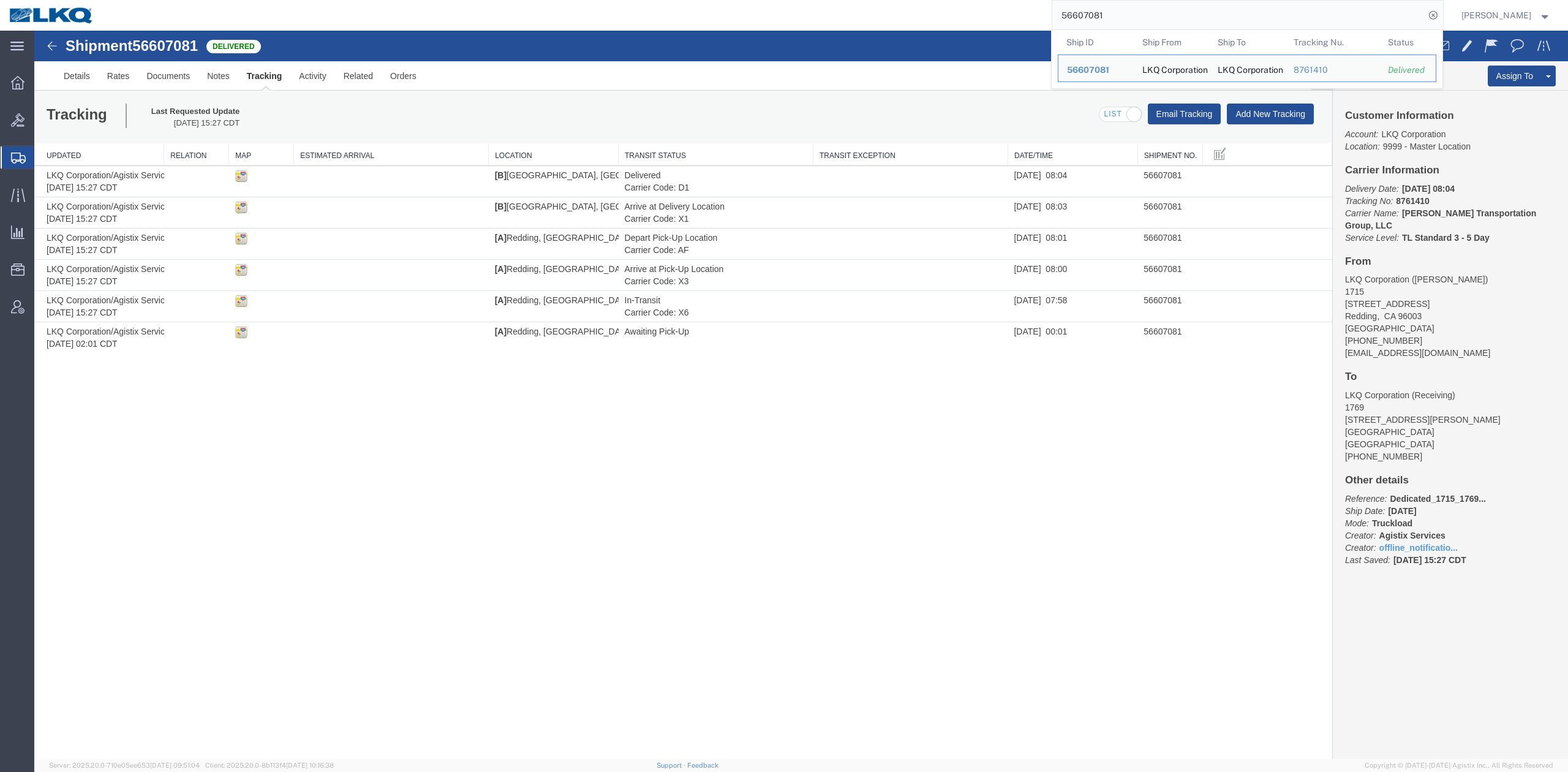
paste input "100"
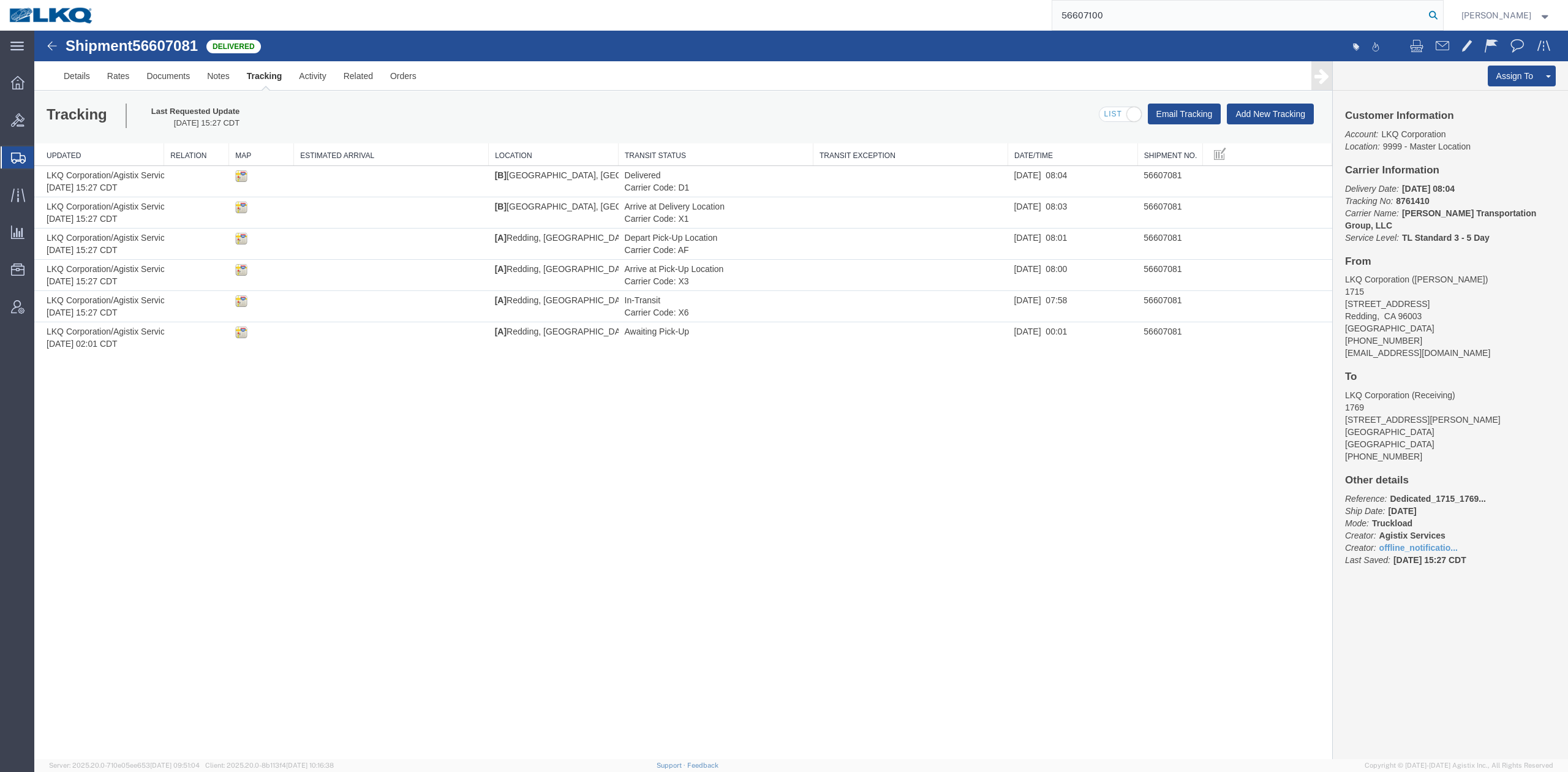
type input "56607100"
click at [1442, 13] on icon at bounding box center [1433, 15] width 17 height 17
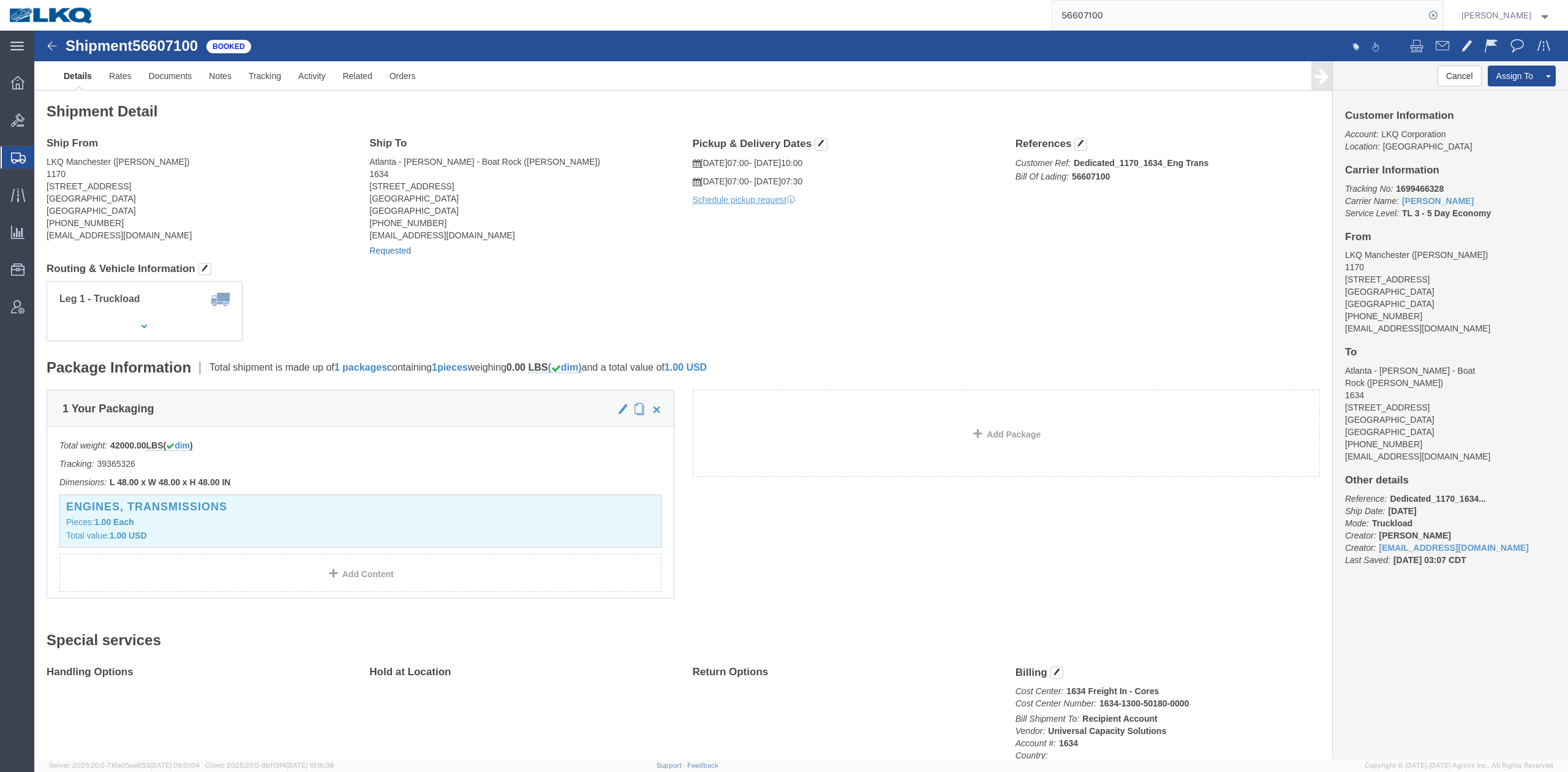
click div "Shipment Detail Ship From LKQ Manchester (Billy Stacey) 1170 3055 Hillsboro Hig…"
click link "Requested"
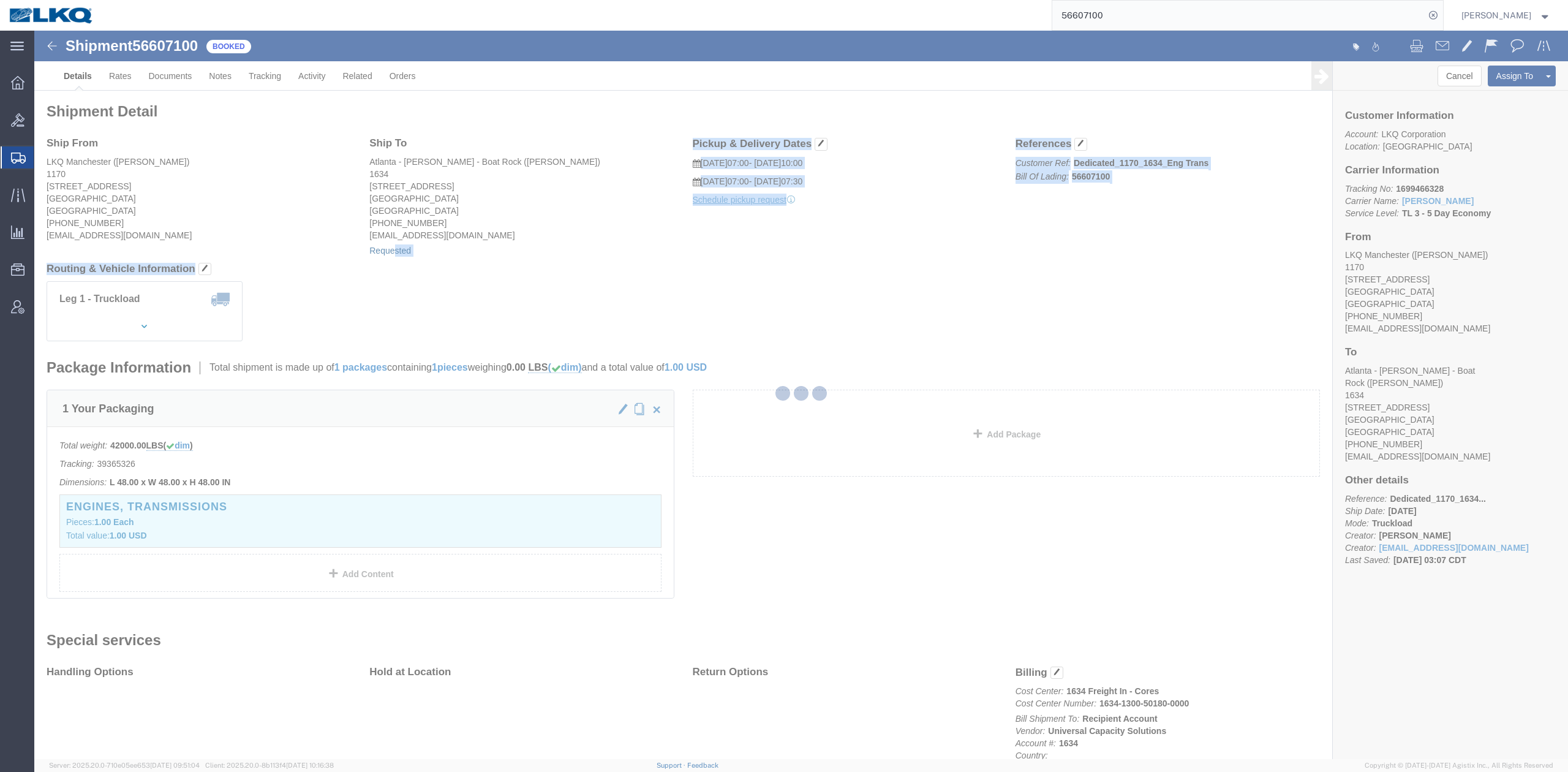
select select "1"
select select
select select "30"
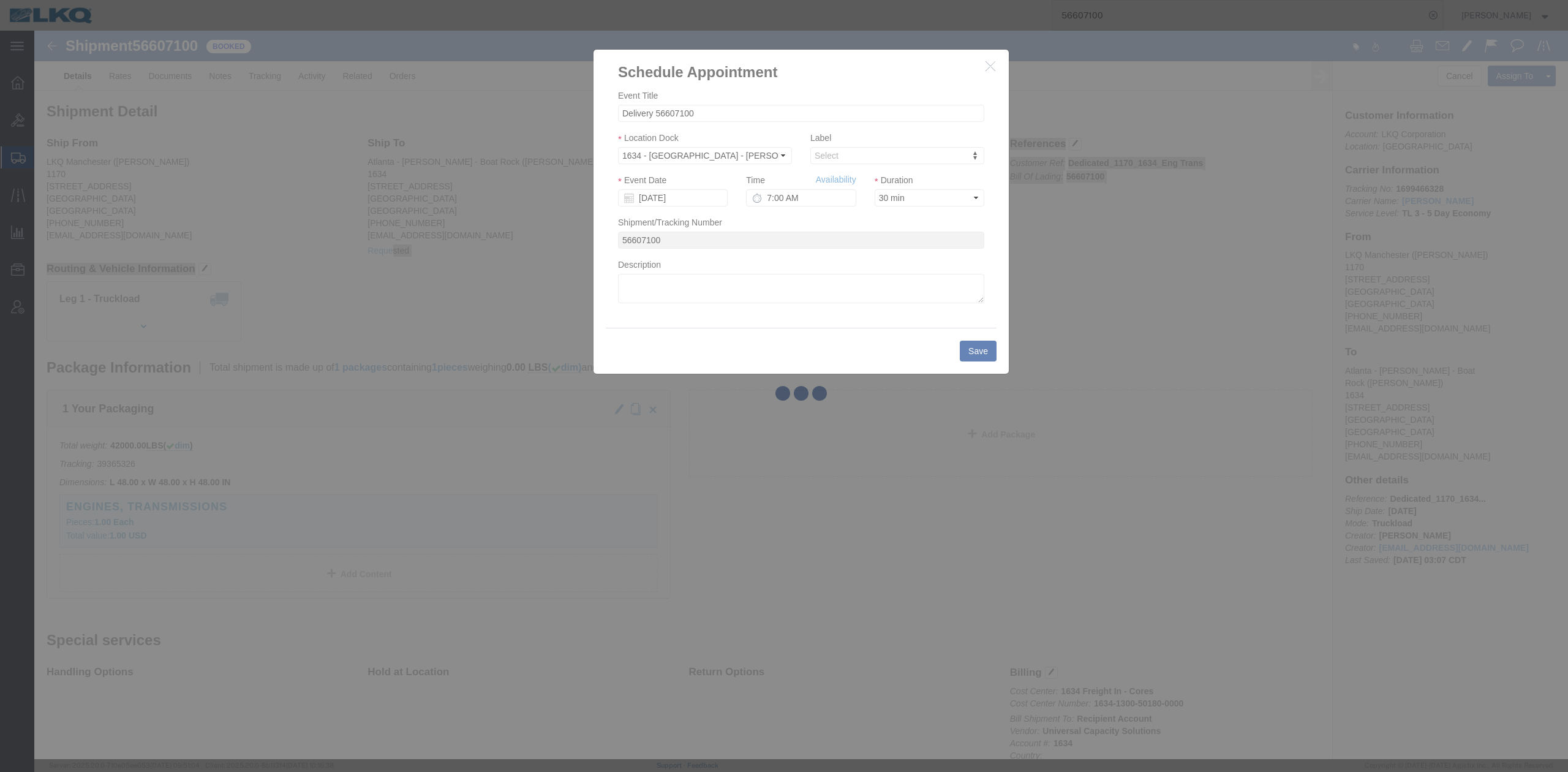
click at [749, 304] on div at bounding box center [801, 395] width 1533 height 728
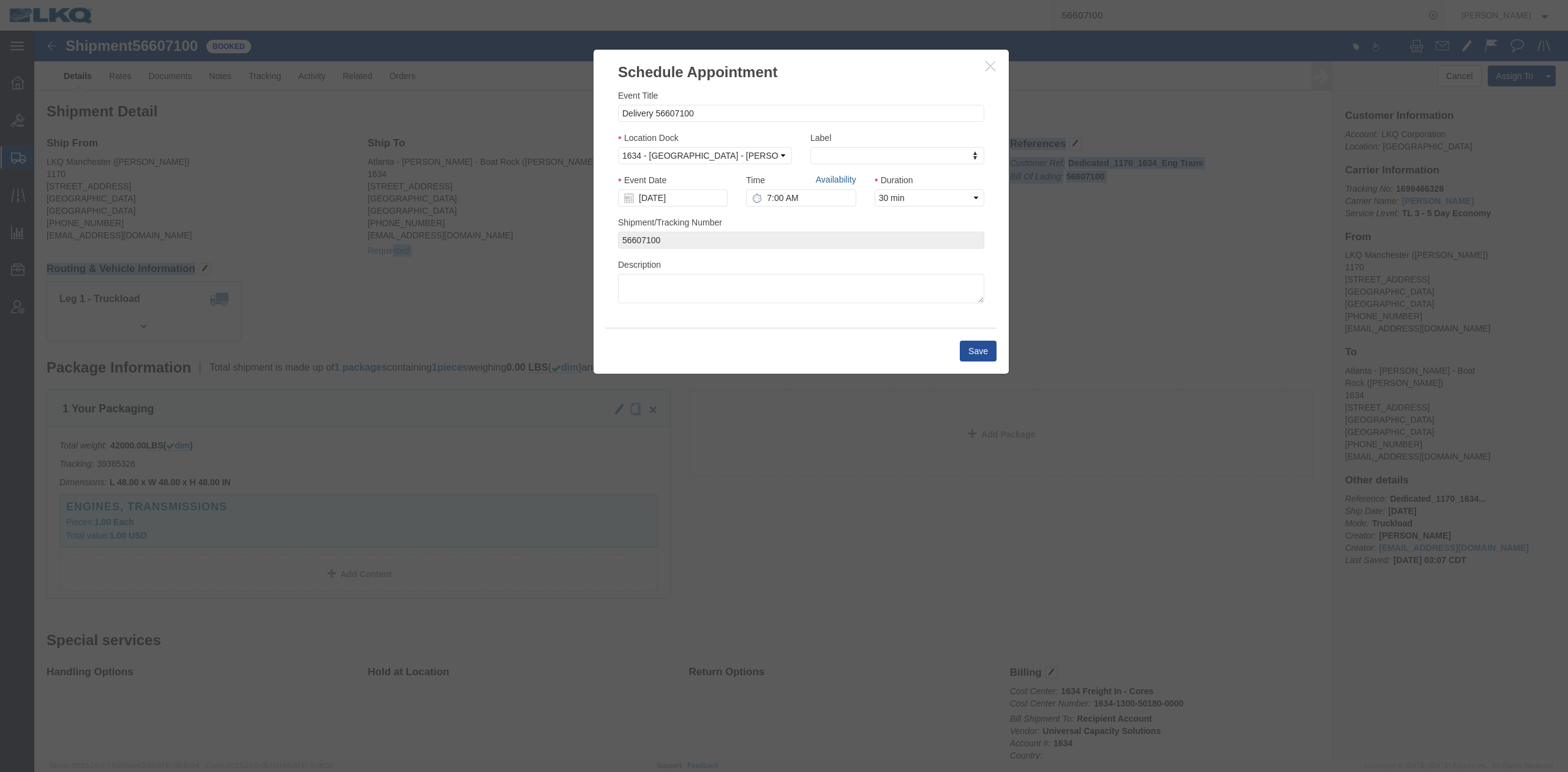
click link "Availability"
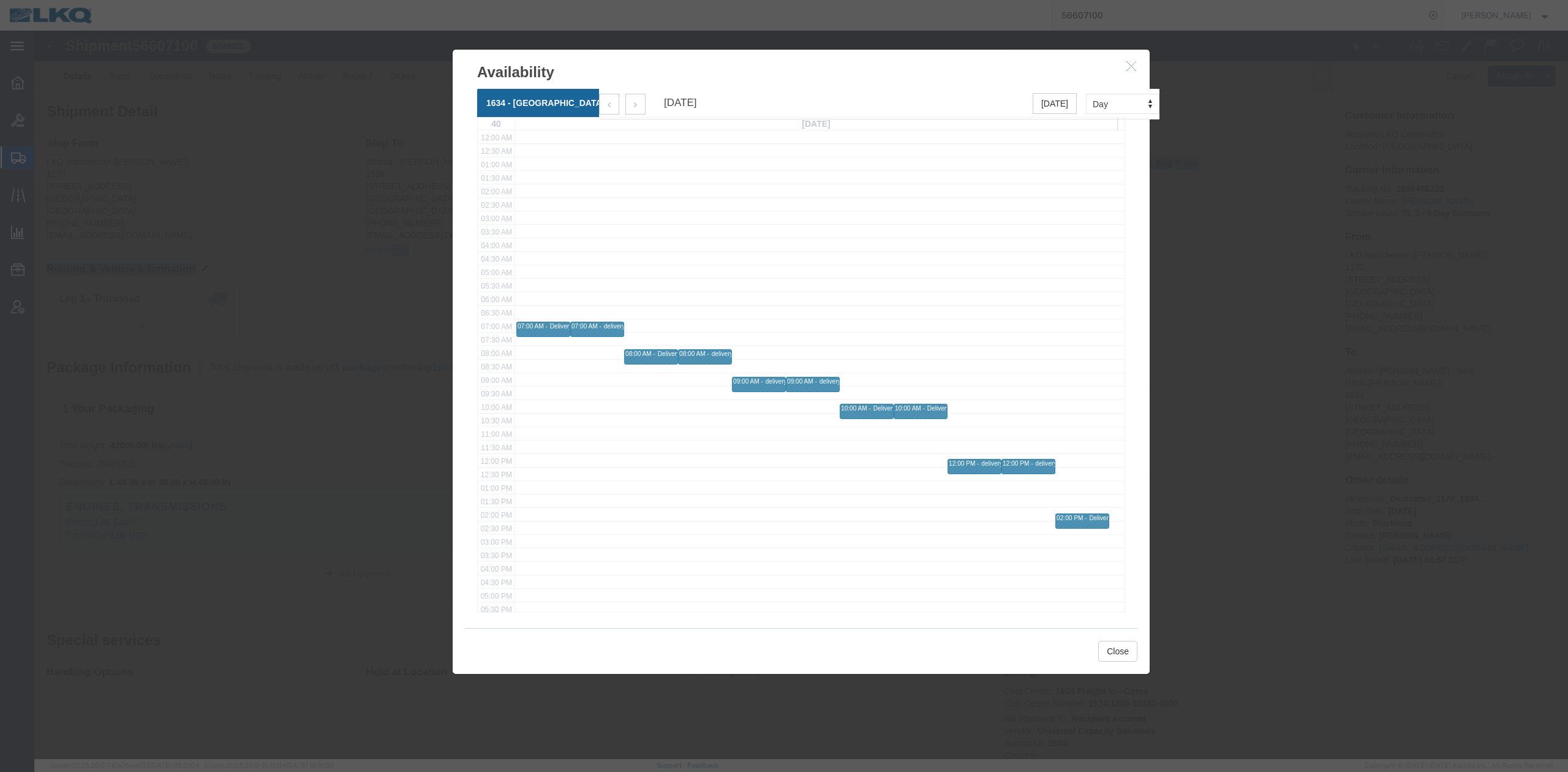
click icon "button"
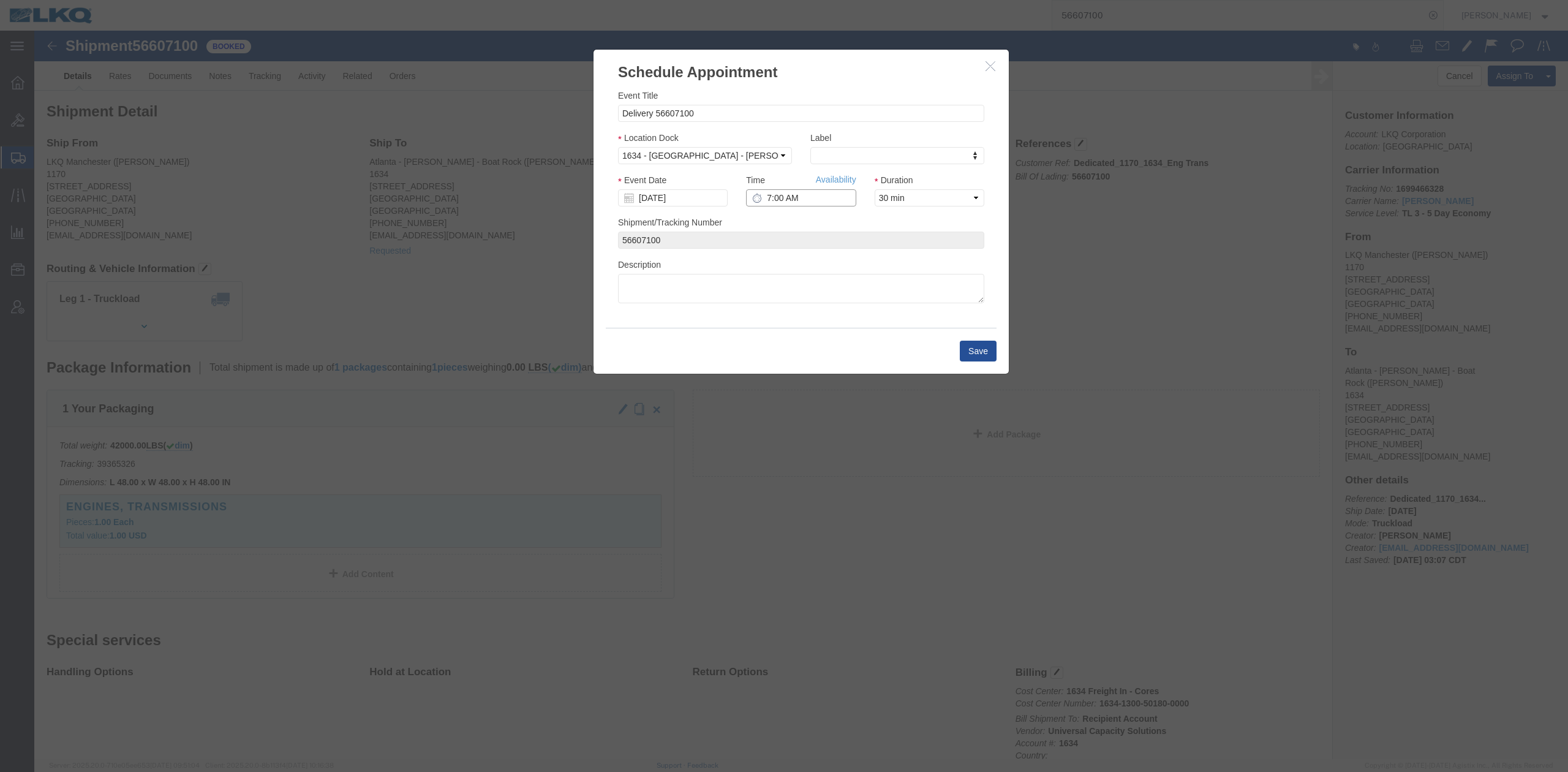
click input "7:00 AM"
type input "2:00 PM"
click button "Save"
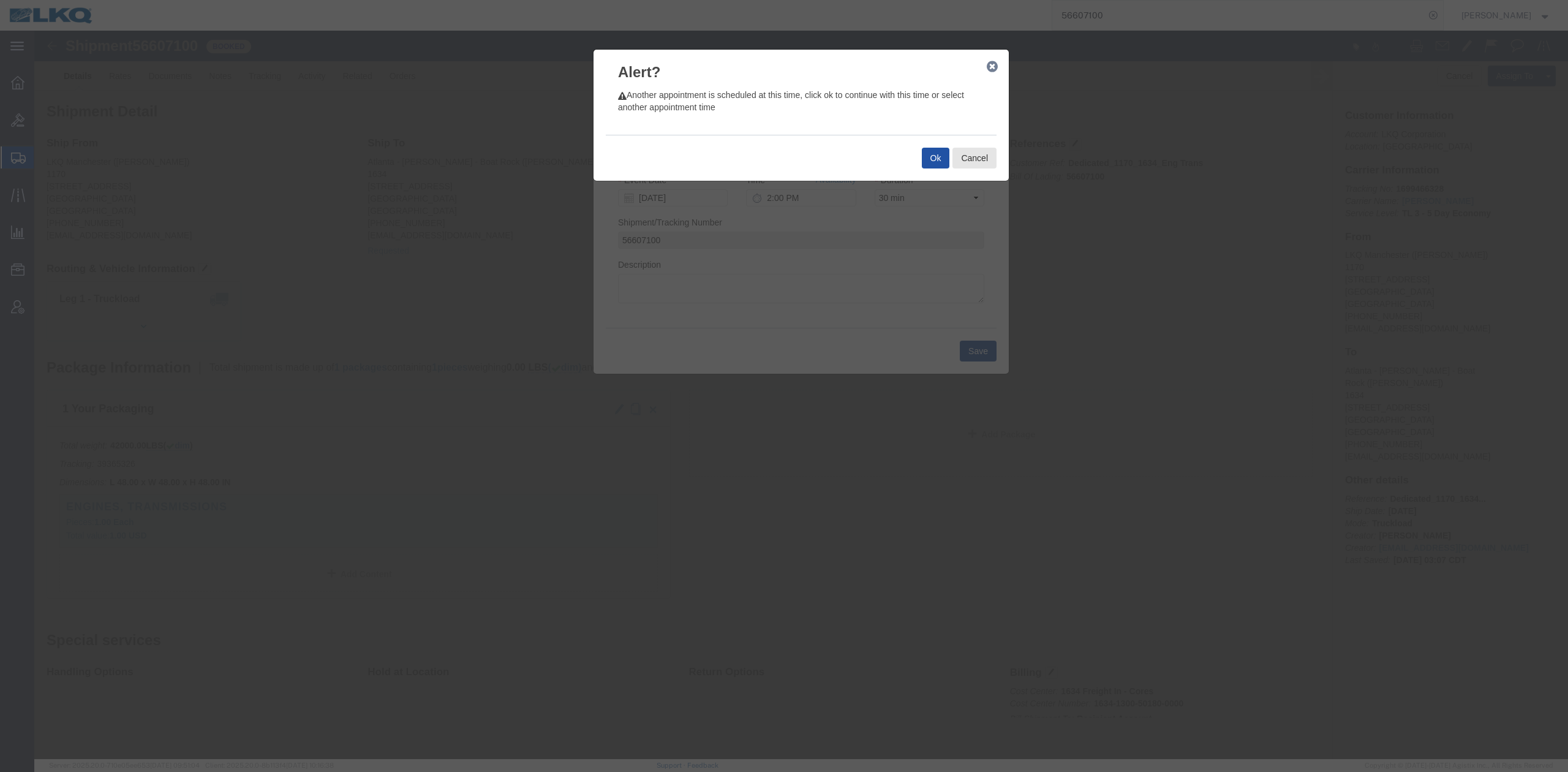
click button "Ok"
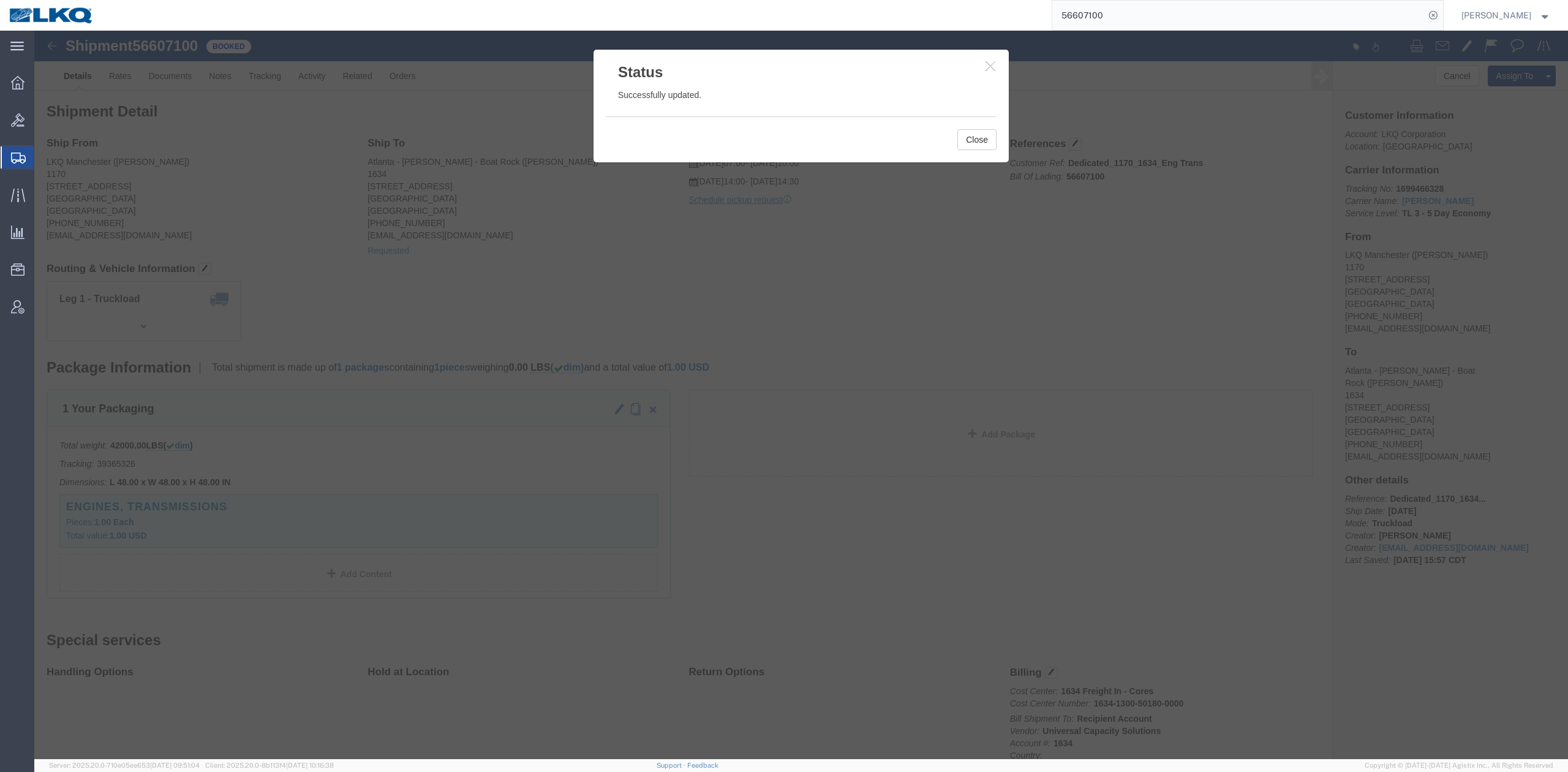
click div "Status Successfully updated. Close"
drag, startPoint x: 949, startPoint y: 110, endPoint x: 926, endPoint y: 112, distance: 23.1
click button "Close"
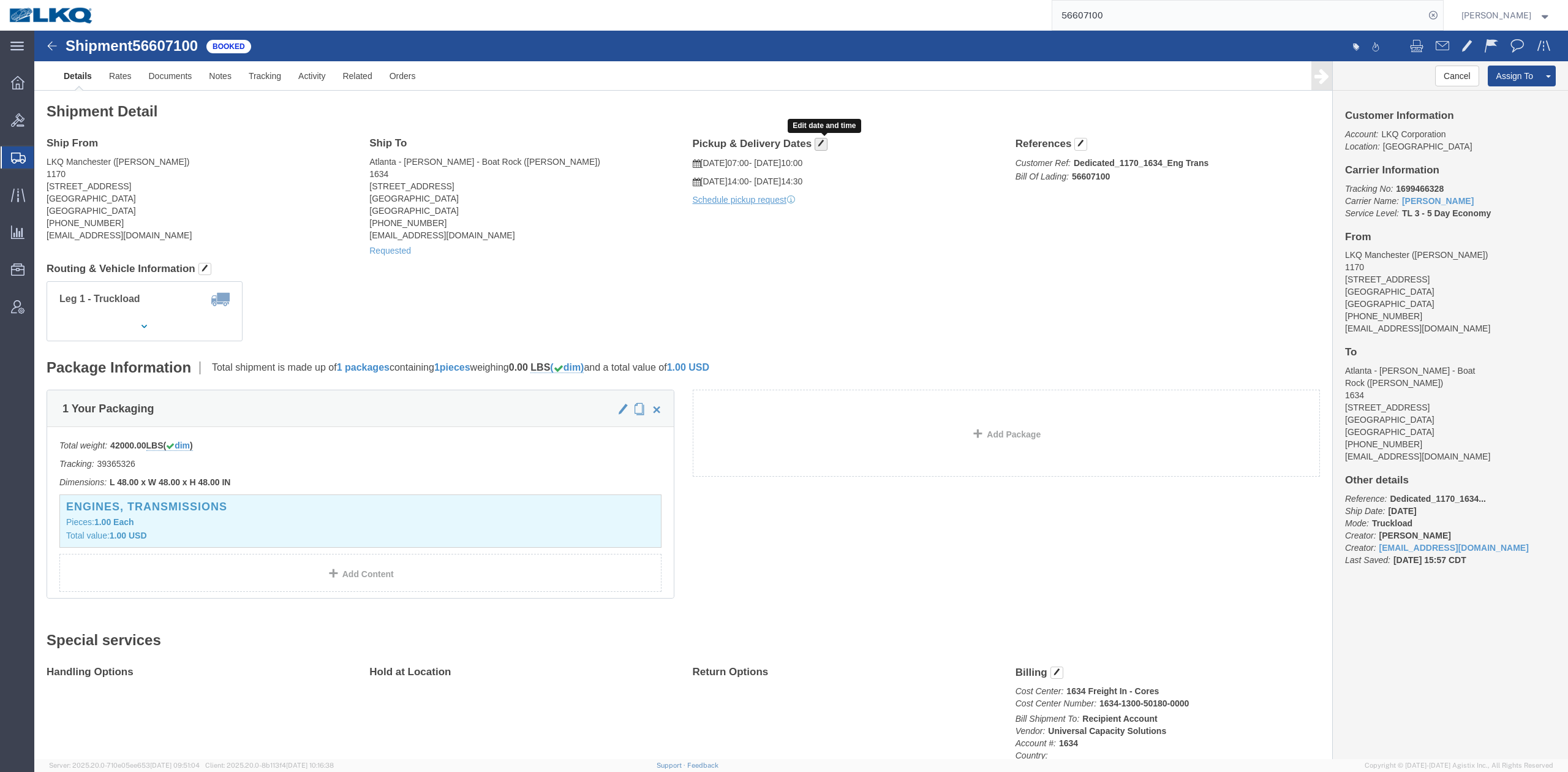
click span "button"
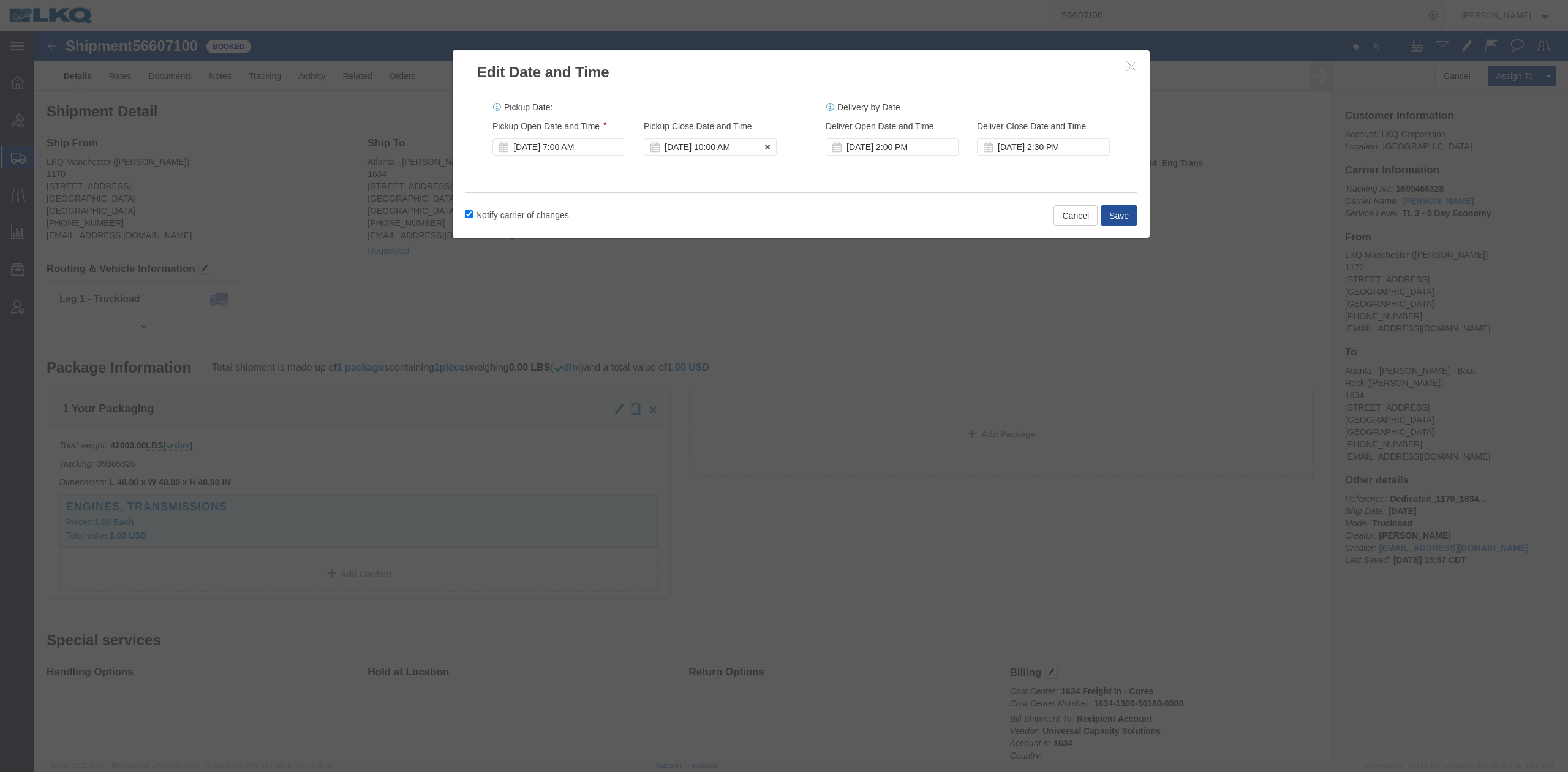
click div "Sep 30 2025 10:00 AM"
click div "Sep 30 2025 7:00 AM"
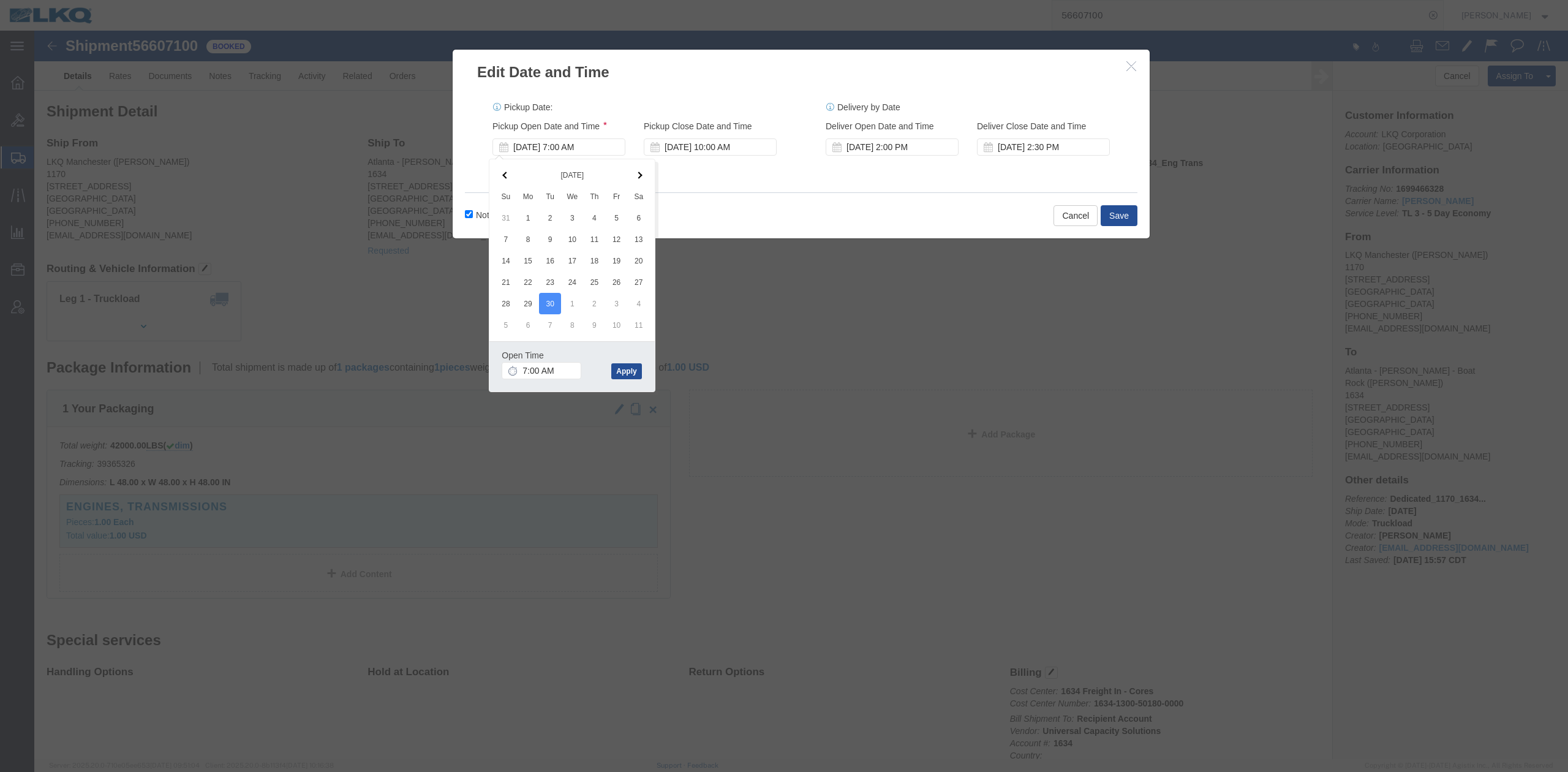
click div "Notify carrier of changes Cancel Save"
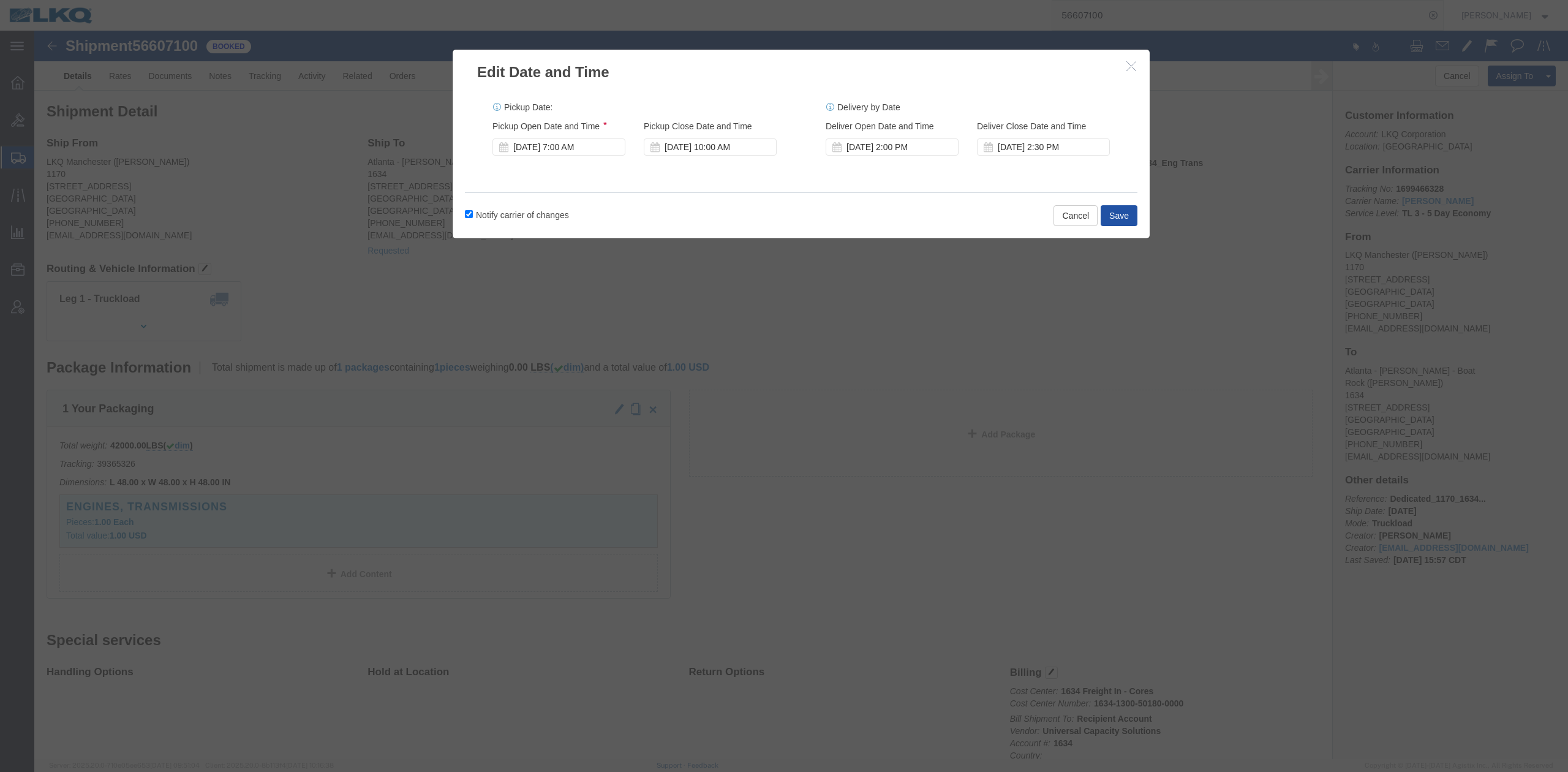
drag, startPoint x: 1068, startPoint y: 185, endPoint x: 322, endPoint y: 238, distance: 747.9
click button "Save"
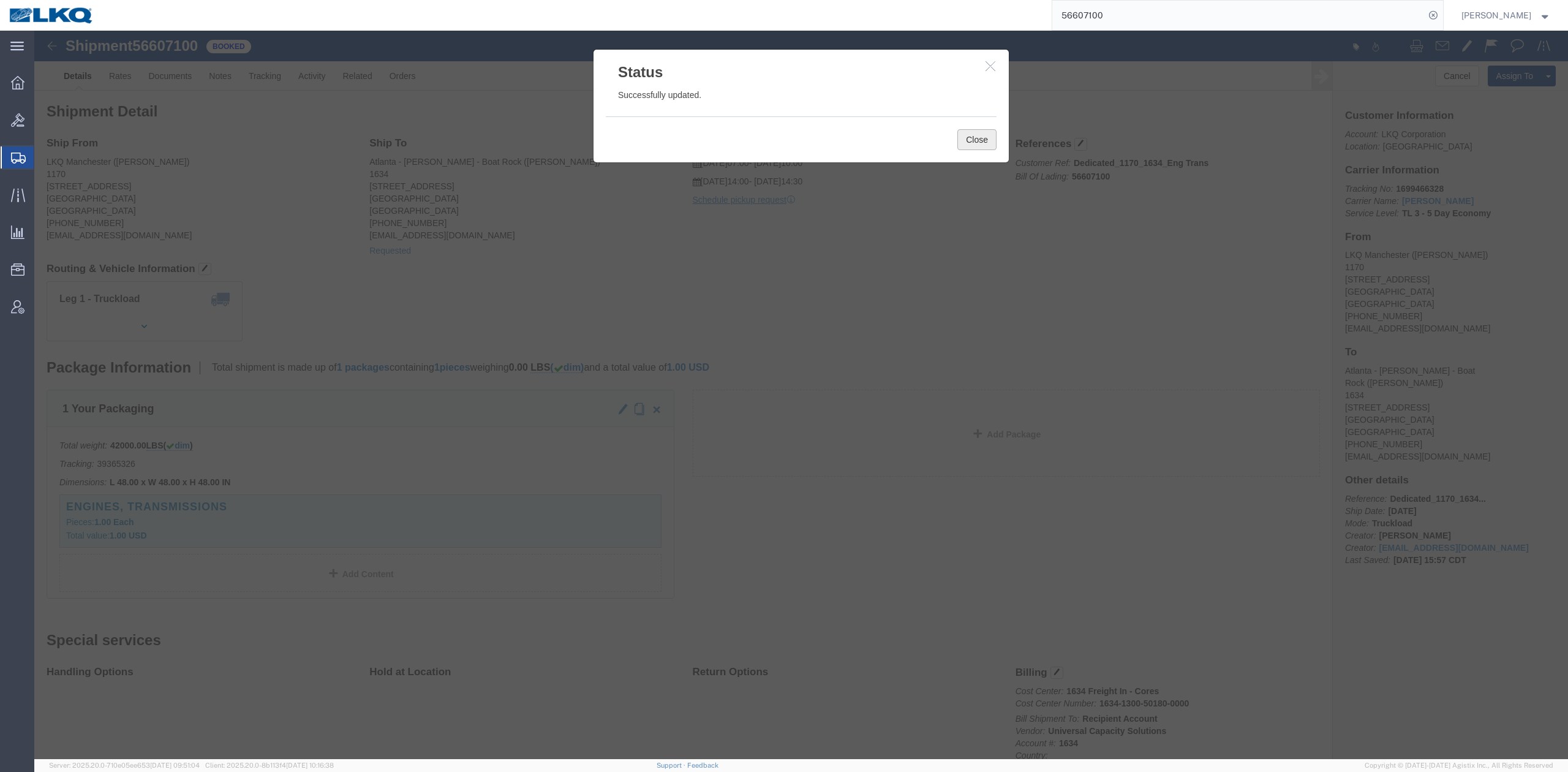
click button "Close"
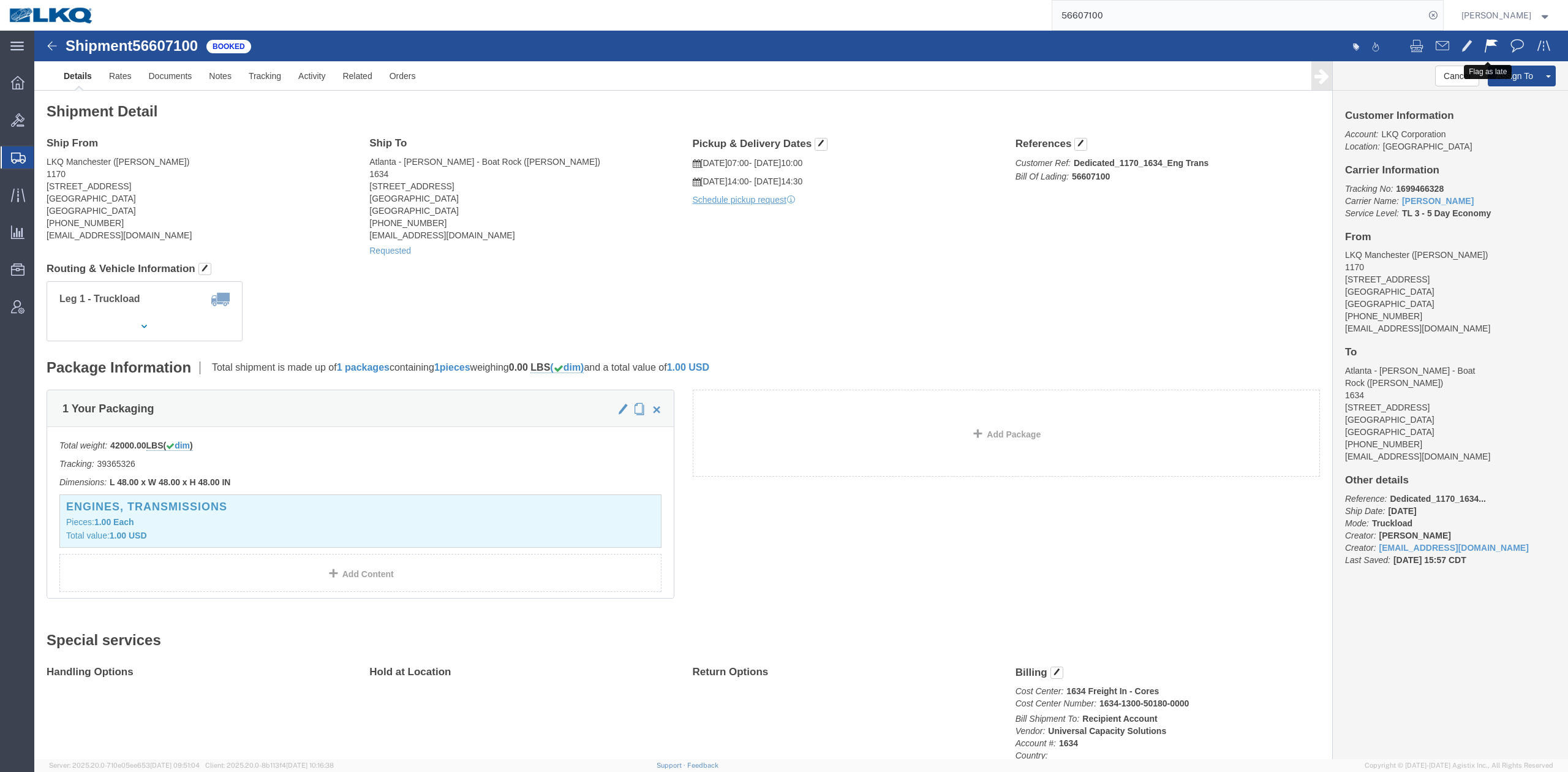
click span
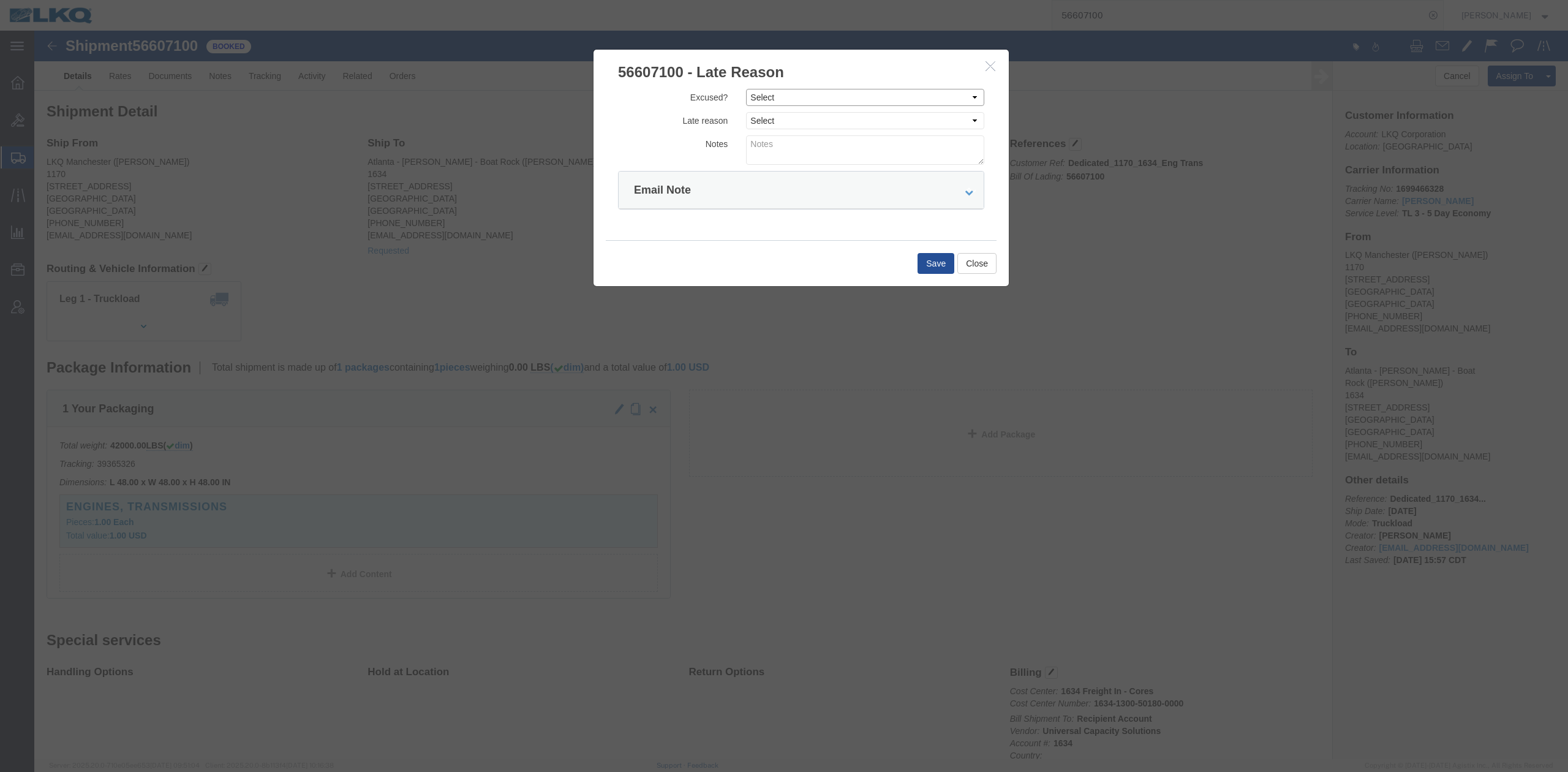
click select "Select Excused Not Excused"
select select "NOT_EXCUSED"
click select "Select Excused Not Excused"
click select "Select Bad Carrier Data Carrier Admin Error Delay Accident Driver Error Lack of…"
select select "DRIVER_ERROR"
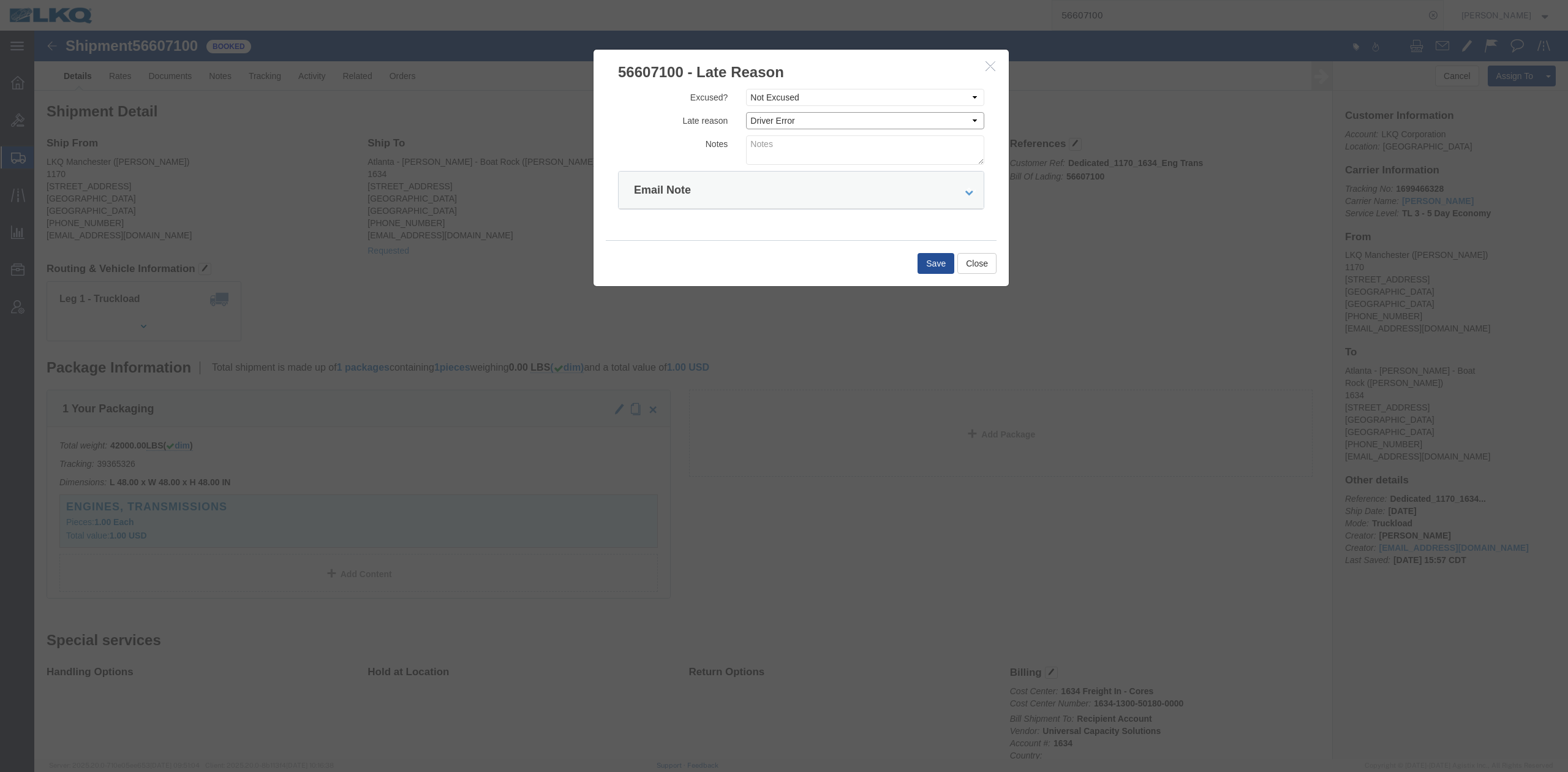
click select "Select Bad Carrier Data Carrier Admin Error Delay Accident Driver Error Lack of…"
click textarea
type textarea "Pickup 9/30"
click button "Save"
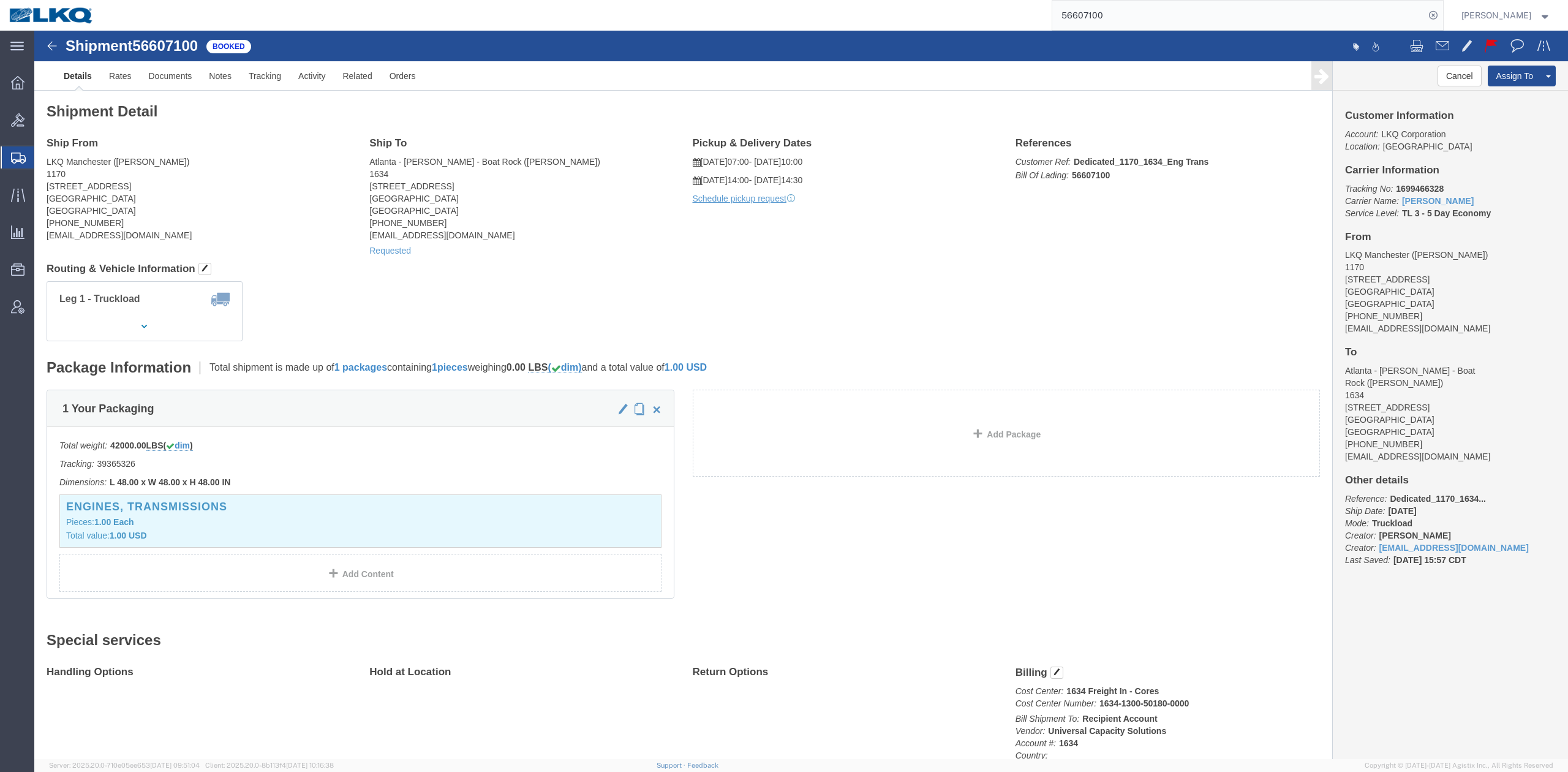
click link "Details"
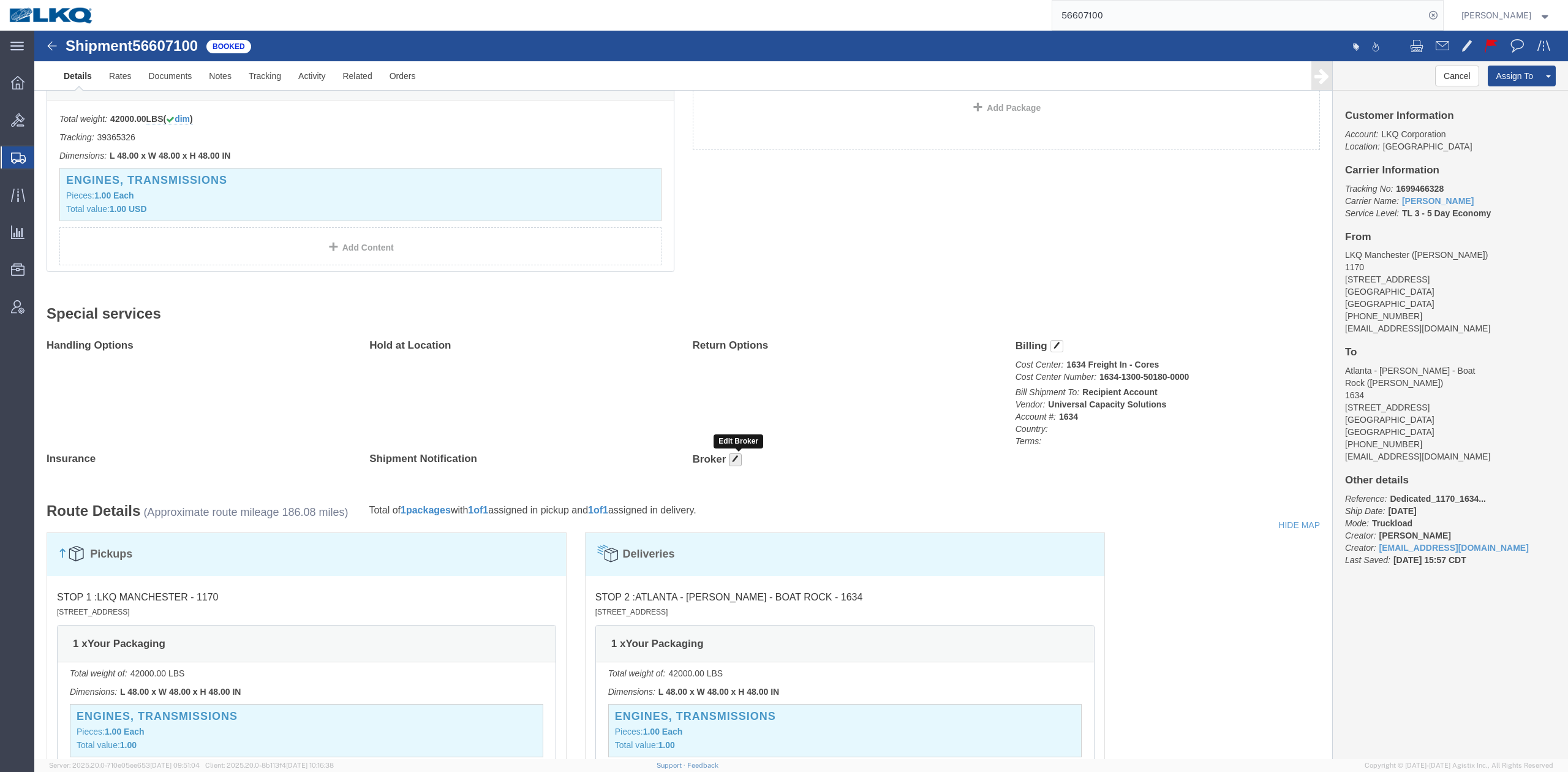
click button "button"
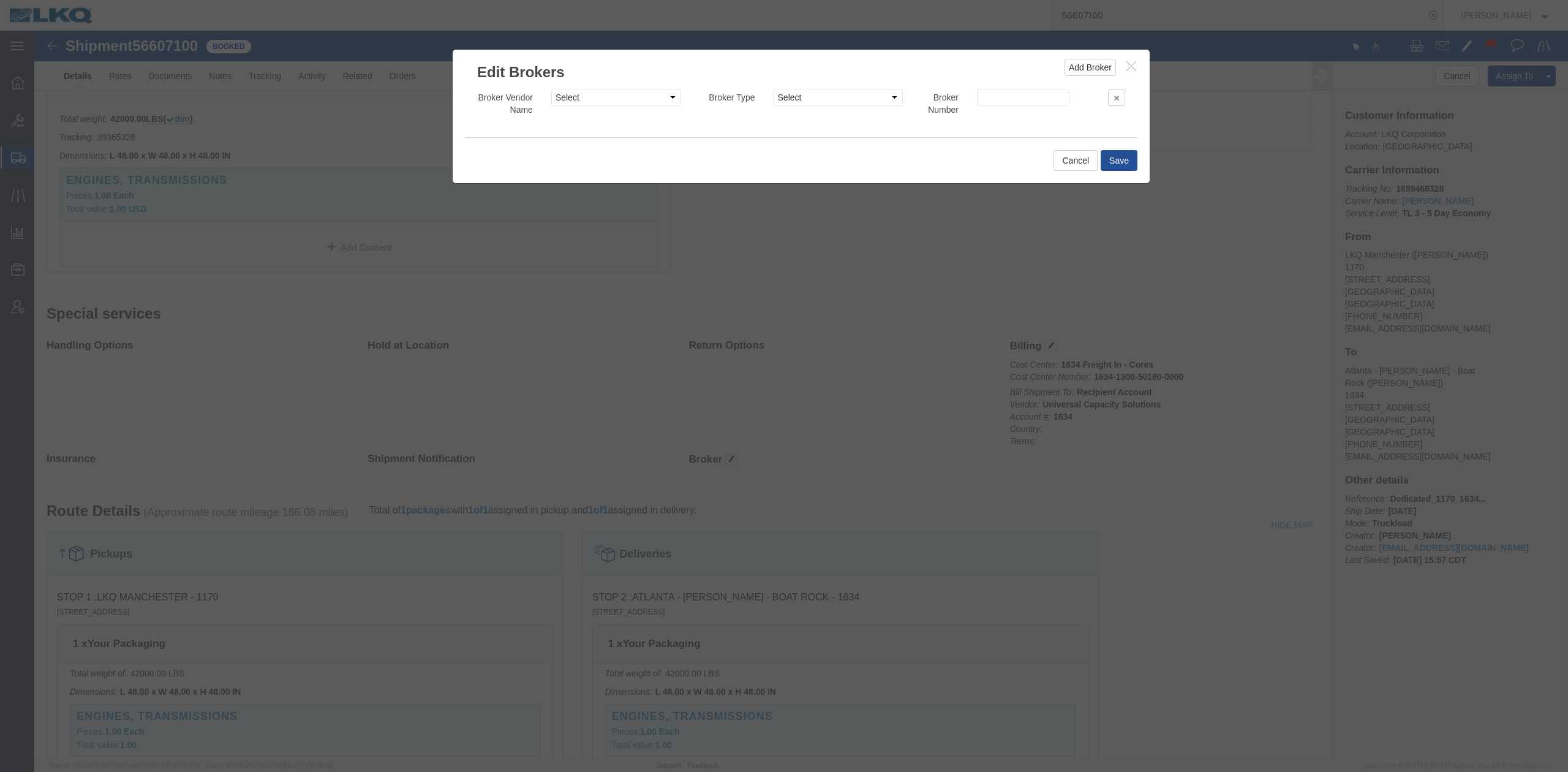
click h2 "Edit Brokers"
click icon "button"
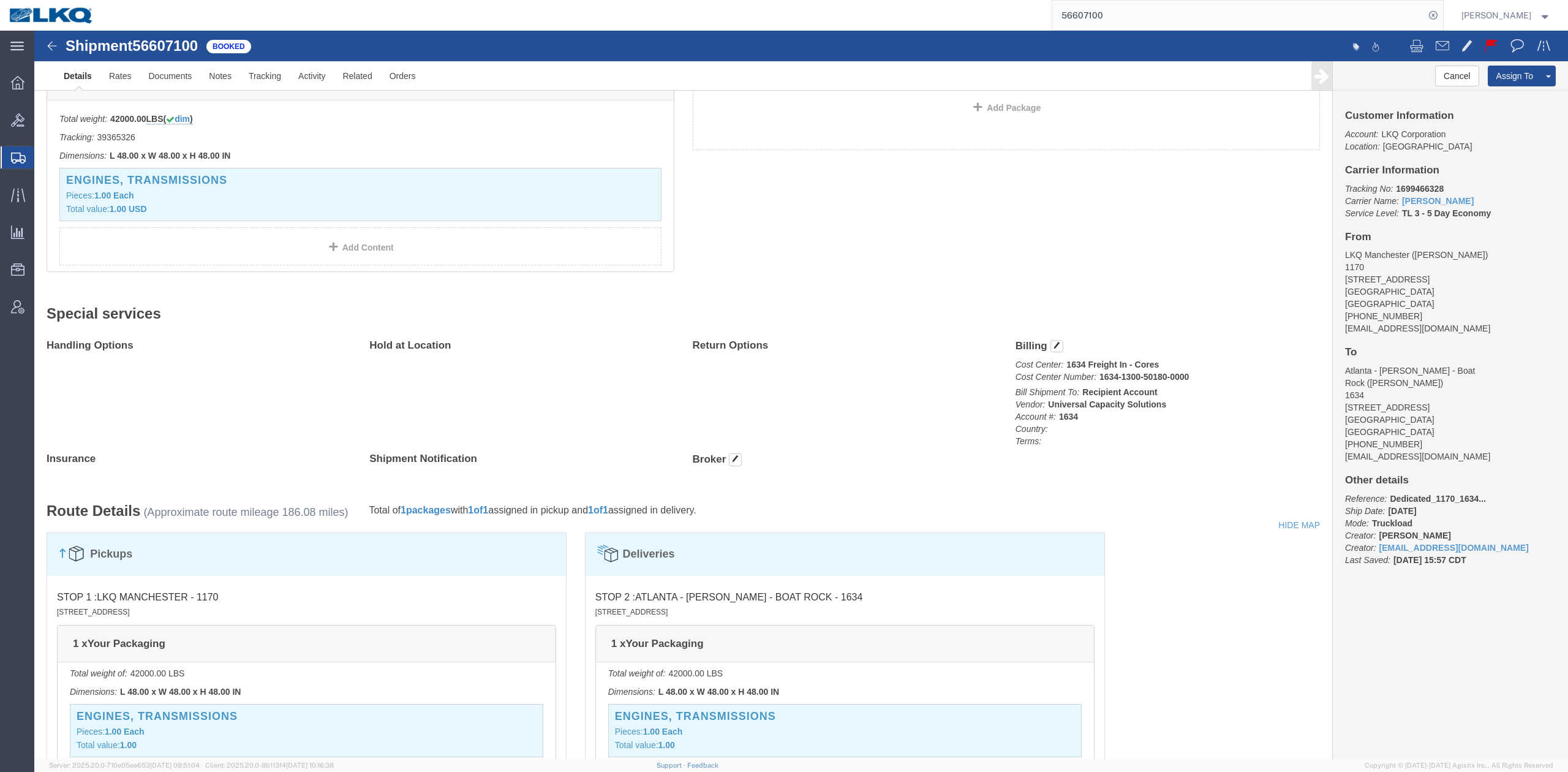
click at [1088, 5] on input "56607100" at bounding box center [1238, 15] width 372 height 30
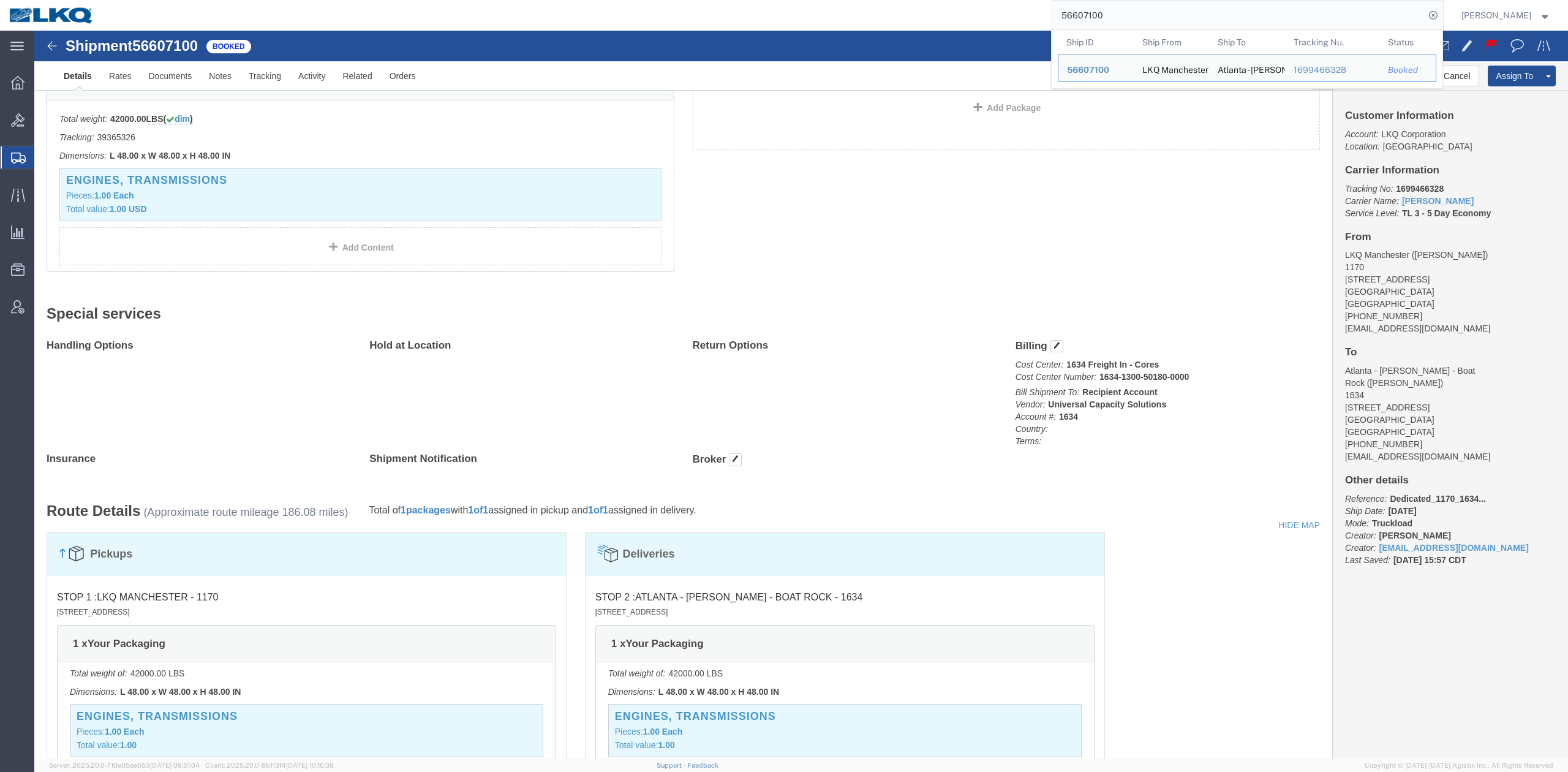
click at [1088, 5] on input "56607100" at bounding box center [1238, 15] width 372 height 30
paste input "329156"
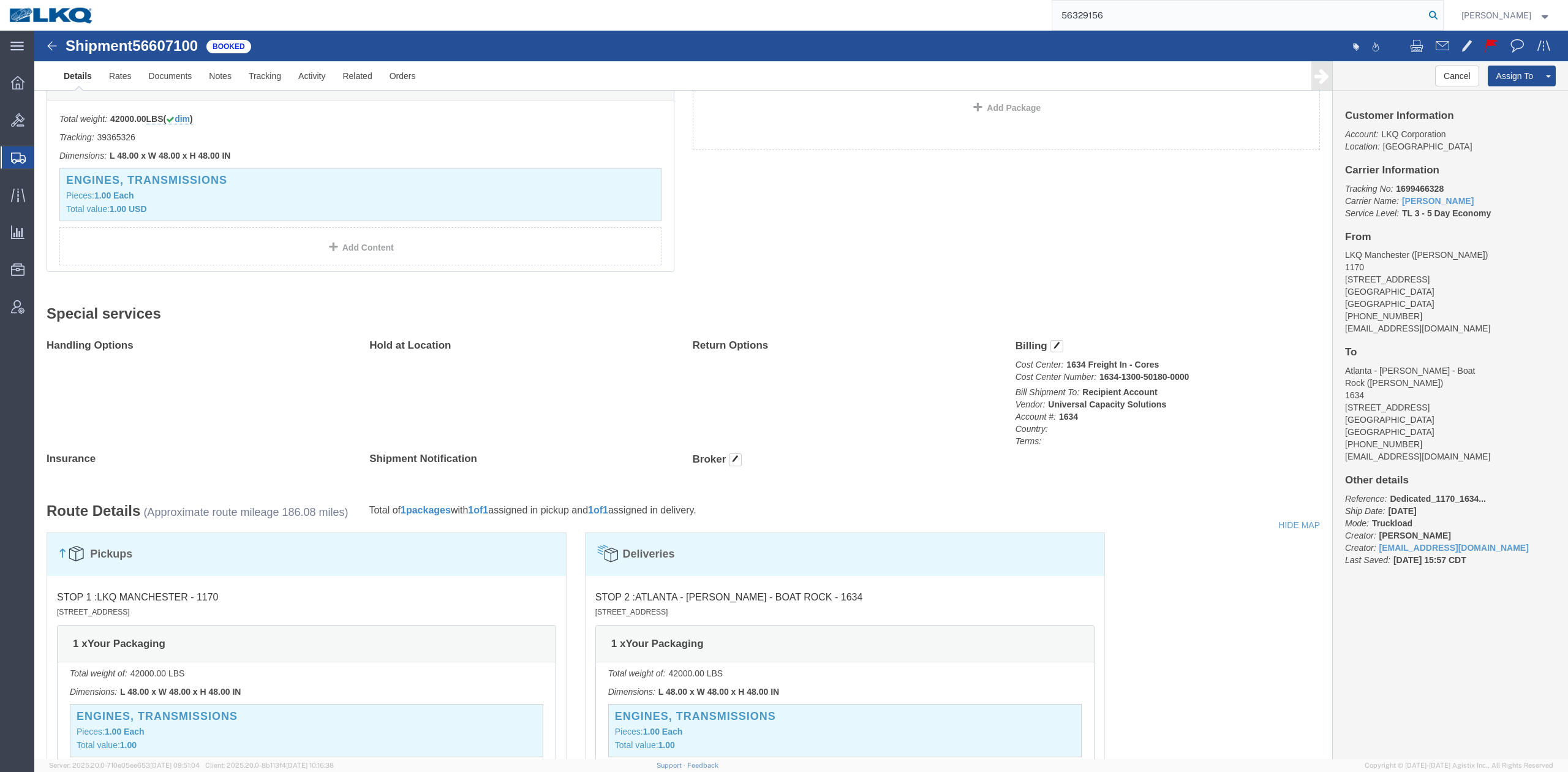
type input "56329156"
click at [1442, 18] on icon at bounding box center [1433, 15] width 17 height 17
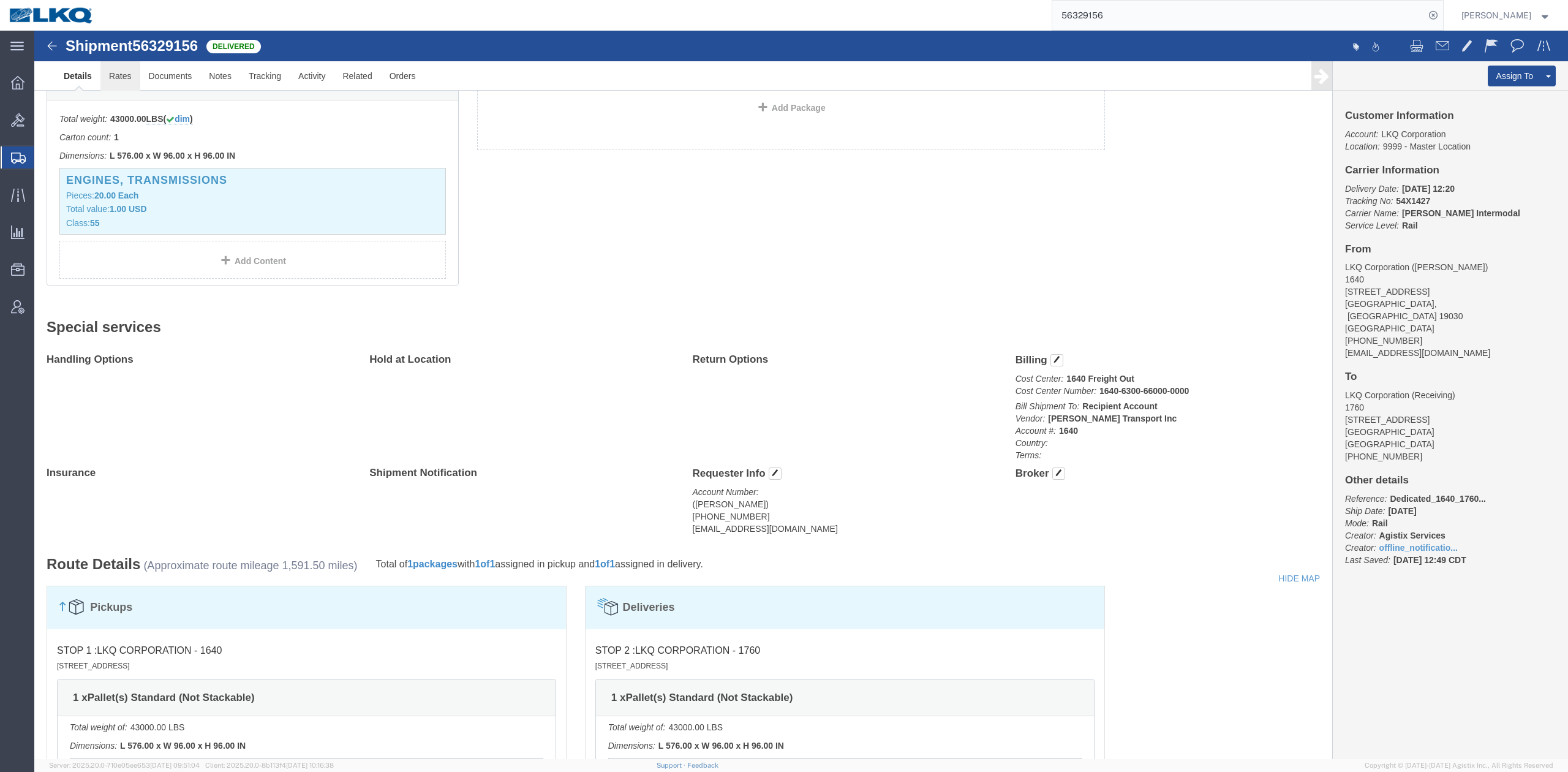
click link "Rates"
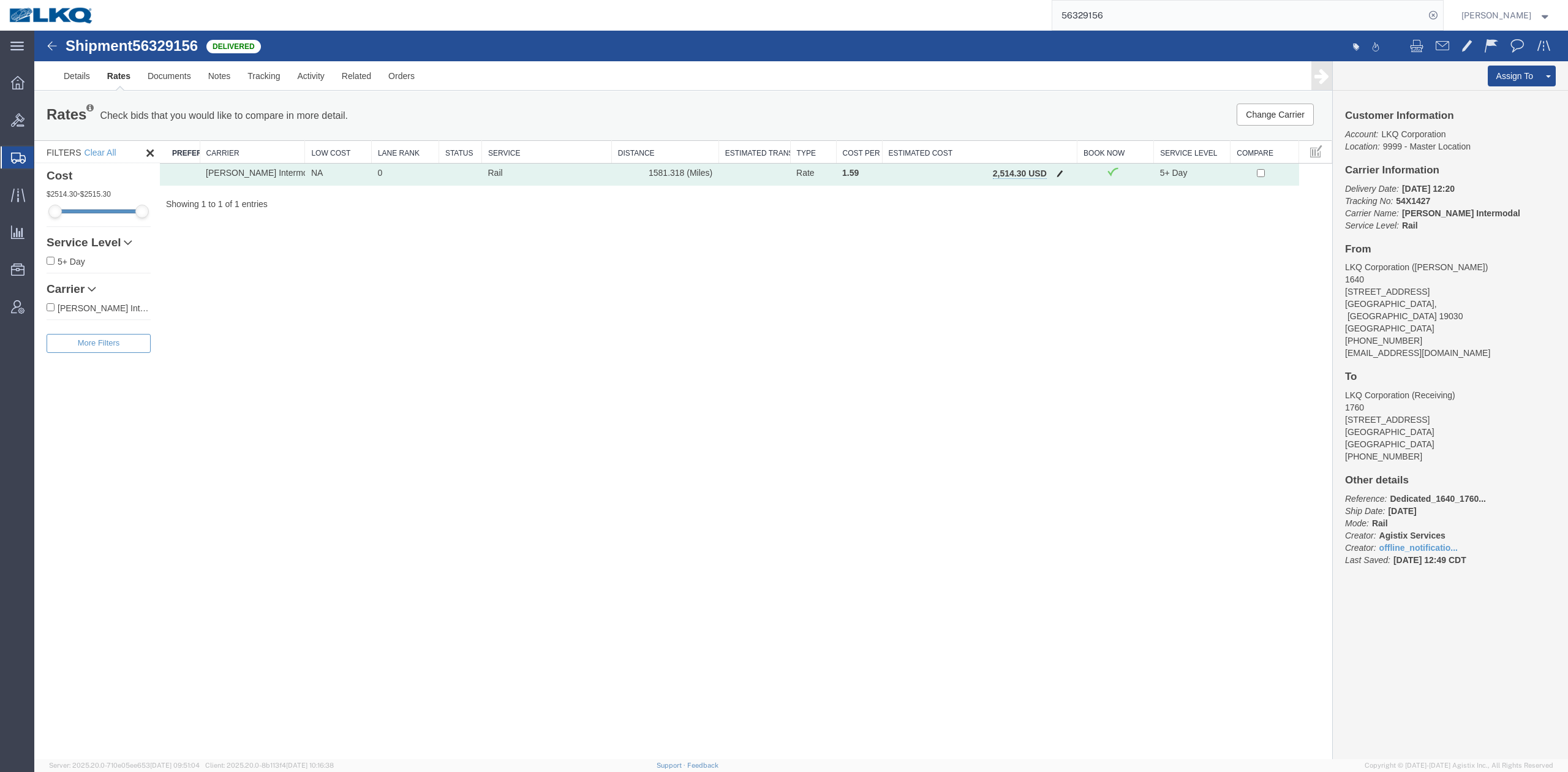
drag, startPoint x: 1072, startPoint y: 170, endPoint x: 1061, endPoint y: 172, distance: 11.2
click at [1068, 171] on td "2,514.30 USD" at bounding box center [979, 175] width 195 height 22
drag, startPoint x: 1060, startPoint y: 172, endPoint x: 871, endPoint y: 185, distance: 189.4
click at [1060, 173] on span "button" at bounding box center [1060, 173] width 7 height 9
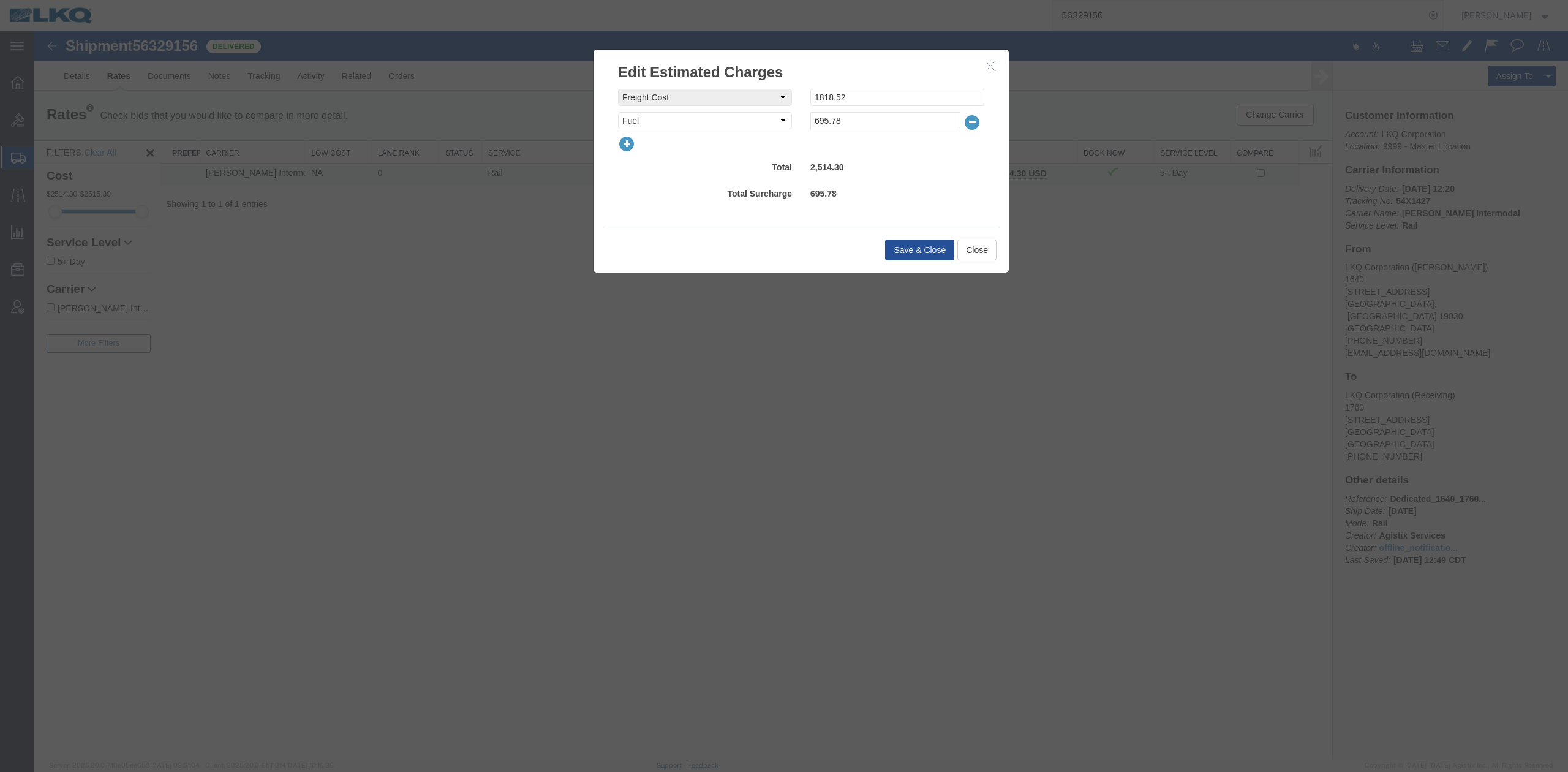
click at [625, 143] on icon "button" at bounding box center [627, 144] width 17 height 17
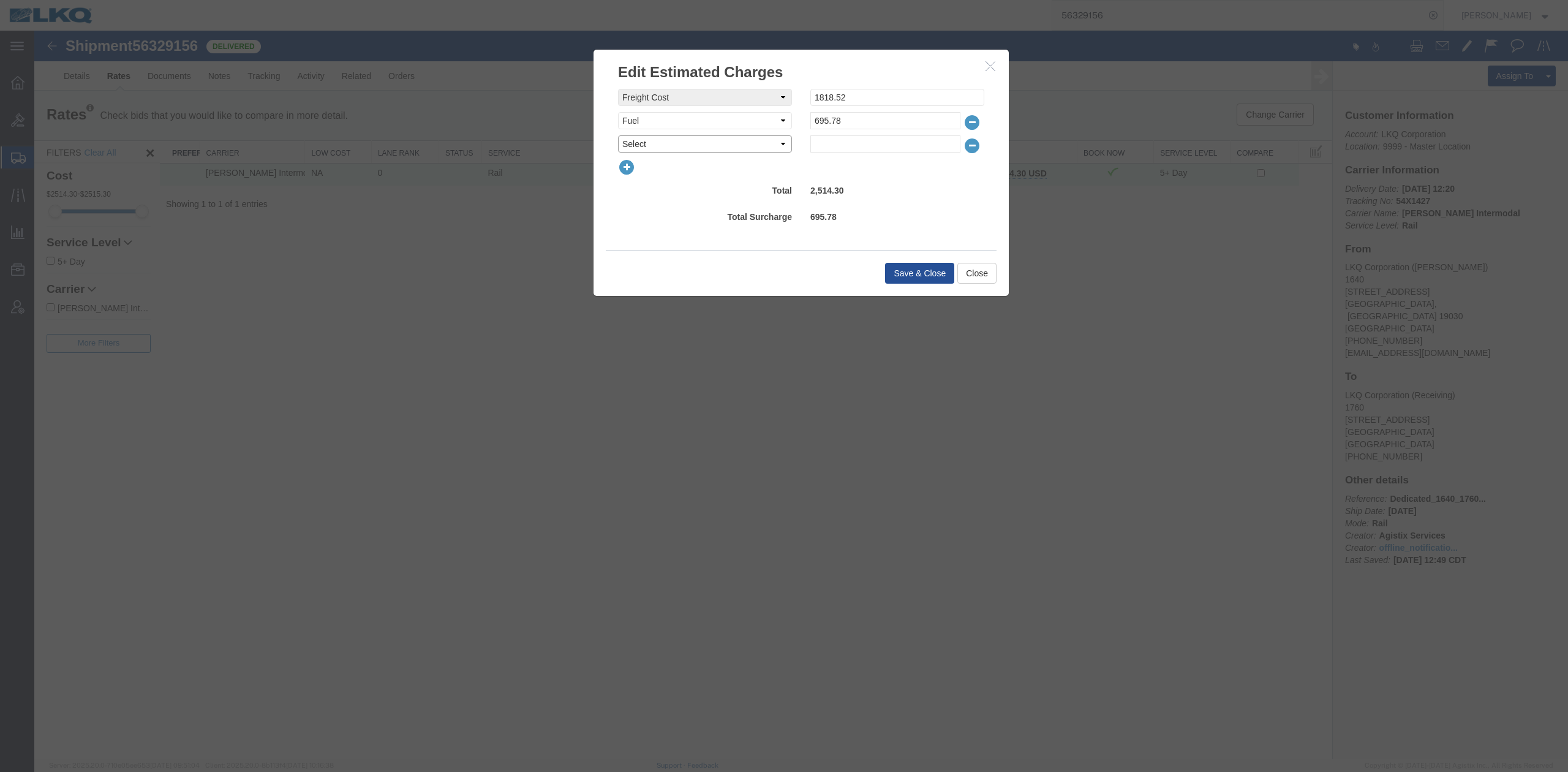
click at [626, 143] on select "Select AES Filing Accessorial Delivery Charge Additional Invoice Details Addres…" at bounding box center [705, 144] width 174 height 17
select select "OTHR"
click at [618, 136] on select "Select AES Filing Accessorial Delivery Charge Additional Invoice Details Addres…" at bounding box center [705, 144] width 174 height 17
type input "150"
drag, startPoint x: 779, startPoint y: 245, endPoint x: 855, endPoint y: 268, distance: 79.4
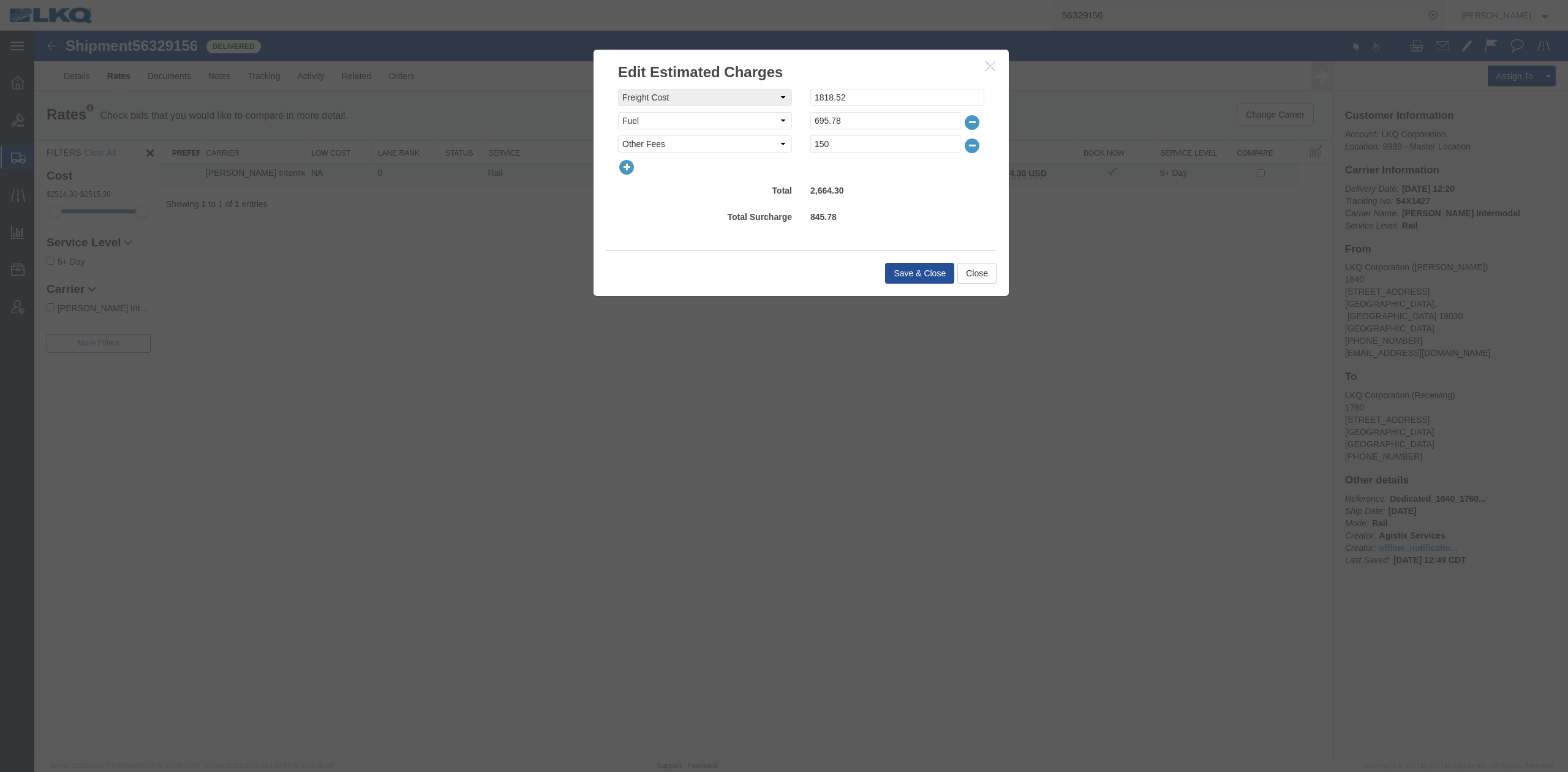
click at [779, 245] on div "freightCost Select AES Filing Accessorial Delivery Charge Additional Invoice De…" at bounding box center [801, 166] width 415 height 167
click at [915, 271] on button "Save & Close" at bounding box center [920, 273] width 69 height 21
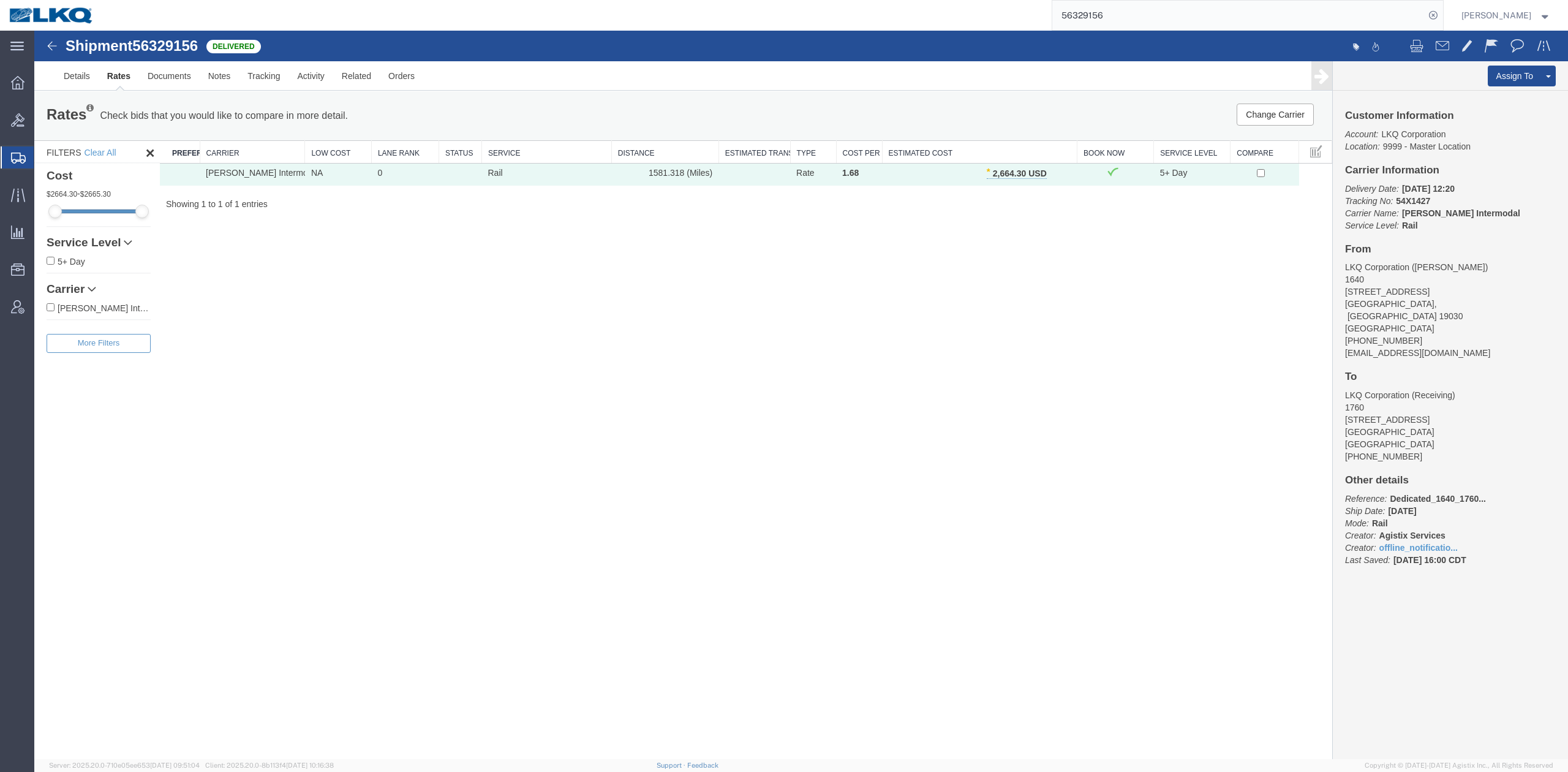
click at [1112, 15] on input "56329156" at bounding box center [1238, 15] width 372 height 30
click at [1112, 15] on input "56329156" at bounding box center [1238, 15] width 372 height 30
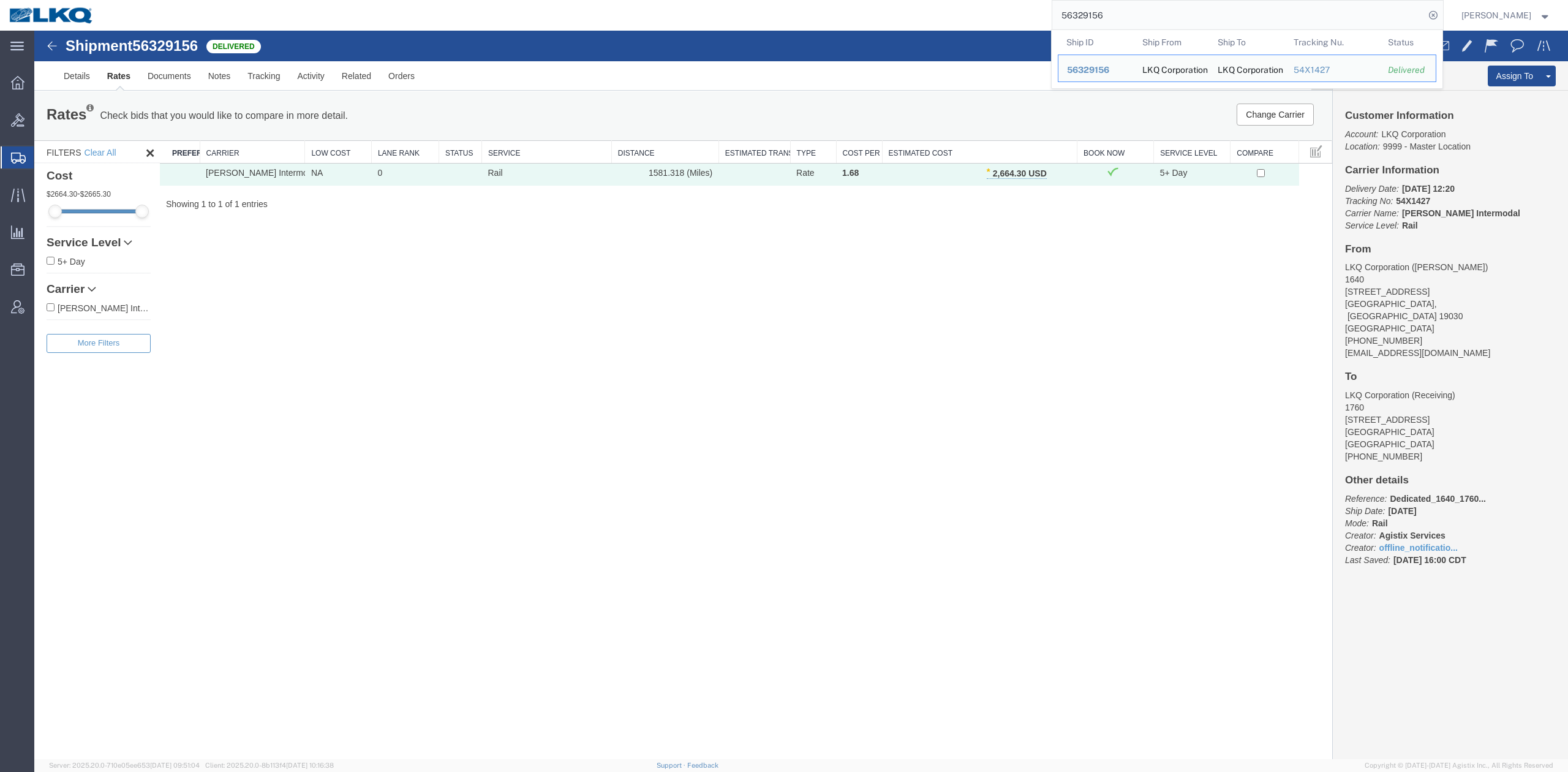
paste input "467701"
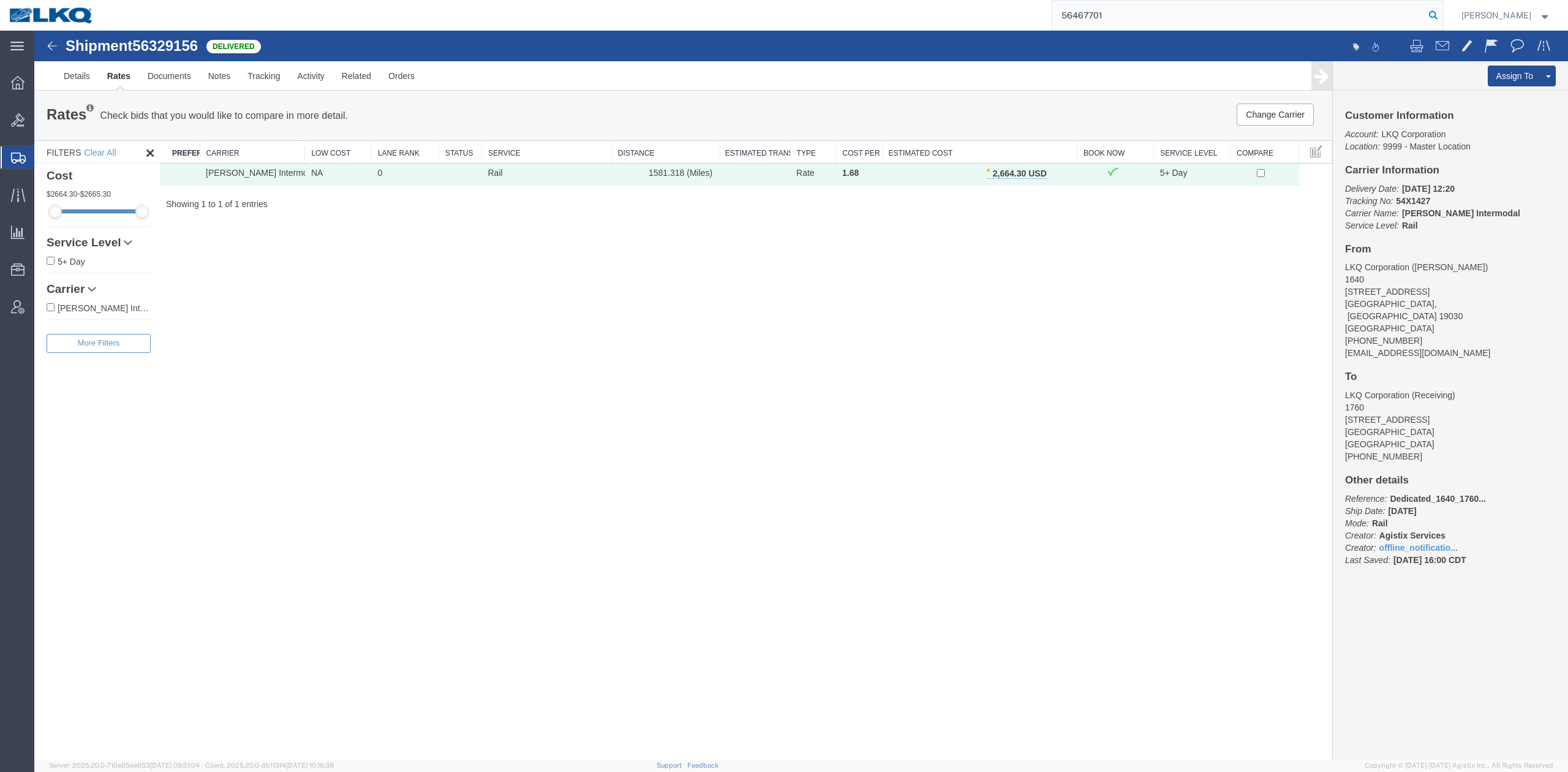
type input "56467701"
click at [1442, 13] on icon at bounding box center [1433, 15] width 17 height 17
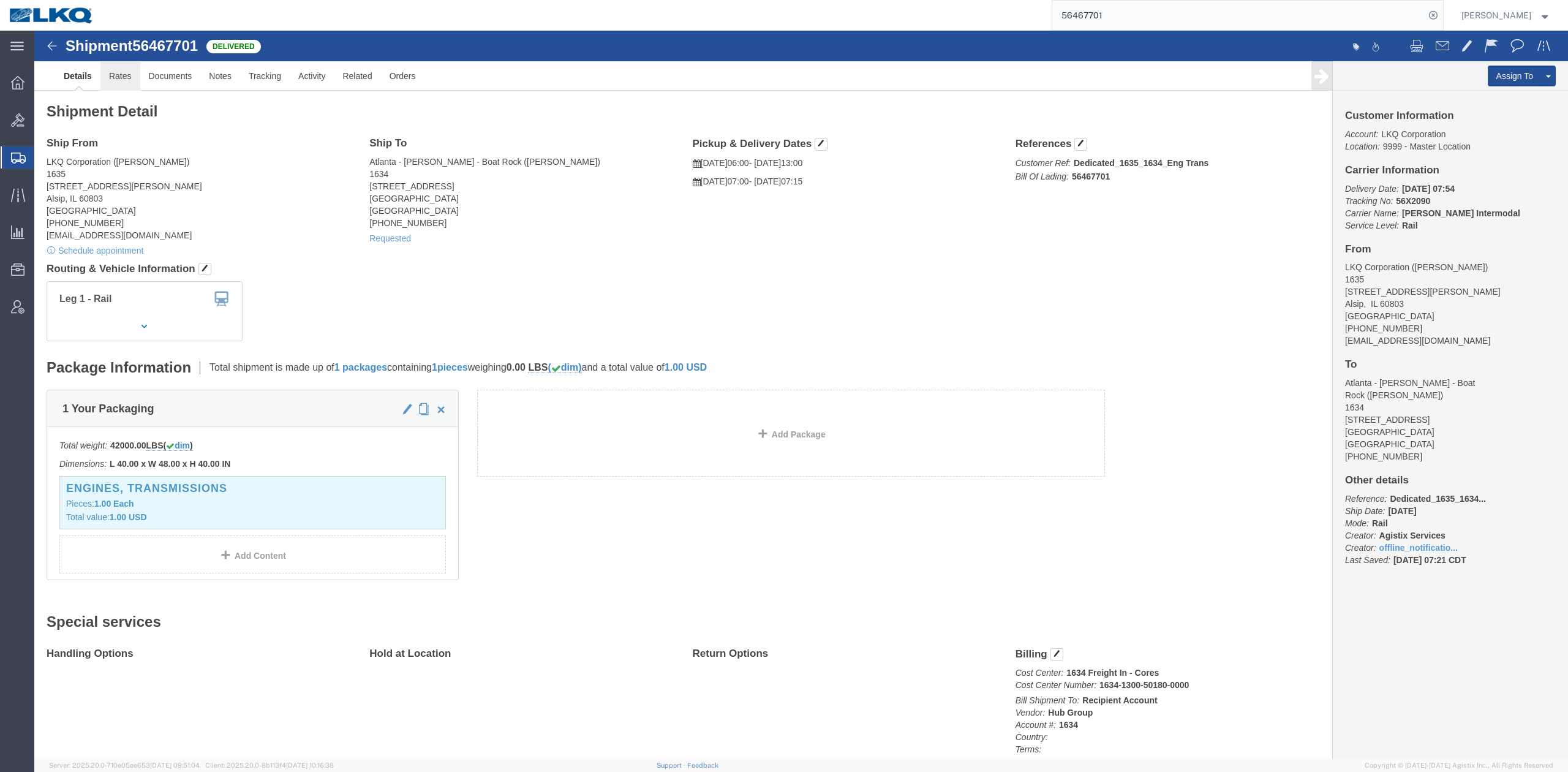
click link "Rates"
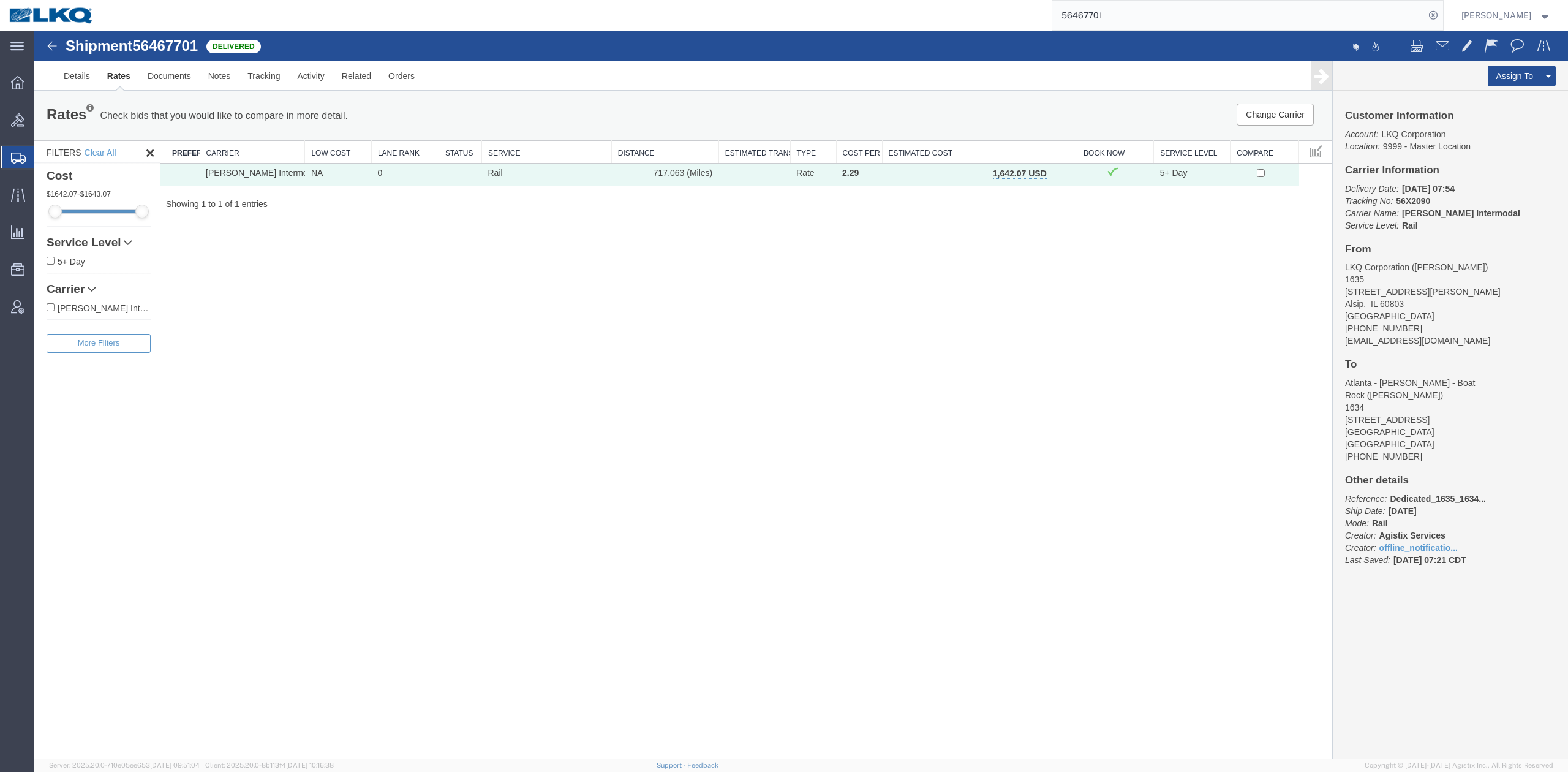
click at [1056, 175] on button "button" at bounding box center [1060, 175] width 17 height 16
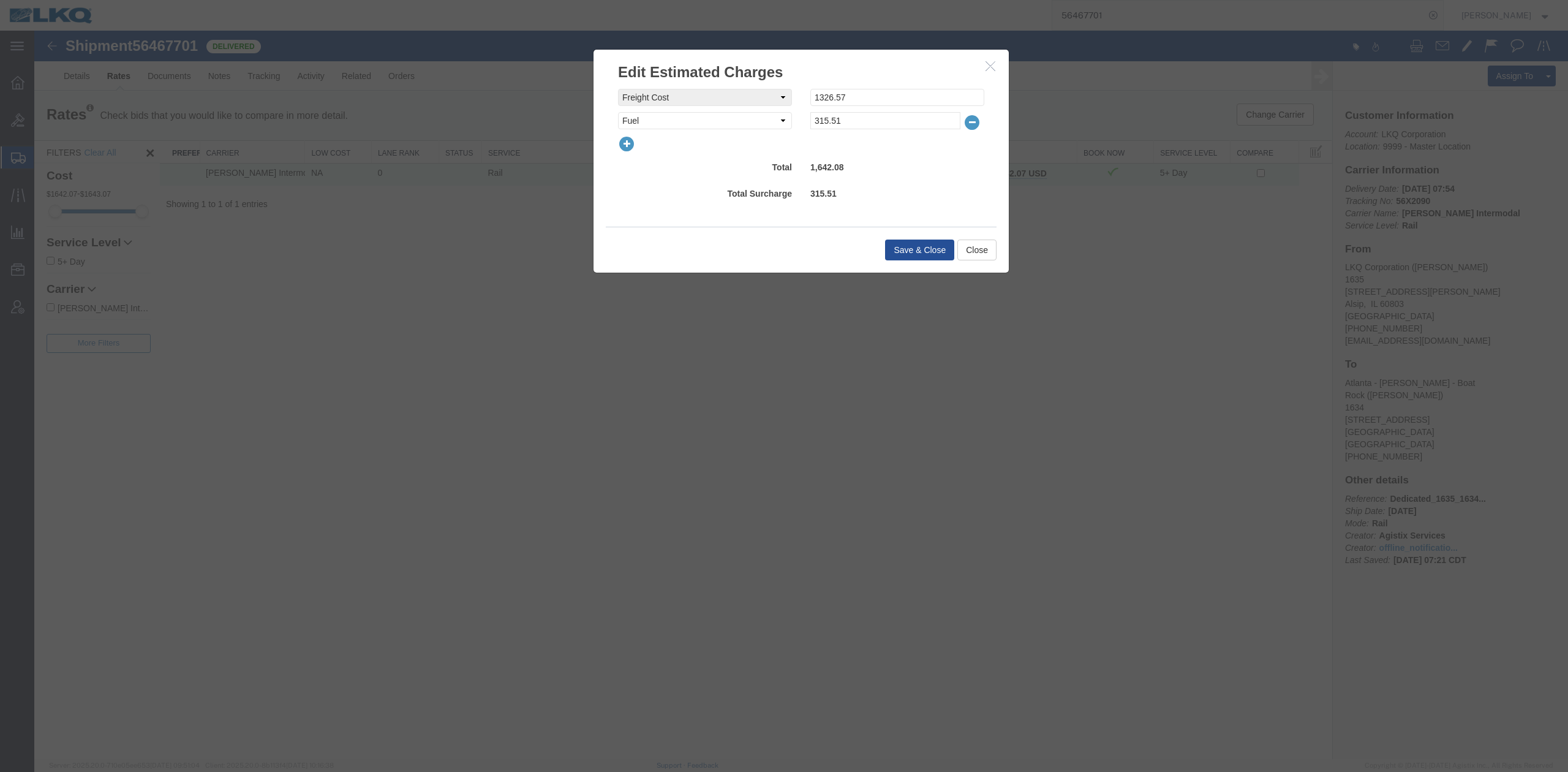
drag, startPoint x: 616, startPoint y: 147, endPoint x: 634, endPoint y: 142, distance: 18.7
click at [618, 147] on div at bounding box center [801, 144] width 385 height 17
click at [637, 141] on div at bounding box center [801, 144] width 385 height 17
click at [631, 147] on icon "button" at bounding box center [627, 144] width 17 height 17
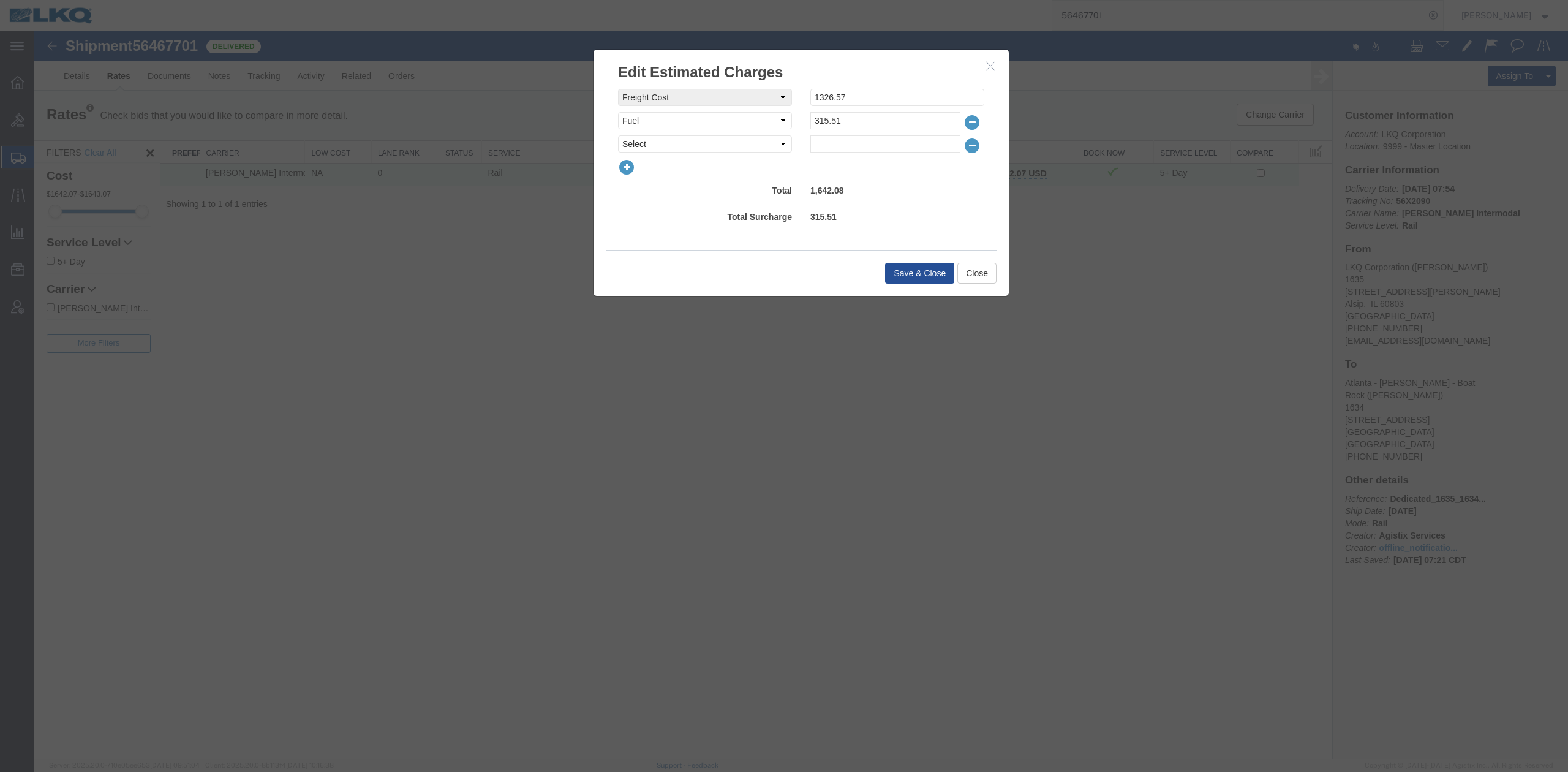
select select "OTHR"
click at [618, 136] on select "Select AES Filing Accessorial Delivery Charge Additional Invoice Details Addres…" at bounding box center [705, 144] width 174 height 17
type input "150"
drag, startPoint x: 711, startPoint y: 202, endPoint x: 833, endPoint y: 231, distance: 125.4
click at [711, 202] on div "freightCost Select AES Filing Accessorial Delivery Charge Additional Invoice De…" at bounding box center [801, 158] width 366 height 140
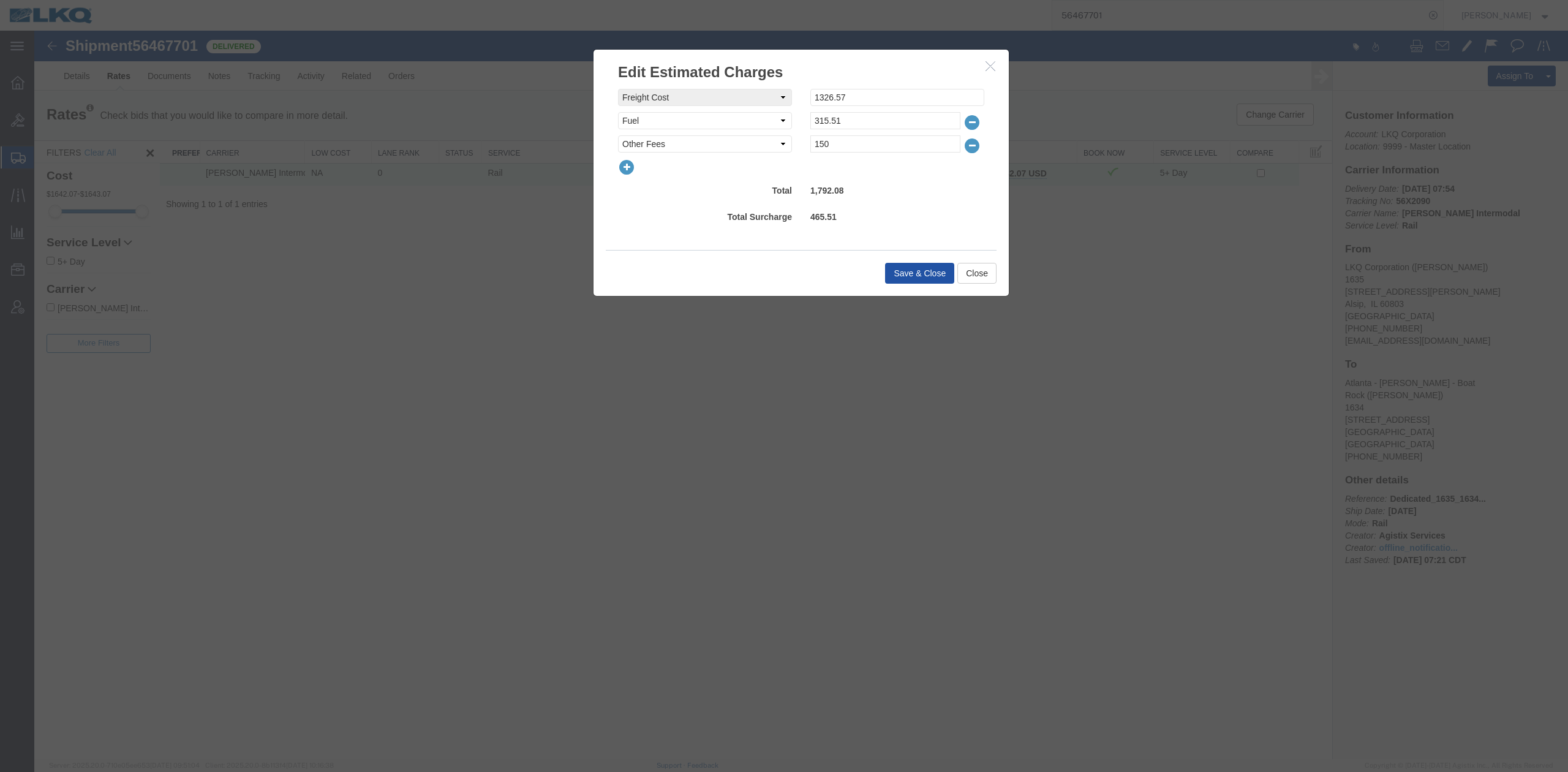
click at [899, 265] on button "Save & Close" at bounding box center [920, 273] width 69 height 21
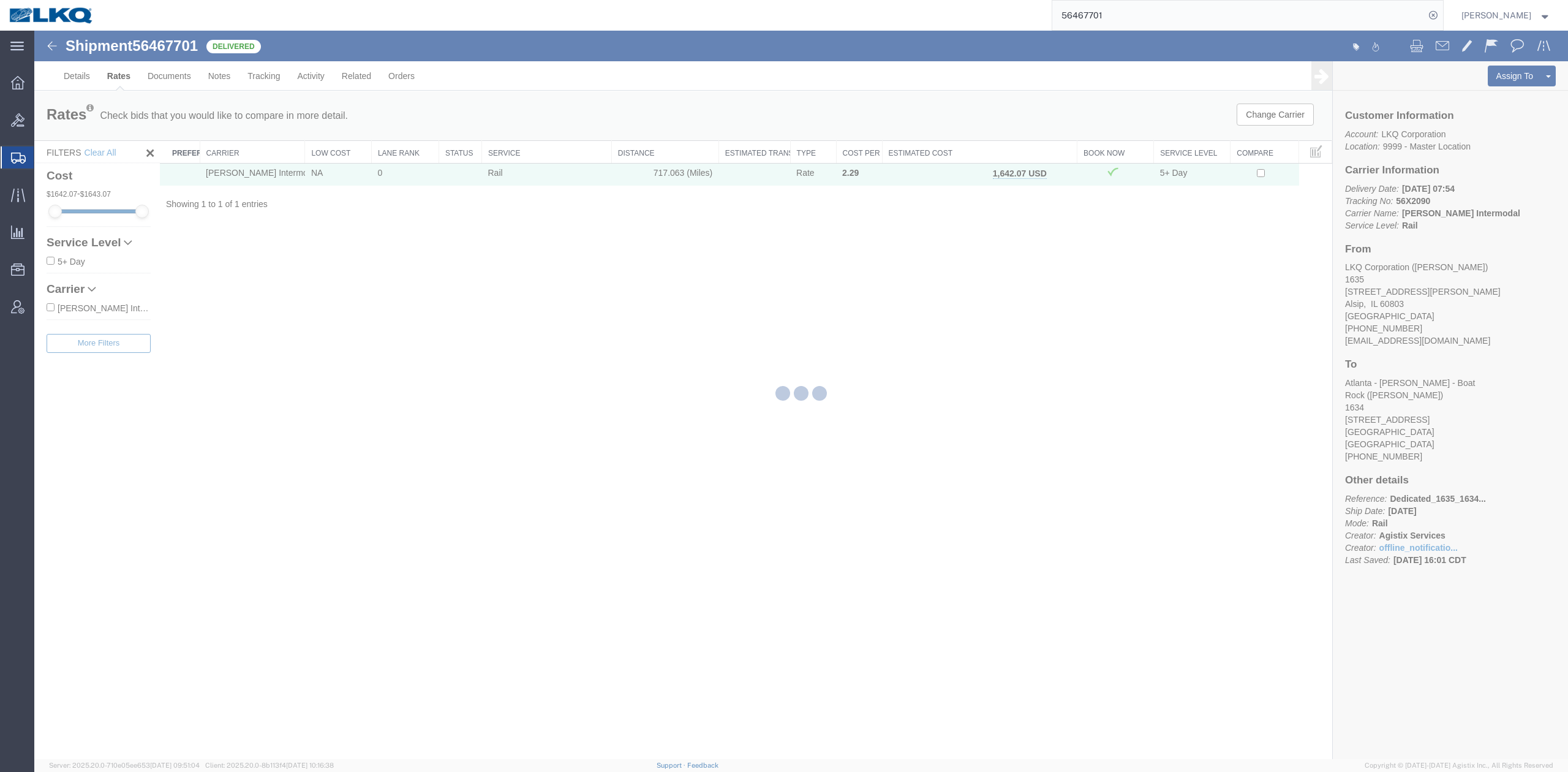
click at [1100, 22] on input "56467701" at bounding box center [1238, 15] width 372 height 30
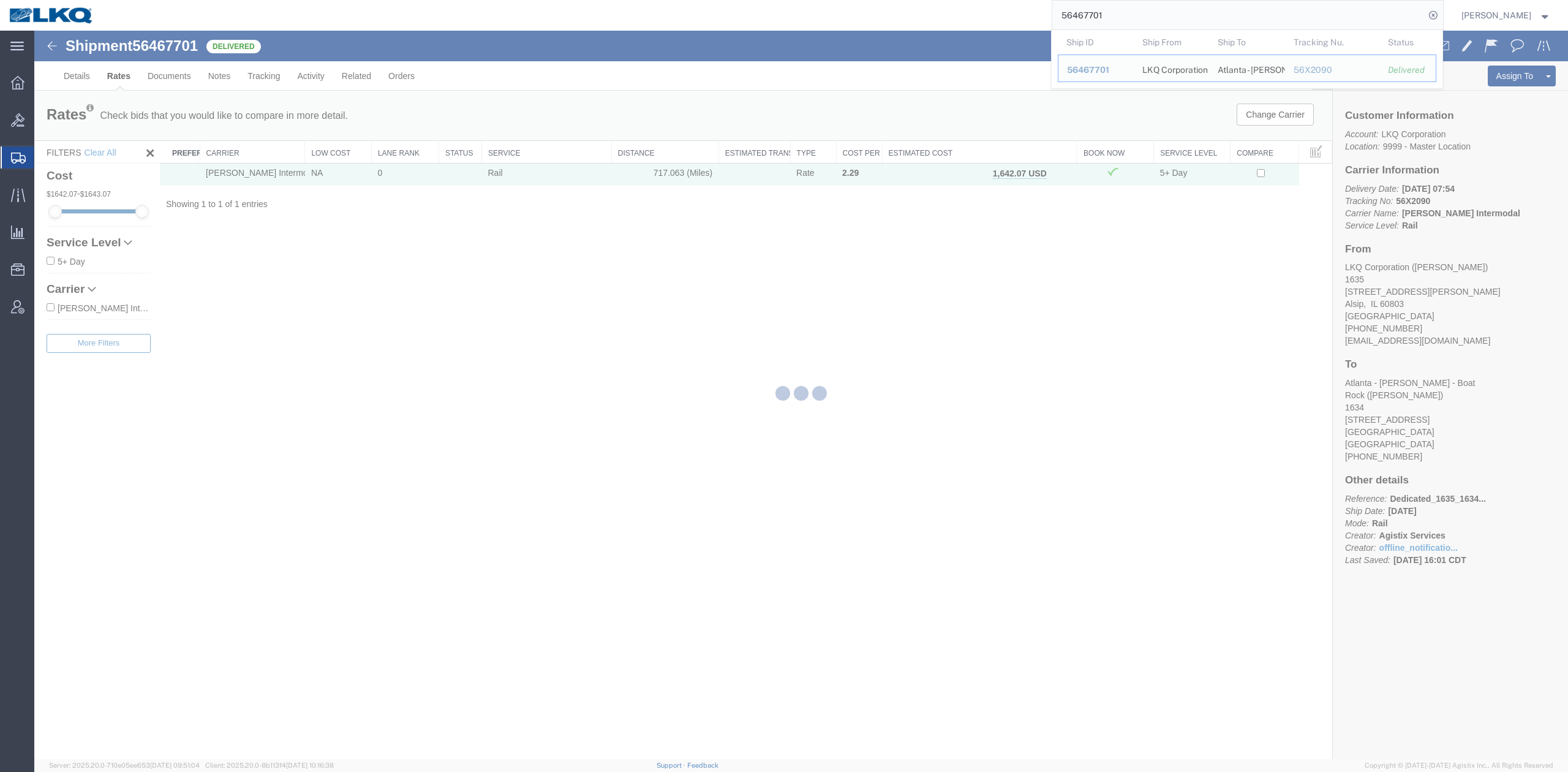
click at [1100, 22] on input "56467701" at bounding box center [1238, 15] width 372 height 30
paste input "77792"
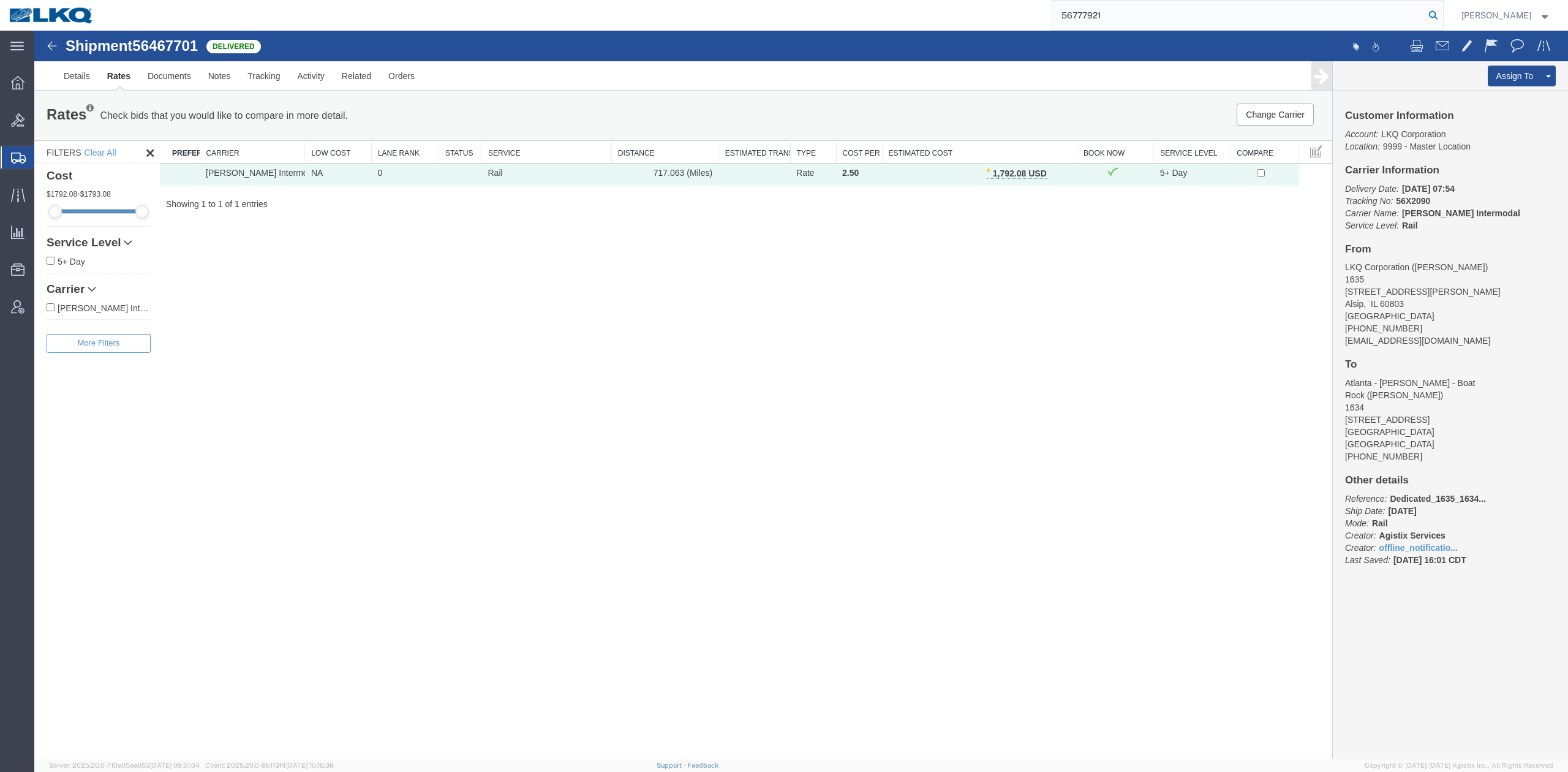
type input "56777921"
click at [1442, 20] on icon at bounding box center [1433, 15] width 17 height 17
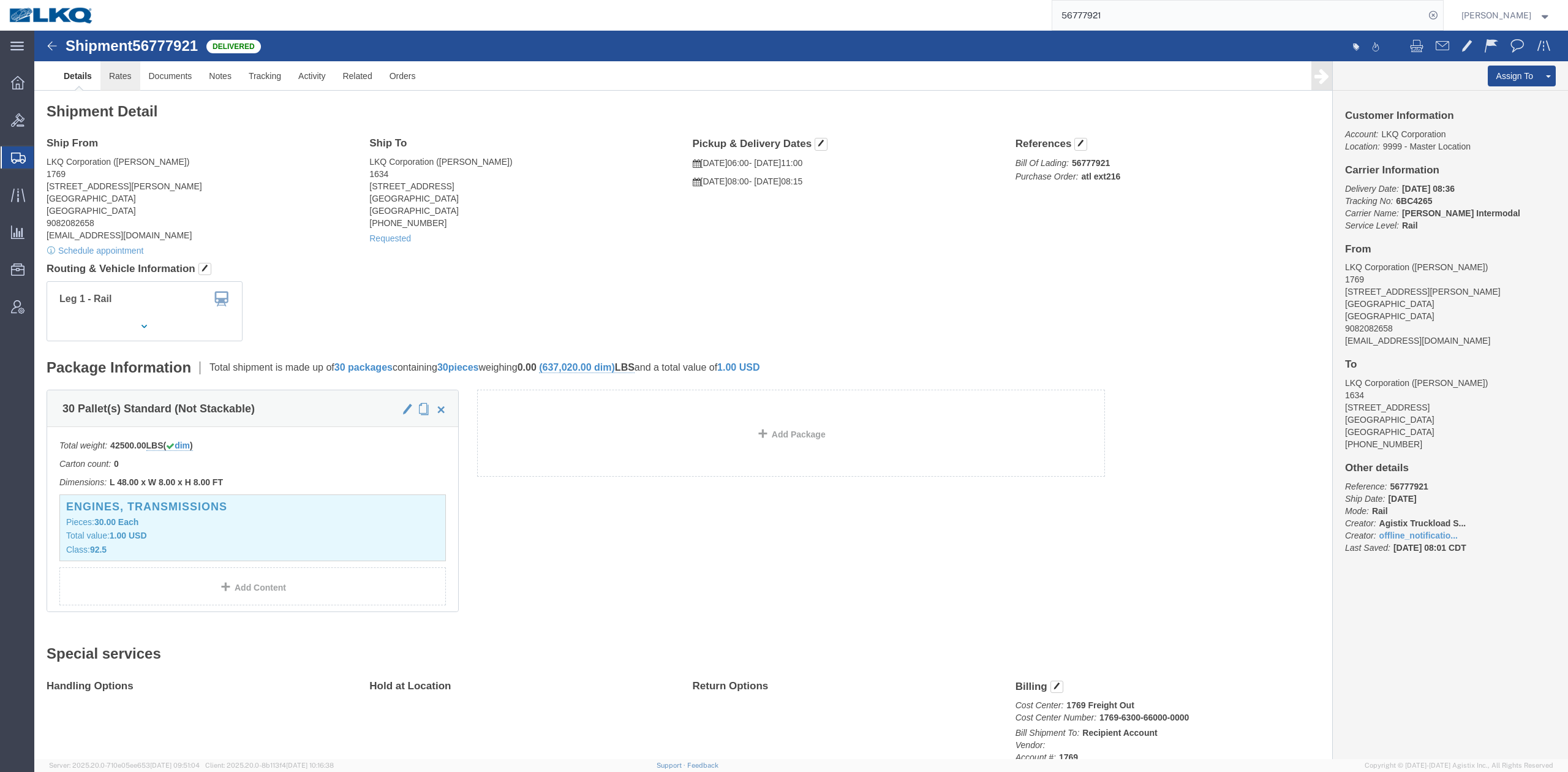
click link "Rates"
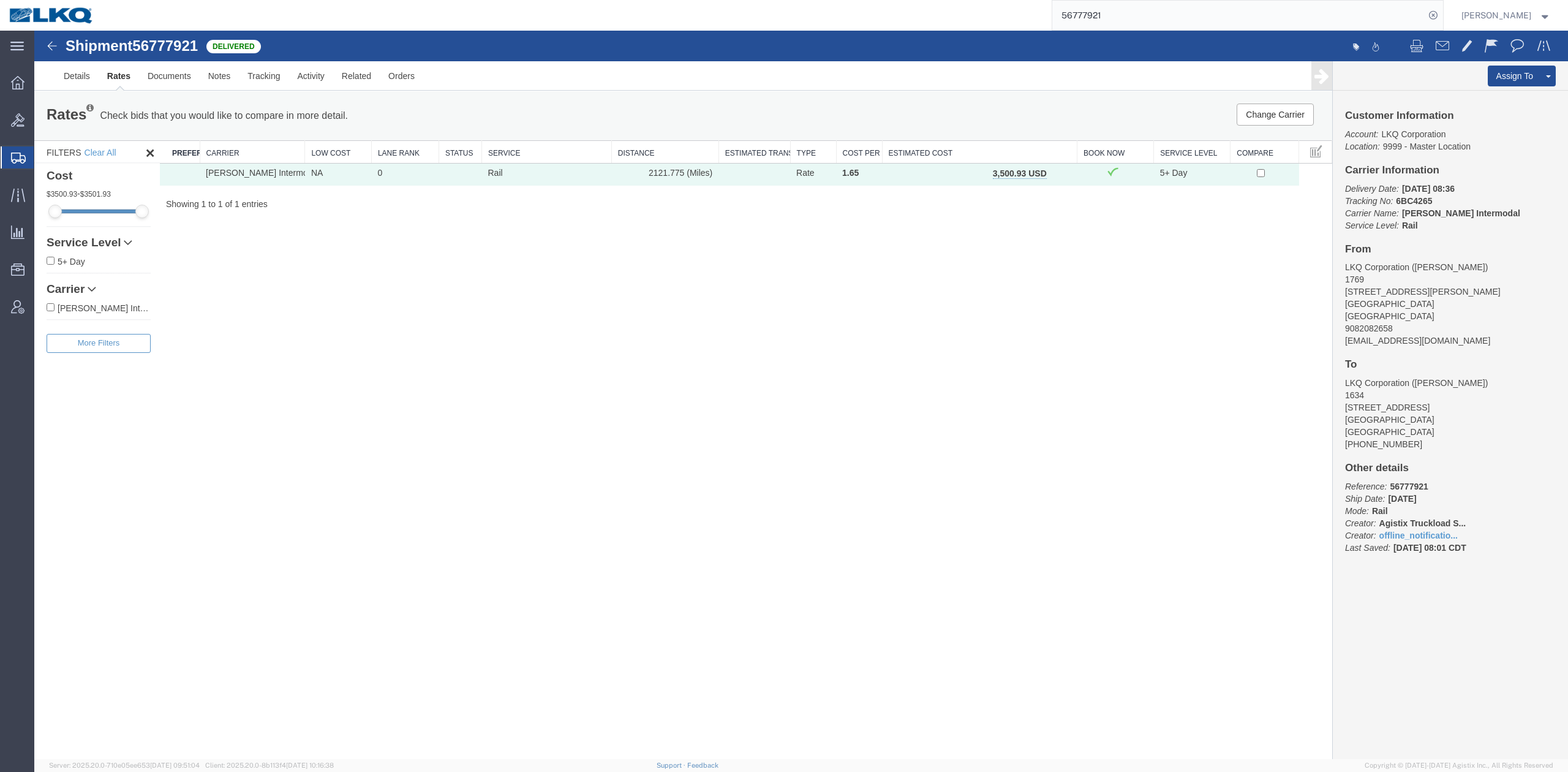
click at [1053, 175] on button "button" at bounding box center [1060, 175] width 17 height 16
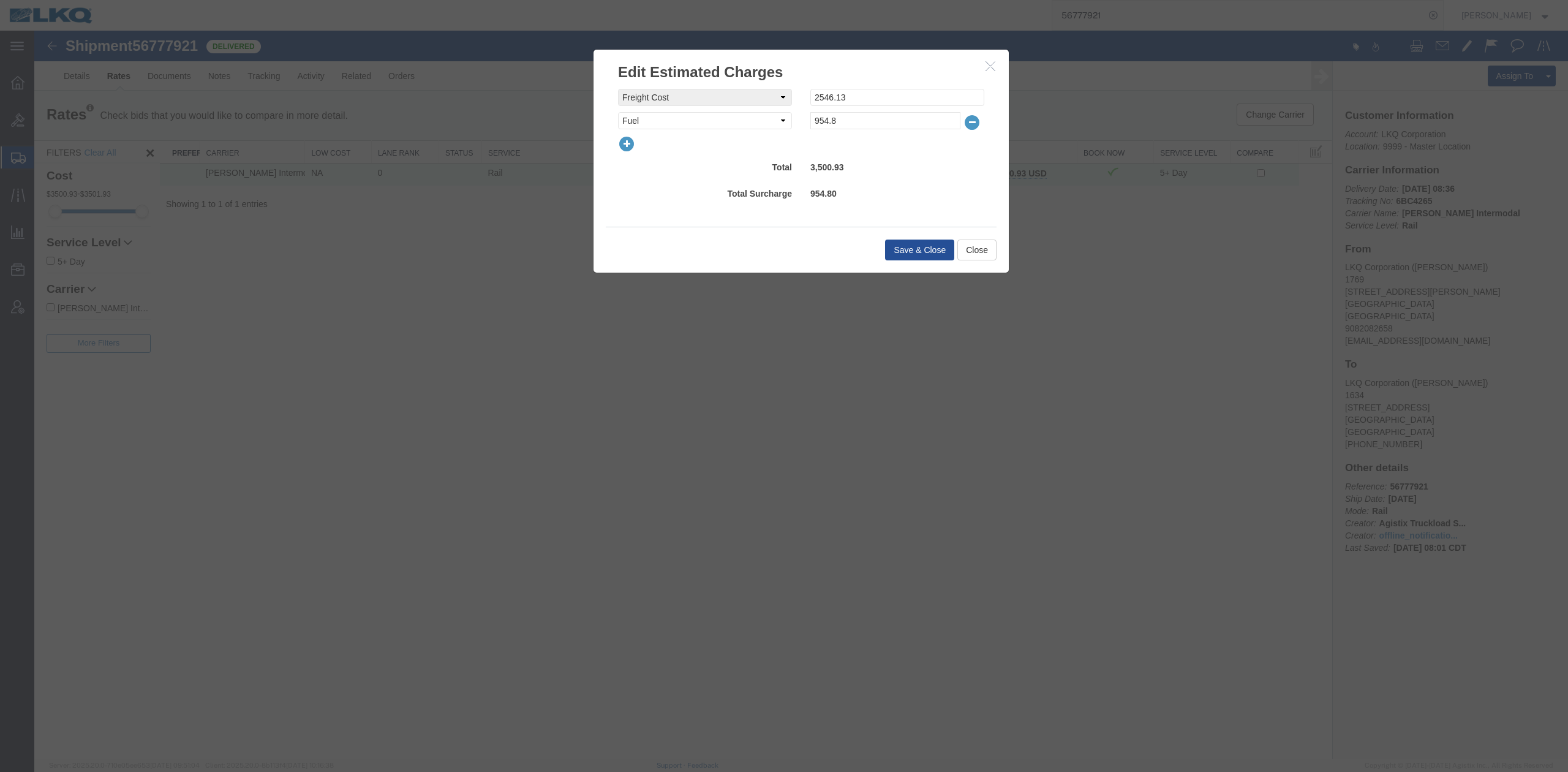
click at [621, 143] on icon "button" at bounding box center [627, 144] width 17 height 17
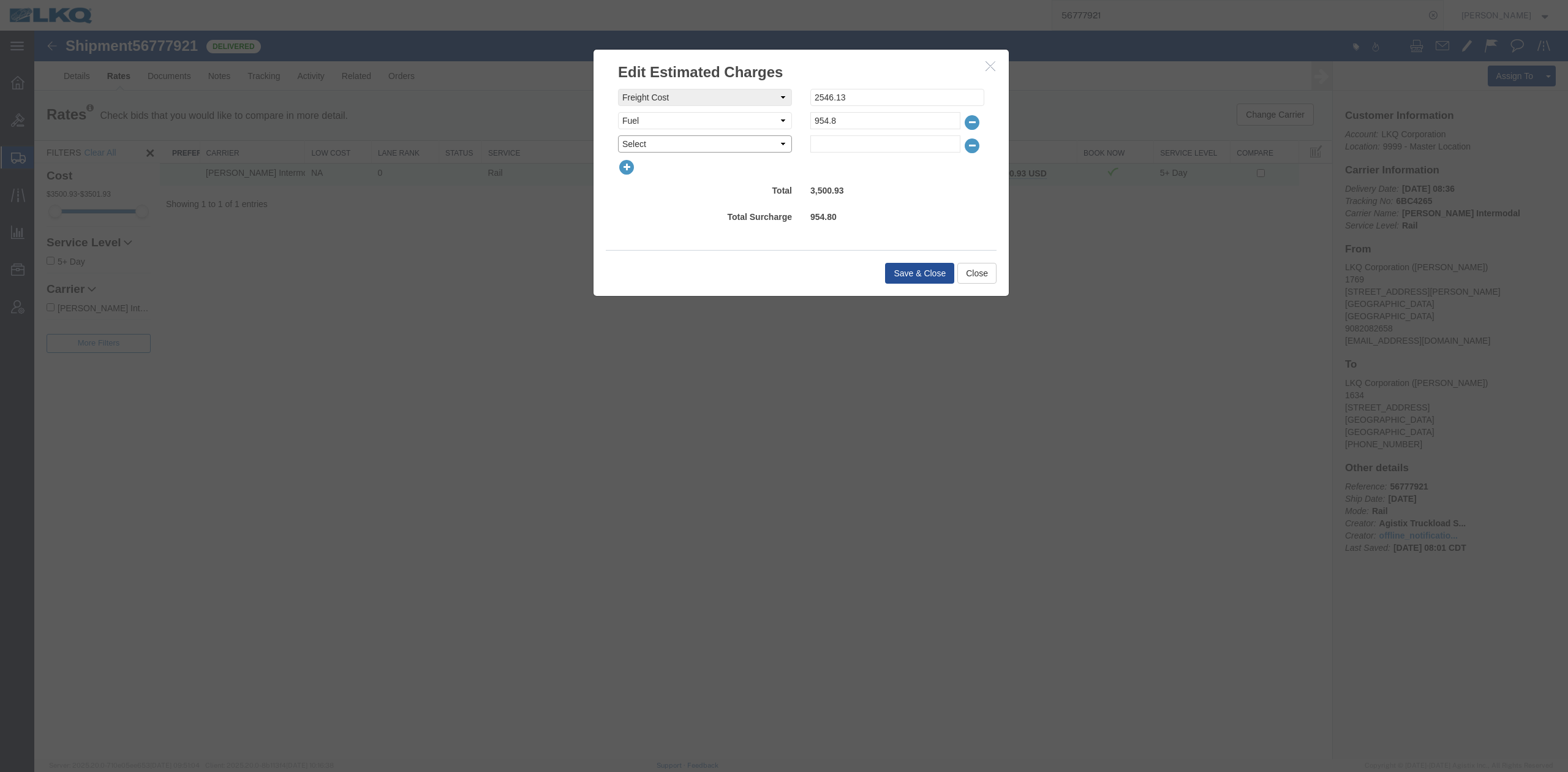
click at [634, 143] on select "Select AES Filing Accessorial Delivery Charge Additional Invoice Details Addres…" at bounding box center [705, 144] width 174 height 17
select select "OTHR"
click at [618, 136] on select "Select AES Filing Accessorial Delivery Charge Additional Invoice Details Addres…" at bounding box center [705, 144] width 174 height 17
type input "300"
drag, startPoint x: 730, startPoint y: 234, endPoint x: 768, endPoint y: 260, distance: 46.0
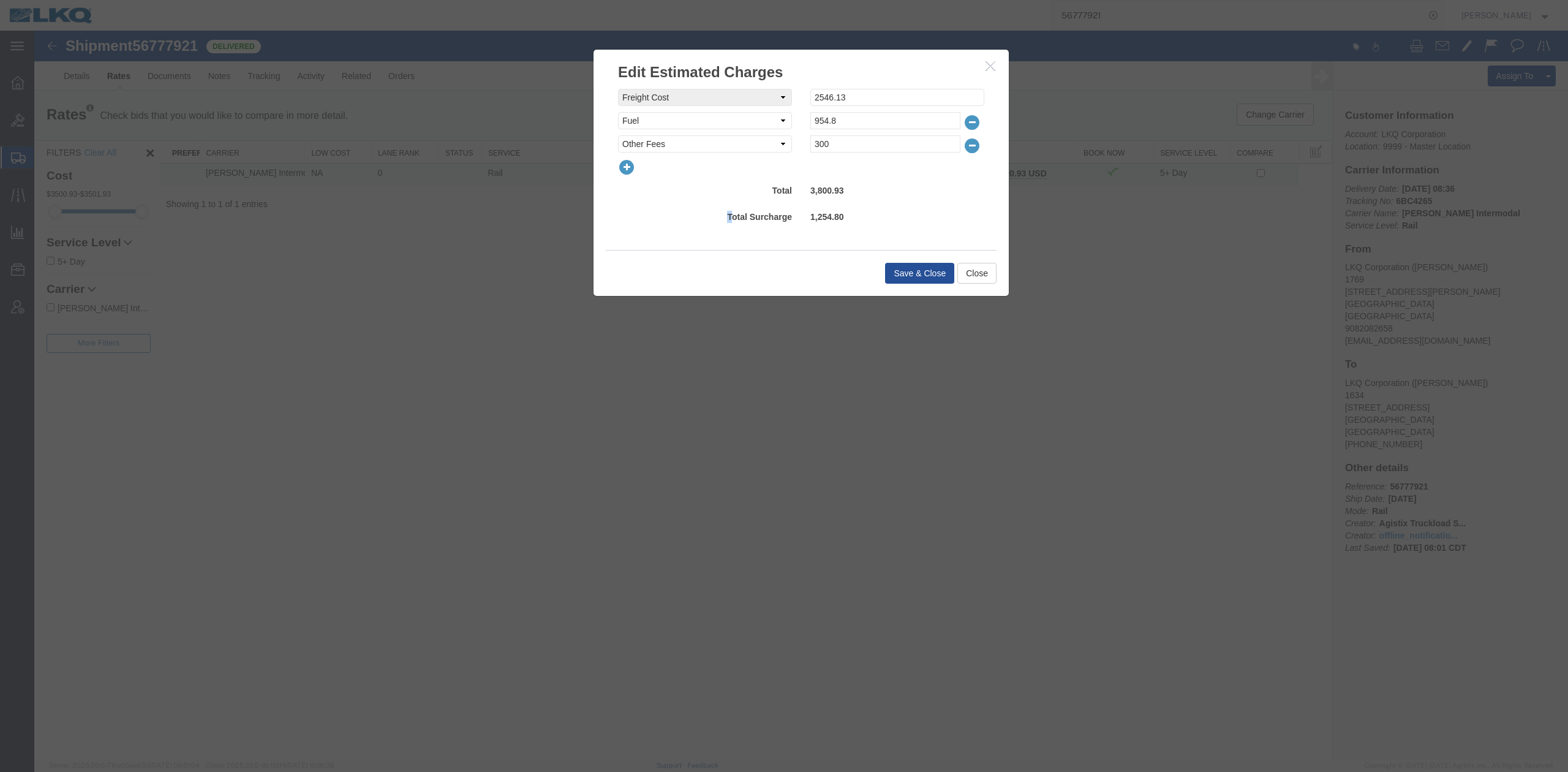
click at [732, 236] on div "freightCost Select AES Filing Accessorial Delivery Charge Additional Invoice De…" at bounding box center [801, 166] width 415 height 167
click at [931, 272] on button "Save & Close" at bounding box center [920, 273] width 69 height 21
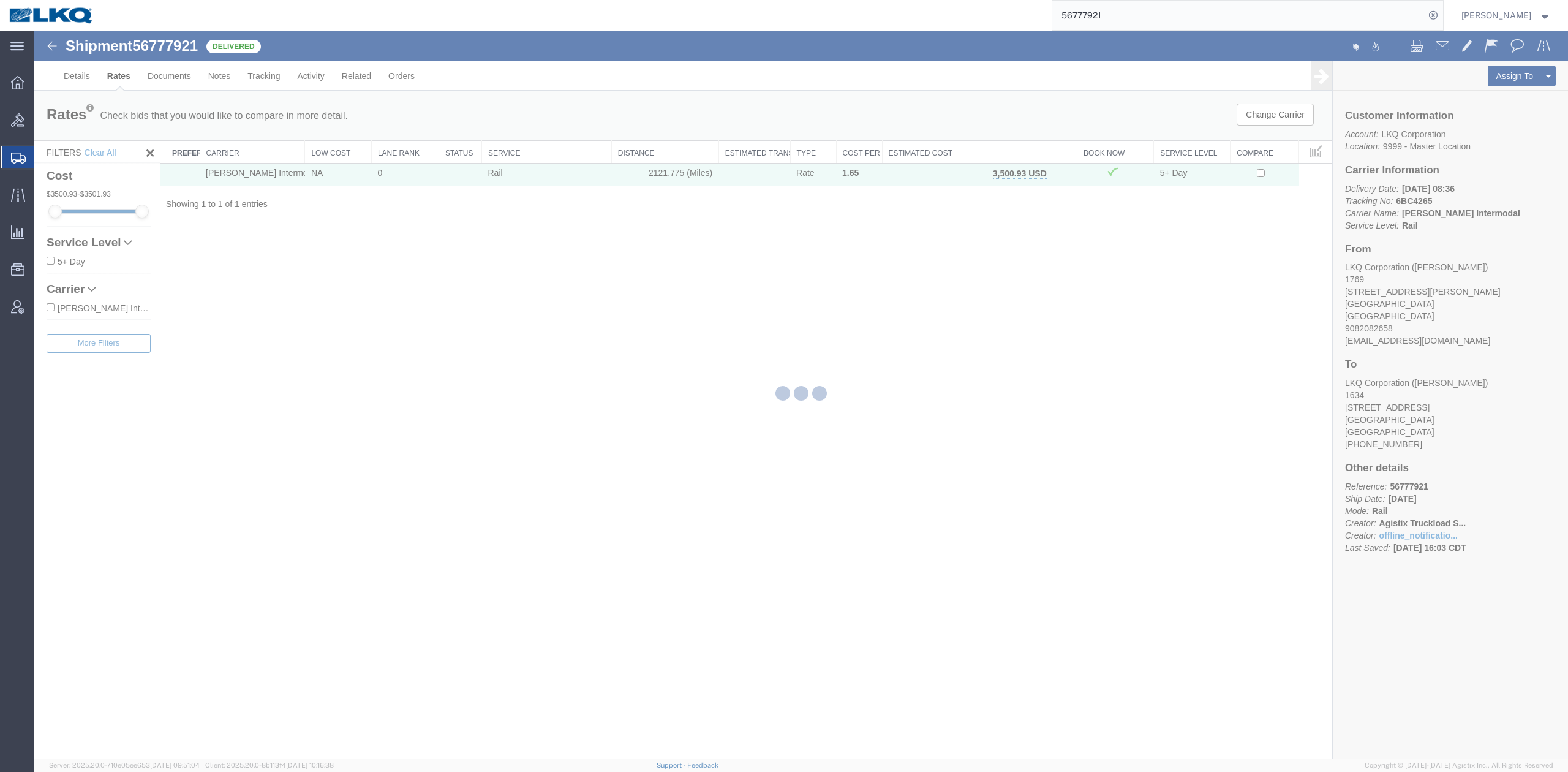
click at [1116, 25] on input "56777921" at bounding box center [1238, 15] width 372 height 30
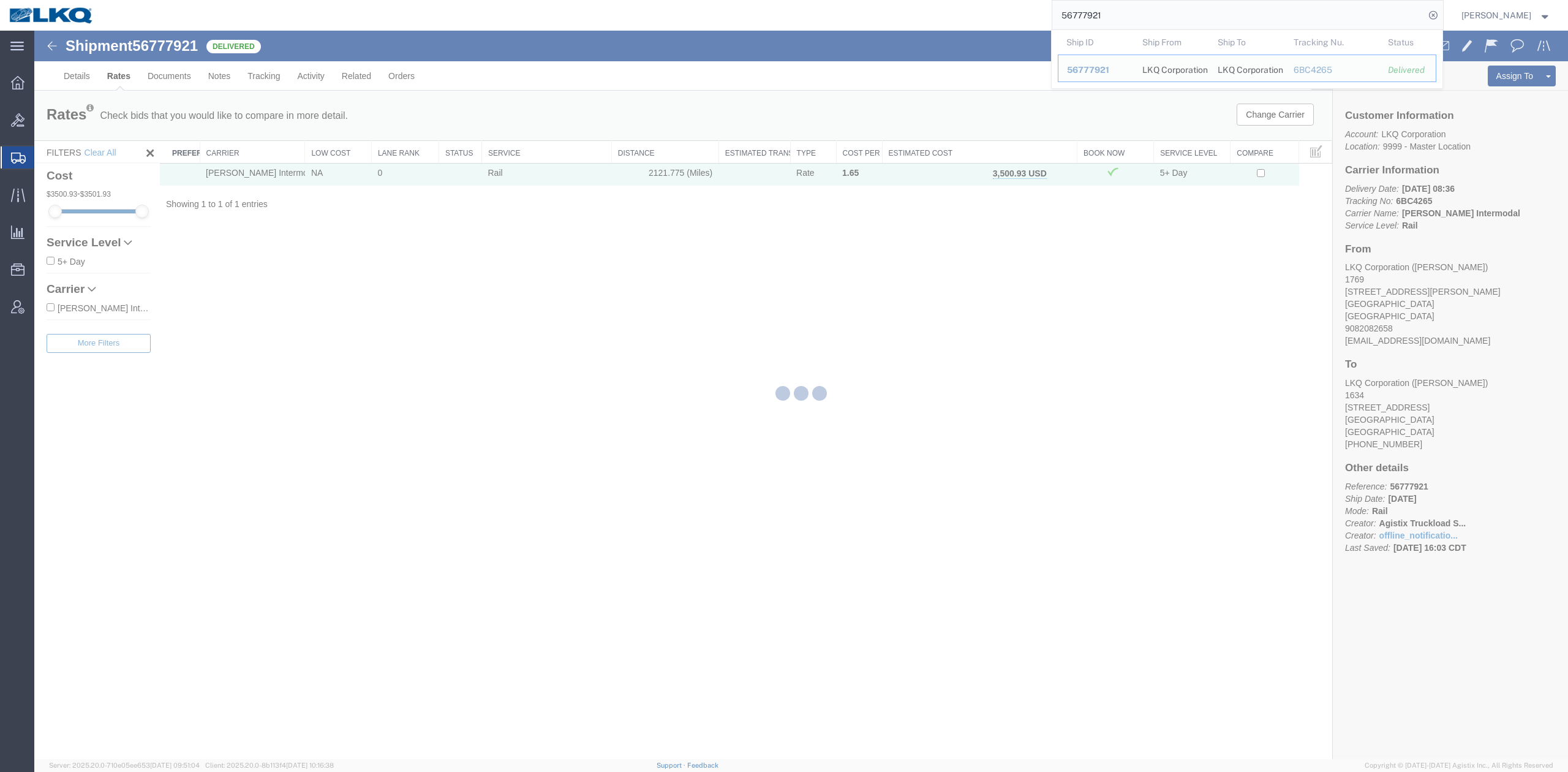
click at [1116, 25] on input "56777921" at bounding box center [1238, 15] width 372 height 30
paste input "495282"
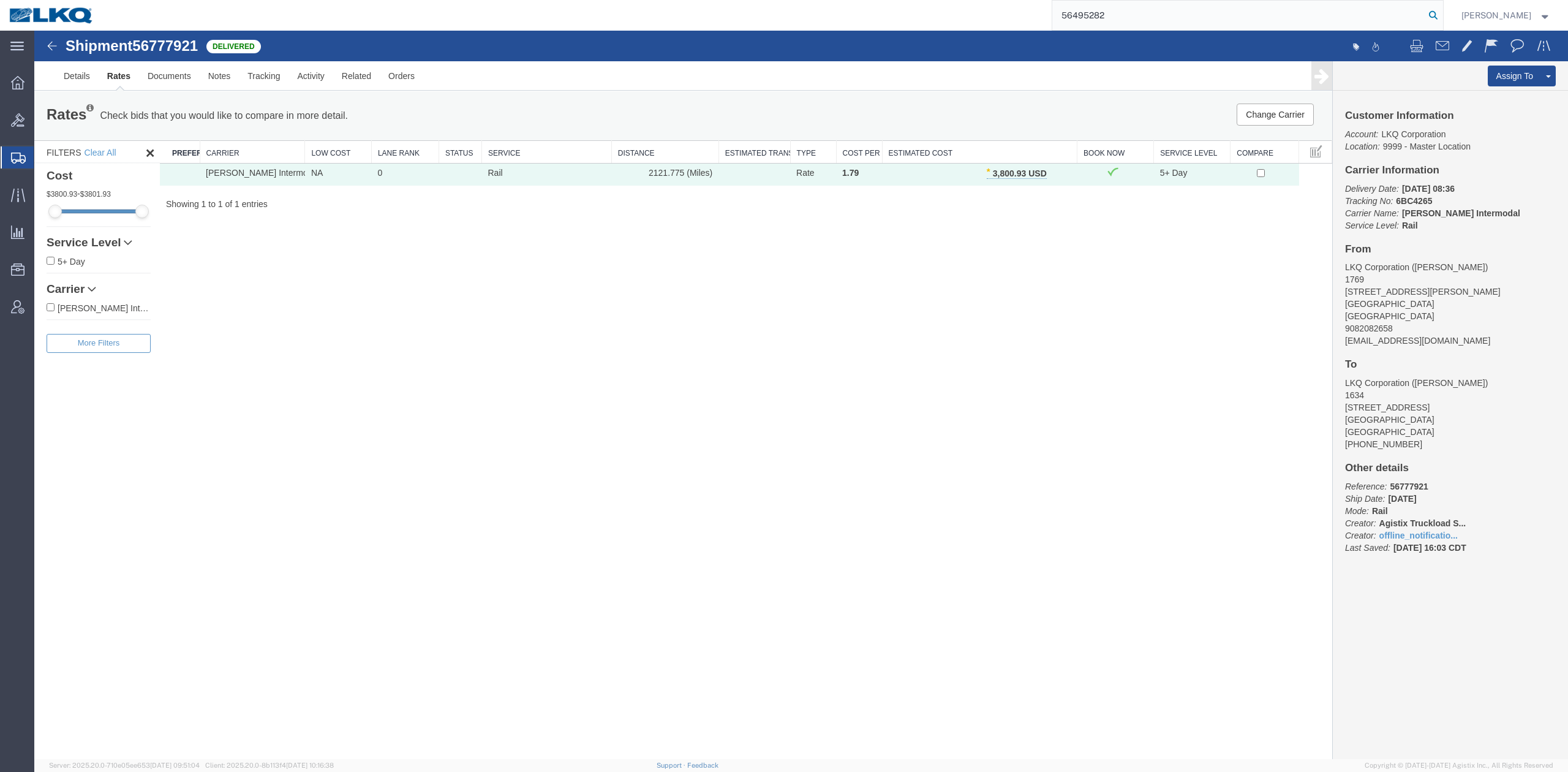
click at [1442, 18] on icon at bounding box center [1433, 15] width 17 height 17
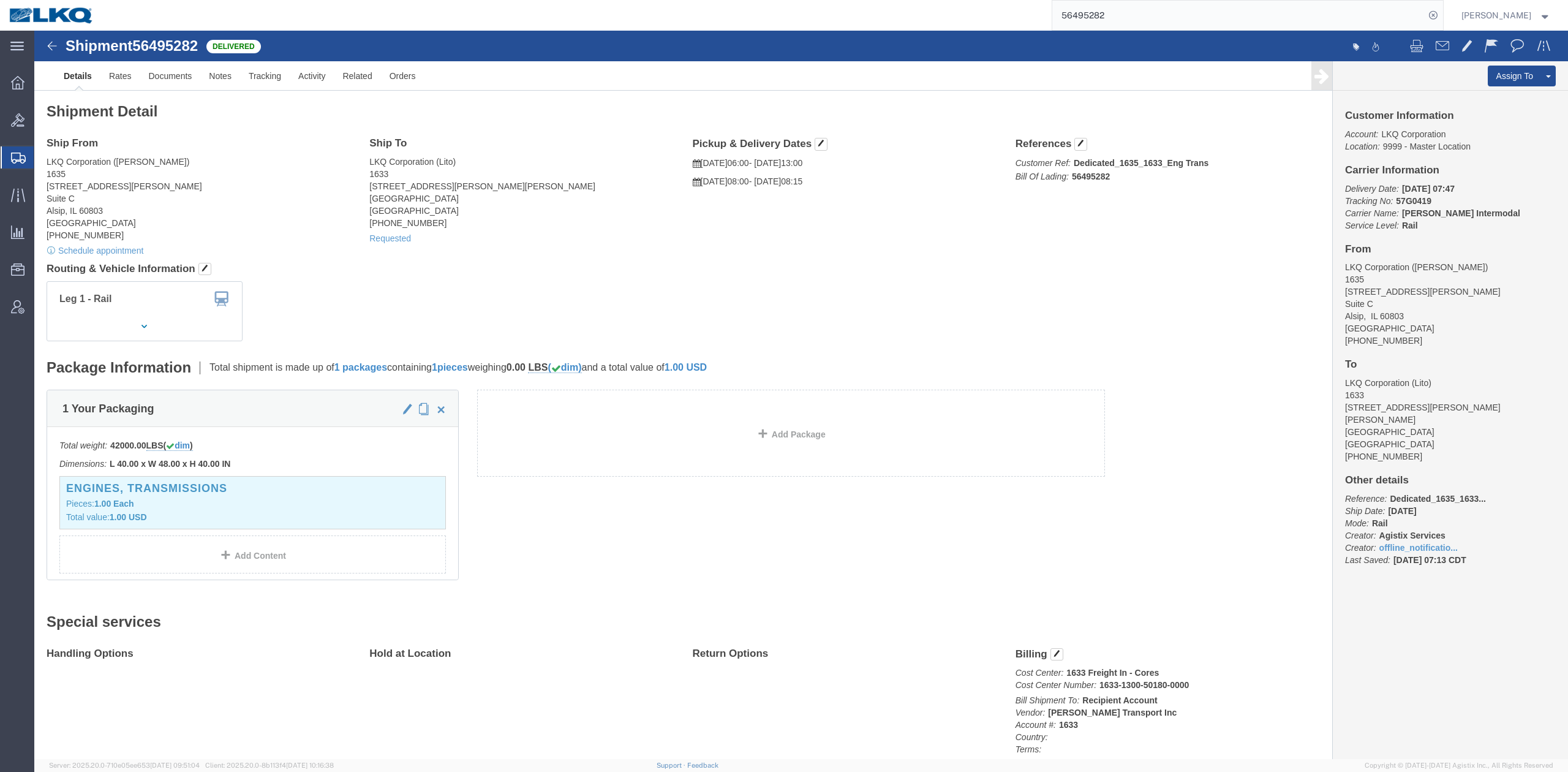
click at [1169, 6] on input "56495282" at bounding box center [1238, 15] width 372 height 30
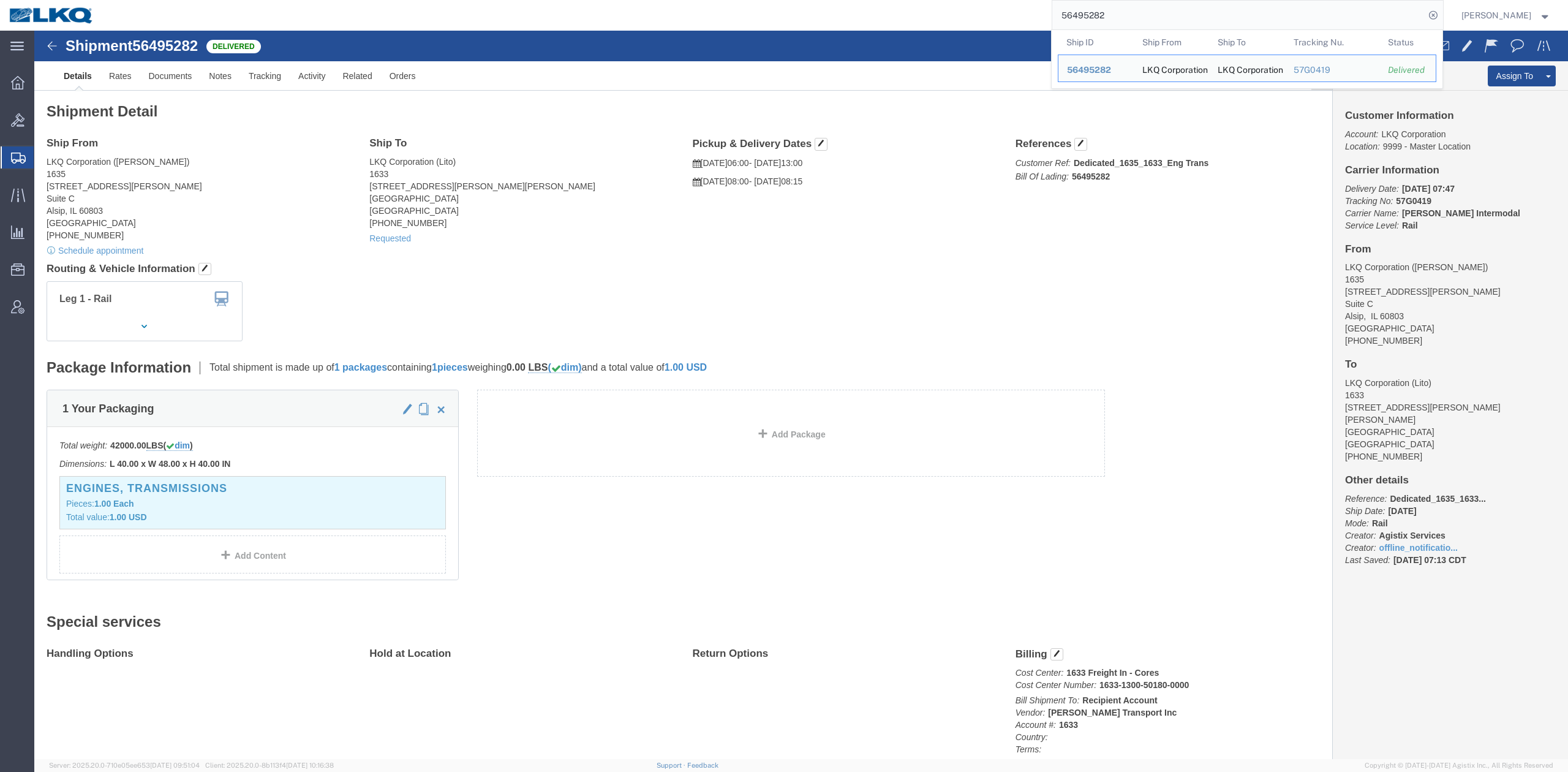
click at [1169, 6] on input "56495282" at bounding box center [1238, 15] width 372 height 30
paste input "922908"
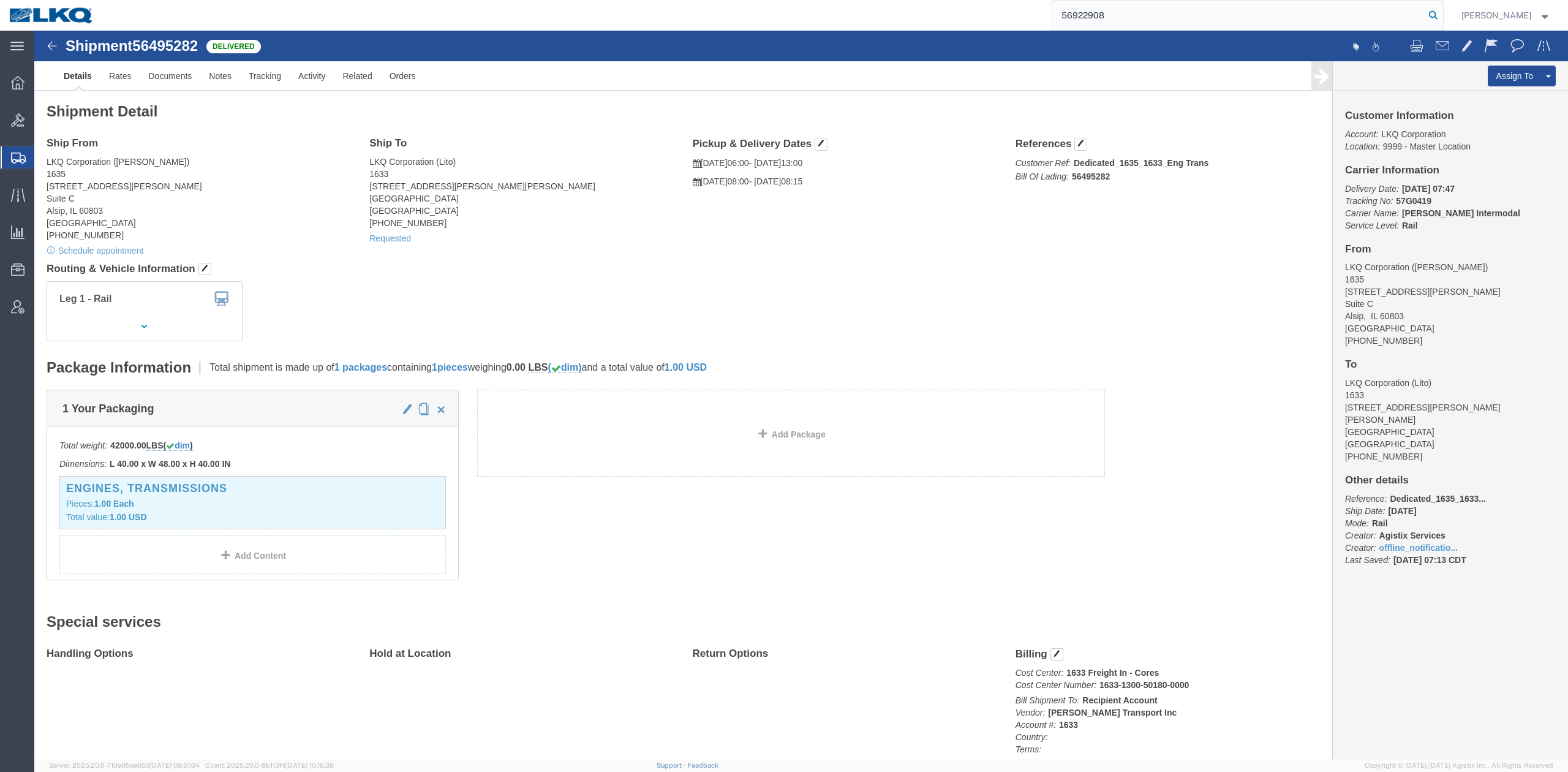
type input "56922908"
click at [1442, 15] on icon at bounding box center [1433, 15] width 17 height 17
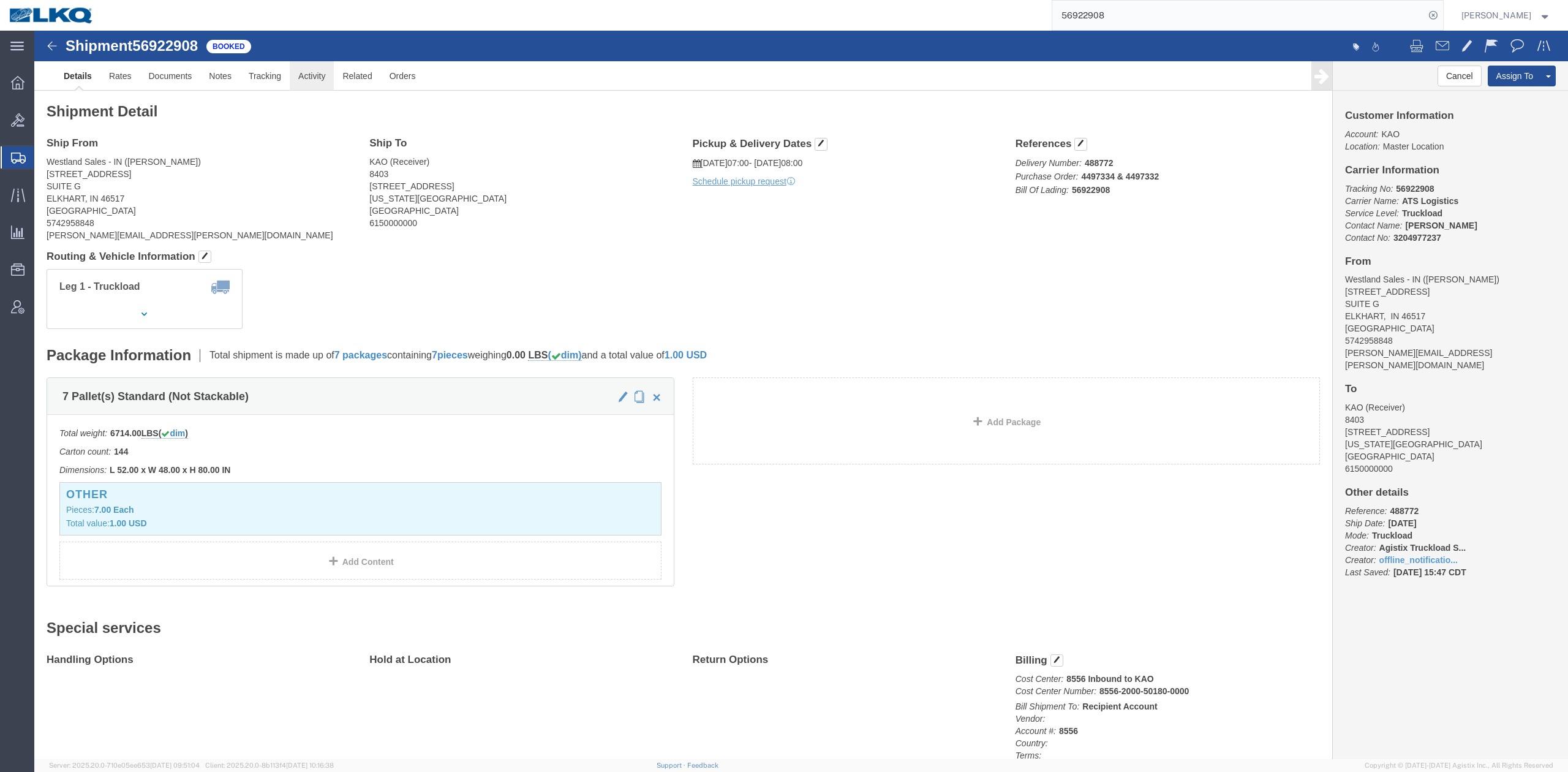
click link "Activity"
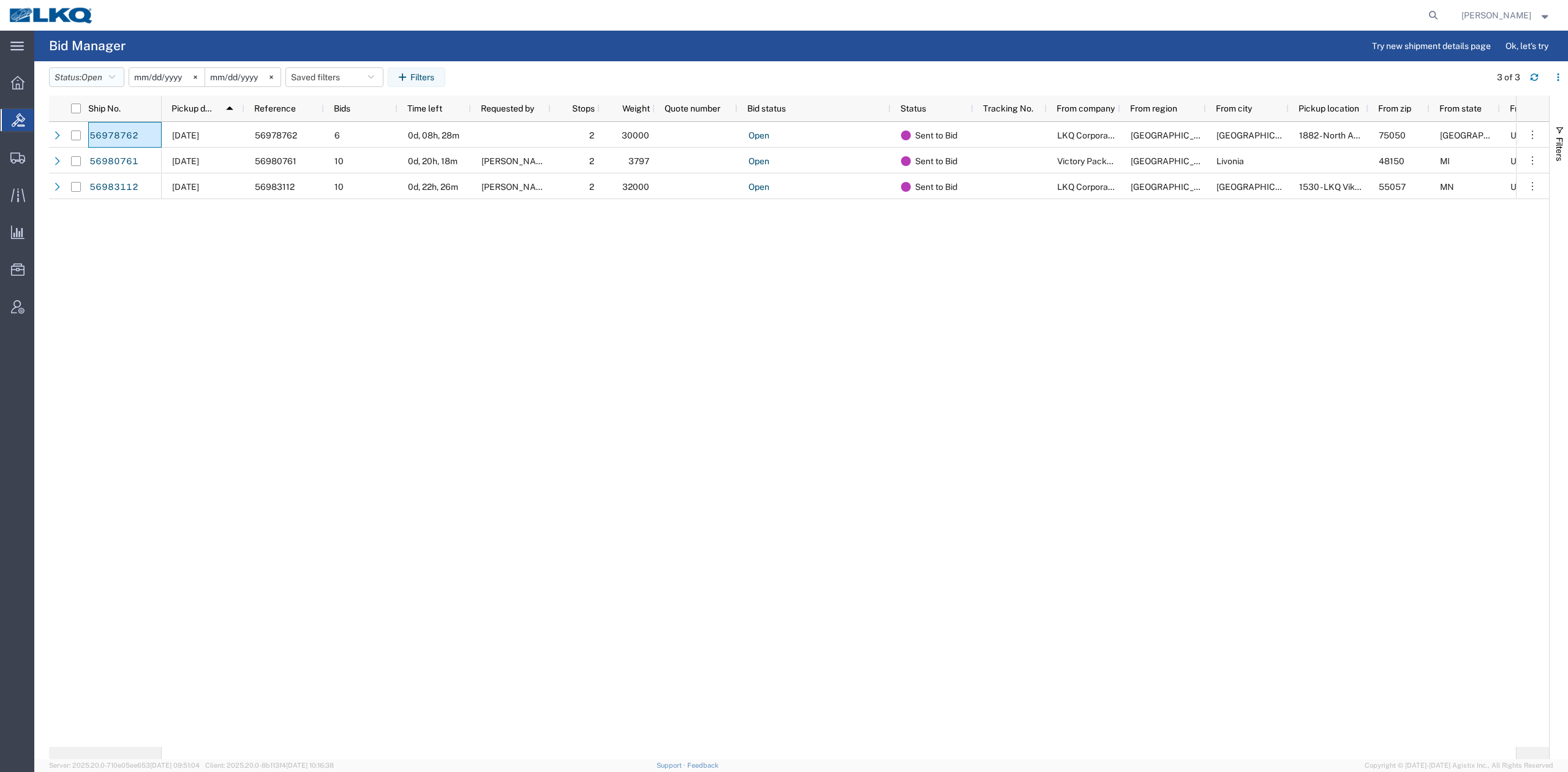
click at [108, 84] on button "Status: Open" at bounding box center [86, 77] width 75 height 20
click at [106, 192] on span "Expired" at bounding box center [121, 199] width 143 height 19
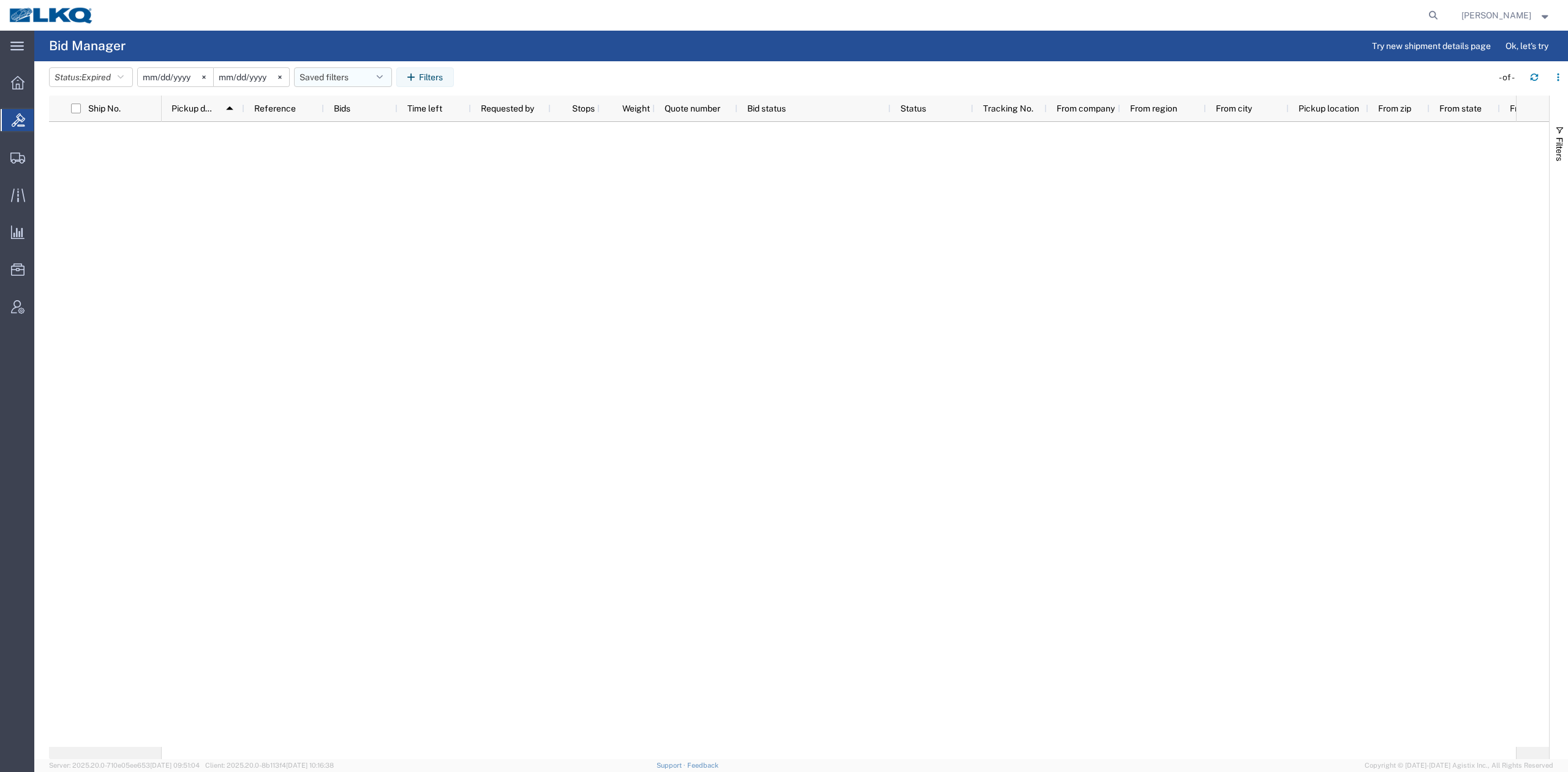
click at [334, 80] on button "Saved filters" at bounding box center [343, 77] width 98 height 20
click at [362, 135] on span "No PGW/LTL" at bounding box center [376, 131] width 160 height 23
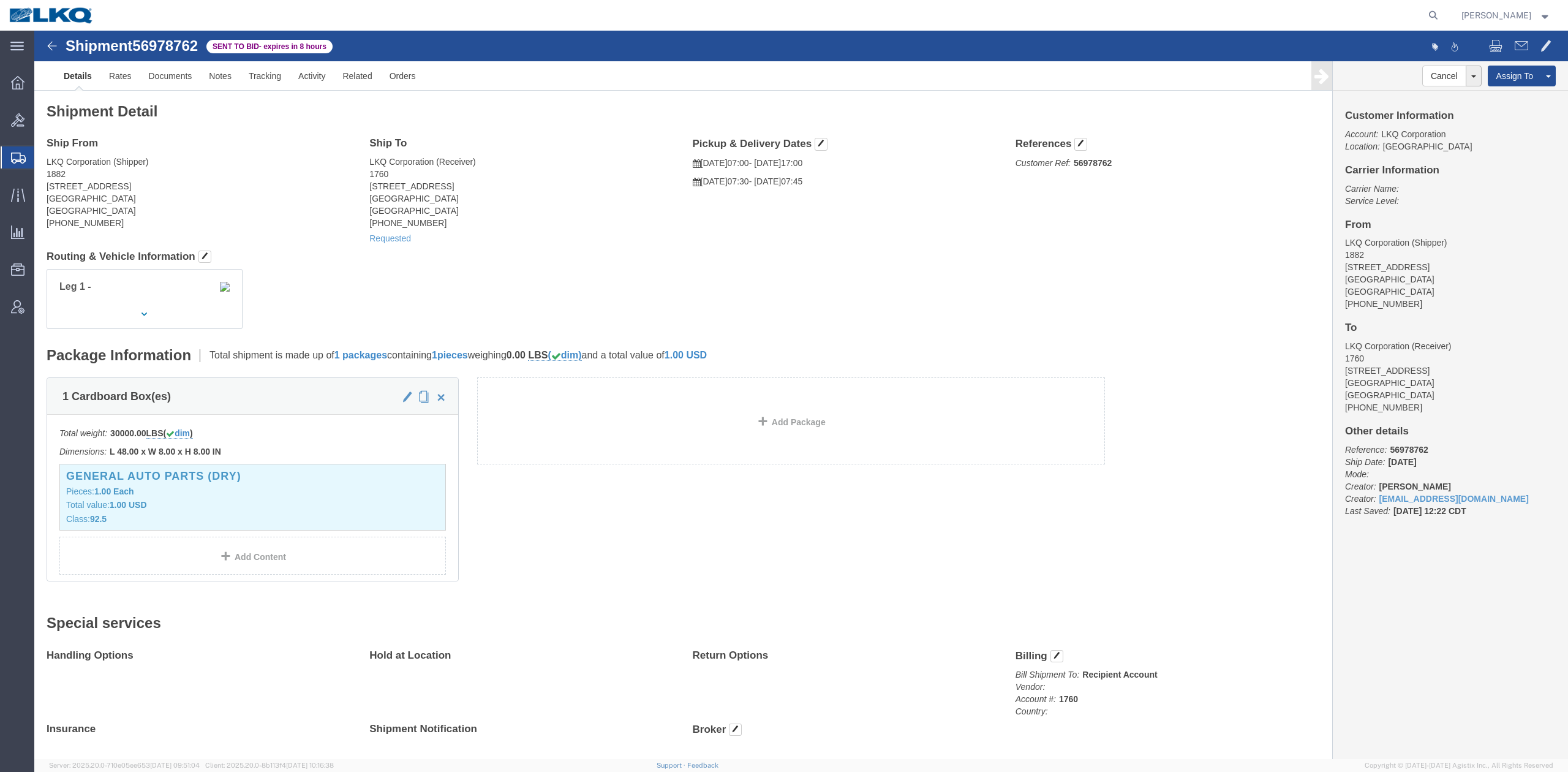
click span "56978762"
copy span "56978762"
click link "Rates"
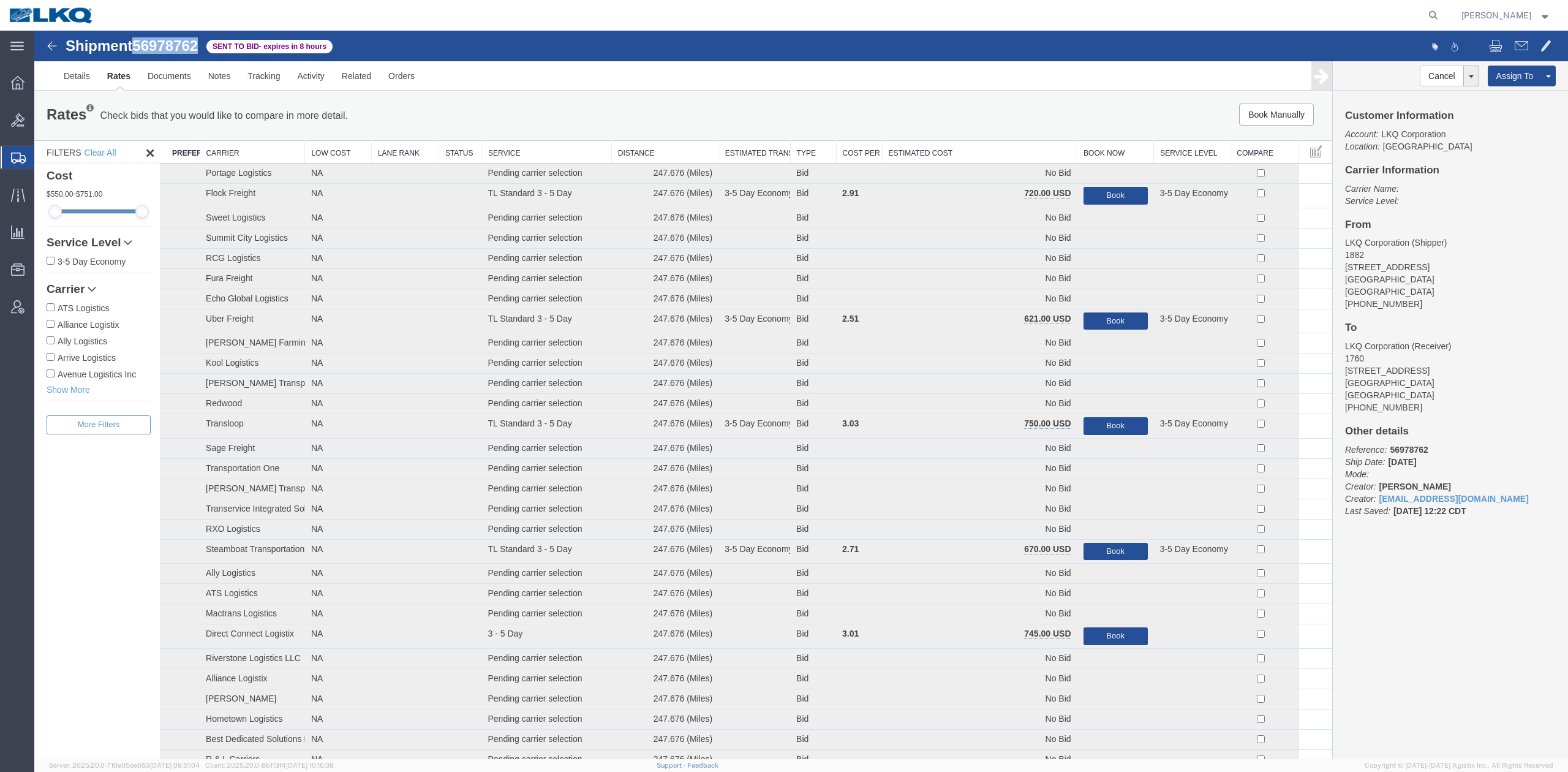
click at [1034, 154] on th "Estimated Cost" at bounding box center [979, 152] width 195 height 23
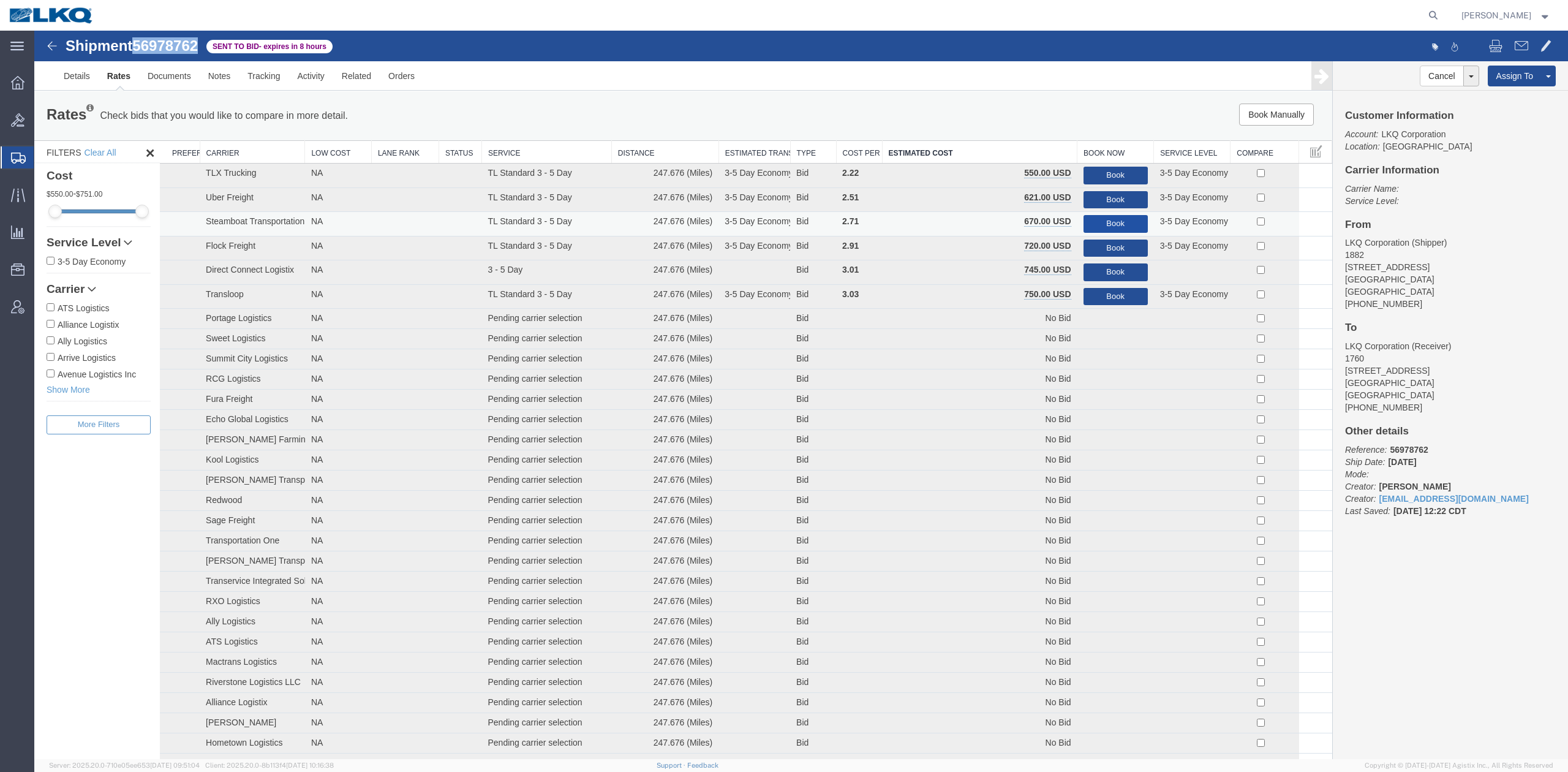
click at [1106, 224] on button "Book" at bounding box center [1116, 224] width 64 height 18
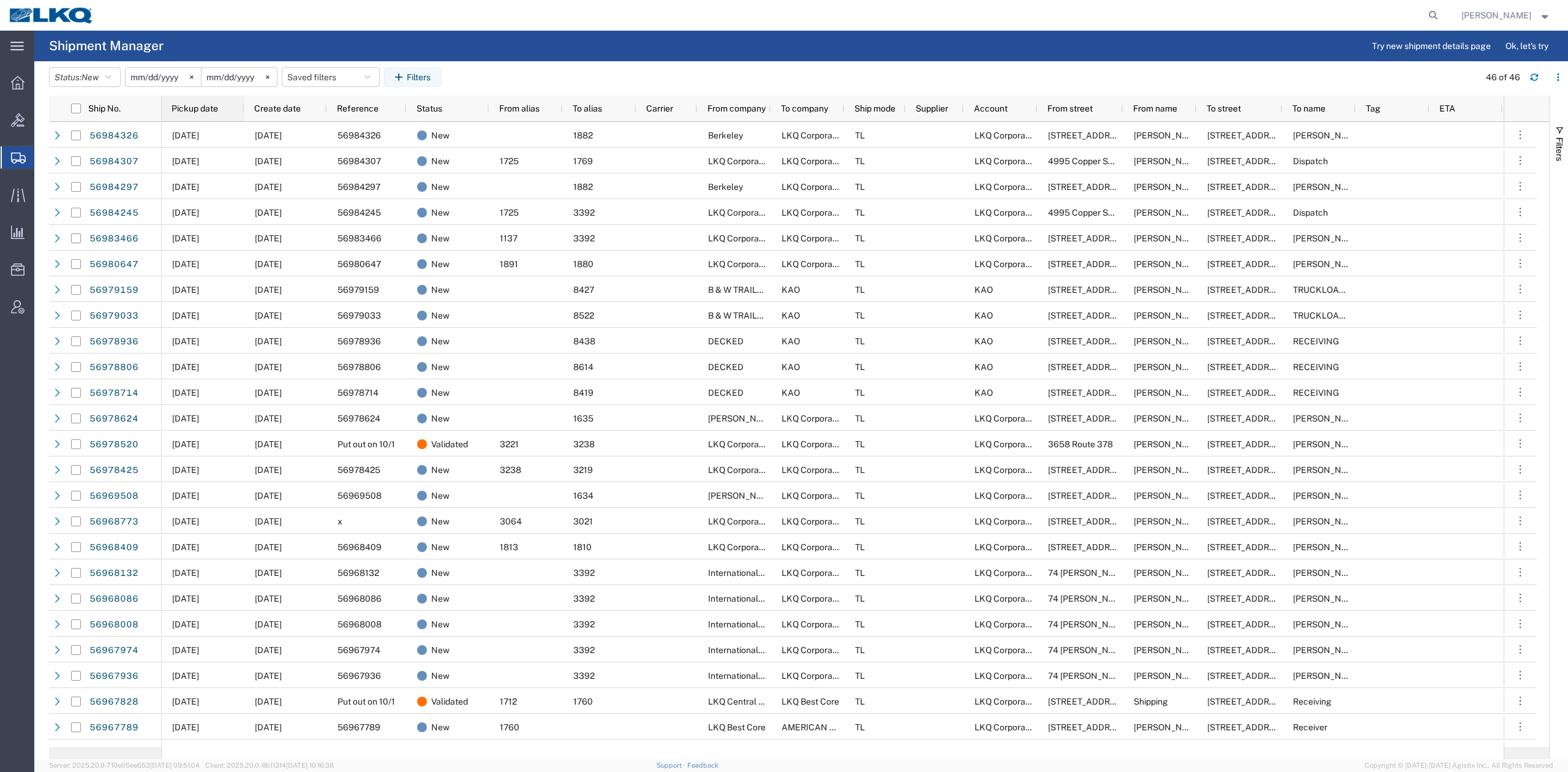
click at [226, 111] on div "Pickup date" at bounding box center [205, 109] width 68 height 20
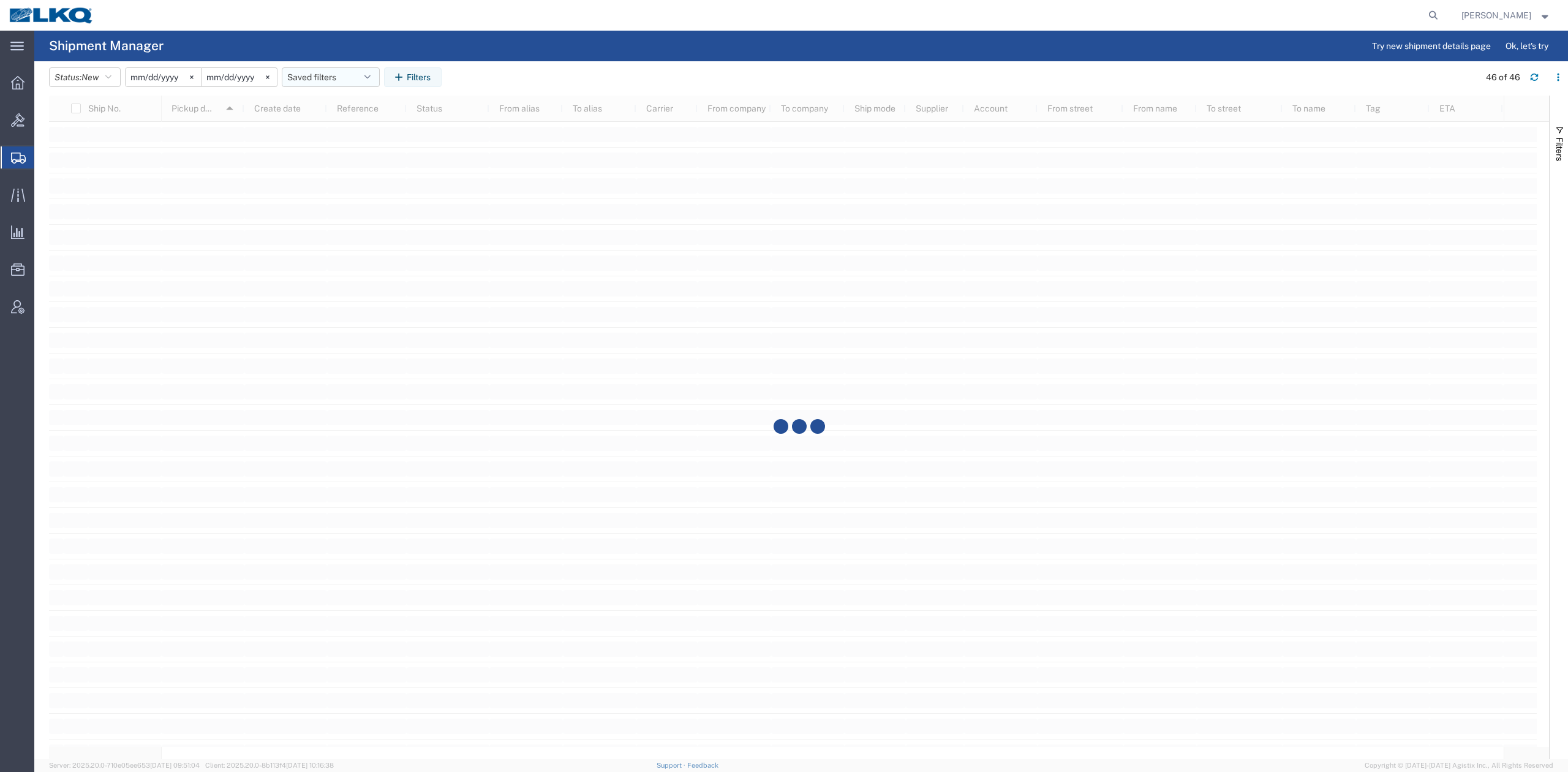
click at [339, 73] on button "Saved filters" at bounding box center [330, 77] width 98 height 20
click at [359, 147] on span "No PGW/LTL" at bounding box center [364, 154] width 160 height 23
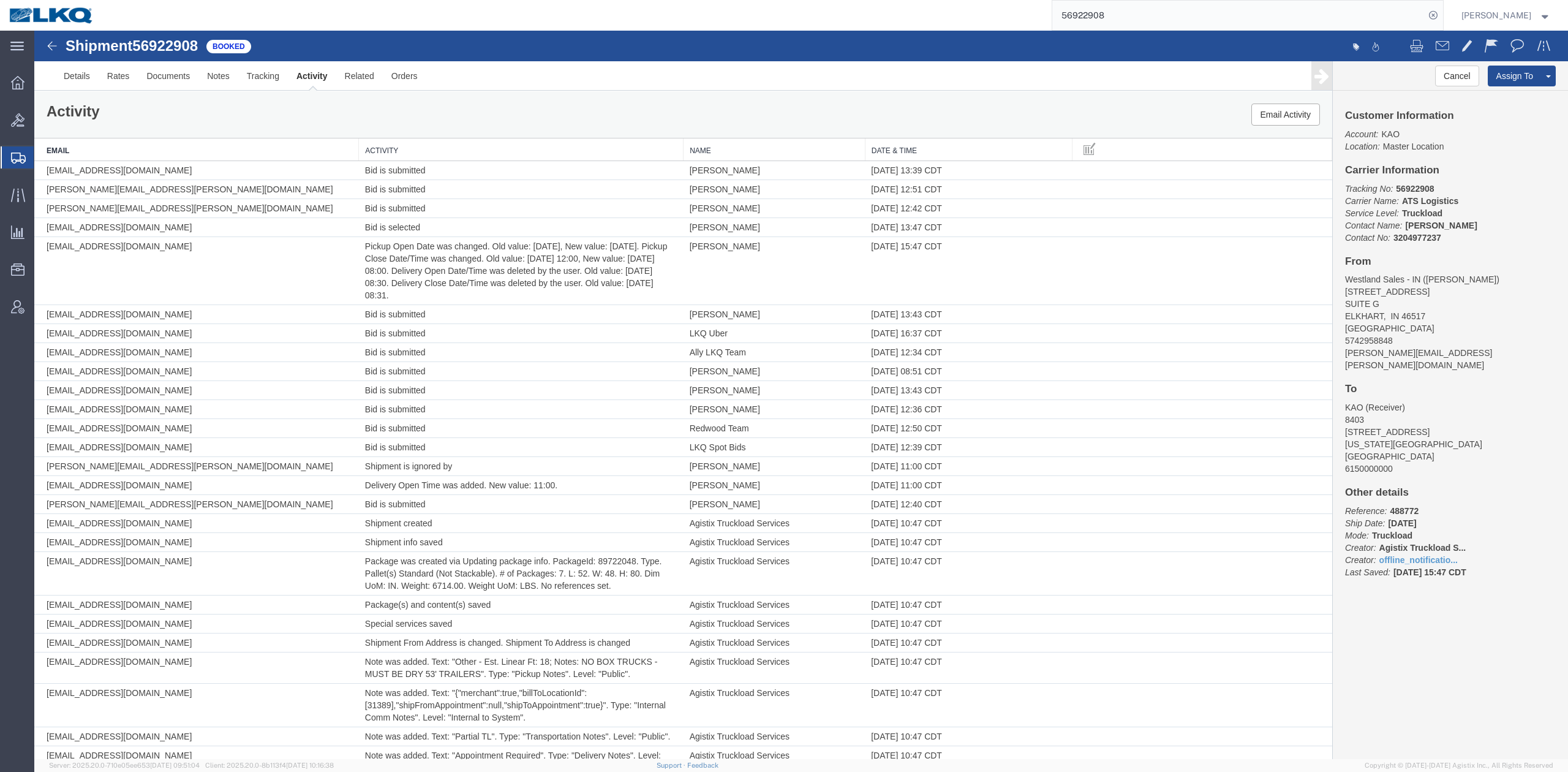
click at [924, 150] on th "Date & Time" at bounding box center [968, 150] width 208 height 23
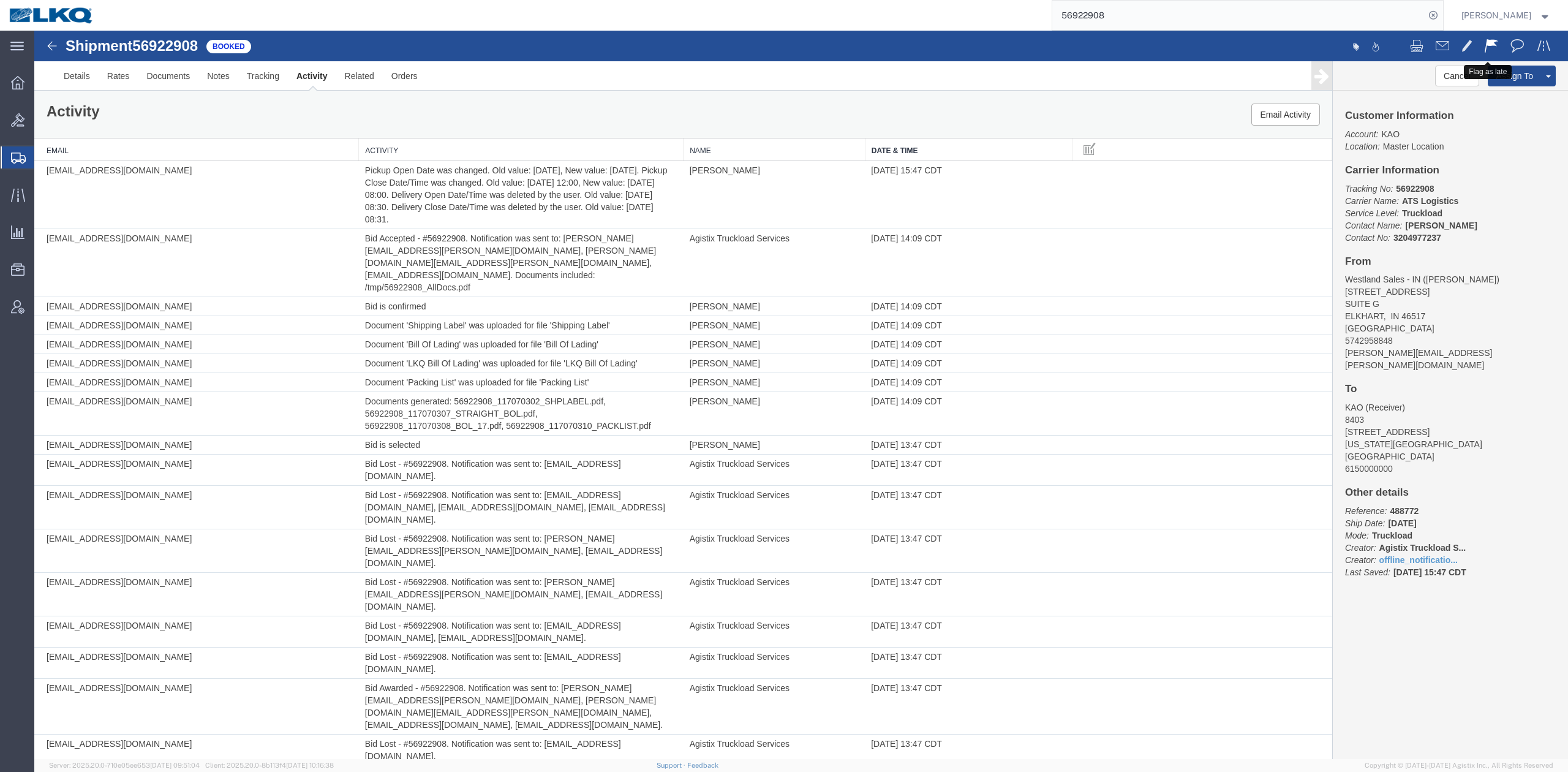
click at [1484, 47] on span at bounding box center [1491, 46] width 14 height 15
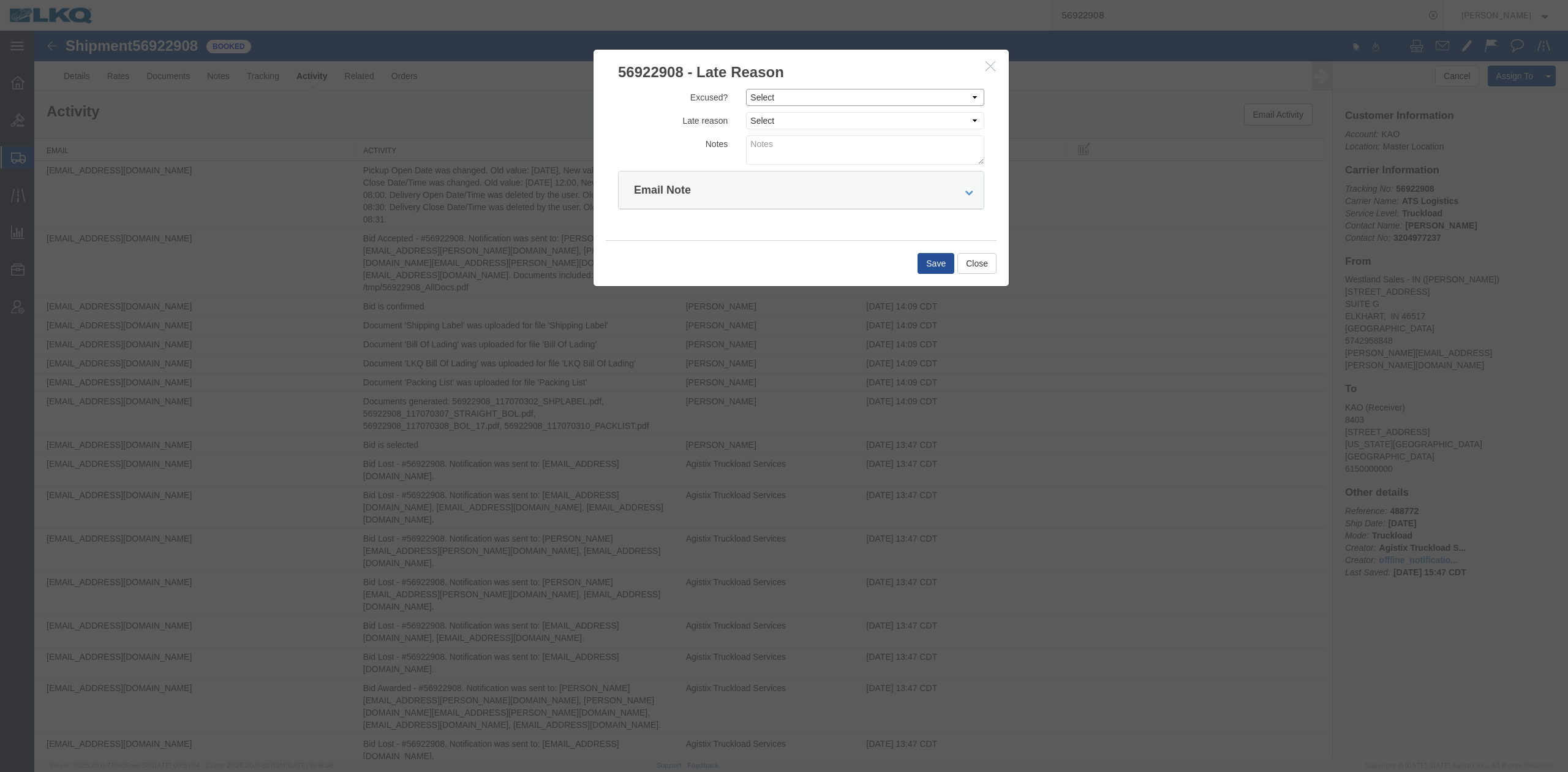
click at [765, 104] on select "Select Excused Not Excused" at bounding box center [865, 97] width 239 height 17
select select "EXCUSED"
click at [746, 89] on select "Select Excused Not Excused" at bounding box center [865, 97] width 239 height 17
click at [768, 128] on select "Select Bad Carrier Data Carrier Admin Error Delay Accident Driver Error Lack of…" at bounding box center [865, 121] width 239 height 17
select select "DELAY_ACCIDENT"
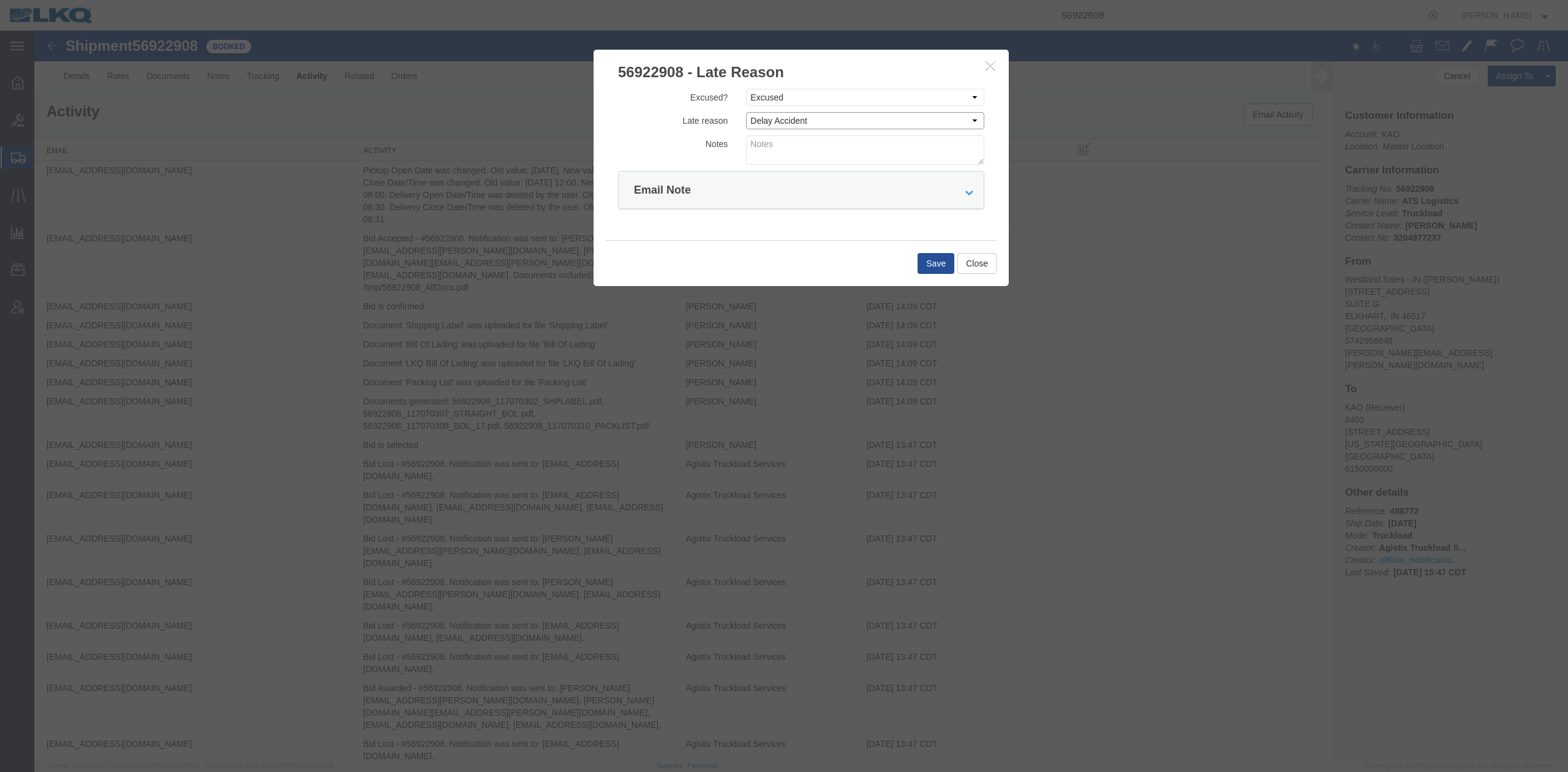
click at [746, 112] on select "Select Bad Carrier Data Carrier Admin Error Delay Accident Driver Error Lack of…" at bounding box center [865, 121] width 239 height 17
click at [777, 145] on textarea at bounding box center [865, 150] width 239 height 30
type textarea "Pickup 9/30"
click at [918, 257] on button "Save" at bounding box center [936, 263] width 37 height 21
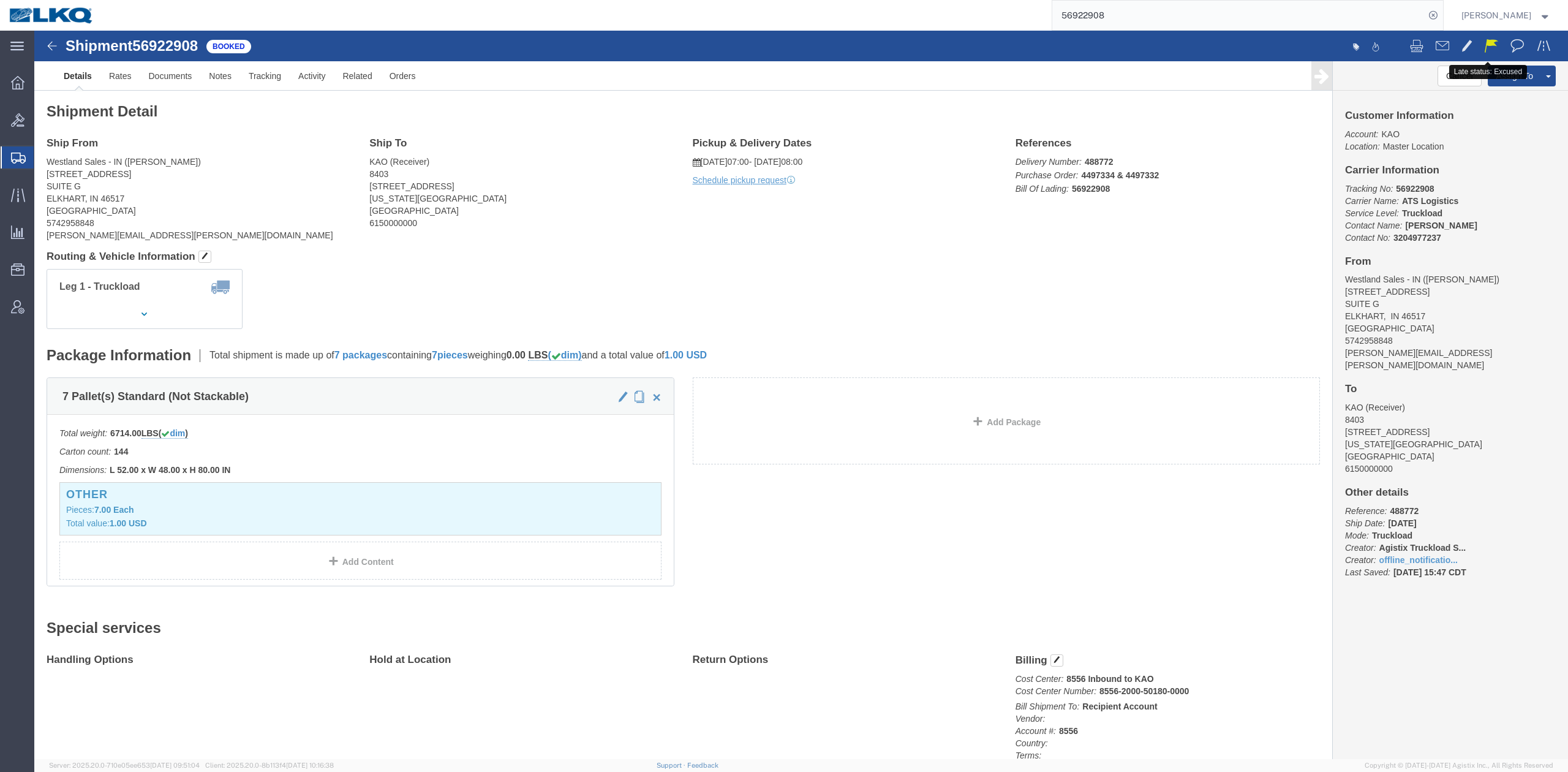
drag, startPoint x: 1450, startPoint y: 17, endPoint x: 606, endPoint y: 72, distance: 845.8
click span
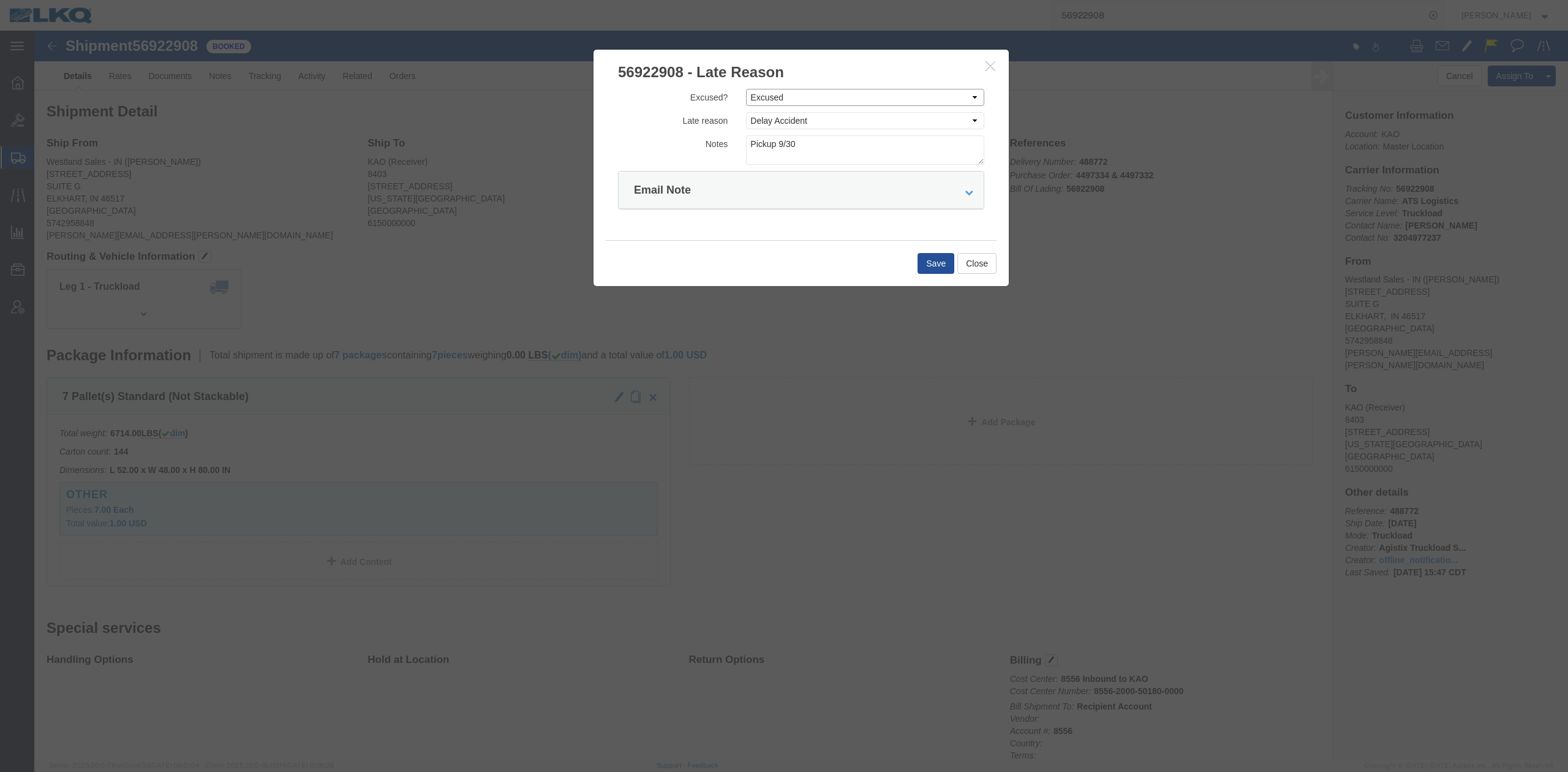
drag, startPoint x: 736, startPoint y: 66, endPoint x: 738, endPoint y: 75, distance: 9.2
click select "Select Excused Not Excused"
select select "NOT_EXCUSED"
click select "Select Excused Not Excused"
click button "Save"
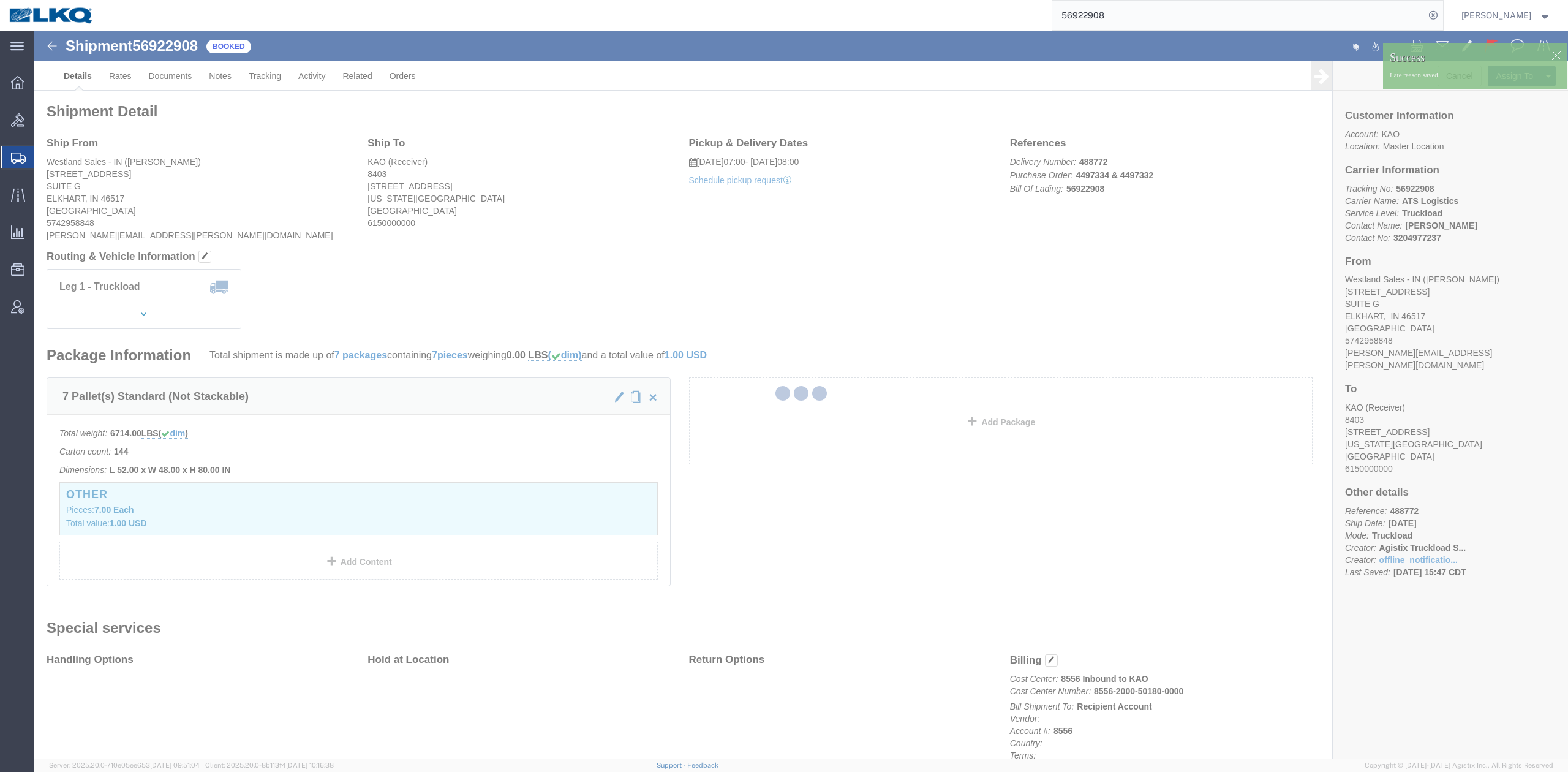
click at [1482, 49] on div at bounding box center [801, 395] width 1533 height 728
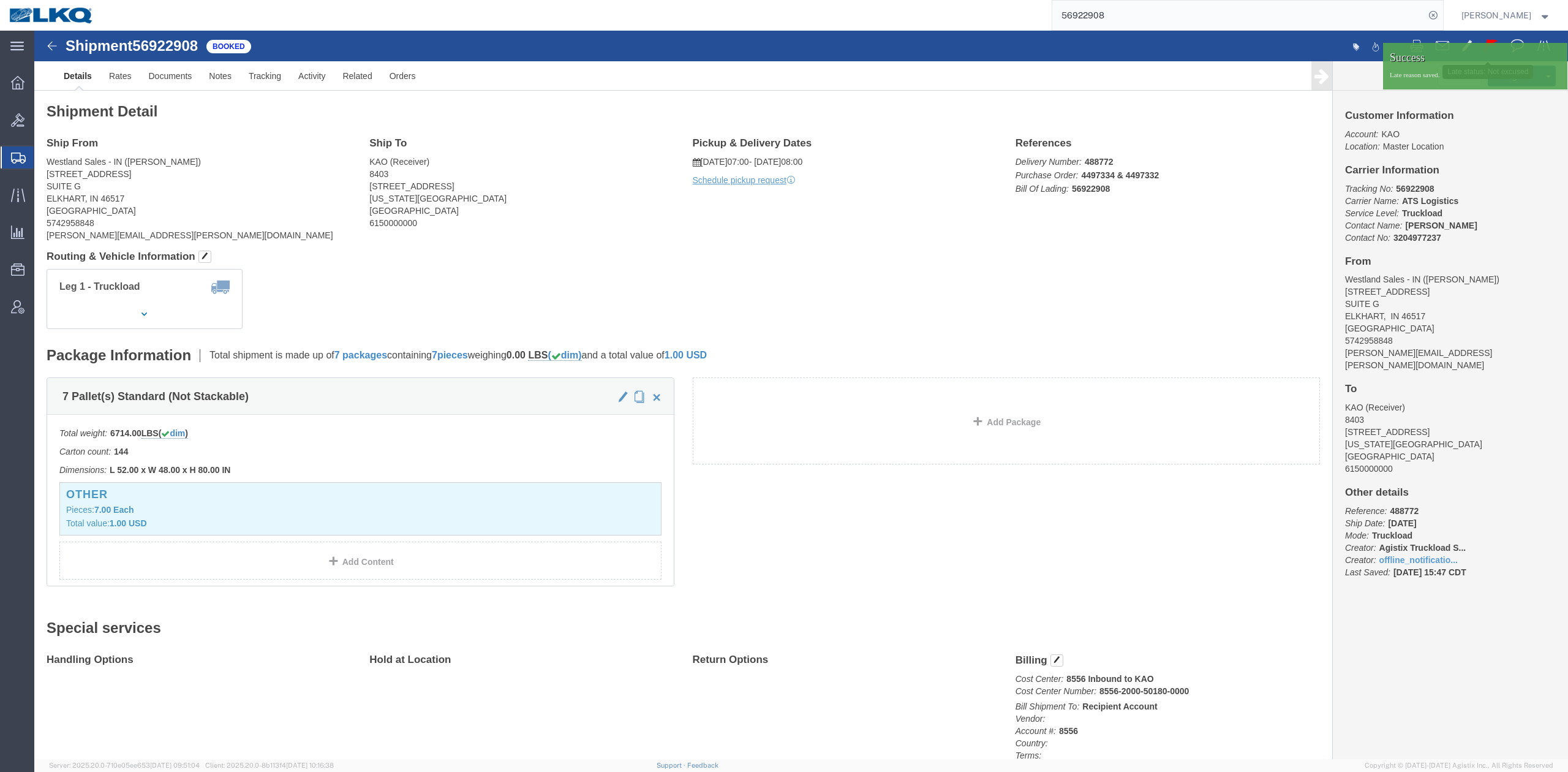
click span
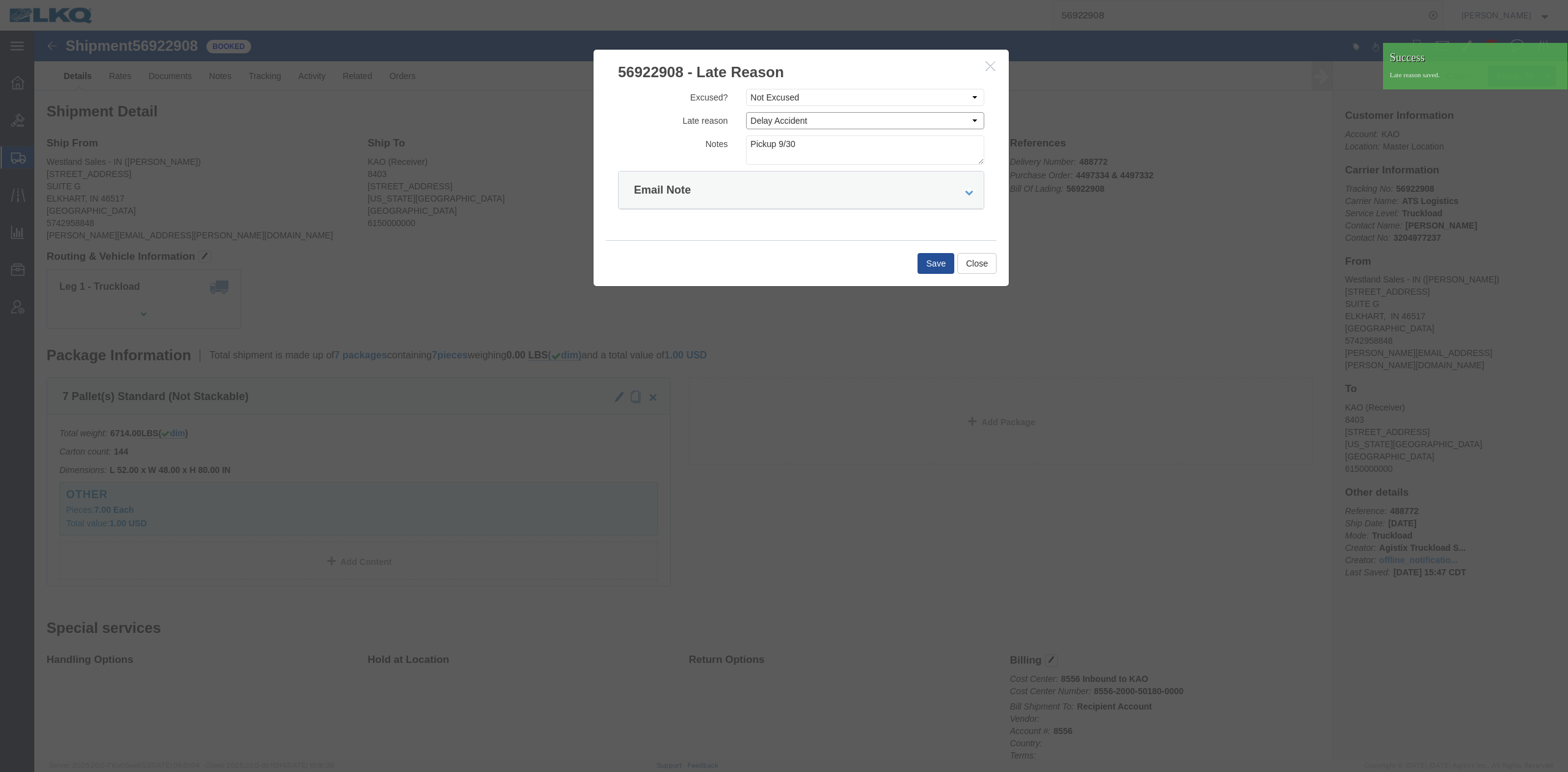
click select "Select Bad Carrier Data Carrier Admin Error Delay Accident Driver Error Lack of…"
select select "DRIVER_ERROR"
click select "Select Bad Carrier Data Carrier Admin Error Delay Accident Driver Error Lack of…"
click button "Save"
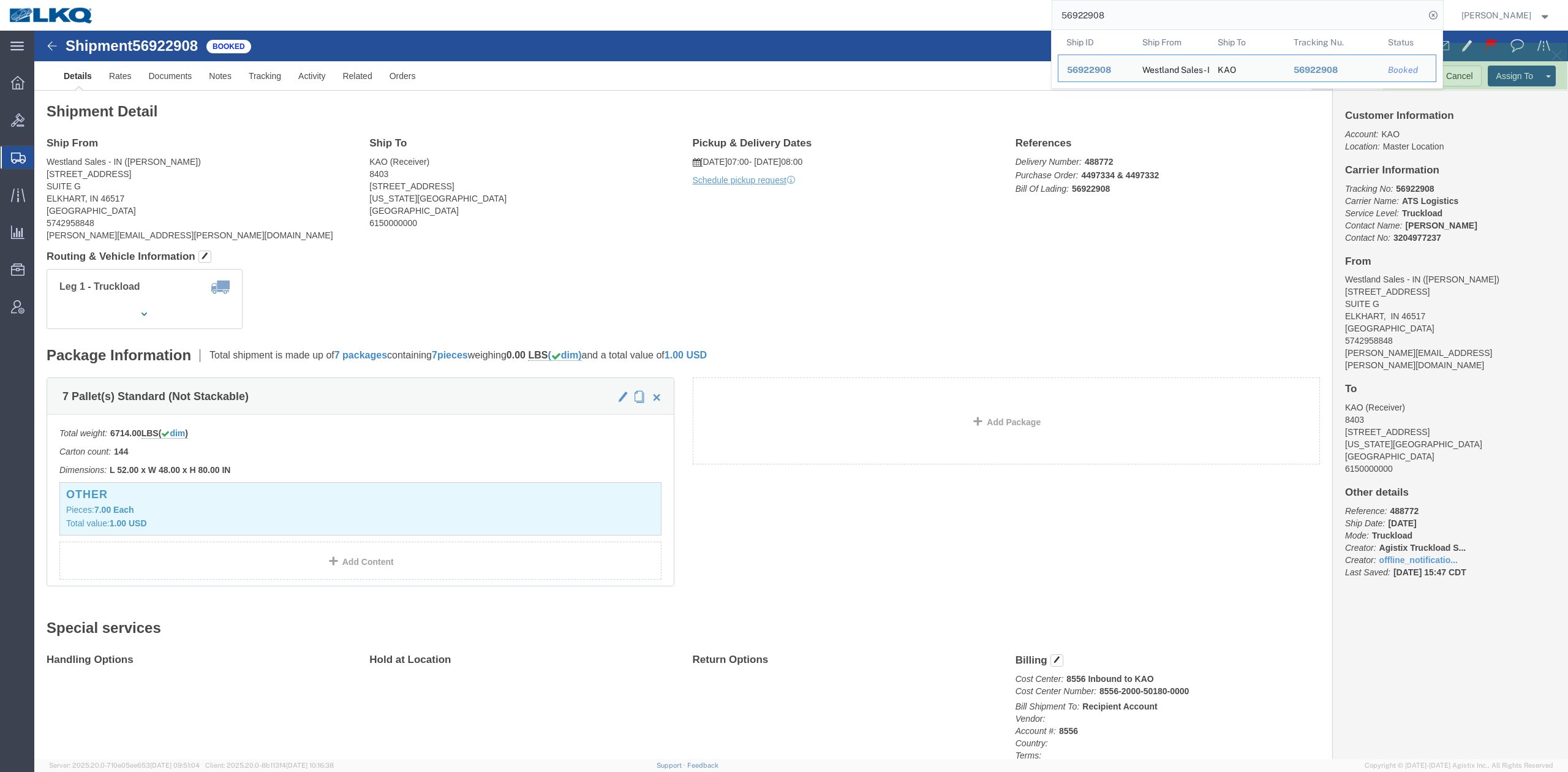
click at [1098, 18] on input "56922908" at bounding box center [1238, 15] width 372 height 30
paste input "35283"
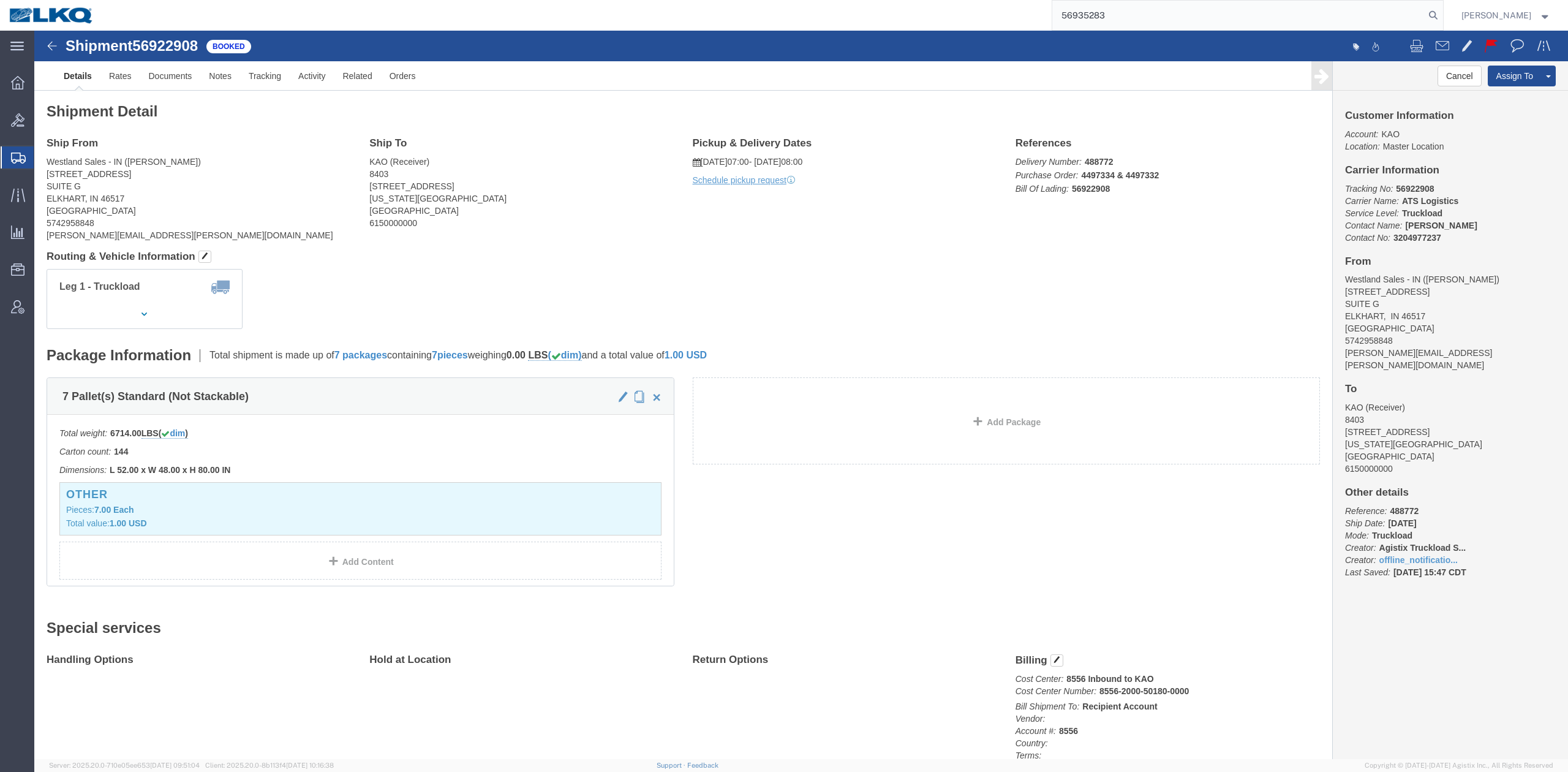
type input "56935283"
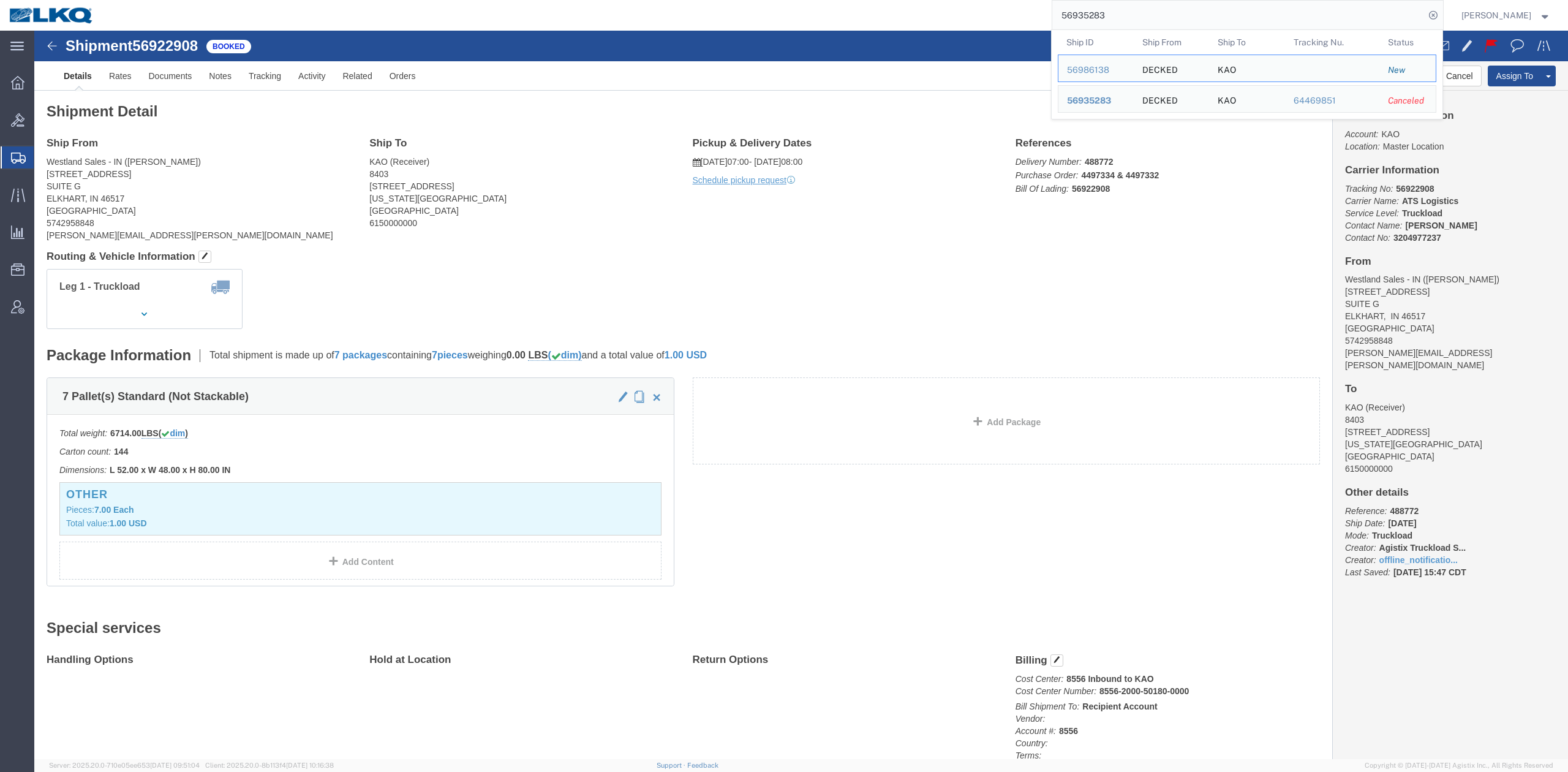
click address "KAO (Receiver) 8403 90 Shawnee Ave. Kansas City, KS 66105 United States 6150000…"
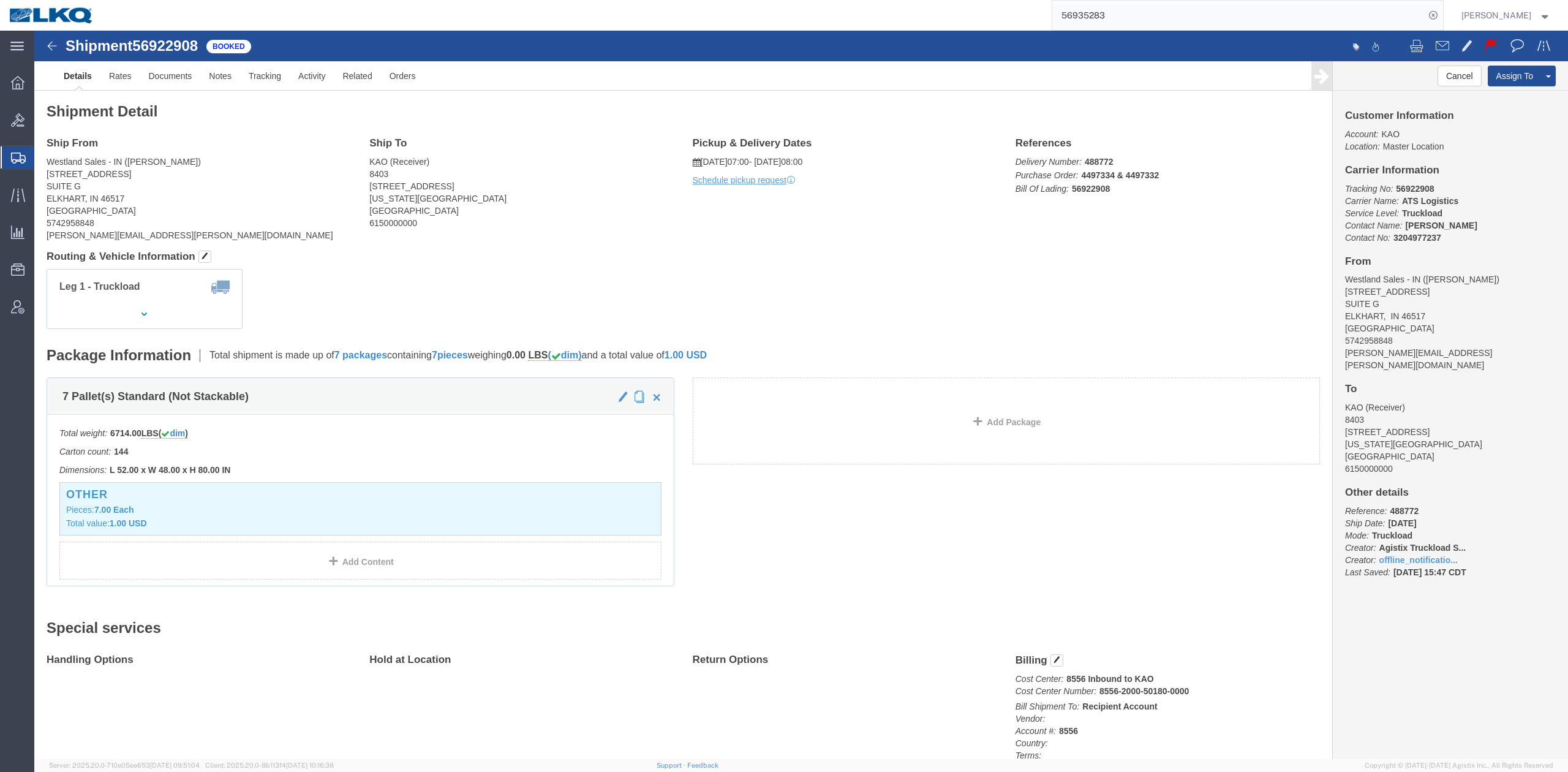
click at [1137, 18] on input "56935283" at bounding box center [1238, 15] width 372 height 30
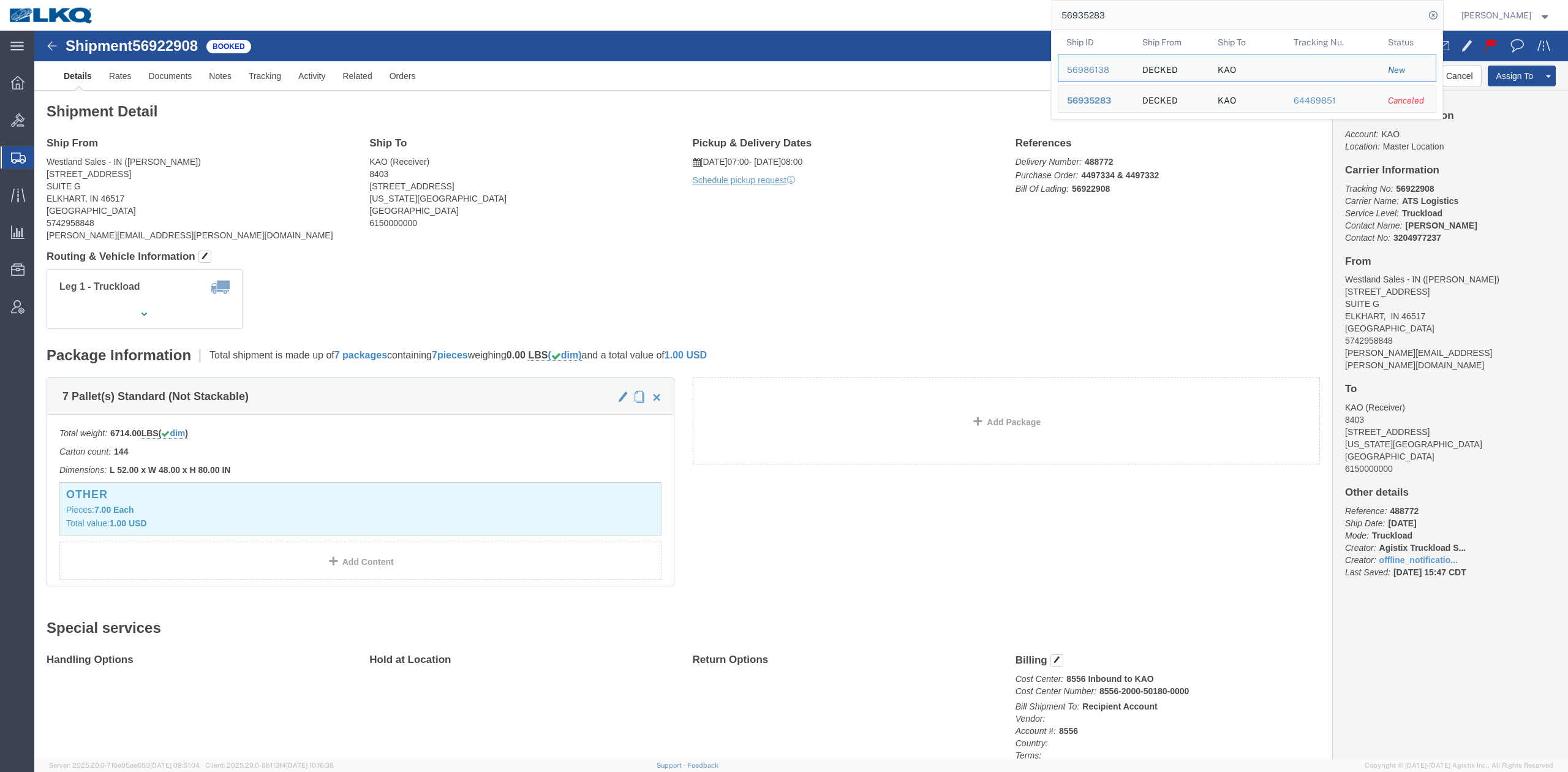
click at [1137, 18] on input "56935283" at bounding box center [1238, 15] width 372 height 30
click at [1111, 104] on span "56935283" at bounding box center [1089, 101] width 44 height 10
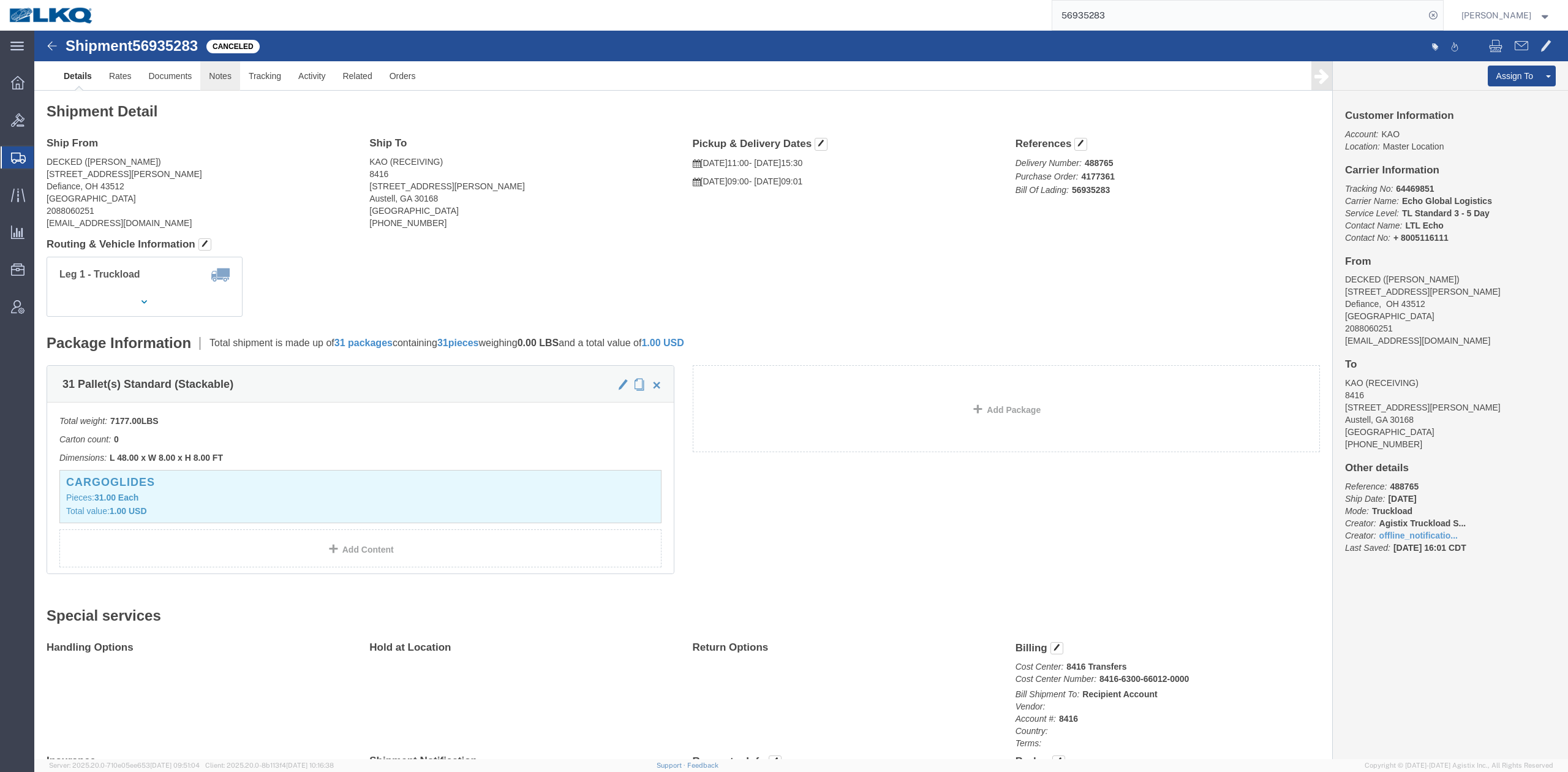
click link "Notes"
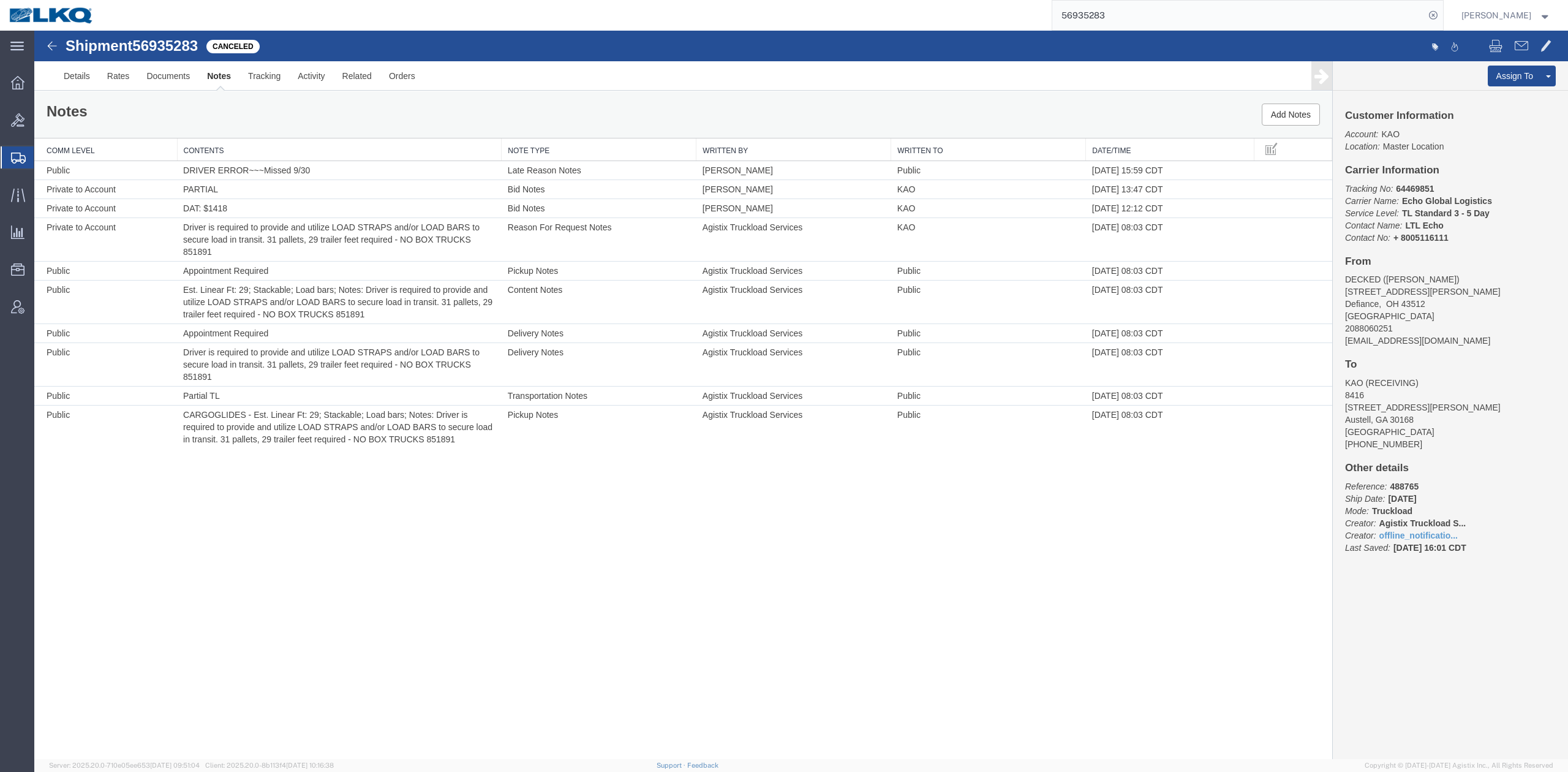
click at [381, 101] on div "Notes Add Notes" at bounding box center [683, 115] width 1297 height 47
click at [523, 133] on div "Notes Add Notes" at bounding box center [683, 115] width 1297 height 47
drag, startPoint x: 1389, startPoint y: 22, endPoint x: 1382, endPoint y: 21, distance: 7.1
click at [1389, 21] on input "56935283" at bounding box center [1238, 15] width 372 height 30
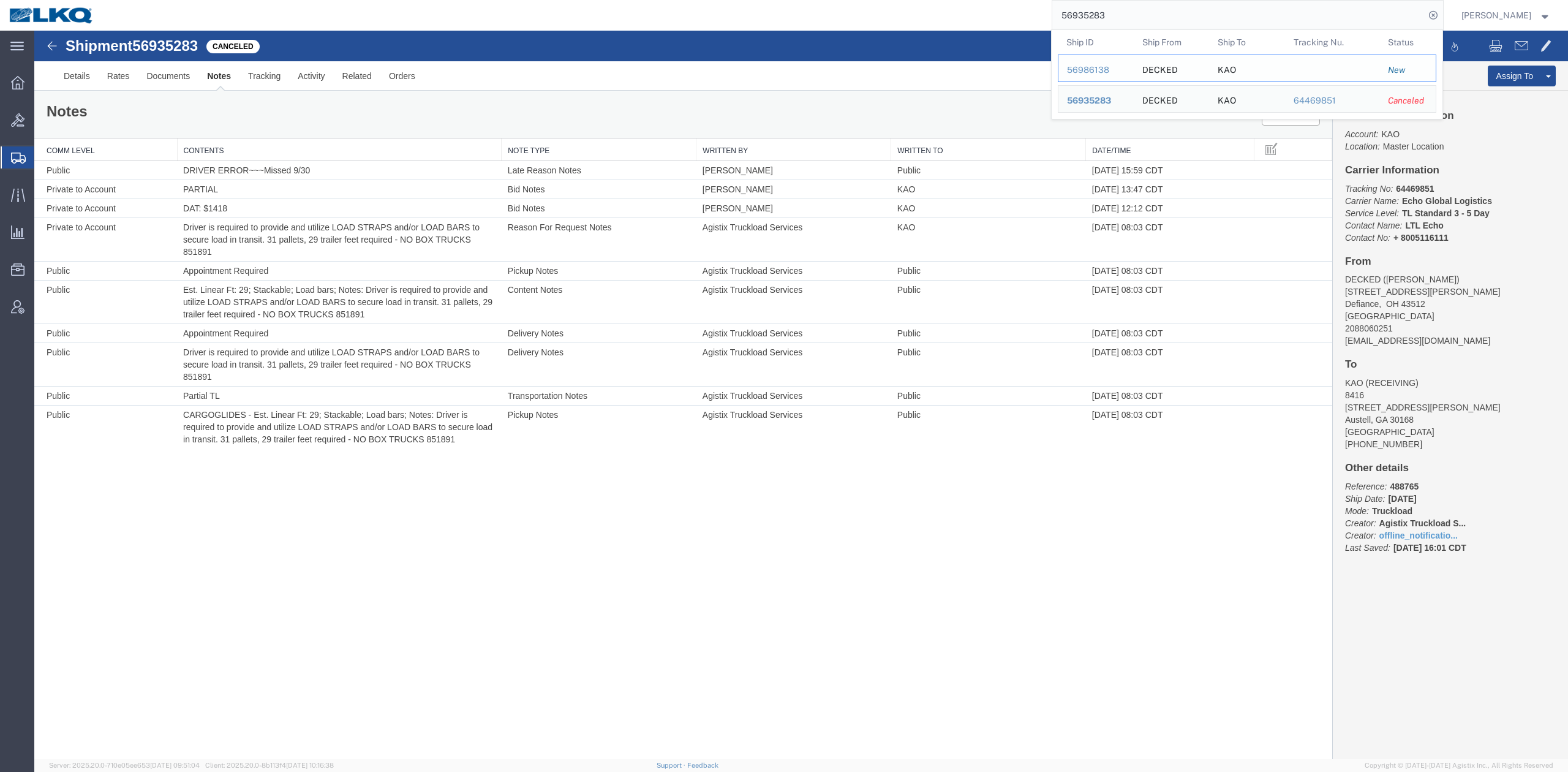
click at [1117, 70] on div "56986138" at bounding box center [1096, 70] width 58 height 13
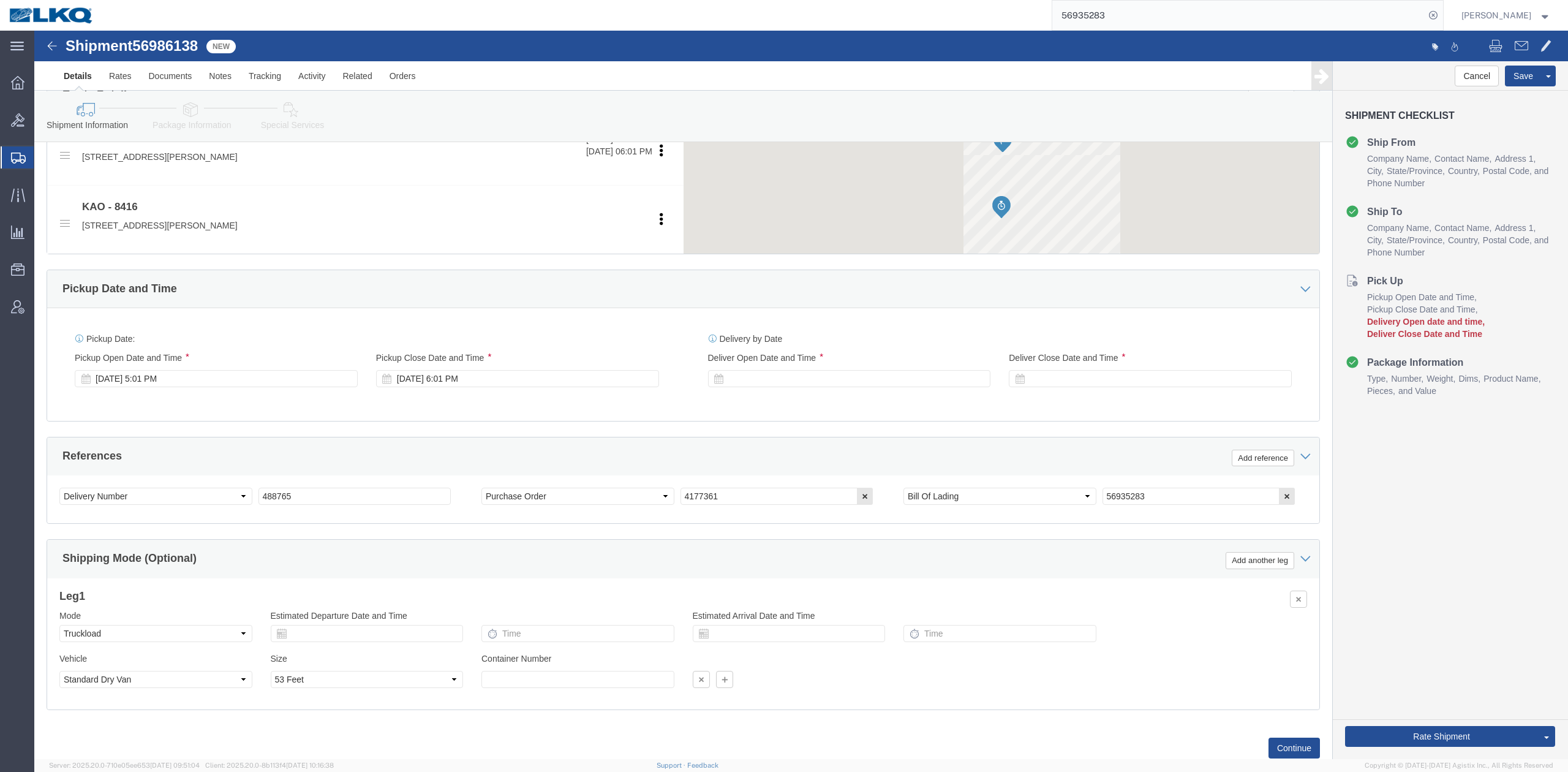
scroll to position [245, 0]
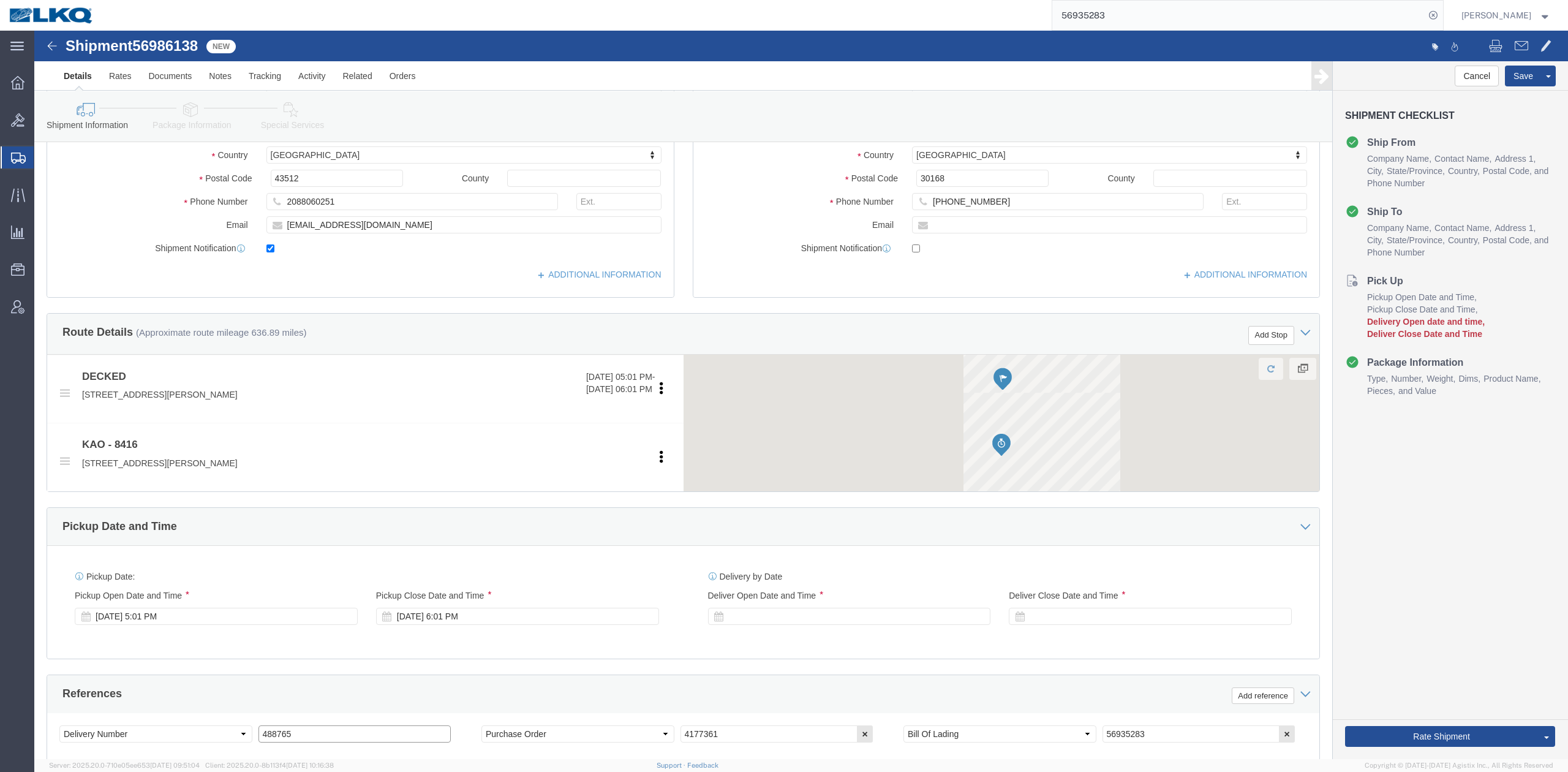
click input "488765"
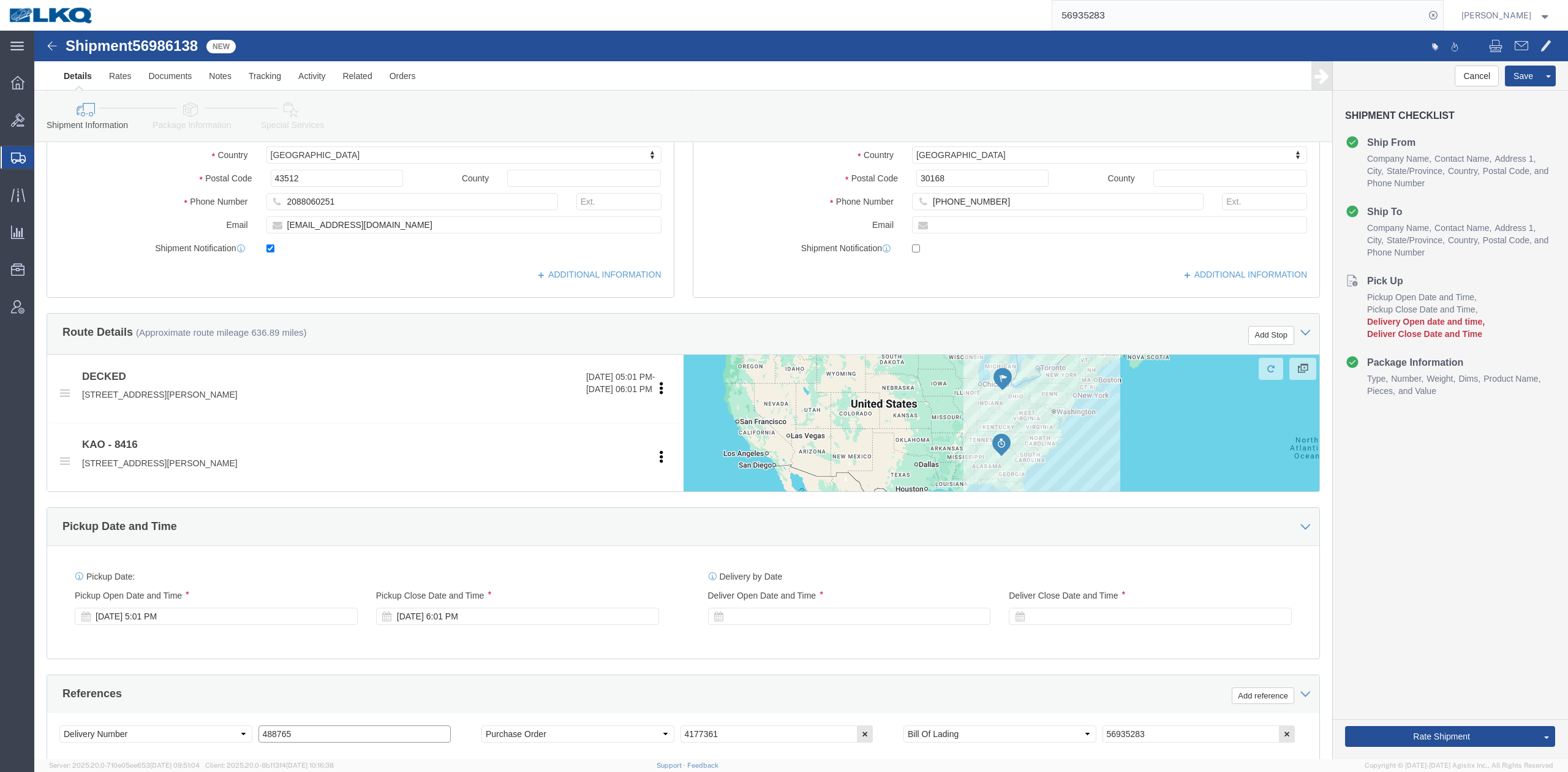
select select
select select "30533"
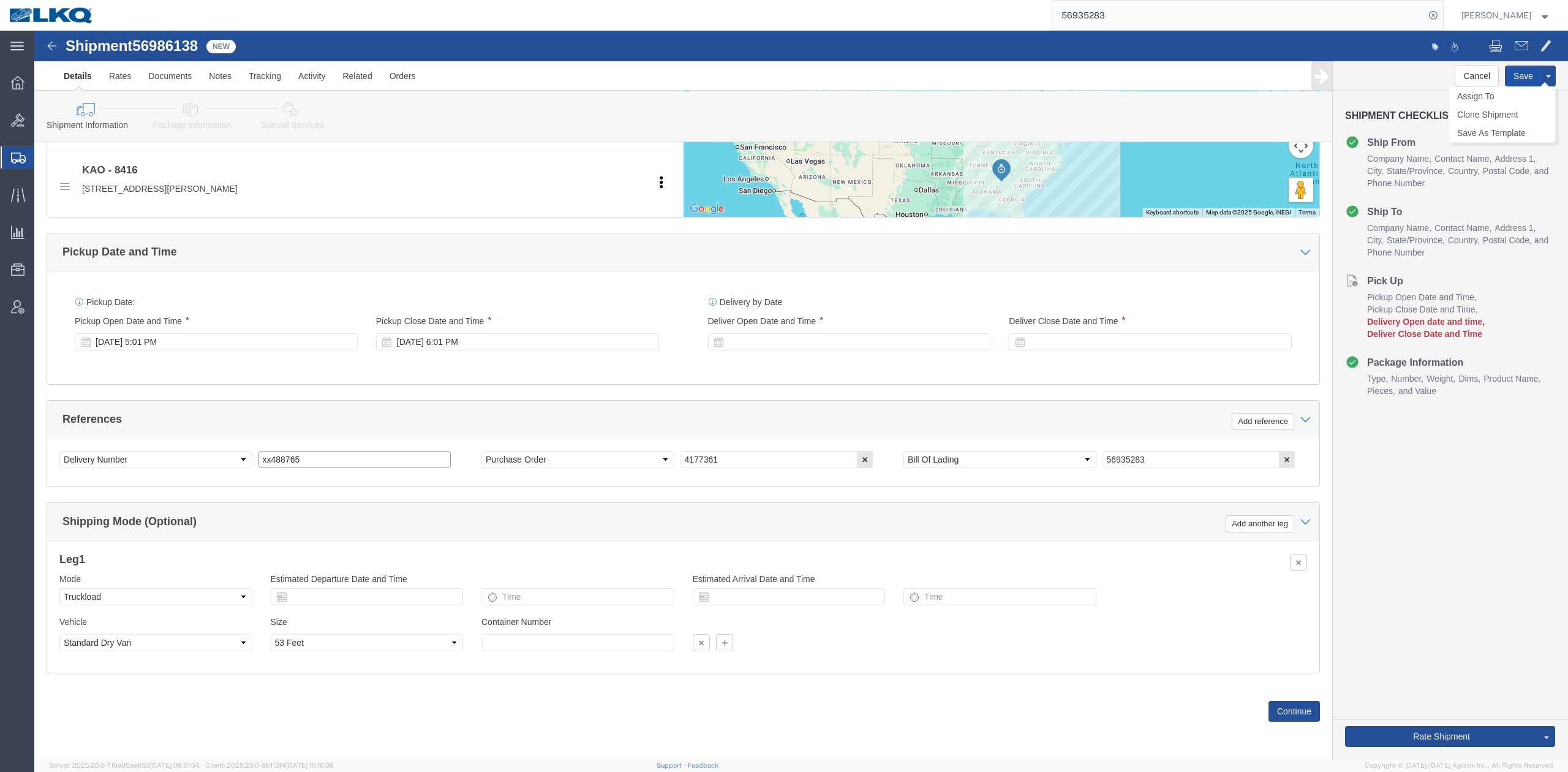
type input "xx488765"
click button "Save"
drag, startPoint x: 1172, startPoint y: 15, endPoint x: 1203, endPoint y: 15, distance: 31.0
click at [1172, 15] on input "56935283" at bounding box center [1238, 15] width 372 height 30
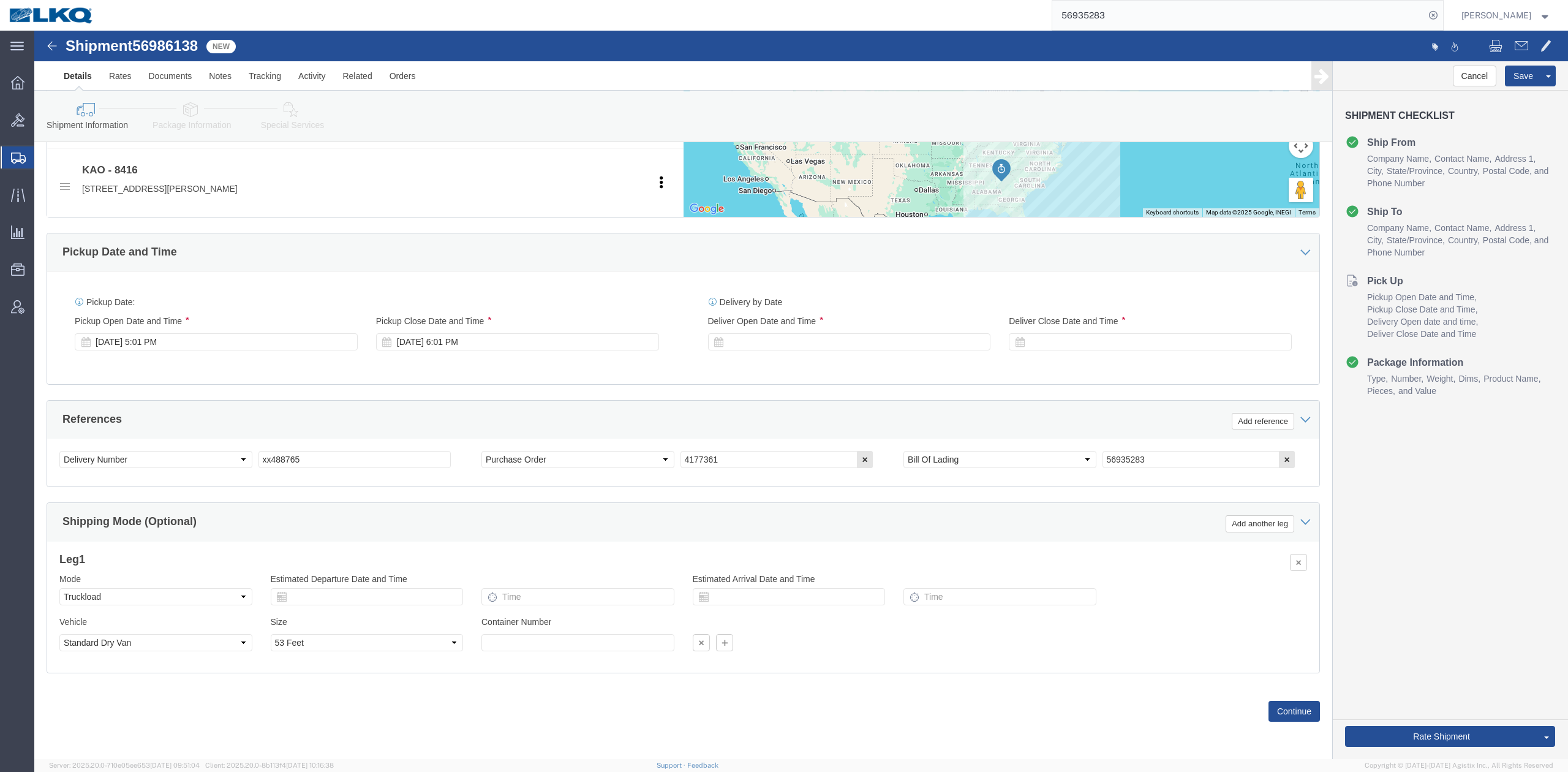
paste input "607081"
type input "56607081"
click at [1442, 18] on icon at bounding box center [1433, 15] width 17 height 17
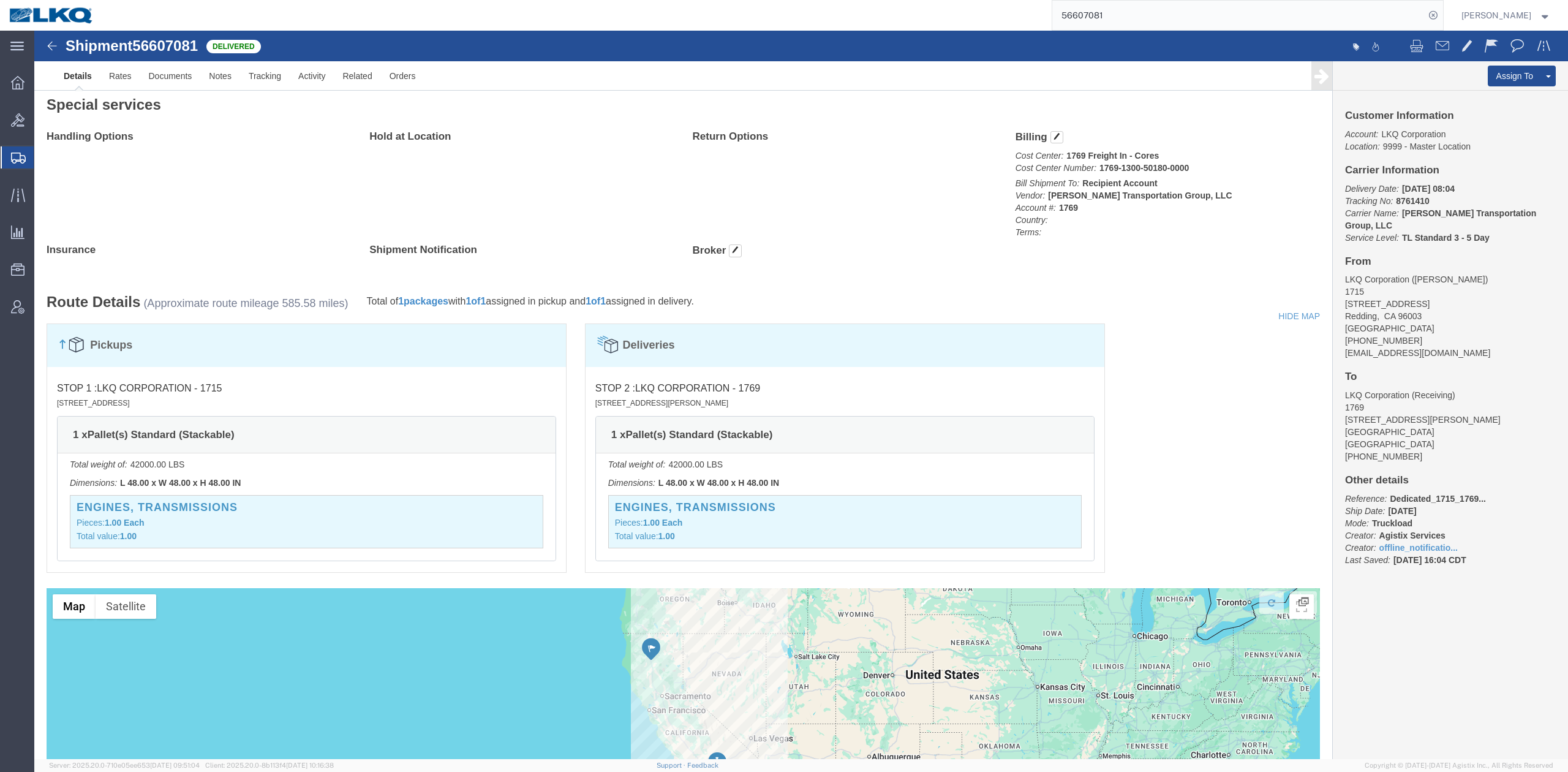
drag, startPoint x: 76, startPoint y: 343, endPoint x: 15, endPoint y: 355, distance: 62.2
click at [0, 0] on span "Location Appointment" at bounding box center [0, 0] width 0 height 0
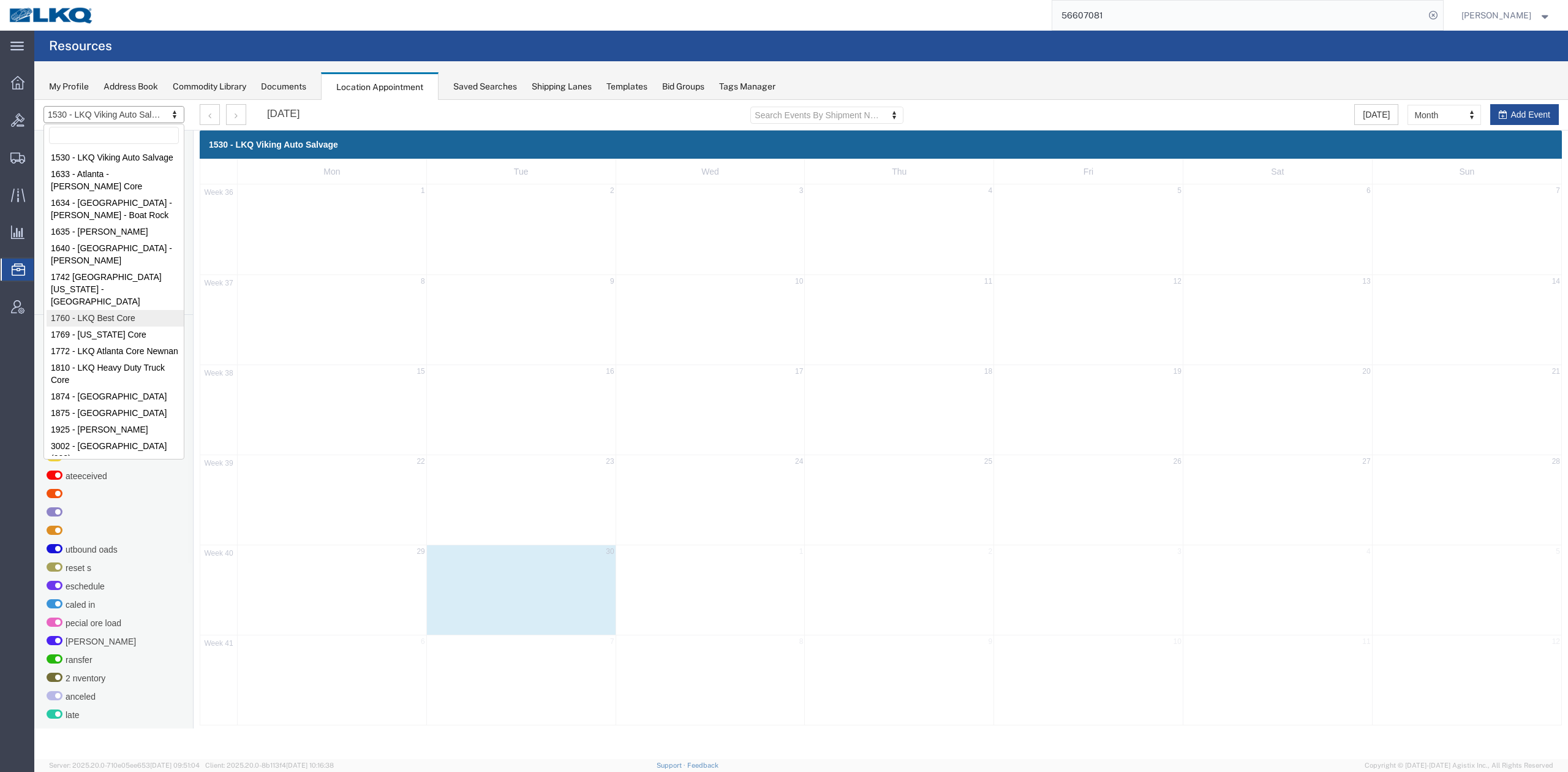
select select "27634"
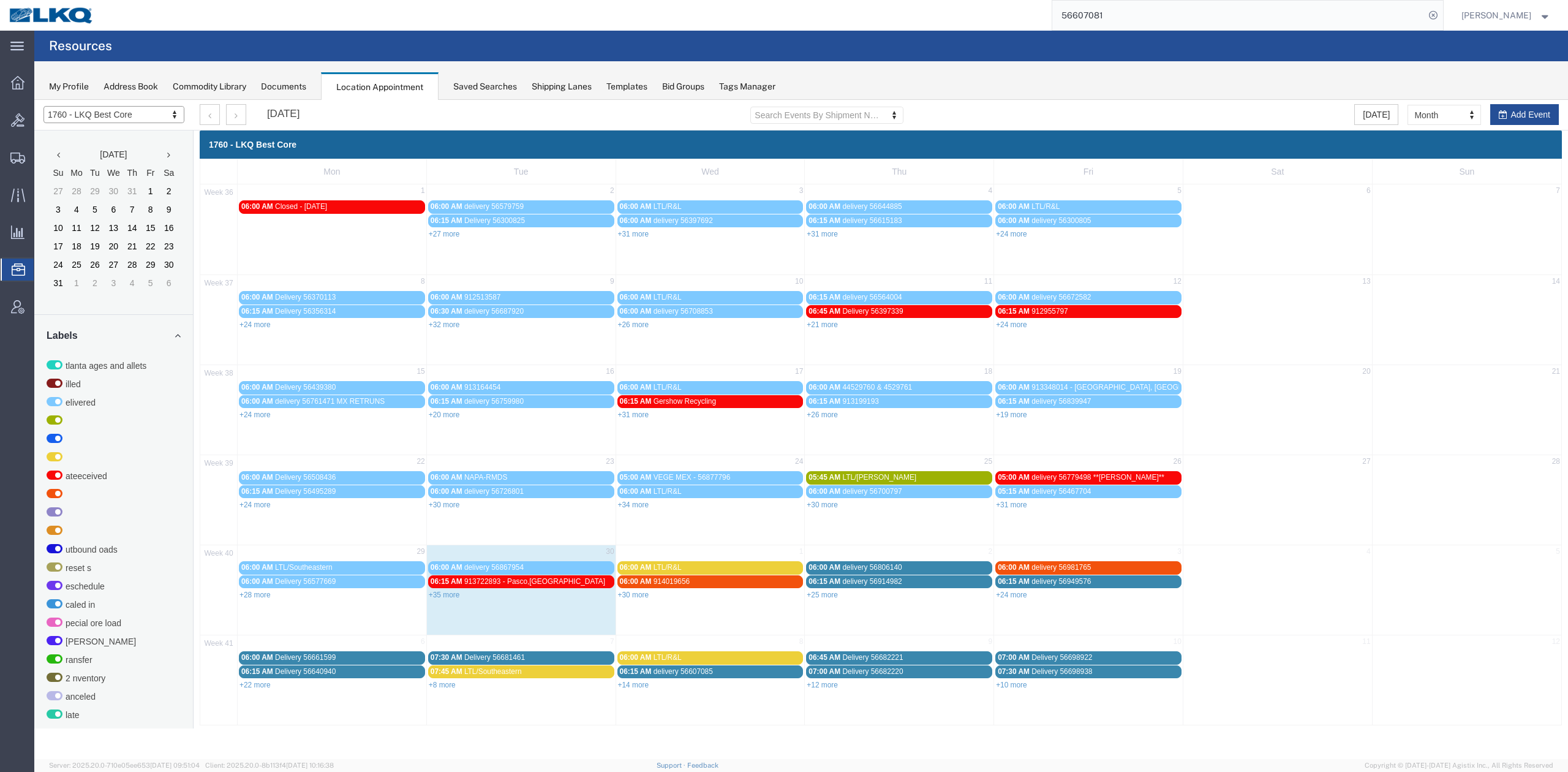
drag, startPoint x: 1444, startPoint y: 113, endPoint x: 1450, endPoint y: 126, distance: 14.3
select select "agendaWeek"
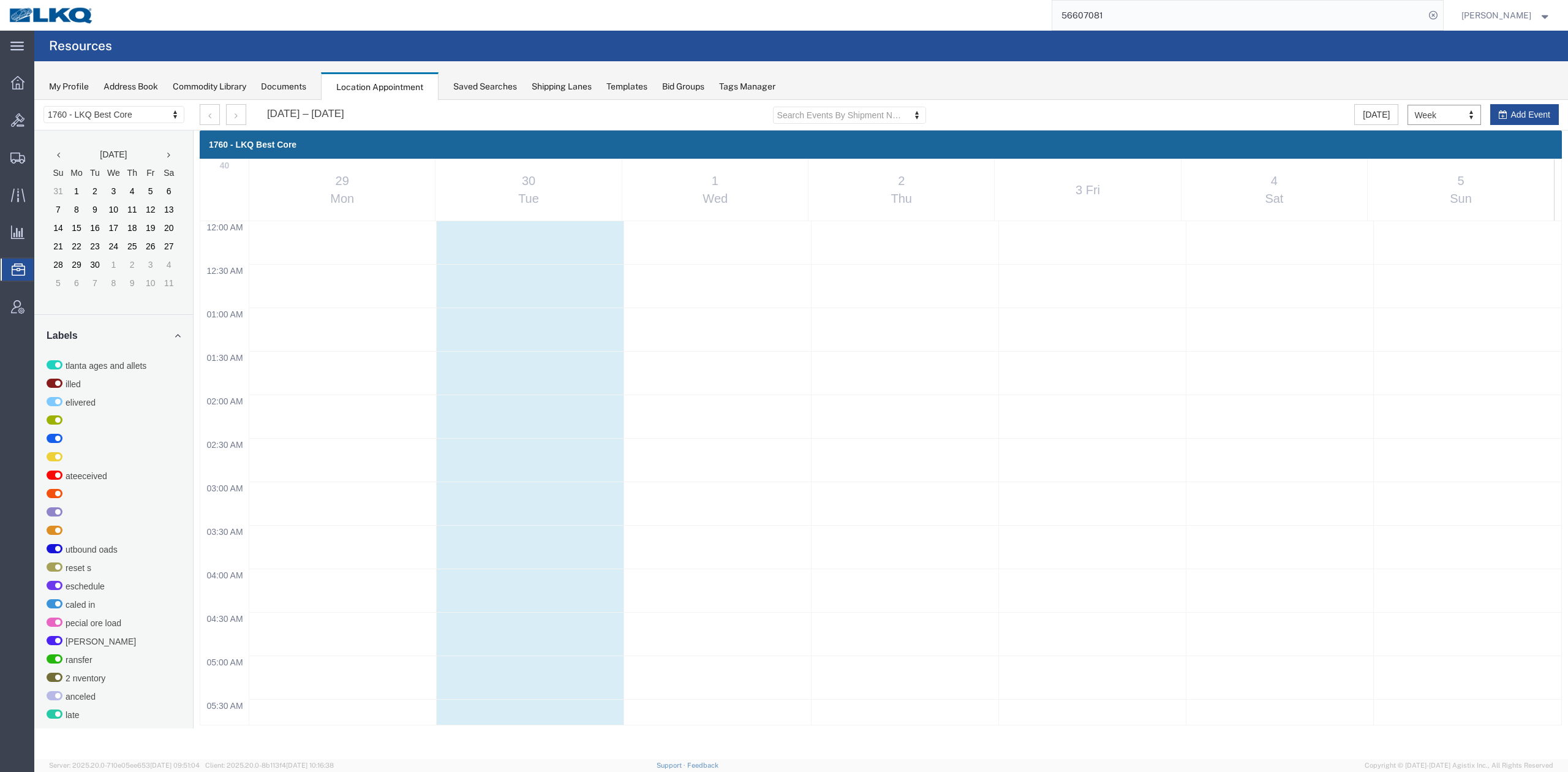
scroll to position [525, 0]
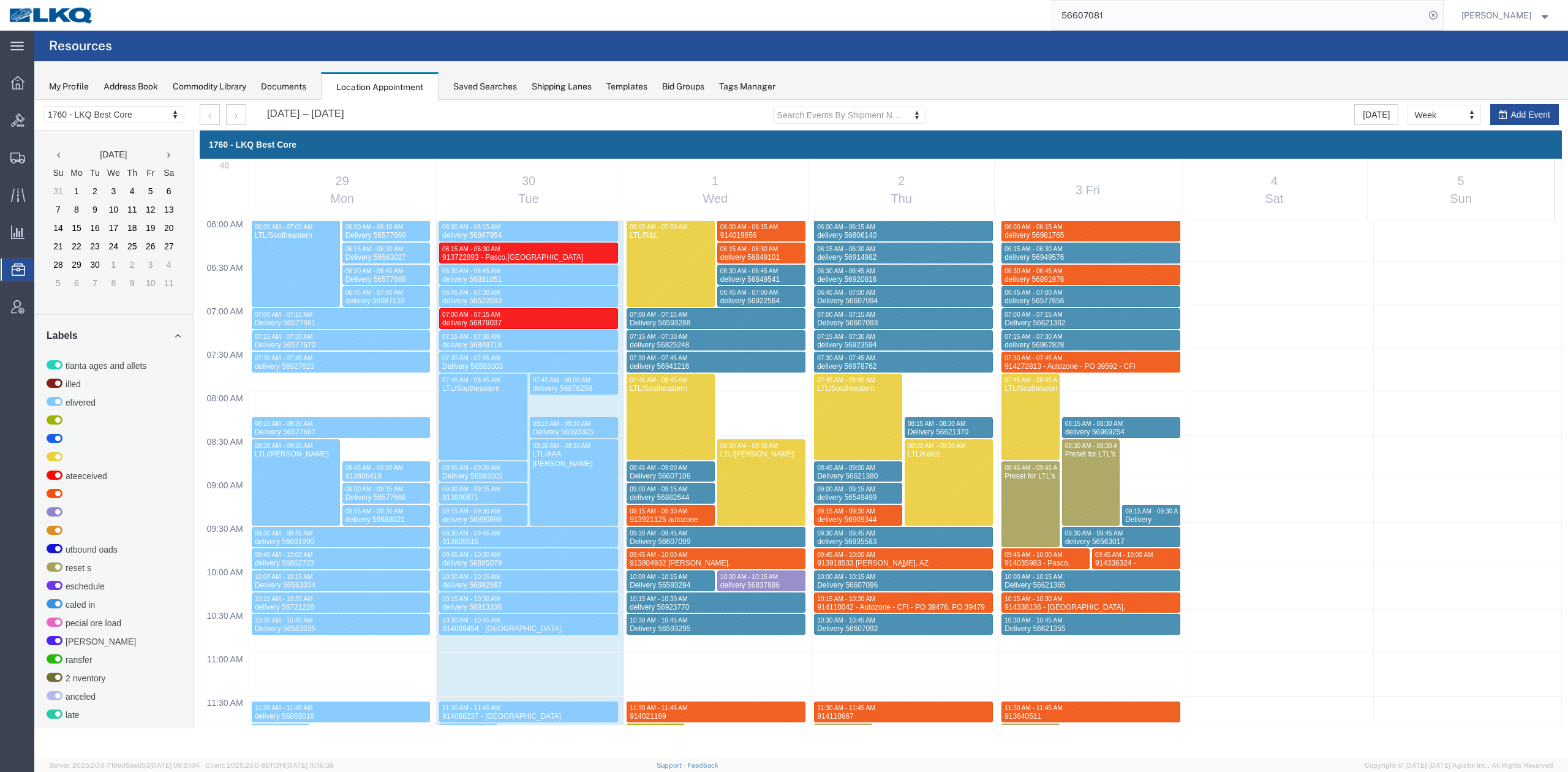
click at [892, 560] on div "913918533 Tolleson, AZ Rudolph Freight" at bounding box center [902, 568] width 173 height 19
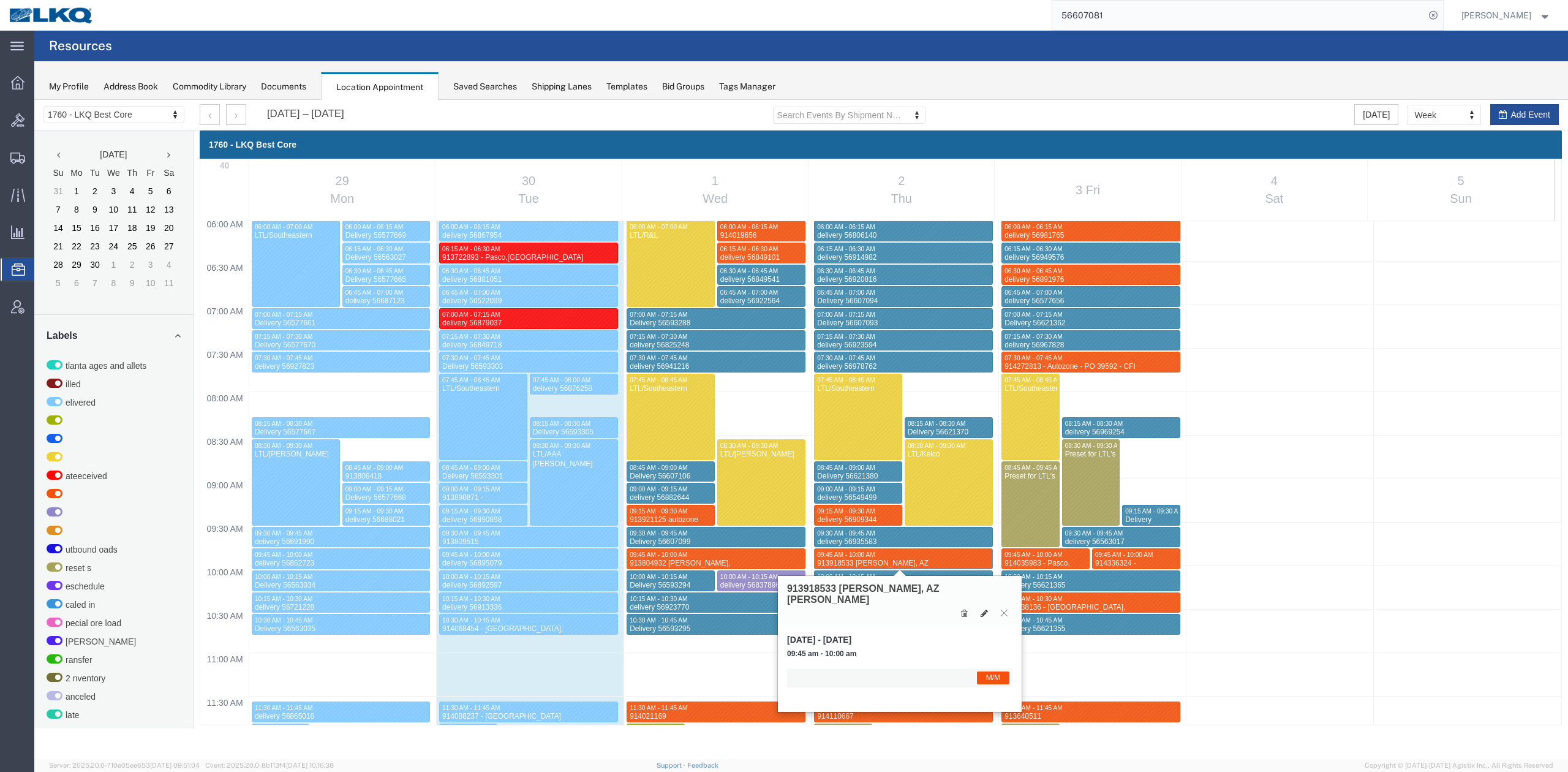
click at [812, 587] on h3 "913918533 Tolleson, AZ Rudolph Freight" at bounding box center [900, 594] width 226 height 22
copy h3 "913918533"
drag, startPoint x: 1004, startPoint y: 601, endPoint x: 991, endPoint y: 527, distance: 75.1
click at [1004, 609] on icon at bounding box center [1004, 613] width 7 height 7
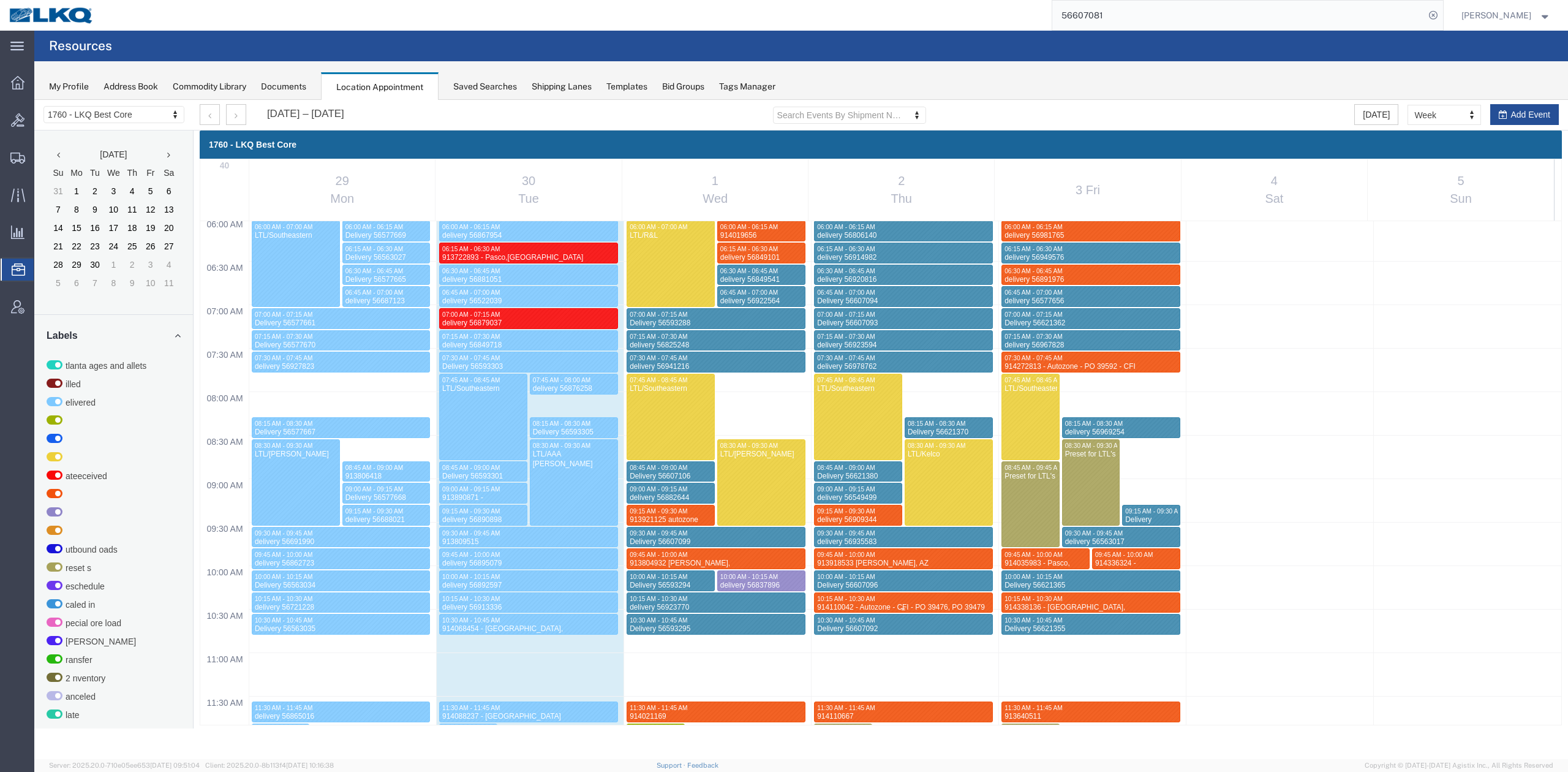
drag, startPoint x: 890, startPoint y: 599, endPoint x: 858, endPoint y: 329, distance: 271.9
click at [890, 599] on div "10:15 AM - 10:30 AM" at bounding box center [902, 599] width 173 height 8
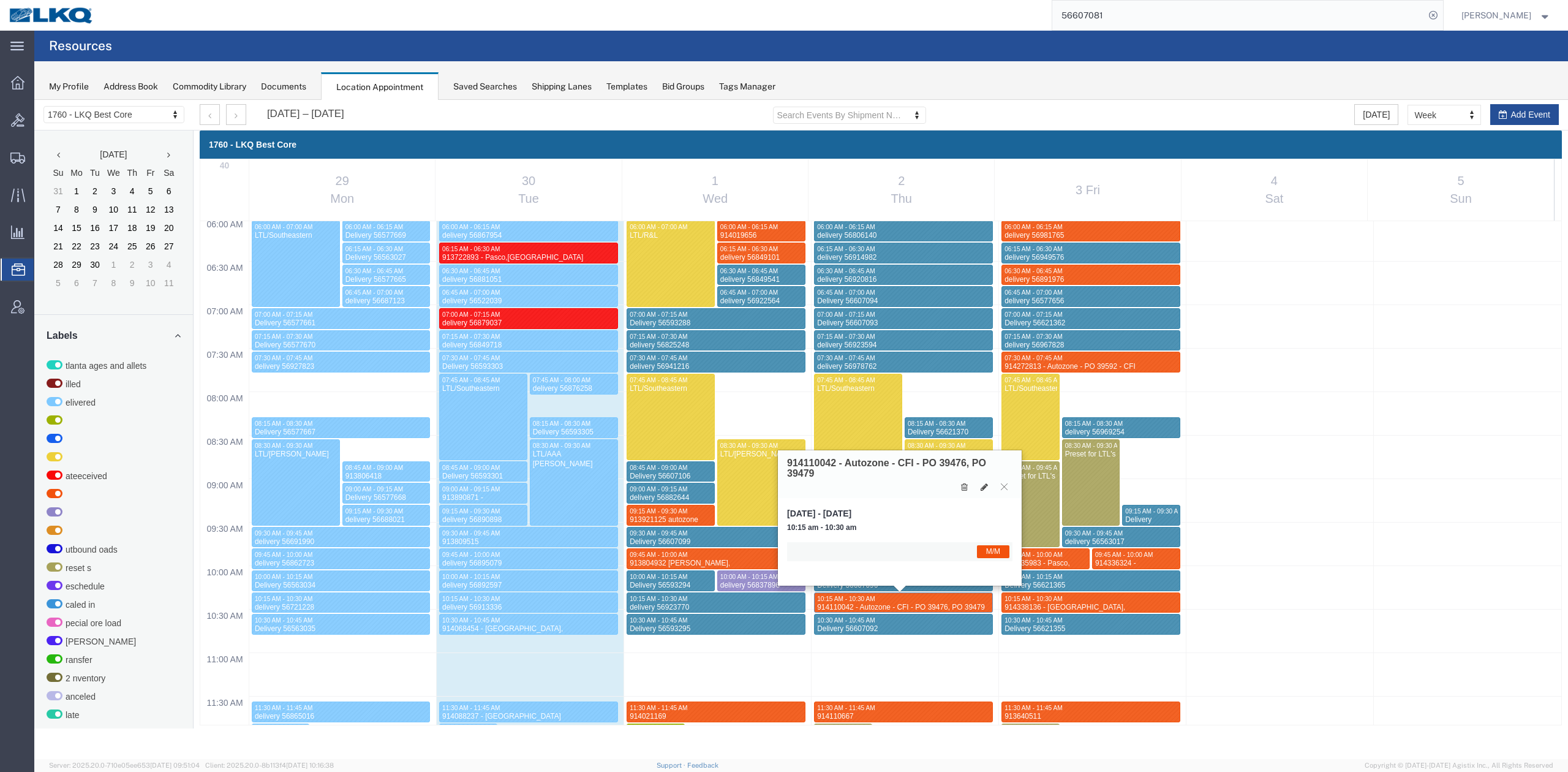
click at [818, 459] on h3 "914110042 - Autozone - CFI - PO 39476, PO 39479" at bounding box center [900, 468] width 226 height 22
copy h3 "914110042"
click at [1002, 483] on icon at bounding box center [1004, 487] width 7 height 7
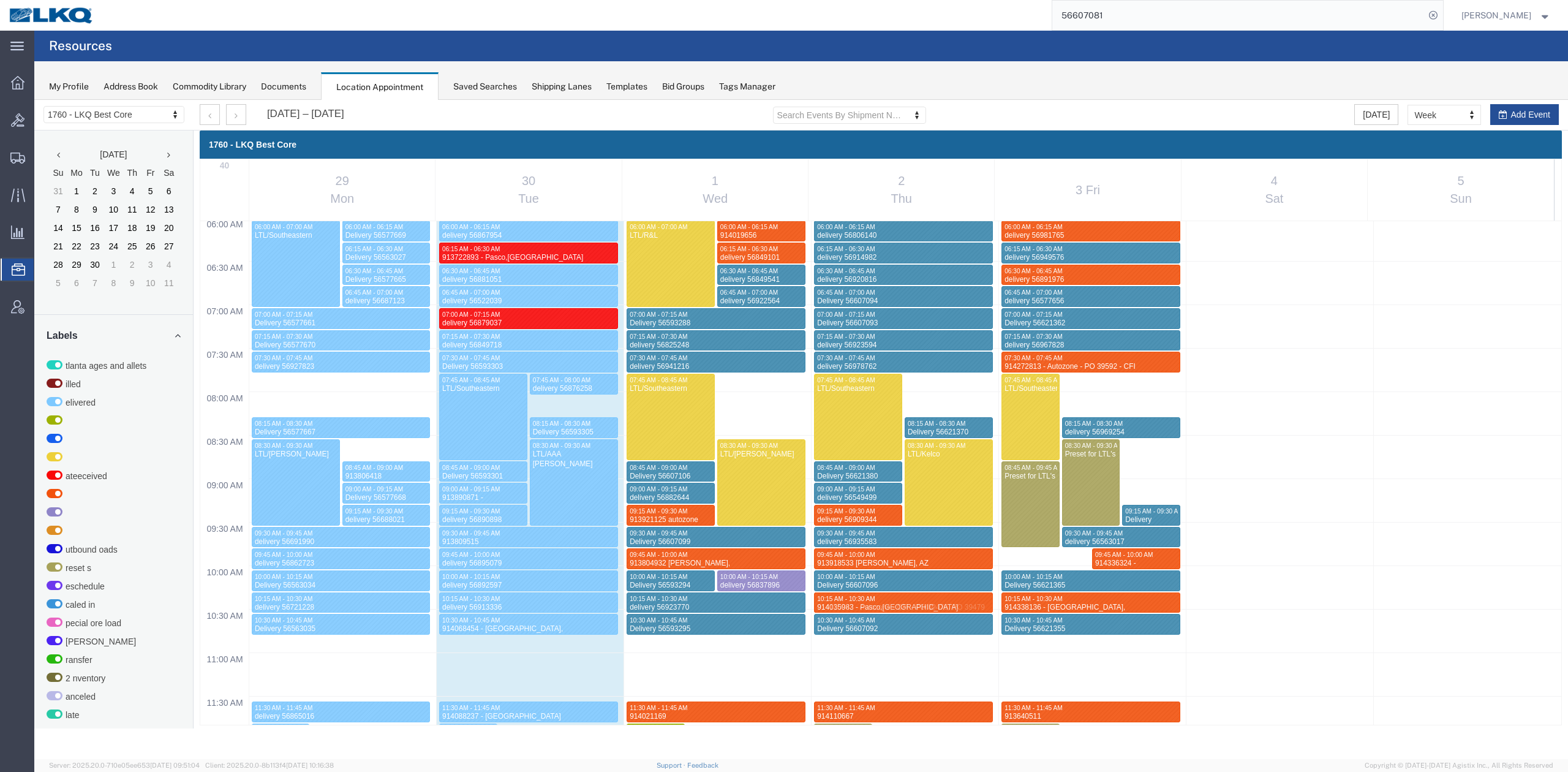
drag, startPoint x: 1053, startPoint y: 562, endPoint x: 941, endPoint y: 599, distance: 118.0
drag, startPoint x: 245, startPoint y: 110, endPoint x: 329, endPoint y: 104, distance: 84.2
click at [245, 110] on button "button" at bounding box center [236, 115] width 20 height 21
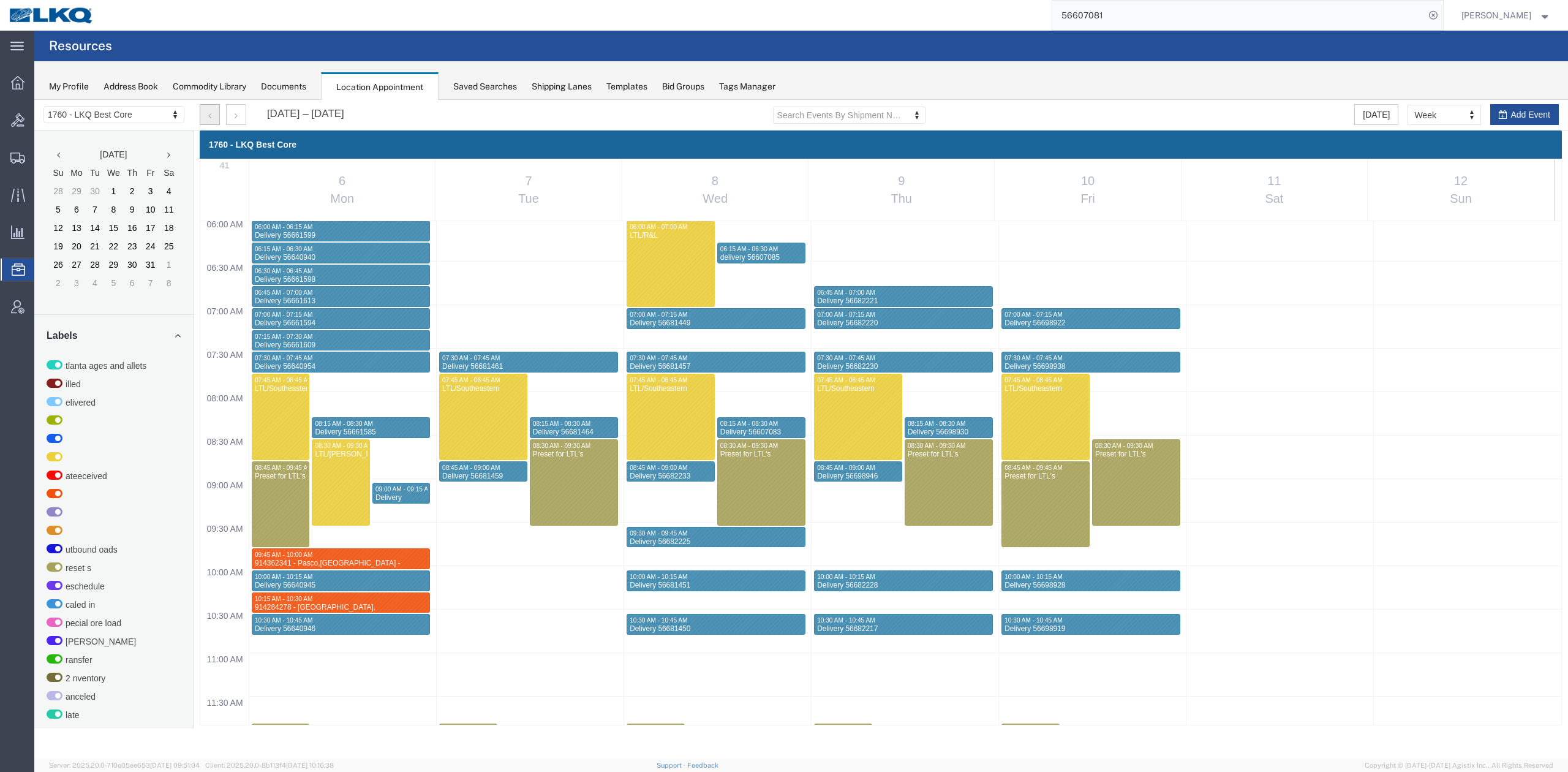
click at [213, 110] on button "button" at bounding box center [210, 115] width 20 height 21
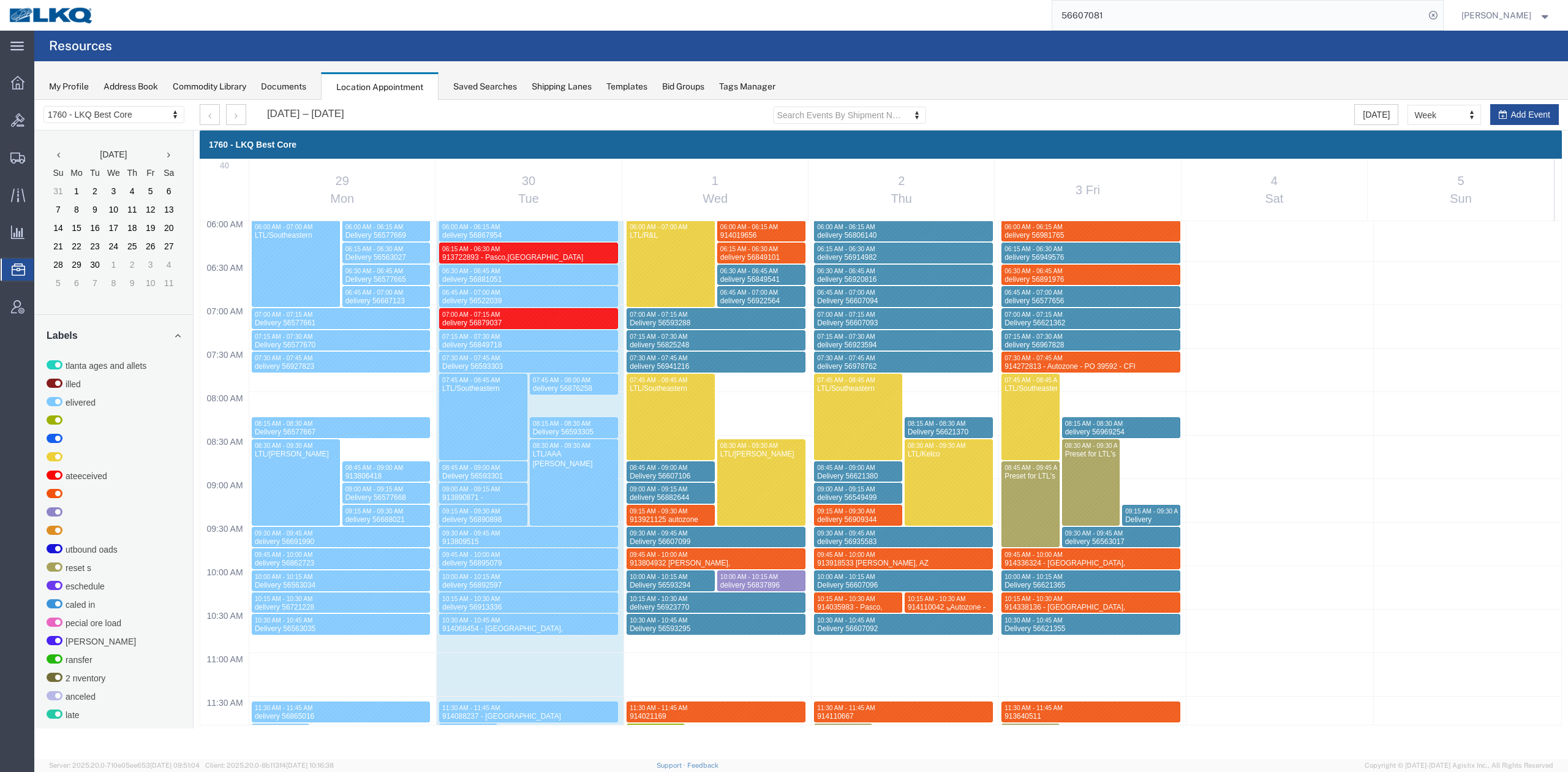
click at [931, 598] on span "10:15 AM - 10:30 AM" at bounding box center [936, 599] width 57 height 7
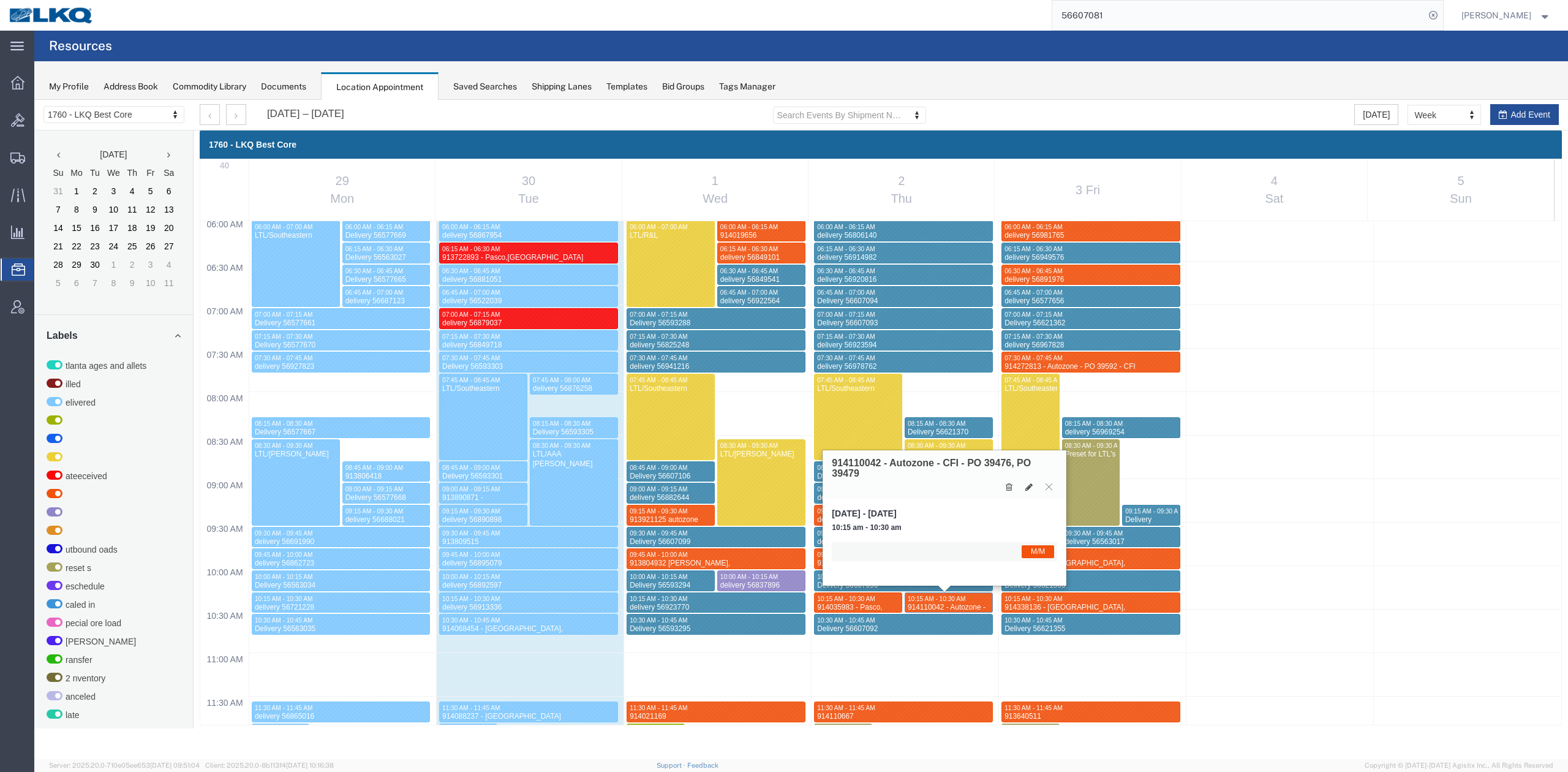
click at [1023, 478] on h3 "914110042 - Autozone - CFI - PO 39476, PO 39479" at bounding box center [944, 468] width 226 height 22
drag, startPoint x: 1026, startPoint y: 490, endPoint x: 125, endPoint y: 432, distance: 902.9
click at [1027, 490] on icon at bounding box center [1029, 487] width 7 height 9
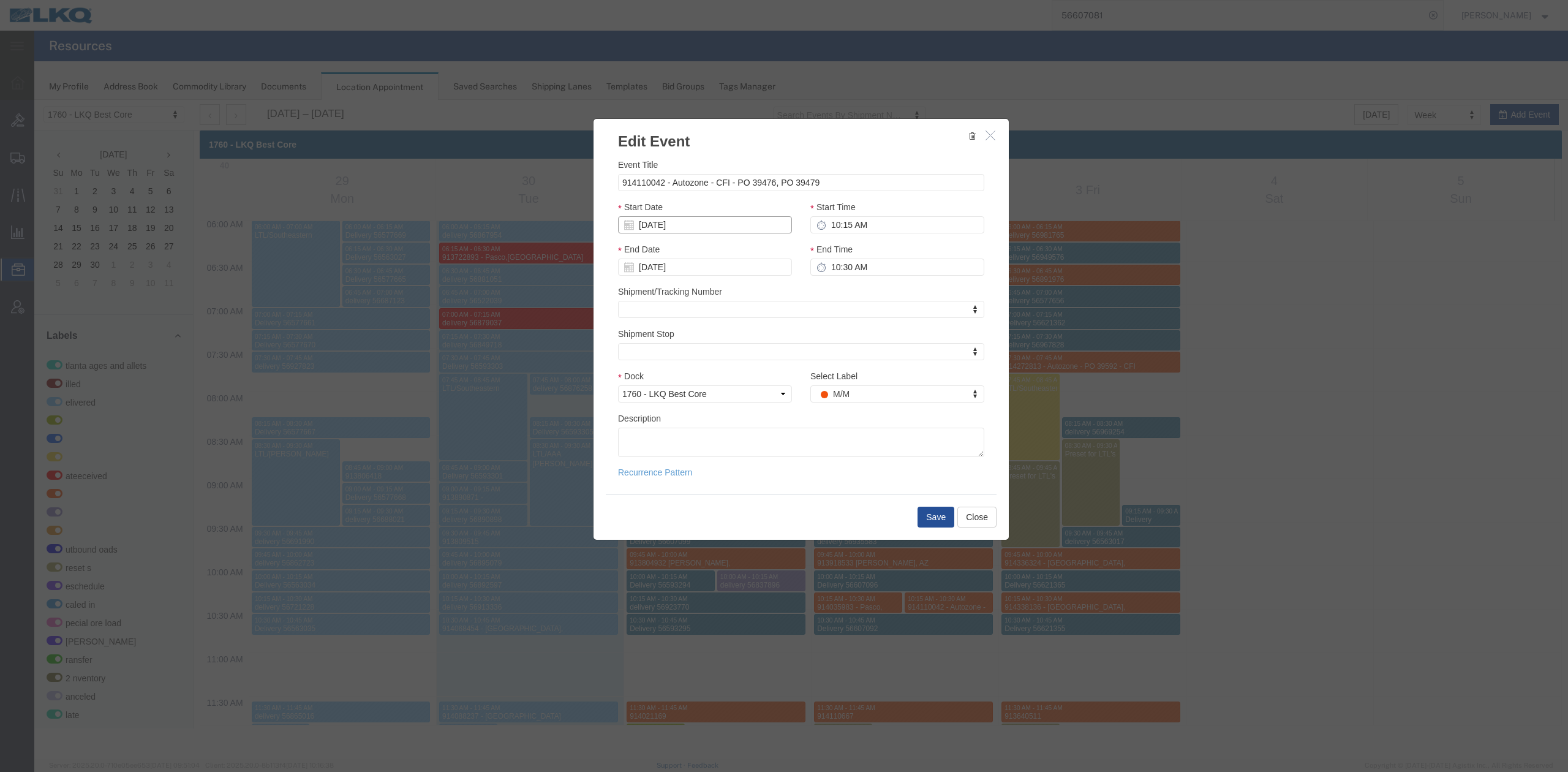
click at [702, 228] on input "10/02/2025" at bounding box center [705, 225] width 174 height 17
click at [642, 302] on td "6" at bounding box center [645, 302] width 18 height 18
type input "10/06/2025"
click at [839, 221] on input "10:15 AM" at bounding box center [897, 225] width 174 height 17
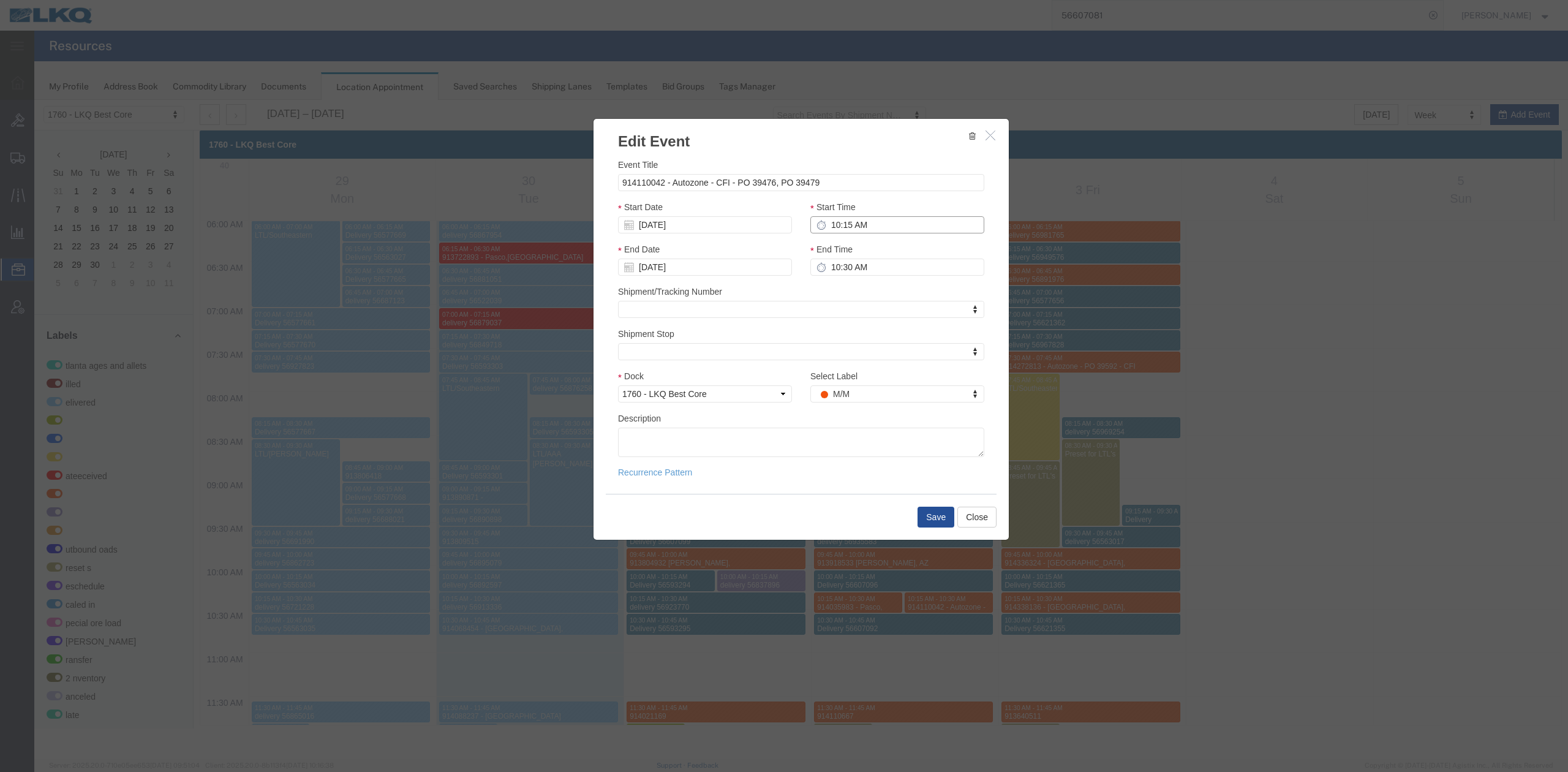
type input "11:15 AM"
type input "12:15 PM"
type input "11:30 AM"
click at [870, 267] on input "12:30 PM" at bounding box center [897, 267] width 174 height 17
type input "11:45 AM"
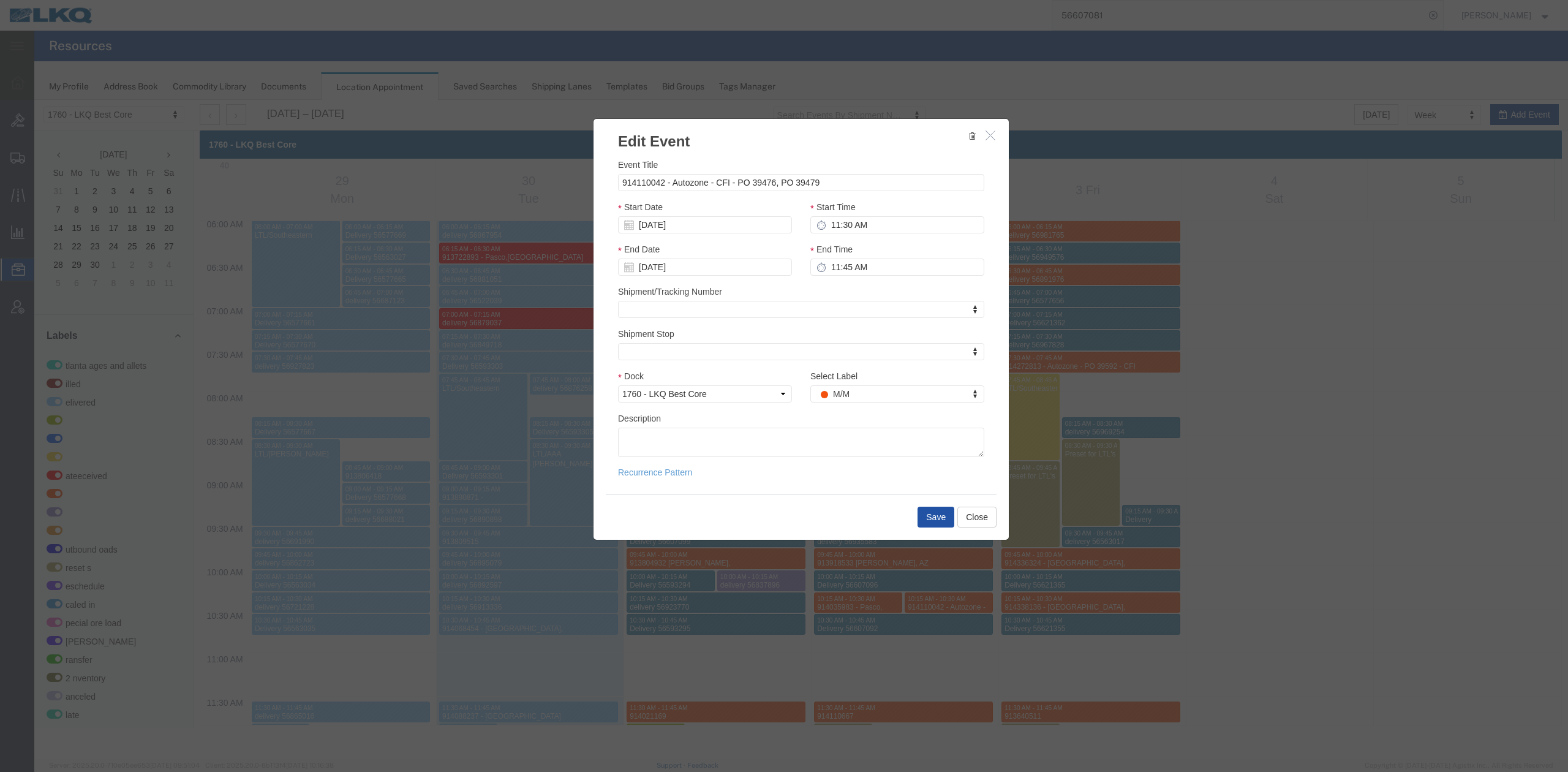
click at [941, 515] on button "Save" at bounding box center [936, 517] width 37 height 21
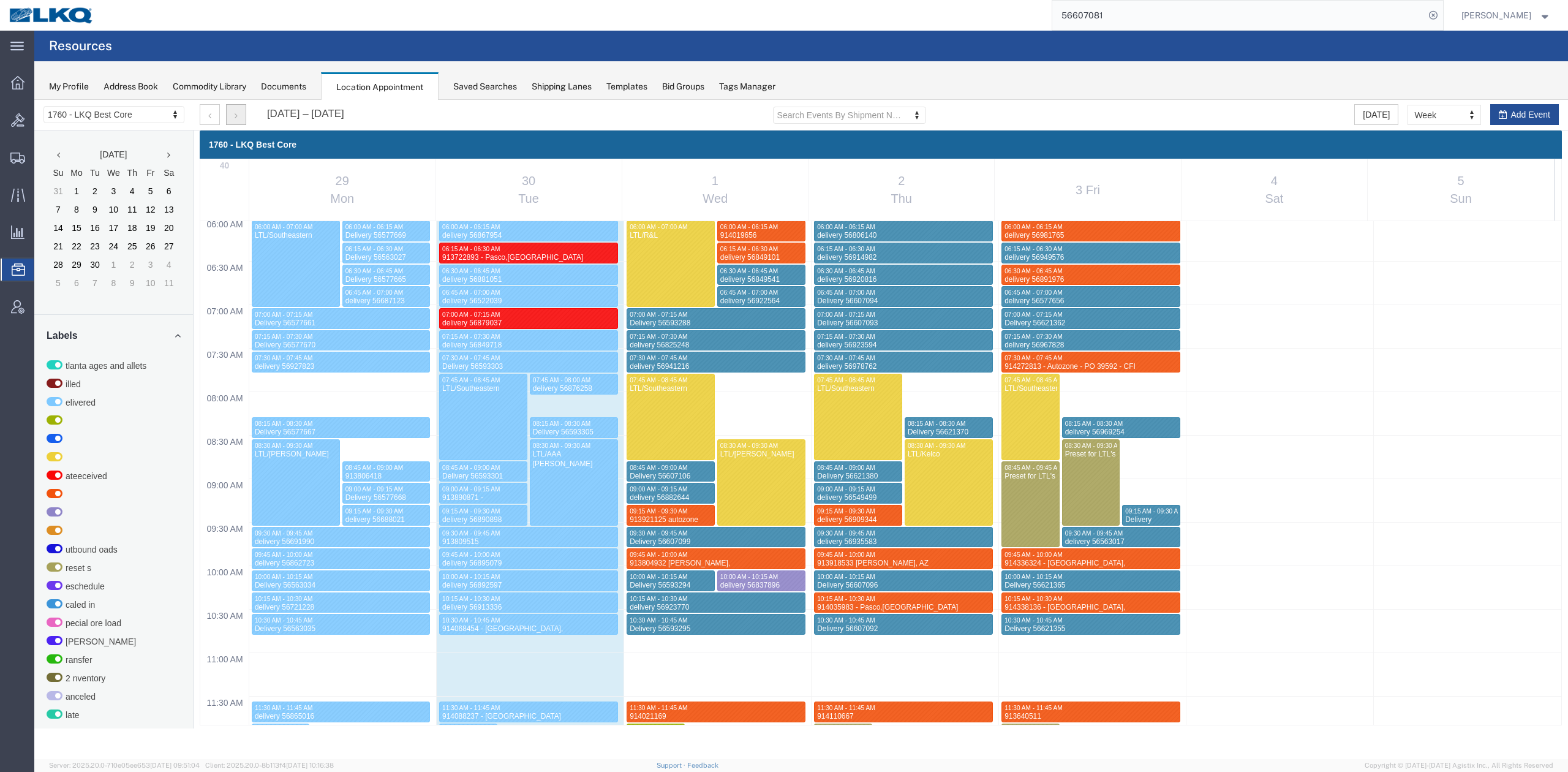
click at [239, 114] on button "button" at bounding box center [236, 115] width 20 height 21
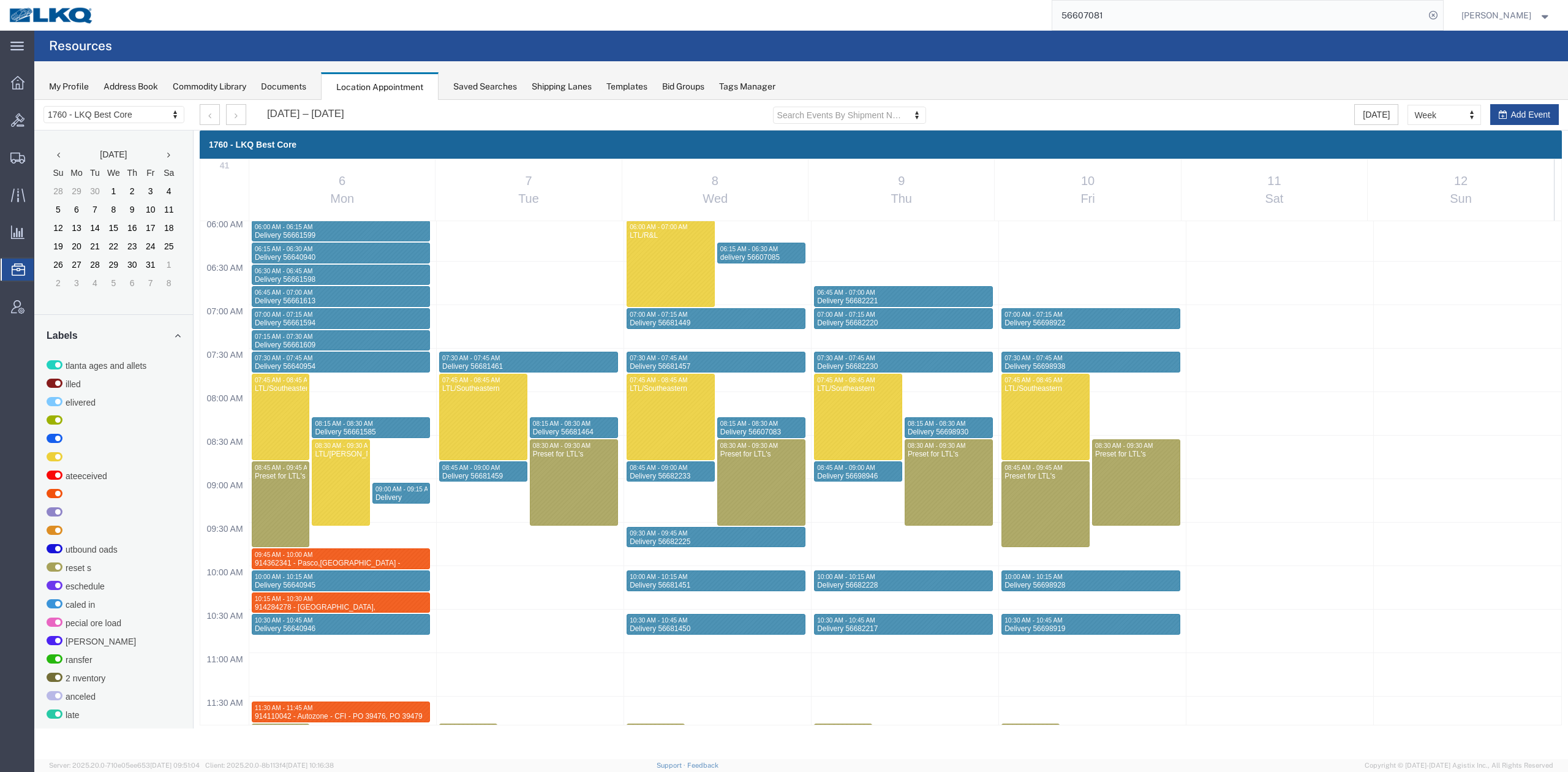
click at [1109, 10] on input "56607081" at bounding box center [1238, 15] width 372 height 30
type input "56983585"
click at [1442, 11] on icon at bounding box center [1433, 15] width 17 height 17
